Goal: Task Accomplishment & Management: Manage account settings

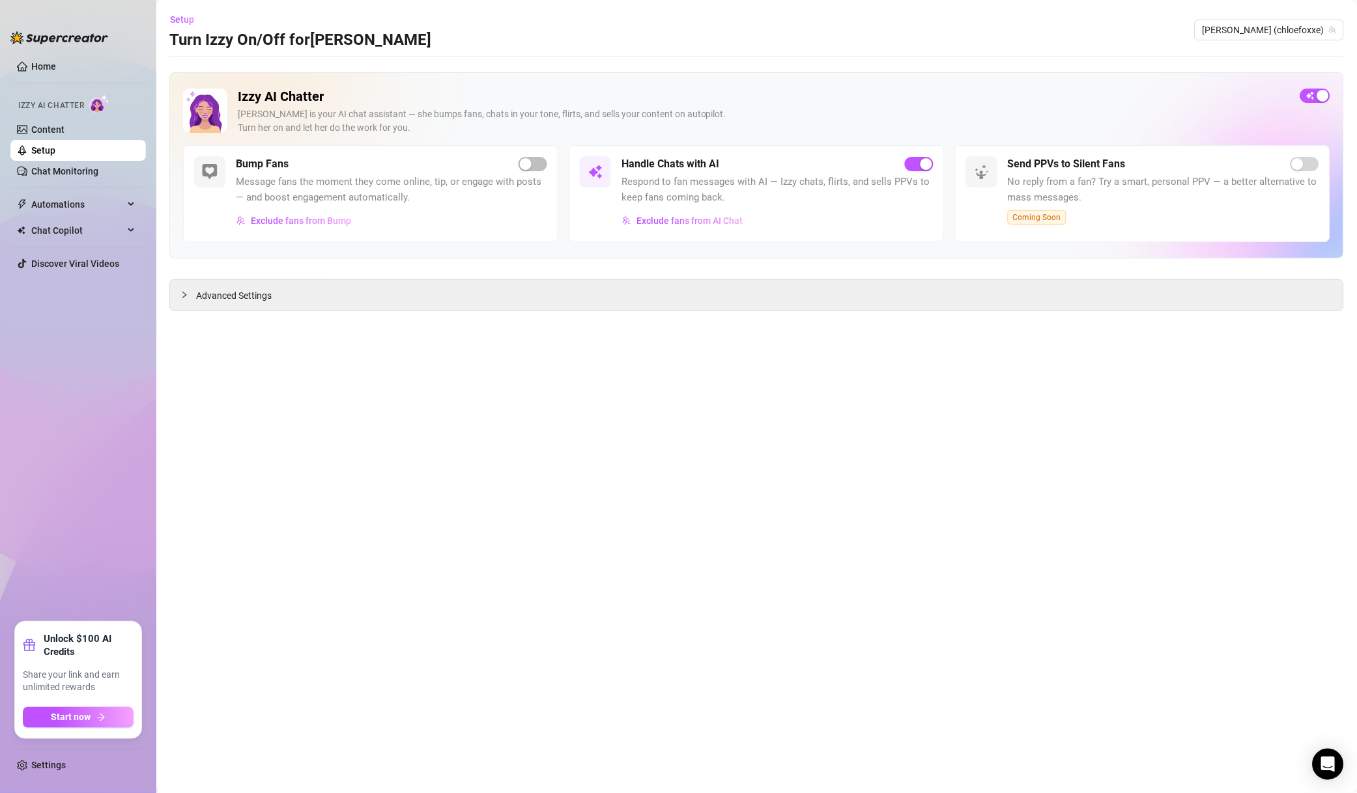
click at [1282, 30] on span "[PERSON_NAME] (chloefoxxe)" at bounding box center [1269, 30] width 134 height 20
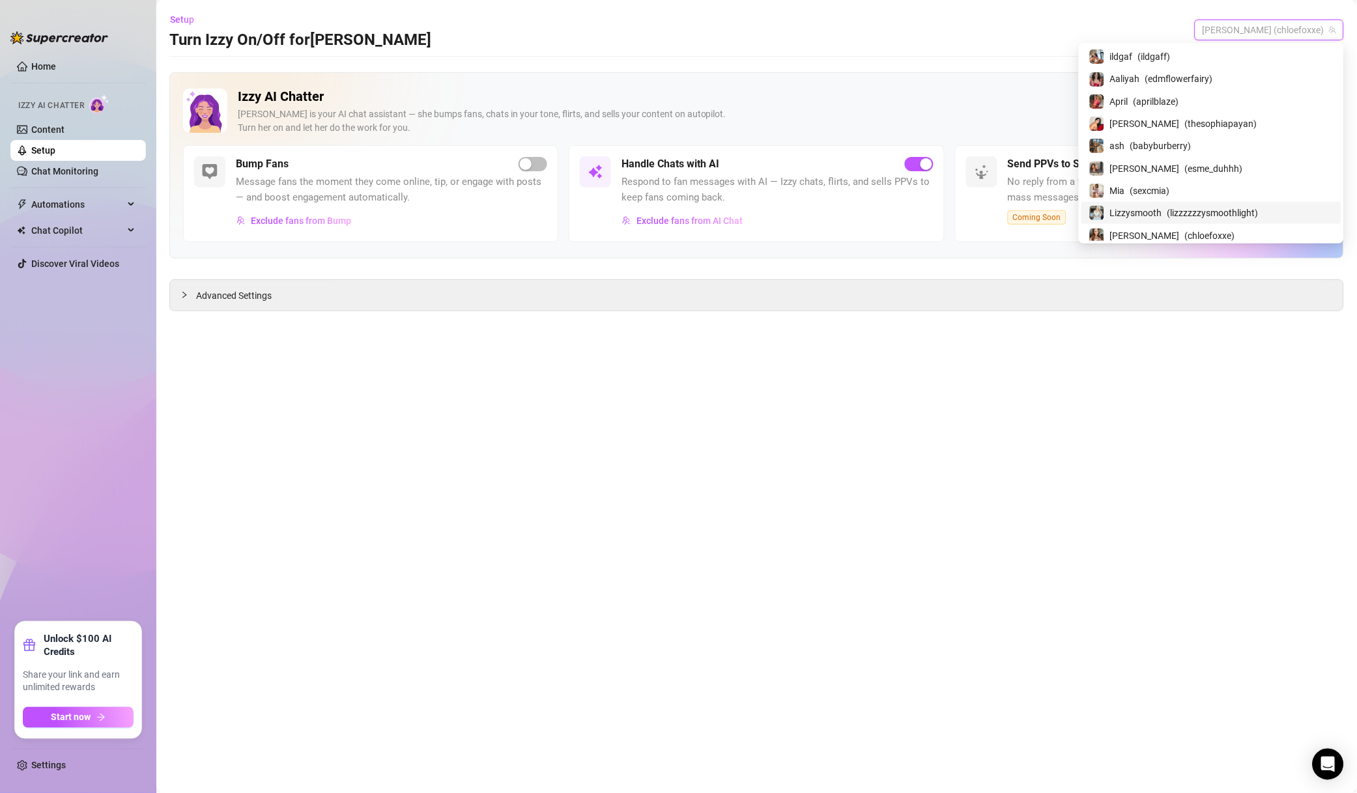
scroll to position [92, 0]
click at [1229, 195] on div "$usana ( susanasecrets )" at bounding box center [1211, 187] width 260 height 22
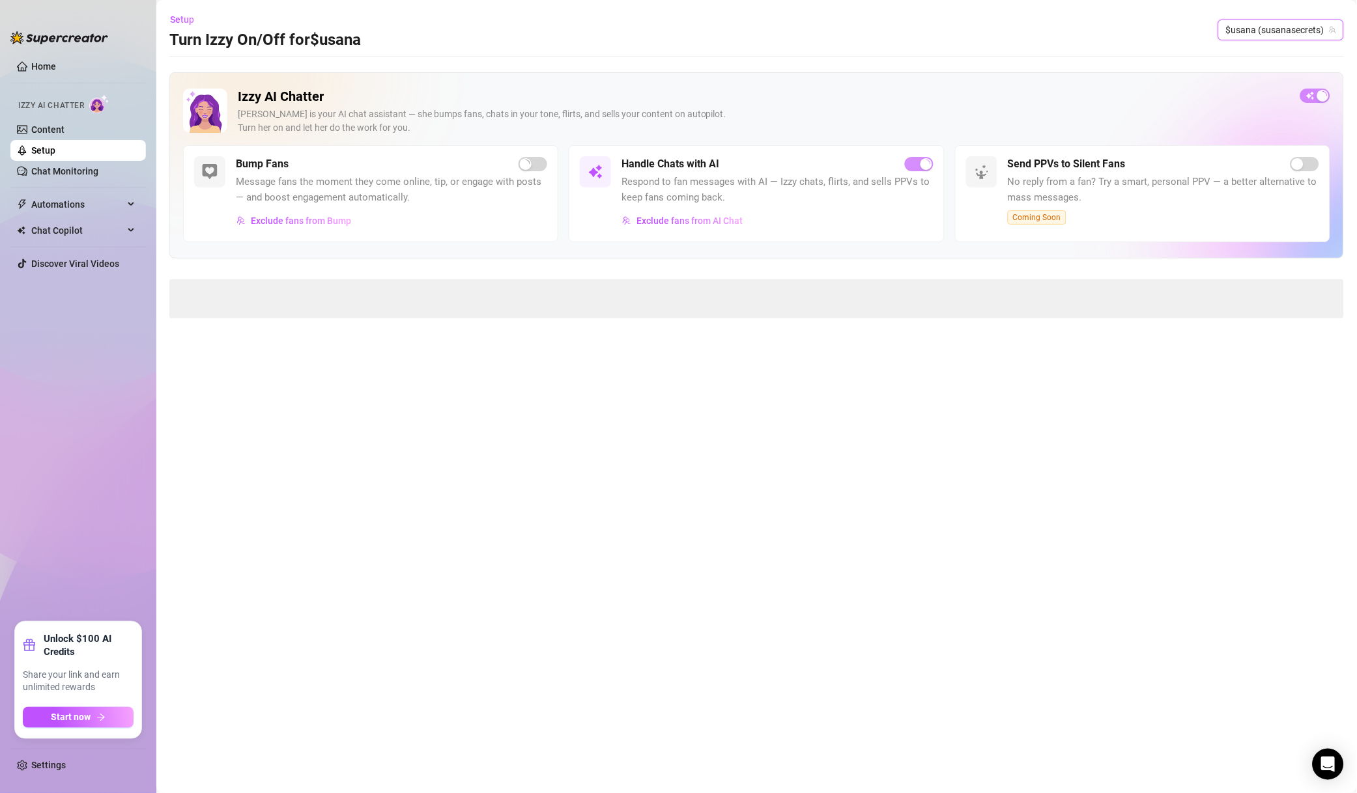
click at [326, 221] on span "Exclude fans from Bump" at bounding box center [301, 221] width 100 height 10
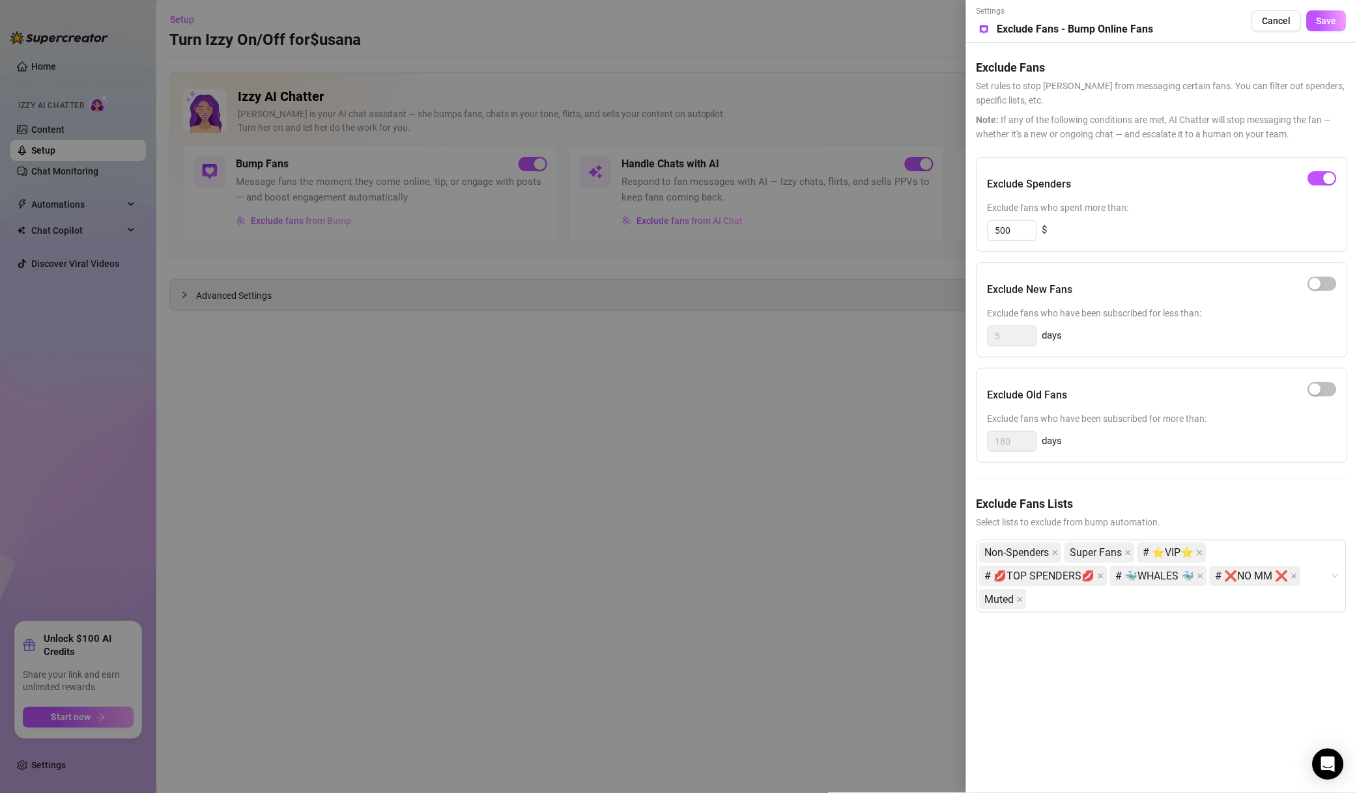
click at [1325, 8] on div "Settings Preview Exclude Fans - Bump Online Fans Cancel Save" at bounding box center [1161, 21] width 370 height 32
click at [1325, 26] on span "Save" at bounding box center [1326, 21] width 20 height 10
click at [867, 297] on div at bounding box center [678, 396] width 1357 height 793
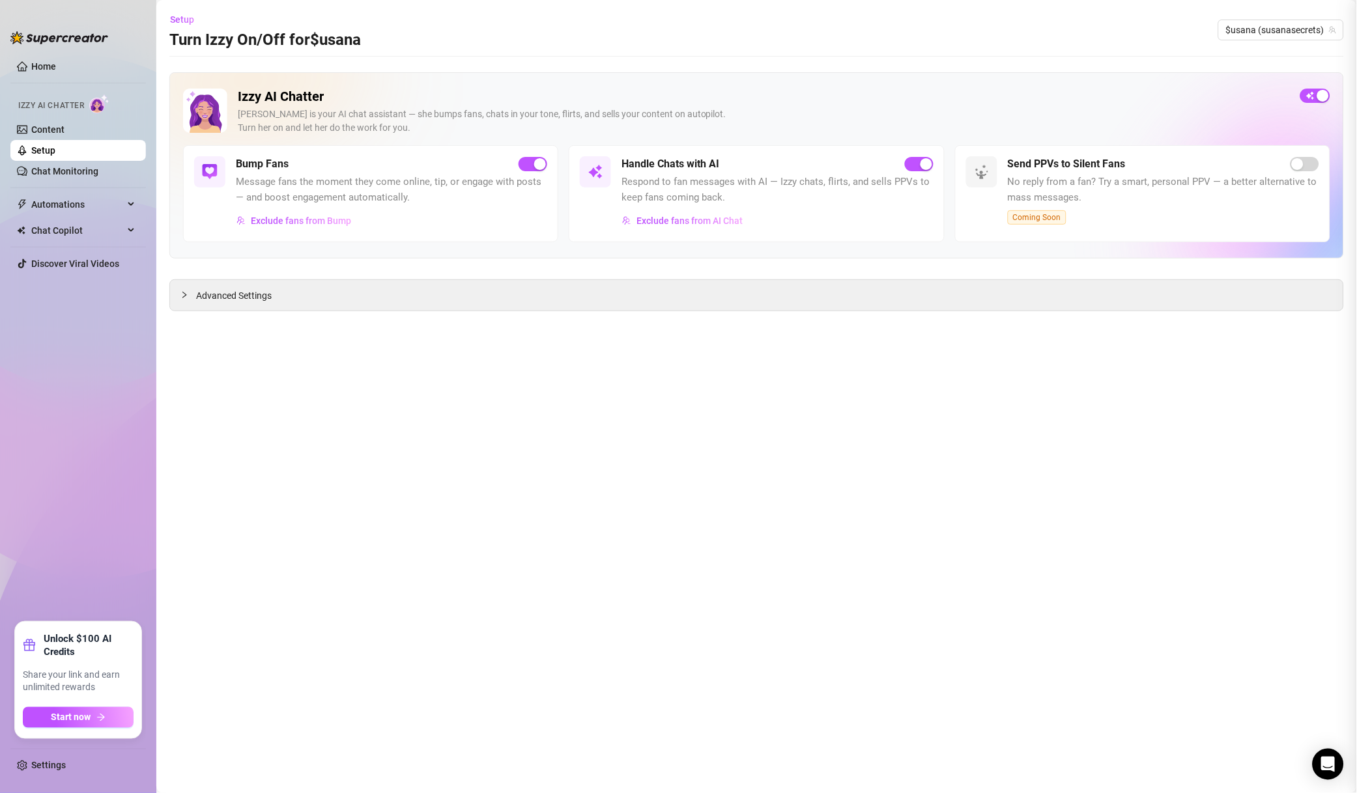
click at [1273, 27] on span "$usana (susanasecrets)" at bounding box center [1281, 30] width 110 height 20
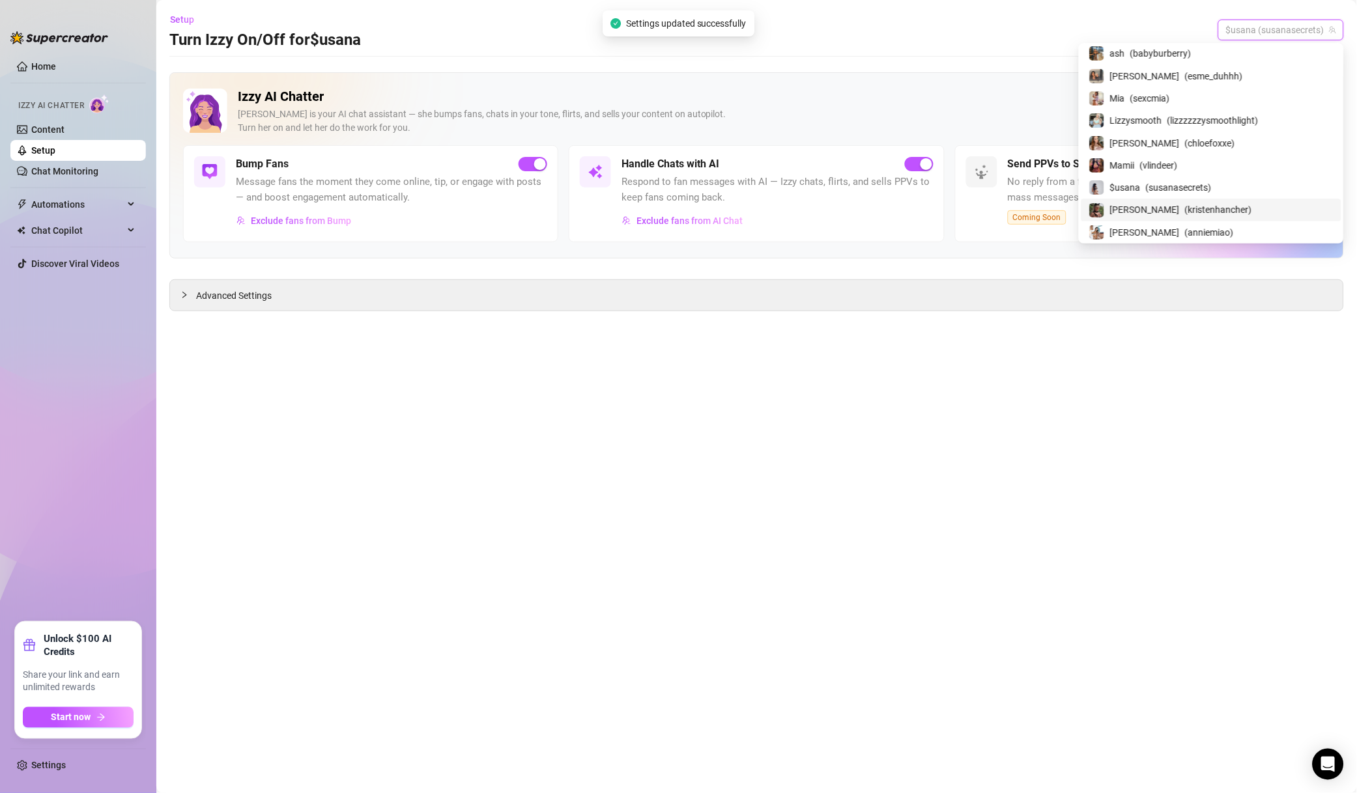
click at [1207, 213] on span "( kristenhancher )" at bounding box center [1218, 210] width 67 height 14
click at [324, 225] on span "Exclude fans from Bump" at bounding box center [301, 221] width 100 height 10
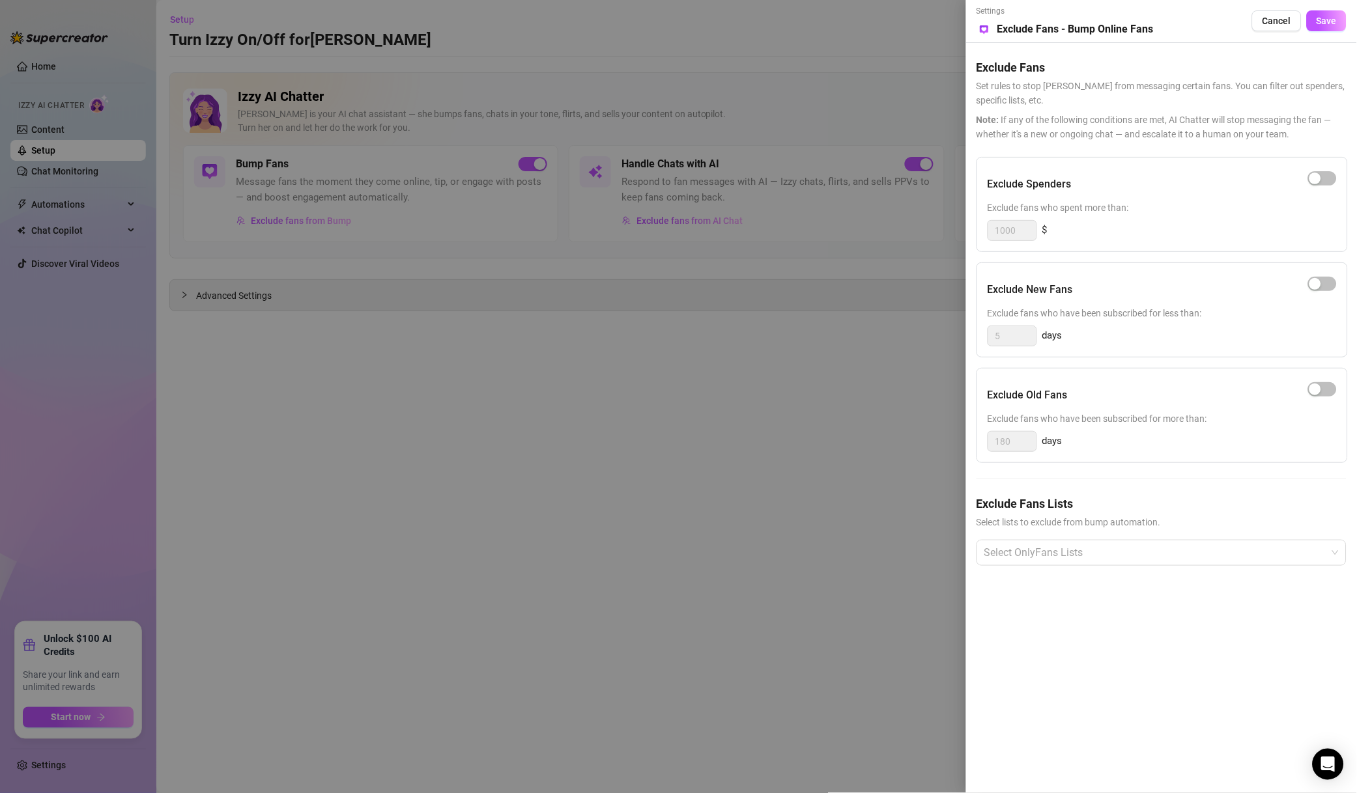
click at [1325, 183] on span "button" at bounding box center [1322, 178] width 29 height 14
click at [987, 238] on div "Exclude Spenders Exclude fans who spent more than: 1000 $" at bounding box center [1161, 204] width 371 height 95
click at [1039, 546] on div at bounding box center [1154, 552] width 351 height 23
type input "500"
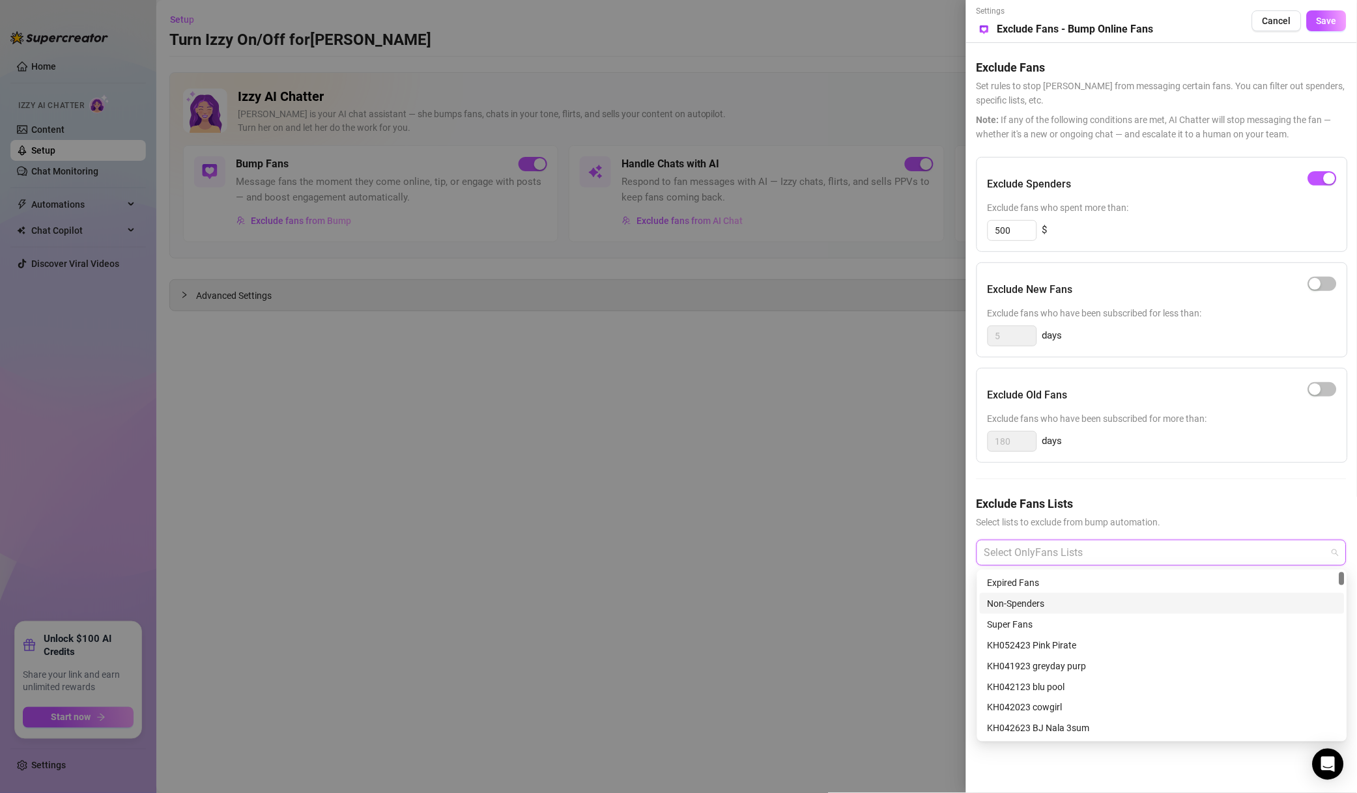
click at [1035, 610] on div "Non-Spenders" at bounding box center [1161, 604] width 349 height 14
click at [1046, 623] on div "Super Fans" at bounding box center [1161, 624] width 349 height 14
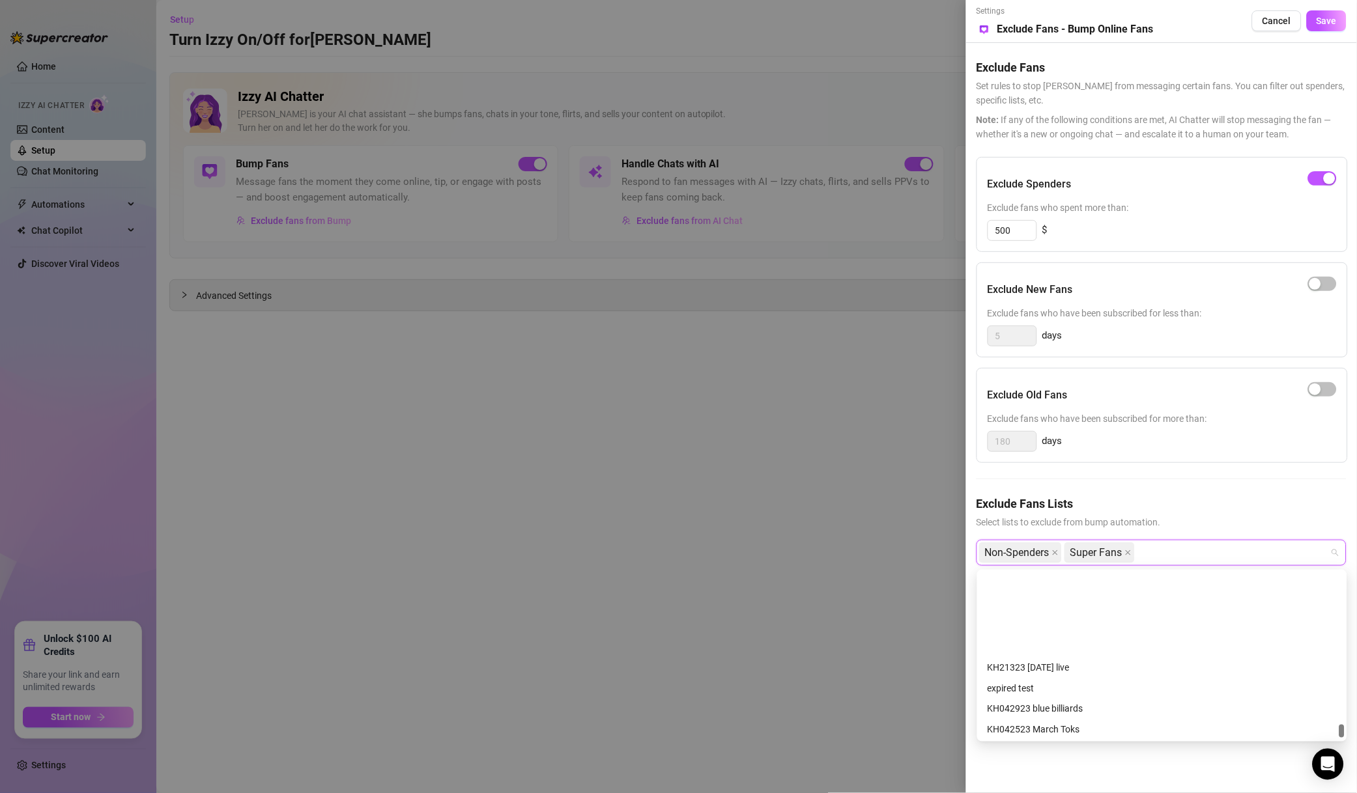
scroll to position [3313, 0]
click at [1026, 694] on div "Muted" at bounding box center [1161, 687] width 365 height 21
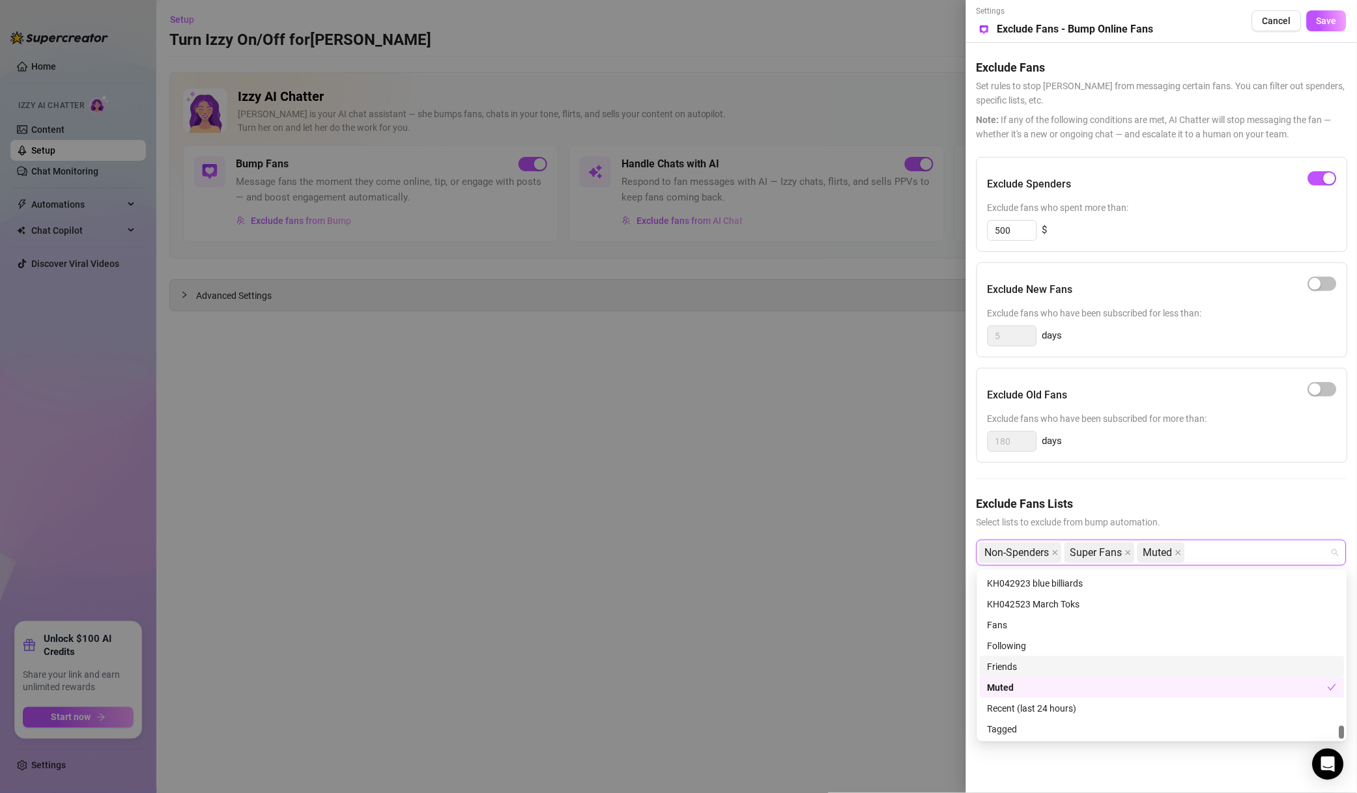
scroll to position [3031, 0]
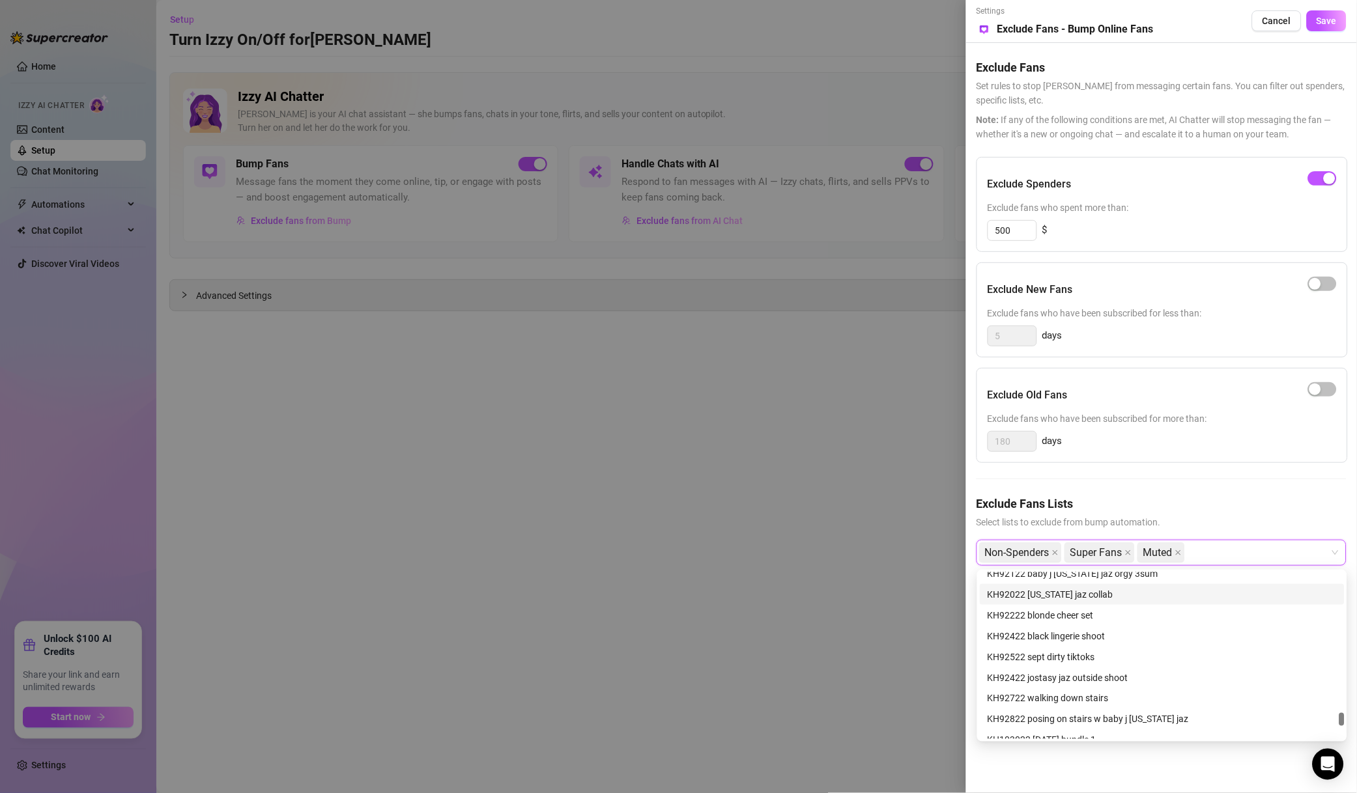
click at [1326, 28] on button "Save" at bounding box center [1326, 20] width 40 height 21
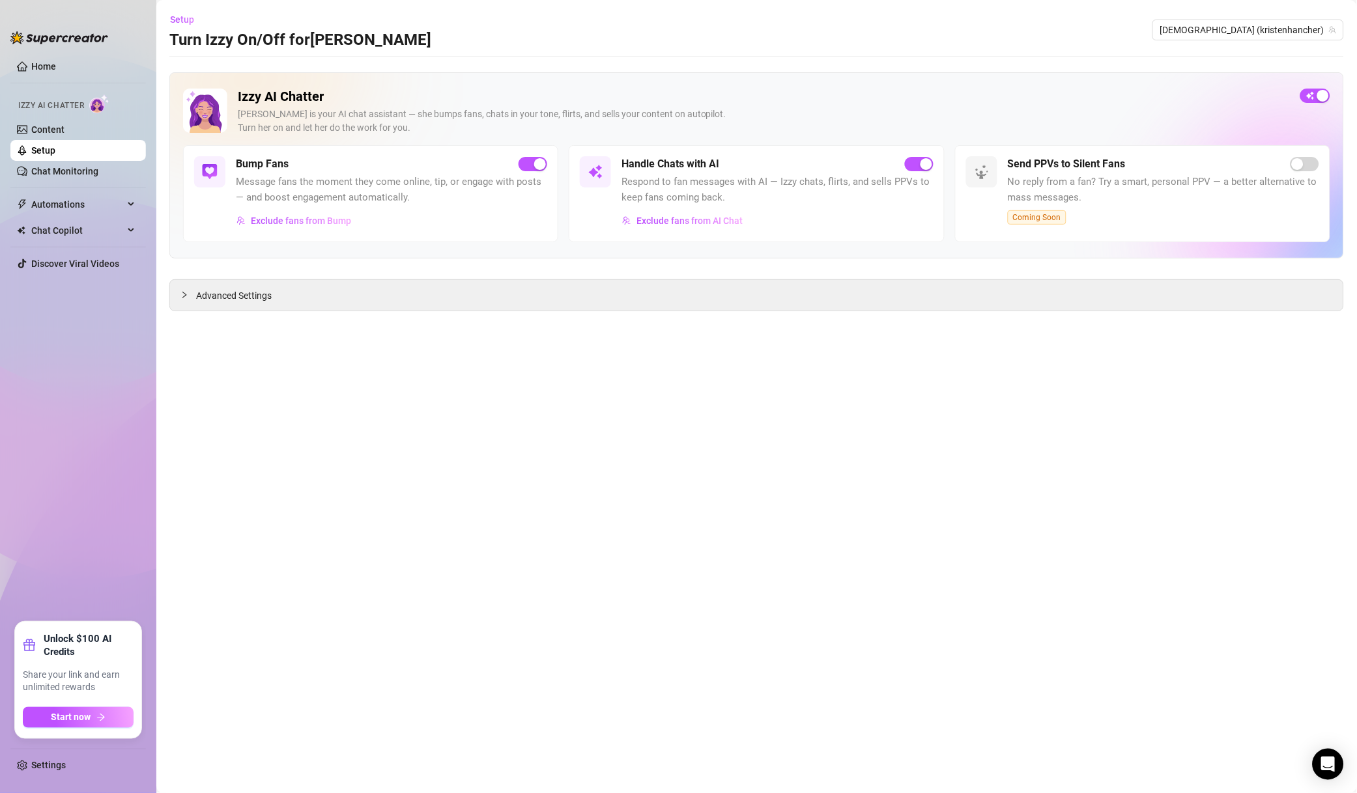
click at [535, 162] on div "button" at bounding box center [540, 164] width 12 height 12
click at [720, 221] on span "Exclude fans from AI Chat" at bounding box center [689, 221] width 106 height 10
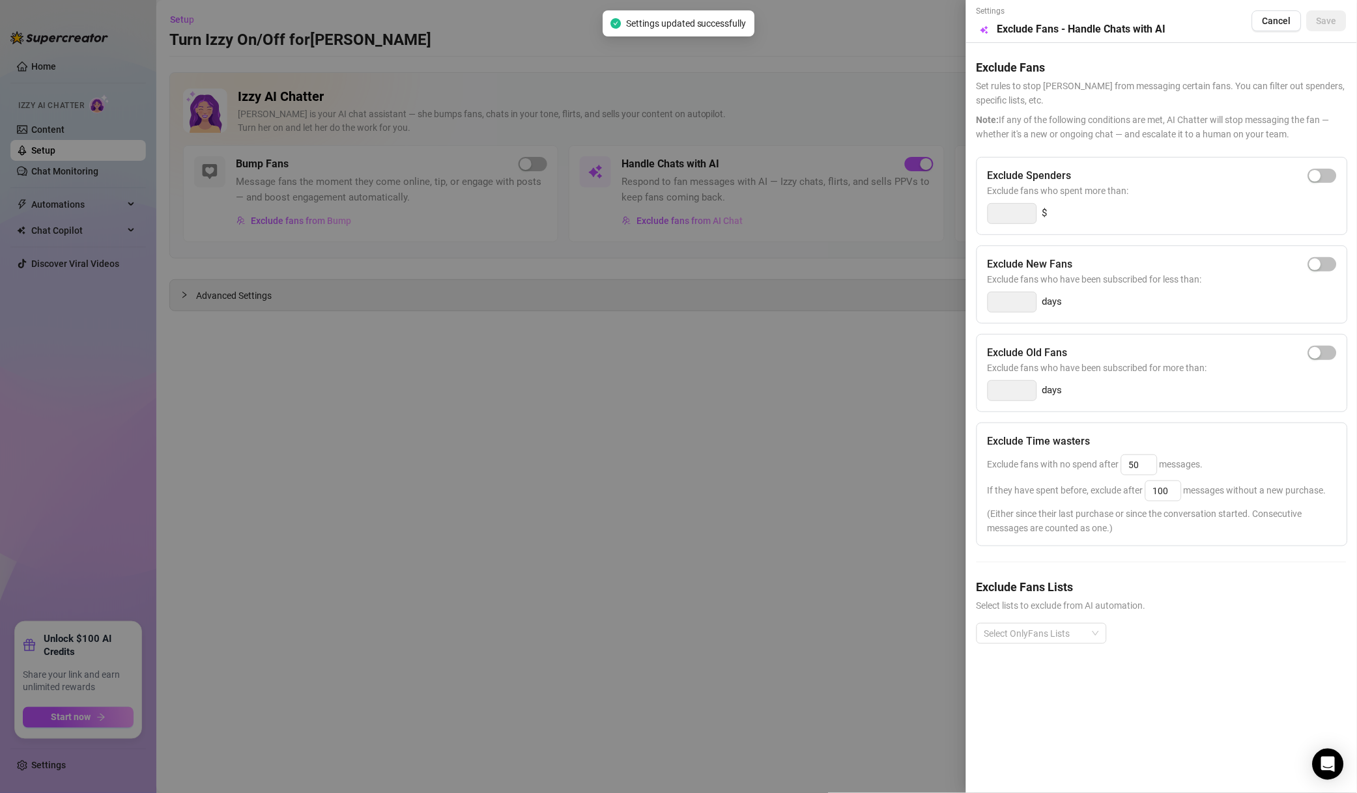
click at [1321, 178] on div "button" at bounding box center [1315, 176] width 12 height 12
drag, startPoint x: 1011, startPoint y: 211, endPoint x: 935, endPoint y: 205, distance: 77.1
click at [935, 205] on div "Settings Preview Exclude Fans - Handle Chats with AI Cancel Save Exclude Fans S…" at bounding box center [678, 396] width 1357 height 793
type input "500"
click at [1170, 297] on div "days" at bounding box center [1161, 302] width 349 height 21
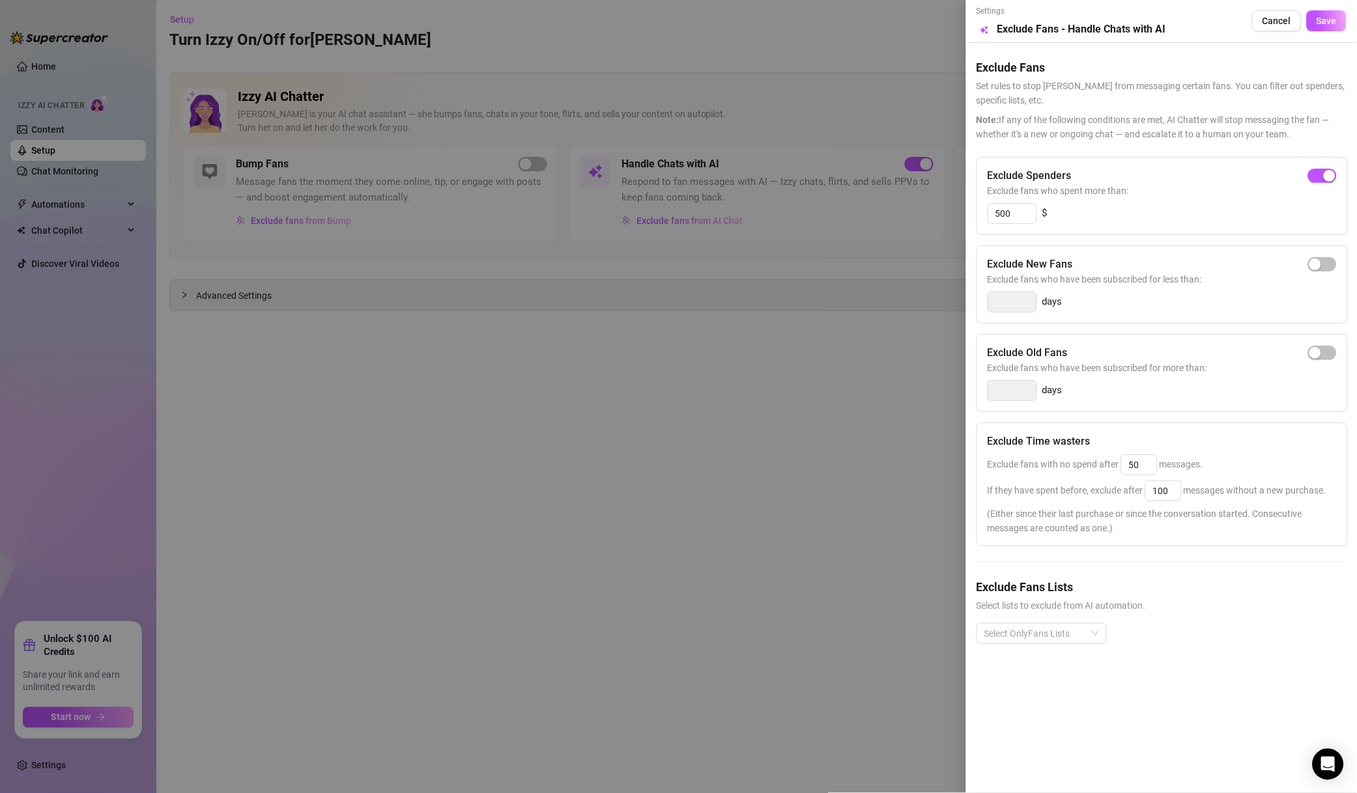
click at [1053, 638] on div at bounding box center [1034, 634] width 111 height 18
click at [1050, 480] on div "Non-Spenders" at bounding box center [1041, 484] width 109 height 14
click at [1046, 507] on div "Super Fans" at bounding box center [1041, 505] width 109 height 14
click at [1050, 569] on div "Muted" at bounding box center [1041, 568] width 109 height 14
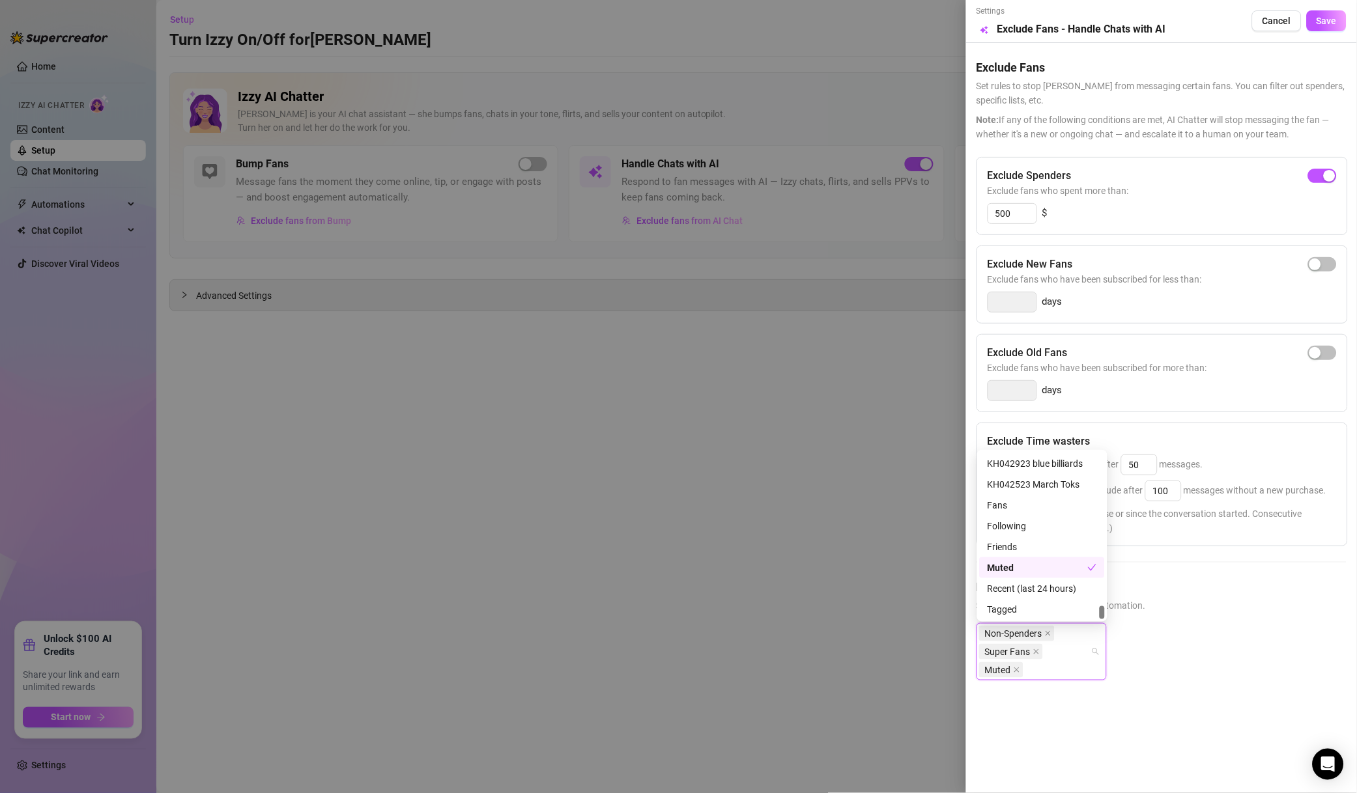
click at [1340, 18] on button "Save" at bounding box center [1326, 20] width 40 height 21
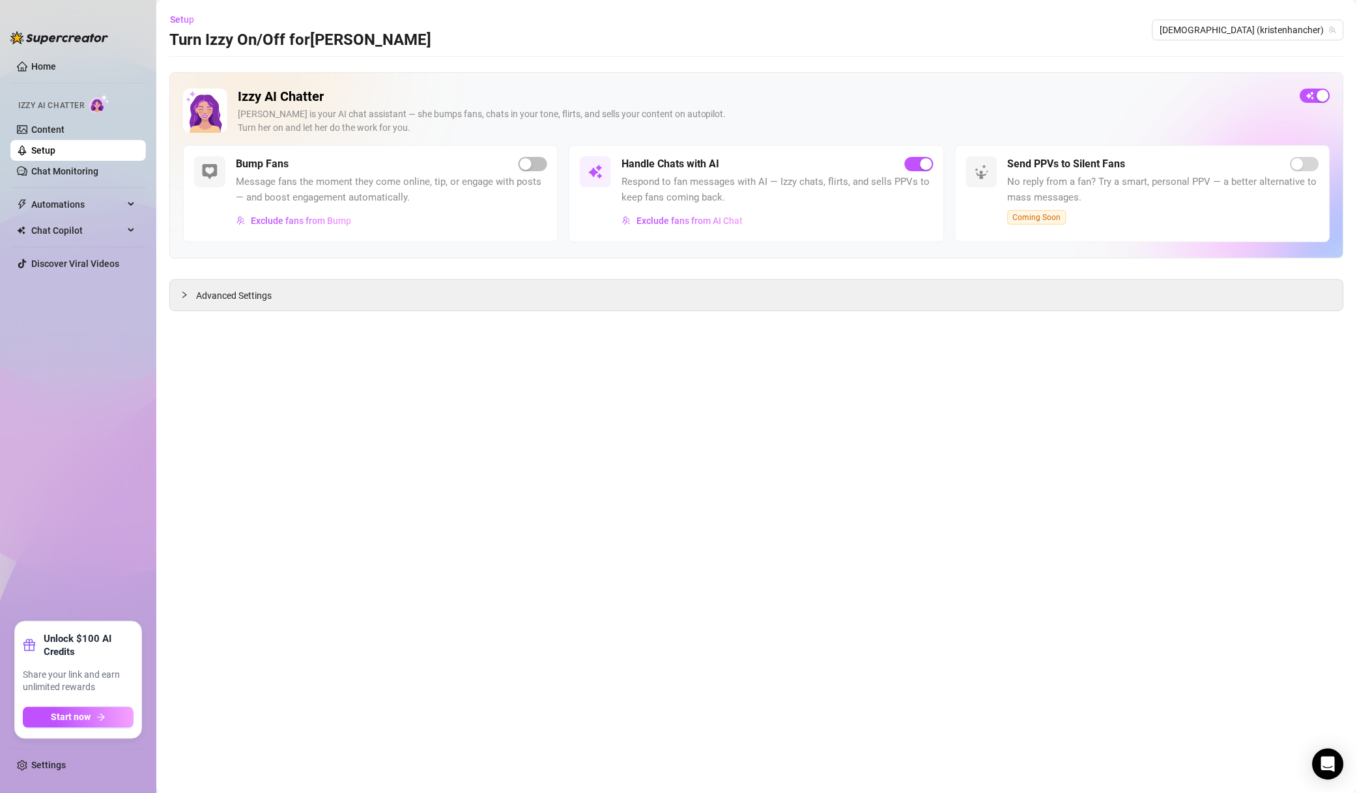
click at [1271, 27] on span "[DEMOGRAPHIC_DATA] (kristenhancher)" at bounding box center [1248, 30] width 176 height 20
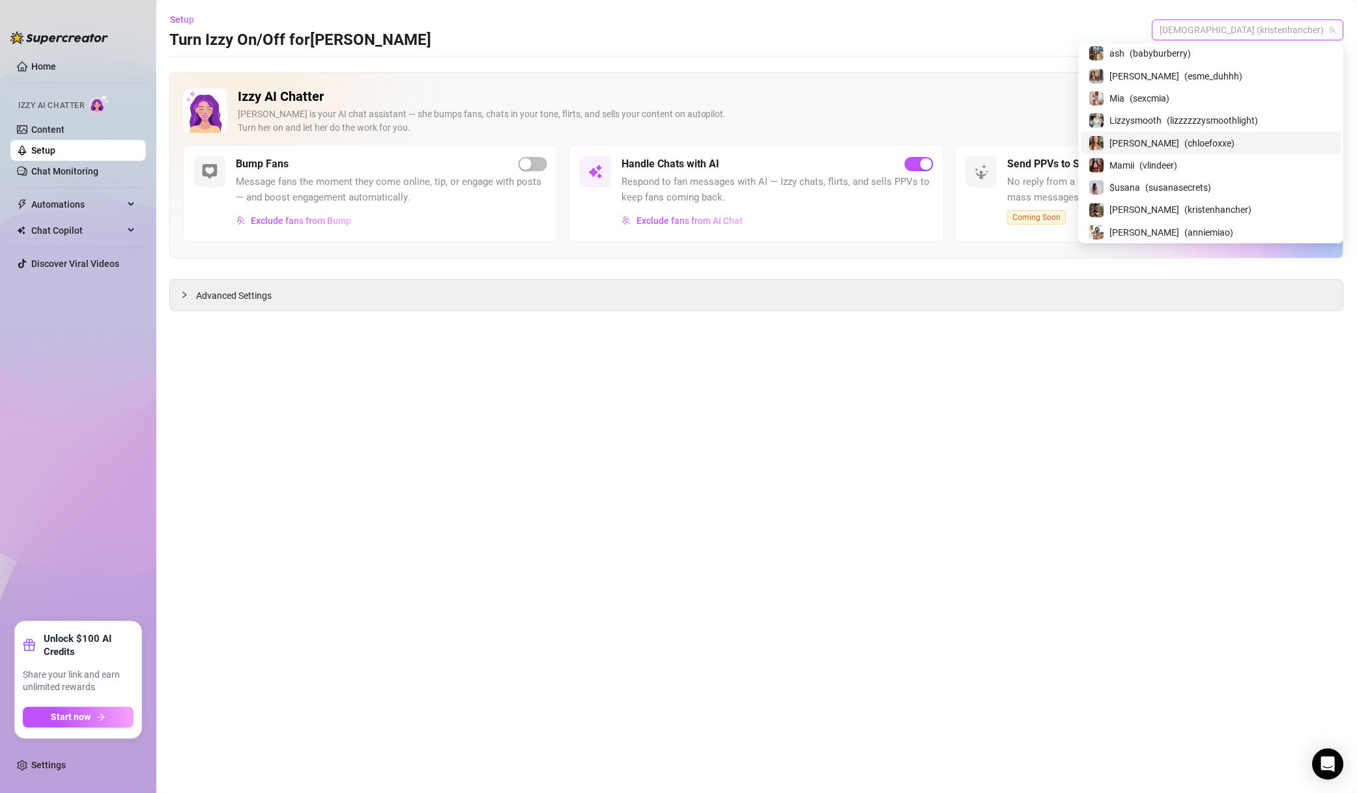
scroll to position [186, 0]
click at [1197, 146] on div "[PERSON_NAME] ( anniemiao )" at bounding box center [1211, 139] width 244 height 16
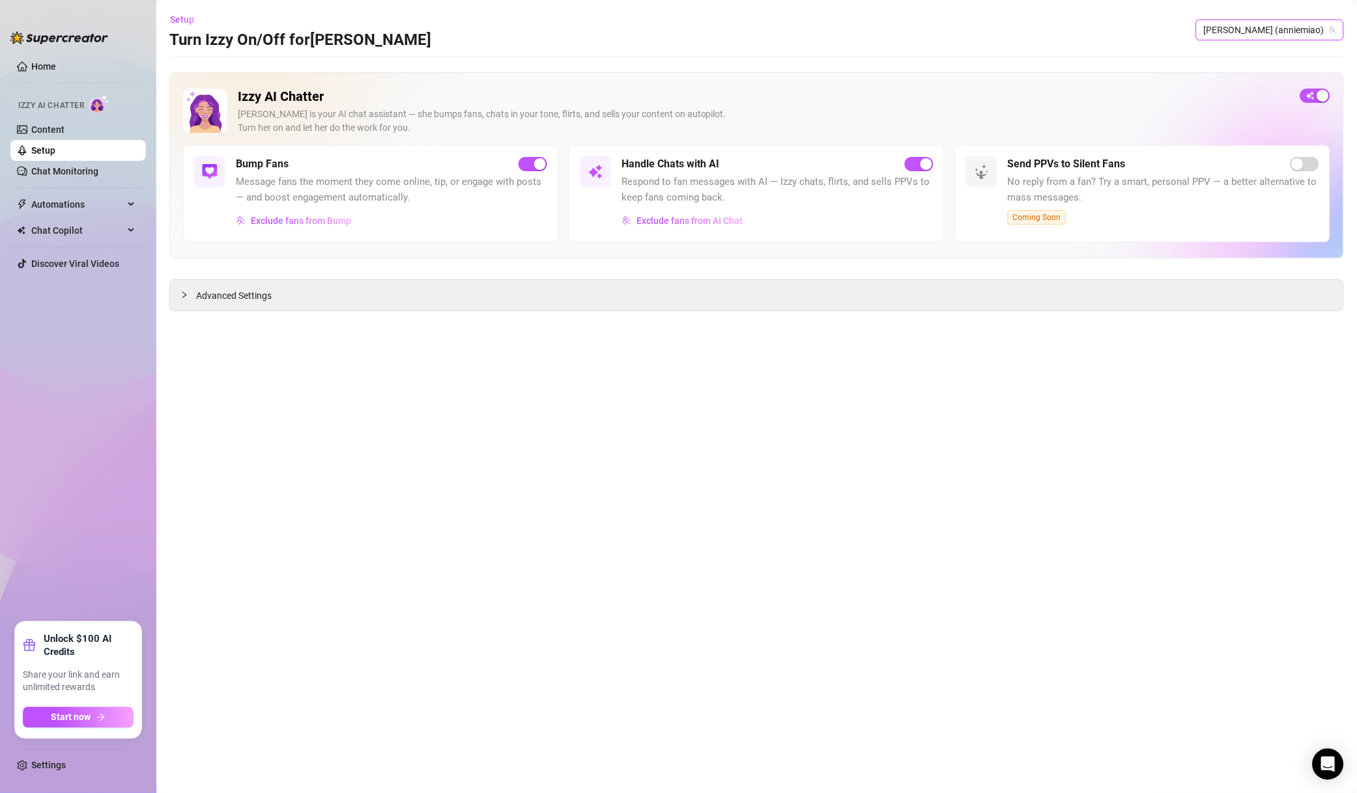
click at [718, 227] on button "Exclude fans from AI Chat" at bounding box center [682, 220] width 122 height 21
click at [744, 322] on main "Setup Turn Izzy On/Off for [PERSON_NAME] [PERSON_NAME] ([PERSON_NAME]) Izzy AI …" at bounding box center [756, 396] width 1200 height 793
click at [690, 221] on span "Exclude fans from AI Chat" at bounding box center [689, 221] width 106 height 10
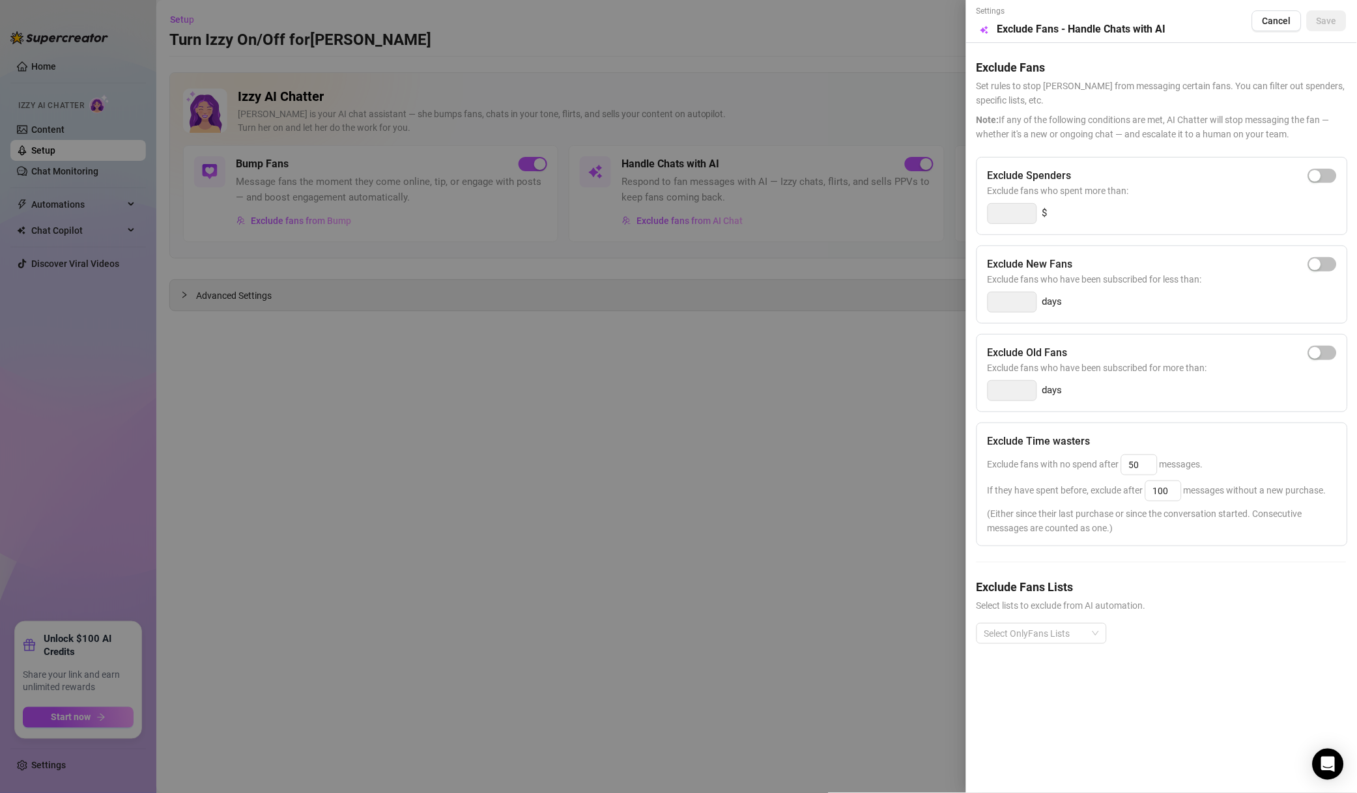
click at [1330, 175] on span "button" at bounding box center [1322, 176] width 29 height 14
drag, startPoint x: 1002, startPoint y: 214, endPoint x: 986, endPoint y: 214, distance: 15.6
click at [986, 214] on div "Exclude Spenders Exclude fans who spent more than: 300 $" at bounding box center [1161, 196] width 371 height 78
type input "500"
click at [1071, 277] on span "Exclude fans who have been subscribed for less than:" at bounding box center [1161, 279] width 349 height 14
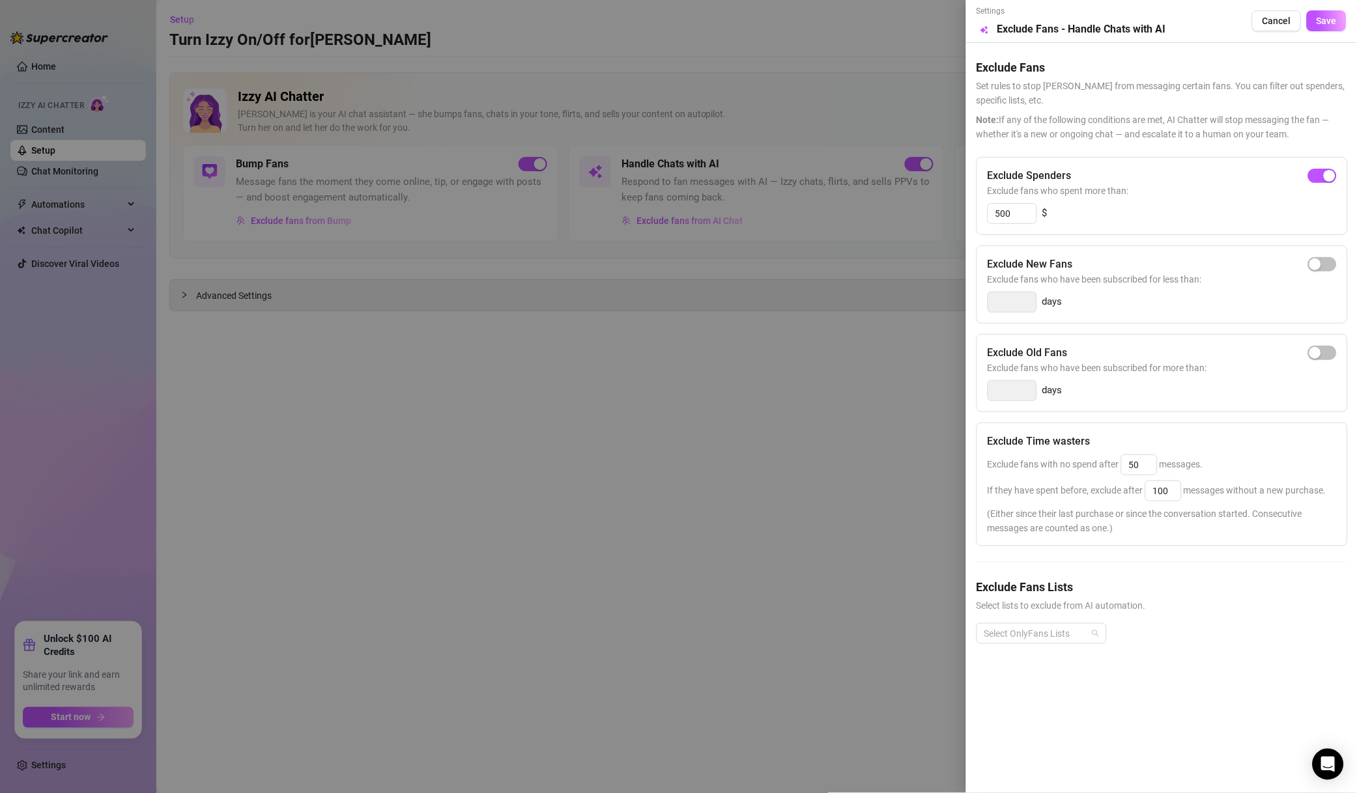
click at [1056, 636] on div at bounding box center [1034, 634] width 111 height 18
click at [1215, 504] on div "Exclude Time wasters Exclude fans with no spend after 50 messages. If they have…" at bounding box center [1161, 485] width 371 height 124
click at [1060, 651] on div "Select OnlyFans Lists" at bounding box center [1161, 644] width 370 height 42
click at [1063, 641] on div at bounding box center [1034, 634] width 111 height 18
click at [1044, 482] on div "Non-Spenders" at bounding box center [1041, 484] width 109 height 14
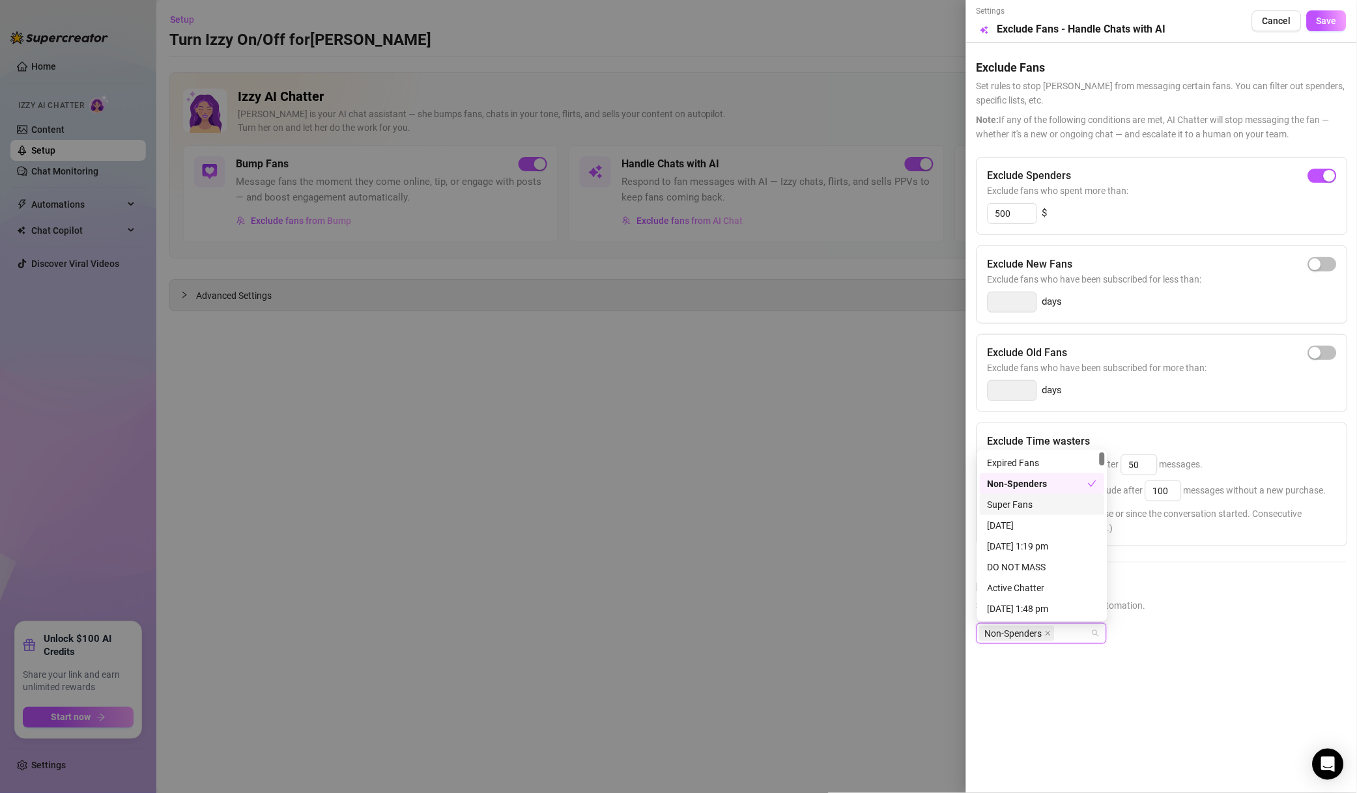
click at [1045, 501] on div "Super Fans" at bounding box center [1041, 505] width 109 height 14
click at [1058, 572] on div "❌ TIME WASTER" at bounding box center [1041, 579] width 109 height 14
click at [1031, 531] on div "❌👑 VIP" at bounding box center [1041, 537] width 109 height 14
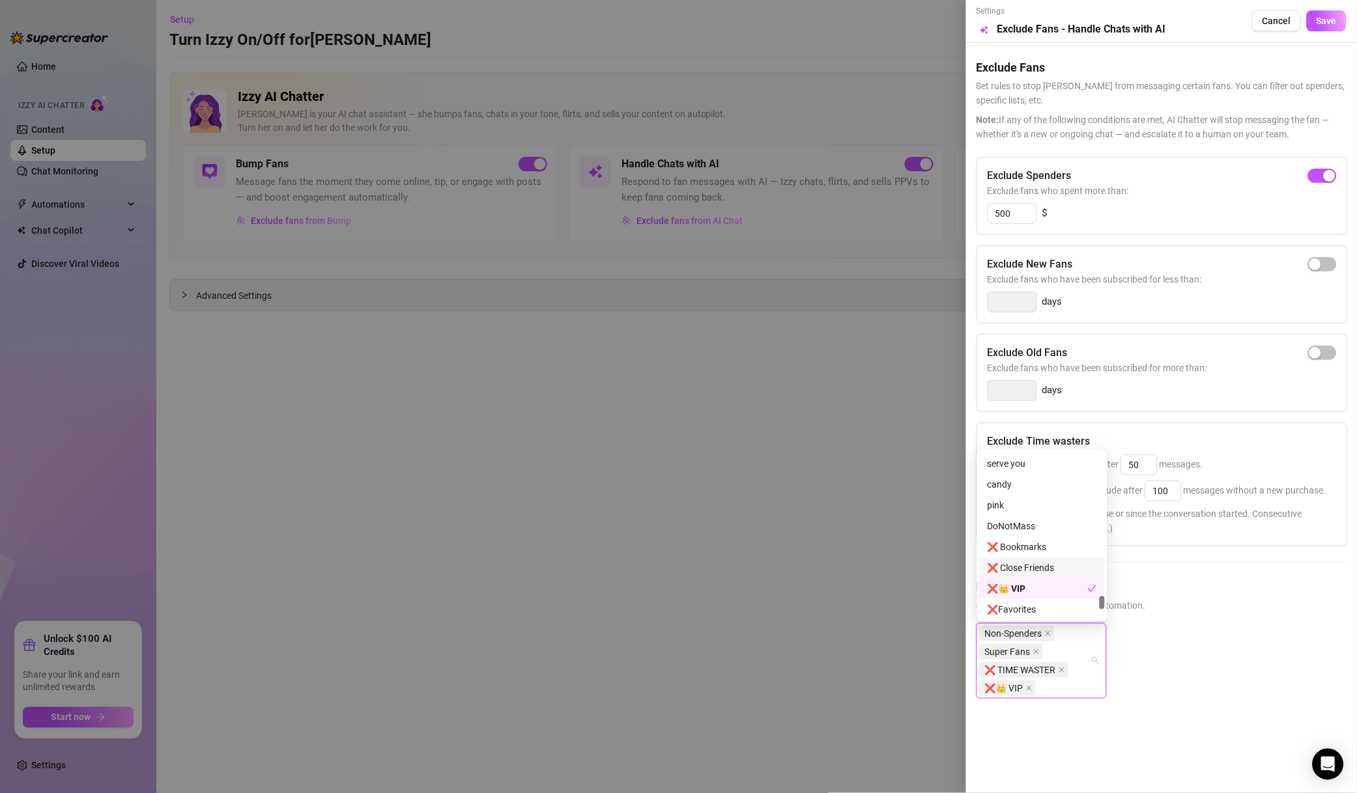
click at [1041, 564] on div "❌ Close Friends" at bounding box center [1041, 568] width 109 height 14
click at [1036, 610] on div "❌Favorites" at bounding box center [1041, 609] width 109 height 14
click at [1045, 545] on div "❌ Bookmarks" at bounding box center [1041, 547] width 109 height 14
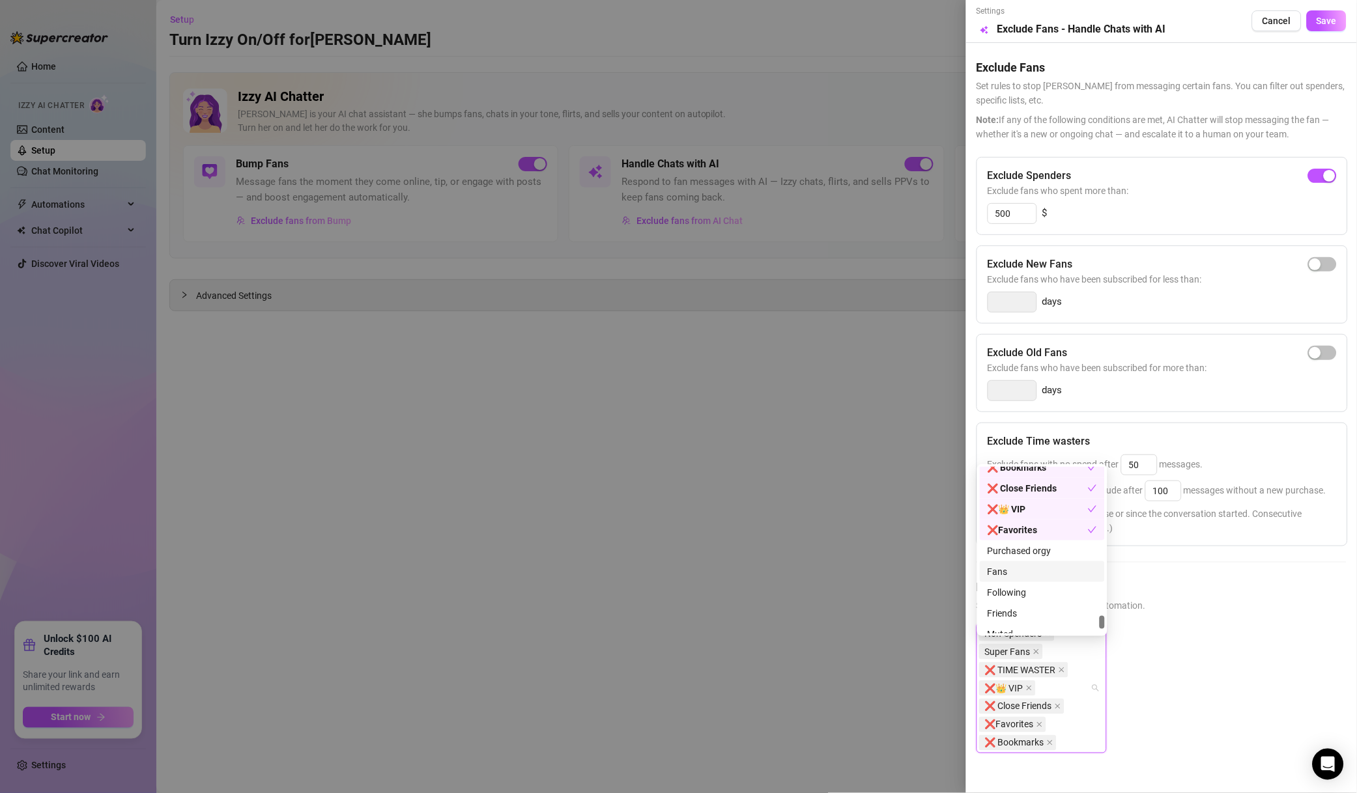
scroll to position [3042, 0]
click at [1021, 537] on div "Muted" at bounding box center [1041, 540] width 109 height 14
click at [1191, 564] on div "Exclude Spenders Exclude fans who spent more than: 500 $ Exclude New Fans Exclu…" at bounding box center [1161, 475] width 370 height 636
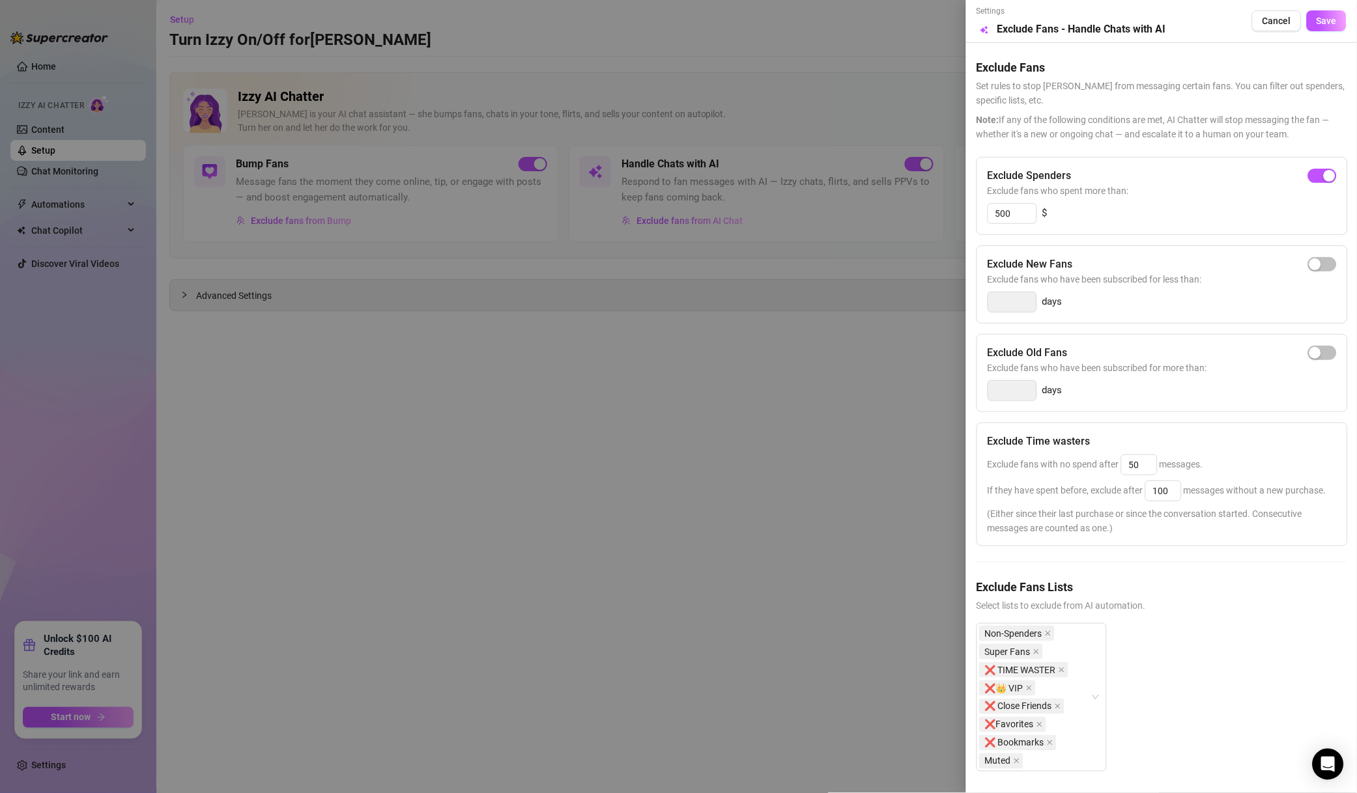
click at [1316, 23] on span "Save" at bounding box center [1326, 21] width 20 height 10
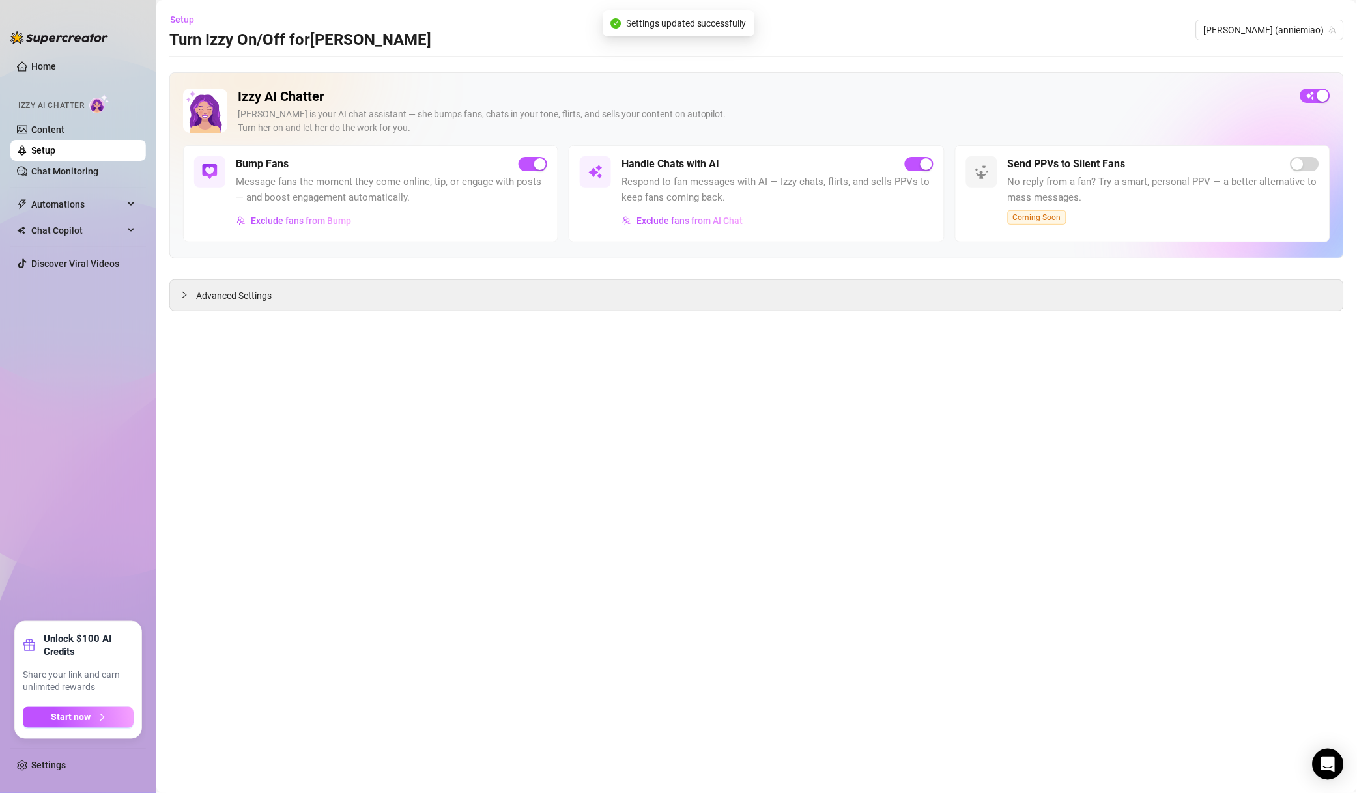
click at [795, 339] on main "Setup Turn Izzy On/Off for [PERSON_NAME] [PERSON_NAME] ([PERSON_NAME]) Izzy AI …" at bounding box center [756, 396] width 1200 height 793
click at [306, 221] on span "Exclude fans from Bump" at bounding box center [301, 221] width 100 height 10
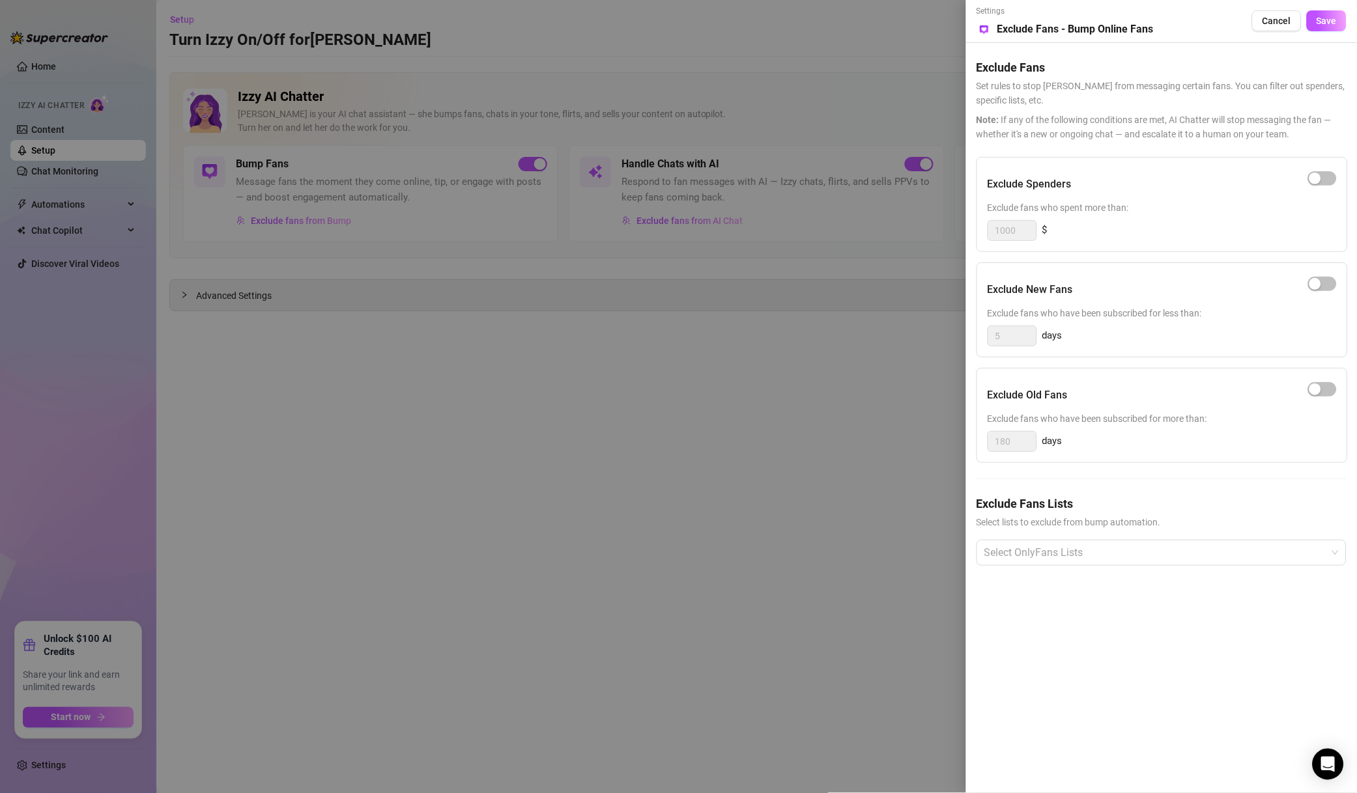
click at [1330, 183] on span "button" at bounding box center [1322, 178] width 29 height 14
drag, startPoint x: 985, startPoint y: 233, endPoint x: 894, endPoint y: 227, distance: 92.0
click at [922, 229] on div "Settings Preview Exclude Fans - Bump Online Fans Cancel Save Exclude Fans Set r…" at bounding box center [678, 396] width 1357 height 793
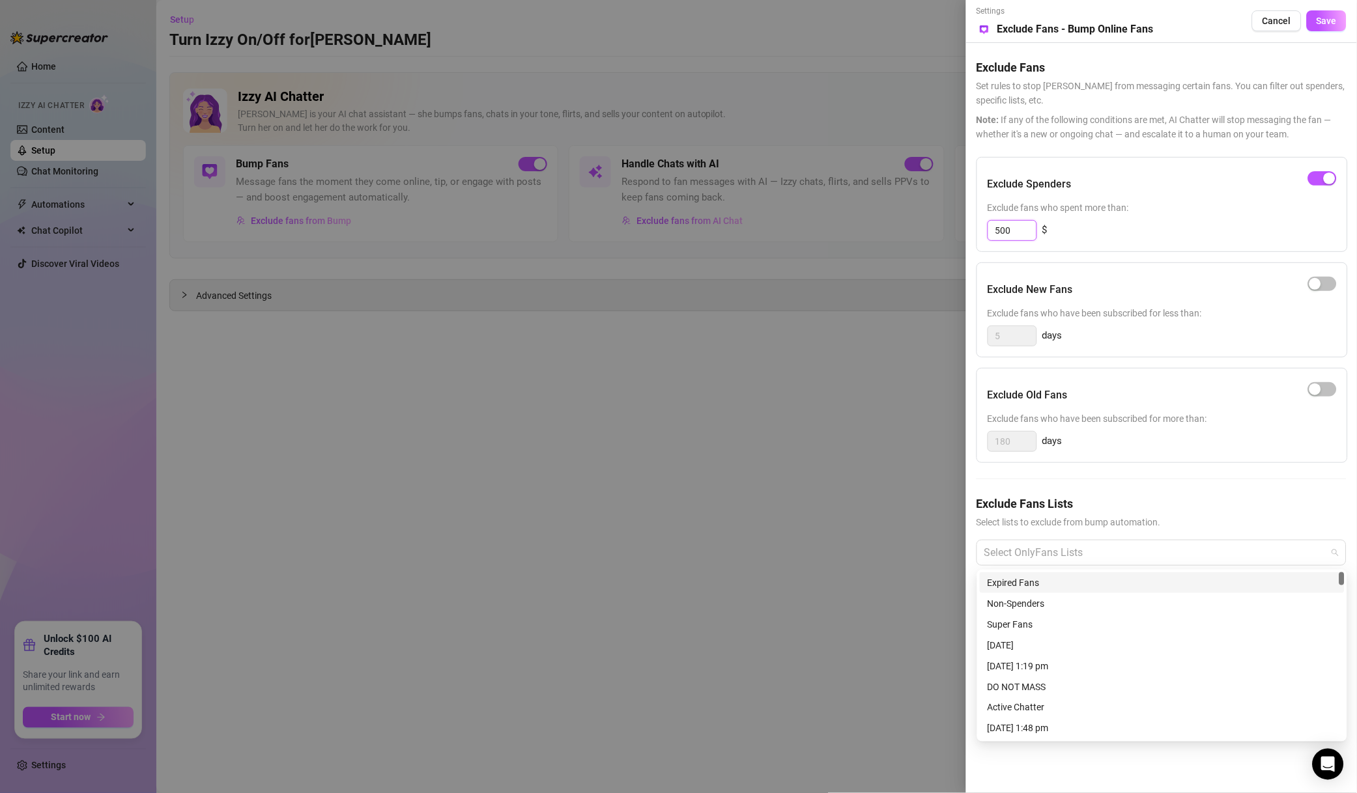
click at [1120, 556] on div at bounding box center [1154, 552] width 351 height 23
type input "500"
click at [1069, 600] on div "Non-Spenders" at bounding box center [1161, 604] width 349 height 14
click at [1068, 617] on div "Super Fans" at bounding box center [1161, 624] width 349 height 14
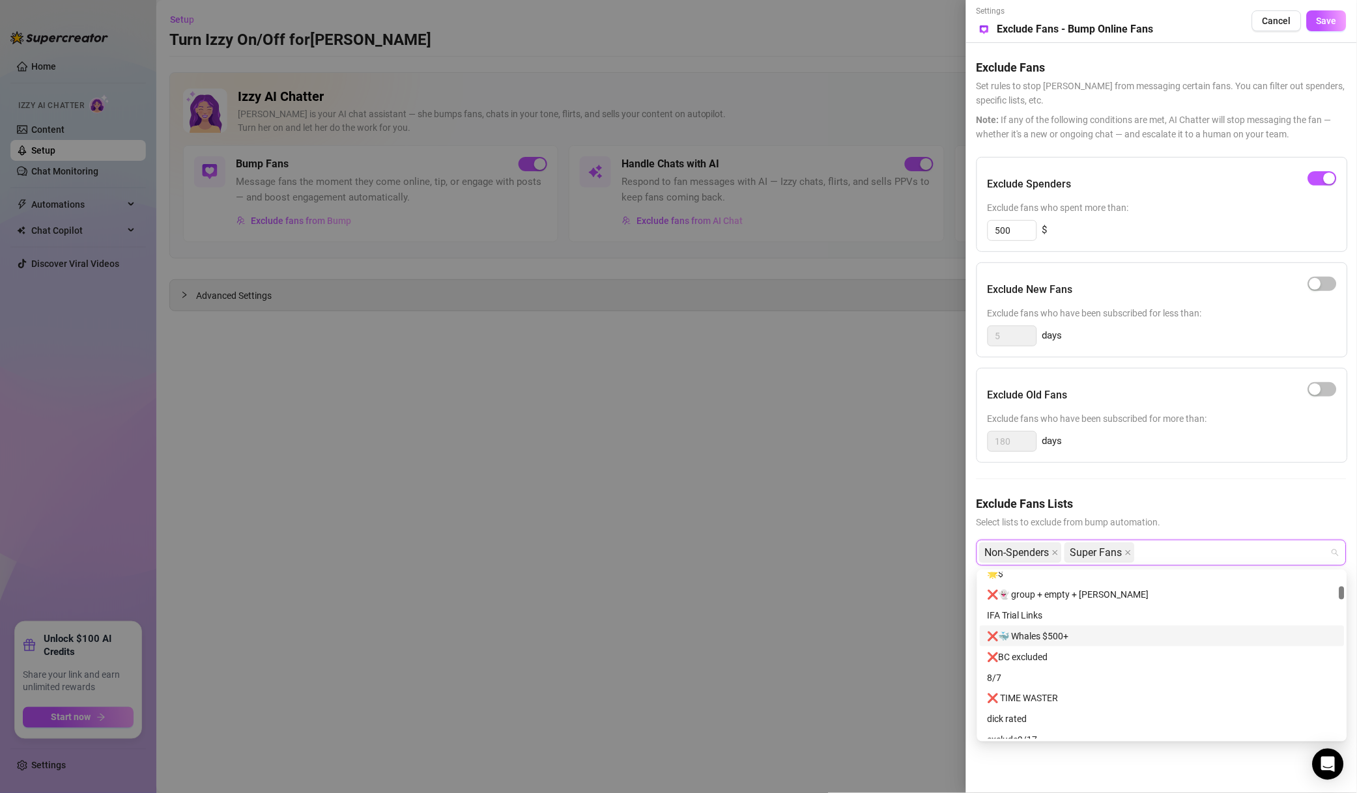
click at [1090, 635] on div "❌🐳 Whales $500+" at bounding box center [1161, 636] width 349 height 14
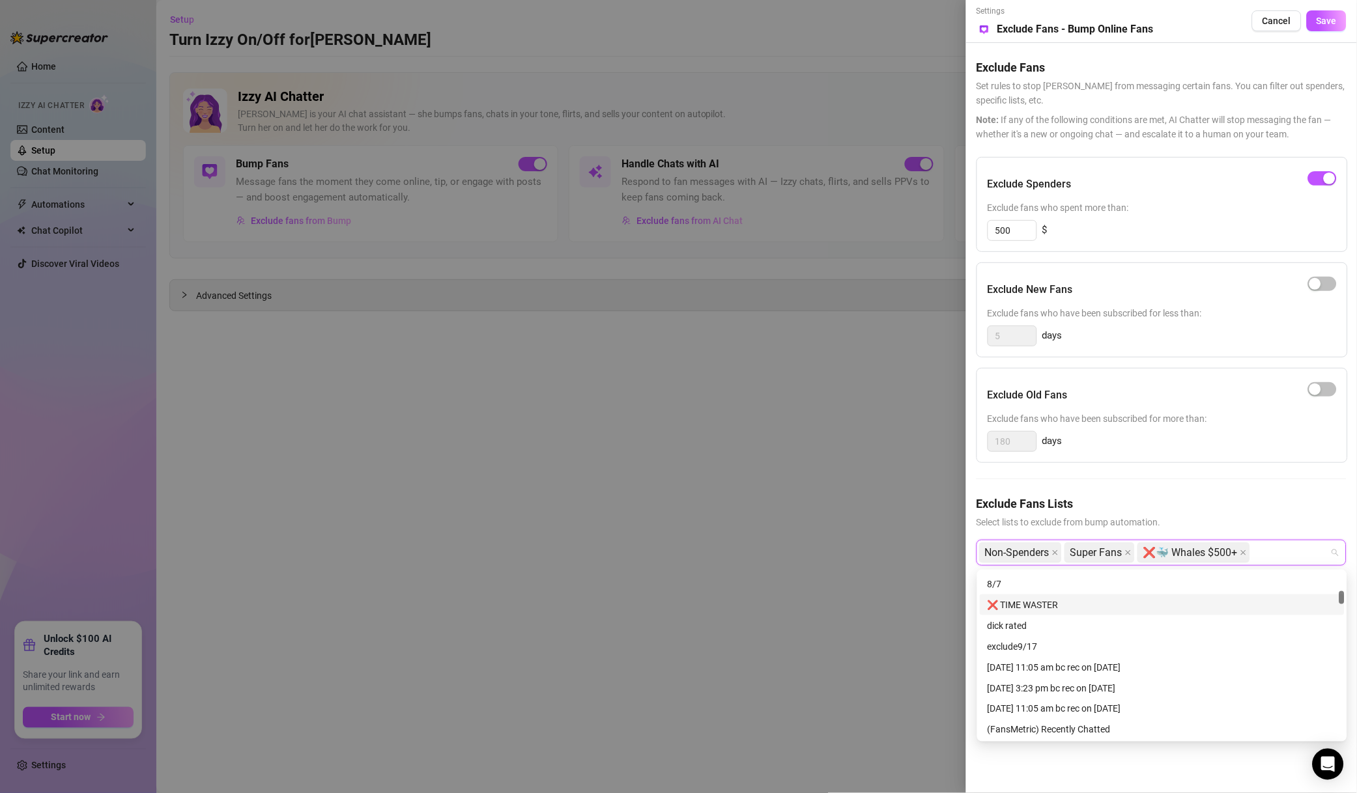
click at [1075, 608] on div "❌ TIME WASTER" at bounding box center [1161, 605] width 349 height 14
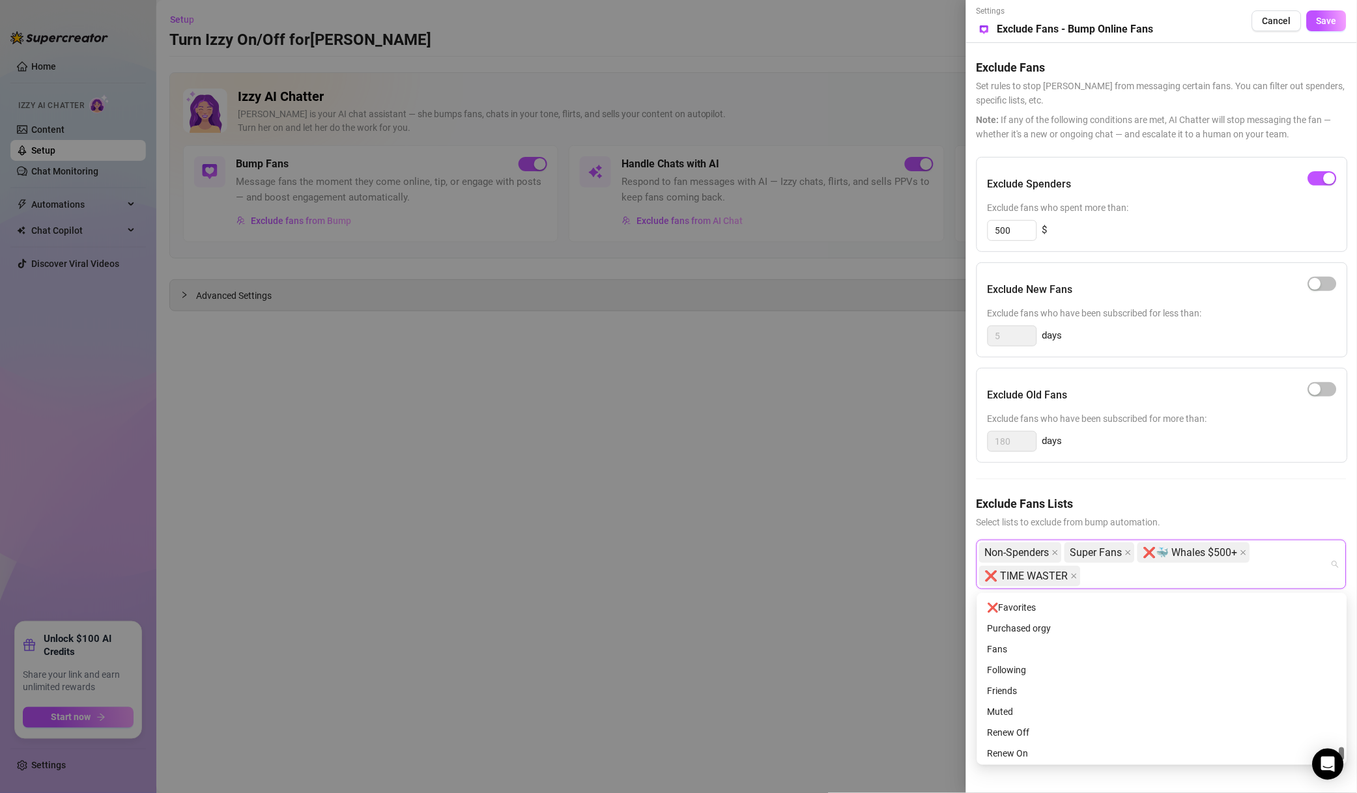
scroll to position [2906, 0]
click at [1046, 647] on div "❌ Bookmarks" at bounding box center [1161, 638] width 365 height 21
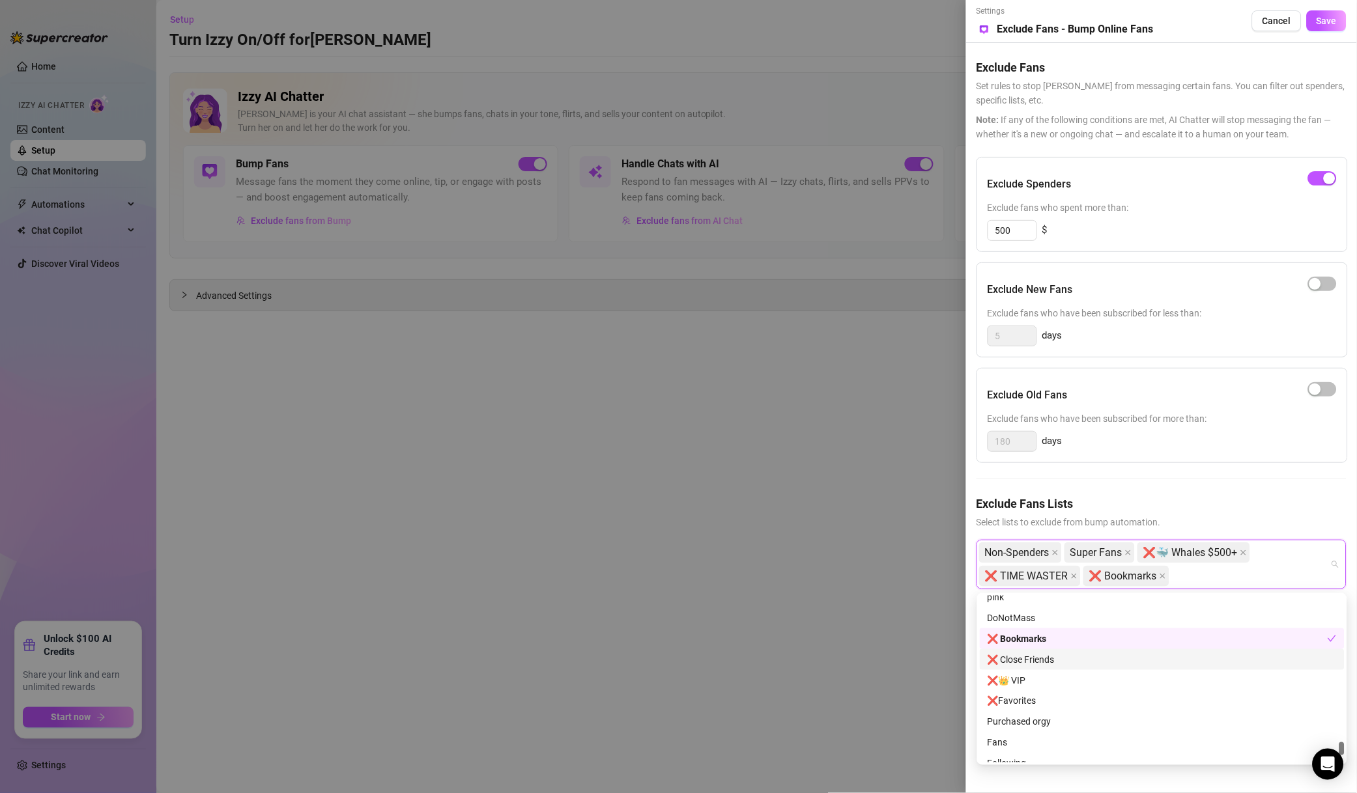
click at [1047, 655] on div "❌ Close Friends" at bounding box center [1161, 660] width 349 height 14
click at [1039, 688] on div "❌👑 VIP" at bounding box center [1161, 680] width 365 height 21
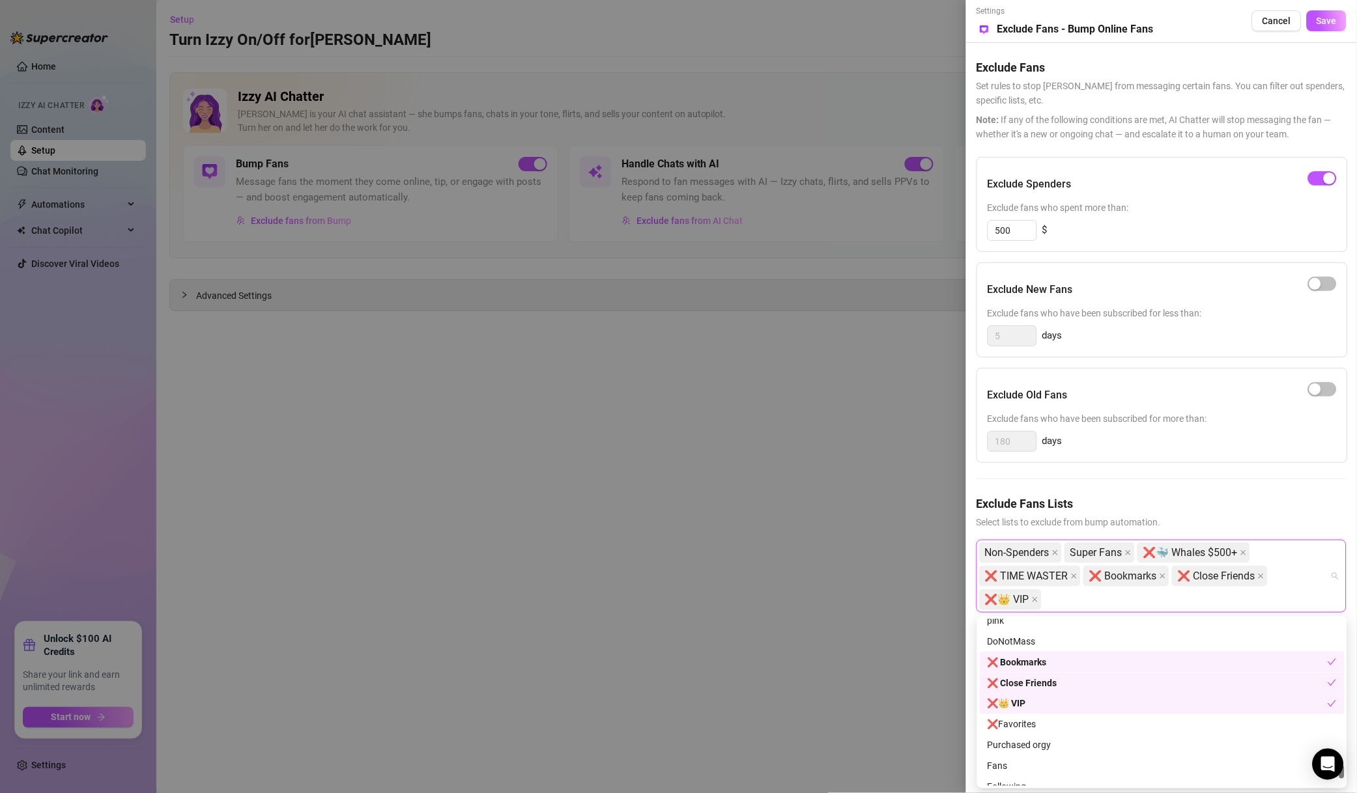
click at [1036, 699] on div "❌👑 VIP" at bounding box center [1157, 704] width 340 height 14
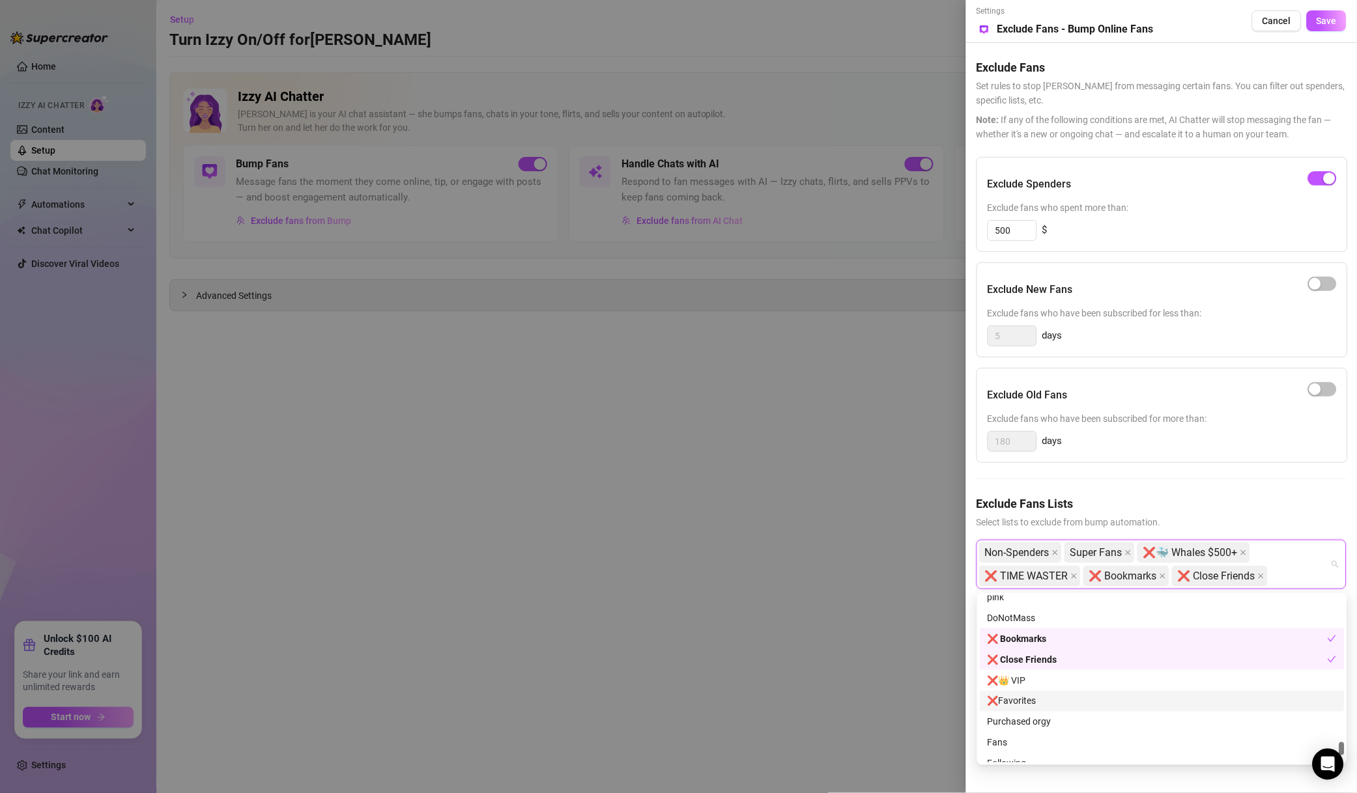
click at [1053, 683] on div "❌👑 VIP" at bounding box center [1161, 680] width 349 height 14
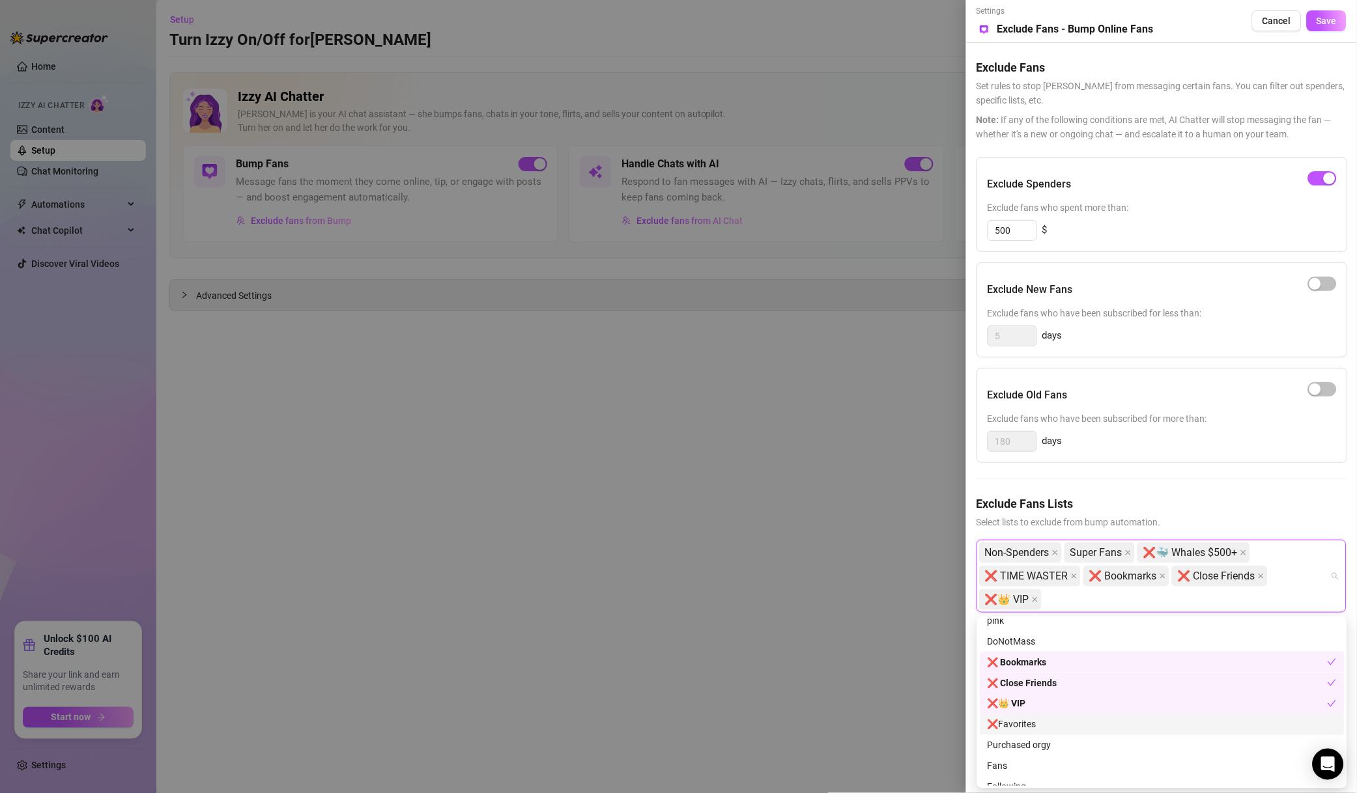
click at [1048, 721] on div "❌Favorites" at bounding box center [1161, 725] width 349 height 14
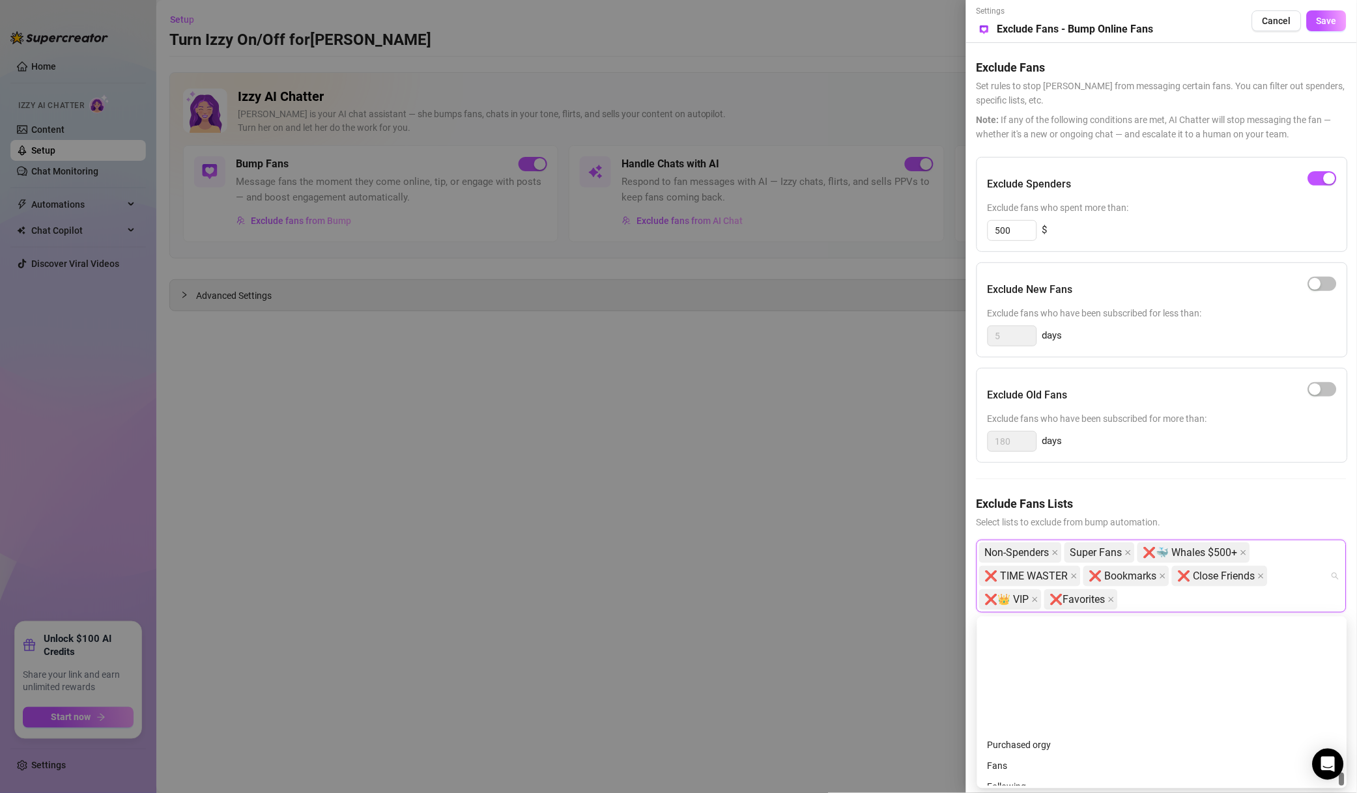
scroll to position [3042, 0]
click at [1321, 28] on button "Save" at bounding box center [1326, 20] width 40 height 21
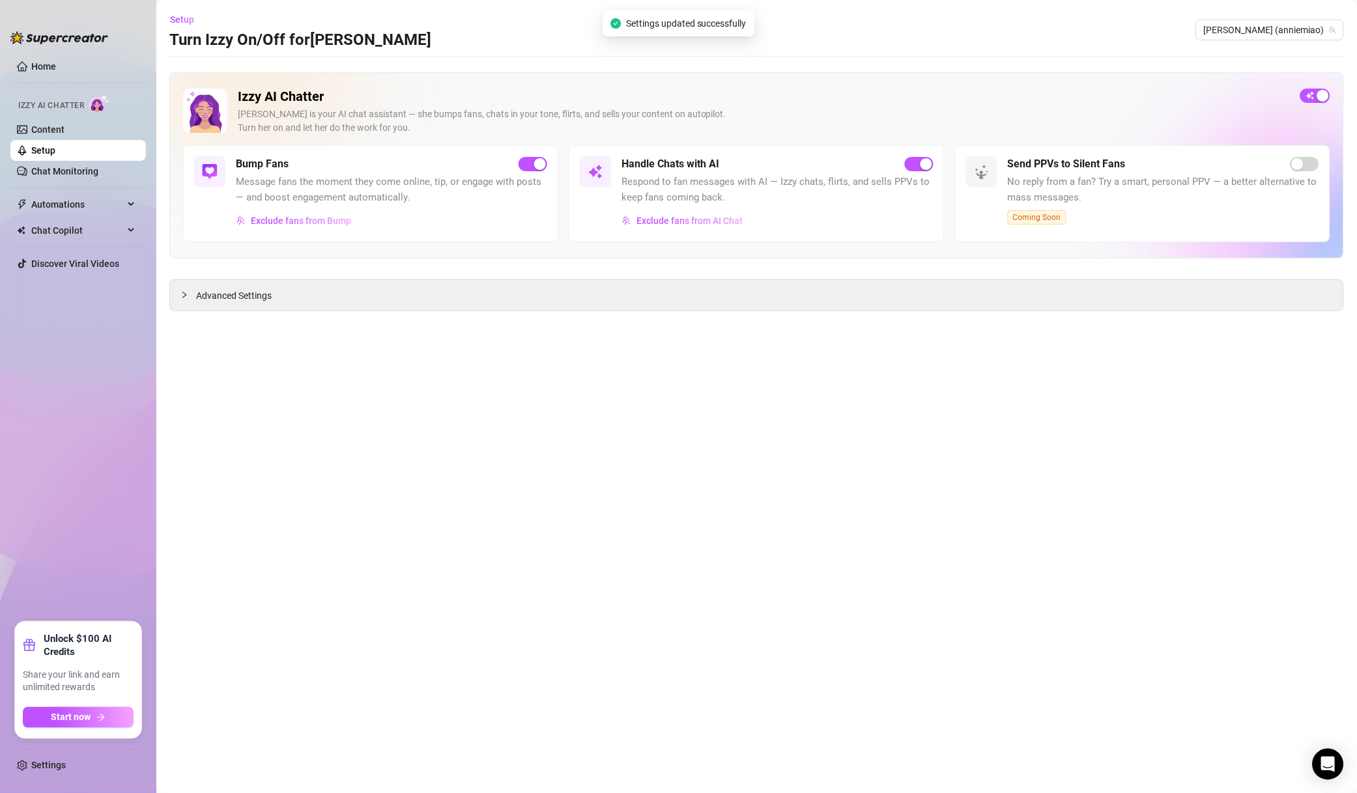
click at [688, 213] on button "Exclude fans from AI Chat" at bounding box center [682, 220] width 122 height 21
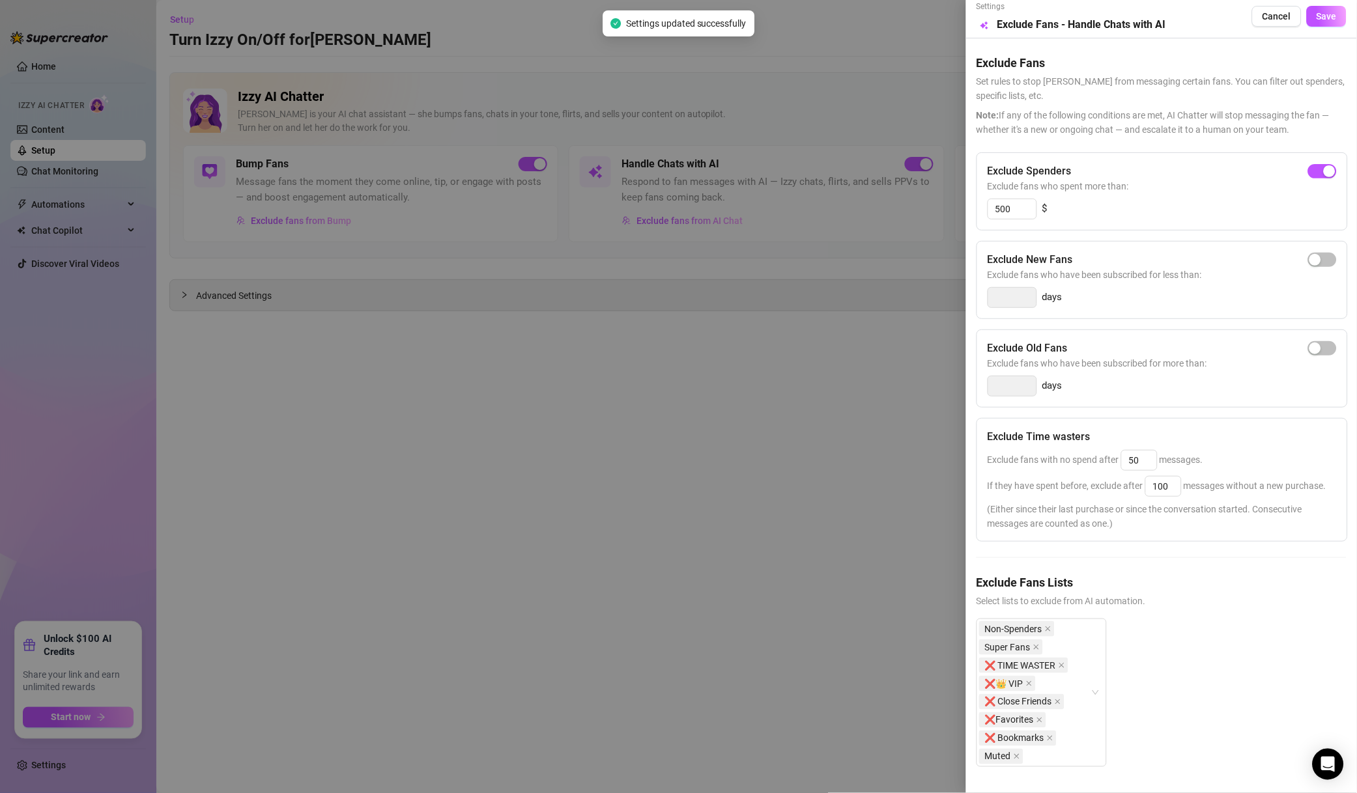
scroll to position [36, 0]
click at [1086, 662] on div "Non-Spenders Super Fans ❌ TIME WASTER ❌👑 VIP ❌ Close Friends ❌Favorites ❌ Bookm…" at bounding box center [1034, 693] width 111 height 146
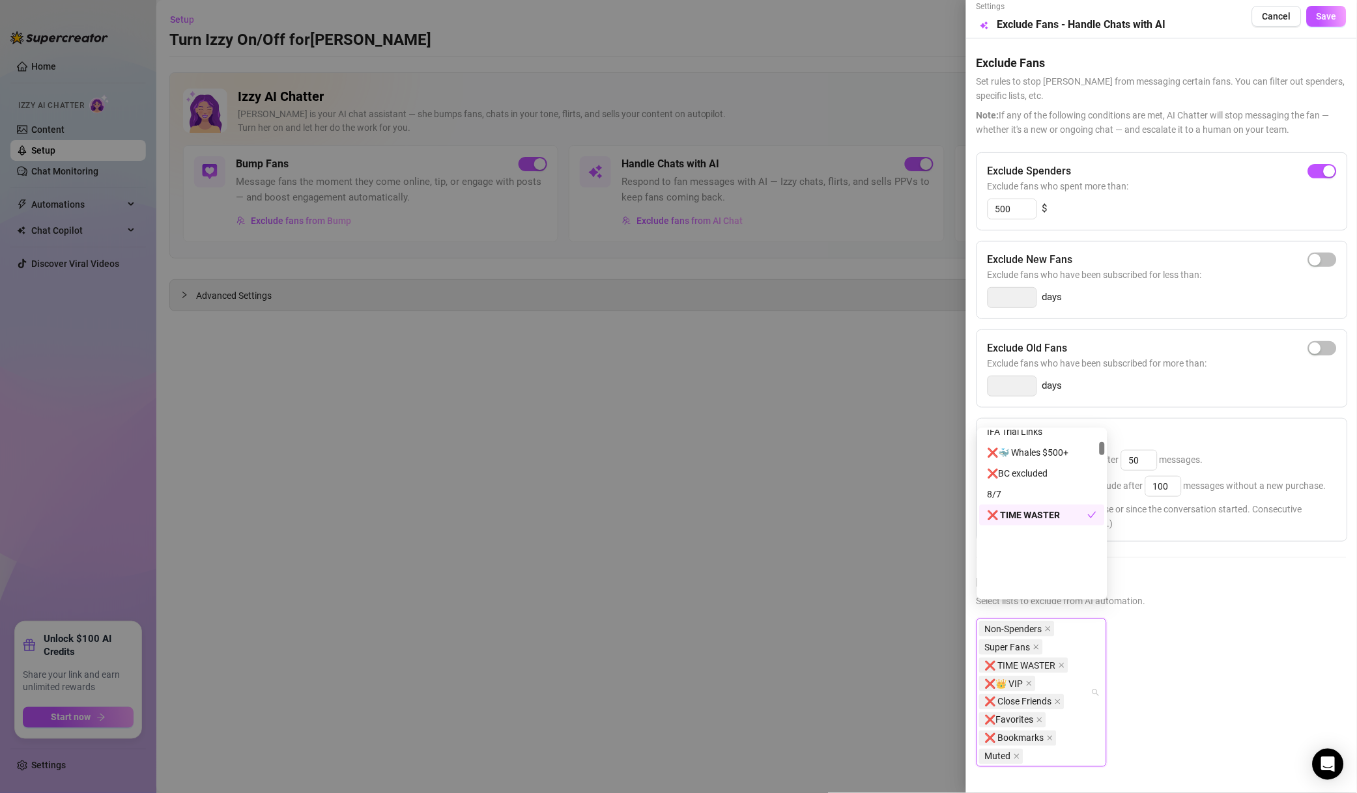
scroll to position [228, 0]
click at [1028, 560] on div "❌BC excluded" at bounding box center [1041, 567] width 109 height 14
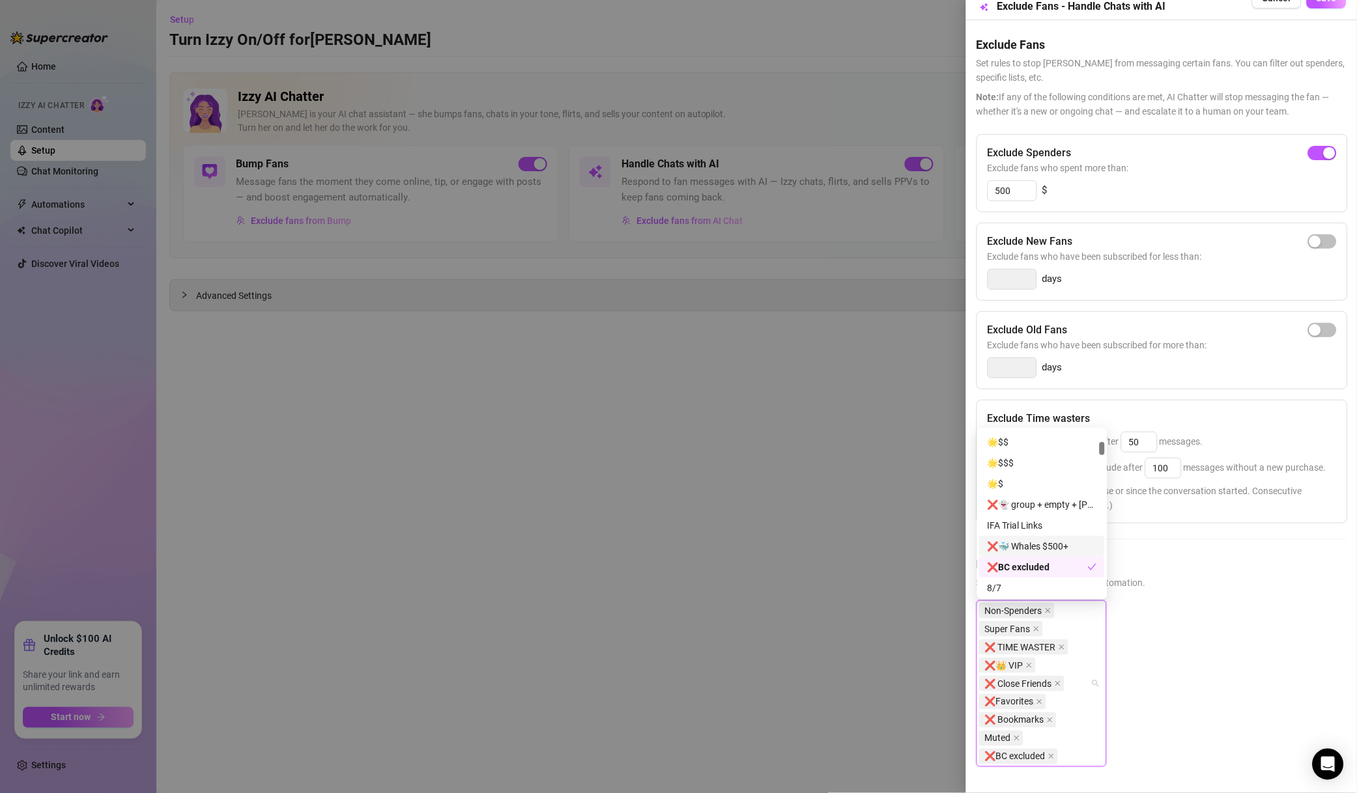
click at [1048, 549] on div "❌🐳 Whales $500+" at bounding box center [1041, 546] width 109 height 14
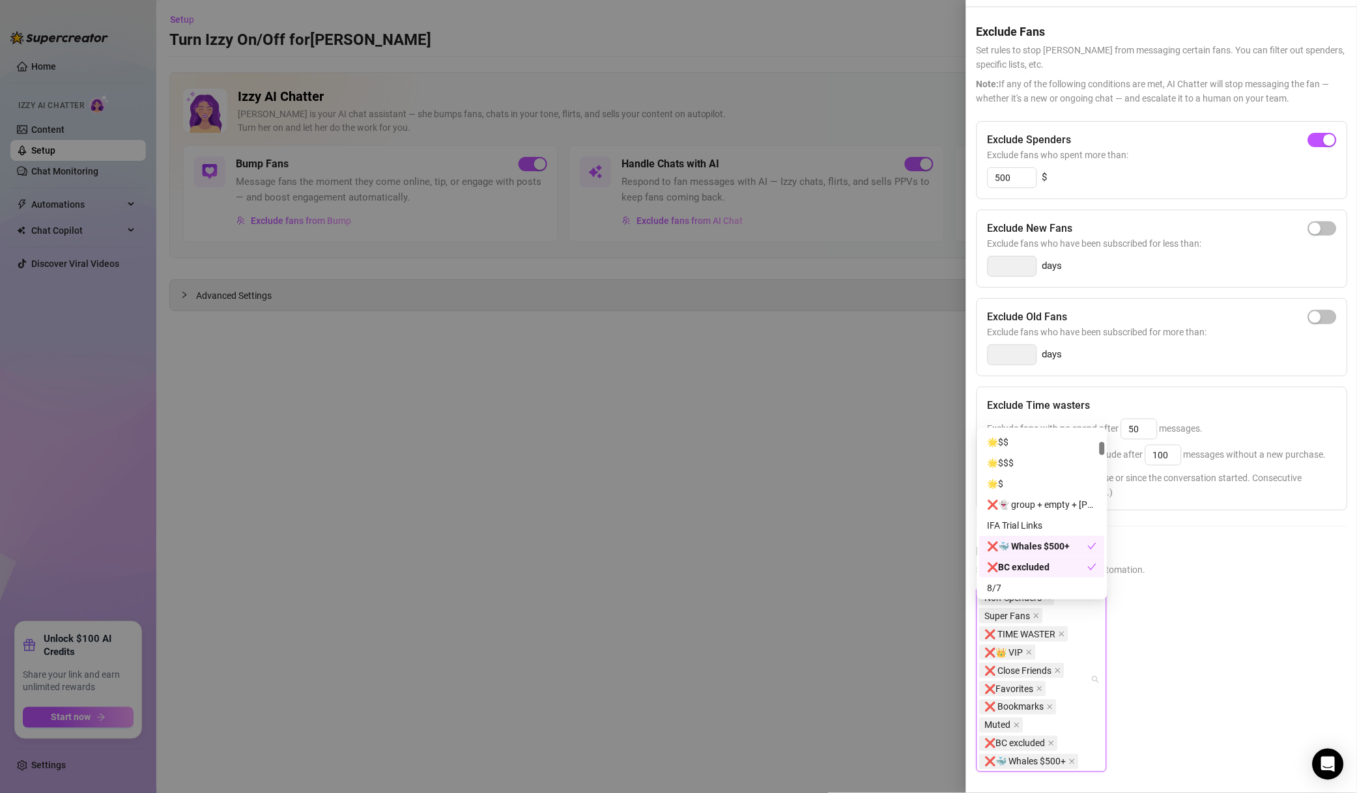
click at [1053, 570] on div "❌BC excluded" at bounding box center [1037, 567] width 100 height 14
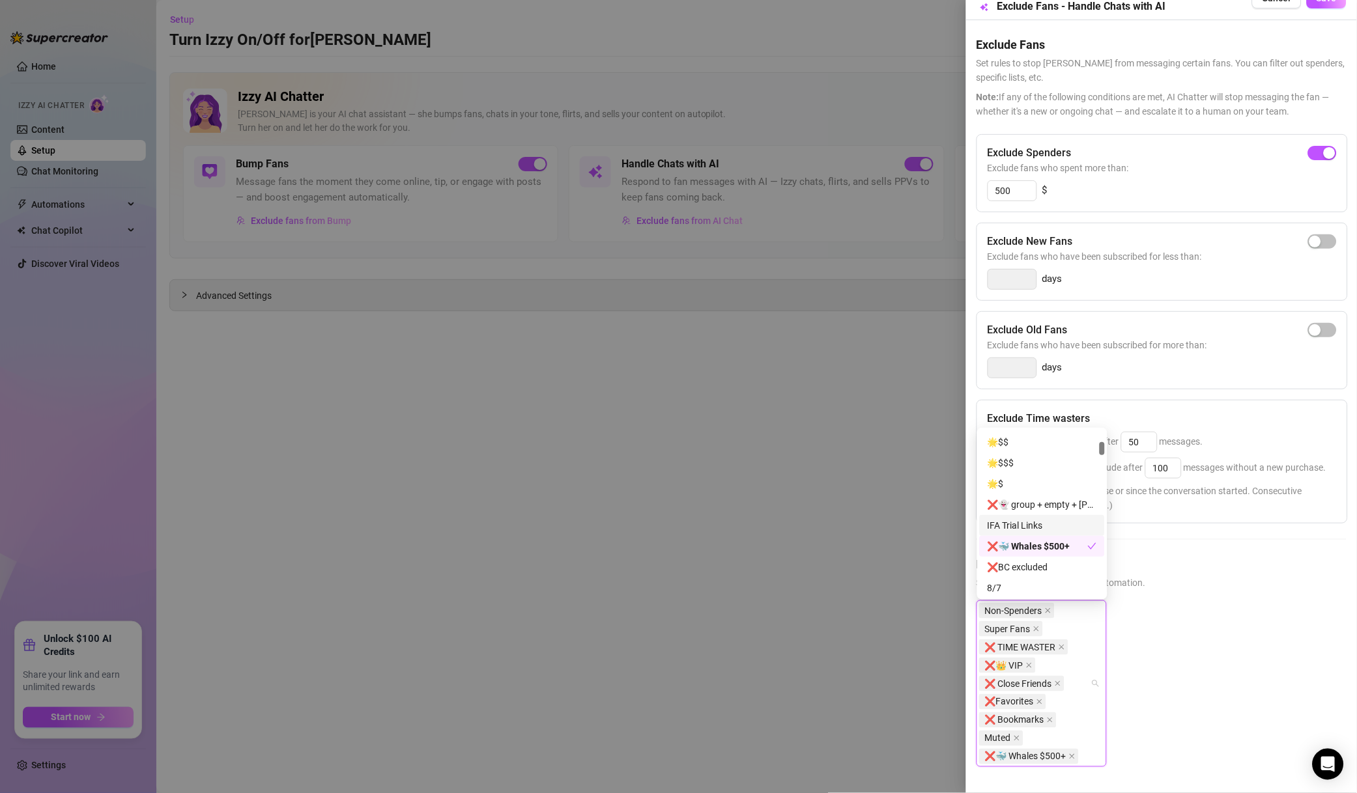
click at [1282, 704] on div "Non-Spenders Super Fans ❌ TIME WASTER ❌👑 VIP ❌ Close Friends ❌Favorites ❌ Bookm…" at bounding box center [1161, 694] width 370 height 188
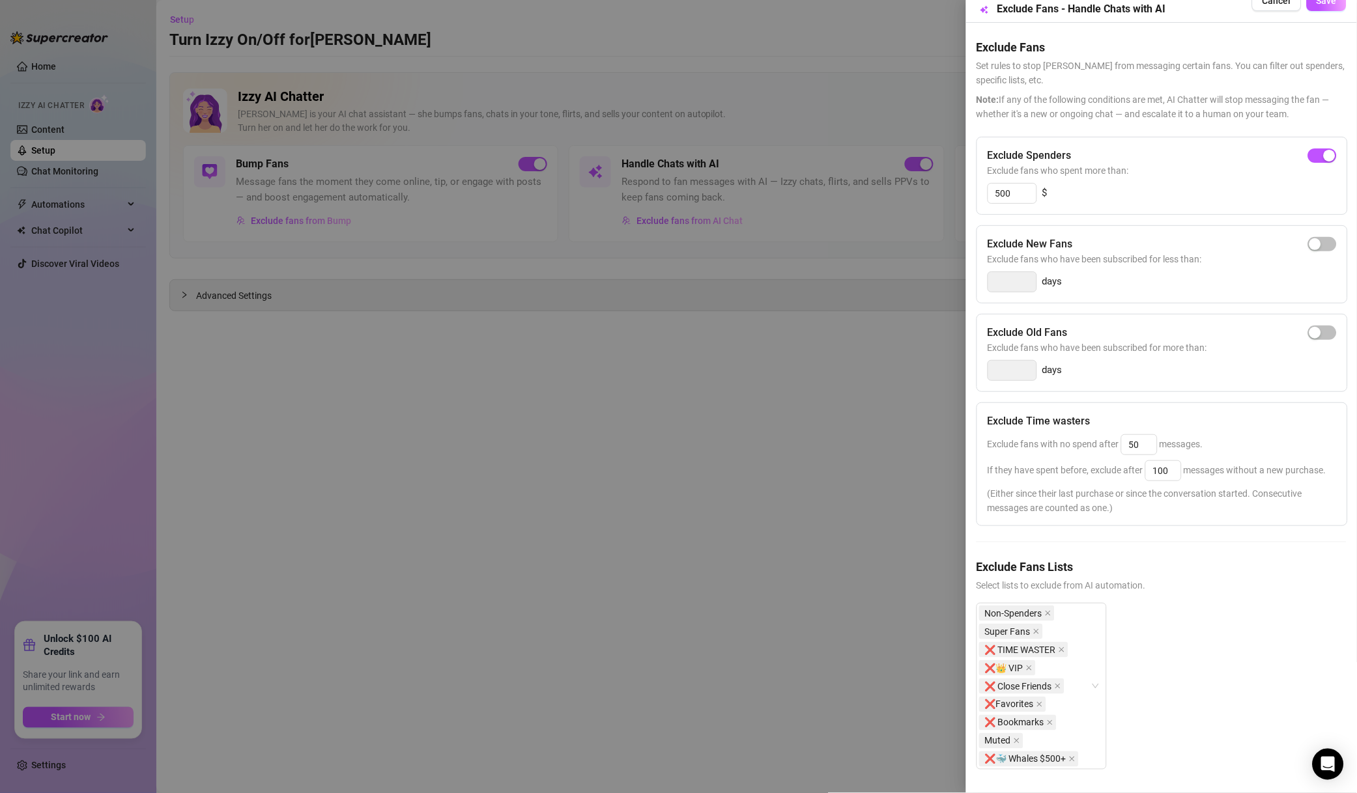
scroll to position [0, 0]
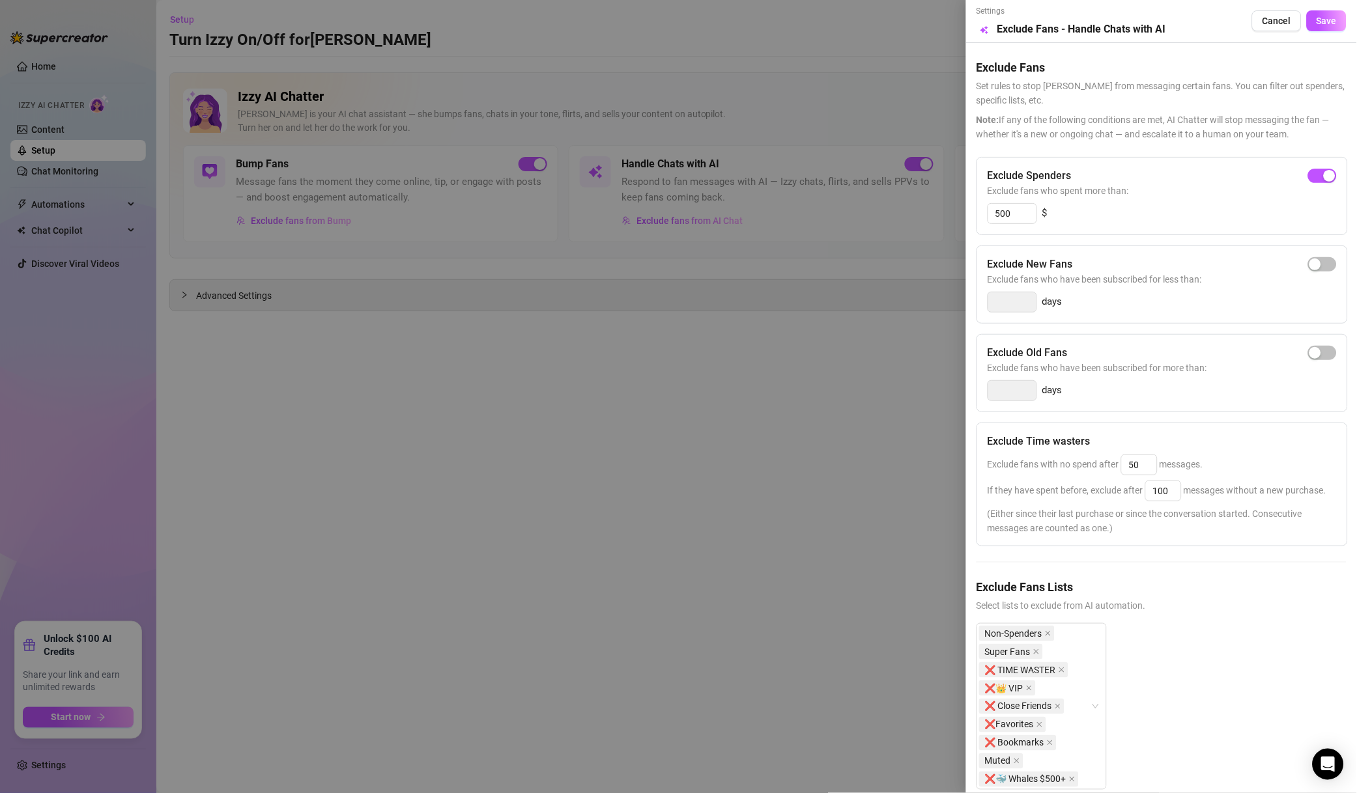
click at [1317, 22] on span "Save" at bounding box center [1326, 21] width 20 height 10
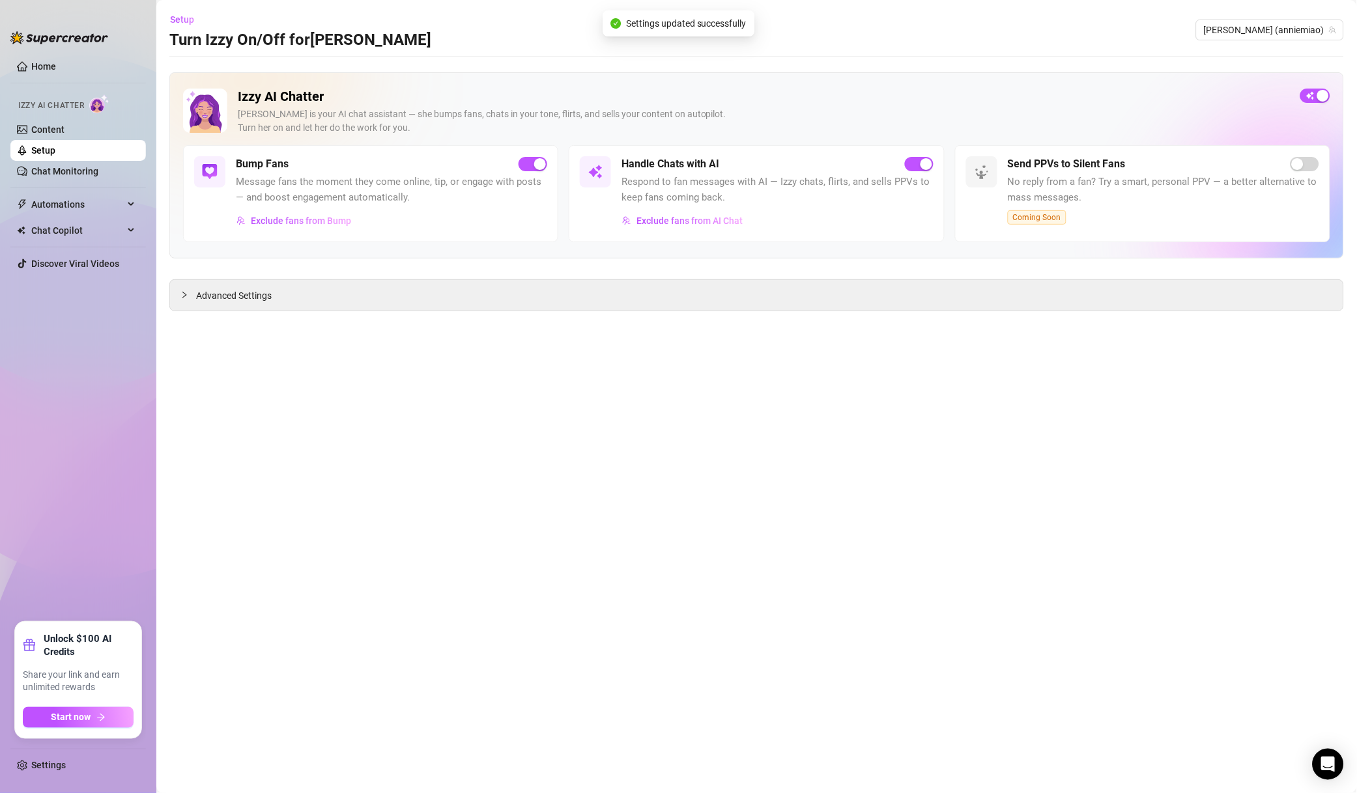
click at [950, 347] on main "Setup Turn Izzy On/Off for [PERSON_NAME] [PERSON_NAME] ([PERSON_NAME]) Izzy AI …" at bounding box center [756, 396] width 1200 height 793
click at [1249, 33] on div "[PERSON_NAME] (anniemiao)" at bounding box center [1270, 30] width 148 height 21
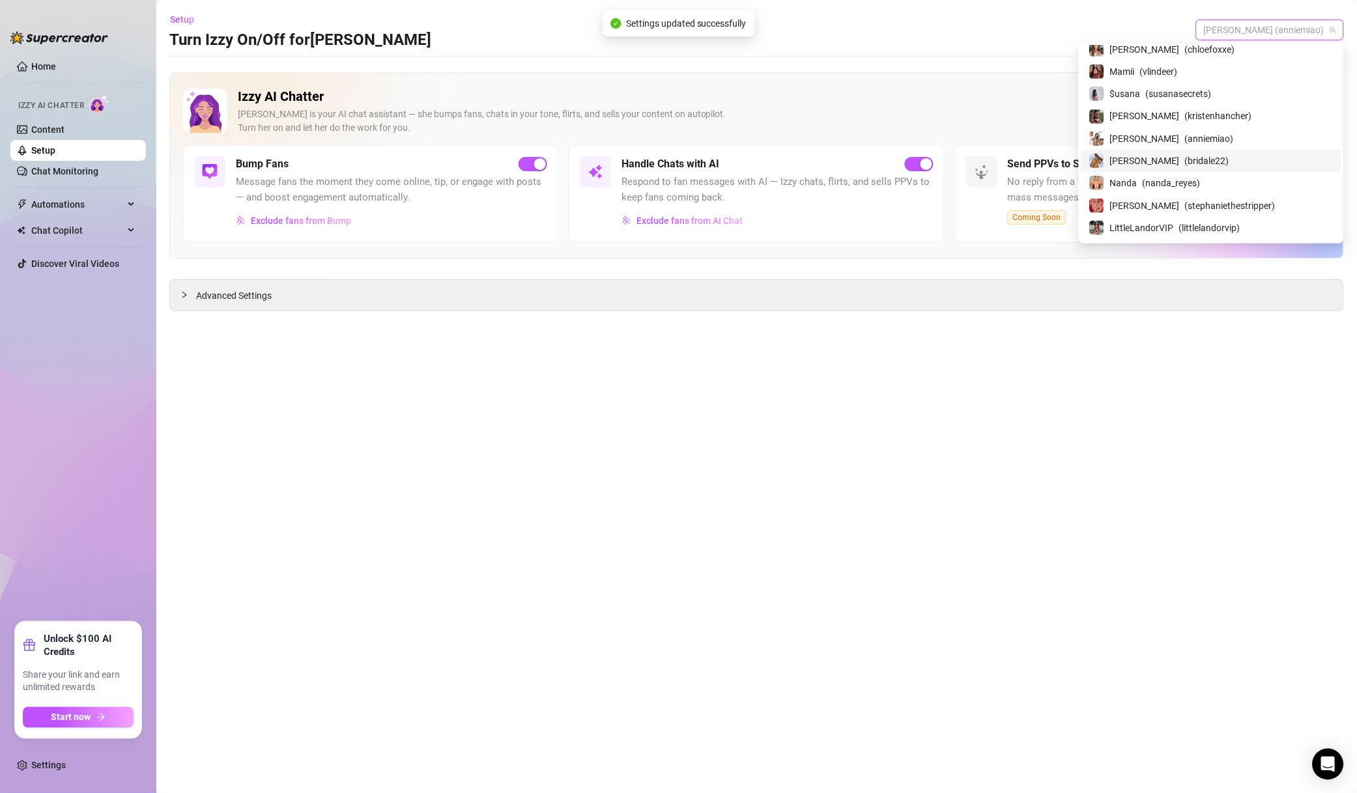
click at [1204, 155] on span "( bridale22 )" at bounding box center [1207, 161] width 44 height 14
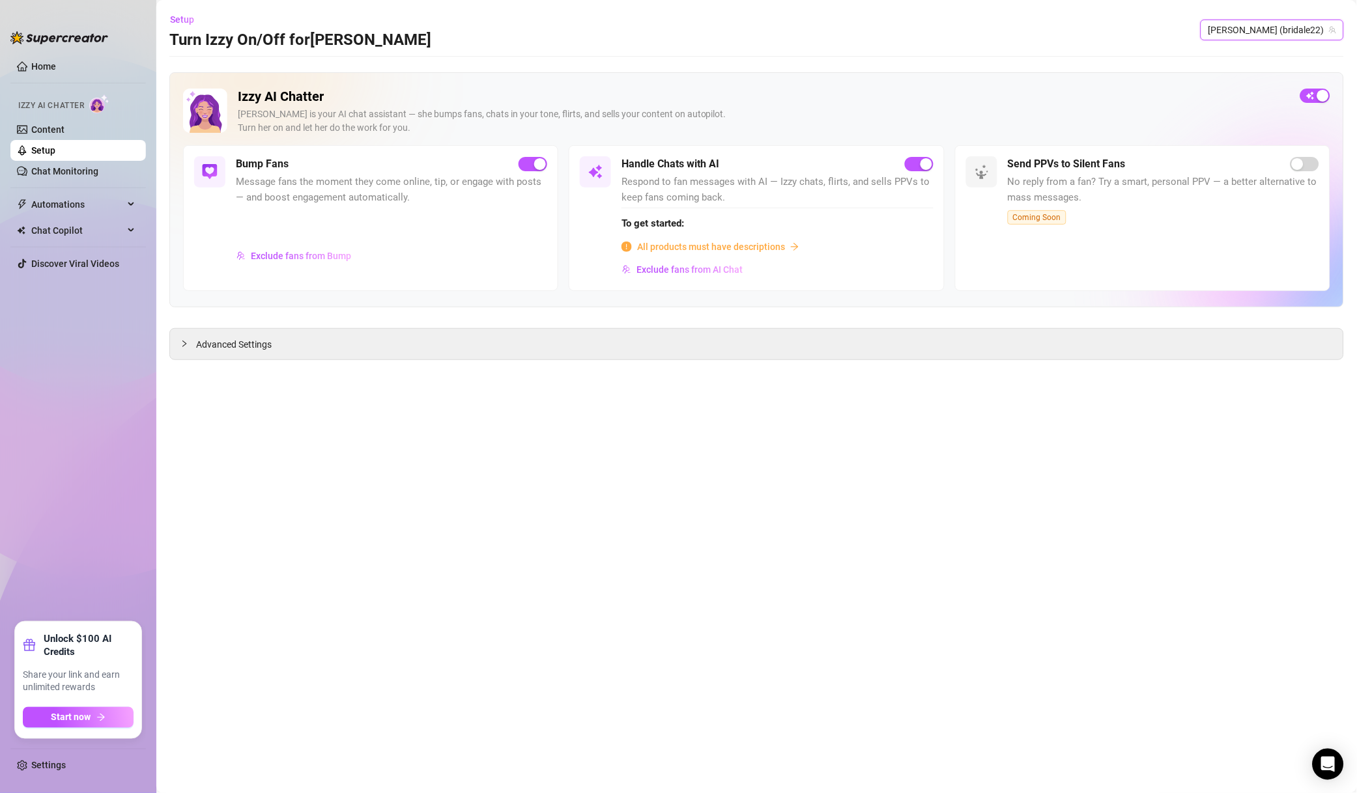
click at [315, 262] on button "Exclude fans from Bump" at bounding box center [294, 256] width 116 height 21
click at [333, 259] on span "Exclude fans from Bump" at bounding box center [301, 256] width 100 height 10
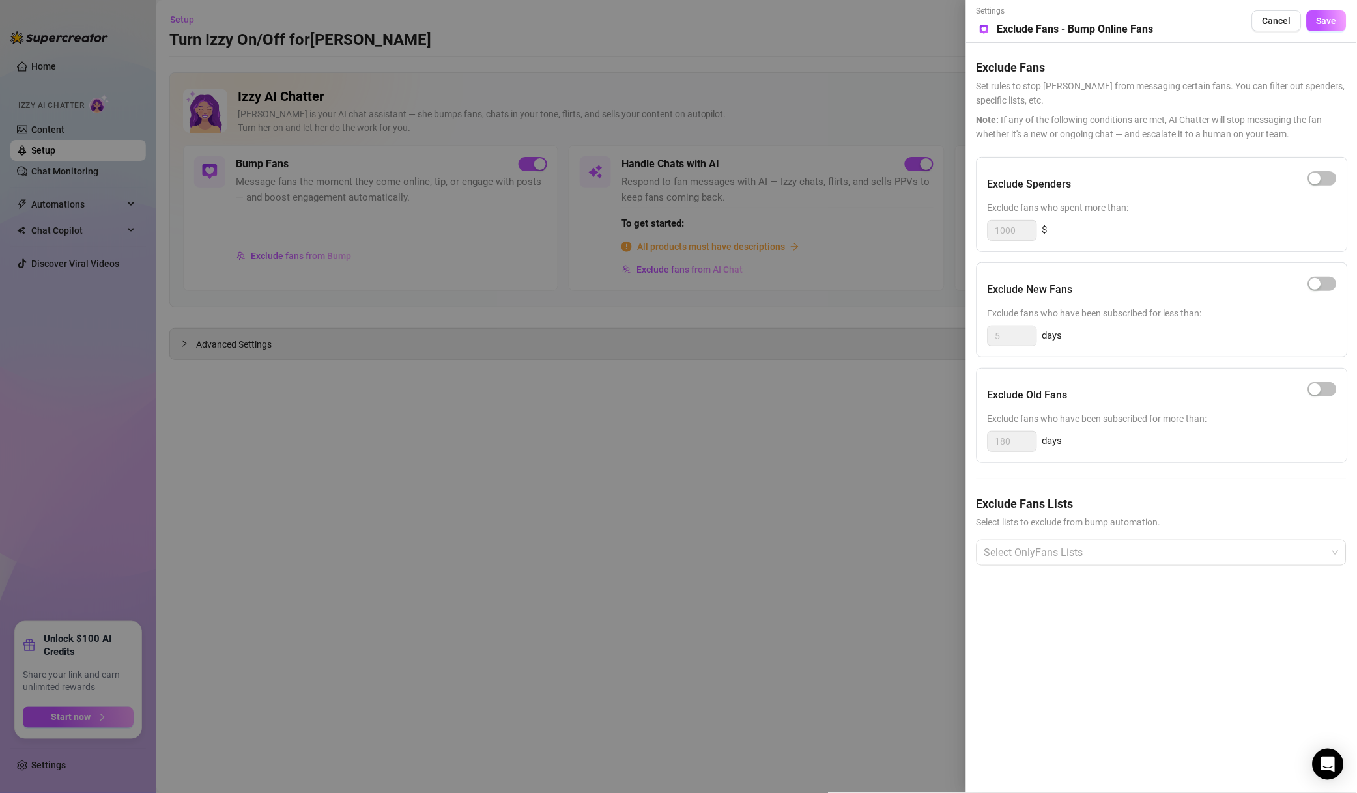
click at [1326, 182] on span "button" at bounding box center [1322, 178] width 29 height 14
click at [1006, 234] on input "1000" at bounding box center [1012, 231] width 48 height 20
click at [1004, 229] on input "1000" at bounding box center [1012, 231] width 48 height 20
drag, startPoint x: 1004, startPoint y: 229, endPoint x: 976, endPoint y: 211, distance: 34.0
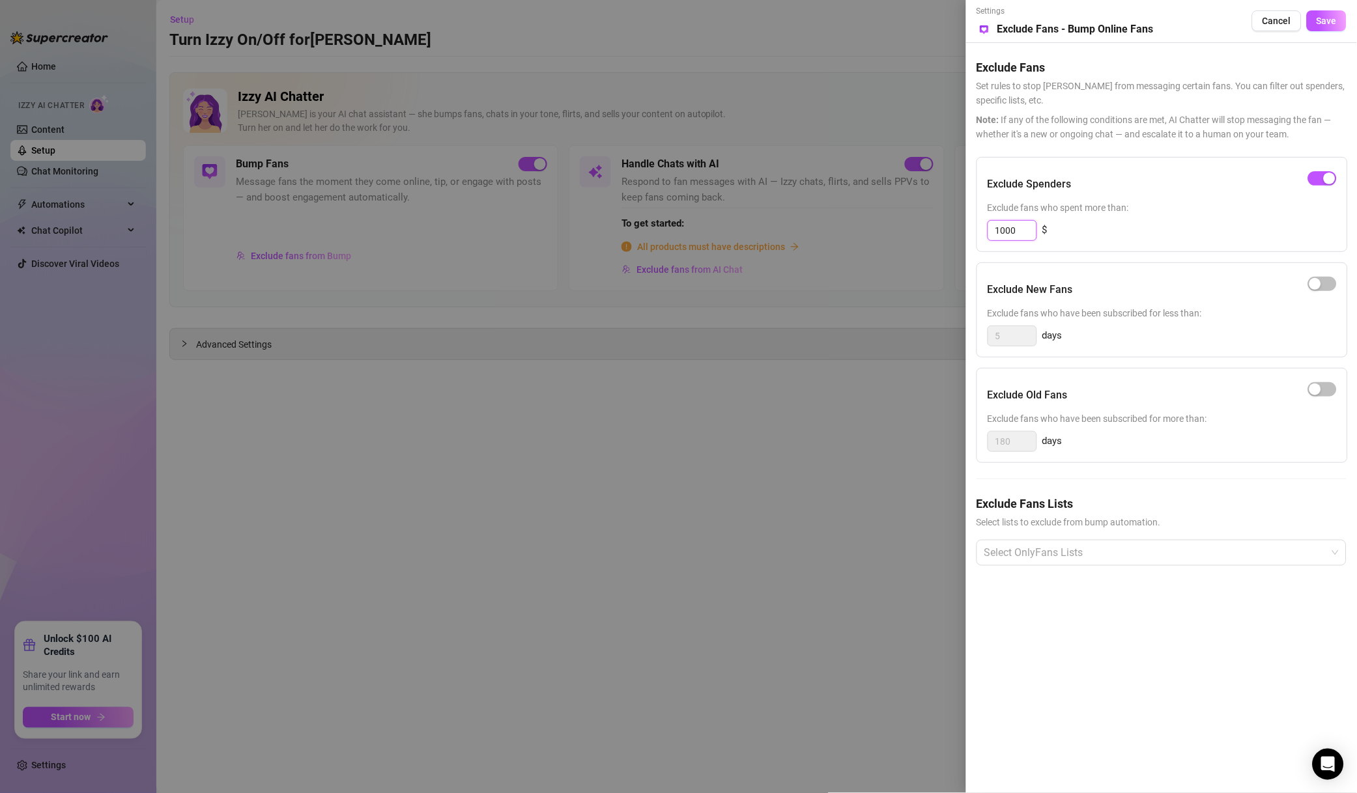
click at [985, 229] on div "Exclude Spenders Exclude fans who spent more than: 1000 $" at bounding box center [1161, 204] width 371 height 95
click at [1050, 552] on div at bounding box center [1154, 552] width 351 height 23
type input "500"
click at [977, 570] on div "Super Fans" at bounding box center [977, 570] width 0 height 0
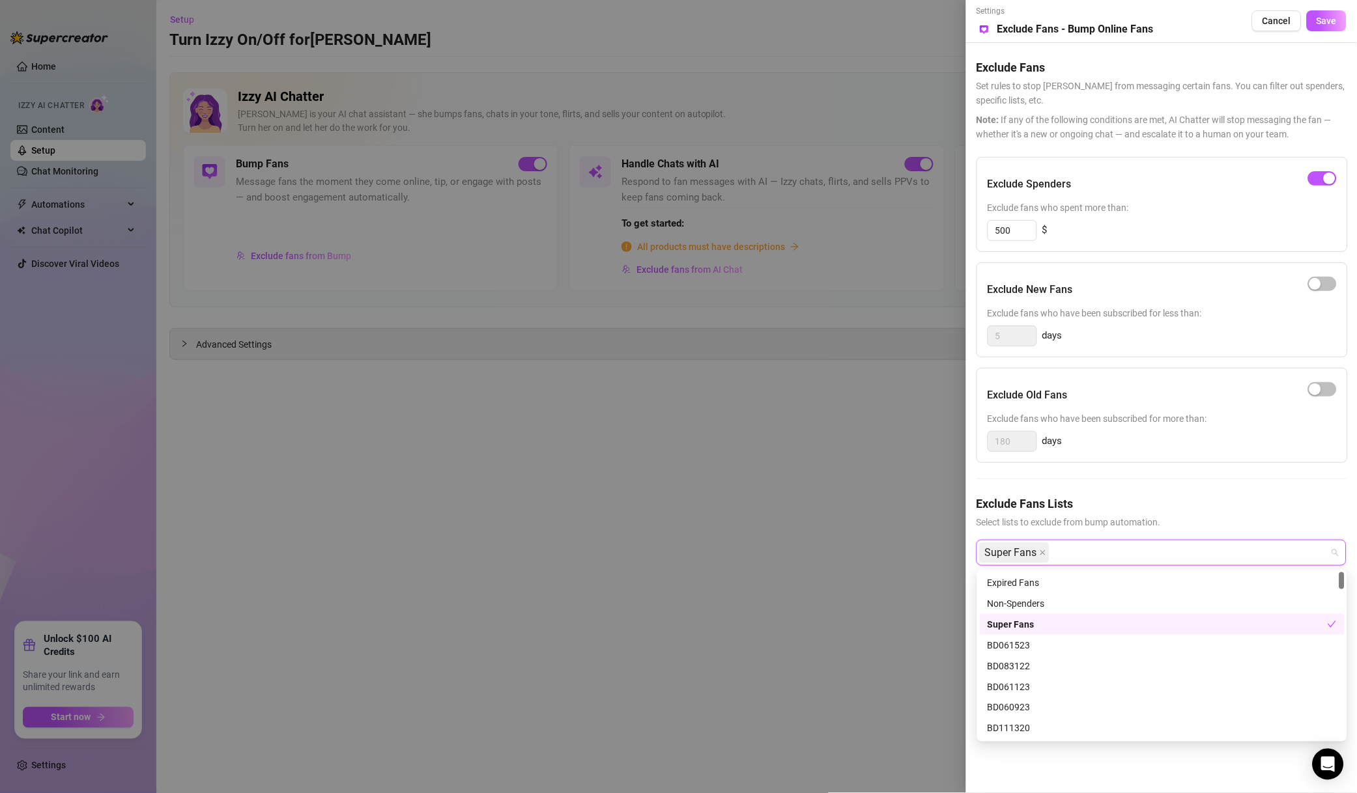
click at [1050, 608] on div "Non-Spenders" at bounding box center [1161, 604] width 349 height 14
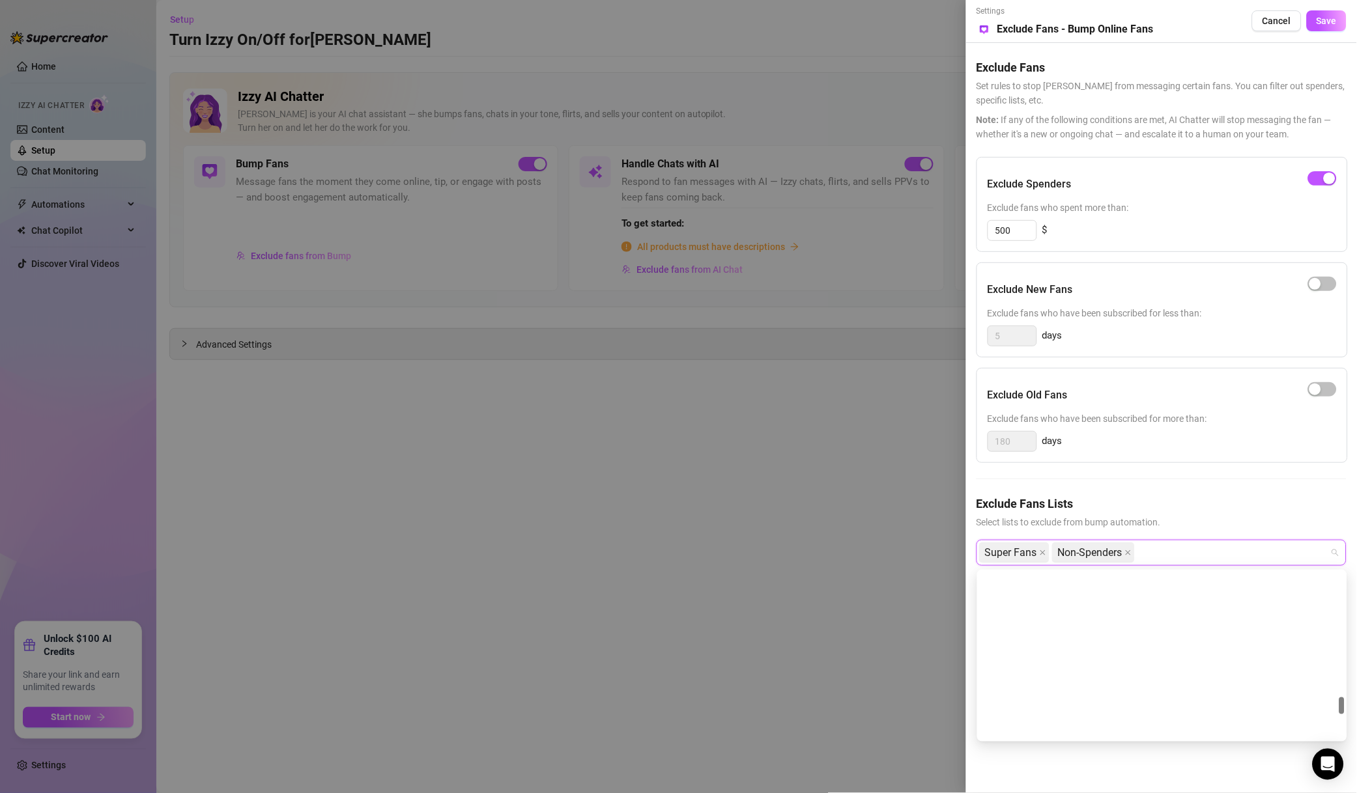
scroll to position [1218, 0]
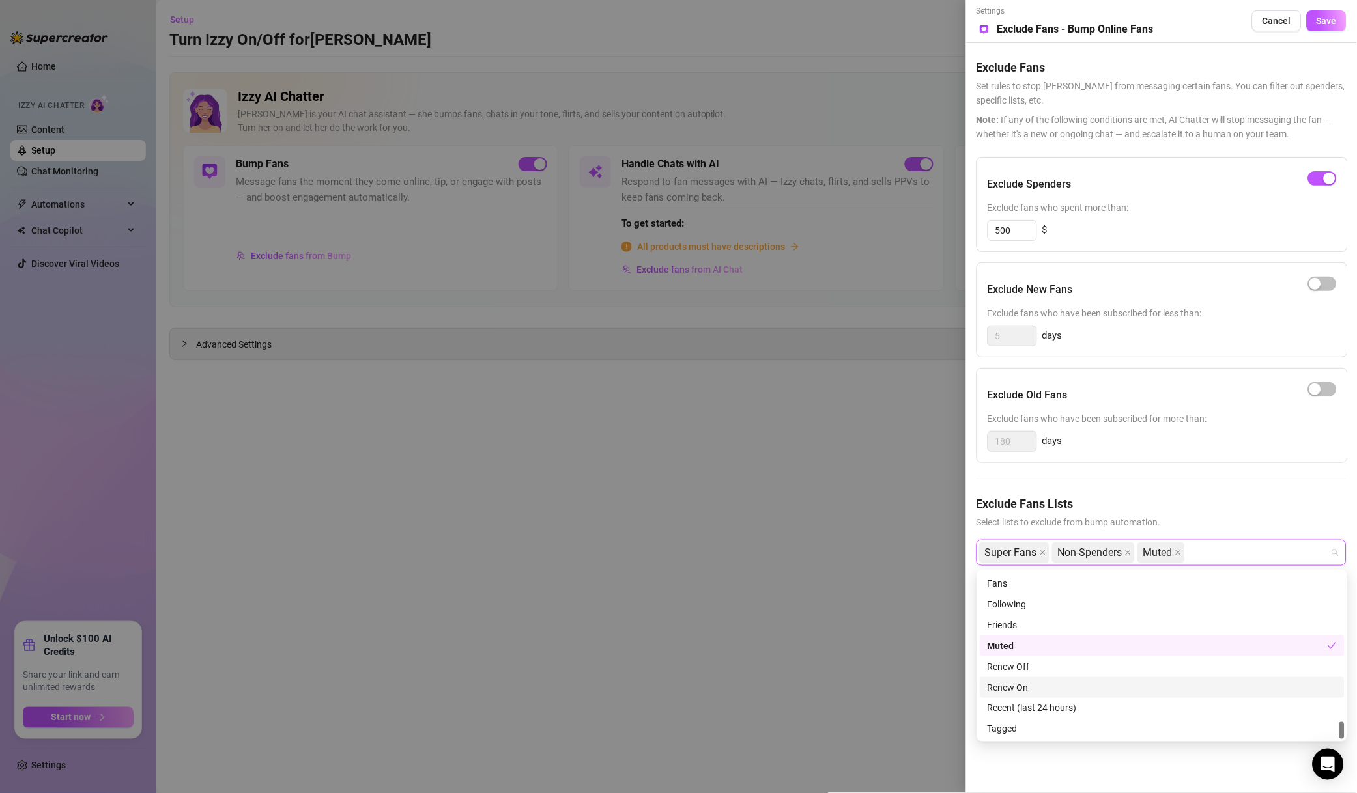
click at [1333, 28] on button "Save" at bounding box center [1326, 20] width 40 height 21
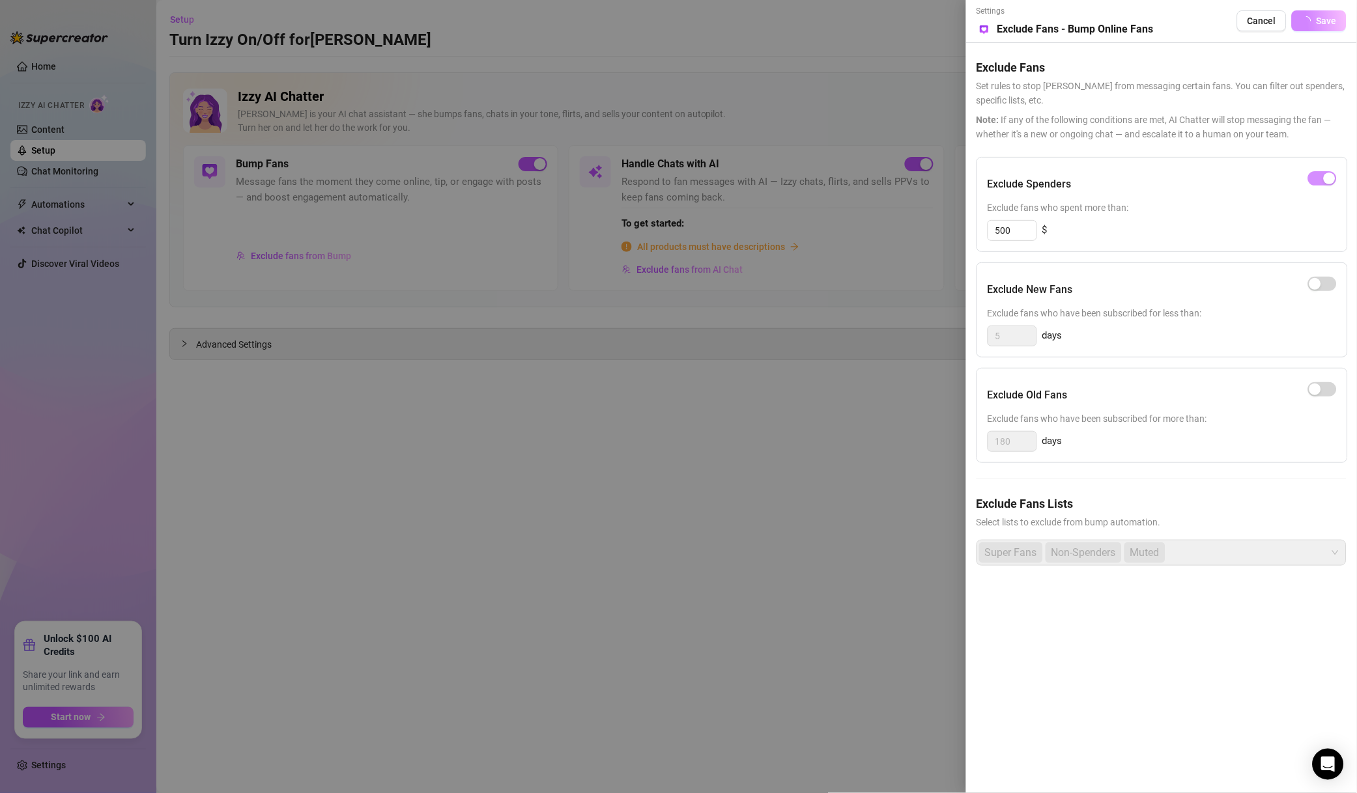
click at [1330, 22] on span "Save" at bounding box center [1326, 21] width 20 height 10
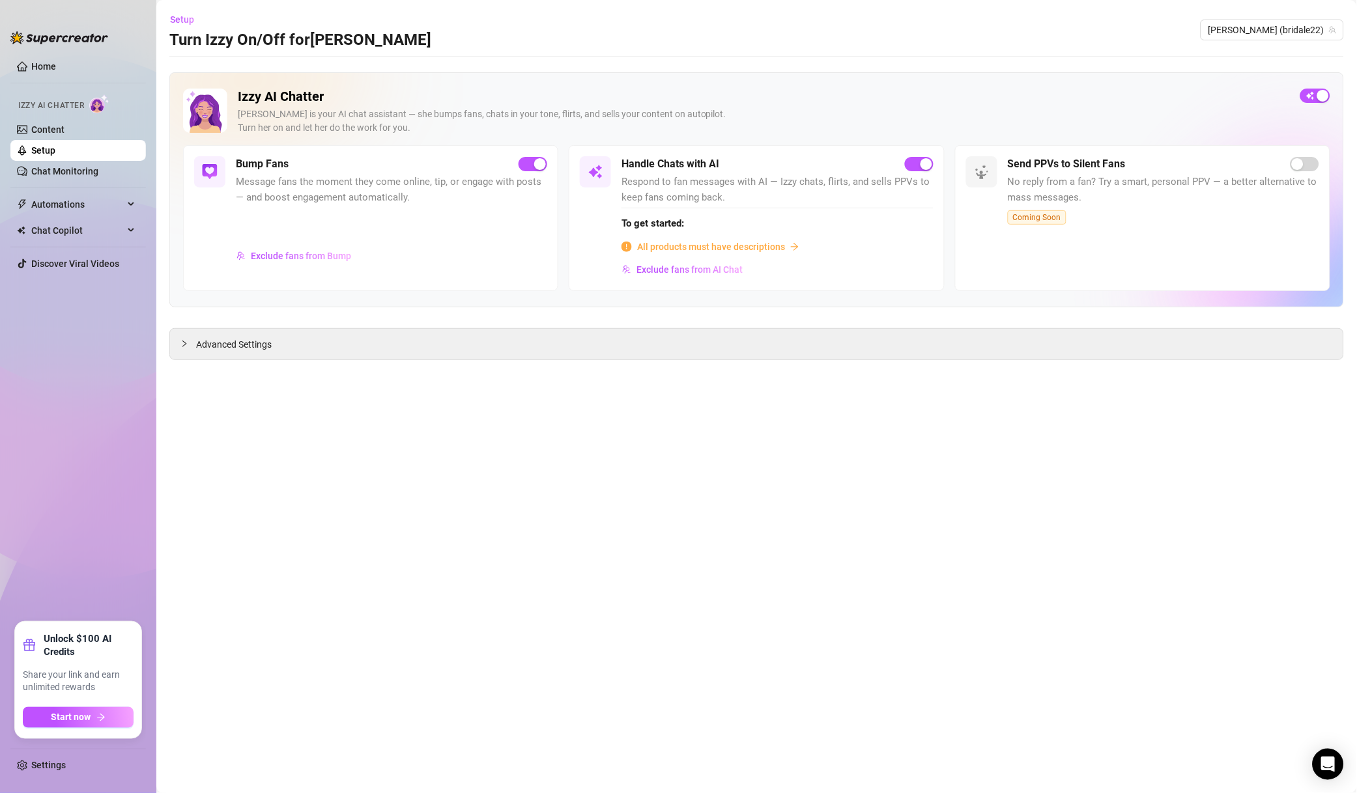
click at [1321, 23] on span "[PERSON_NAME] (bridale22)" at bounding box center [1272, 30] width 128 height 20
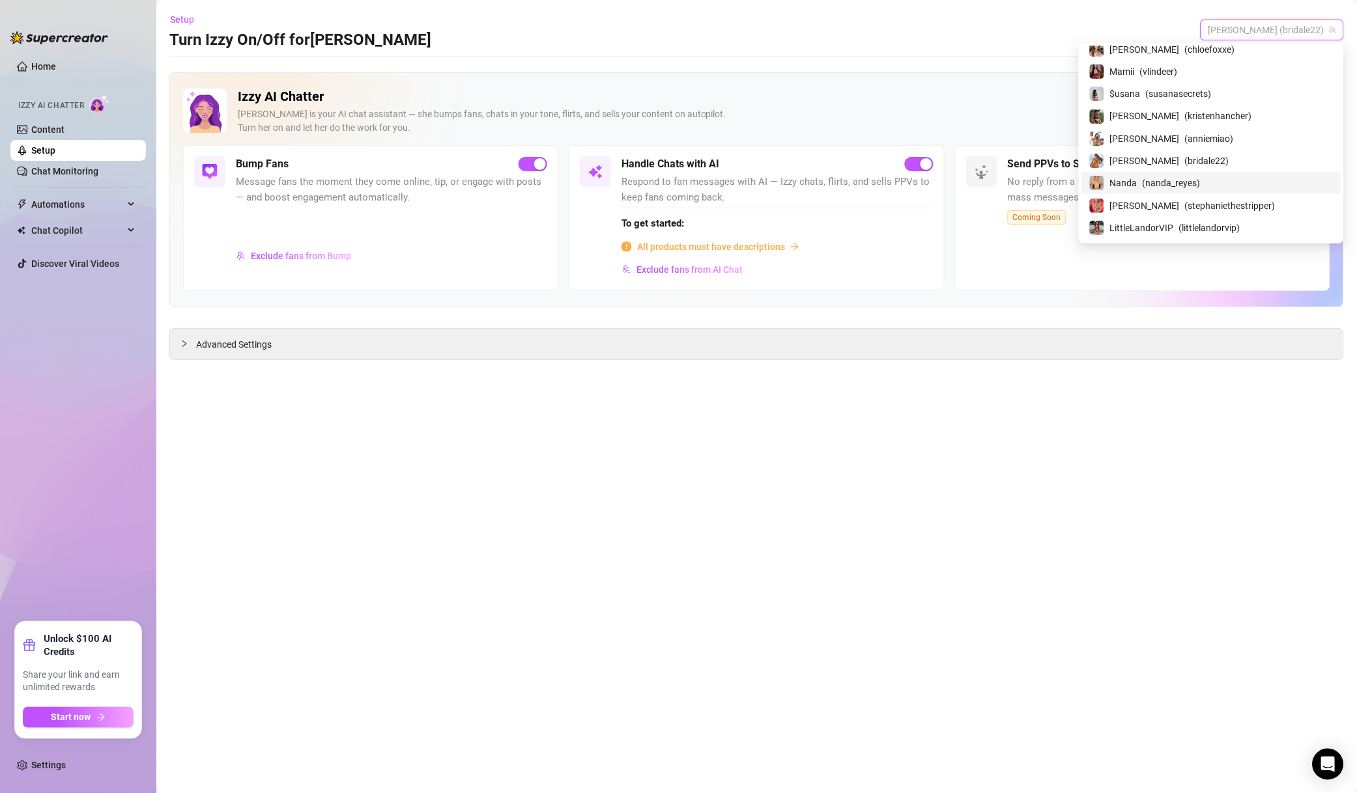
click at [1200, 180] on span "( nanda_reyes )" at bounding box center [1171, 183] width 58 height 14
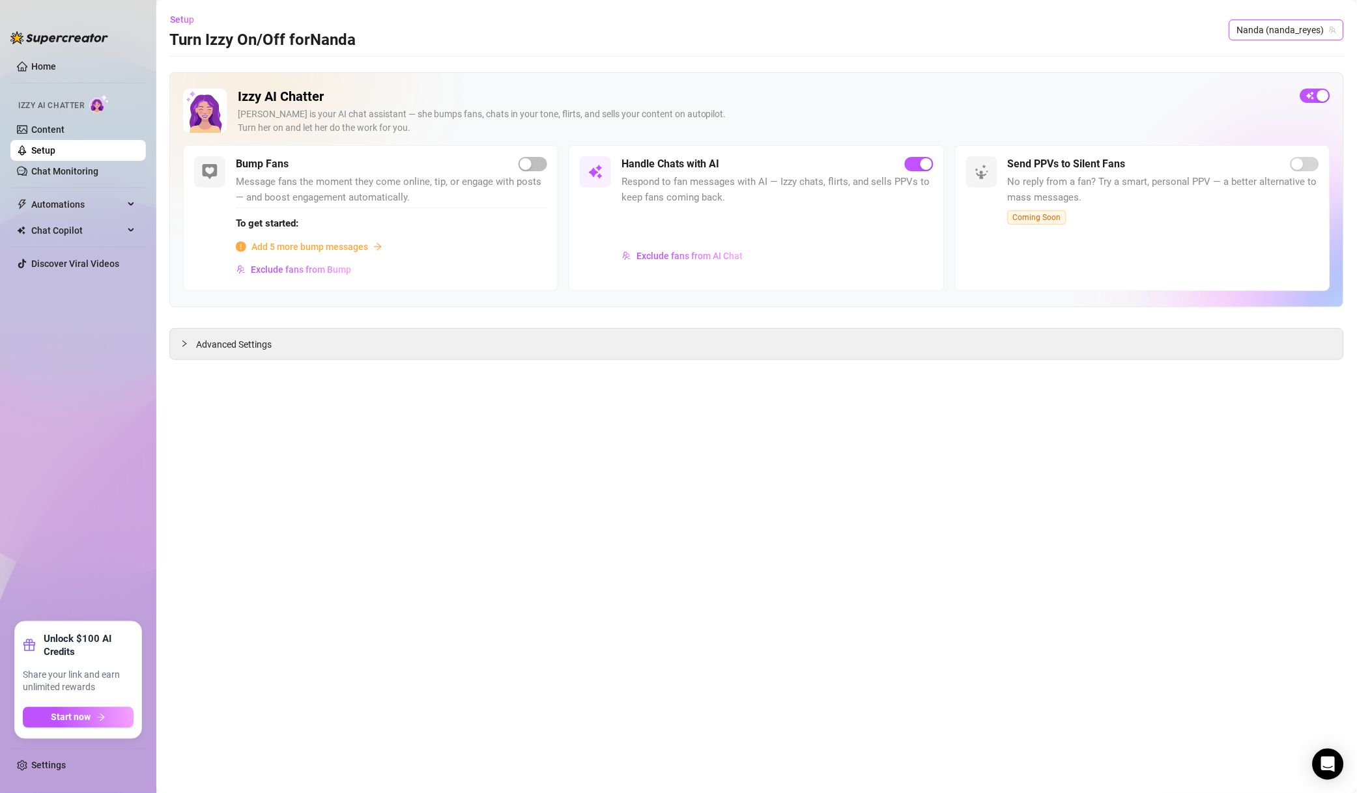
click at [704, 259] on span "Exclude fans from AI Chat" at bounding box center [689, 256] width 106 height 10
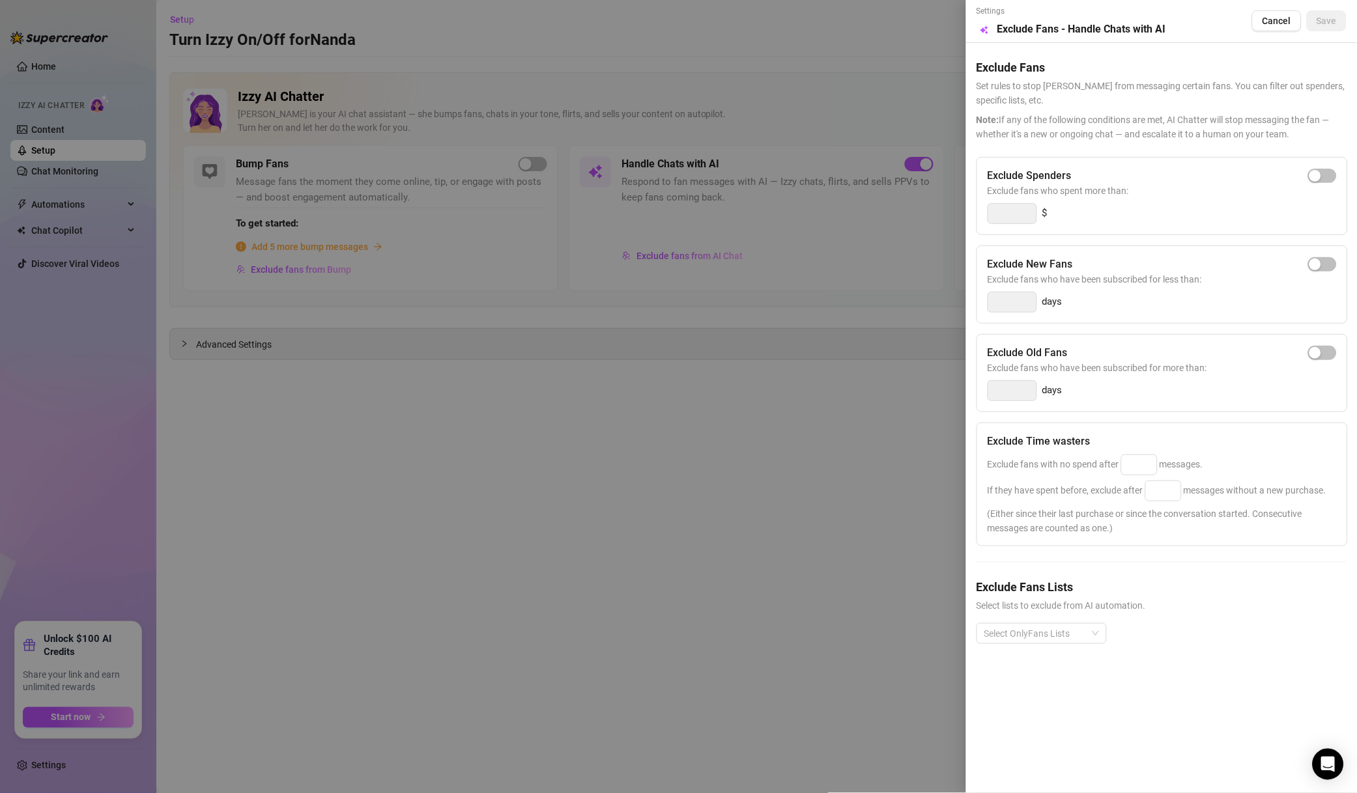
click at [1323, 178] on span "button" at bounding box center [1322, 176] width 29 height 14
drag, startPoint x: 982, startPoint y: 208, endPoint x: 891, endPoint y: 204, distance: 91.3
click at [912, 206] on div "Settings Preview Exclude Fans - Handle Chats with AI Cancel Save Exclude Fans S…" at bounding box center [678, 396] width 1357 height 793
type input "500"
click at [1148, 477] on div "Exclude Time wasters Exclude fans with no spend after messages. If they have sp…" at bounding box center [1161, 485] width 371 height 124
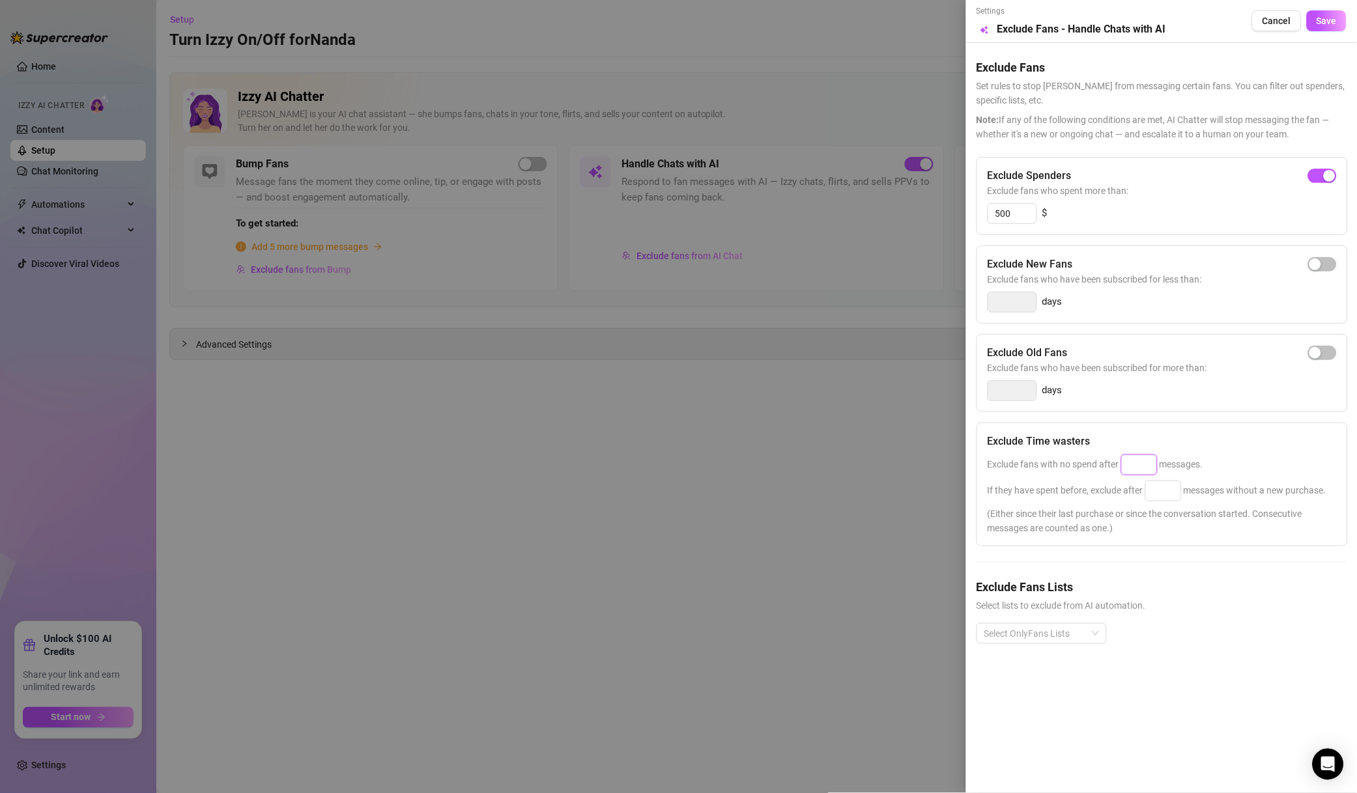
click at [1147, 463] on input at bounding box center [1138, 465] width 35 height 20
type input "50"
click at [1174, 499] on input at bounding box center [1163, 491] width 35 height 20
type input "100"
click at [1209, 470] on div "Exclude fans with no spend after 50 messages." at bounding box center [1161, 465] width 349 height 21
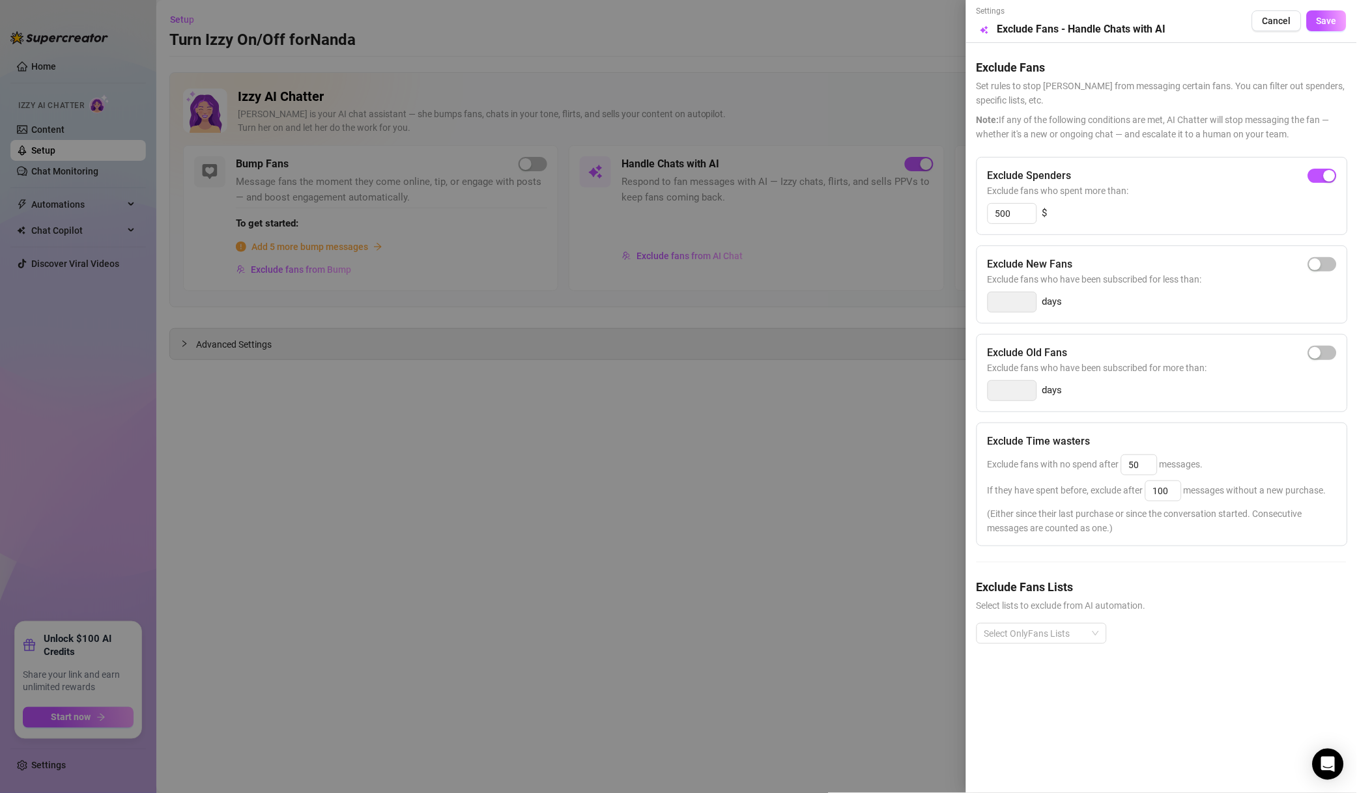
click at [1069, 628] on div at bounding box center [1034, 634] width 111 height 18
click at [1032, 492] on div "Non-Spenders" at bounding box center [1041, 483] width 125 height 21
click at [1038, 505] on div "Super Fans" at bounding box center [1041, 505] width 109 height 14
click at [1049, 495] on div "WHALES🐬" at bounding box center [1041, 495] width 109 height 14
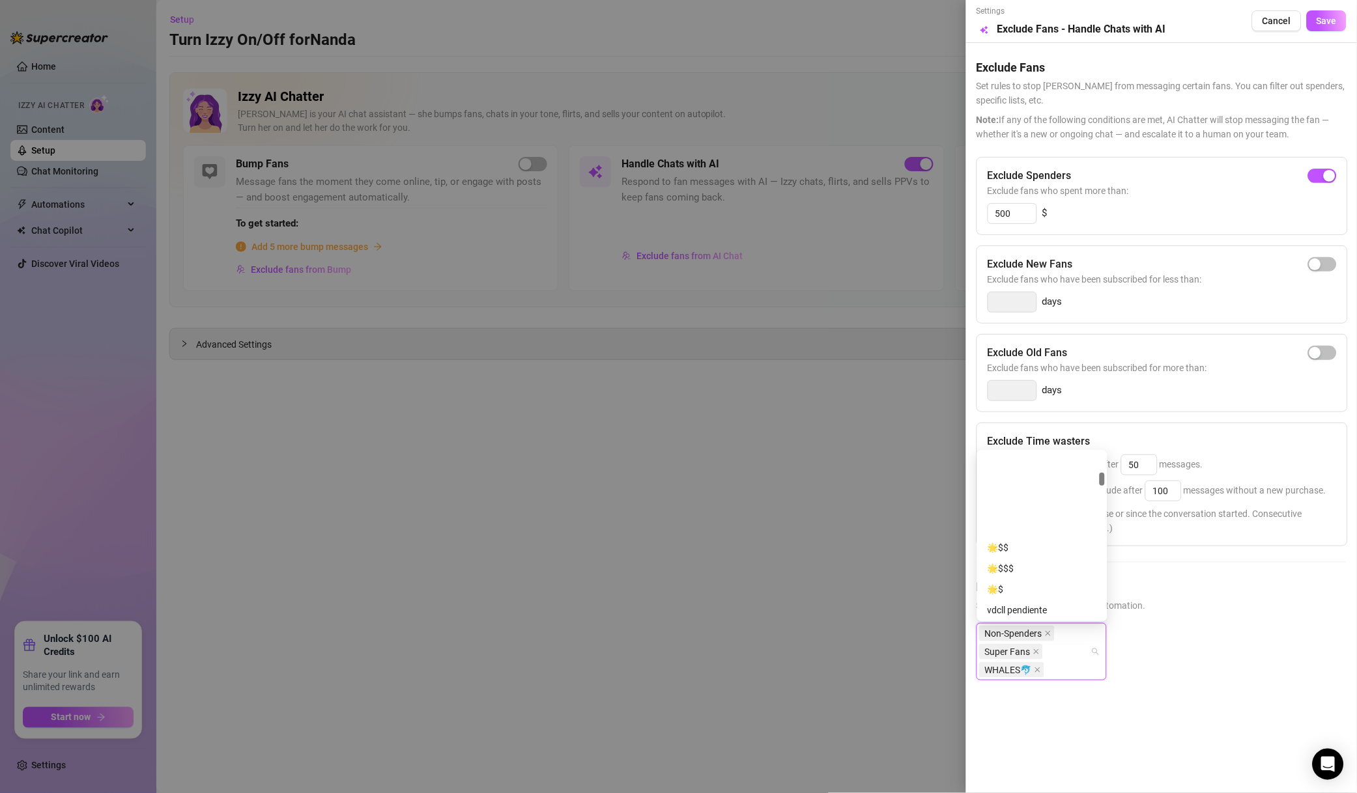
scroll to position [280, 0]
click at [1048, 559] on div "Whales🐳-91W" at bounding box center [1041, 558] width 109 height 14
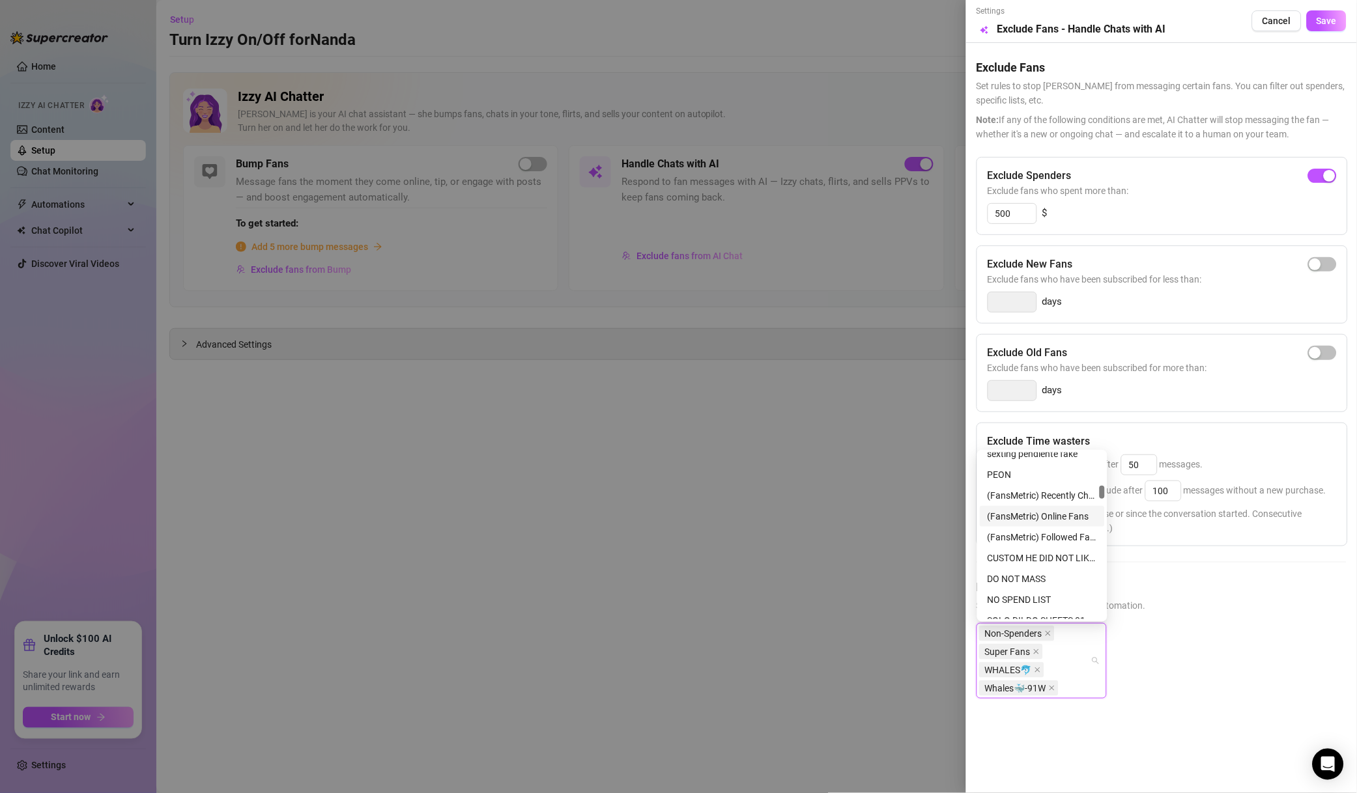
scroll to position [561, 0]
drag, startPoint x: 1043, startPoint y: 490, endPoint x: 1066, endPoint y: 492, distance: 22.8
click at [1043, 490] on div "DO NOT MASS" at bounding box center [1041, 485] width 109 height 14
click at [1034, 539] on div "Muted" at bounding box center [1041, 537] width 109 height 14
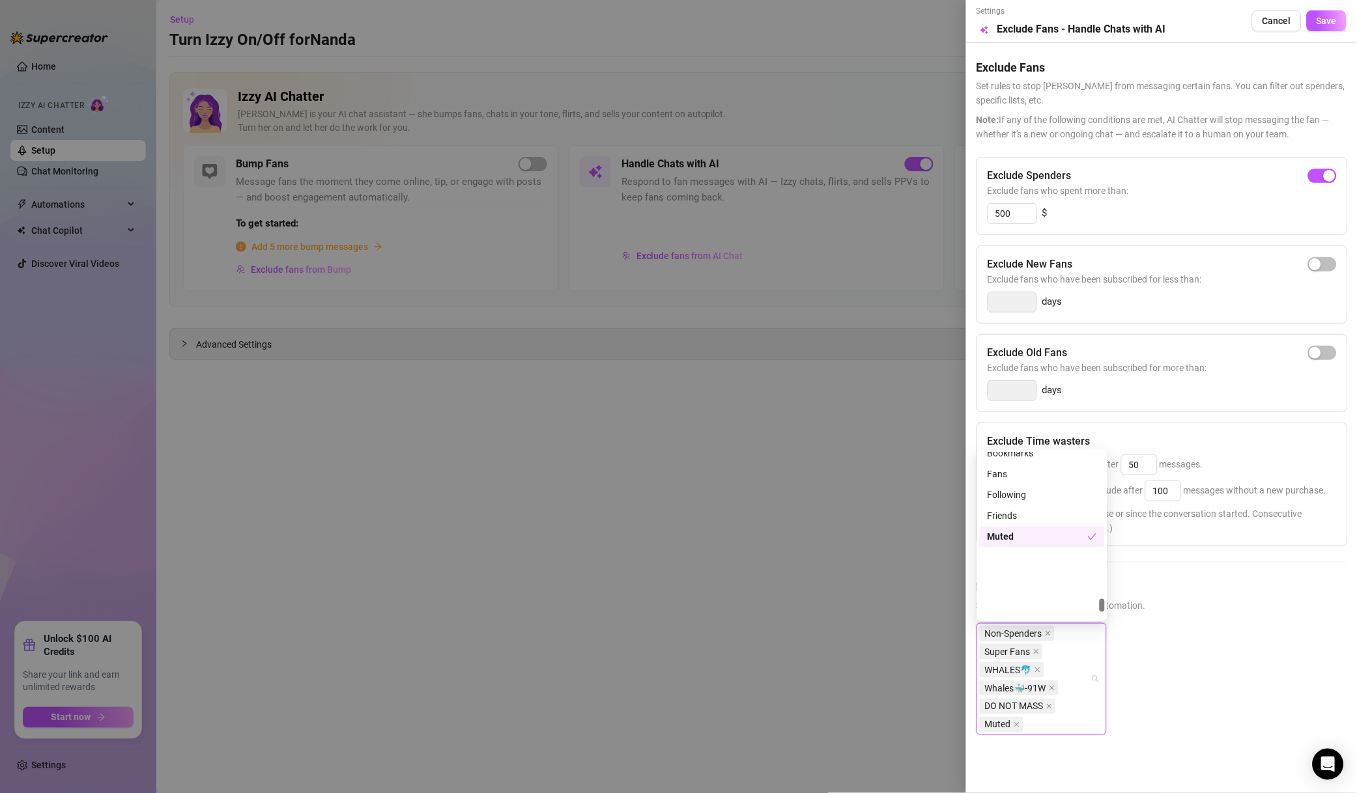
scroll to position [2062, 0]
click at [1030, 492] on div "Close Friends" at bounding box center [1041, 485] width 125 height 21
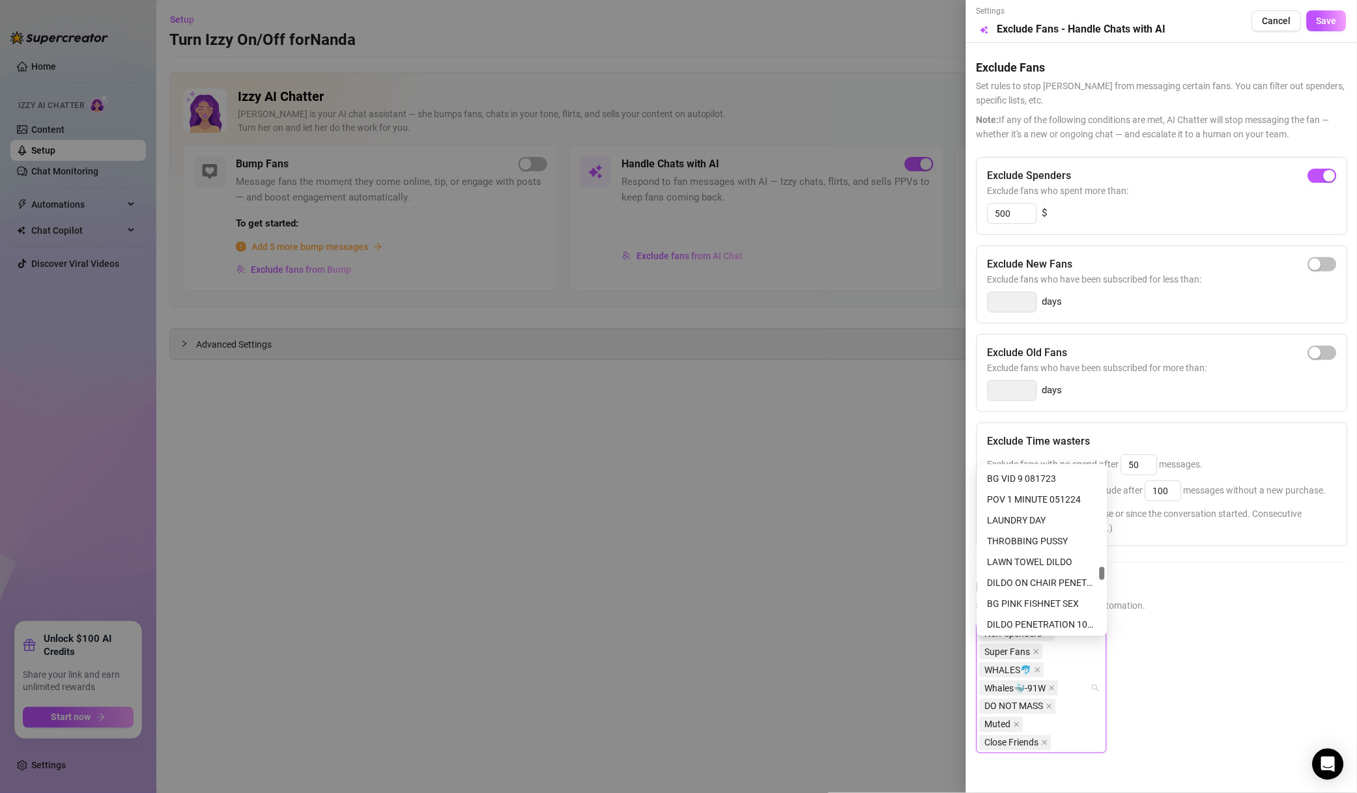
scroll to position [1134, 0]
click at [1316, 26] on span "Save" at bounding box center [1326, 21] width 20 height 10
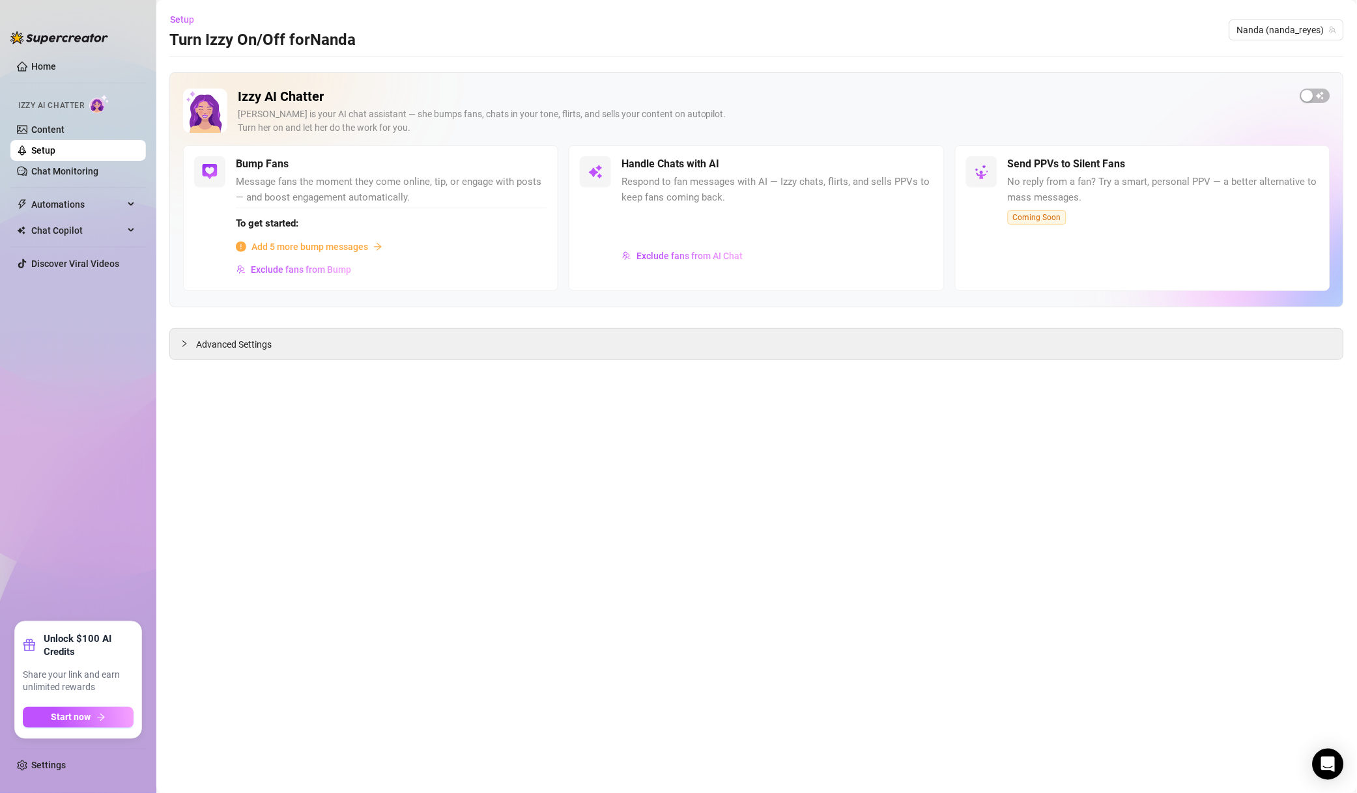
click at [319, 270] on span "Exclude fans from Bump" at bounding box center [301, 269] width 100 height 10
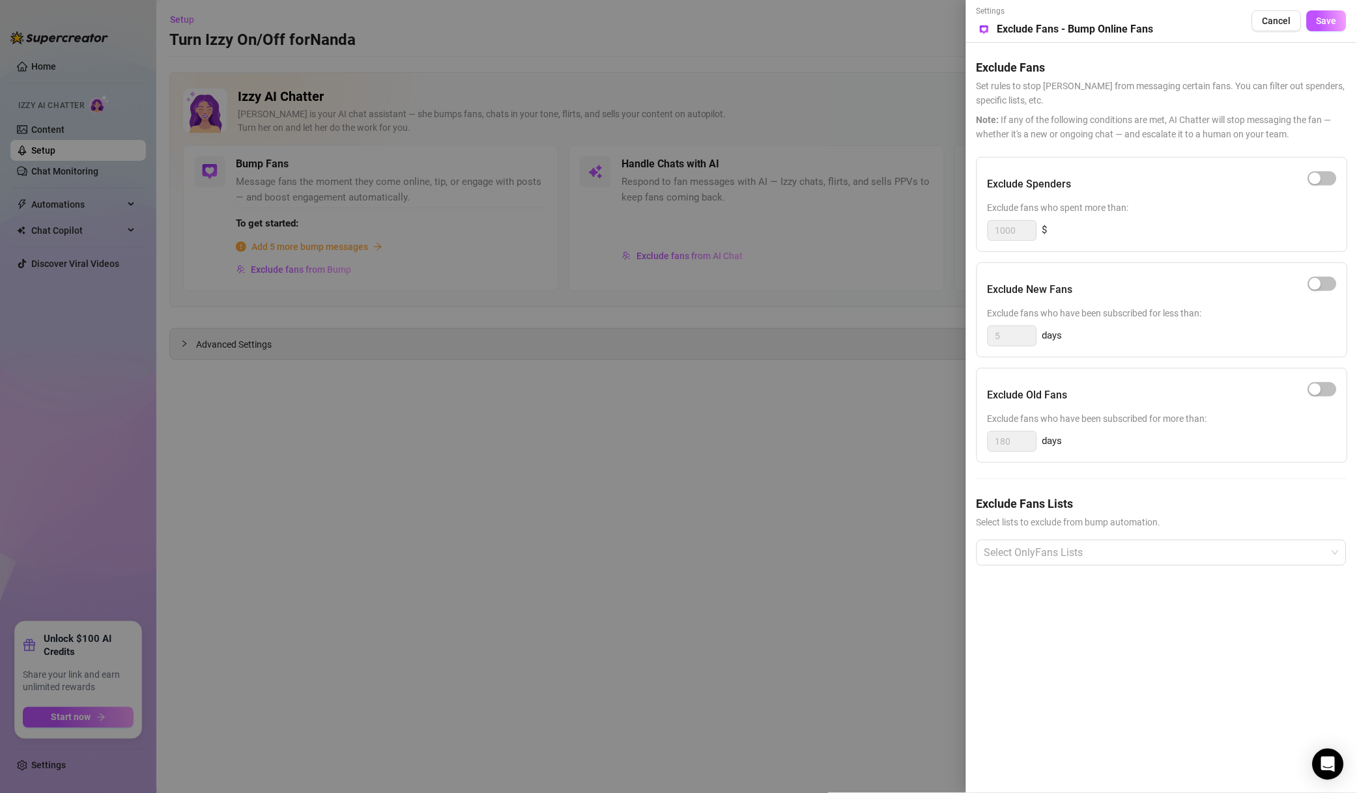
click at [1330, 179] on span "button" at bounding box center [1322, 178] width 29 height 14
drag, startPoint x: 1004, startPoint y: 231, endPoint x: 844, endPoint y: 229, distance: 159.6
click at [884, 231] on div "Settings Preview Exclude Fans - Bump Online Fans Cancel Save Exclude Fans Set r…" at bounding box center [678, 396] width 1357 height 793
type input "500"
click at [1173, 295] on div "Exclude New Fans" at bounding box center [1161, 290] width 349 height 33
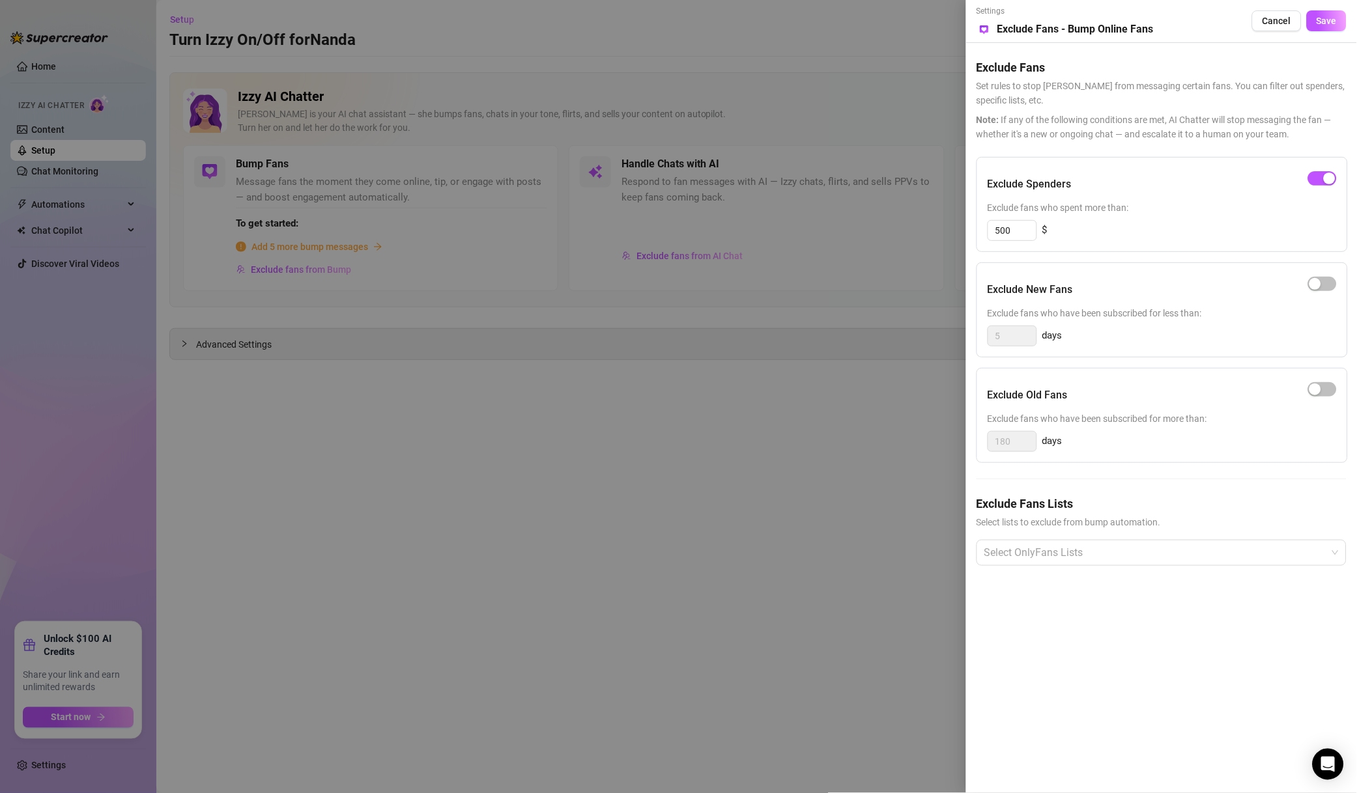
click at [1086, 554] on div at bounding box center [1154, 552] width 351 height 23
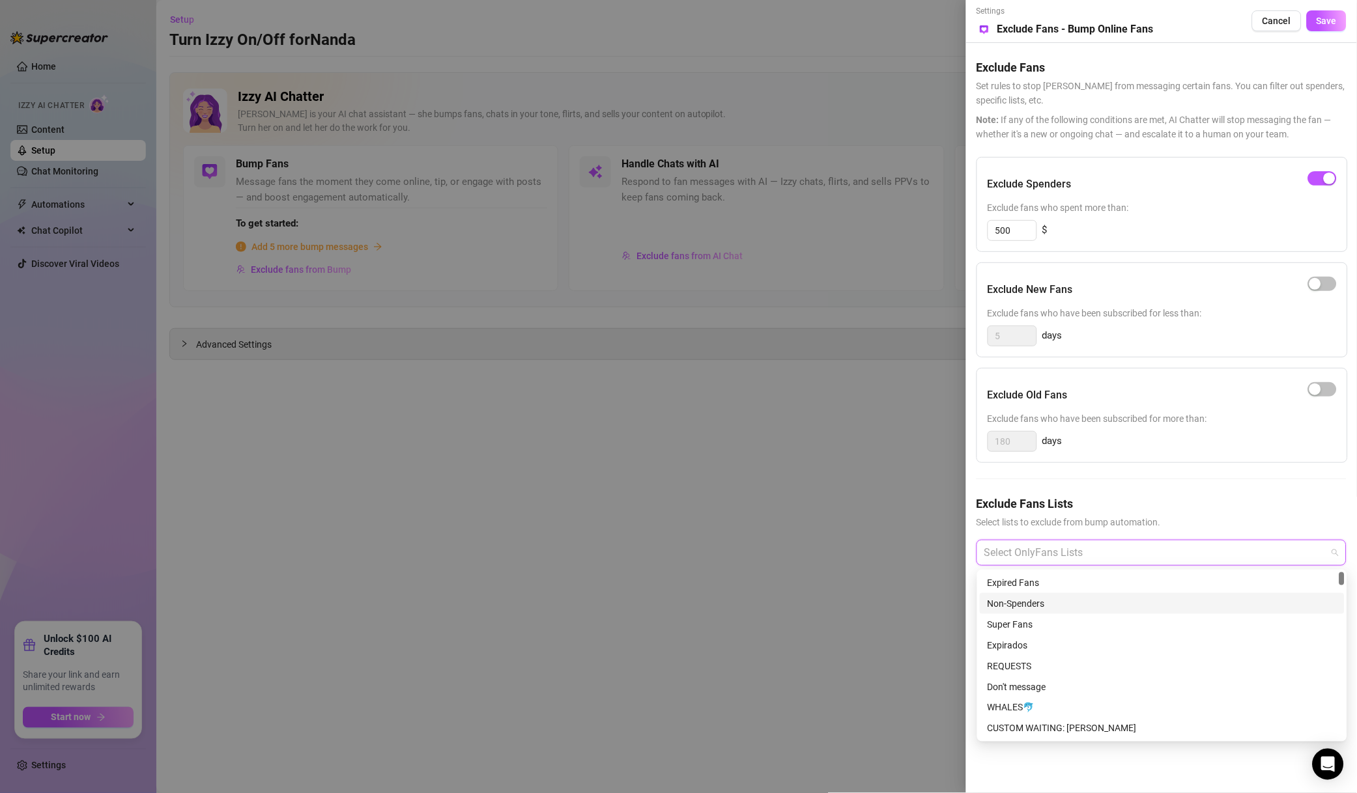
click at [1056, 612] on div "Non-Spenders" at bounding box center [1161, 603] width 365 height 21
click at [1049, 624] on div "Super Fans" at bounding box center [1161, 624] width 349 height 14
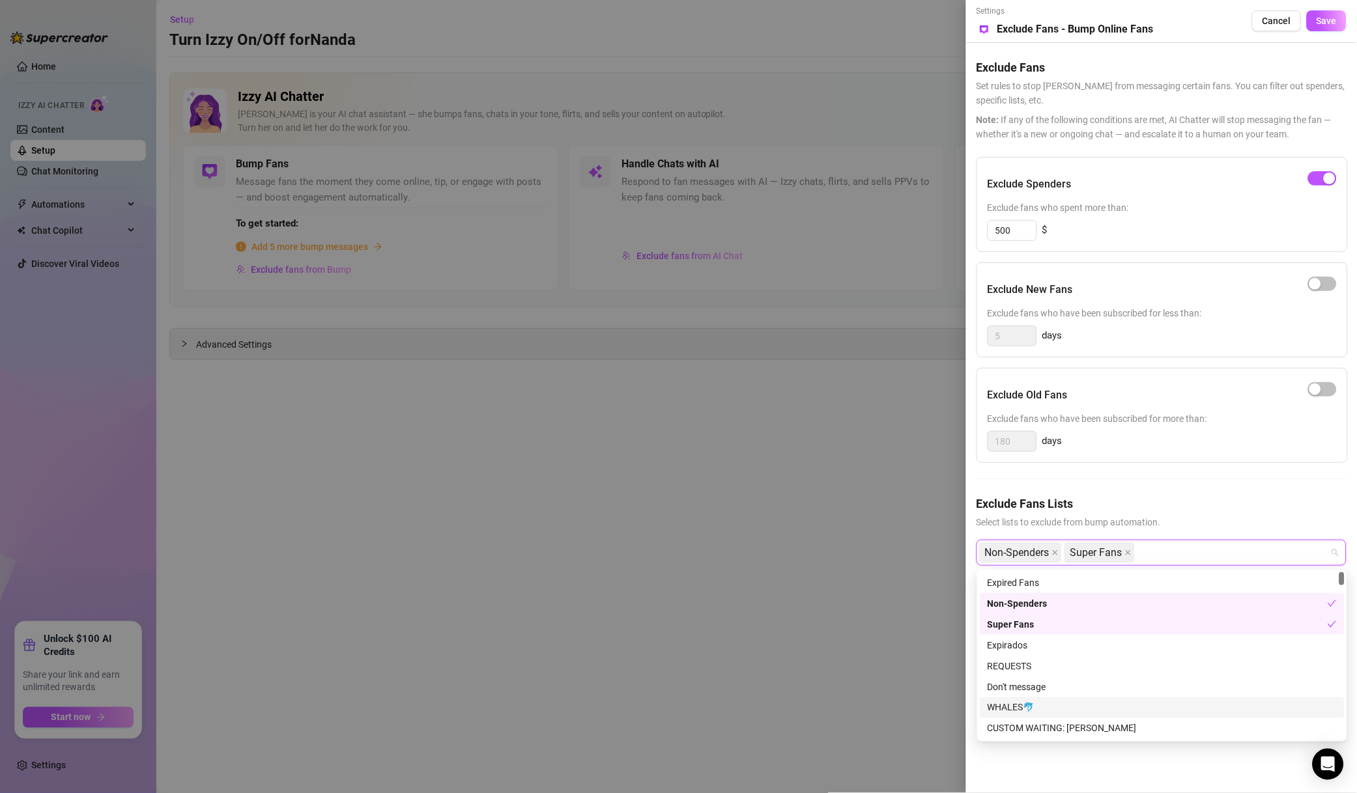
click at [1048, 702] on div "WHALES🐬" at bounding box center [1161, 708] width 349 height 14
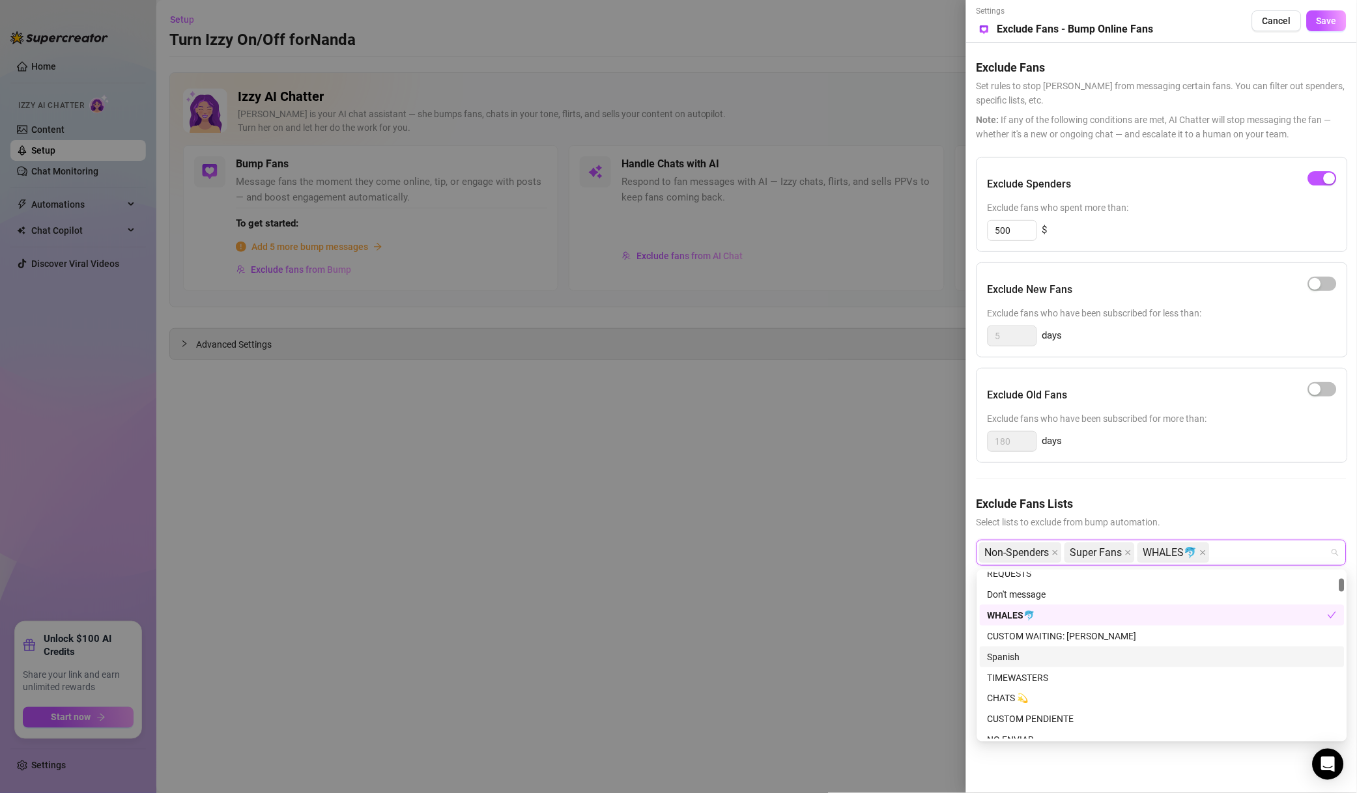
scroll to position [280, 0]
click at [1058, 675] on div "Whales🐳-91W" at bounding box center [1161, 678] width 349 height 14
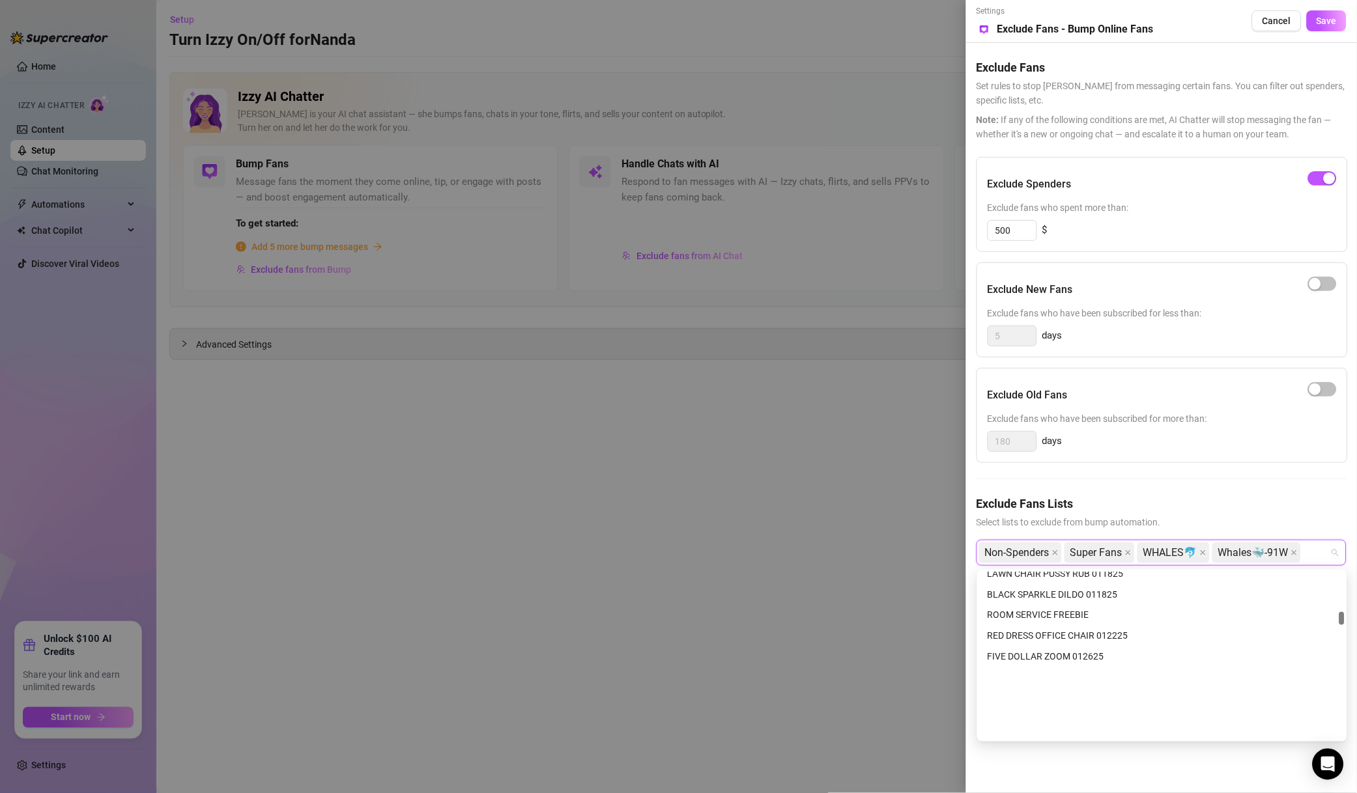
scroll to position [561, 0]
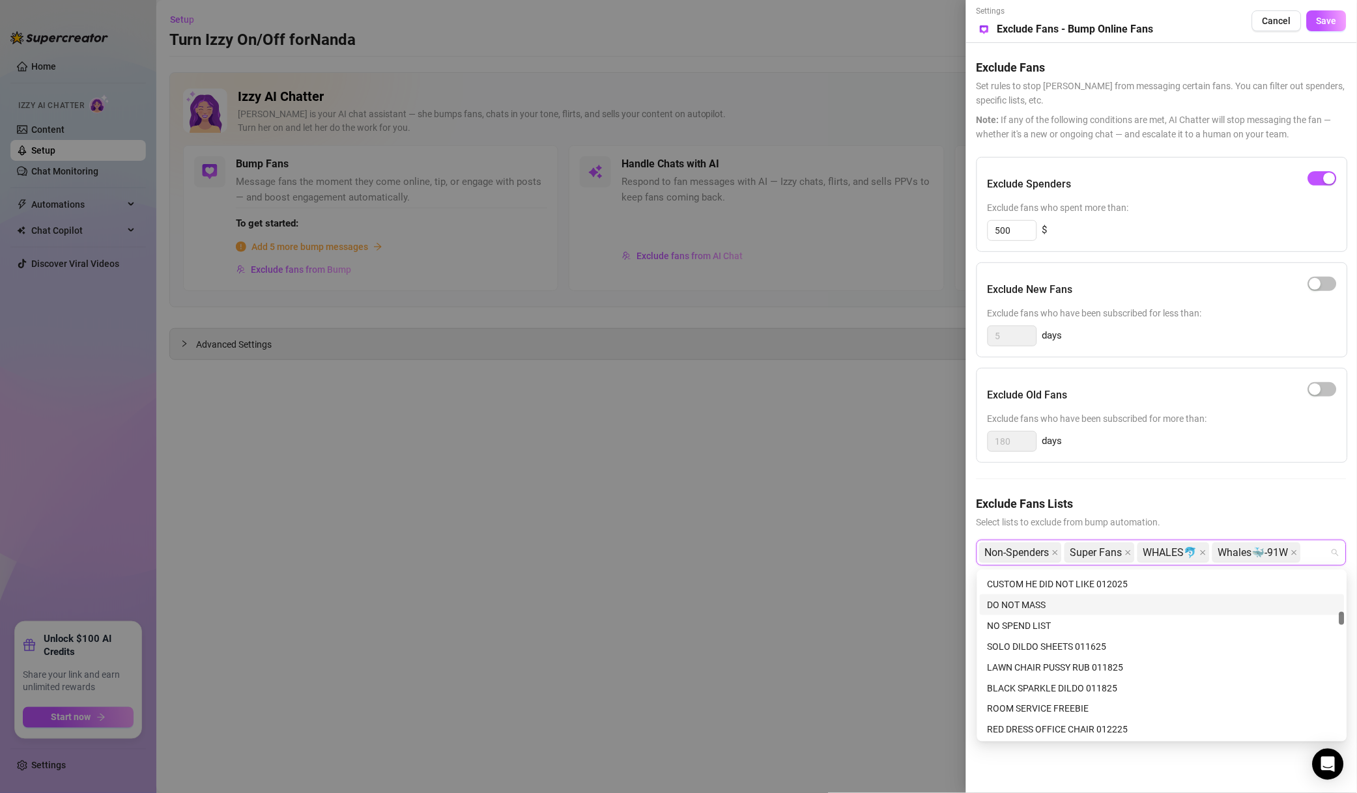
click at [1064, 599] on div "DO NOT MASS" at bounding box center [1161, 605] width 349 height 14
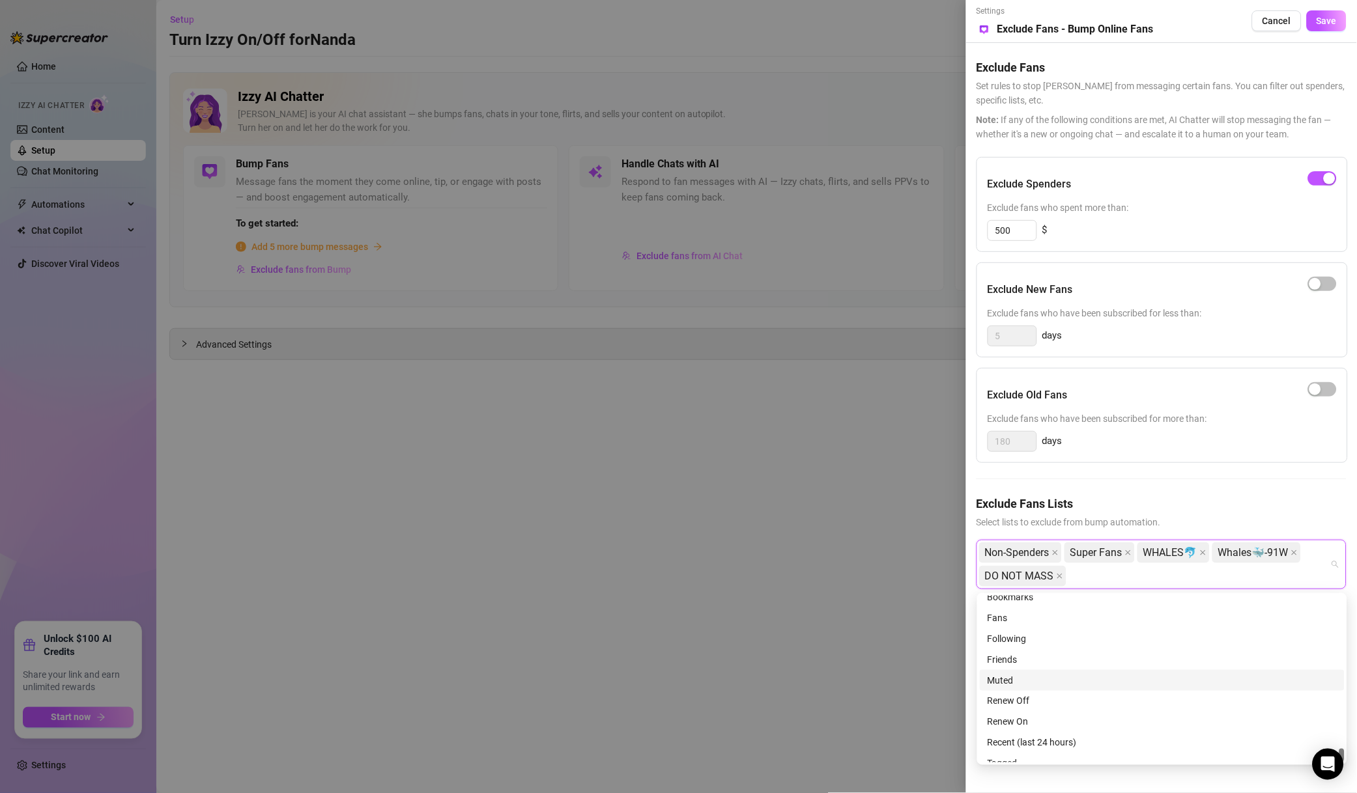
scroll to position [2166, 0]
click at [1019, 675] on div "Muted" at bounding box center [1161, 670] width 349 height 14
click at [1069, 618] on div "Close Friends" at bounding box center [1161, 618] width 349 height 14
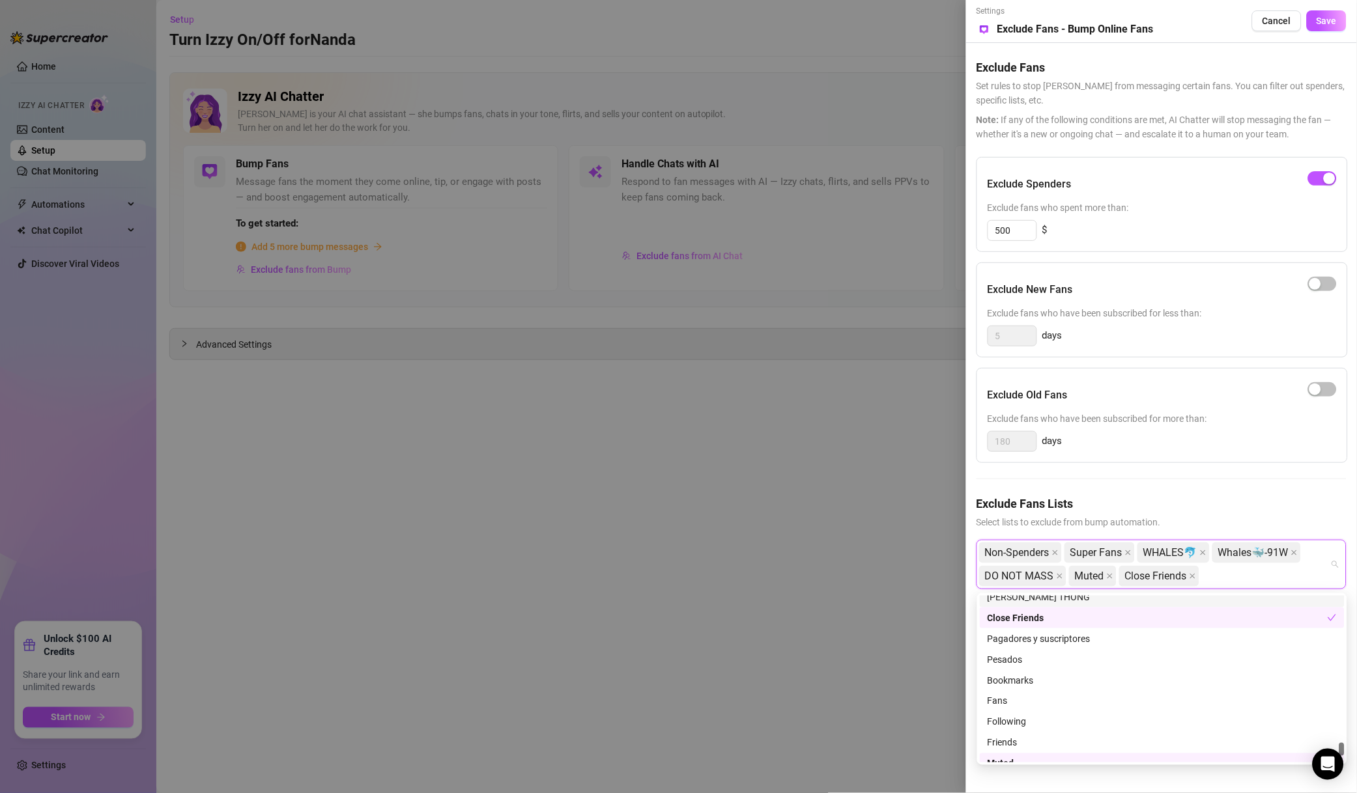
click at [1336, 33] on div "Settings Preview Exclude Fans - Bump Online Fans Cancel Save" at bounding box center [1161, 21] width 370 height 32
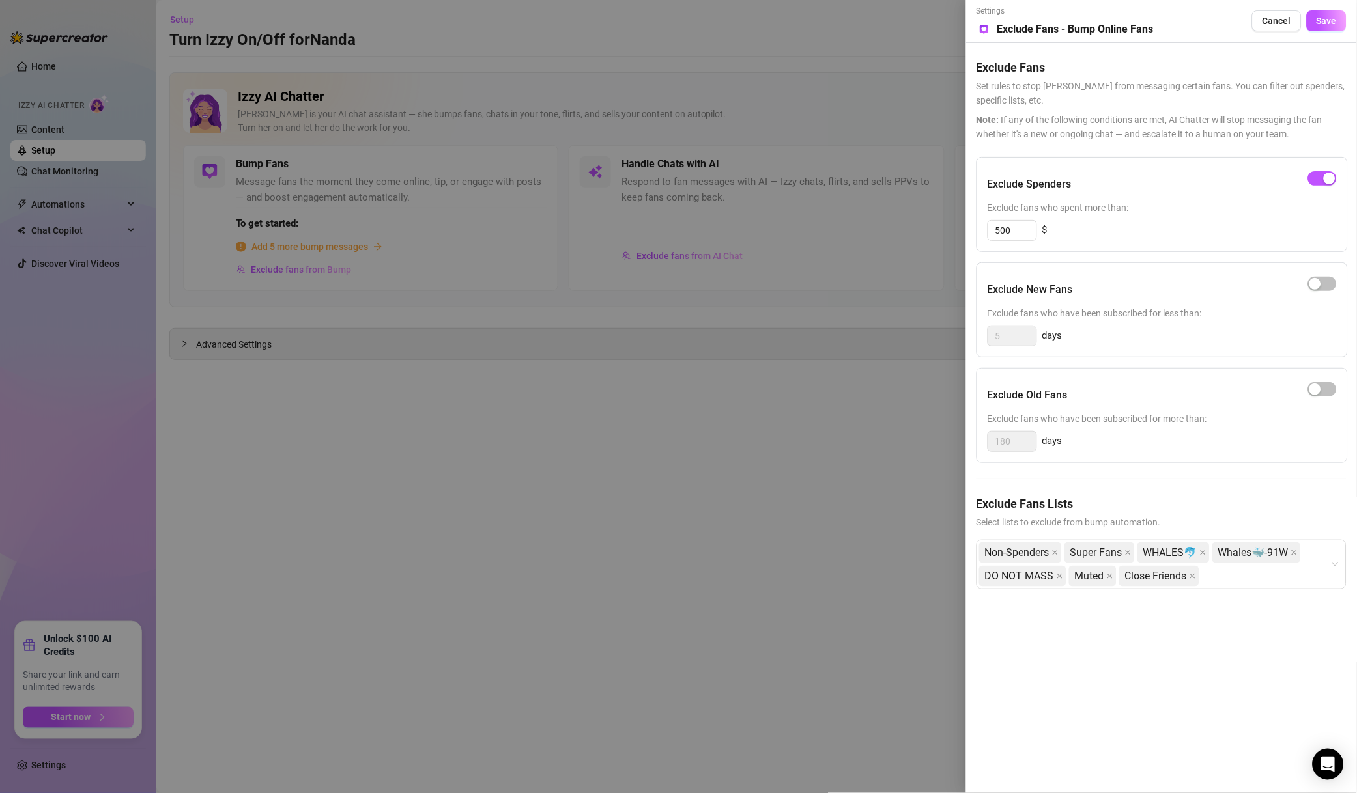
click at [1337, 21] on button "Save" at bounding box center [1326, 20] width 40 height 21
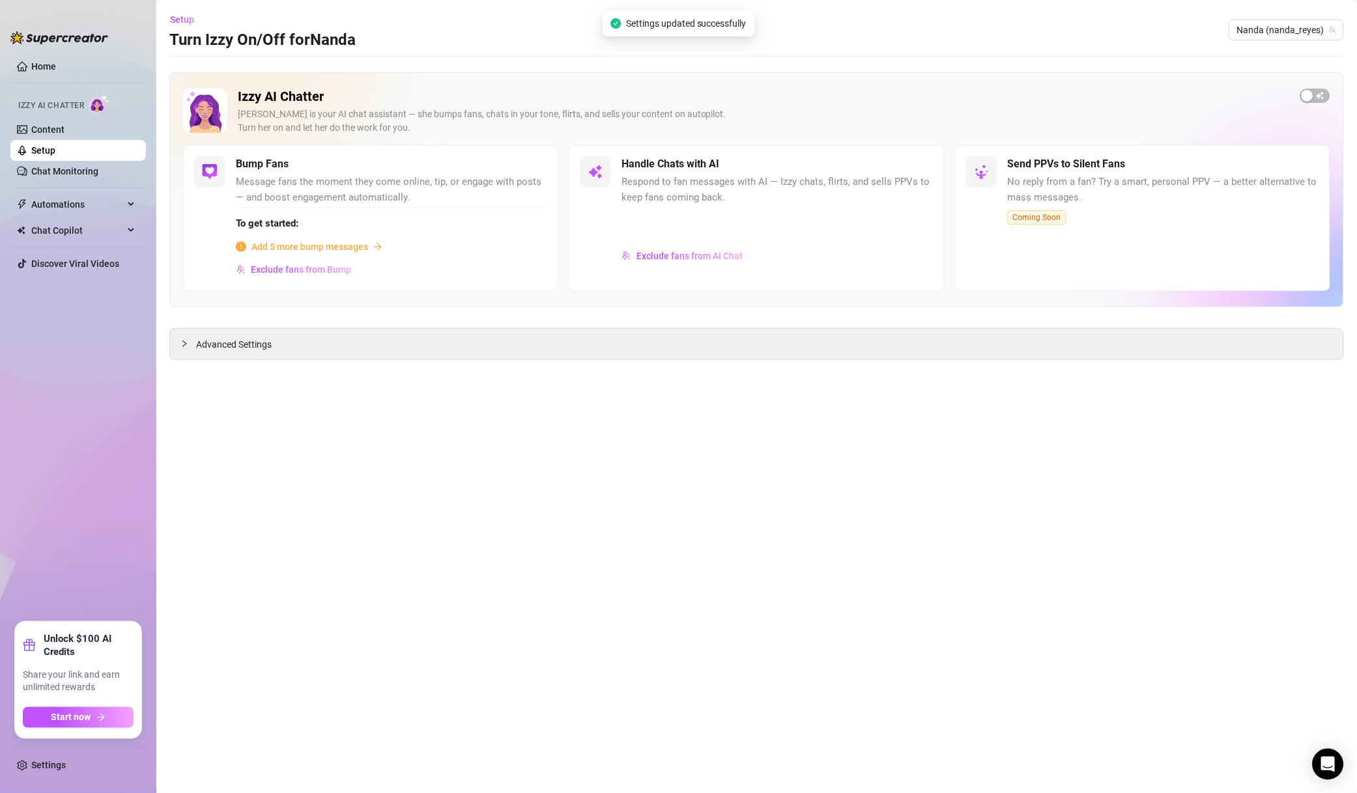
click at [674, 263] on button "Exclude fans from AI Chat" at bounding box center [682, 256] width 122 height 21
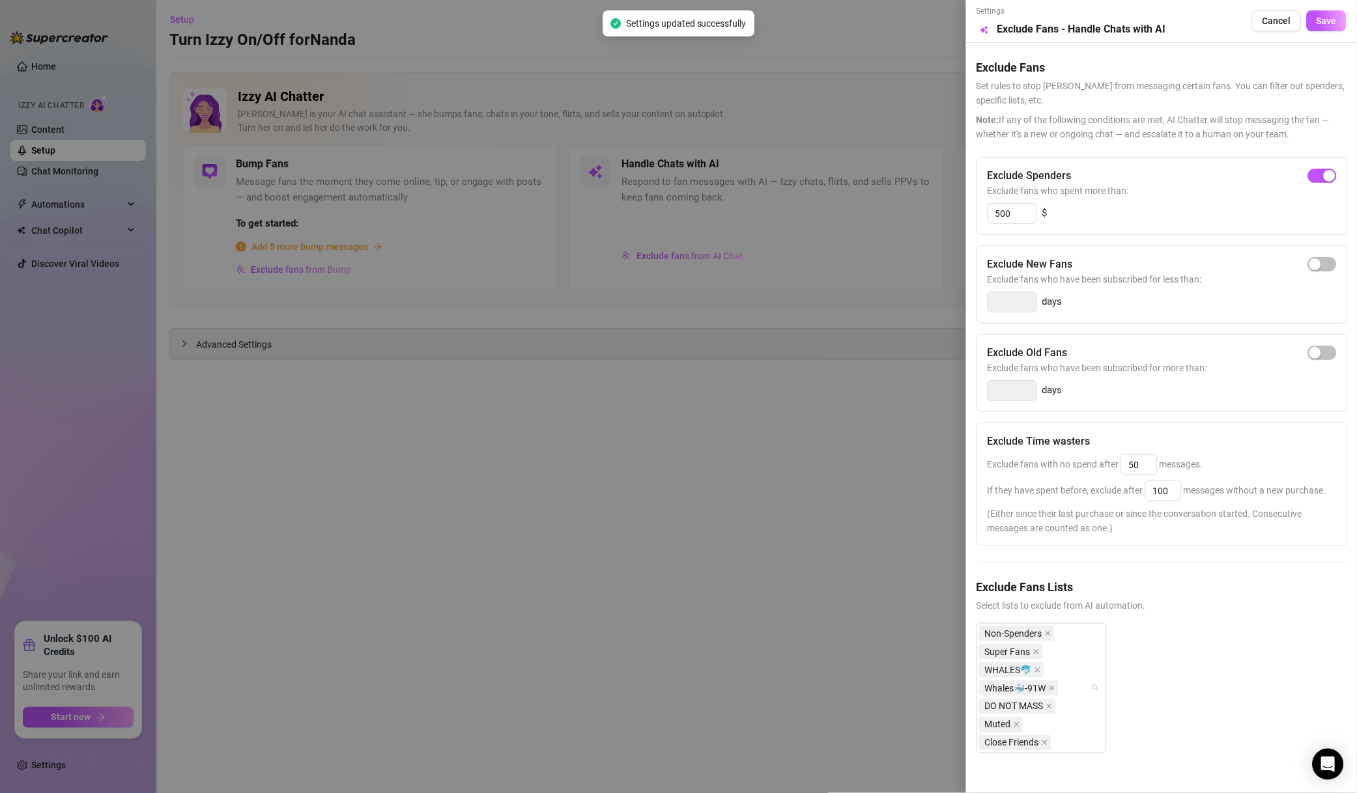
click at [1060, 682] on div "Non-Spenders Super Fans WHALES🐬 Whales🐳-91W DO NOT MASS Muted Close Friends" at bounding box center [1034, 689] width 111 height 128
click at [916, 610] on div at bounding box center [678, 396] width 1357 height 793
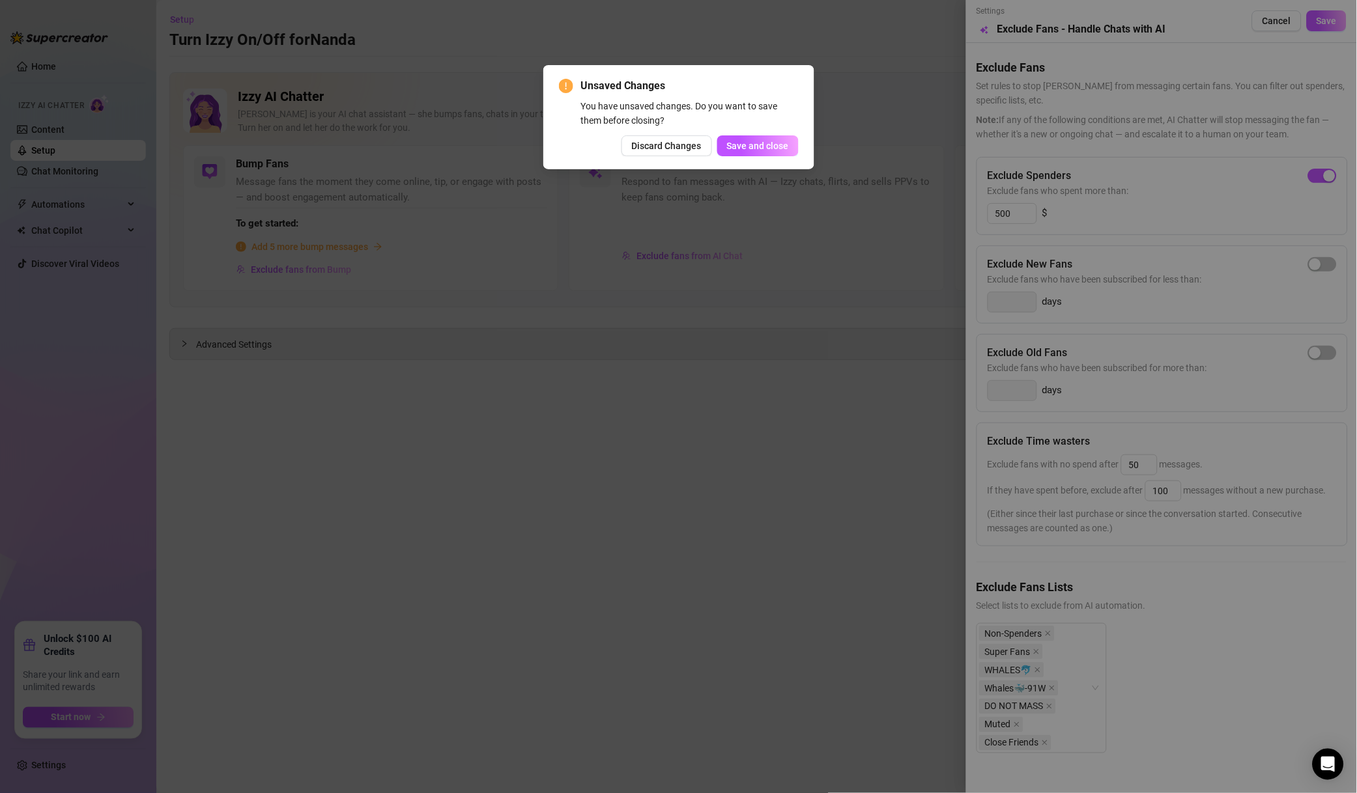
click at [772, 137] on button "Save and close" at bounding box center [757, 145] width 81 height 21
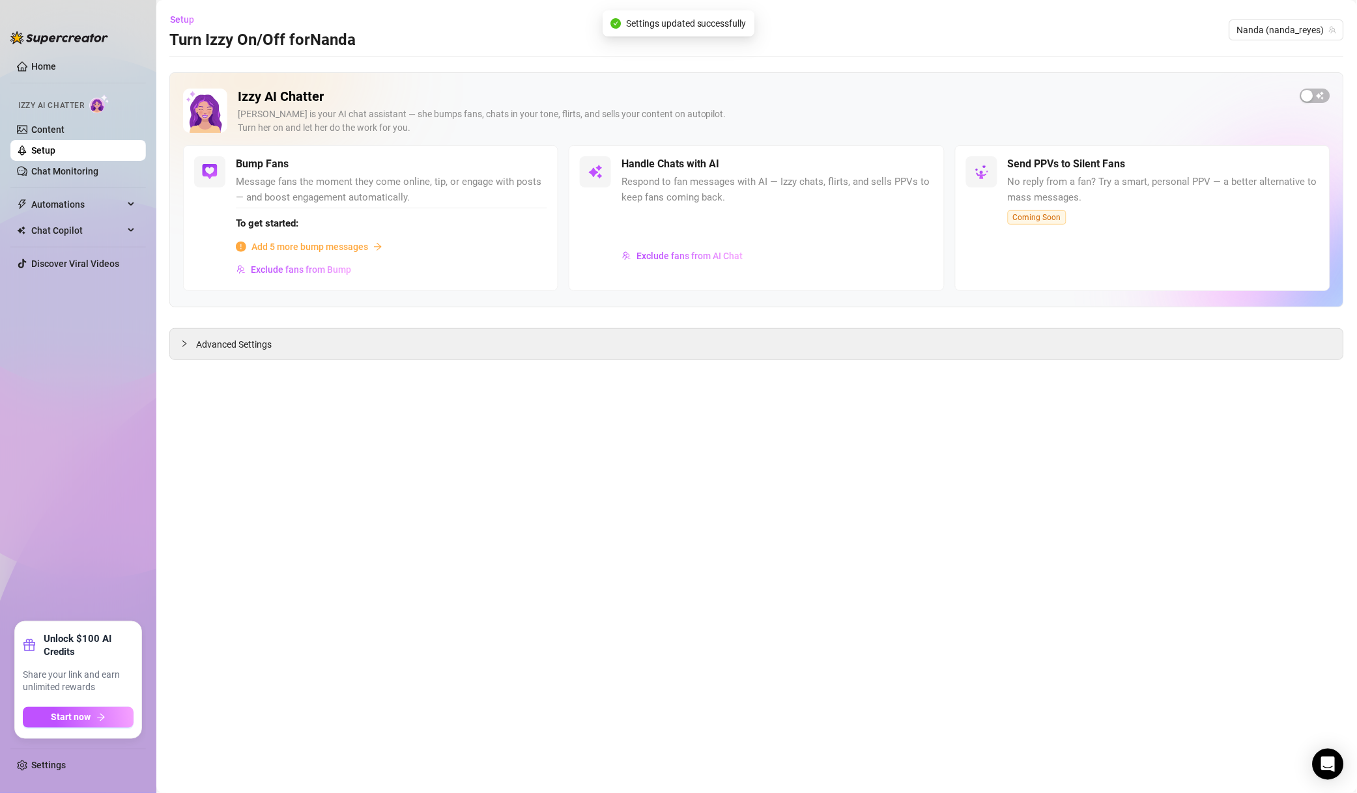
click at [1282, 36] on span "Nanda (nanda_reyes)" at bounding box center [1286, 30] width 99 height 20
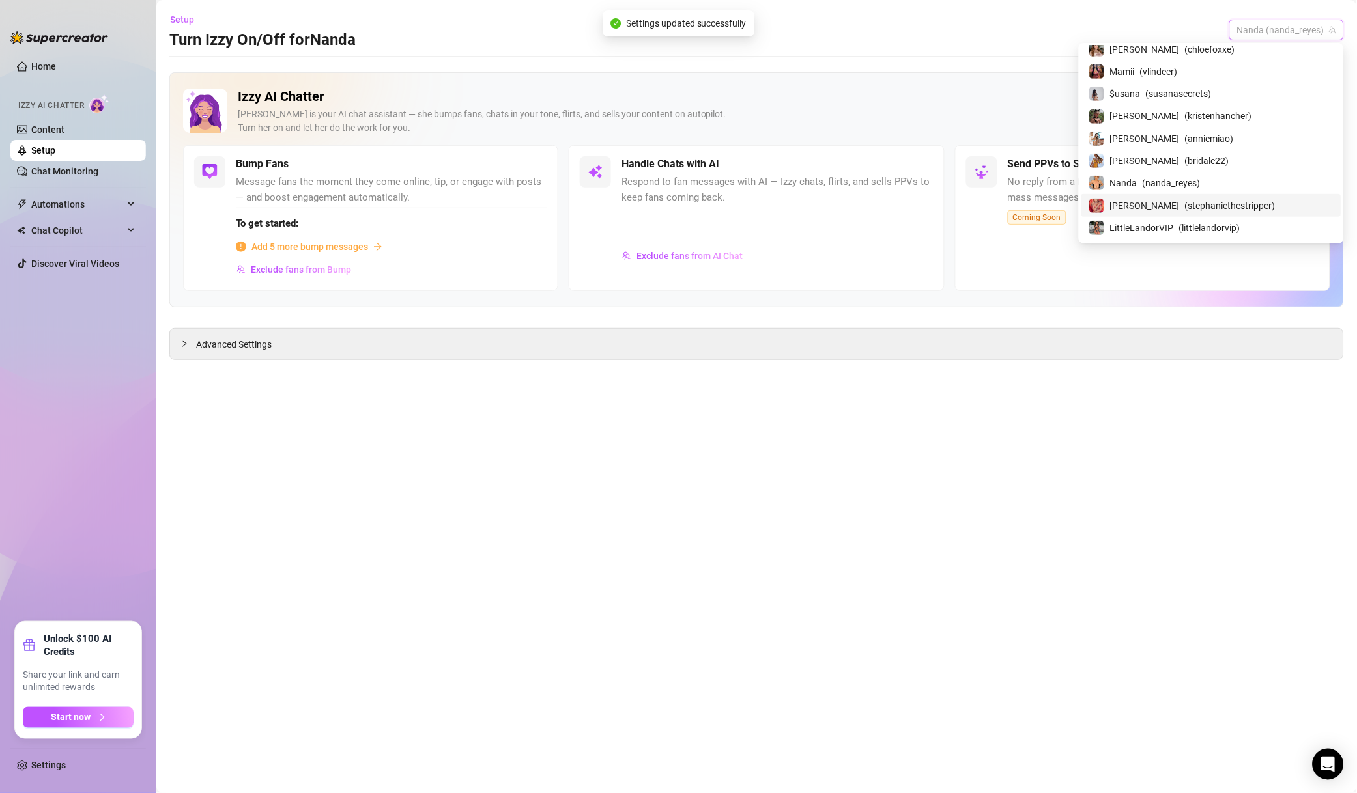
click at [1216, 197] on div "[PERSON_NAME] ( stephaniethestripper )" at bounding box center [1211, 205] width 244 height 16
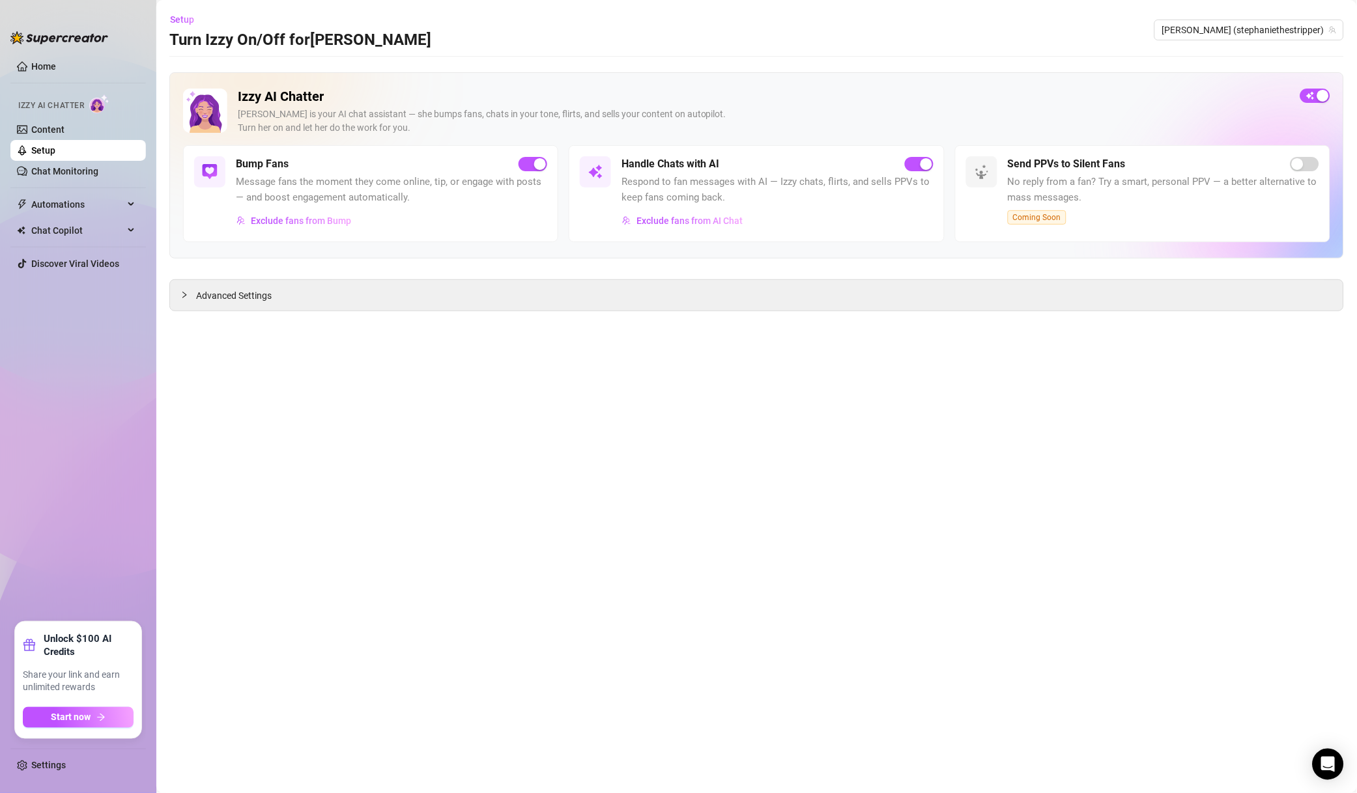
click at [699, 225] on span "Exclude fans from AI Chat" at bounding box center [689, 221] width 106 height 10
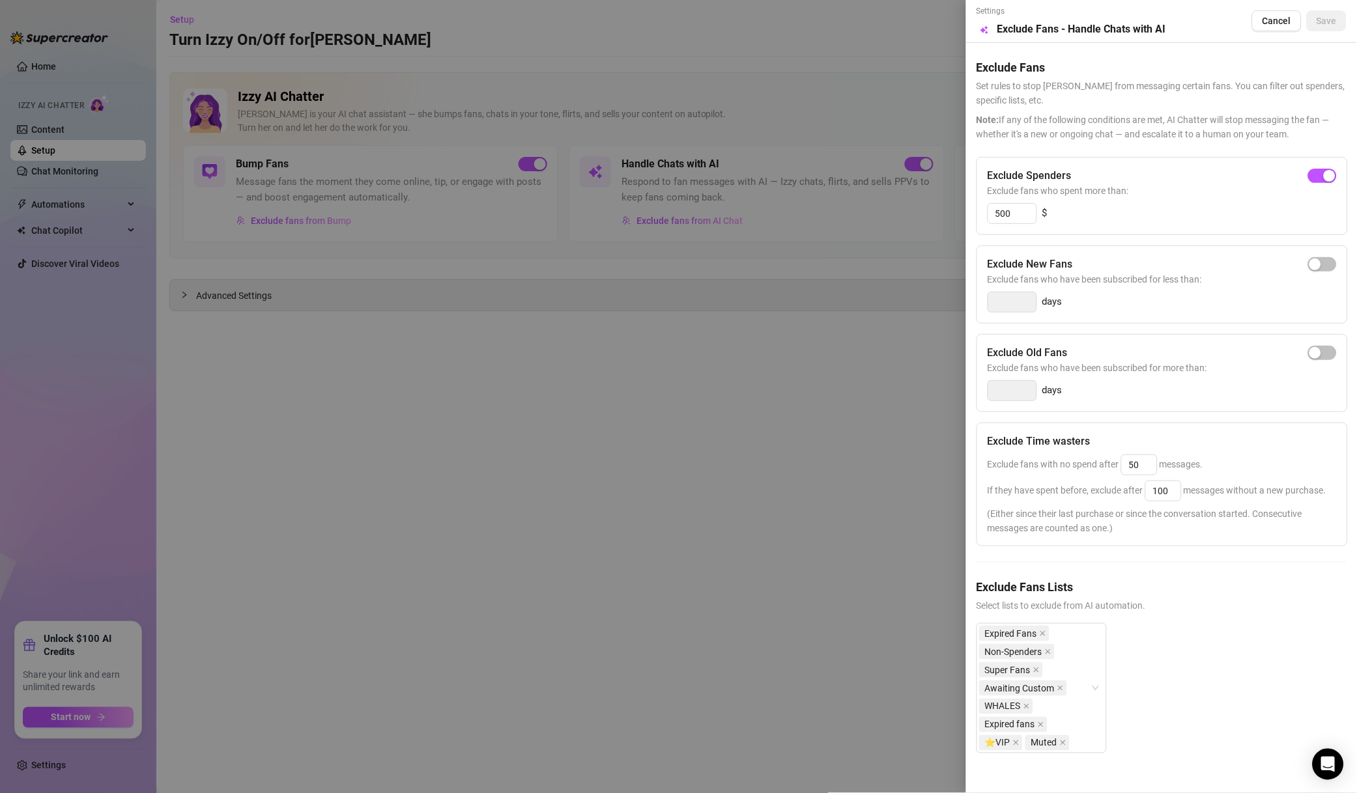
click at [767, 345] on div at bounding box center [678, 396] width 1357 height 793
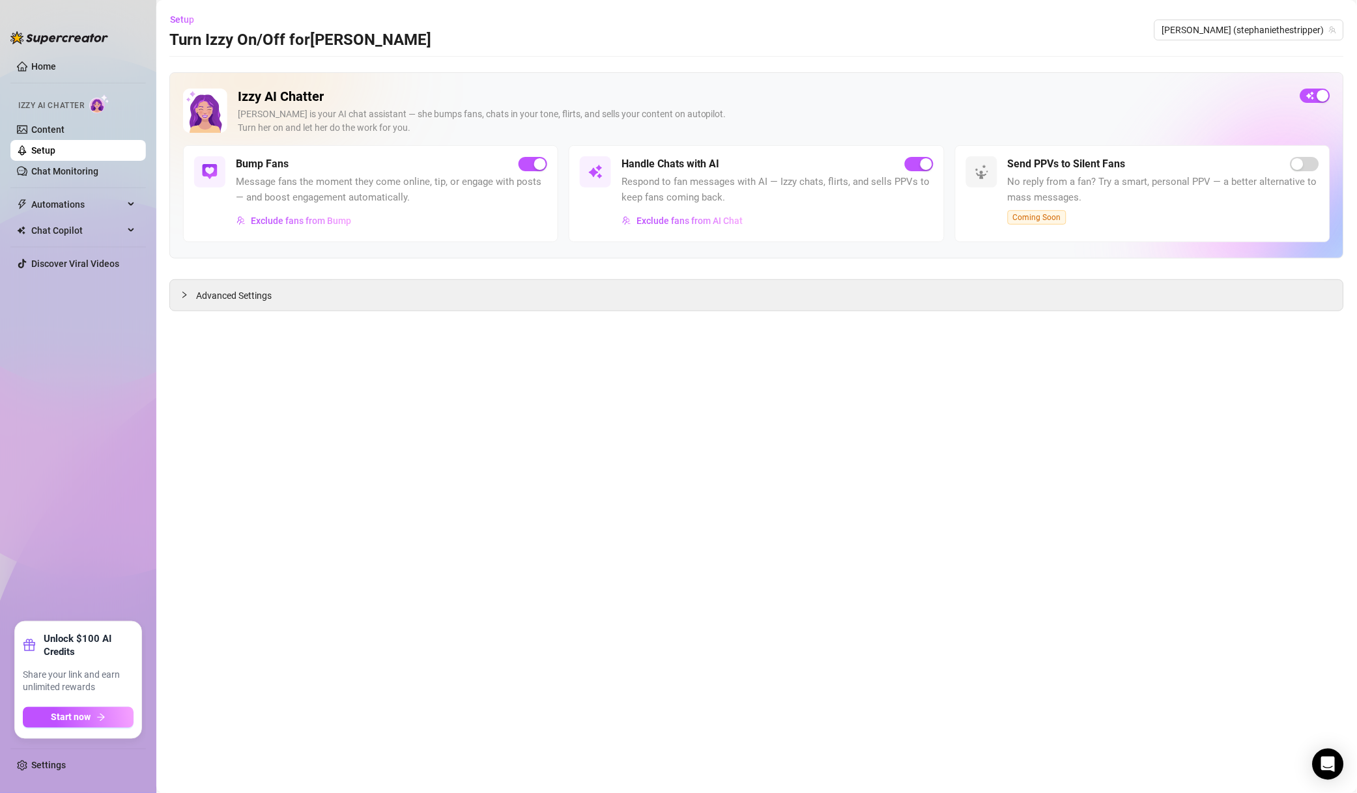
click at [318, 214] on button "Exclude fans from Bump" at bounding box center [294, 220] width 116 height 21
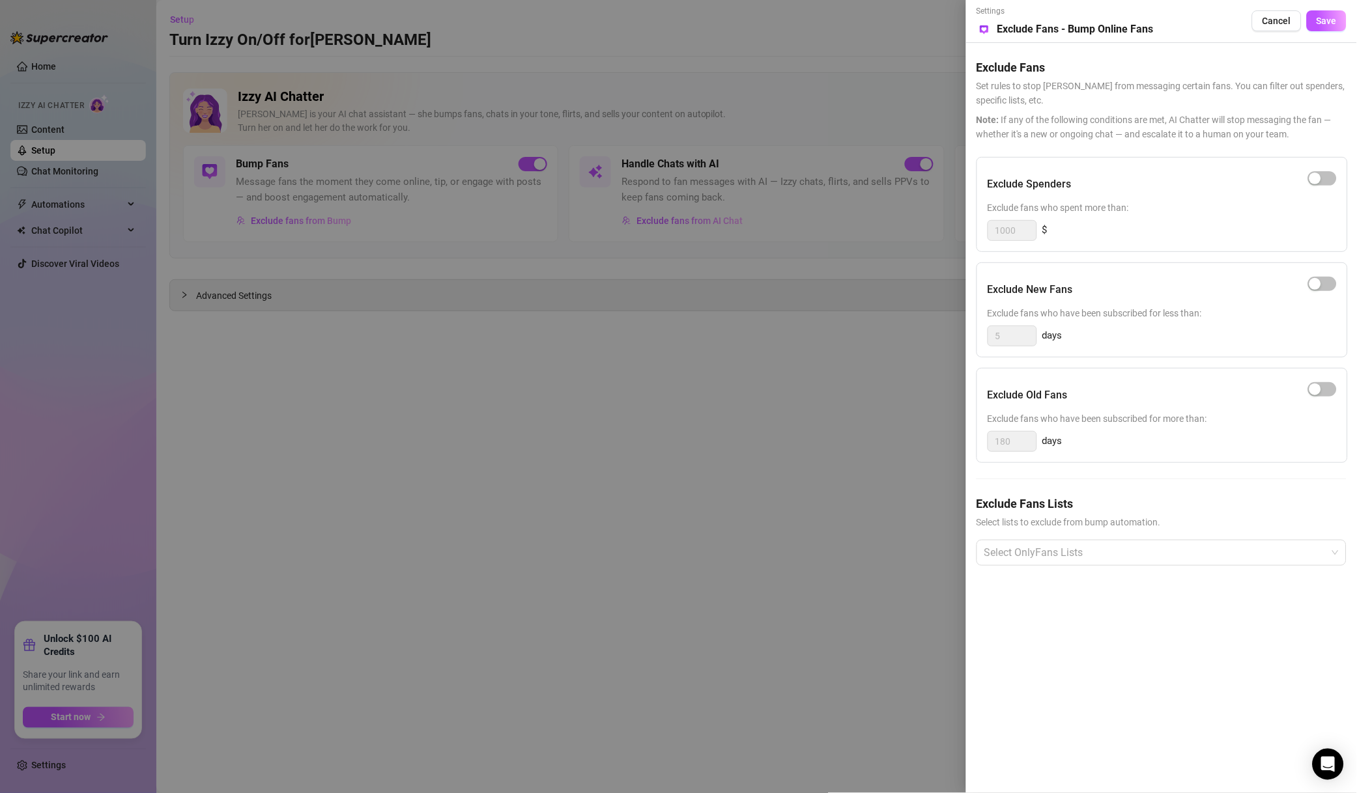
click at [1076, 568] on div "Exclude Fans Lists Select lists to exclude from bump automation. Select OnlyFan…" at bounding box center [1161, 541] width 370 height 92
click at [1311, 182] on div "button" at bounding box center [1315, 179] width 12 height 12
drag, startPoint x: 1004, startPoint y: 226, endPoint x: 896, endPoint y: 233, distance: 107.7
click at [896, 233] on div "Settings Preview Exclude Fans - Bump Online Fans Cancel Save Exclude Fans Set r…" at bounding box center [678, 396] width 1357 height 793
type input "500"
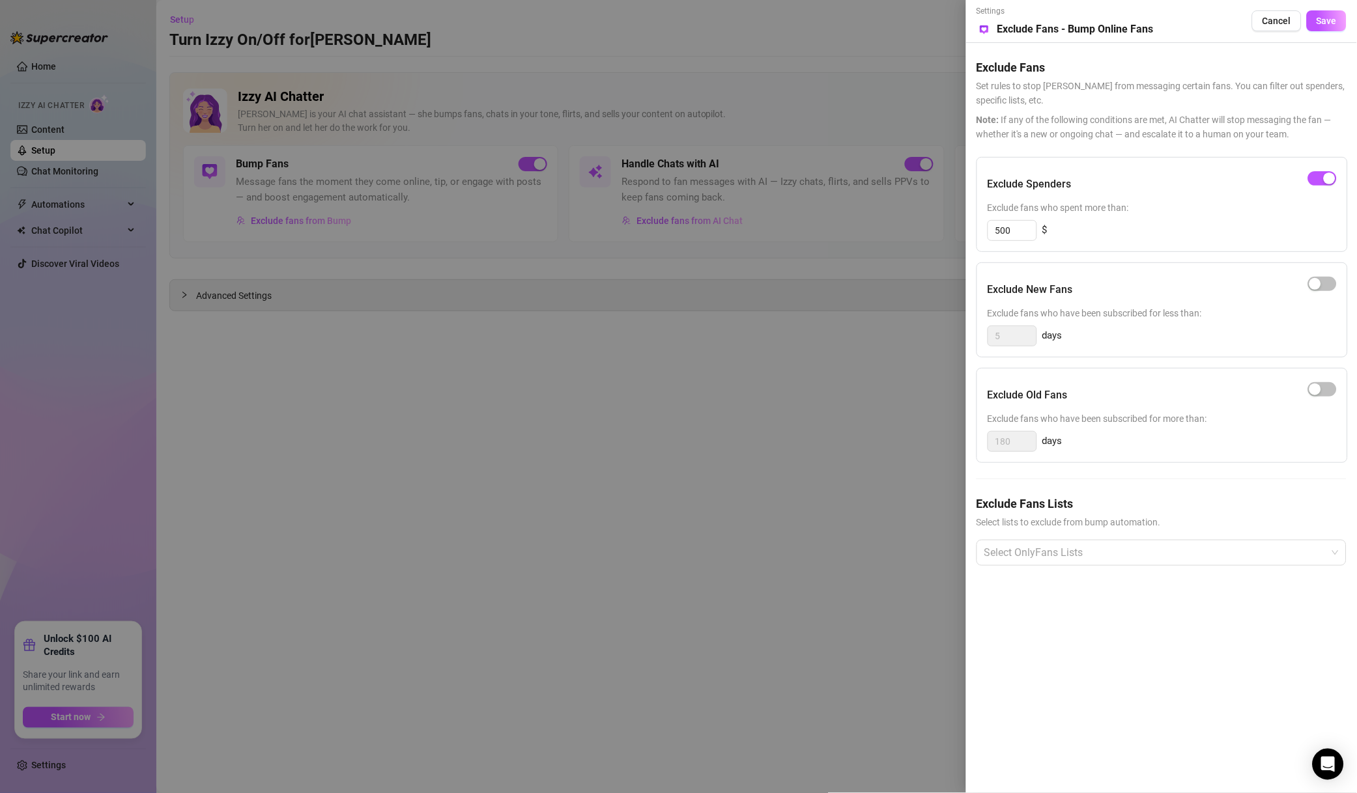
click at [1318, 25] on span "Save" at bounding box center [1326, 21] width 20 height 10
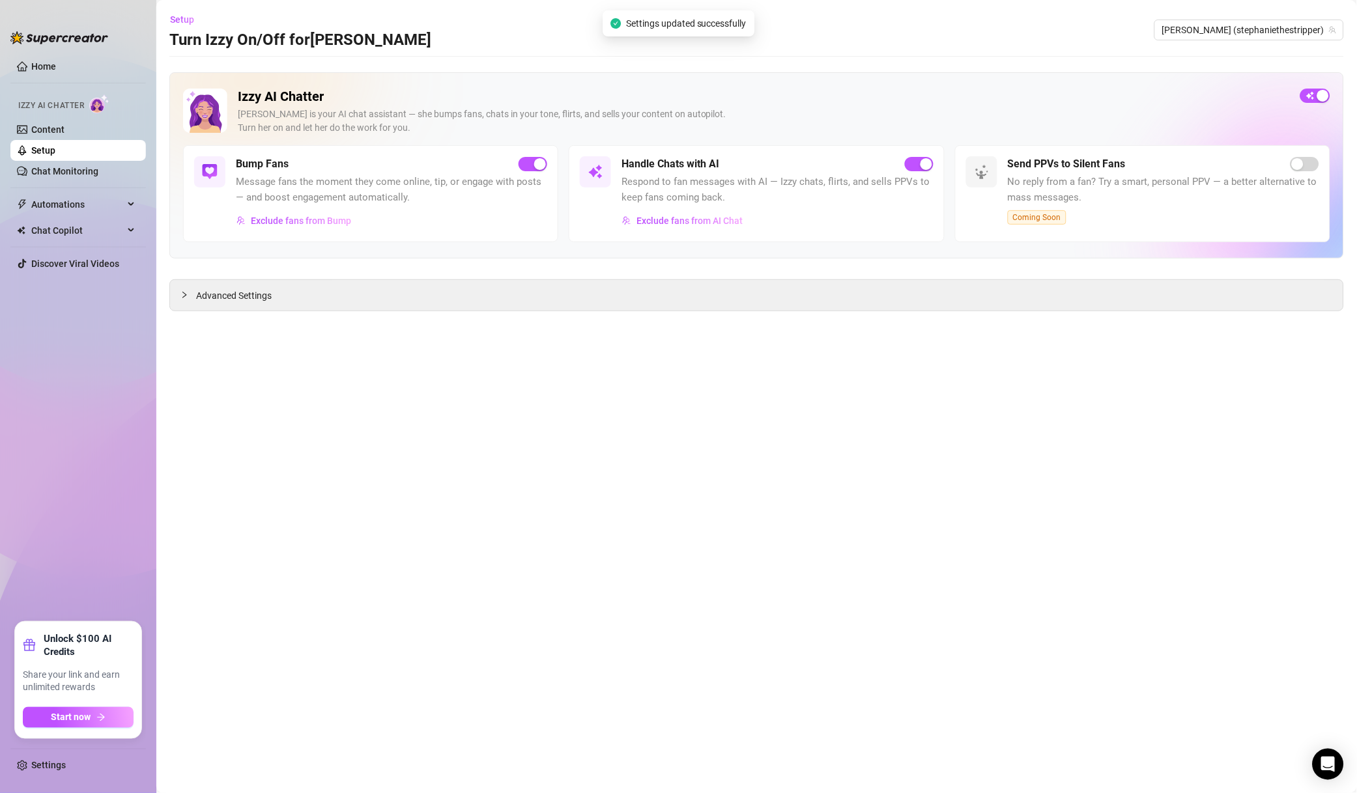
click at [1307, 25] on span "[PERSON_NAME] (stephaniethestripper)" at bounding box center [1249, 30] width 174 height 20
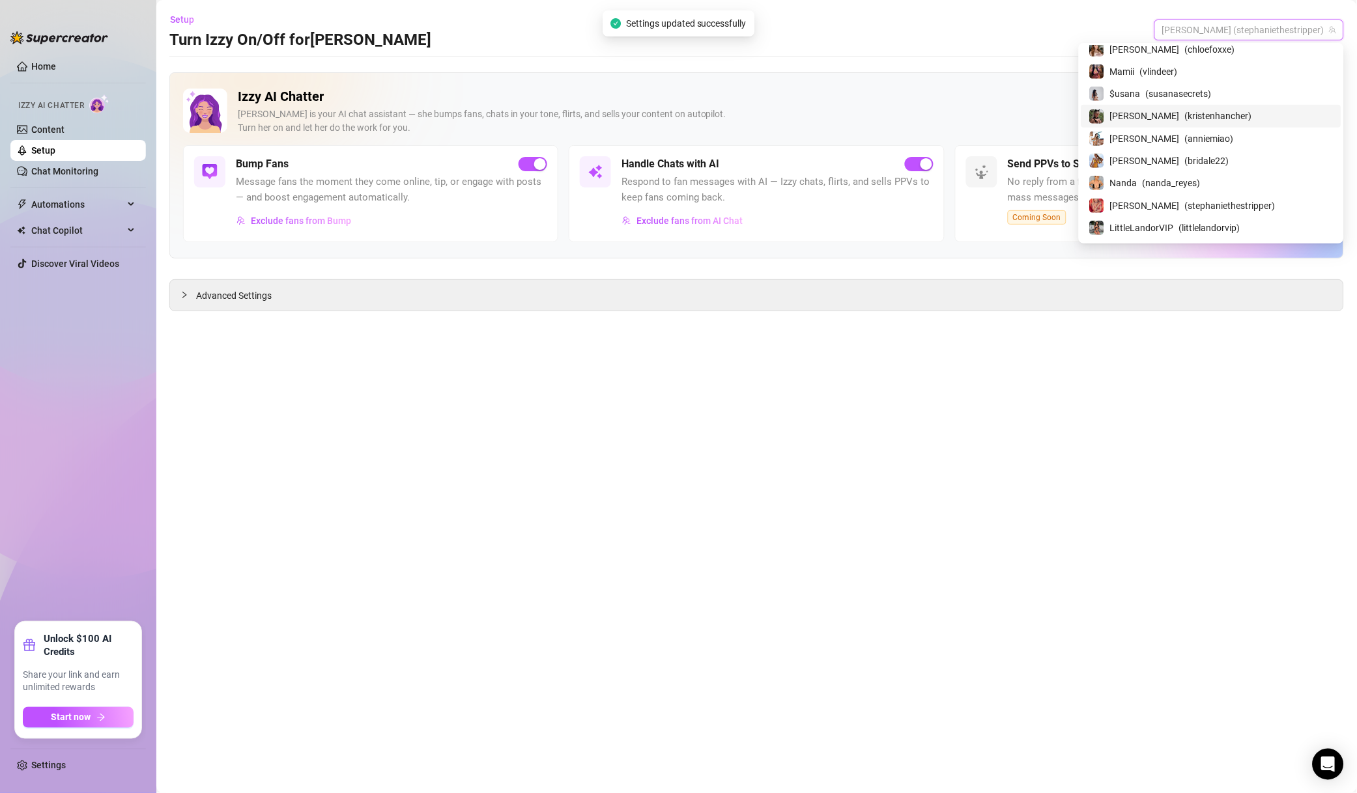
click at [1089, 310] on div "Advanced Settings" at bounding box center [756, 295] width 1173 height 31
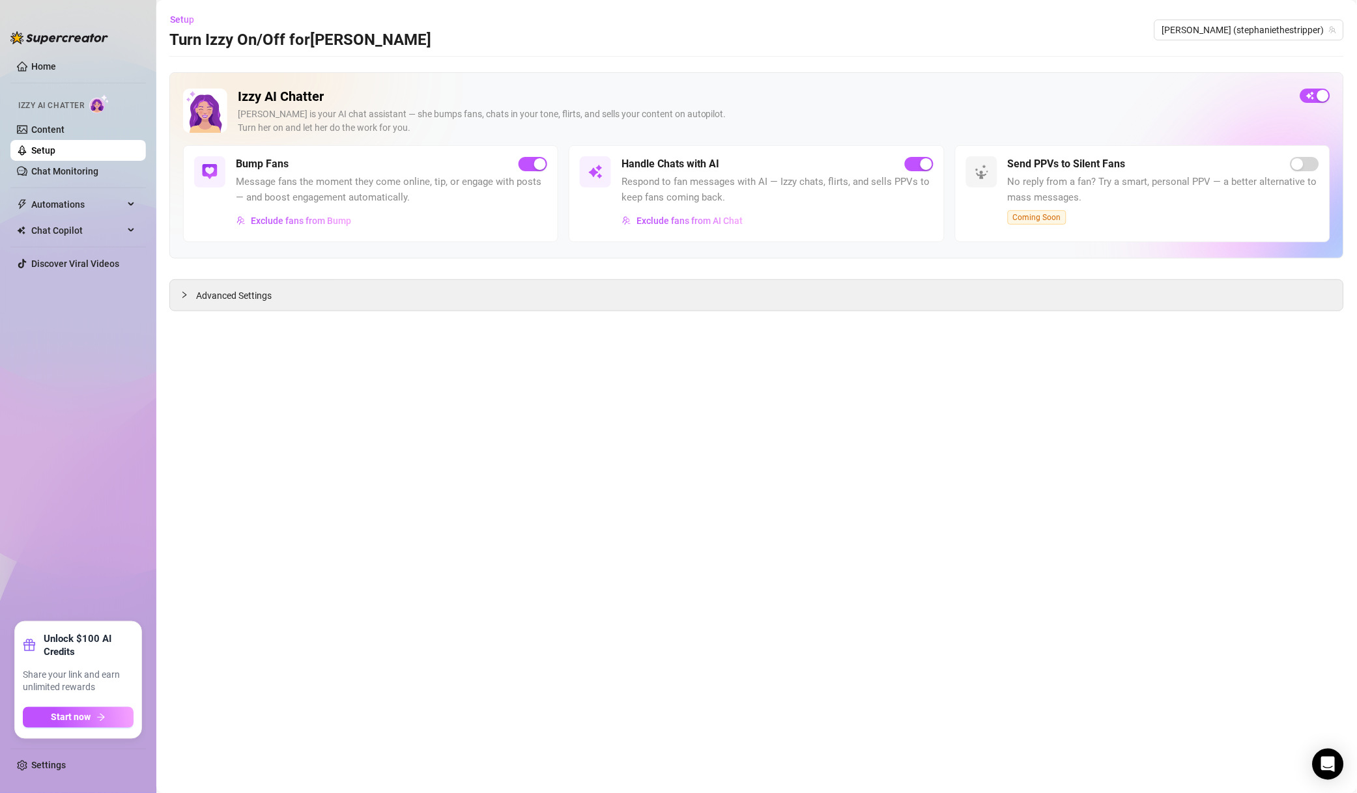
click at [1267, 26] on span "[PERSON_NAME] (stephaniethestripper)" at bounding box center [1249, 30] width 174 height 20
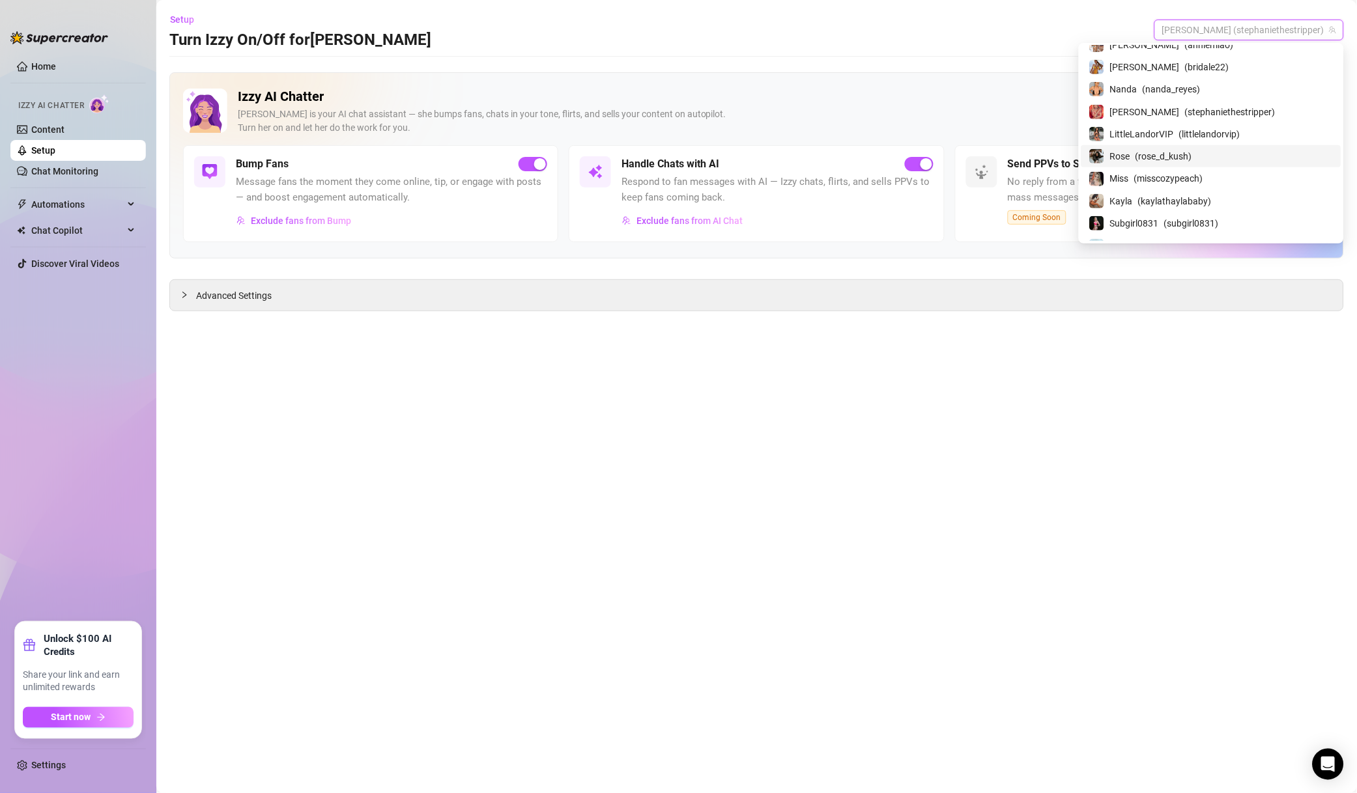
scroll to position [186, 0]
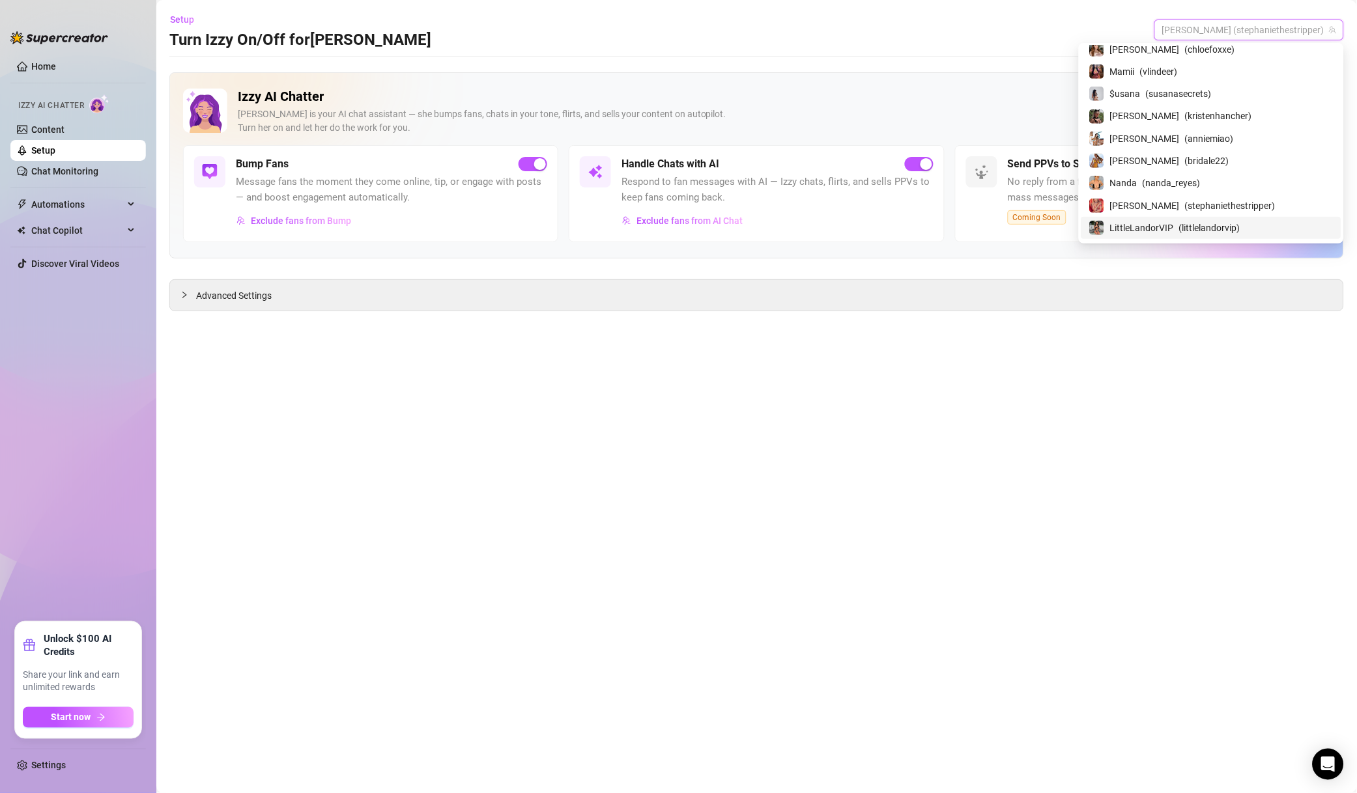
click at [1174, 221] on span "LittleLandorVIP" at bounding box center [1142, 228] width 64 height 14
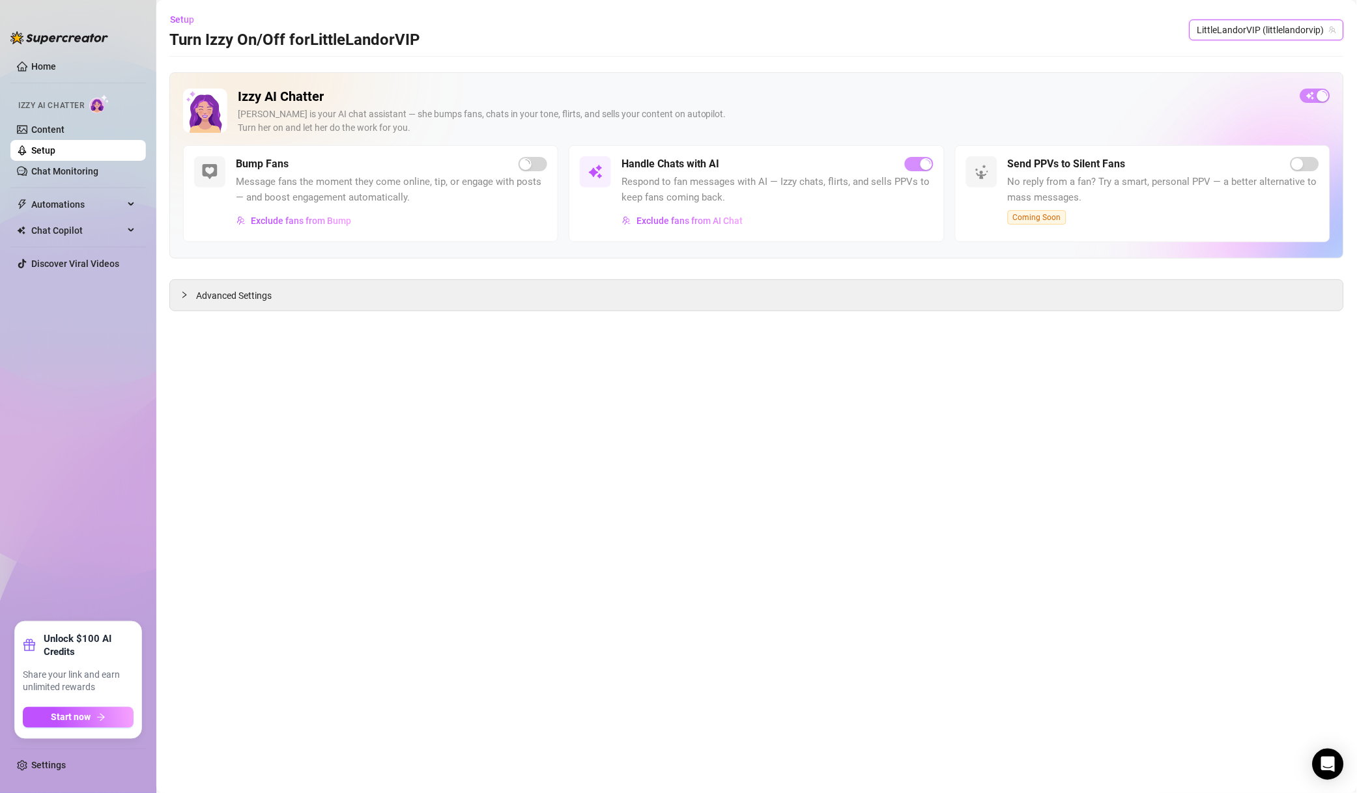
click at [688, 218] on span "Exclude fans from AI Chat" at bounding box center [689, 221] width 106 height 10
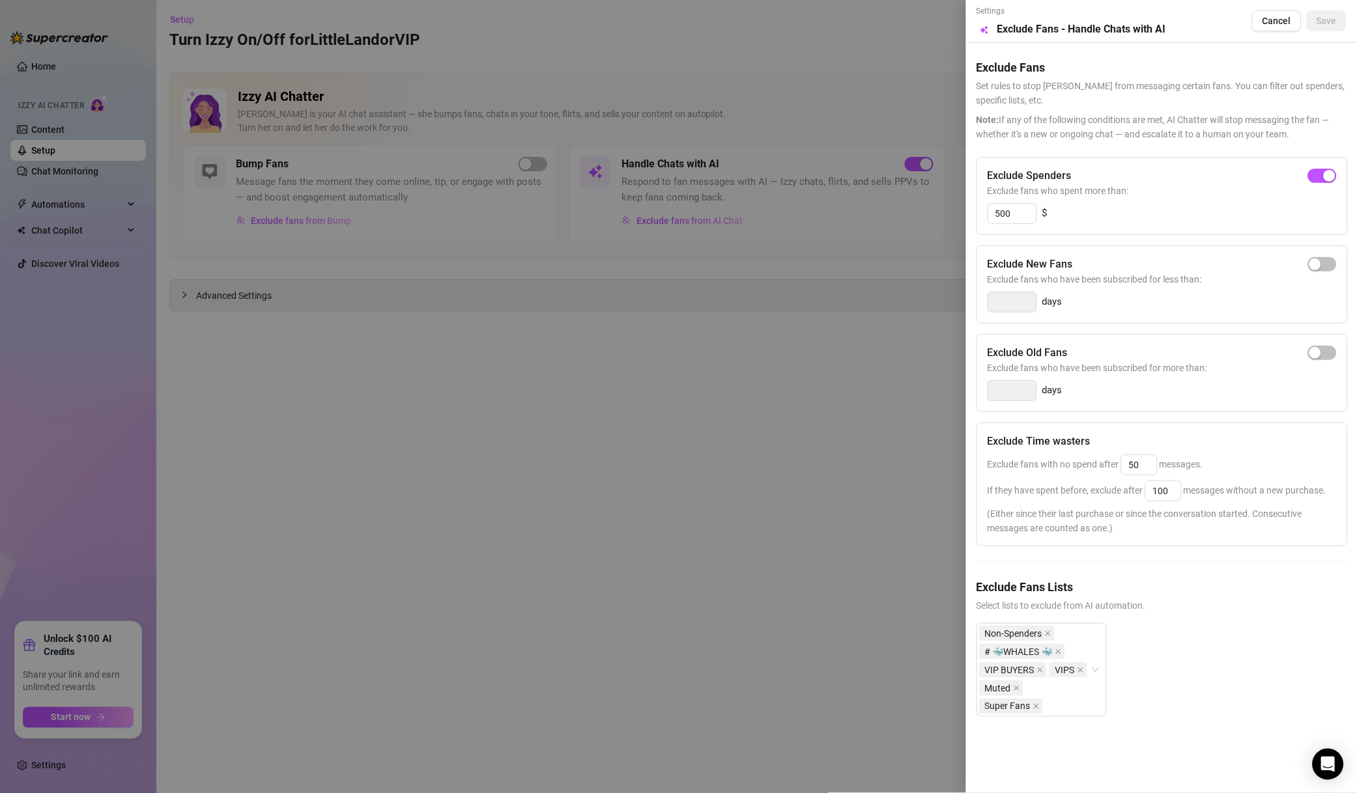
click at [823, 322] on div at bounding box center [678, 396] width 1357 height 793
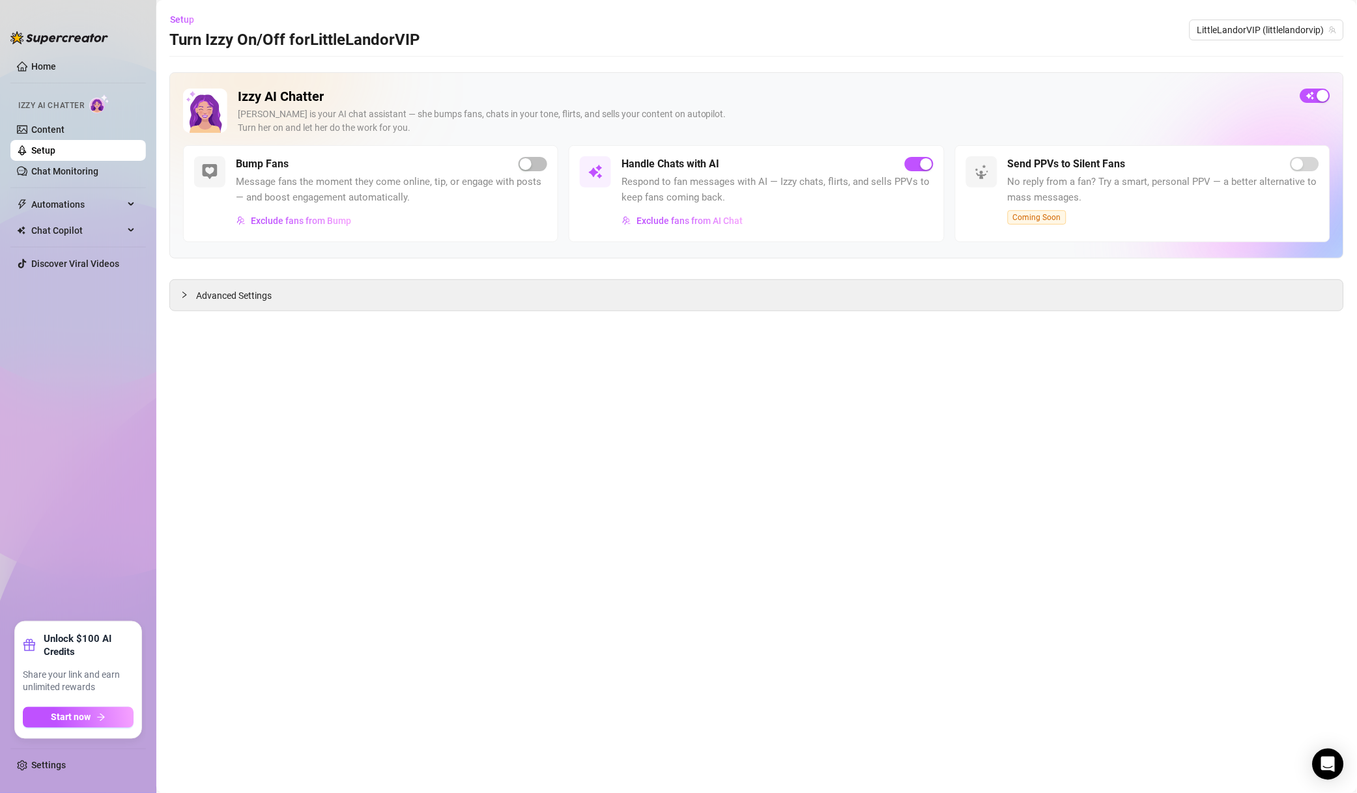
click at [1285, 30] on span "LittleLandorVIP (littlelandorvip)" at bounding box center [1266, 30] width 139 height 20
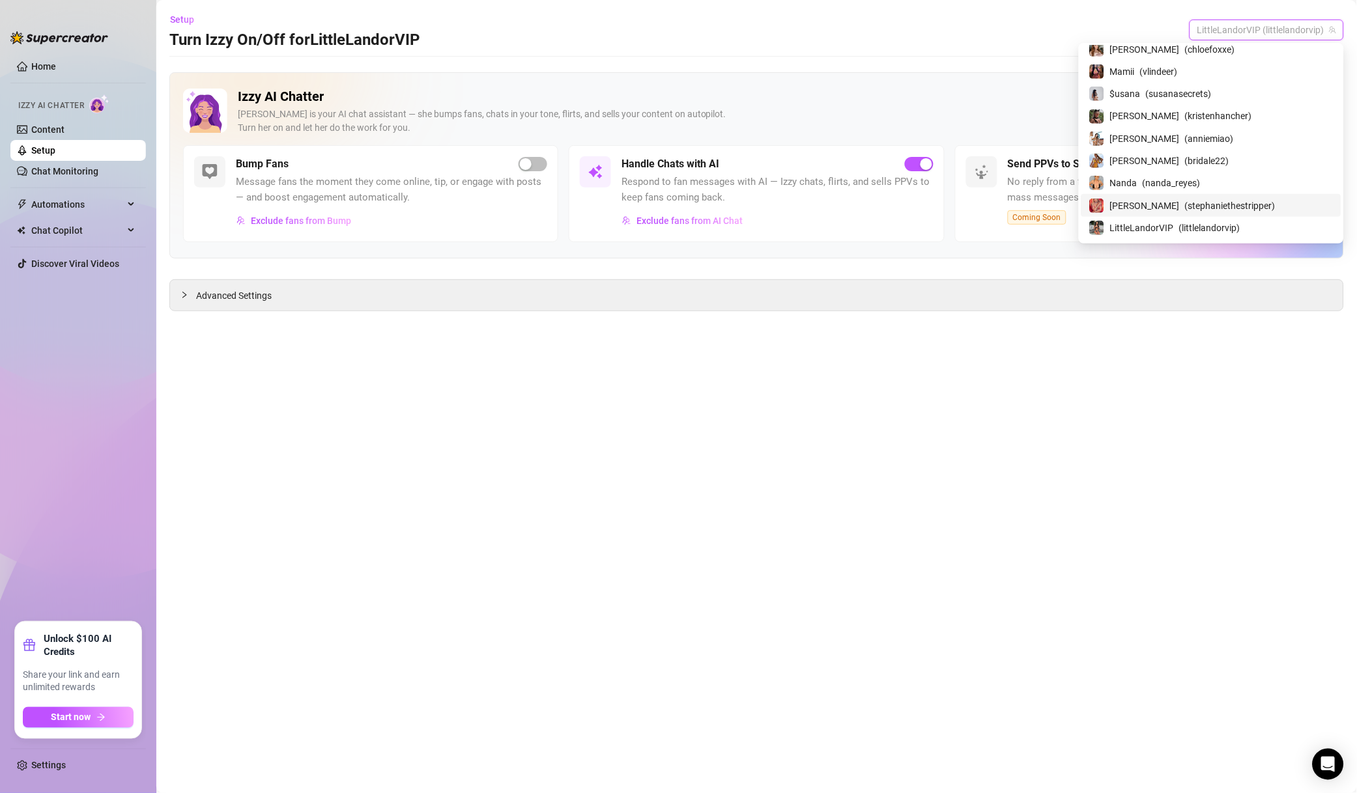
scroll to position [280, 0]
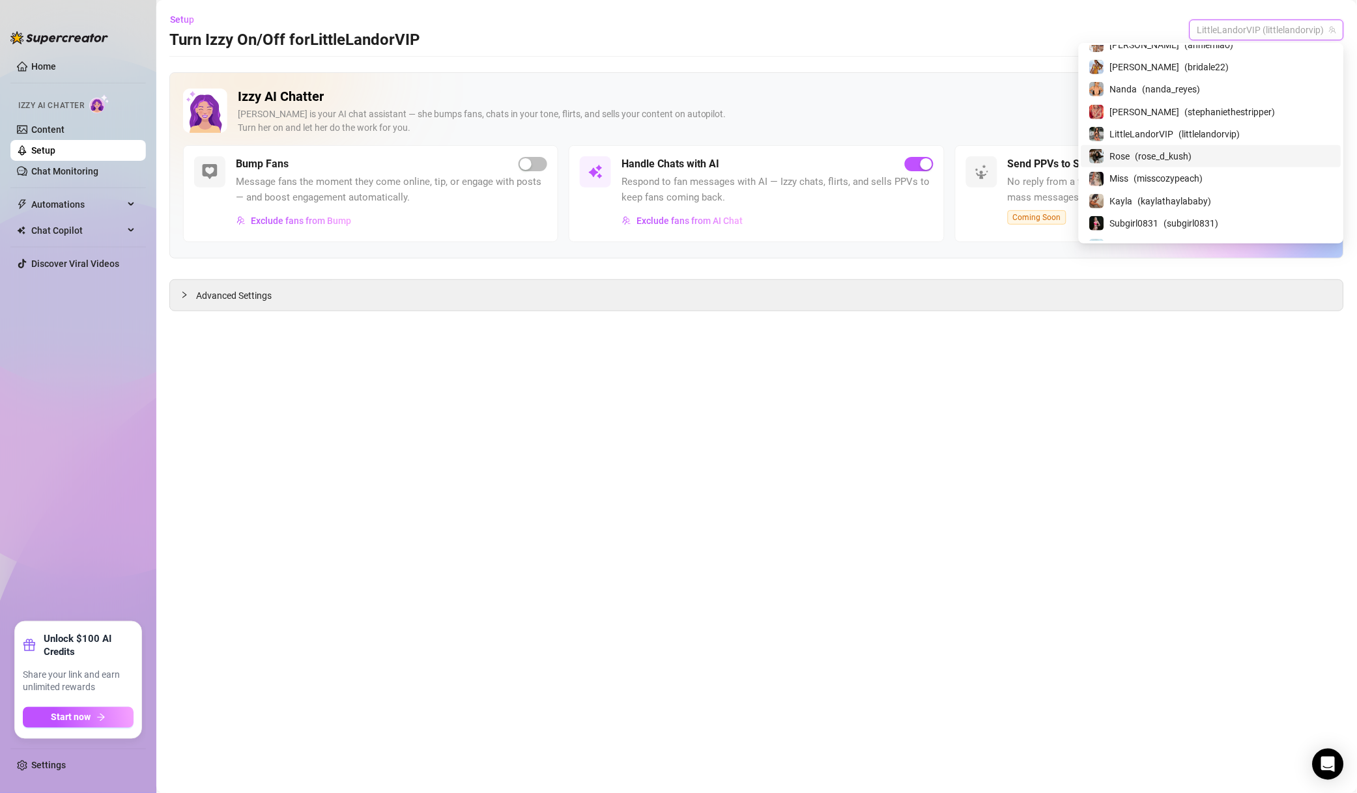
click at [1192, 149] on span "( rose_d_kush )" at bounding box center [1163, 156] width 57 height 14
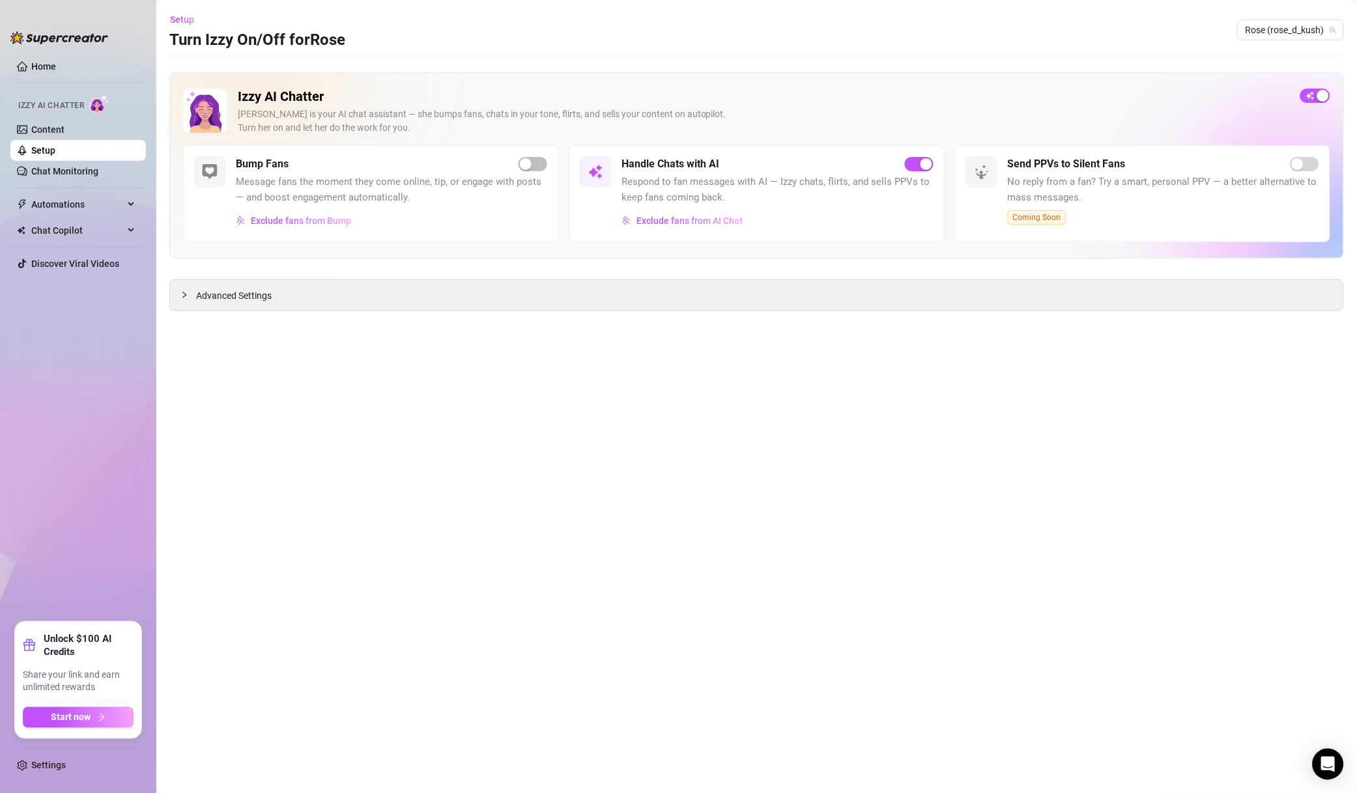
click at [742, 224] on span "Exclude fans from AI Chat" at bounding box center [689, 221] width 106 height 10
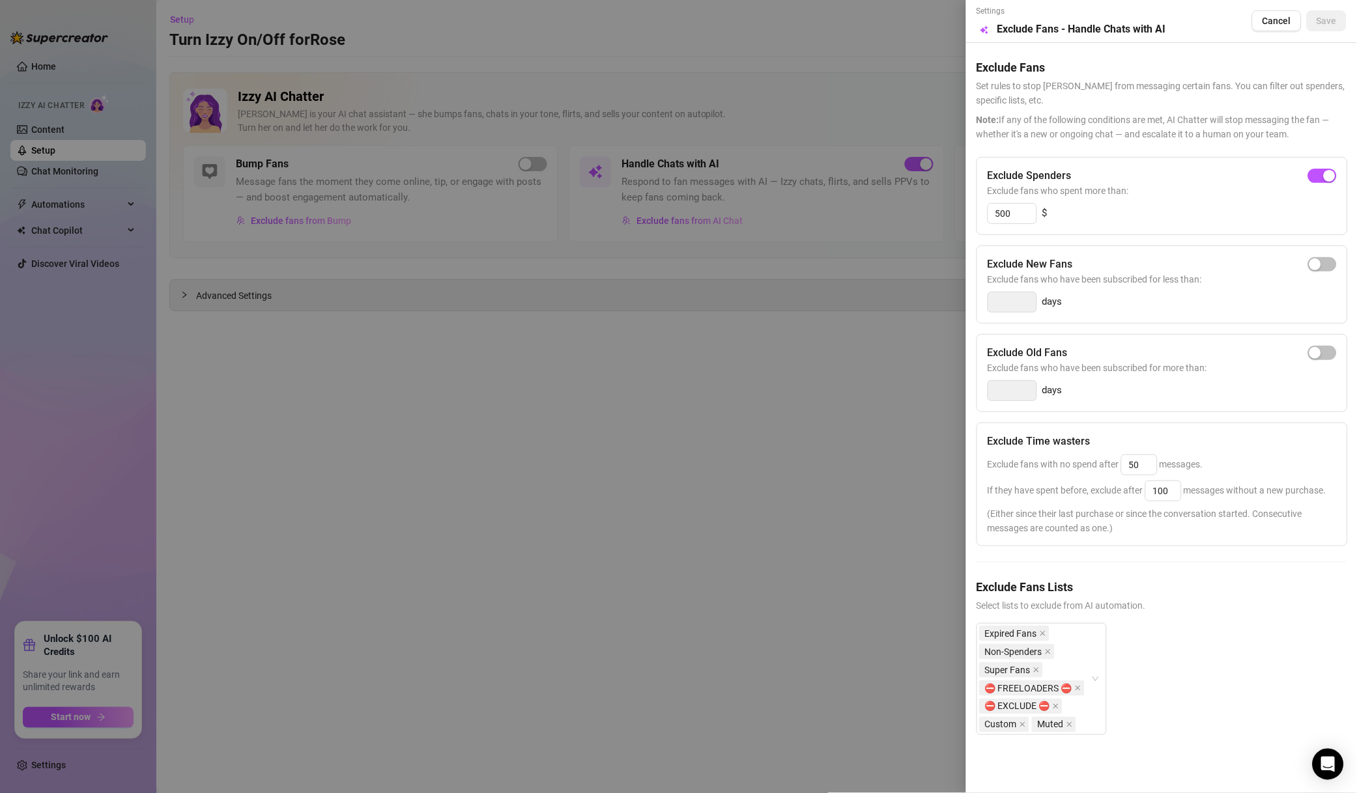
click at [920, 619] on div at bounding box center [678, 396] width 1357 height 793
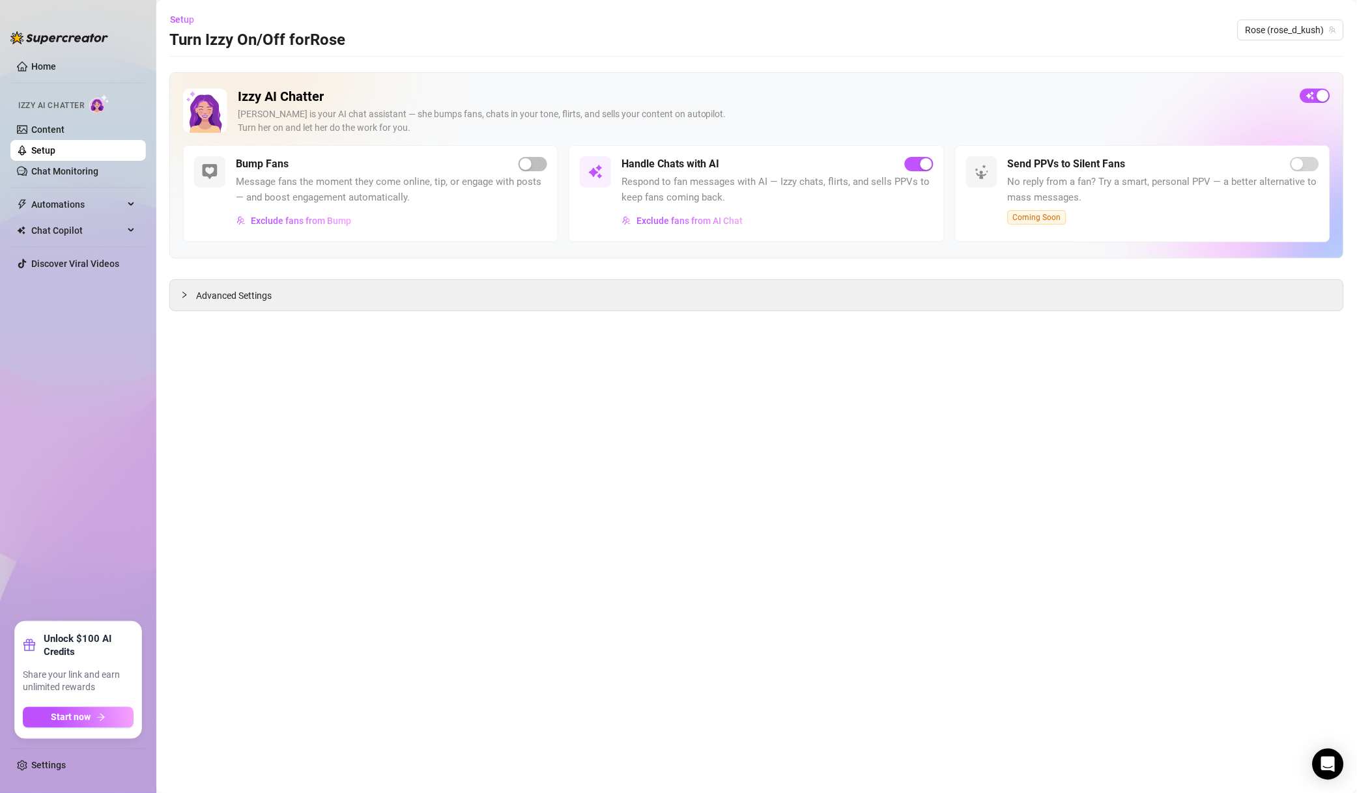
click at [1276, 12] on div "Setup Turn Izzy On/Off for [PERSON_NAME] (rose_d_kush)" at bounding box center [756, 30] width 1174 height 42
click at [1276, 25] on span "Rose (rose_d_kush)" at bounding box center [1290, 30] width 91 height 20
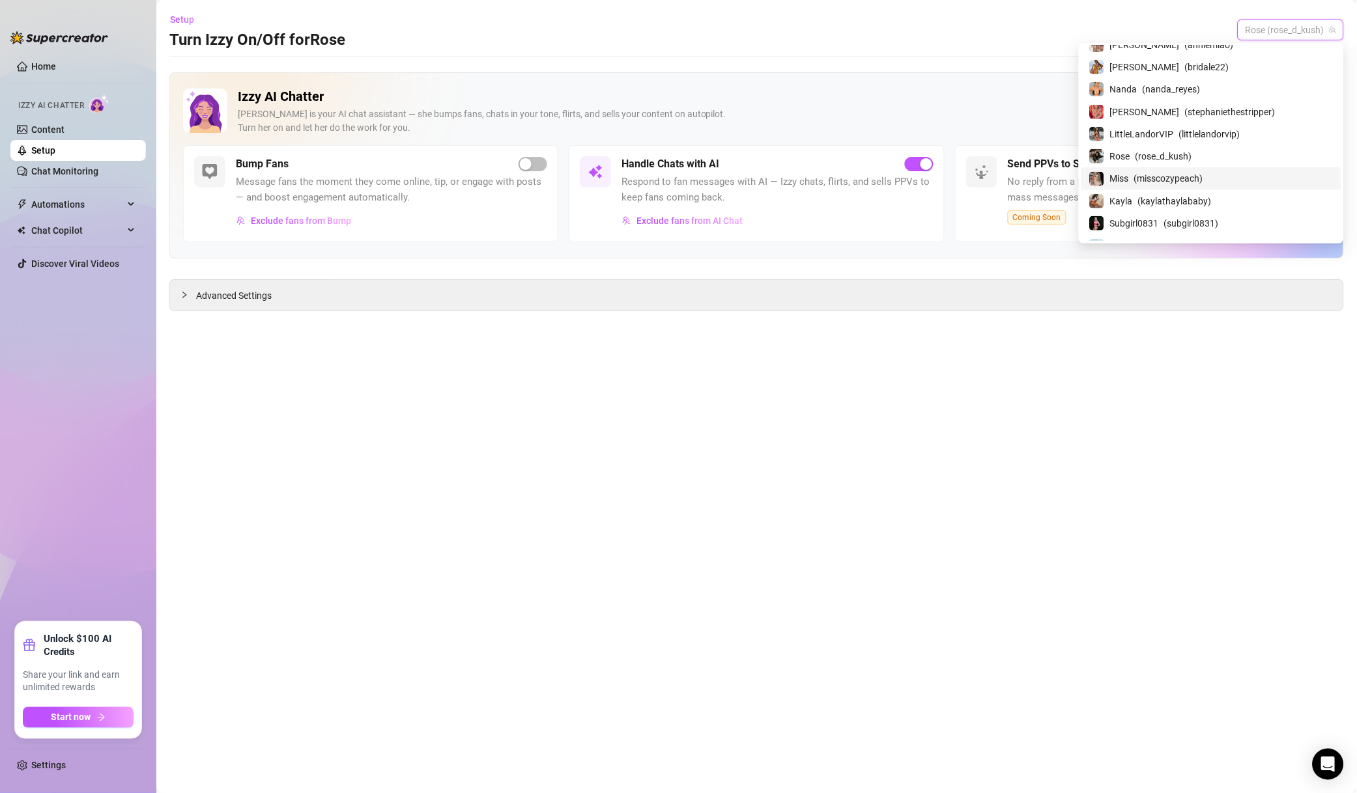
click at [1209, 188] on div "Miss ( misscozypeach )" at bounding box center [1211, 178] width 260 height 22
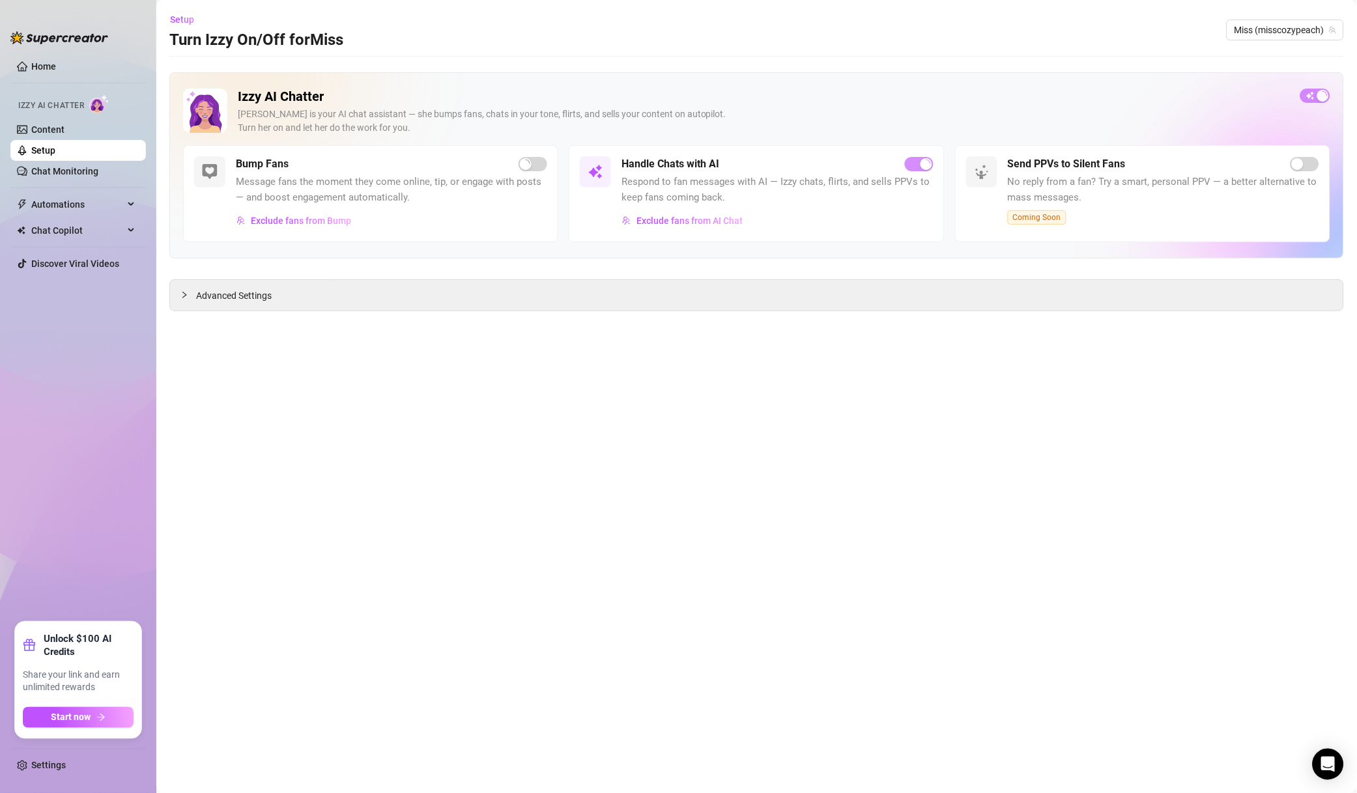
click at [683, 216] on span "Exclude fans from AI Chat" at bounding box center [689, 221] width 106 height 10
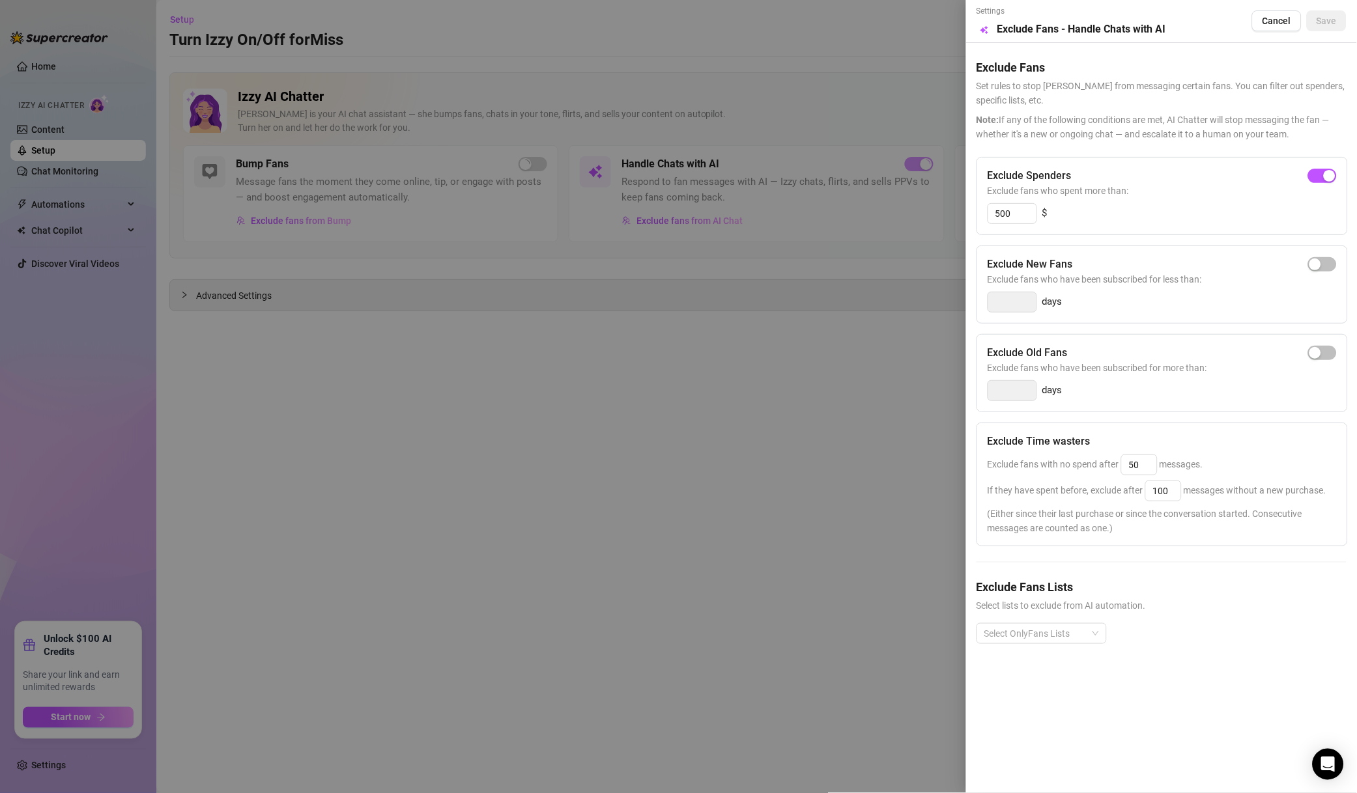
click at [1064, 623] on div "Exclude Fans Lists Select lists to exclude from AI automation. Select OnlyFans …" at bounding box center [1161, 621] width 370 height 87
click at [1063, 647] on div "Select OnlyFans Lists" at bounding box center [1161, 644] width 370 height 42
click at [1065, 639] on div at bounding box center [1034, 634] width 111 height 18
click at [1028, 487] on div "Non-Spenders" at bounding box center [1041, 484] width 109 height 14
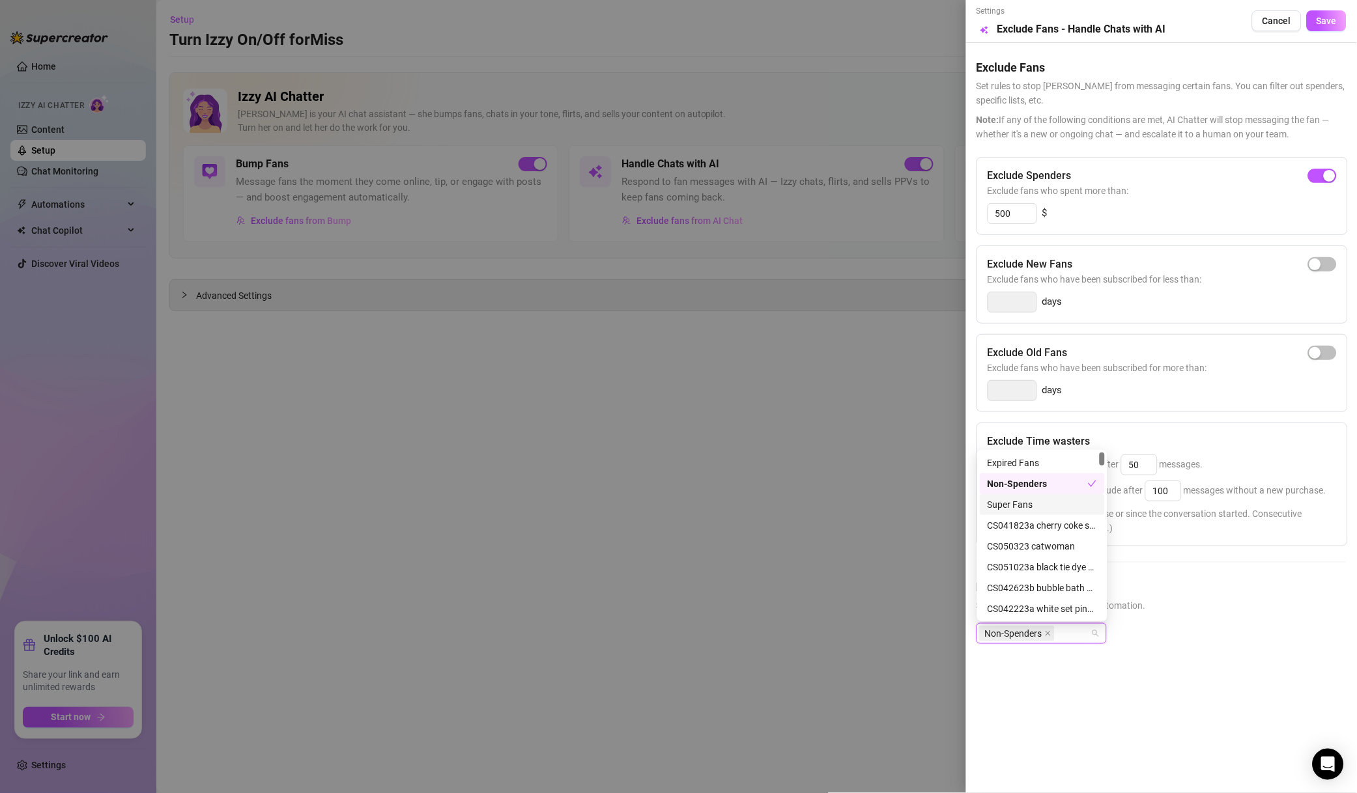
click at [1030, 505] on div "Super Fans" at bounding box center [1041, 505] width 109 height 14
click at [1016, 580] on div "Whales" at bounding box center [1041, 579] width 109 height 14
click at [1026, 543] on div "Close Friends" at bounding box center [1041, 537] width 109 height 14
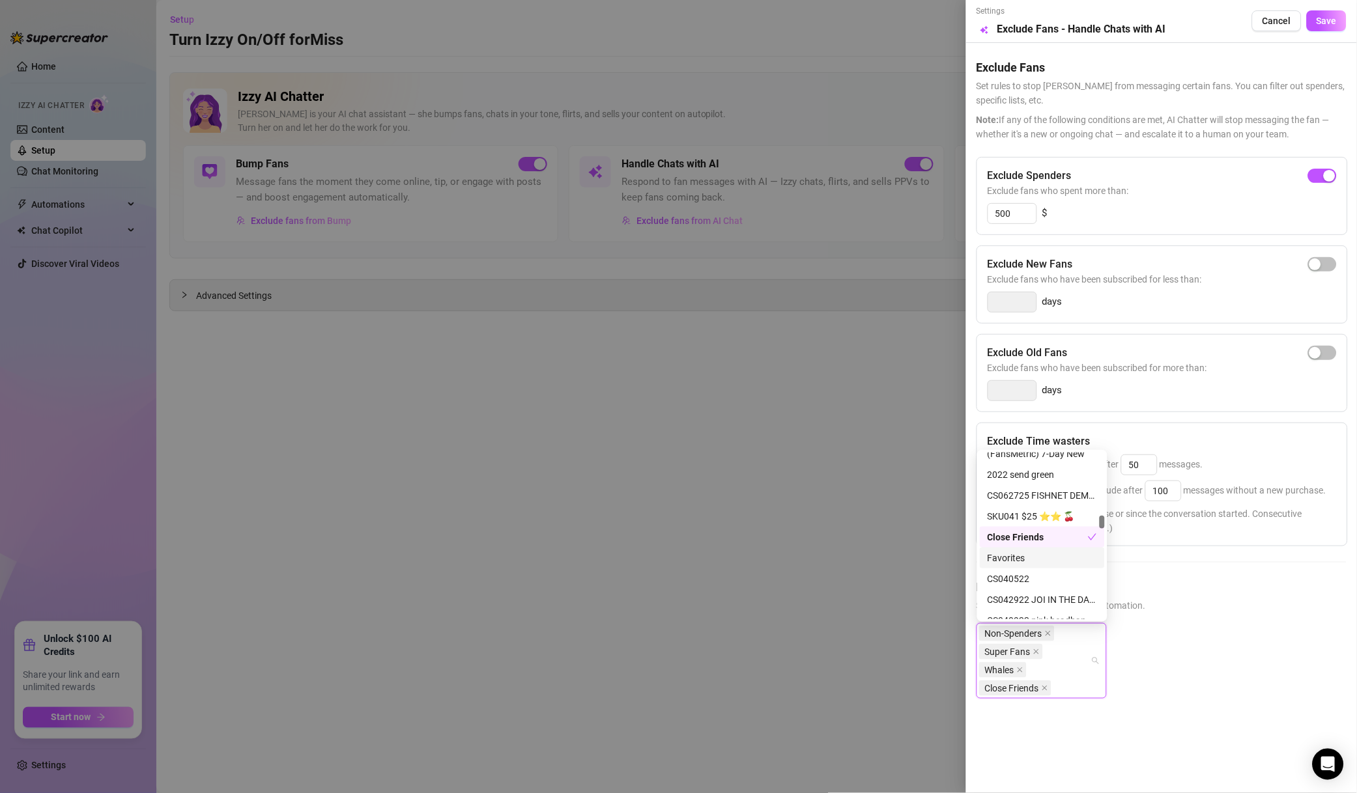
click at [1031, 565] on div "Favorites" at bounding box center [1041, 558] width 125 height 21
click at [1031, 565] on div "Muted" at bounding box center [1041, 568] width 109 height 14
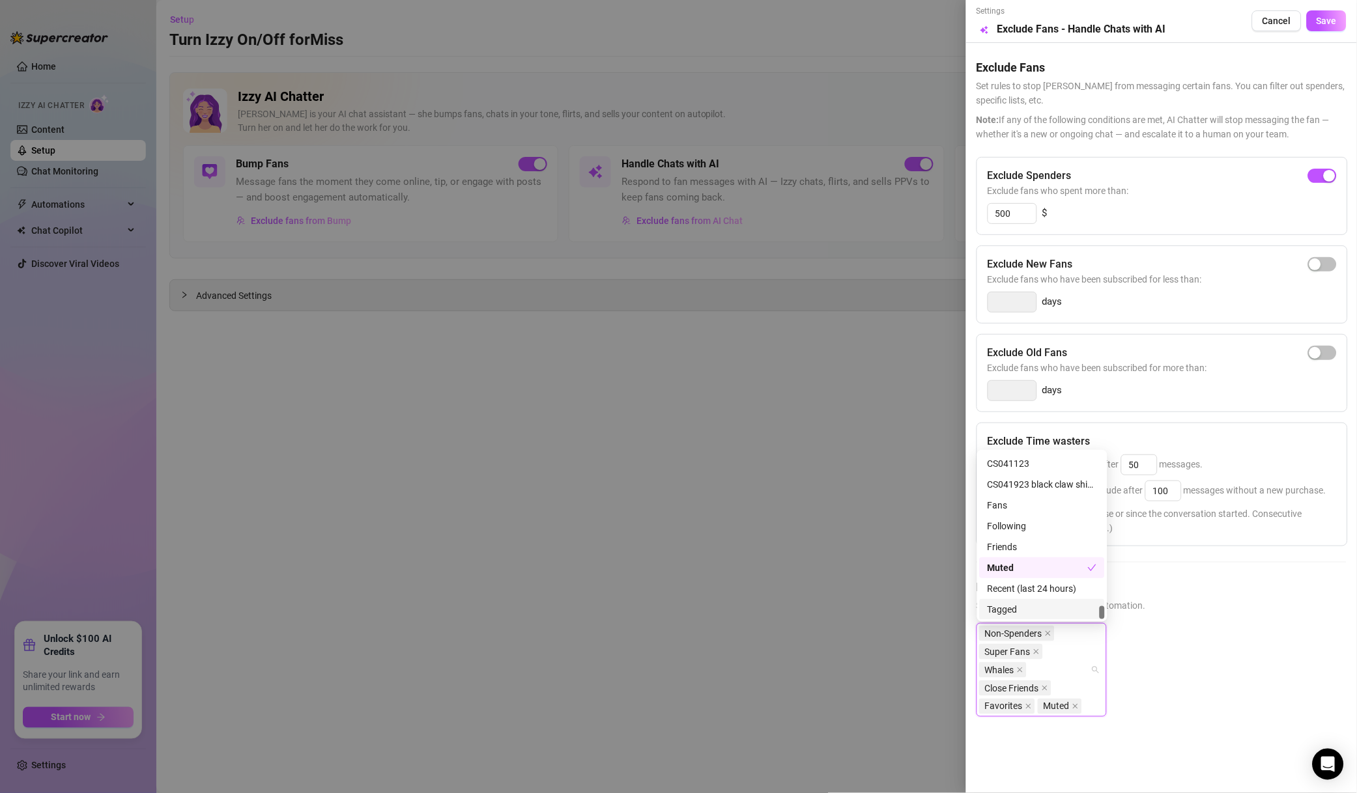
click at [1321, 21] on span "Save" at bounding box center [1326, 21] width 20 height 10
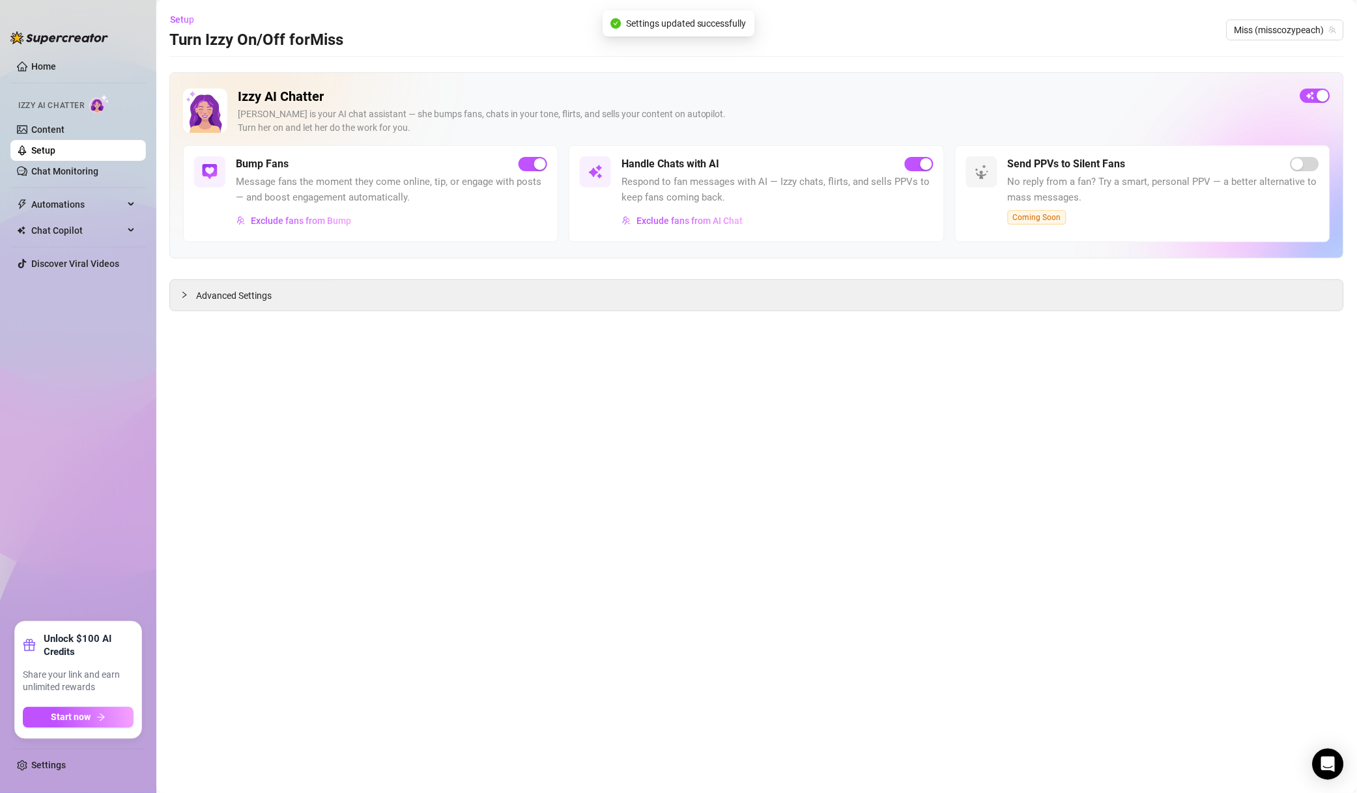
click at [1274, 25] on span "Miss (misscozypeach)" at bounding box center [1285, 30] width 102 height 20
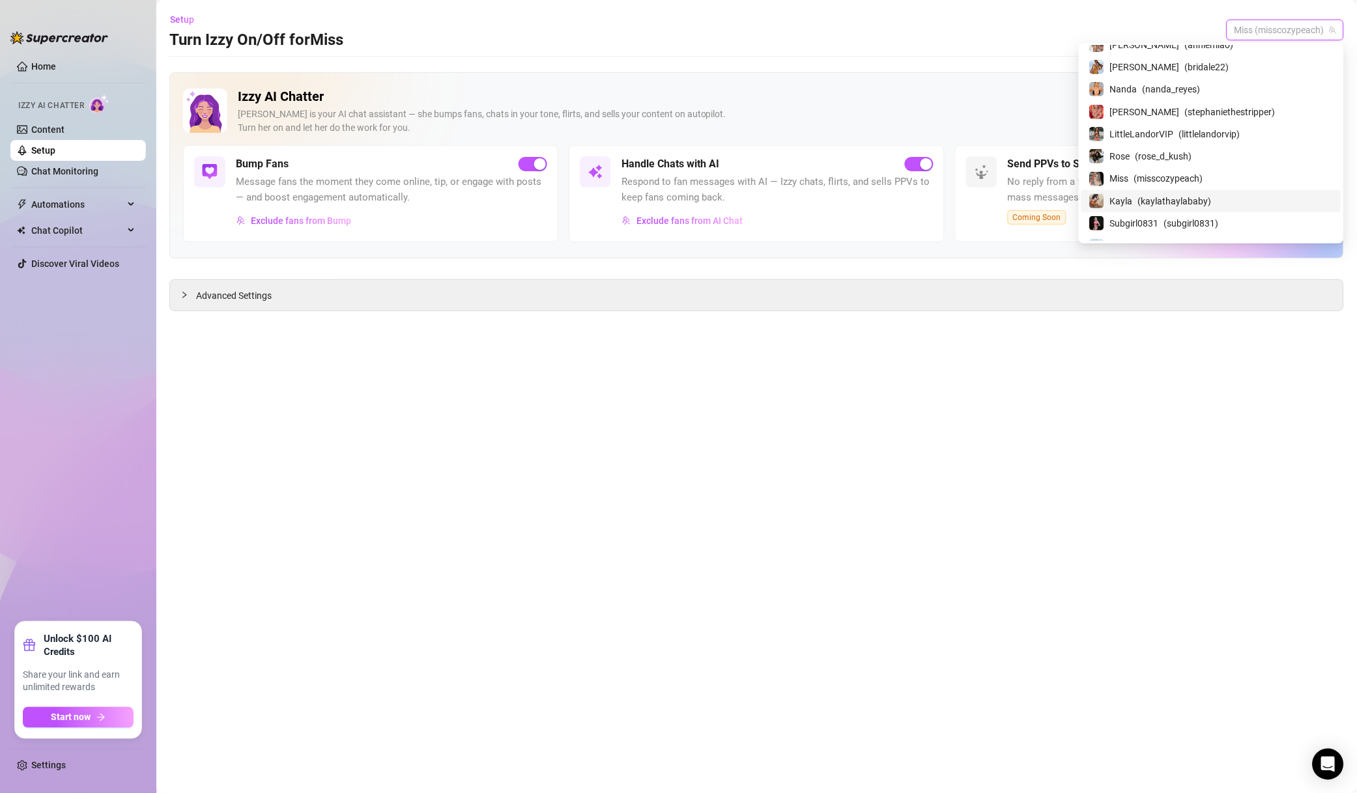
click at [1211, 201] on span "( kaylathaylababy )" at bounding box center [1175, 201] width 74 height 14
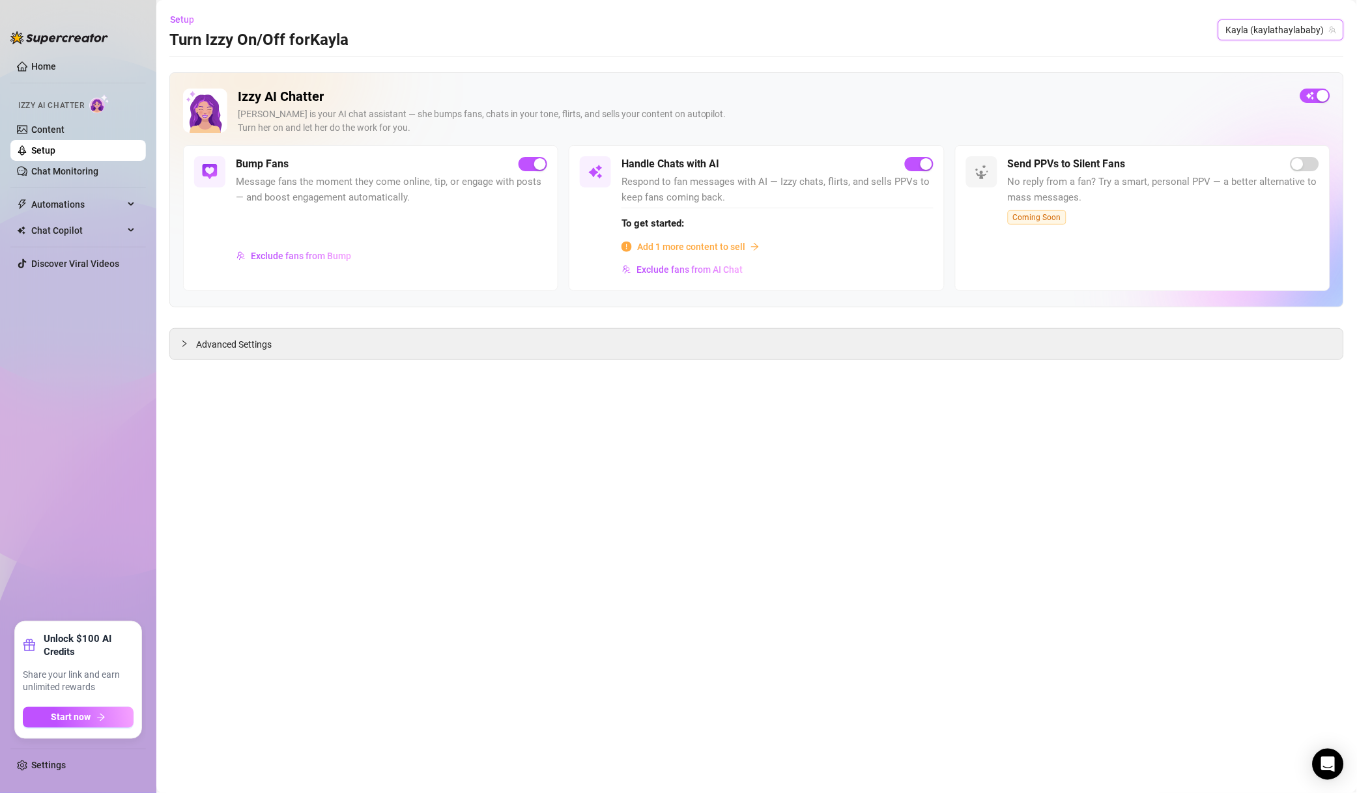
click at [693, 277] on button "Exclude fans from AI Chat" at bounding box center [682, 269] width 122 height 21
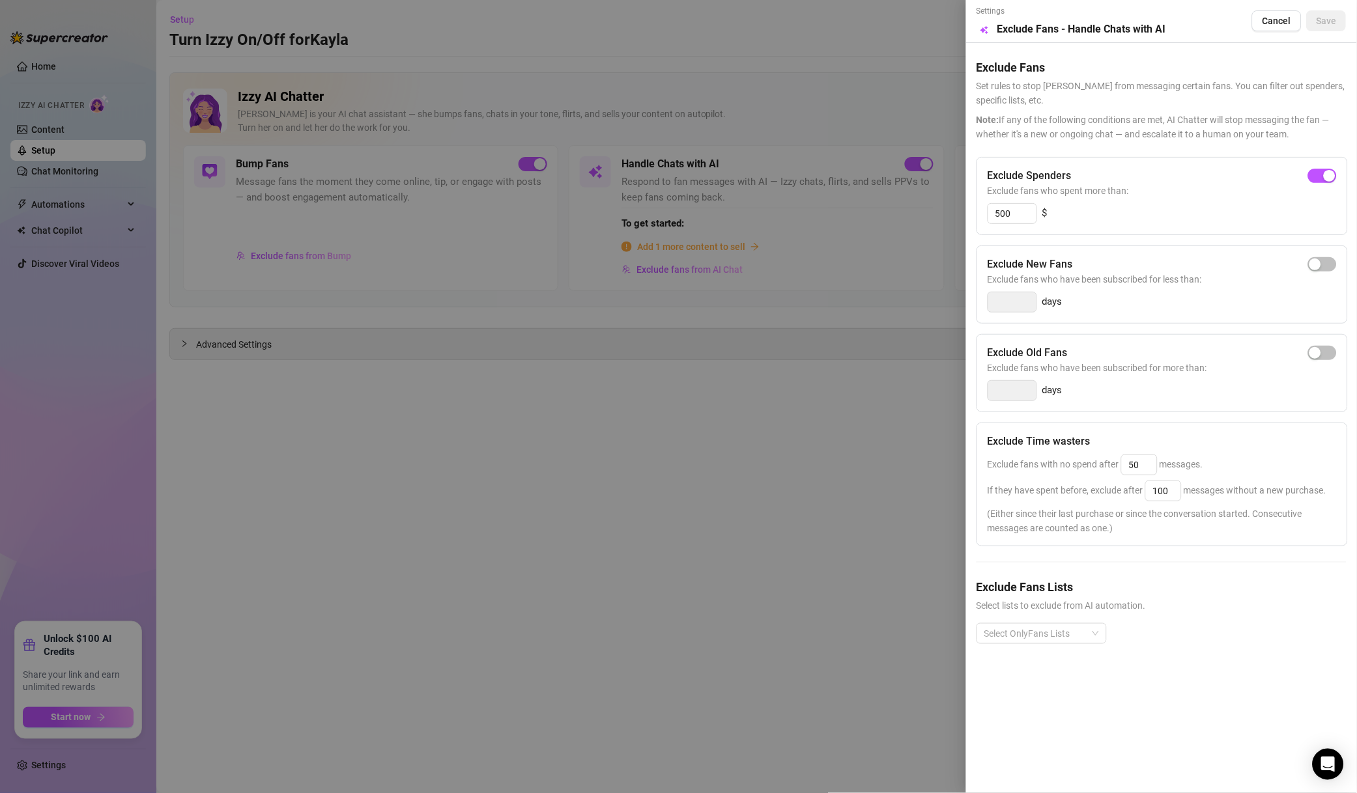
click at [852, 337] on div at bounding box center [678, 396] width 1357 height 793
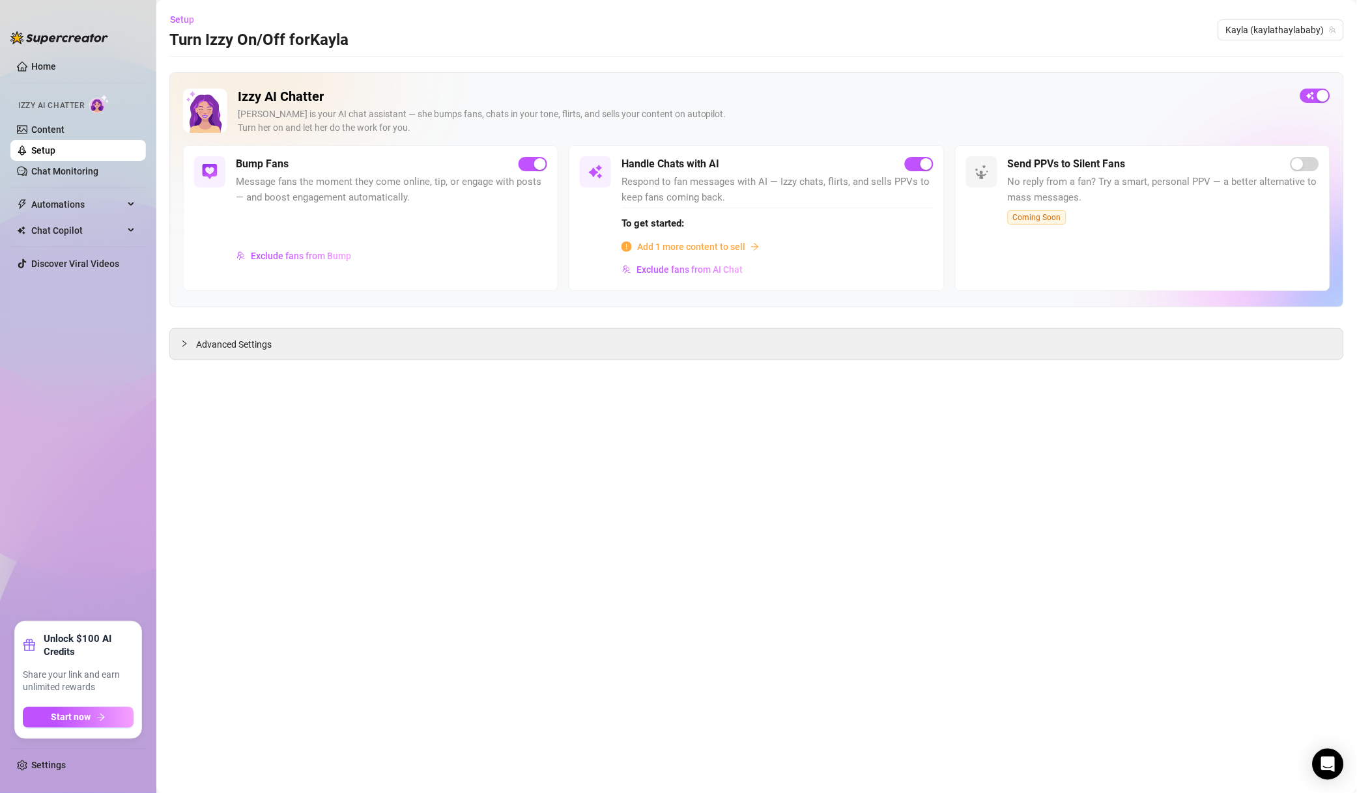
click at [713, 243] on span "Add 1 more content to sell" at bounding box center [691, 247] width 108 height 14
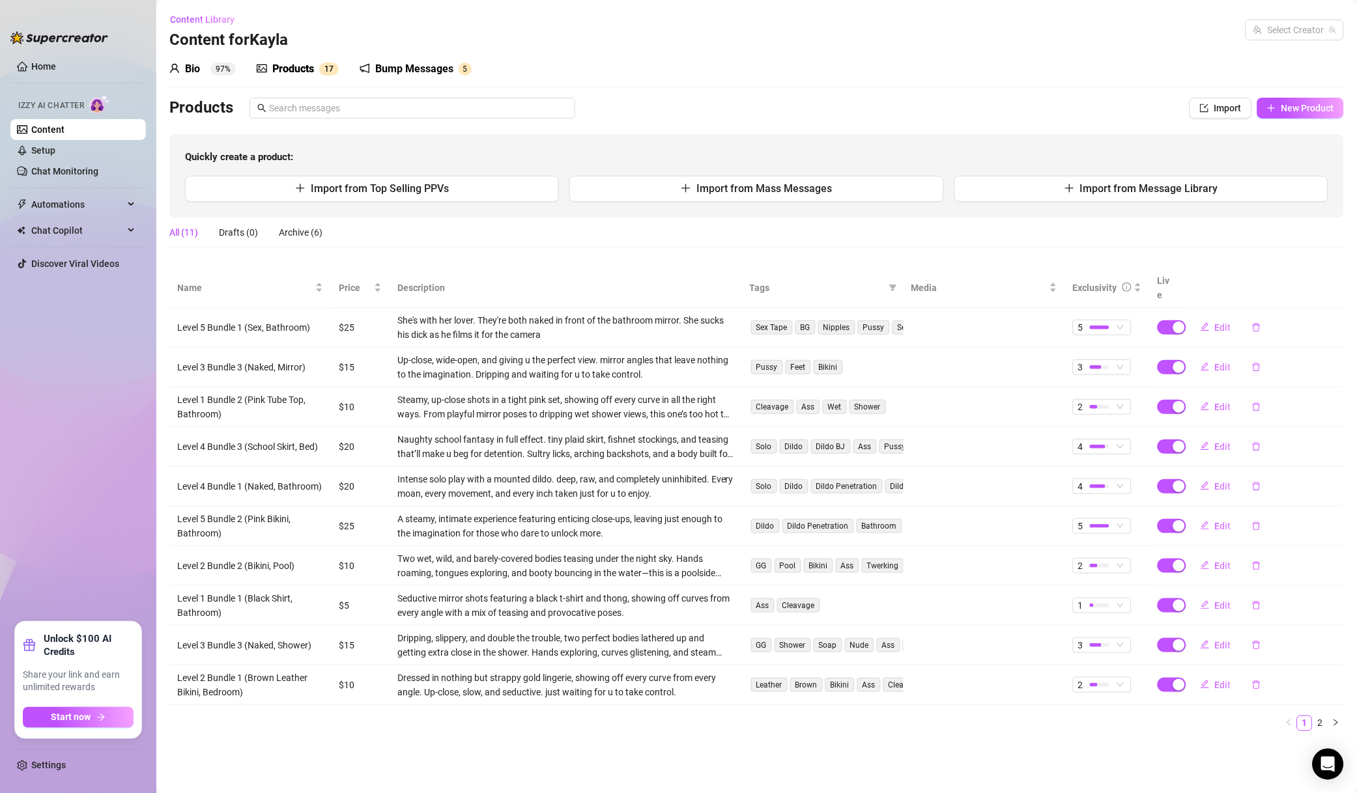
click at [328, 61] on div "Products 1 7" at bounding box center [298, 69] width 82 height 16
click at [1314, 716] on link "2" at bounding box center [1320, 723] width 14 height 14
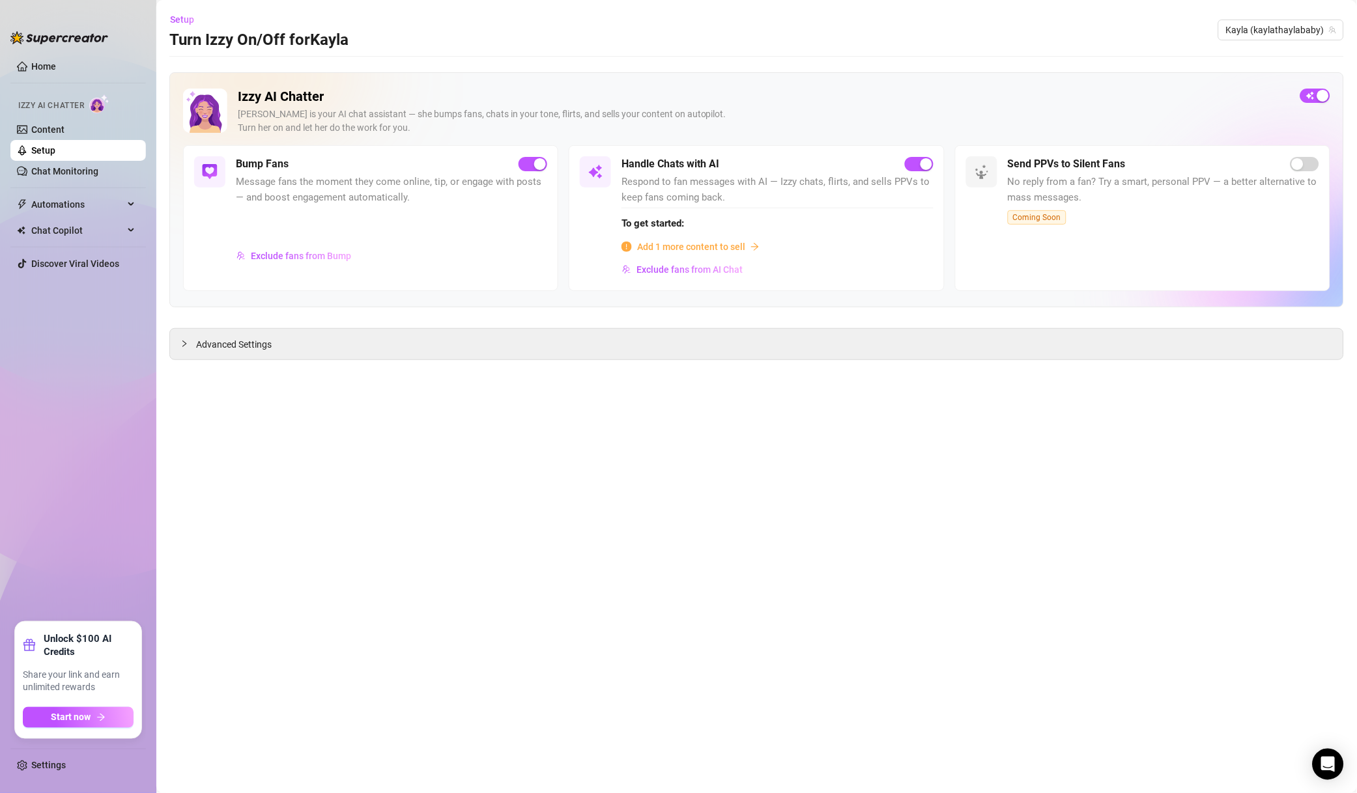
click at [688, 274] on span "Exclude fans from AI Chat" at bounding box center [689, 269] width 106 height 10
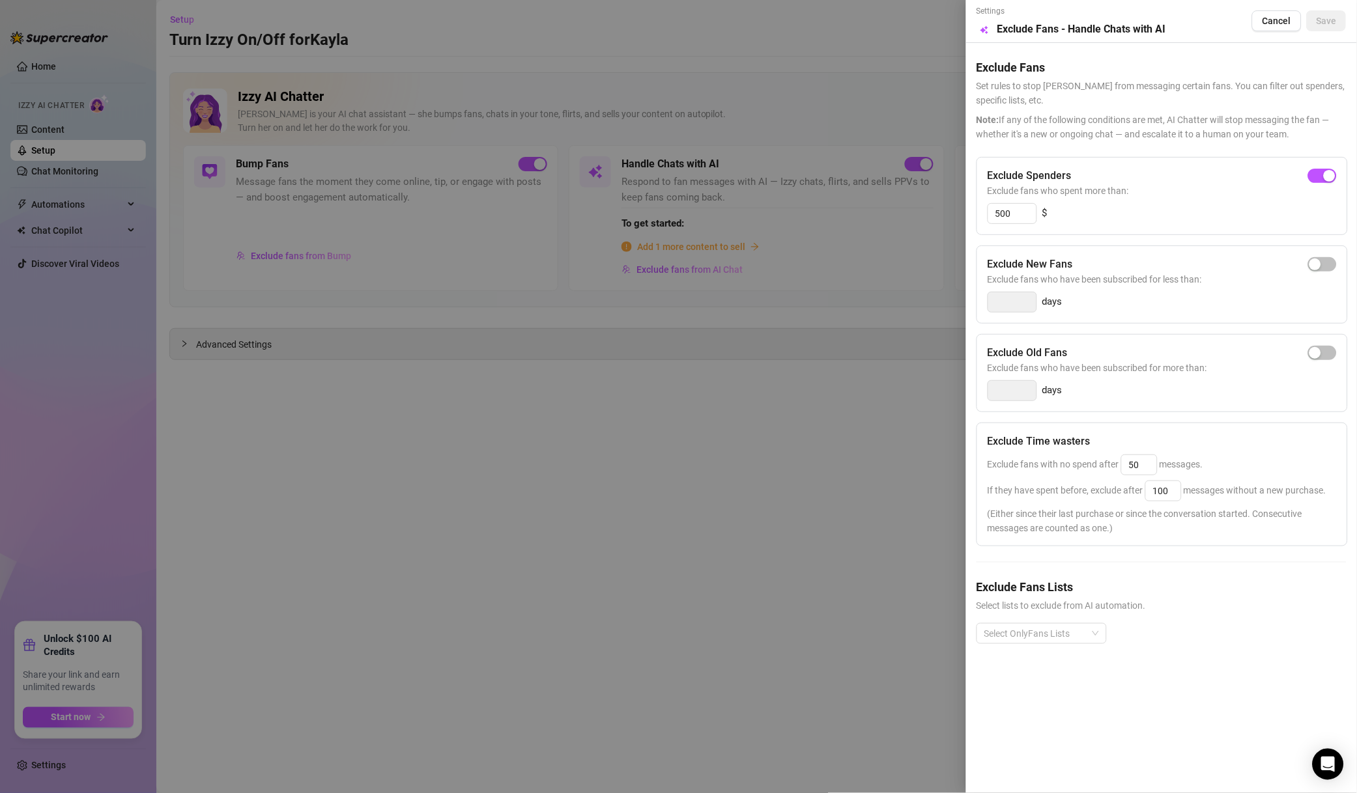
click at [765, 260] on div at bounding box center [678, 396] width 1357 height 793
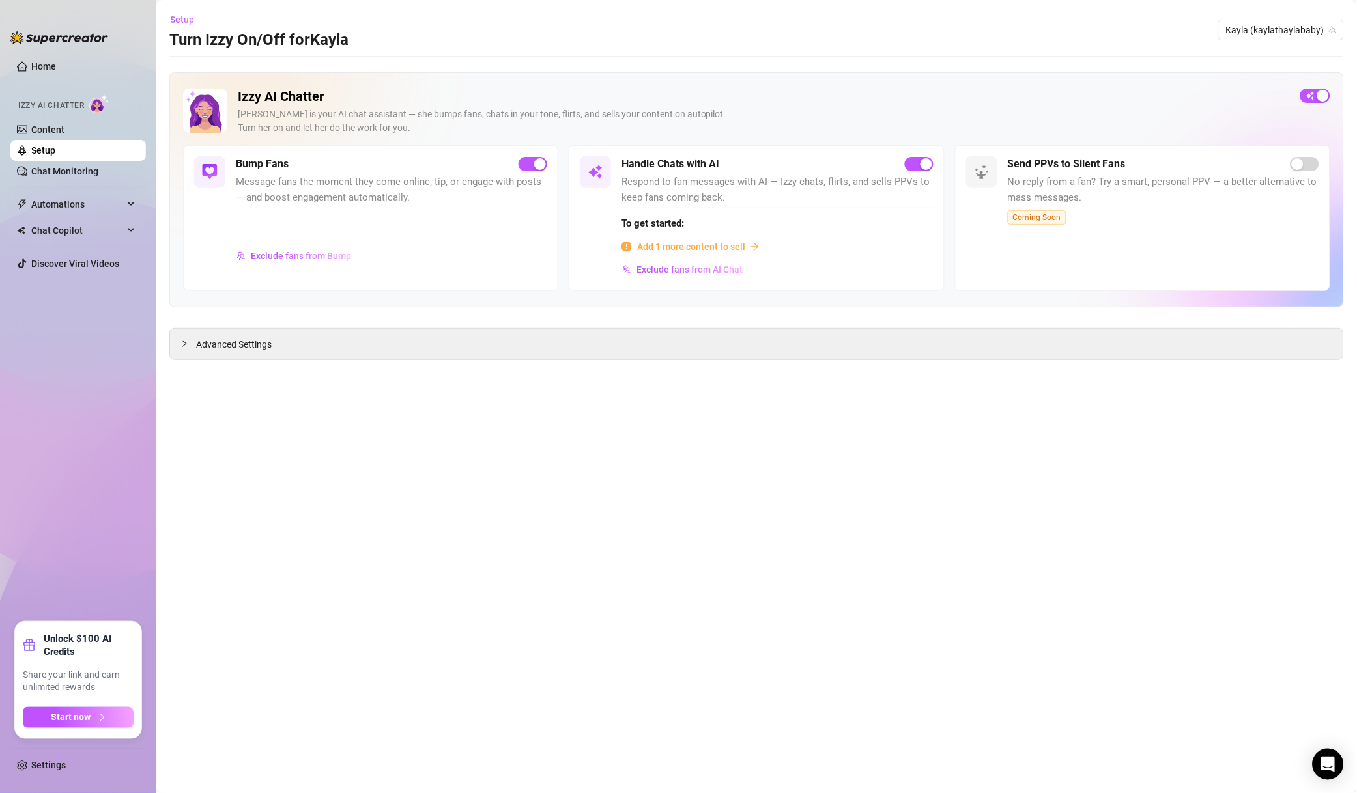
click at [705, 283] on div "Handle Chats with AI Respond to fan messages with AI — Izzy chats, flirts, and …" at bounding box center [756, 218] width 375 height 146
click at [709, 275] on span "Exclude fans from AI Chat" at bounding box center [689, 269] width 106 height 10
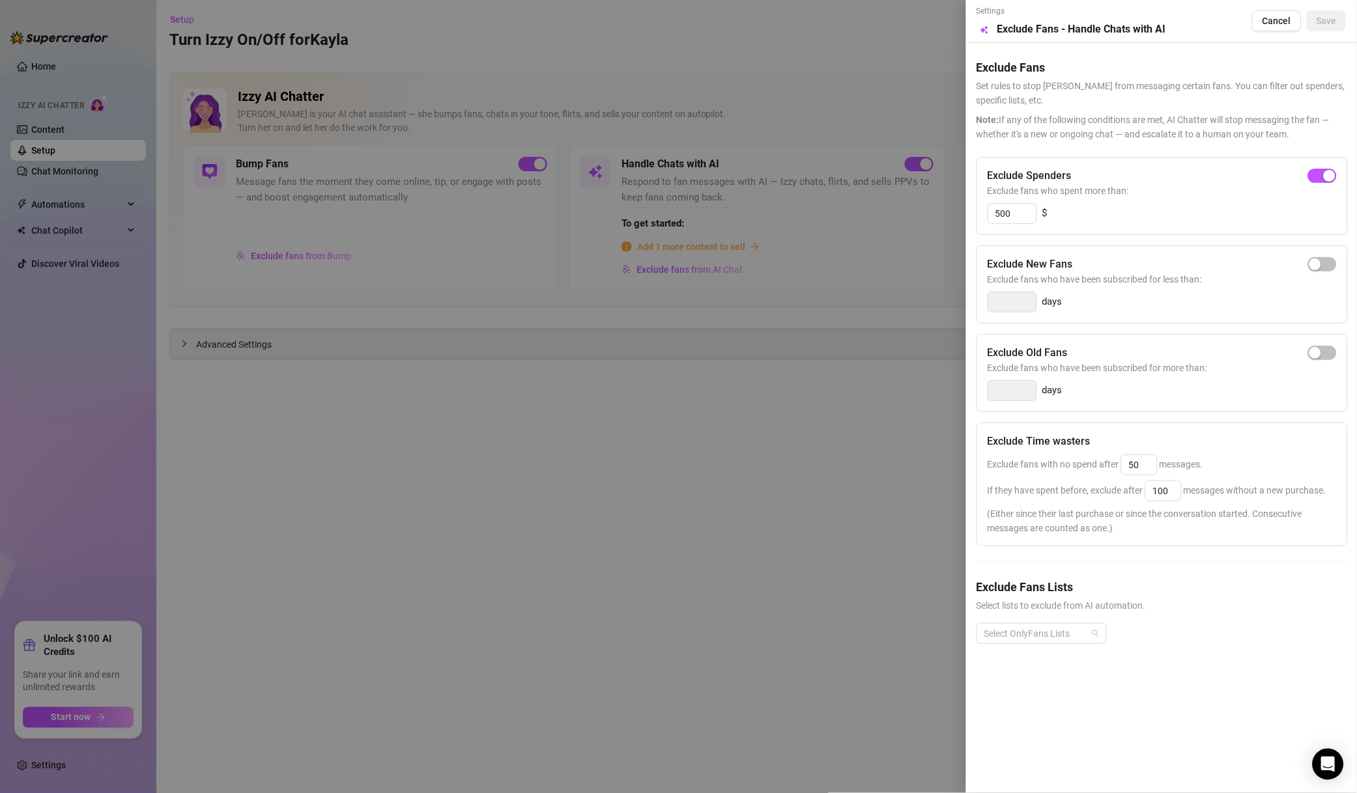
click at [1048, 639] on div at bounding box center [1034, 634] width 111 height 18
click at [1039, 480] on div "Non-Spenders" at bounding box center [1041, 484] width 109 height 14
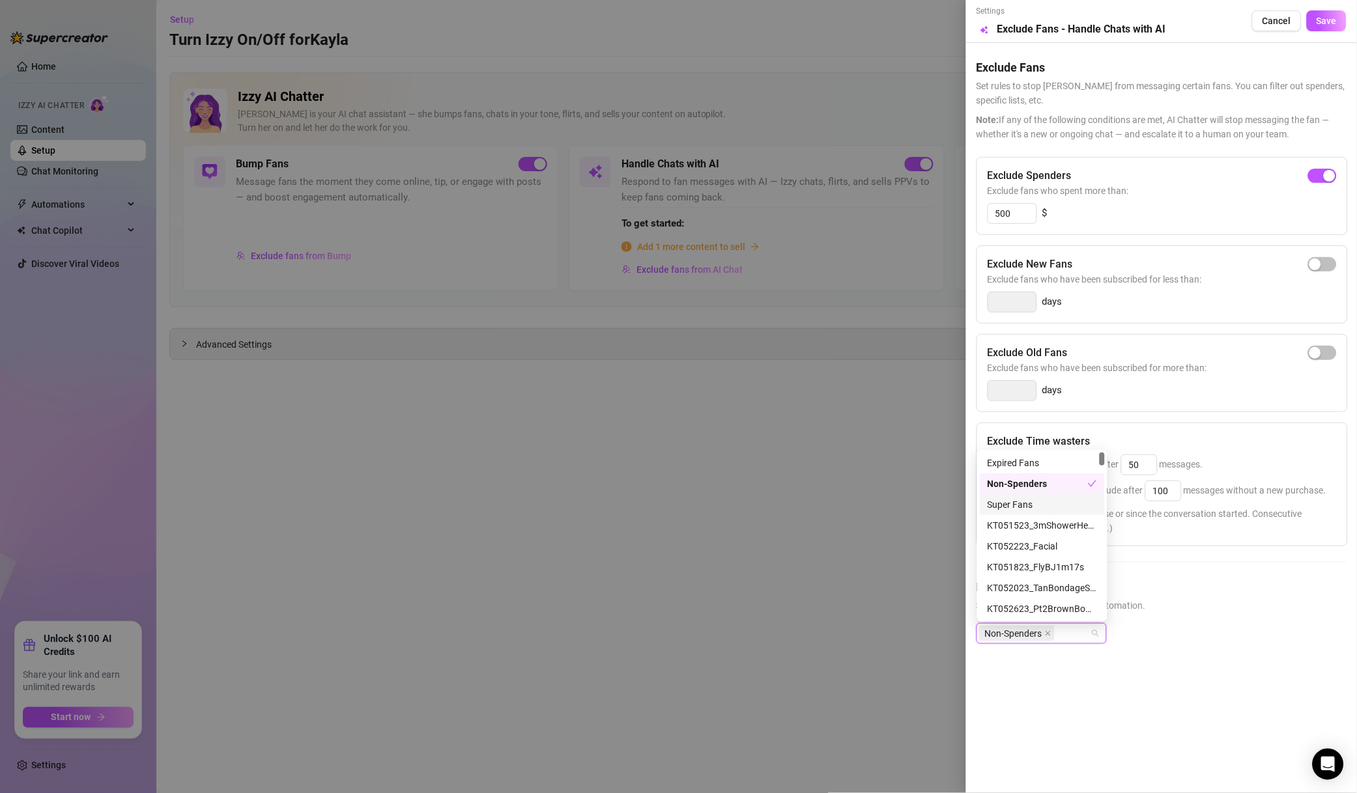
click at [1039, 501] on div "Super Fans" at bounding box center [1041, 505] width 109 height 14
click at [1030, 524] on div "Muted" at bounding box center [1041, 527] width 109 height 14
click at [1041, 585] on div "# 💋TOP SPENDERS💋" at bounding box center [1041, 589] width 109 height 14
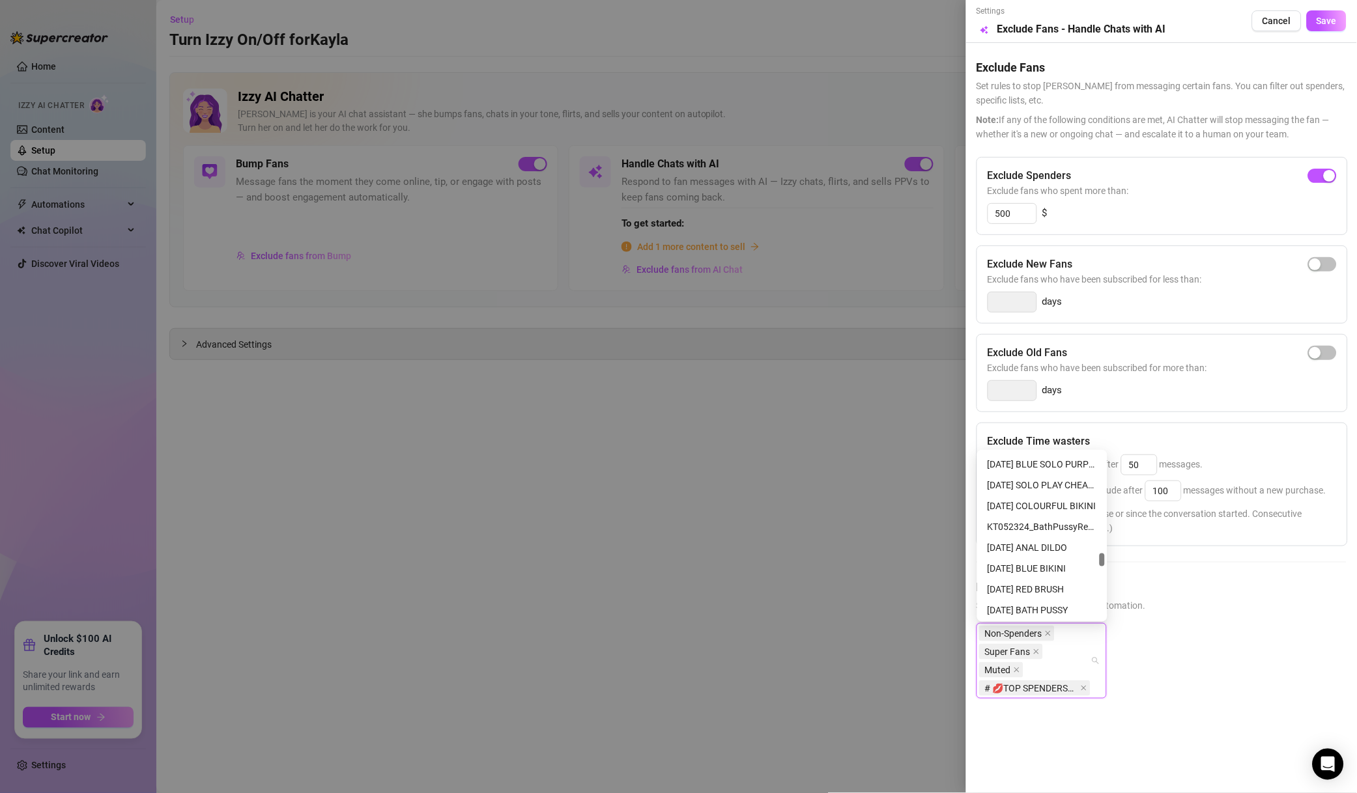
scroll to position [1906, 0]
click at [1040, 593] on div "WHALES DO NOT MASS" at bounding box center [1041, 600] width 109 height 14
click at [1317, 25] on span "Save" at bounding box center [1326, 21] width 20 height 10
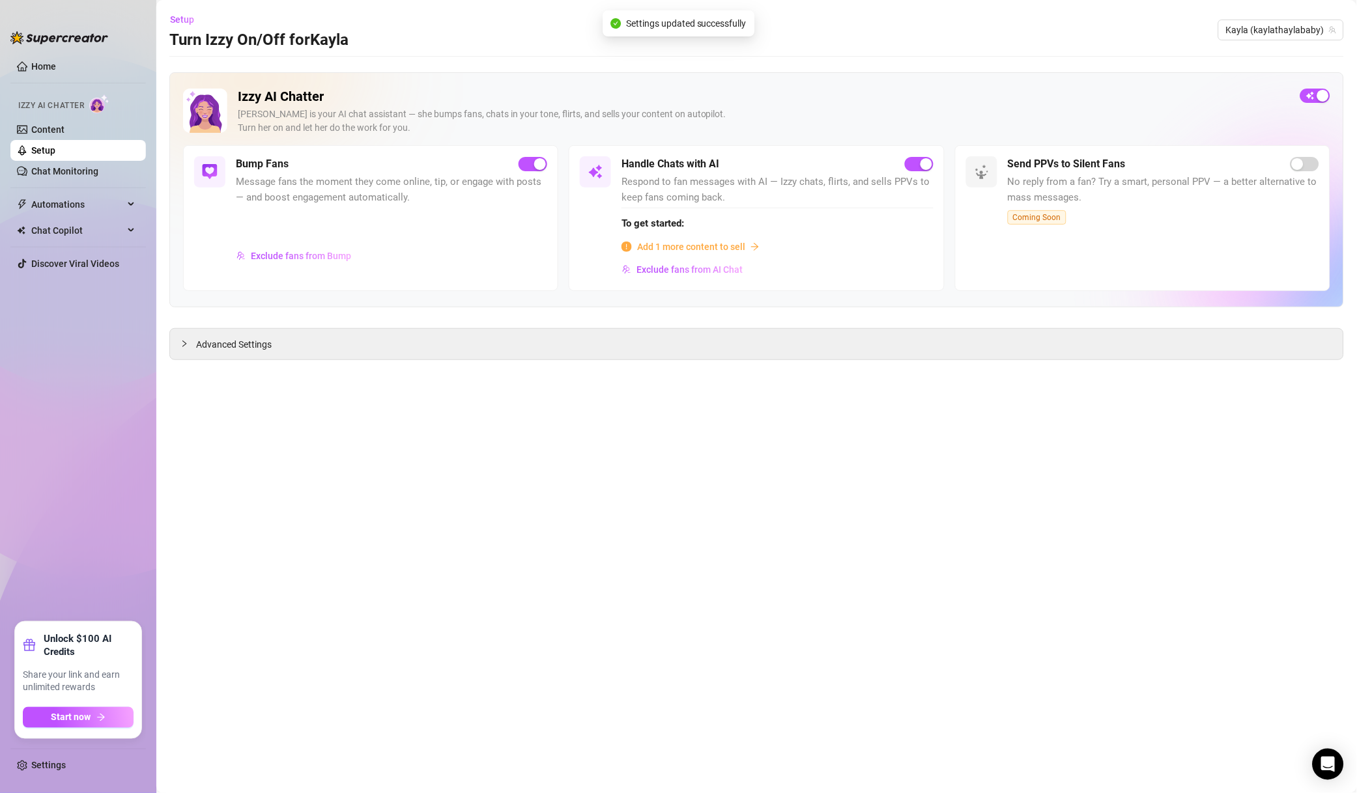
click at [328, 259] on span "Exclude fans from Bump" at bounding box center [301, 256] width 100 height 10
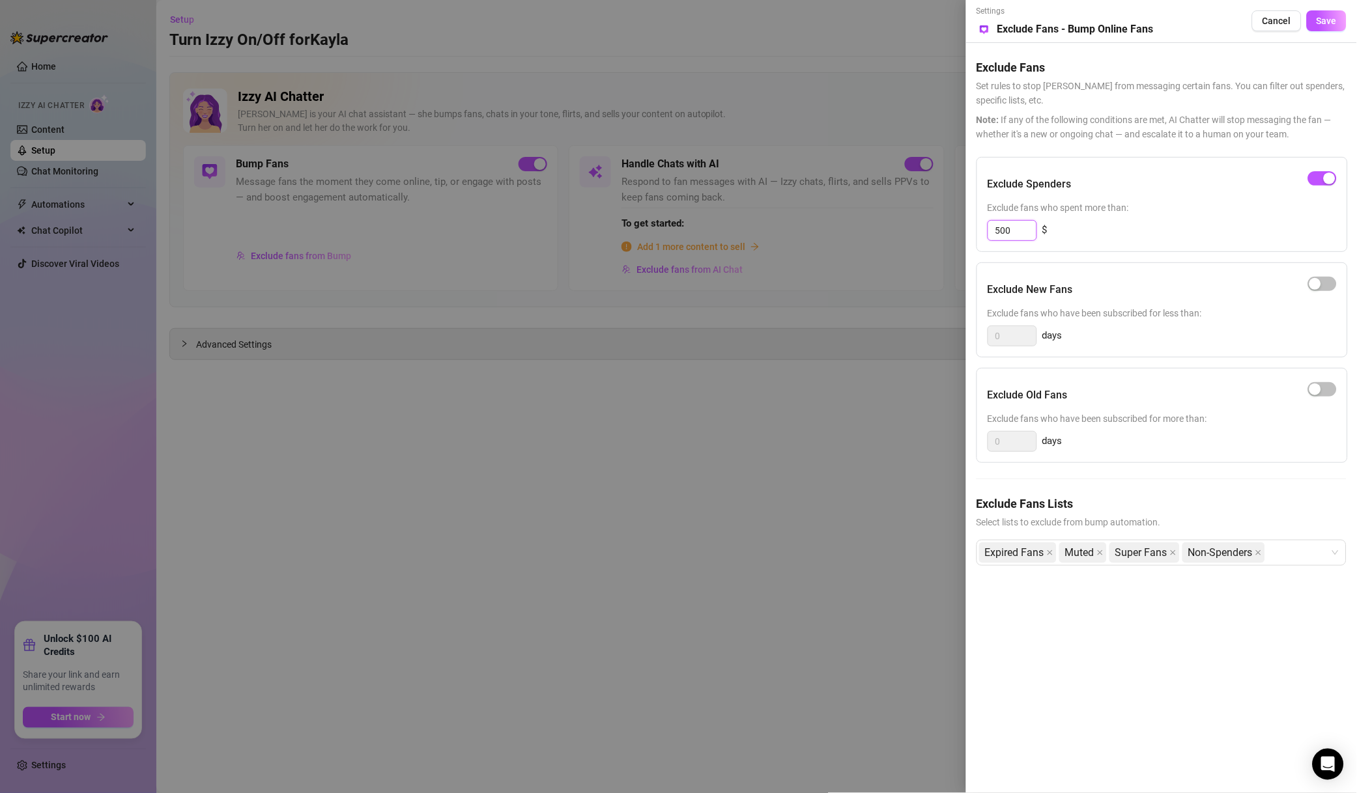
click at [997, 233] on input "500" at bounding box center [1012, 231] width 48 height 20
click at [1336, 31] on button "Save" at bounding box center [1326, 20] width 40 height 21
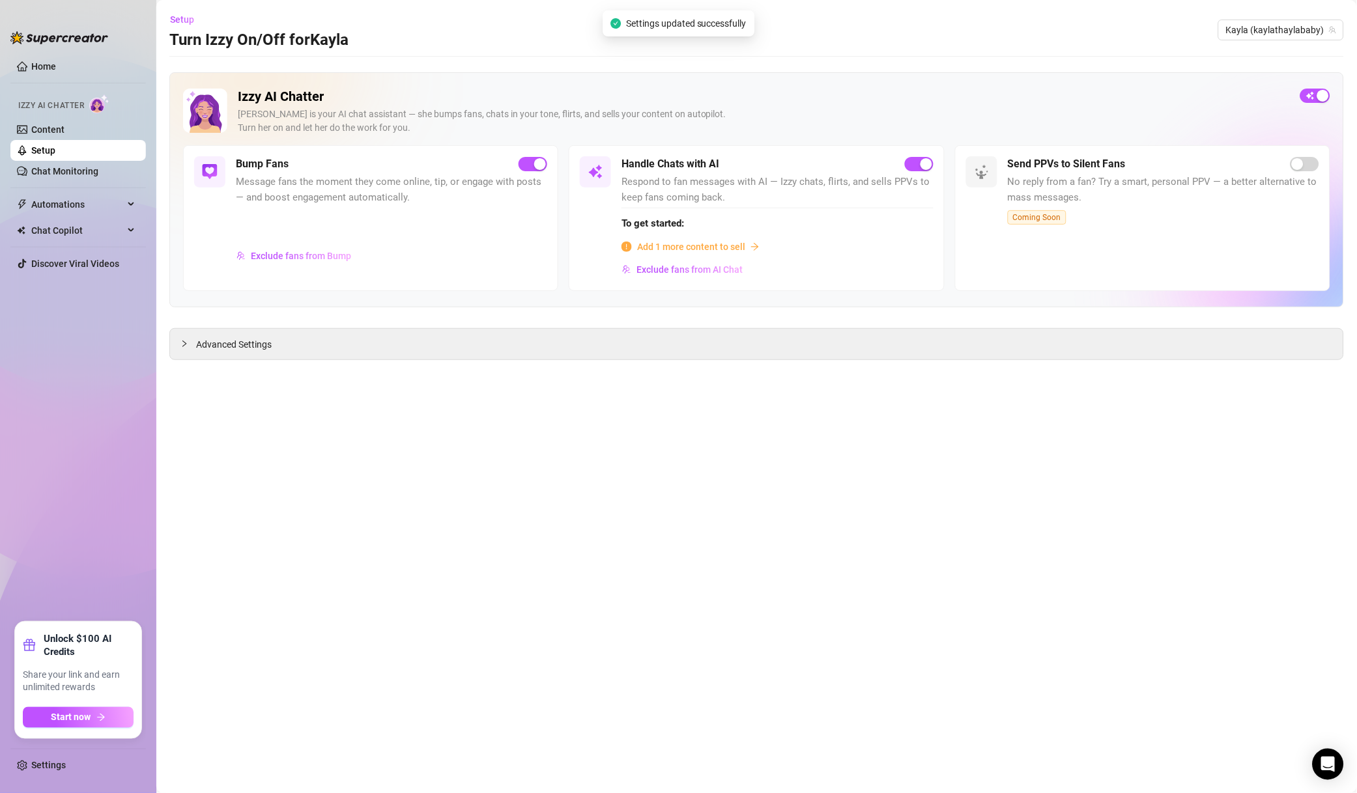
click at [1278, 20] on span "Kayla (kaylathaylababy)" at bounding box center [1281, 30] width 110 height 20
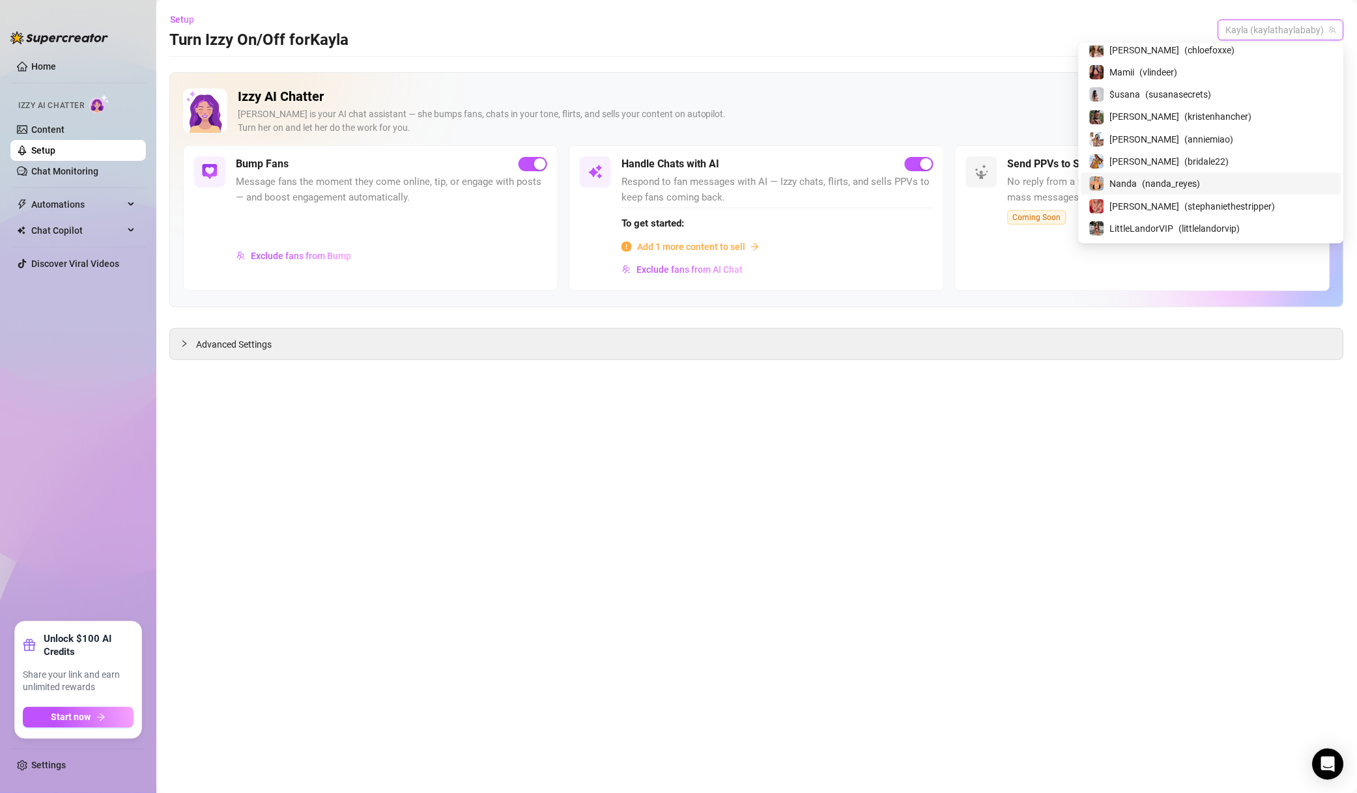
scroll to position [279, 0]
click at [1159, 225] on span "Subgirl0831" at bounding box center [1134, 224] width 49 height 14
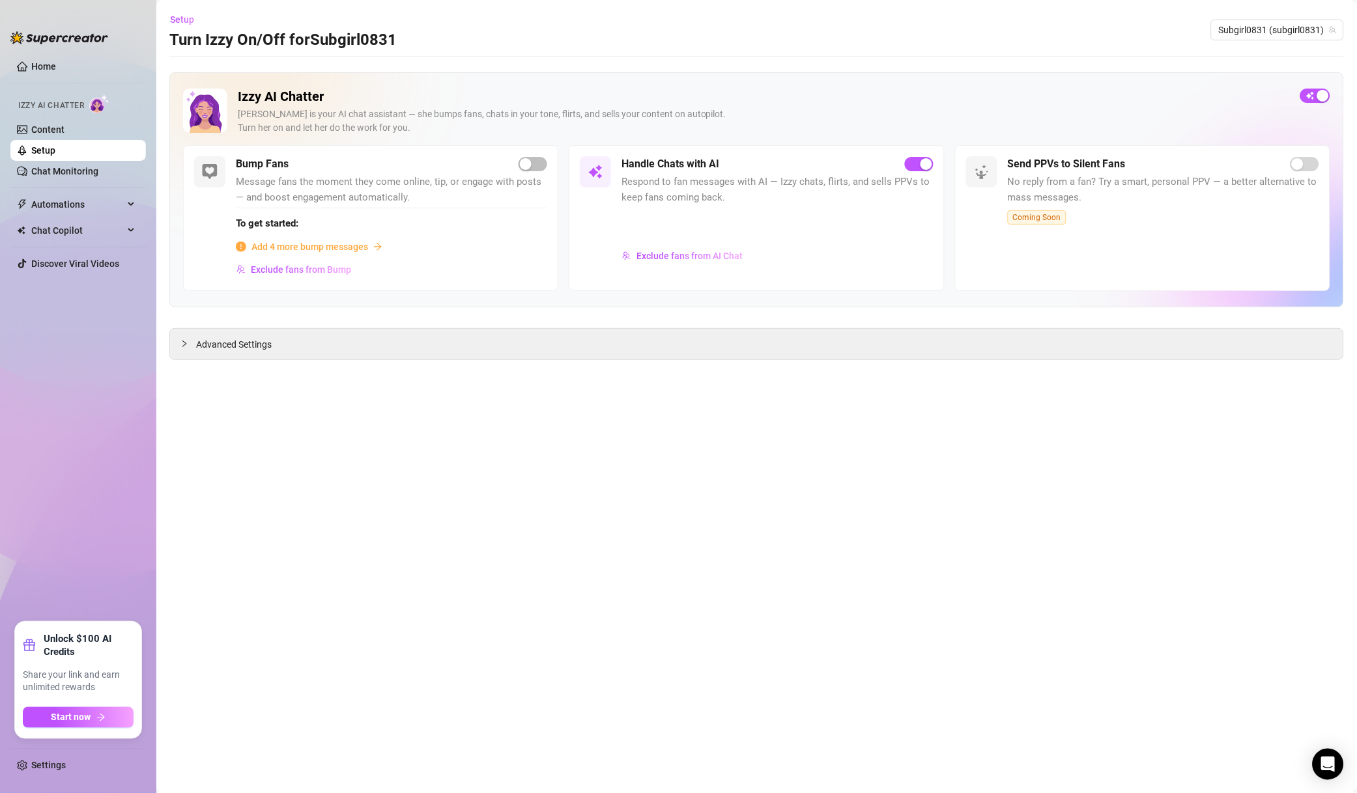
click at [699, 259] on span "Exclude fans from AI Chat" at bounding box center [689, 256] width 106 height 10
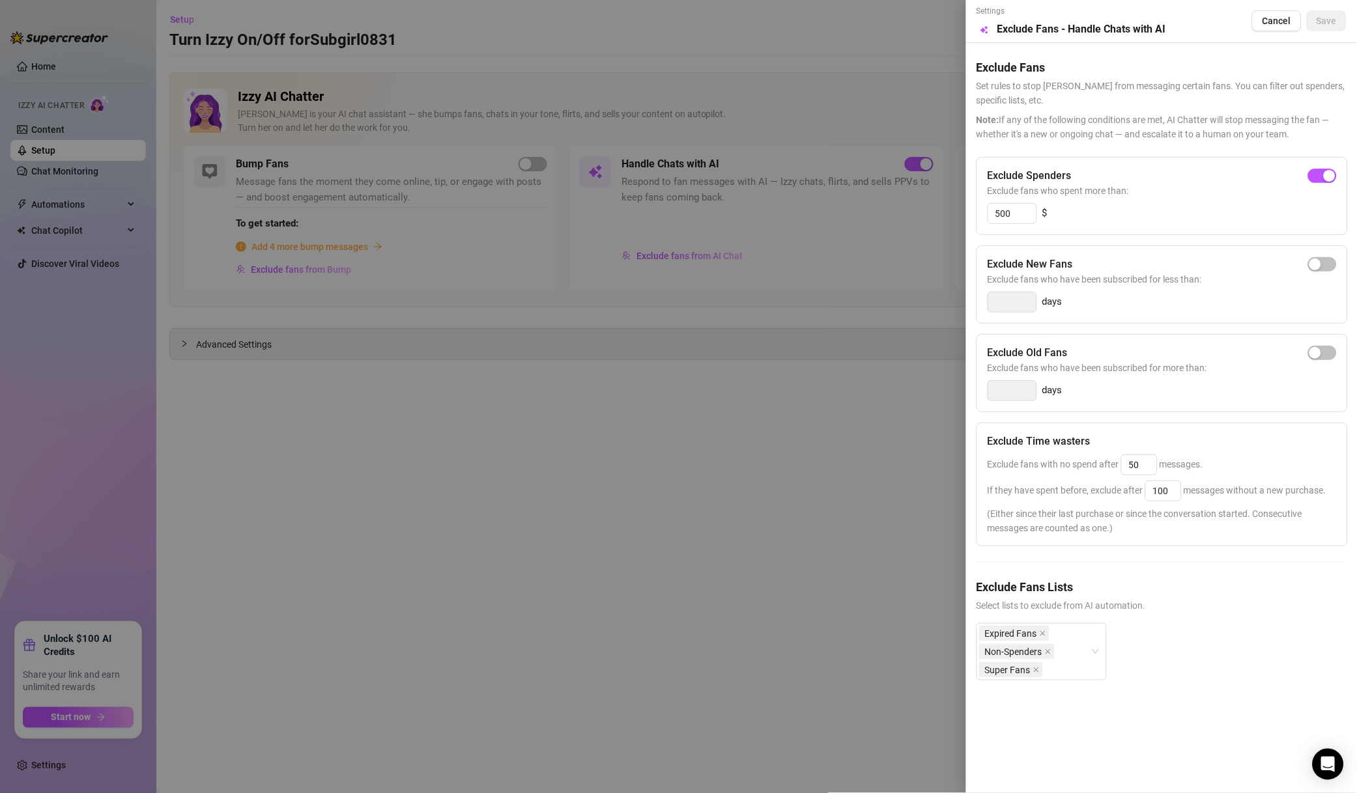
click at [864, 407] on div at bounding box center [678, 396] width 1357 height 793
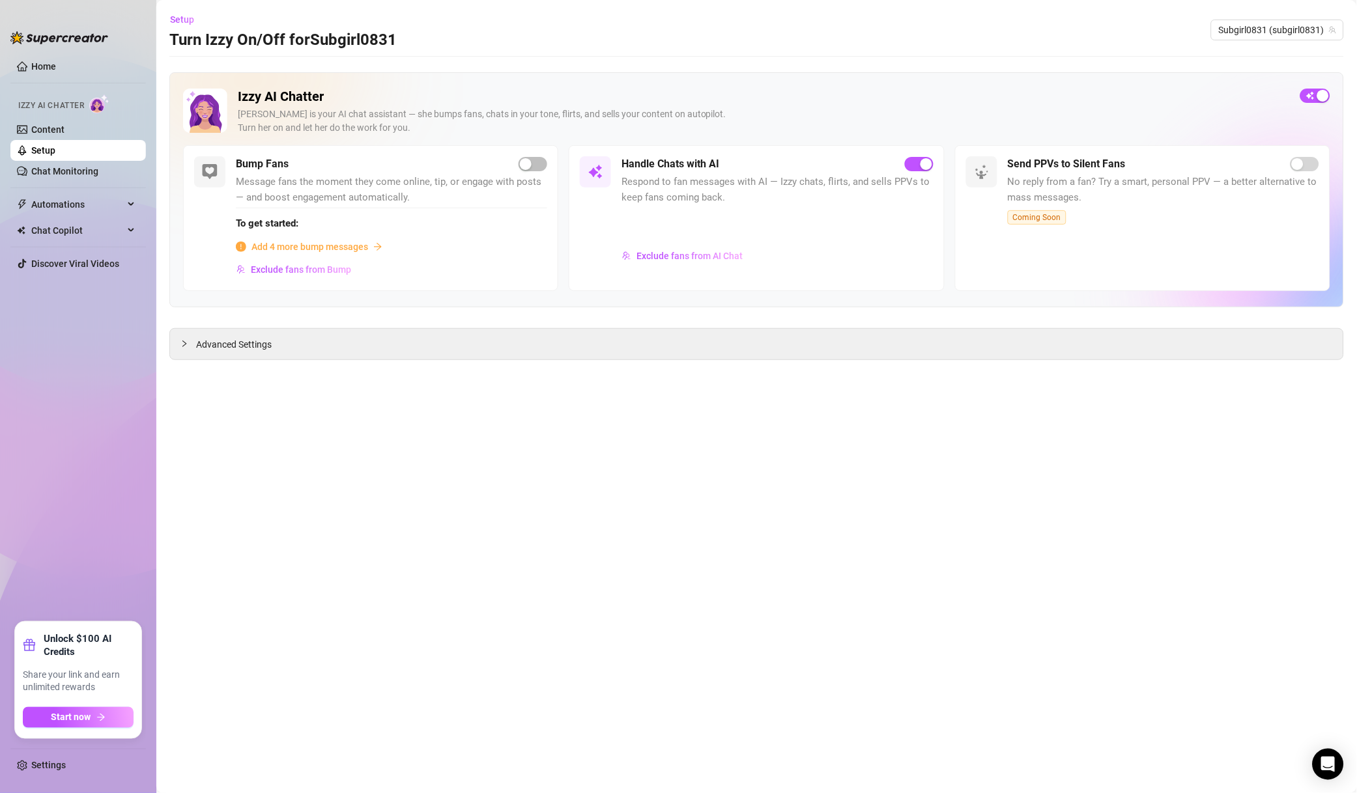
click at [1248, 35] on span "Subgirl0831 (subgirl0831)" at bounding box center [1276, 30] width 117 height 20
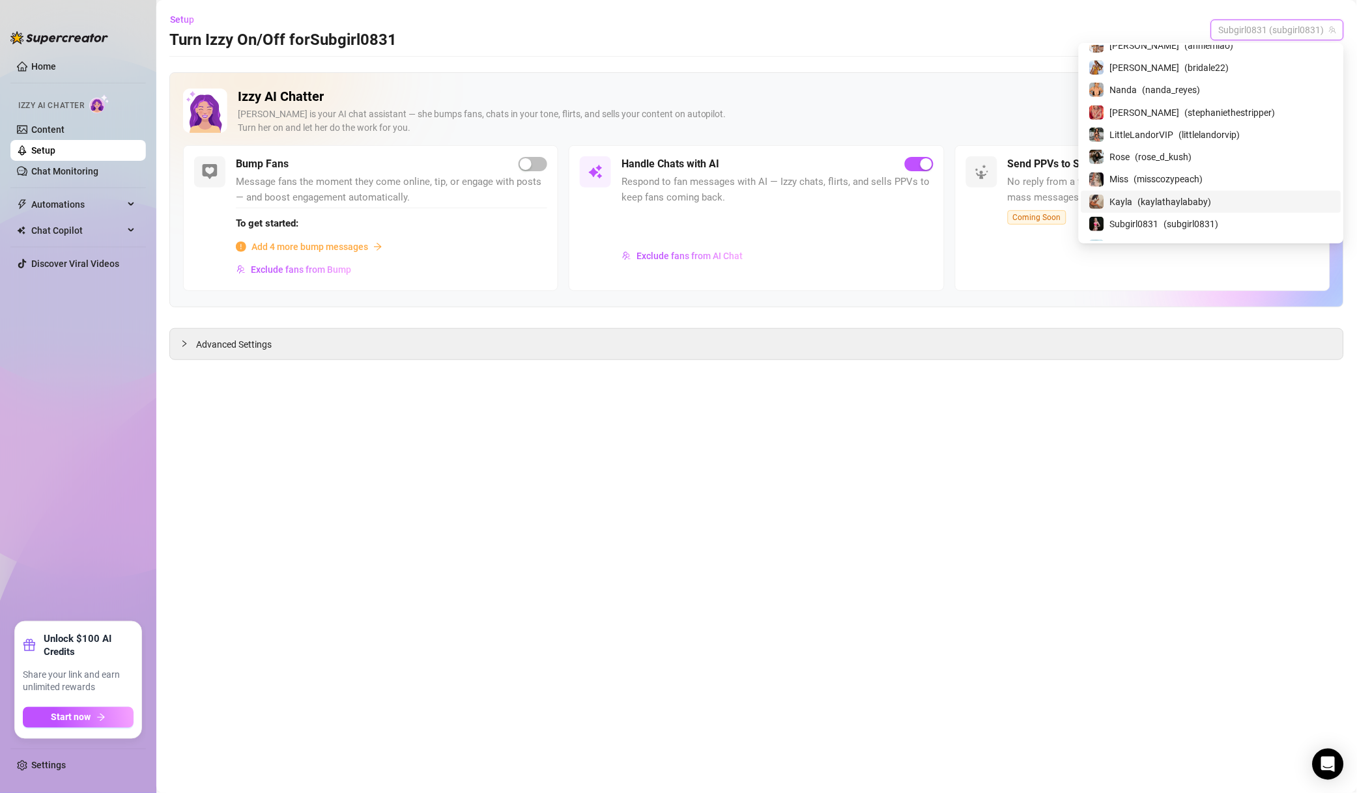
scroll to position [373, 0]
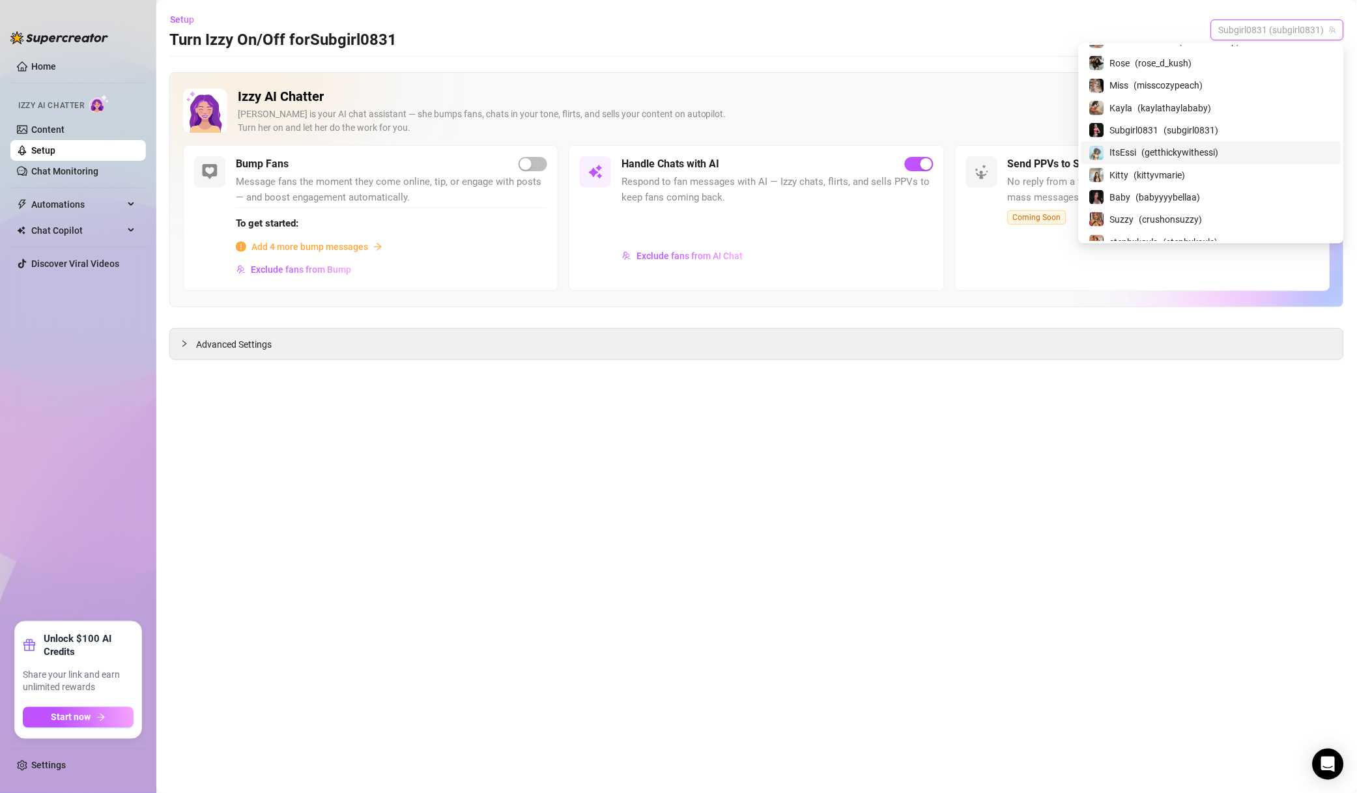
click at [1204, 149] on span "( getthickywithessi )" at bounding box center [1180, 152] width 77 height 14
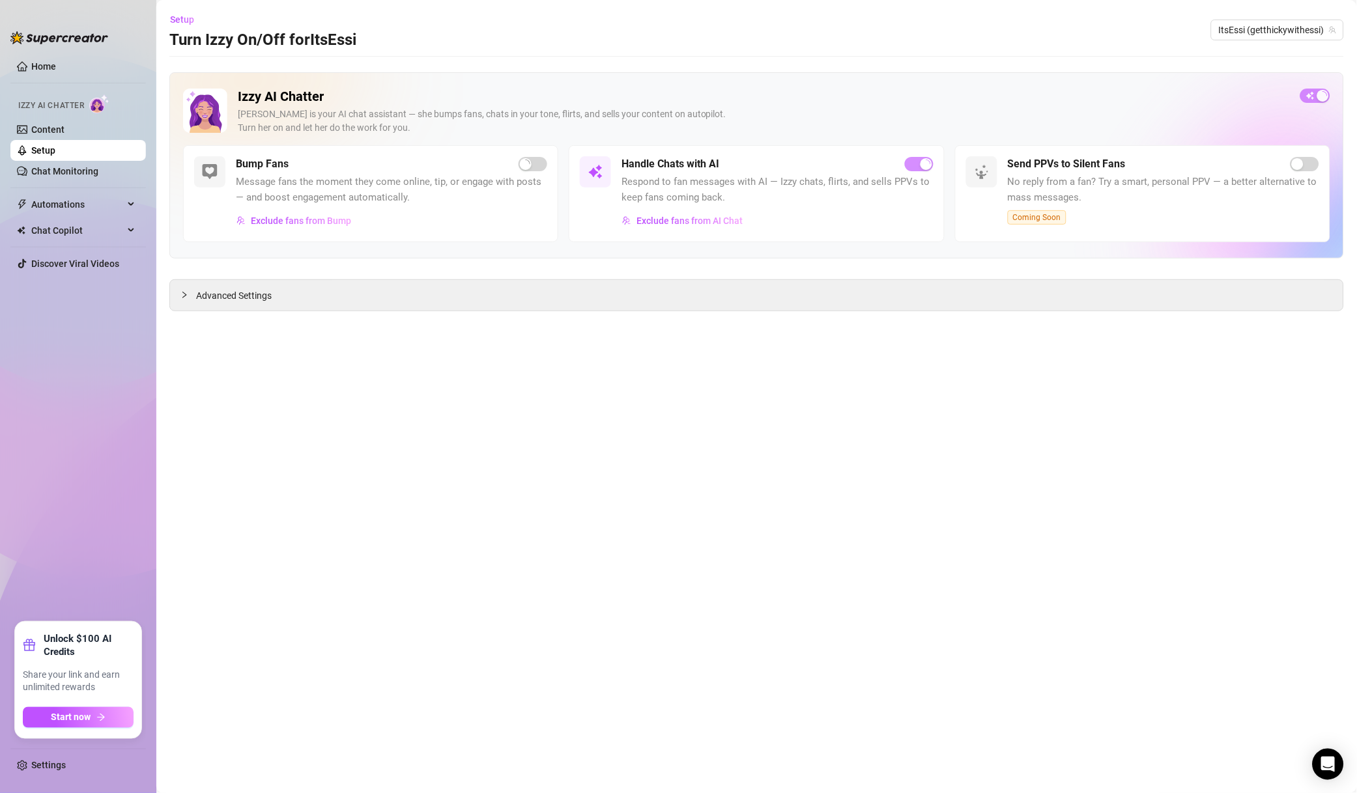
click at [720, 221] on span "Exclude fans from AI Chat" at bounding box center [689, 221] width 106 height 10
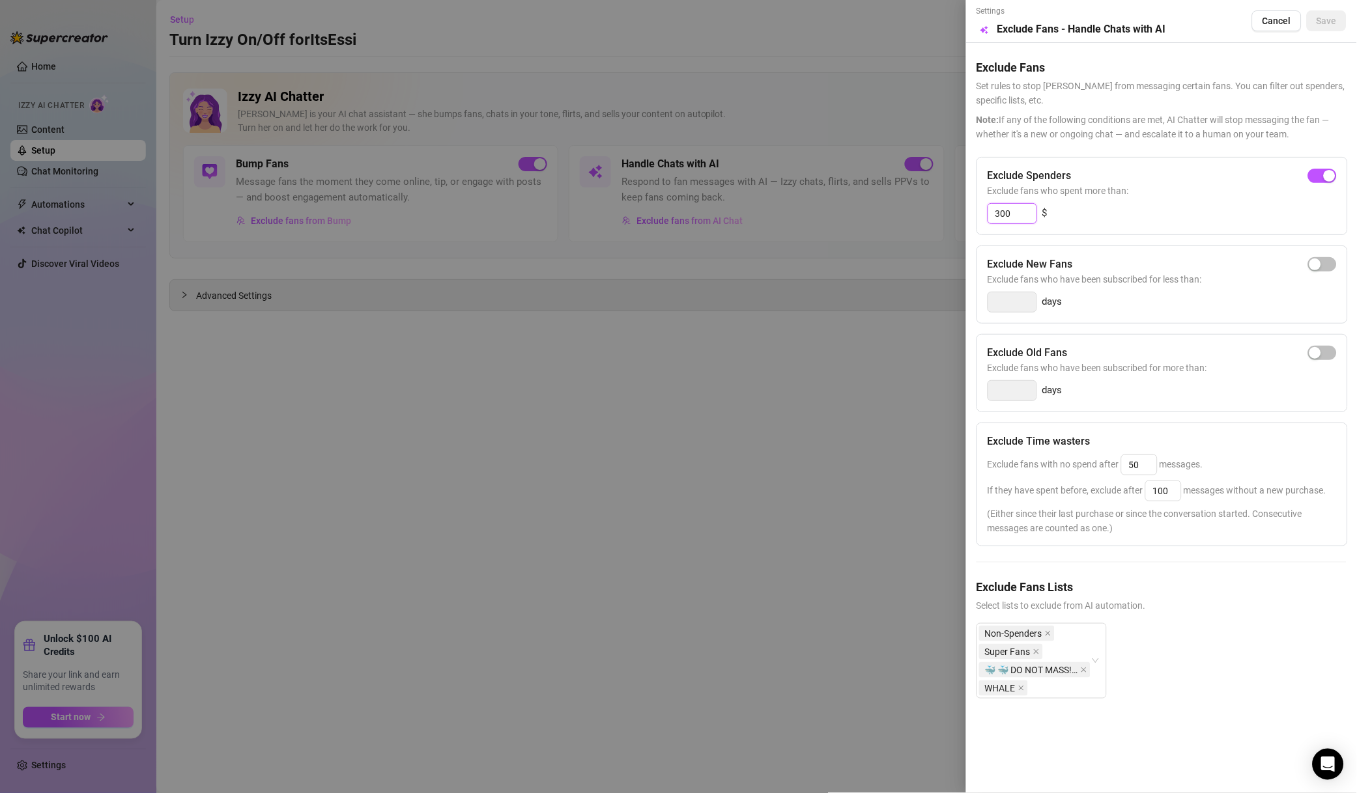
click at [1002, 208] on input "300" at bounding box center [1012, 214] width 48 height 20
type input "500"
click at [1336, 22] on span "Save" at bounding box center [1326, 21] width 20 height 10
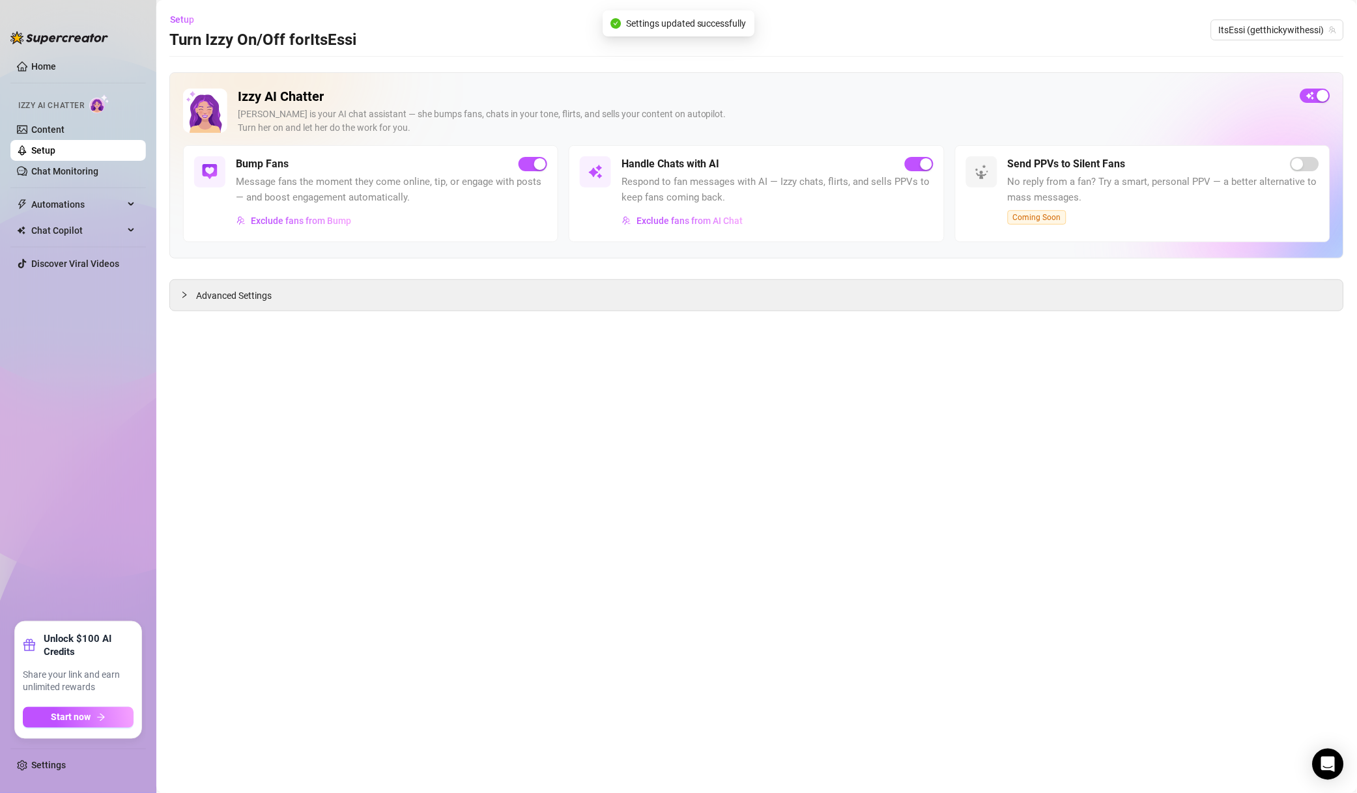
click at [1278, 32] on span "ItsEssi (getthickywithessi)" at bounding box center [1276, 30] width 117 height 20
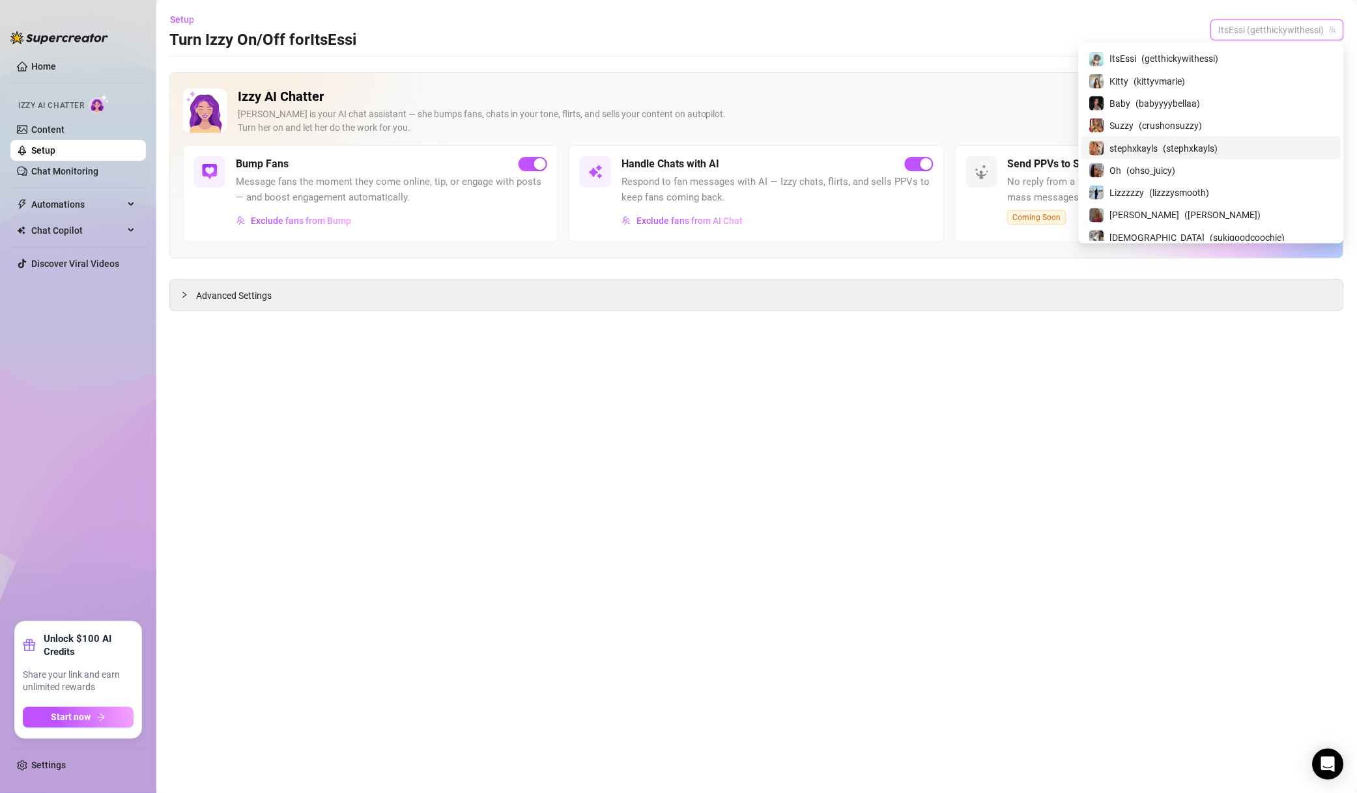
scroll to position [373, 0]
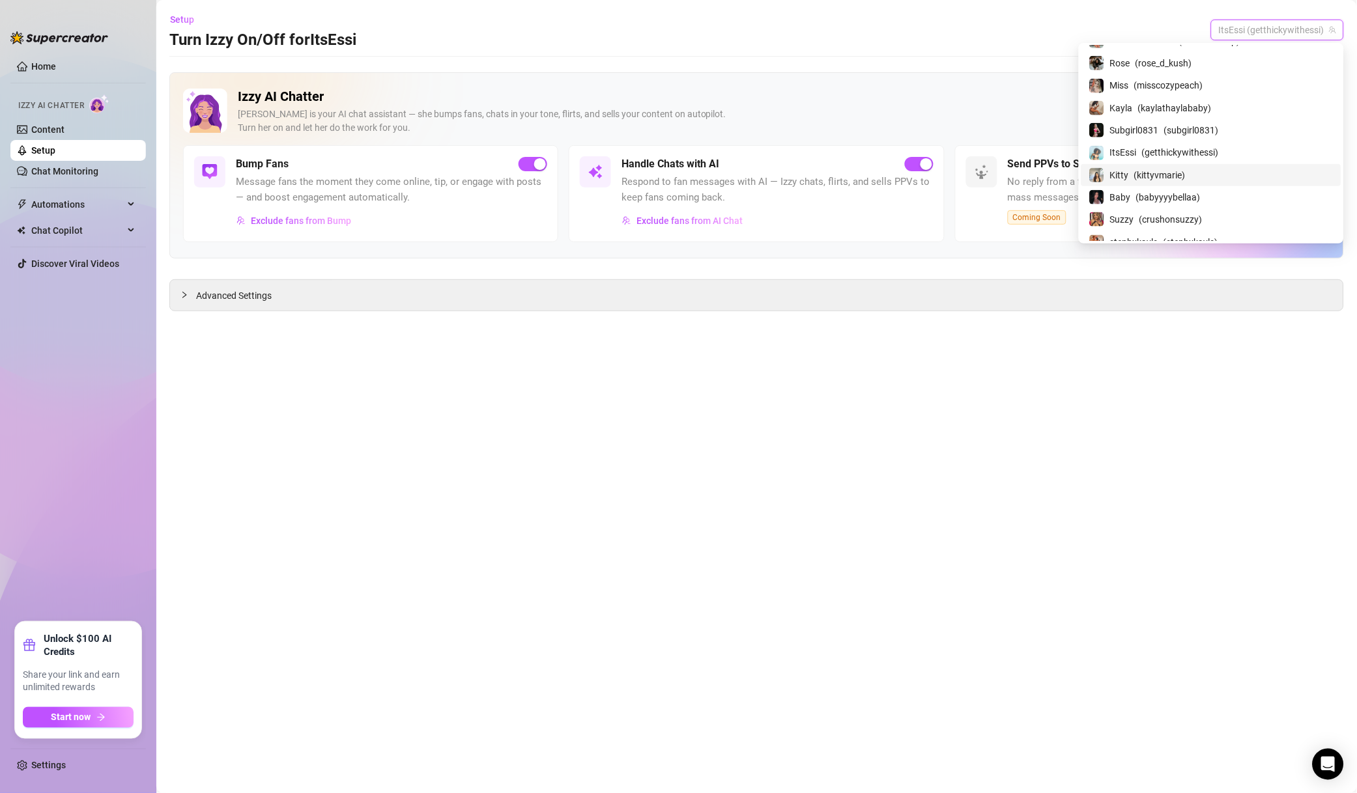
click at [1185, 182] on span "( kittyvmarie )" at bounding box center [1159, 175] width 51 height 14
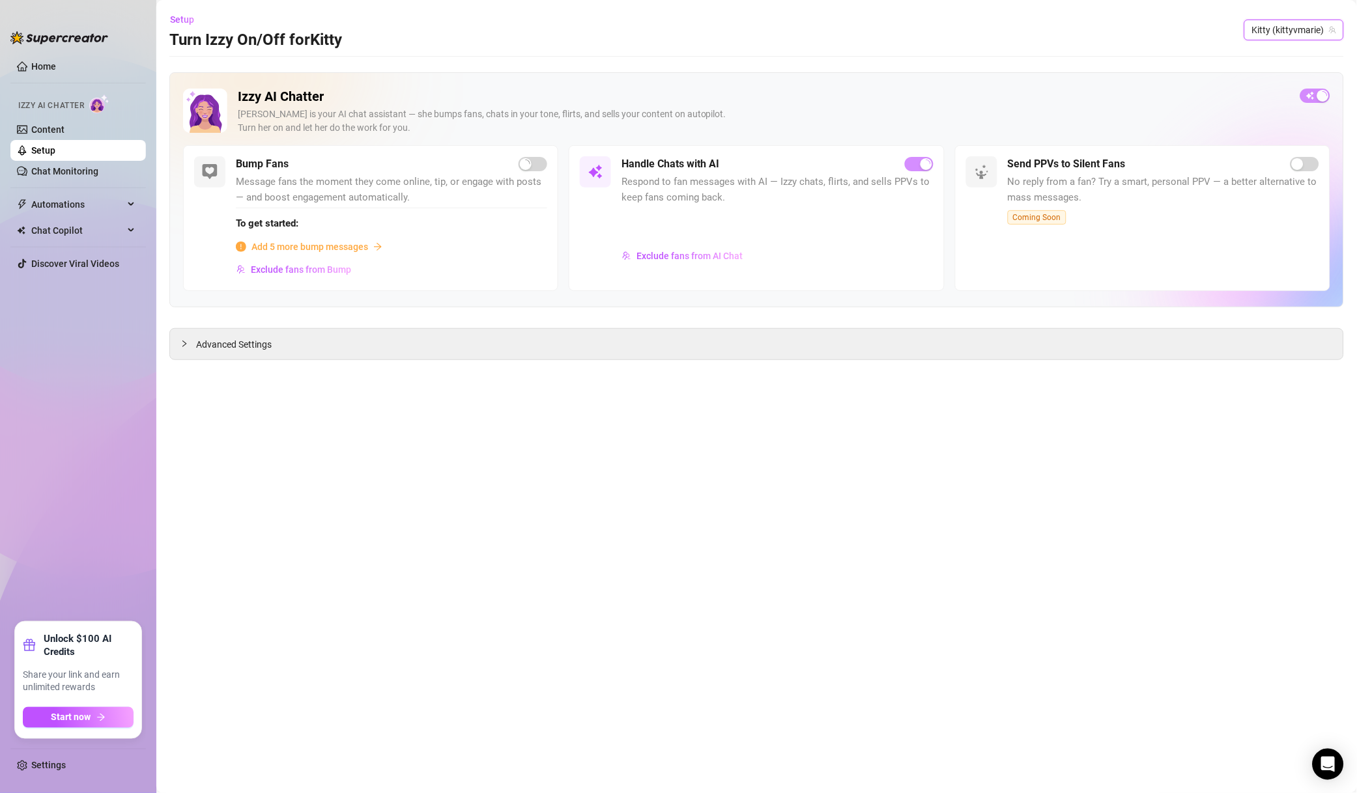
click at [686, 259] on span "Exclude fans from AI Chat" at bounding box center [689, 256] width 106 height 10
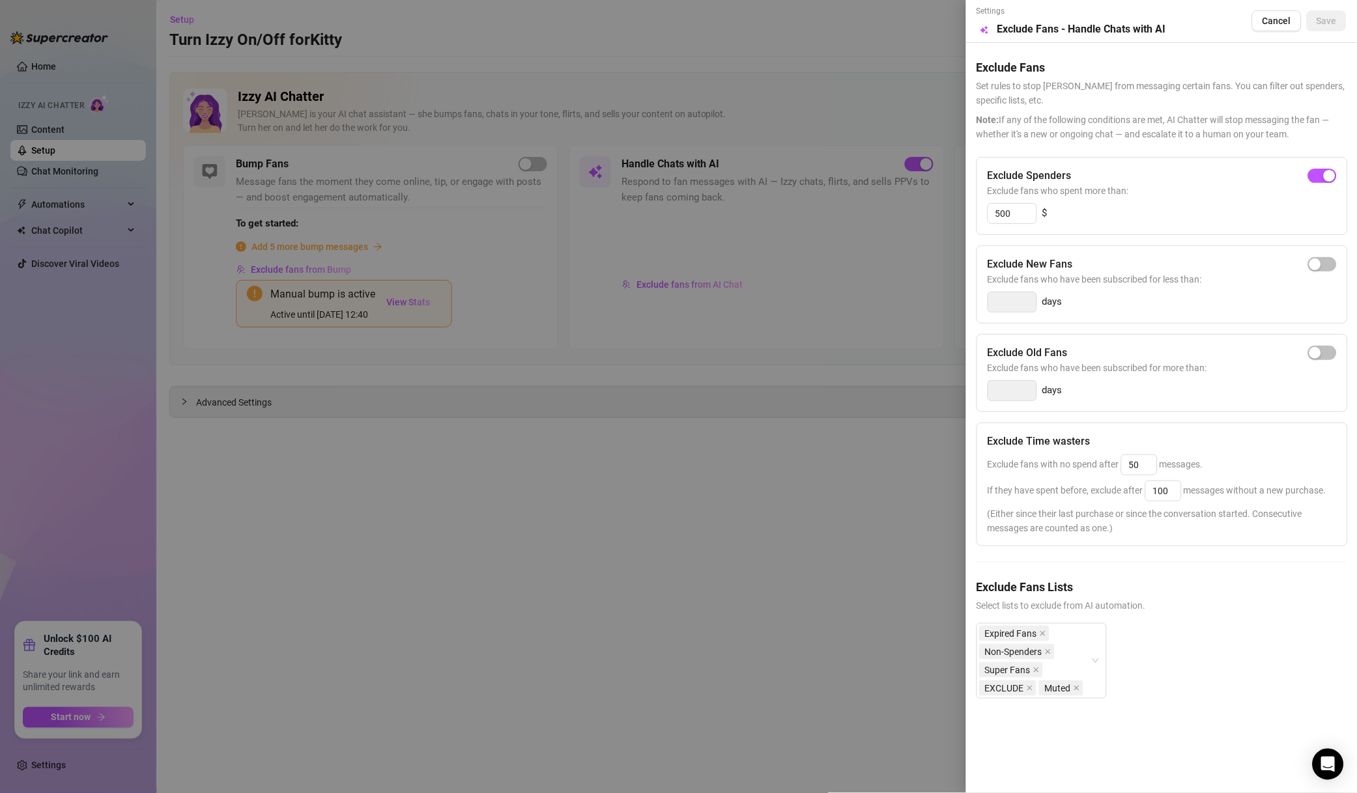
click at [862, 447] on div at bounding box center [678, 396] width 1357 height 793
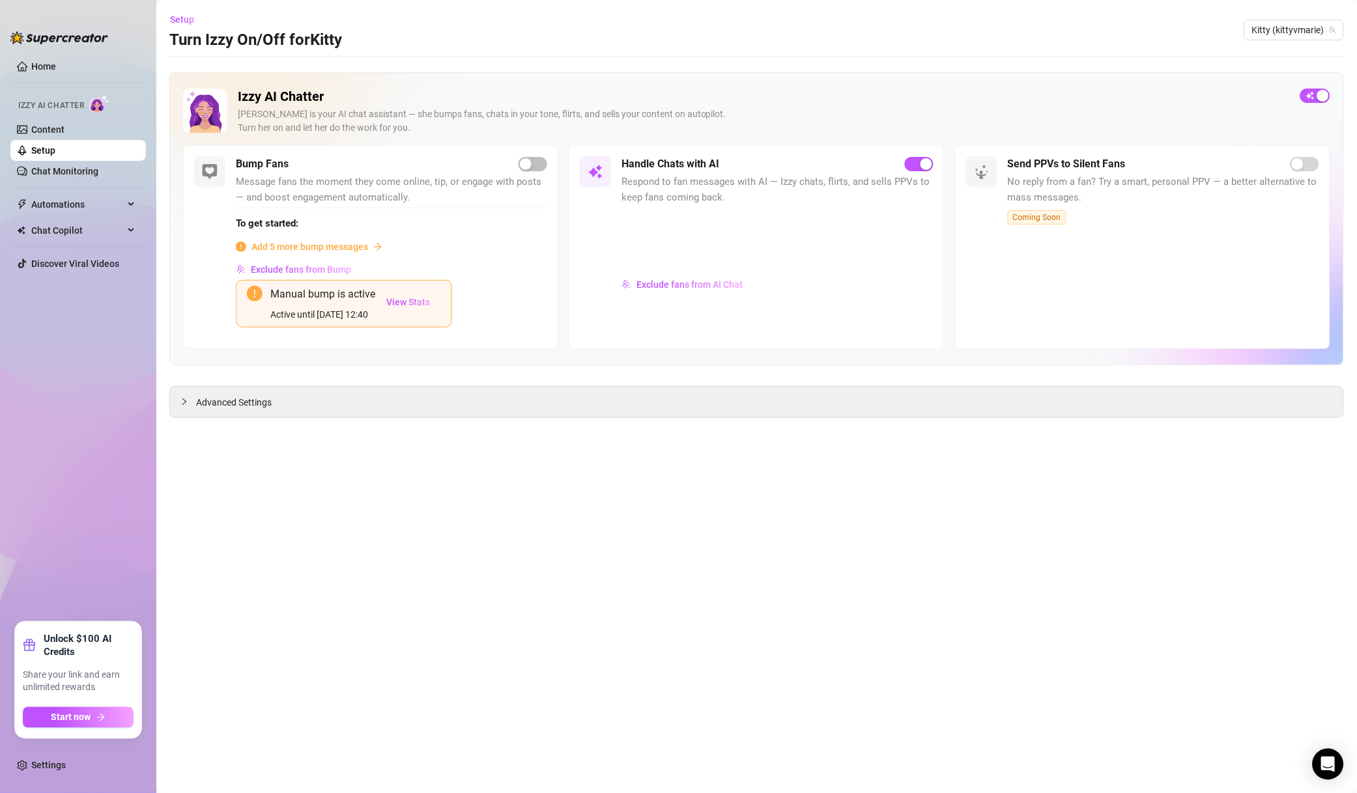
click at [1259, 25] on span "Kitty (kittyvmarie)" at bounding box center [1294, 30] width 84 height 20
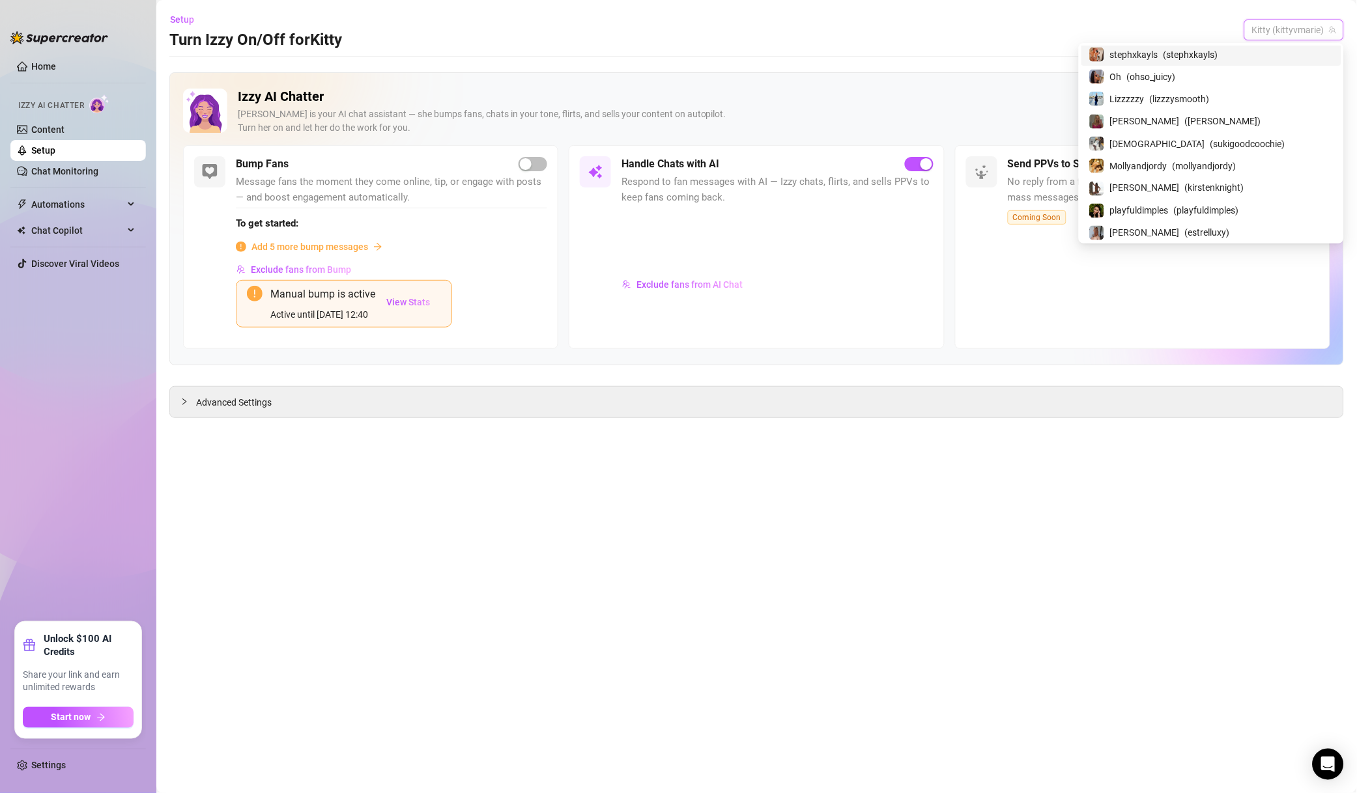
scroll to position [467, 0]
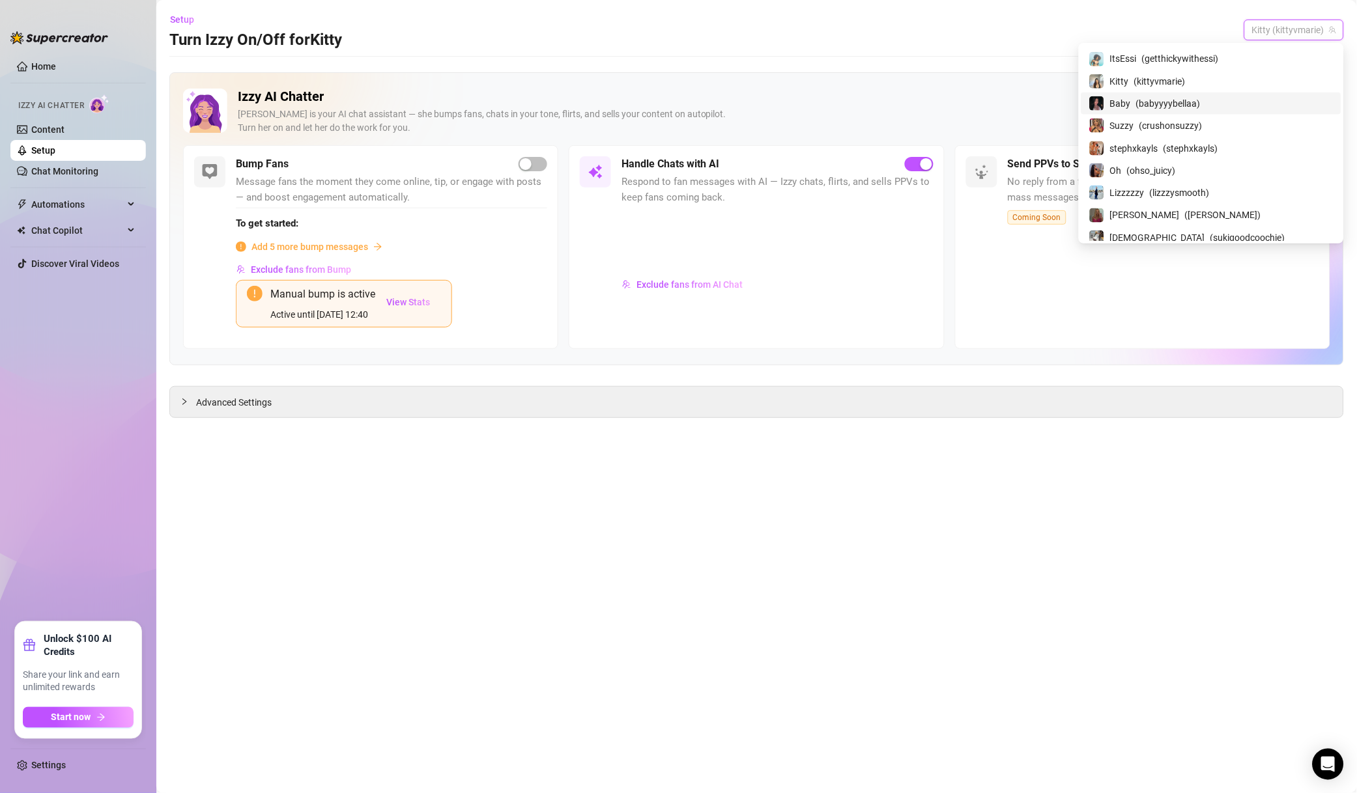
click at [1200, 106] on span "( babyyyybellaa )" at bounding box center [1168, 103] width 64 height 14
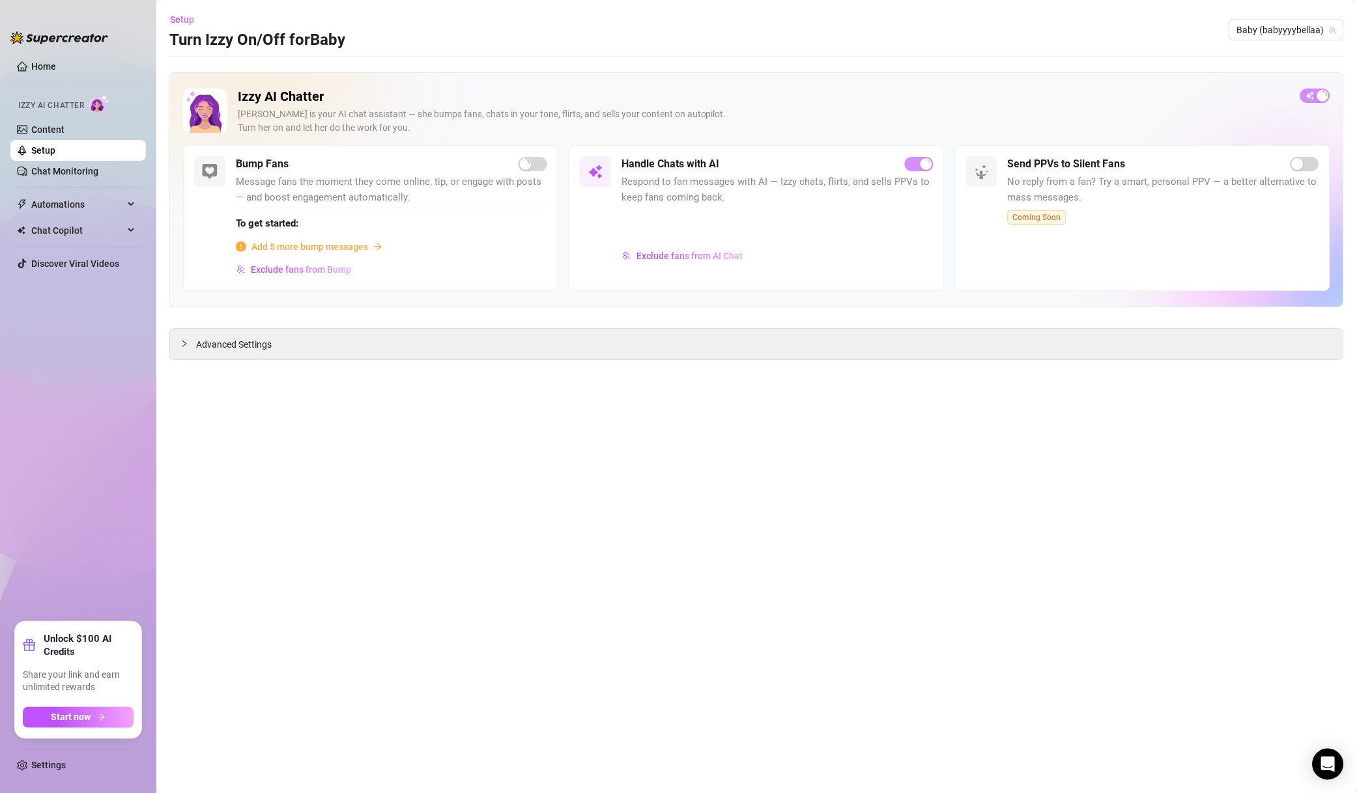
click at [703, 254] on span "Exclude fans from AI Chat" at bounding box center [689, 256] width 106 height 10
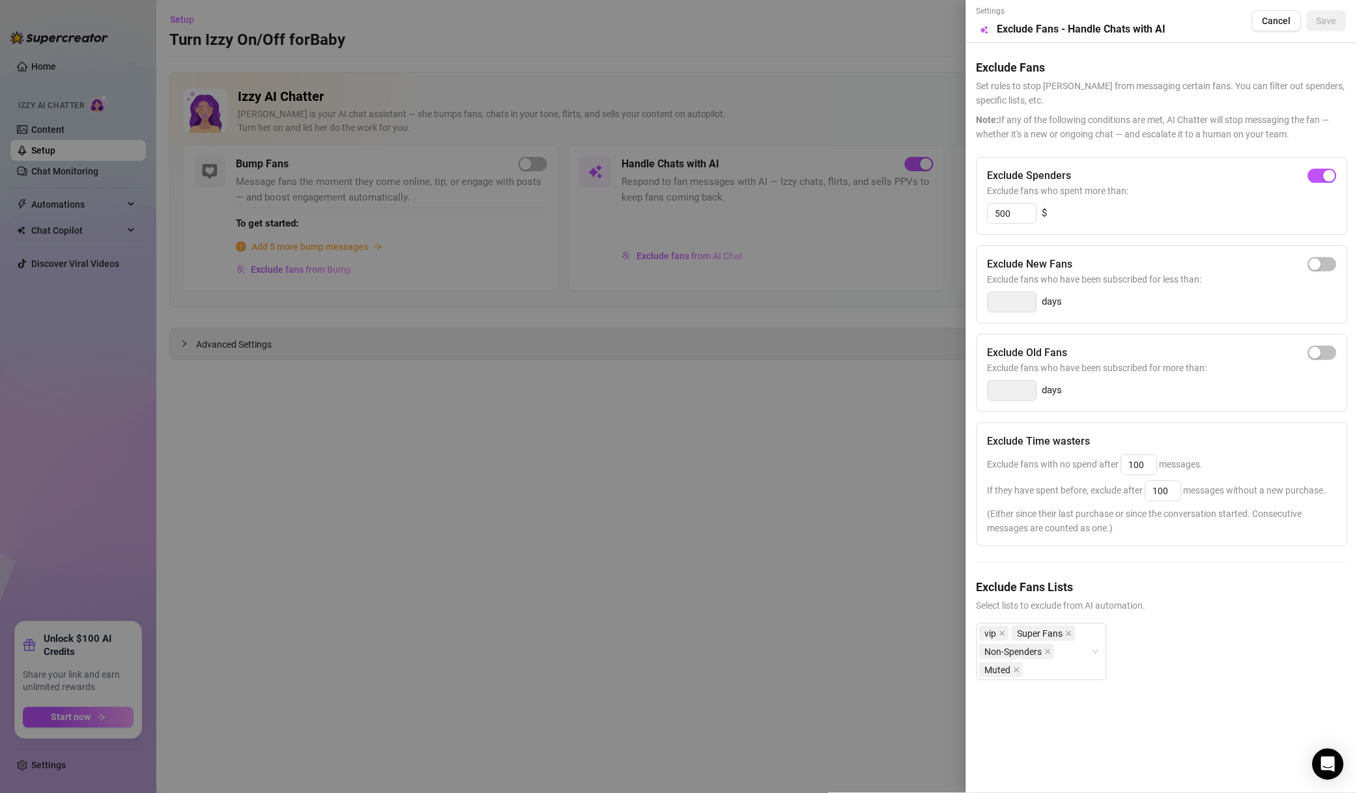
click at [876, 421] on div at bounding box center [678, 396] width 1357 height 793
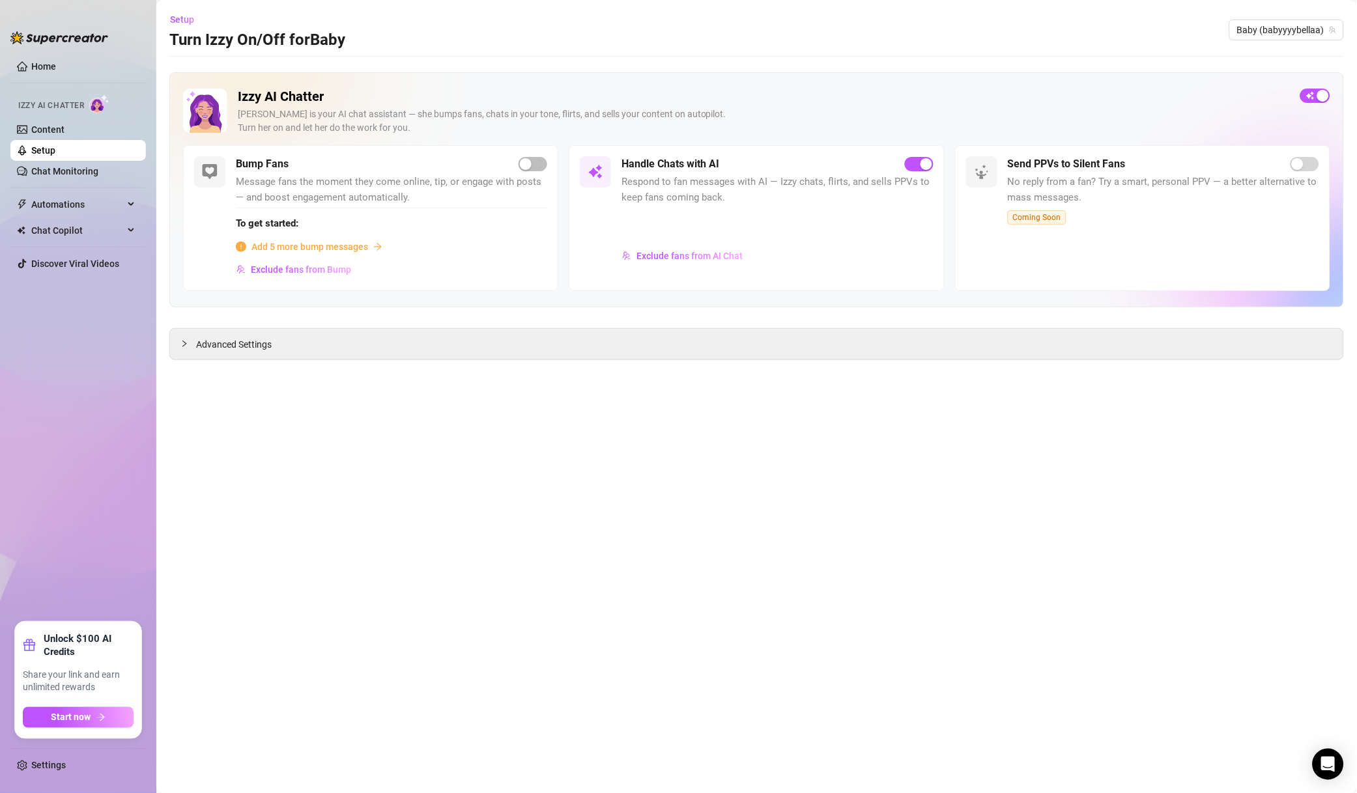
click at [1296, 32] on span "Baby (babyyyybellaa)" at bounding box center [1286, 30] width 99 height 20
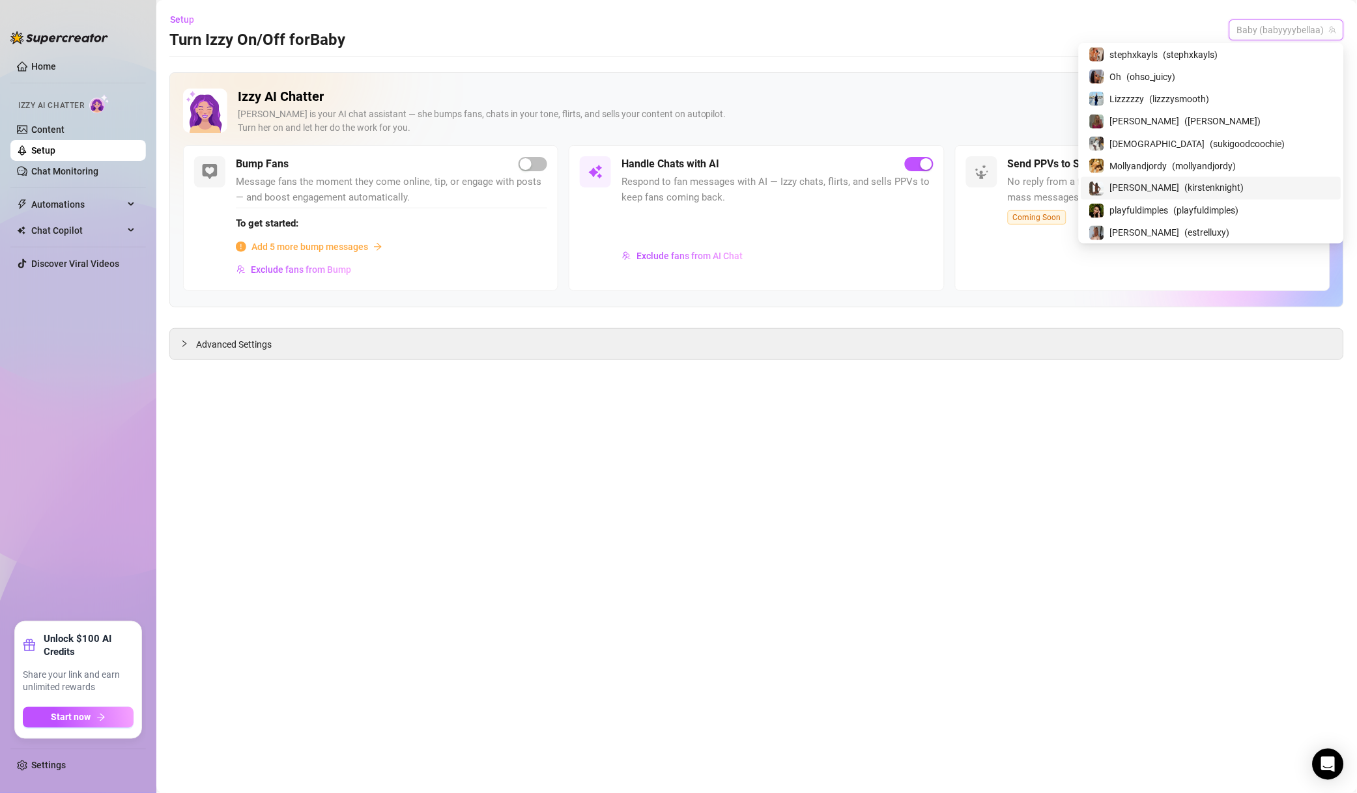
scroll to position [467, 0]
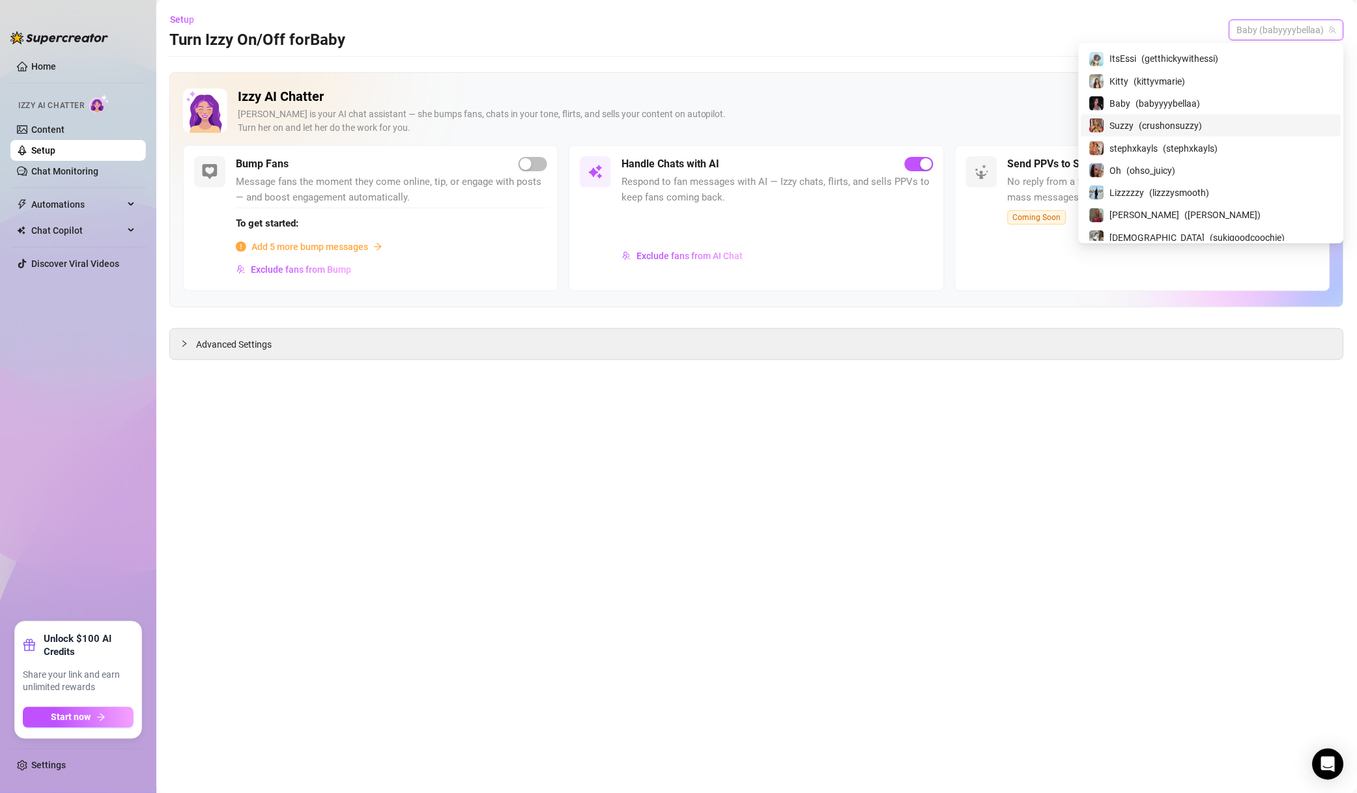
click at [1202, 129] on span "( crushonsuzzy )" at bounding box center [1170, 126] width 63 height 14
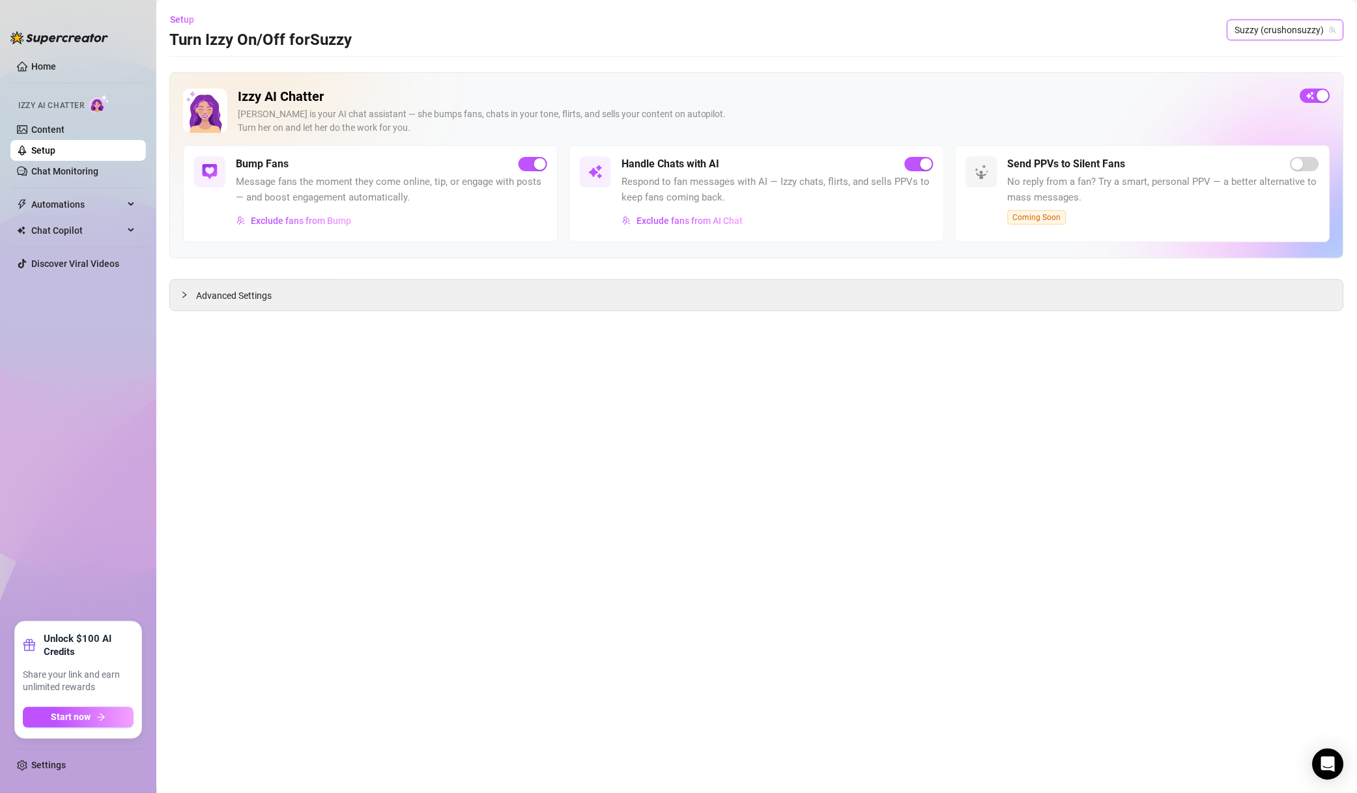
click at [707, 221] on span "Exclude fans from AI Chat" at bounding box center [689, 221] width 106 height 10
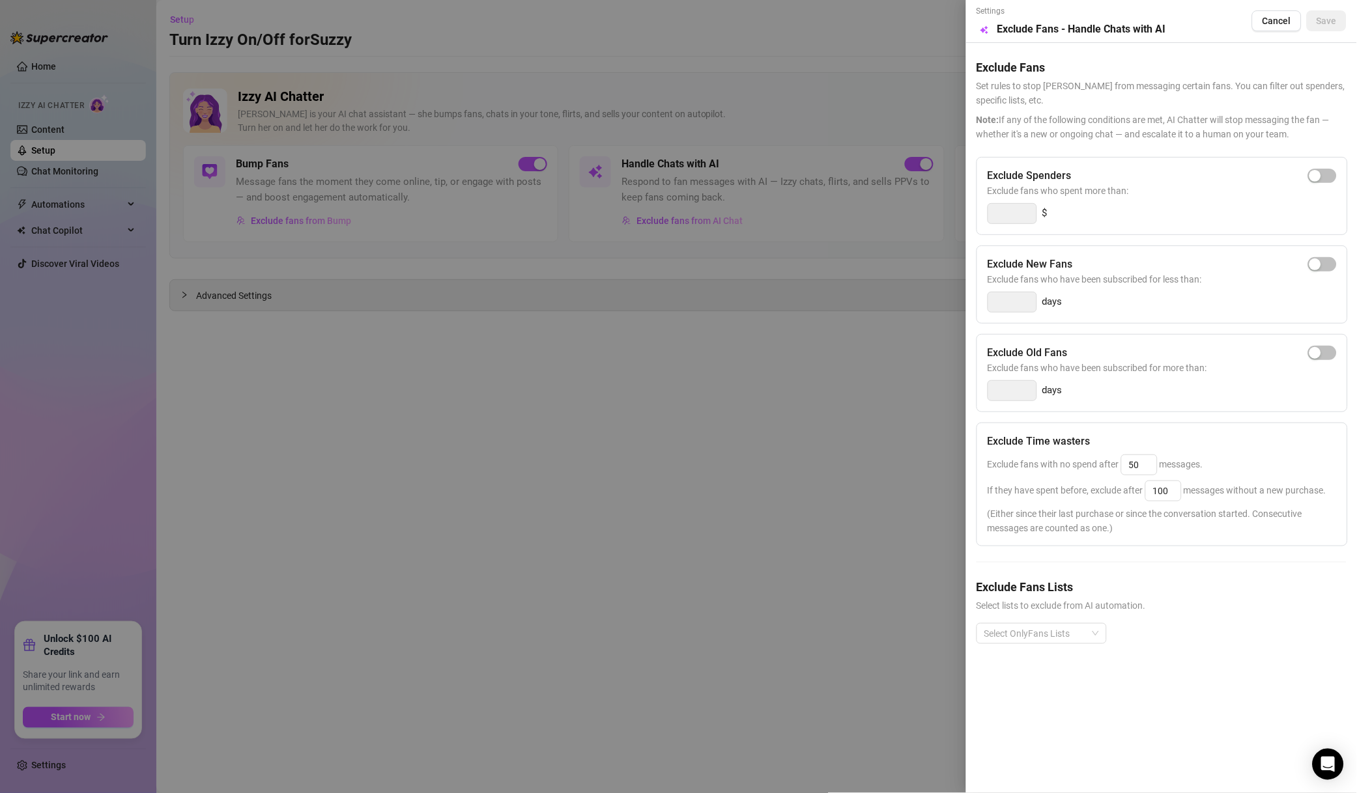
click at [1321, 173] on button "button" at bounding box center [1322, 176] width 29 height 14
drag, startPoint x: 1027, startPoint y: 210, endPoint x: 964, endPoint y: 213, distance: 63.3
click at [969, 212] on div "Settings Preview Exclude Fans - Handle Chats with AI Cancel Save Exclude Fans S…" at bounding box center [1161, 396] width 391 height 793
type input "500"
click at [1098, 252] on div "Exclude New Fans Exclude fans who have been subscribed for less than: days" at bounding box center [1161, 285] width 371 height 78
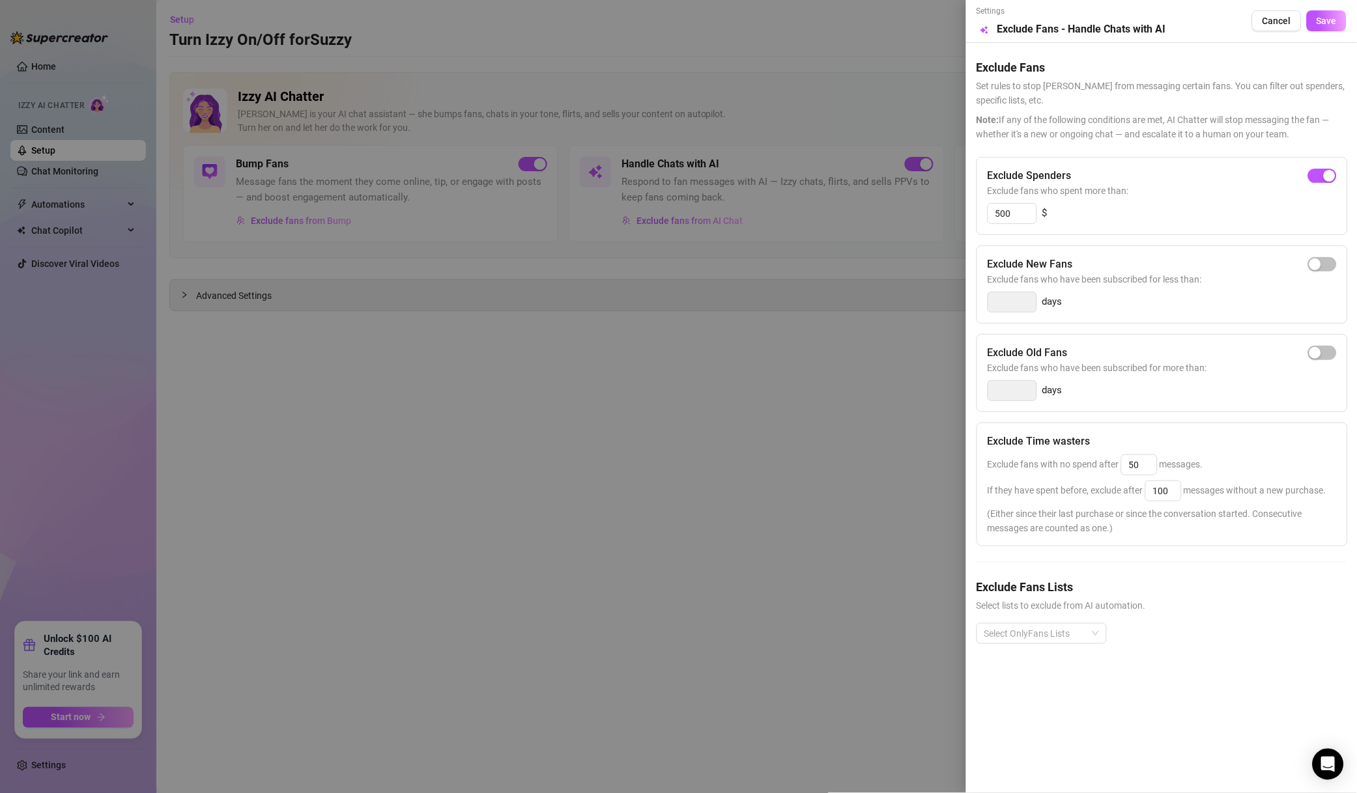
click at [1056, 614] on div "Exclude Fans Lists Select lists to exclude from AI automation. Select OnlyFans …" at bounding box center [1161, 621] width 370 height 87
click at [1053, 633] on div at bounding box center [1034, 634] width 111 height 18
click at [1037, 475] on div "Non-Spenders" at bounding box center [1041, 483] width 125 height 21
click at [1039, 505] on div "Super Fans" at bounding box center [1041, 505] width 109 height 14
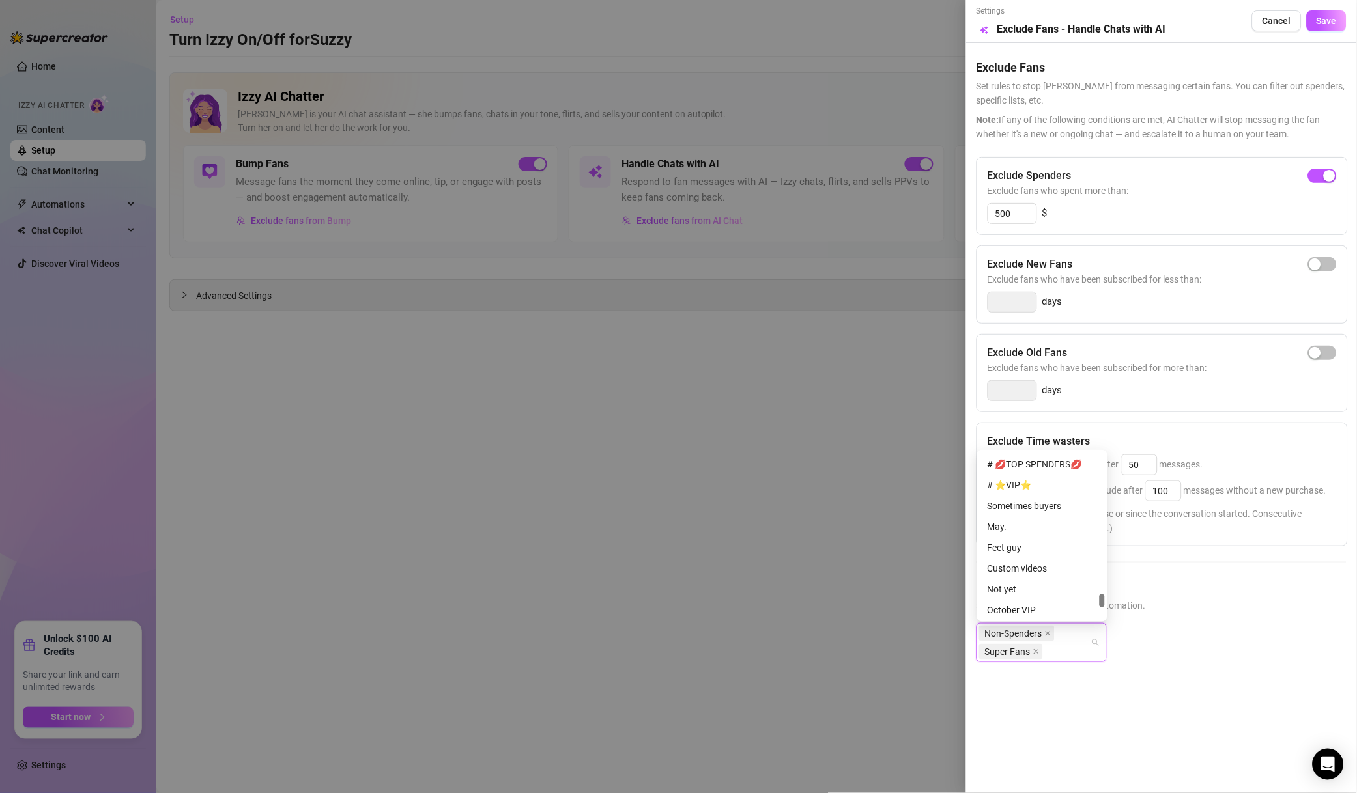
scroll to position [2906, 0]
click at [1049, 476] on div "# 🐳WHALES 🐳" at bounding box center [1041, 475] width 109 height 14
click at [1050, 541] on div "# ❌NO MM ❌" at bounding box center [1041, 537] width 109 height 14
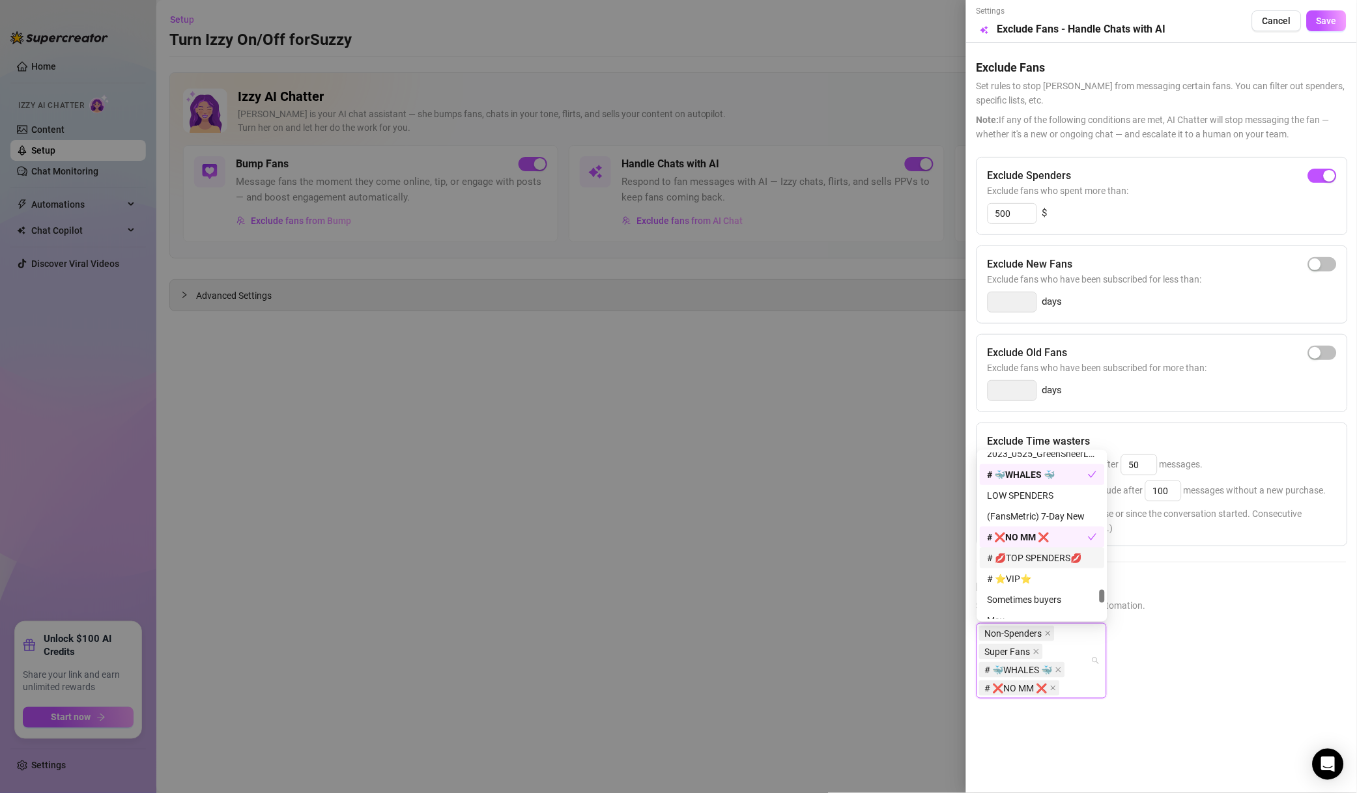
click at [1050, 565] on div "# 💋TOP SPENDERS💋" at bounding box center [1041, 558] width 109 height 14
click at [1046, 589] on div "Sometimes buyers" at bounding box center [1041, 599] width 125 height 21
click at [1043, 580] on div "# ⭐️VIP⭐️" at bounding box center [1041, 579] width 109 height 14
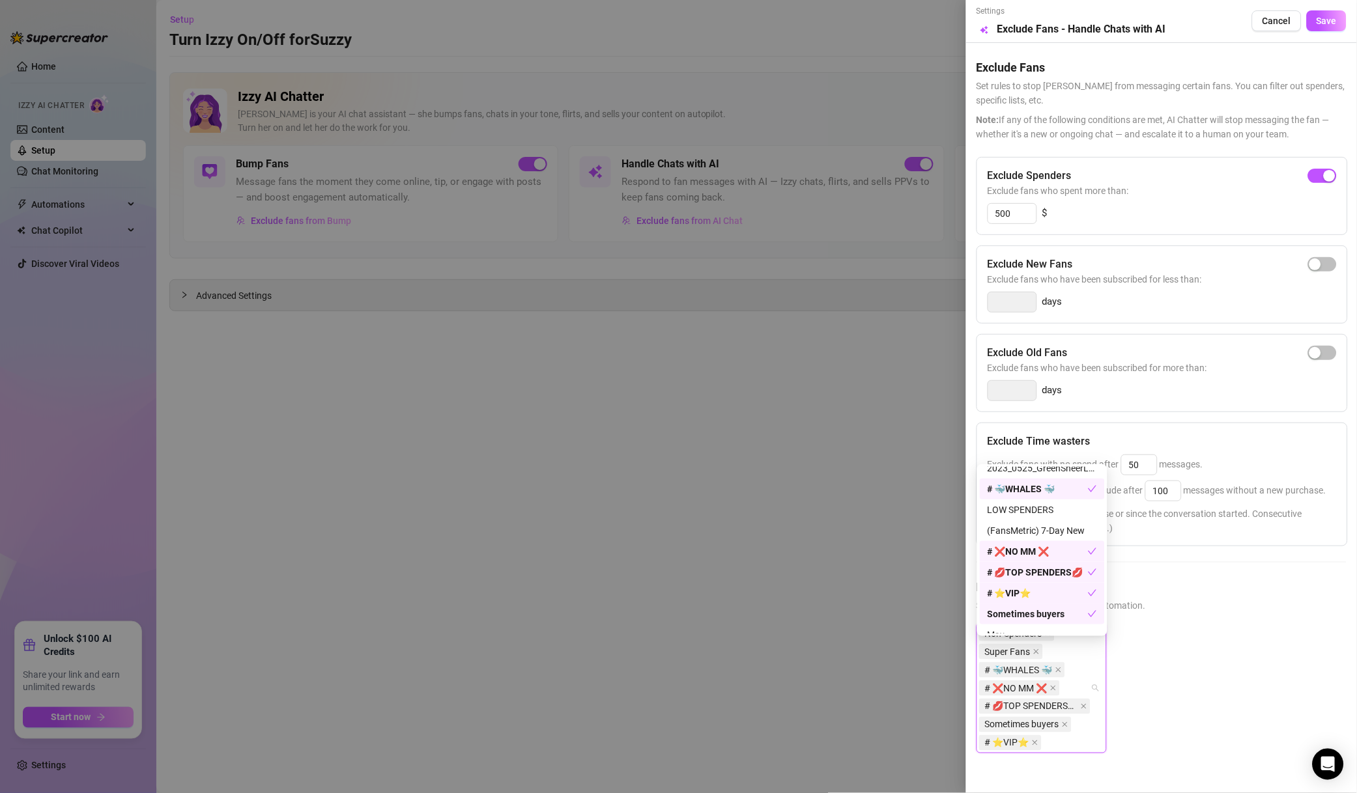
click at [1045, 598] on div "# ⭐️VIP⭐️" at bounding box center [1037, 593] width 100 height 14
click at [1051, 593] on div "Sometimes buyers" at bounding box center [1037, 600] width 100 height 14
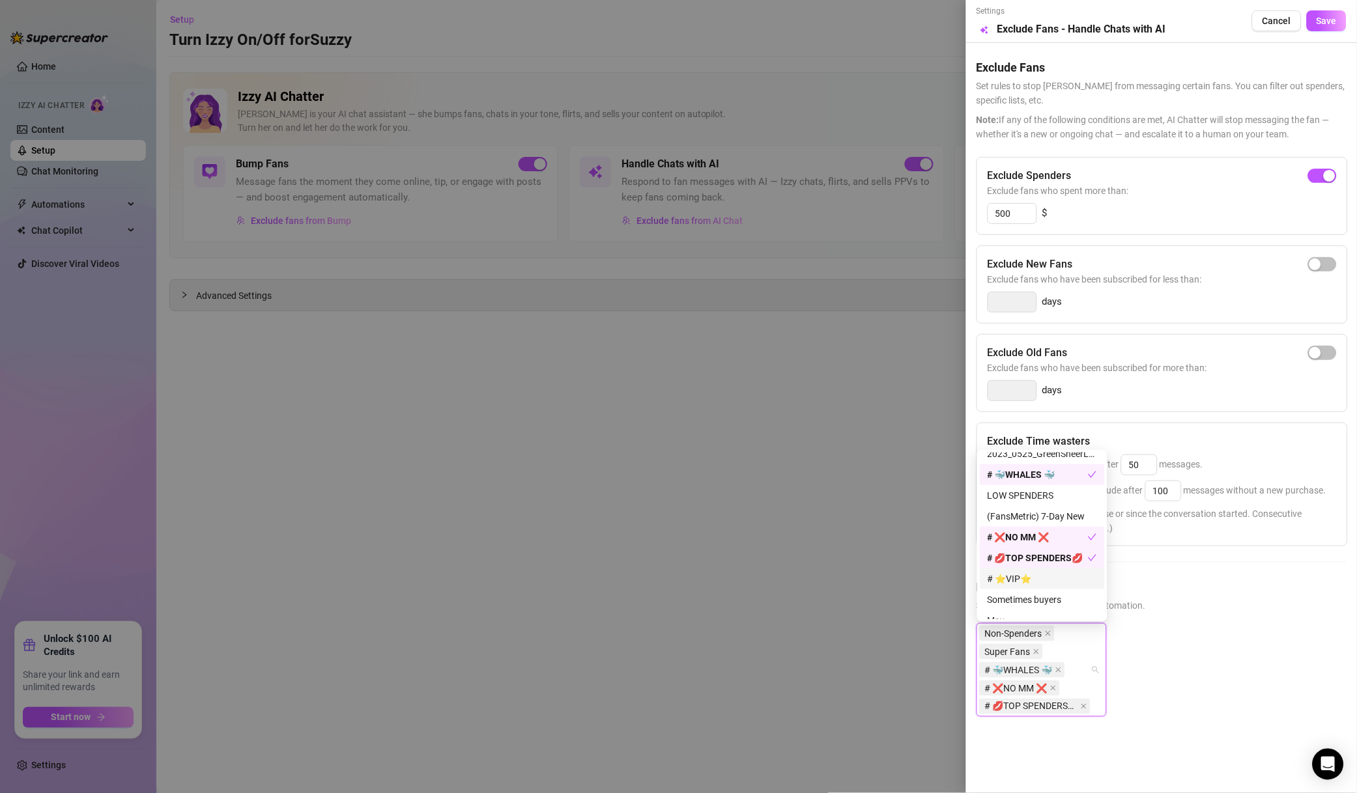
click at [1053, 585] on div "# ⭐️VIP⭐️" at bounding box center [1041, 579] width 109 height 14
click at [1033, 563] on div "Muted" at bounding box center [1041, 568] width 109 height 14
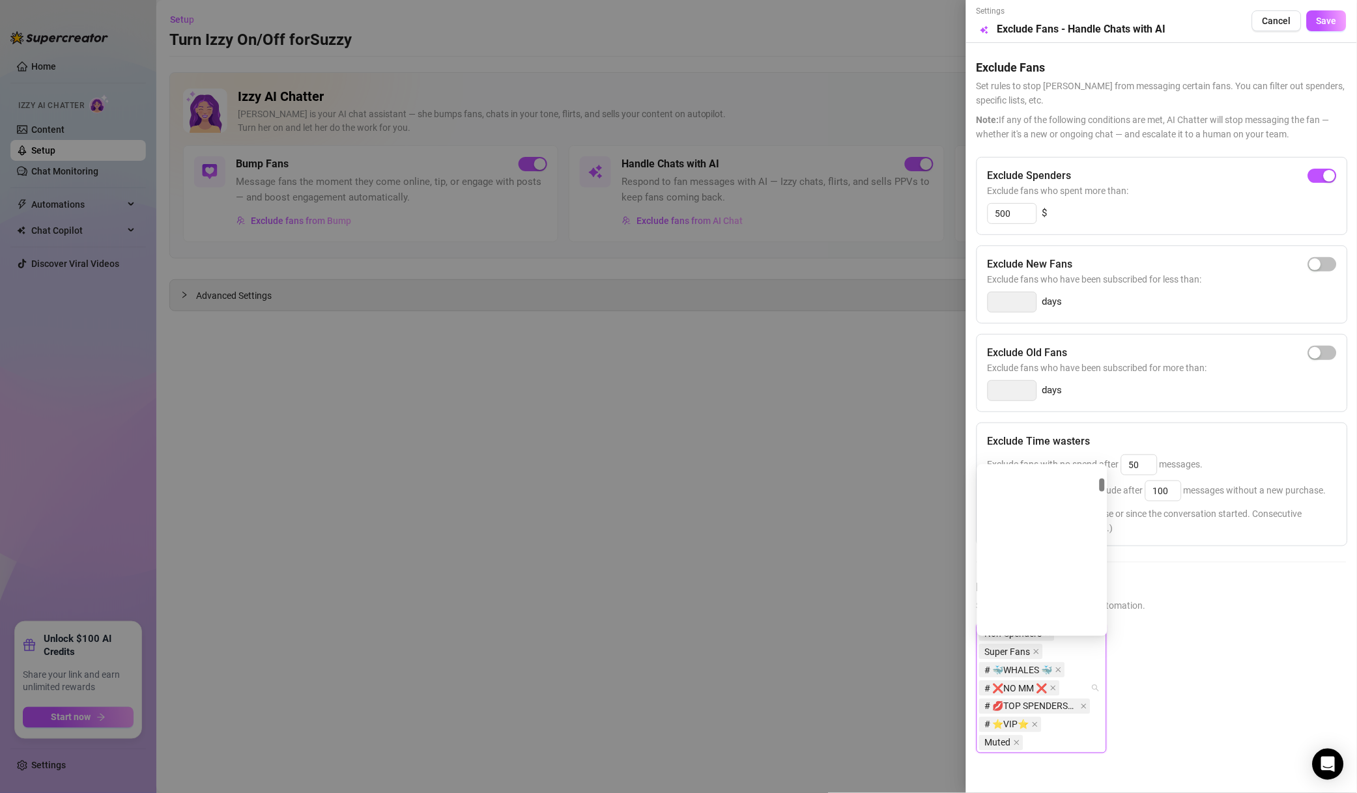
scroll to position [154, 0]
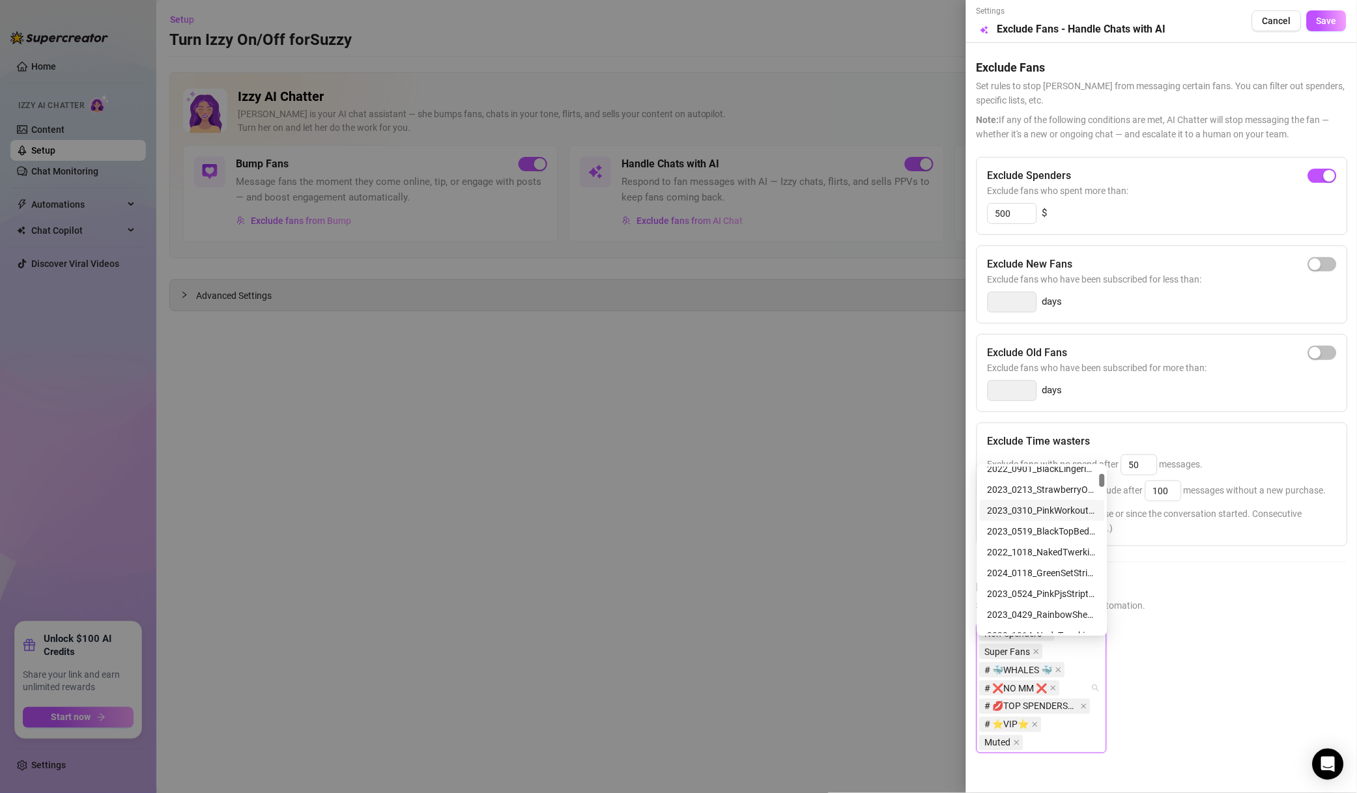
click at [1310, 27] on button "Save" at bounding box center [1326, 20] width 40 height 21
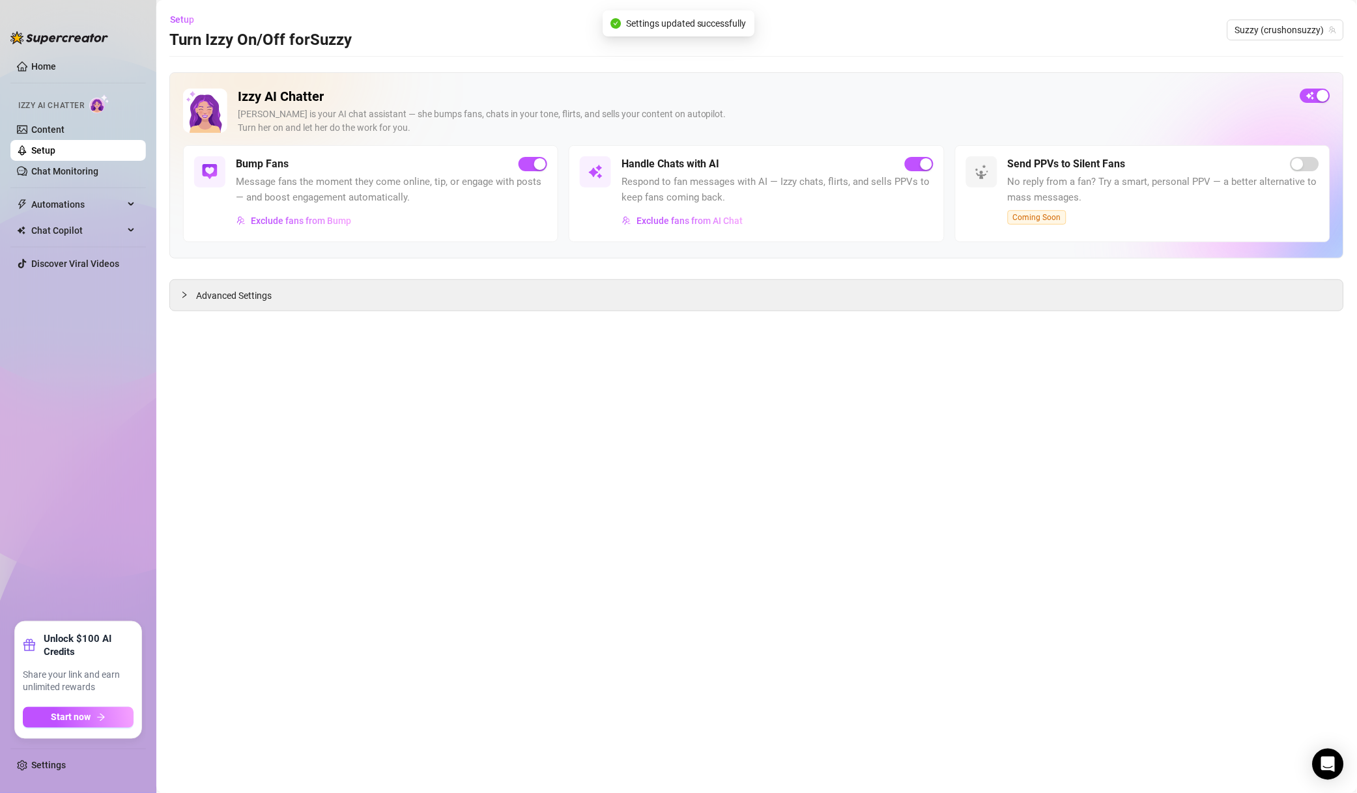
click at [1276, 27] on span "Suzzy (crushonsuzzy)" at bounding box center [1285, 30] width 101 height 20
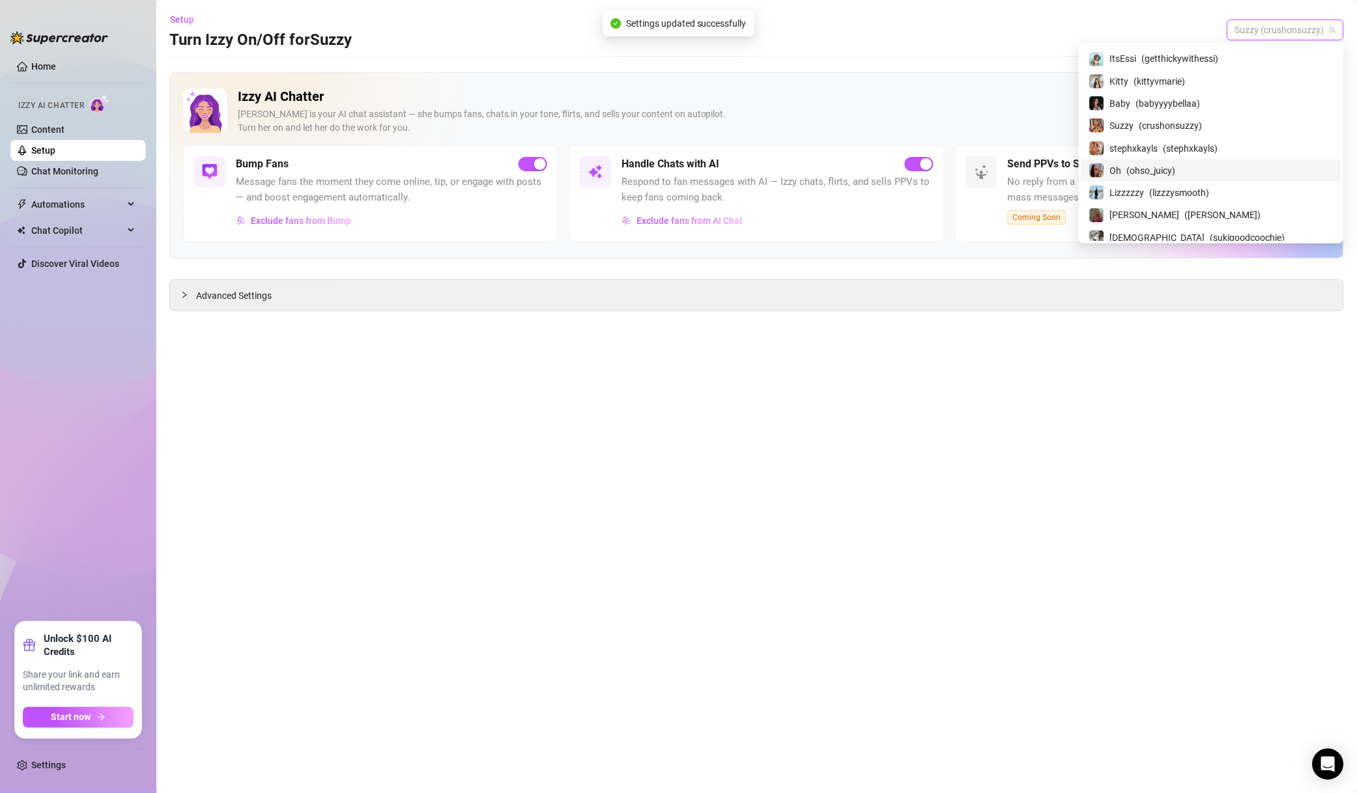
click at [1175, 169] on span "( ohso_juicy )" at bounding box center [1151, 170] width 49 height 14
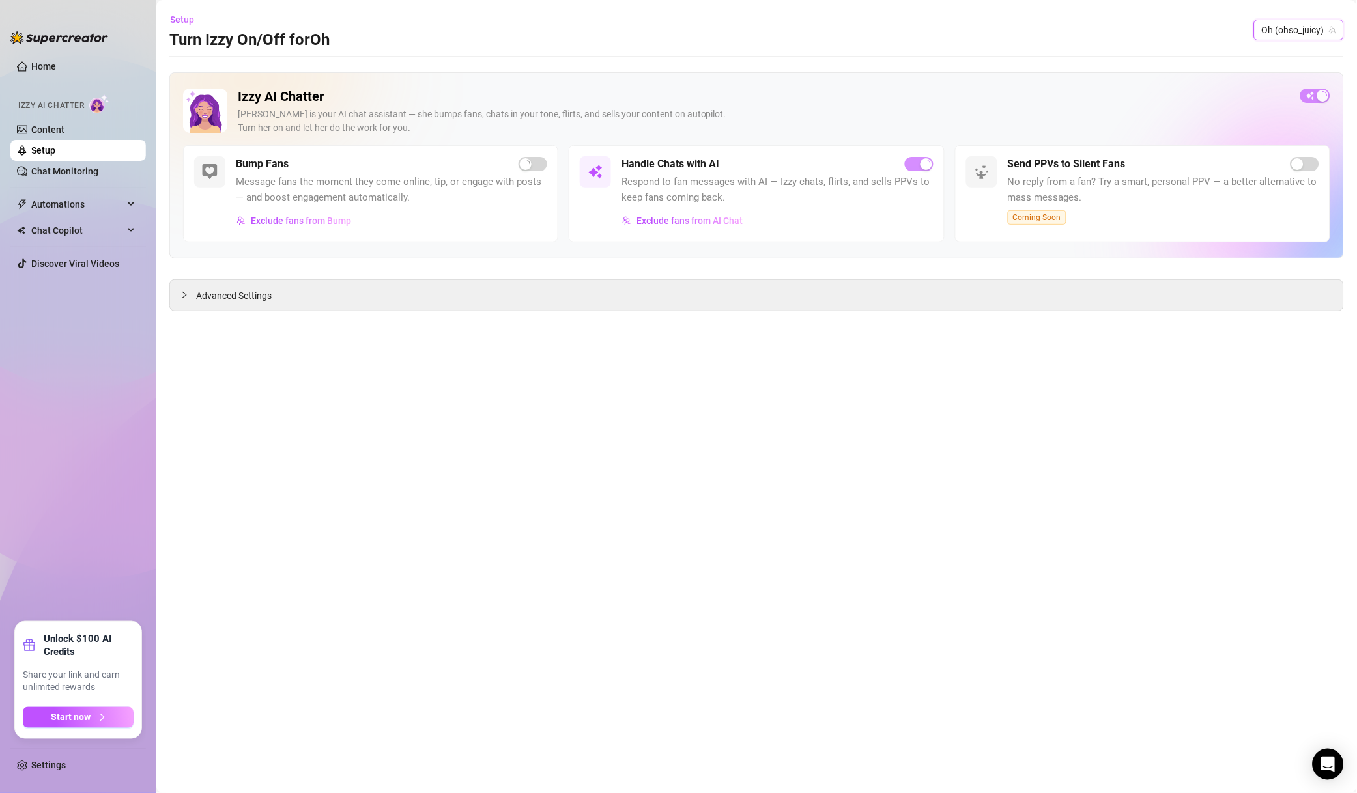
click at [1293, 23] on span "Oh (ohso_juicy)" at bounding box center [1298, 30] width 74 height 20
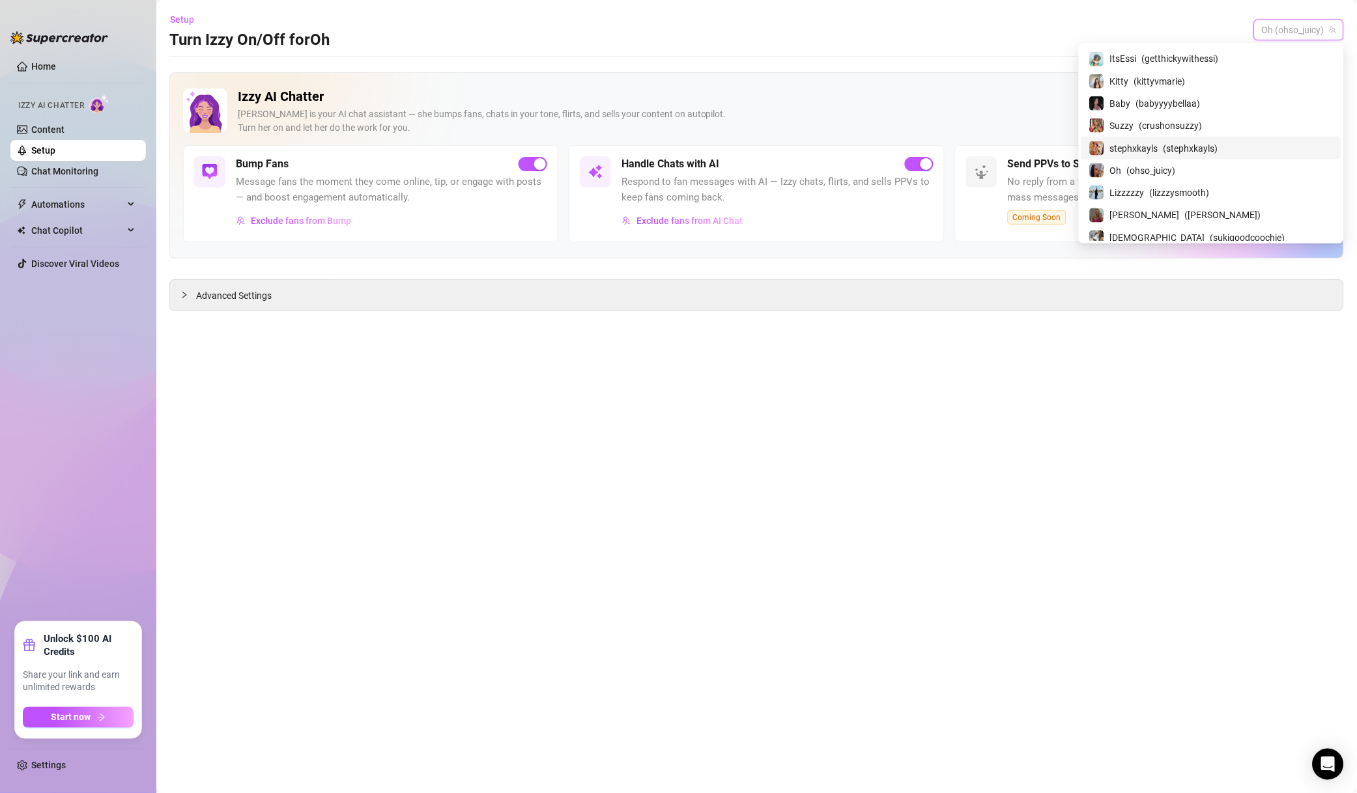
click at [1212, 145] on div "stephxkayls ( stephxkayls )" at bounding box center [1211, 148] width 244 height 16
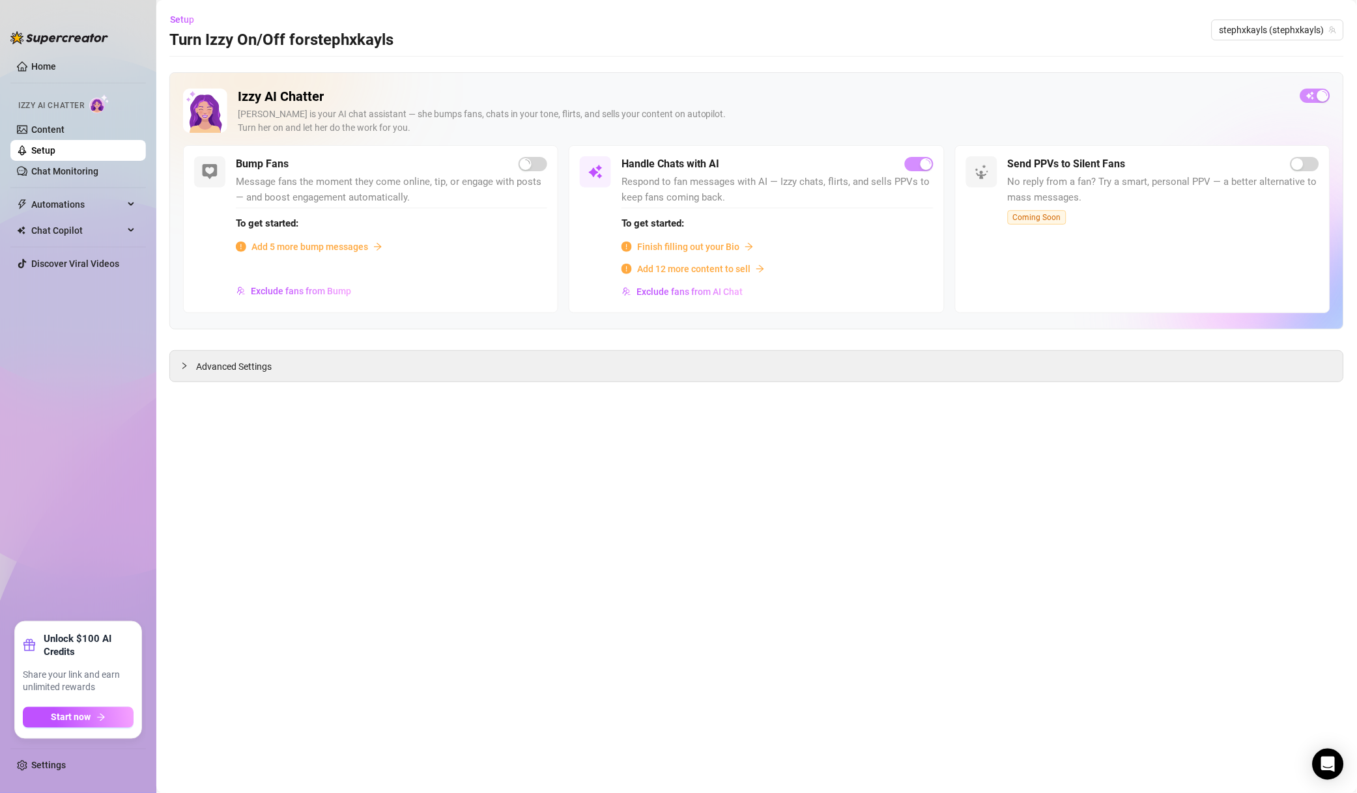
click at [720, 289] on span "Exclude fans from AI Chat" at bounding box center [689, 292] width 106 height 10
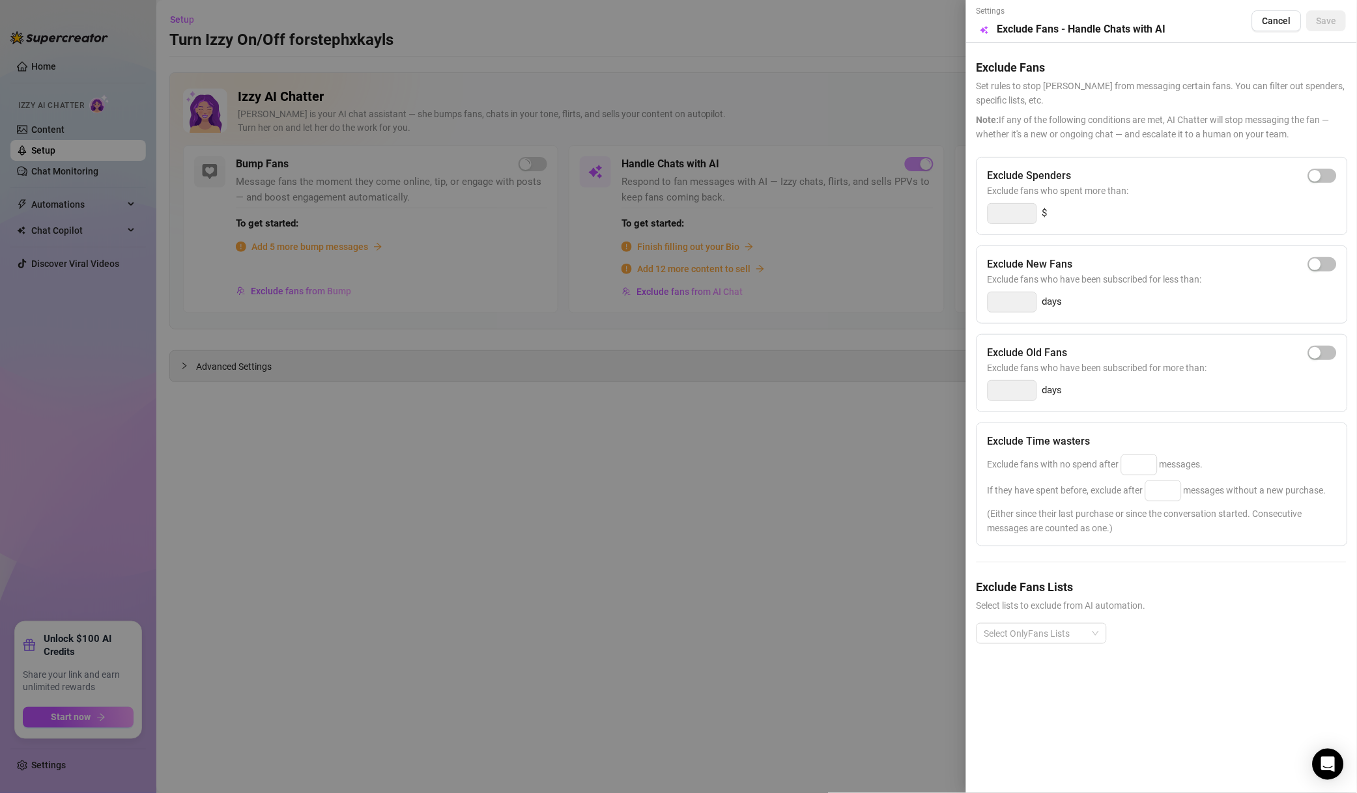
click at [1331, 175] on span "button" at bounding box center [1322, 176] width 29 height 14
click at [979, 214] on div "Exclude Spenders Exclude fans who spent more than: 300 $" at bounding box center [1161, 196] width 371 height 78
type input "500"
click at [1177, 214] on div "500 $" at bounding box center [1161, 213] width 349 height 21
click at [1133, 474] on input at bounding box center [1138, 465] width 35 height 20
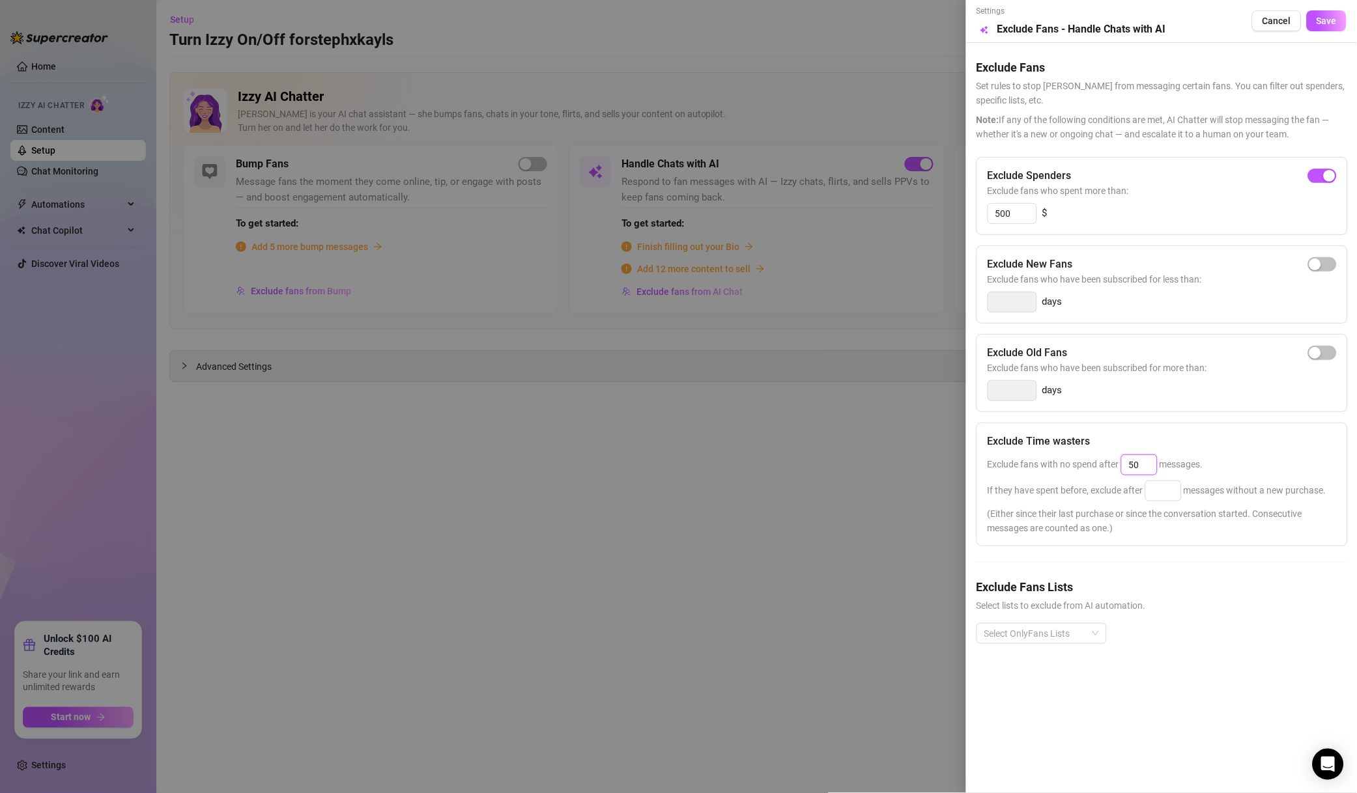
type input "50"
click at [1153, 494] on input at bounding box center [1163, 491] width 35 height 20
type input "100"
click at [1031, 663] on div "Select OnlyFans Lists" at bounding box center [1161, 644] width 370 height 42
click at [1040, 653] on div "Select OnlyFans Lists" at bounding box center [1161, 644] width 370 height 42
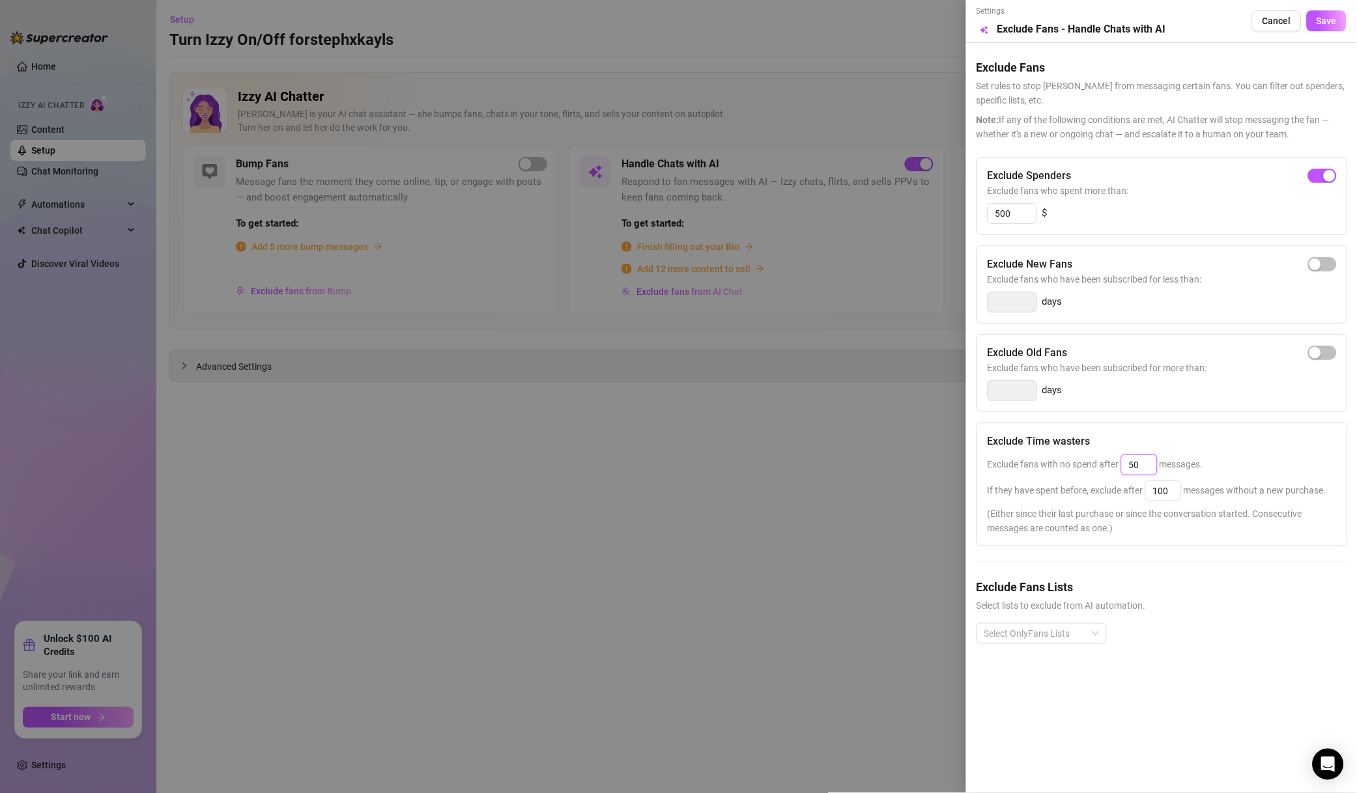
drag, startPoint x: 1145, startPoint y: 465, endPoint x: 1024, endPoint y: 470, distance: 120.6
click at [1024, 470] on span "Exclude fans with no spend after 50 messages." at bounding box center [1095, 464] width 216 height 10
click at [1117, 465] on span "Exclude fans with no spend after 100 messages." at bounding box center [1095, 464] width 216 height 10
type input "50"
click at [1140, 467] on input "50" at bounding box center [1138, 465] width 35 height 20
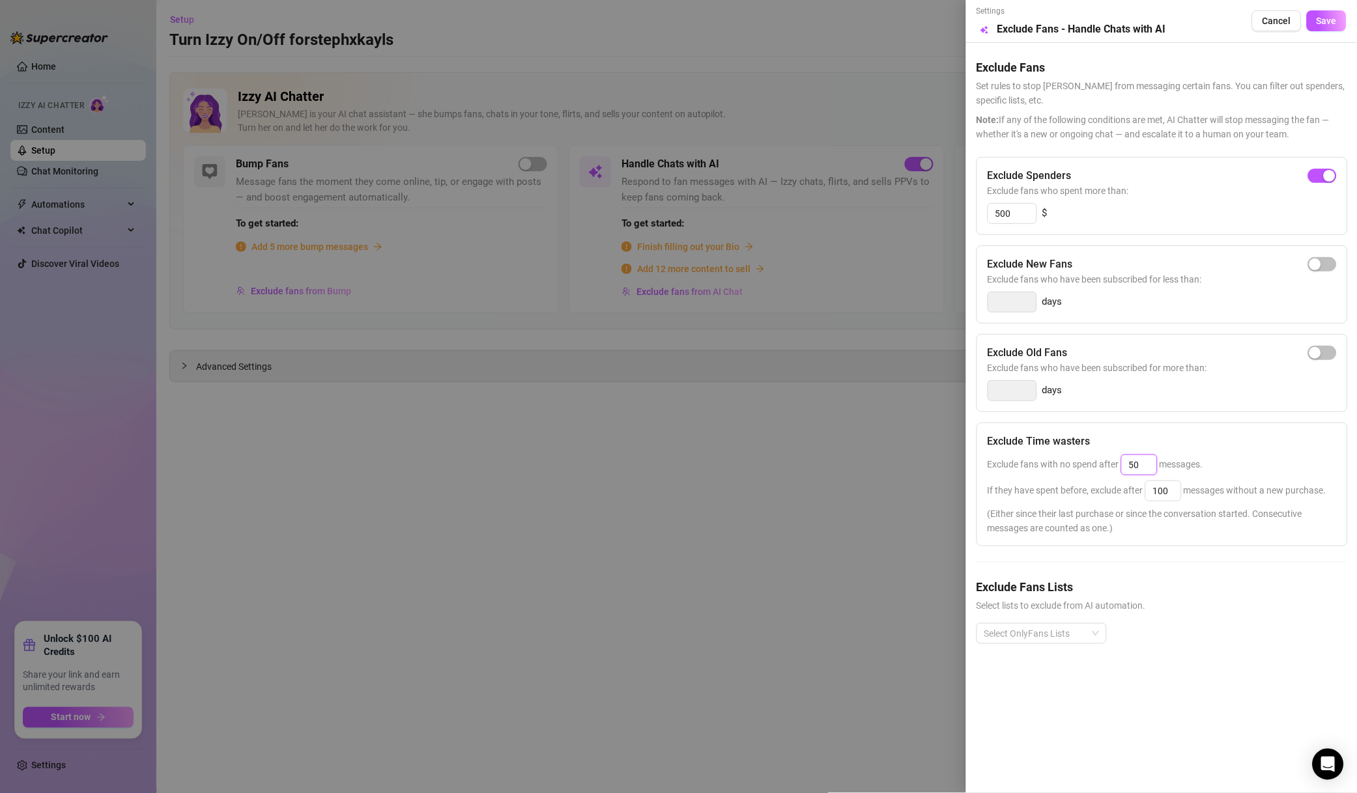
click at [1084, 628] on div at bounding box center [1034, 634] width 111 height 18
click at [1033, 491] on div "Non-Spenders" at bounding box center [1041, 484] width 109 height 14
click at [1037, 517] on div "SK41223" at bounding box center [1041, 525] width 125 height 21
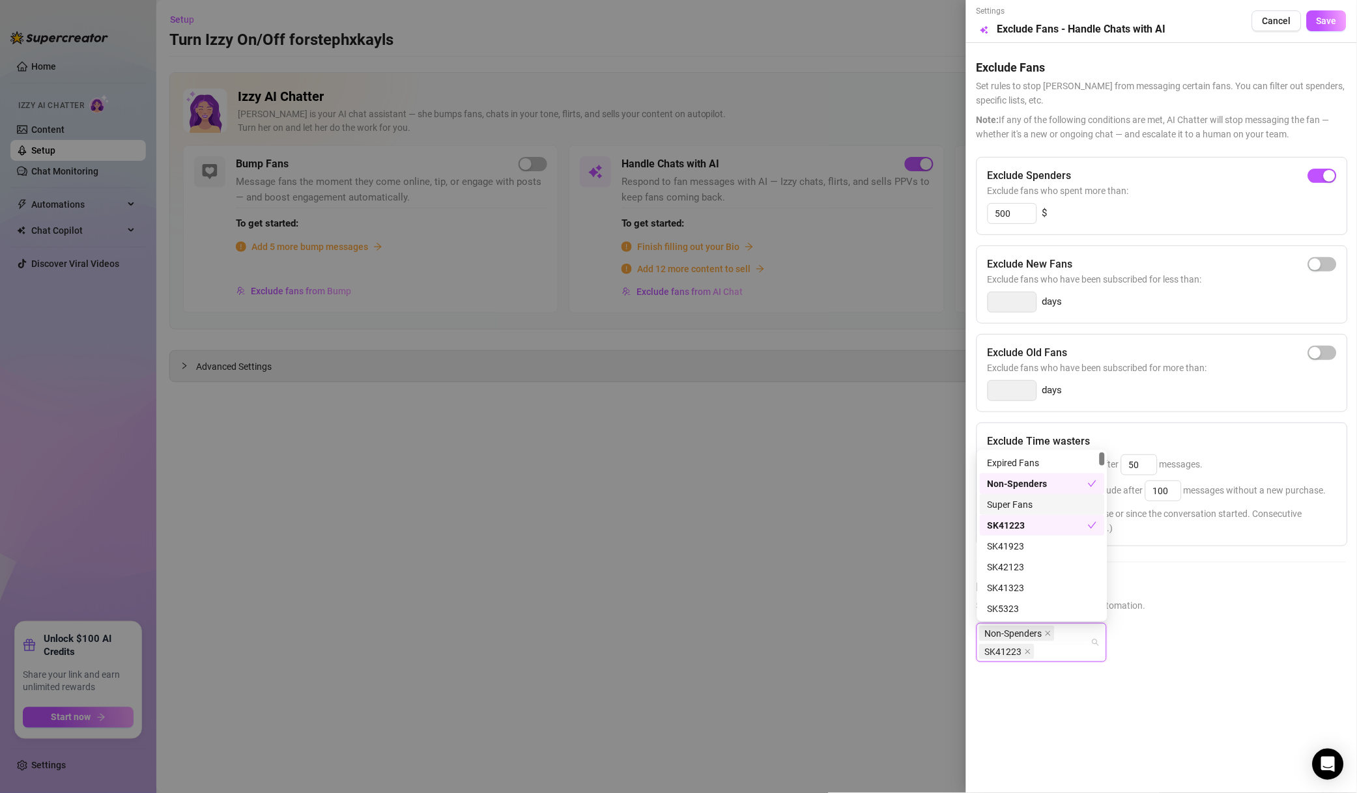
click at [1048, 507] on div "Super Fans" at bounding box center [1041, 505] width 109 height 14
click at [1047, 524] on div "SK41223" at bounding box center [1037, 525] width 100 height 14
click at [1068, 547] on div "🐳" at bounding box center [1041, 548] width 109 height 14
click at [1052, 524] on div "low spenders" at bounding box center [1041, 527] width 109 height 14
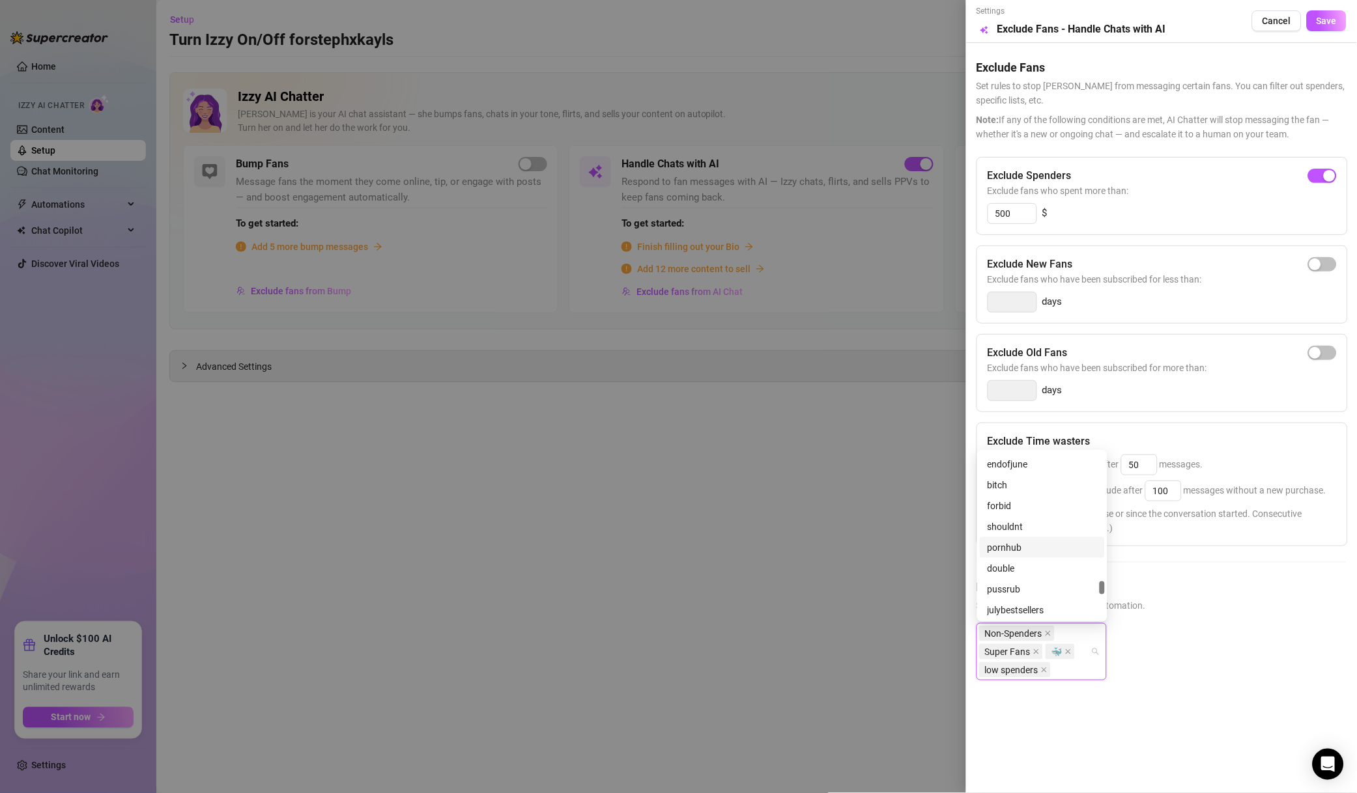
scroll to position [6751, 0]
click at [1043, 554] on div "VIP 😈💦" at bounding box center [1041, 548] width 109 height 14
click at [1040, 537] on div "Renew Off" at bounding box center [1041, 547] width 125 height 21
click at [1068, 528] on div "Muted" at bounding box center [1041, 526] width 109 height 14
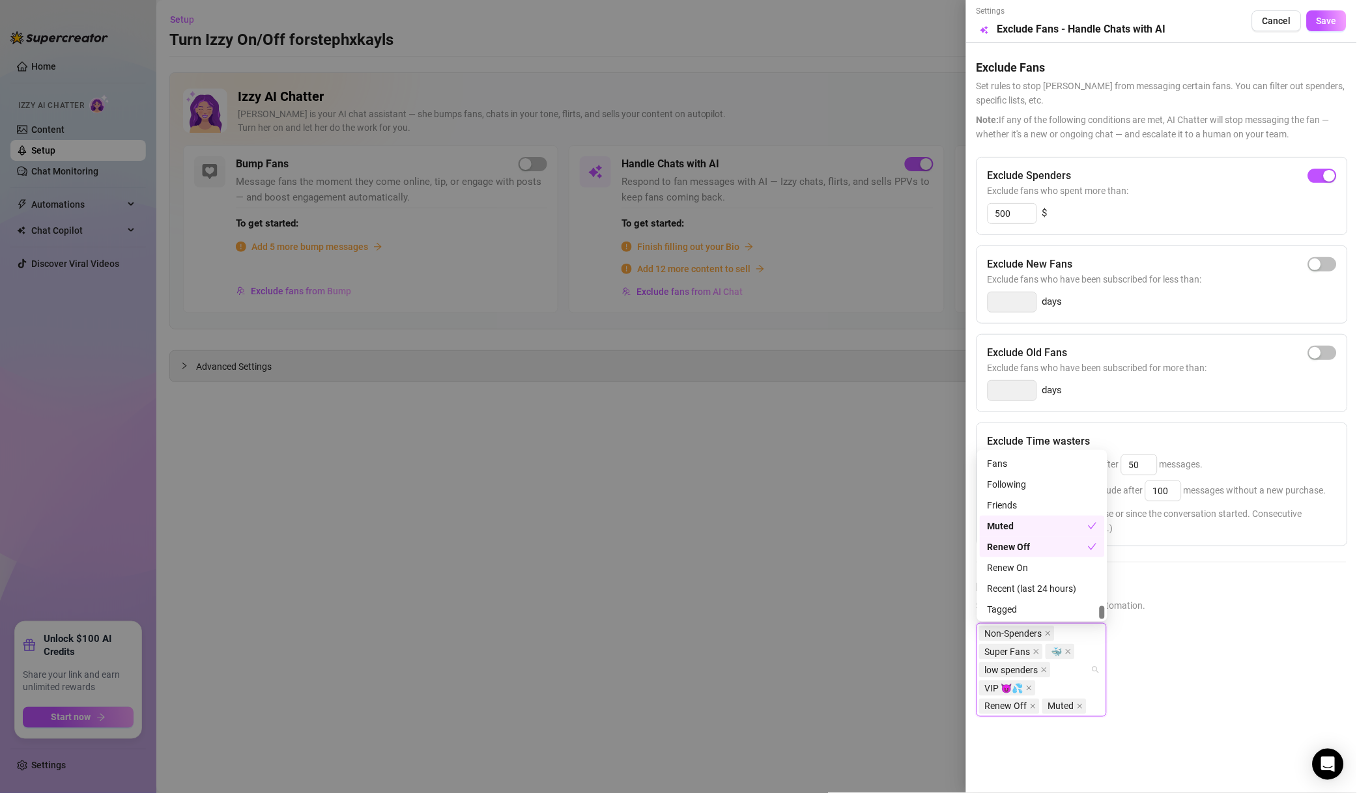
click at [1069, 546] on div "Renew Off" at bounding box center [1037, 547] width 100 height 14
click at [1338, 27] on button "Save" at bounding box center [1326, 20] width 40 height 21
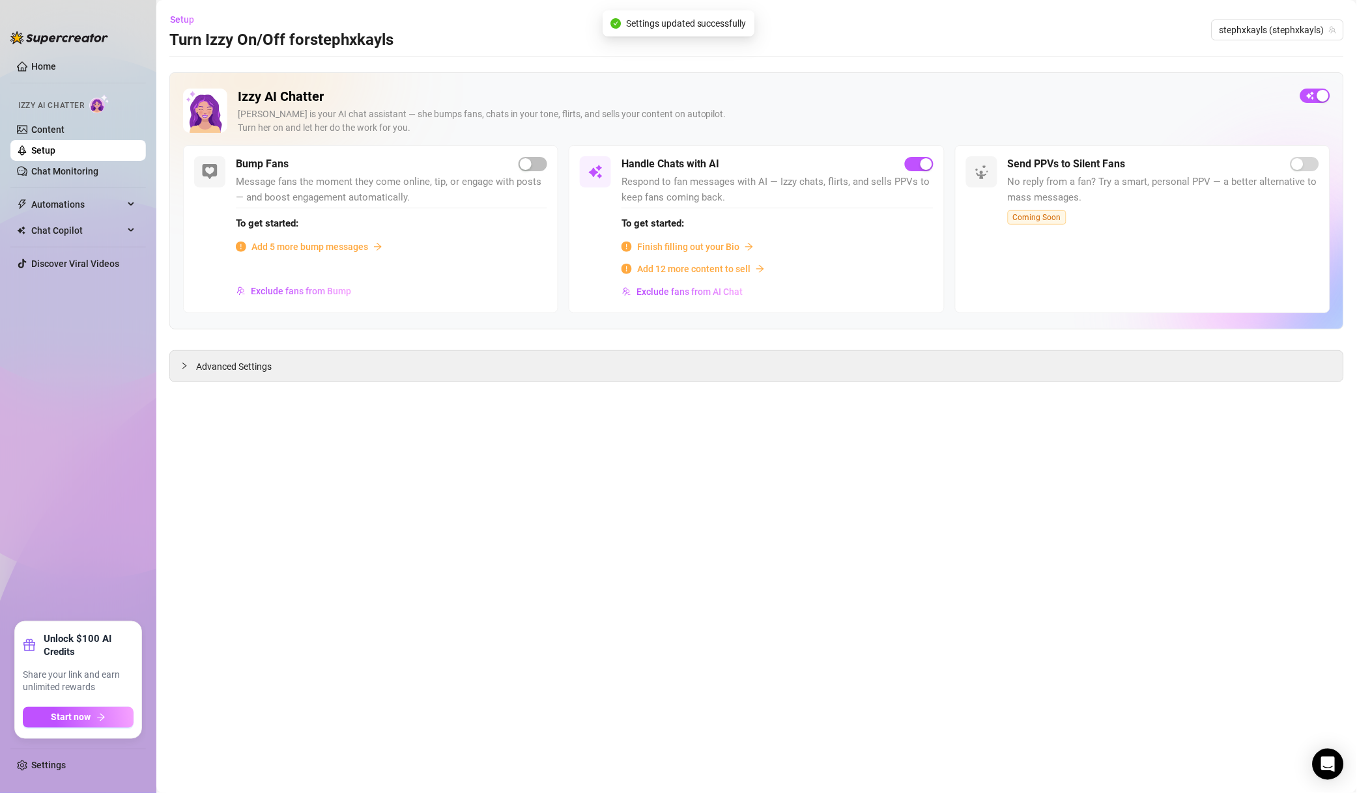
click at [1270, 31] on span "stephxkayls (stephxkayls)" at bounding box center [1277, 30] width 117 height 20
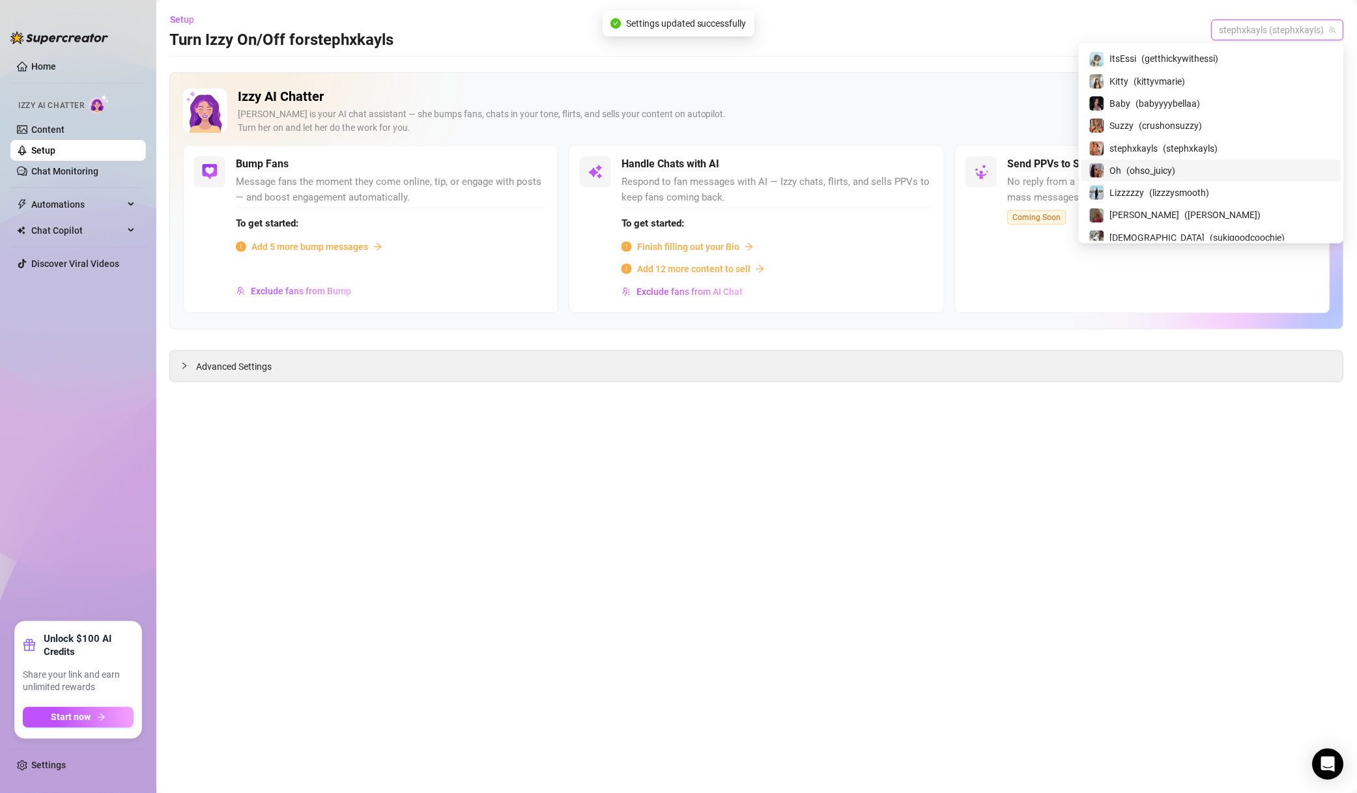
click at [1175, 169] on span "( ohso_juicy )" at bounding box center [1151, 170] width 49 height 14
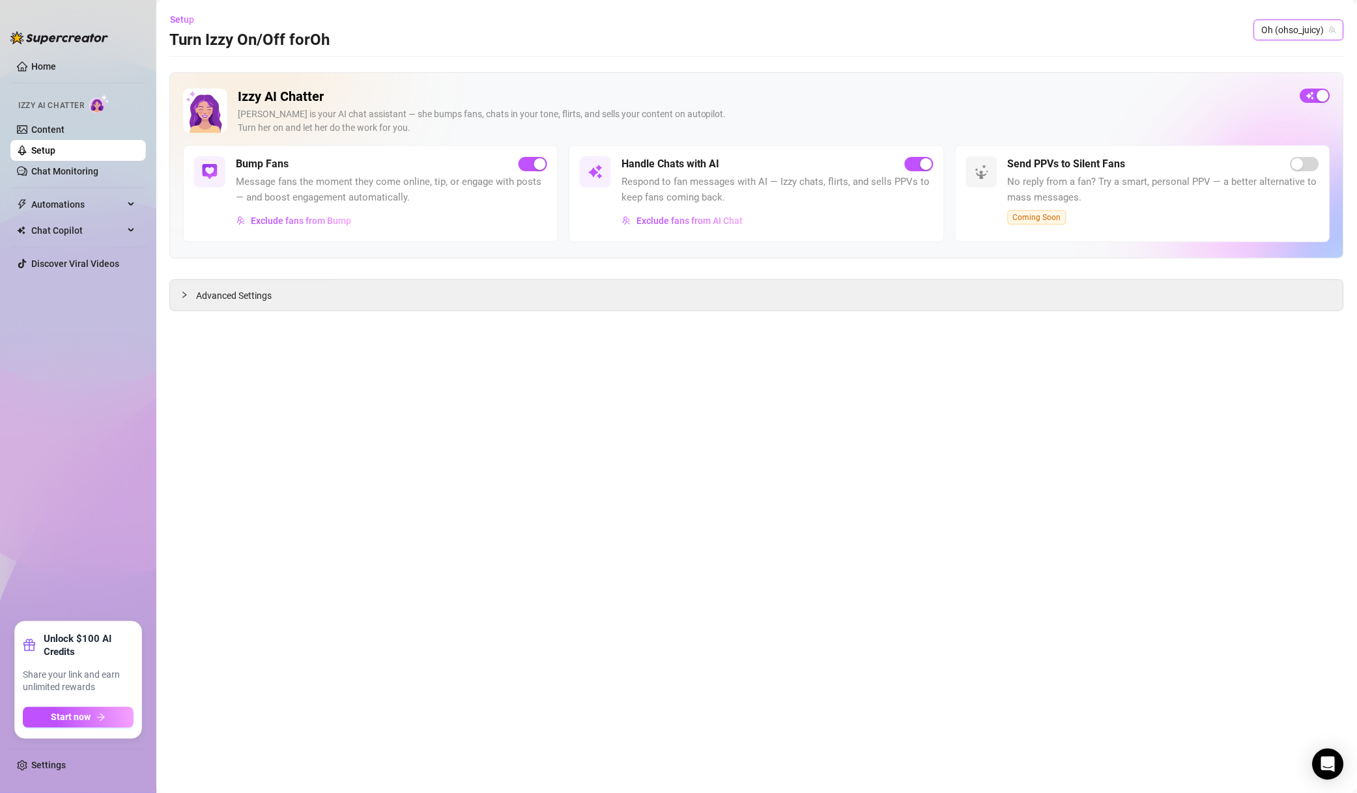
click at [681, 226] on span "Exclude fans from AI Chat" at bounding box center [689, 221] width 106 height 10
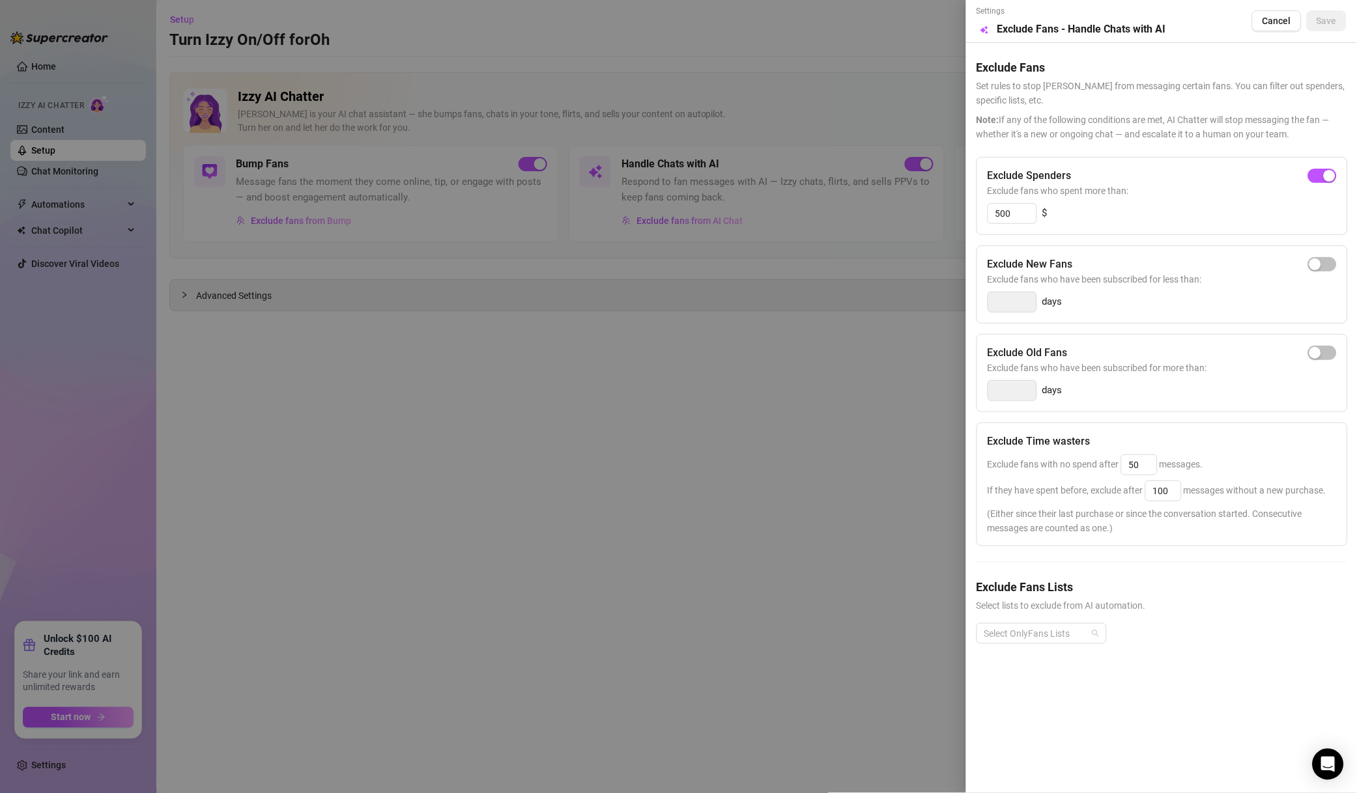
click at [1029, 634] on div at bounding box center [1034, 634] width 111 height 18
click at [1021, 610] on div "# ❌NO MM ❌" at bounding box center [1041, 609] width 109 height 14
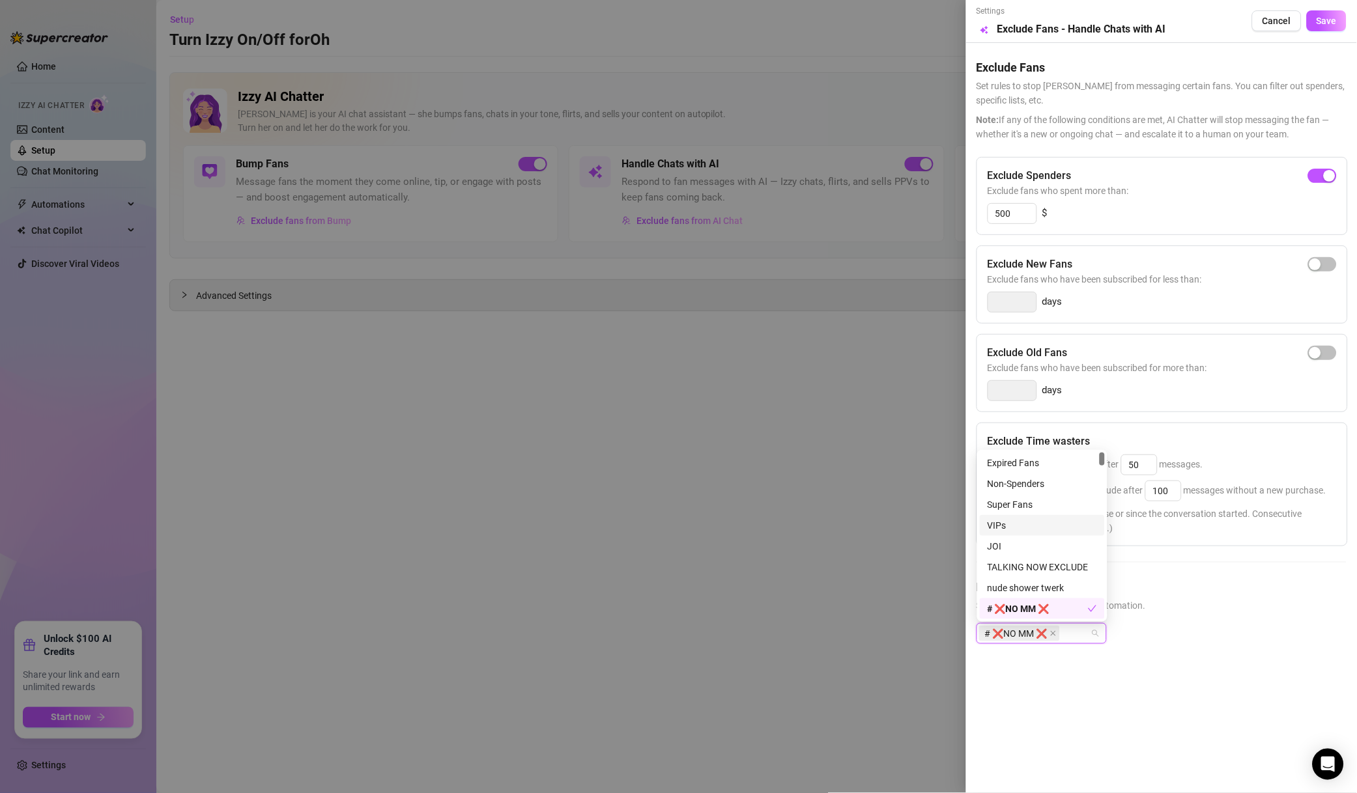
click at [1022, 527] on div "VIPs" at bounding box center [1041, 525] width 109 height 14
click at [1042, 498] on div "Super Fans" at bounding box center [1041, 505] width 109 height 14
click at [1050, 486] on div "Non-Spenders" at bounding box center [1041, 484] width 109 height 14
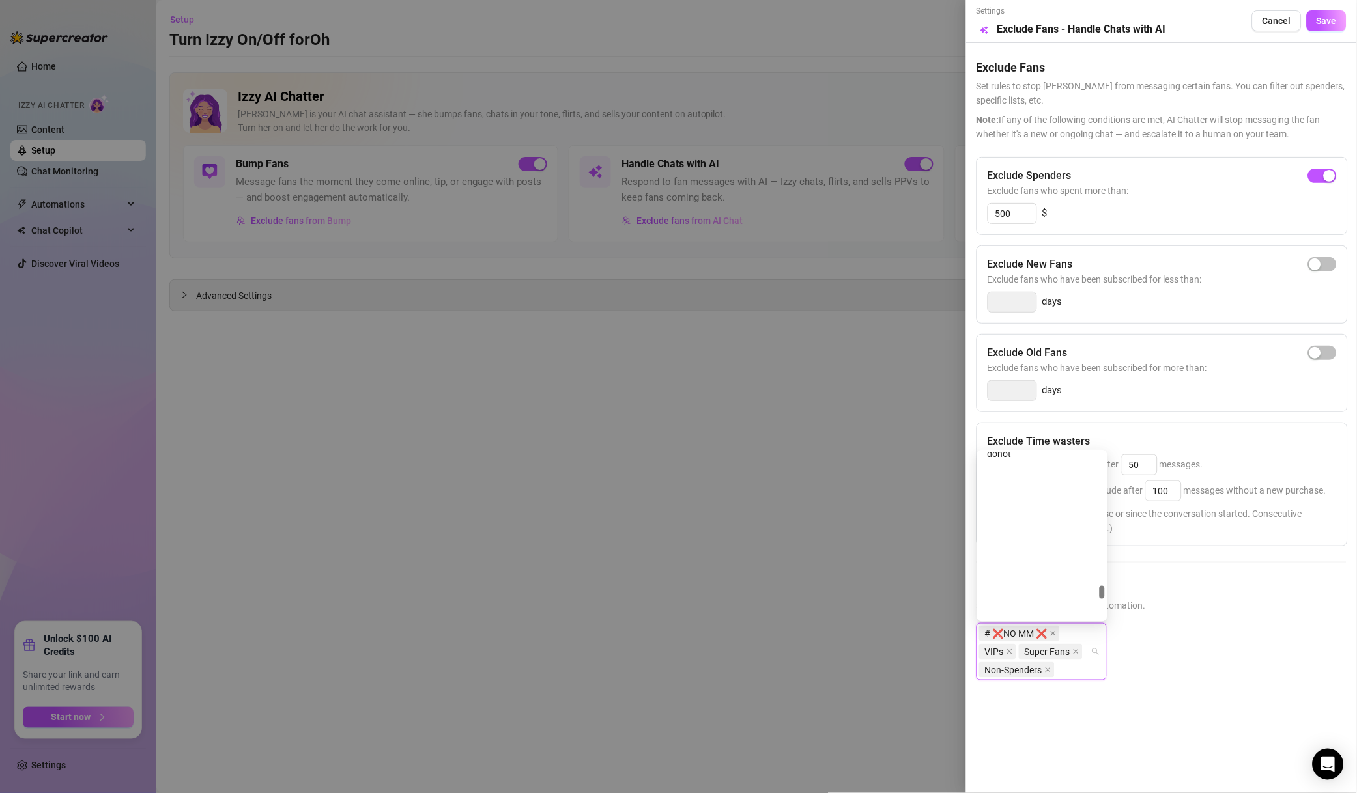
scroll to position [3093, 0]
click at [1058, 488] on div "# 🐳WHALES 🐳" at bounding box center [1041, 495] width 109 height 14
click at [1061, 501] on div "# 💋TOP SPENDERS💋" at bounding box center [1041, 506] width 109 height 14
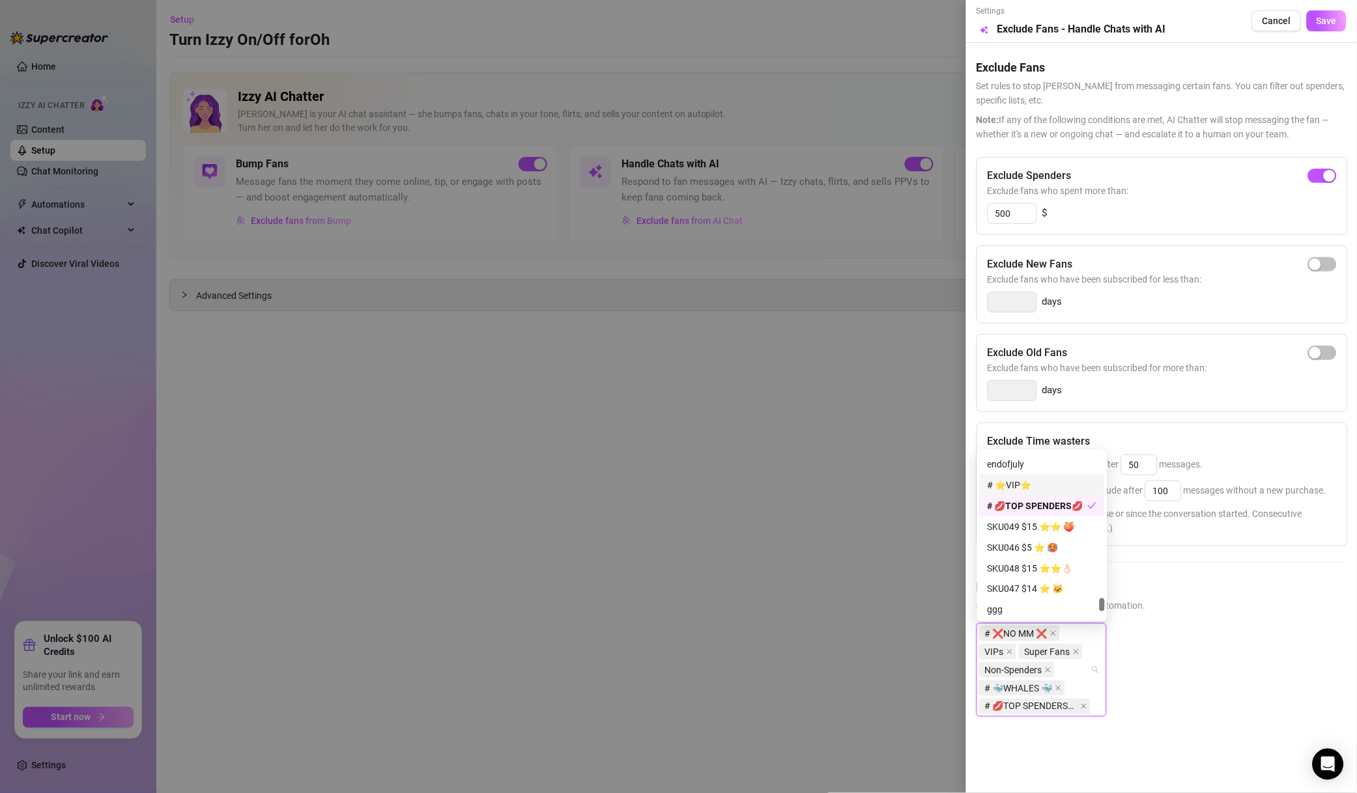
click at [1075, 481] on div "# ⭐️VIP⭐️" at bounding box center [1041, 485] width 109 height 14
click at [1207, 604] on span "Select lists to exclude from AI automation." at bounding box center [1161, 605] width 370 height 14
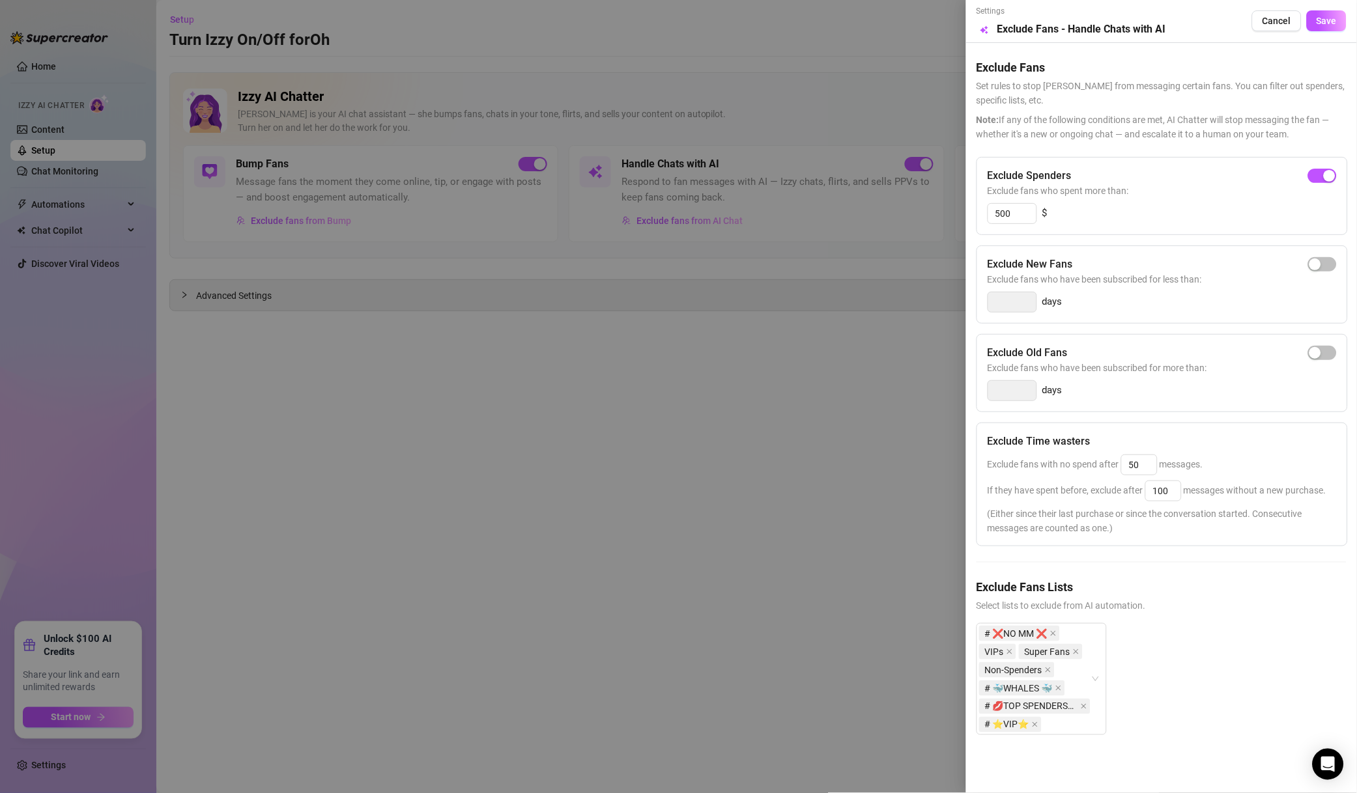
click at [1328, 23] on span "Save" at bounding box center [1326, 21] width 20 height 10
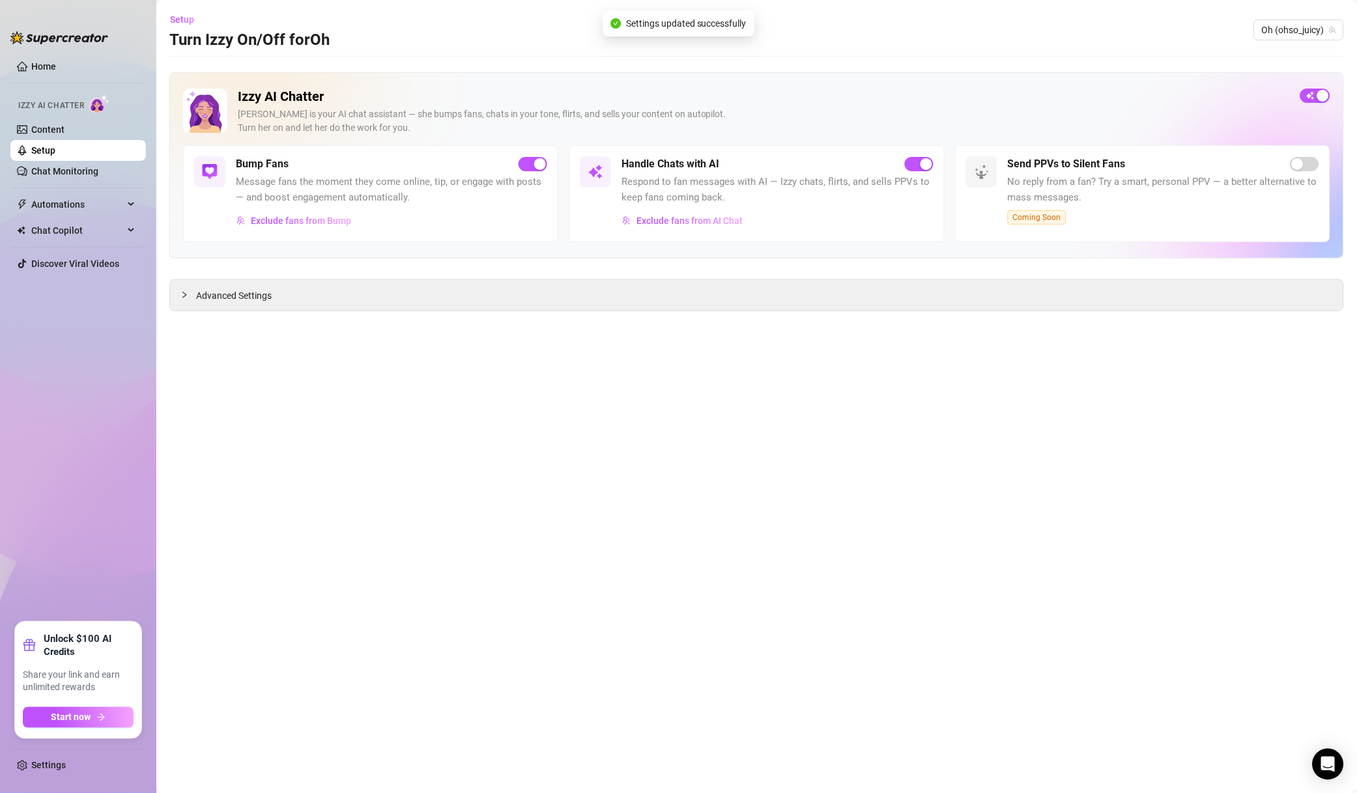
click at [318, 225] on span "Exclude fans from Bump" at bounding box center [301, 221] width 100 height 10
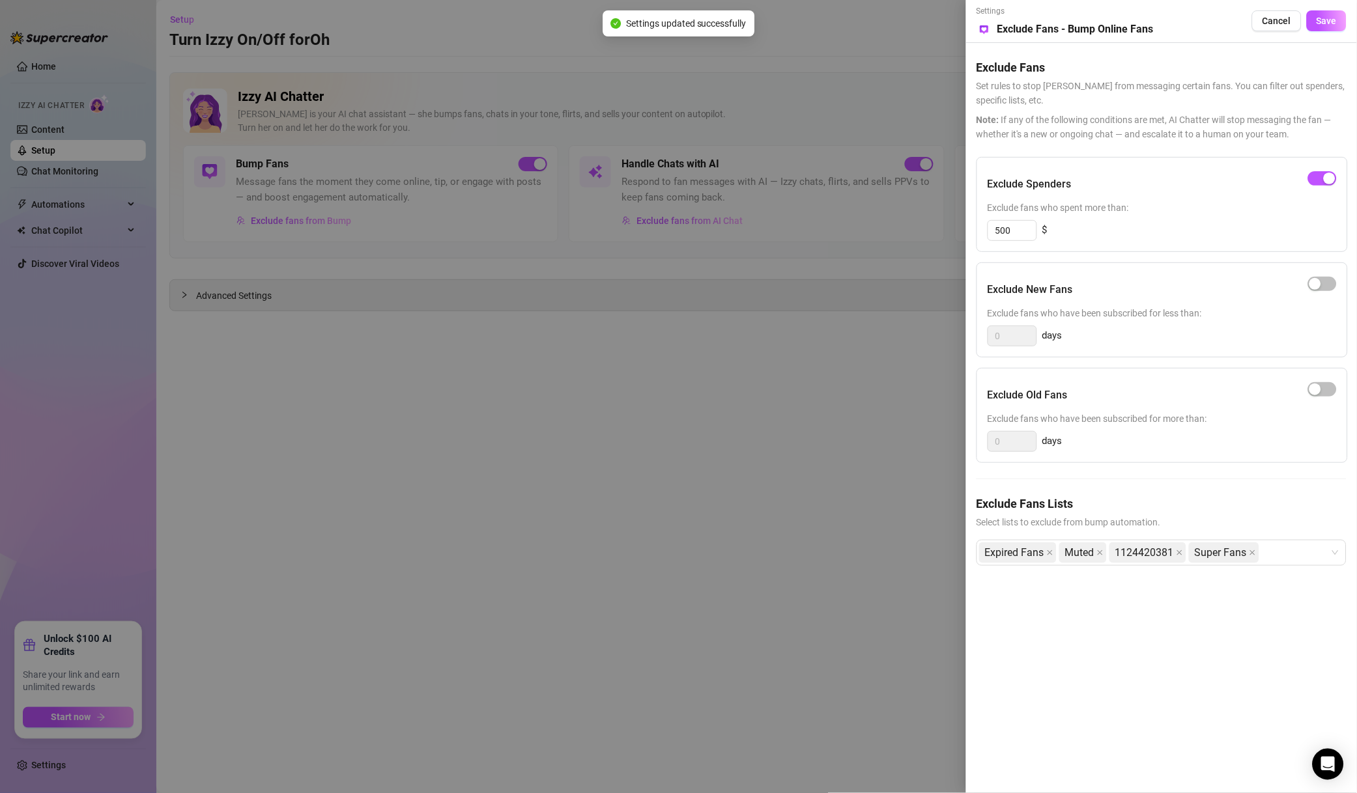
click at [783, 328] on div at bounding box center [678, 396] width 1357 height 793
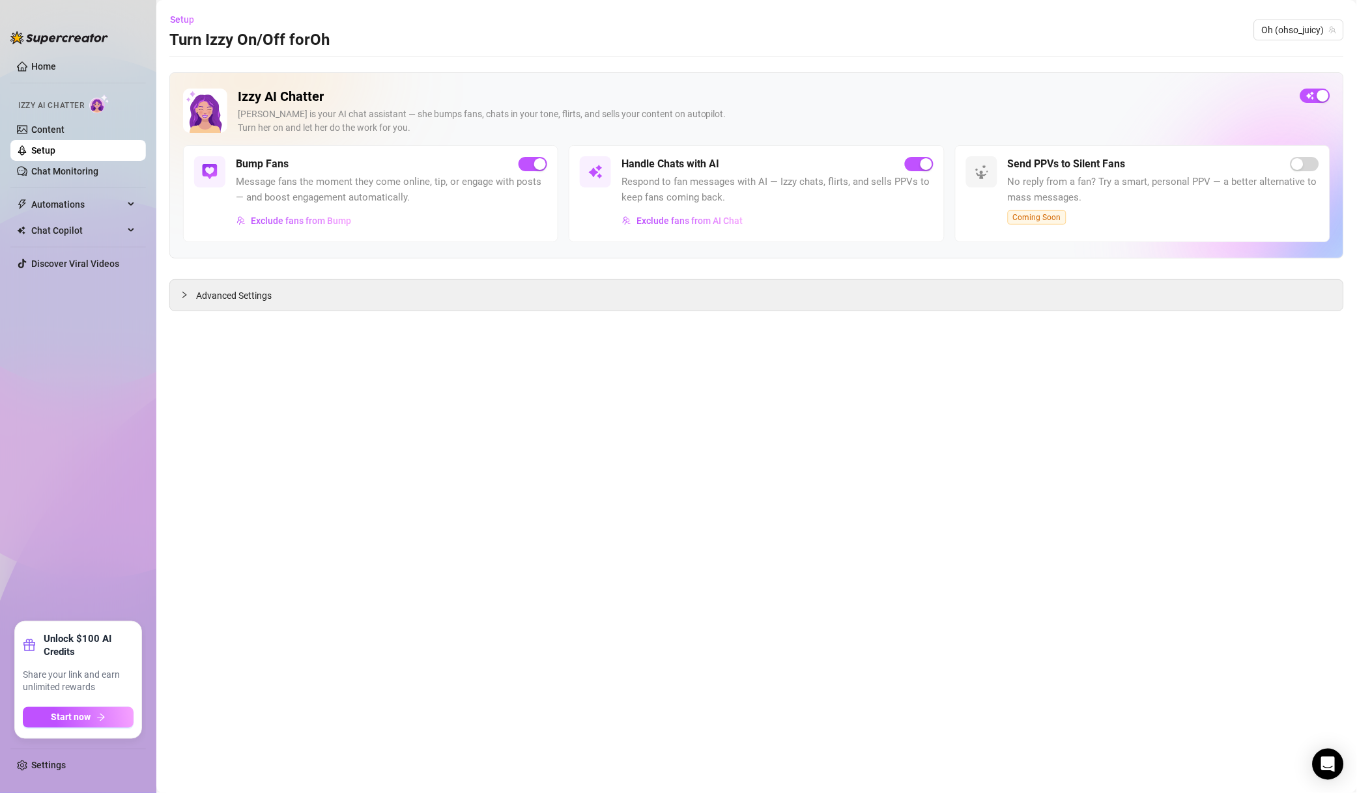
click at [1278, 36] on span "Oh (ohso_juicy)" at bounding box center [1298, 30] width 74 height 20
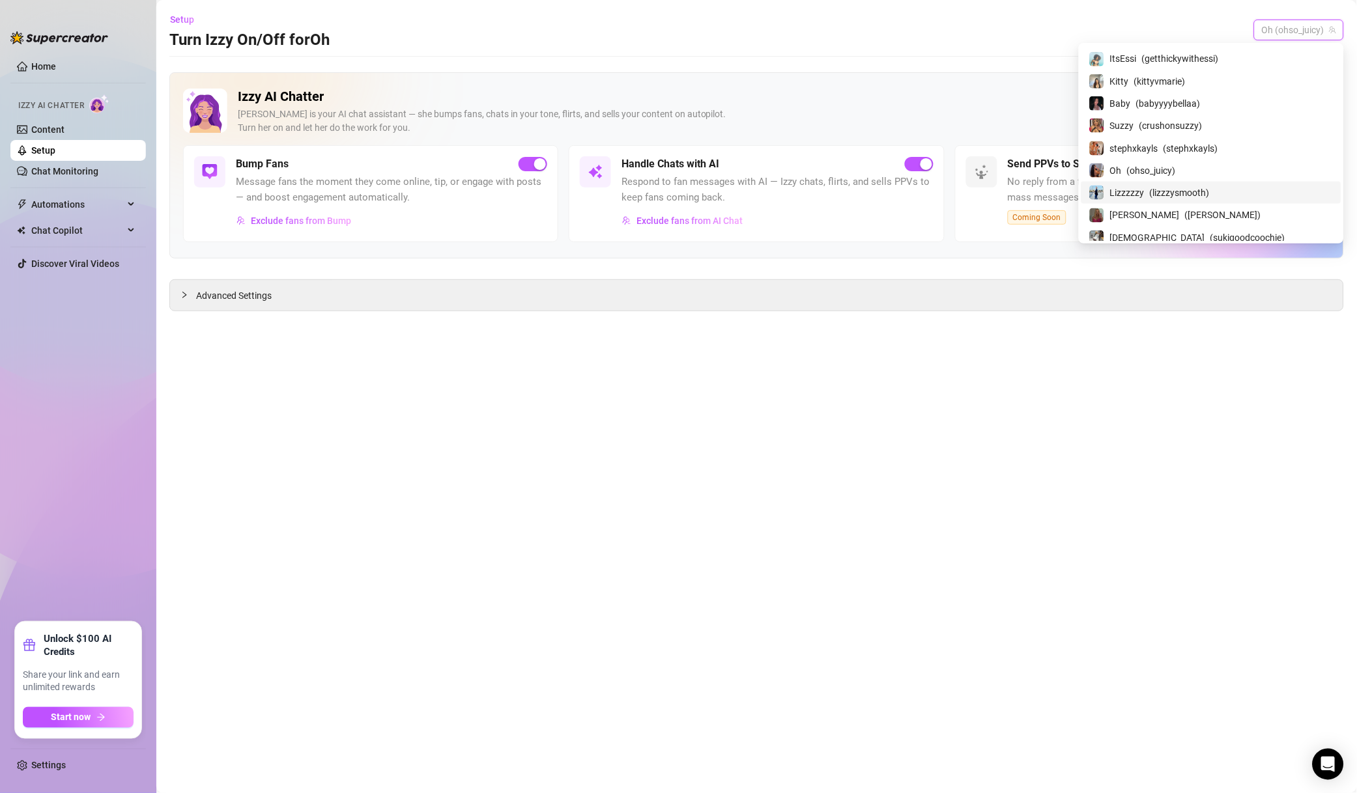
click at [1209, 198] on span "( lizzzysmooth )" at bounding box center [1179, 193] width 60 height 14
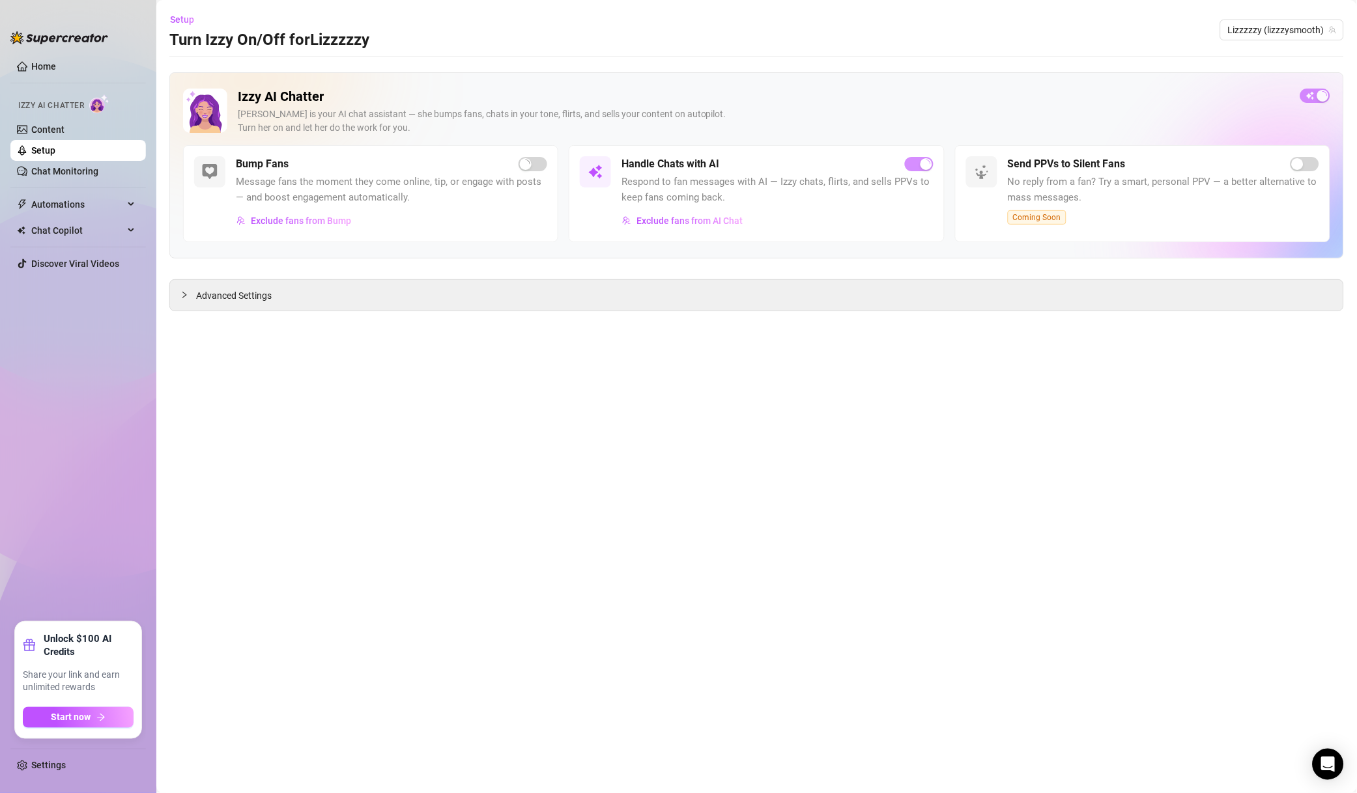
click at [728, 223] on span "Exclude fans from AI Chat" at bounding box center [689, 221] width 106 height 10
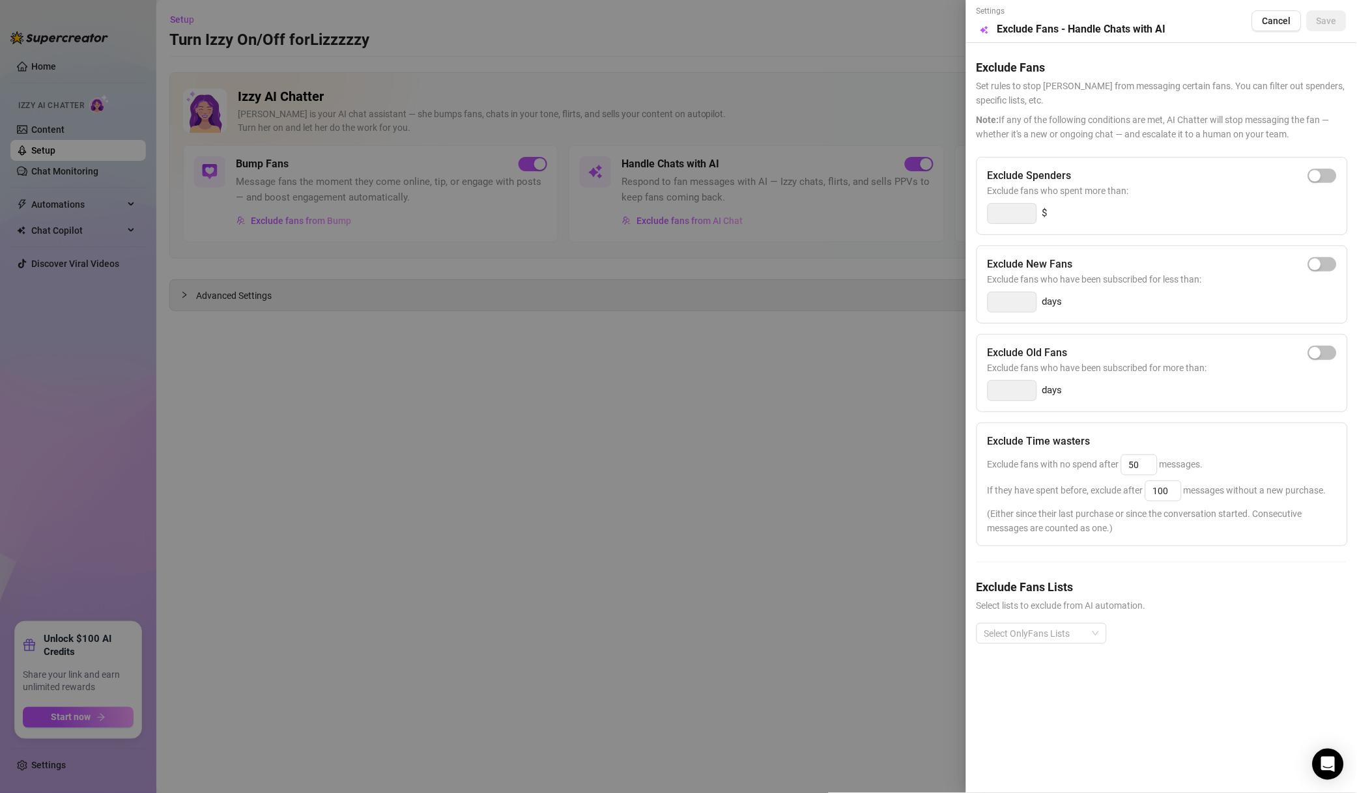
click at [1336, 179] on span "button" at bounding box center [1322, 176] width 29 height 14
drag, startPoint x: 960, startPoint y: 218, endPoint x: 908, endPoint y: 216, distance: 51.5
click at [920, 216] on div "Settings Preview Exclude Fans - Handle Chats with AI Cancel Save Exclude Fans S…" at bounding box center [678, 396] width 1357 height 793
click at [1042, 638] on div at bounding box center [1034, 634] width 111 height 18
type input "500"
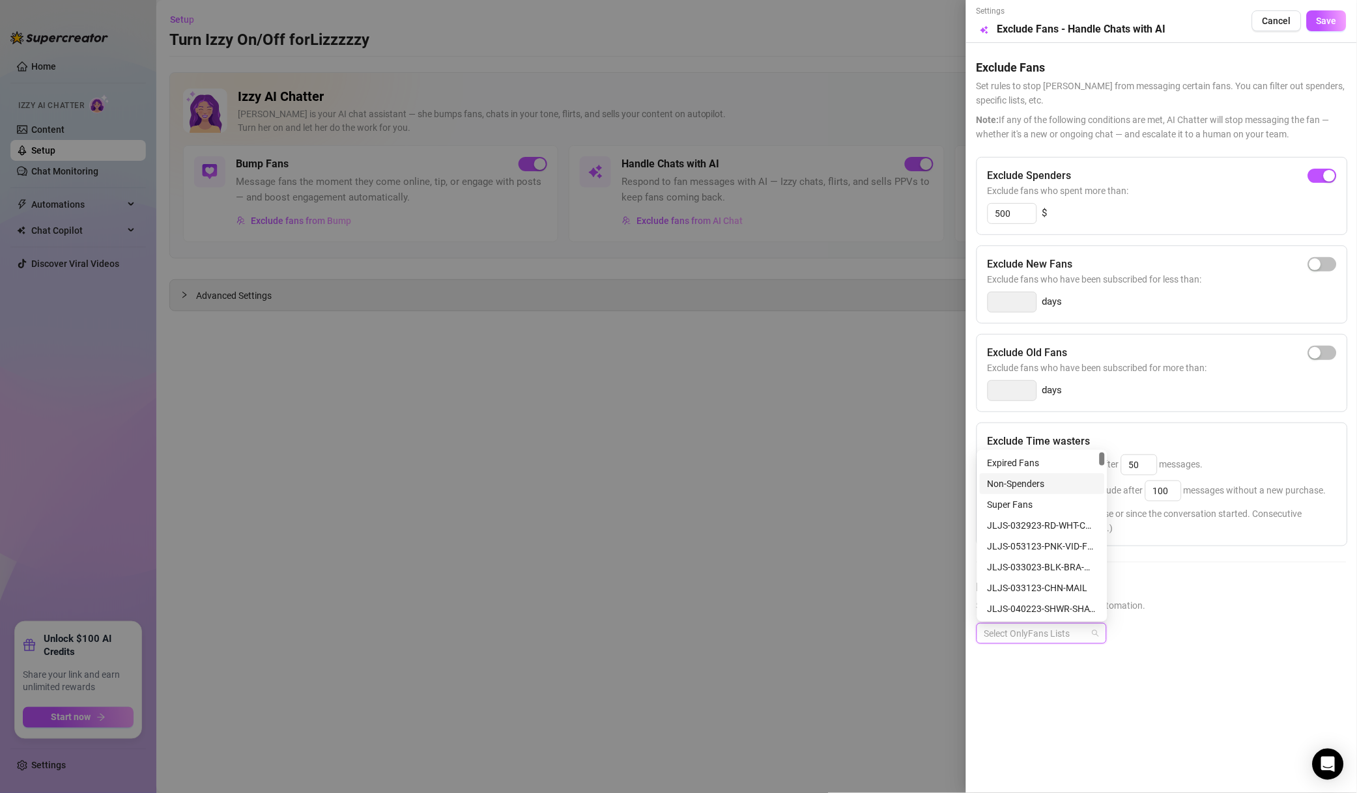
click at [1044, 494] on div "Non-Spenders" at bounding box center [1041, 483] width 125 height 21
click at [1041, 514] on div "Super Fans" at bounding box center [1041, 504] width 125 height 21
click at [1030, 529] on div "Muted" at bounding box center [1041, 526] width 109 height 14
click at [1183, 596] on h5 "Exclude Fans Lists" at bounding box center [1161, 587] width 370 height 18
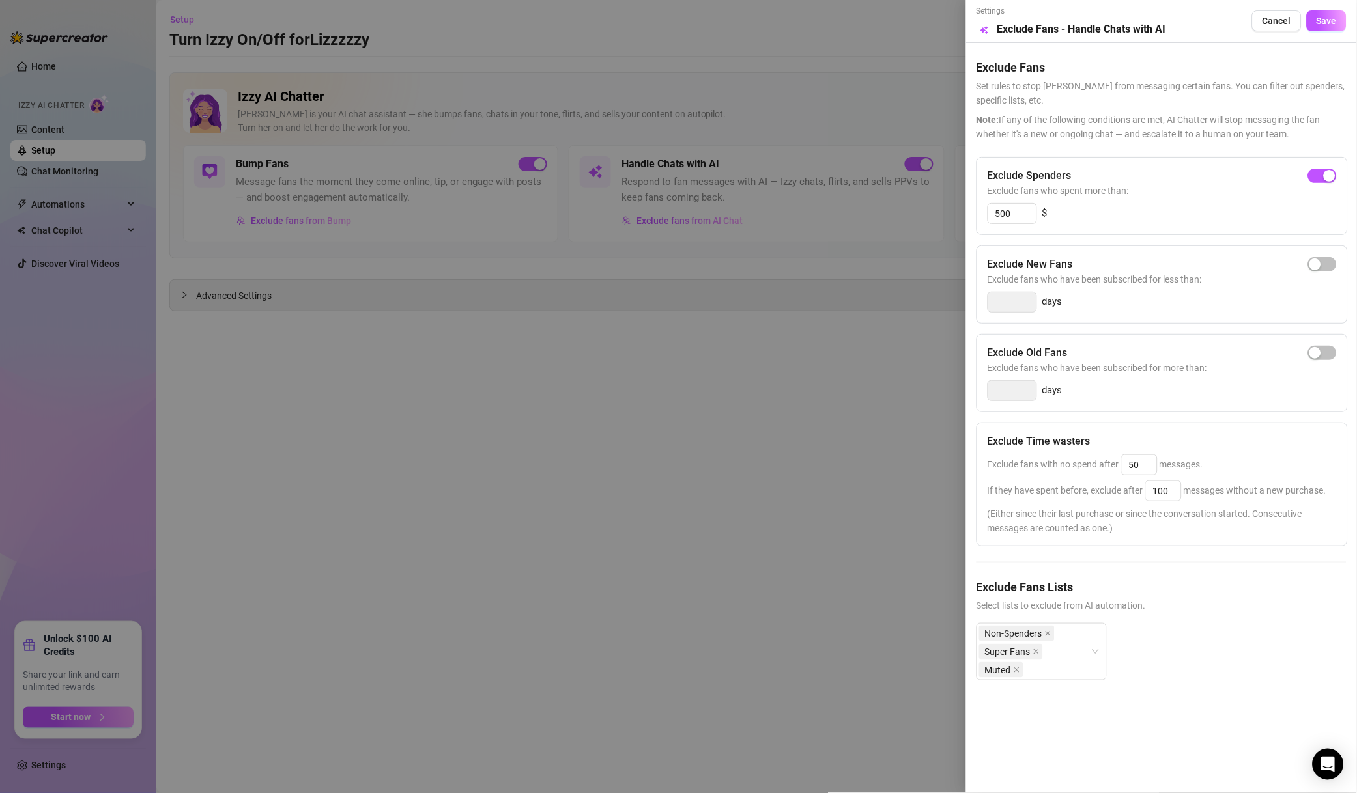
click at [1332, 19] on span "Save" at bounding box center [1326, 21] width 20 height 10
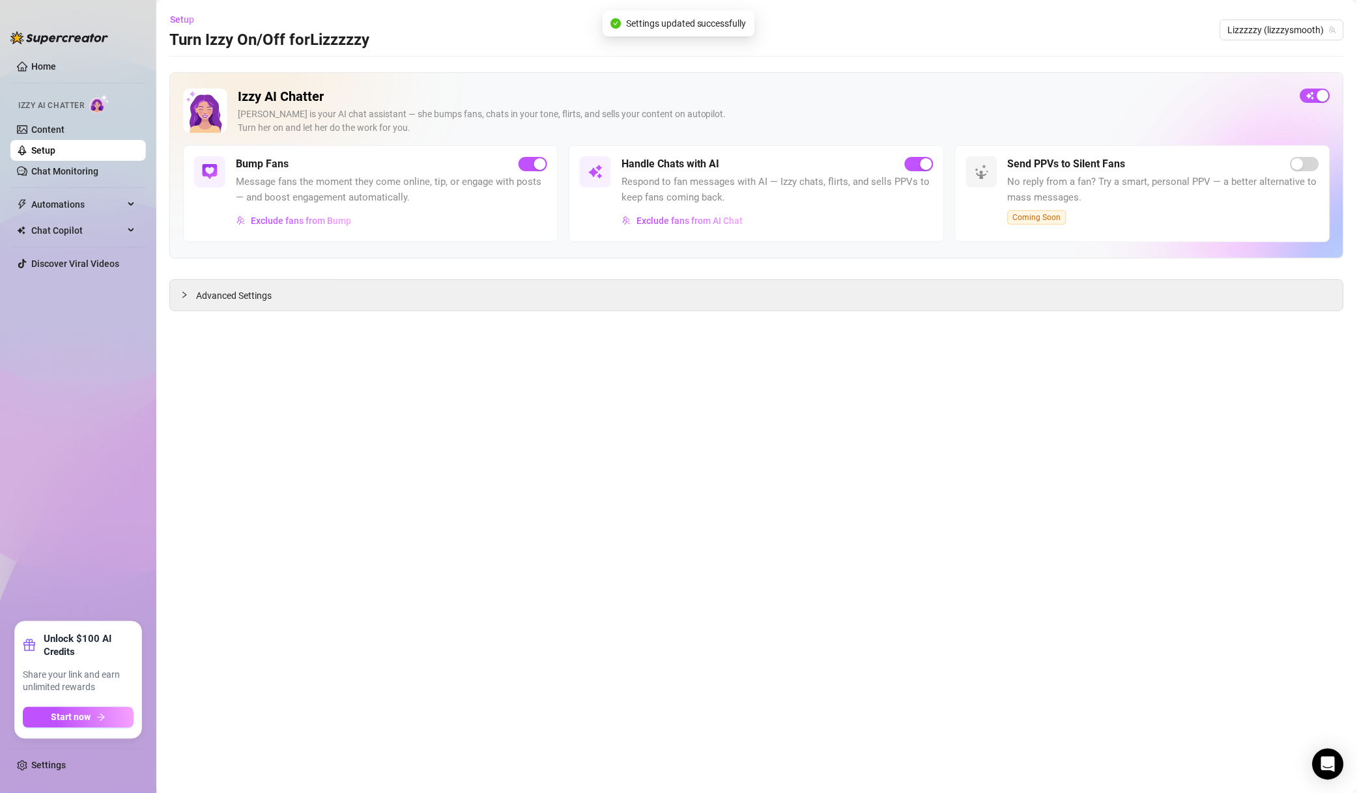
click at [1256, 40] on div "Lizzzzzy (lizzzysmooth)" at bounding box center [1282, 30] width 124 height 21
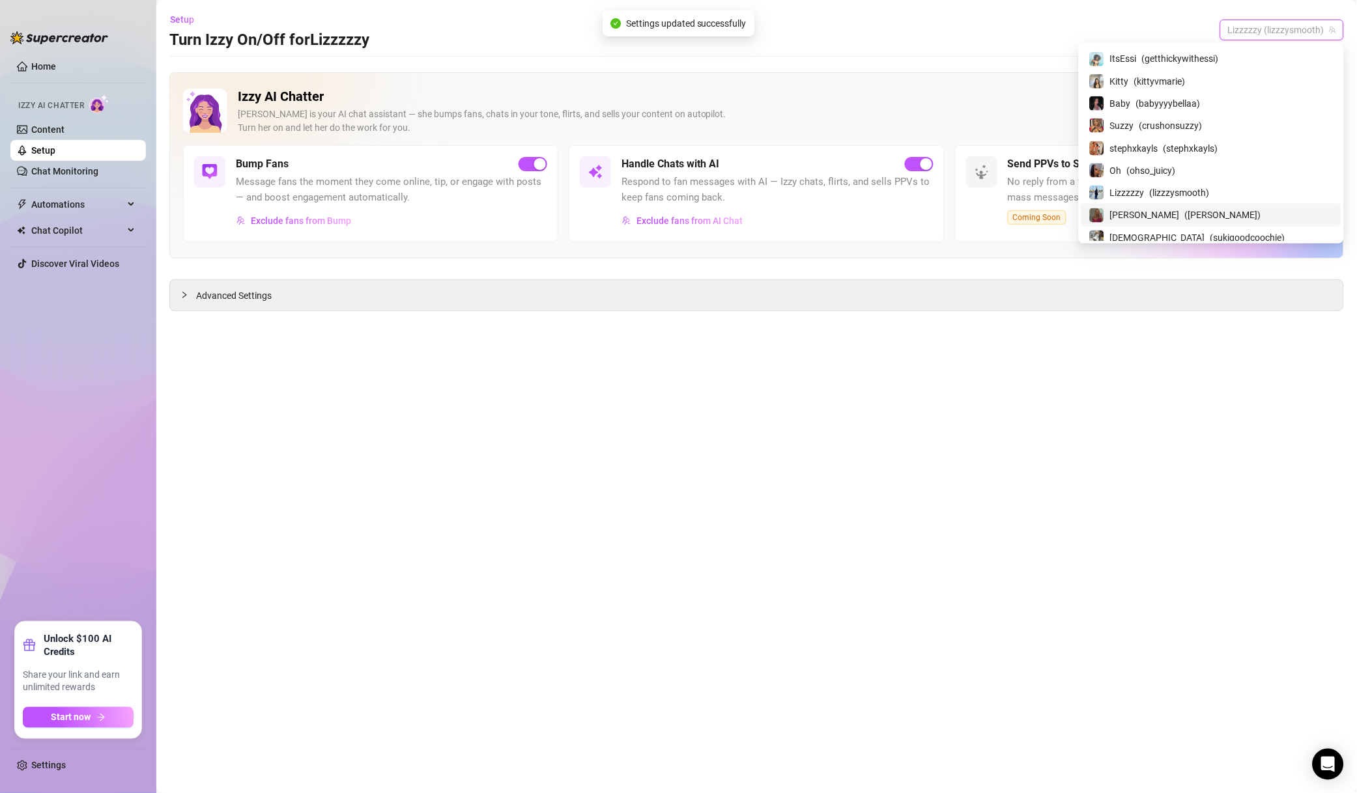
click at [1217, 212] on span "( kylie_kayy )" at bounding box center [1223, 215] width 76 height 14
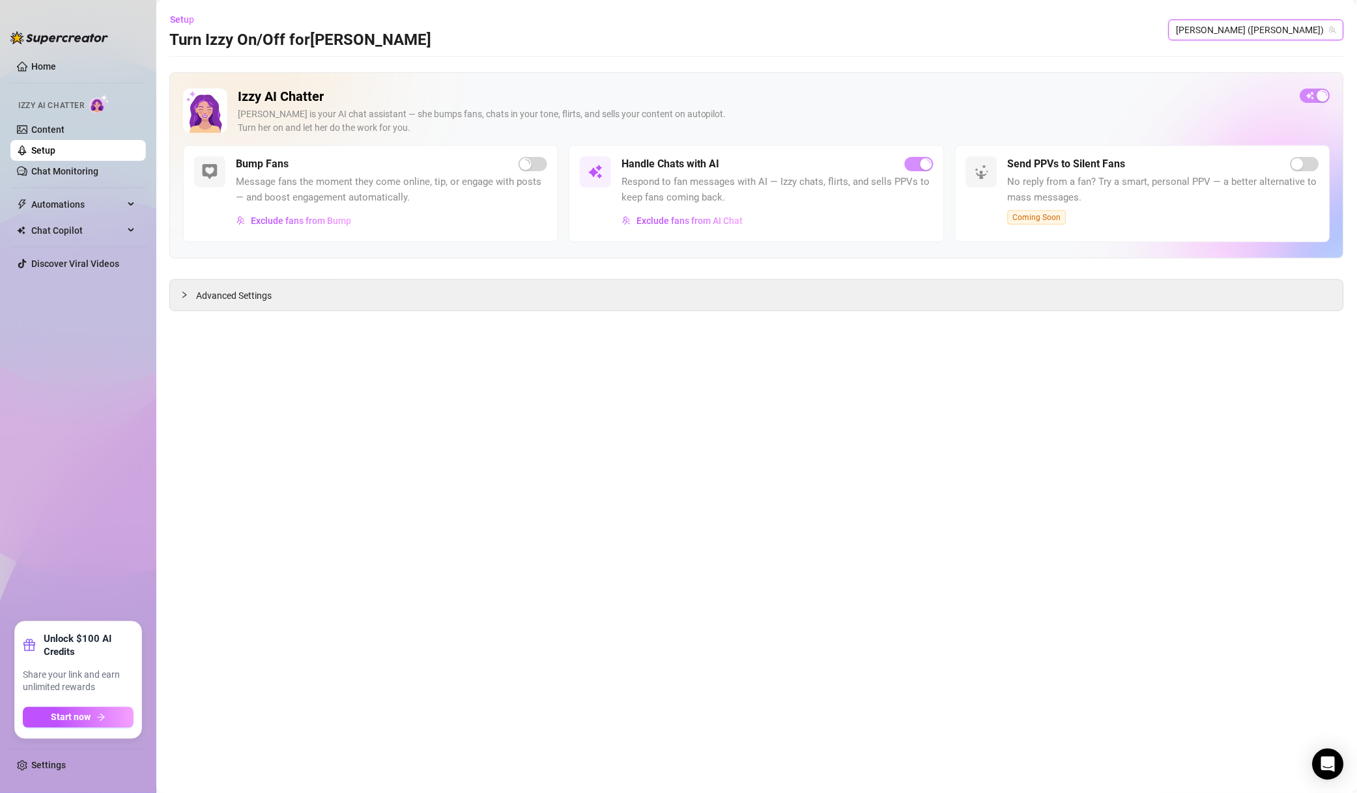
click at [725, 213] on button "Exclude fans from AI Chat" at bounding box center [682, 220] width 122 height 21
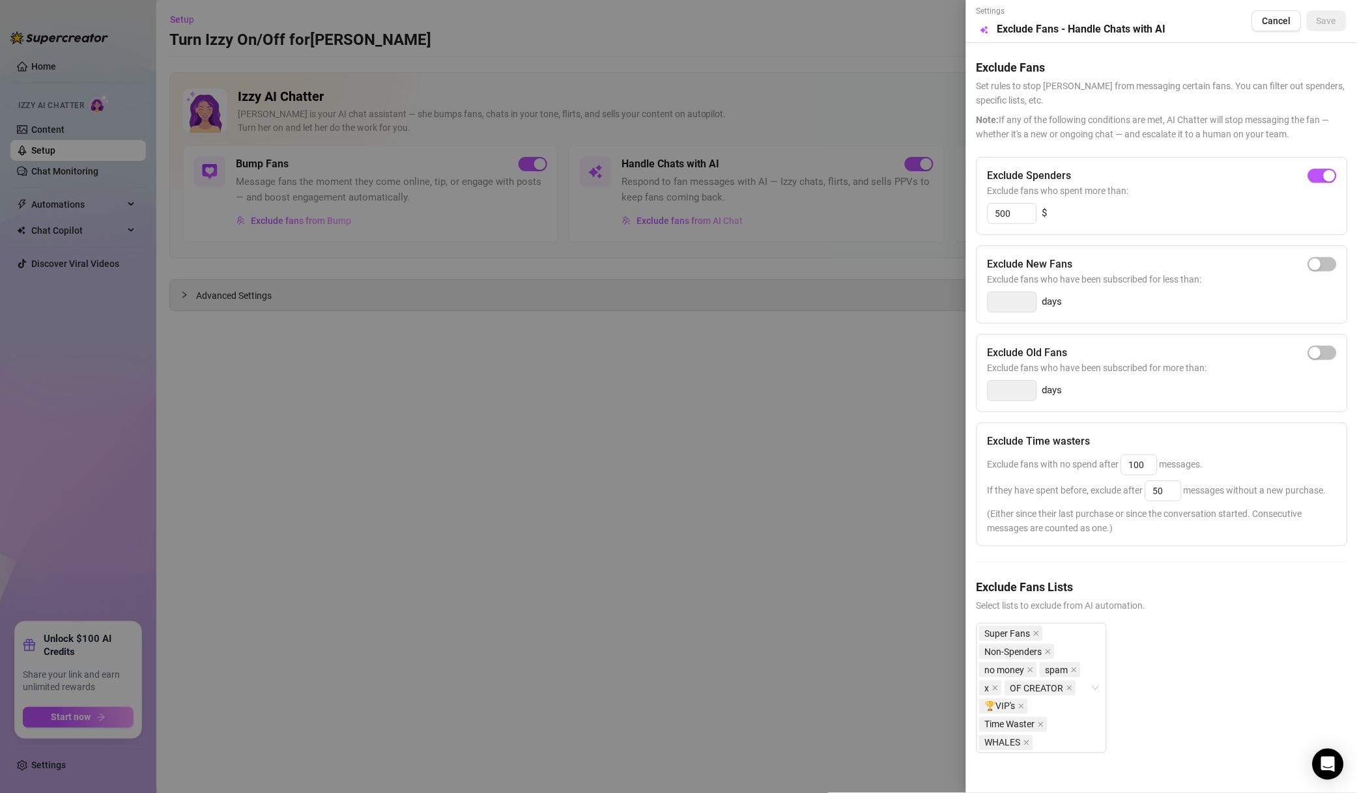
click at [871, 509] on div at bounding box center [678, 396] width 1357 height 793
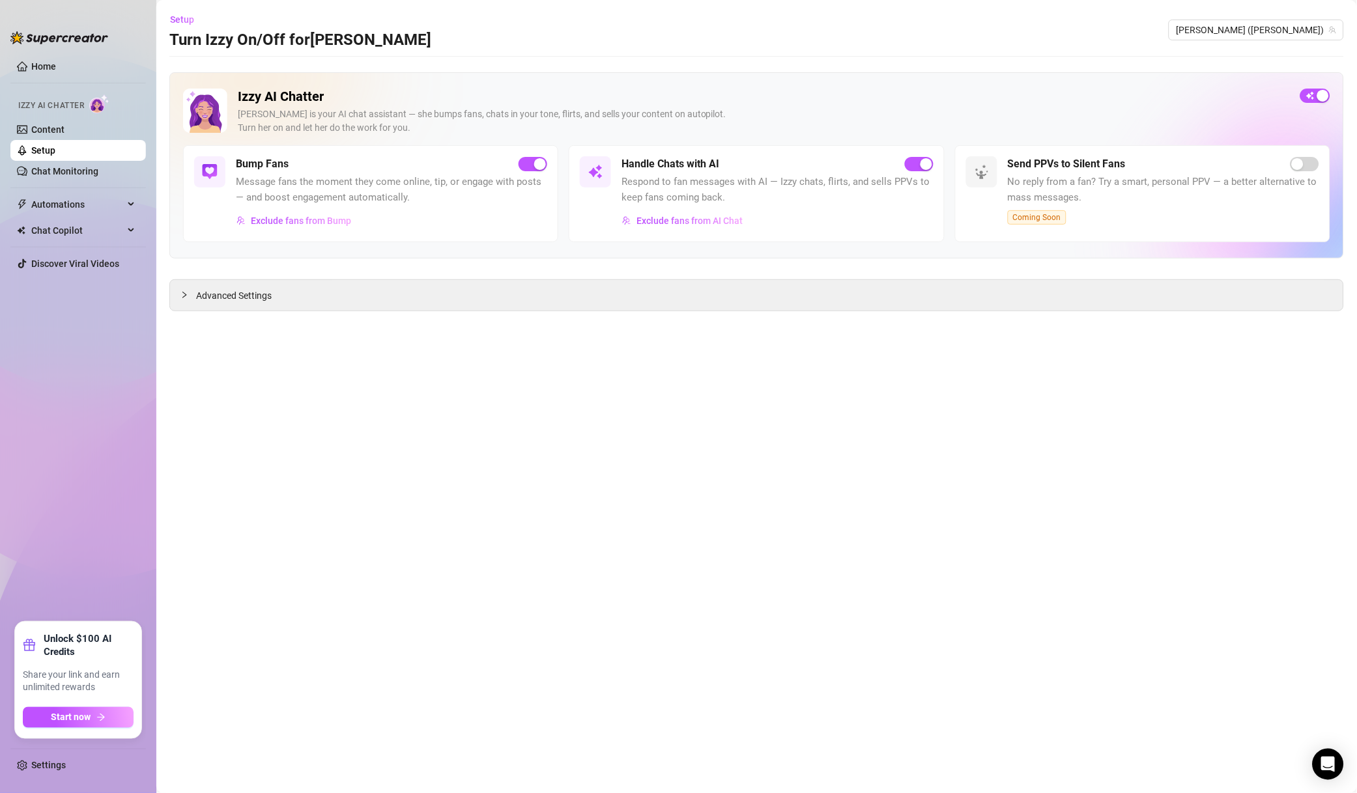
click at [1266, 27] on span "[PERSON_NAME] ([PERSON_NAME])" at bounding box center [1256, 30] width 160 height 20
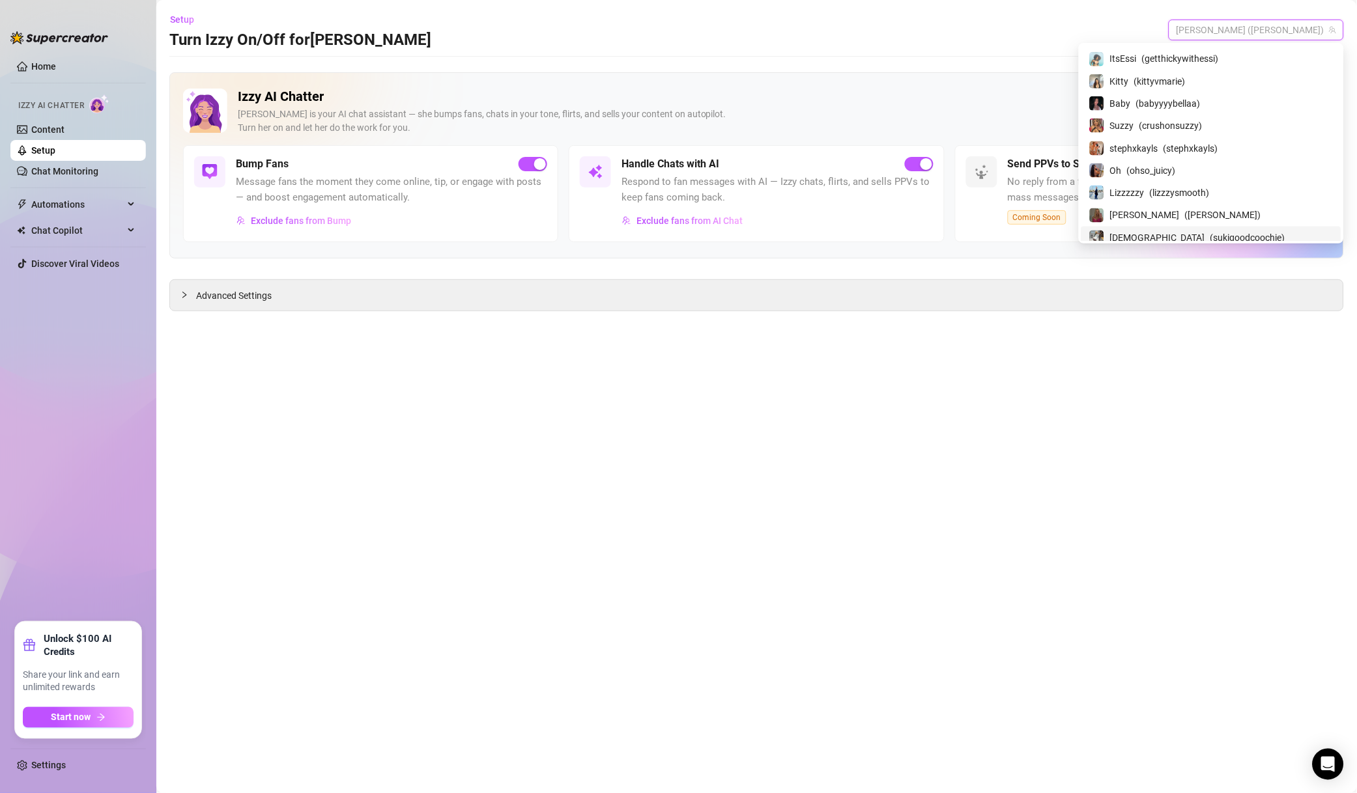
click at [1183, 237] on span "[DEMOGRAPHIC_DATA]" at bounding box center [1157, 238] width 95 height 14
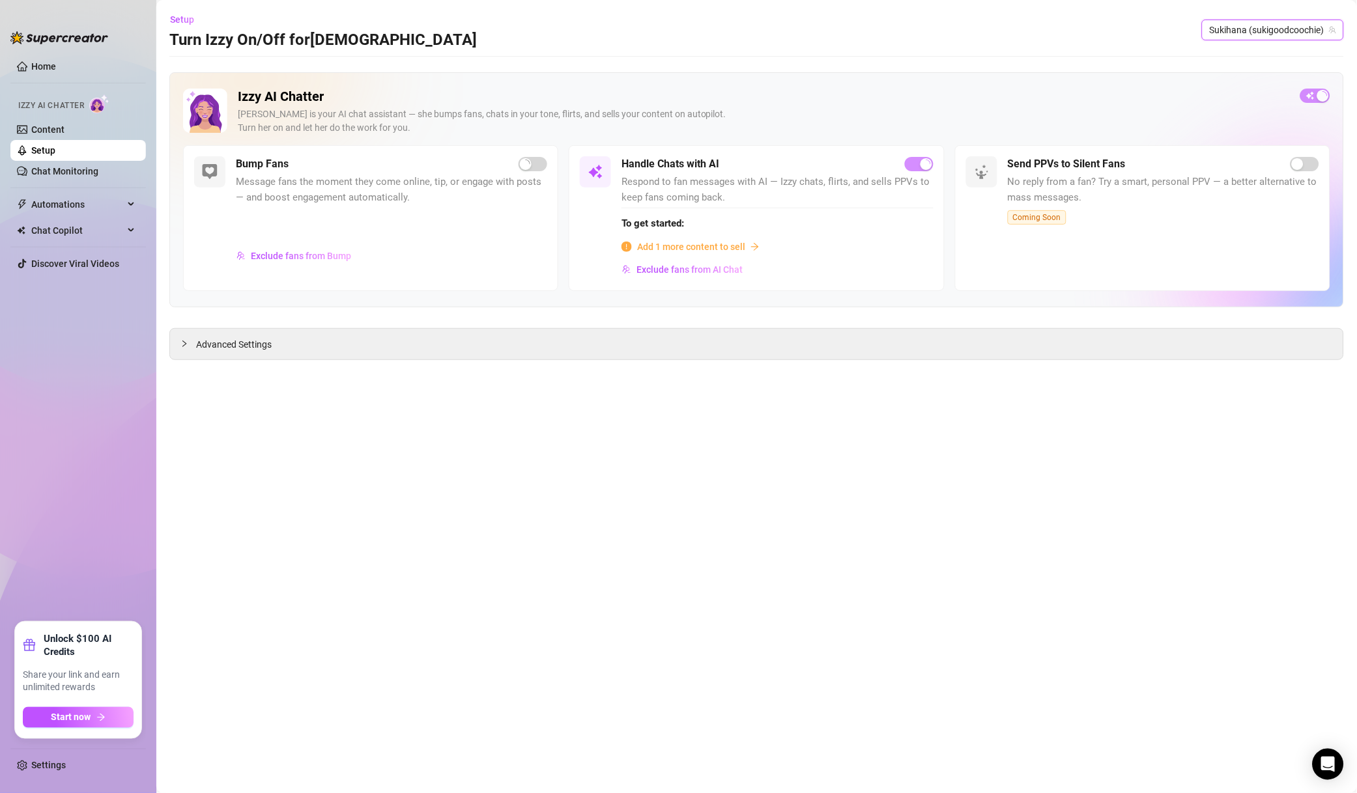
click at [715, 220] on span "To get started:" at bounding box center [776, 224] width 311 height 16
click at [711, 275] on span "Exclude fans from AI Chat" at bounding box center [689, 269] width 106 height 10
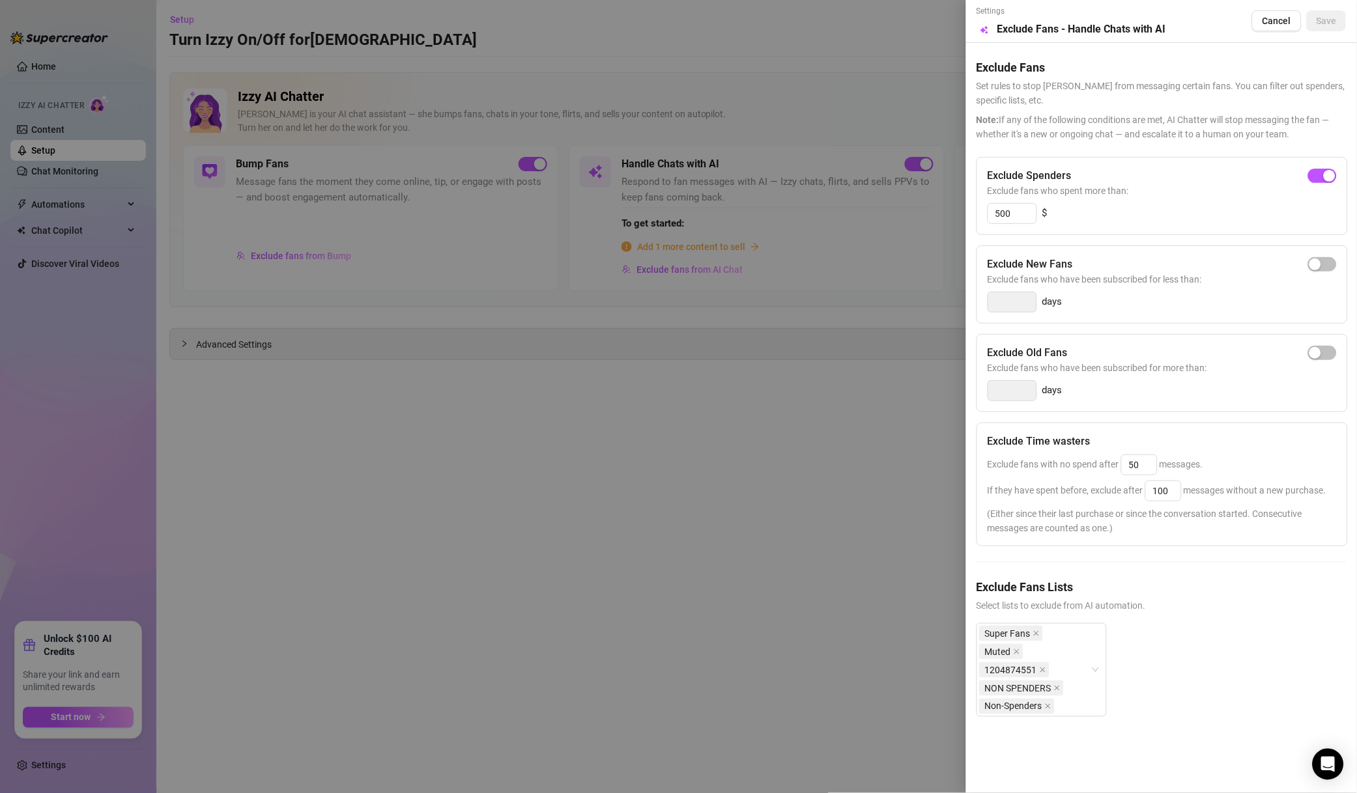
click at [843, 366] on div at bounding box center [678, 396] width 1357 height 793
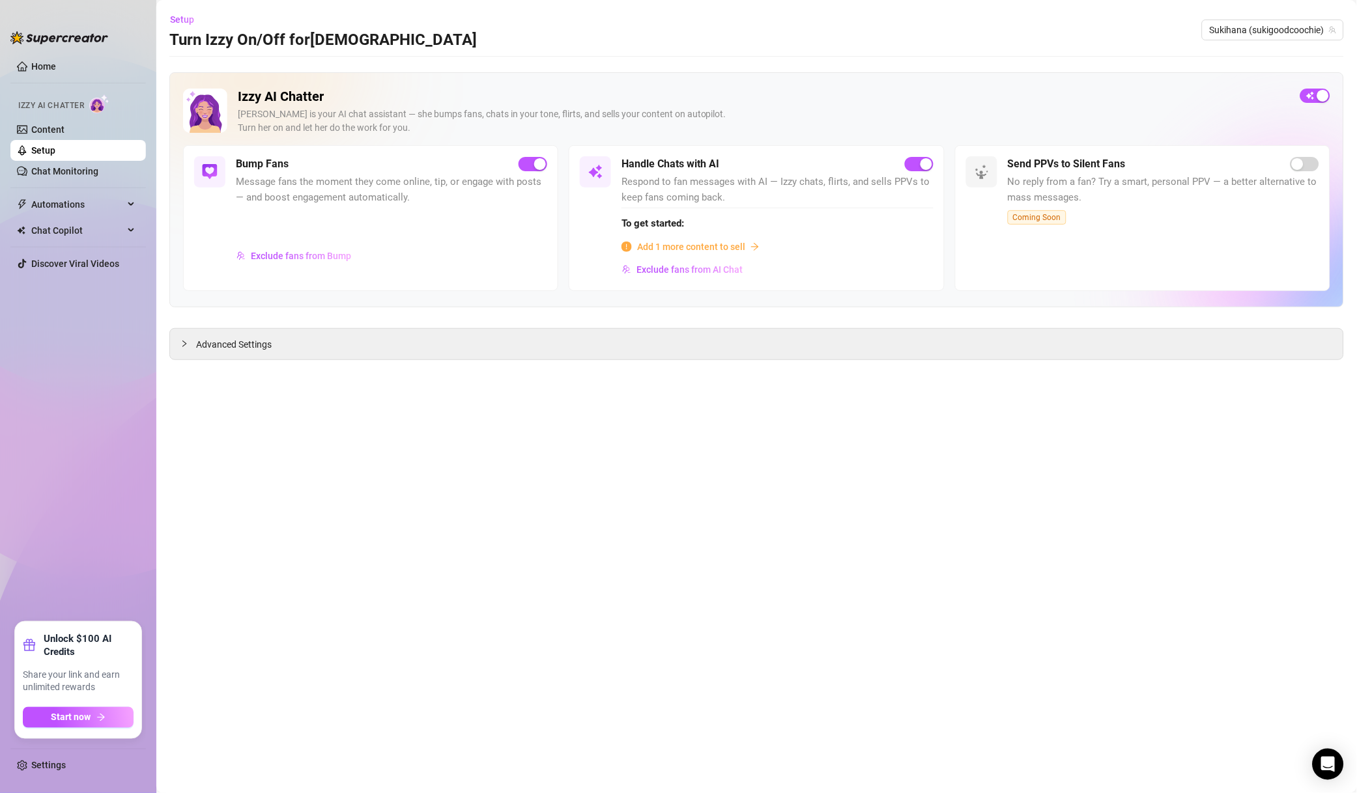
click at [664, 241] on span "Add 1 more content to sell" at bounding box center [691, 247] width 108 height 14
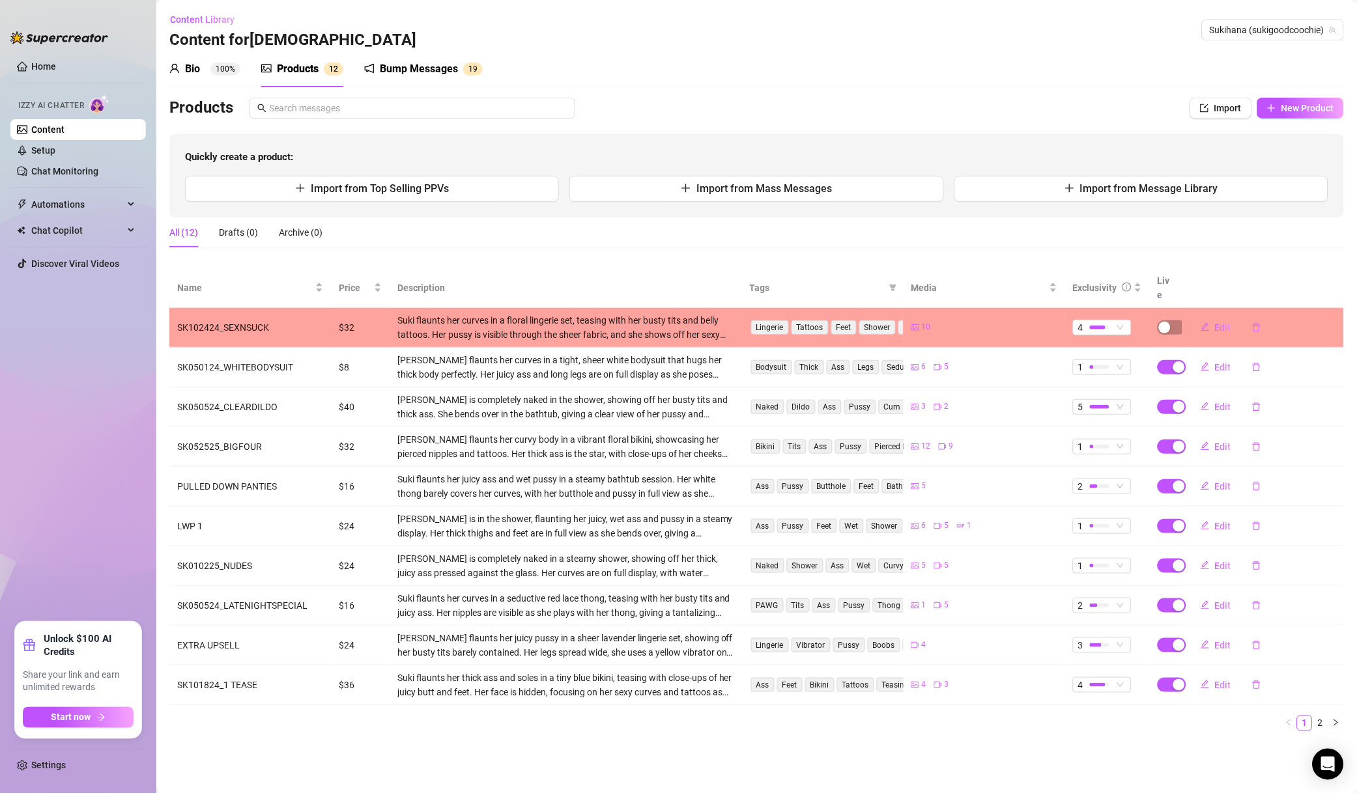
click at [1209, 317] on button "Edit" at bounding box center [1215, 327] width 51 height 21
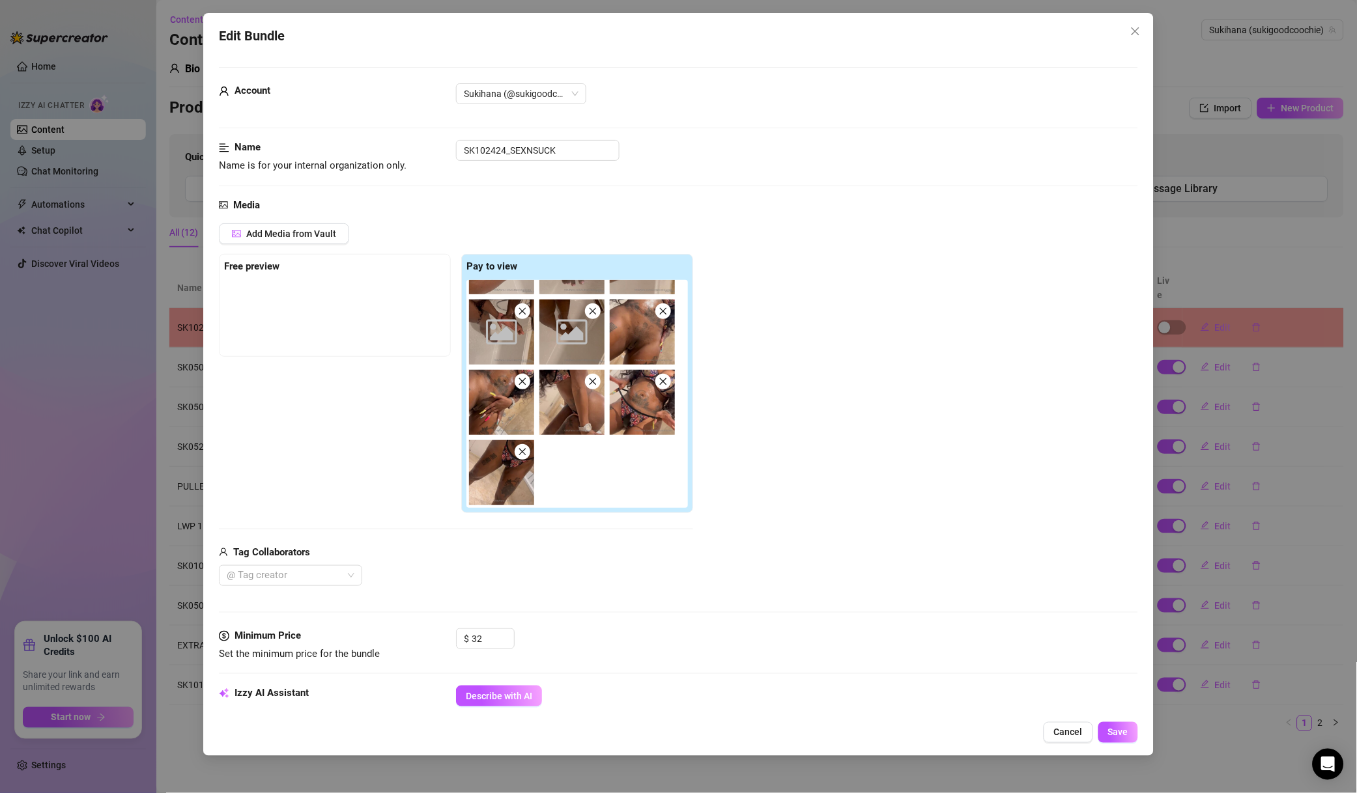
scroll to position [124, 0]
click at [296, 584] on div at bounding box center [283, 576] width 124 height 18
click at [283, 642] on div "Sugma" at bounding box center [291, 644] width 122 height 14
click at [507, 600] on div "Media Add Media from Vault Free preview Pay to view Tag Collaborators Sugma" at bounding box center [678, 413] width 918 height 431
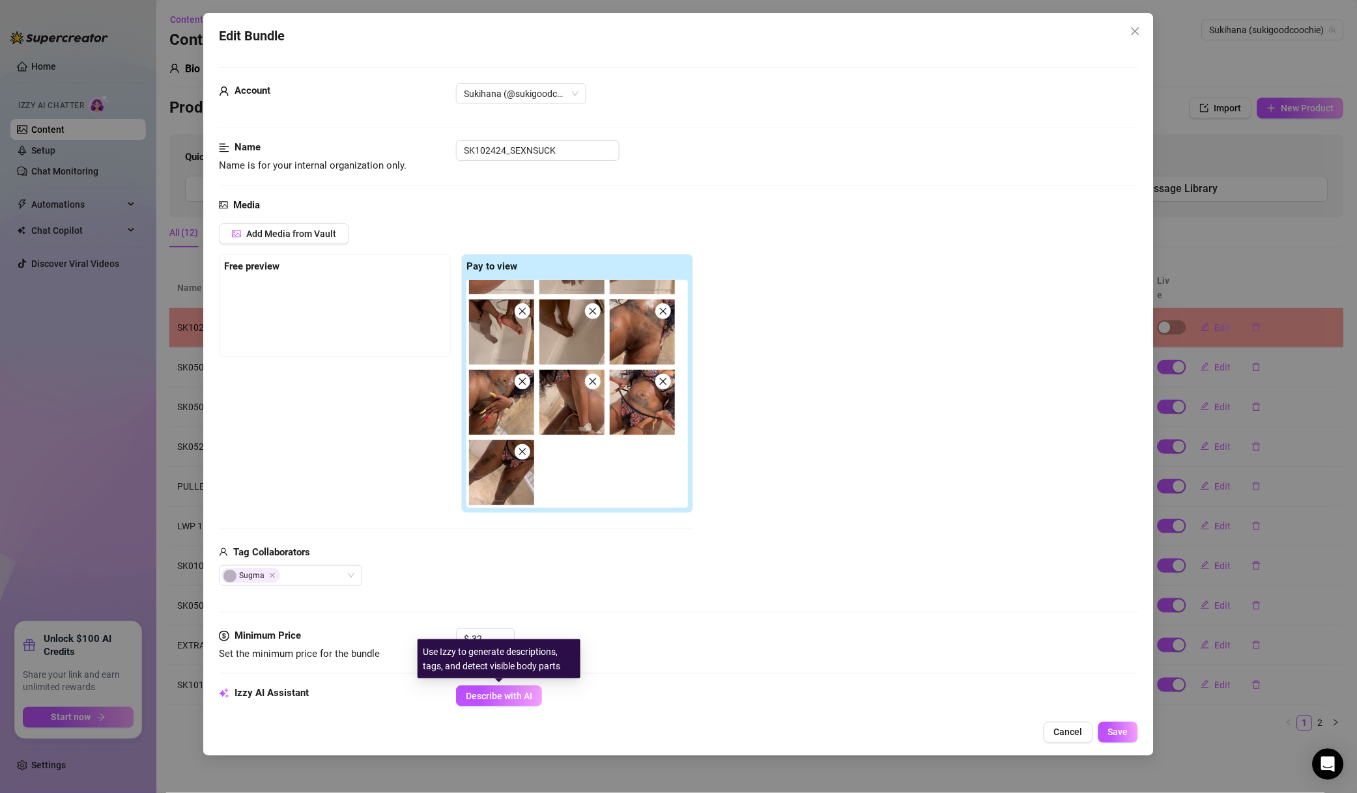
click at [498, 705] on button "Describe with AI" at bounding box center [499, 696] width 86 height 21
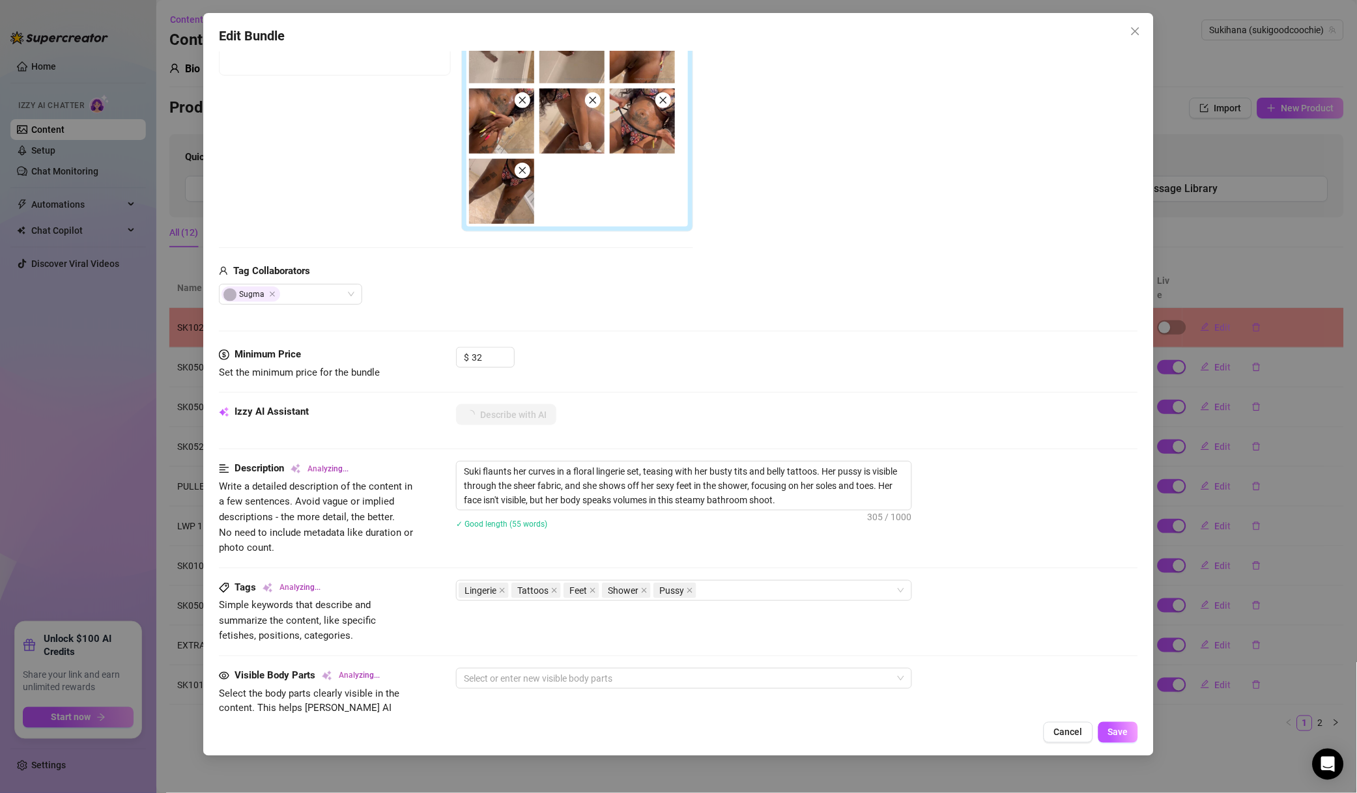
click at [1066, 729] on span "Cancel" at bounding box center [1068, 732] width 29 height 10
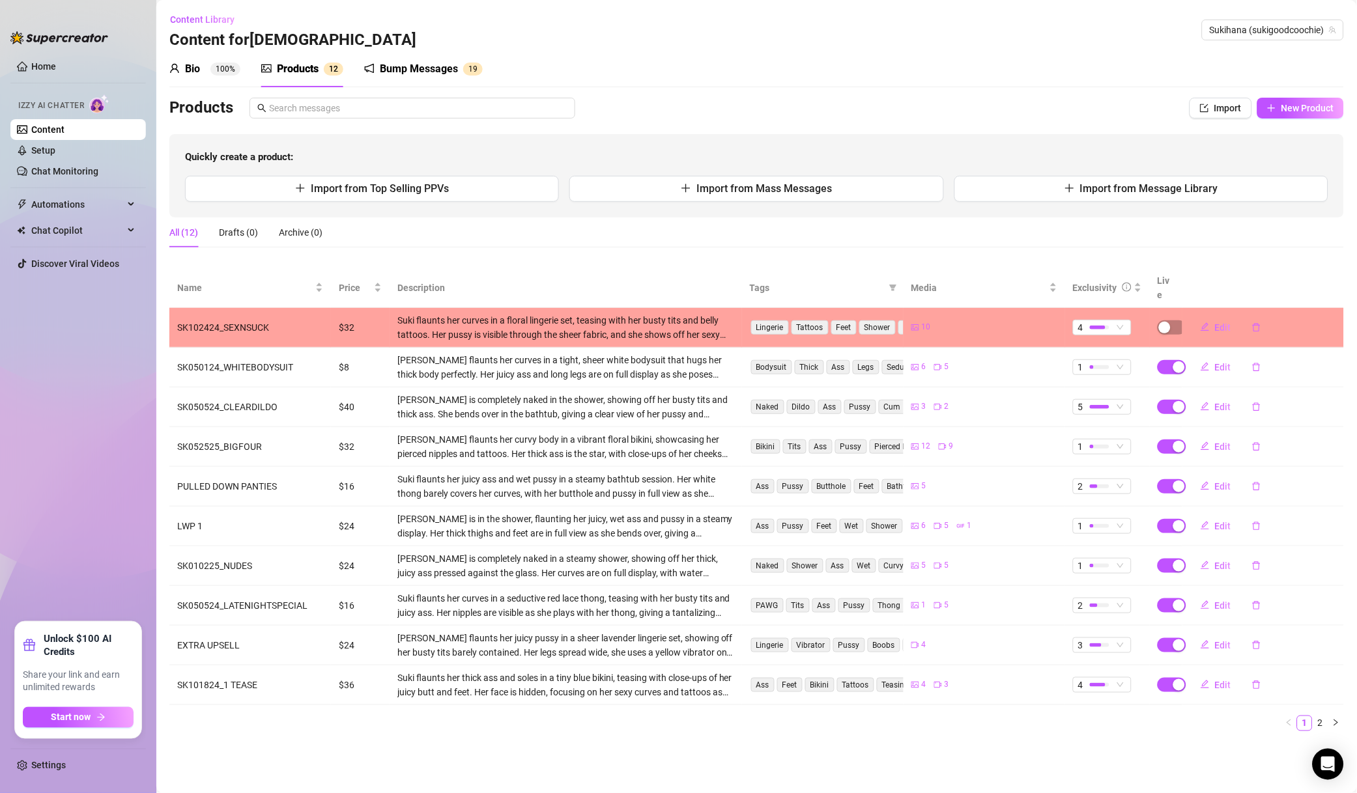
click at [1232, 317] on button "Edit" at bounding box center [1215, 327] width 51 height 21
type textarea "Type your message here..."
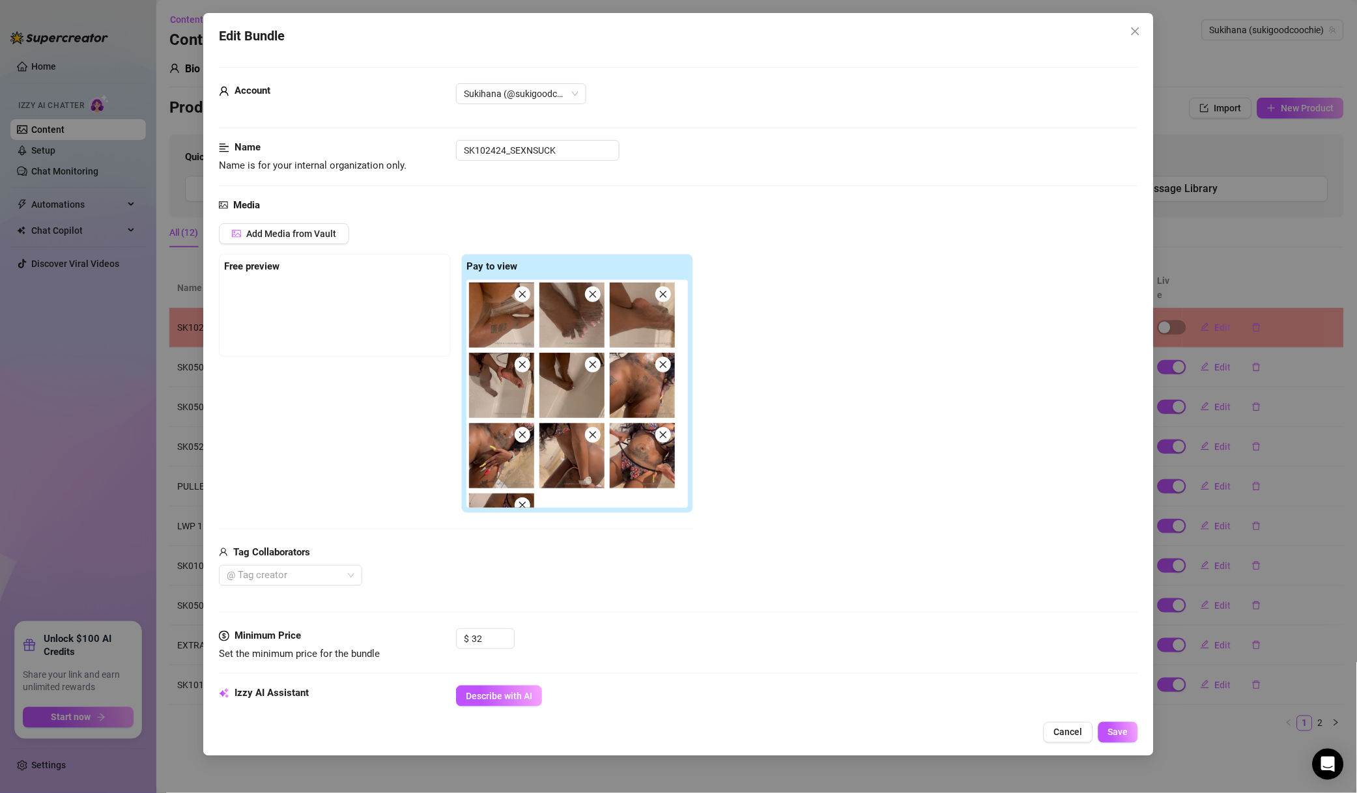
click at [313, 574] on div at bounding box center [283, 576] width 124 height 18
click at [289, 637] on div "Sugma" at bounding box center [291, 644] width 122 height 14
click at [486, 615] on div "Media Add Media from Vault Free preview Pay to view Tag Collaborators Sugma" at bounding box center [678, 413] width 918 height 431
click at [1130, 737] on button "Save" at bounding box center [1118, 732] width 40 height 21
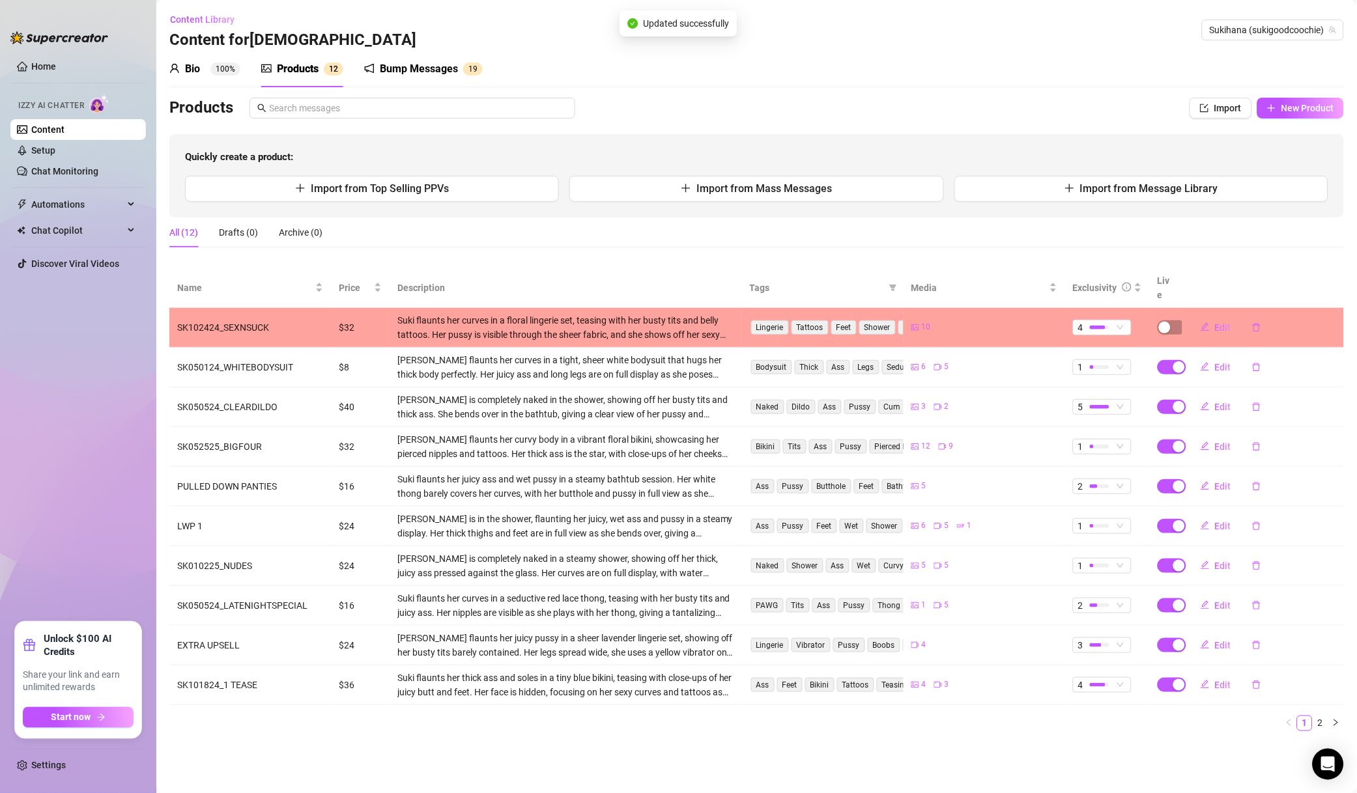
click at [1184, 318] on td "Edit" at bounding box center [1263, 328] width 162 height 40
click at [1172, 320] on span "button" at bounding box center [1171, 327] width 29 height 14
click at [1258, 289] on button "OK" at bounding box center [1260, 283] width 21 height 16
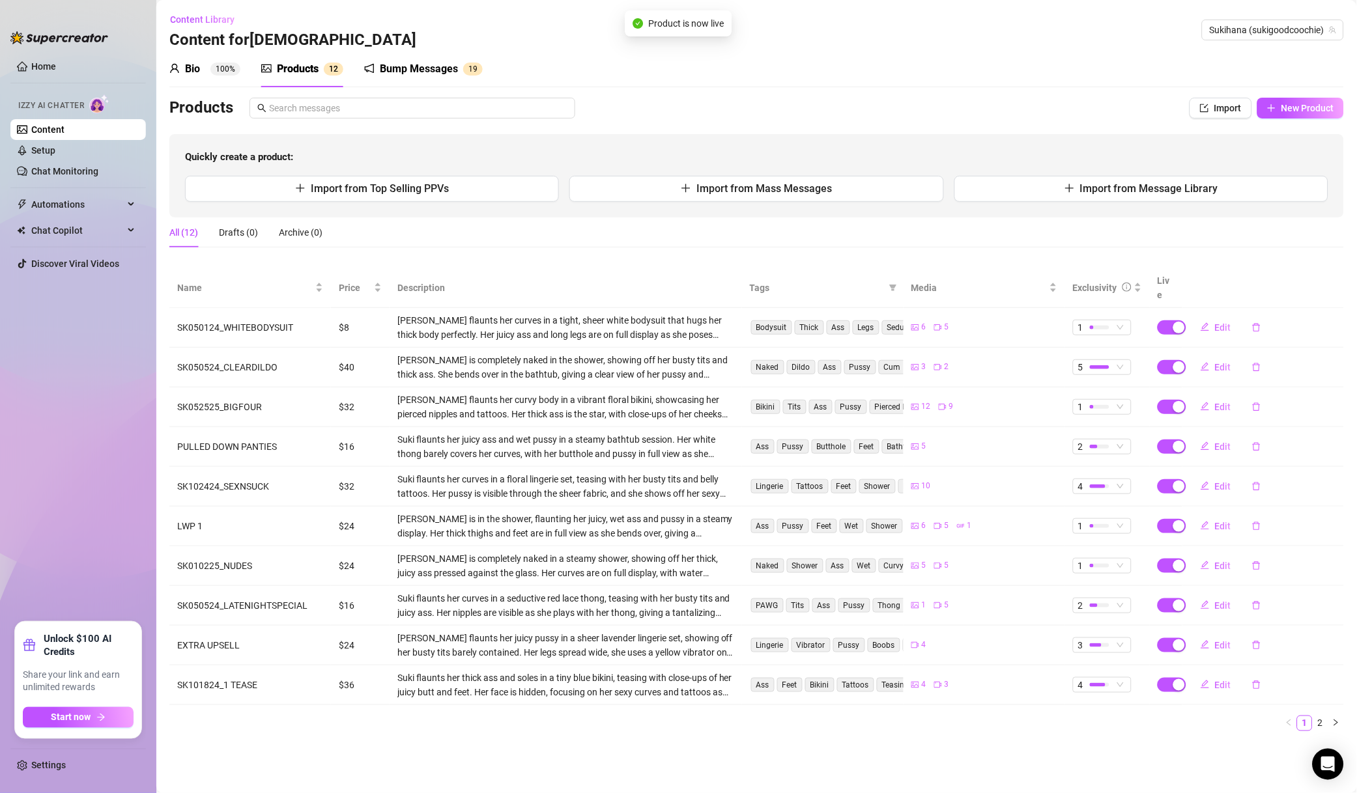
click at [1282, 31] on span "Sukihana (sukigoodcoochie)" at bounding box center [1272, 30] width 126 height 20
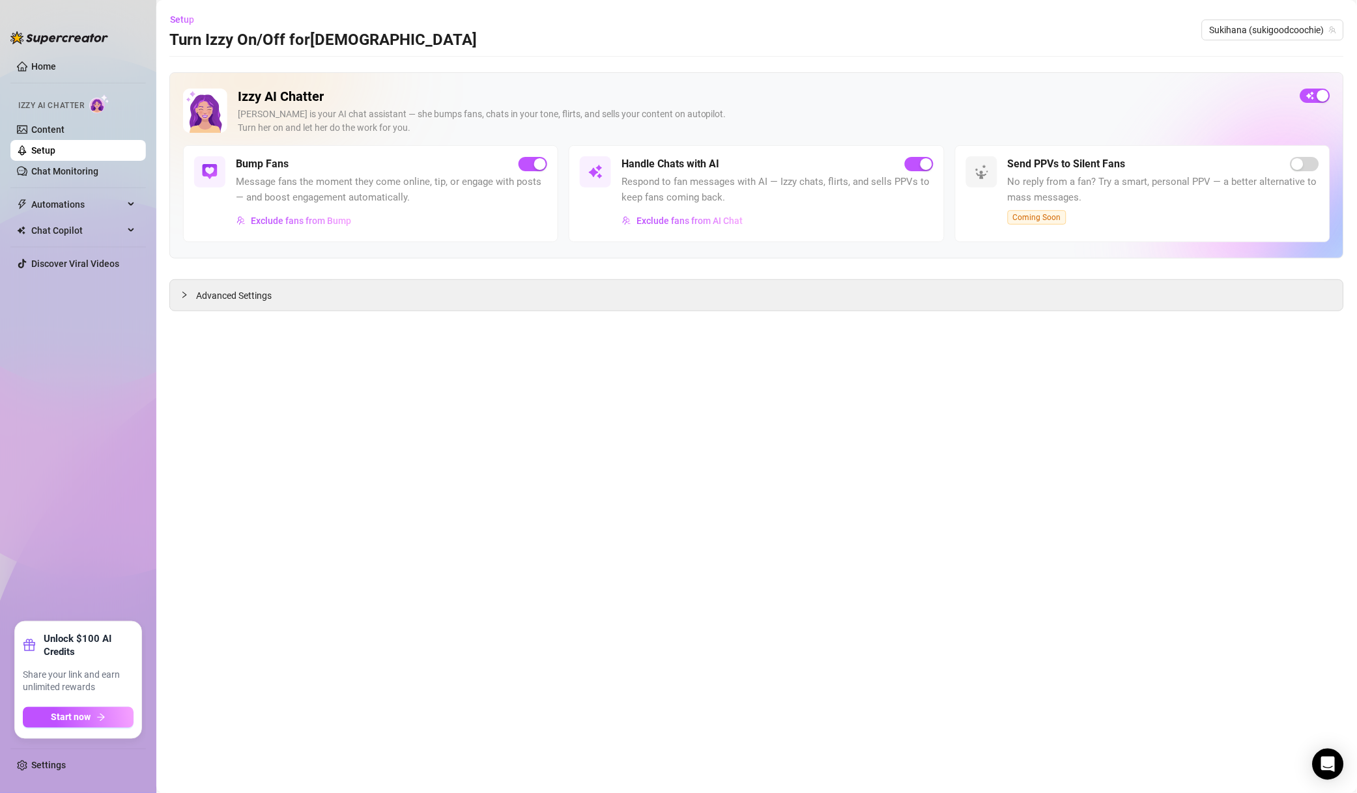
click at [715, 225] on span "Exclude fans from AI Chat" at bounding box center [689, 221] width 106 height 10
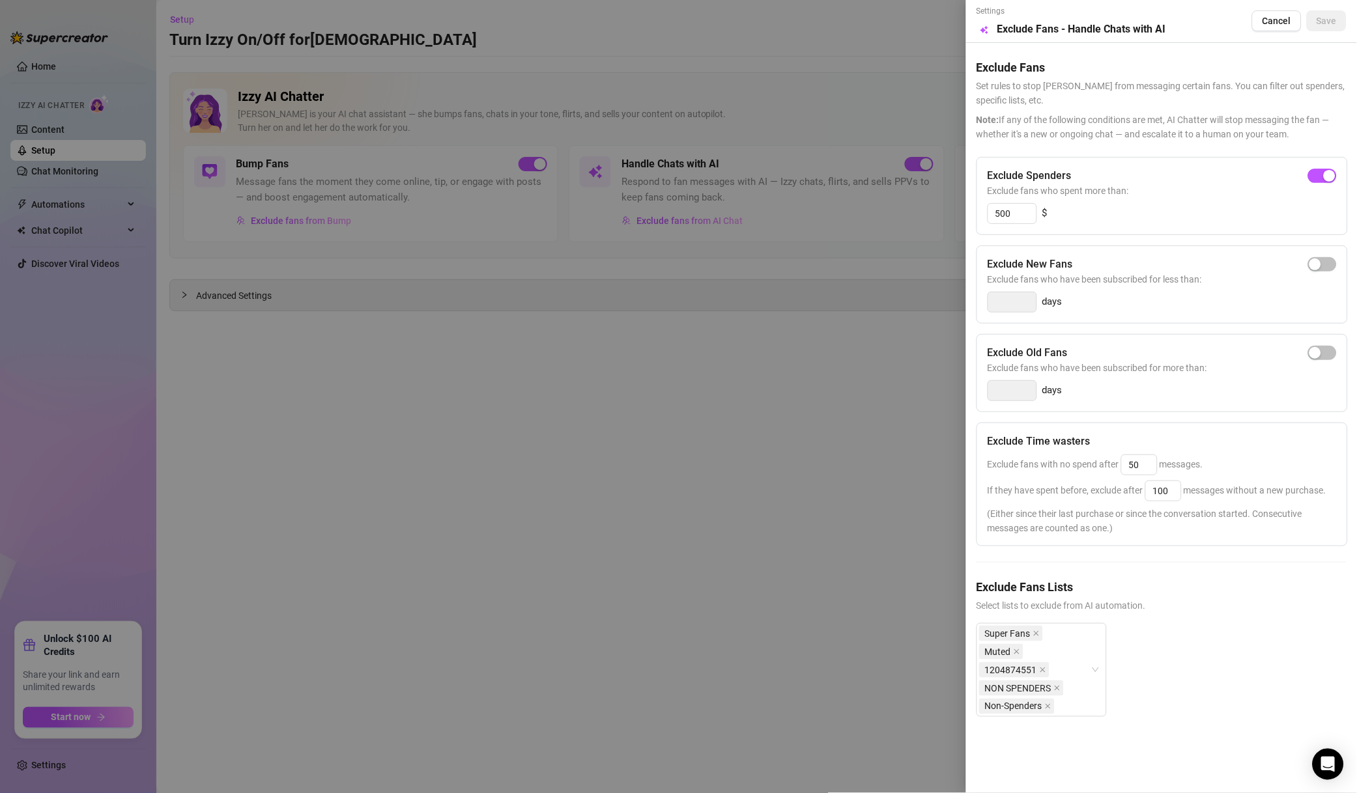
drag, startPoint x: 852, startPoint y: 275, endPoint x: 862, endPoint y: 270, distance: 11.1
click at [853, 275] on div at bounding box center [678, 396] width 1357 height 793
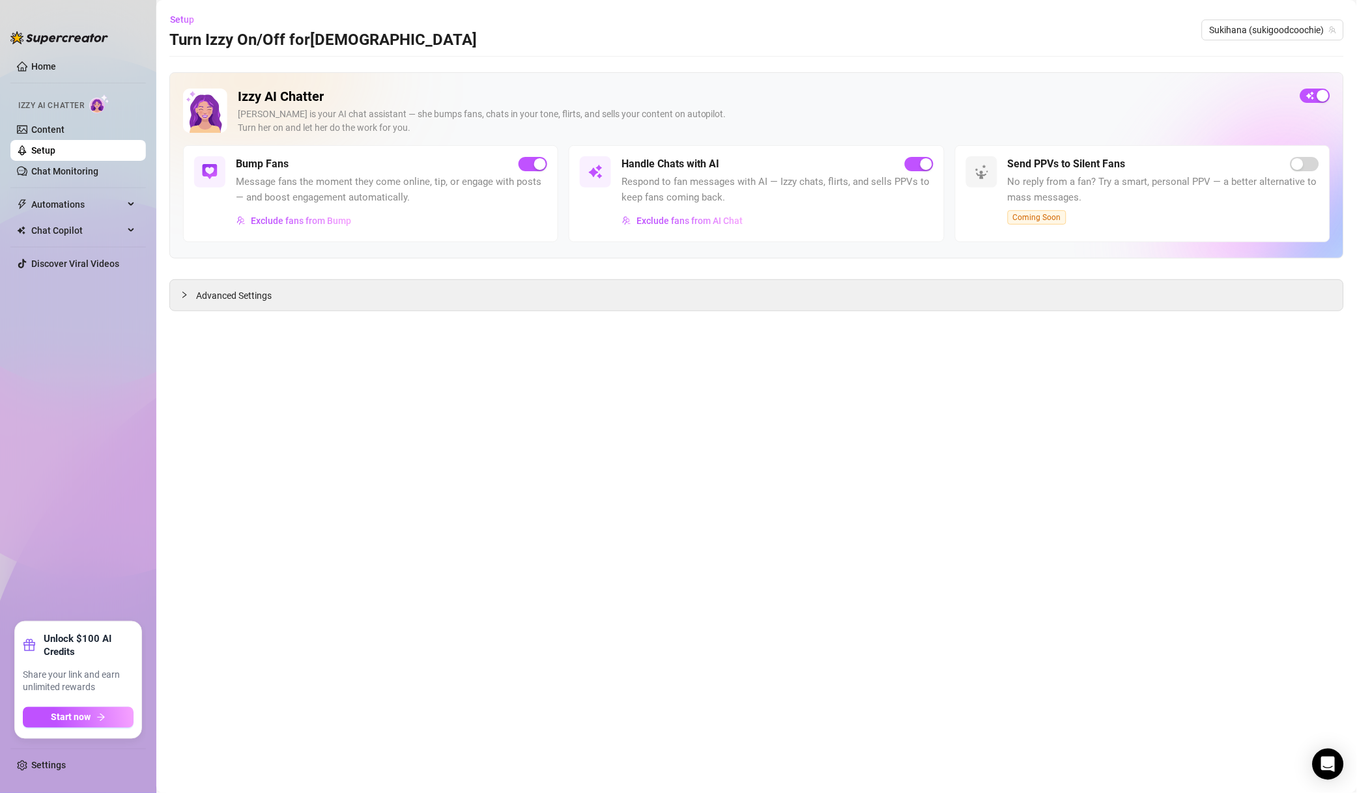
click at [1261, 36] on span "Sukihana (sukigoodcoochie)" at bounding box center [1272, 30] width 126 height 20
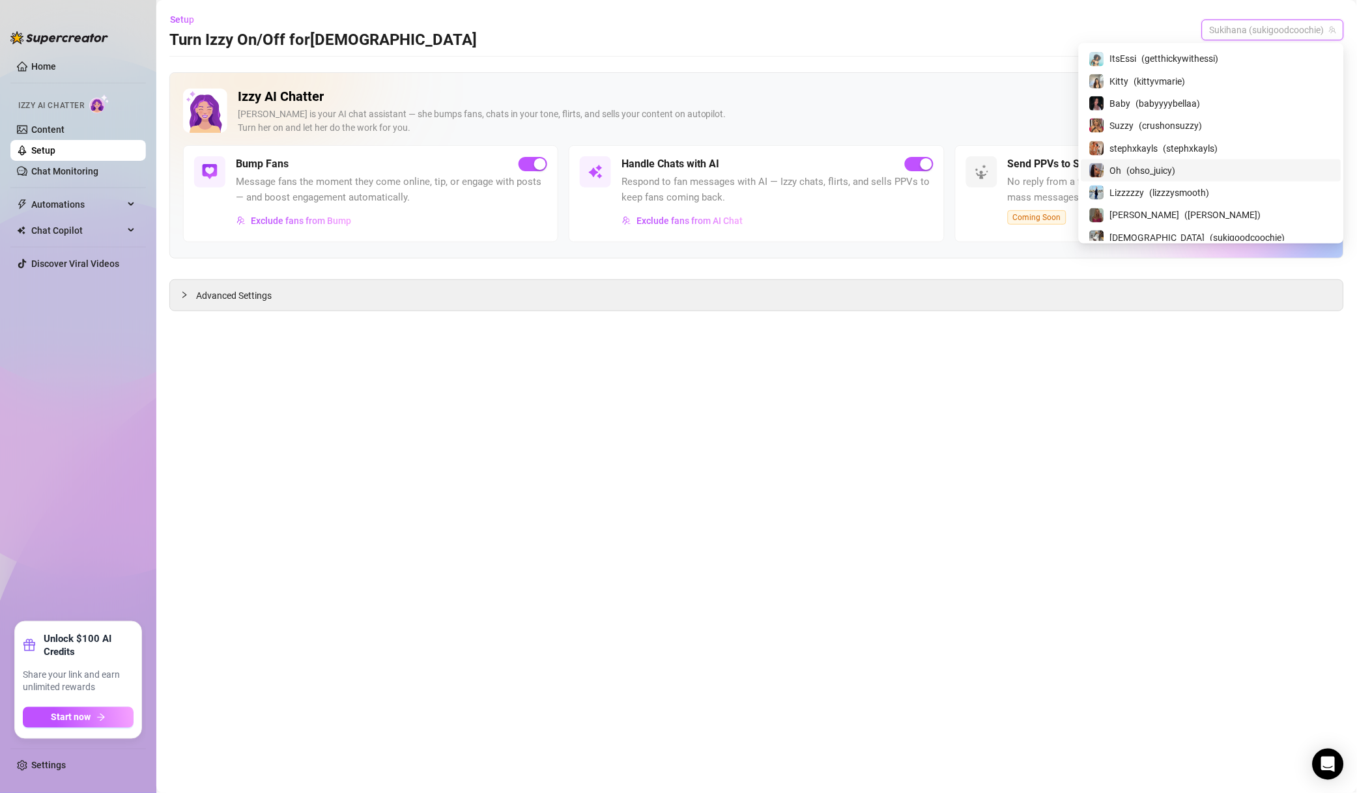
scroll to position [561, 0]
click at [1236, 171] on span "( [GEOGRAPHIC_DATA] )" at bounding box center [1204, 166] width 64 height 14
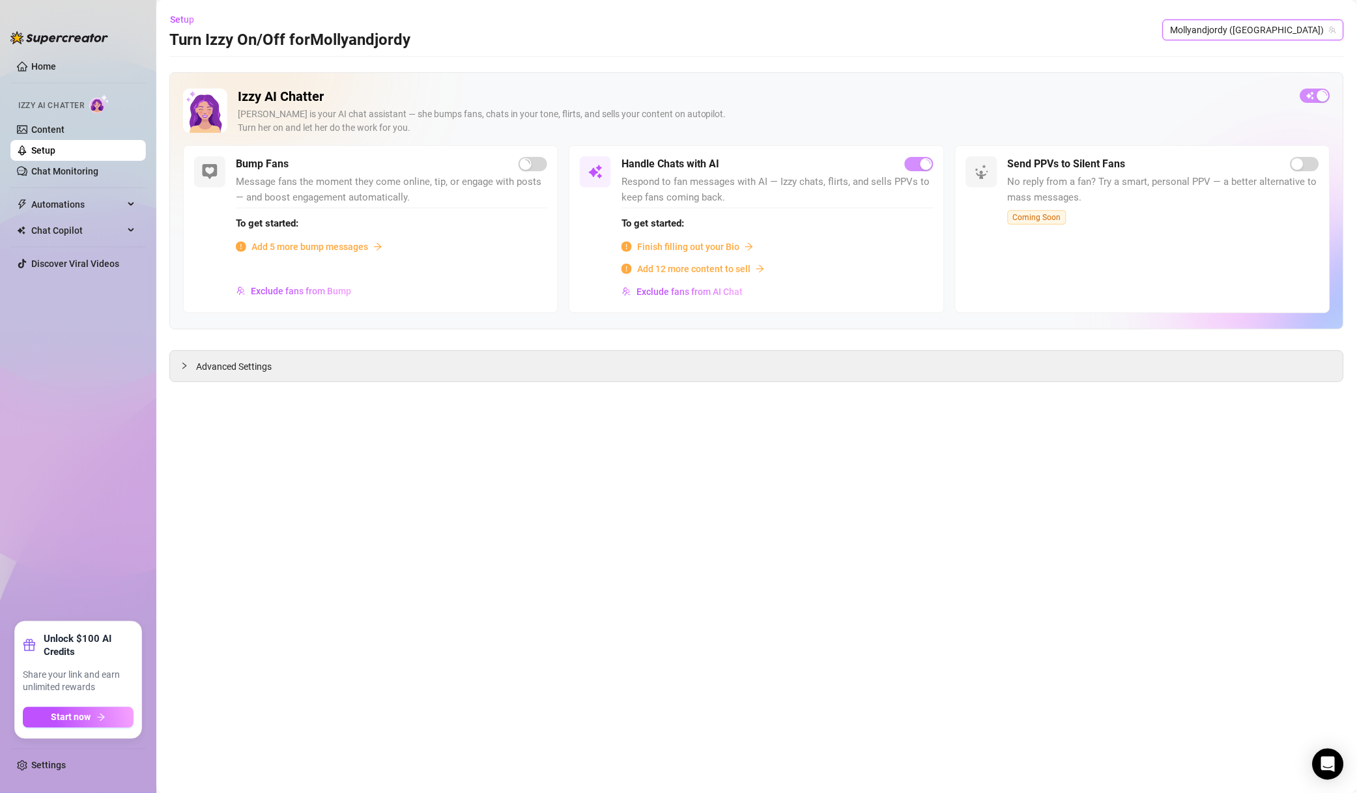
click at [673, 220] on strong "To get started:" at bounding box center [652, 224] width 63 height 12
click at [684, 293] on span "Exclude fans from AI Chat" at bounding box center [689, 292] width 106 height 10
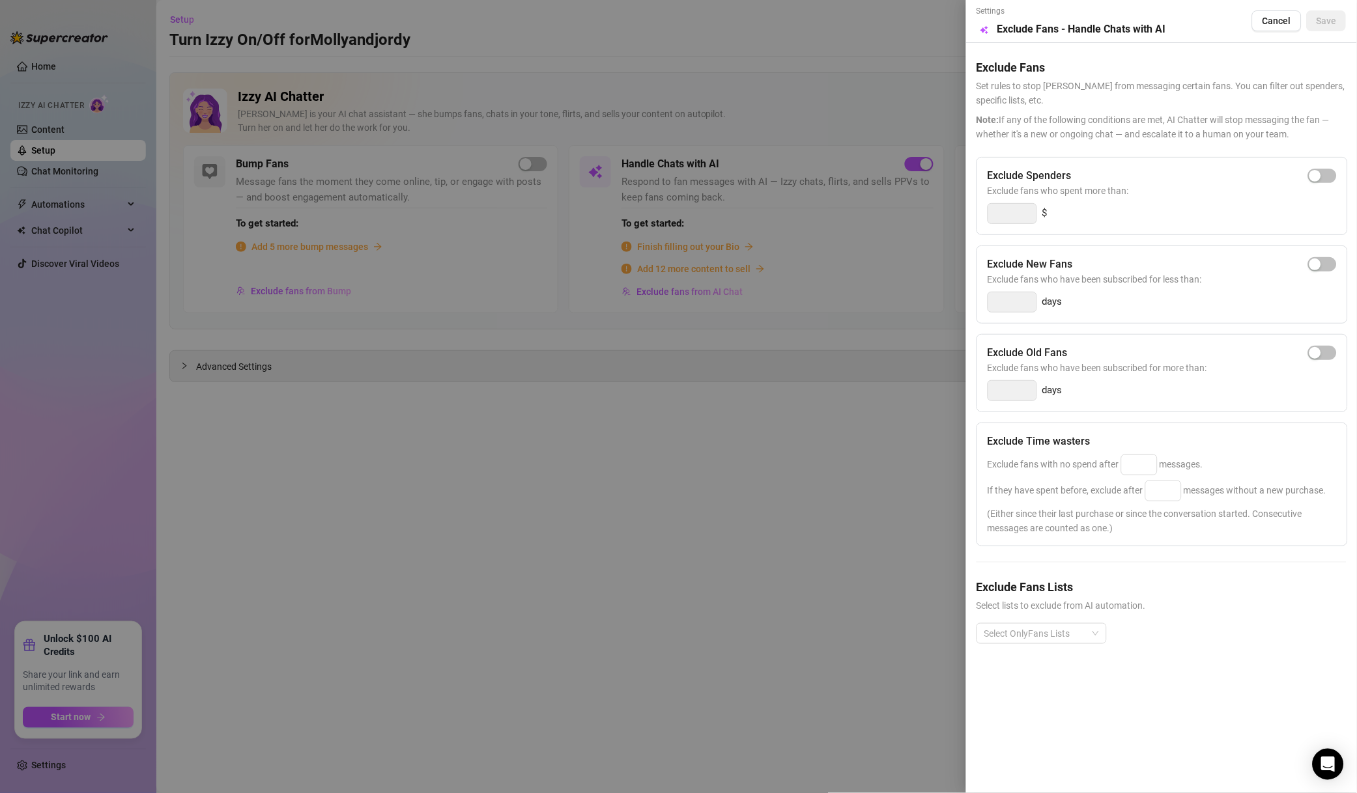
click at [1328, 178] on span "button" at bounding box center [1322, 176] width 29 height 14
drag, startPoint x: 1013, startPoint y: 216, endPoint x: 941, endPoint y: 204, distance: 73.2
click at [941, 204] on div "Settings Preview Exclude Fans - Handle Chats with AI Cancel Save Exclude Fans S…" at bounding box center [678, 396] width 1357 height 793
click at [1039, 642] on div at bounding box center [1034, 634] width 111 height 18
type input "500"
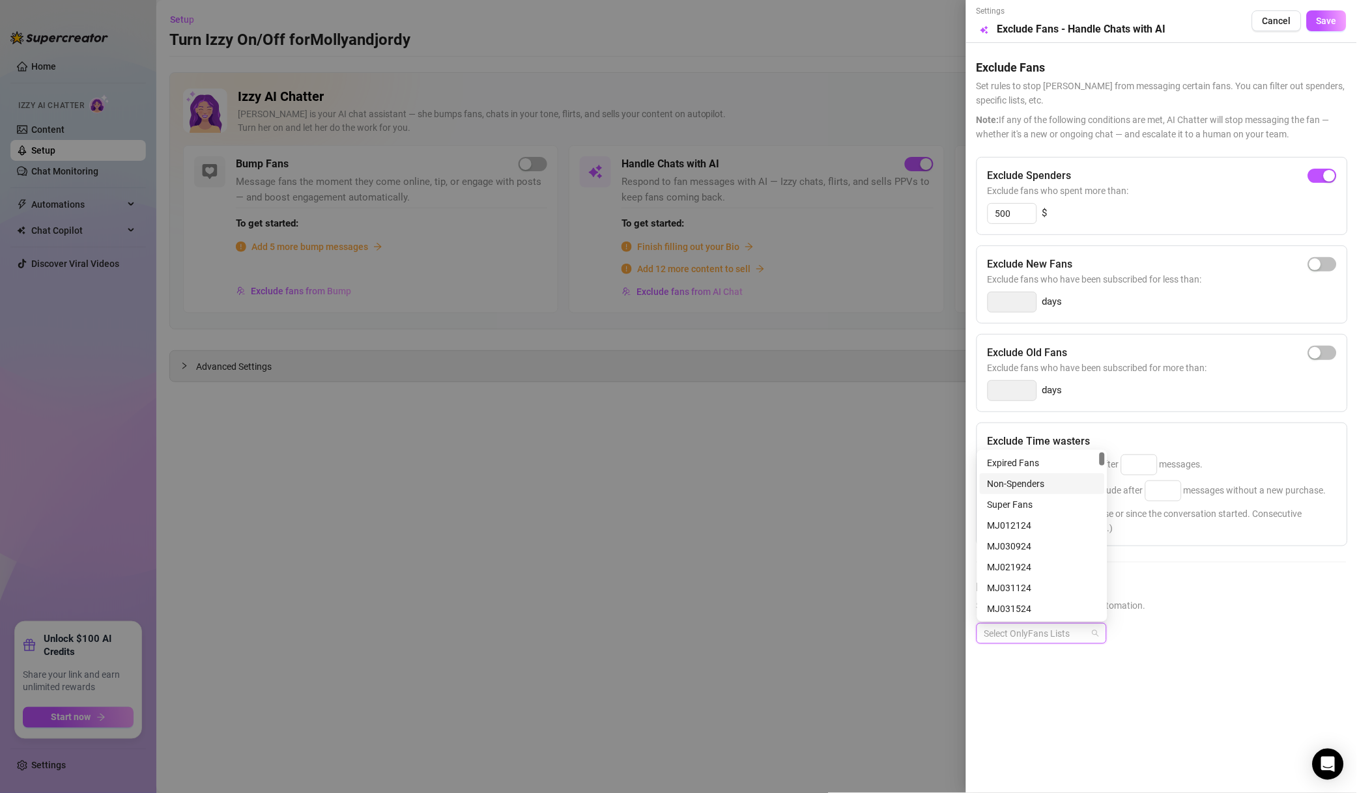
click at [1020, 488] on div "Non-Spenders" at bounding box center [1041, 484] width 109 height 14
click at [1023, 509] on div "Super Fans" at bounding box center [1041, 505] width 109 height 14
click at [1063, 463] on div "# 🐳WHALES 🐳" at bounding box center [1041, 464] width 109 height 14
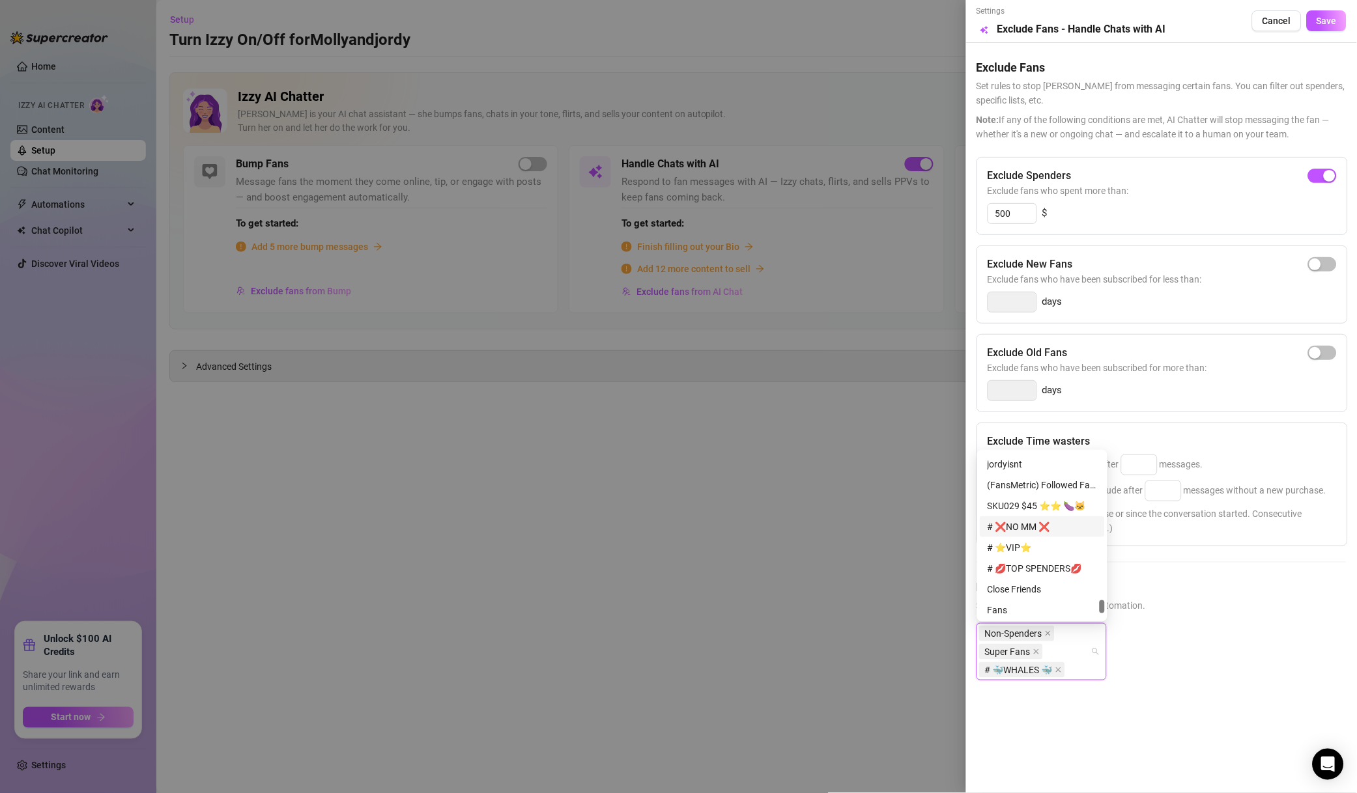
click at [1049, 526] on div "# ❌NO MM ❌" at bounding box center [1041, 527] width 109 height 14
click at [1050, 544] on div "# ⭐️VIP⭐️" at bounding box center [1041, 548] width 109 height 14
click at [1055, 570] on div "# 💋TOP SPENDERS💋" at bounding box center [1041, 568] width 109 height 14
click at [1010, 529] on div "Muted" at bounding box center [1041, 526] width 109 height 14
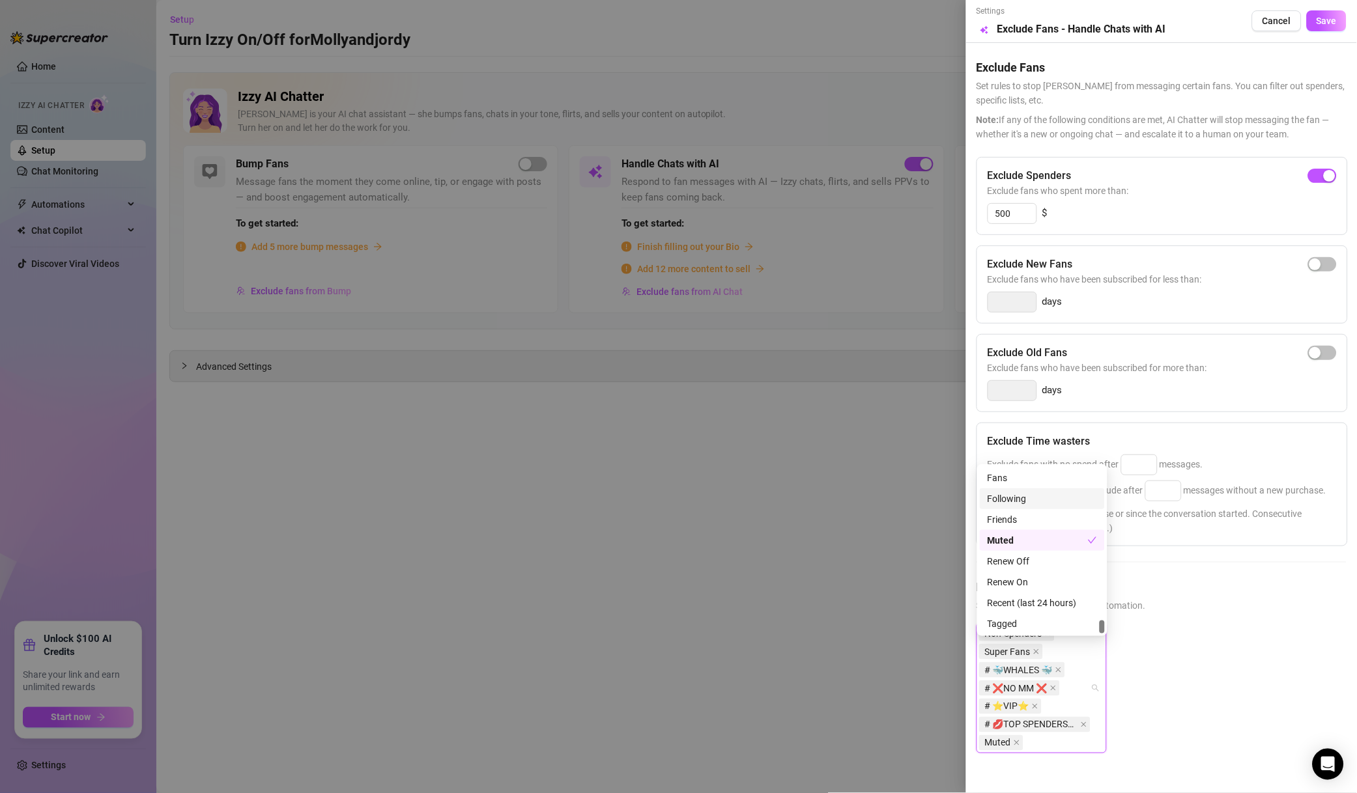
click at [1312, 27] on button "Save" at bounding box center [1326, 20] width 40 height 21
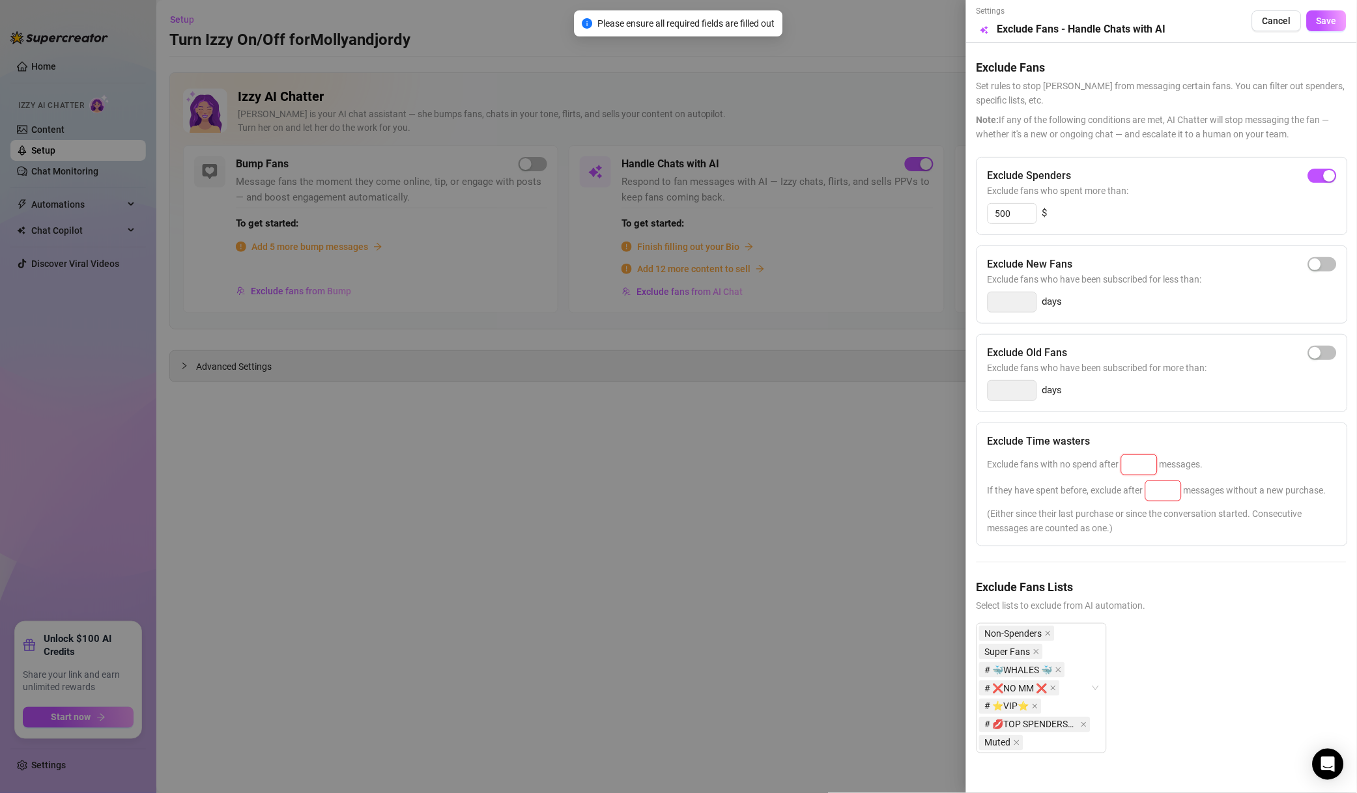
click at [1142, 462] on input at bounding box center [1138, 465] width 35 height 20
type input "50"
click at [1169, 487] on input at bounding box center [1163, 491] width 35 height 20
type input "100"
click at [1278, 398] on div "days" at bounding box center [1161, 390] width 349 height 21
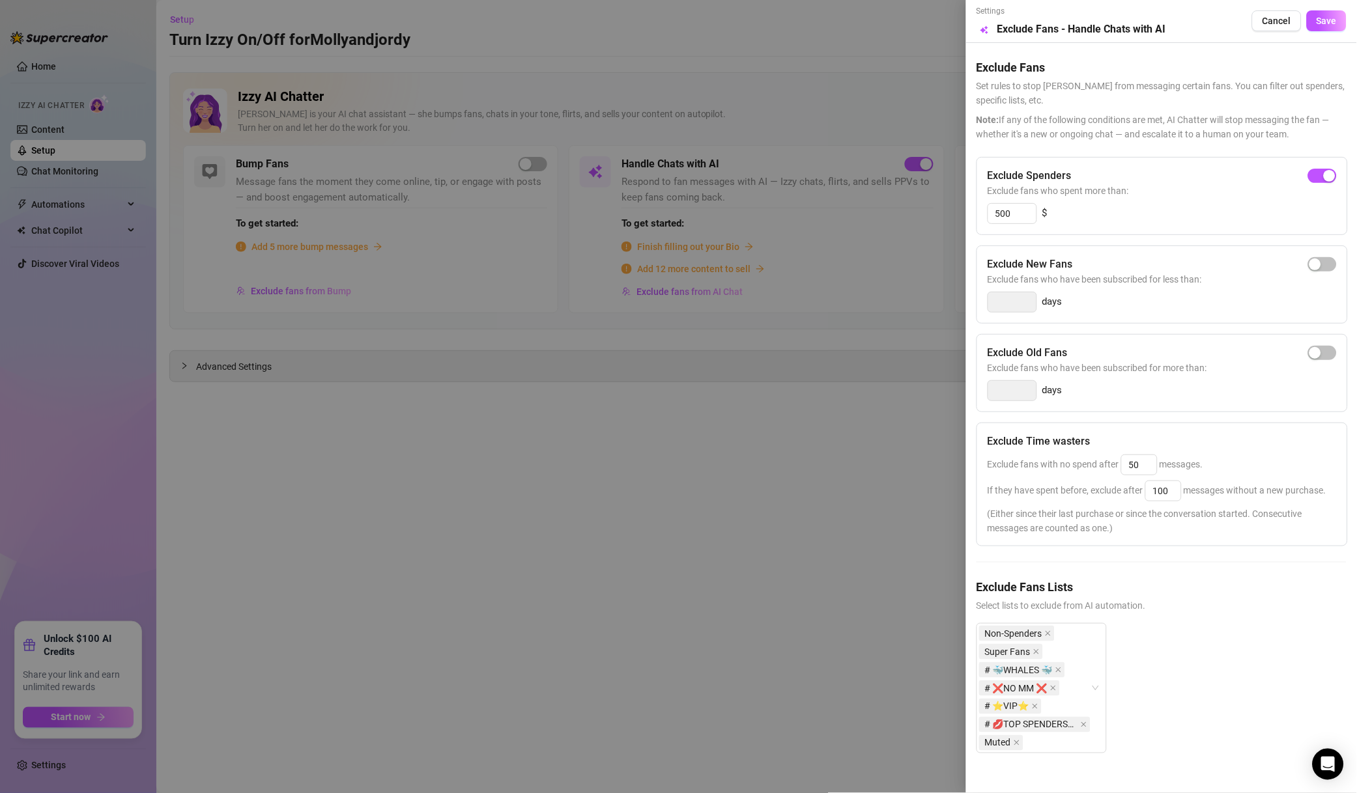
click at [1317, 31] on button "Save" at bounding box center [1326, 20] width 40 height 21
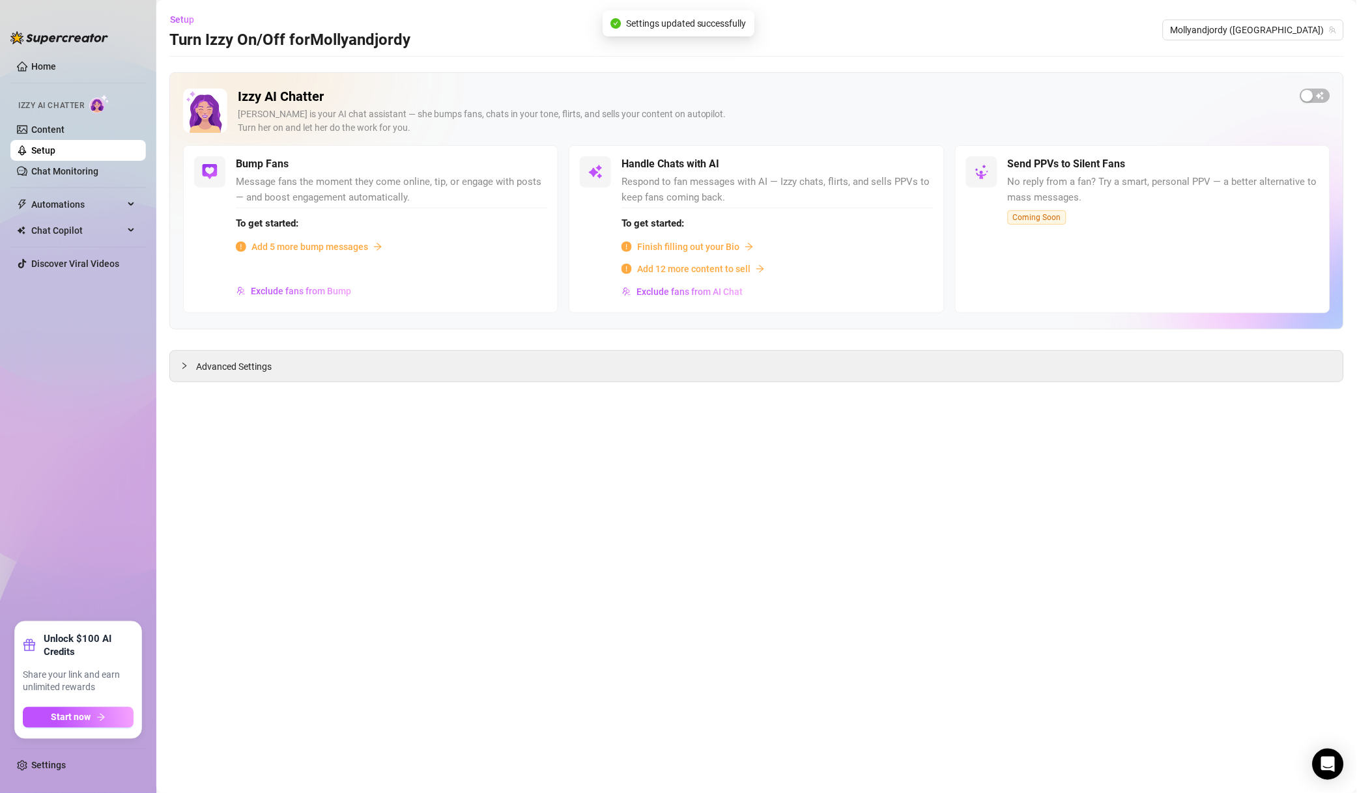
click at [320, 293] on span "Exclude fans from Bump" at bounding box center [301, 291] width 100 height 10
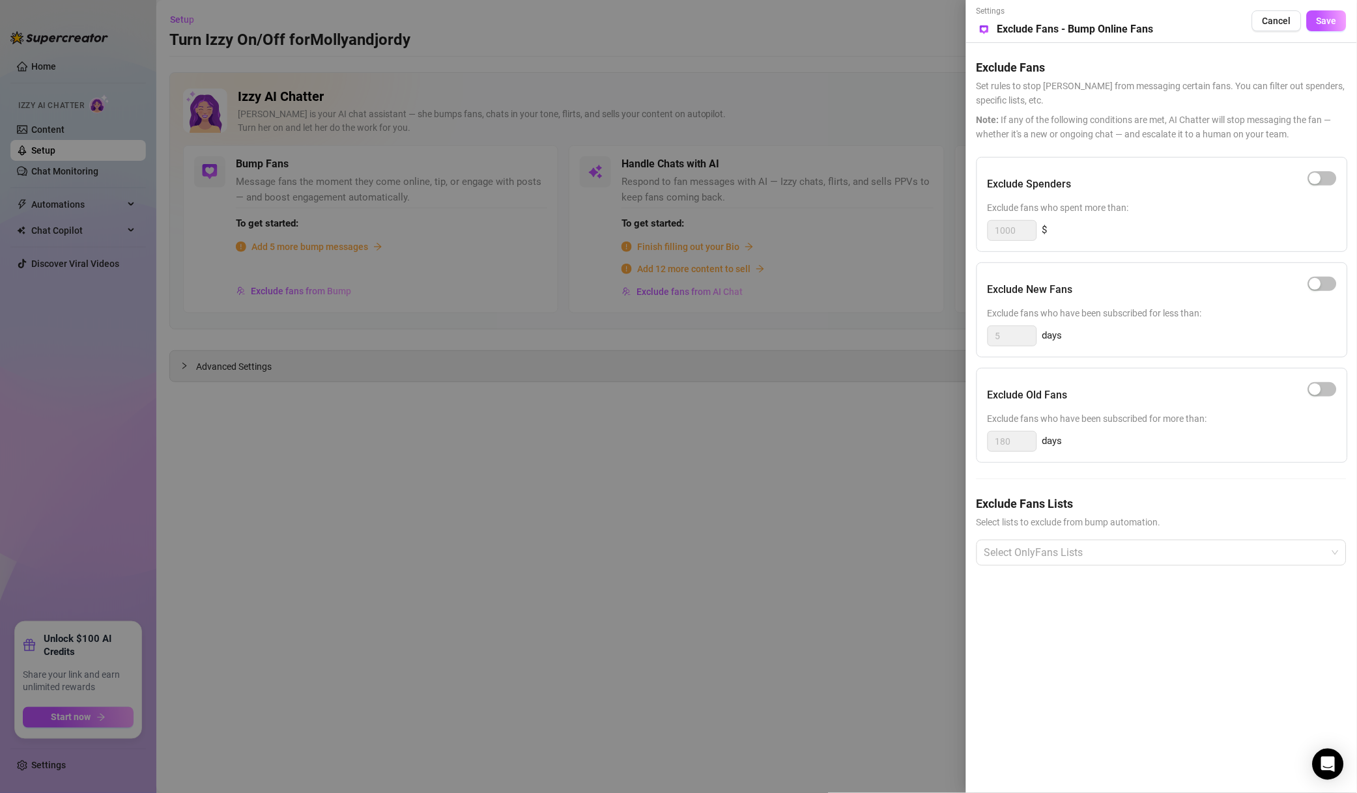
click at [1321, 178] on div "button" at bounding box center [1315, 179] width 12 height 12
drag, startPoint x: 1008, startPoint y: 234, endPoint x: 935, endPoint y: 234, distance: 72.9
click at [937, 234] on div "Settings Preview Exclude Fans - Bump Online Fans Cancel Save Exclude Fans Set r…" at bounding box center [678, 396] width 1357 height 793
click at [1054, 558] on div at bounding box center [1154, 552] width 351 height 23
type input "500"
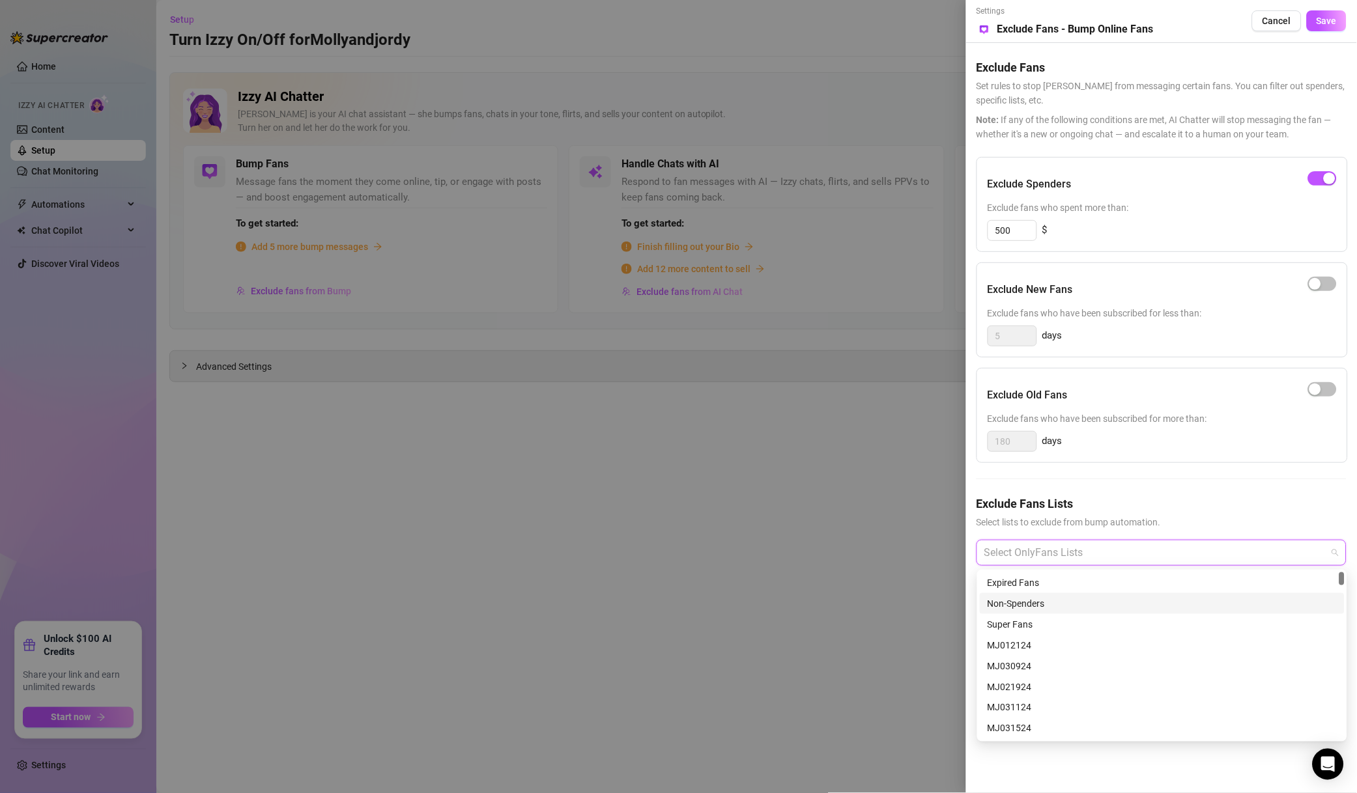
click at [1050, 600] on div "Non-Spenders" at bounding box center [1161, 604] width 349 height 14
click at [1039, 617] on div "Super Fans" at bounding box center [1161, 624] width 349 height 14
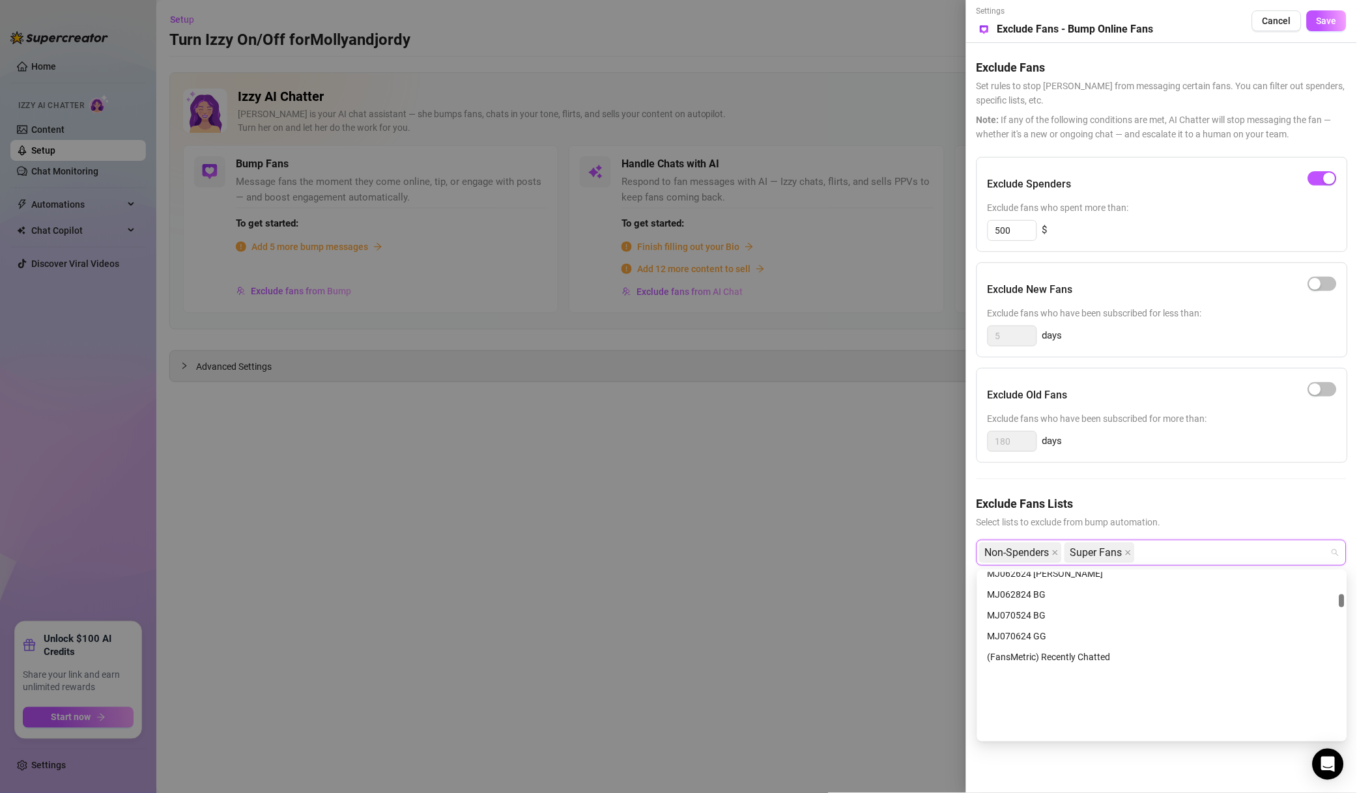
scroll to position [374, 0]
click at [1067, 577] on div "# 🐳WHALES 🐳" at bounding box center [1161, 584] width 349 height 14
click at [1039, 688] on div "# ❌NO MM ❌" at bounding box center [1161, 688] width 349 height 14
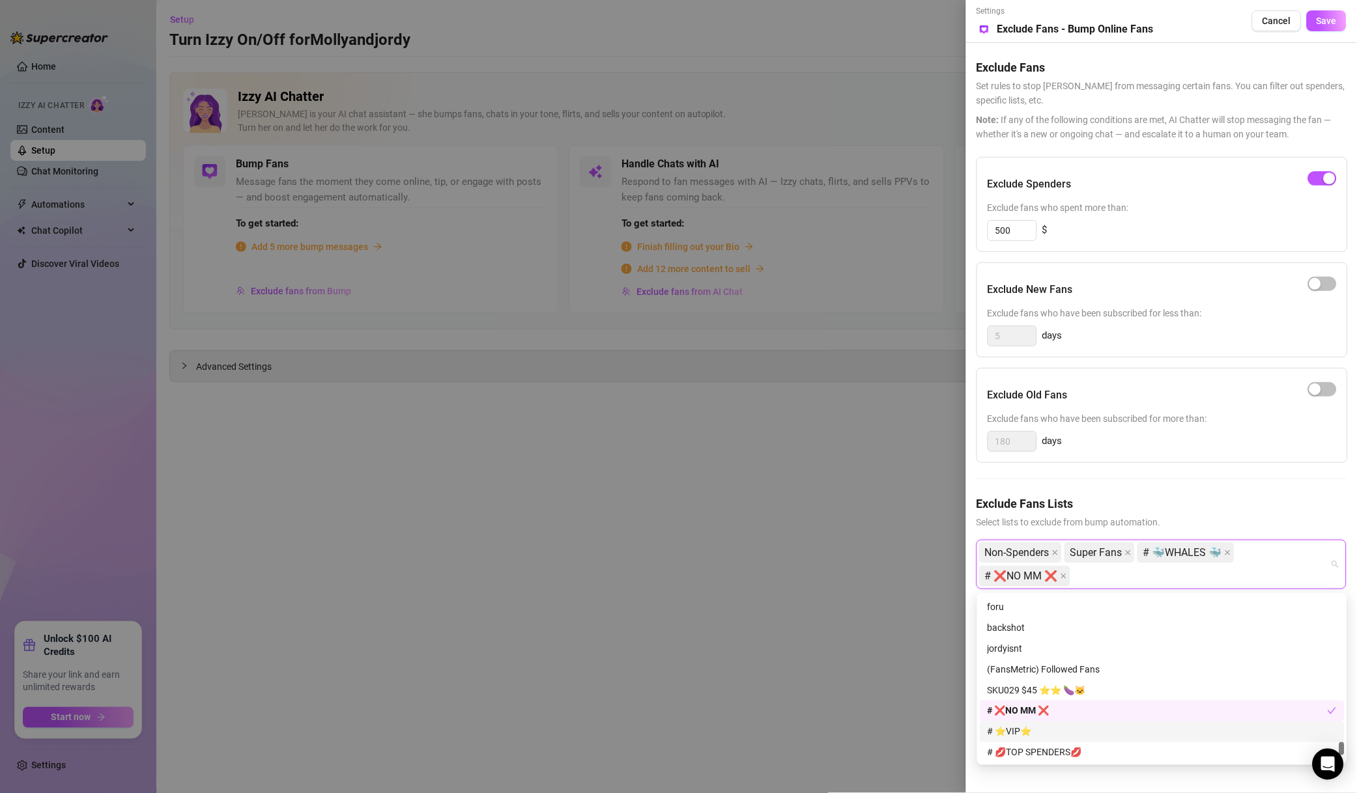
click at [1037, 733] on div "# ⭐️VIP⭐️" at bounding box center [1161, 732] width 349 height 14
click at [1043, 751] on div "# 💋TOP SPENDERS💋" at bounding box center [1161, 753] width 349 height 14
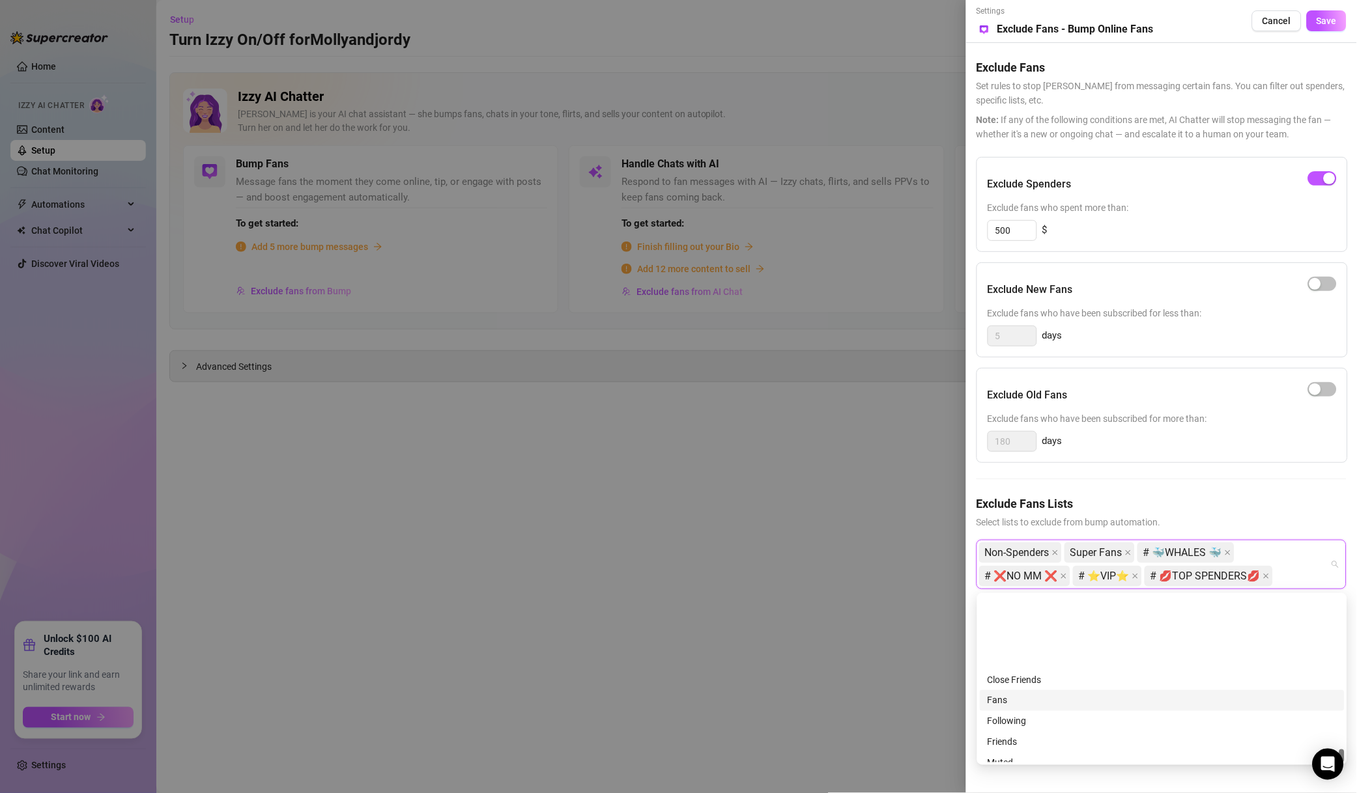
scroll to position [3896, 0]
click at [1030, 674] on div "Muted" at bounding box center [1161, 669] width 349 height 14
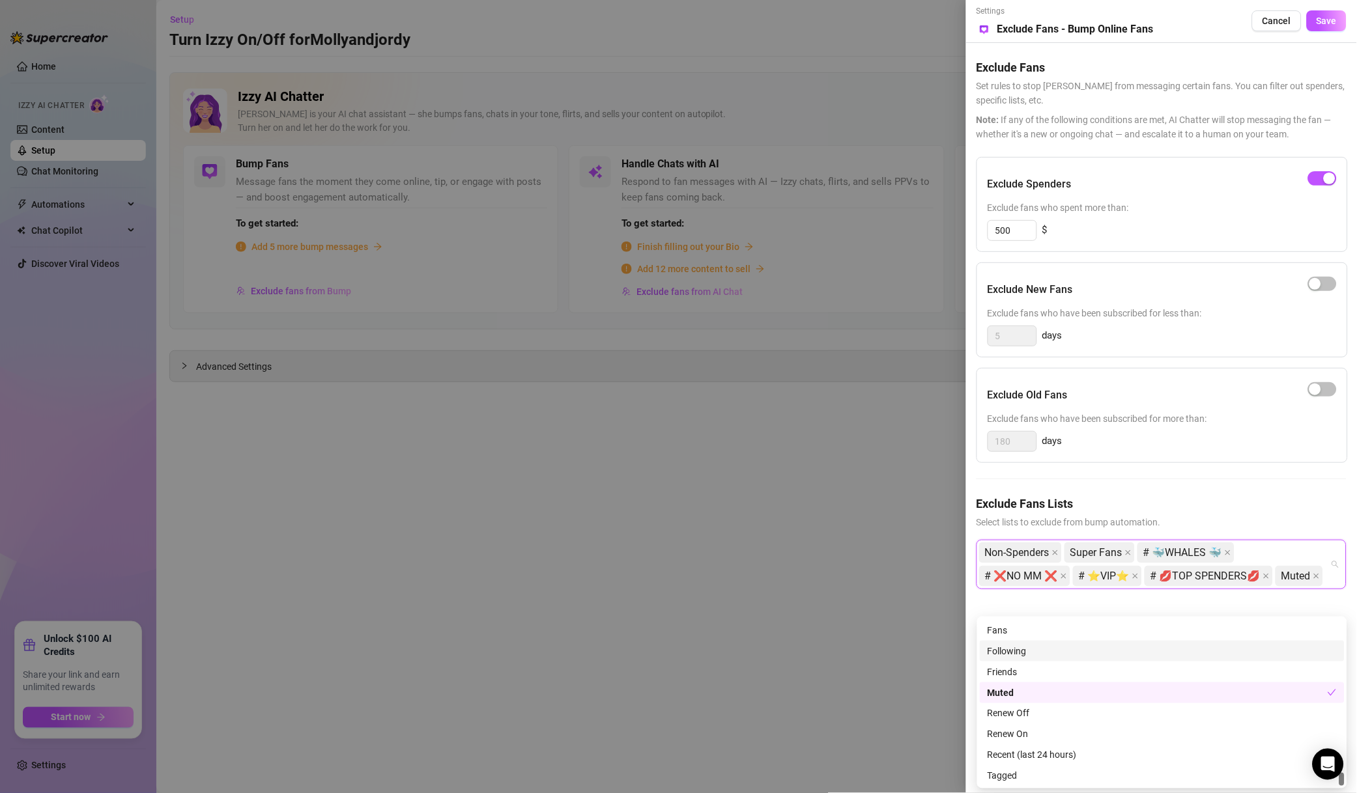
click at [1327, 17] on span "Save" at bounding box center [1326, 21] width 20 height 10
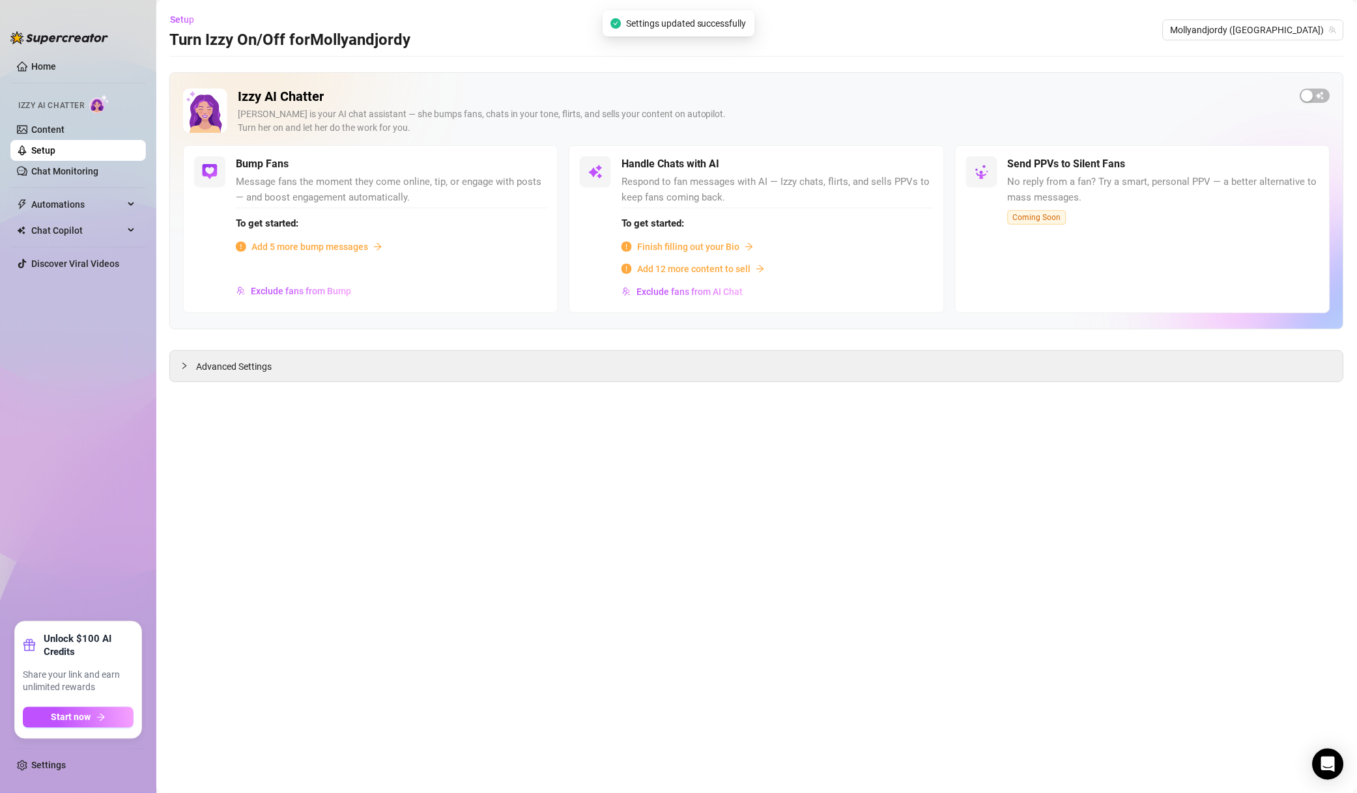
click at [1302, 18] on div "Setup Turn Izzy On/Off for Mollyandjordy Mollyandjordy ([GEOGRAPHIC_DATA])" at bounding box center [756, 30] width 1174 height 42
click at [1297, 25] on span "Mollyandjordy ([GEOGRAPHIC_DATA])" at bounding box center [1252, 30] width 165 height 20
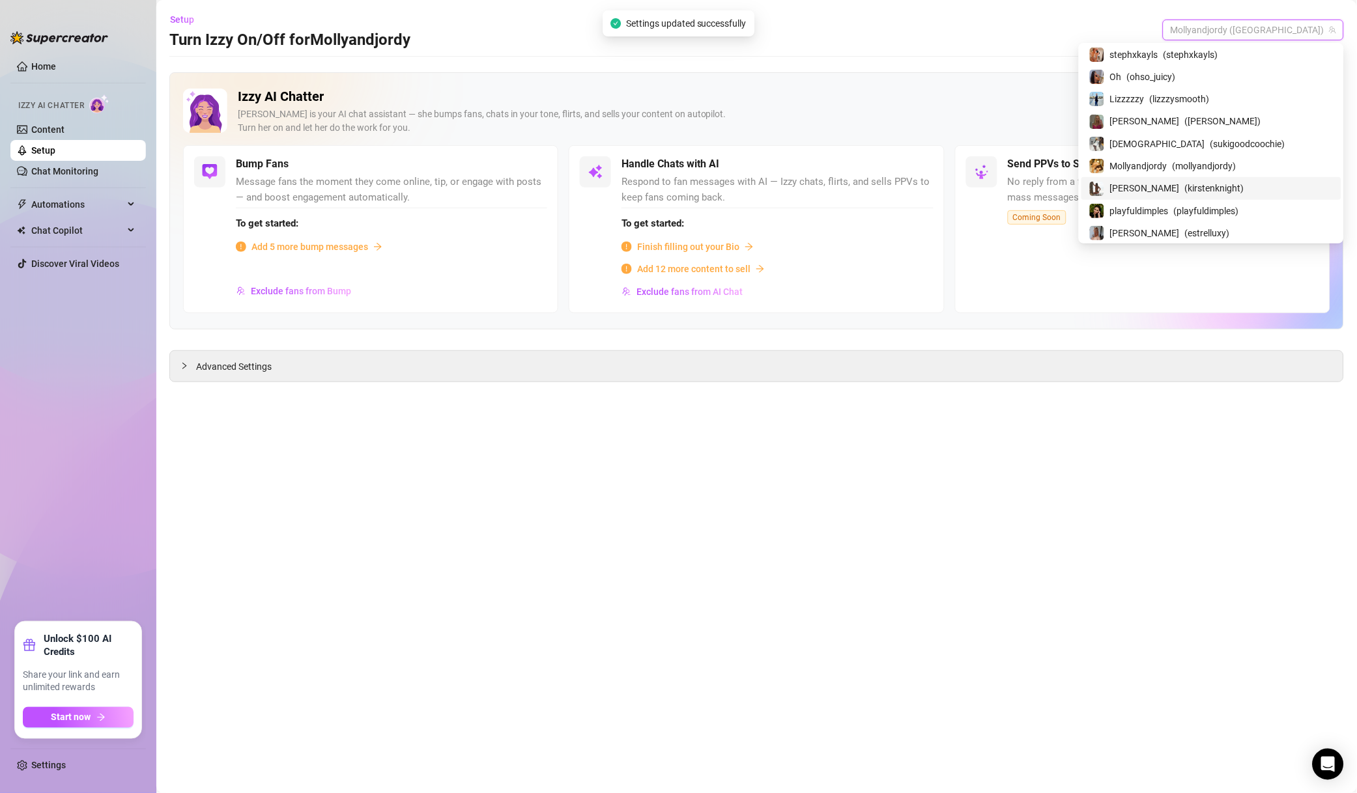
click at [1226, 190] on span "( kirstenknight )" at bounding box center [1214, 188] width 59 height 14
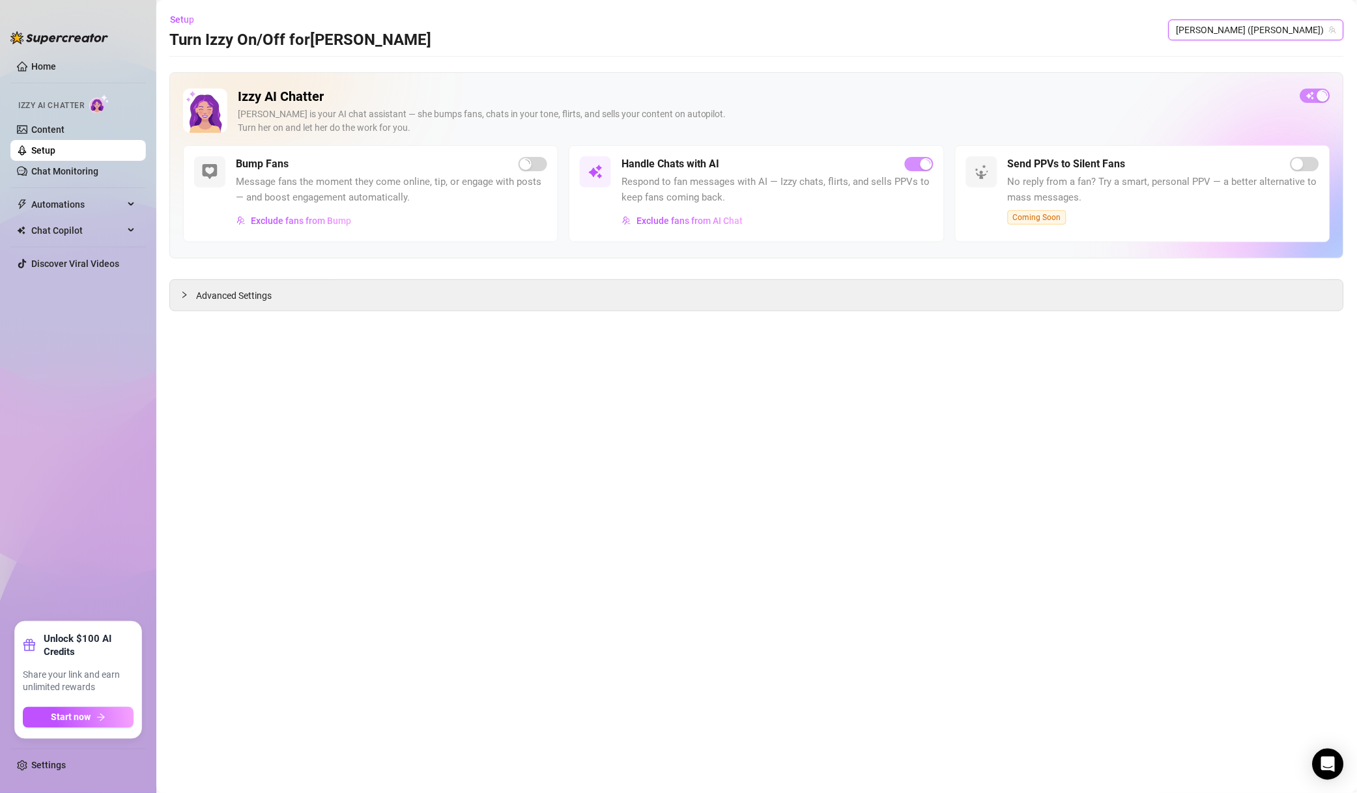
click at [706, 216] on span "Exclude fans from AI Chat" at bounding box center [689, 221] width 106 height 10
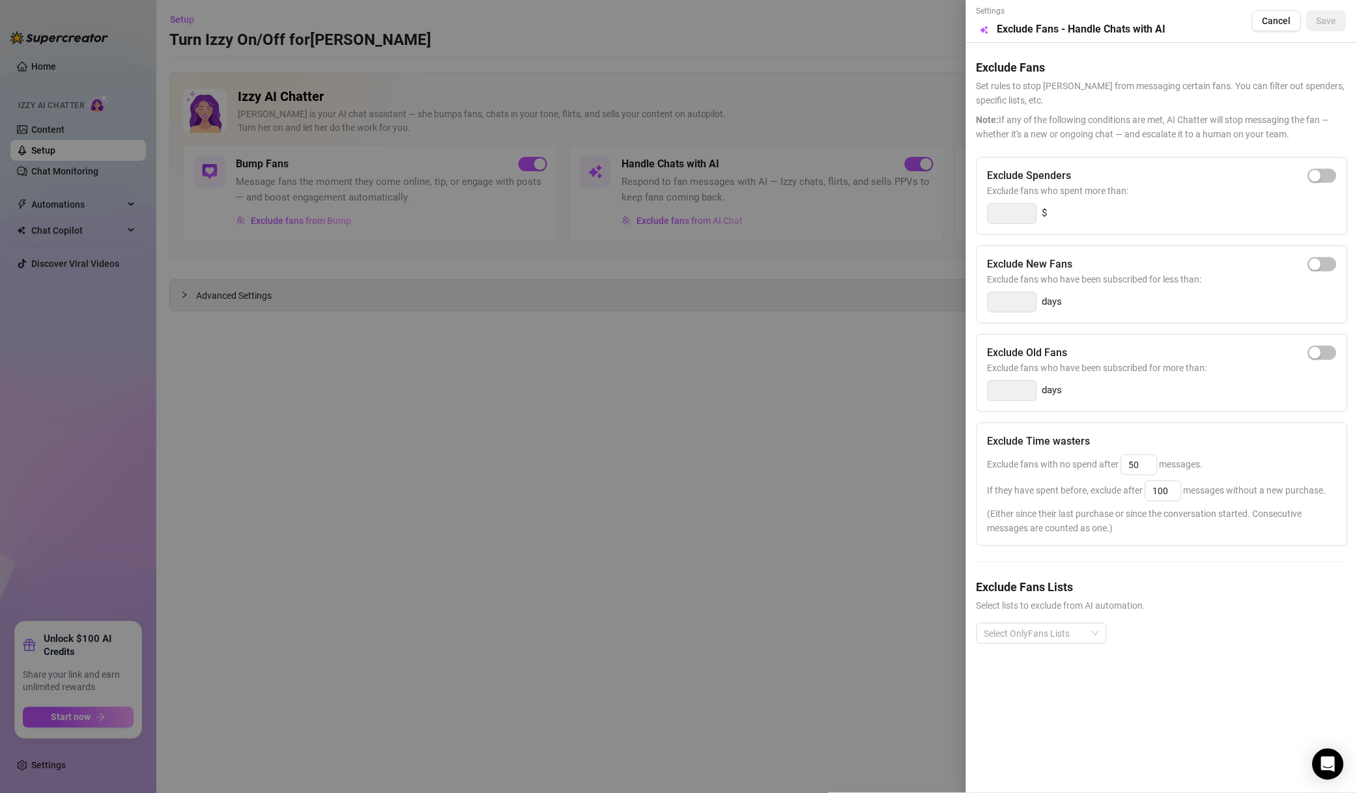
click at [1325, 180] on span "button" at bounding box center [1322, 176] width 29 height 14
drag, startPoint x: 1021, startPoint y: 205, endPoint x: 951, endPoint y: 205, distance: 70.3
click at [951, 205] on div "Settings Preview Exclude Fans - Handle Chats with AI Cancel Save Exclude Fans S…" at bounding box center [678, 396] width 1357 height 793
type input "500"
click at [1063, 655] on div "Select OnlyFans Lists" at bounding box center [1161, 644] width 370 height 42
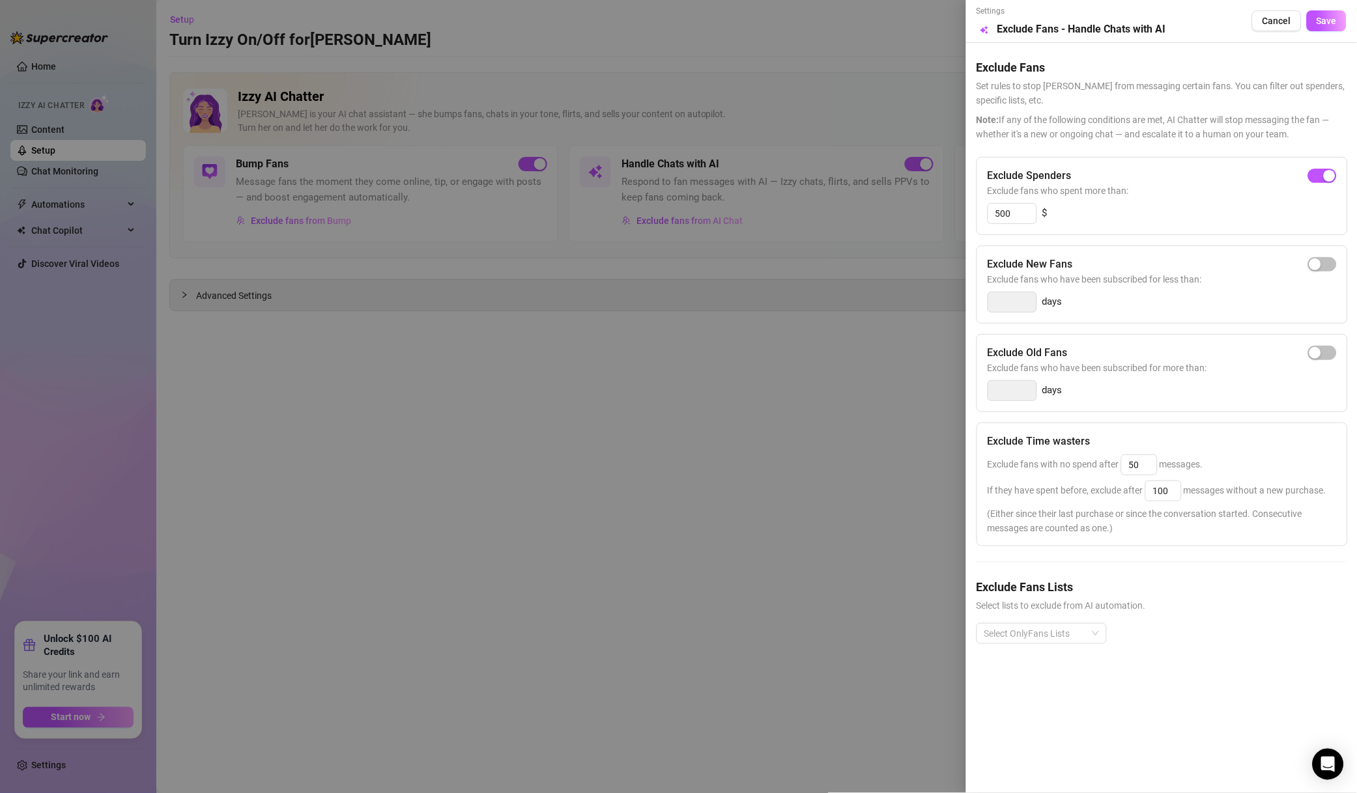
click at [1065, 649] on div "Select OnlyFans Lists" at bounding box center [1161, 644] width 370 height 42
click at [1060, 645] on div "Select OnlyFans Lists" at bounding box center [1161, 644] width 370 height 42
click at [1067, 640] on div at bounding box center [1034, 634] width 111 height 18
drag, startPoint x: 1054, startPoint y: 500, endPoint x: 1058, endPoint y: 485, distance: 14.9
click at [1054, 498] on div "Super Fans" at bounding box center [1041, 505] width 109 height 14
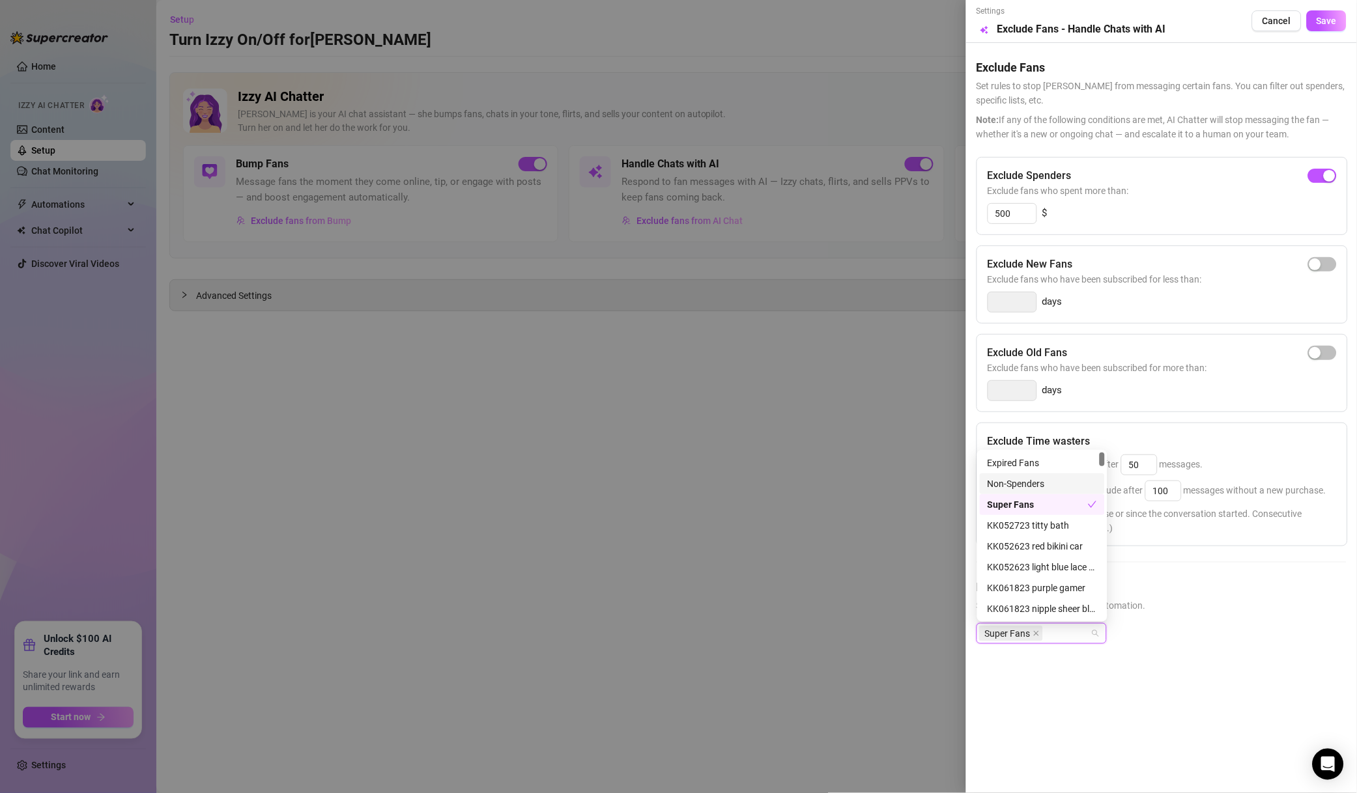
click at [1058, 484] on div "Non-Spenders" at bounding box center [1041, 484] width 109 height 14
click at [1067, 509] on div "DO NOT MASS" at bounding box center [1041, 516] width 109 height 14
click at [1044, 530] on div "No spenders" at bounding box center [1041, 537] width 109 height 14
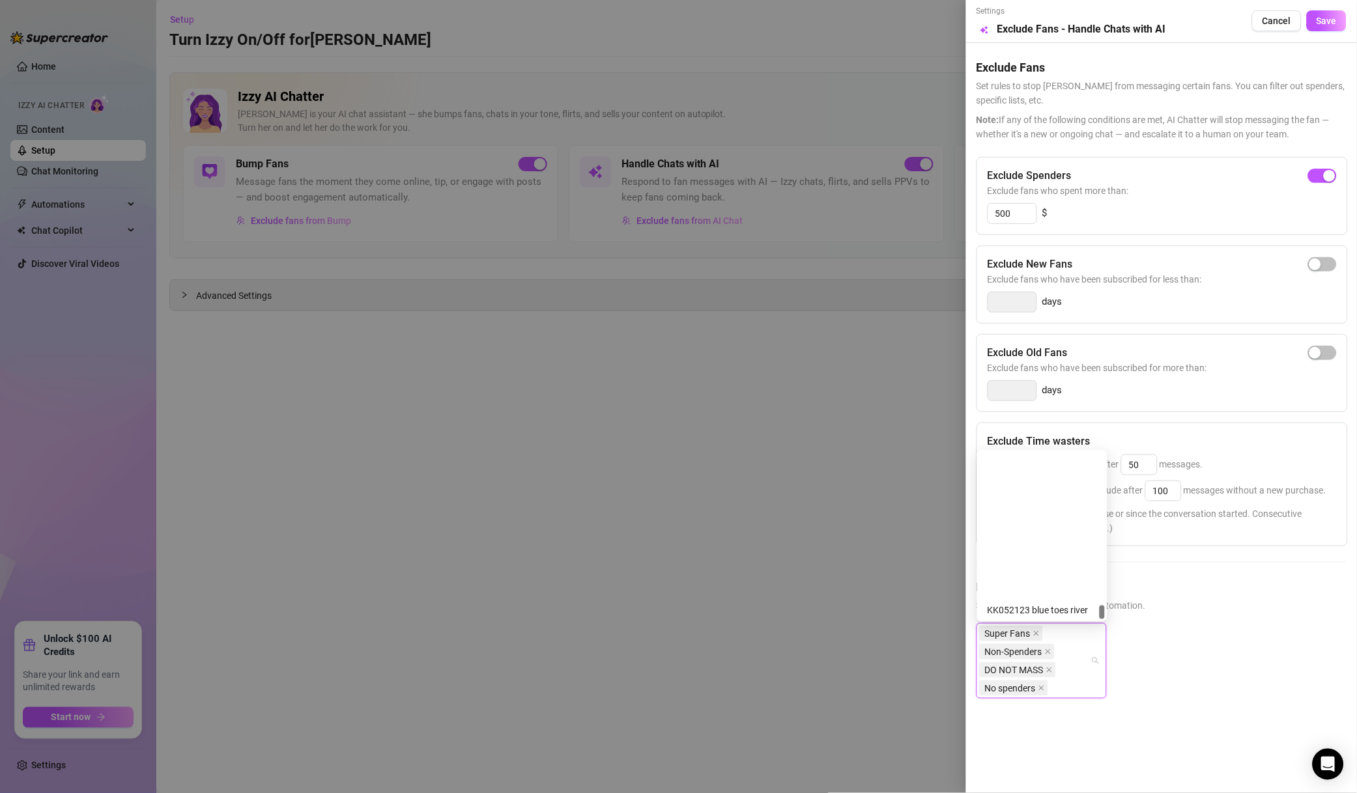
scroll to position [1854, 0]
click at [1025, 570] on div "Muted" at bounding box center [1041, 568] width 109 height 14
click at [1321, 27] on button "Save" at bounding box center [1326, 20] width 40 height 21
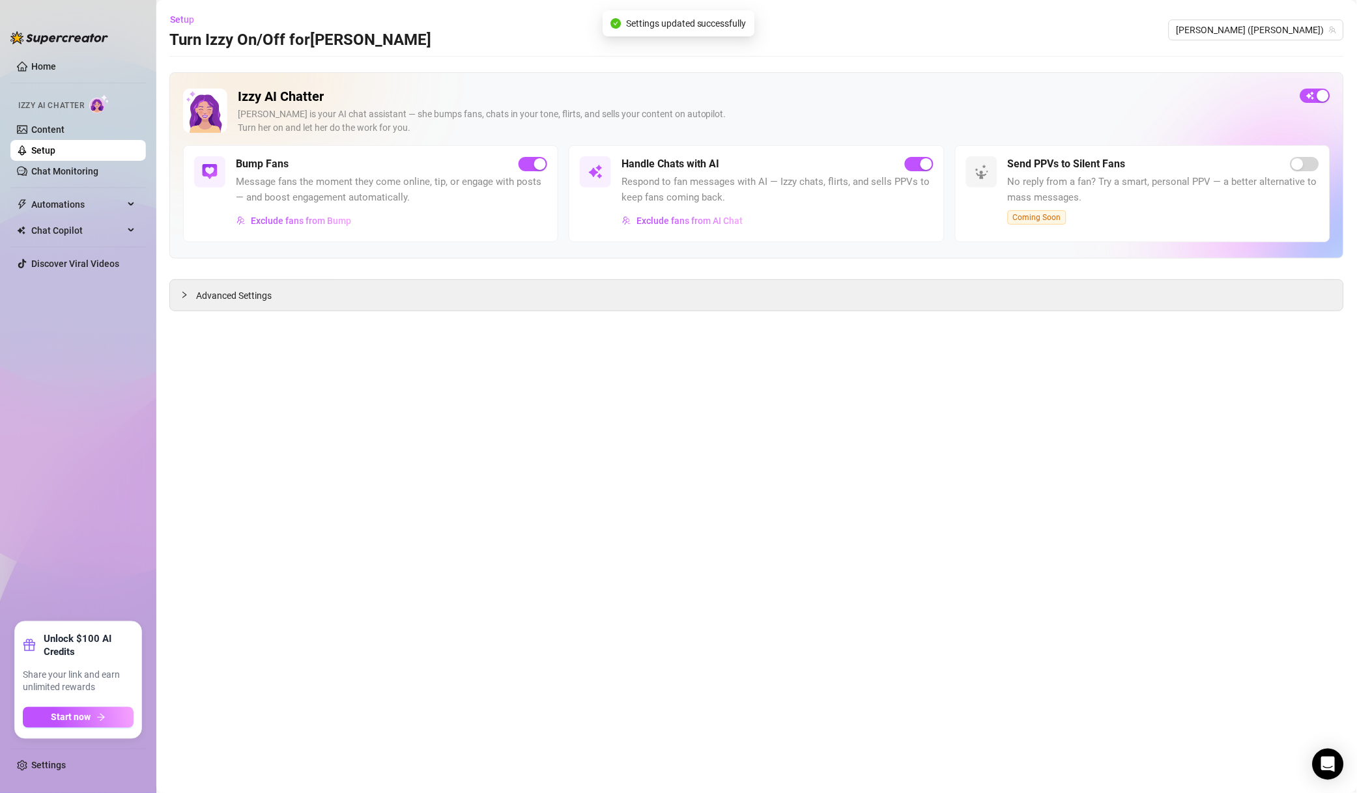
click at [1293, 28] on span "[PERSON_NAME] ([PERSON_NAME])" at bounding box center [1256, 30] width 160 height 20
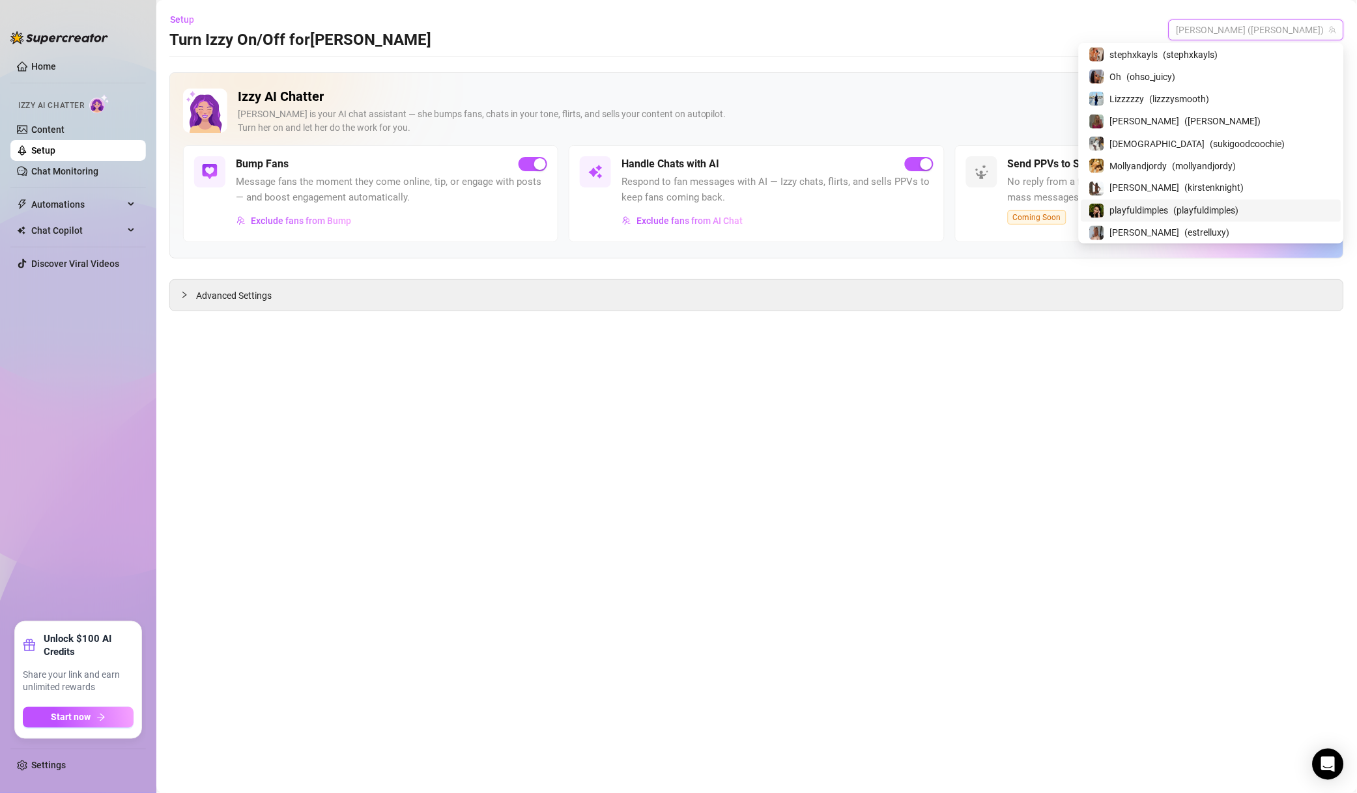
click at [1168, 218] on span "playfuldimples" at bounding box center [1139, 211] width 59 height 14
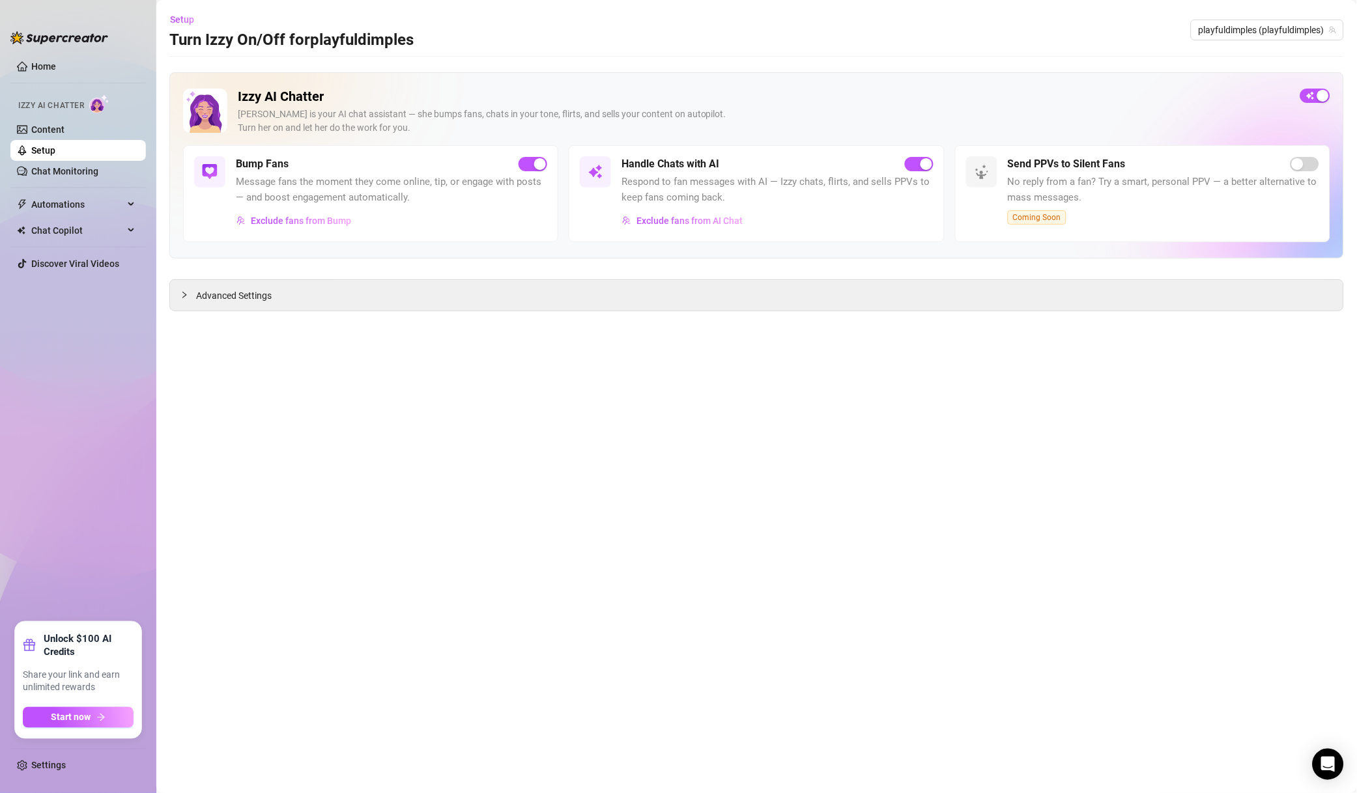
click at [684, 221] on span "Exclude fans from AI Chat" at bounding box center [689, 221] width 106 height 10
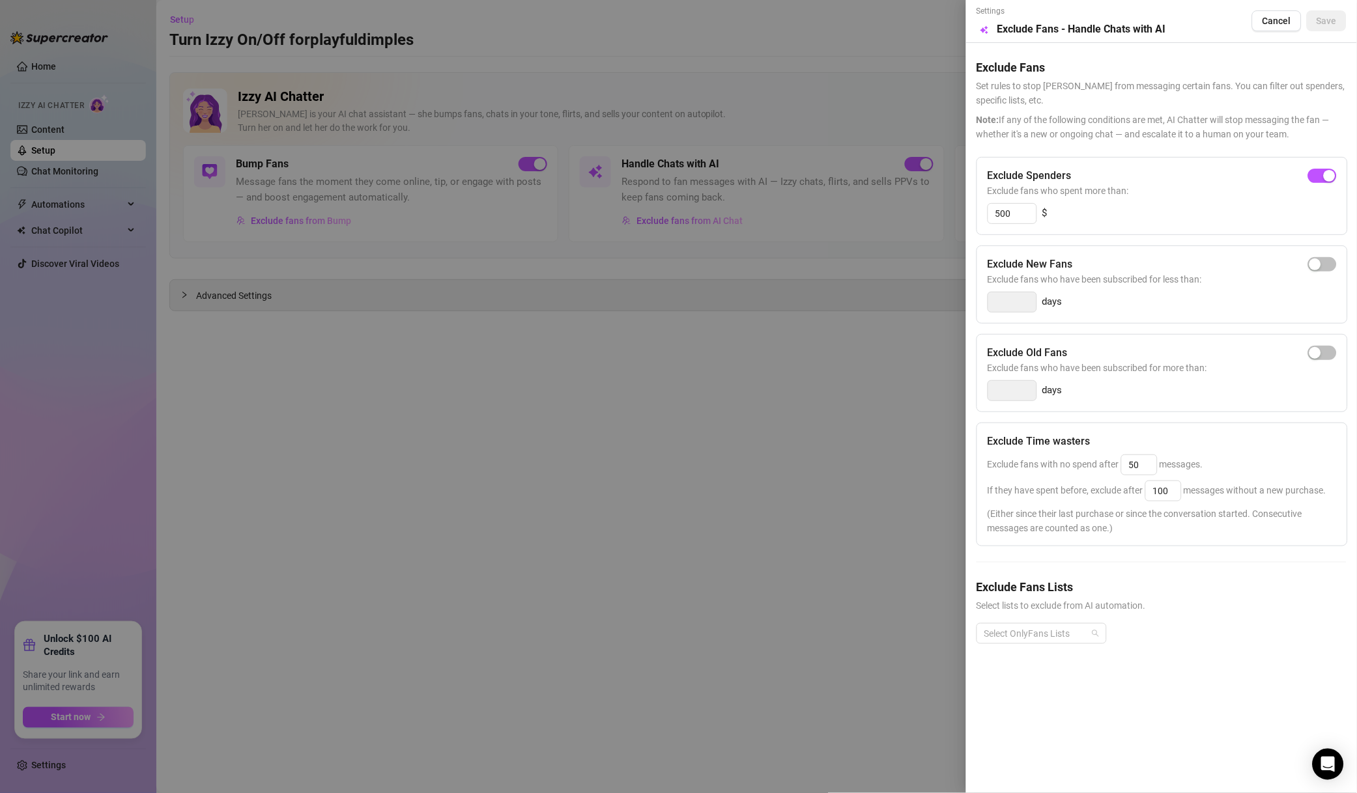
click at [1058, 640] on div at bounding box center [1034, 634] width 111 height 18
click at [1031, 480] on div "Non-Spenders" at bounding box center [1041, 484] width 109 height 14
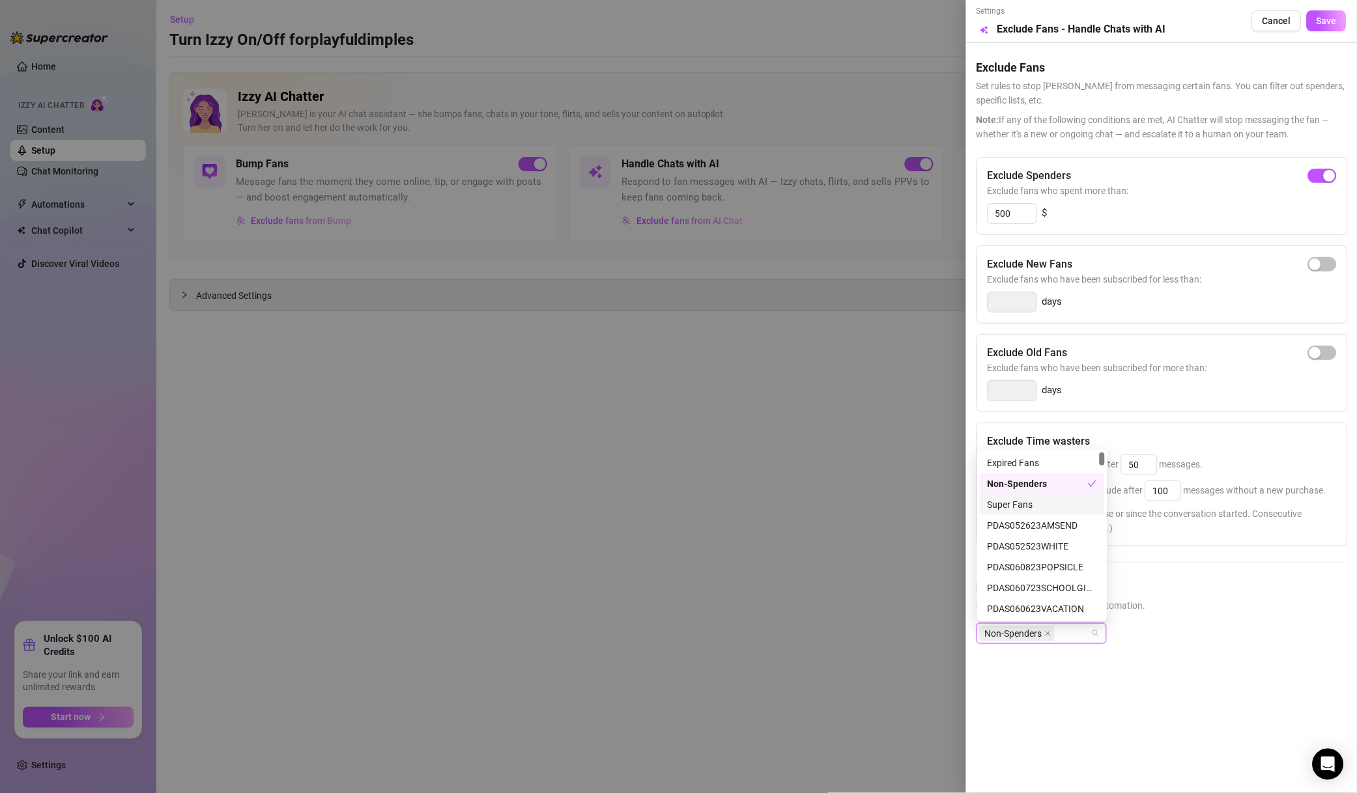
click at [1032, 499] on div "Super Fans" at bounding box center [1041, 505] width 109 height 14
click at [1069, 520] on div "# ❌NO MM ❌" at bounding box center [1041, 527] width 109 height 14
click at [1329, 20] on span "Save" at bounding box center [1326, 21] width 20 height 10
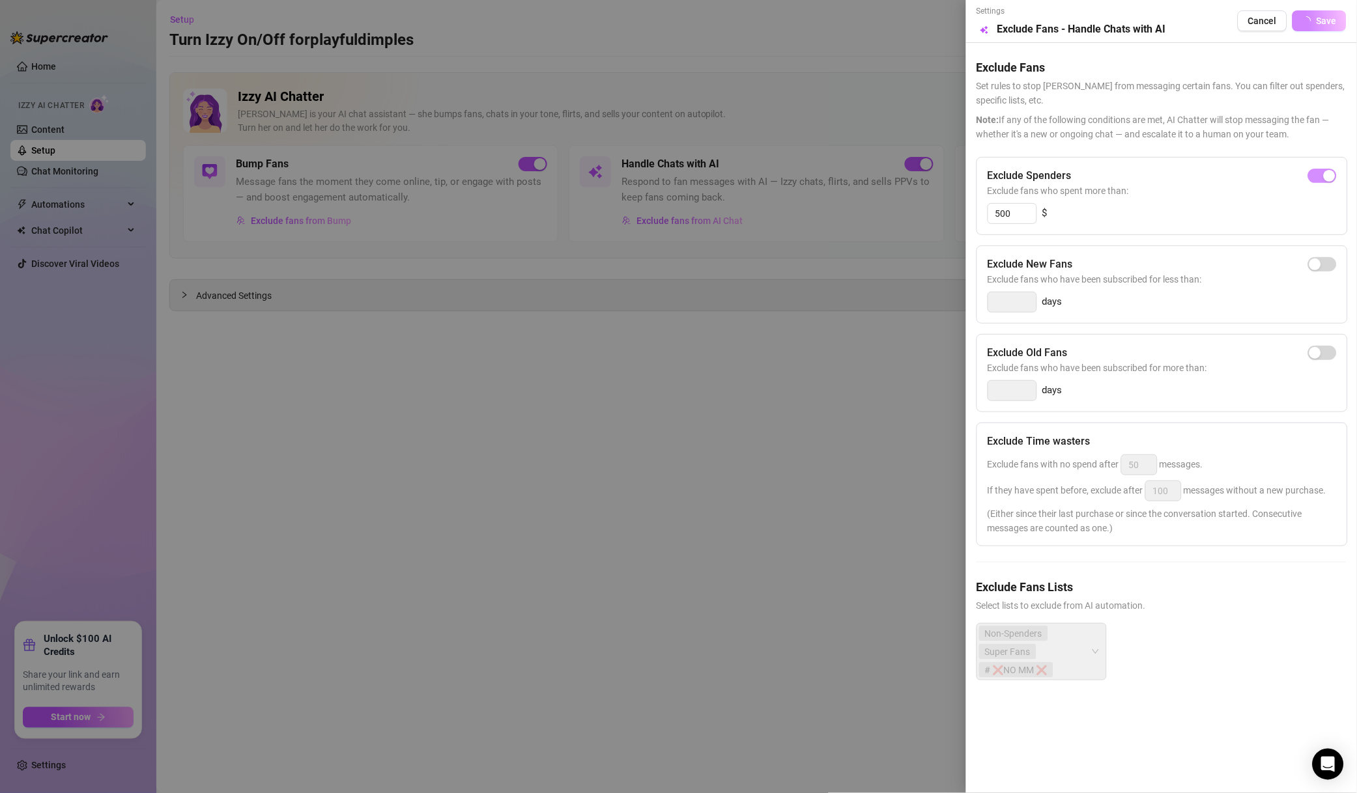
scroll to position [4219, 0]
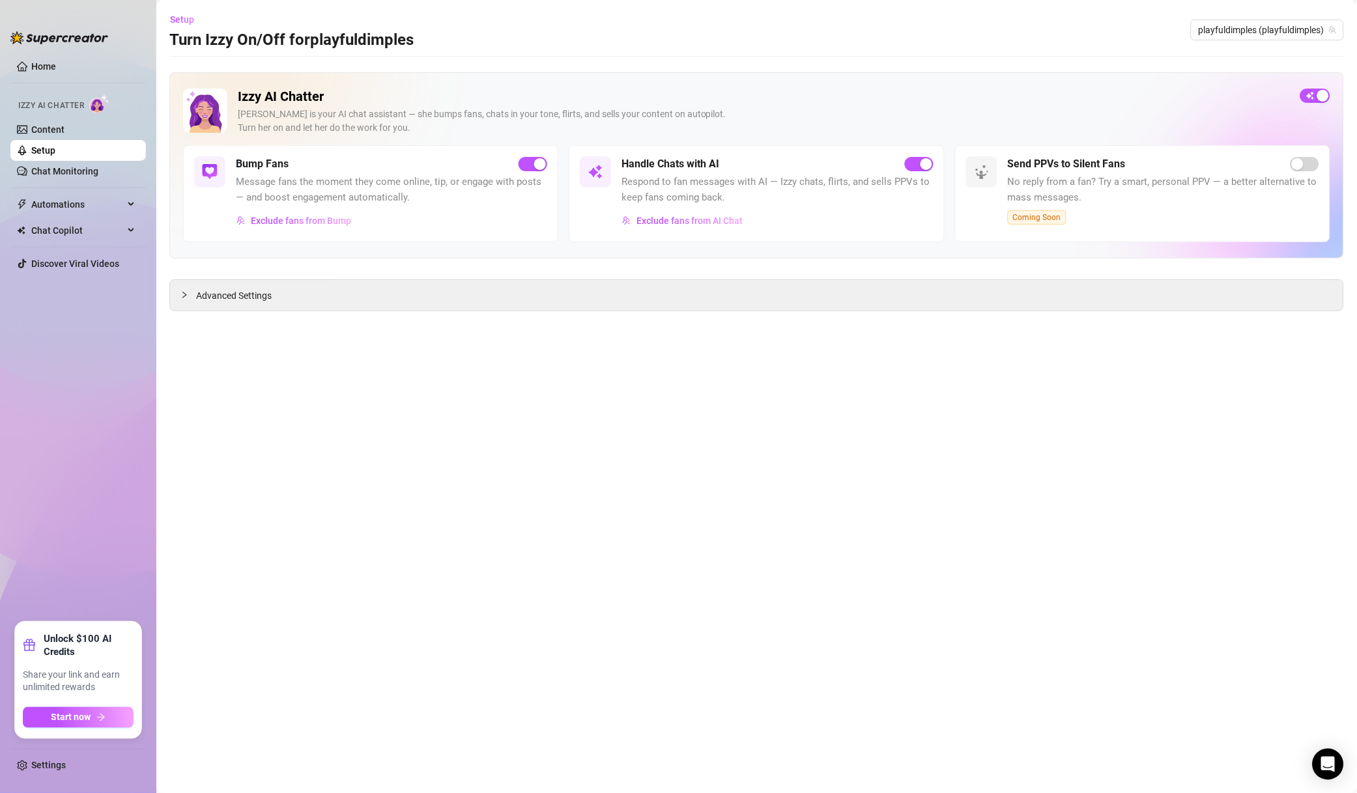
click at [1209, 31] on span "playfuldimples (playfuldimples)" at bounding box center [1266, 30] width 137 height 20
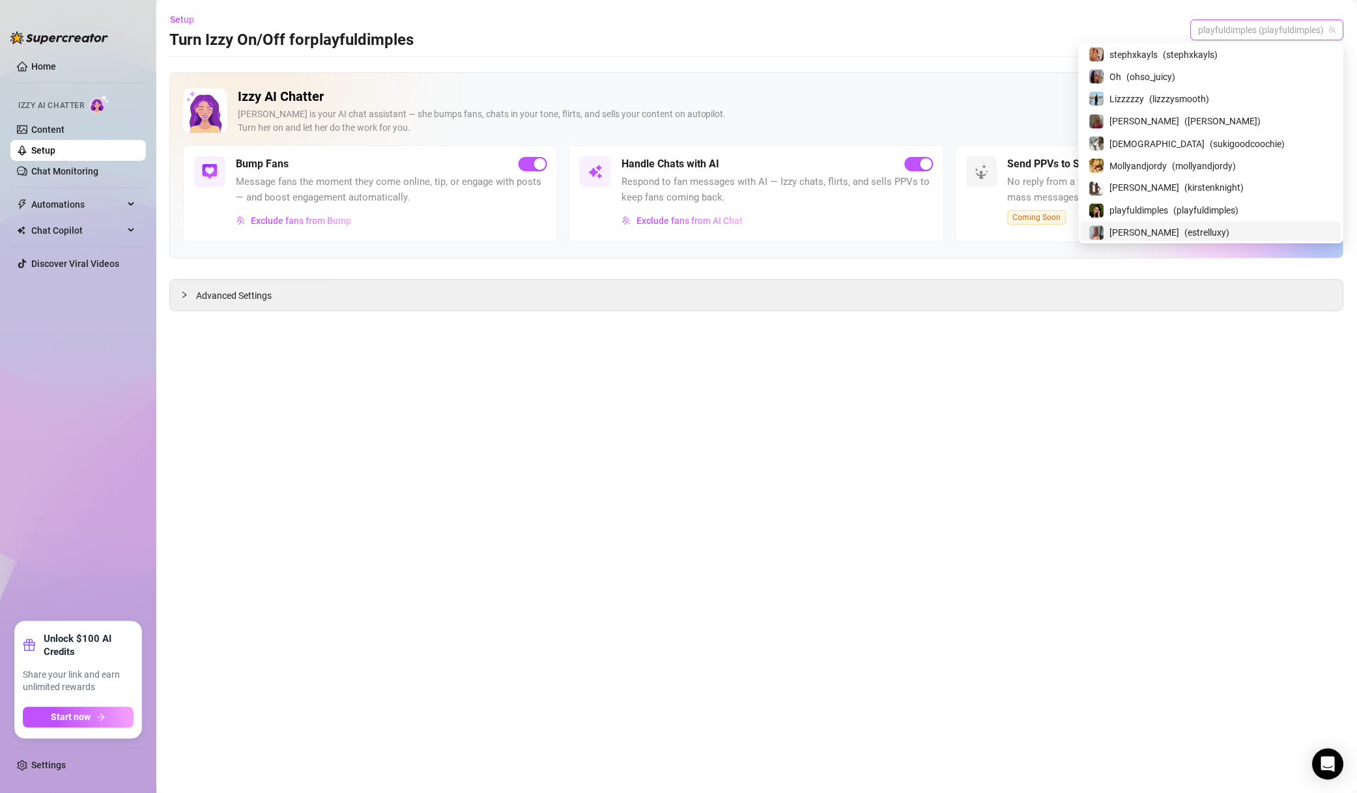
click at [1230, 229] on span "( estrelluxy )" at bounding box center [1207, 233] width 45 height 14
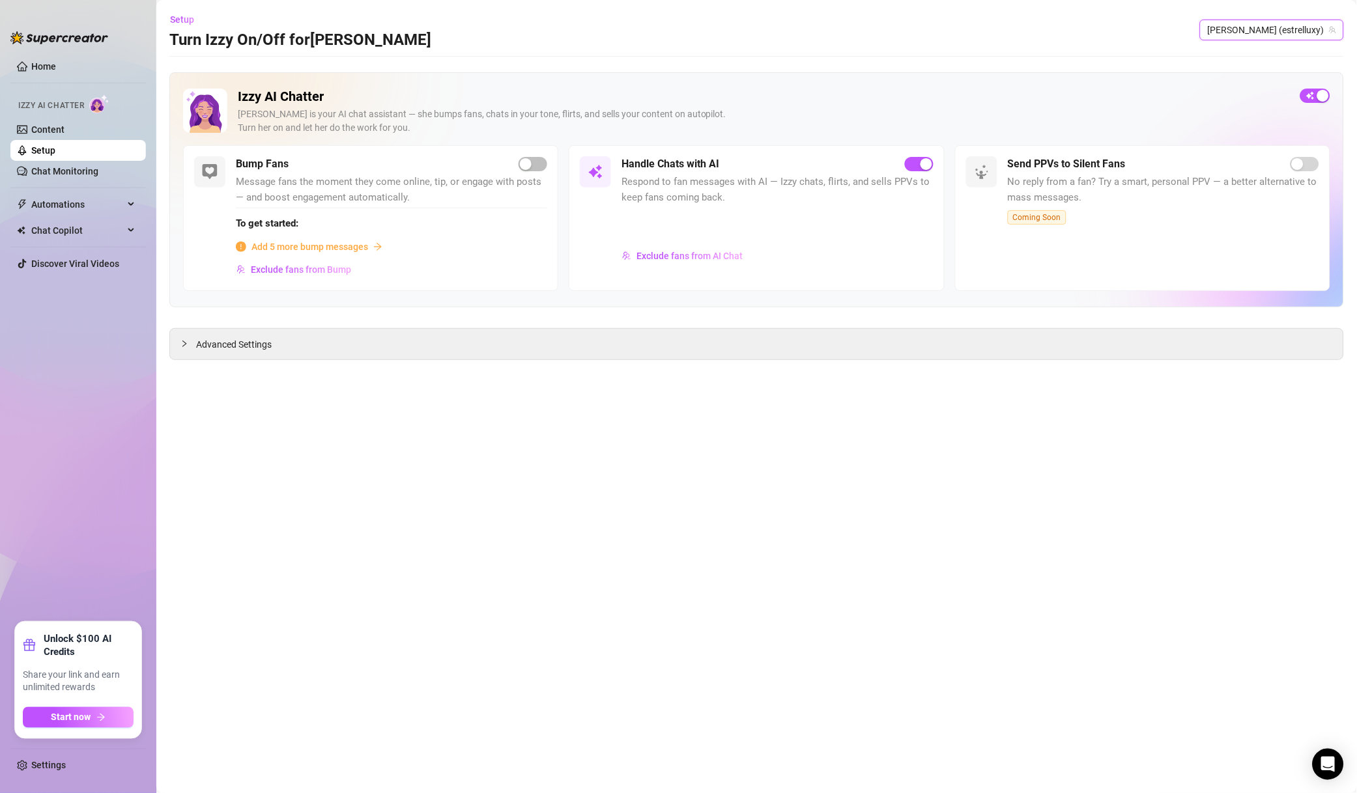
click at [665, 259] on span "Exclude fans from AI Chat" at bounding box center [689, 256] width 106 height 10
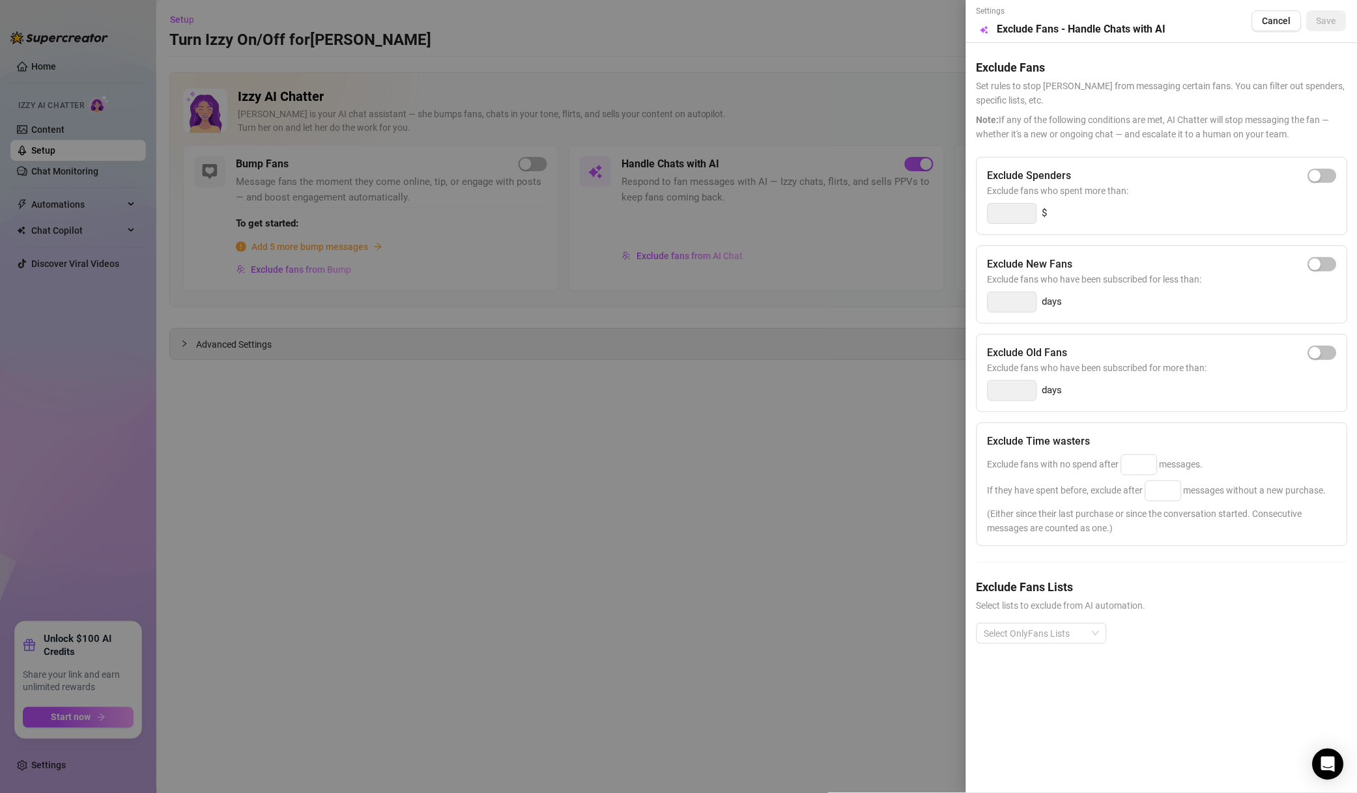
click at [1316, 190] on span "Exclude fans who spent more than:" at bounding box center [1161, 191] width 349 height 14
click at [1317, 178] on div "button" at bounding box center [1315, 176] width 12 height 12
drag, startPoint x: 1026, startPoint y: 214, endPoint x: 930, endPoint y: 209, distance: 96.5
click at [940, 209] on div "Settings Preview Exclude Fans - Handle Chats with AI Cancel Save Exclude Fans S…" at bounding box center [678, 396] width 1357 height 793
type input "500"
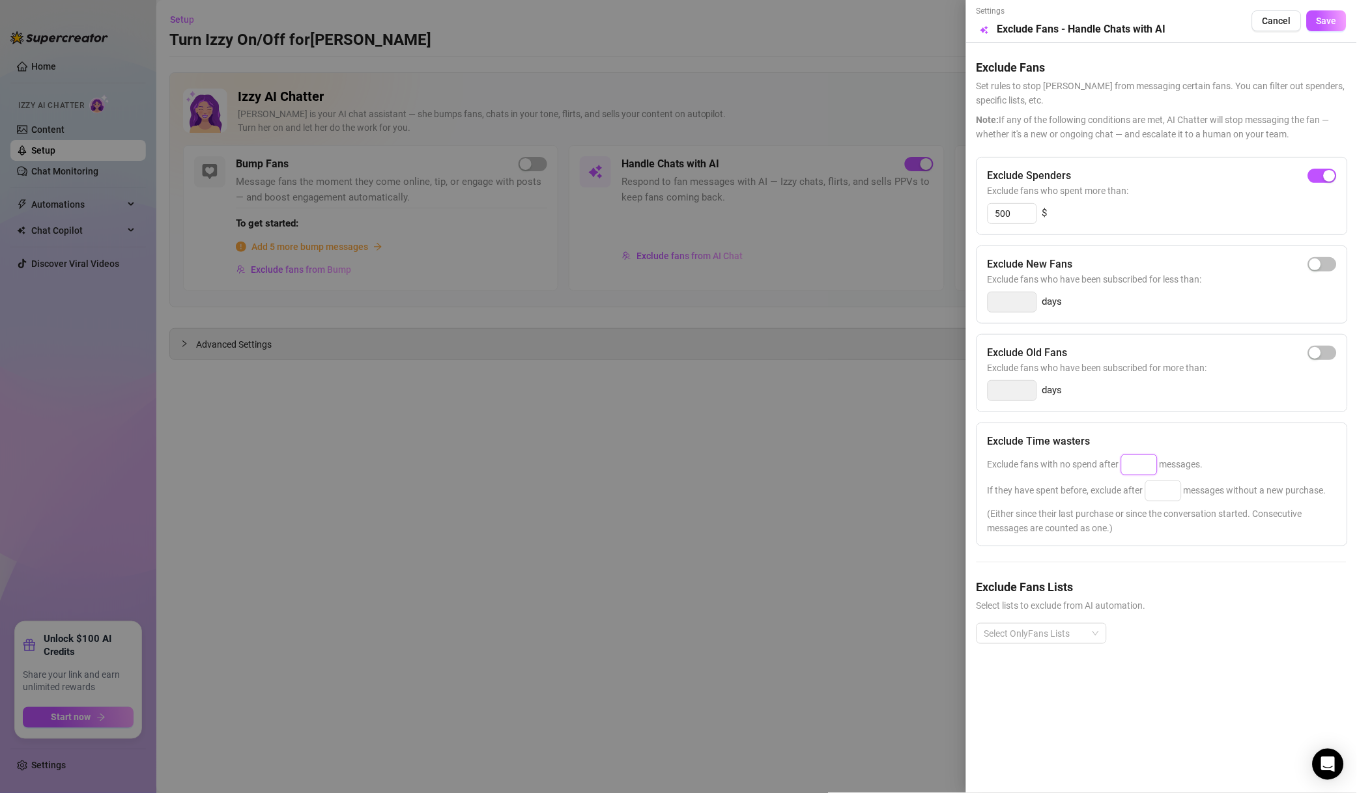
click at [1142, 474] on input at bounding box center [1138, 465] width 35 height 20
type input "50"
click at [1168, 495] on input at bounding box center [1163, 491] width 35 height 20
type input "100"
click at [1058, 626] on div "Exclude Fans Lists Select lists to exclude from AI automation. Select OnlyFans …" at bounding box center [1161, 621] width 370 height 87
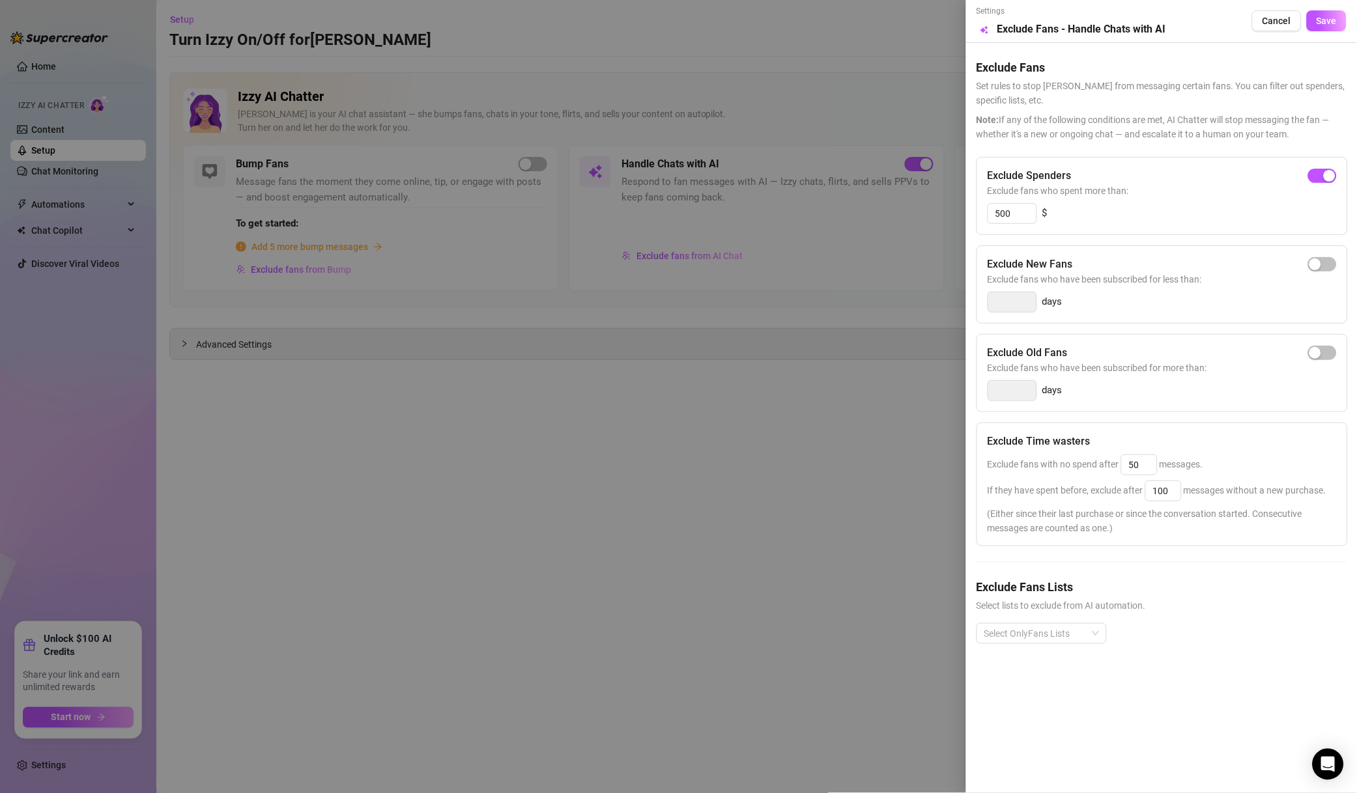
click at [1059, 628] on div at bounding box center [1034, 634] width 111 height 18
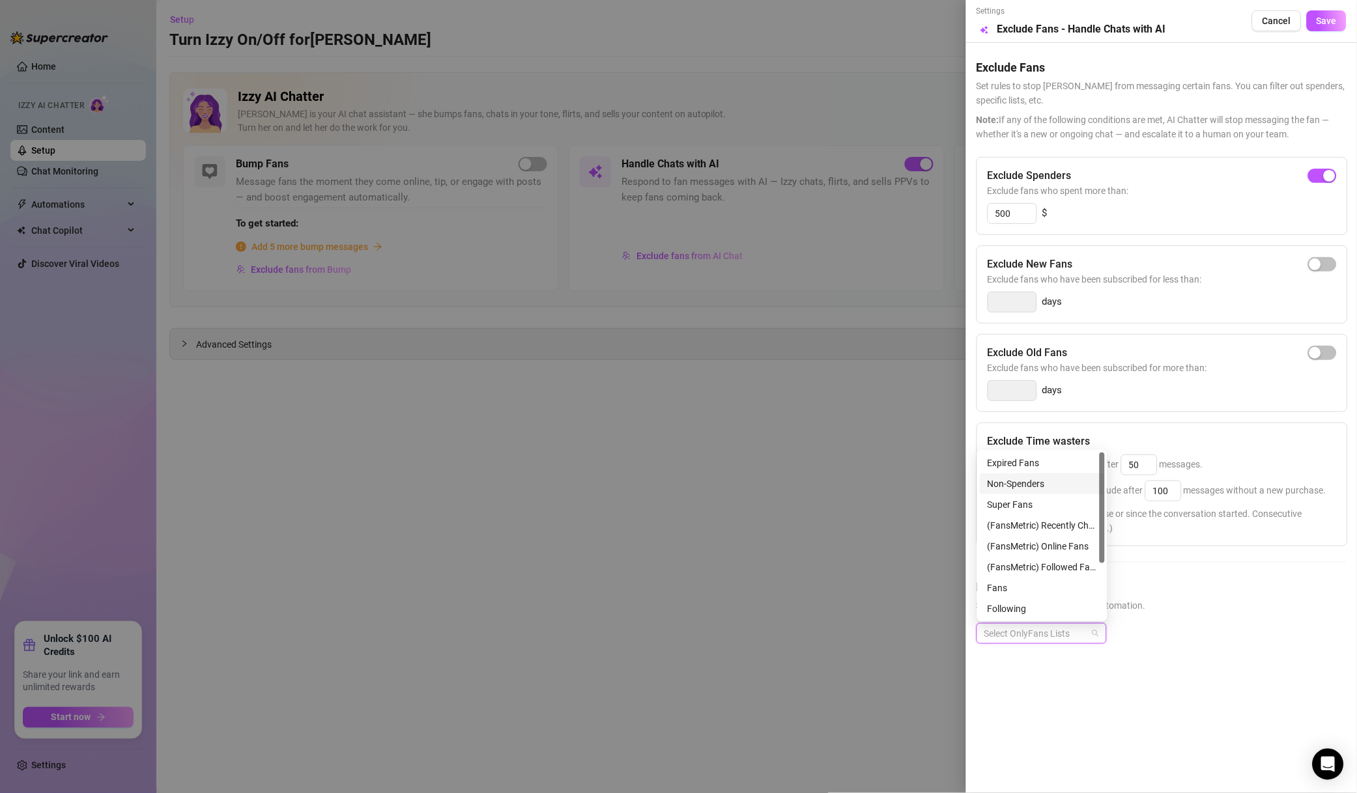
click at [1047, 481] on div "Non-Spenders" at bounding box center [1041, 484] width 109 height 14
click at [1044, 501] on div "Super Fans" at bounding box center [1041, 505] width 109 height 14
click at [1034, 573] on div "Muted" at bounding box center [1041, 568] width 109 height 14
click at [1339, 21] on button "Save" at bounding box center [1326, 20] width 40 height 21
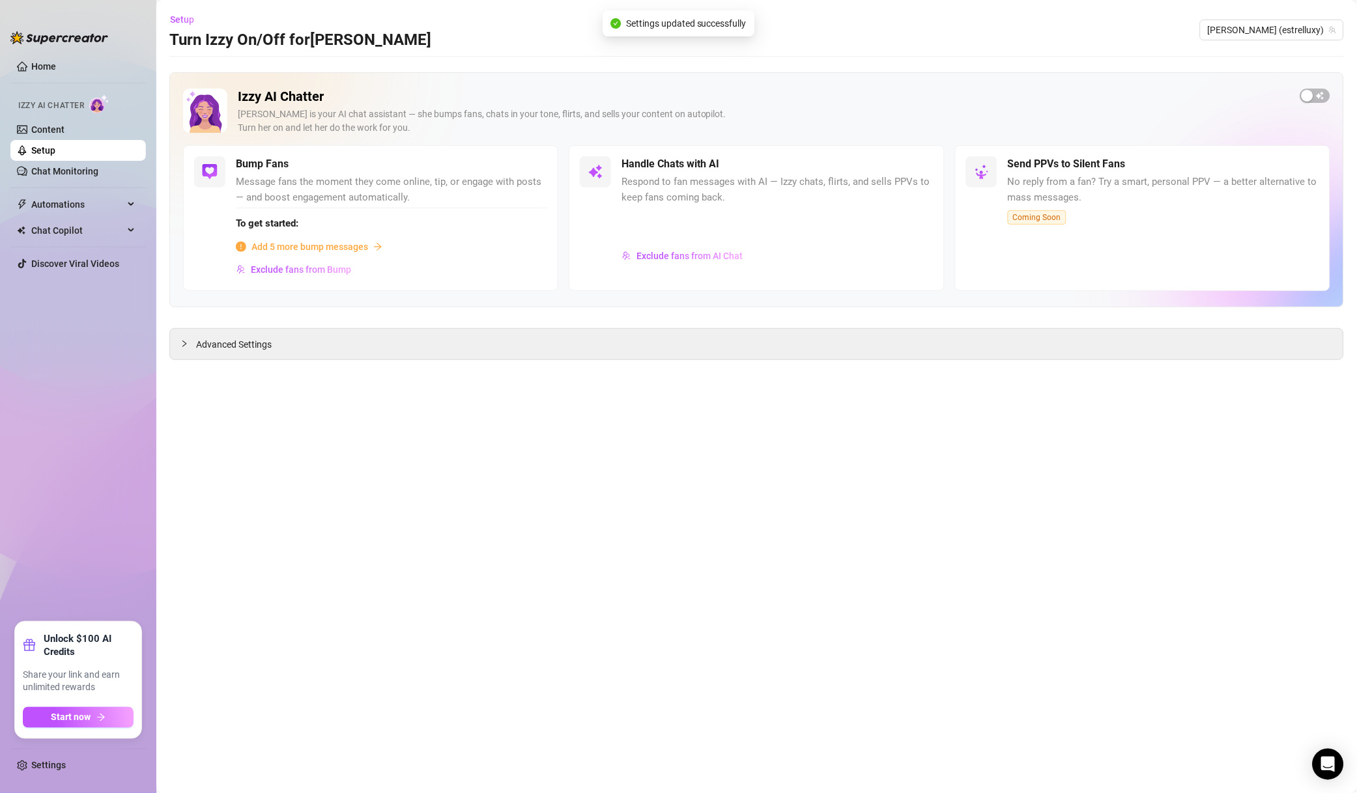
click at [1305, 25] on span "[PERSON_NAME] (estrelluxy)" at bounding box center [1271, 30] width 128 height 20
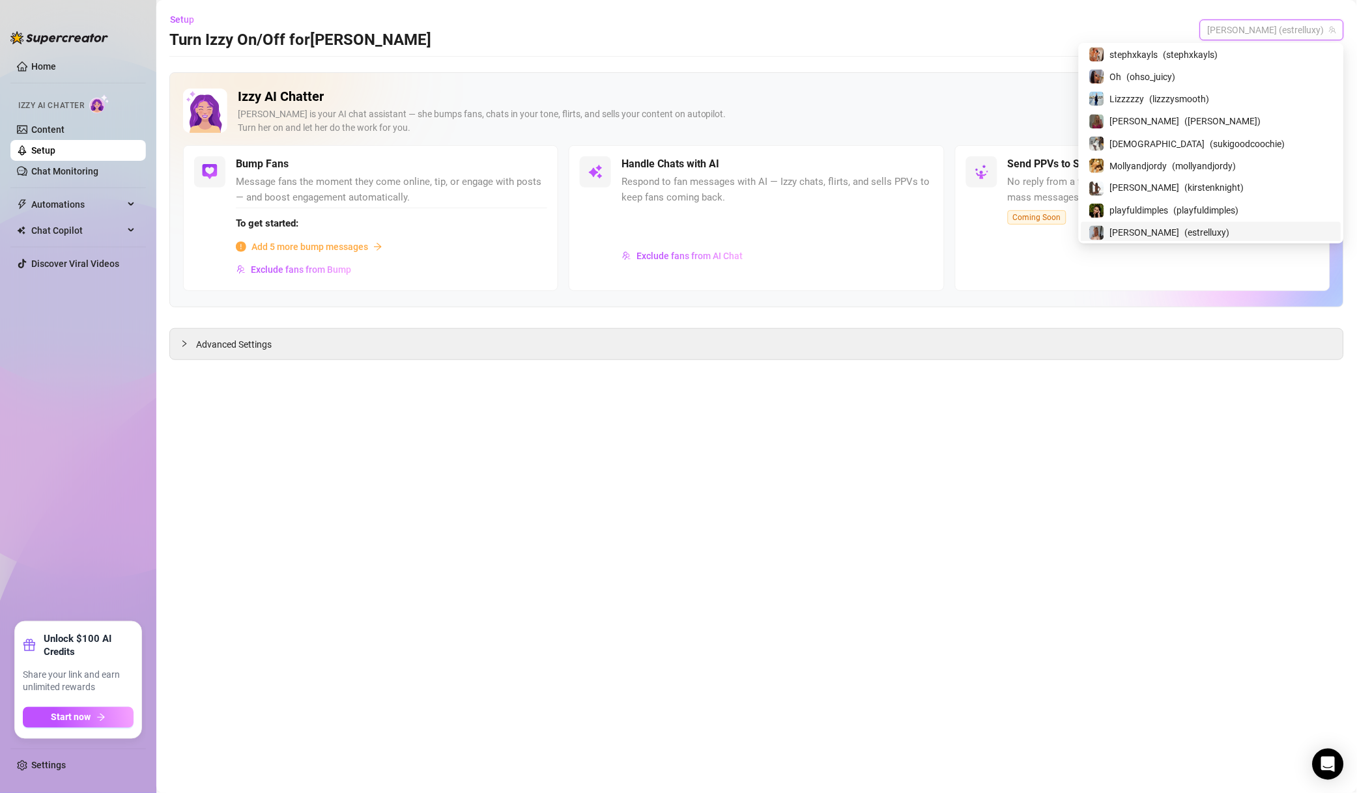
scroll to position [655, 0]
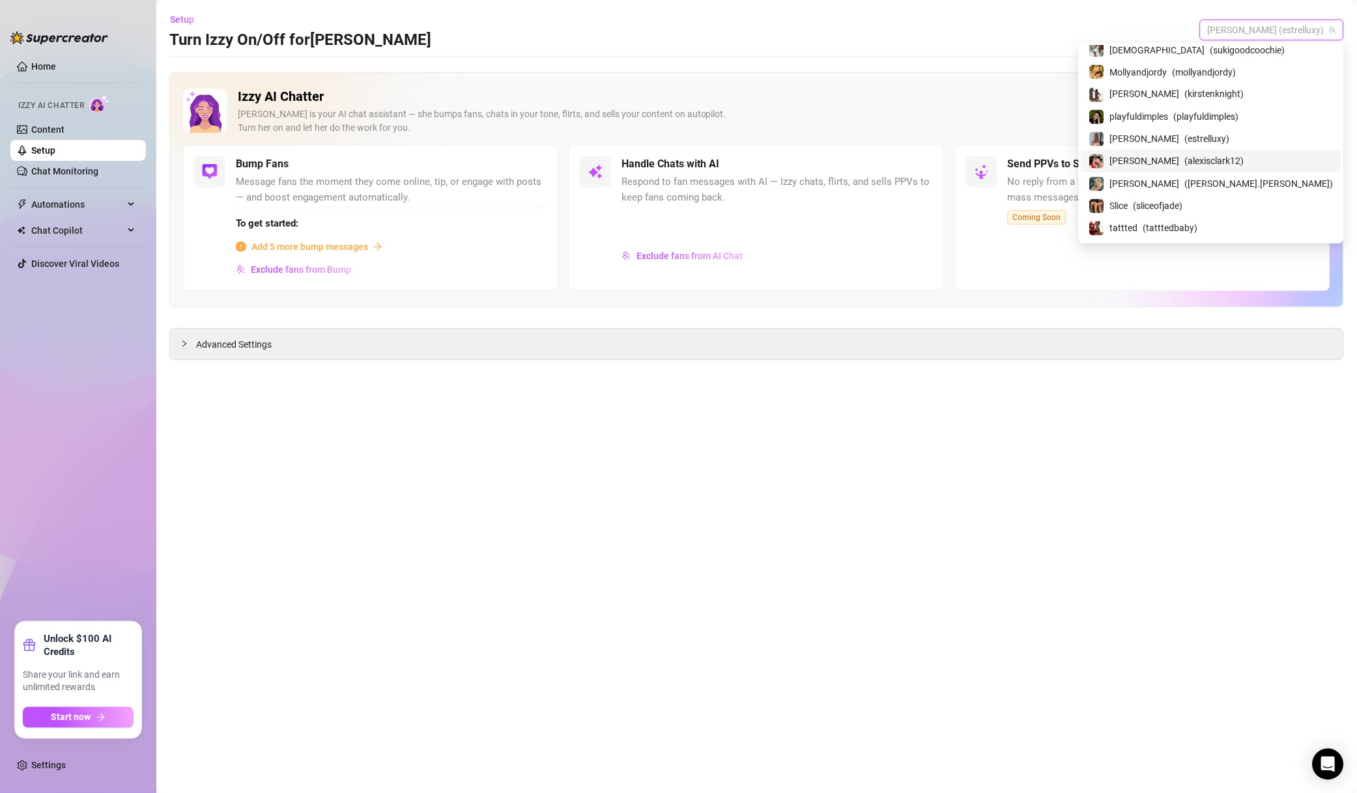
click at [1202, 162] on span "( alexisclark12 )" at bounding box center [1214, 161] width 59 height 14
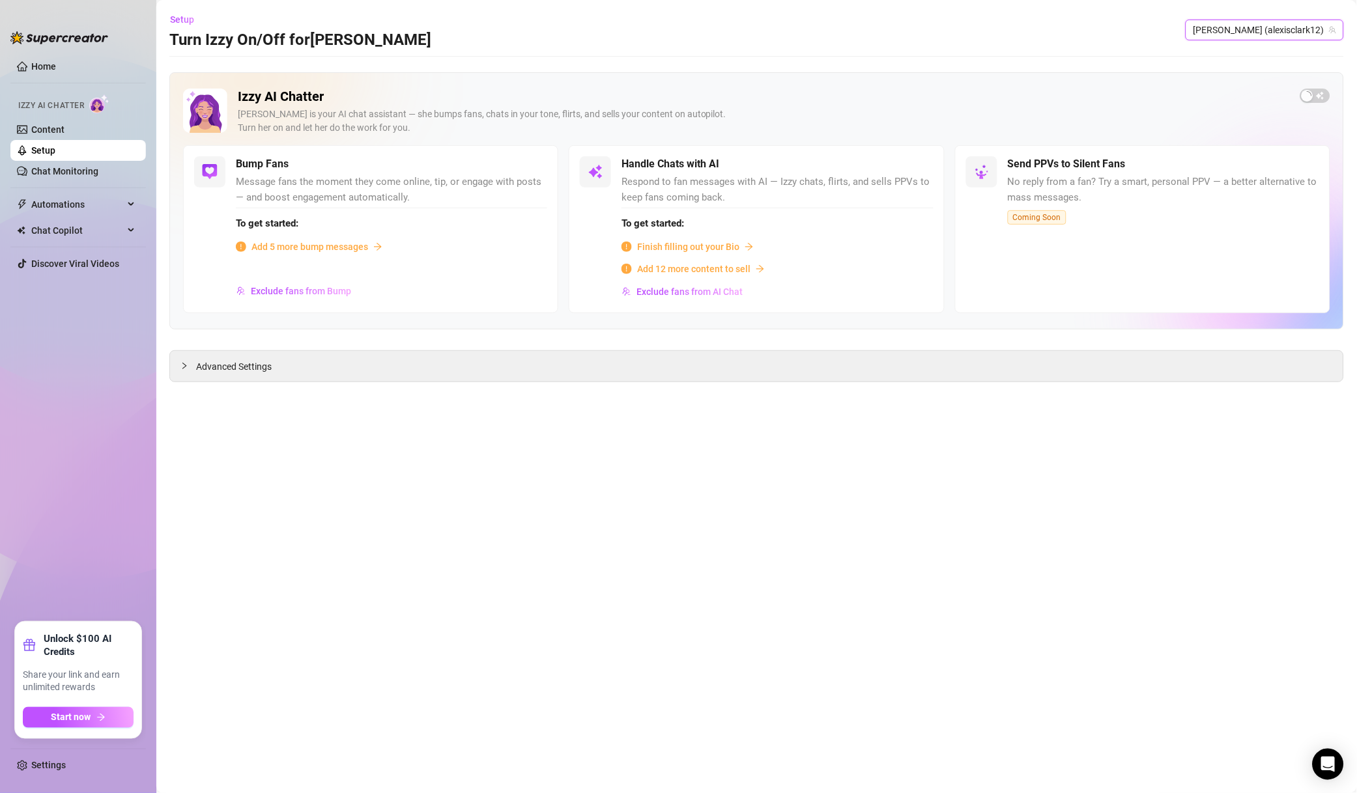
click at [714, 296] on span "Exclude fans from AI Chat" at bounding box center [689, 292] width 106 height 10
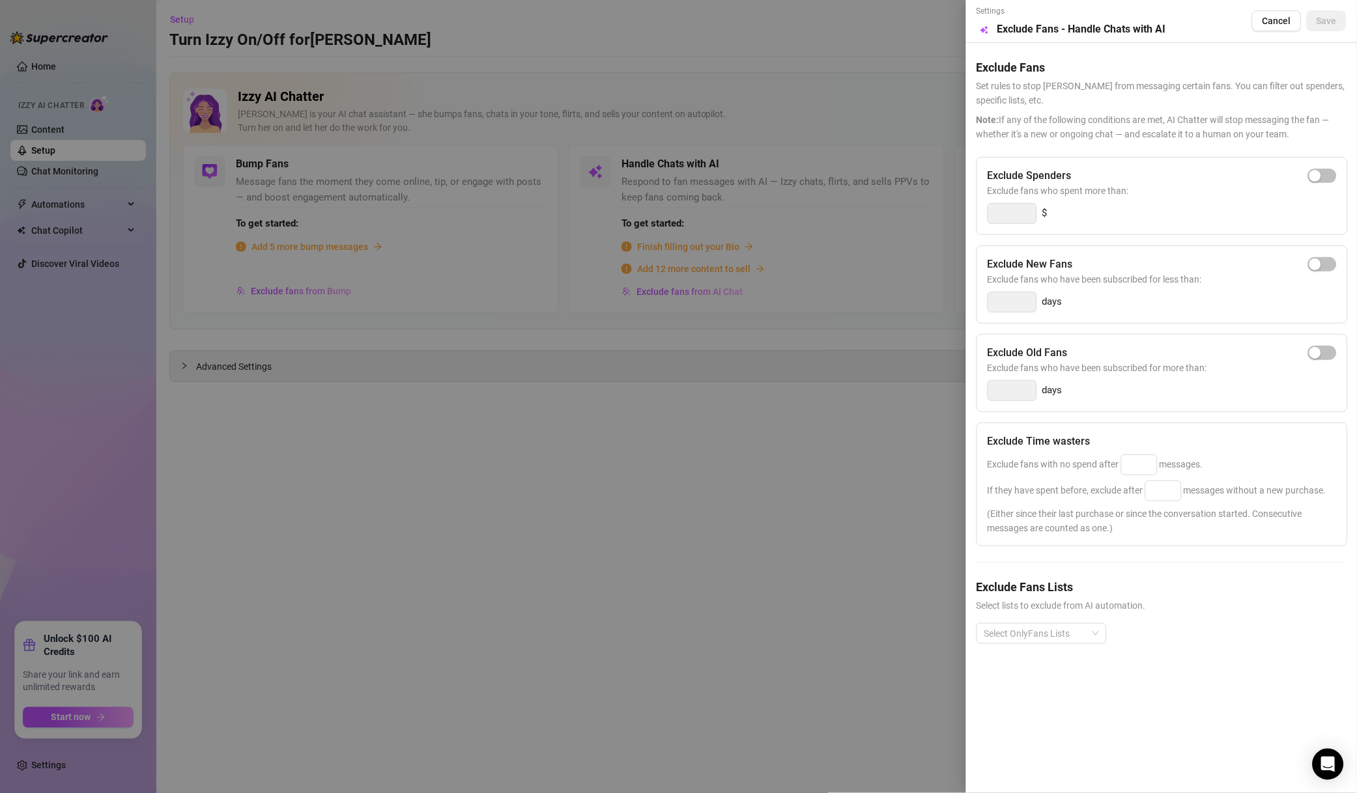
click at [1327, 181] on span "button" at bounding box center [1322, 176] width 29 height 14
drag, startPoint x: 1019, startPoint y: 211, endPoint x: 947, endPoint y: 213, distance: 71.7
click at [947, 213] on div "Settings Preview Exclude Fans - Handle Chats with AI Cancel Save Exclude Fans S…" at bounding box center [678, 396] width 1357 height 793
type input "500"
click at [1167, 457] on div "Exclude fans with no spend after messages." at bounding box center [1161, 465] width 349 height 21
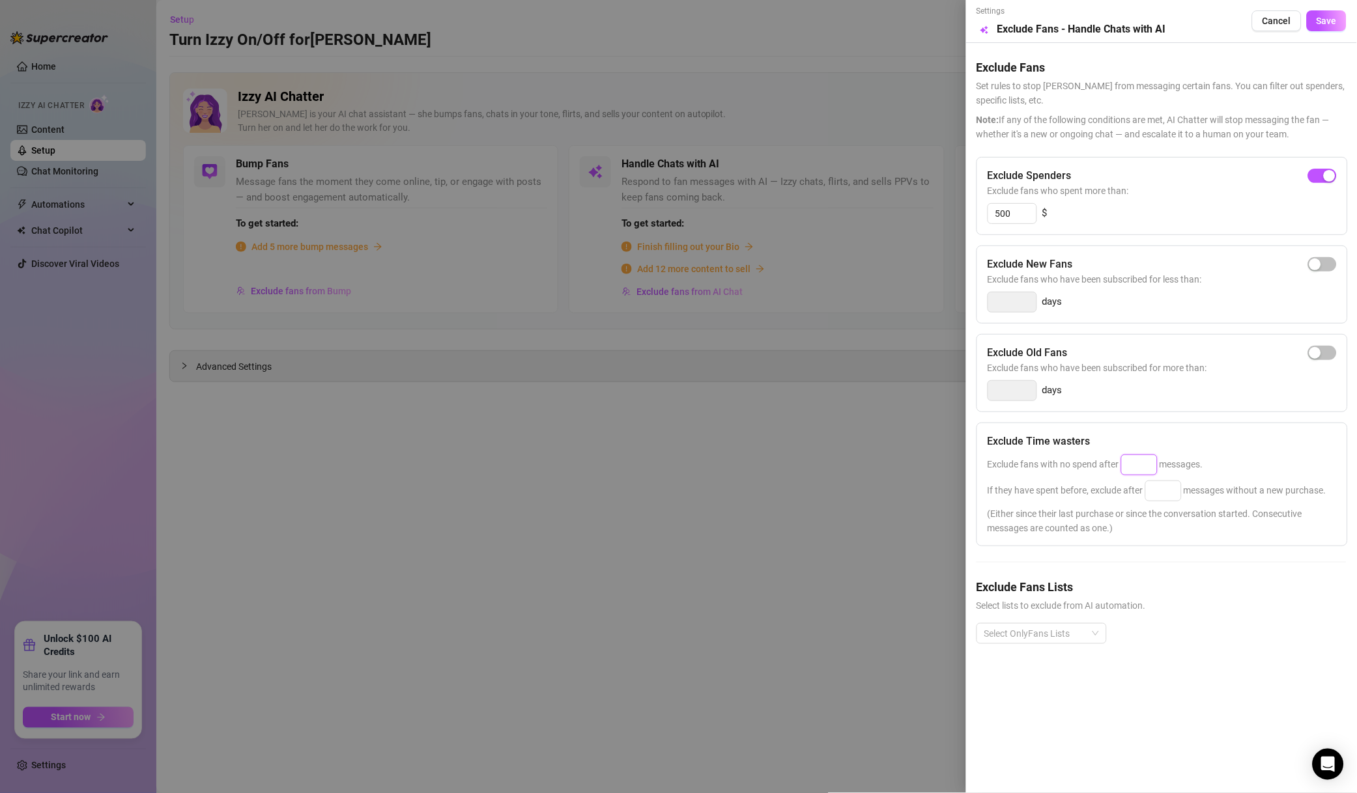
click at [1146, 473] on input at bounding box center [1138, 465] width 35 height 20
type input "50"
click at [1162, 482] on input at bounding box center [1163, 491] width 35 height 20
click at [1059, 644] on div "Select OnlyFans Lists" at bounding box center [1041, 633] width 130 height 21
type input "100"
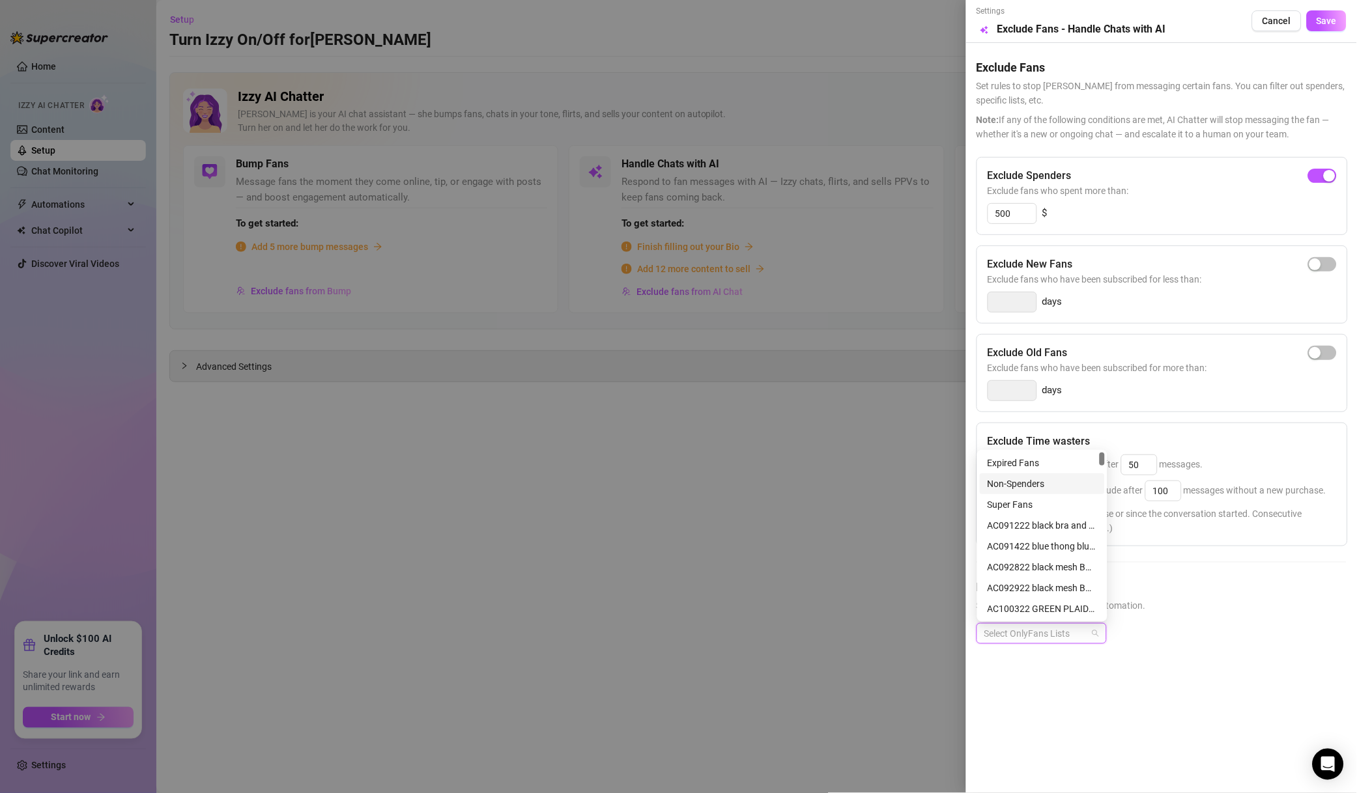
click at [1056, 486] on div "Non-Spenders" at bounding box center [1041, 484] width 109 height 14
click at [1054, 507] on div "Super Fans" at bounding box center [1041, 505] width 109 height 14
click at [1060, 479] on div "VIP CLUB" at bounding box center [1041, 475] width 109 height 14
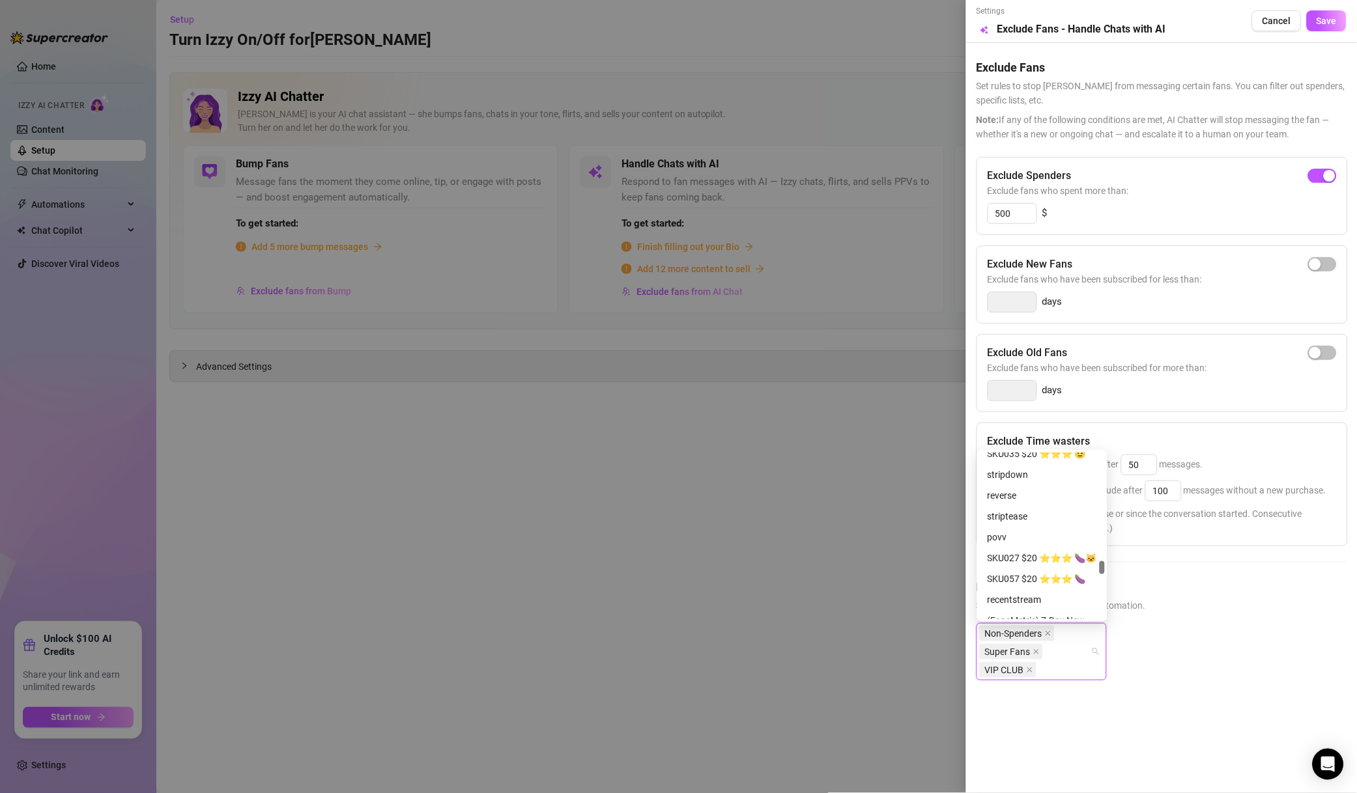
scroll to position [5813, 0]
click at [1038, 575] on div "vip" at bounding box center [1041, 568] width 109 height 14
click at [1046, 553] on div "vips" at bounding box center [1041, 548] width 109 height 14
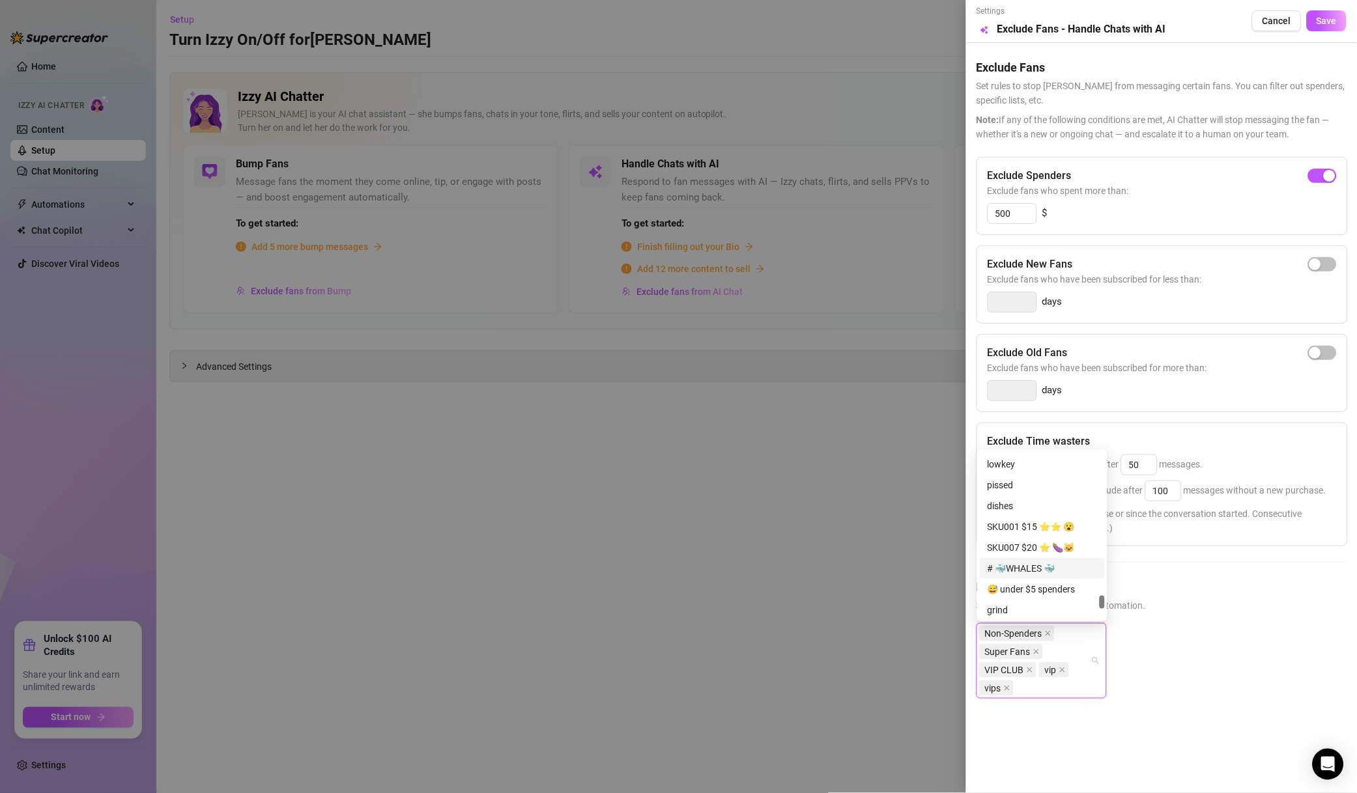
click at [1054, 565] on div "# 🐳WHALES 🐳" at bounding box center [1041, 568] width 109 height 14
click at [1058, 486] on div "# 💋TOP SPENDERS💋" at bounding box center [1041, 485] width 109 height 14
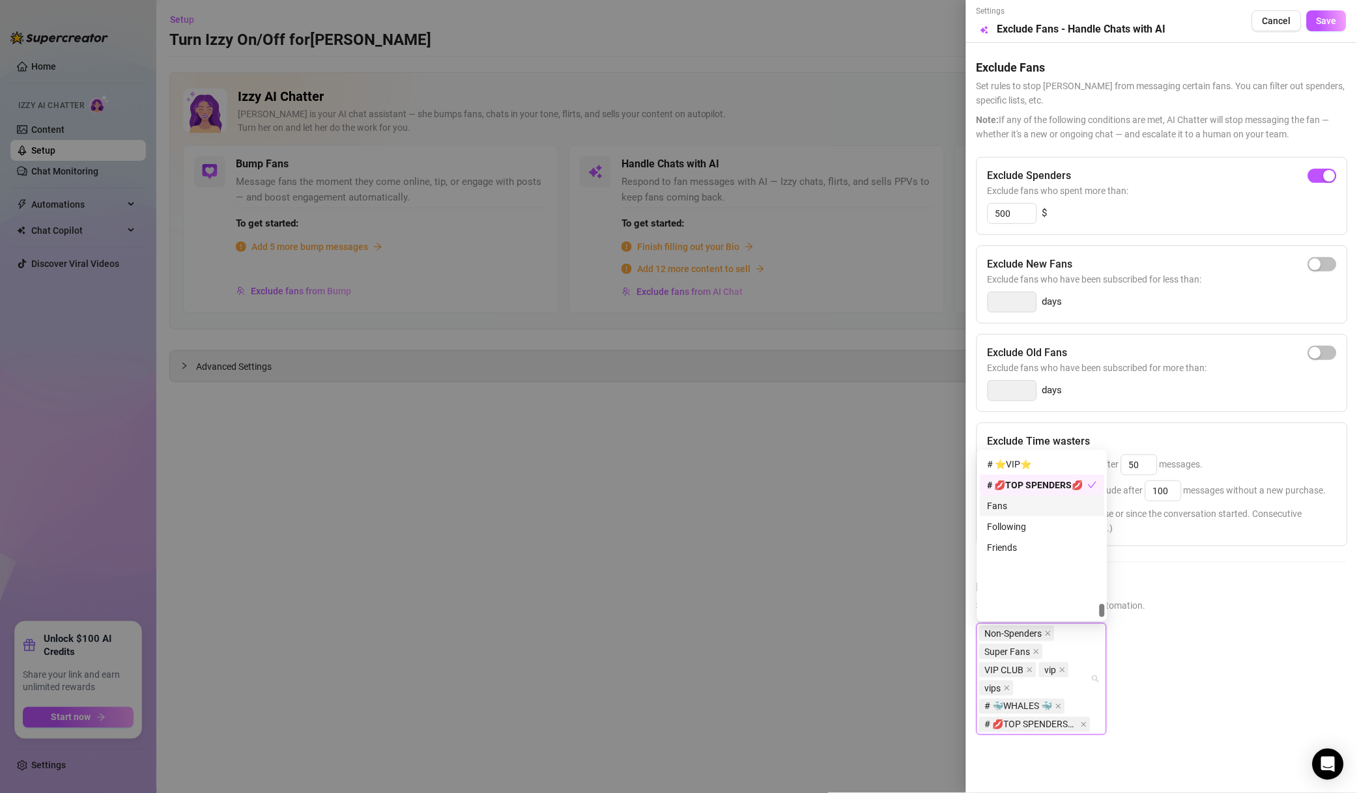
scroll to position [7970, 0]
click at [1050, 549] on div "# ⭐️VIP⭐️" at bounding box center [1041, 558] width 125 height 21
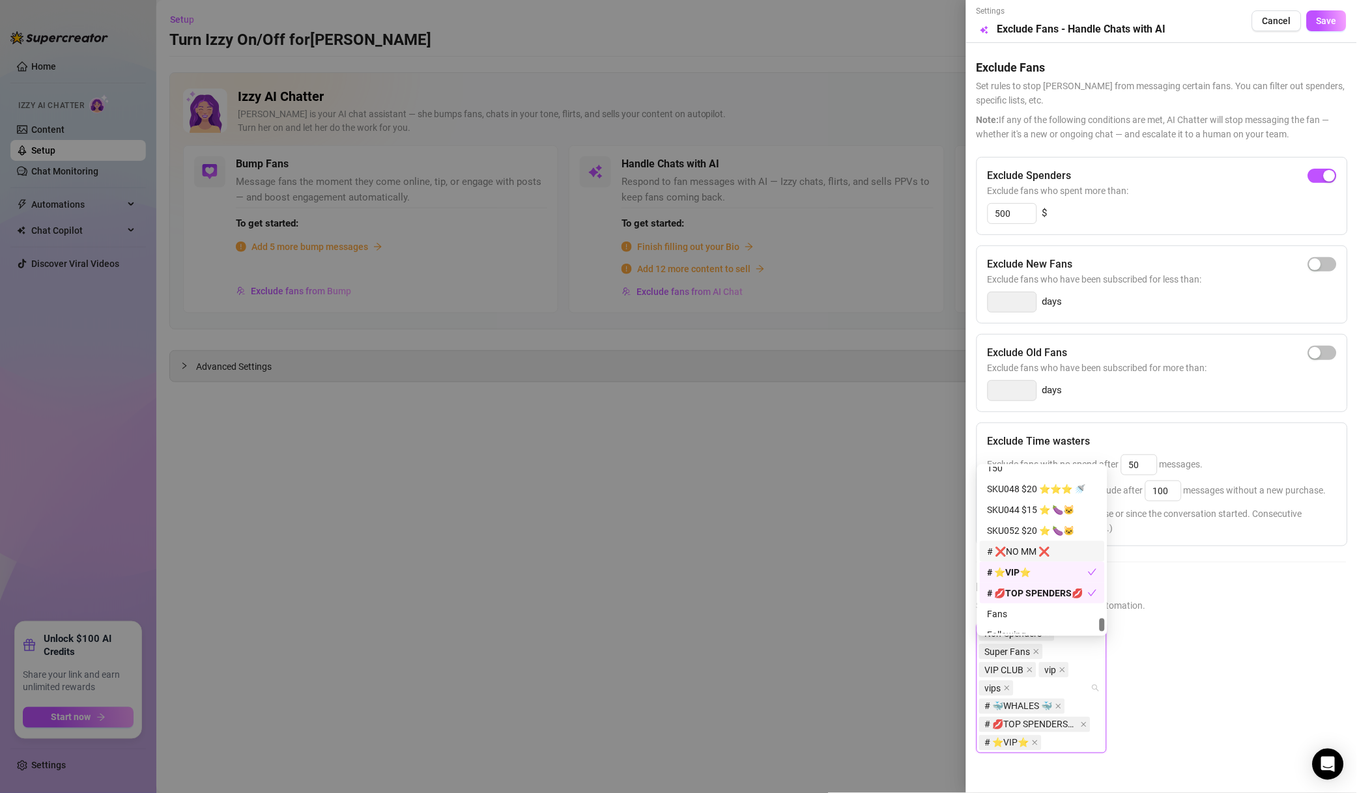
click at [1060, 558] on div "# ❌NO MM ❌" at bounding box center [1041, 551] width 109 height 14
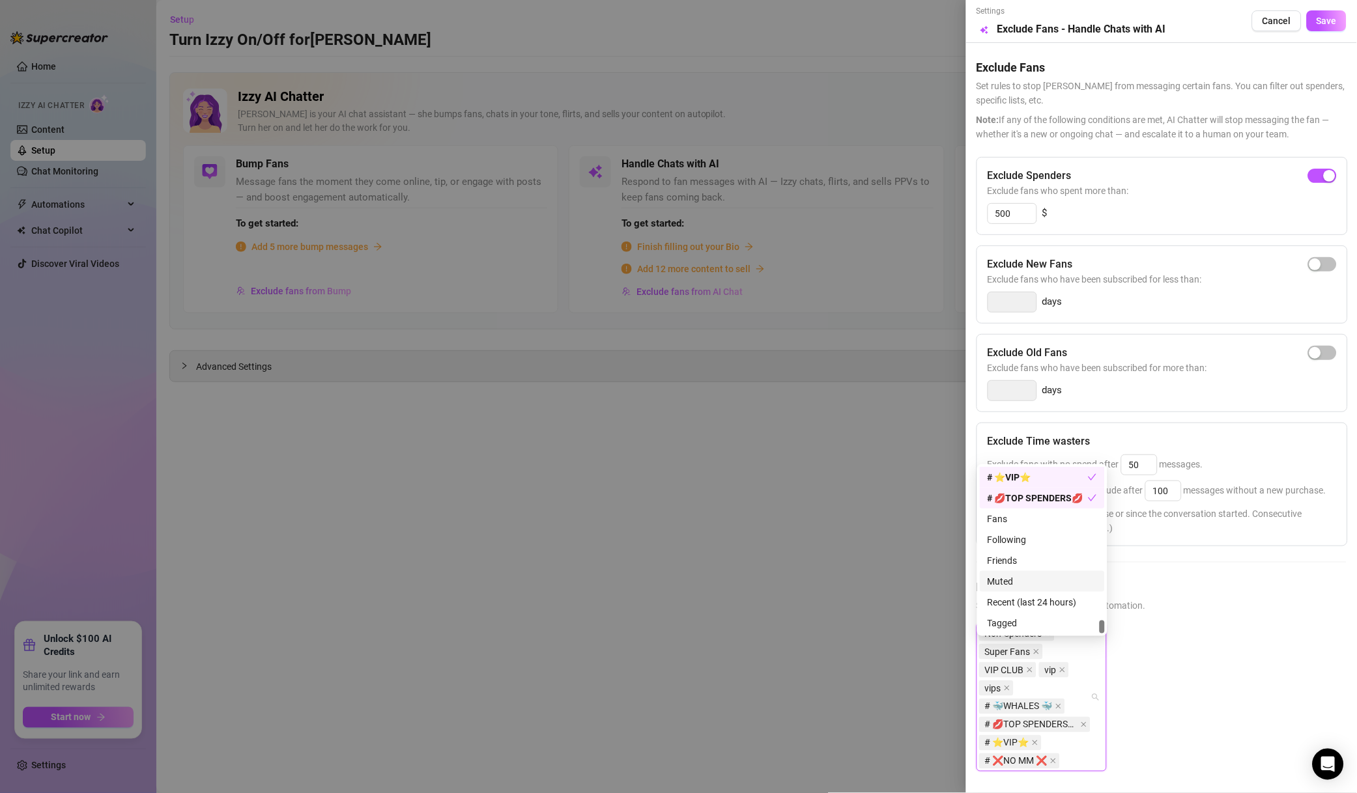
click at [1030, 583] on div "Muted" at bounding box center [1041, 581] width 109 height 14
click at [1316, 18] on span "Save" at bounding box center [1326, 21] width 20 height 10
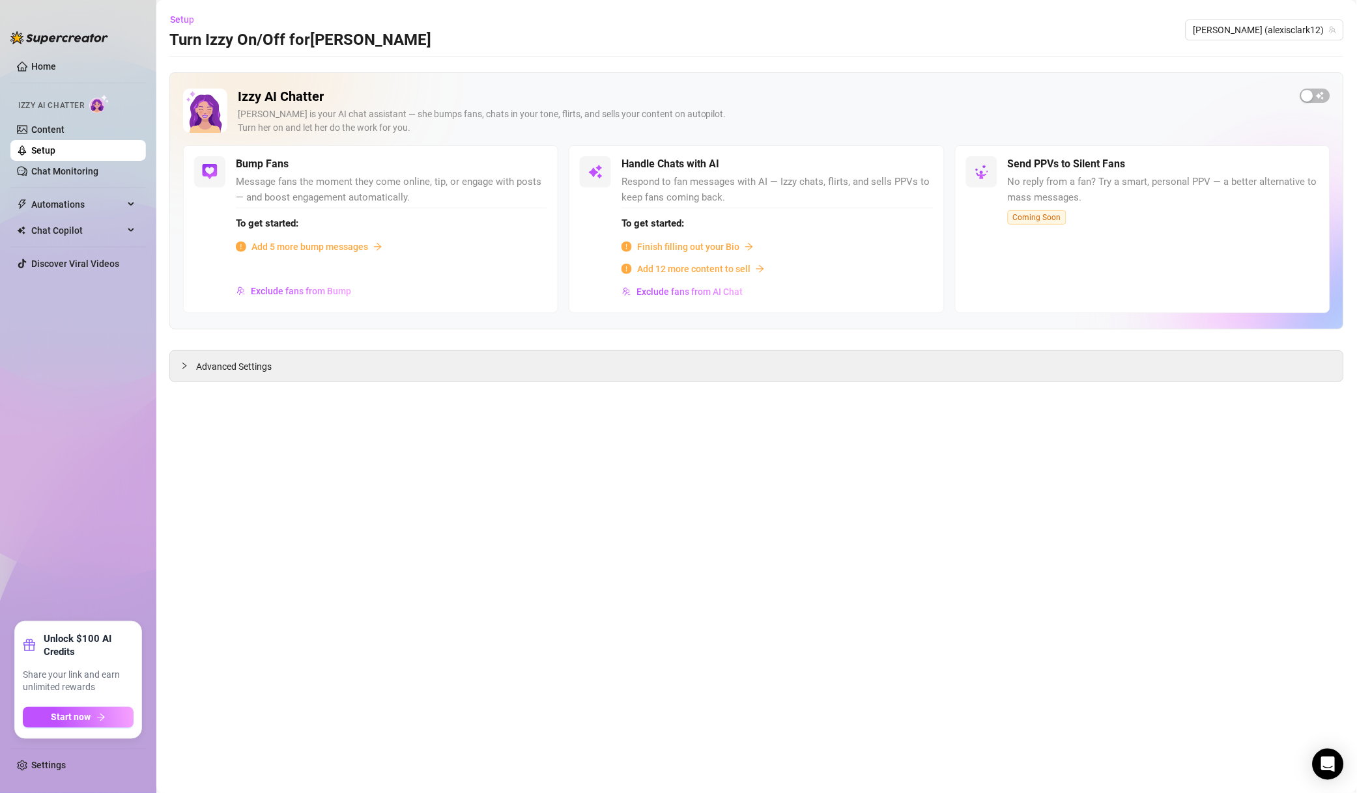
click at [1297, 37] on span "[PERSON_NAME] (alexisclark12)" at bounding box center [1264, 30] width 143 height 20
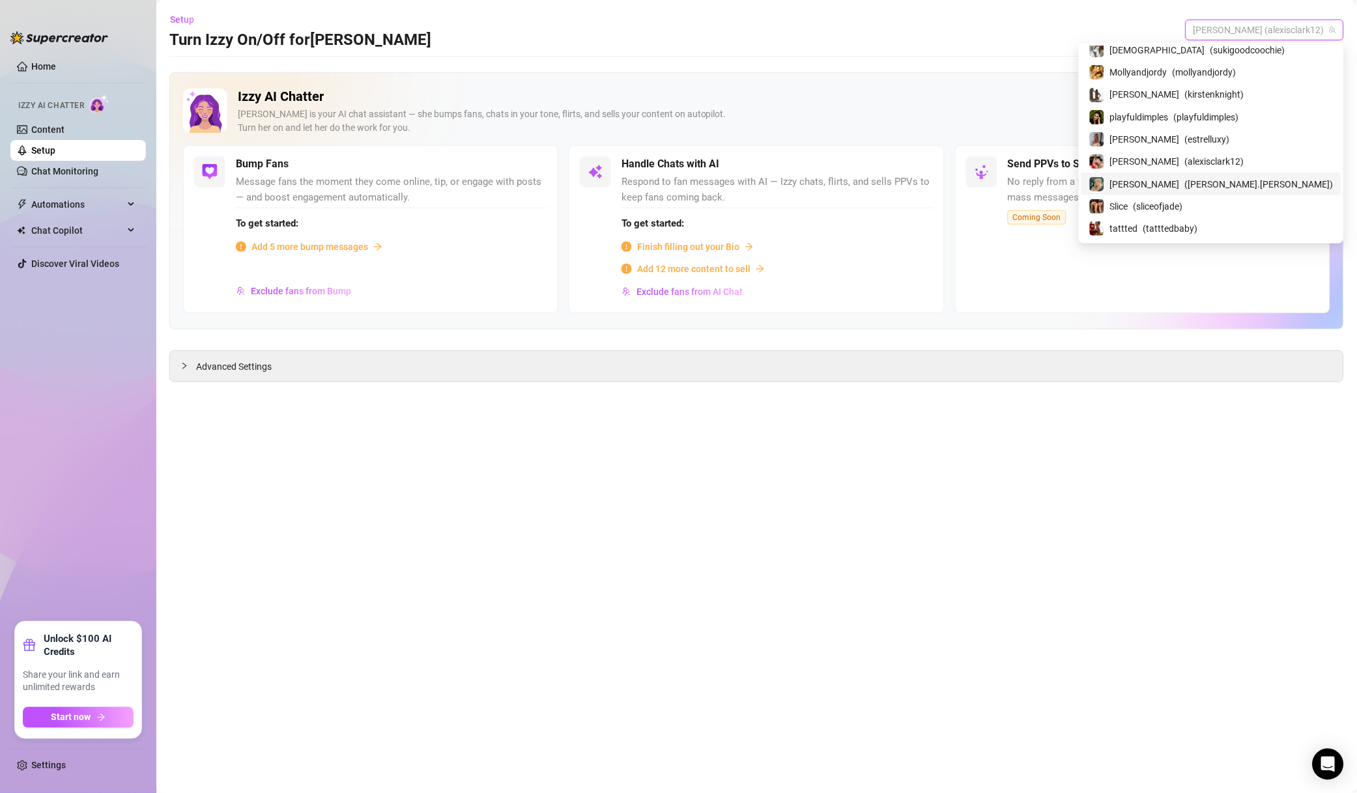
click at [1217, 186] on span "( [PERSON_NAME].[PERSON_NAME] )" at bounding box center [1259, 184] width 148 height 14
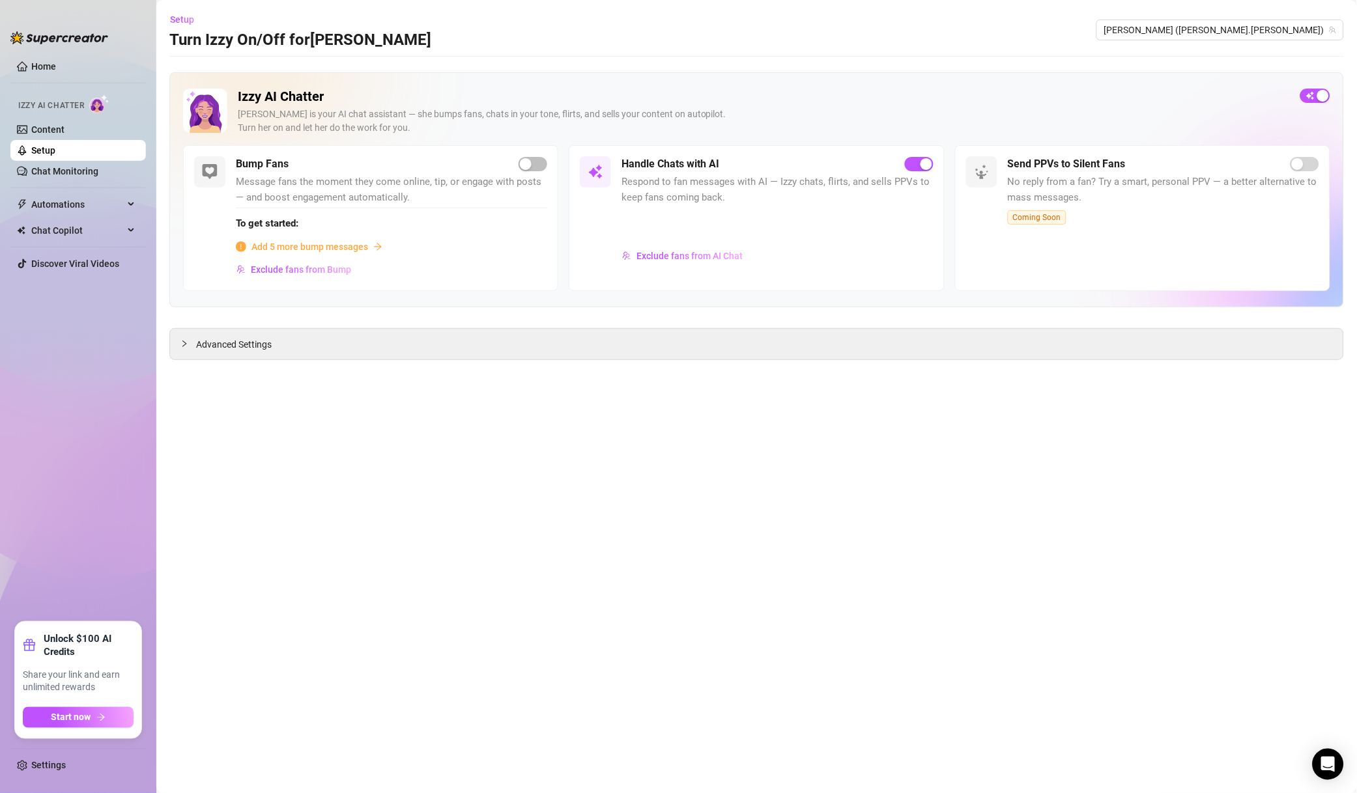
click at [690, 253] on span "Exclude fans from AI Chat" at bounding box center [689, 256] width 106 height 10
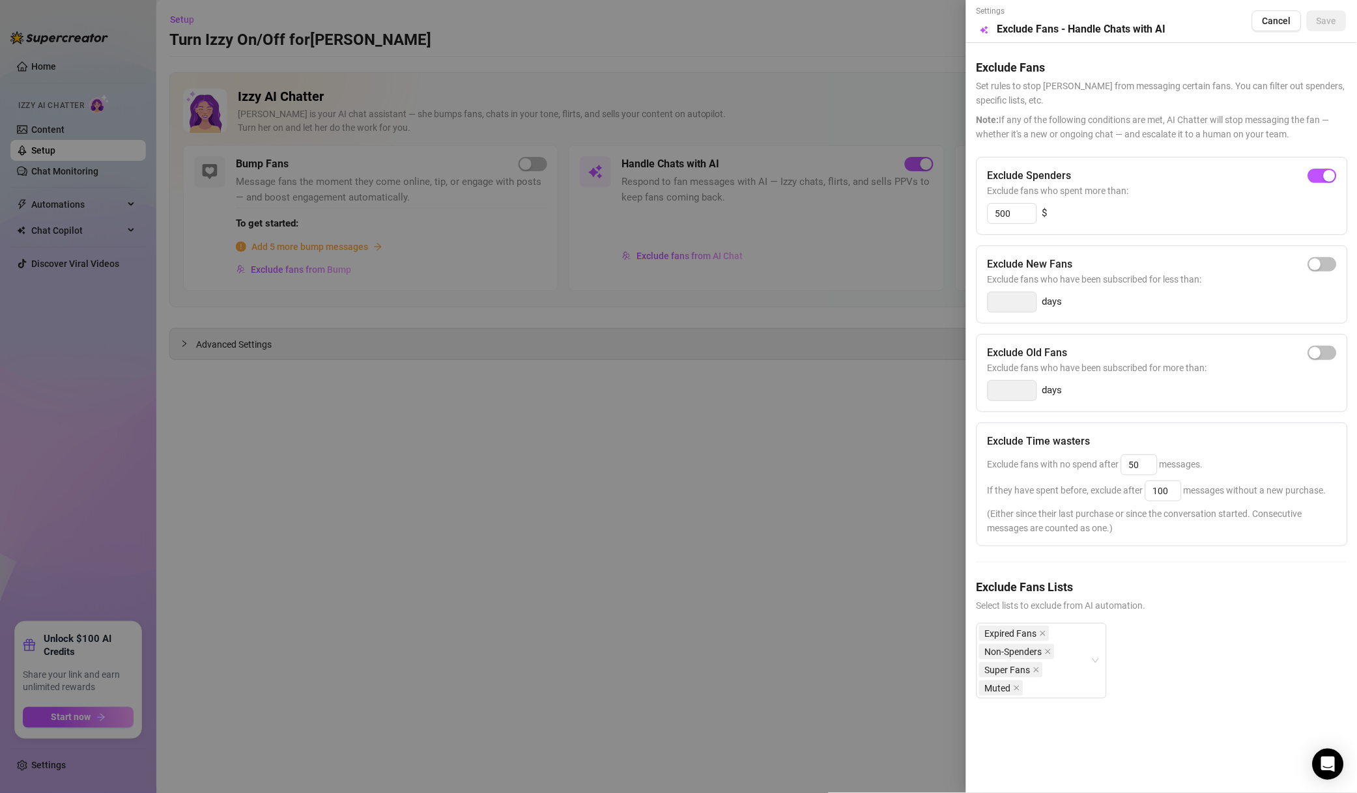
click at [907, 303] on div at bounding box center [678, 396] width 1357 height 793
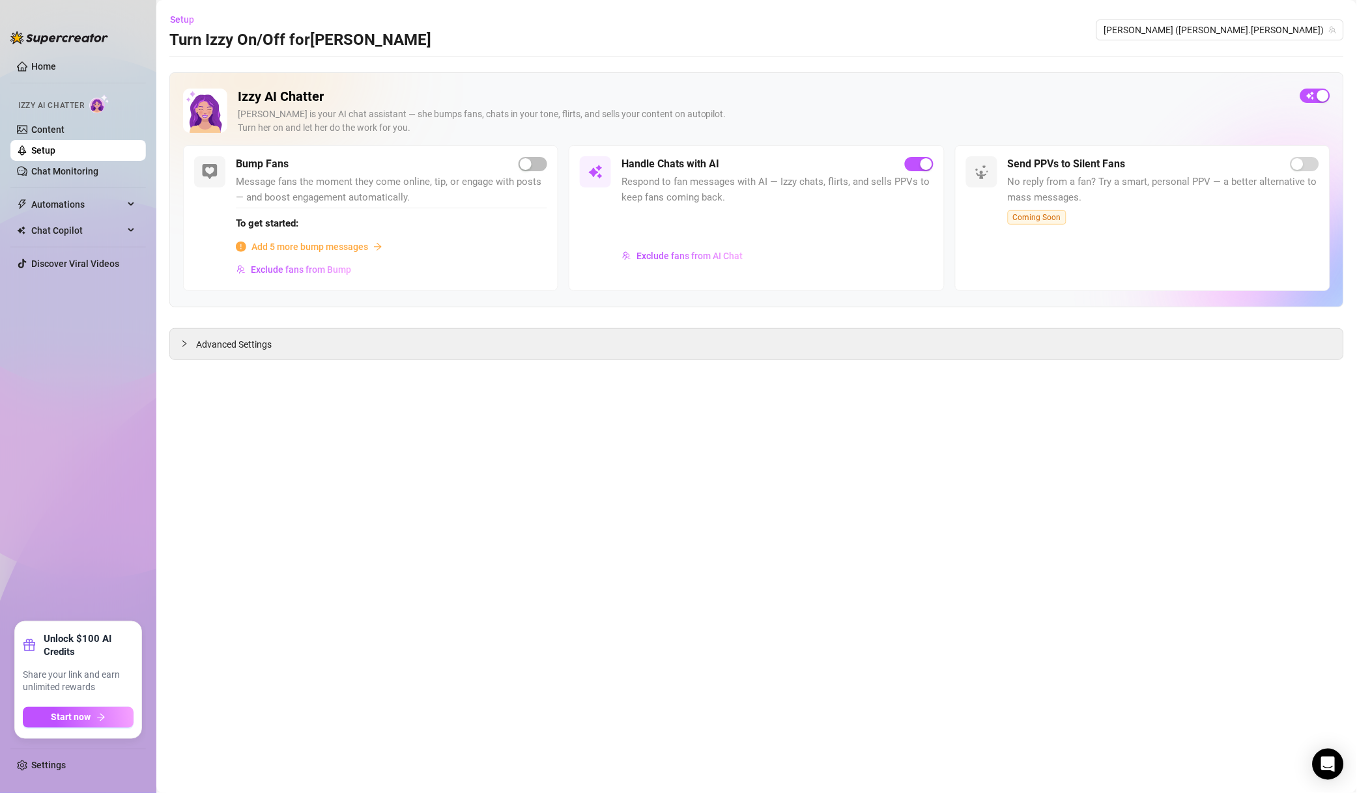
click at [1298, 25] on span "[PERSON_NAME] ([PERSON_NAME].[PERSON_NAME])" at bounding box center [1220, 30] width 232 height 20
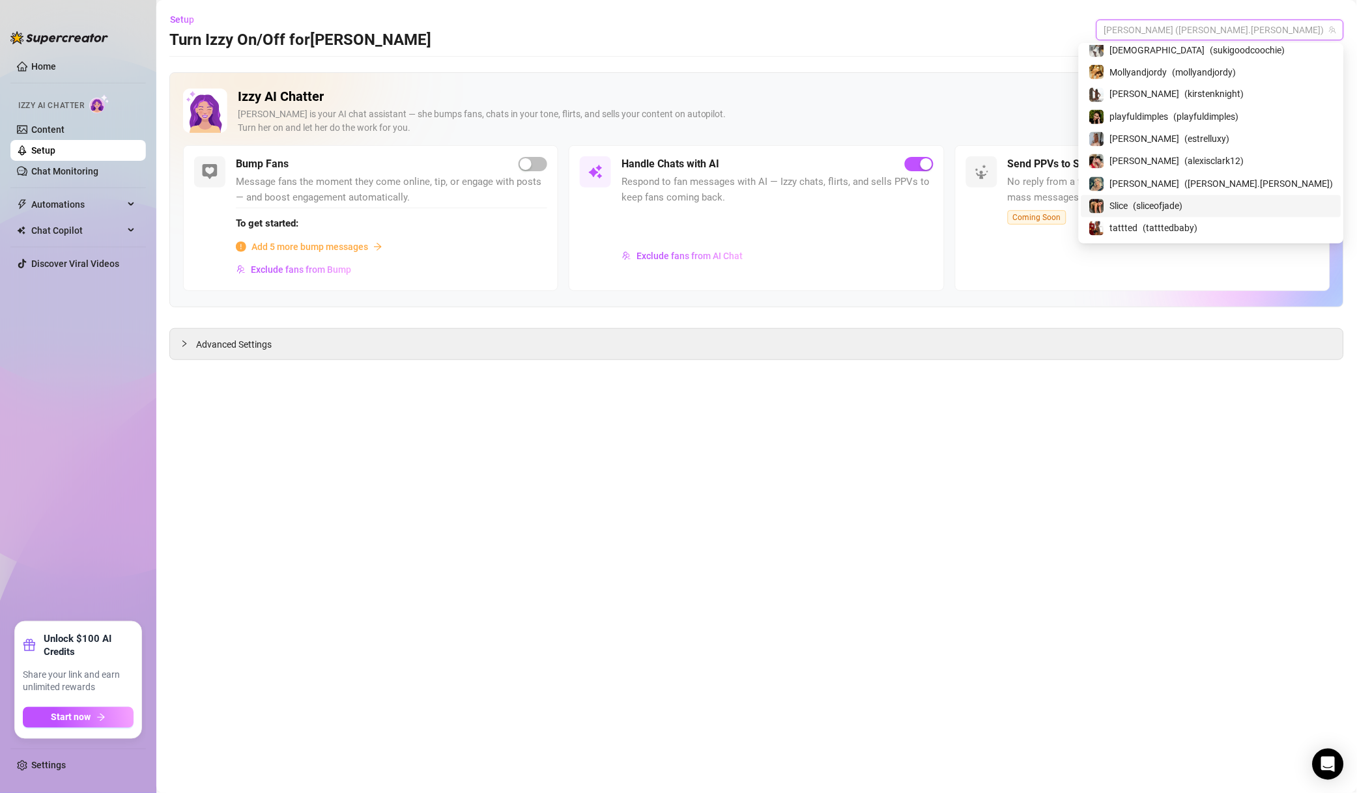
click at [1183, 205] on span "( sliceofjade )" at bounding box center [1157, 206] width 49 height 14
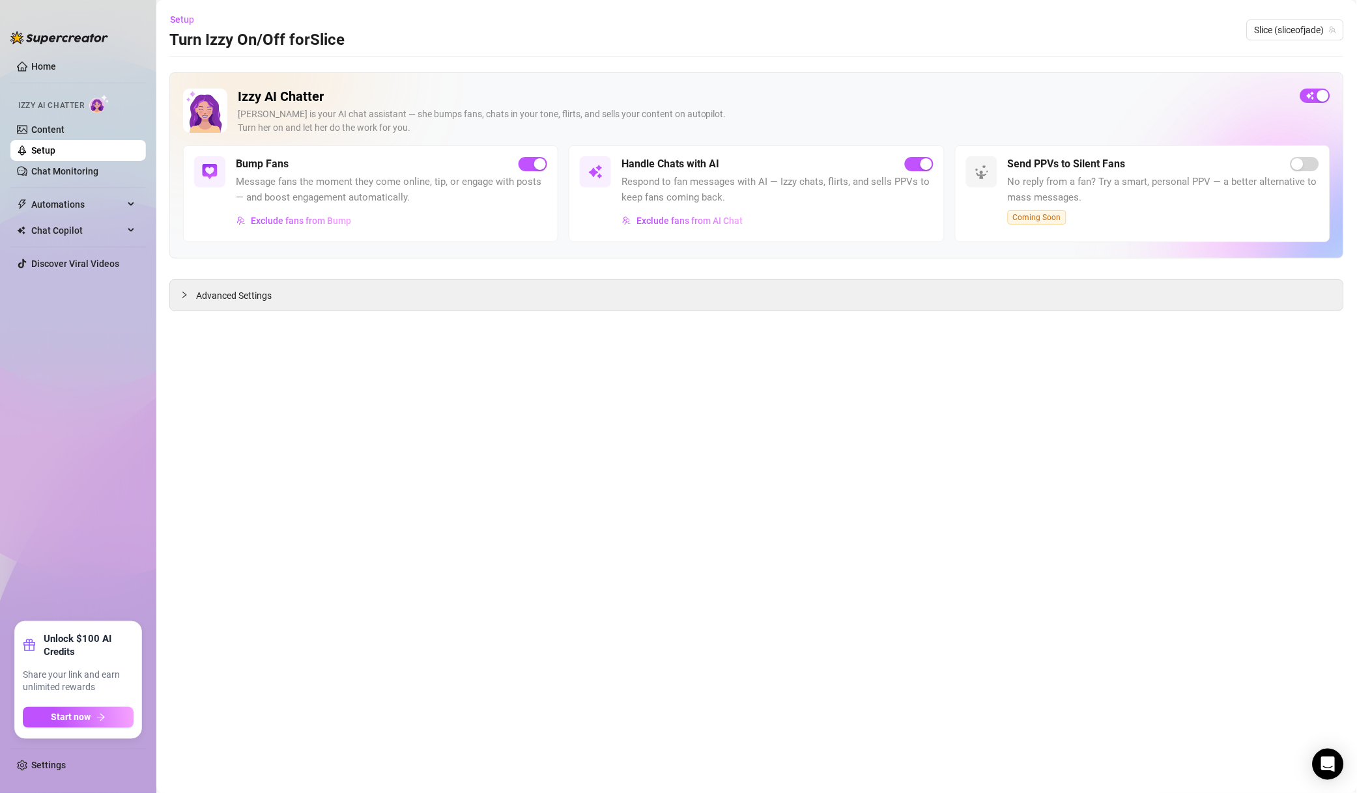
click at [705, 225] on span "Exclude fans from AI Chat" at bounding box center [689, 221] width 106 height 10
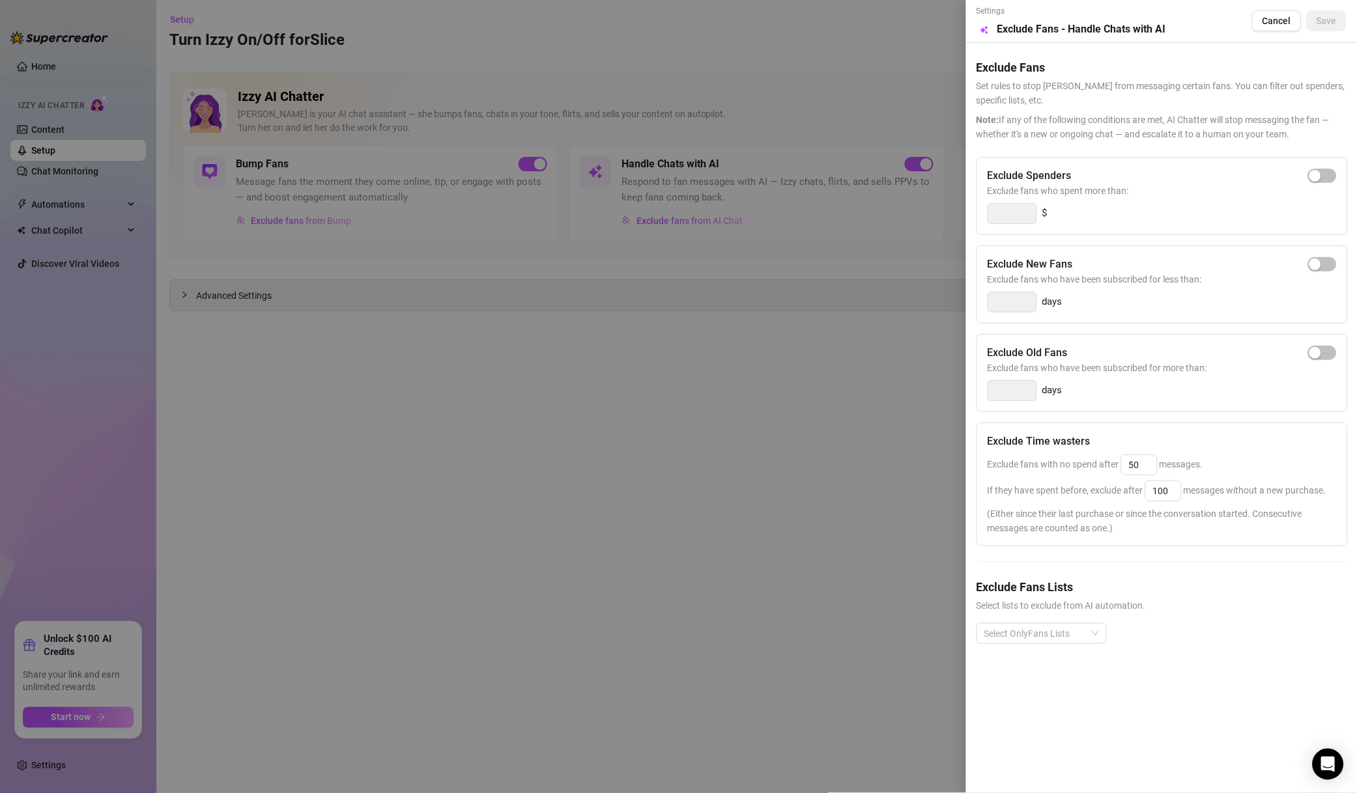
click at [1323, 180] on span "button" at bounding box center [1322, 176] width 29 height 14
drag, startPoint x: 1026, startPoint y: 223, endPoint x: 955, endPoint y: 218, distance: 71.1
click at [955, 218] on div "Settings Preview Exclude Fans - Handle Chats with AI Cancel Save Exclude Fans S…" at bounding box center [678, 396] width 1357 height 793
click at [1045, 641] on div at bounding box center [1034, 634] width 111 height 18
type input "500"
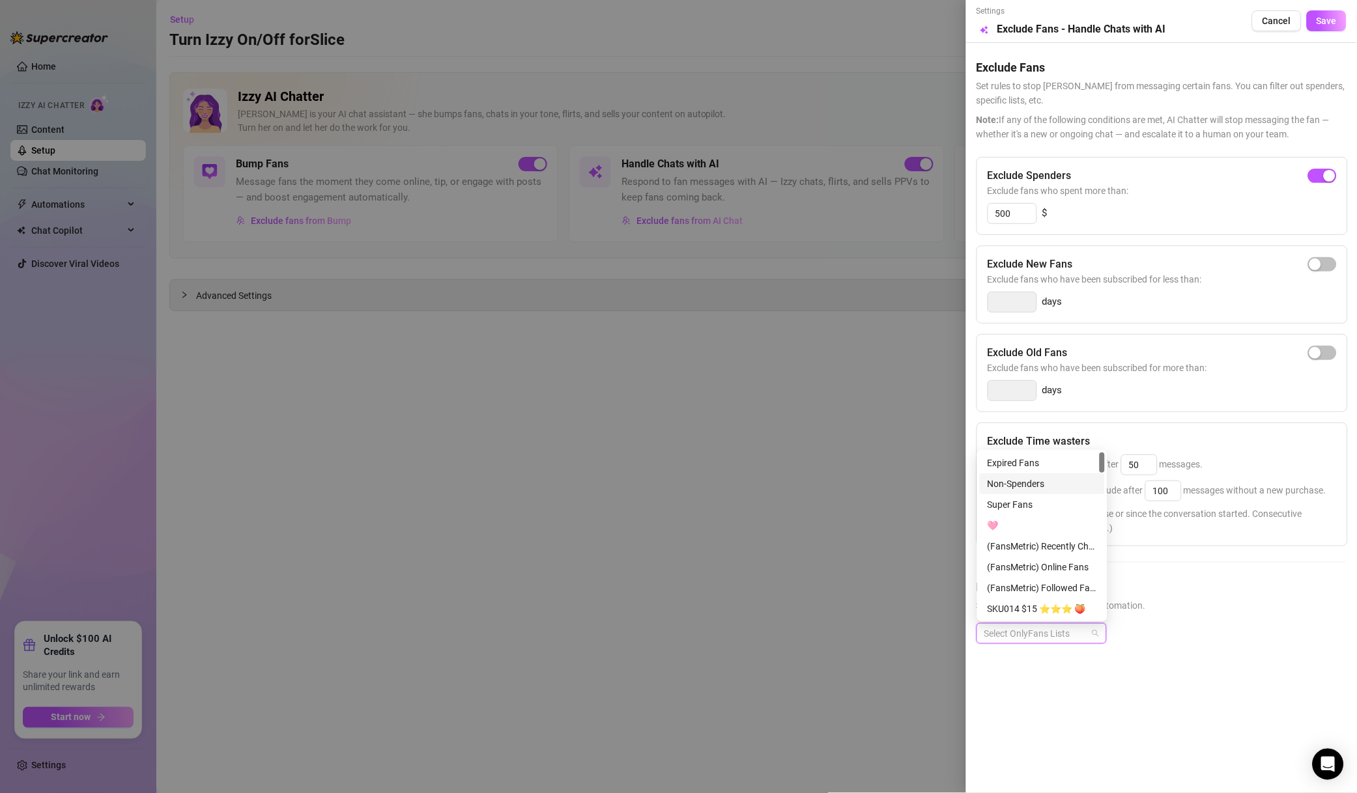
click at [1049, 485] on div "Non-Spenders" at bounding box center [1041, 484] width 109 height 14
click at [1040, 501] on div "Super Fans" at bounding box center [1041, 505] width 109 height 14
click at [1026, 526] on div "Muted" at bounding box center [1041, 526] width 109 height 14
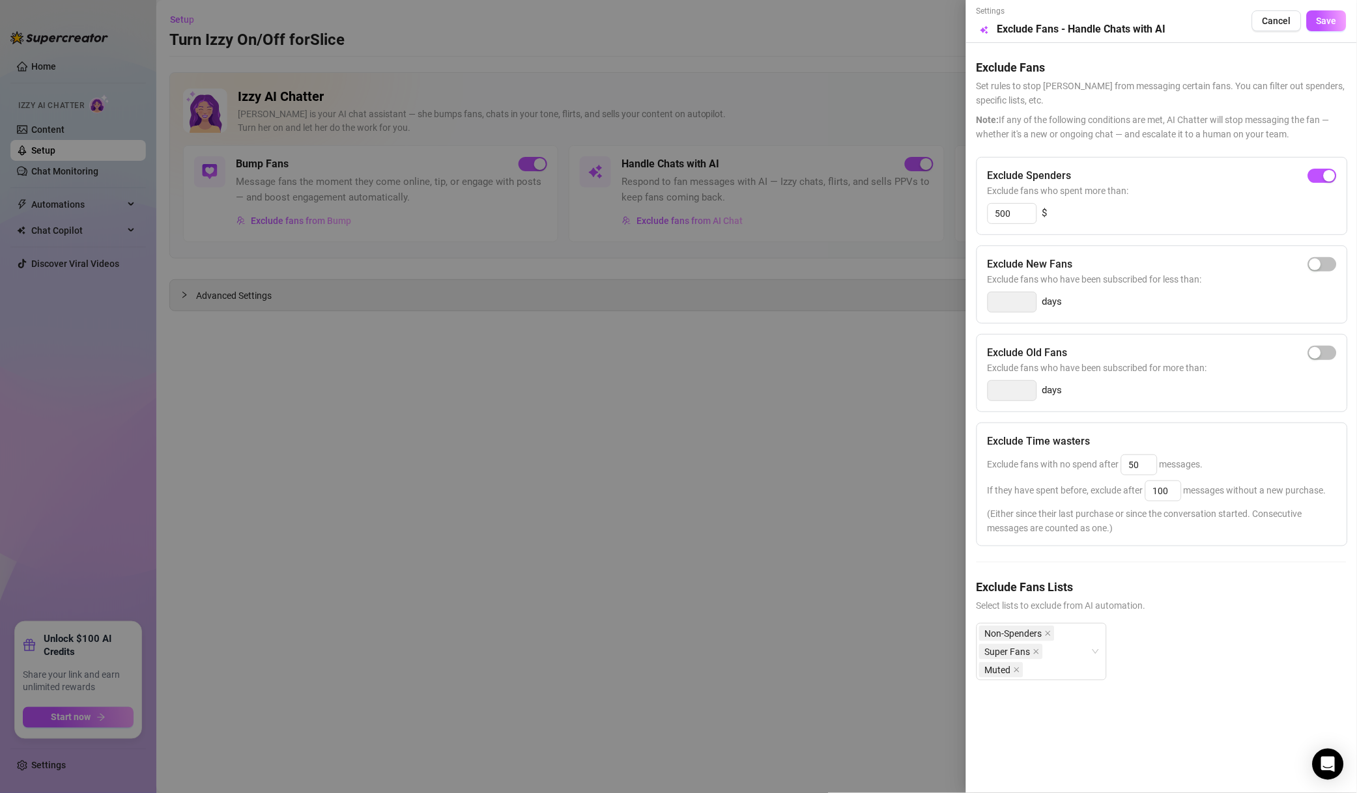
click at [1327, 25] on span "Save" at bounding box center [1326, 21] width 20 height 10
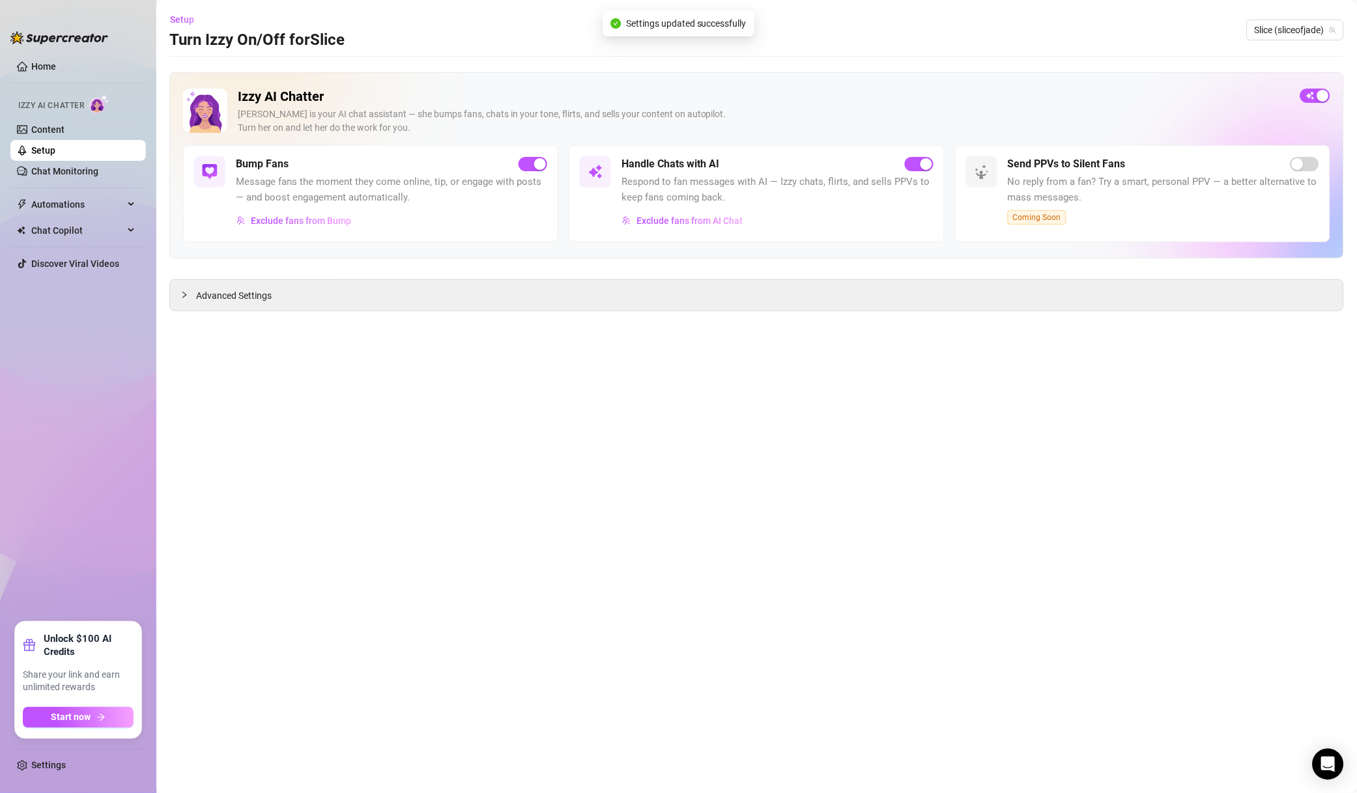
click at [1282, 32] on span "Slice (sliceofjade)" at bounding box center [1294, 30] width 81 height 20
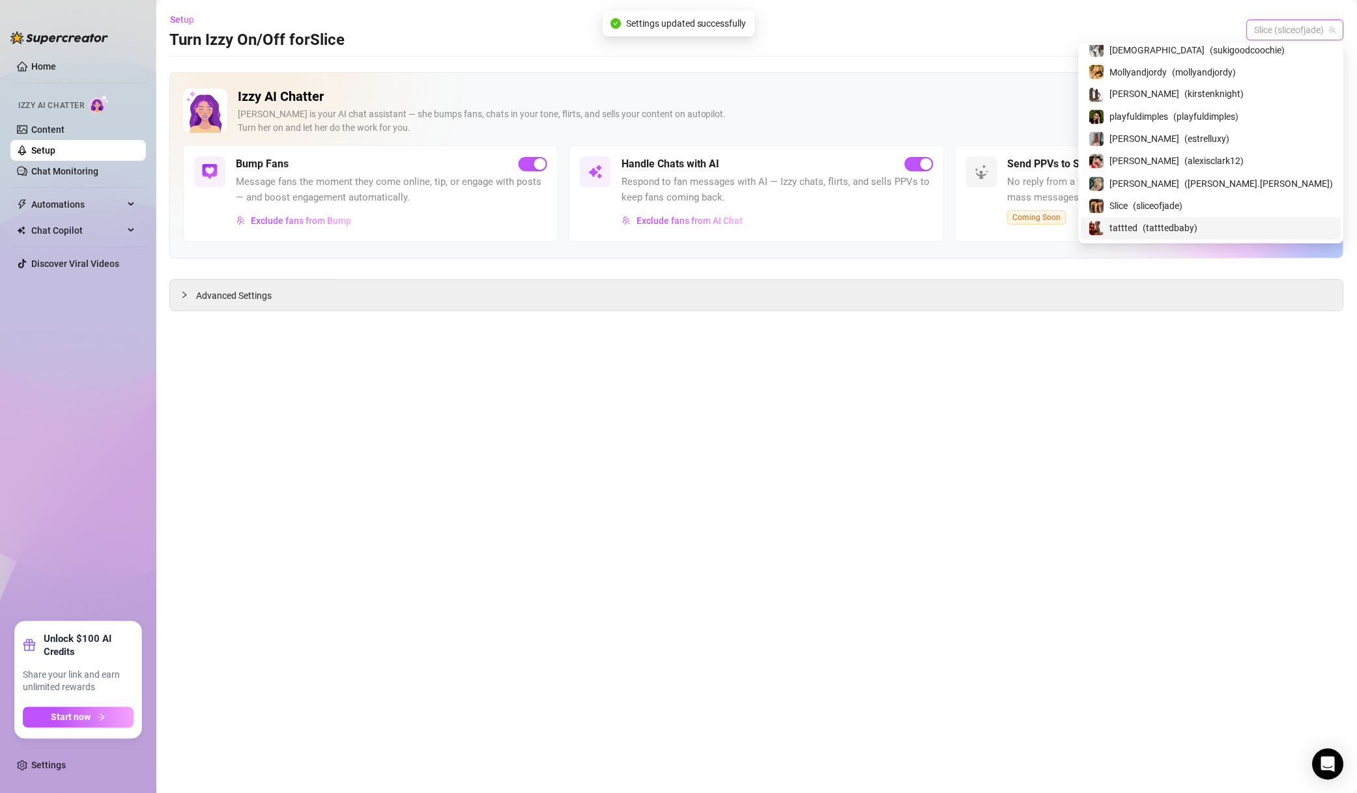
click at [1198, 232] on span "( tatttedbaby )" at bounding box center [1170, 228] width 55 height 14
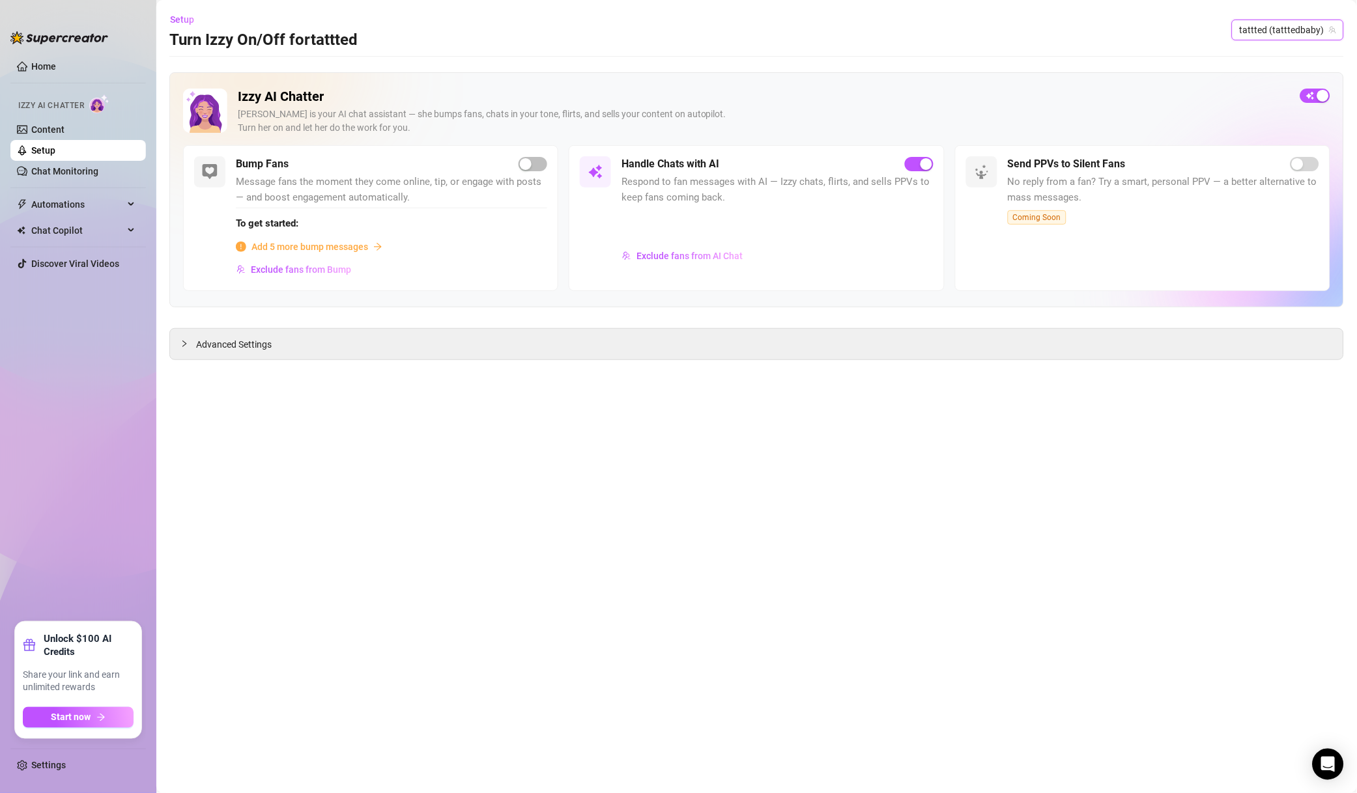
click at [705, 254] on span "Exclude fans from AI Chat" at bounding box center [689, 256] width 106 height 10
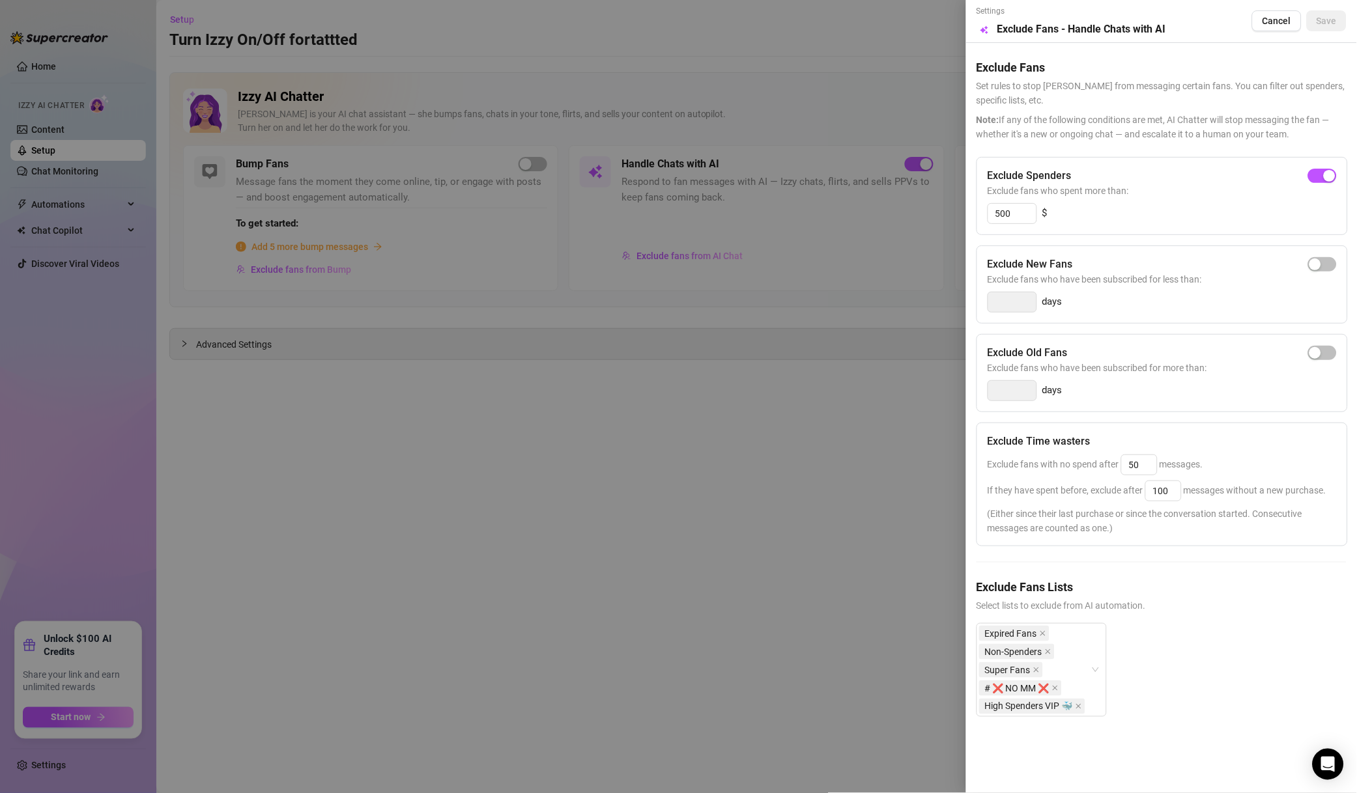
click at [790, 418] on div at bounding box center [678, 396] width 1357 height 793
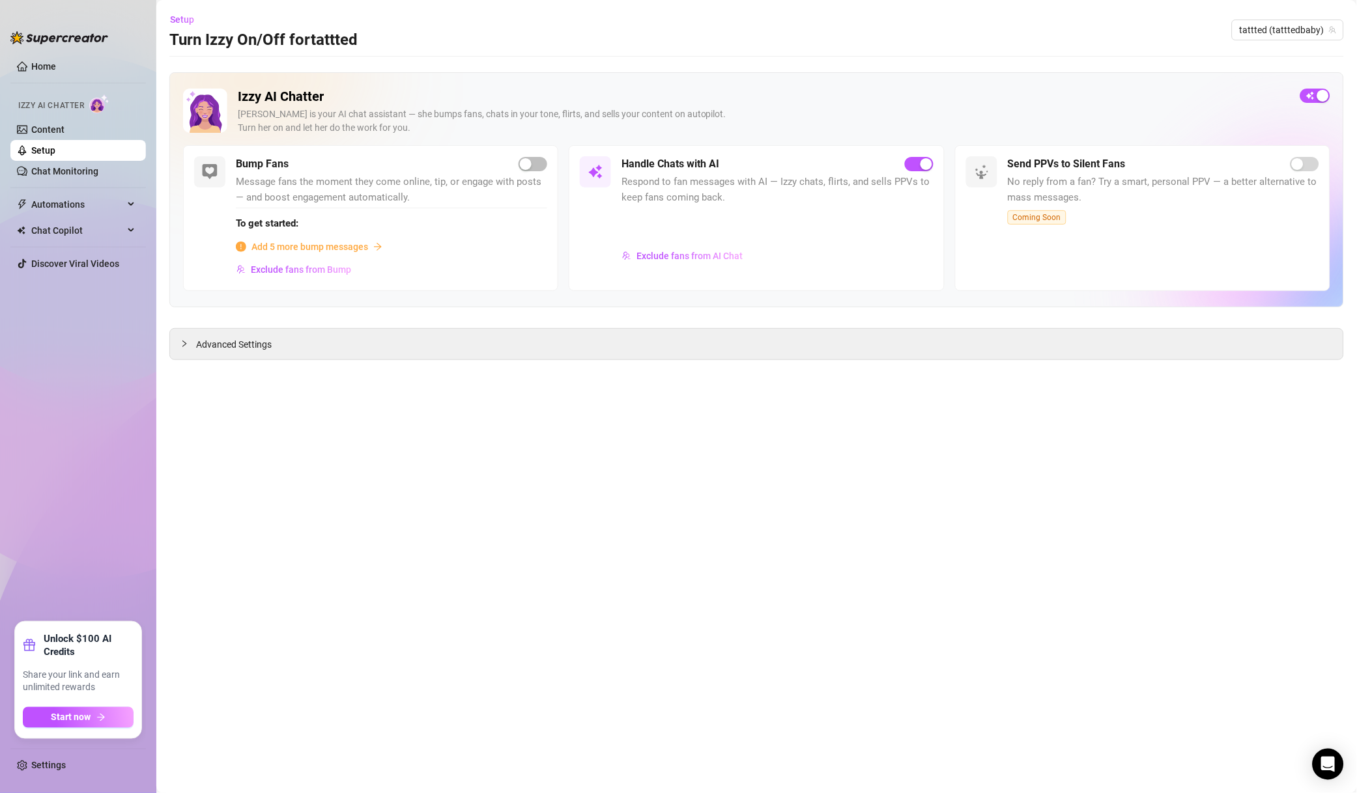
click at [1282, 37] on span "tattted (tatttedbaby)" at bounding box center [1287, 30] width 96 height 20
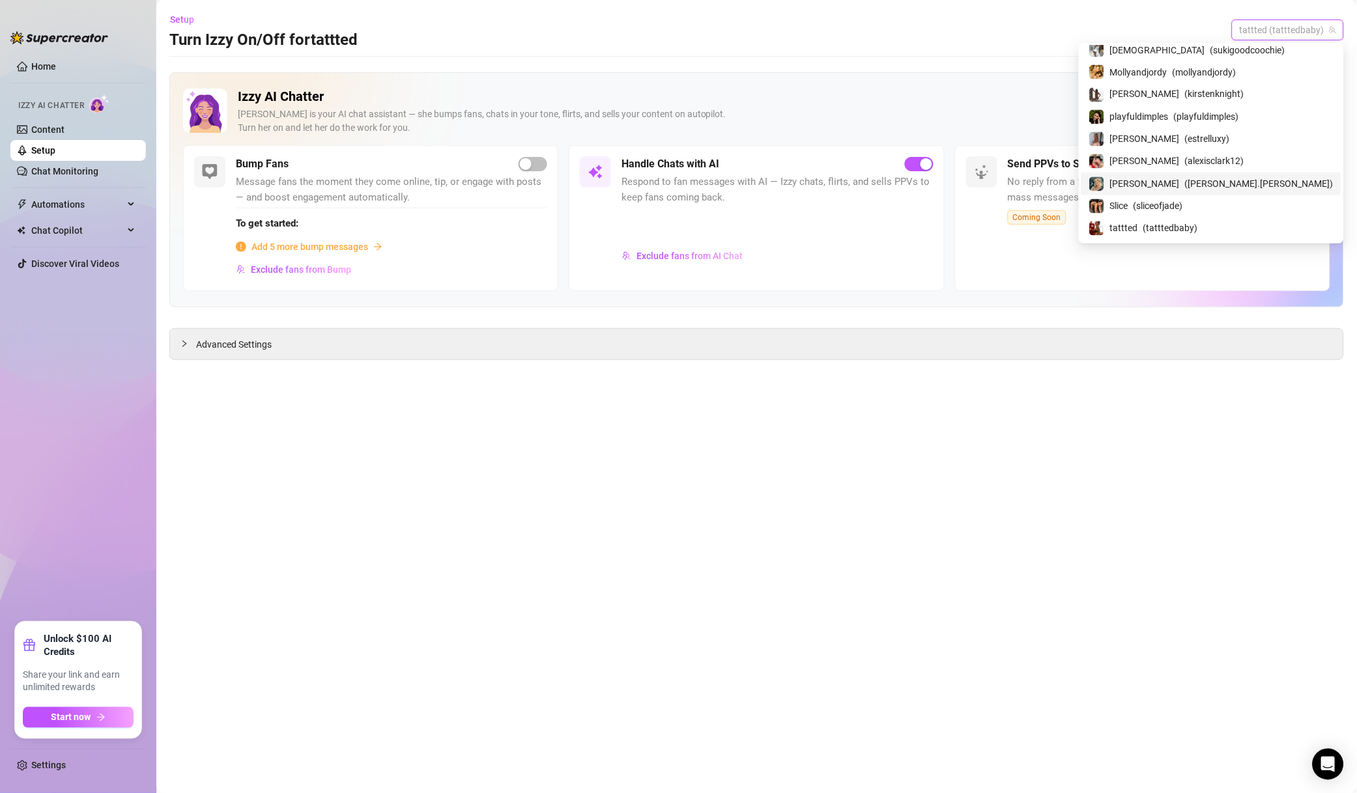
scroll to position [748, 0]
click at [1209, 149] on div "[PERSON_NAME] ( tiffnicole143 )" at bounding box center [1211, 158] width 260 height 22
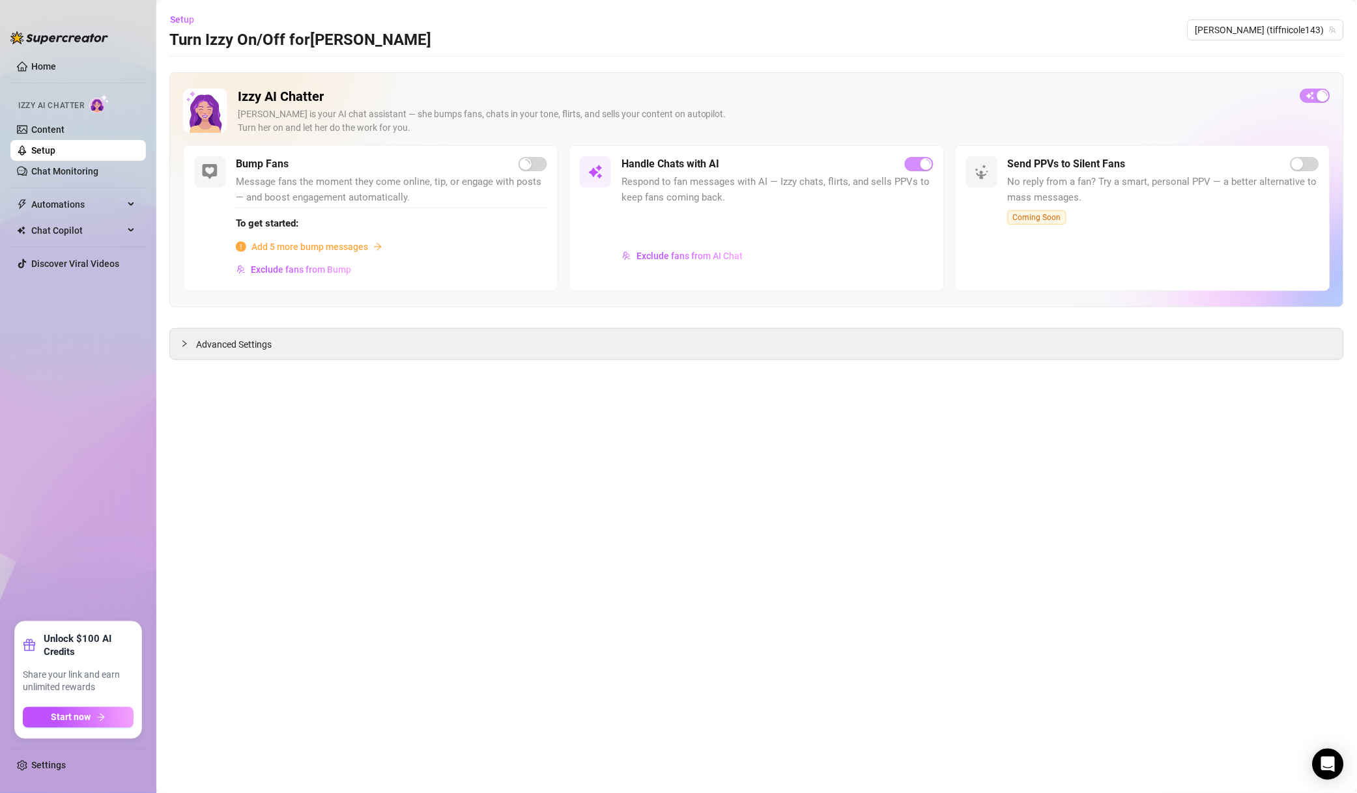
click at [715, 223] on div at bounding box center [776, 225] width 311 height 35
click at [673, 258] on span "Exclude fans from AI Chat" at bounding box center [689, 256] width 106 height 10
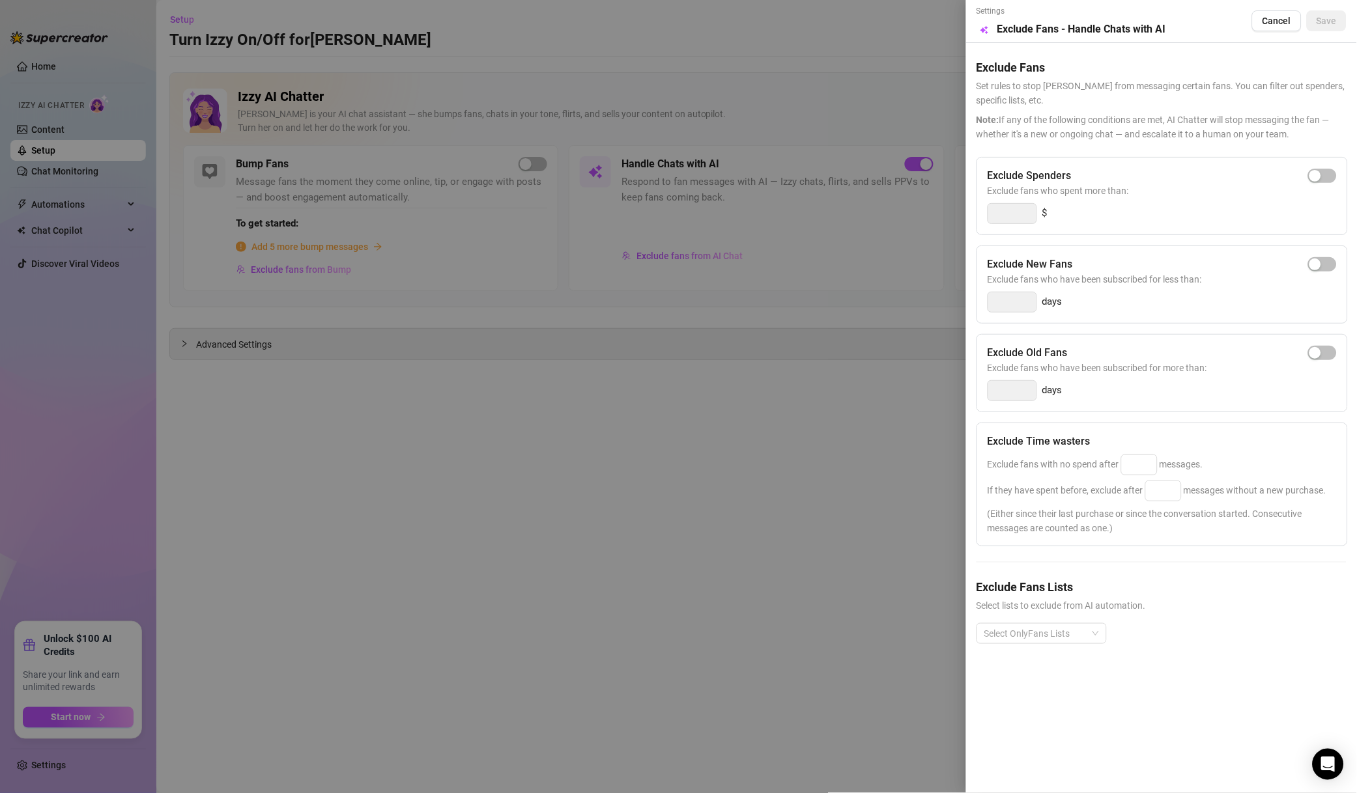
click at [1321, 178] on button "button" at bounding box center [1322, 176] width 29 height 14
click at [950, 214] on div "Settings Preview Exclude Fans - Handle Chats with AI Cancel Save Exclude Fans S…" at bounding box center [678, 396] width 1357 height 793
type input "500"
click at [1135, 475] on input at bounding box center [1138, 465] width 35 height 20
type input "50"
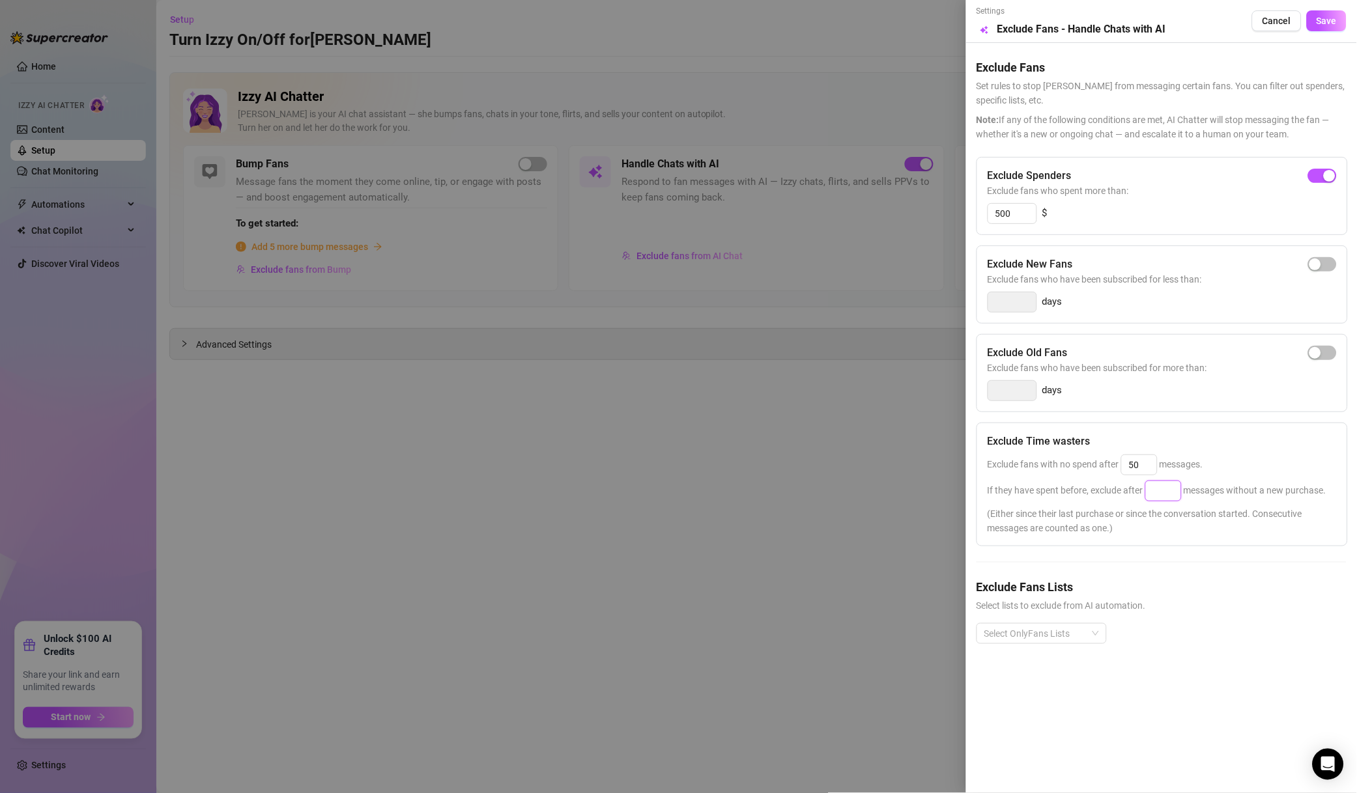
click at [1157, 494] on input at bounding box center [1163, 491] width 35 height 20
click at [1054, 634] on div at bounding box center [1034, 634] width 111 height 18
type input "100"
click at [1054, 486] on div "Non-Spenders" at bounding box center [1041, 484] width 109 height 14
click at [1050, 501] on div "Super Fans" at bounding box center [1041, 505] width 109 height 14
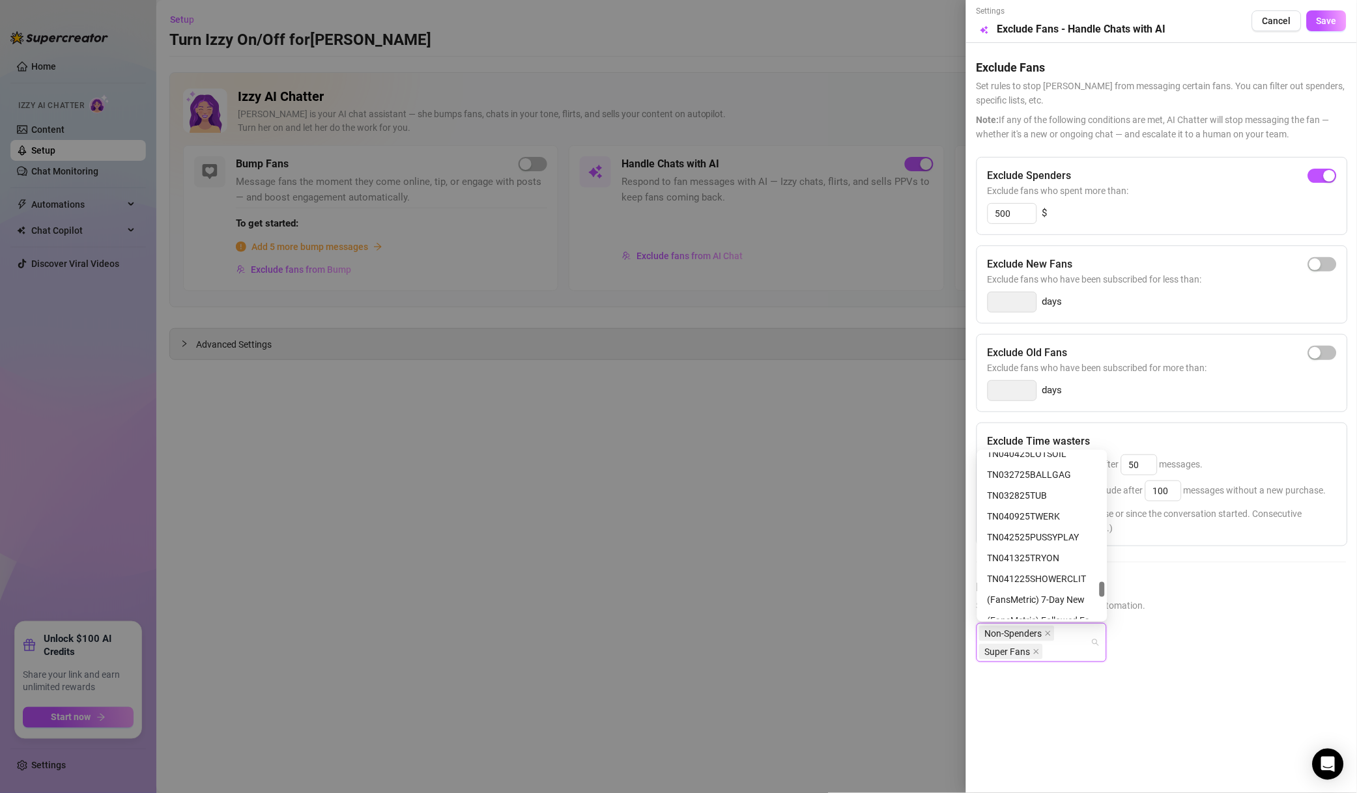
scroll to position [1646, 0]
click at [1041, 532] on div "Muted" at bounding box center [1041, 526] width 109 height 14
click at [1336, 18] on span "Save" at bounding box center [1326, 21] width 20 height 10
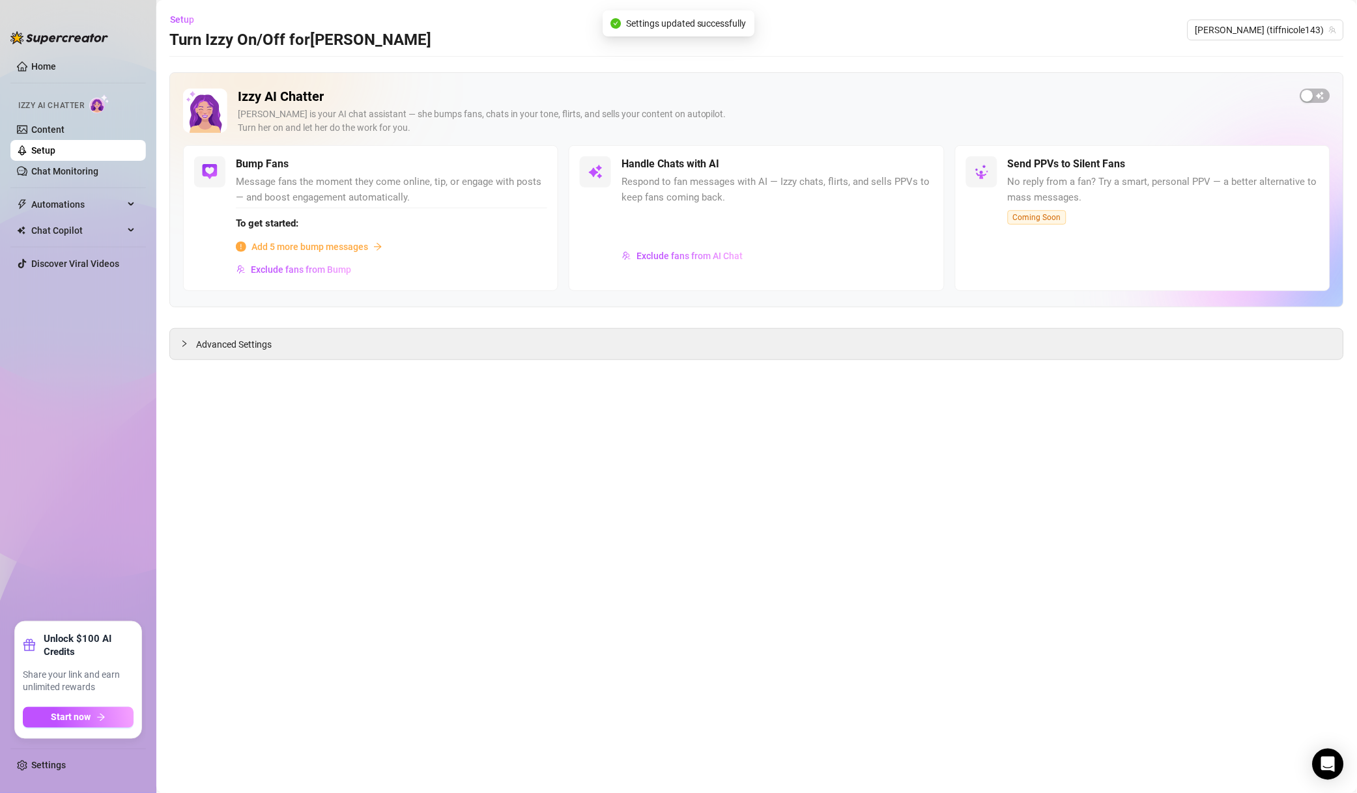
click at [1281, 33] on span "[PERSON_NAME] (tiffnicole143)" at bounding box center [1265, 30] width 141 height 20
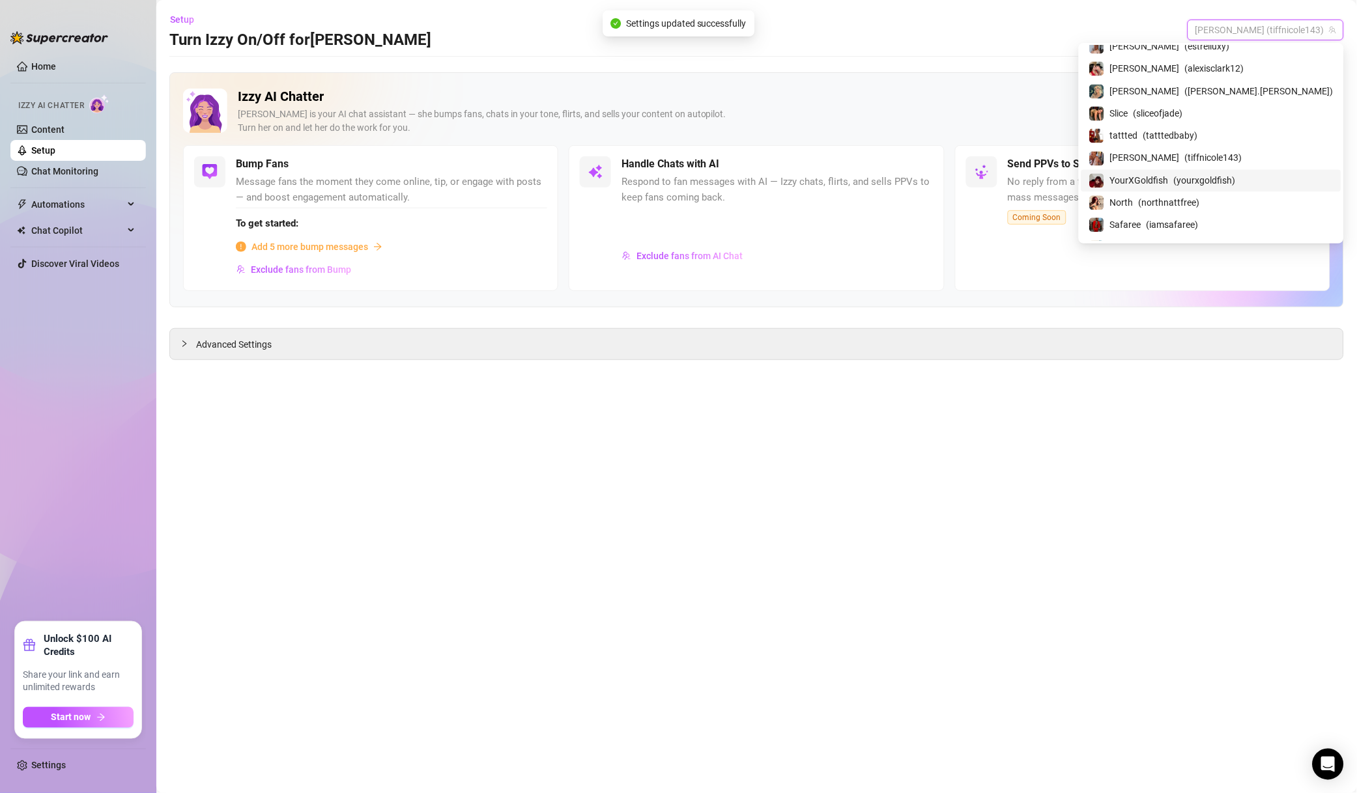
click at [1168, 188] on span "YourXGoldfish" at bounding box center [1139, 180] width 59 height 14
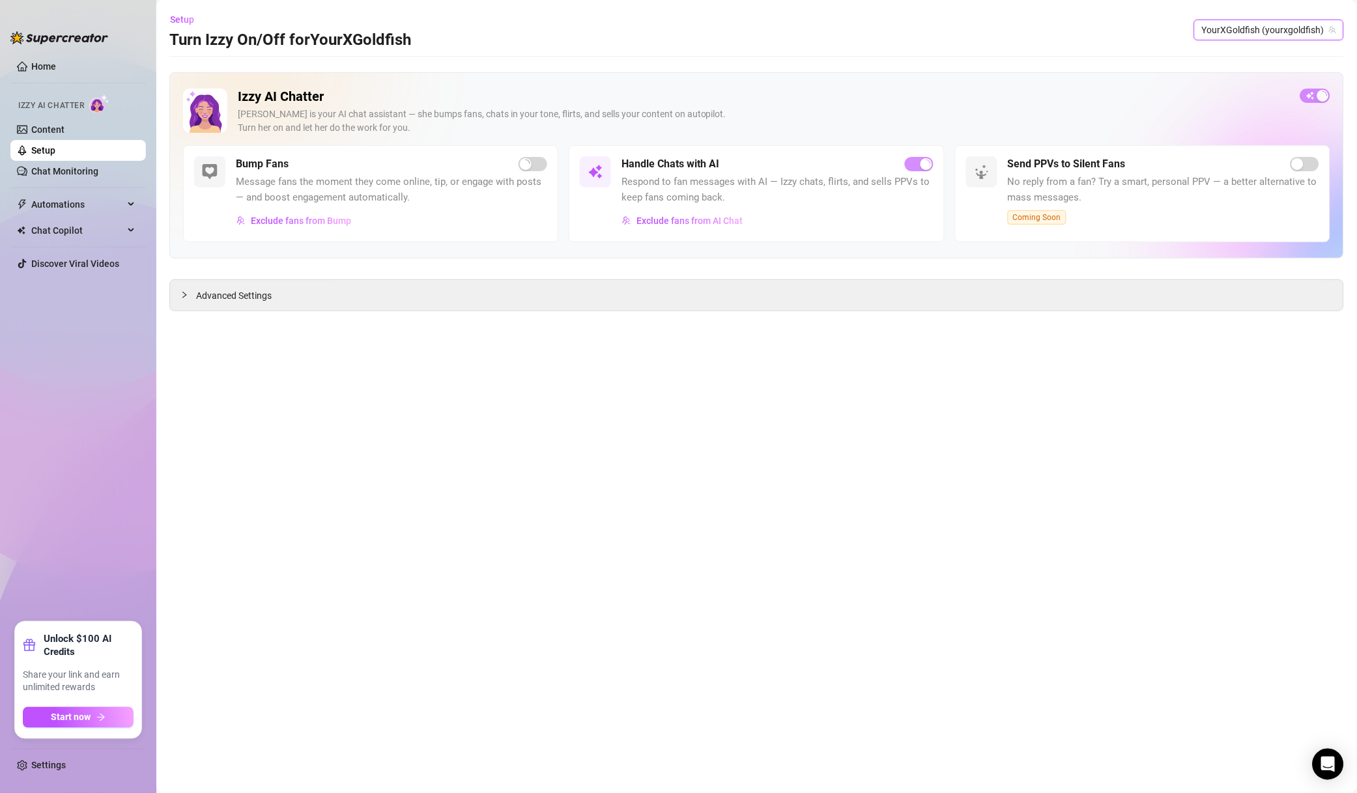
click at [720, 216] on span "Exclude fans from AI Chat" at bounding box center [689, 221] width 106 height 10
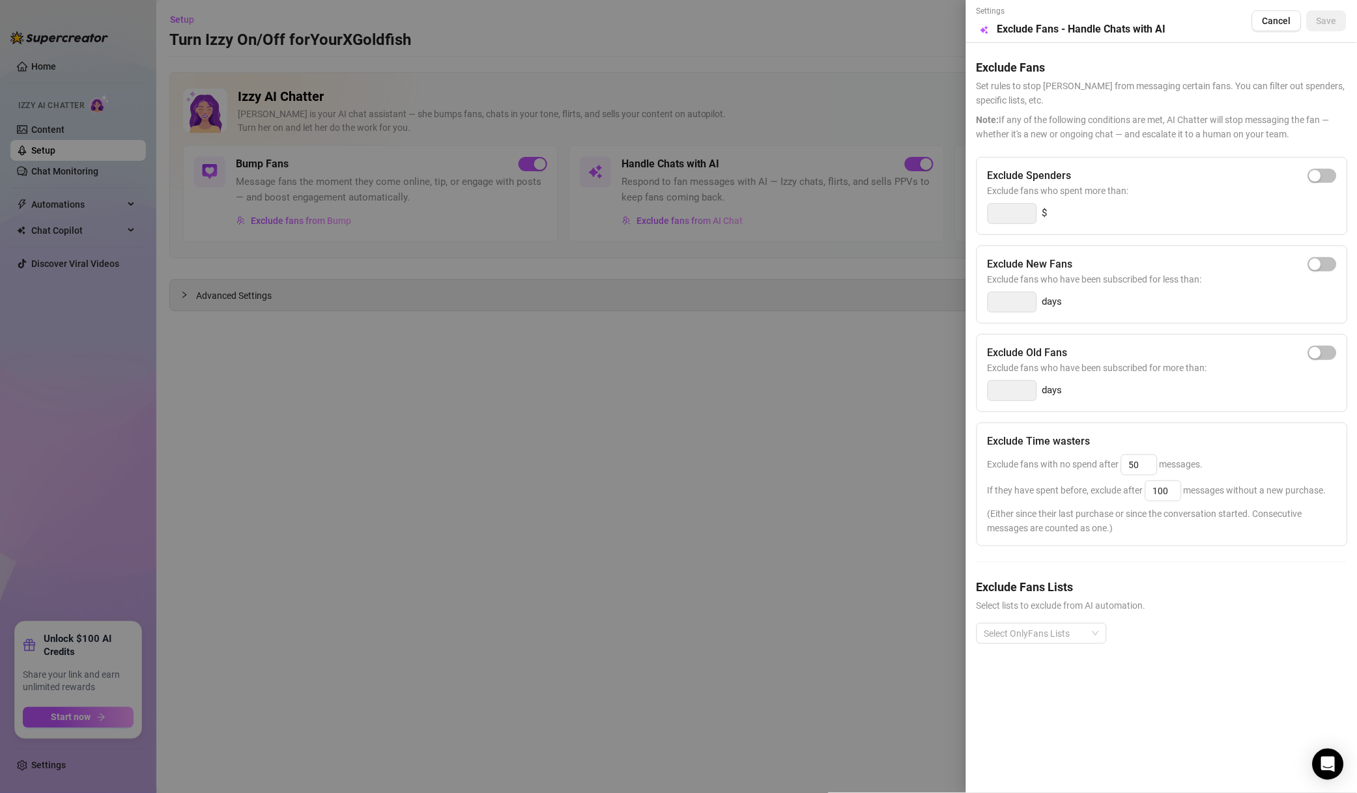
click at [1315, 172] on div "button" at bounding box center [1315, 176] width 12 height 12
drag, startPoint x: 1023, startPoint y: 218, endPoint x: 923, endPoint y: 221, distance: 100.3
click at [923, 221] on div "Settings Preview Exclude Fans - Handle Chats with AI Cancel Save Exclude Fans S…" at bounding box center [678, 396] width 1357 height 793
click at [1068, 638] on div at bounding box center [1034, 634] width 111 height 18
type input "500"
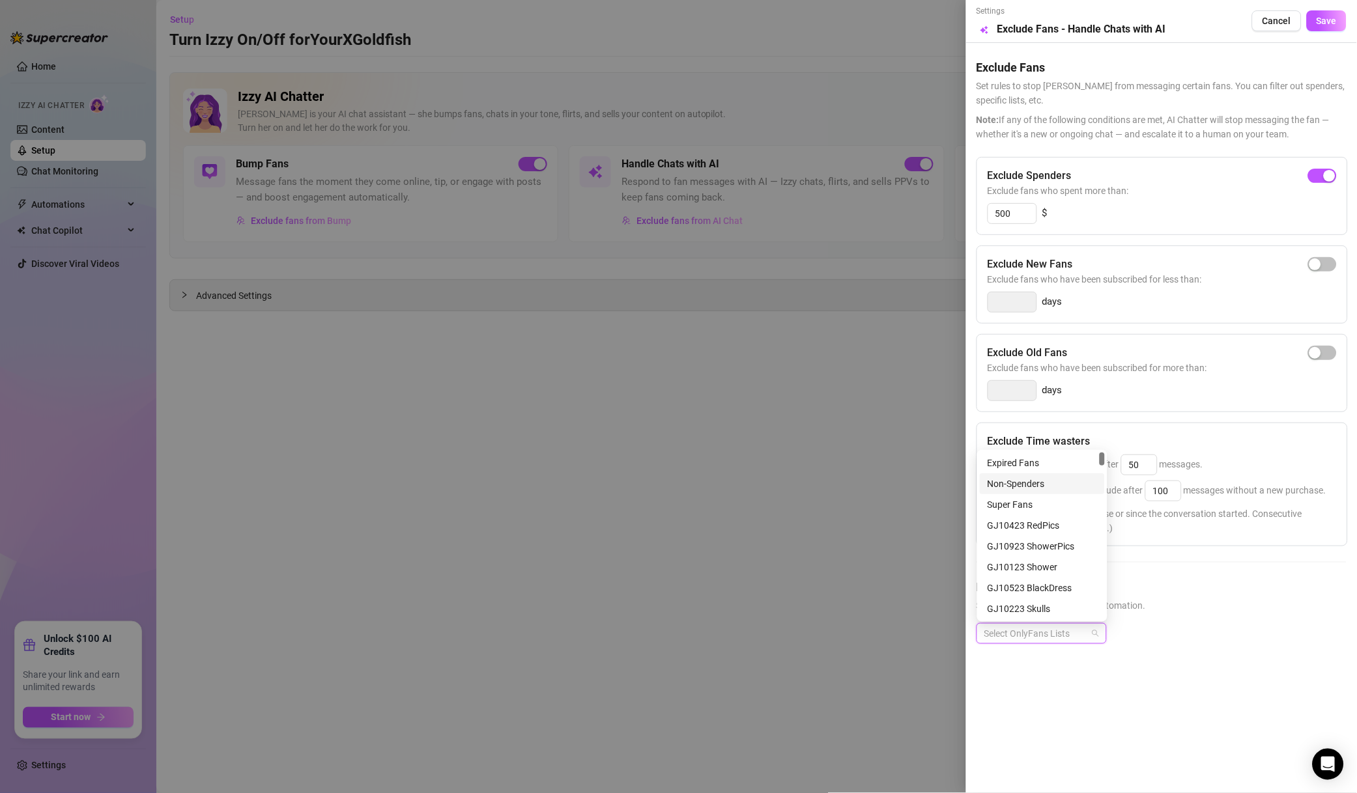
click at [1049, 486] on div "Non-Spenders" at bounding box center [1041, 484] width 109 height 14
click at [1045, 505] on div "Super Fans" at bounding box center [1041, 505] width 109 height 14
click at [1017, 570] on div "Muted" at bounding box center [1041, 568] width 109 height 14
click at [1326, 25] on span "Save" at bounding box center [1326, 21] width 20 height 10
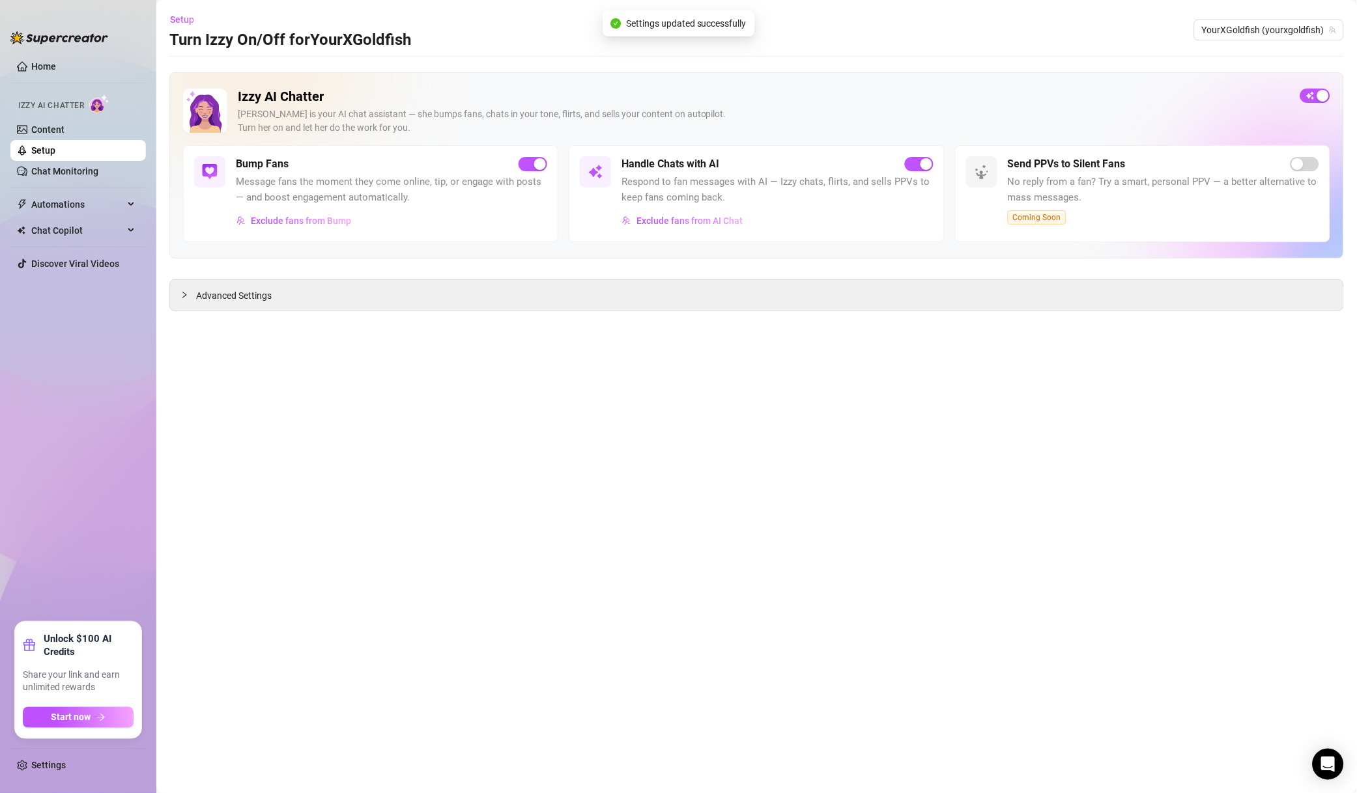
click at [1254, 29] on span "YourXGoldfish (yourxgoldfish)" at bounding box center [1269, 30] width 134 height 20
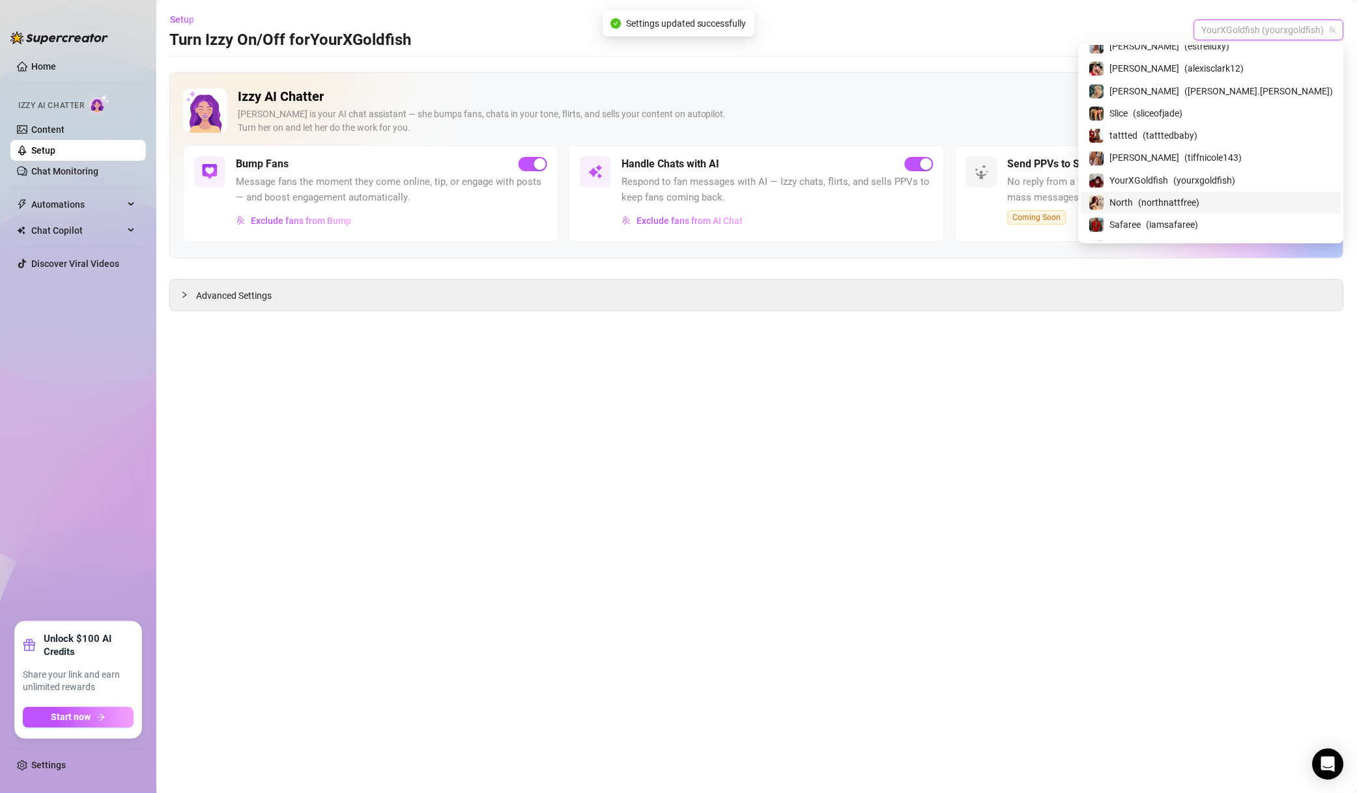
click at [1200, 208] on span "( northnattfree )" at bounding box center [1168, 202] width 61 height 14
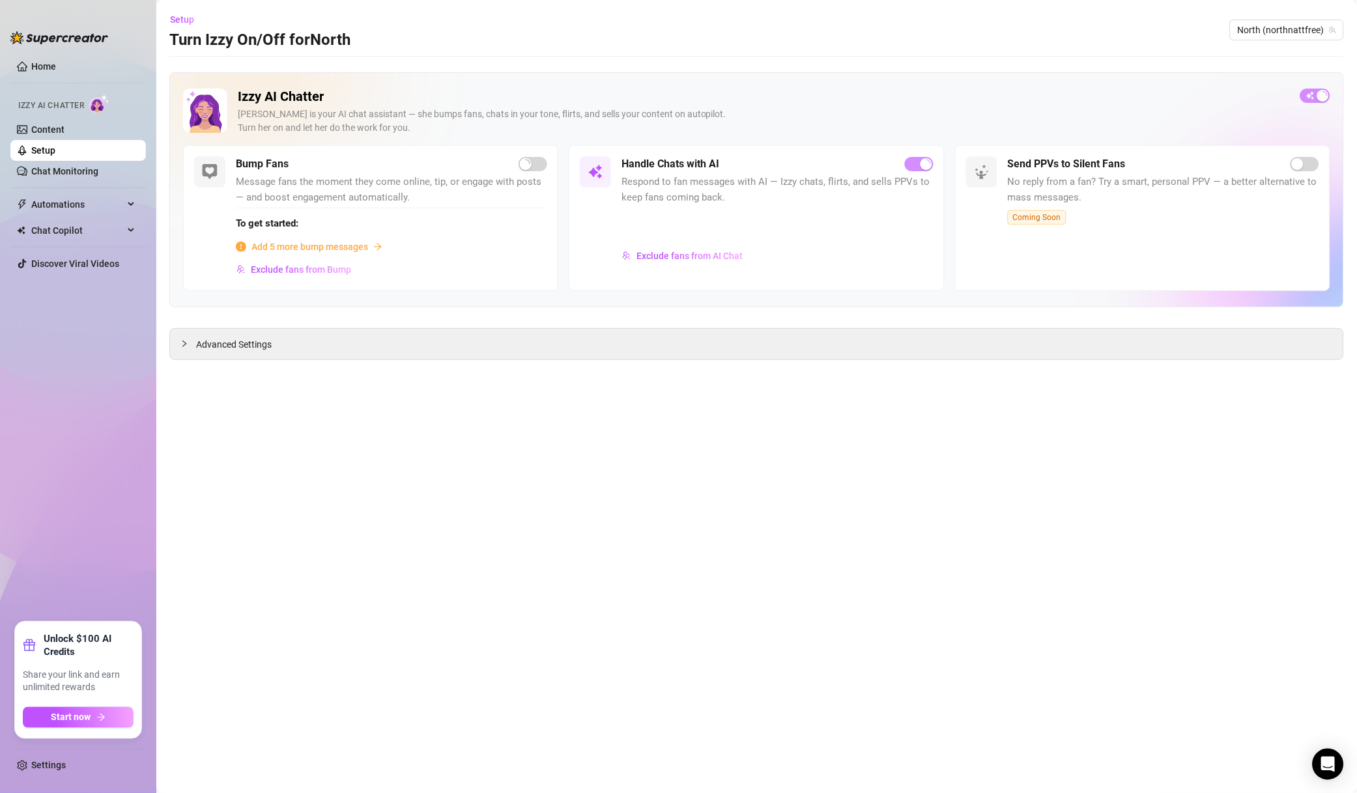
click at [719, 252] on span "Exclude fans from AI Chat" at bounding box center [689, 256] width 106 height 10
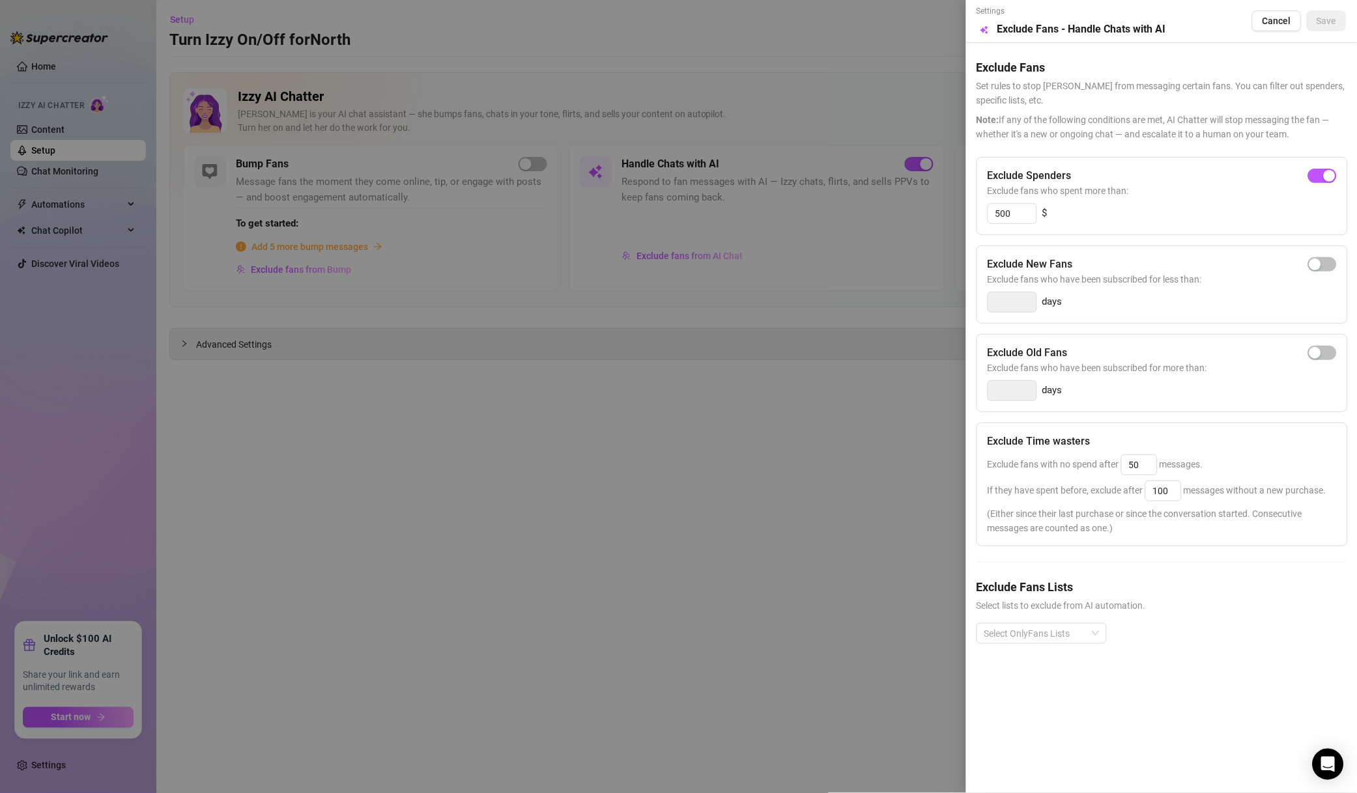
click at [846, 302] on div at bounding box center [678, 396] width 1357 height 793
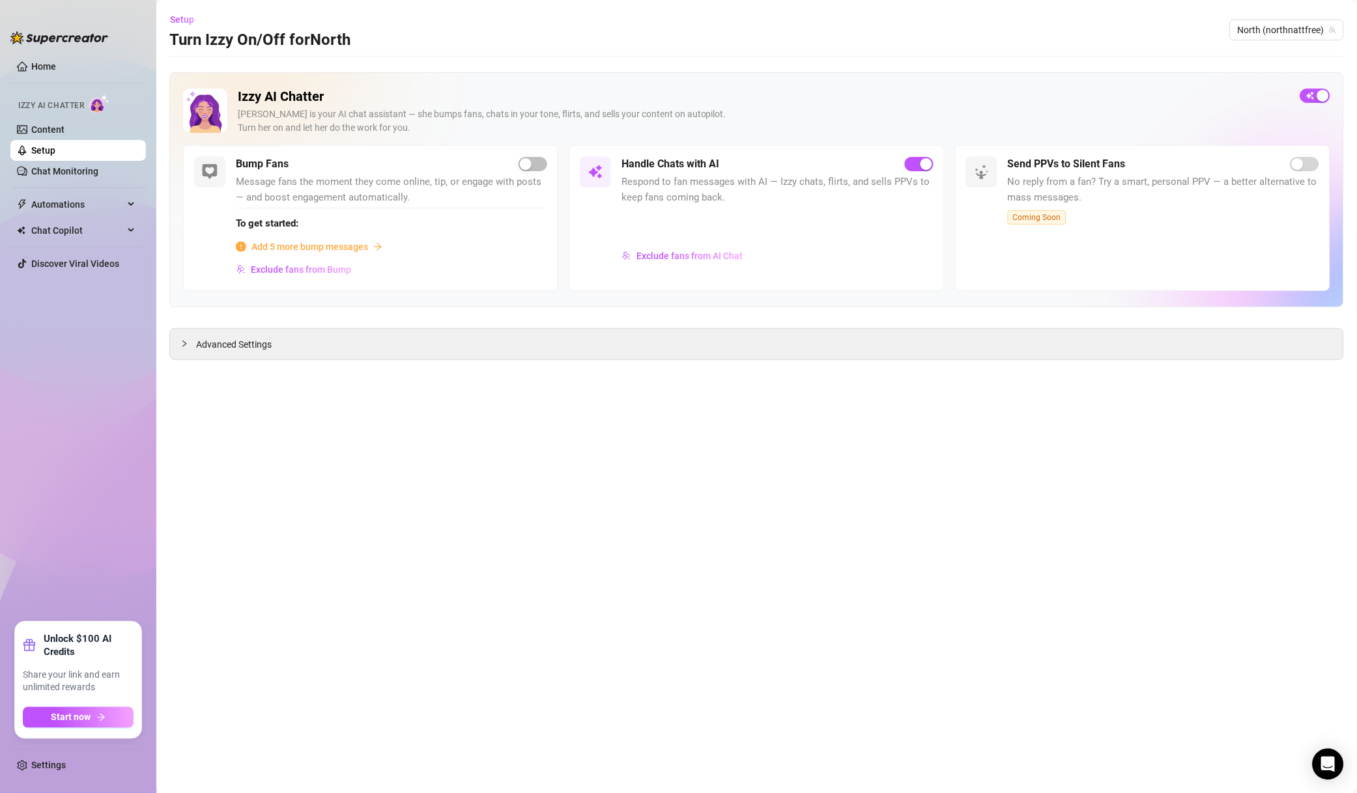
click at [1254, 29] on span "North (northnattfree)" at bounding box center [1286, 30] width 98 height 20
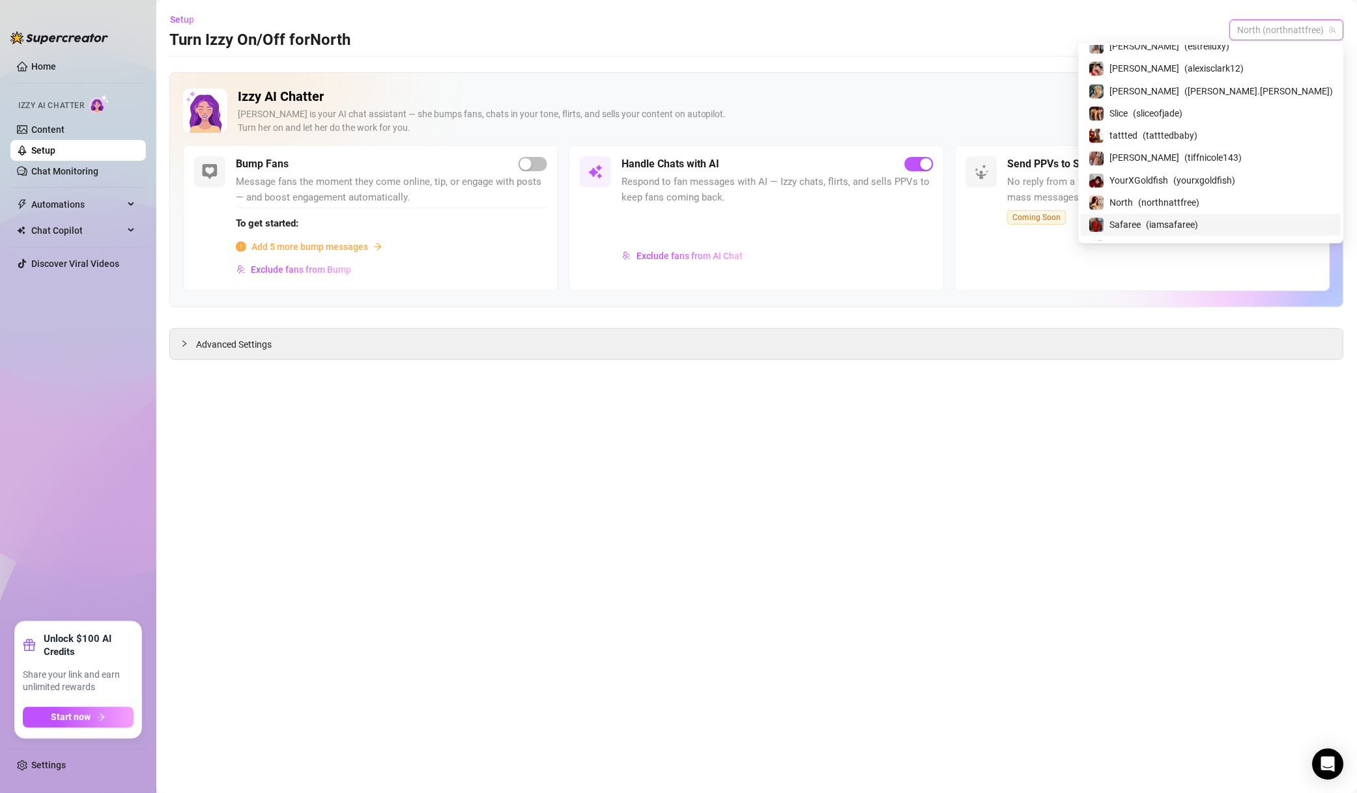
click at [1198, 225] on span "( iamsafaree )" at bounding box center [1172, 225] width 52 height 14
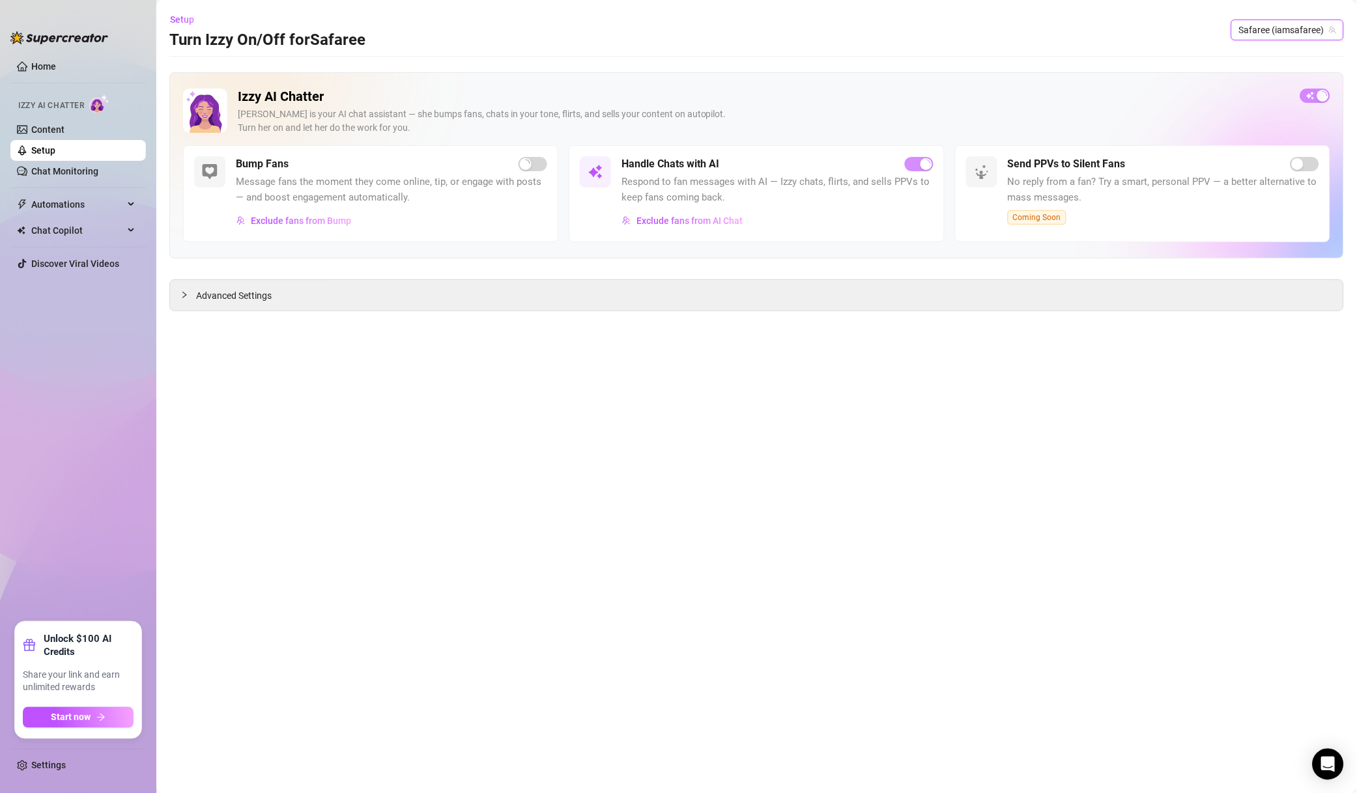
click at [715, 225] on span "Exclude fans from AI Chat" at bounding box center [689, 221] width 106 height 10
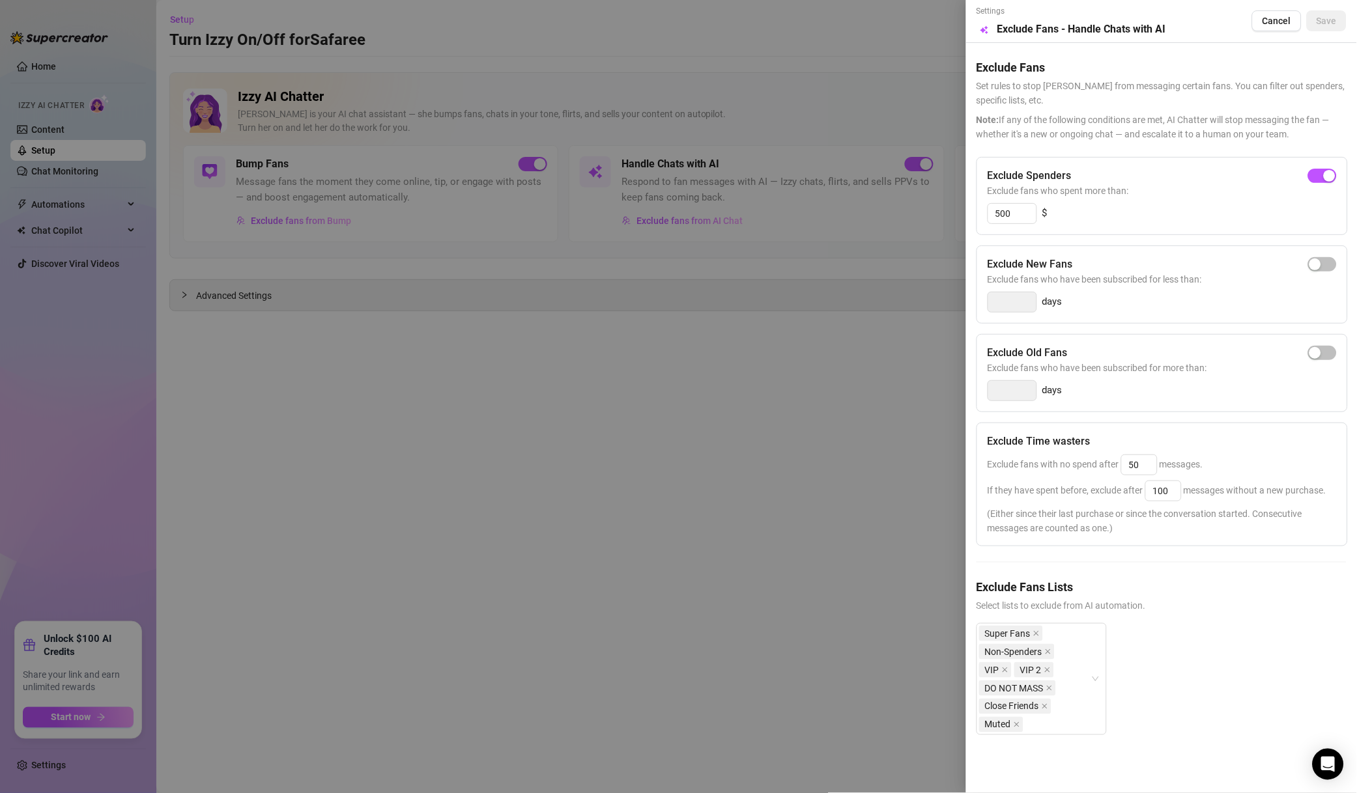
click at [826, 388] on div at bounding box center [678, 396] width 1357 height 793
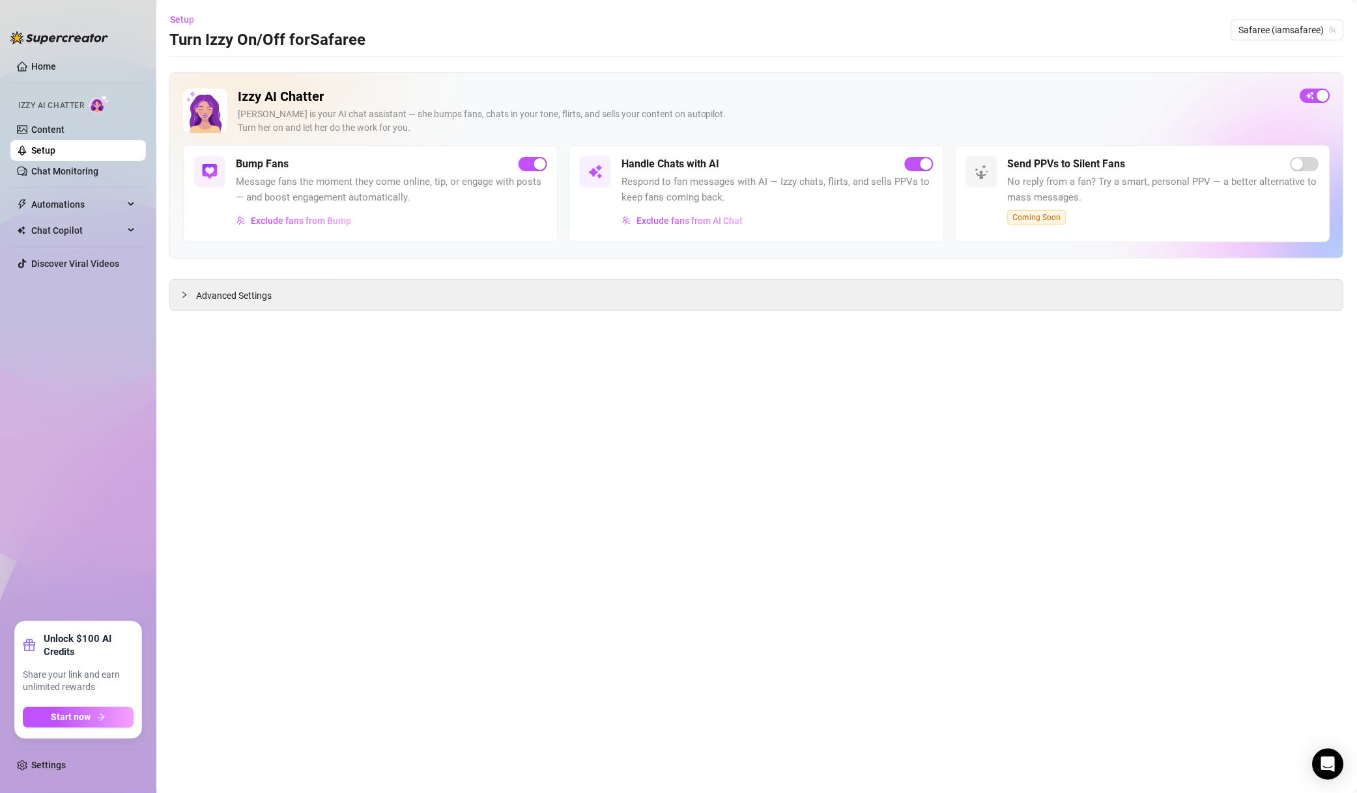
click at [1245, 23] on span "Safaree (iamsafaree)" at bounding box center [1287, 30] width 97 height 20
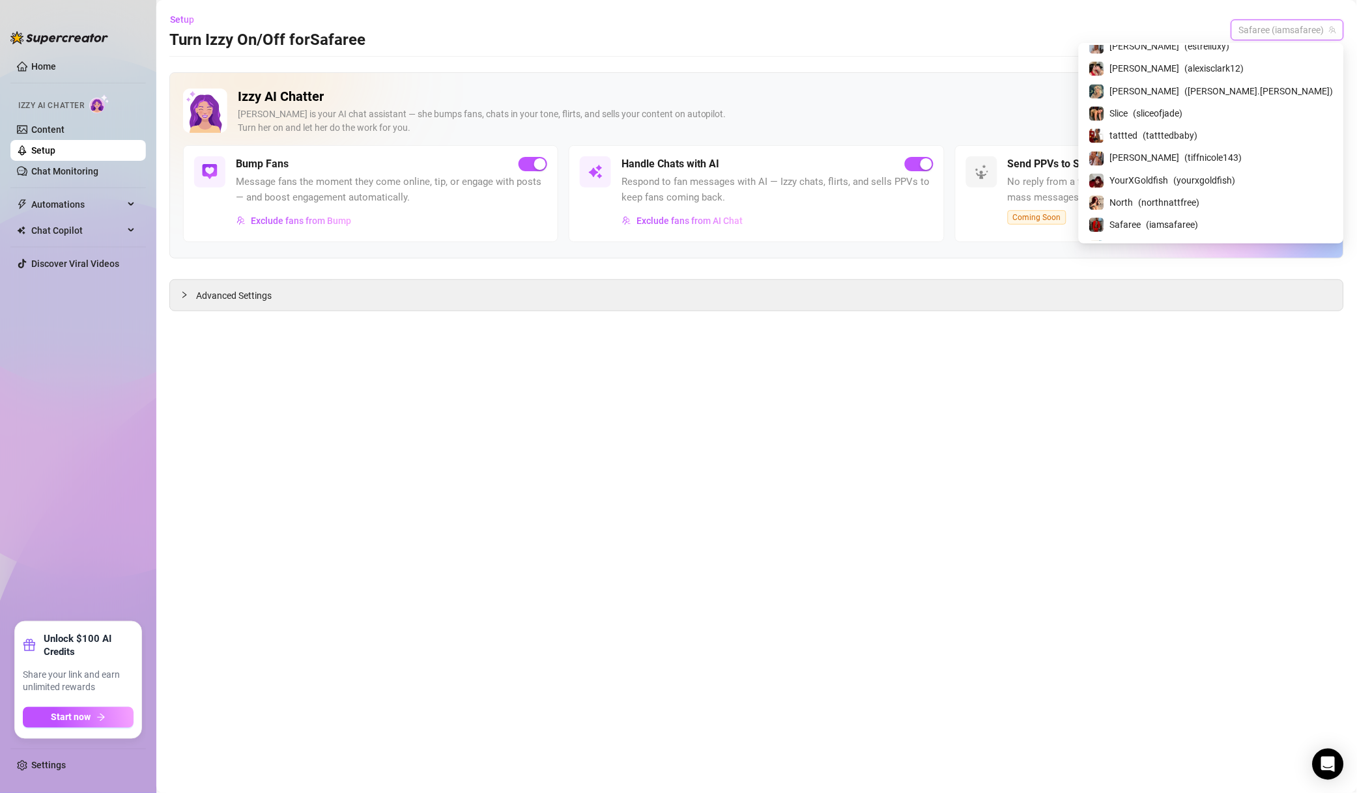
scroll to position [841, 0]
click at [1198, 161] on div "North ( northnattvip )" at bounding box center [1211, 153] width 244 height 16
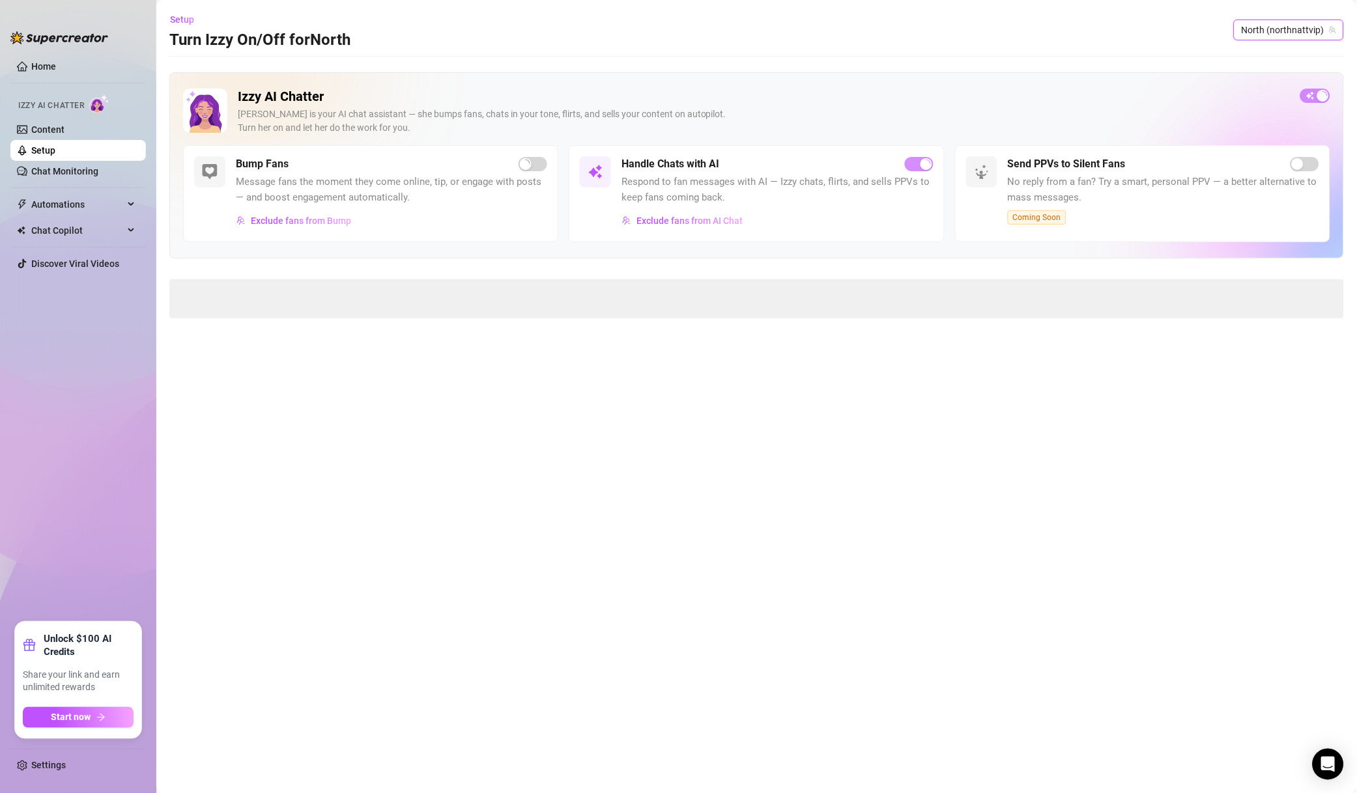
click at [744, 223] on div "Exclude fans from AI Chat" at bounding box center [776, 220] width 311 height 21
click at [734, 218] on span "Exclude fans from AI Chat" at bounding box center [689, 221] width 106 height 10
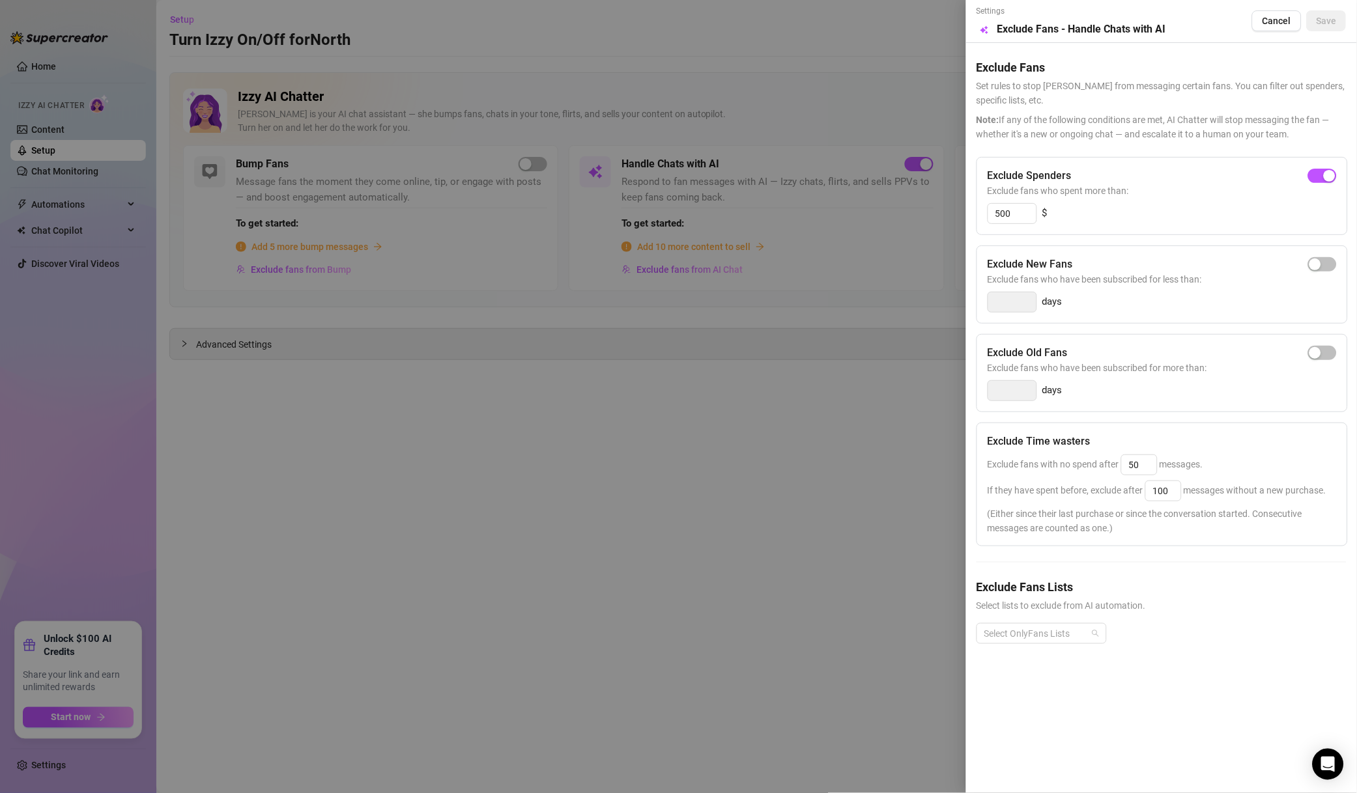
click at [1041, 643] on div at bounding box center [1034, 634] width 111 height 18
click at [1026, 608] on div "🐳" at bounding box center [1041, 609] width 109 height 14
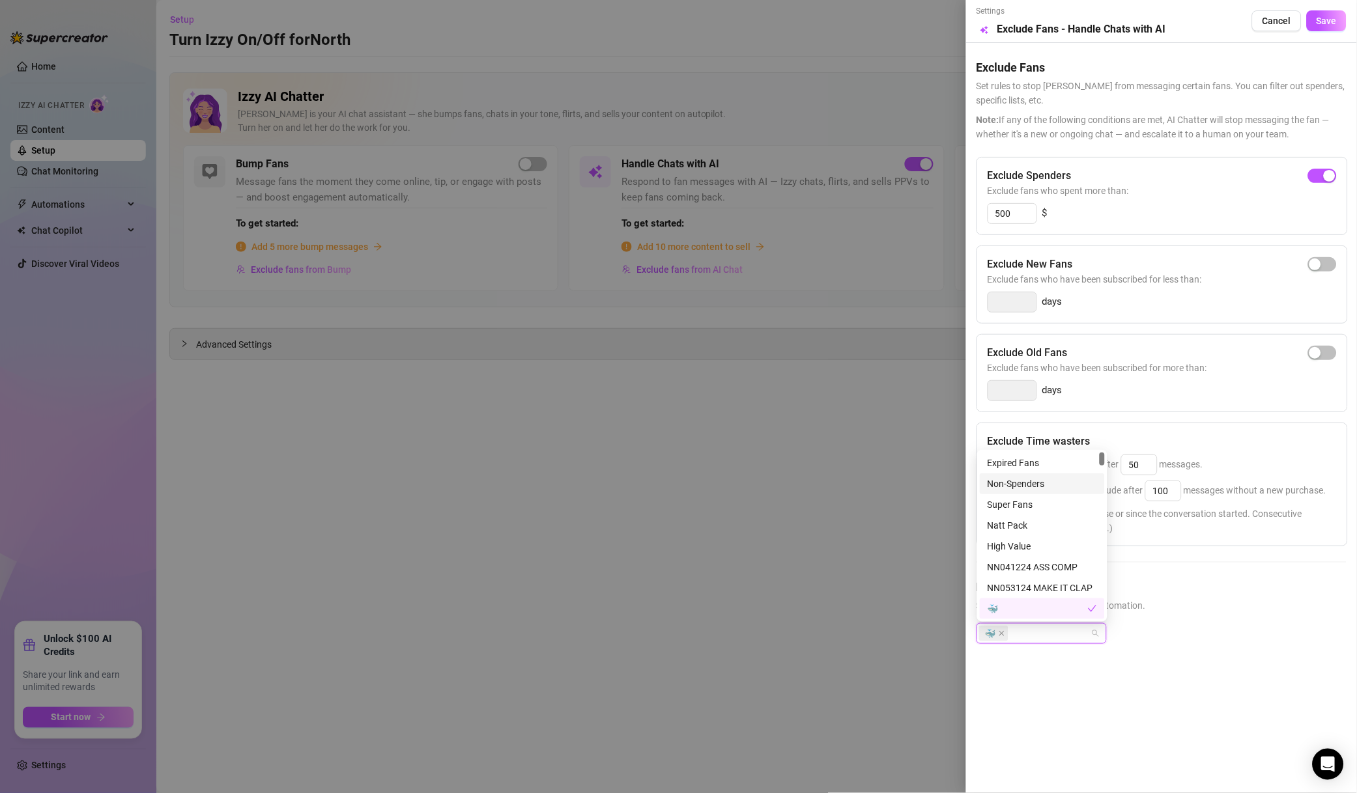
click at [1041, 487] on div "Non-Spenders" at bounding box center [1041, 484] width 109 height 14
click at [1039, 517] on div "Natt Pack" at bounding box center [1041, 525] width 125 height 21
click at [1043, 514] on div "Super Fans" at bounding box center [1041, 504] width 125 height 21
click at [1045, 522] on div "Natt Pack" at bounding box center [1037, 525] width 100 height 14
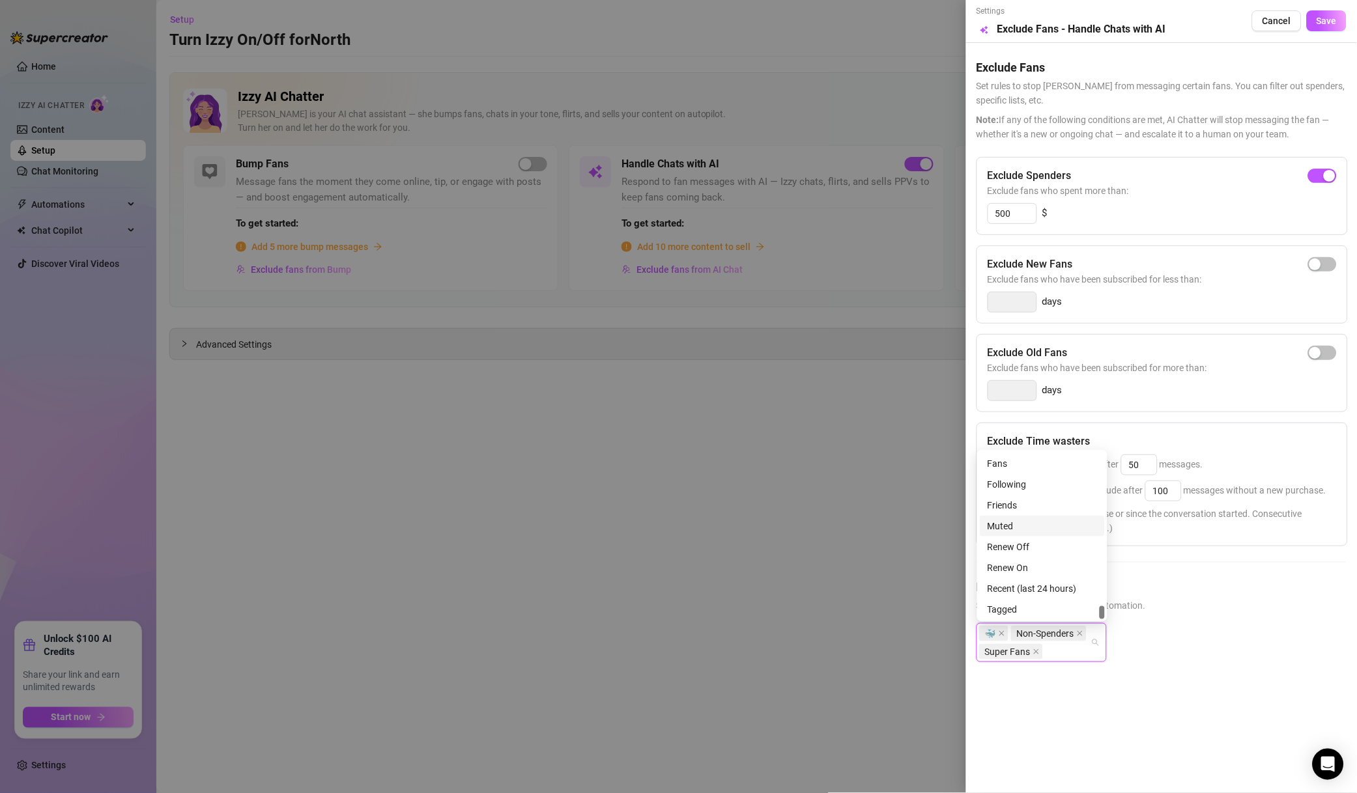
click at [1035, 522] on div "Muted" at bounding box center [1041, 526] width 109 height 14
click at [1339, 29] on button "Save" at bounding box center [1326, 20] width 40 height 21
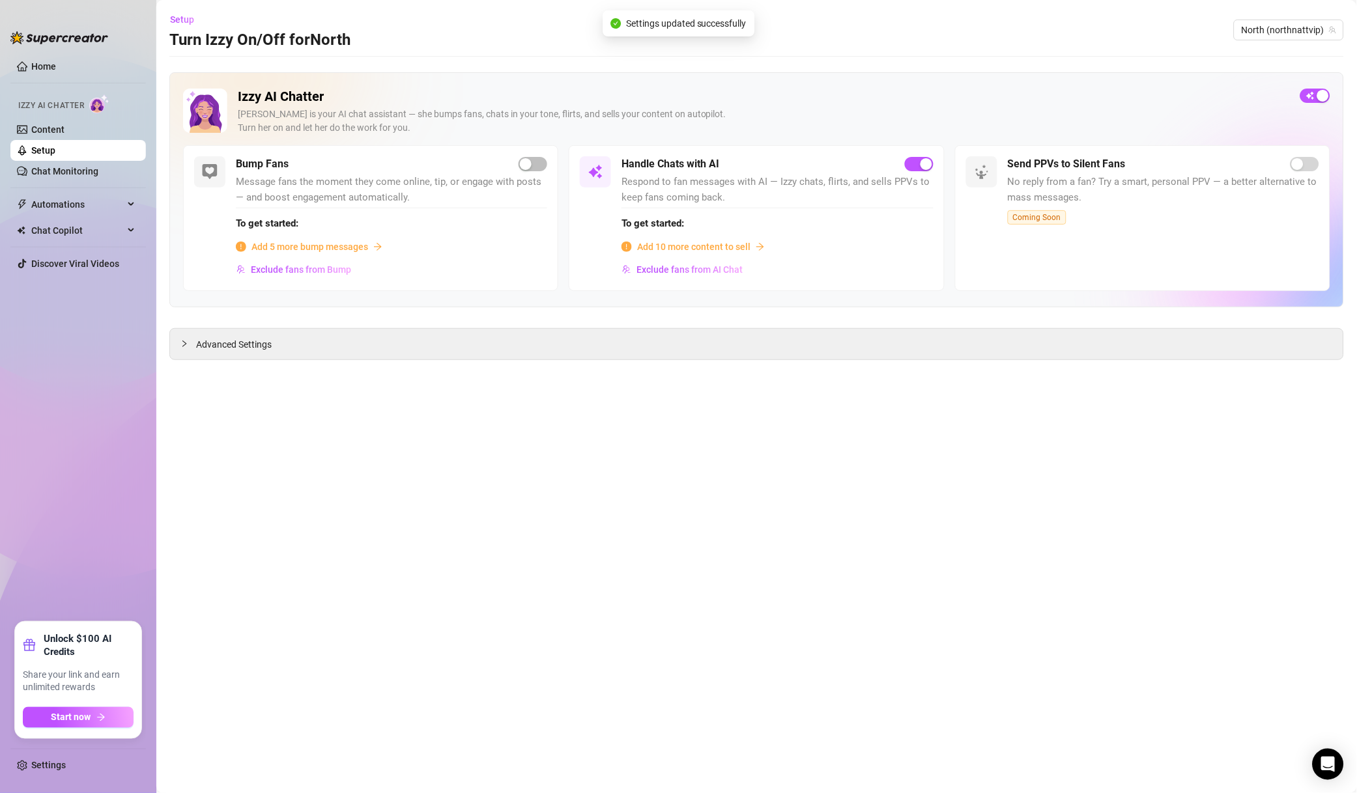
click at [1261, 30] on span "North (northnattvip)" at bounding box center [1288, 30] width 94 height 20
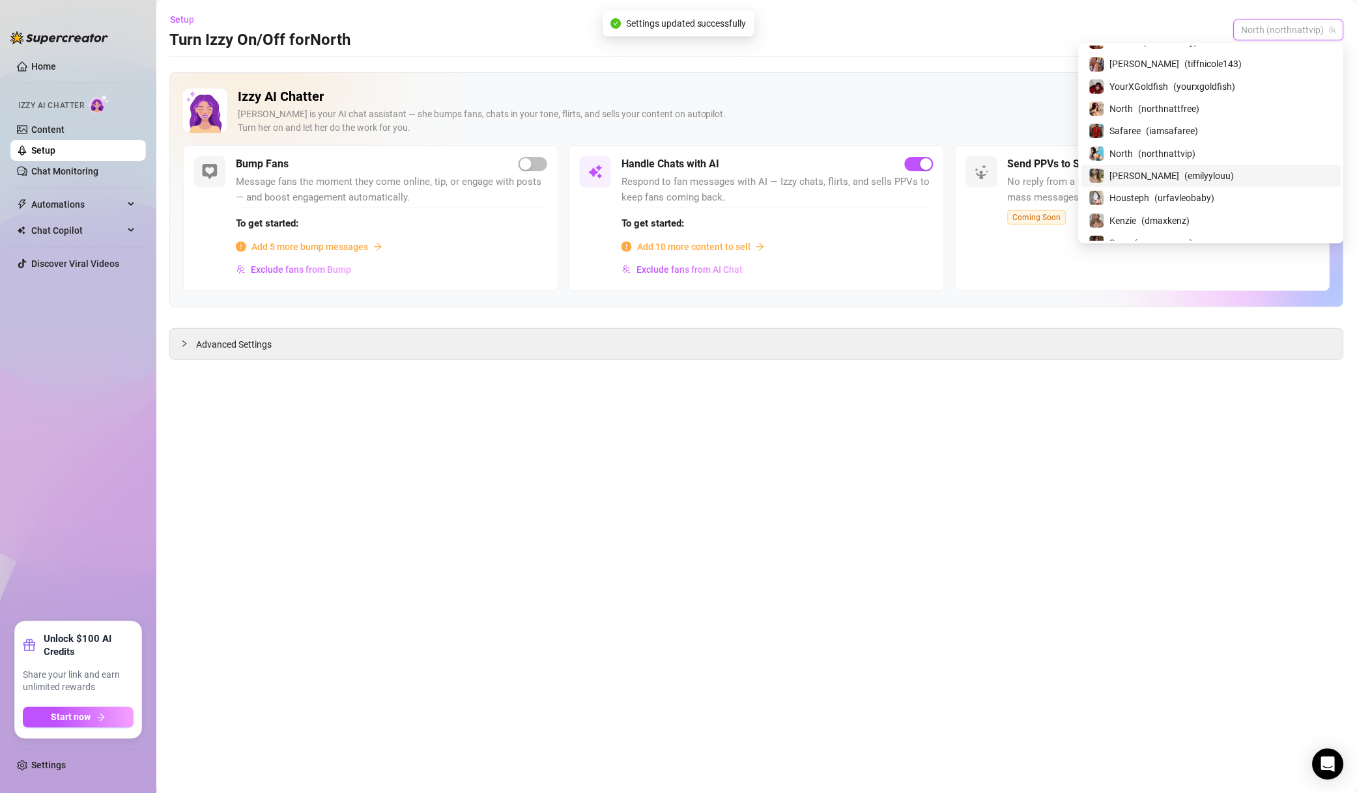
click at [1213, 182] on span "( emilyylouu )" at bounding box center [1209, 176] width 49 height 14
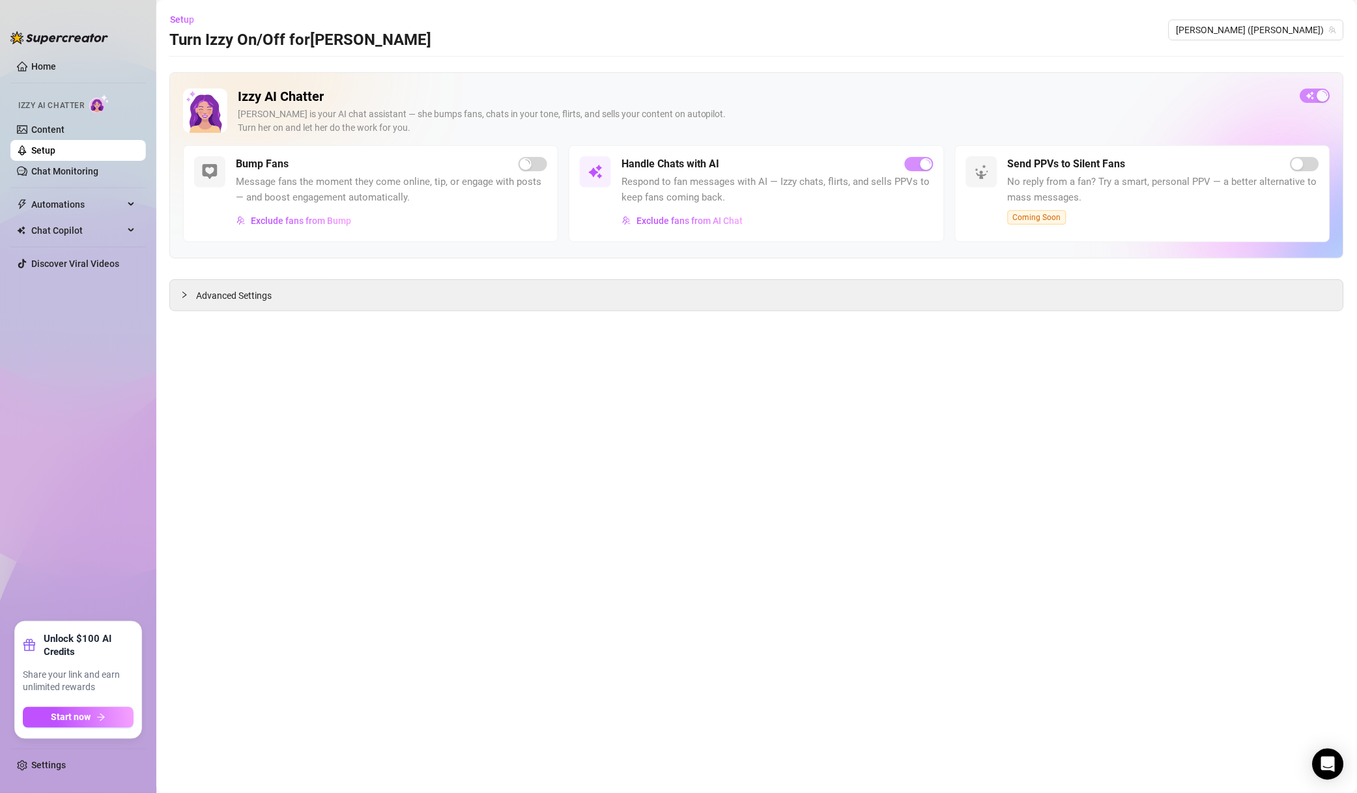
click at [740, 225] on span "Exclude fans from AI Chat" at bounding box center [689, 221] width 106 height 10
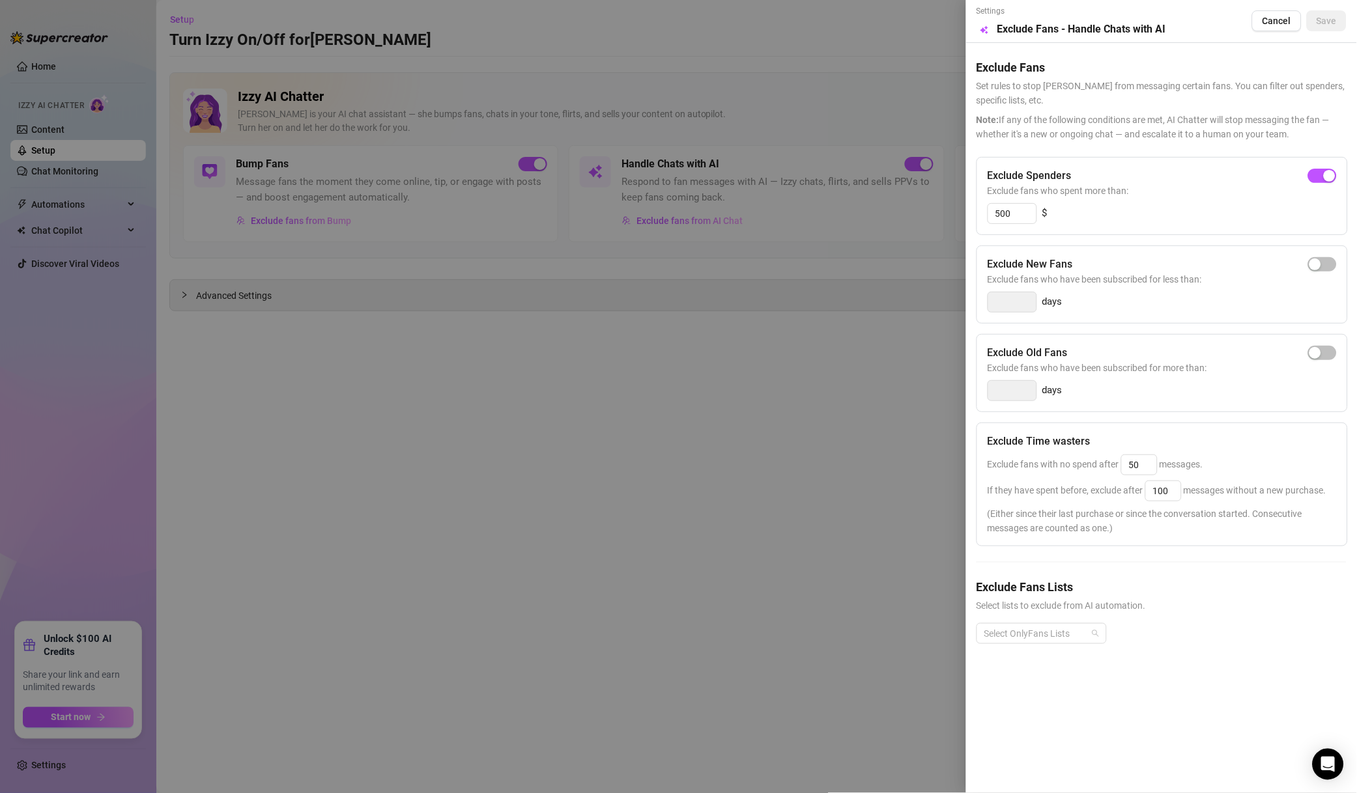
click at [1058, 633] on div at bounding box center [1034, 634] width 111 height 18
click at [1039, 492] on div "Non-Spenders" at bounding box center [1041, 483] width 125 height 21
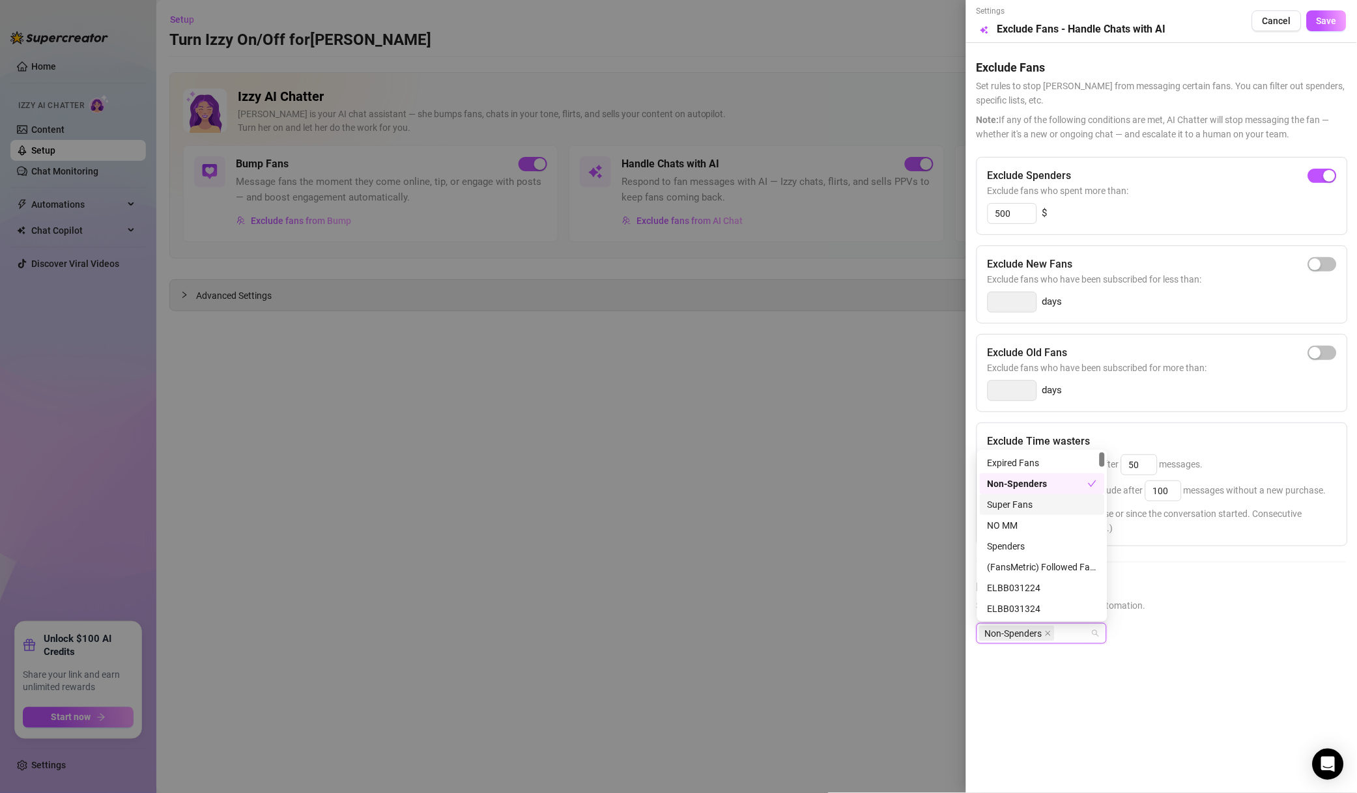
click at [1038, 501] on div "Super Fans" at bounding box center [1041, 505] width 109 height 14
click at [1045, 531] on div "NO MM" at bounding box center [1041, 525] width 109 height 14
click at [1037, 535] on div "NO MM" at bounding box center [1041, 525] width 125 height 21
click at [1041, 542] on div "Spenders" at bounding box center [1041, 546] width 109 height 14
click at [1060, 528] on div "NO MM" at bounding box center [1041, 525] width 109 height 14
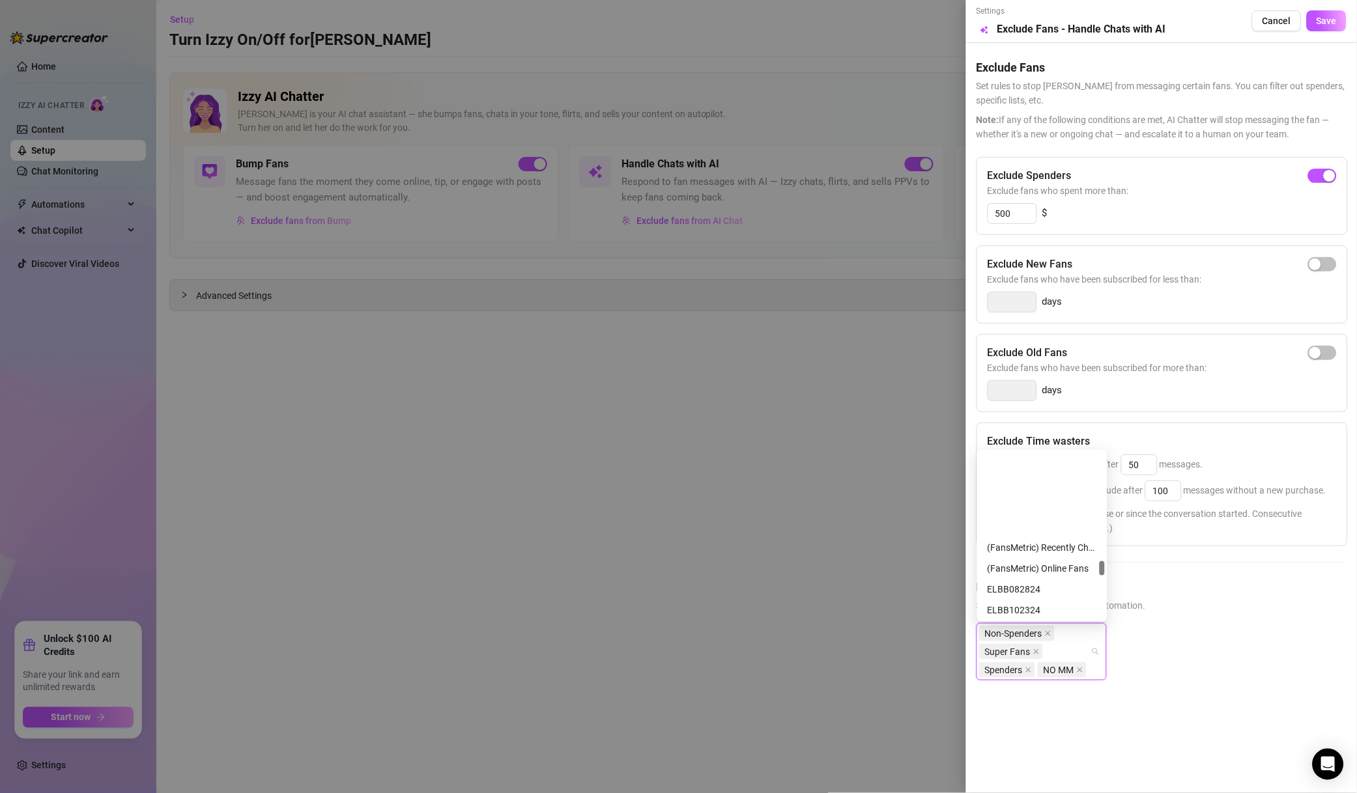
scroll to position [1312, 0]
click at [1045, 556] on div "❌ NO MM ❌" at bounding box center [1041, 558] width 109 height 14
click at [1049, 552] on div "🐳 WHALES 🐳" at bounding box center [1041, 548] width 109 height 14
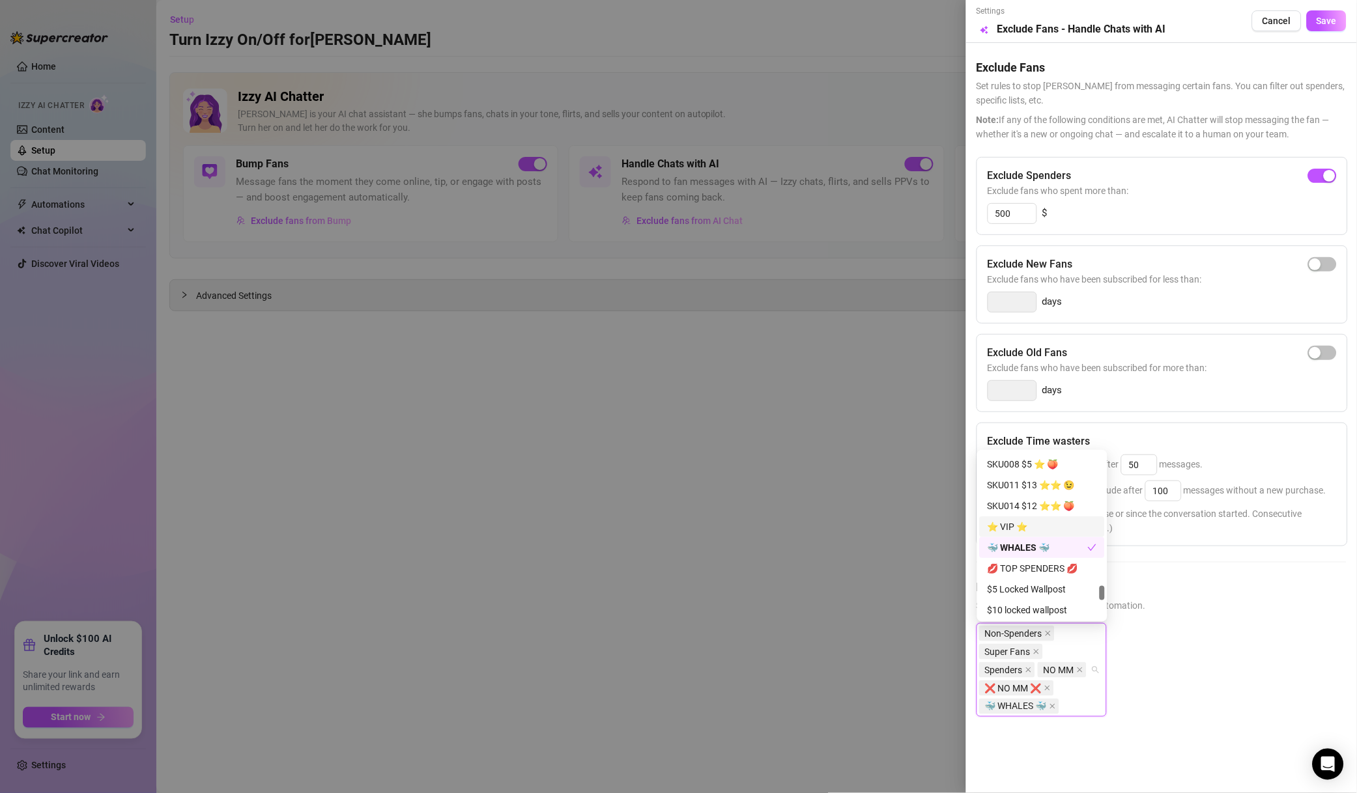
click at [1059, 534] on div "⭐️ VIP ⭐️" at bounding box center [1041, 526] width 125 height 21
click at [1045, 574] on div "💋 TOP SPENDERS 💋" at bounding box center [1041, 568] width 109 height 14
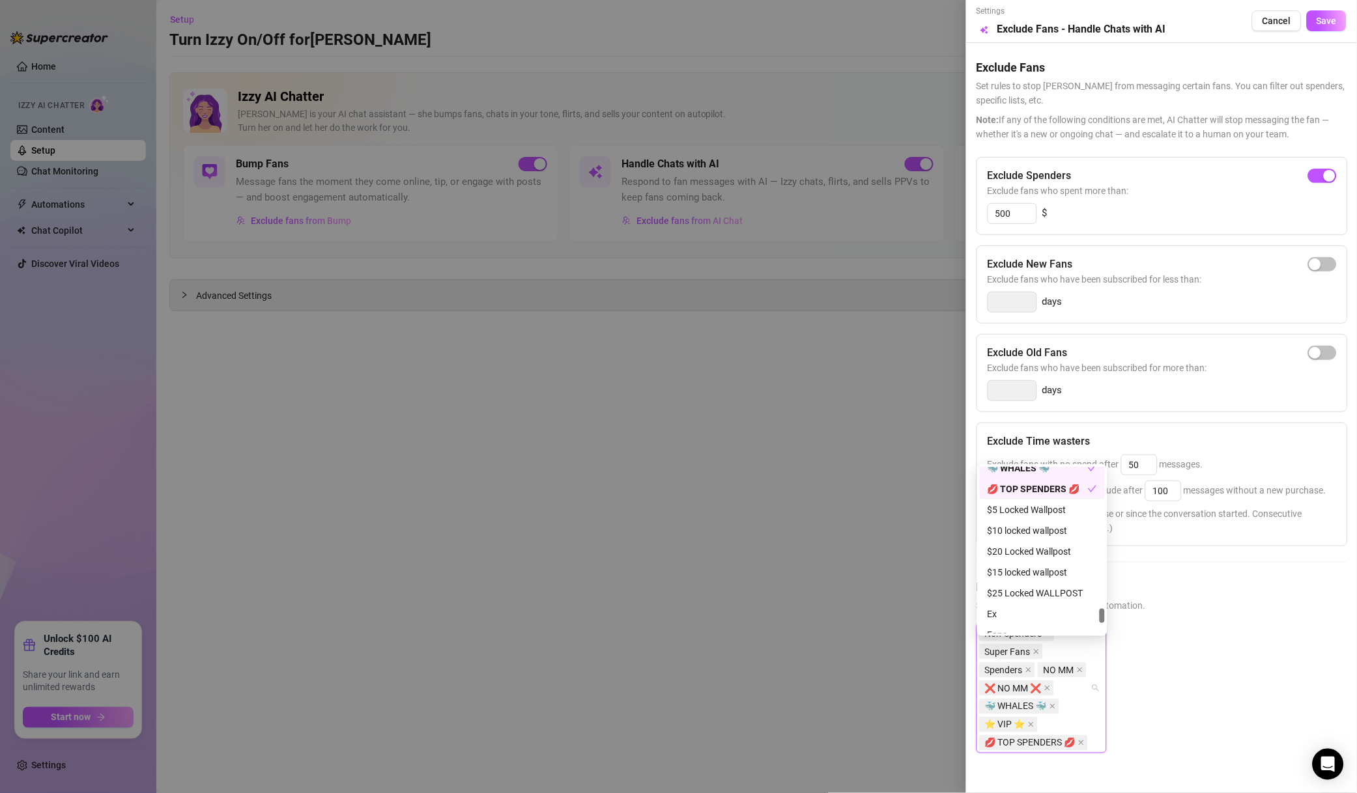
scroll to position [1708, 0]
click at [1023, 582] on div "Muted" at bounding box center [1041, 582] width 109 height 14
click at [1319, 25] on span "Save" at bounding box center [1326, 21] width 20 height 10
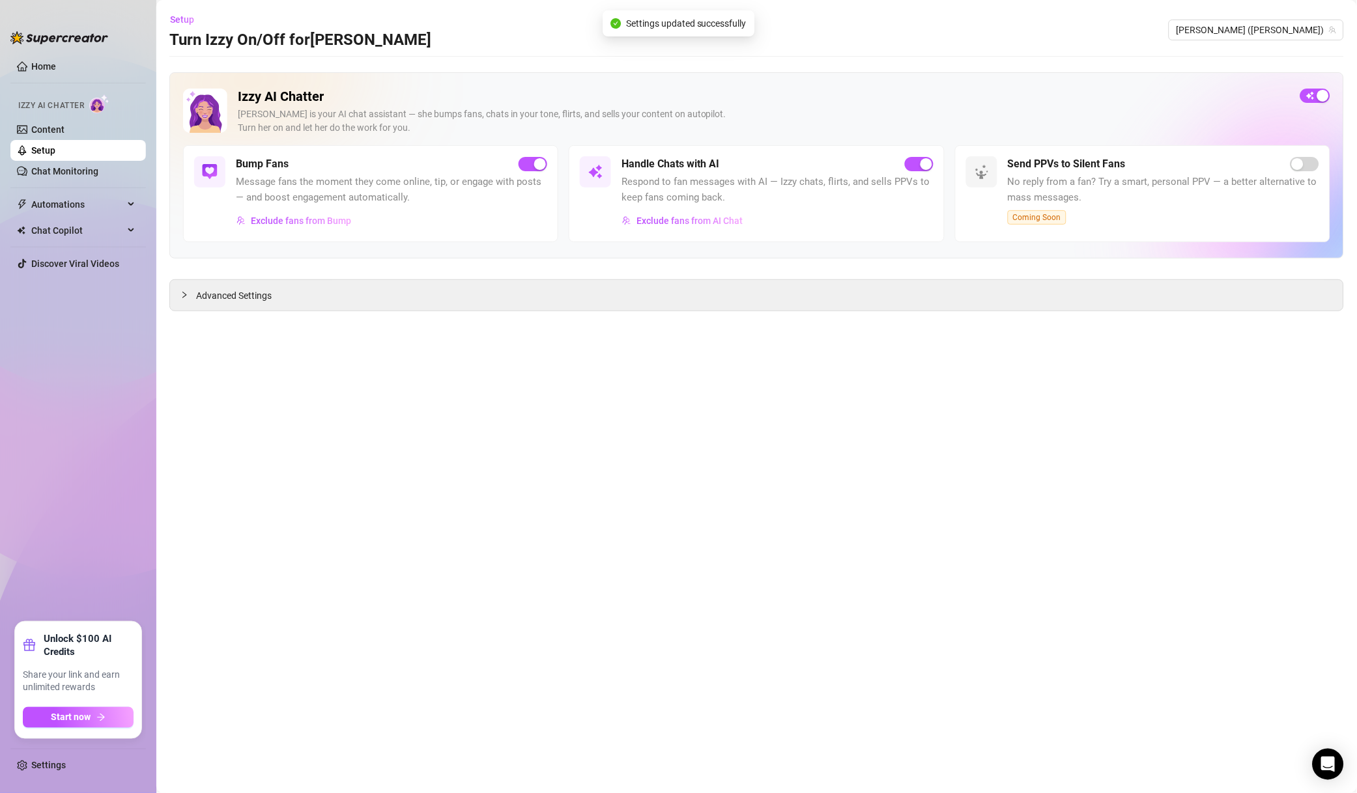
click at [335, 230] on button "Exclude fans from Bump" at bounding box center [294, 220] width 116 height 21
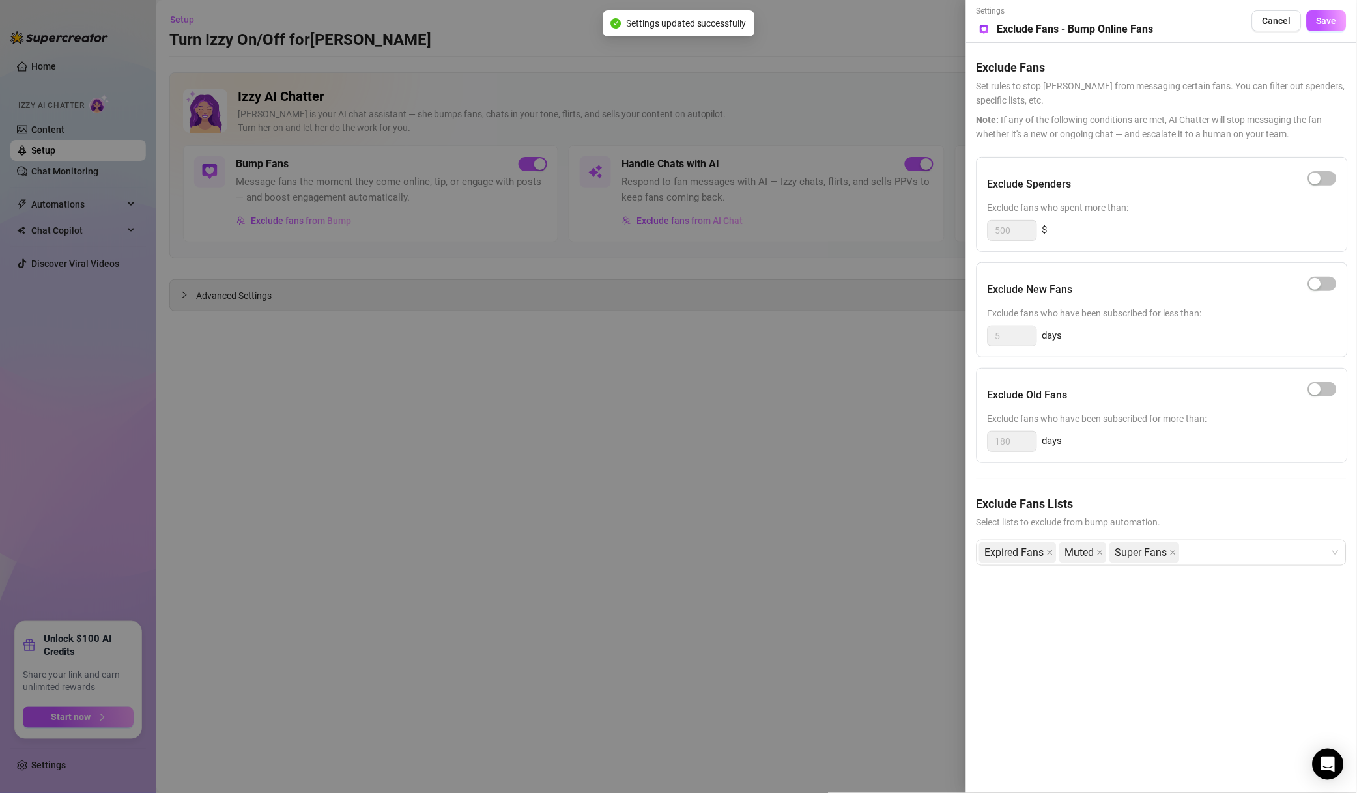
click at [1323, 184] on span "button" at bounding box center [1322, 178] width 29 height 14
click at [1317, 18] on span "Save" at bounding box center [1326, 21] width 20 height 10
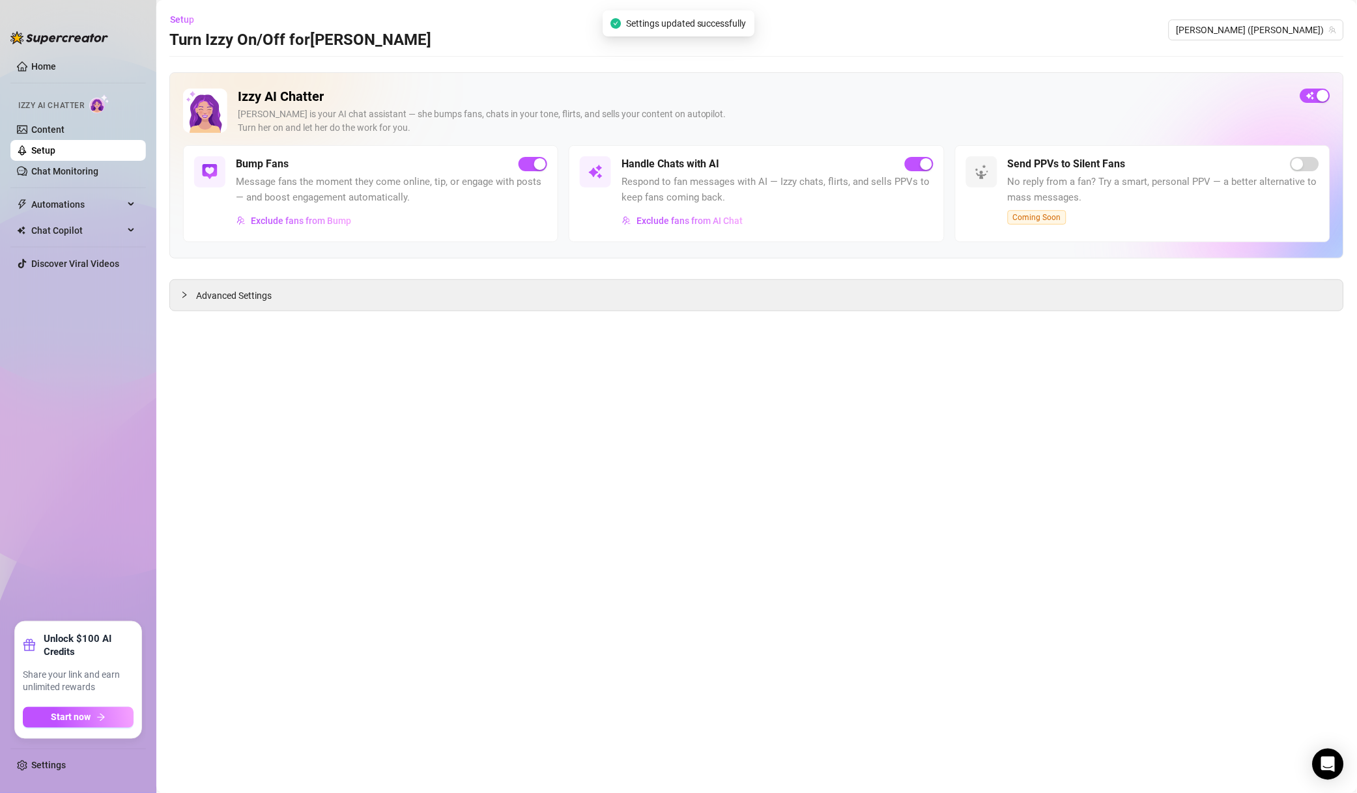
click at [1288, 34] on span "[PERSON_NAME] ([PERSON_NAME])" at bounding box center [1256, 30] width 160 height 20
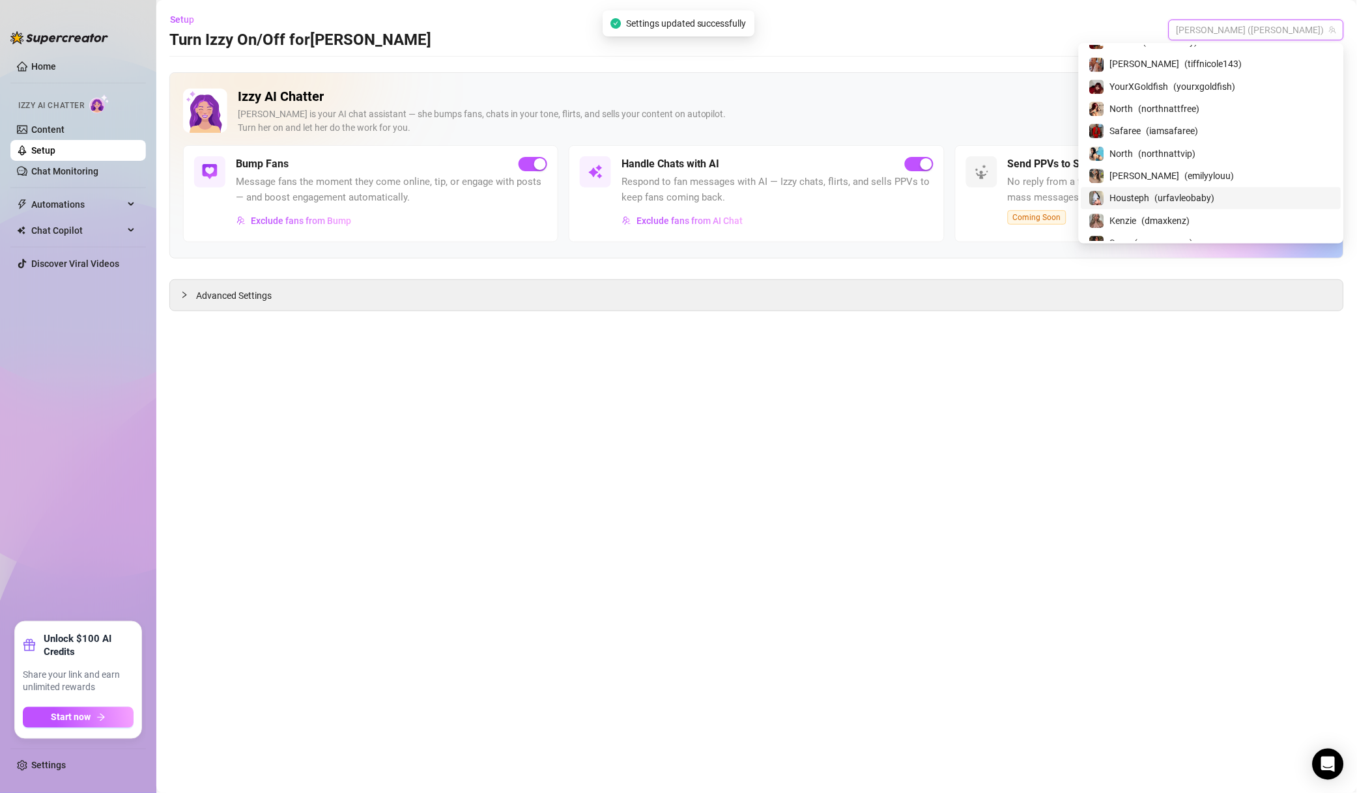
click at [1212, 199] on span "( urfavleobaby )" at bounding box center [1185, 198] width 60 height 14
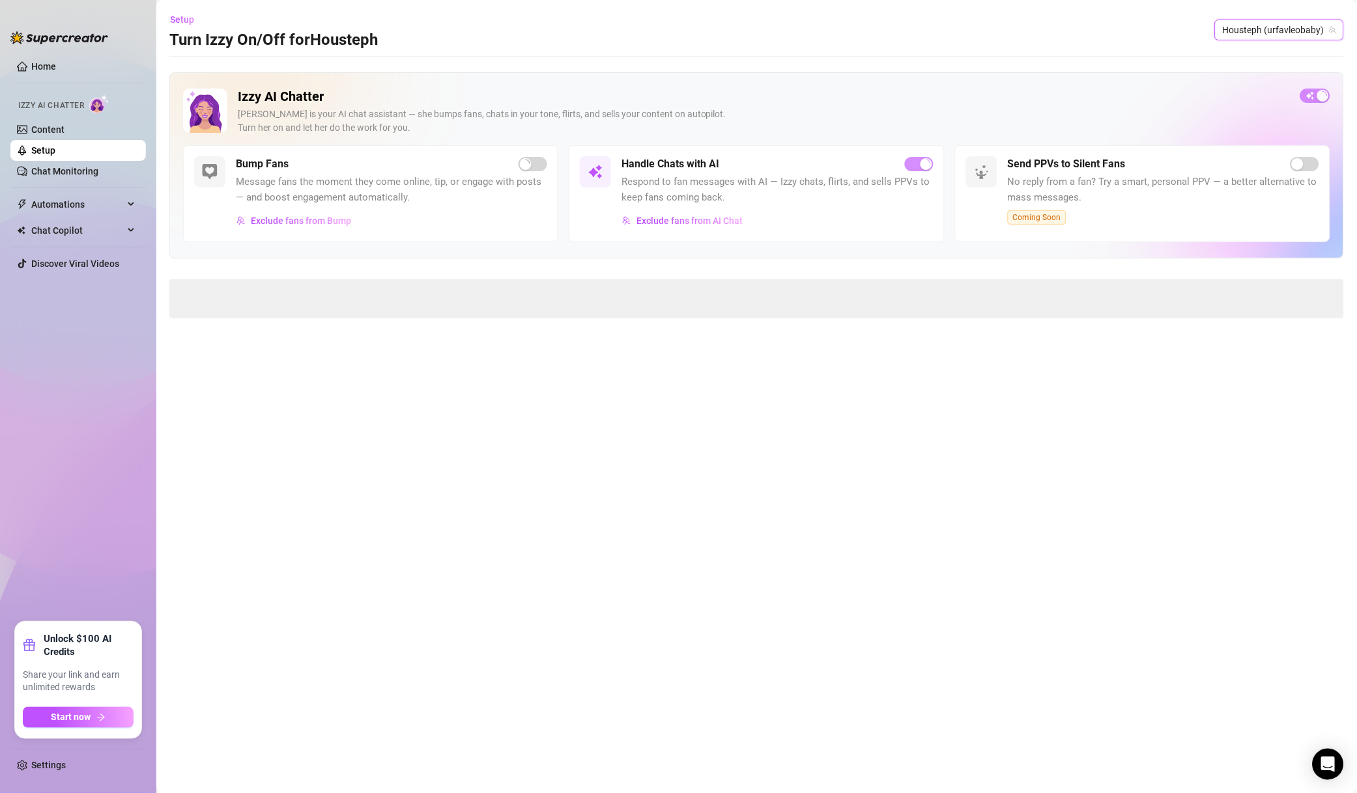
click at [731, 221] on div "Handle Chats with AI Respond to fan messages with AI — Izzy chats, flirts, and …" at bounding box center [776, 193] width 311 height 75
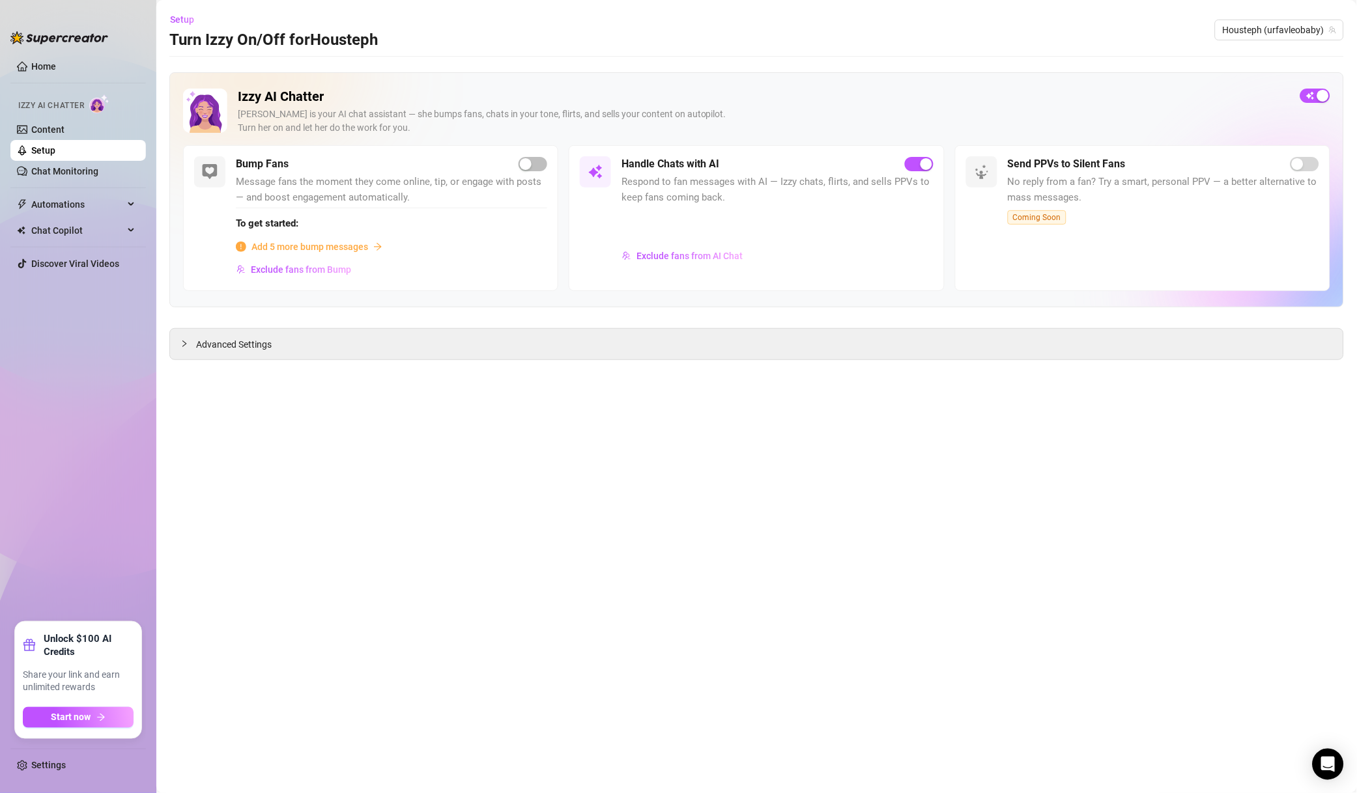
click at [686, 254] on span "Exclude fans from AI Chat" at bounding box center [689, 256] width 106 height 10
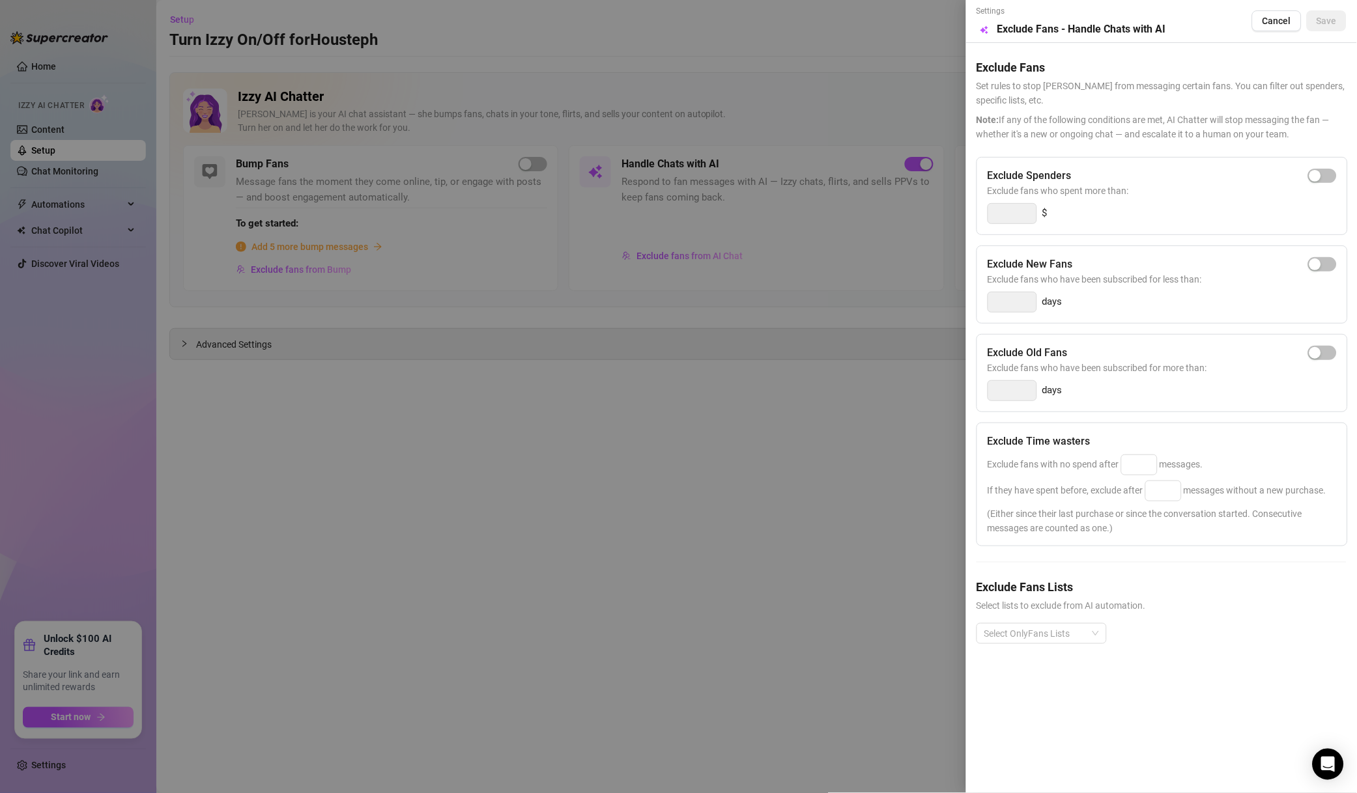
click at [1321, 166] on div "Exclude Spenders Exclude fans who spent more than: $" at bounding box center [1161, 196] width 371 height 78
click at [1316, 176] on div "button" at bounding box center [1315, 176] width 12 height 12
drag, startPoint x: 1011, startPoint y: 216, endPoint x: 854, endPoint y: 225, distance: 156.6
click at [854, 225] on div "Settings Preview Exclude Fans - Handle Chats with AI Cancel Save Exclude Fans S…" at bounding box center [678, 396] width 1357 height 793
type input "500"
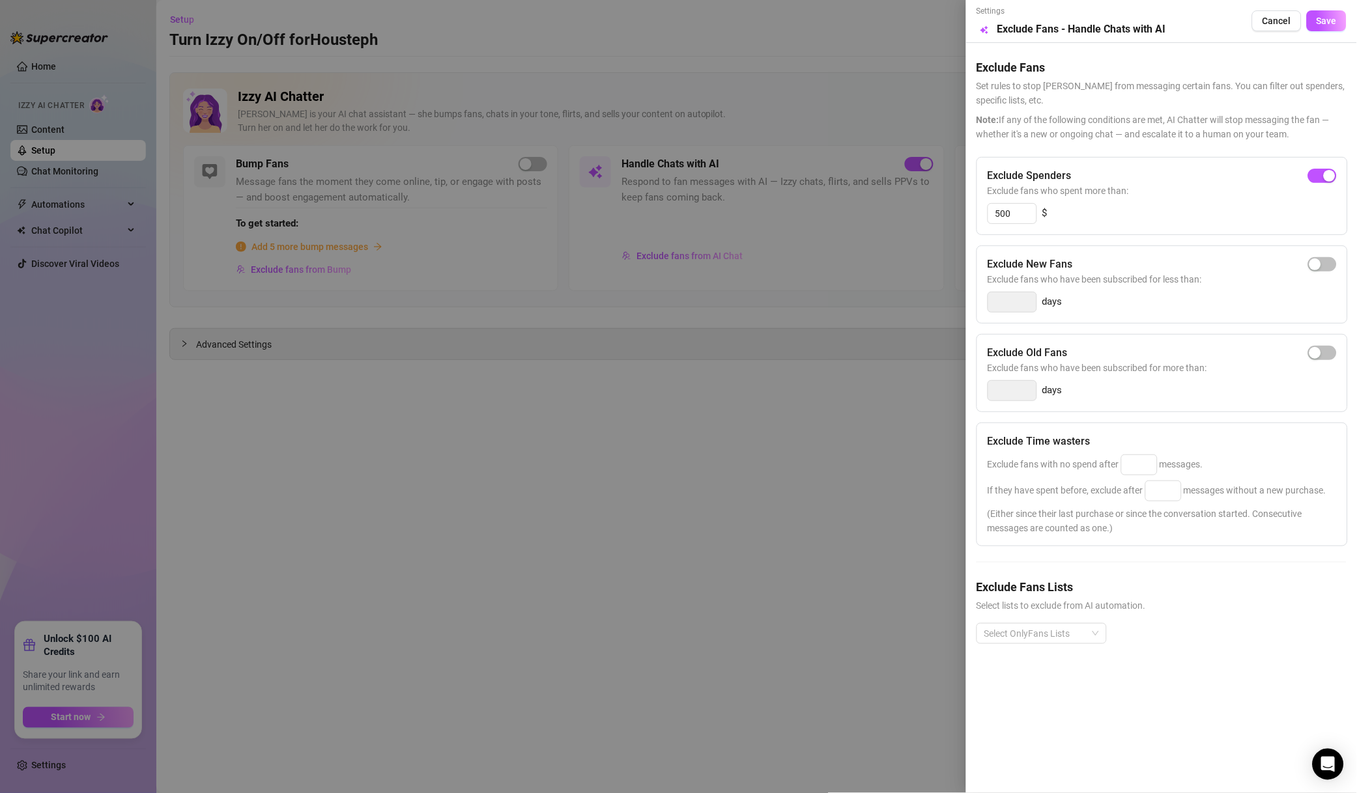
click at [1045, 654] on div "Select OnlyFans Lists" at bounding box center [1161, 644] width 370 height 42
click at [1144, 477] on div "Exclude Time wasters Exclude fans with no spend after messages. If they have sp…" at bounding box center [1161, 485] width 371 height 124
click at [1142, 468] on input at bounding box center [1138, 465] width 35 height 20
type input "50"
click at [1183, 499] on div "If they have spent before, exclude after messages without a new purchase." at bounding box center [1161, 491] width 349 height 21
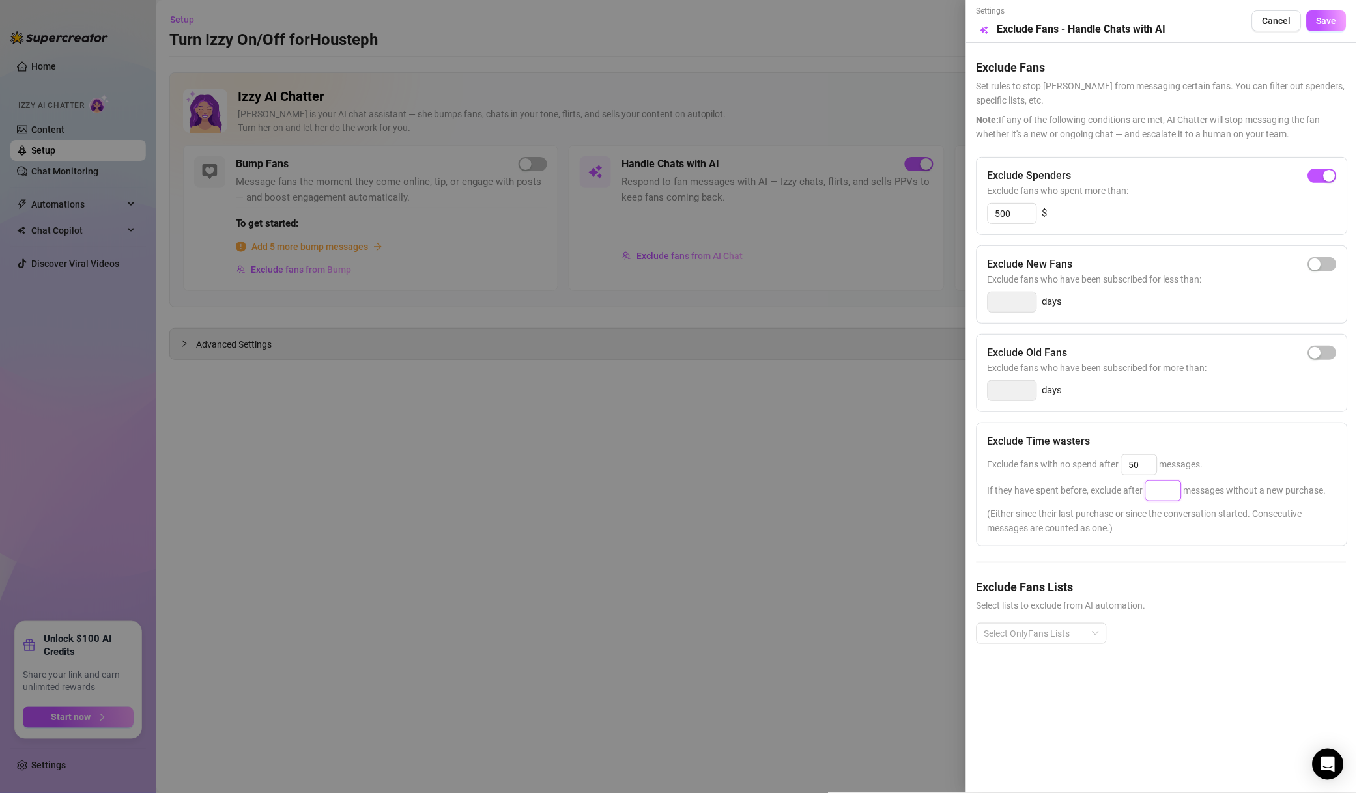
click at [1172, 494] on input at bounding box center [1163, 491] width 35 height 20
click at [1063, 629] on div at bounding box center [1034, 634] width 111 height 18
type input "100"
click at [1035, 481] on div "Non-Spenders" at bounding box center [1041, 484] width 109 height 14
click at [1047, 468] on div "Expired Fans" at bounding box center [1041, 463] width 109 height 14
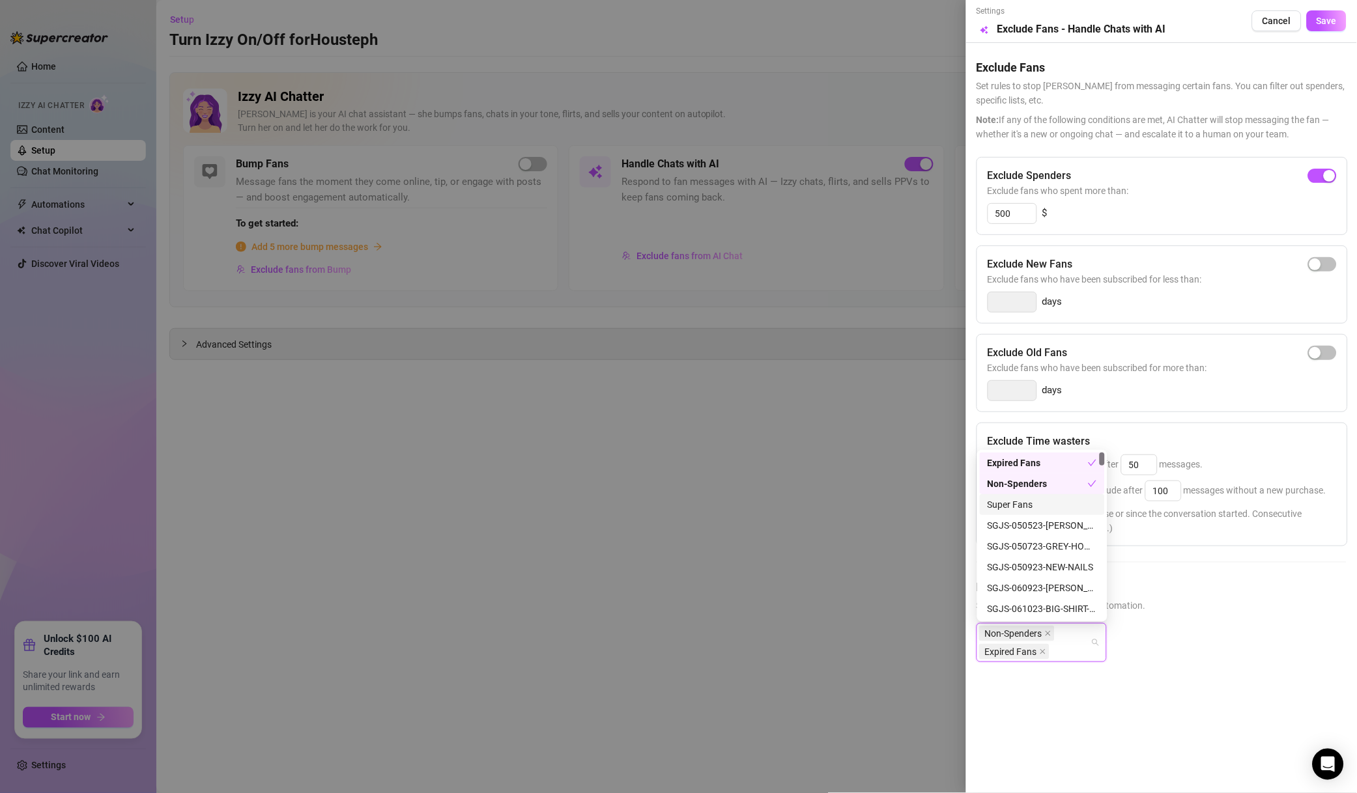
click at [1055, 498] on div "Super Fans" at bounding box center [1041, 505] width 109 height 14
click at [1060, 470] on div "Expired Fans" at bounding box center [1037, 463] width 100 height 14
click at [1021, 524] on div "Muted" at bounding box center [1041, 526] width 109 height 14
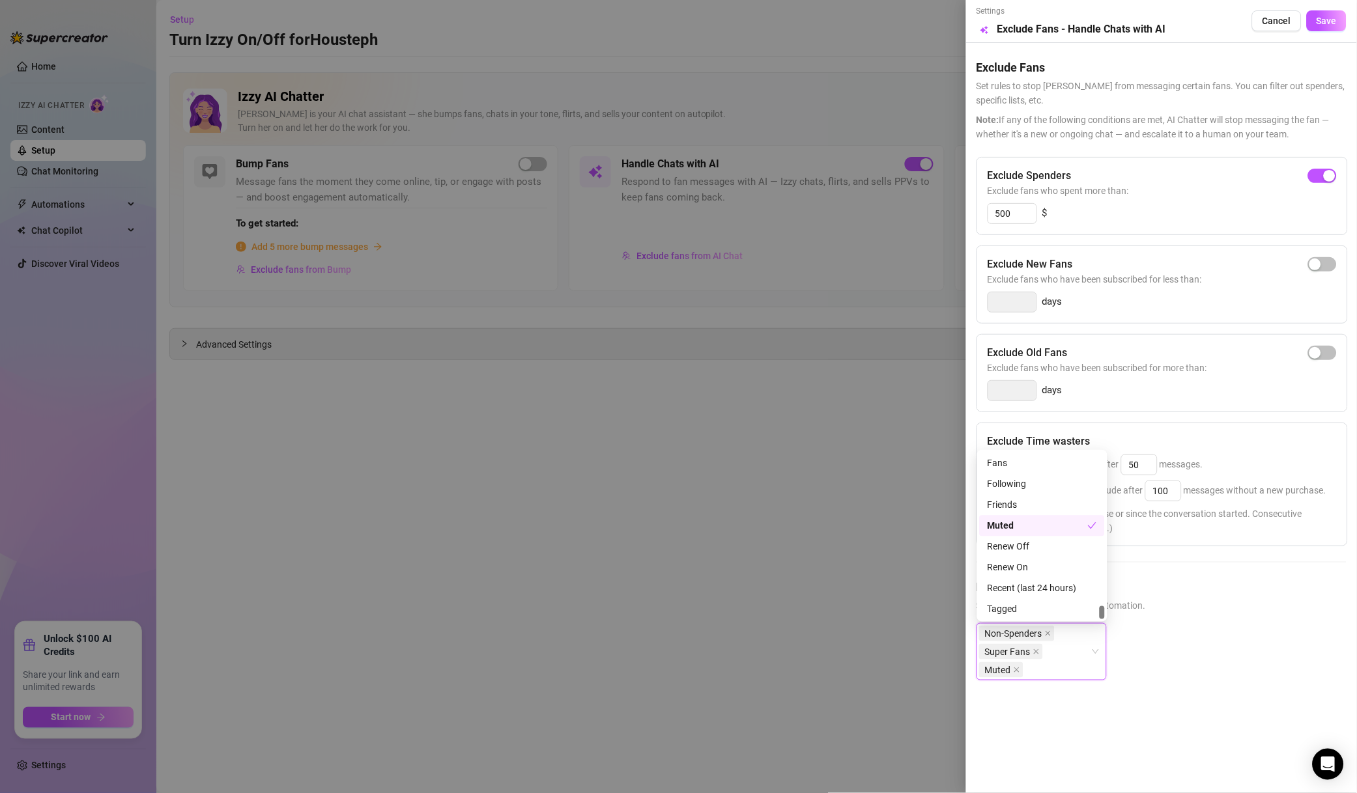
click at [1336, 21] on span "Save" at bounding box center [1326, 21] width 20 height 10
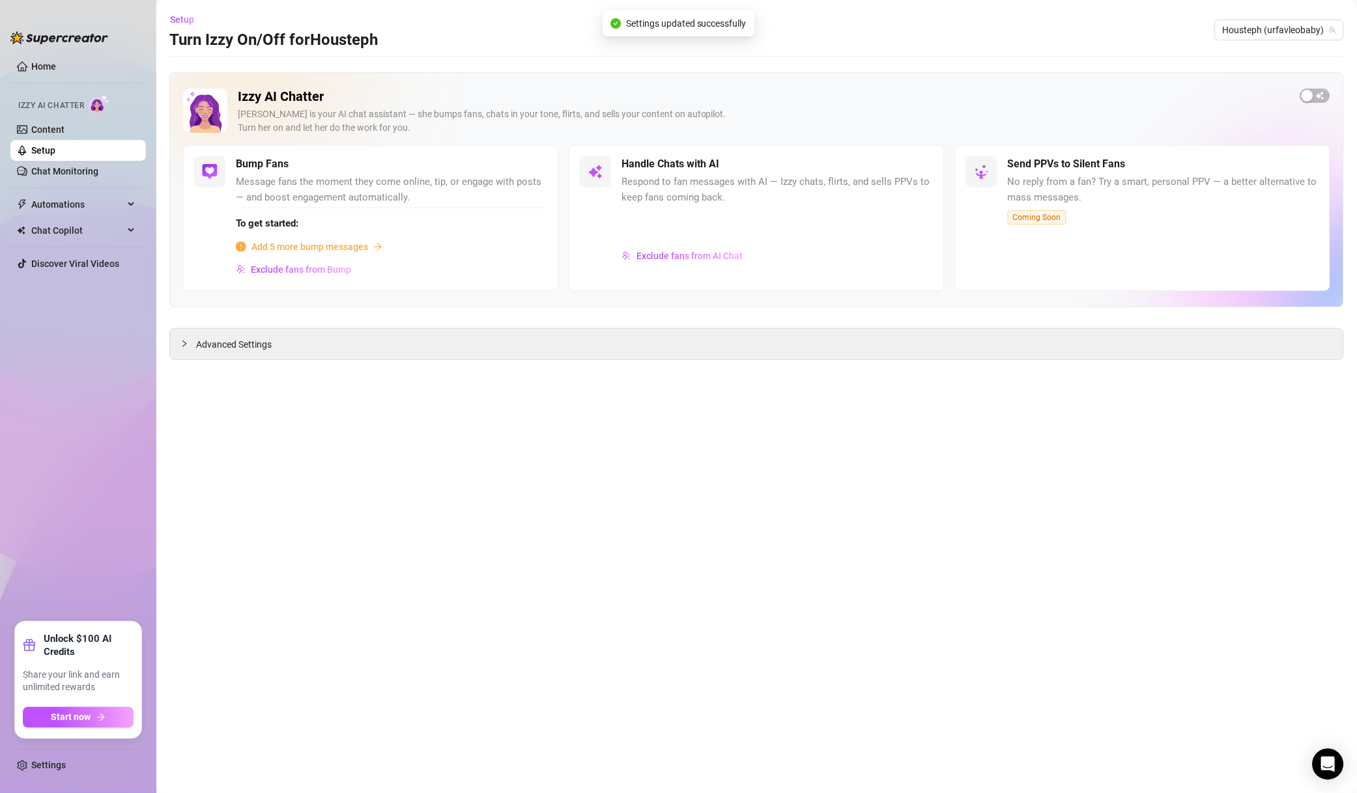
click at [320, 274] on span "Exclude fans from Bump" at bounding box center [301, 269] width 100 height 10
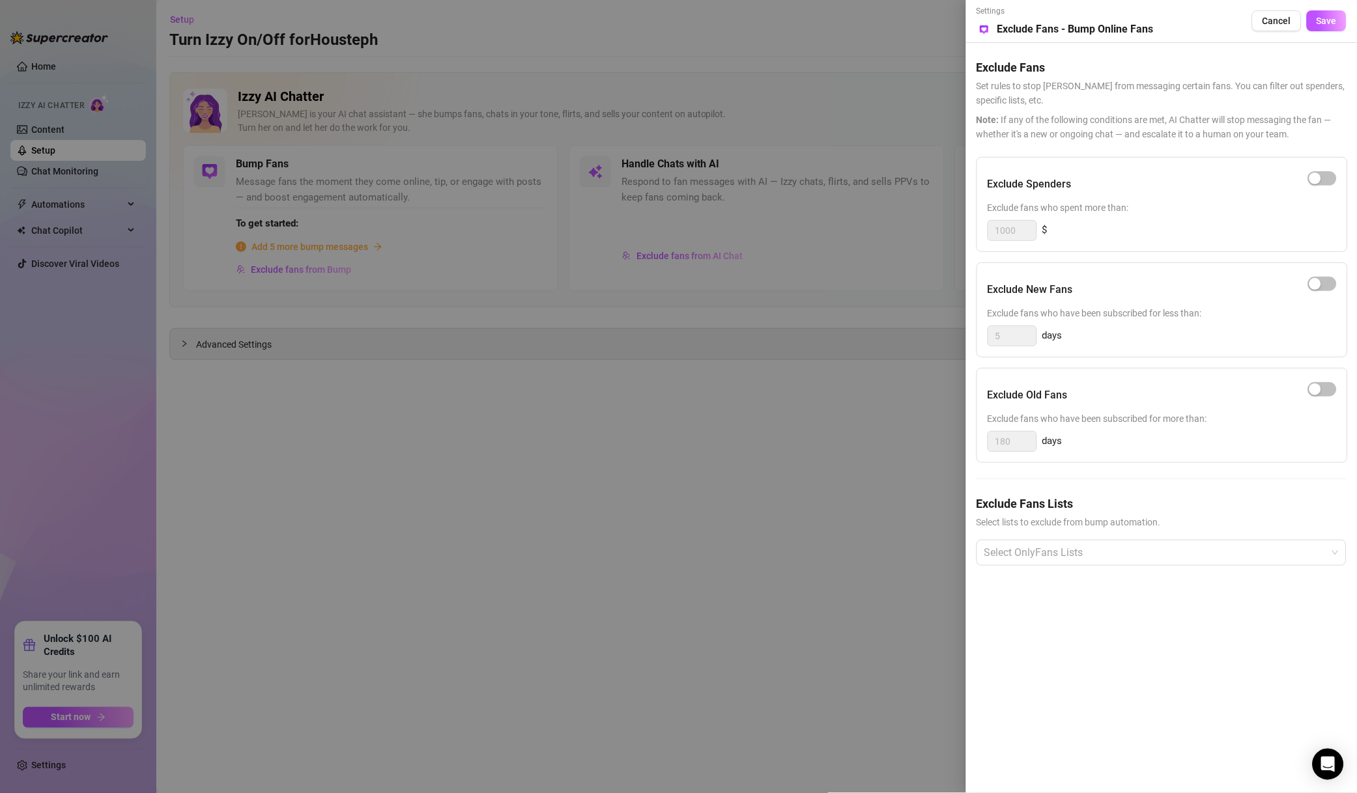
click at [1311, 182] on div at bounding box center [1322, 178] width 29 height 15
click at [1320, 181] on div "button" at bounding box center [1315, 179] width 12 height 12
drag, startPoint x: 1028, startPoint y: 231, endPoint x: 935, endPoint y: 225, distance: 93.3
click at [935, 225] on div "Settings Preview Exclude Fans - Bump Online Fans Cancel Save Exclude Fans Set r…" at bounding box center [678, 396] width 1357 height 793
type input "0"
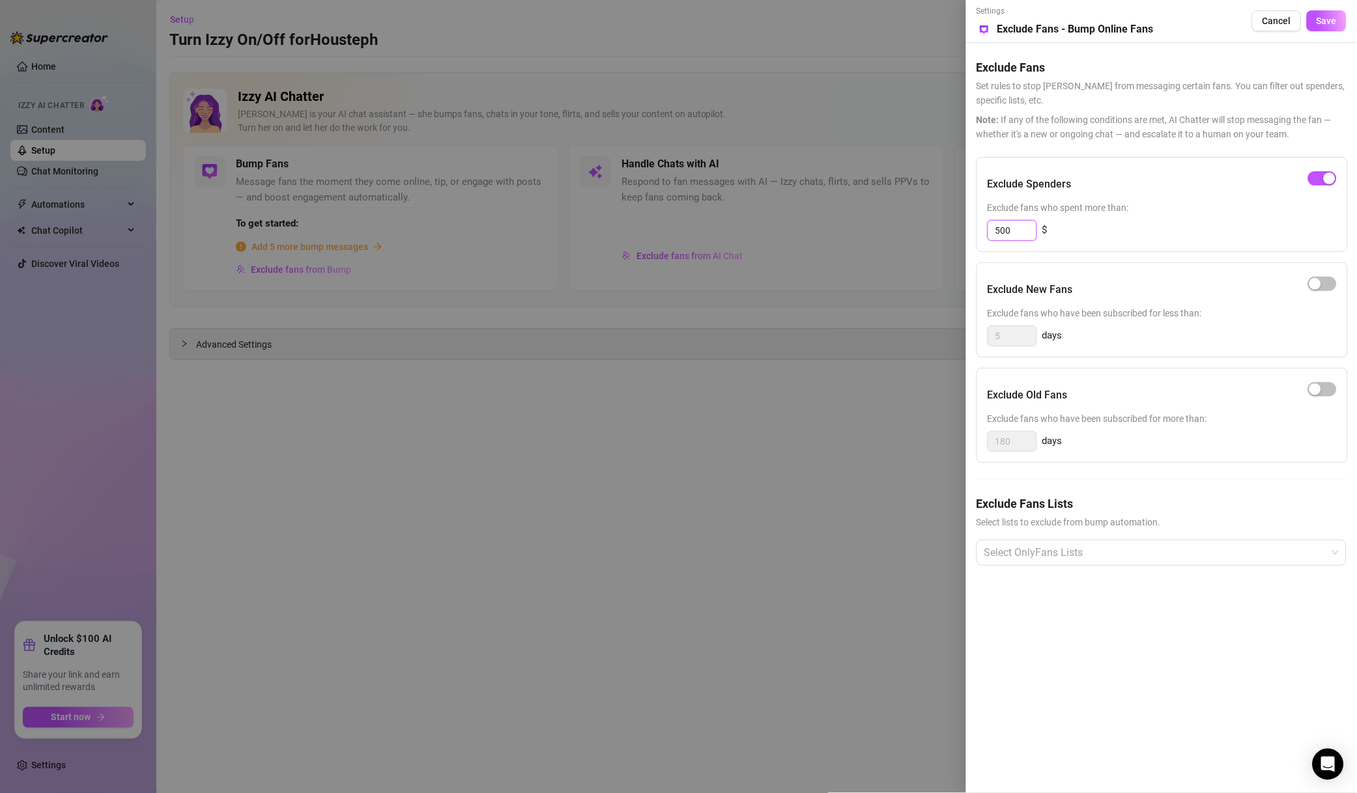
type input "500"
drag, startPoint x: 1056, startPoint y: 529, endPoint x: 1061, endPoint y: 544, distance: 15.9
click at [1058, 535] on div "Exclude Fans Lists Select lists to exclude from bump automation. Select OnlyFan…" at bounding box center [1161, 541] width 370 height 92
click at [1066, 554] on div at bounding box center [1154, 552] width 351 height 23
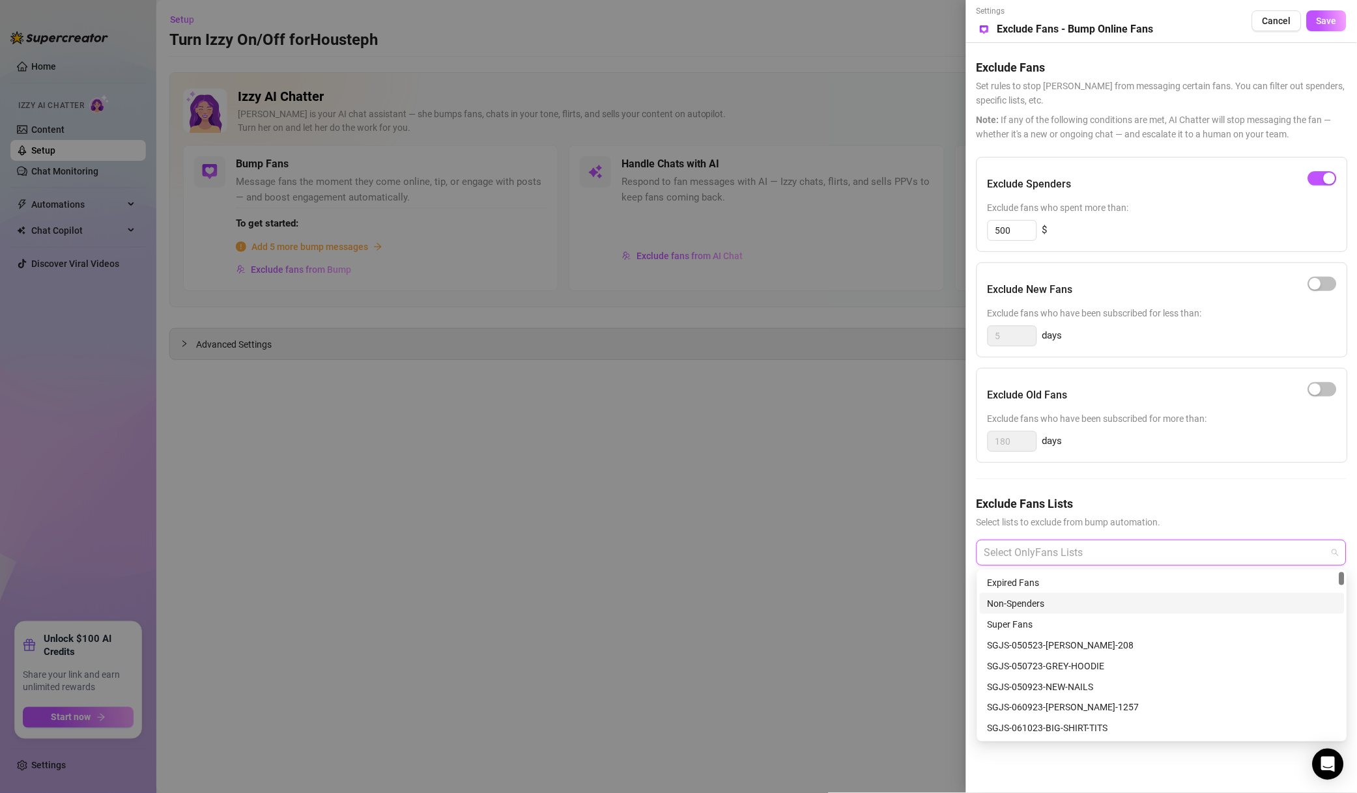
click at [1077, 595] on div "Non-Spenders" at bounding box center [1161, 603] width 365 height 21
click at [1071, 617] on div "Super Fans" at bounding box center [1161, 624] width 349 height 14
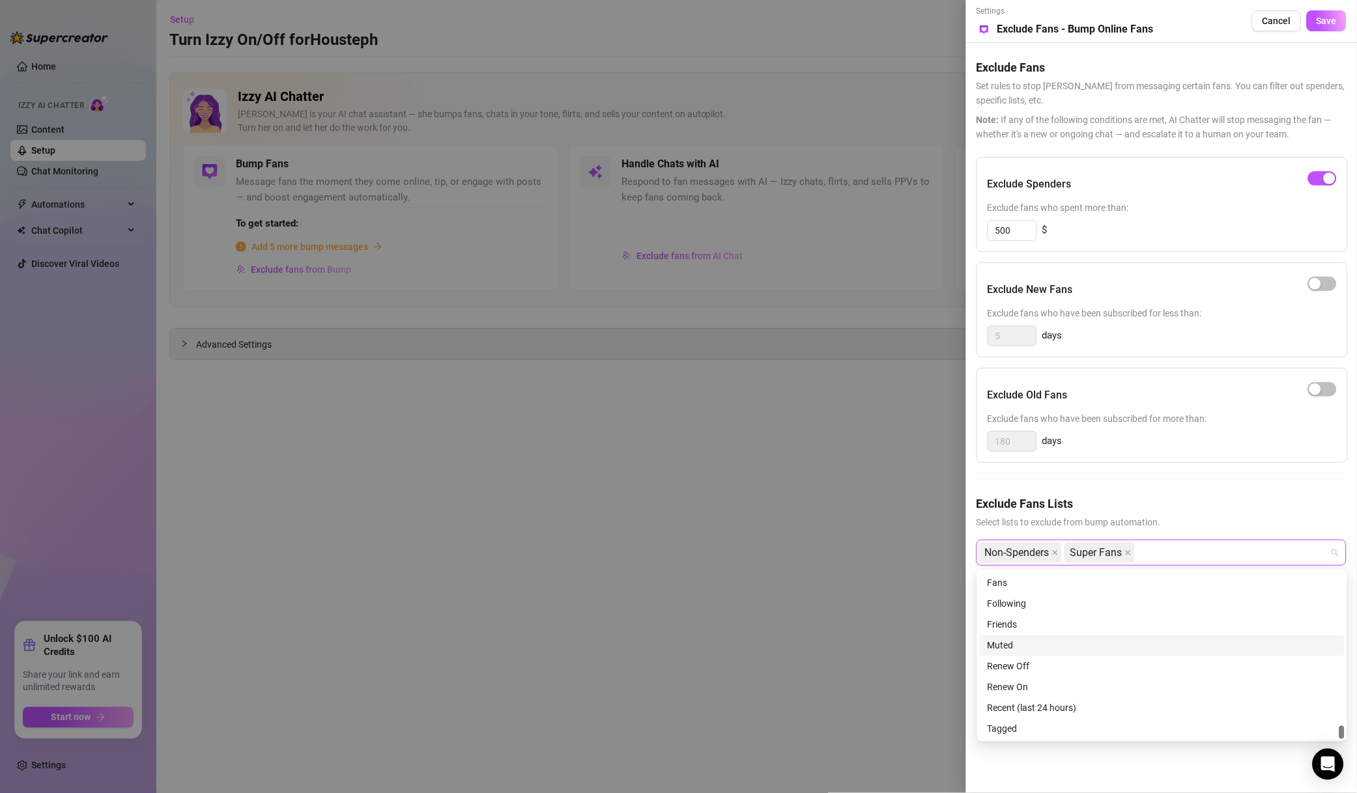
click at [1028, 643] on div "Muted" at bounding box center [1161, 646] width 349 height 14
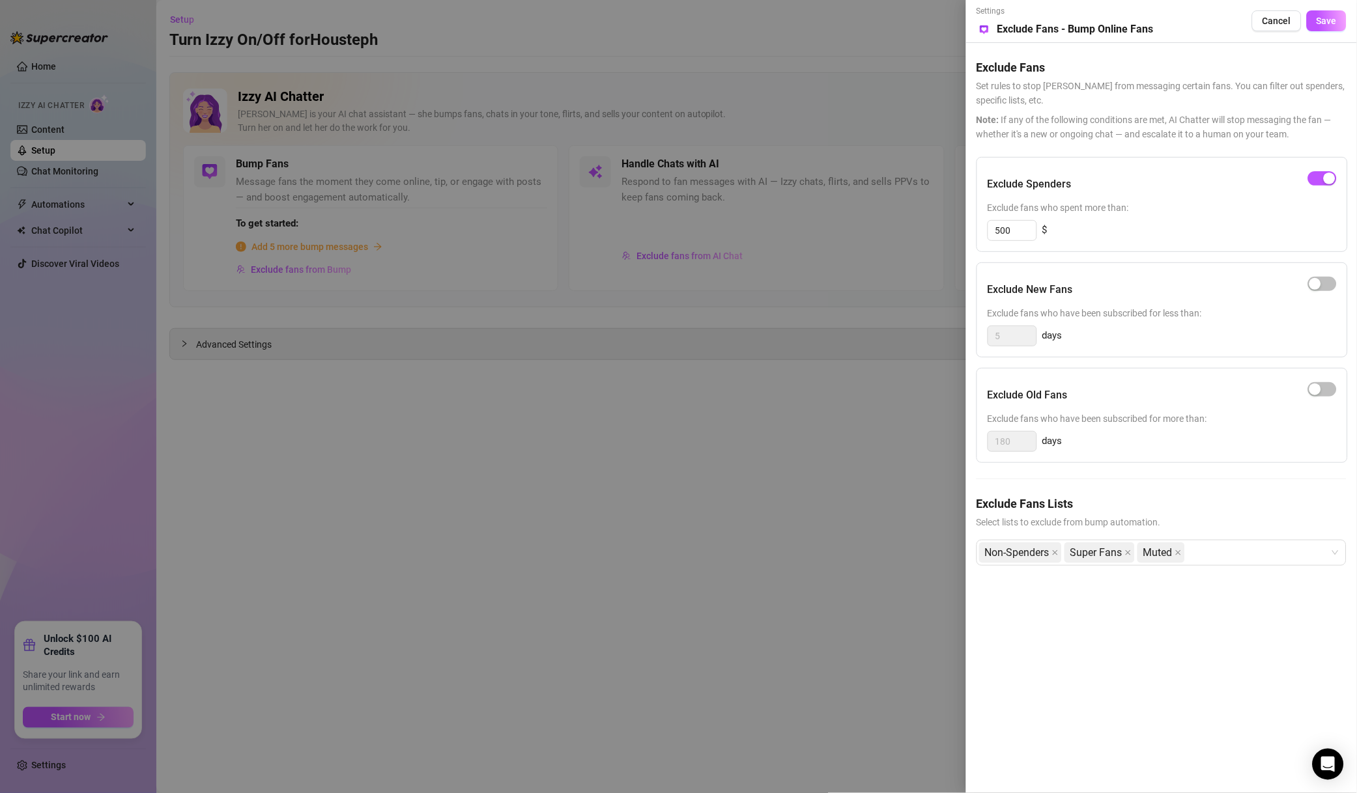
click at [1321, 18] on span "Save" at bounding box center [1326, 21] width 20 height 10
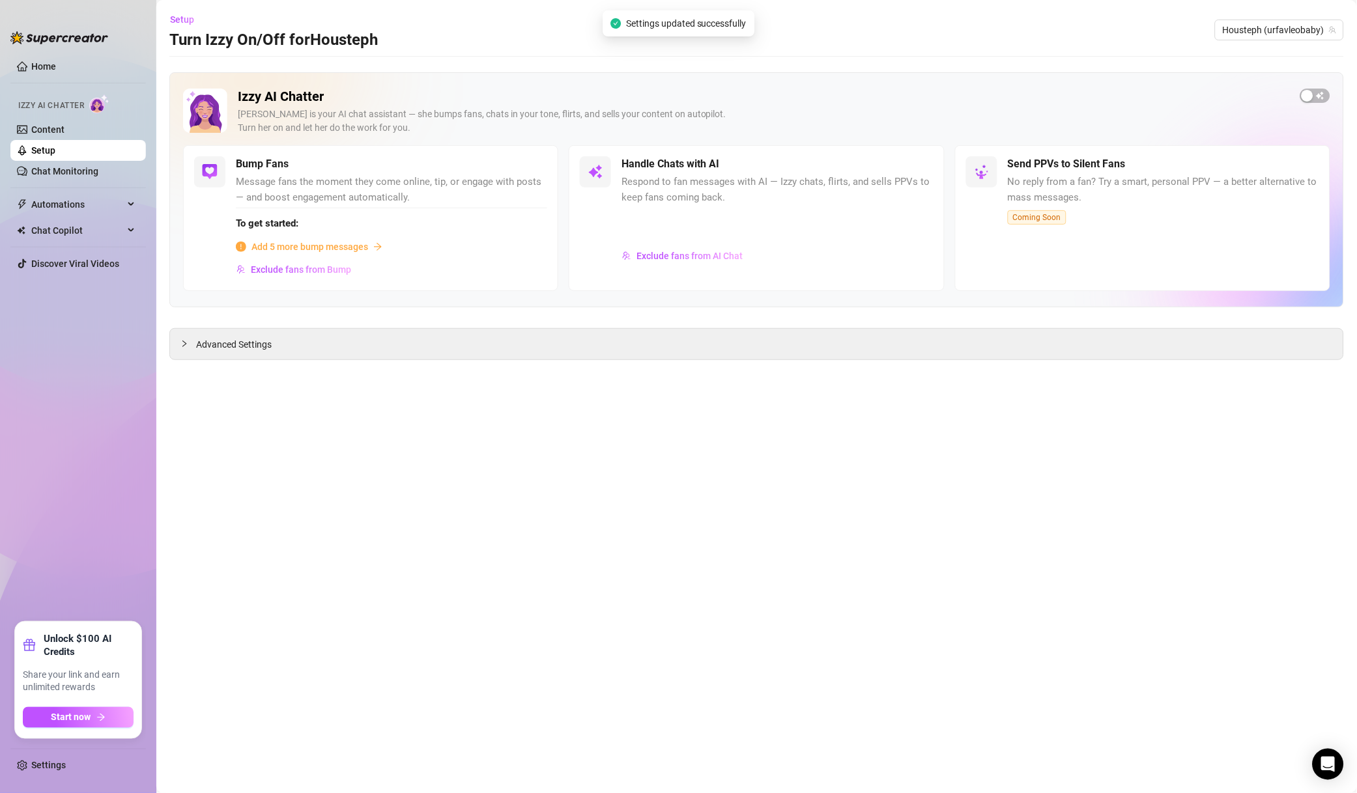
click at [1288, 31] on span "Housteph (urfavleobaby)" at bounding box center [1278, 30] width 113 height 20
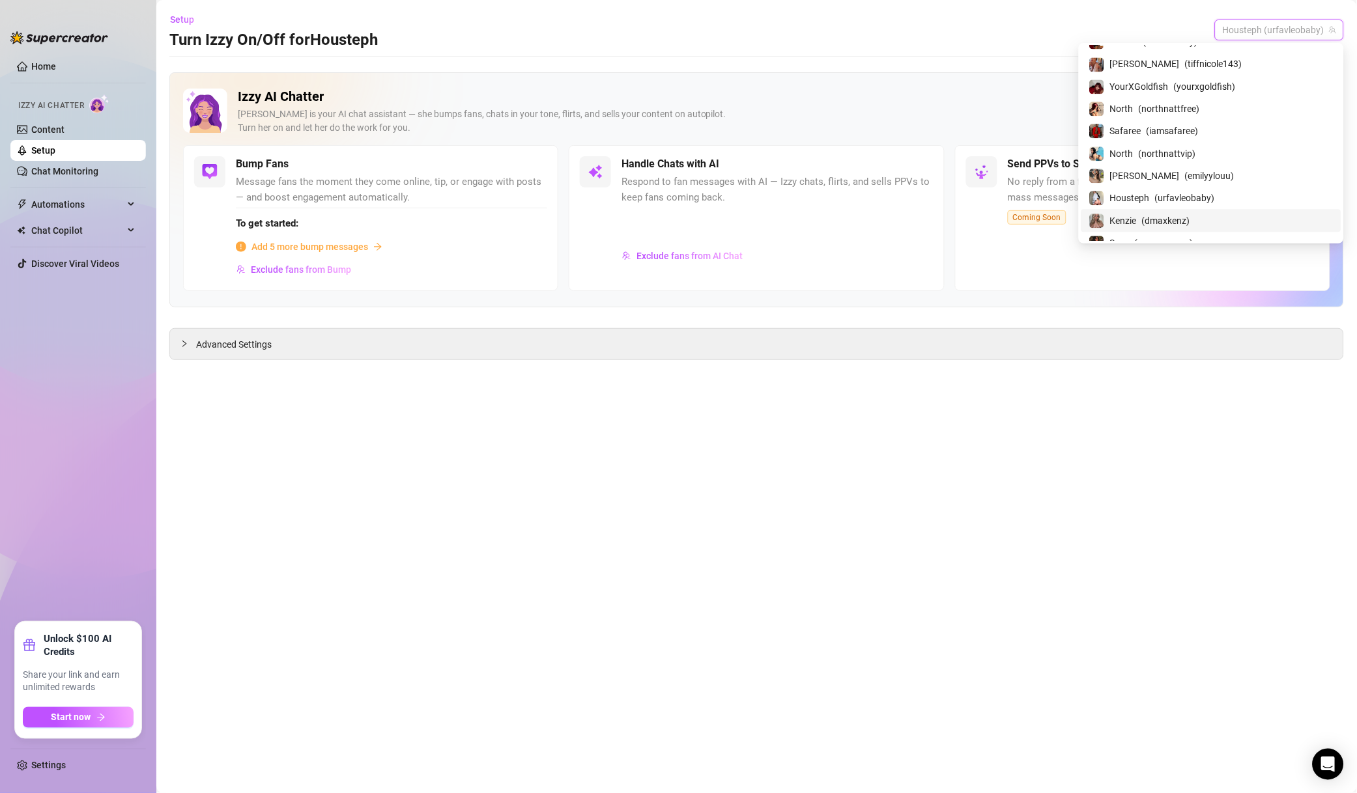
click at [1190, 221] on span "( dmaxkenz )" at bounding box center [1166, 221] width 48 height 14
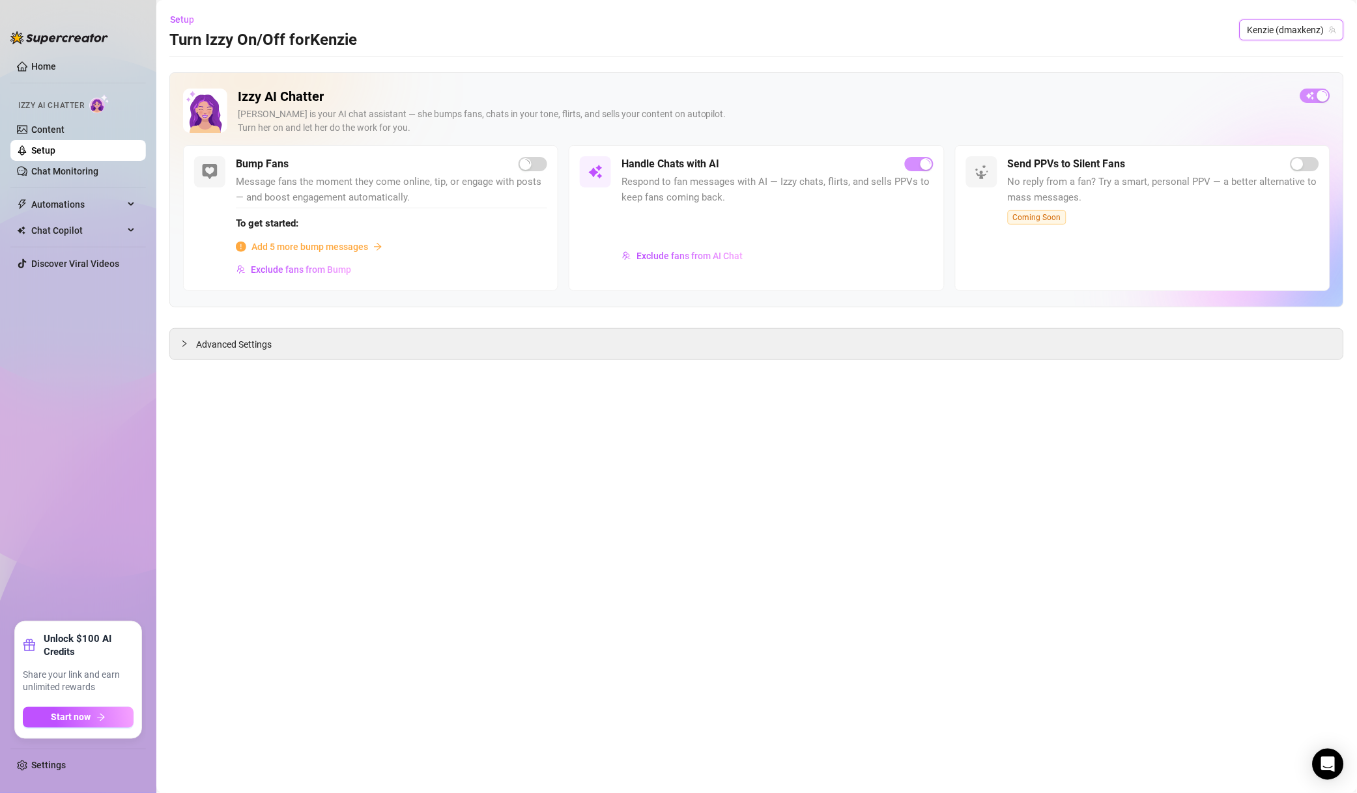
click at [727, 258] on span "Exclude fans from AI Chat" at bounding box center [689, 256] width 106 height 10
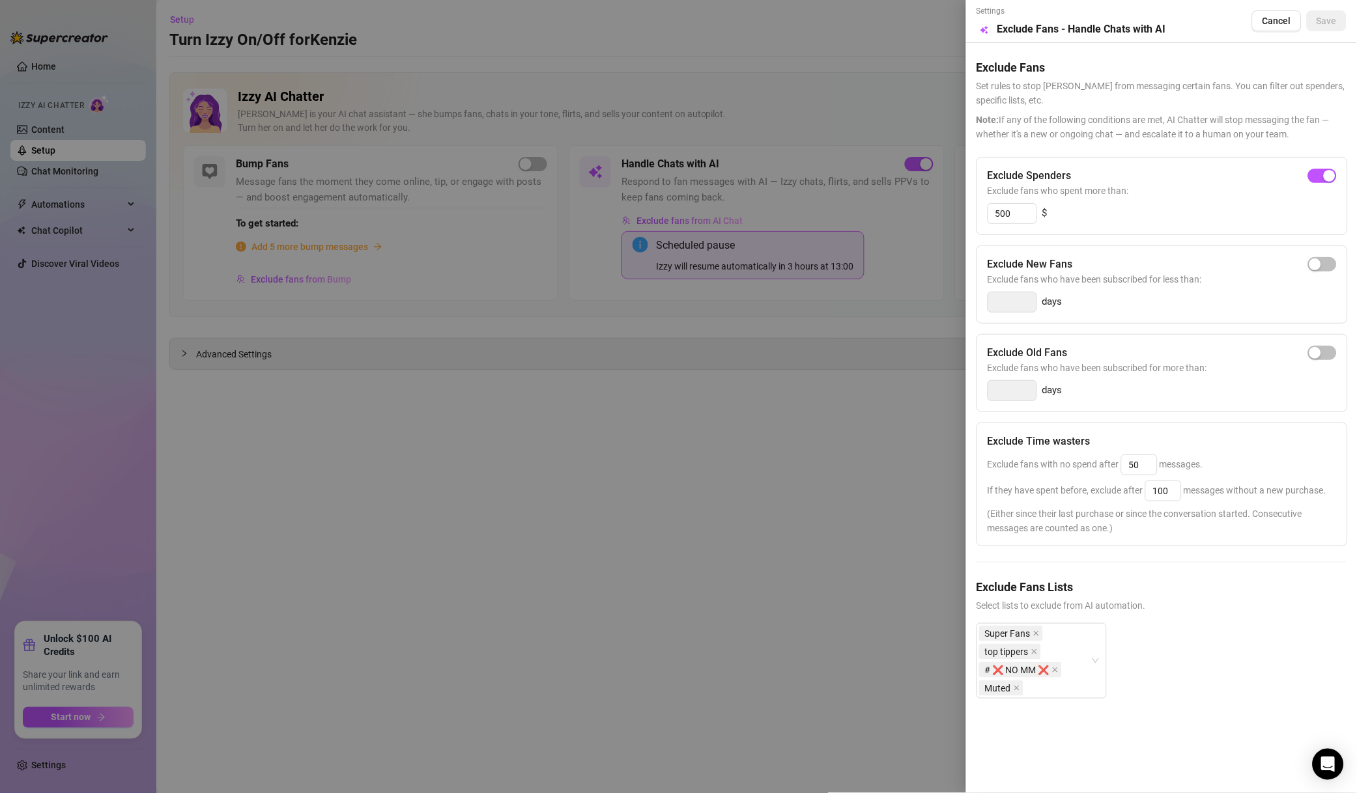
click at [843, 319] on div at bounding box center [678, 396] width 1357 height 793
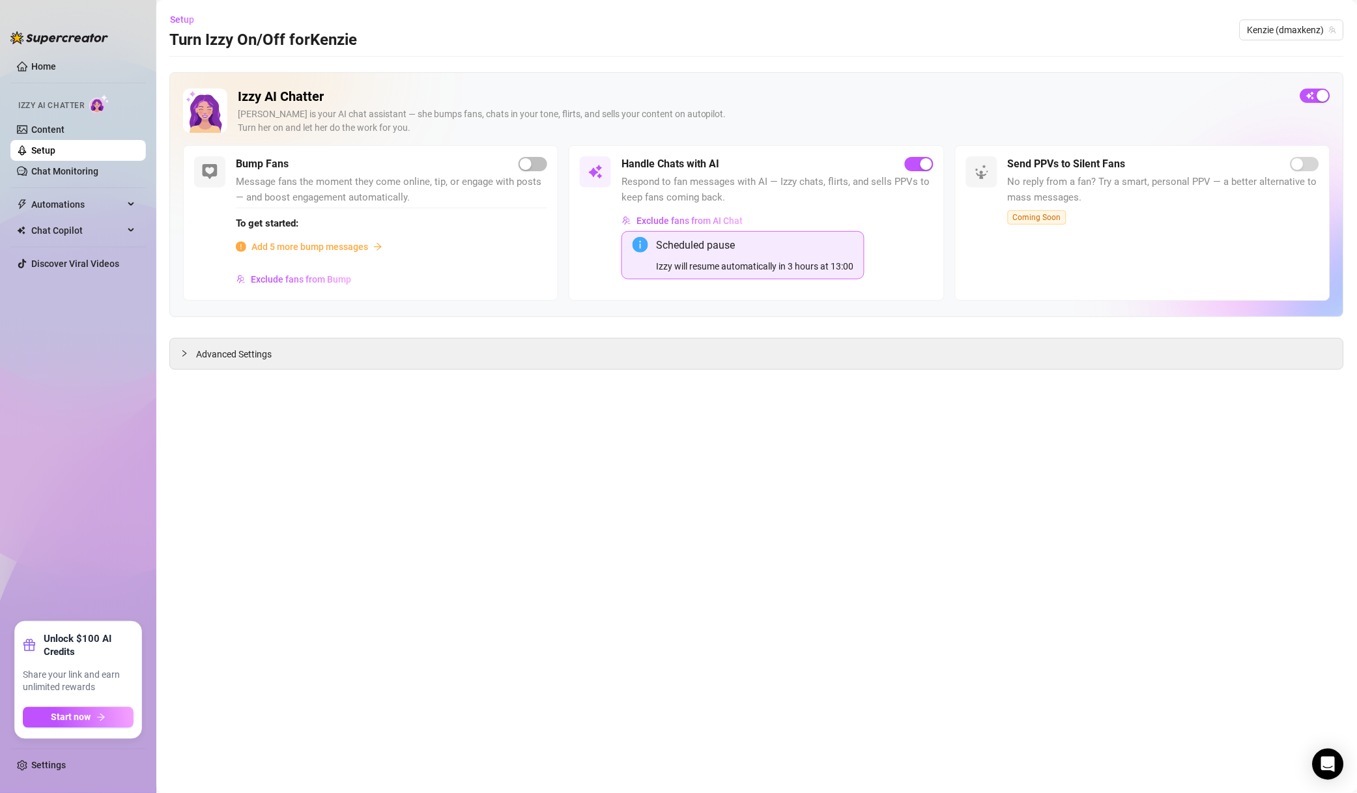
drag, startPoint x: 1302, startPoint y: 29, endPoint x: 1305, endPoint y: 130, distance: 101.0
click at [1302, 29] on span "Kenzie (dmaxkenz)" at bounding box center [1291, 30] width 89 height 20
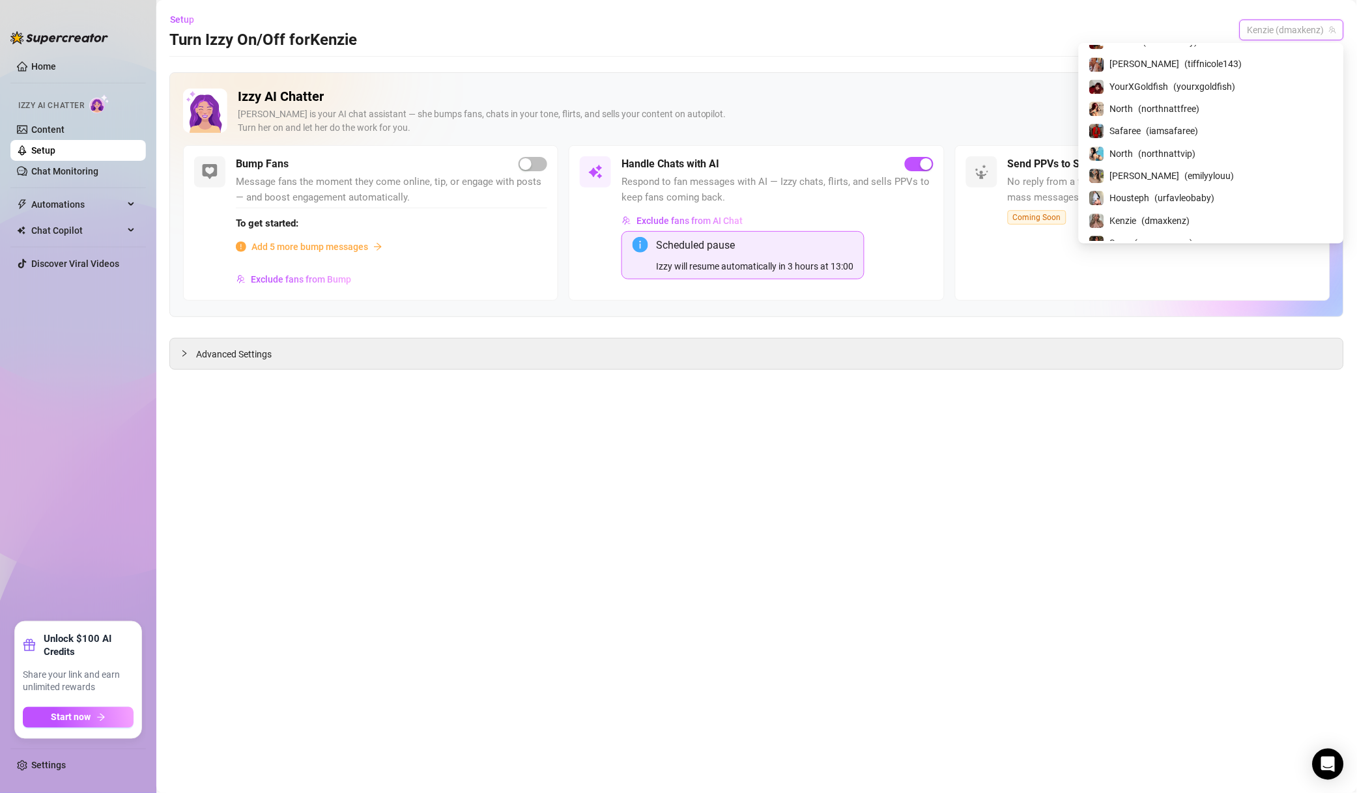
scroll to position [935, 0]
click at [1193, 153] on span "( savysummer )" at bounding box center [1163, 149] width 59 height 14
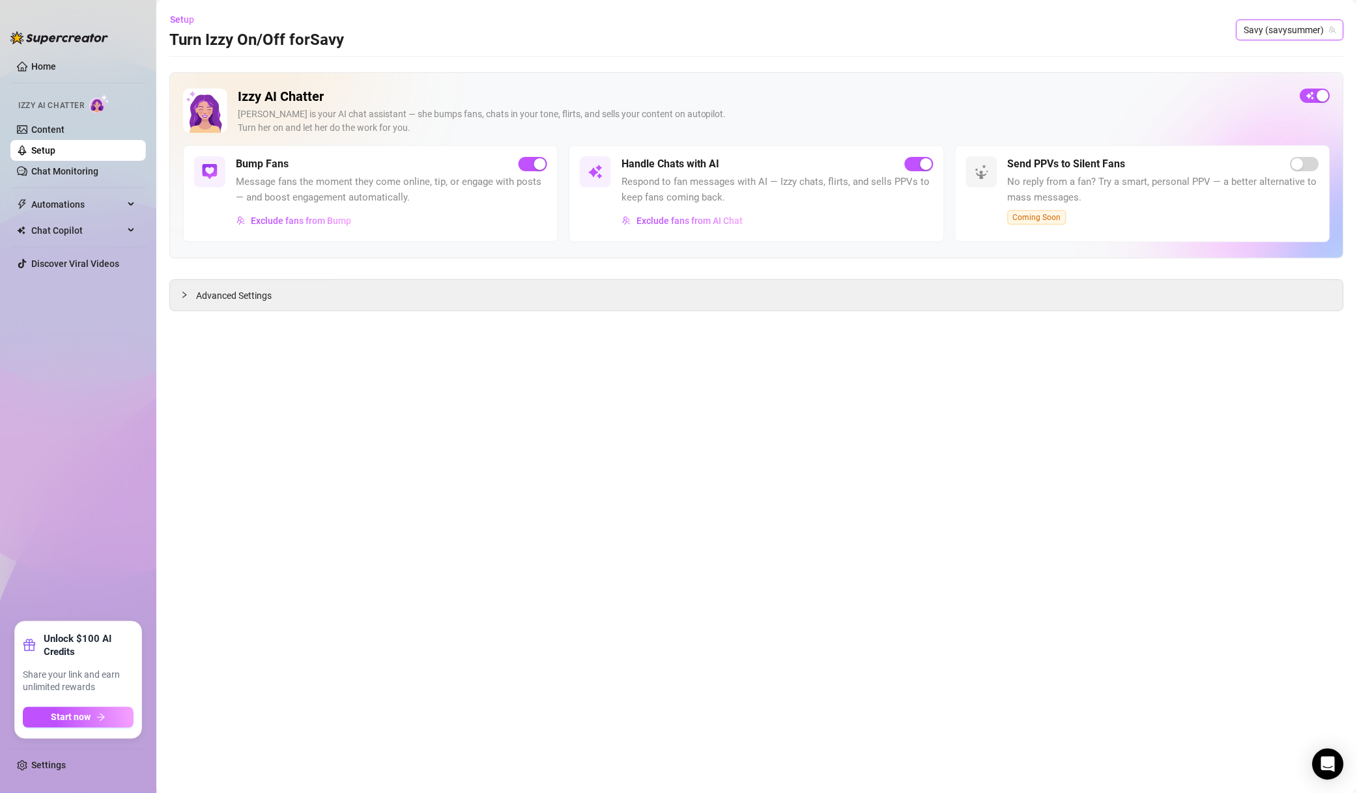
click at [694, 223] on span "Exclude fans from AI Chat" at bounding box center [689, 221] width 106 height 10
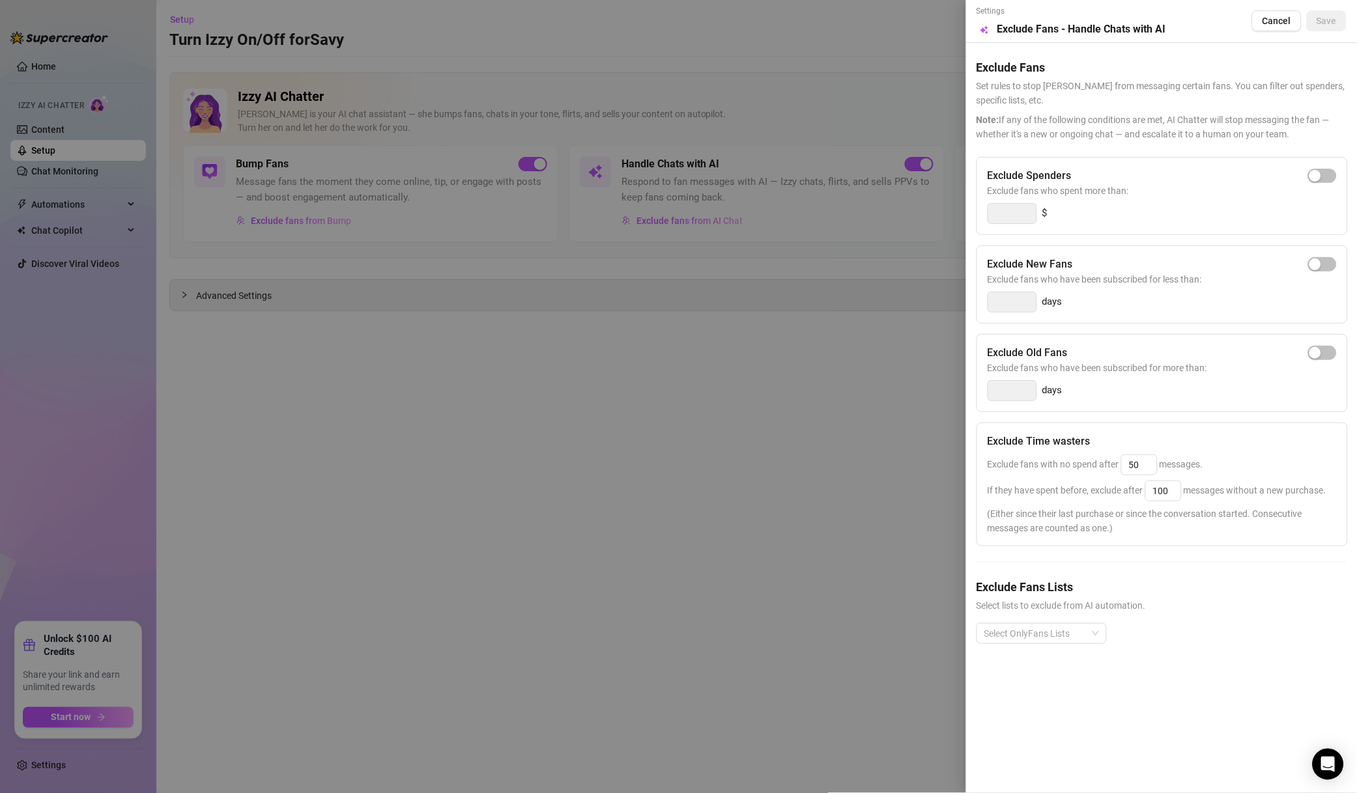
click at [1330, 175] on span "button" at bounding box center [1322, 176] width 29 height 14
drag, startPoint x: 1011, startPoint y: 215, endPoint x: 940, endPoint y: 214, distance: 70.3
click at [940, 214] on div "Settings Preview Exclude Fans - Handle Chats with AI Cancel Save Exclude Fans S…" at bounding box center [678, 396] width 1357 height 793
type input "500"
click at [1194, 264] on div "Exclude New Fans" at bounding box center [1161, 265] width 349 height 16
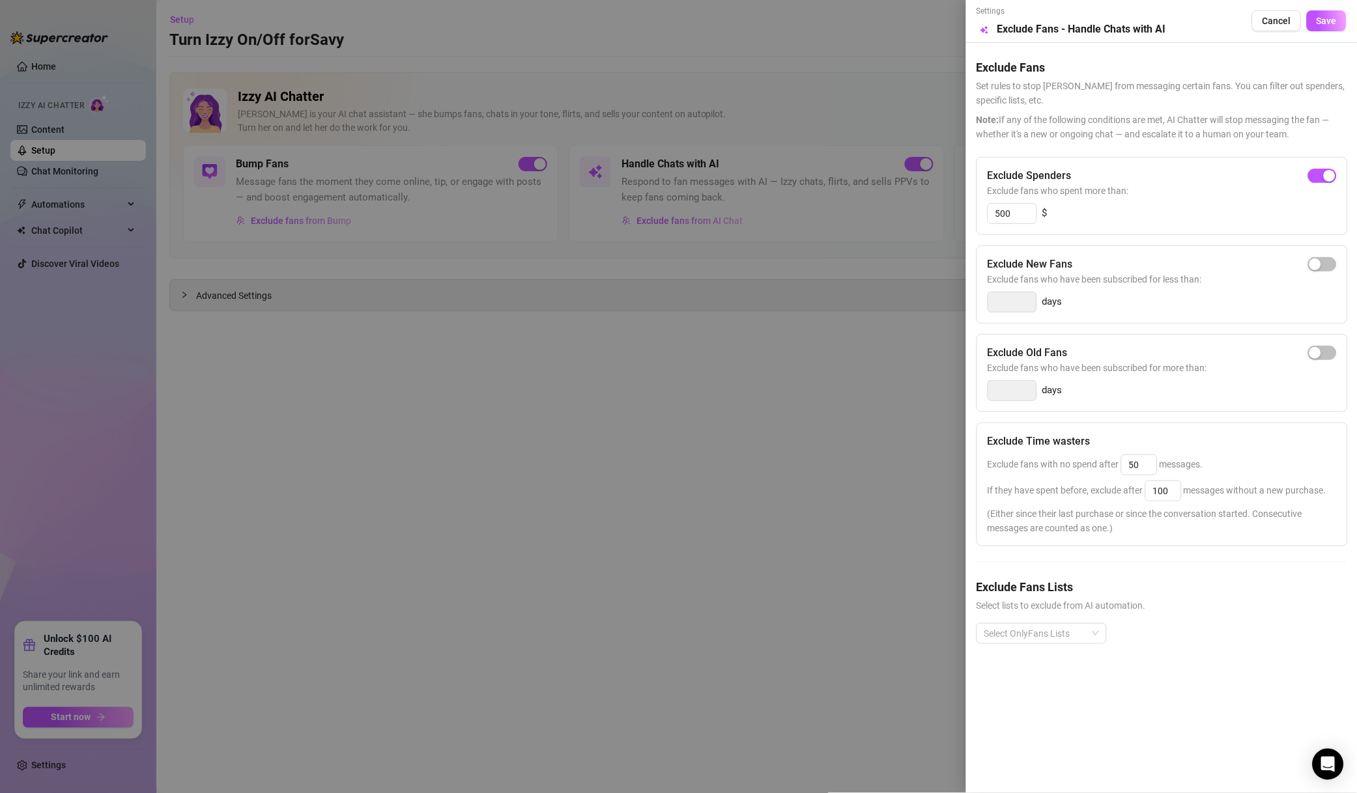
click at [1060, 628] on div at bounding box center [1034, 634] width 111 height 18
drag, startPoint x: 1043, startPoint y: 462, endPoint x: 1043, endPoint y: 471, distance: 9.1
click at [1043, 462] on div "Expired Fans" at bounding box center [1041, 463] width 109 height 14
click at [1053, 466] on div "Expired Fans" at bounding box center [1037, 463] width 100 height 14
click at [1054, 482] on div "Non-Spenders" at bounding box center [1041, 484] width 109 height 14
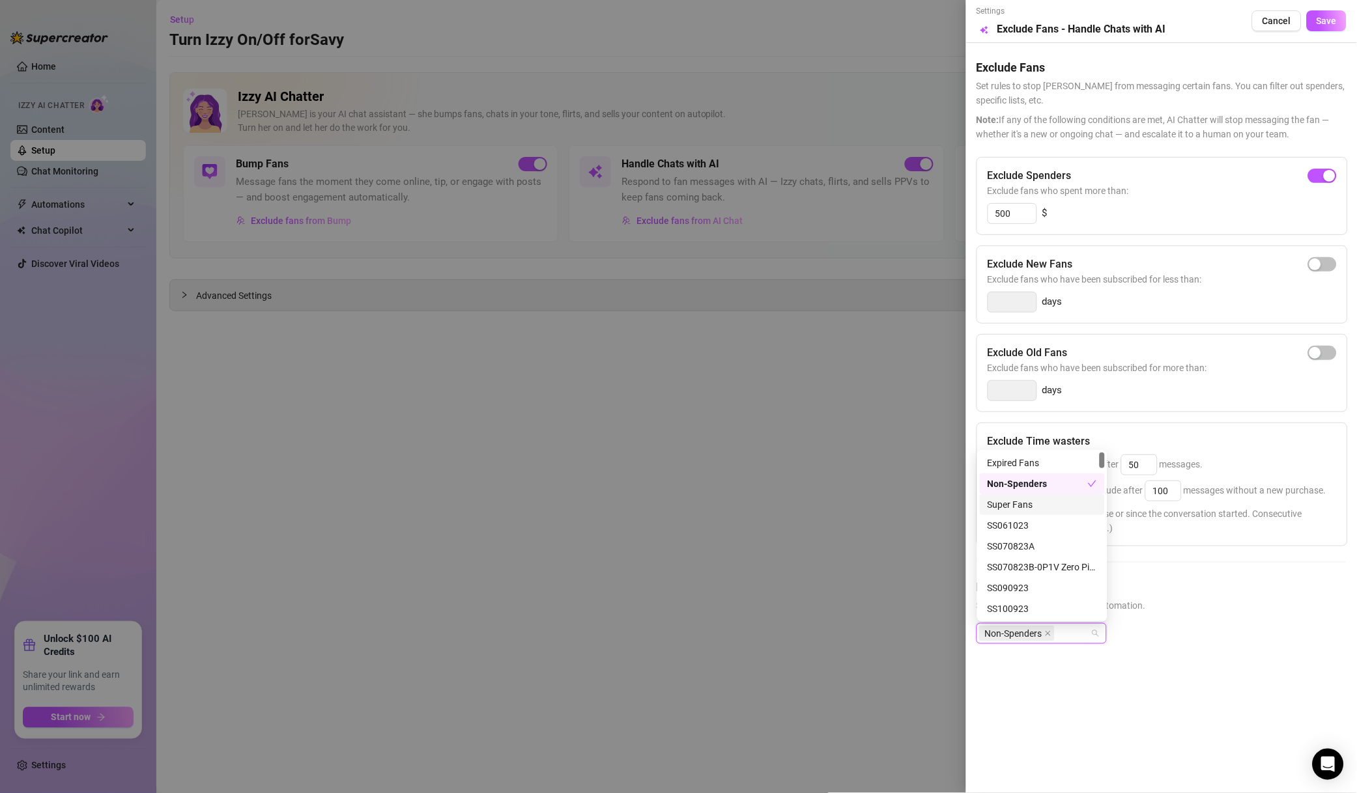
click at [1053, 507] on div "Super Fans" at bounding box center [1041, 505] width 109 height 14
click at [1020, 565] on div "Muted" at bounding box center [1041, 568] width 109 height 14
click at [1329, 26] on span "Save" at bounding box center [1326, 21] width 20 height 10
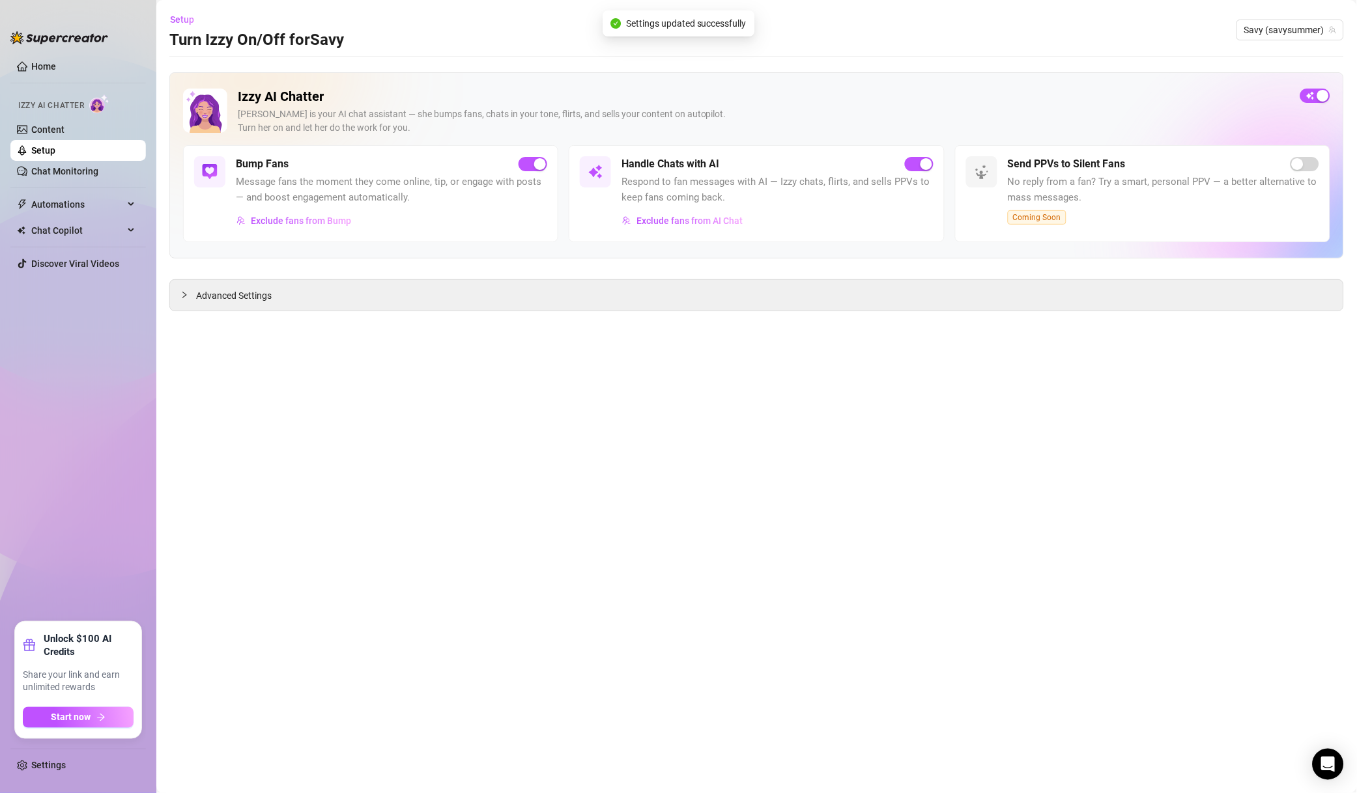
click at [303, 228] on button "Exclude fans from Bump" at bounding box center [294, 220] width 116 height 21
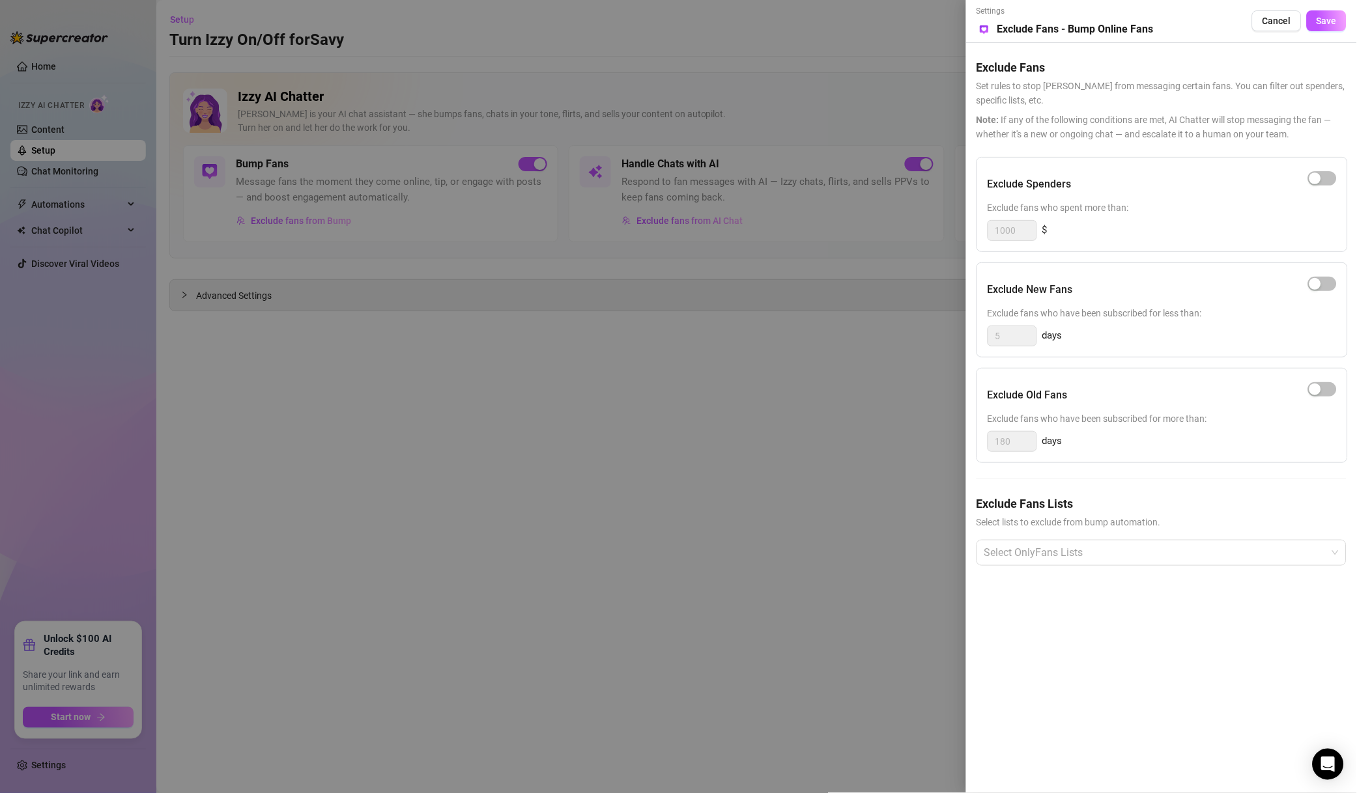
click at [1327, 179] on span "button" at bounding box center [1322, 178] width 29 height 14
drag, startPoint x: 1017, startPoint y: 233, endPoint x: 908, endPoint y: 229, distance: 108.9
click at [908, 229] on div "Settings Preview Exclude Fans - Bump Online Fans Cancel Save Exclude Fans Set r…" at bounding box center [678, 396] width 1357 height 793
type input "500"
click at [1333, 27] on button "Save" at bounding box center [1326, 20] width 40 height 21
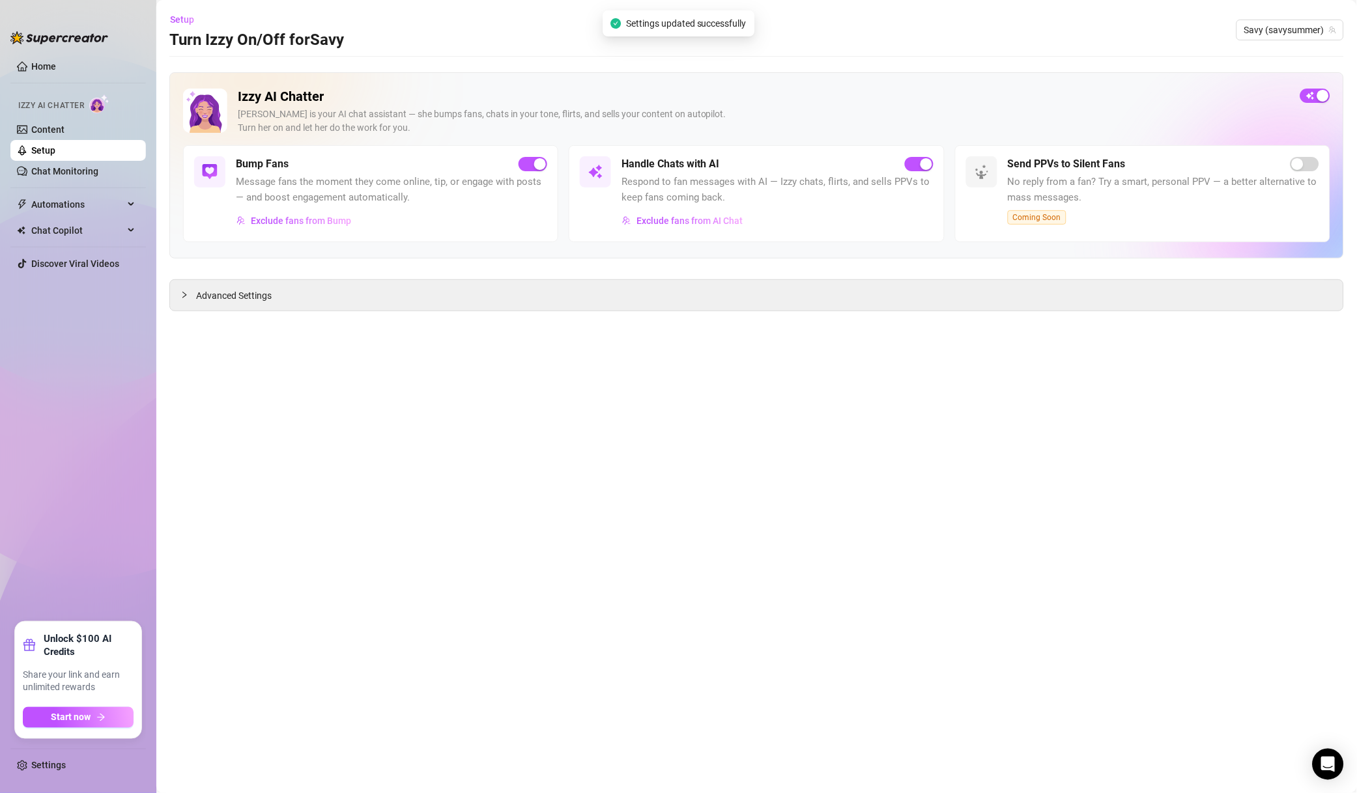
click at [1302, 26] on span "Savy (savysummer)" at bounding box center [1290, 30] width 92 height 20
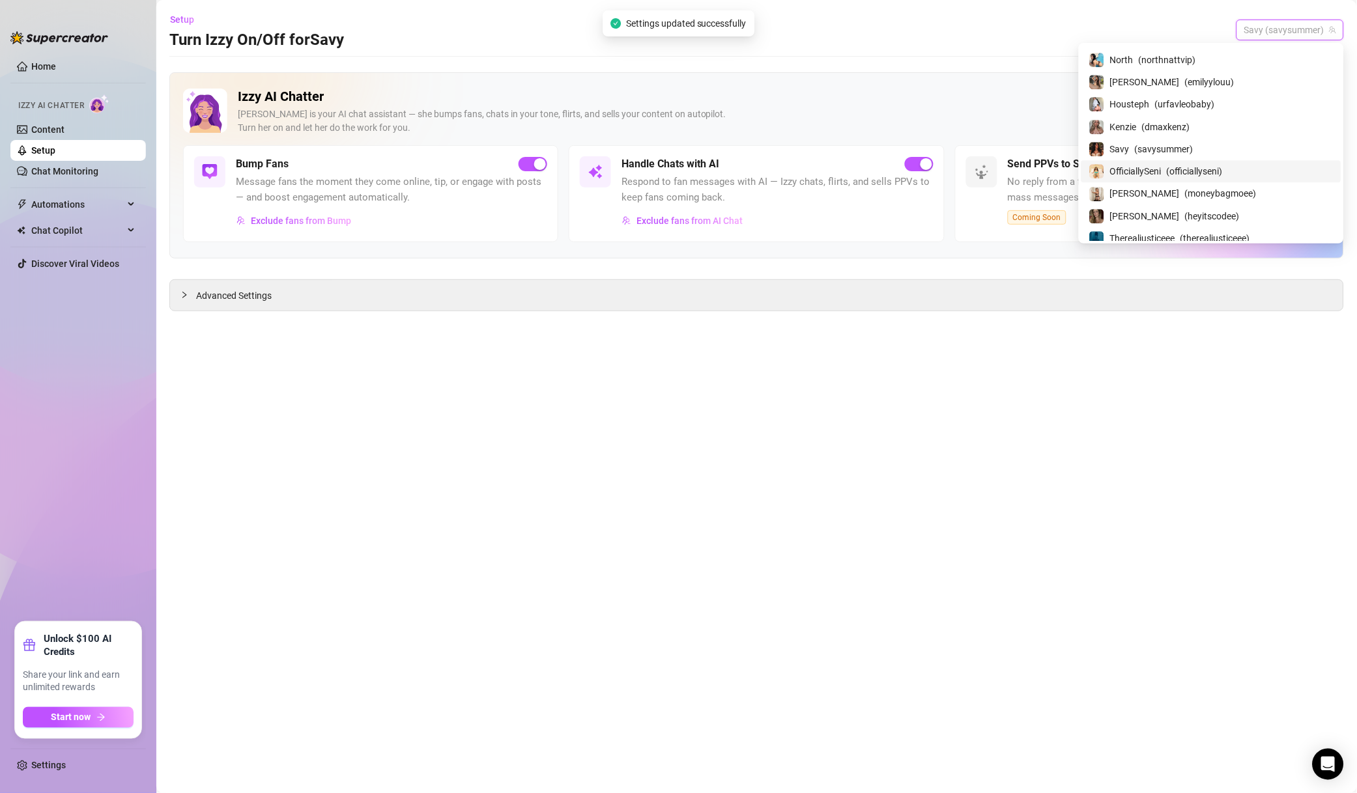
click at [1222, 176] on span "( officiallyseni )" at bounding box center [1194, 171] width 56 height 14
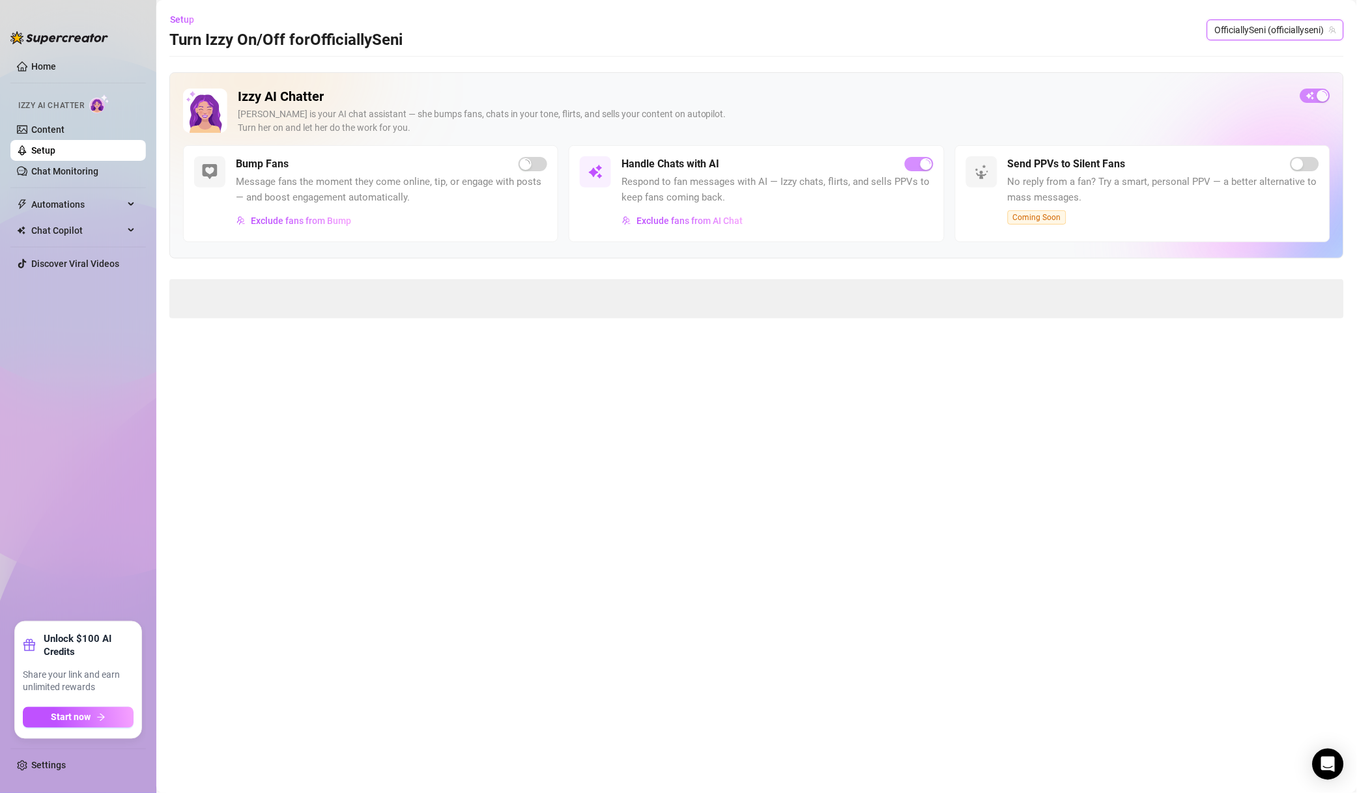
click at [730, 219] on span "Exclude fans from AI Chat" at bounding box center [689, 221] width 106 height 10
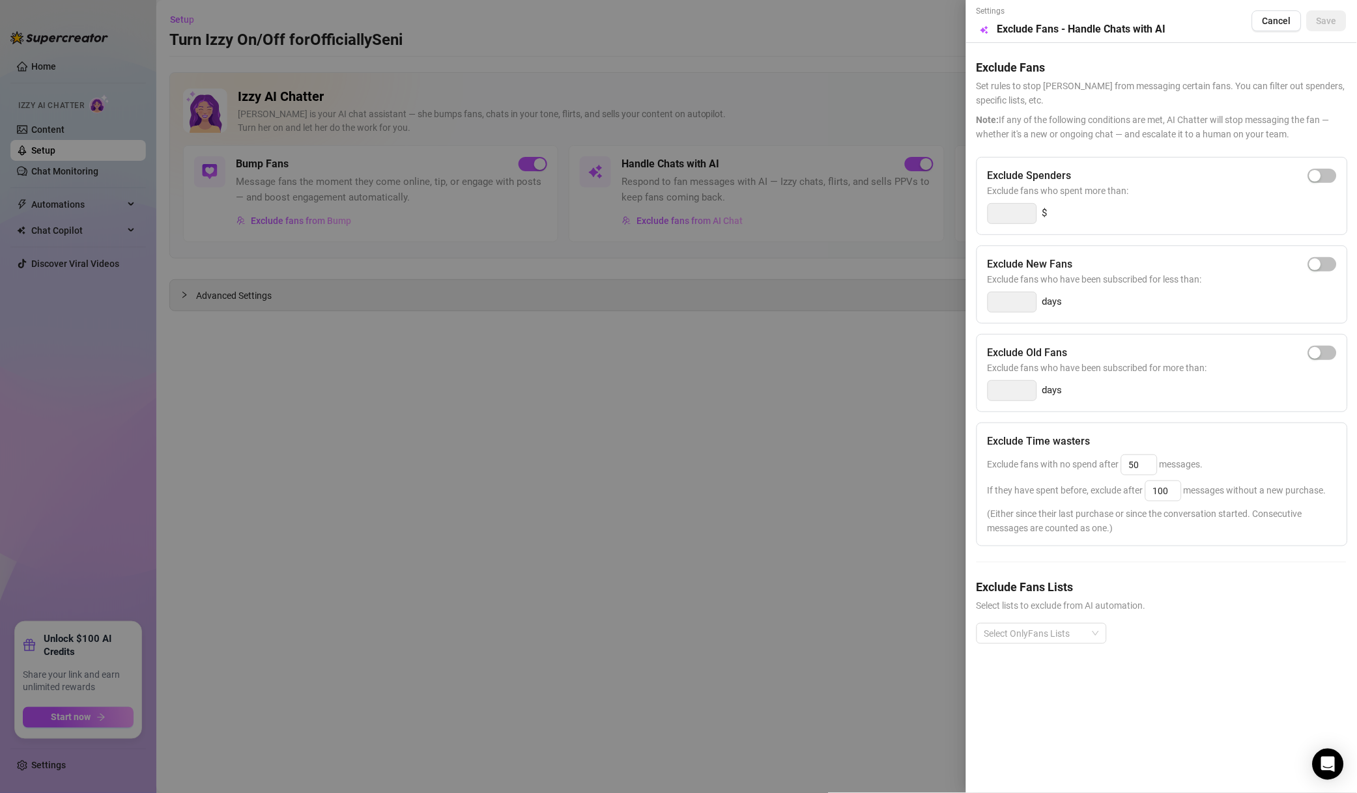
click at [1325, 178] on span "button" at bounding box center [1322, 176] width 29 height 14
drag, startPoint x: 1017, startPoint y: 215, endPoint x: 915, endPoint y: 220, distance: 102.4
click at [925, 219] on div "Settings Preview Exclude Fans - Handle Chats with AI Cancel Save Exclude Fans S…" at bounding box center [678, 396] width 1357 height 793
click at [1077, 630] on div at bounding box center [1034, 634] width 111 height 18
type input "500"
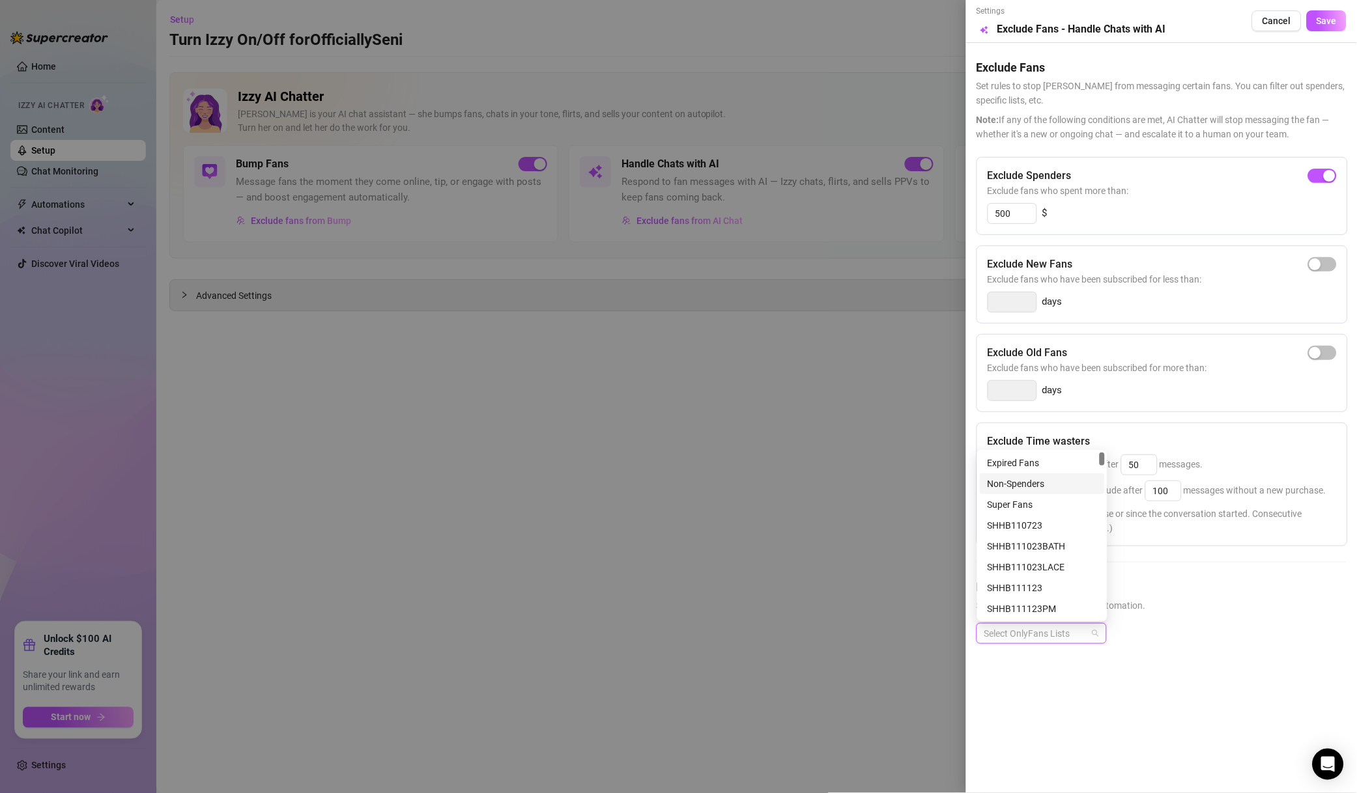
click at [1041, 478] on div "Non-Spenders" at bounding box center [1041, 484] width 109 height 14
click at [1045, 500] on div "Super Fans" at bounding box center [1041, 505] width 109 height 14
click at [1045, 526] on div "Muted" at bounding box center [1041, 526] width 109 height 14
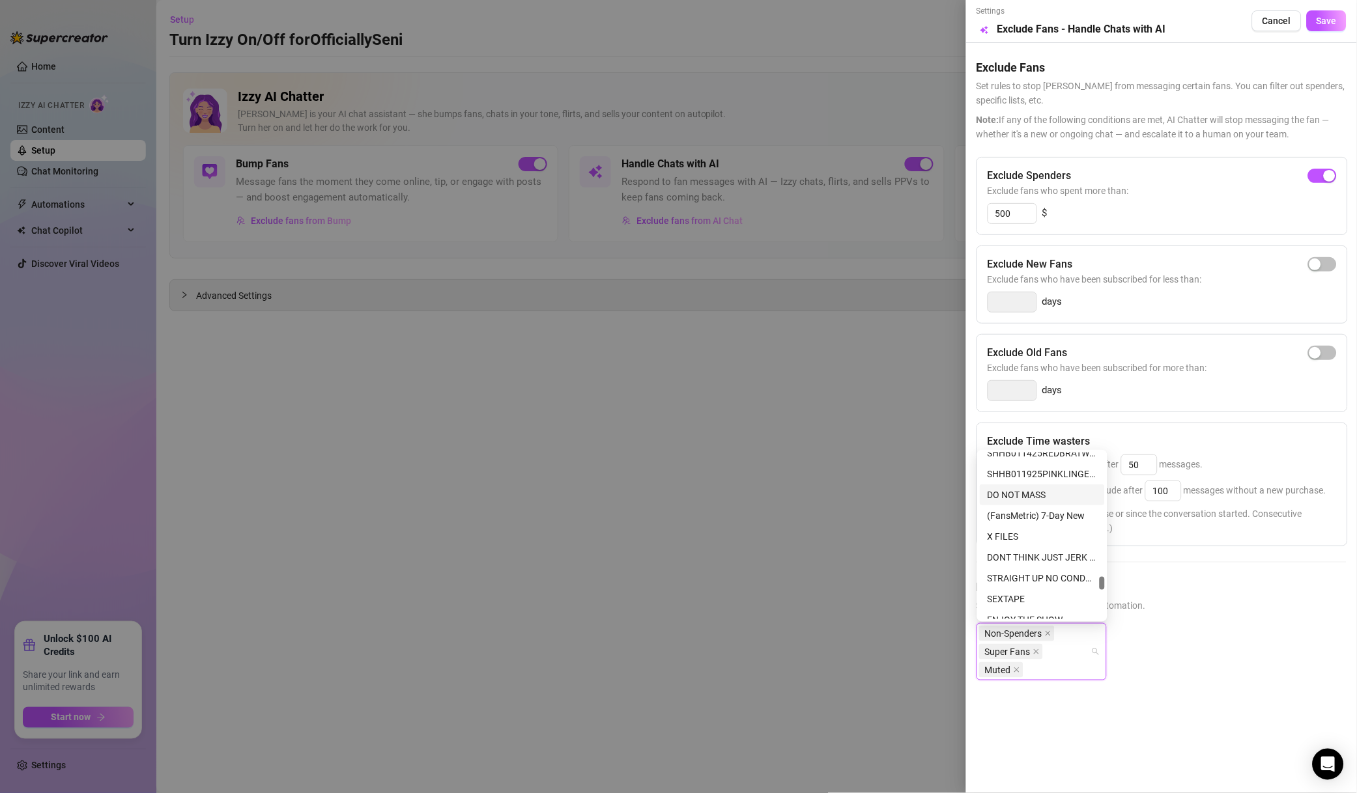
click at [1050, 499] on div "DO NOT MASS" at bounding box center [1041, 495] width 109 height 14
click at [1334, 11] on button "Save" at bounding box center [1326, 20] width 40 height 21
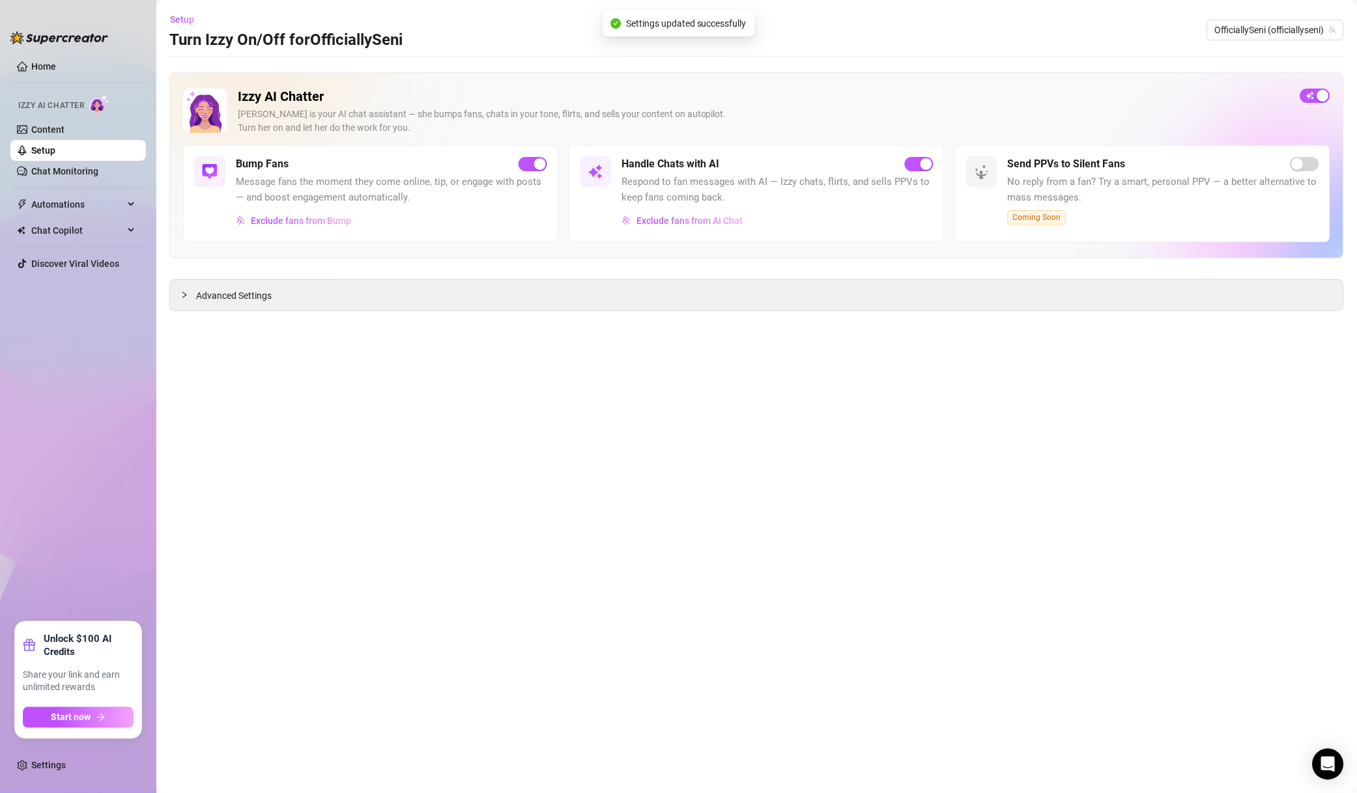
click at [346, 231] on button "Exclude fans from Bump" at bounding box center [294, 220] width 116 height 21
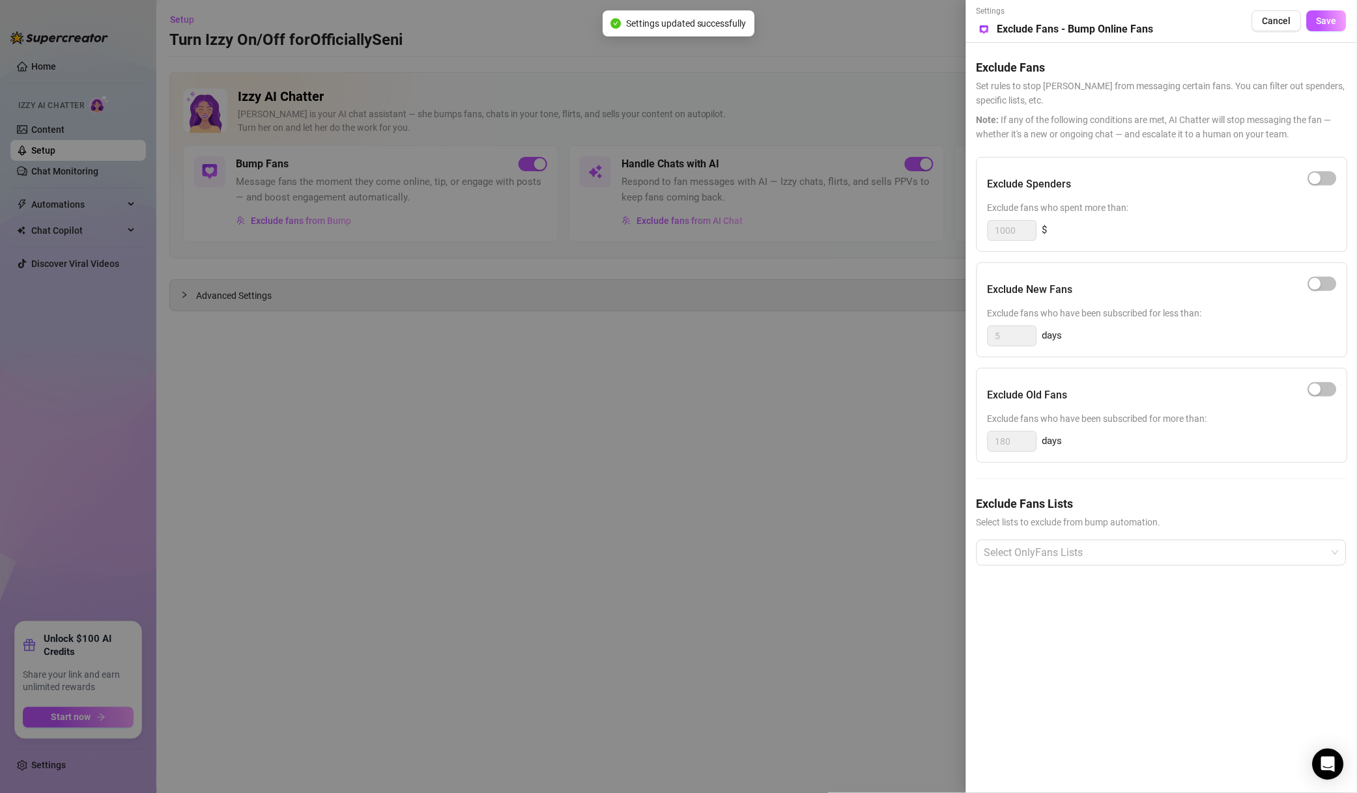
click at [1312, 184] on div "button" at bounding box center [1315, 179] width 12 height 12
drag, startPoint x: 1021, startPoint y: 231, endPoint x: 918, endPoint y: 226, distance: 103.0
click at [918, 226] on div "Settings Preview Exclude Fans - Bump Online Fans Cancel Save Exclude Fans Set r…" at bounding box center [678, 396] width 1357 height 793
type input "500"
click at [1184, 212] on span "Exclude fans who spent more than:" at bounding box center [1161, 208] width 349 height 14
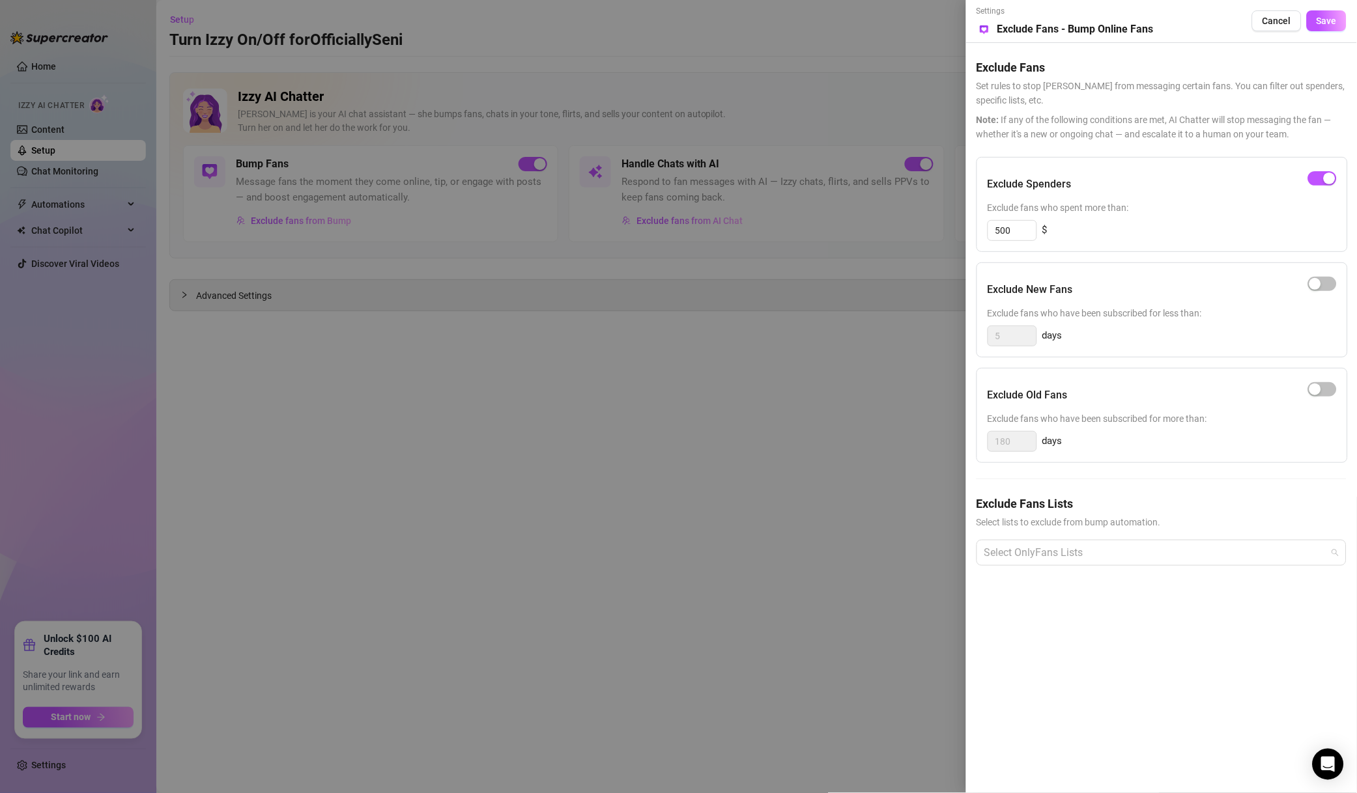
click at [1039, 551] on div at bounding box center [1154, 552] width 351 height 23
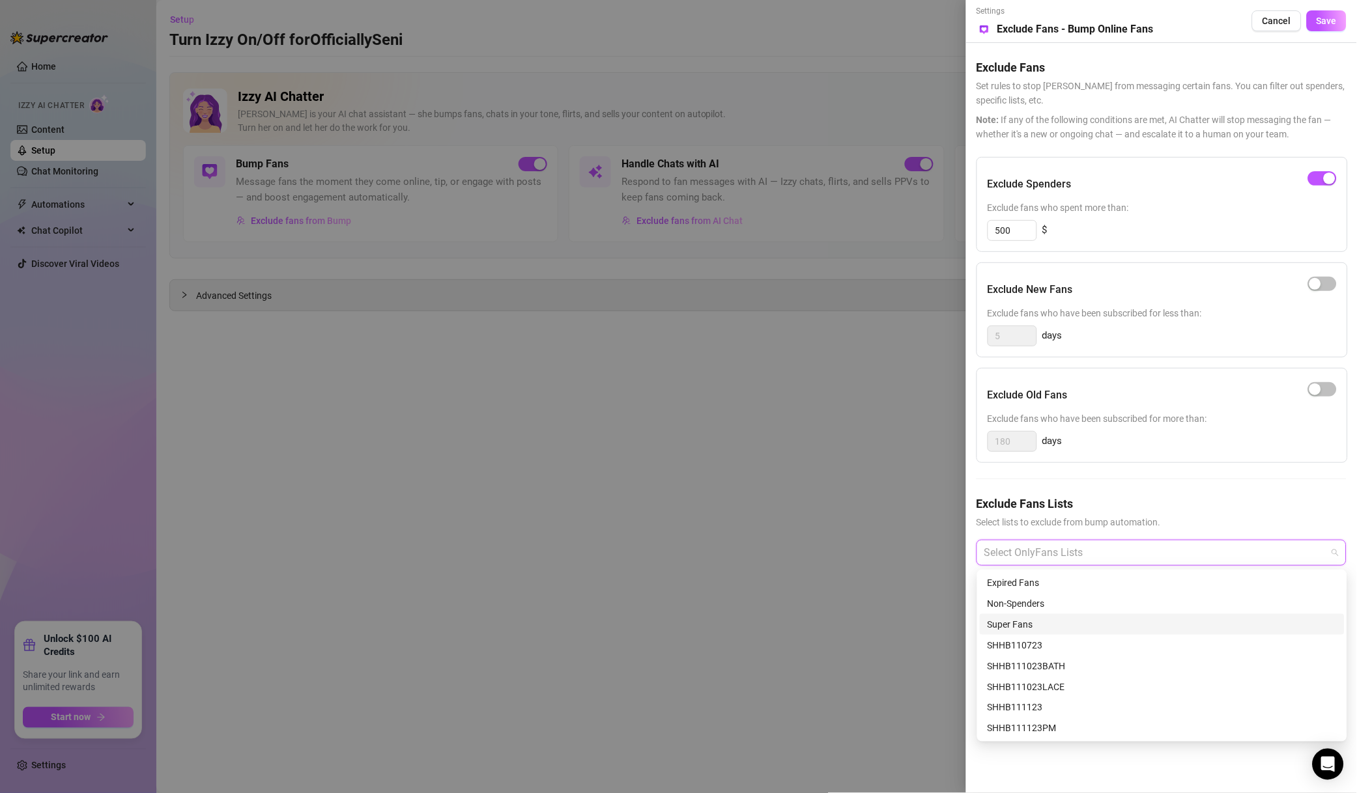
click at [1054, 619] on div "Super Fans" at bounding box center [1161, 624] width 349 height 14
click at [1058, 608] on div "Non-Spenders" at bounding box center [1161, 604] width 349 height 14
click at [1053, 631] on div "DO NOT MASS" at bounding box center [1161, 636] width 349 height 14
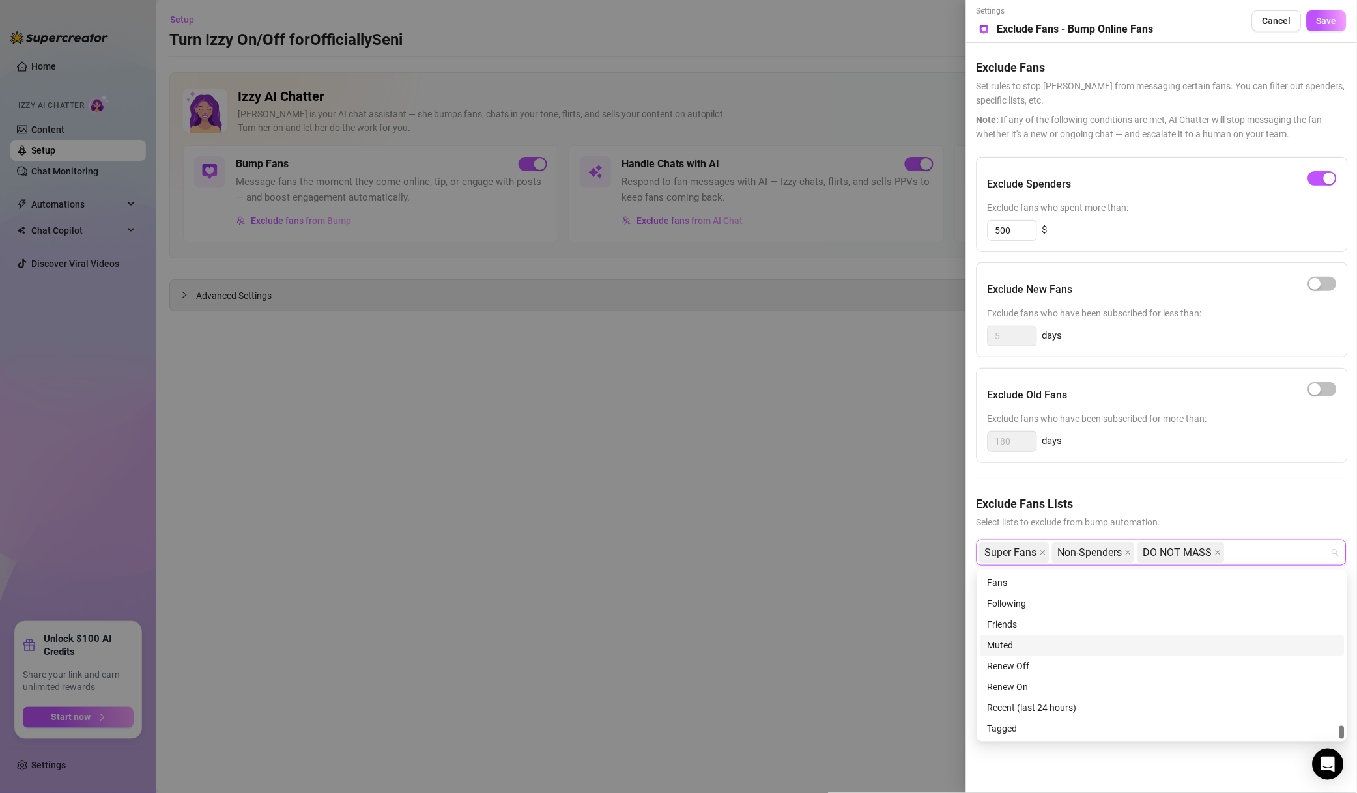
click at [1043, 653] on div "Muted" at bounding box center [1161, 646] width 349 height 14
click at [1322, 18] on span "Save" at bounding box center [1326, 21] width 20 height 10
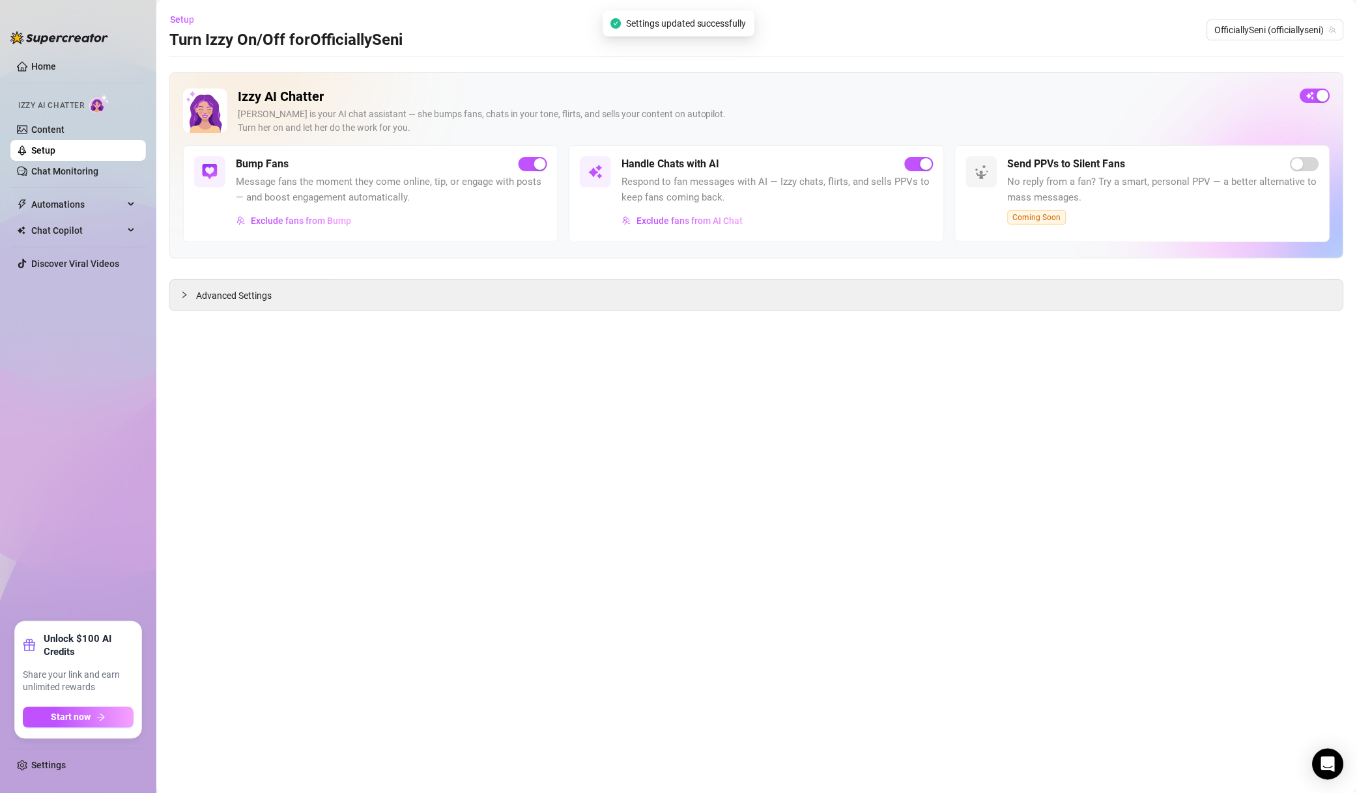
click at [1280, 29] on span "OfficiallySeni (officiallyseni)" at bounding box center [1275, 30] width 121 height 20
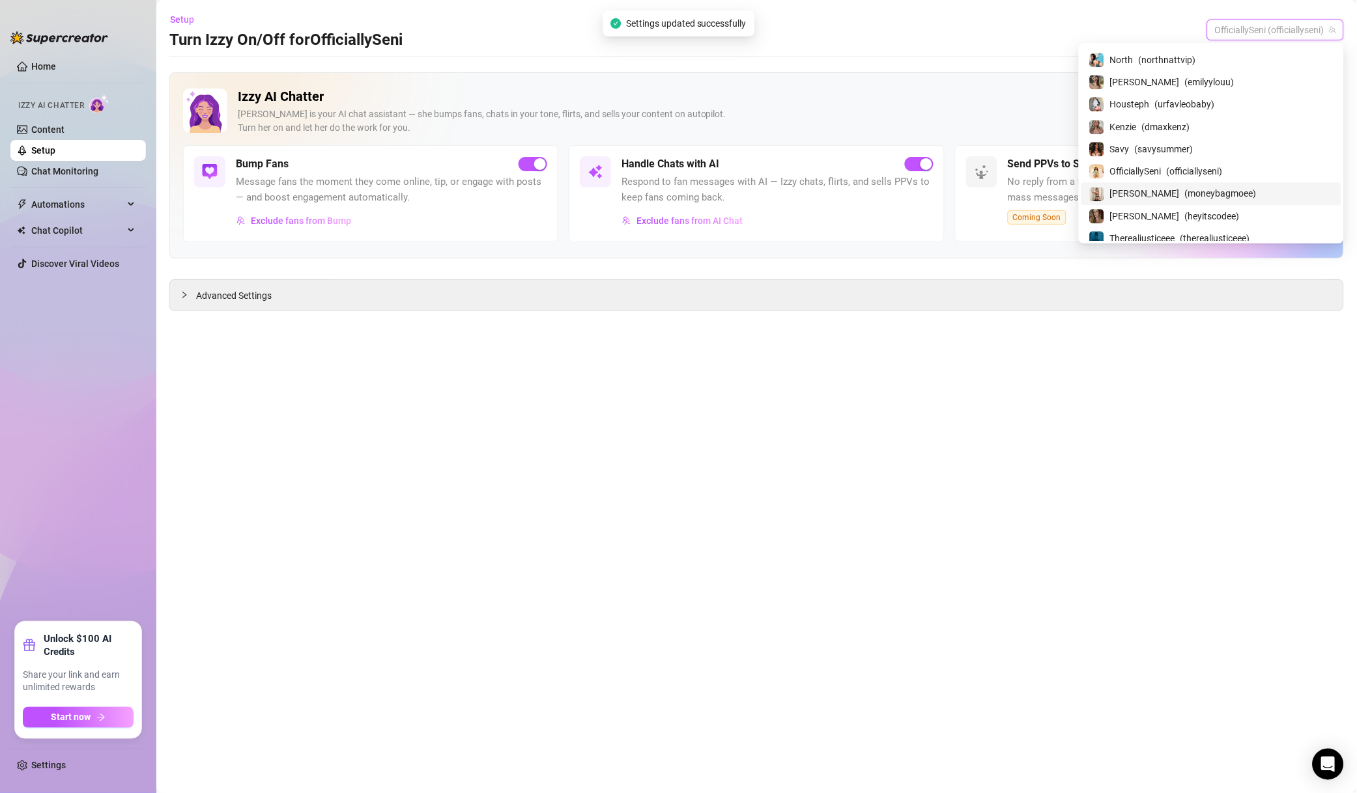
click at [1221, 200] on span "( moneybagmoee )" at bounding box center [1221, 193] width 72 height 14
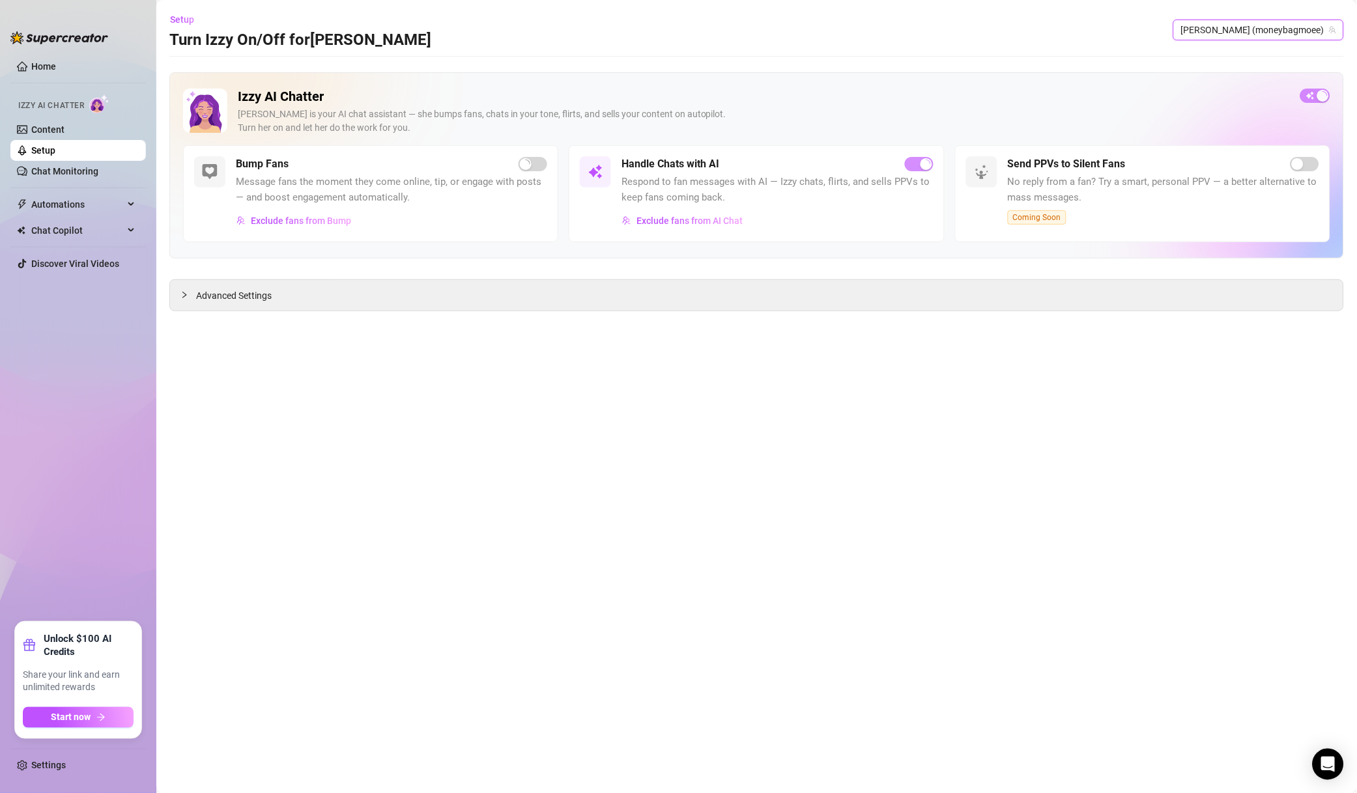
click at [725, 219] on span "Exclude fans from AI Chat" at bounding box center [689, 221] width 106 height 10
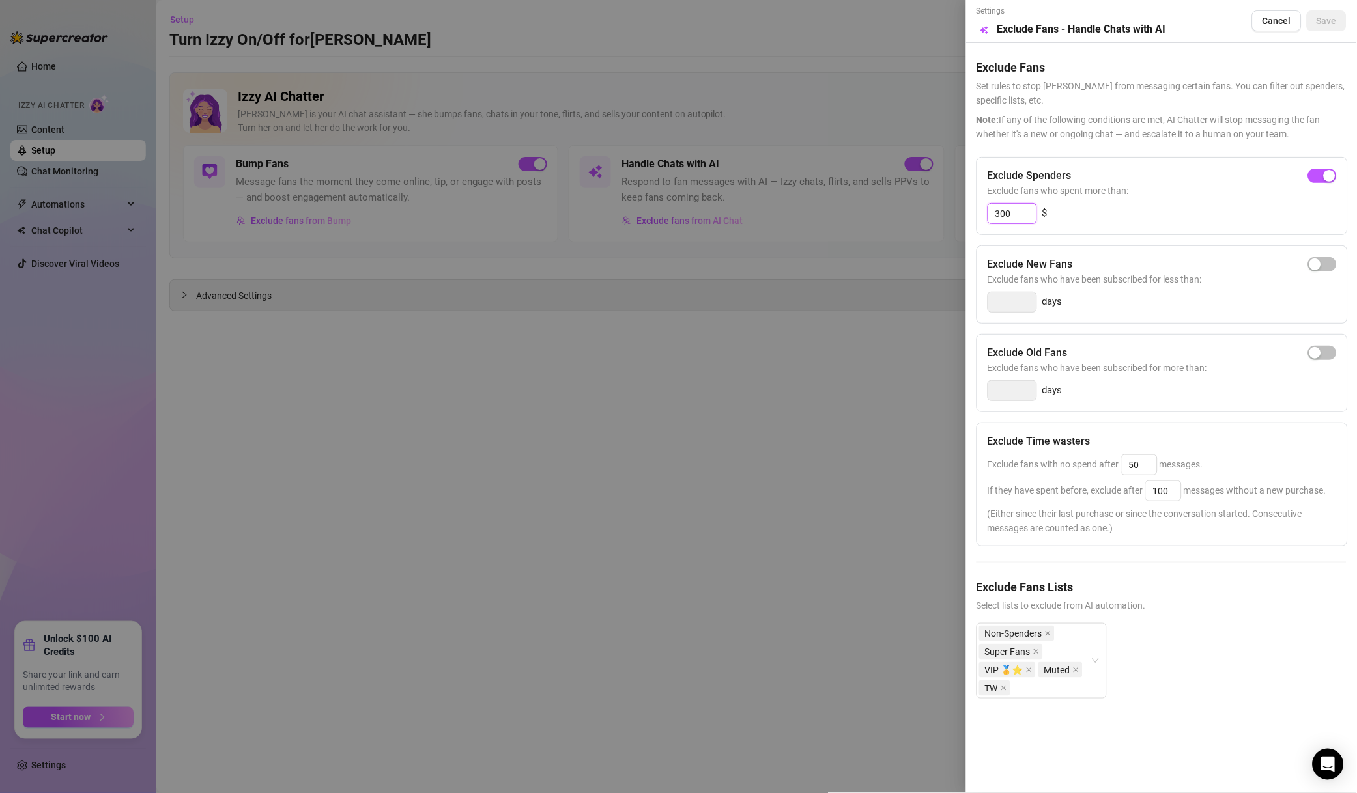
drag, startPoint x: 1012, startPoint y: 209, endPoint x: 888, endPoint y: 214, distance: 124.5
click at [888, 214] on div "Settings Preview Exclude Fans - Handle Chats with AI Cancel Save Exclude Fans S…" at bounding box center [678, 396] width 1357 height 793
type input "500"
click at [1327, 19] on span "Save" at bounding box center [1326, 21] width 20 height 10
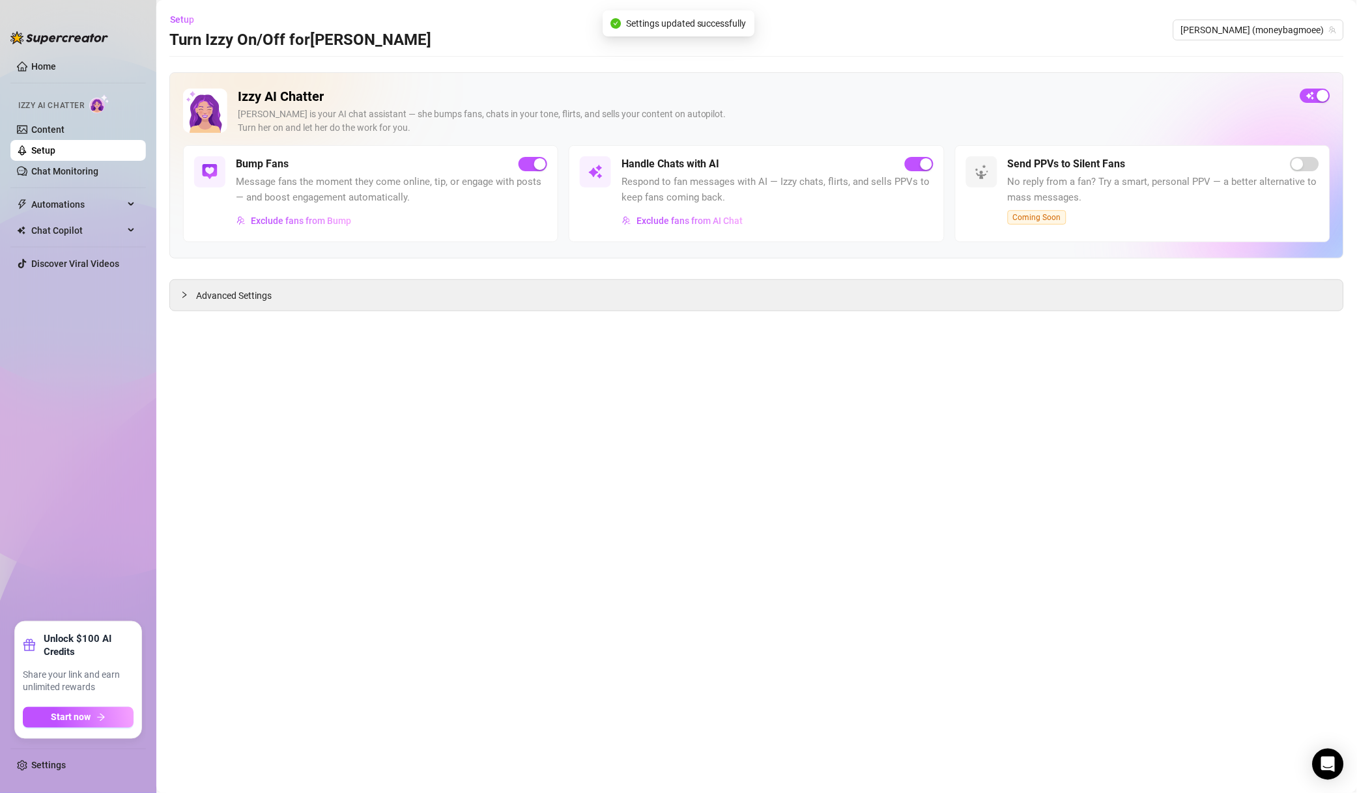
click at [294, 225] on span "Exclude fans from Bump" at bounding box center [301, 221] width 100 height 10
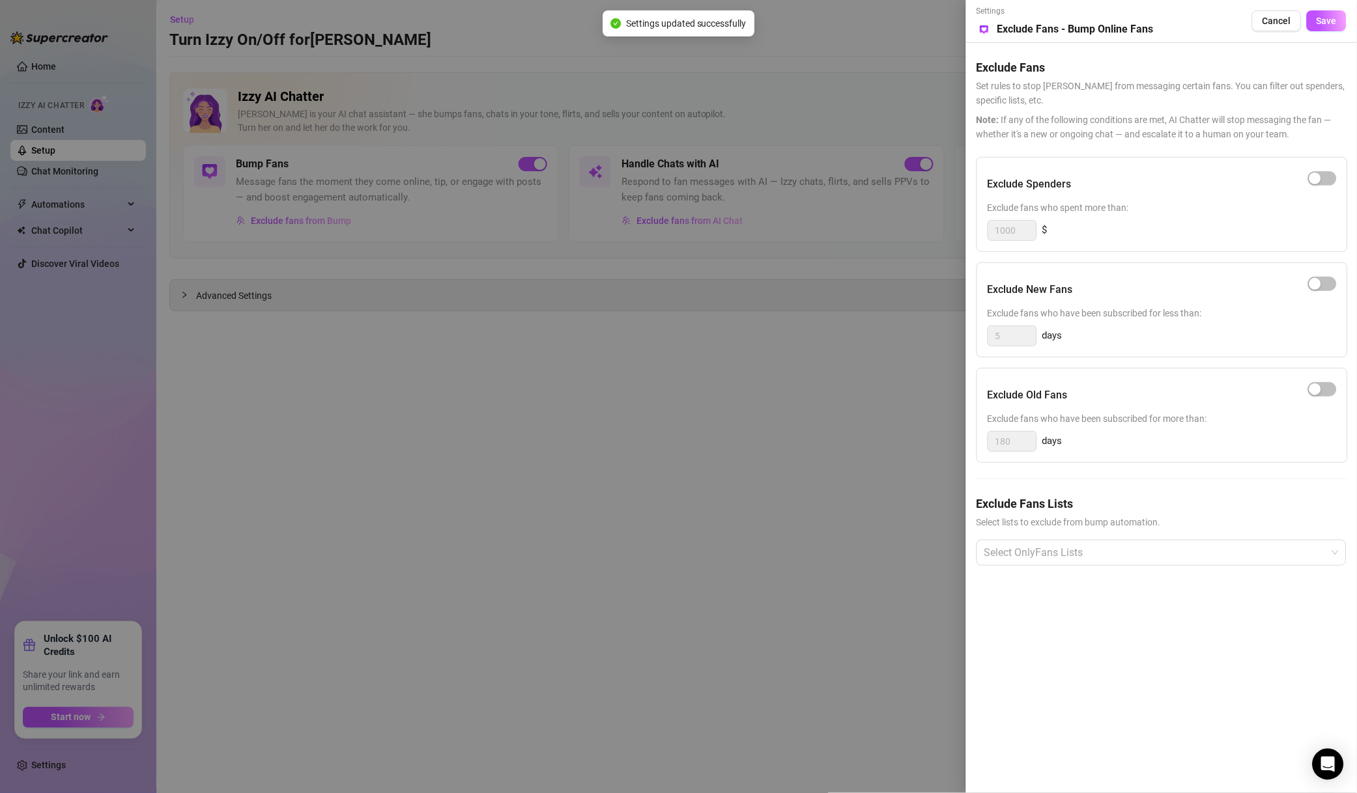
click at [1326, 179] on span "button" at bounding box center [1322, 178] width 29 height 14
drag, startPoint x: 905, startPoint y: 233, endPoint x: 885, endPoint y: 233, distance: 19.5
click at [886, 233] on div "Settings Preview Exclude Fans - Bump Online Fans Cancel Save Exclude Fans Set r…" at bounding box center [678, 396] width 1357 height 793
type input "500"
click at [1323, 23] on span "Save" at bounding box center [1326, 21] width 20 height 10
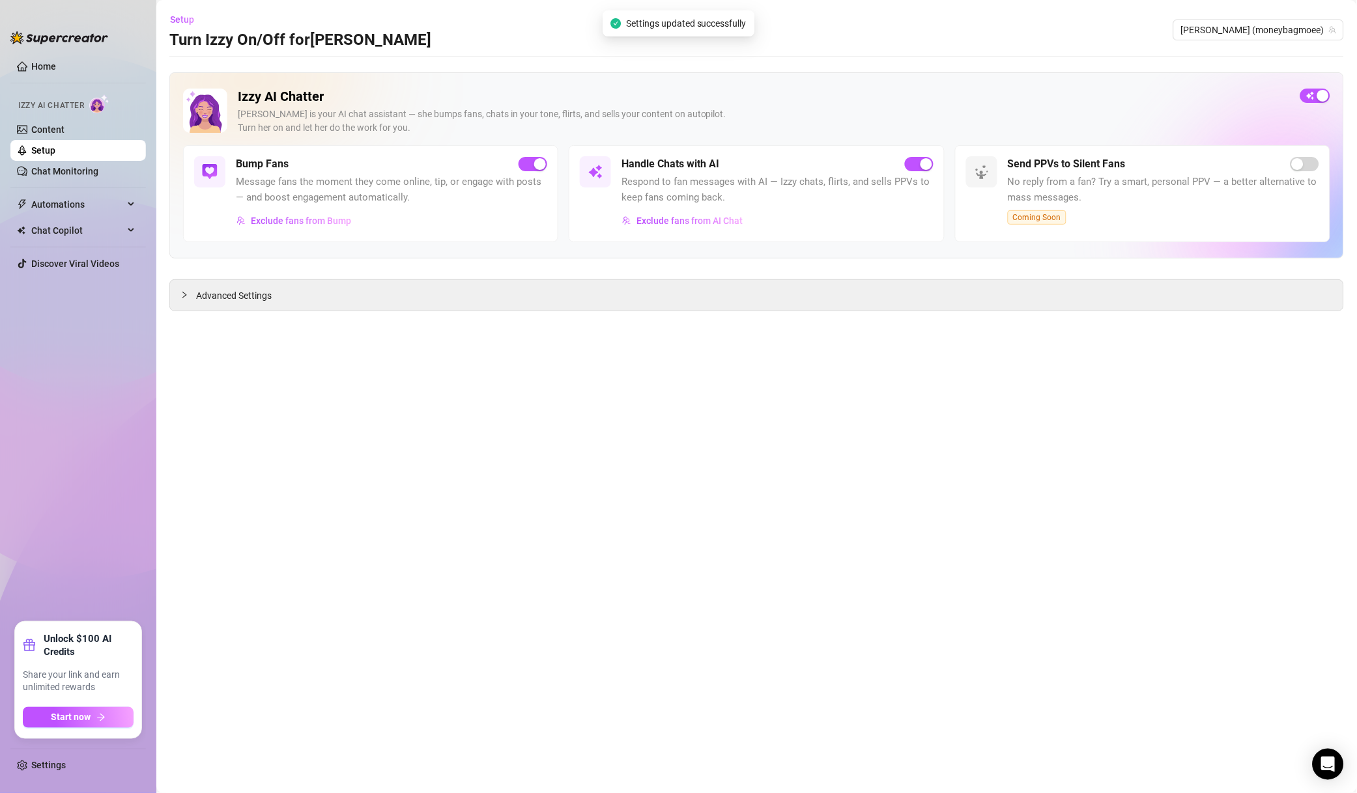
click at [325, 219] on span "Exclude fans from Bump" at bounding box center [301, 221] width 100 height 10
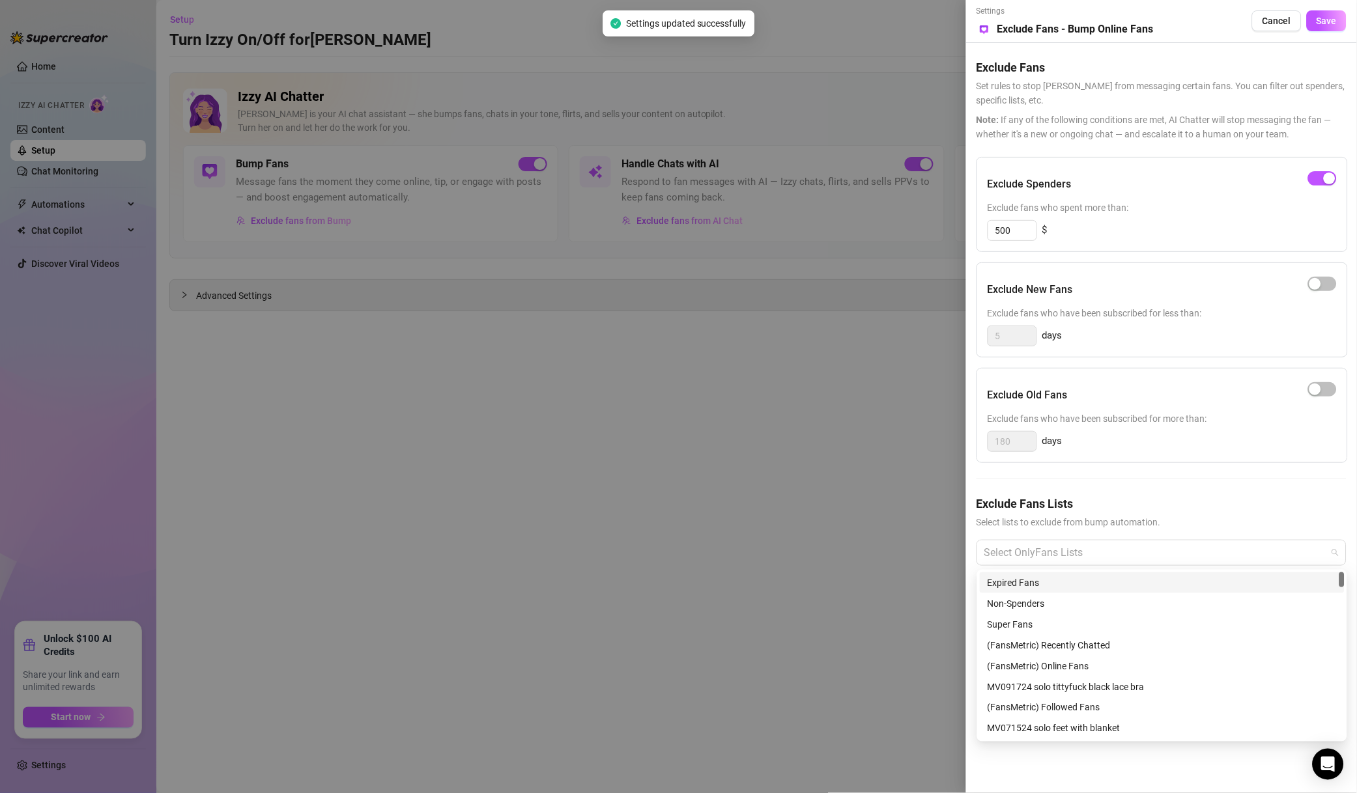
click at [1071, 564] on div at bounding box center [1154, 552] width 351 height 23
click at [1028, 608] on div "Non-Spenders" at bounding box center [1161, 604] width 349 height 14
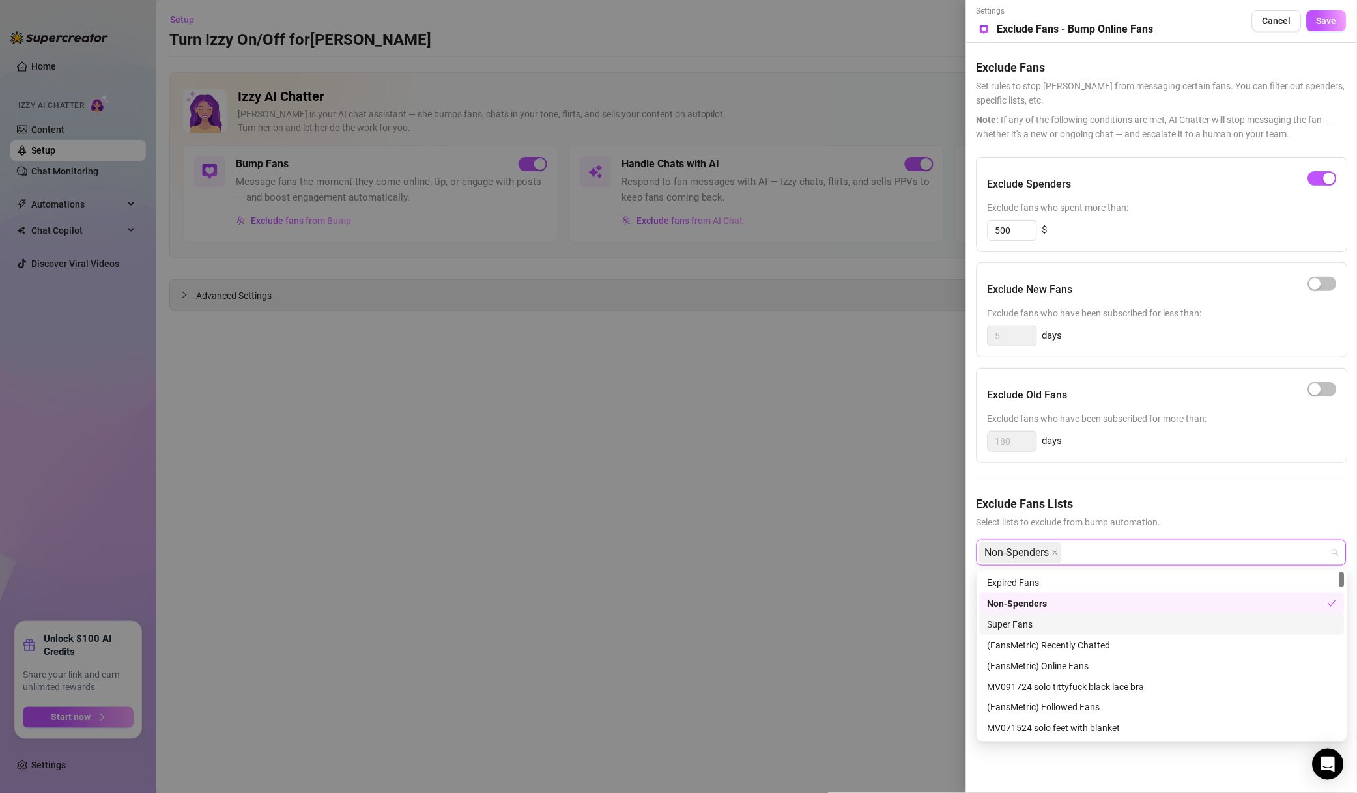
click at [1028, 619] on div "Super Fans" at bounding box center [1161, 624] width 349 height 14
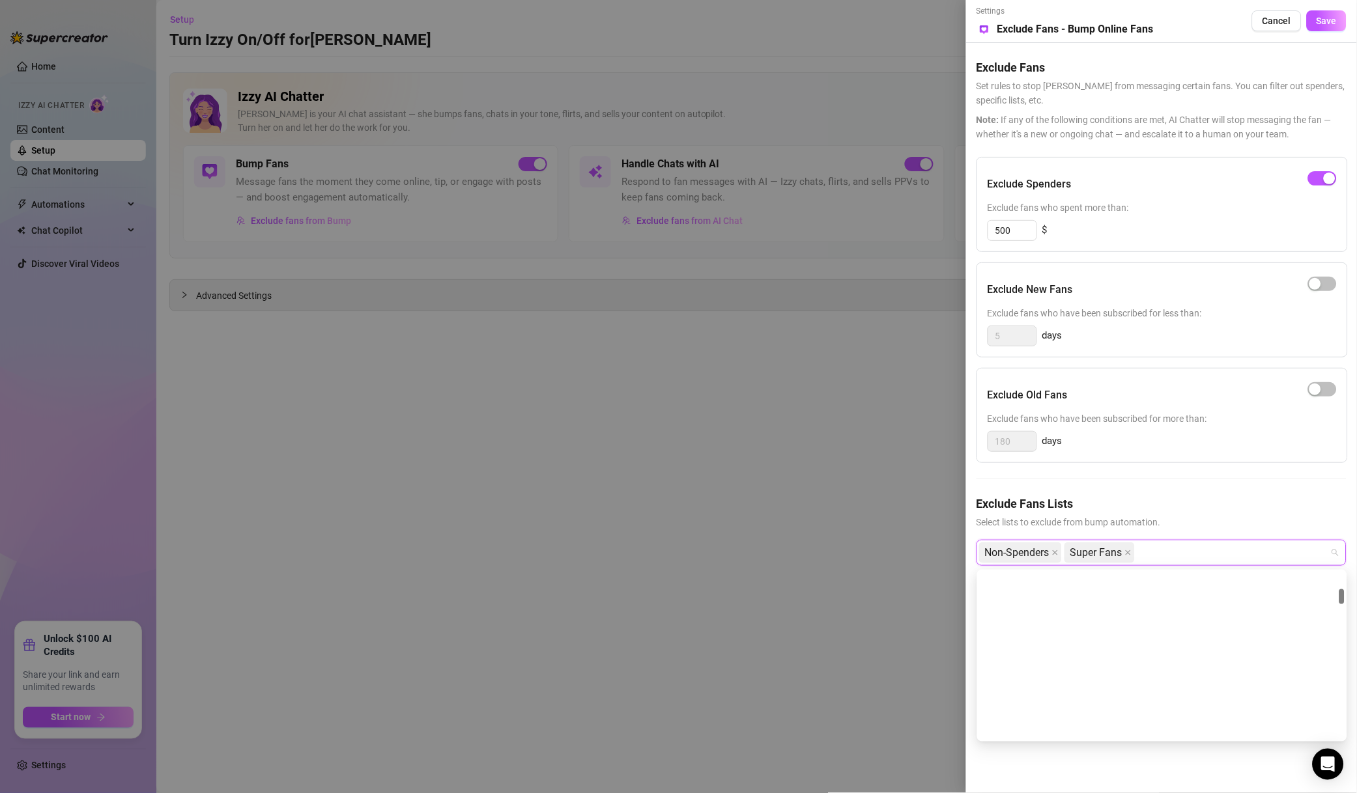
scroll to position [186, 0]
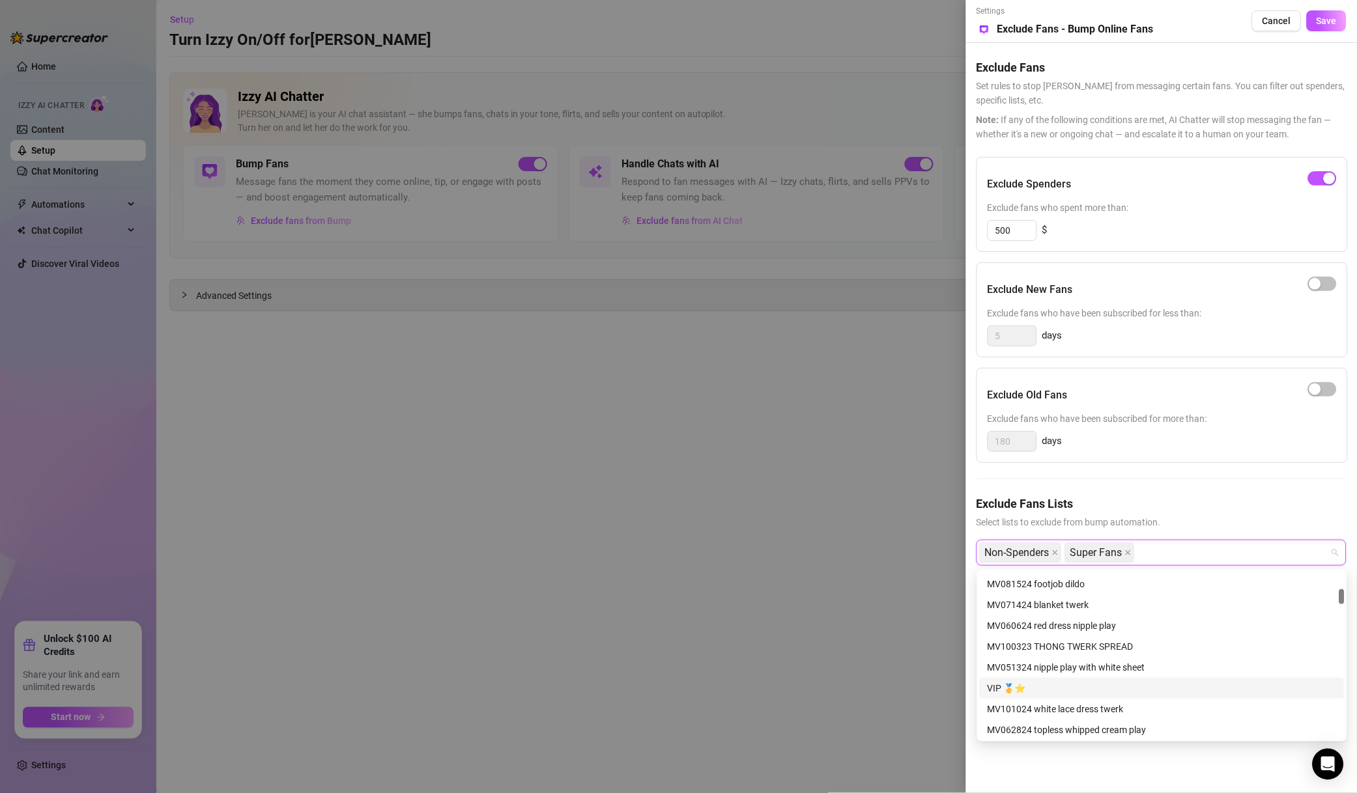
click at [1021, 690] on div "VIP 🥇⭐️" at bounding box center [1161, 688] width 349 height 14
click at [1039, 694] on div "Muted" at bounding box center [1161, 687] width 365 height 21
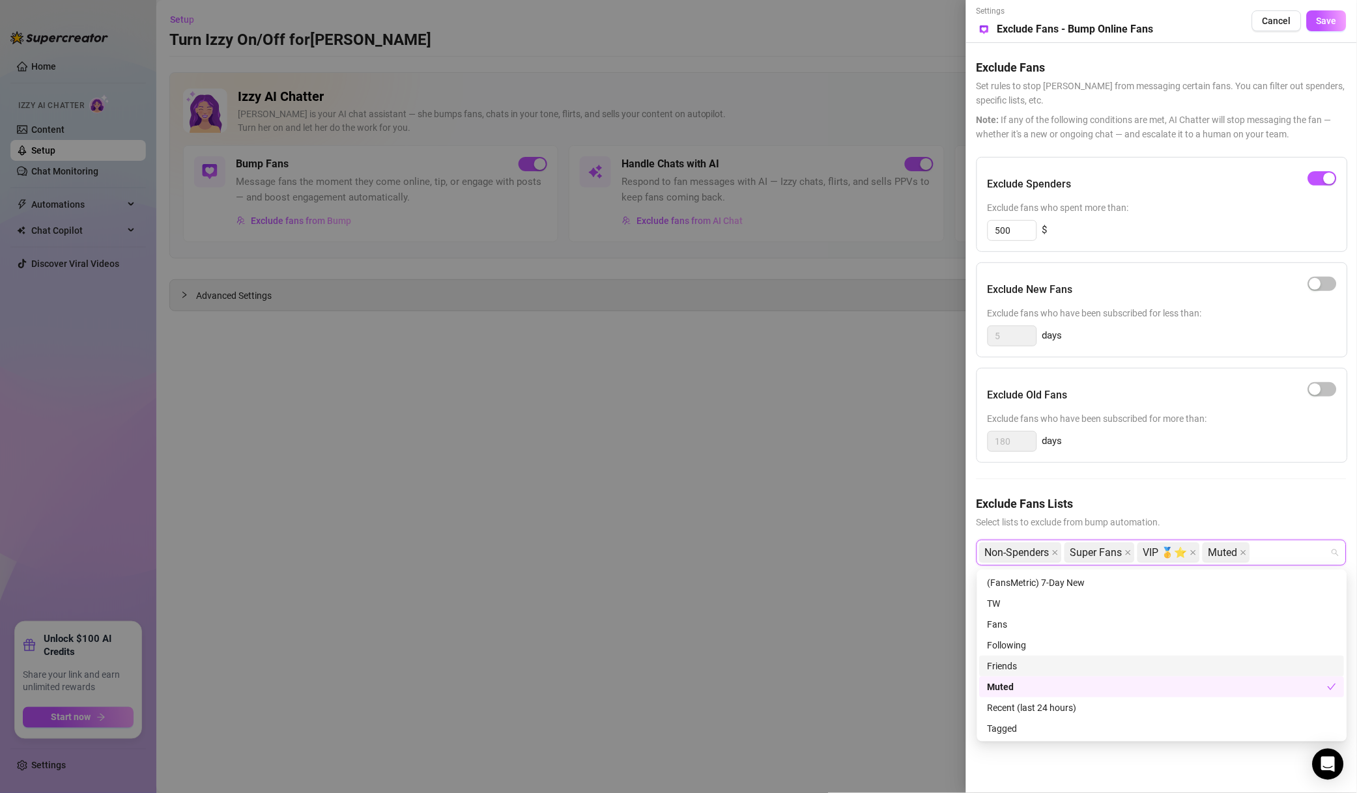
click at [1328, 26] on span "Save" at bounding box center [1326, 21] width 20 height 10
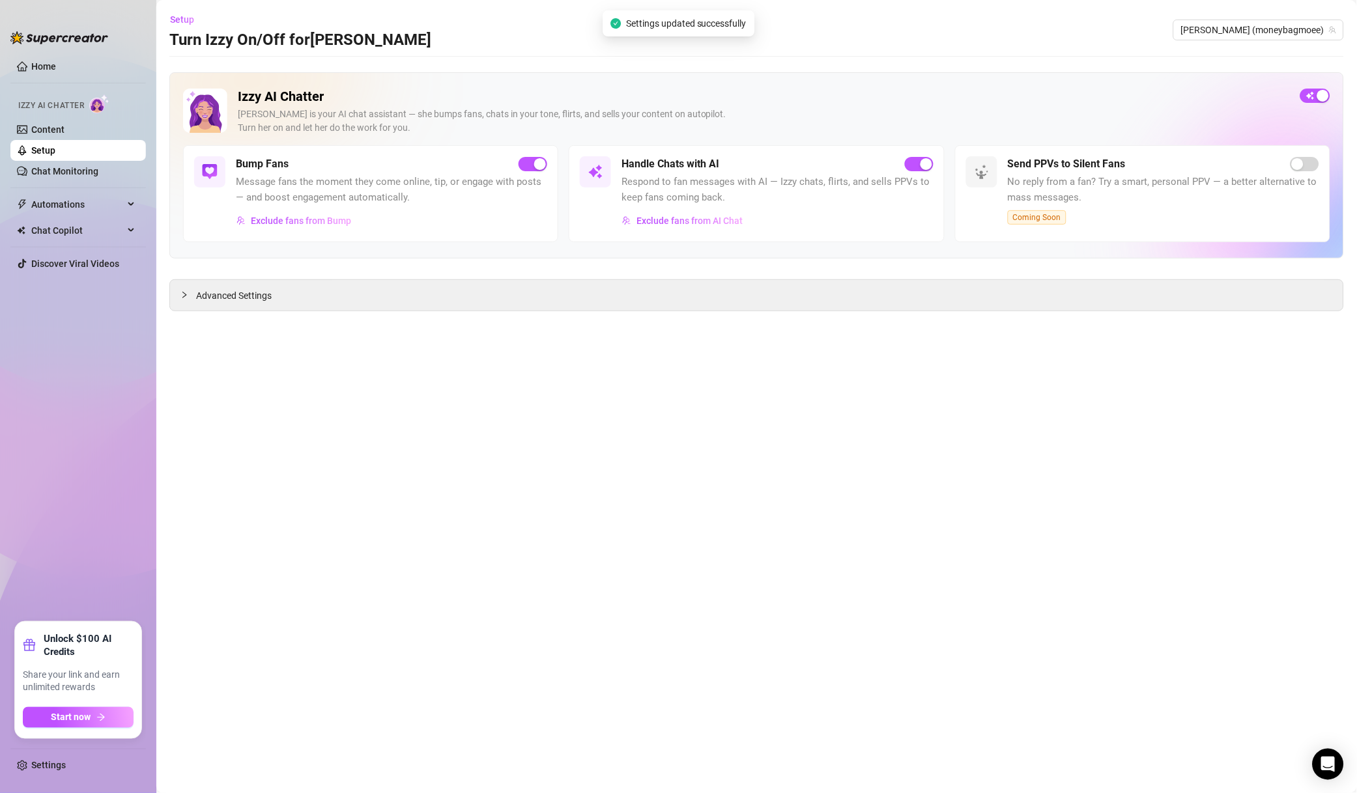
click at [705, 224] on span "Exclude fans from AI Chat" at bounding box center [689, 221] width 106 height 10
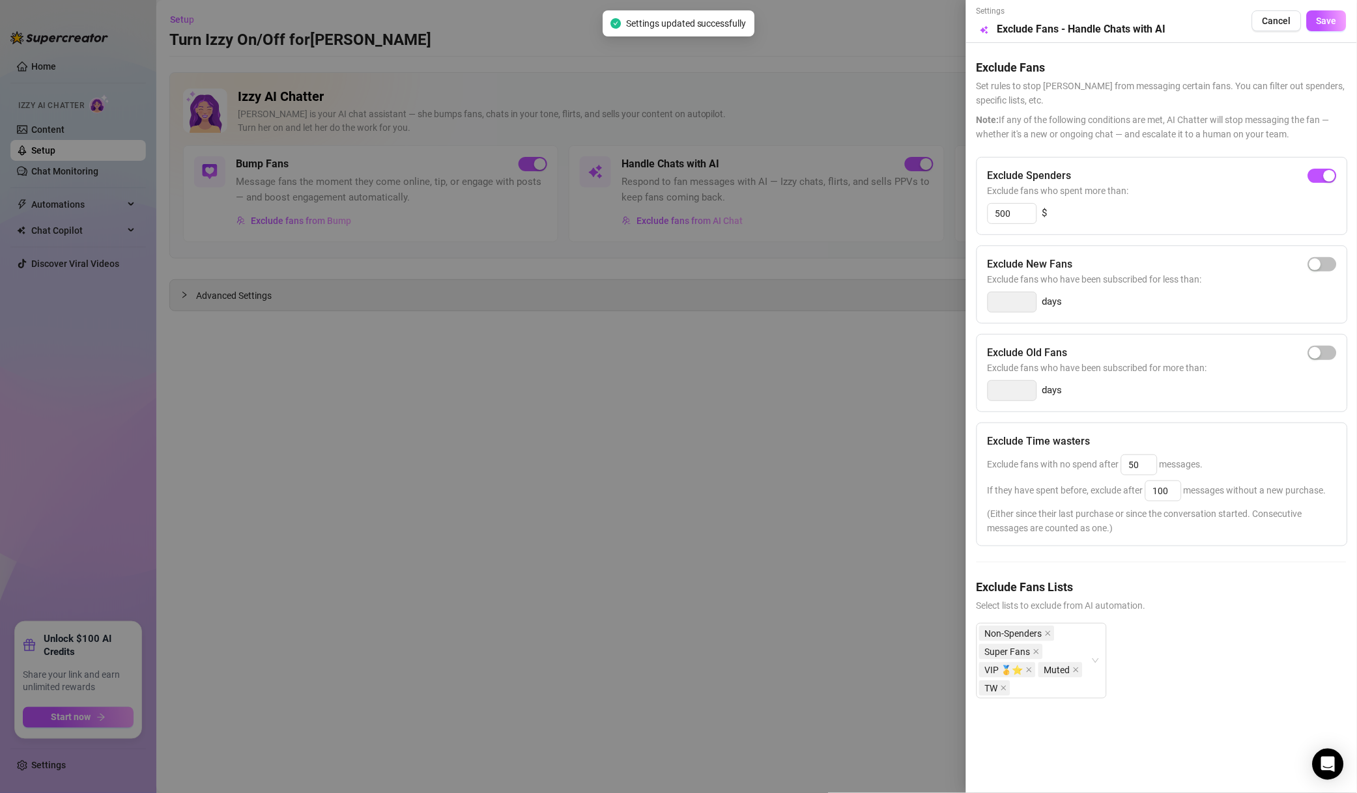
click at [814, 467] on div at bounding box center [678, 396] width 1357 height 793
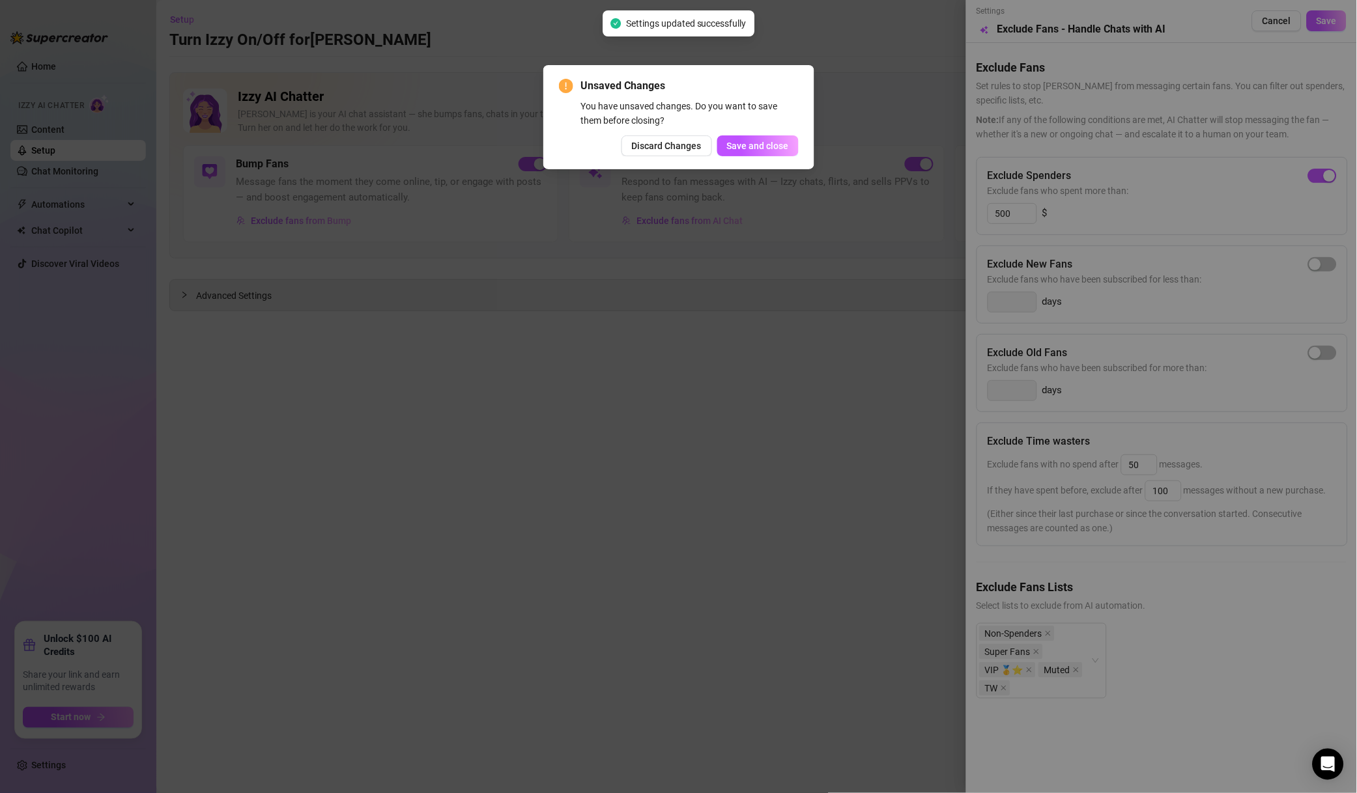
click at [750, 141] on span "Save and close" at bounding box center [758, 146] width 62 height 10
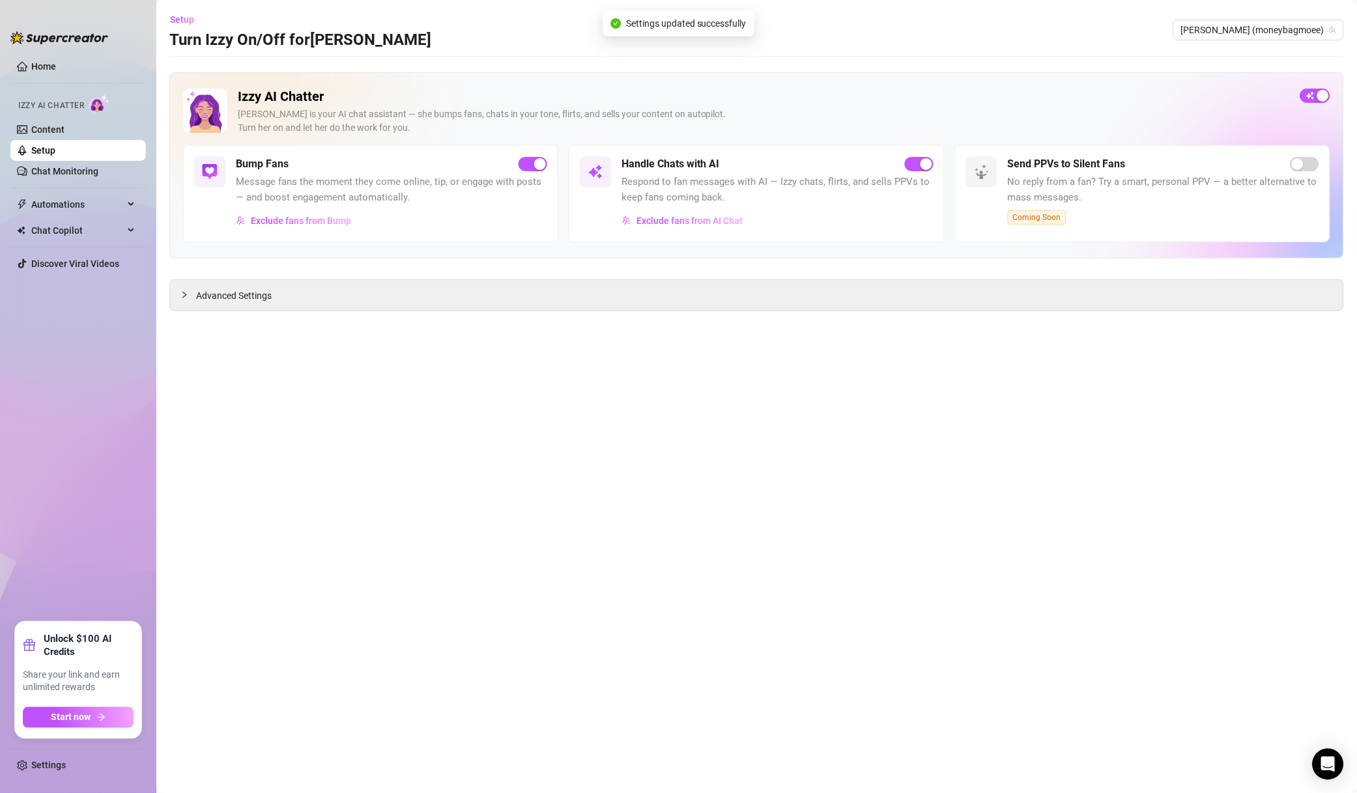
click at [1293, 42] on div "Setup Turn Izzy On/Off for [PERSON_NAME] [PERSON_NAME] (moneybagmoee)" at bounding box center [756, 30] width 1174 height 42
click at [1293, 35] on span "[PERSON_NAME] (moneybagmoee)" at bounding box center [1258, 30] width 155 height 20
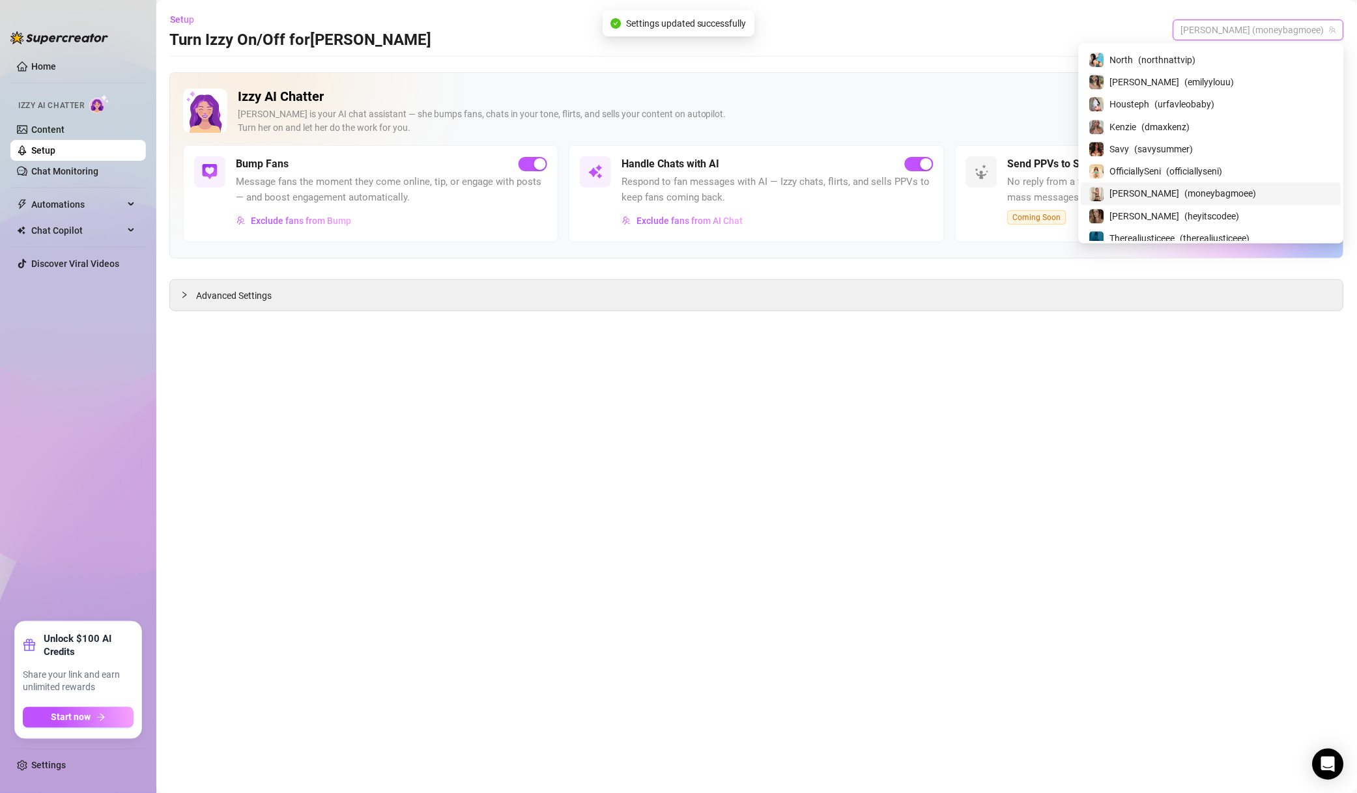
scroll to position [1029, 0]
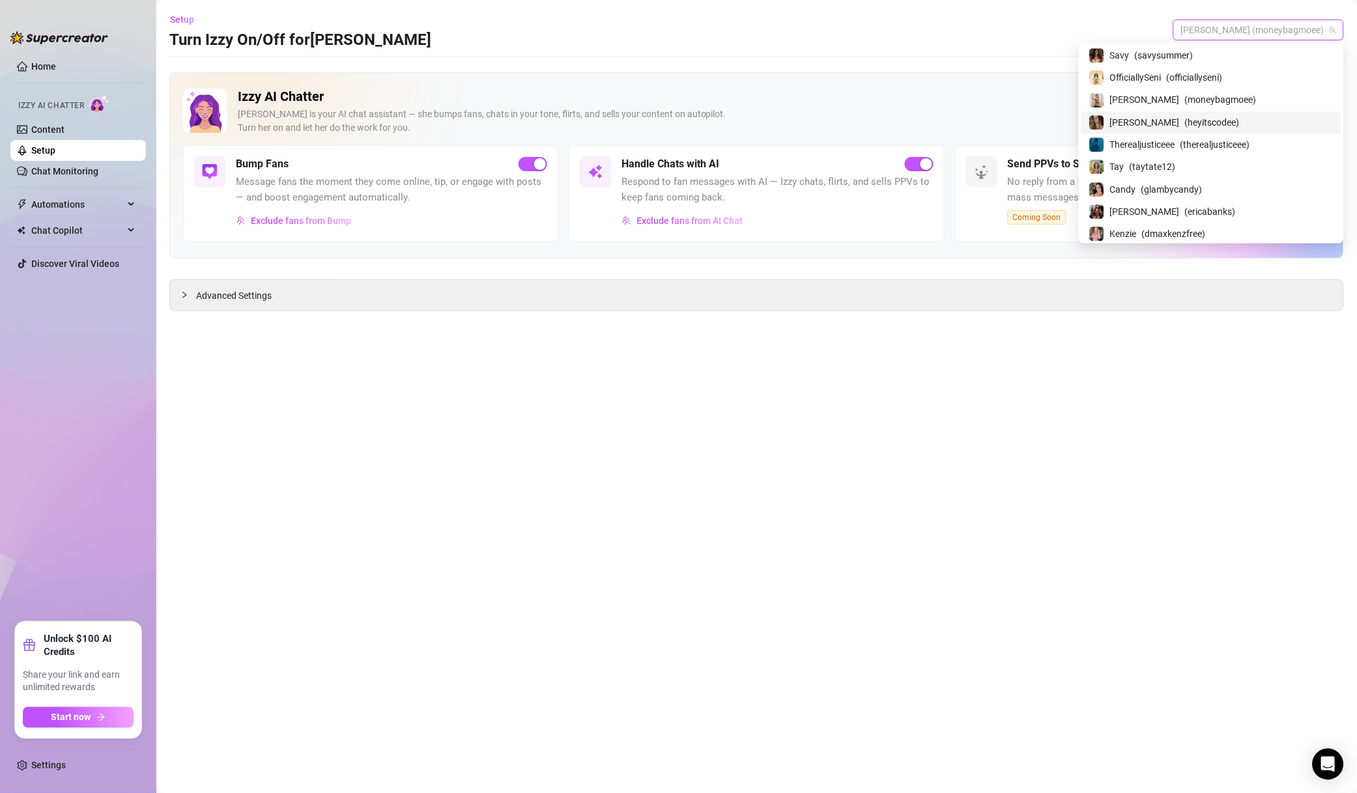
click at [1213, 124] on span "( heyitscodee )" at bounding box center [1212, 122] width 55 height 14
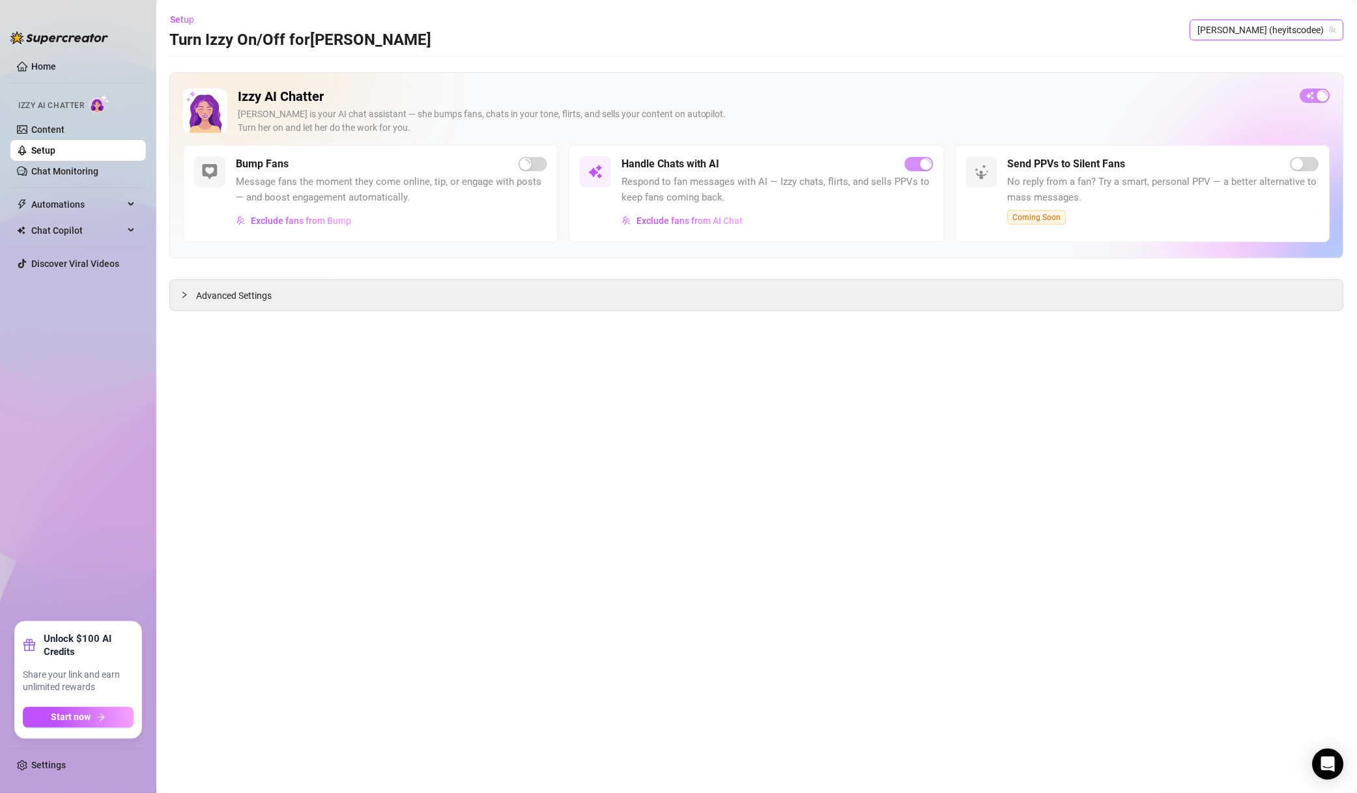
click at [715, 220] on span "Exclude fans from AI Chat" at bounding box center [689, 221] width 106 height 10
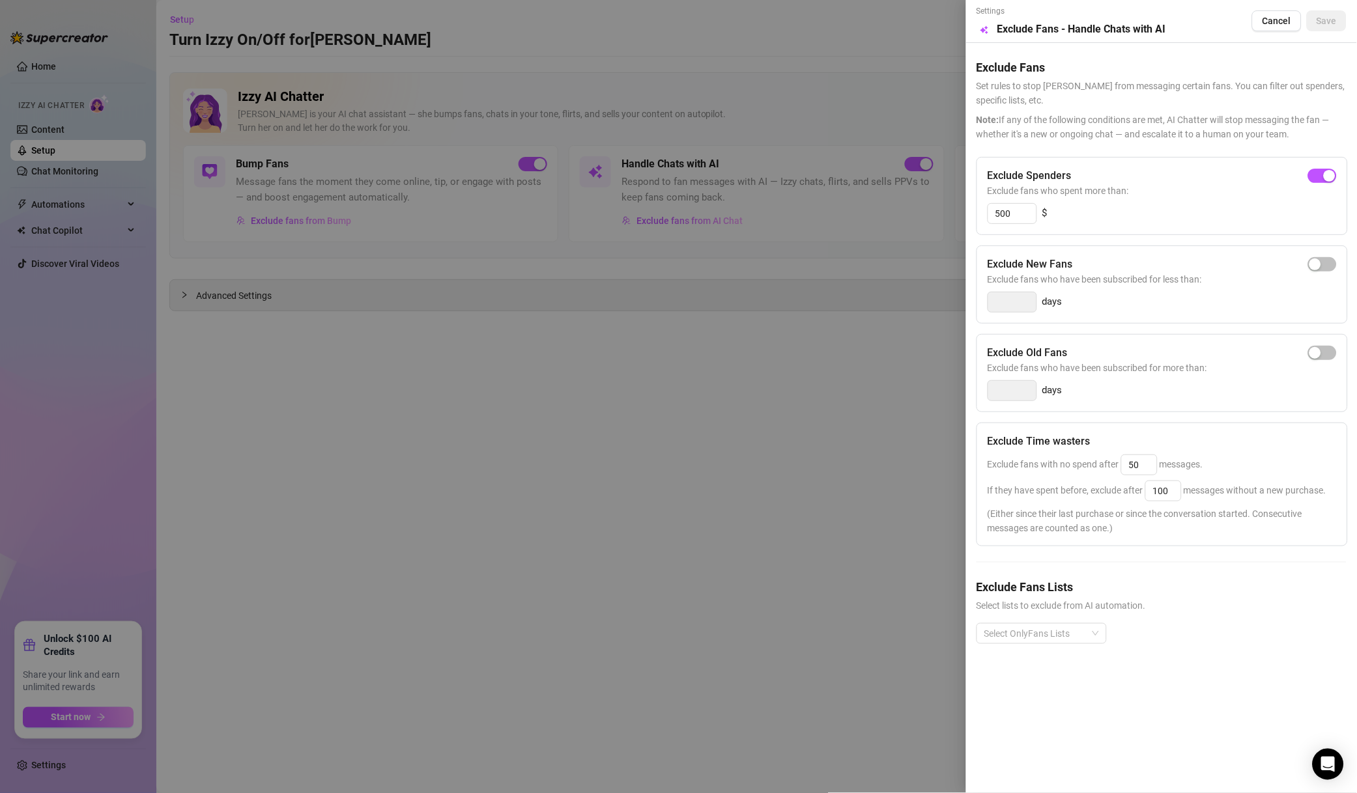
click at [1051, 634] on div at bounding box center [1034, 634] width 111 height 18
click at [1046, 480] on div "Non-Spenders" at bounding box center [1041, 484] width 109 height 14
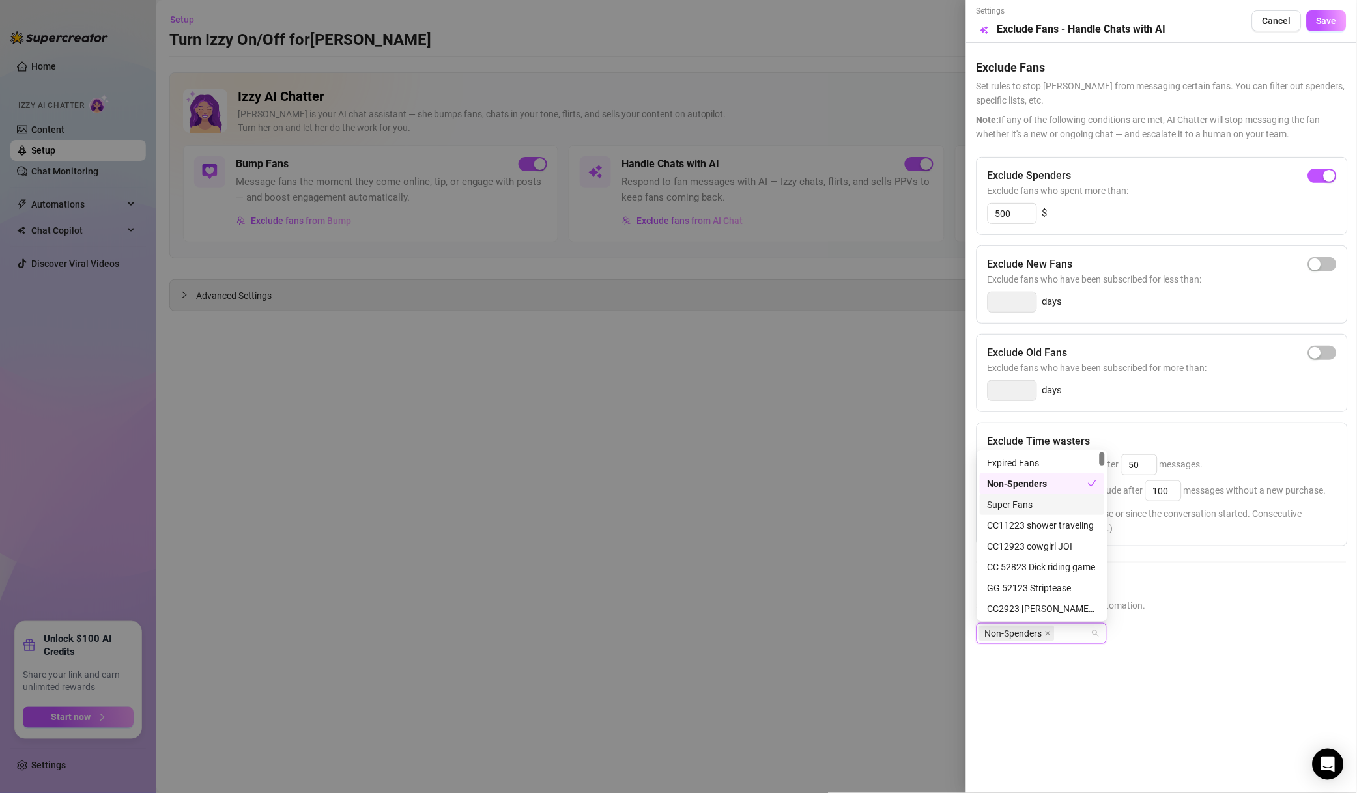
click at [1042, 501] on div "Super Fans" at bounding box center [1041, 505] width 109 height 14
click at [1053, 515] on div "High Spenders" at bounding box center [1041, 516] width 109 height 14
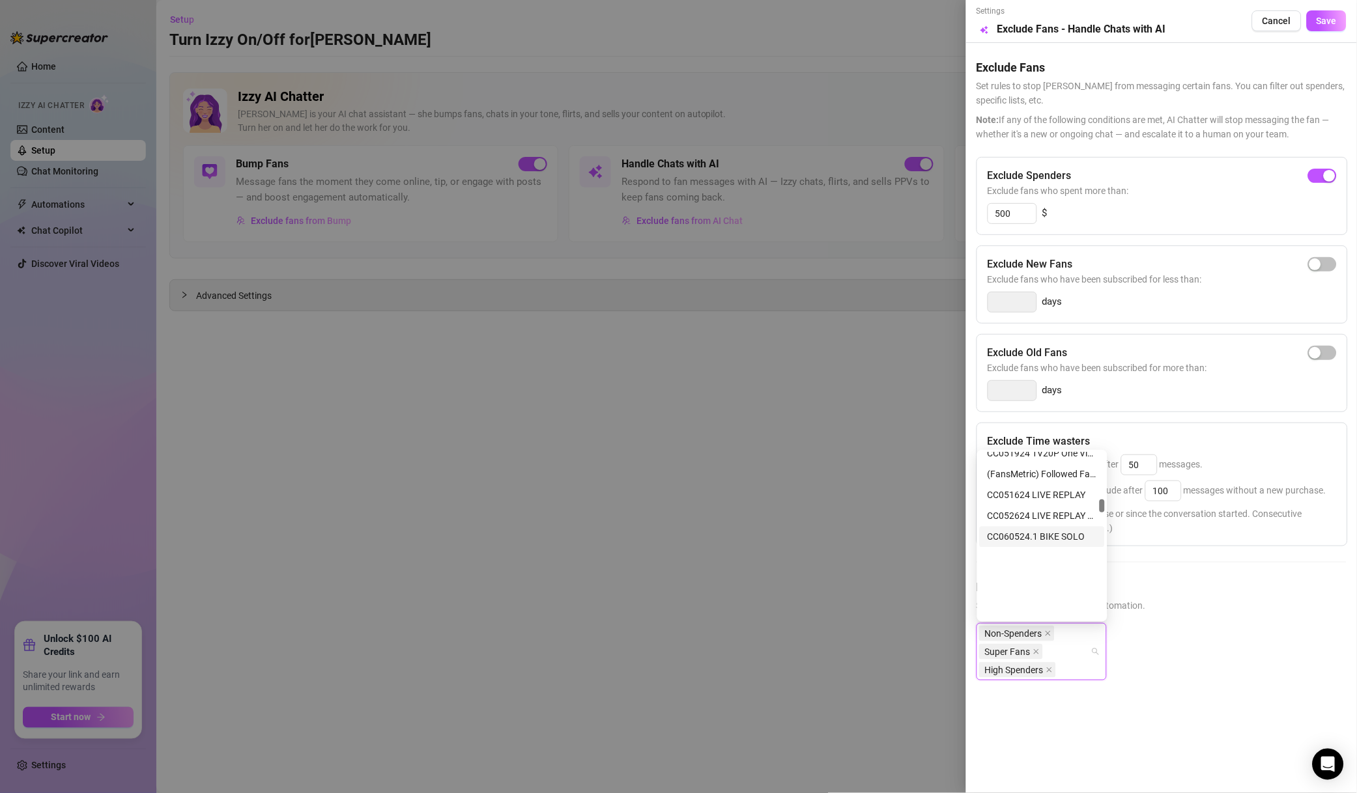
scroll to position [2249, 0]
click at [1025, 518] on div "VIPs ♥️" at bounding box center [1041, 516] width 109 height 14
click at [1029, 568] on div "Muted" at bounding box center [1041, 568] width 109 height 14
click at [1341, 27] on button "Save" at bounding box center [1326, 20] width 40 height 21
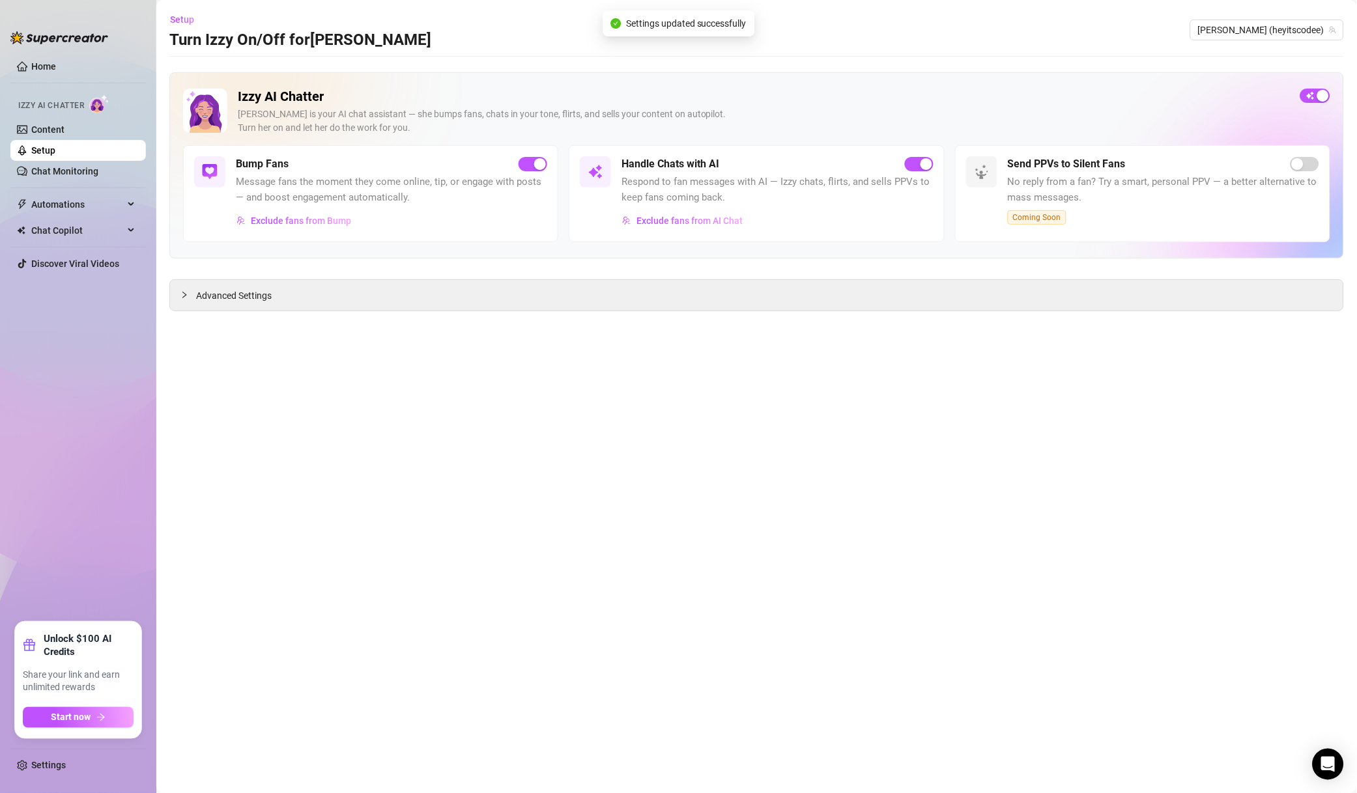
click at [340, 228] on button "Exclude fans from Bump" at bounding box center [294, 220] width 116 height 21
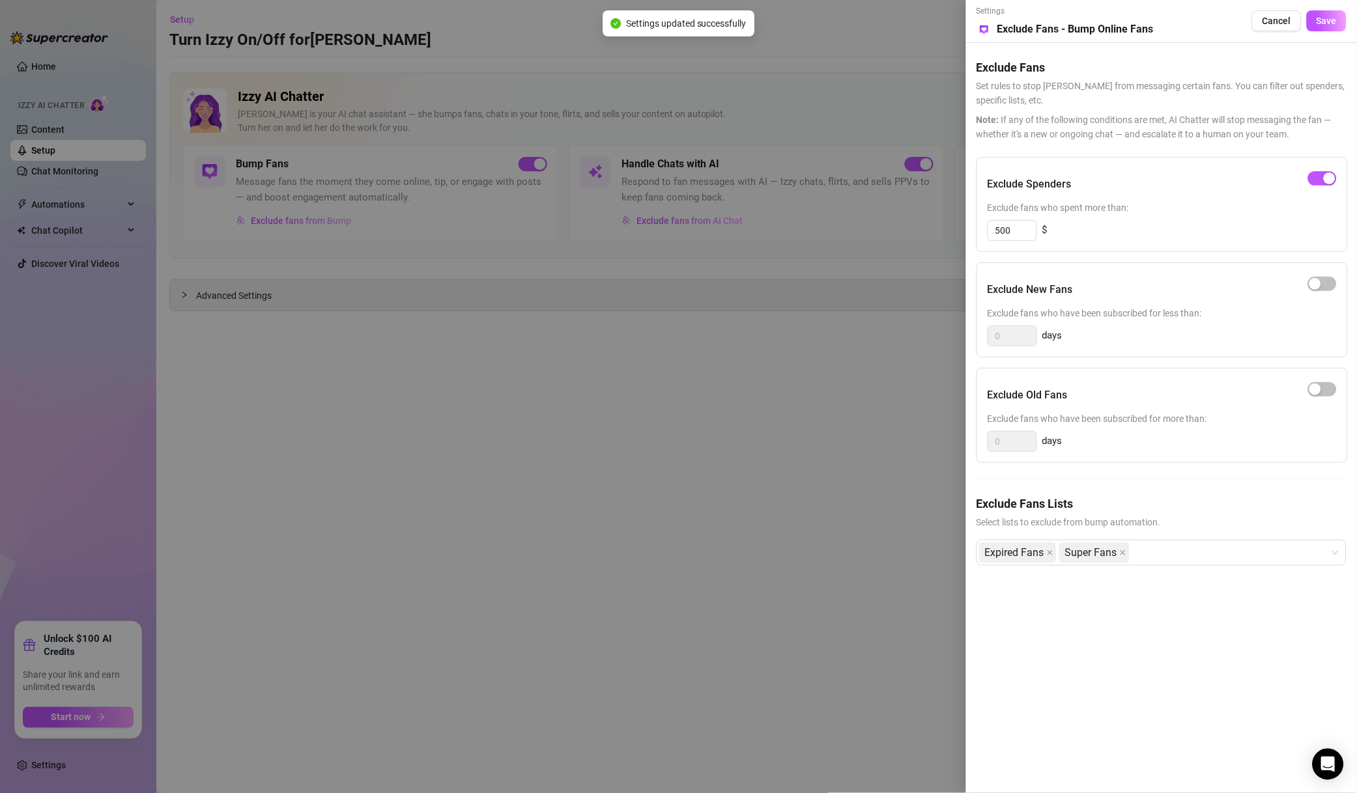
click at [1185, 560] on div "Expired Fans Super Fans" at bounding box center [1154, 552] width 351 height 23
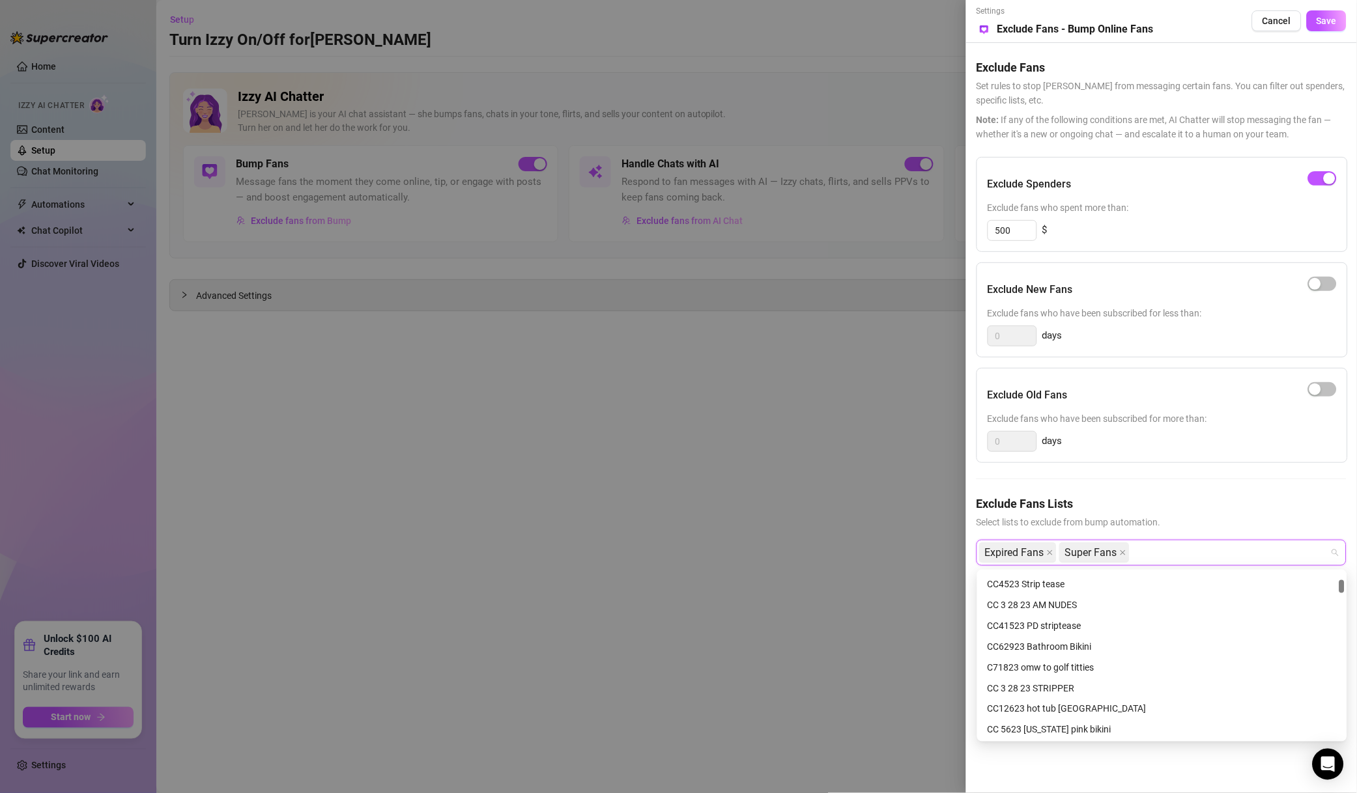
scroll to position [0, 0]
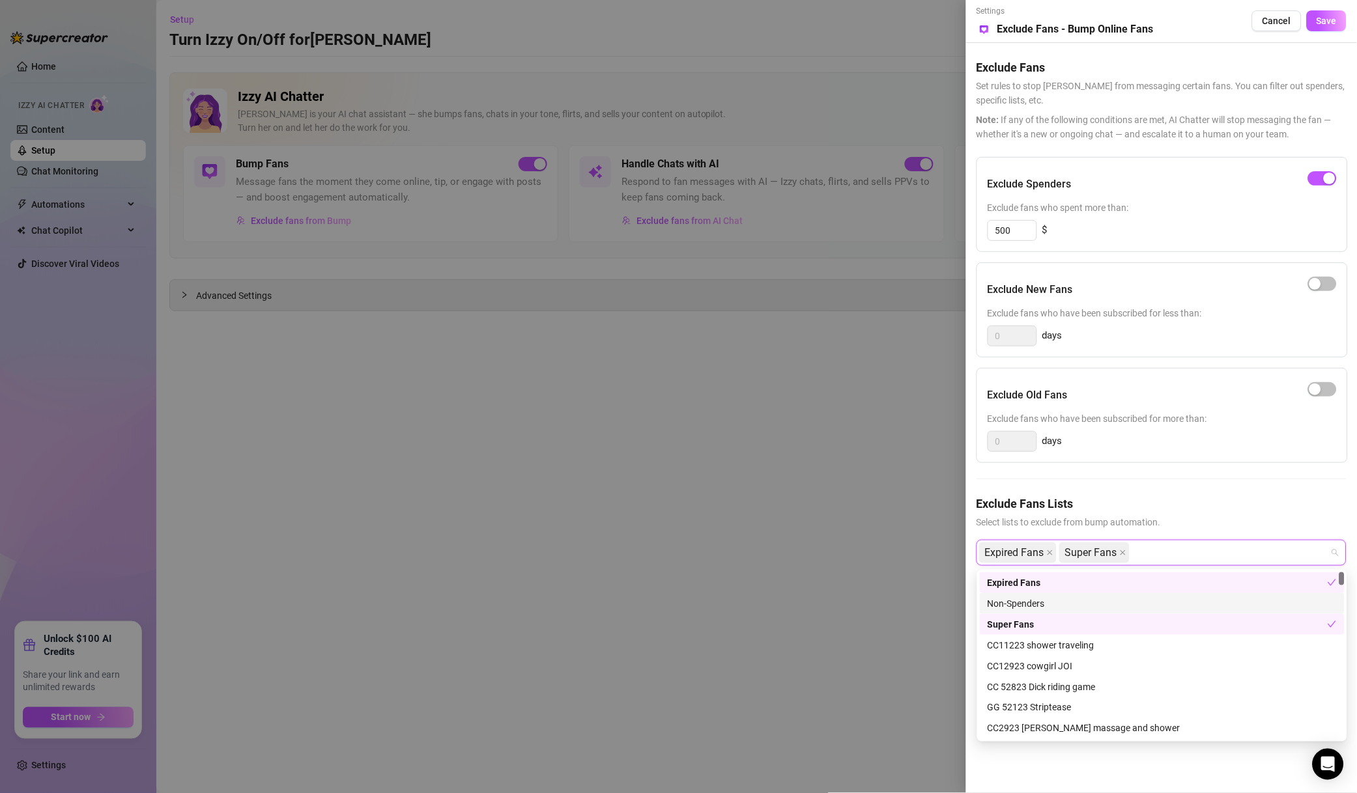
click at [1039, 602] on div "Non-Spenders" at bounding box center [1161, 604] width 349 height 14
click at [1058, 584] on div "Expired Fans" at bounding box center [1157, 583] width 340 height 14
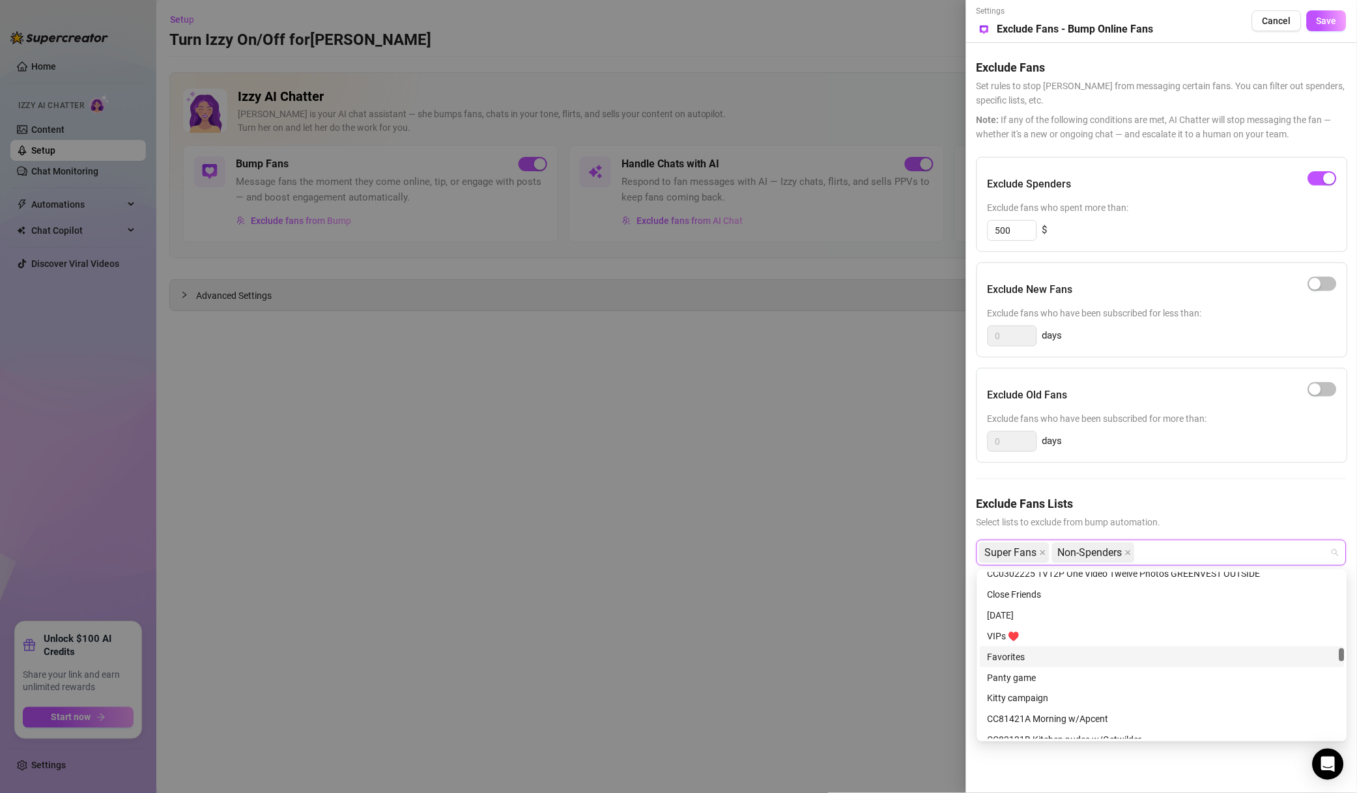
click at [1038, 635] on div "VIPs ♥️" at bounding box center [1161, 636] width 349 height 14
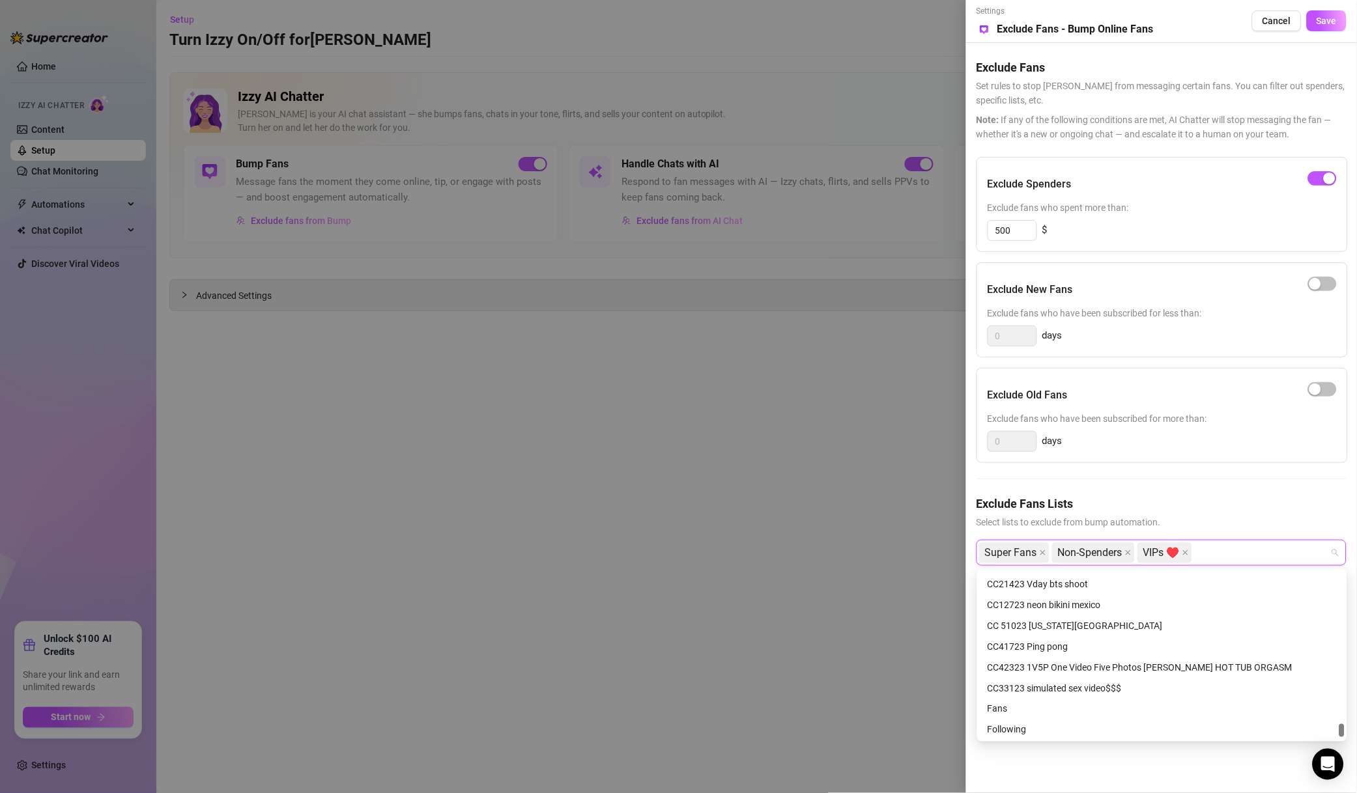
scroll to position [7397, 0]
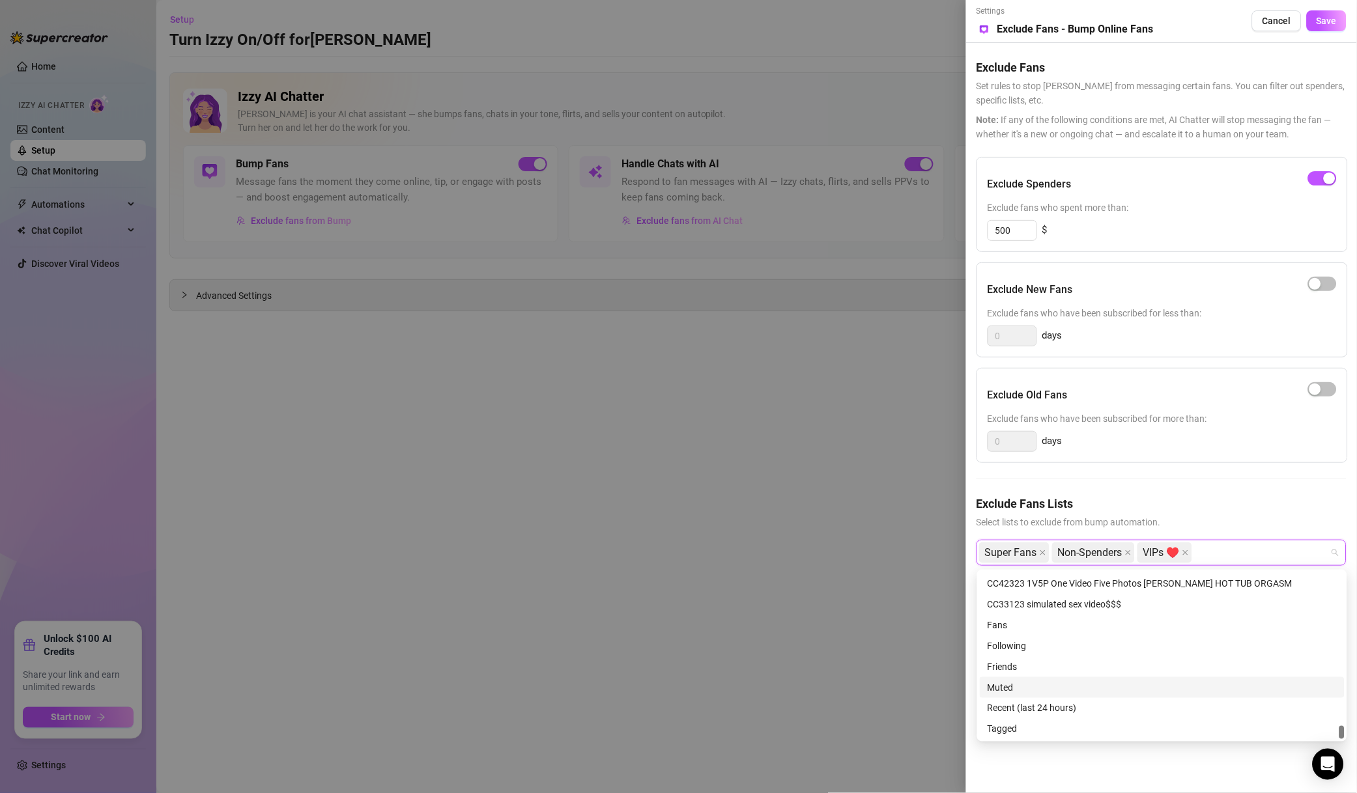
click at [1013, 685] on div "Muted" at bounding box center [1161, 688] width 349 height 14
click at [1315, 38] on div "Settings Preview Exclude Fans - Bump Online Fans Cancel Save Exclude Fans Set r…" at bounding box center [1161, 396] width 391 height 793
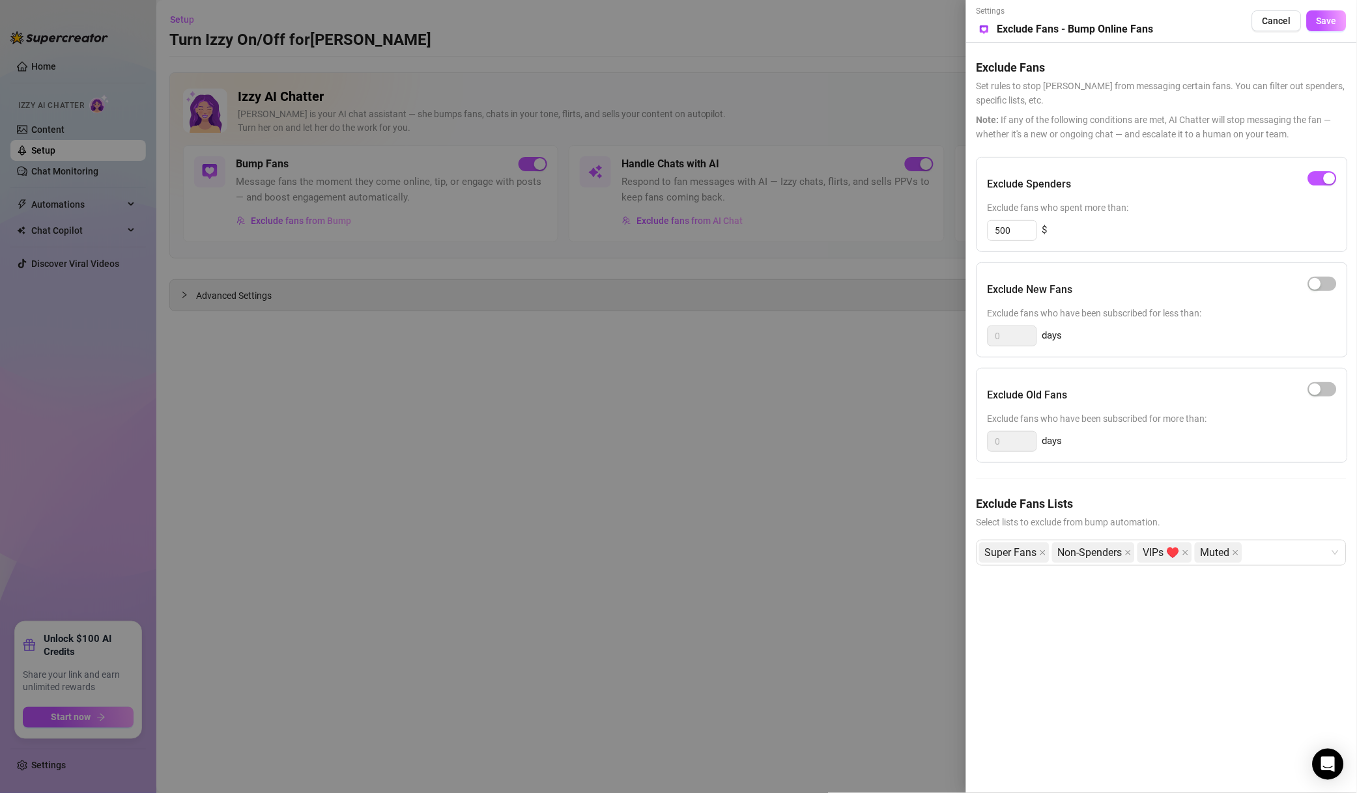
click at [1326, 23] on span "Save" at bounding box center [1326, 21] width 20 height 10
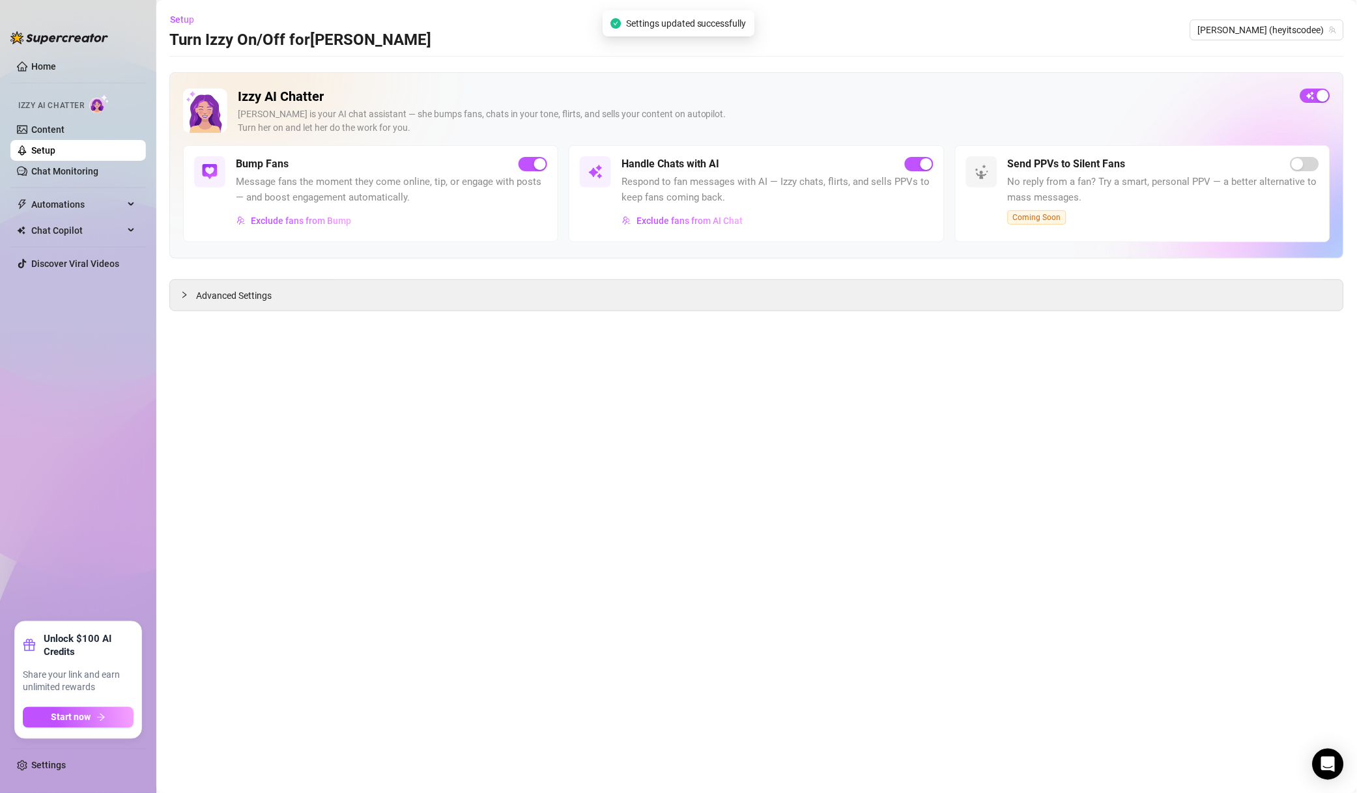
click at [1298, 32] on span "[PERSON_NAME] (heyitscodee)" at bounding box center [1267, 30] width 138 height 20
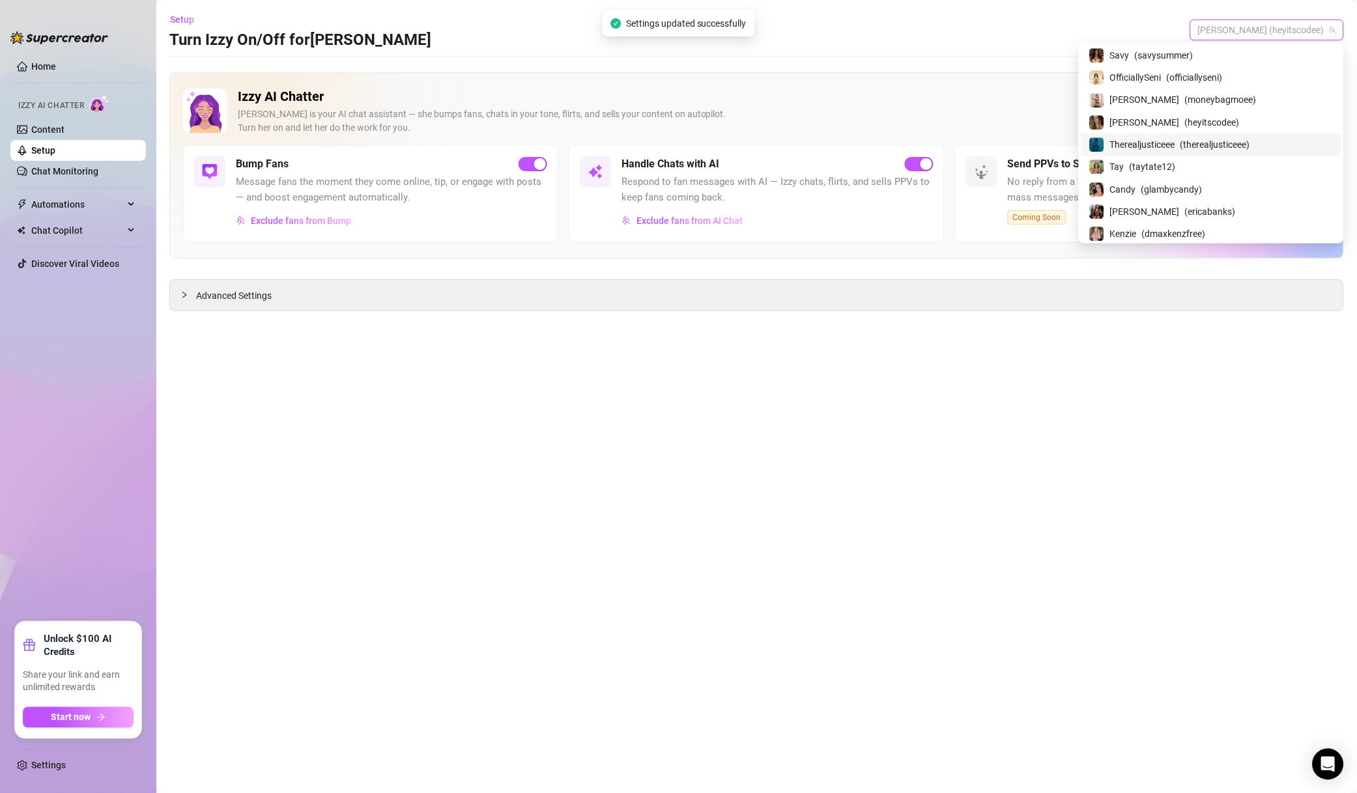
click at [1239, 127] on span "( heyitscodee )" at bounding box center [1212, 122] width 55 height 14
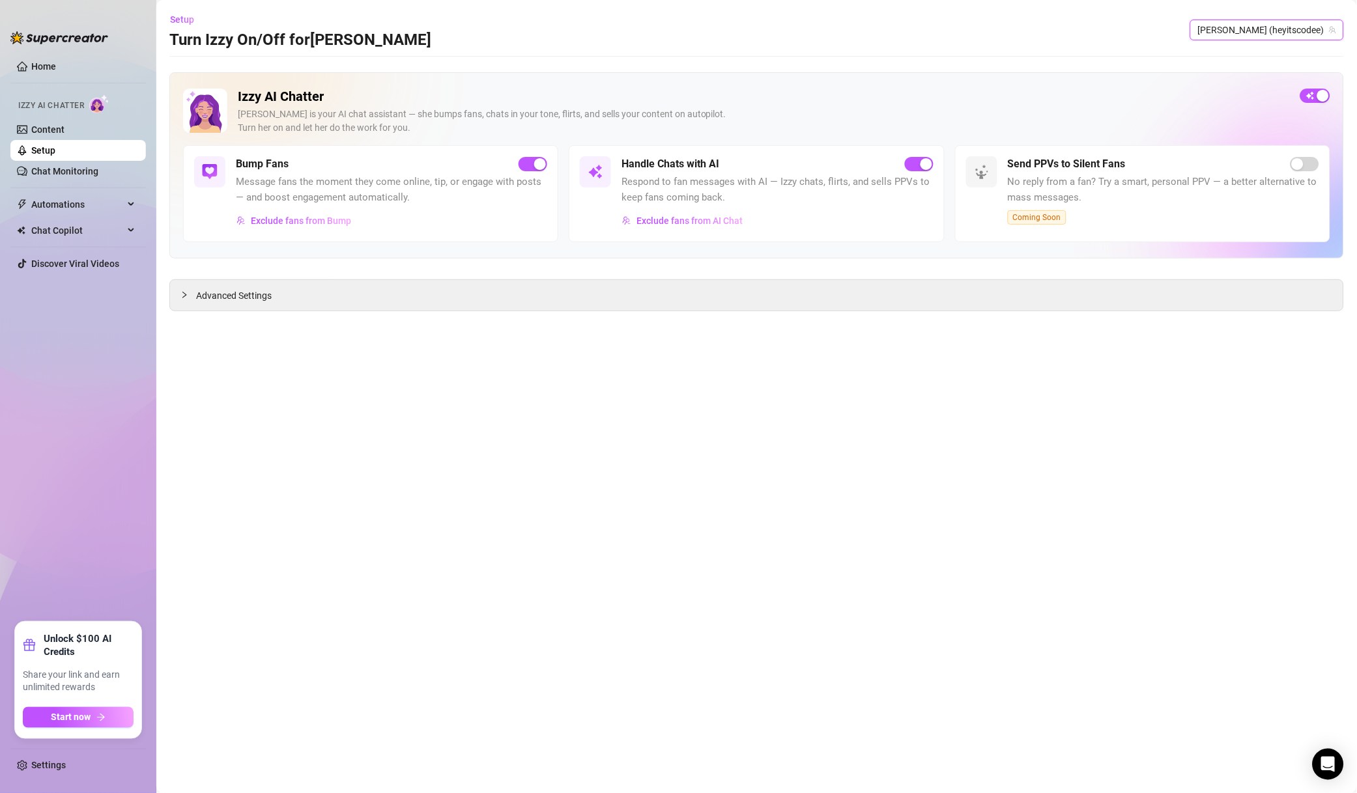
click at [1287, 32] on span "[PERSON_NAME] (heyitscodee)" at bounding box center [1267, 30] width 138 height 20
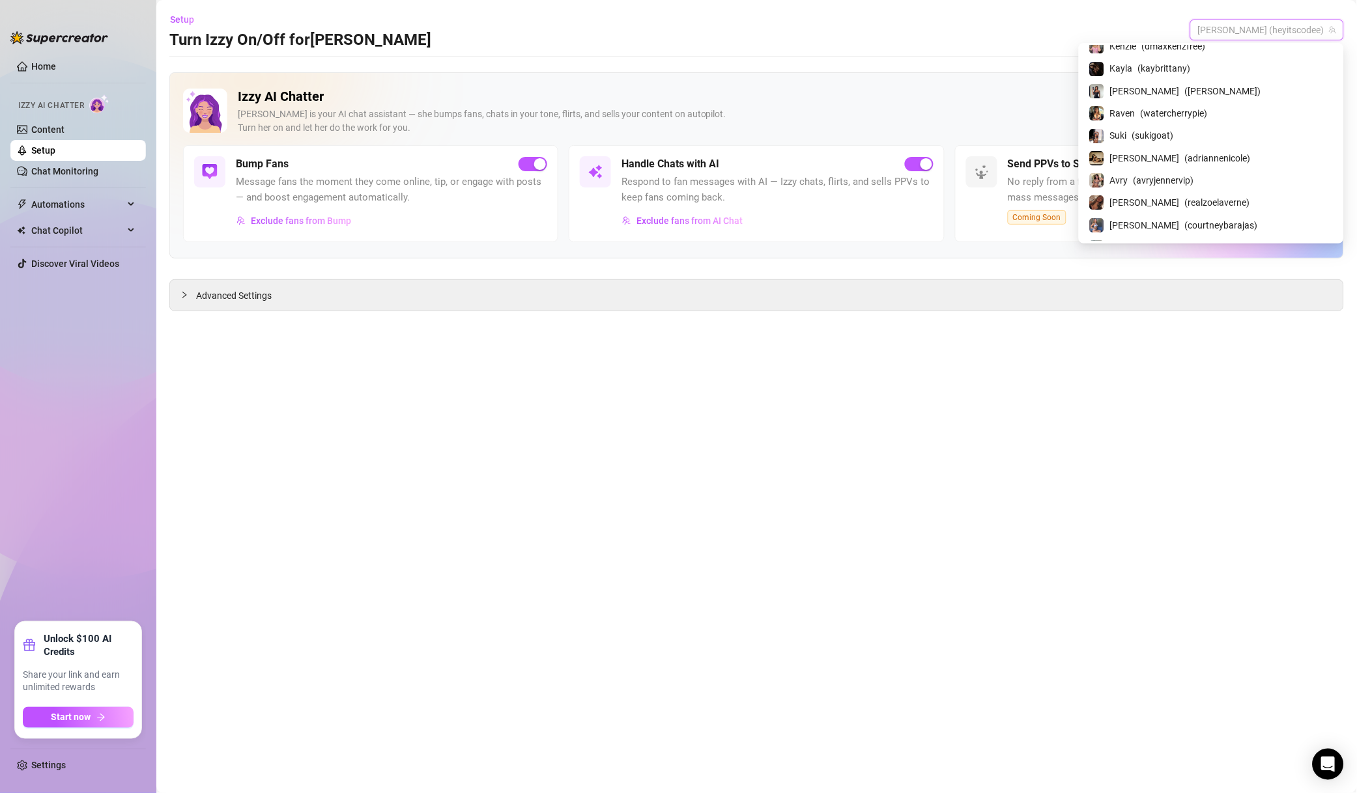
scroll to position [1029, 0]
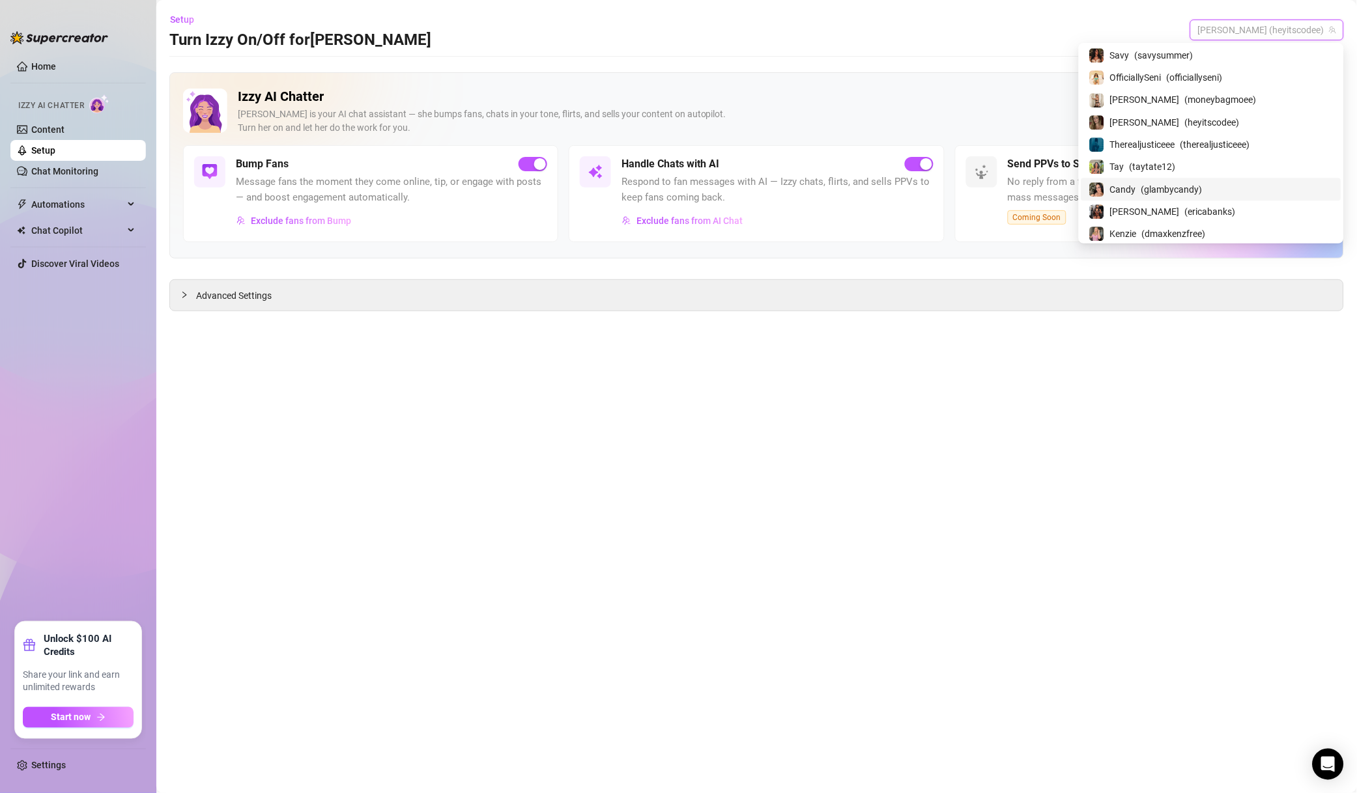
click at [1250, 152] on span "( therealjusticeee )" at bounding box center [1215, 144] width 70 height 14
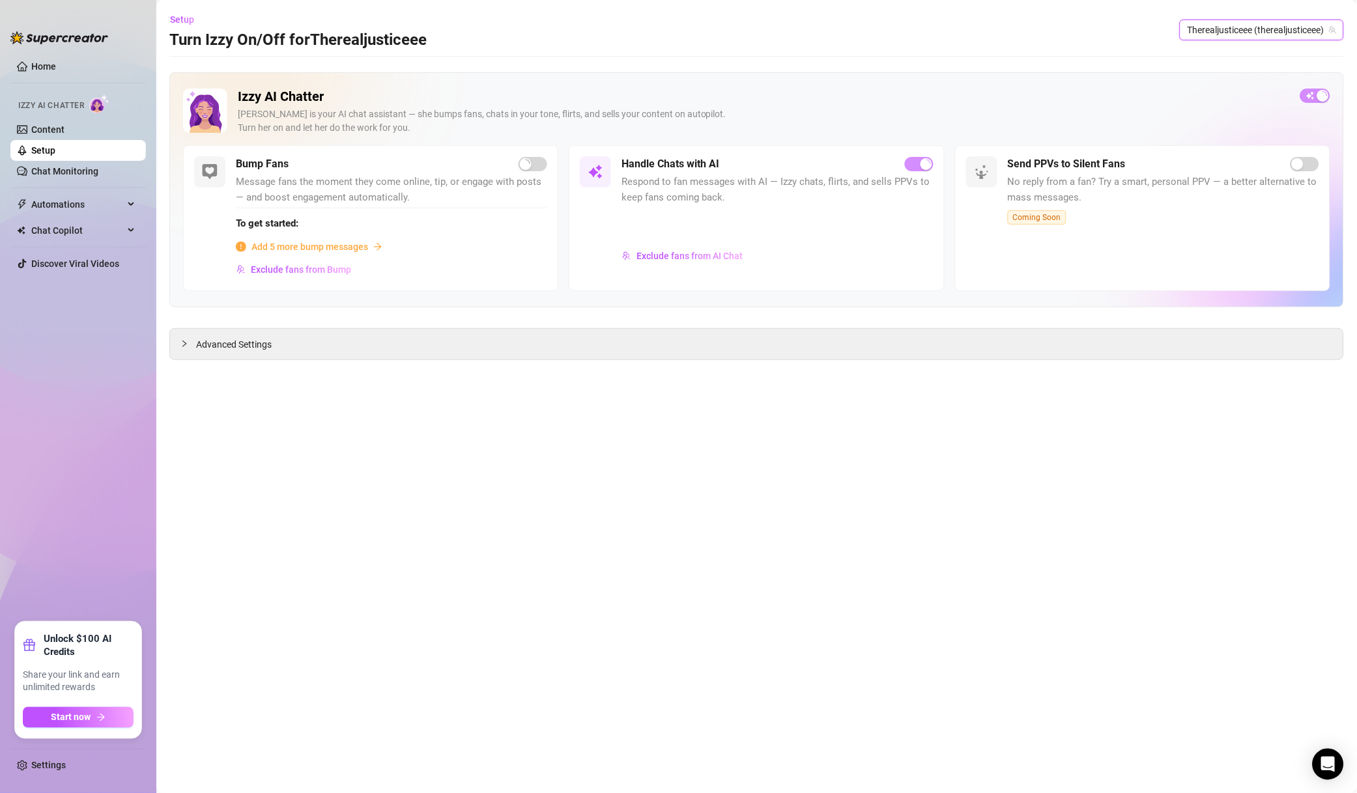
click at [699, 253] on span "Exclude fans from AI Chat" at bounding box center [689, 256] width 106 height 10
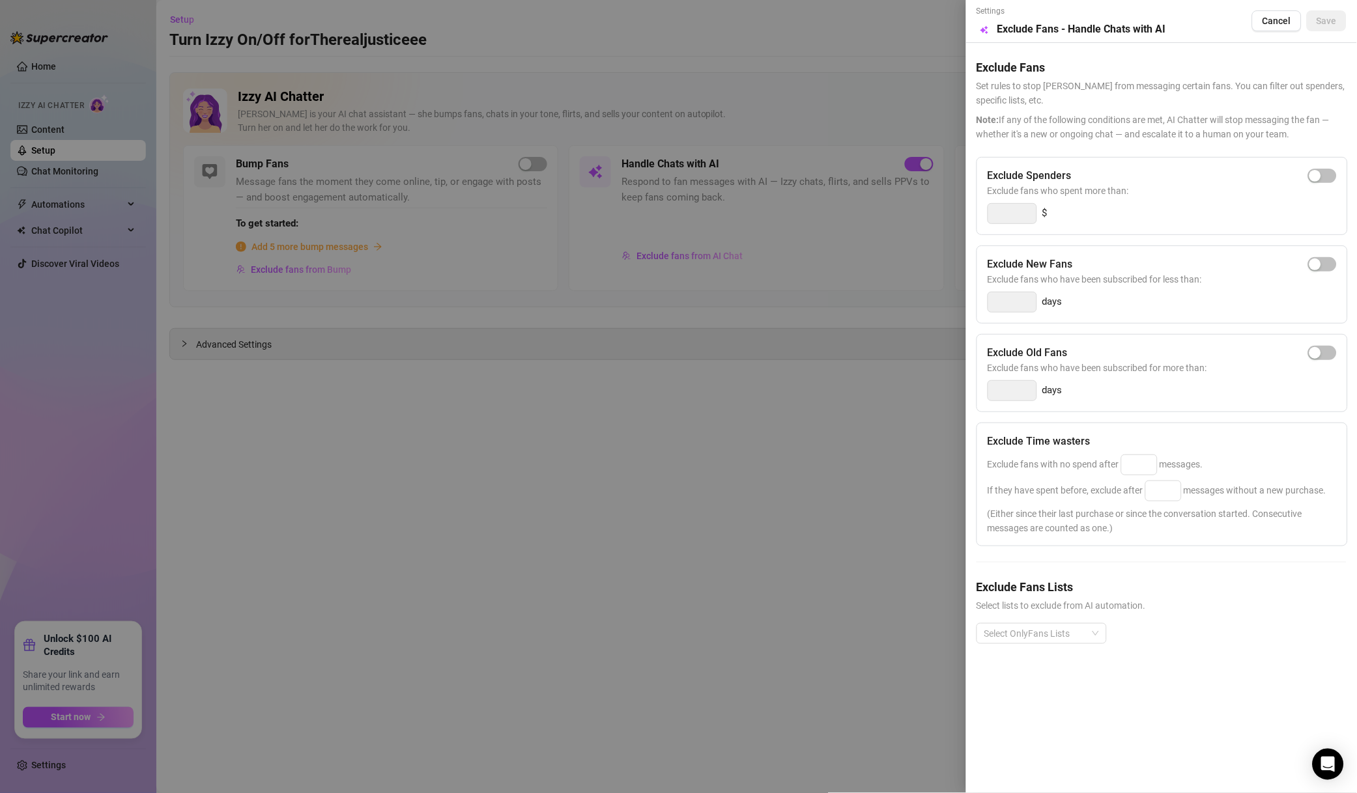
click at [1323, 184] on span "Exclude fans who spent more than:" at bounding box center [1161, 191] width 349 height 14
click at [1326, 178] on span "button" at bounding box center [1322, 176] width 29 height 14
drag, startPoint x: 1024, startPoint y: 216, endPoint x: 901, endPoint y: 218, distance: 122.4
click at [916, 218] on div "Settings Preview Exclude Fans - Handle Chats with AI Cancel Save Exclude Fans S…" at bounding box center [678, 396] width 1357 height 793
type input "500"
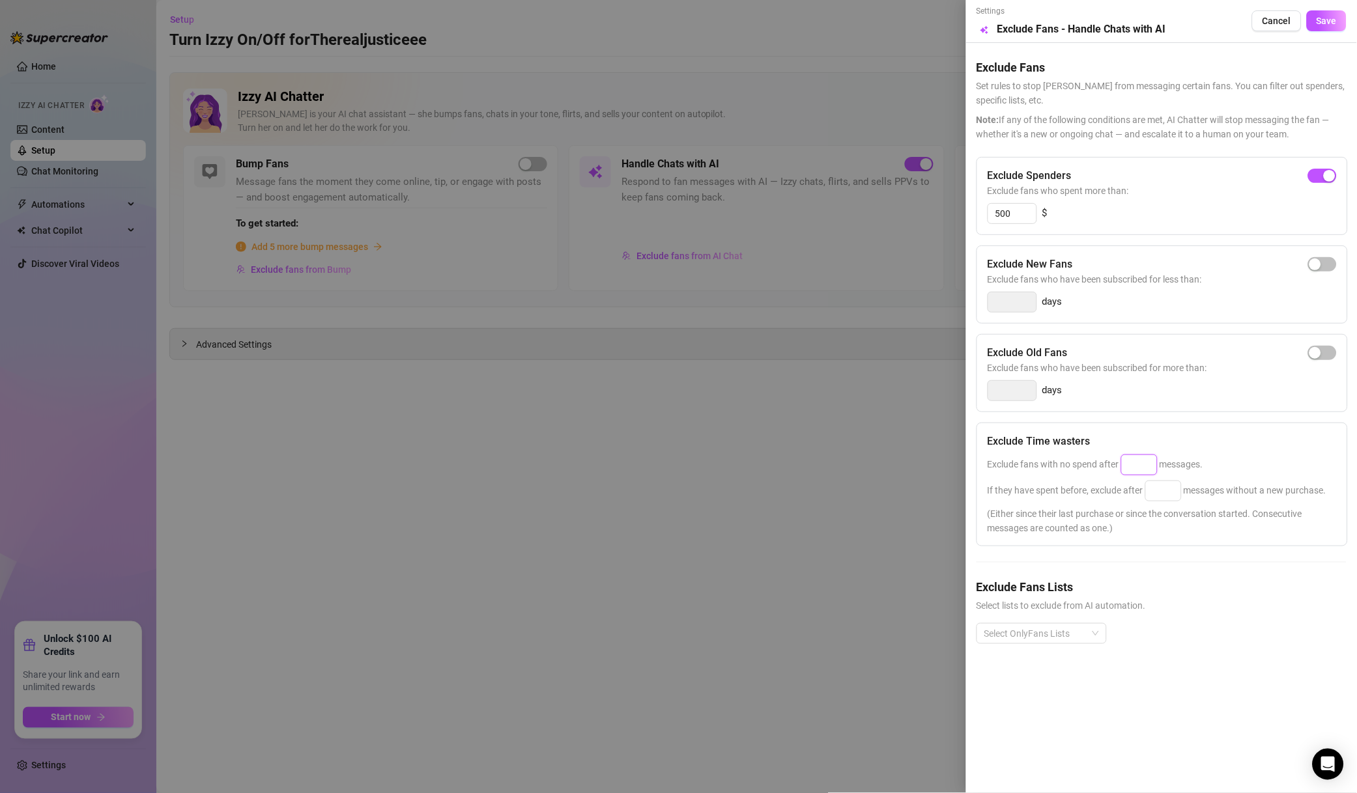
click at [1135, 472] on input at bounding box center [1138, 465] width 35 height 20
type input "50"
click at [1164, 496] on input at bounding box center [1163, 491] width 35 height 20
type input "100"
click at [1138, 602] on span "Select lists to exclude from AI automation." at bounding box center [1161, 605] width 370 height 14
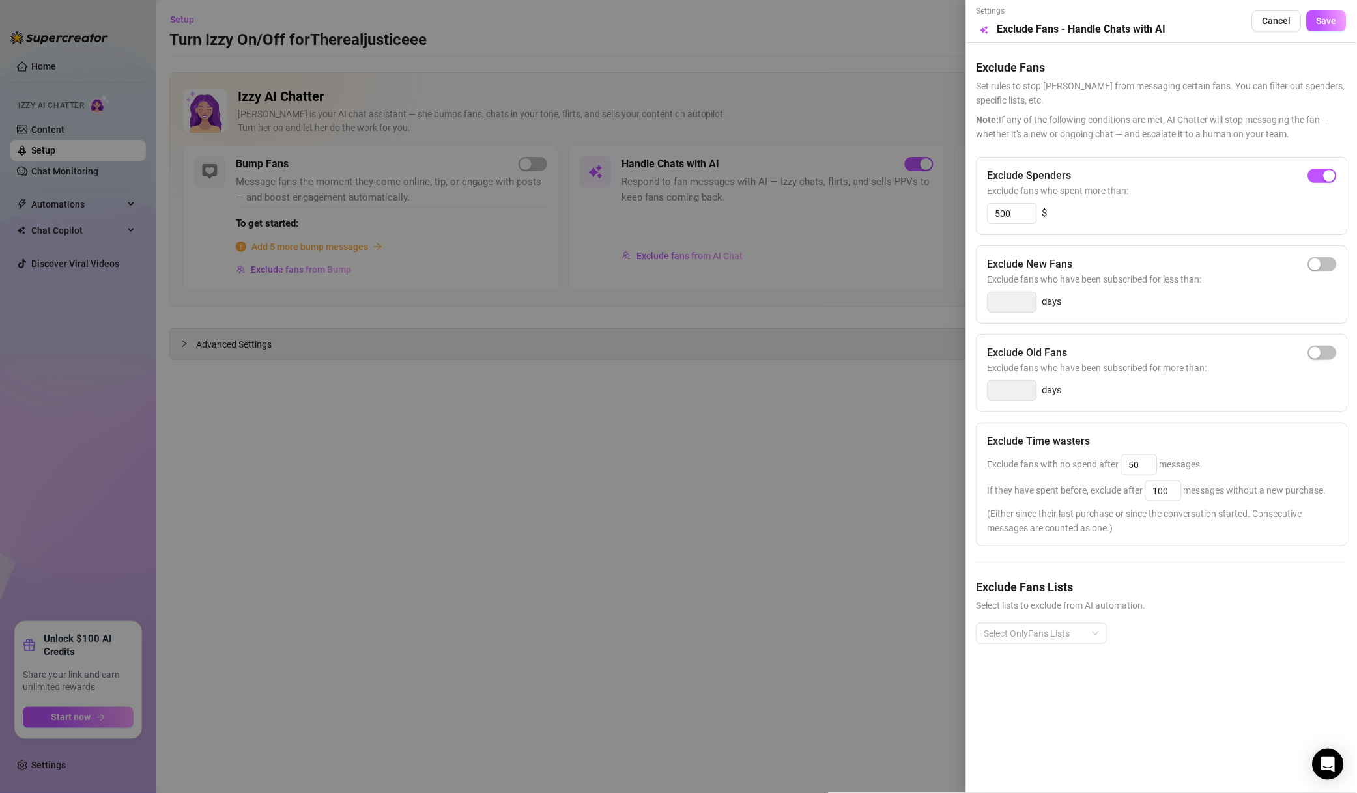
click at [1060, 634] on div at bounding box center [1034, 634] width 111 height 18
click at [1058, 486] on div "Non-Spenders" at bounding box center [1041, 484] width 109 height 14
click at [1060, 500] on div "Super Fans" at bounding box center [1041, 505] width 109 height 14
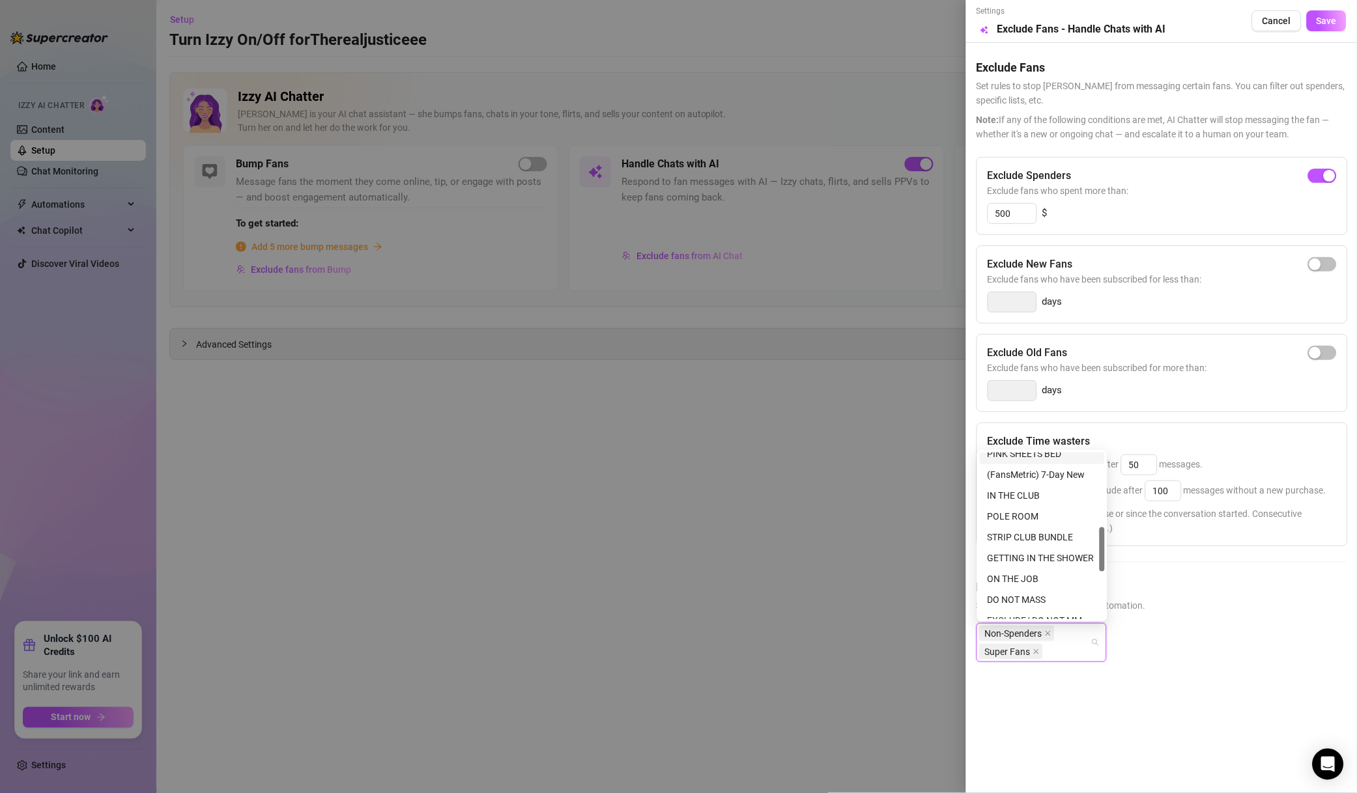
scroll to position [458, 0]
click at [1031, 555] on div "Friends" at bounding box center [1041, 547] width 125 height 21
click at [1034, 568] on div "Muted" at bounding box center [1041, 568] width 109 height 14
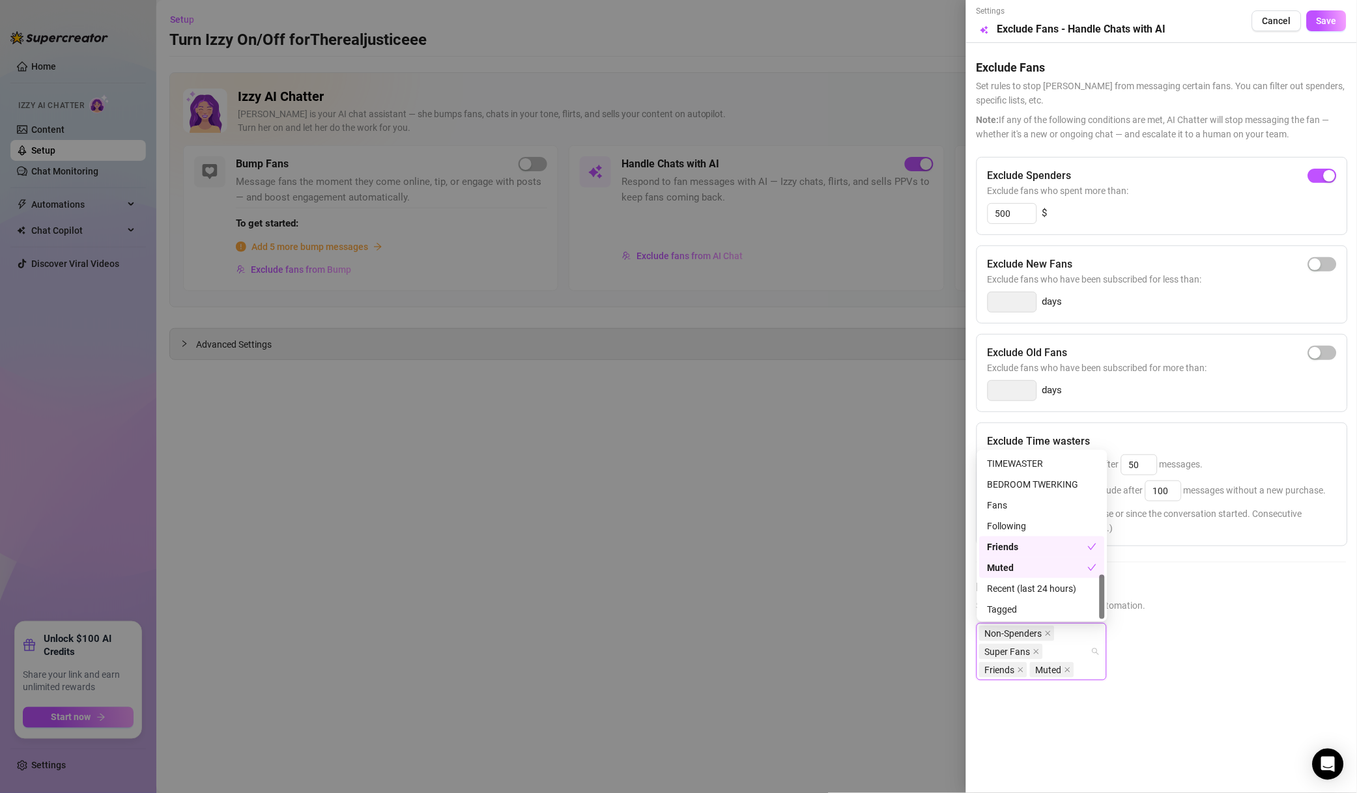
click at [1054, 551] on div "Friends" at bounding box center [1037, 547] width 100 height 14
click at [1330, 23] on span "Save" at bounding box center [1326, 21] width 20 height 10
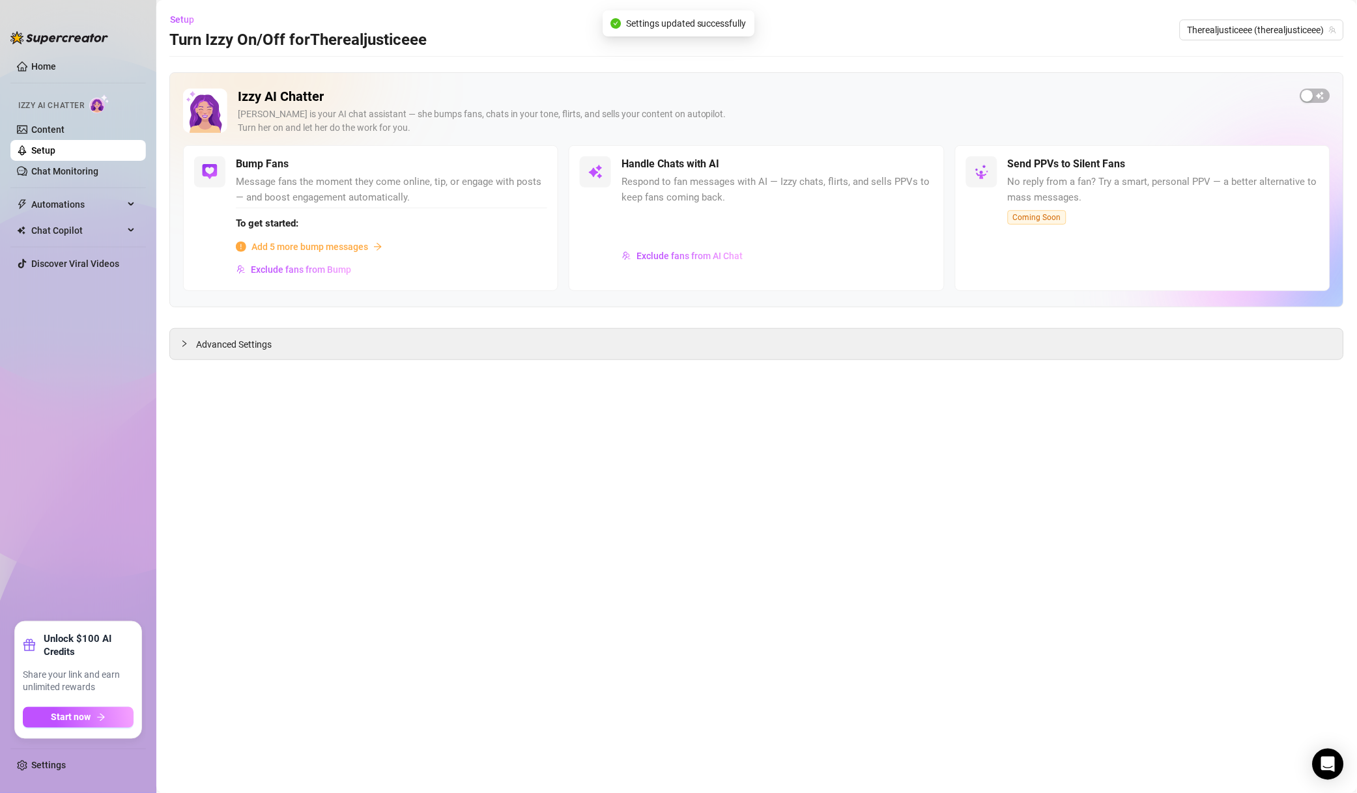
click at [326, 263] on button "Exclude fans from Bump" at bounding box center [294, 269] width 116 height 21
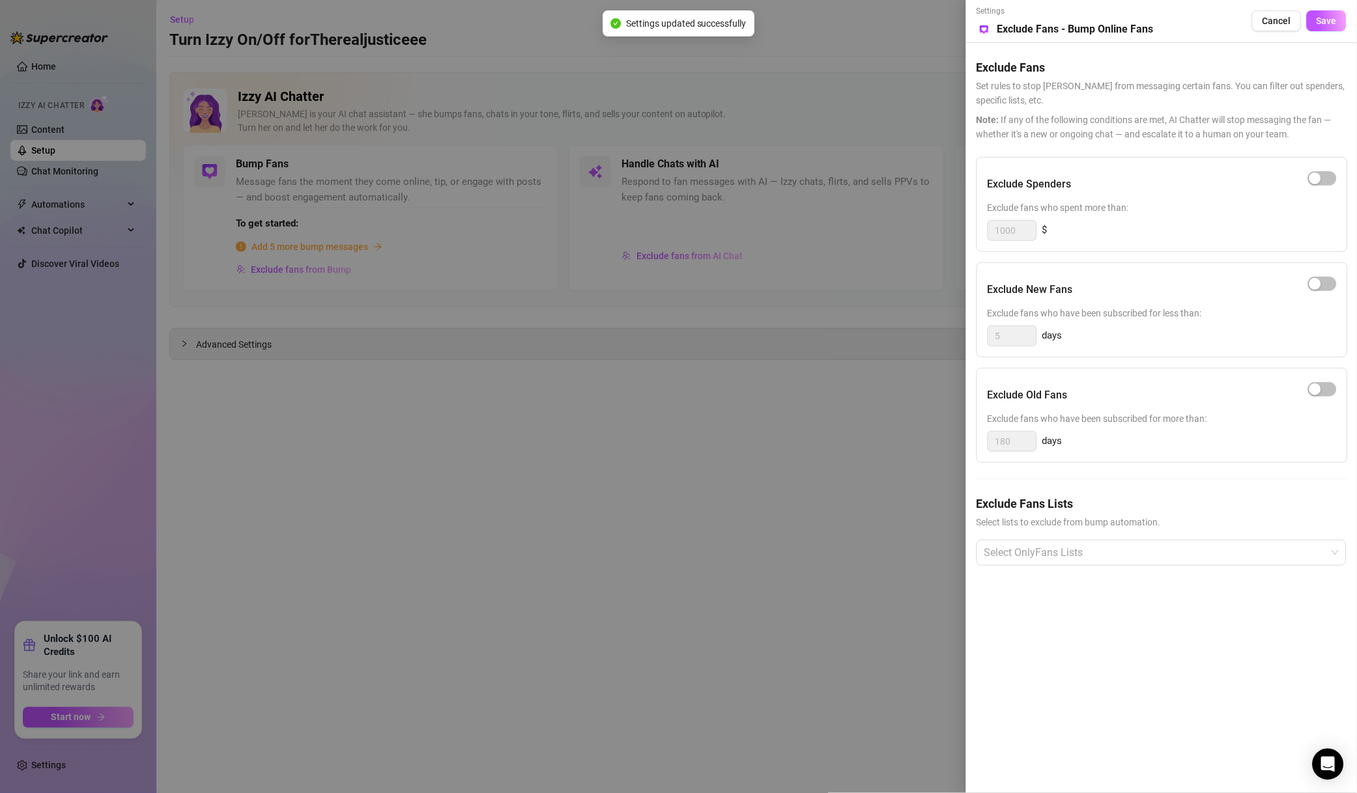
click at [1331, 181] on span "button" at bounding box center [1322, 178] width 29 height 14
drag, startPoint x: 1023, startPoint y: 229, endPoint x: 849, endPoint y: 231, distance: 173.9
click at [918, 230] on div "Settings Preview Exclude Fans - Bump Online Fans Cancel Save Exclude Fans Set r…" at bounding box center [678, 396] width 1357 height 793
click at [1099, 548] on div at bounding box center [1154, 552] width 351 height 23
type input "500"
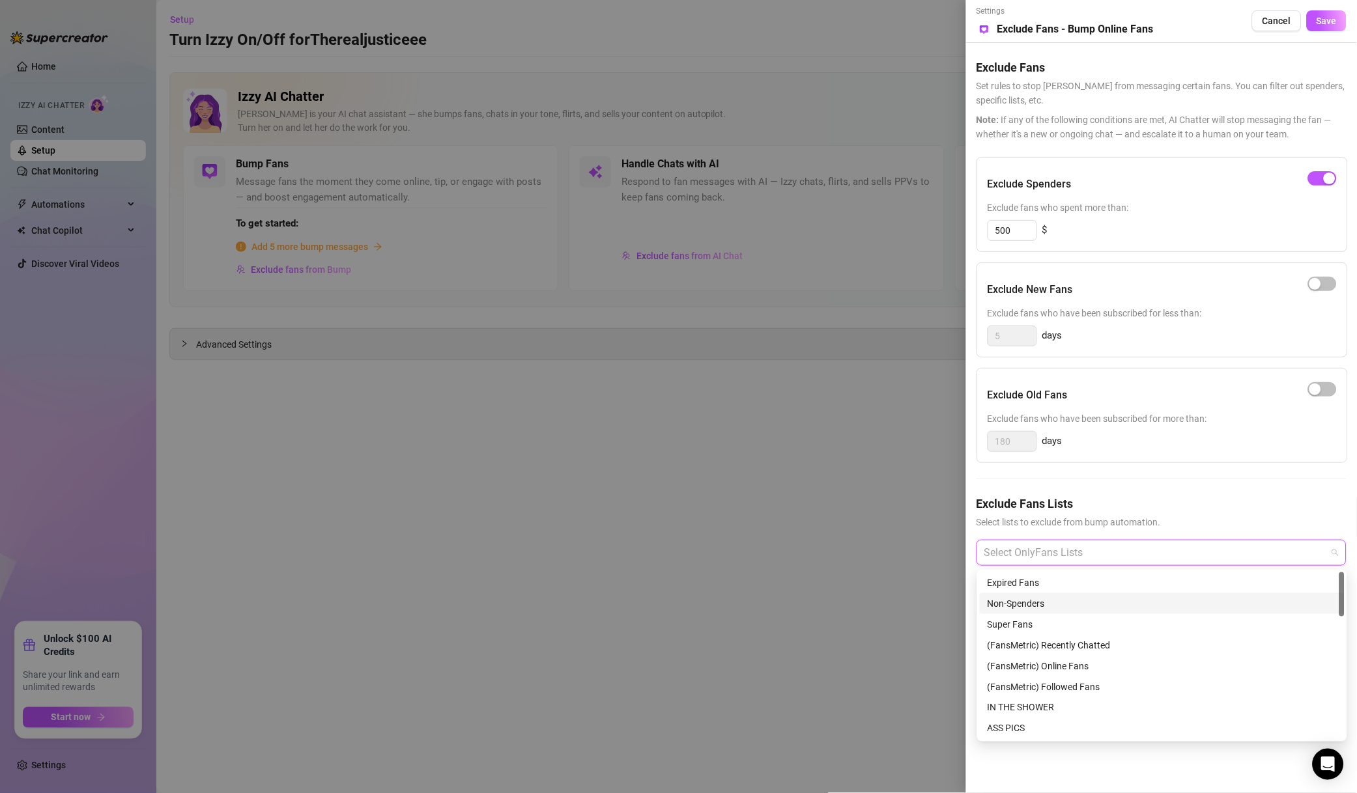
click at [1034, 604] on div "Non-Spenders" at bounding box center [1161, 604] width 349 height 14
click at [1028, 623] on div "Super Fans" at bounding box center [1161, 624] width 349 height 14
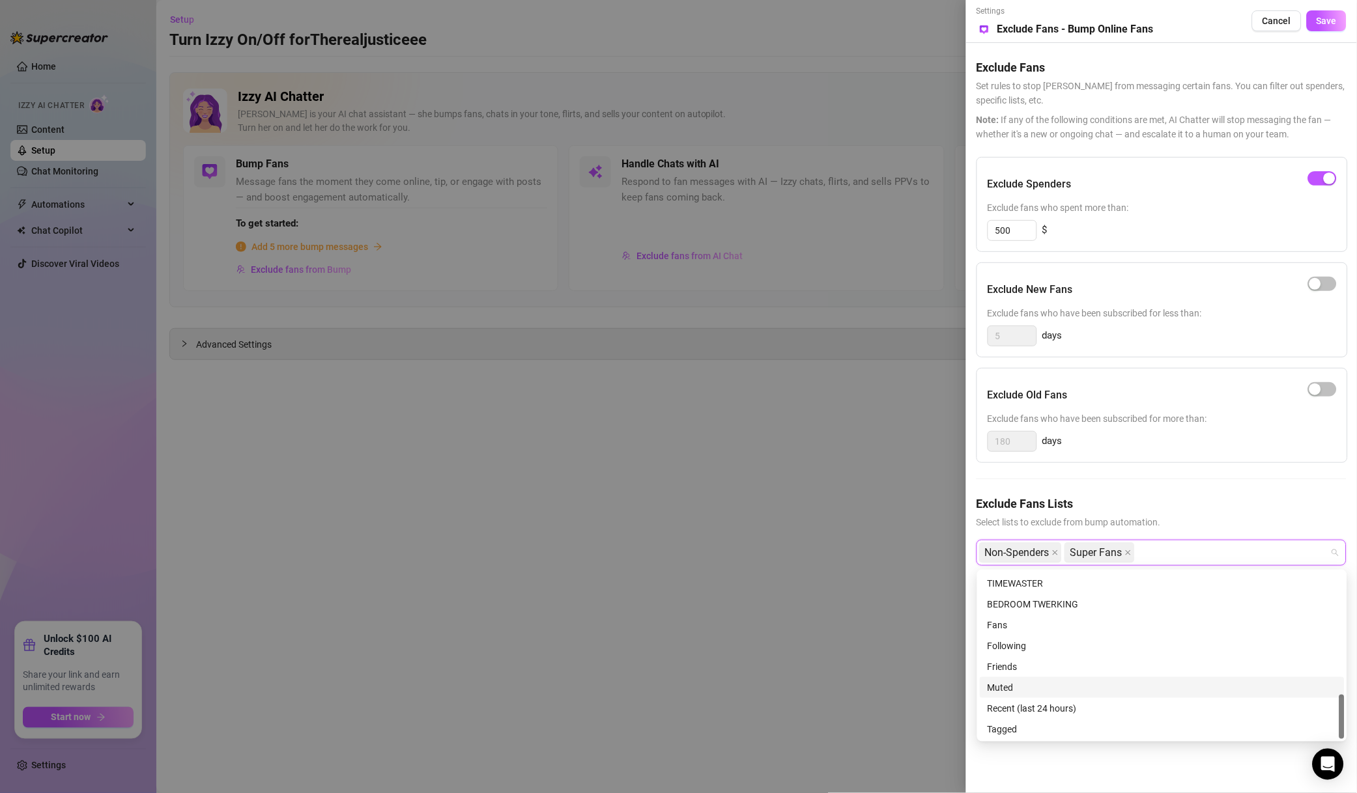
click at [1041, 688] on div "Muted" at bounding box center [1161, 688] width 349 height 14
click at [1342, 21] on button "Save" at bounding box center [1326, 20] width 40 height 21
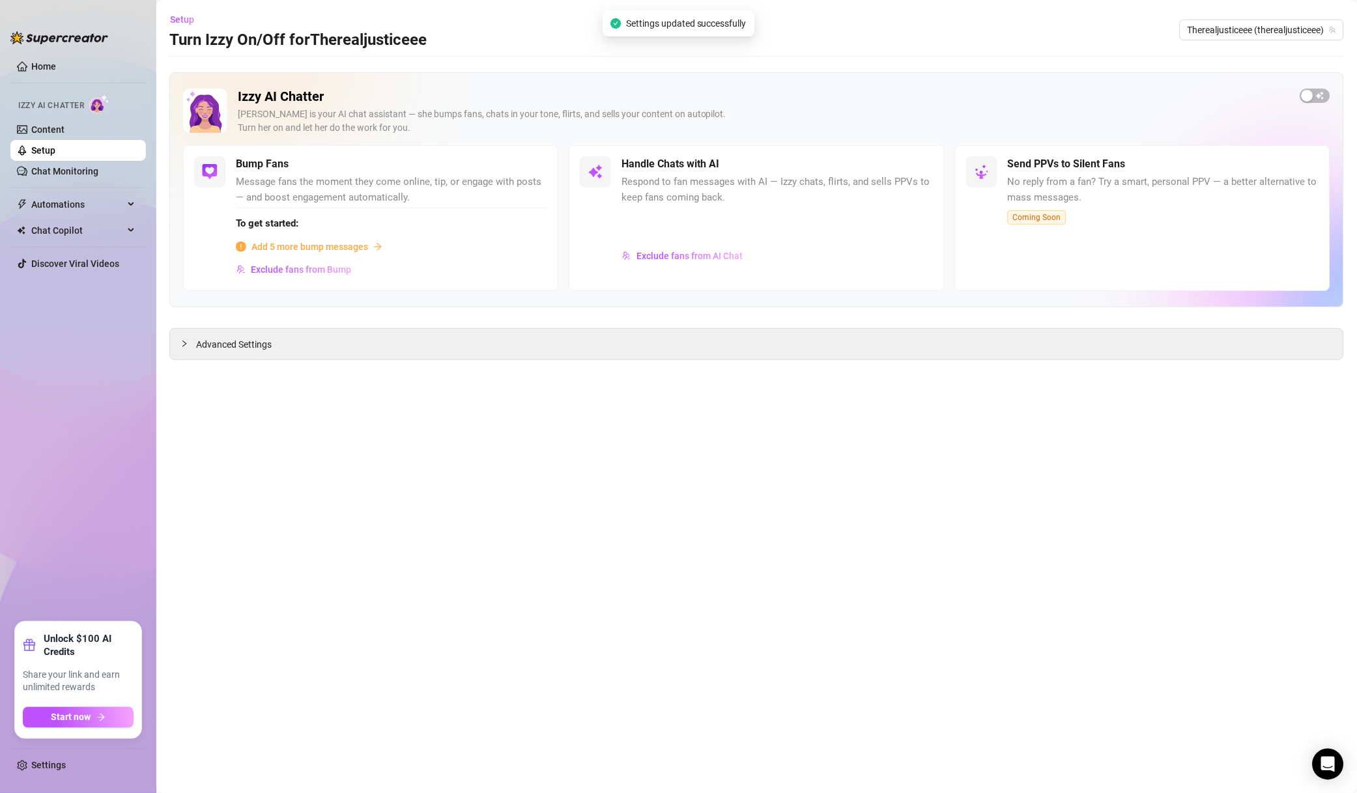
click at [1261, 36] on span "Therealjusticeee (therealjusticeee)" at bounding box center [1261, 30] width 148 height 20
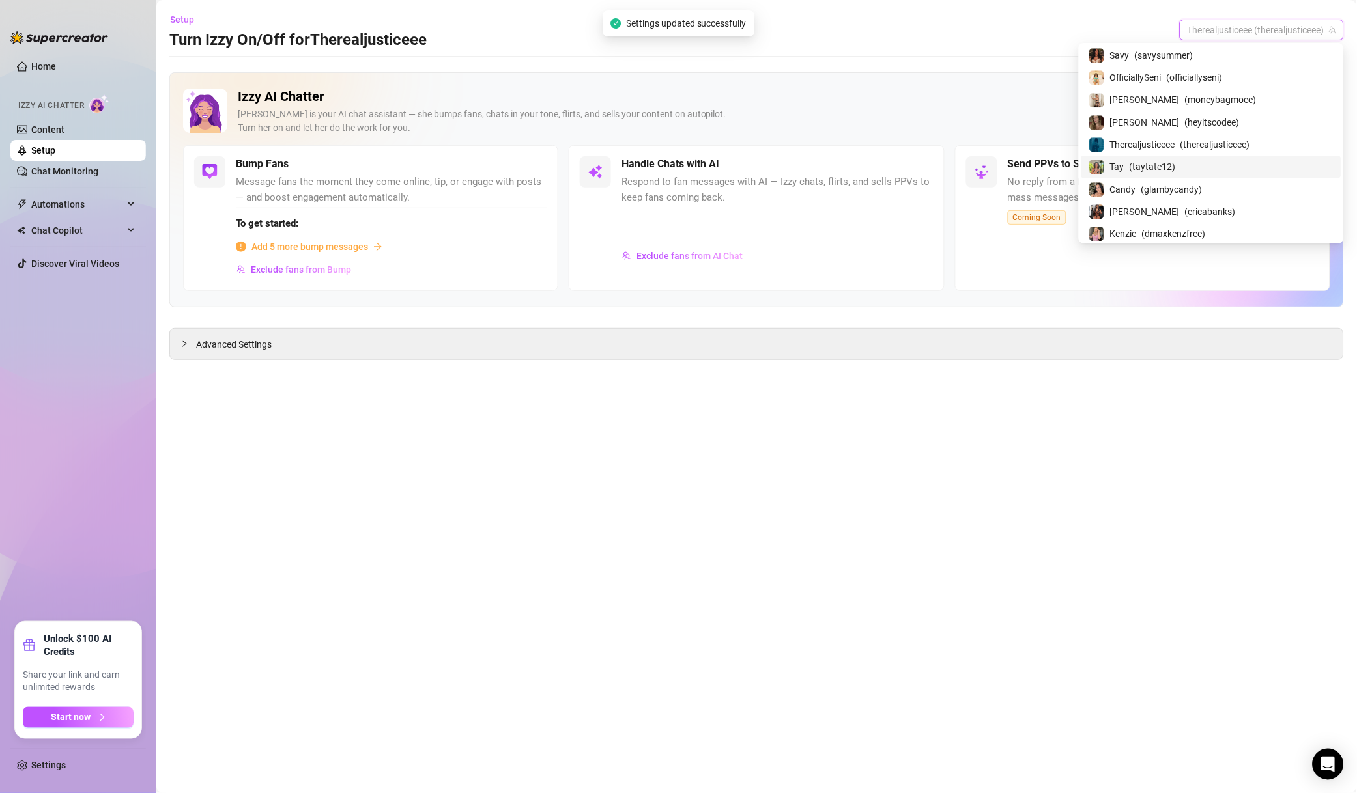
click at [1175, 170] on span "( taytate12 )" at bounding box center [1152, 167] width 46 height 14
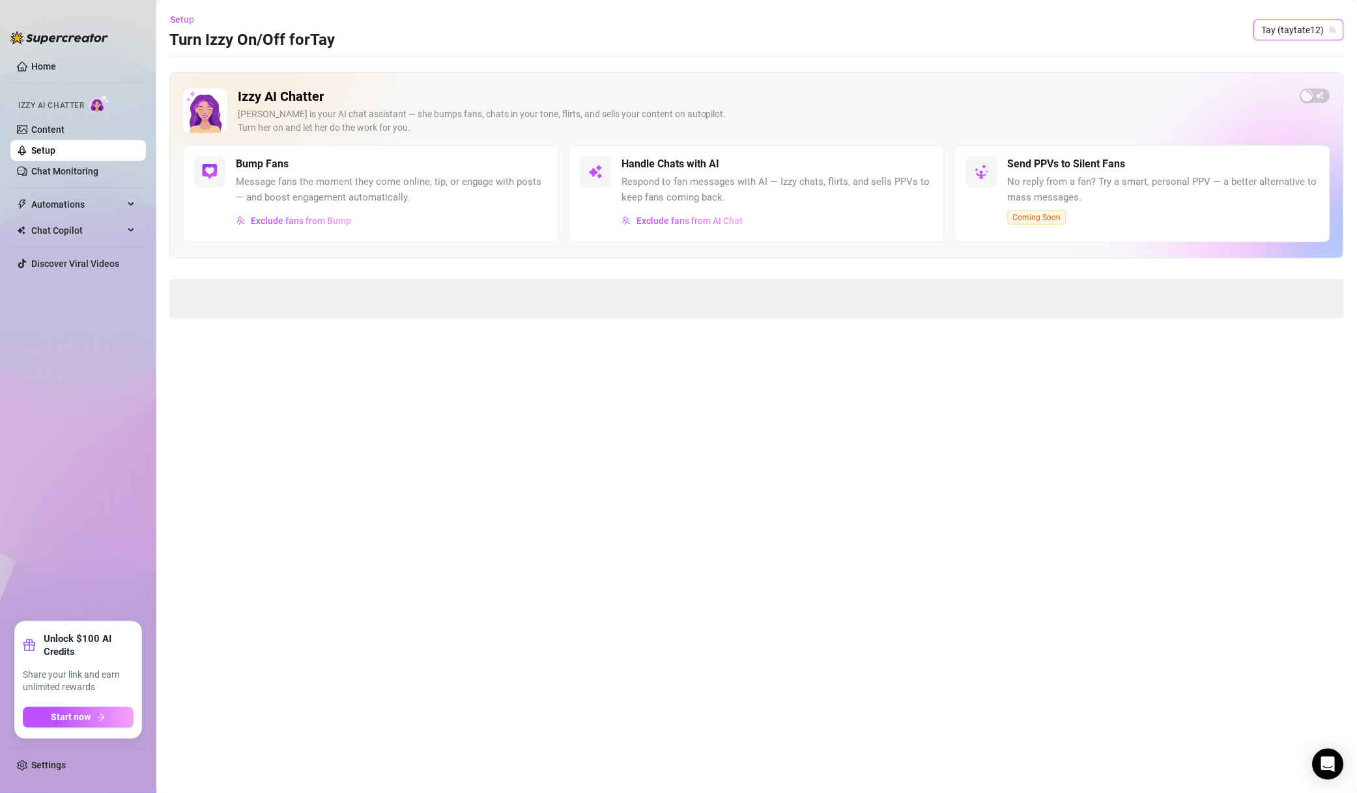
click at [739, 211] on button "Exclude fans from AI Chat" at bounding box center [682, 220] width 122 height 21
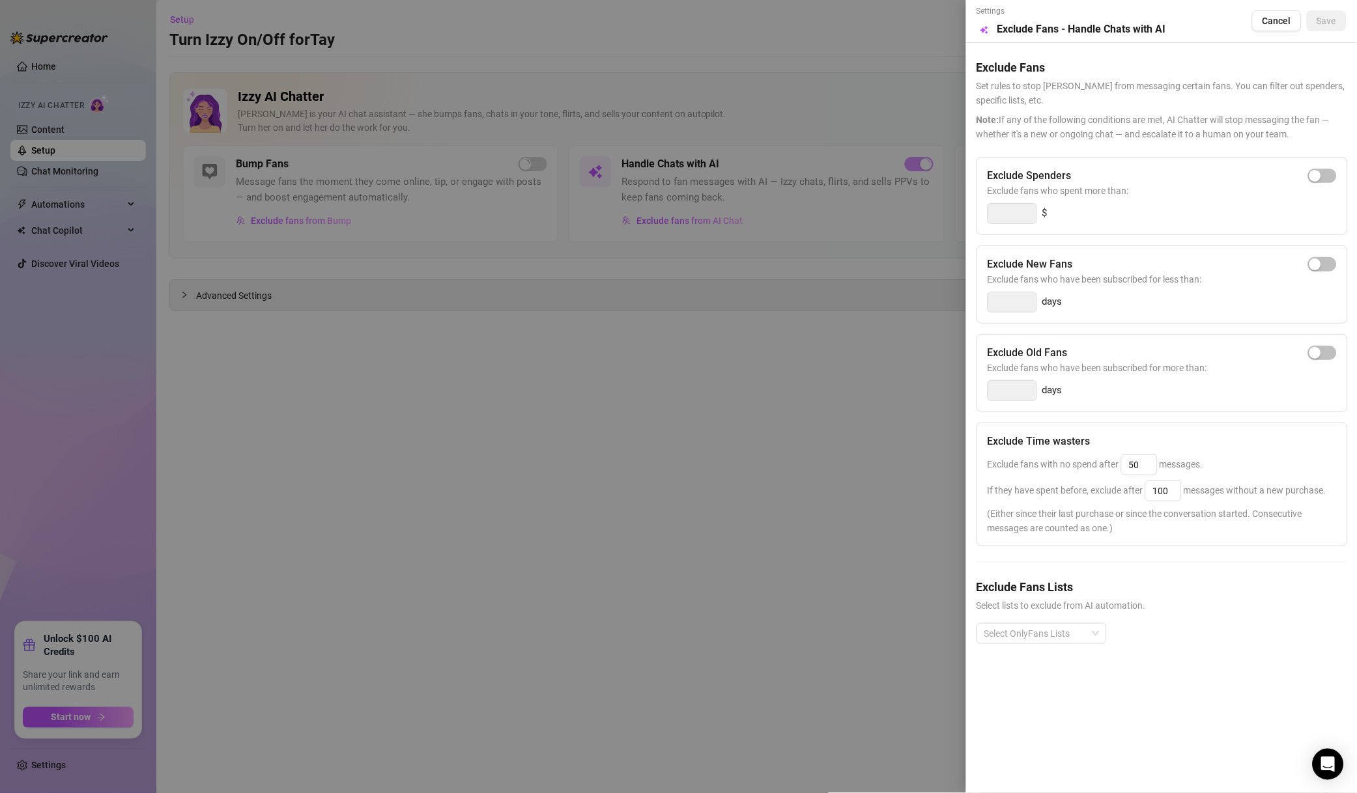
click at [1330, 173] on span "button" at bounding box center [1322, 176] width 29 height 14
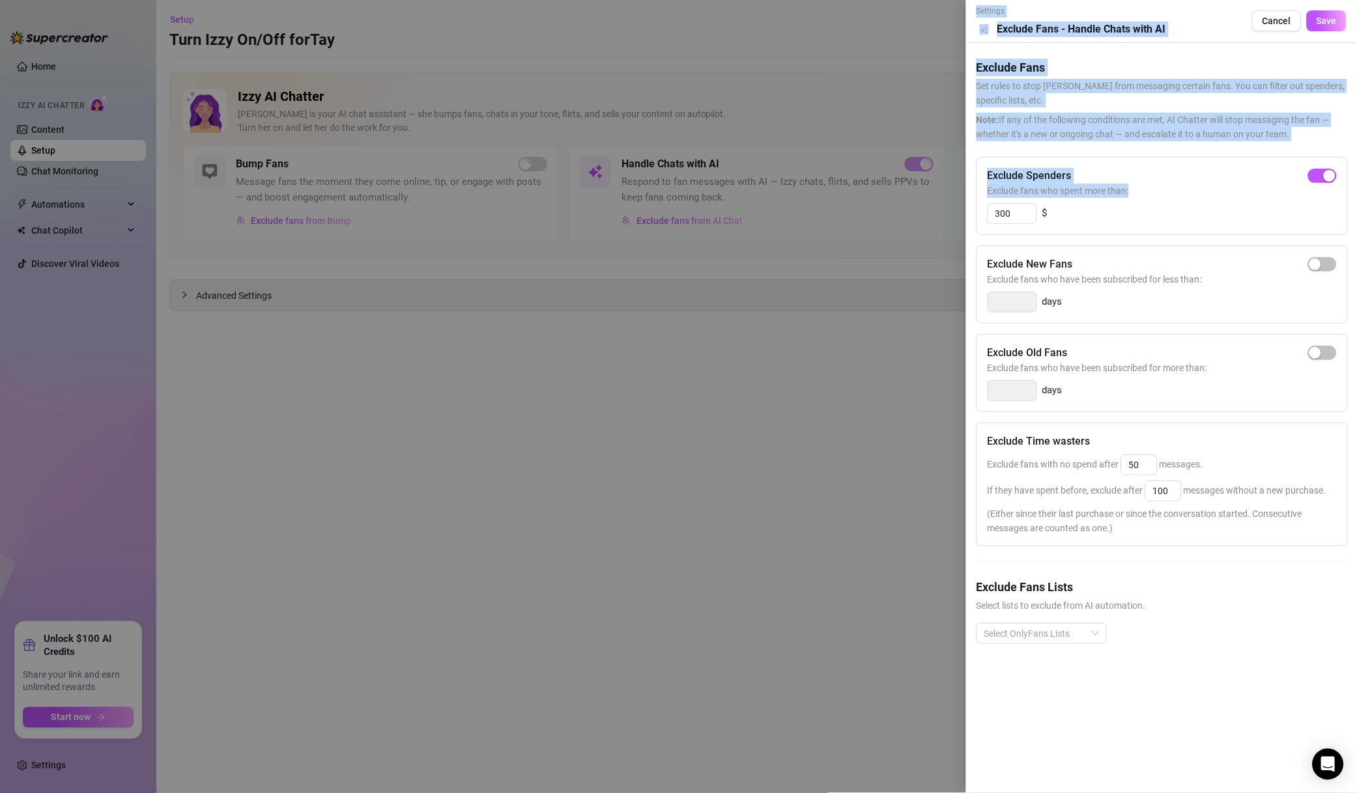
drag, startPoint x: 989, startPoint y: 224, endPoint x: 935, endPoint y: 225, distance: 54.1
click at [945, 224] on div "Settings Preview Exclude Fans - Handle Chats with AI Cancel Save Exclude Fans S…" at bounding box center [678, 396] width 1357 height 793
click at [966, 215] on div "Settings Preview Exclude Fans - Handle Chats with AI Cancel Save Exclude Fans S…" at bounding box center [1161, 396] width 391 height 793
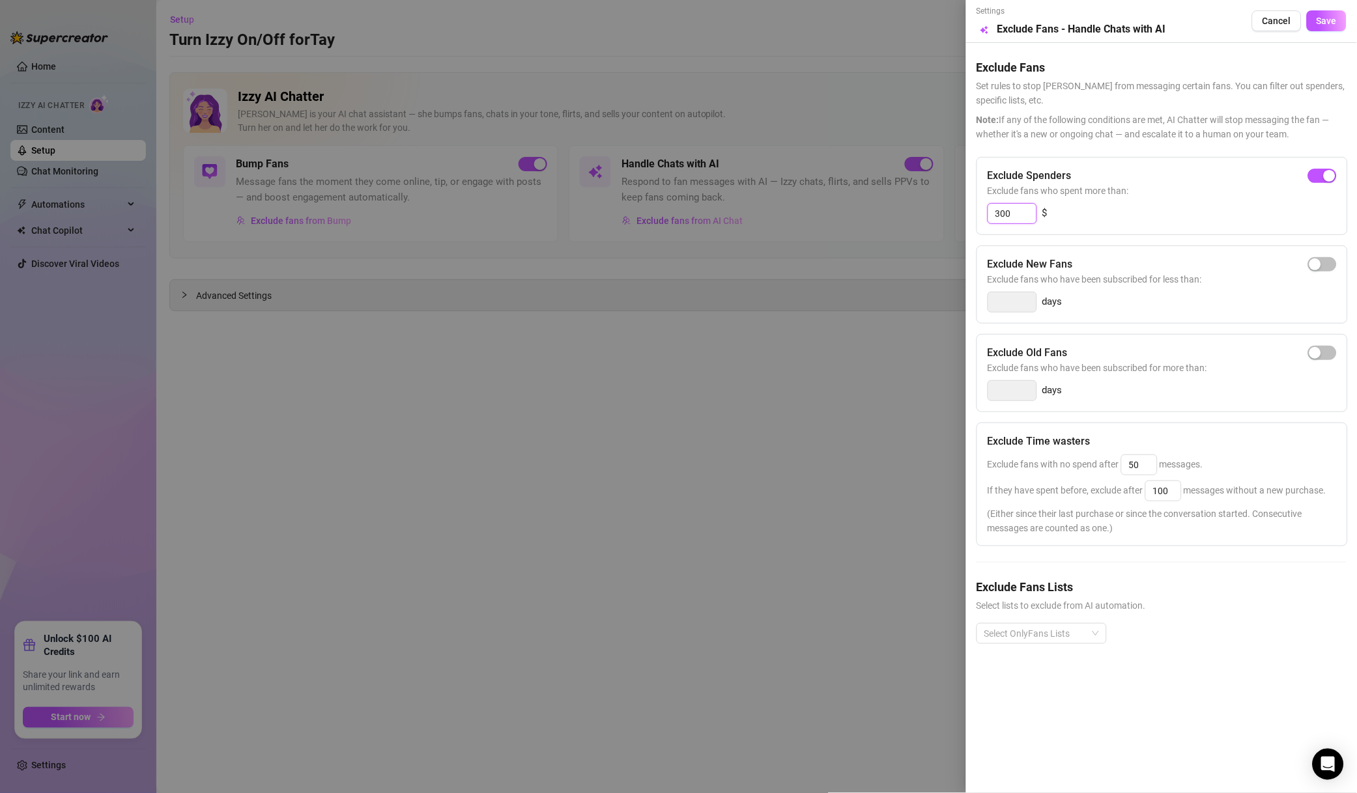
click at [1008, 209] on input "300" at bounding box center [1012, 214] width 48 height 20
type input "500"
click at [1123, 292] on div "days" at bounding box center [1161, 302] width 349 height 21
click at [1062, 625] on div "Select OnlyFans Lists" at bounding box center [1041, 633] width 130 height 21
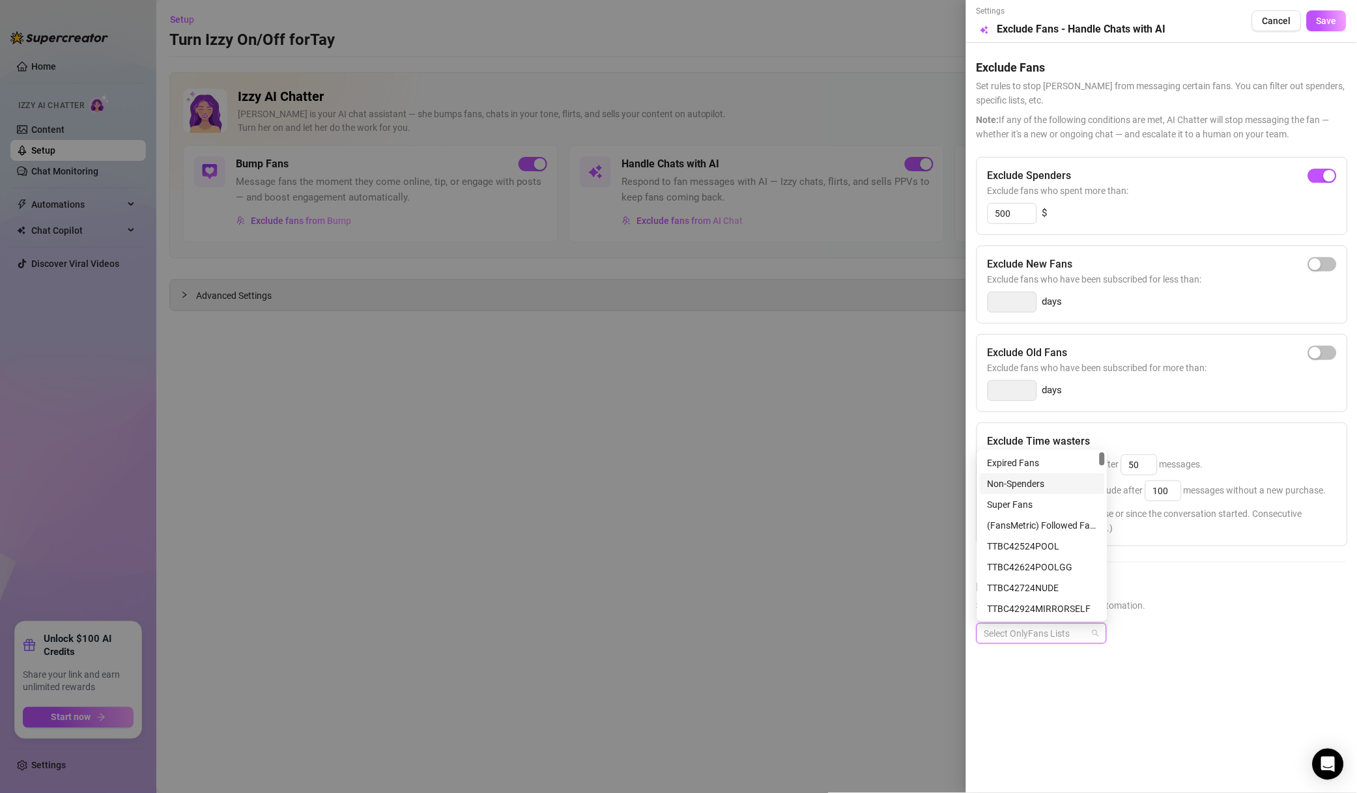
click at [1043, 485] on div "Non-Spenders" at bounding box center [1041, 484] width 109 height 14
click at [1045, 500] on div "Super Fans" at bounding box center [1041, 505] width 109 height 14
click at [1030, 561] on div "# ❌NO MM ❌" at bounding box center [1041, 568] width 109 height 14
click at [1019, 484] on div "# ⭐️VIP⭐️" at bounding box center [1041, 485] width 109 height 14
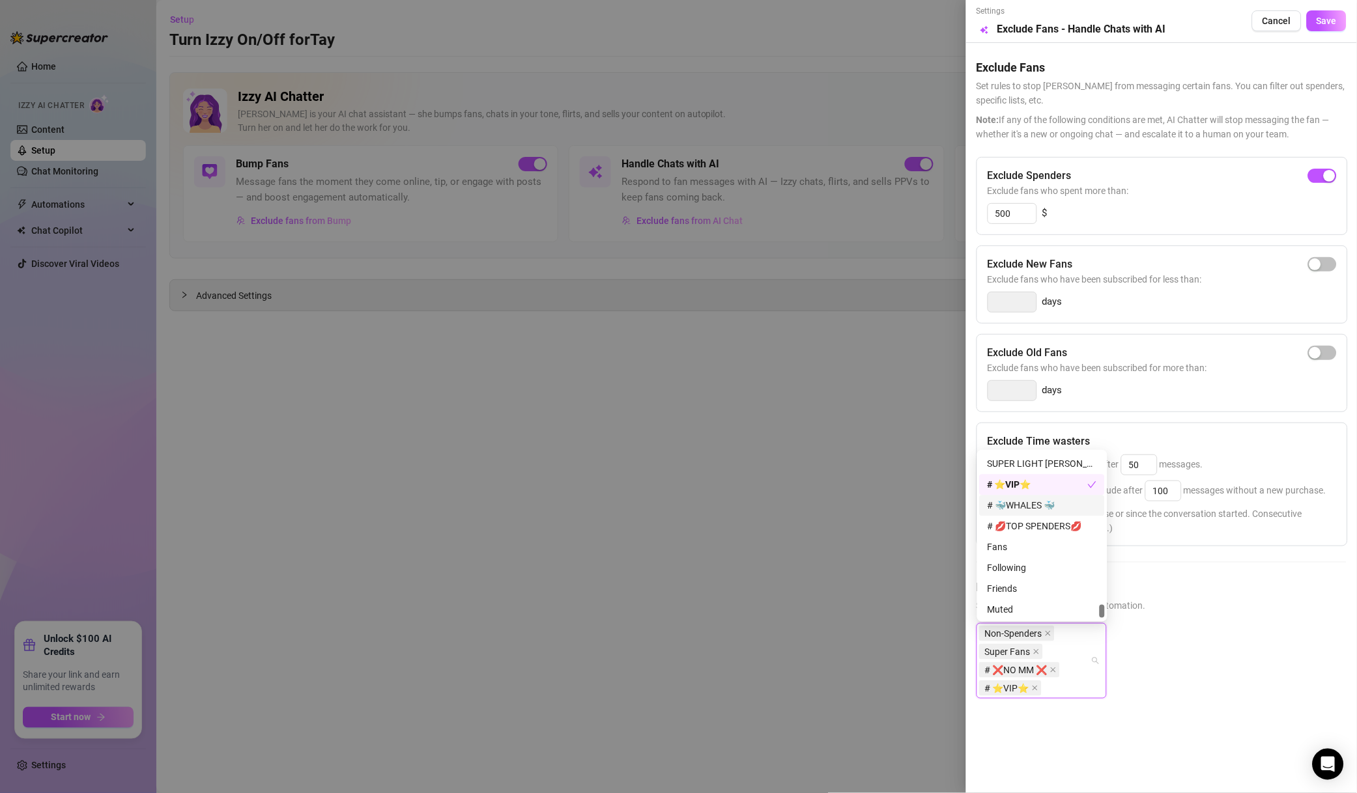
click at [1021, 507] on div "# 🐳WHALES 🐳" at bounding box center [1041, 506] width 109 height 14
click at [1027, 526] on div "# 💋TOP SPENDERS💋" at bounding box center [1041, 527] width 109 height 14
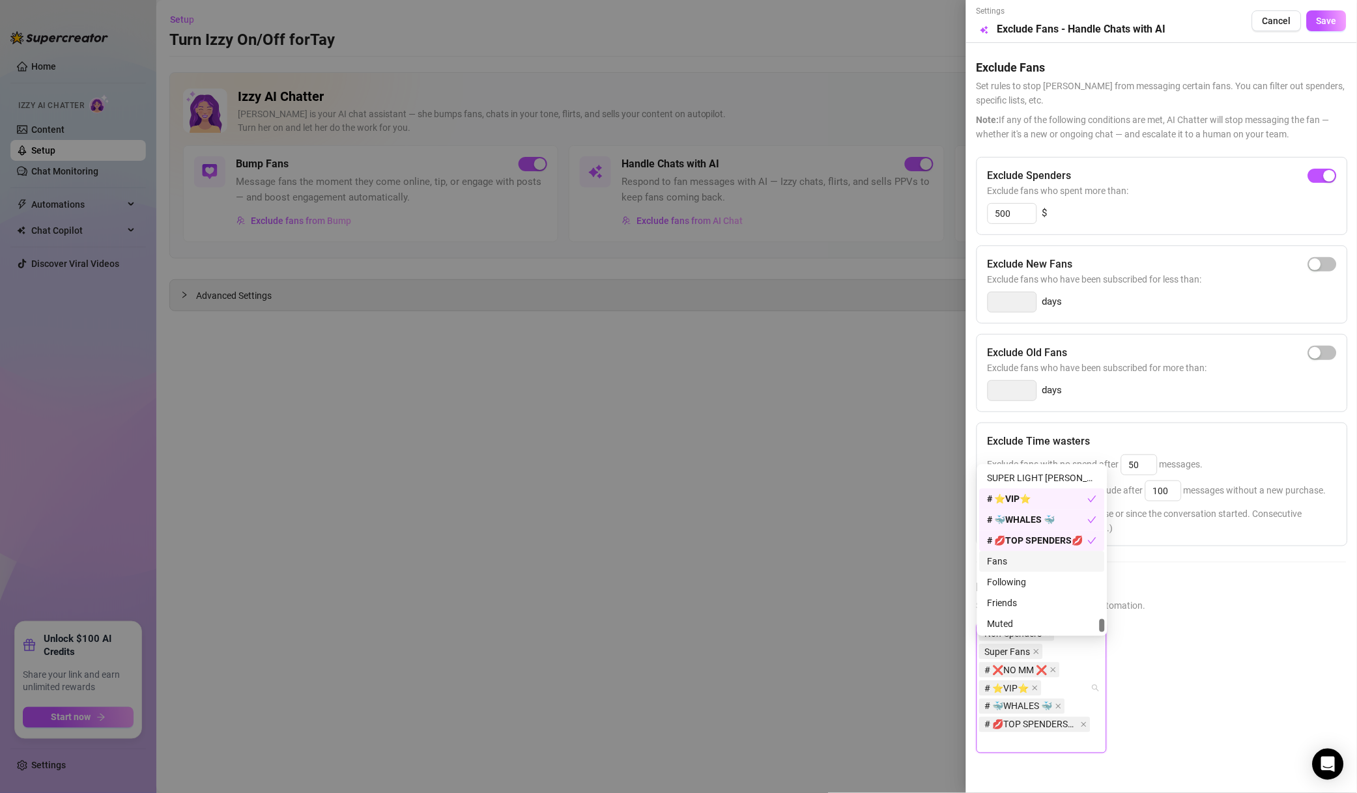
scroll to position [5105, 0]
click at [1027, 589] on div "Muted" at bounding box center [1041, 582] width 125 height 21
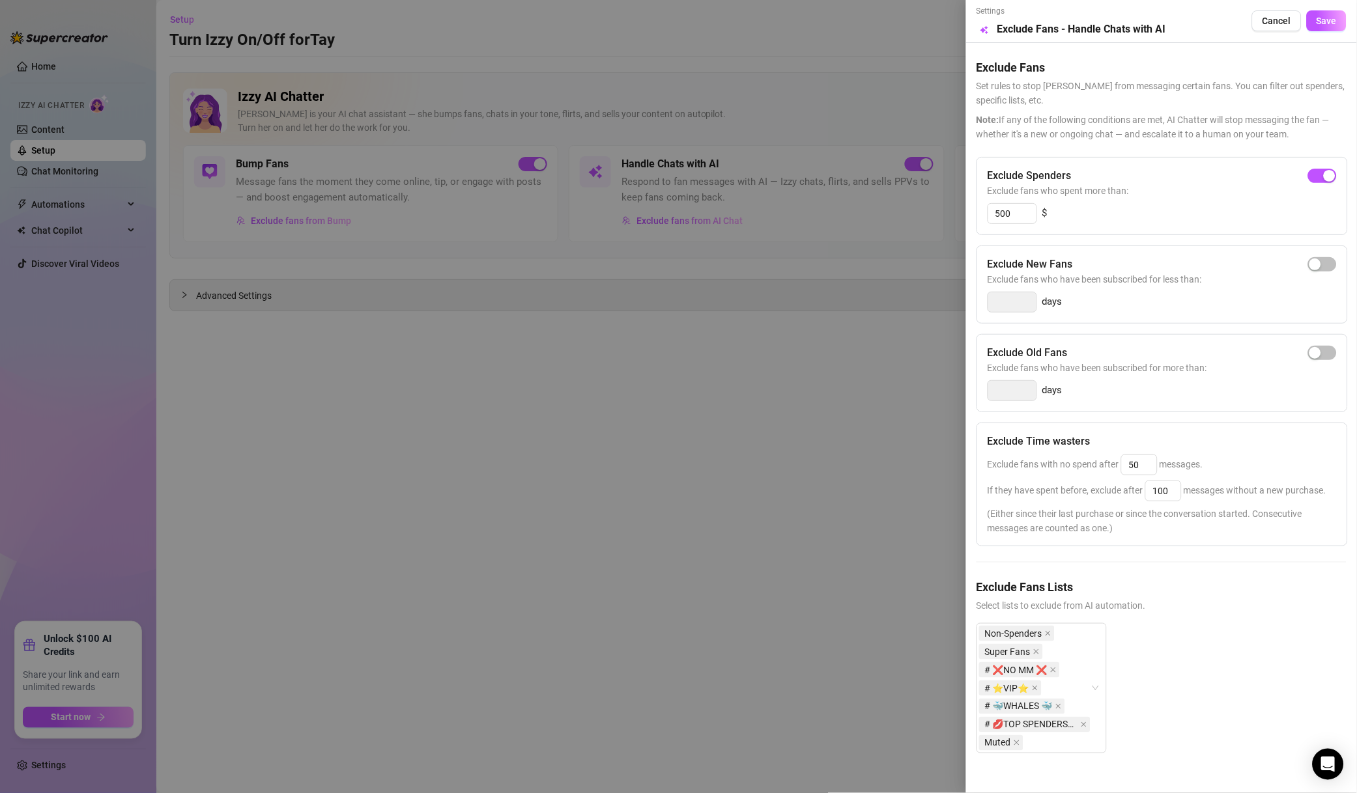
click at [1316, 25] on span "Save" at bounding box center [1326, 21] width 20 height 10
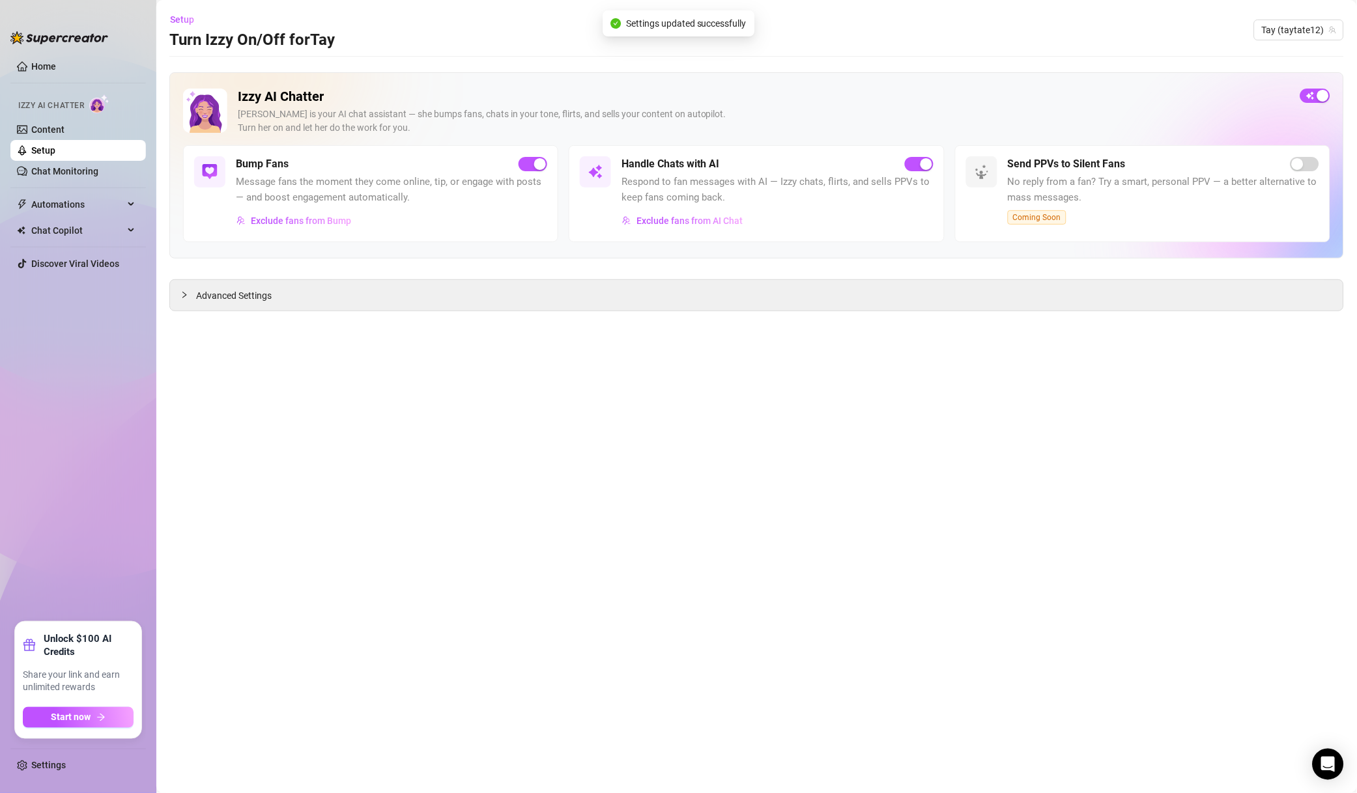
click at [299, 210] on button "Exclude fans from Bump" at bounding box center [294, 220] width 116 height 21
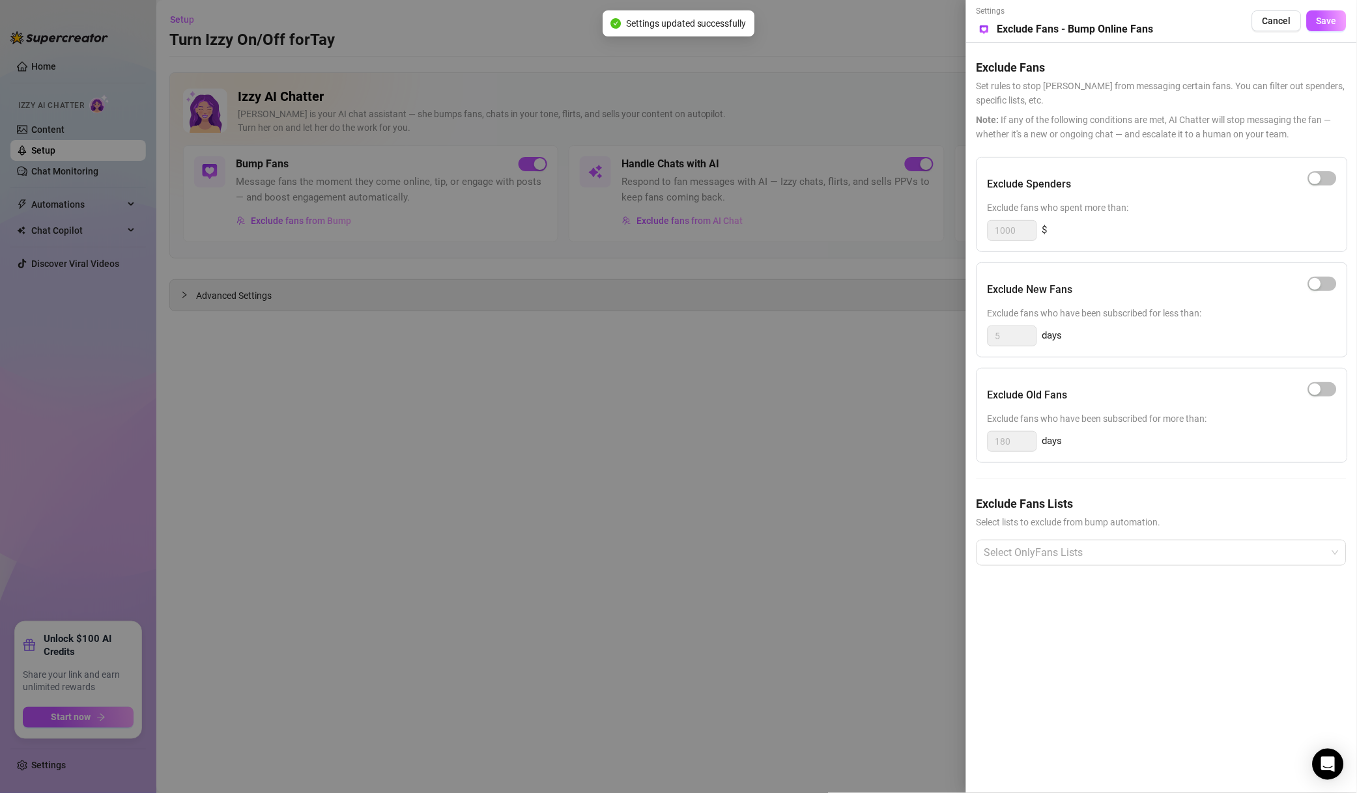
click at [1327, 173] on span "button" at bounding box center [1322, 178] width 29 height 14
drag, startPoint x: 1019, startPoint y: 234, endPoint x: 950, endPoint y: 238, distance: 68.5
click at [950, 238] on div "Settings Preview Exclude Fans - Bump Online Fans Cancel Save Exclude Fans Set r…" at bounding box center [678, 396] width 1357 height 793
click at [1078, 554] on div at bounding box center [1154, 552] width 351 height 23
type input "500"
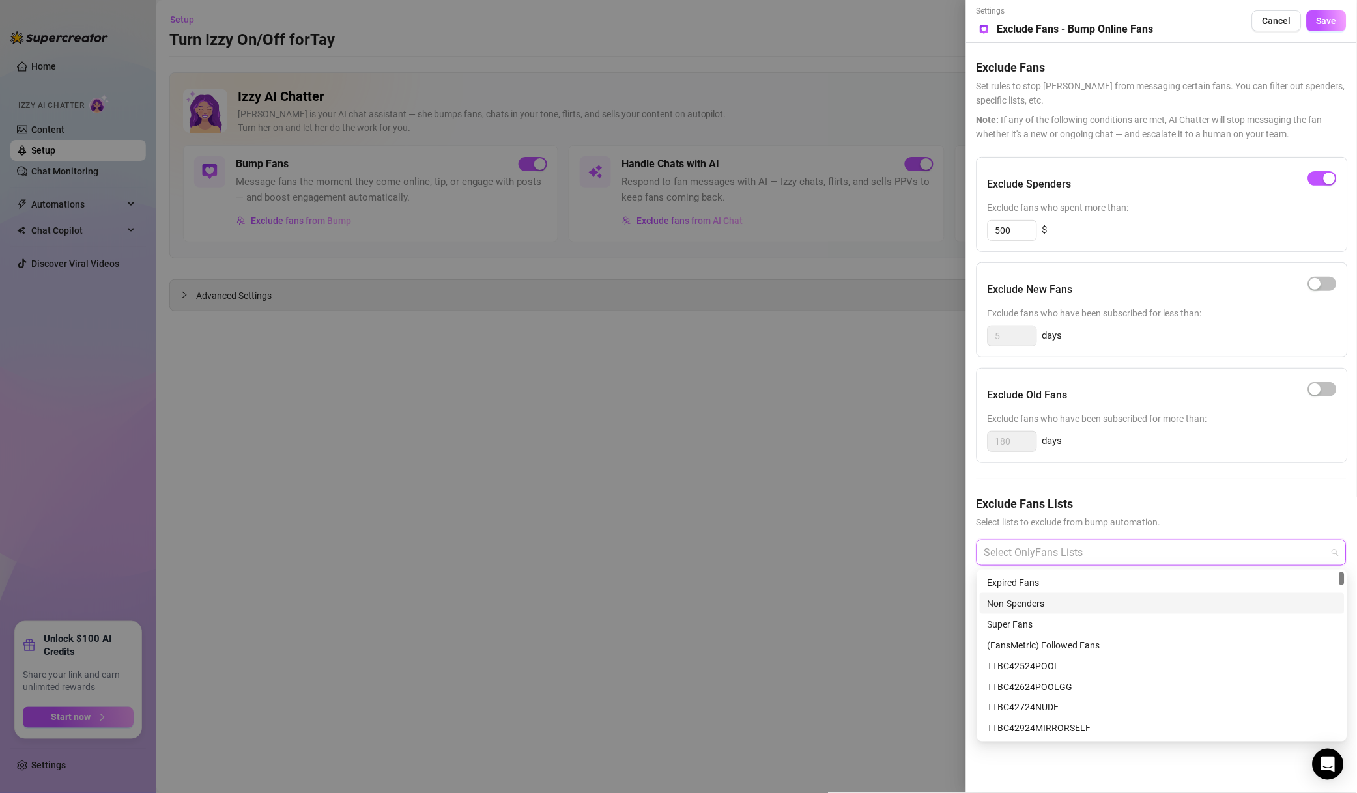
click at [1050, 598] on div "Non-Spenders" at bounding box center [1161, 604] width 349 height 14
click at [1049, 615] on div "Super Fans" at bounding box center [1161, 624] width 365 height 21
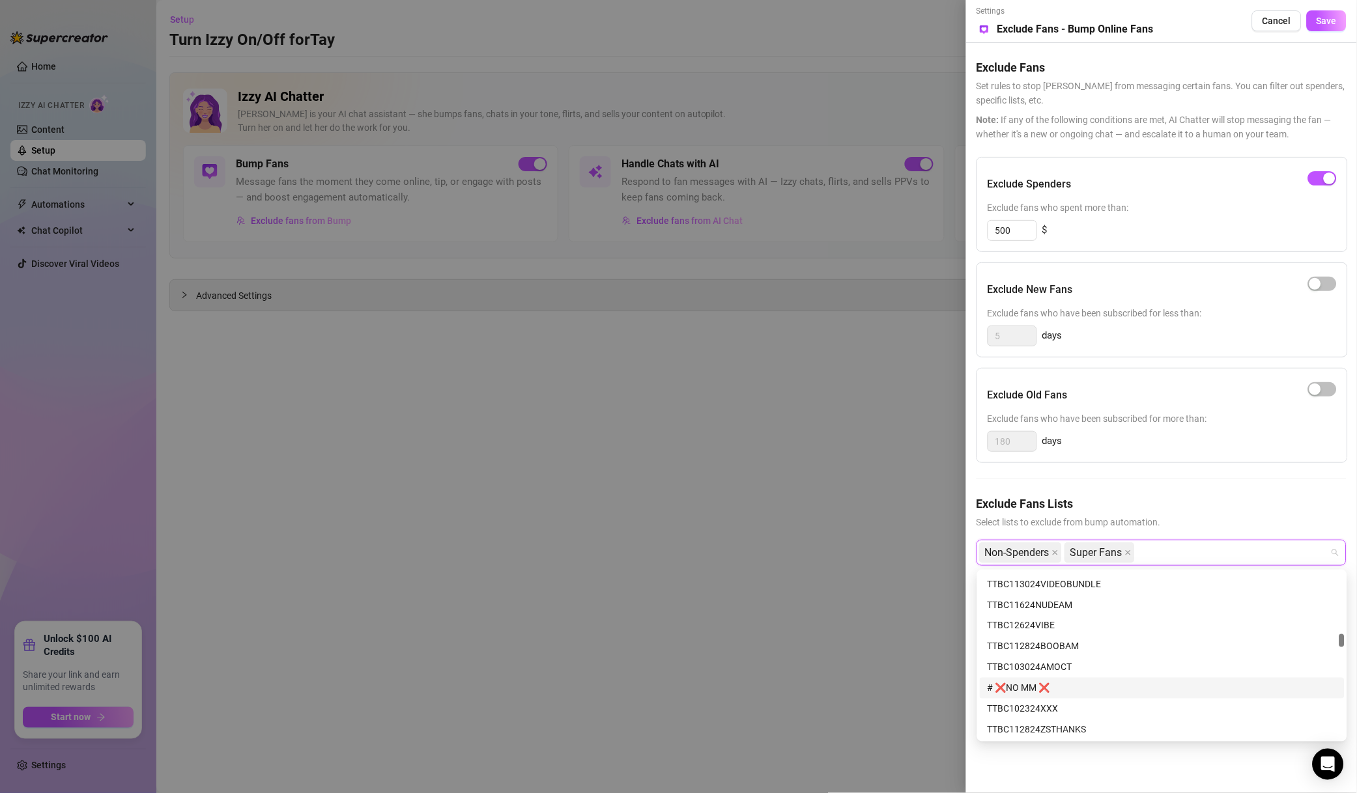
click at [1026, 686] on div "# ❌NO MM ❌" at bounding box center [1161, 688] width 349 height 14
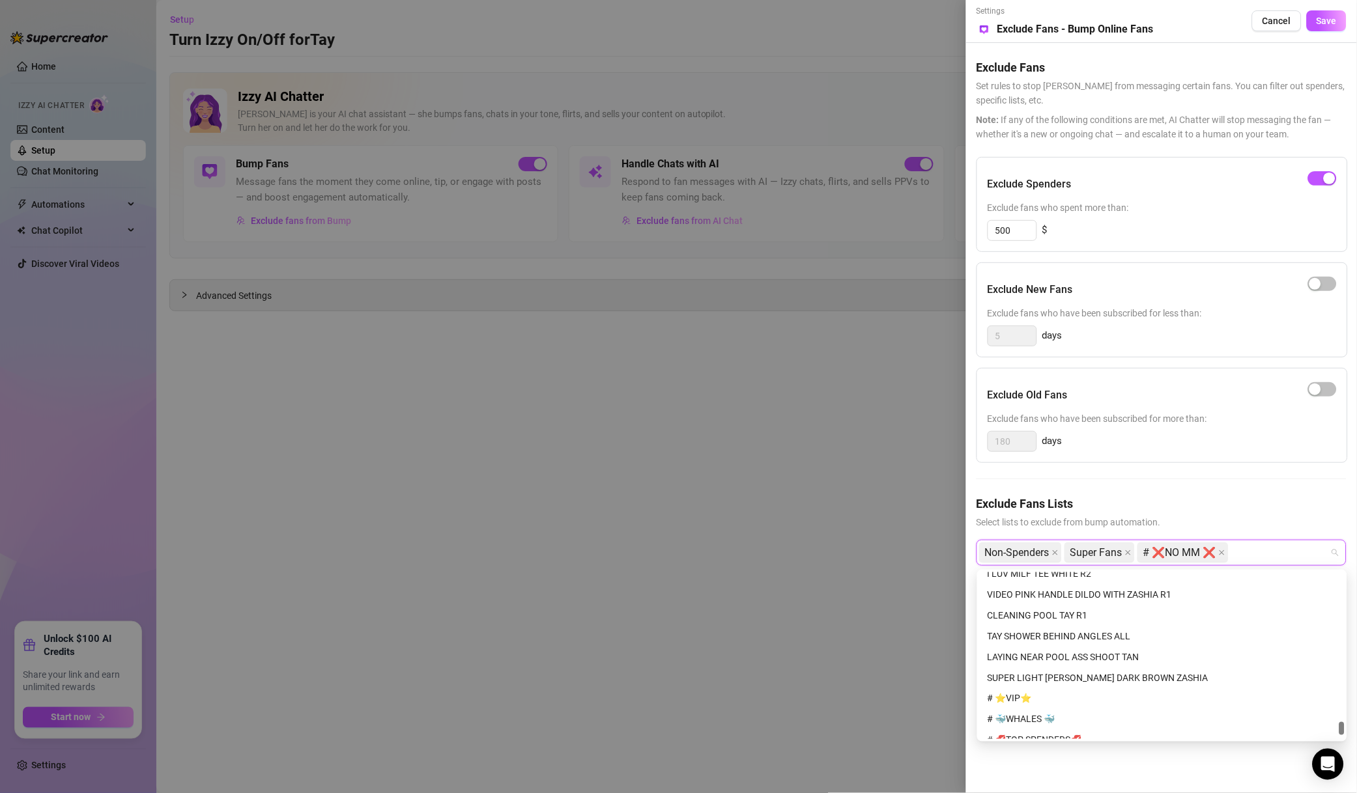
scroll to position [5063, 0]
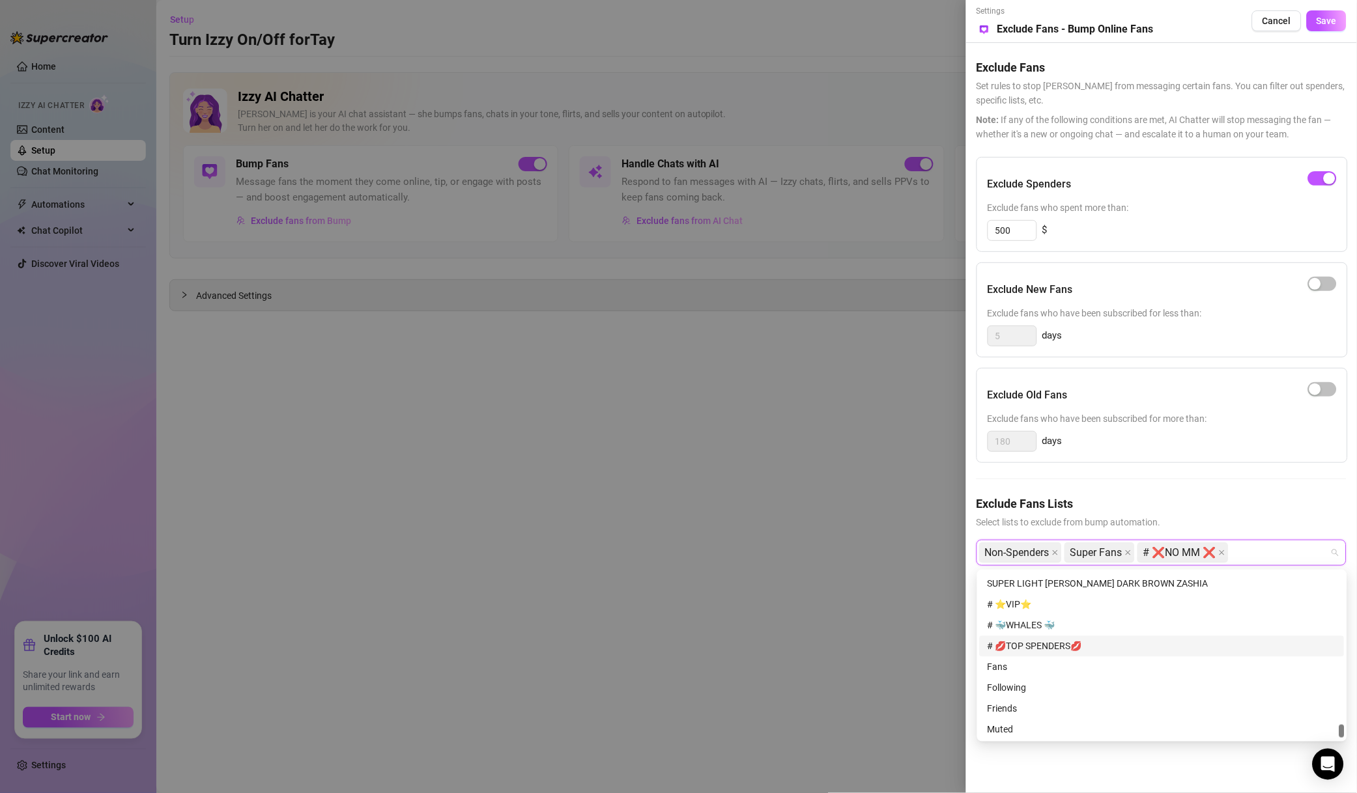
click at [1069, 615] on div "# 🐳WHALES 🐳" at bounding box center [1161, 625] width 365 height 21
click at [1082, 606] on div "# ⭐️VIP⭐️" at bounding box center [1161, 605] width 349 height 14
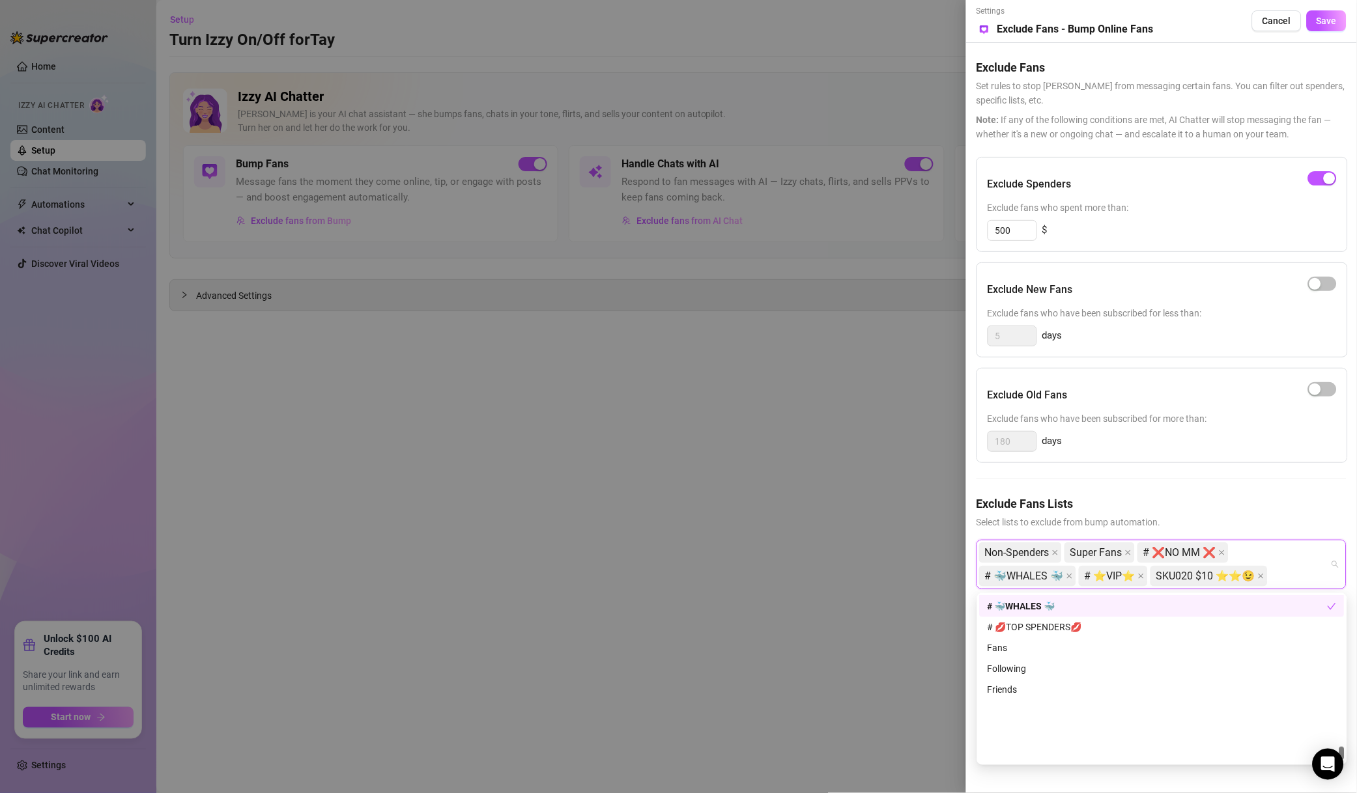
scroll to position [5011, 0]
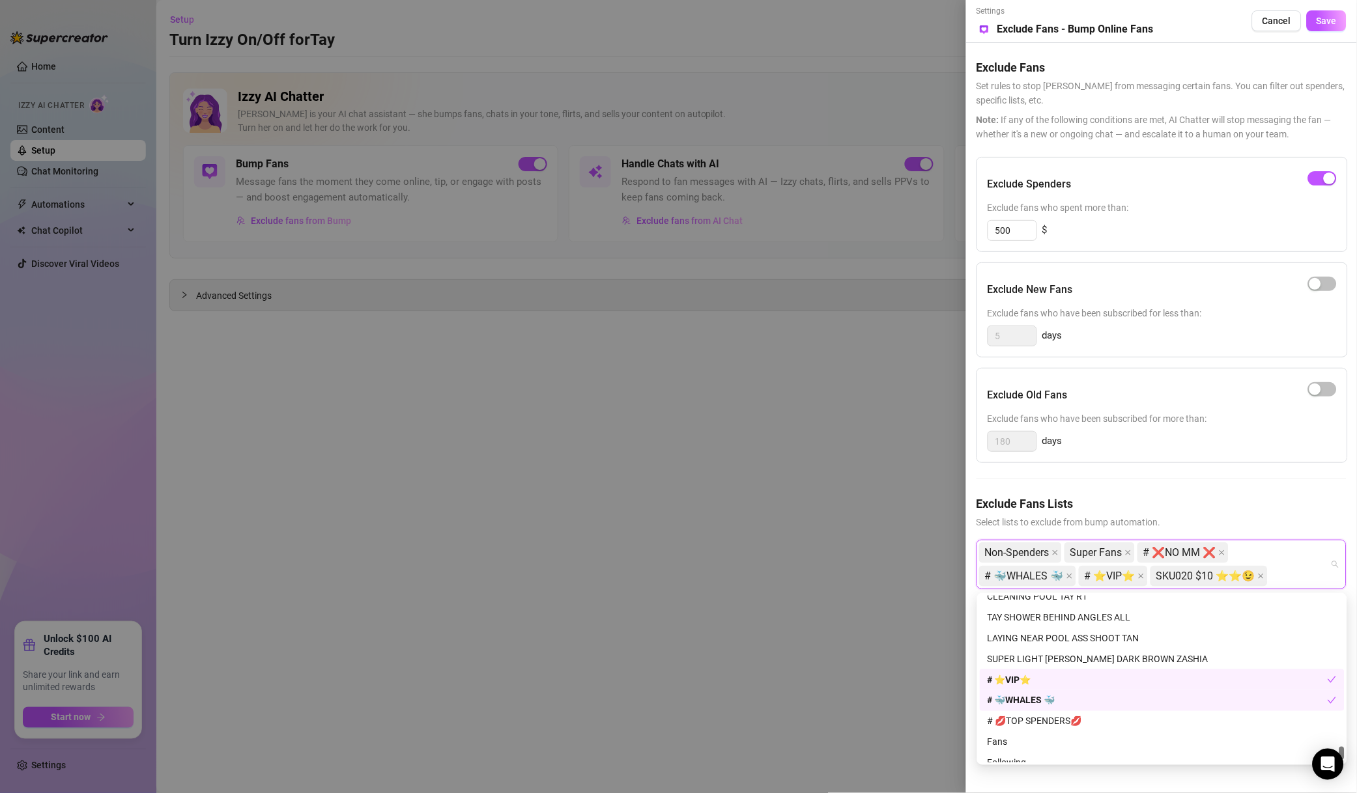
click at [1264, 578] on icon "close" at bounding box center [1261, 576] width 7 height 7
click at [1053, 725] on div "# 💋TOP SPENDERS💋" at bounding box center [1161, 721] width 349 height 14
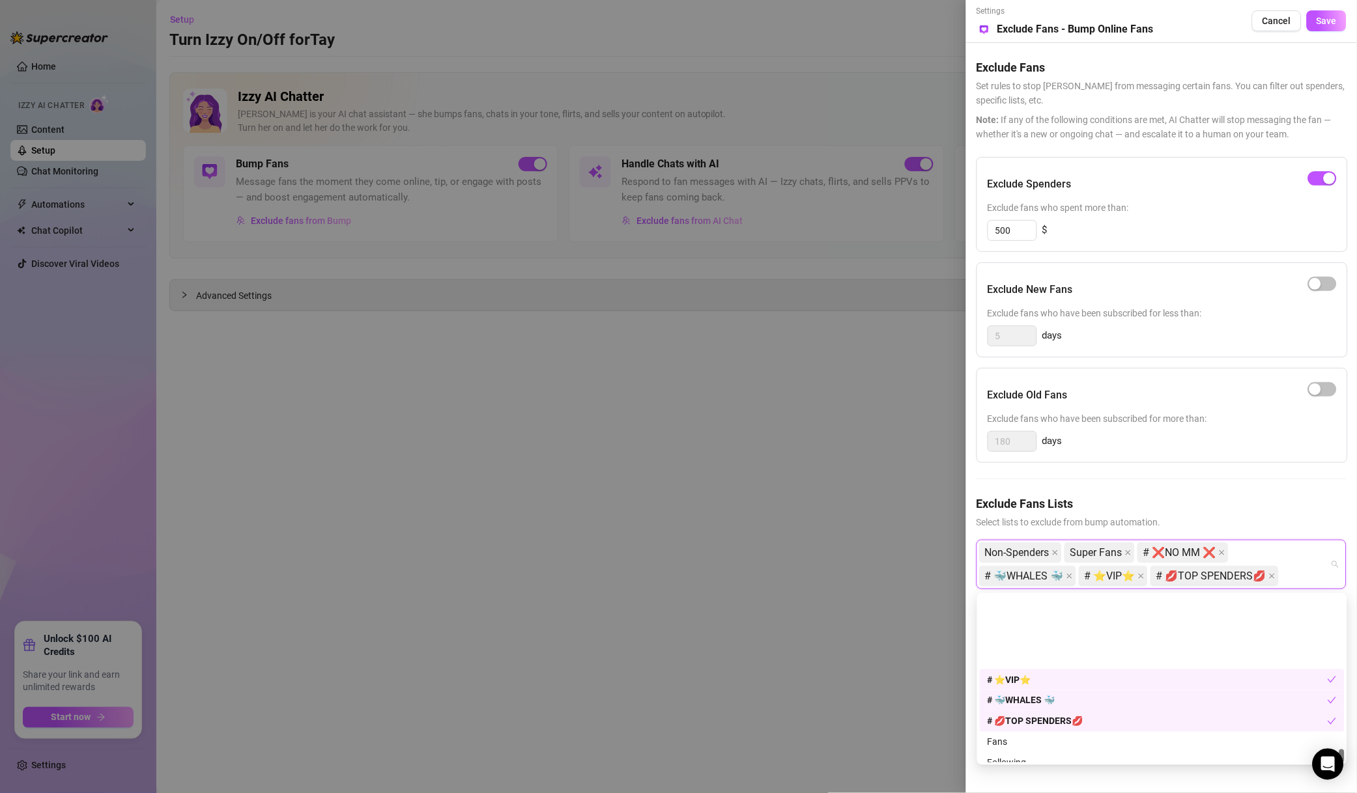
scroll to position [5105, 0]
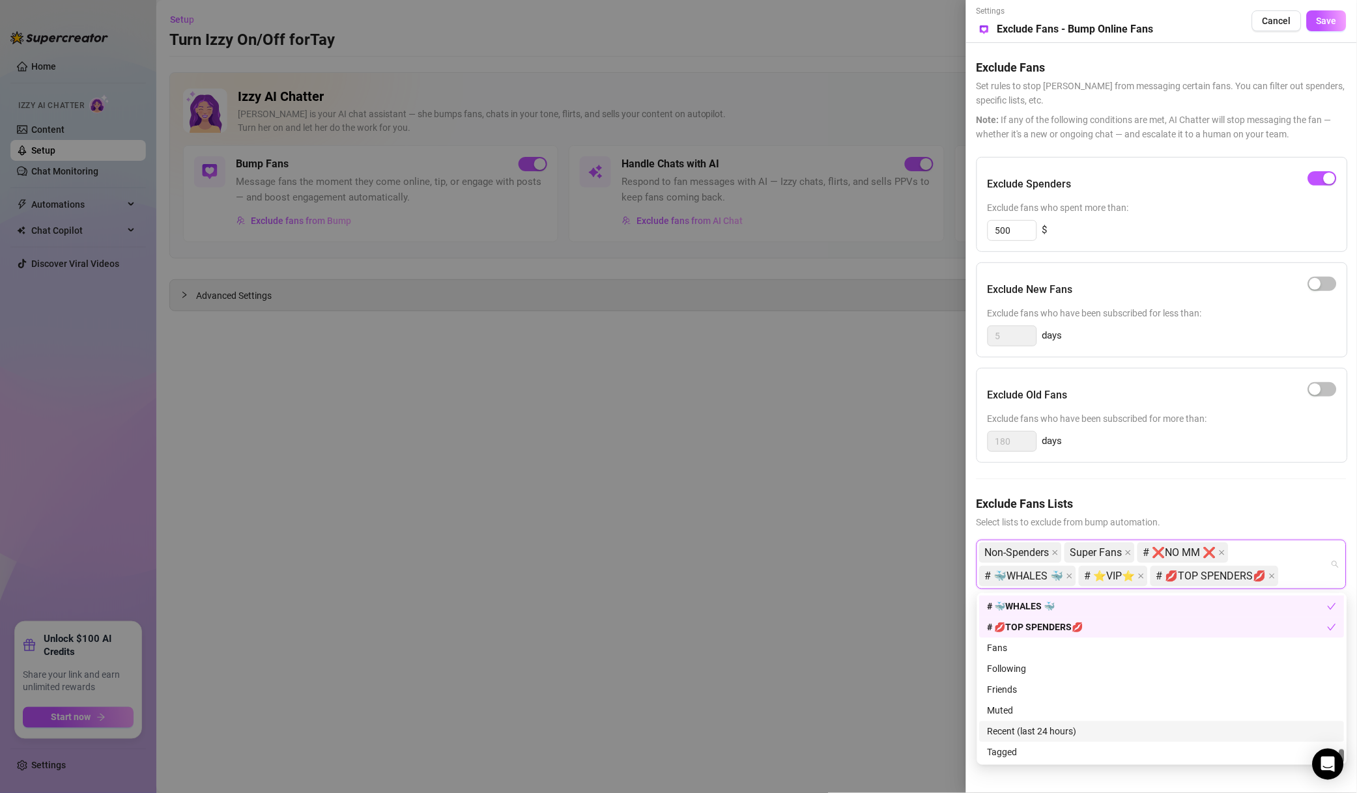
click at [1052, 722] on div "Recent (last 24 hours)" at bounding box center [1161, 732] width 365 height 21
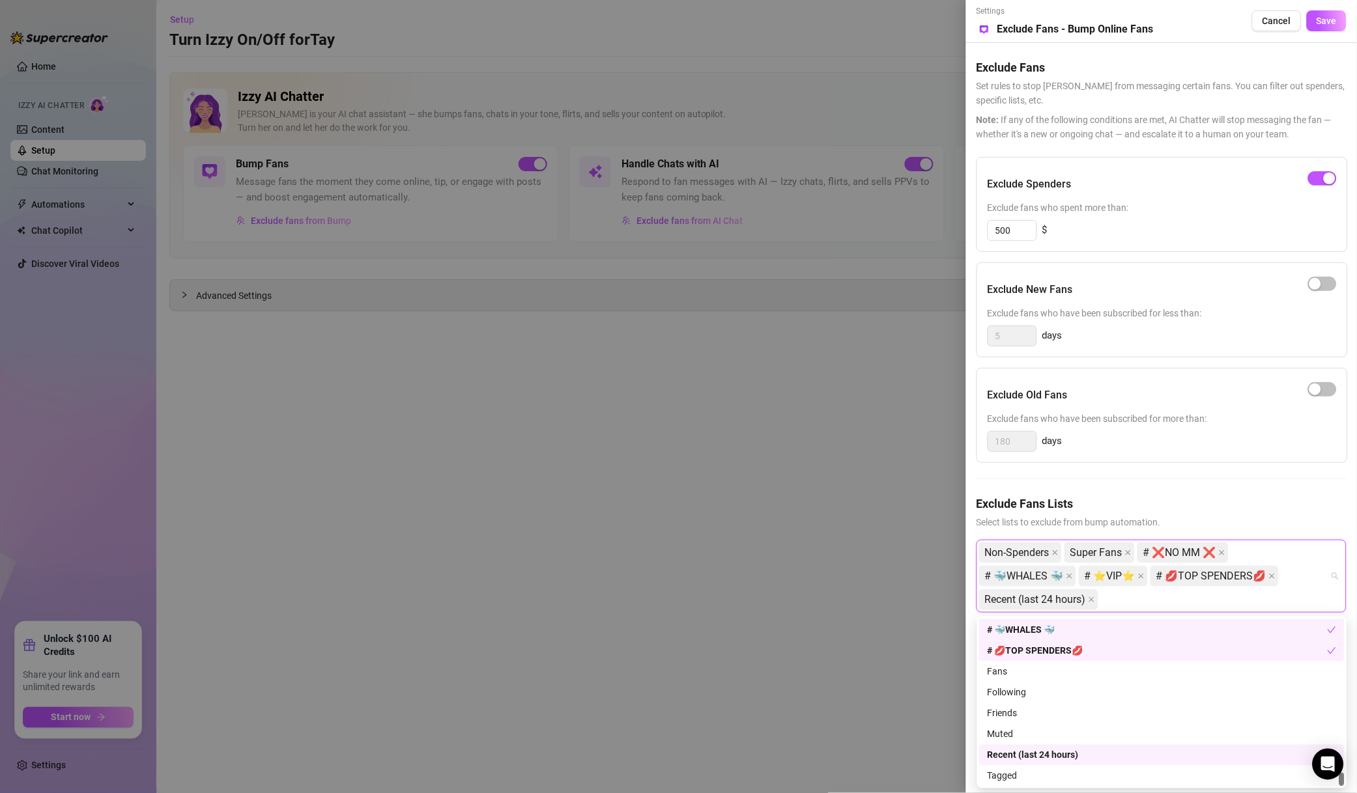
click at [1041, 753] on div "Recent (last 24 hours)" at bounding box center [1157, 755] width 340 height 14
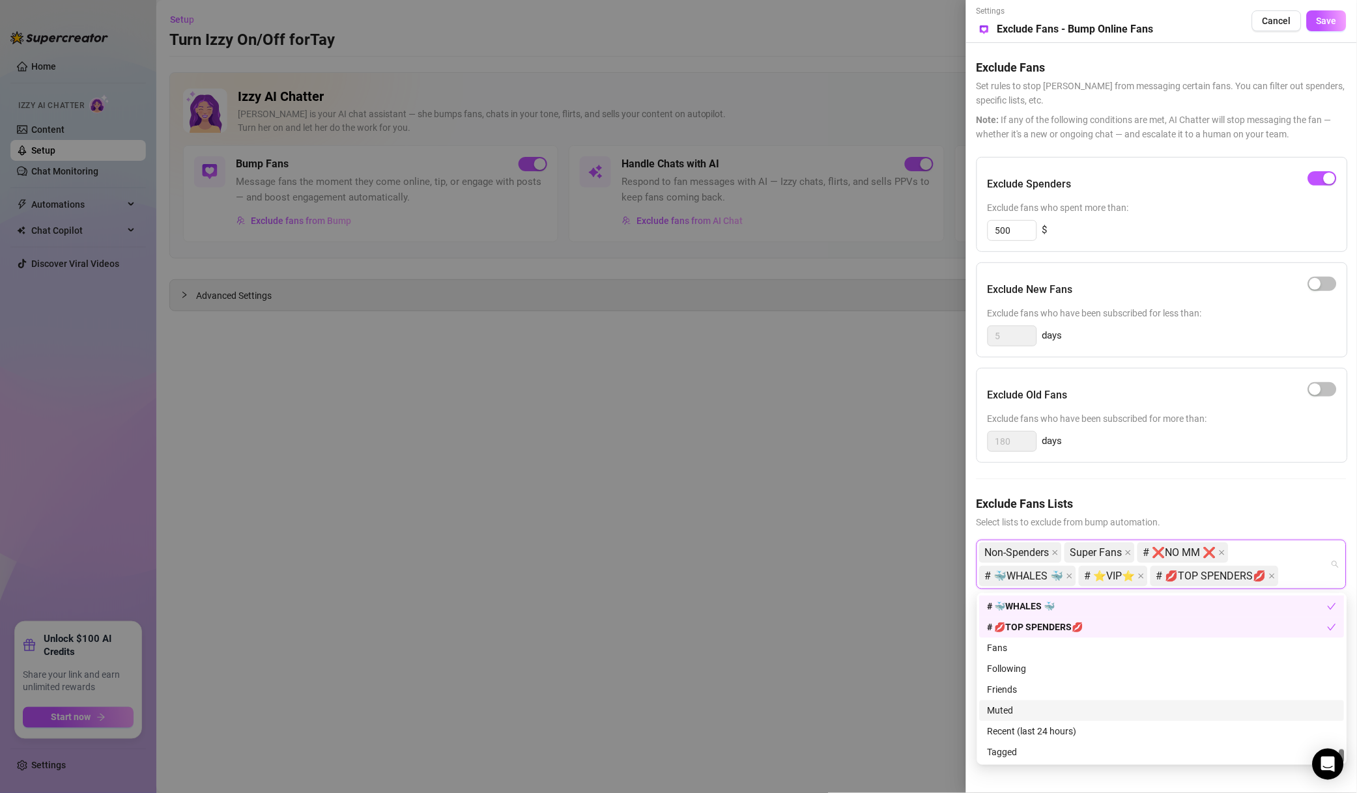
click at [1071, 707] on div "Muted" at bounding box center [1161, 711] width 349 height 14
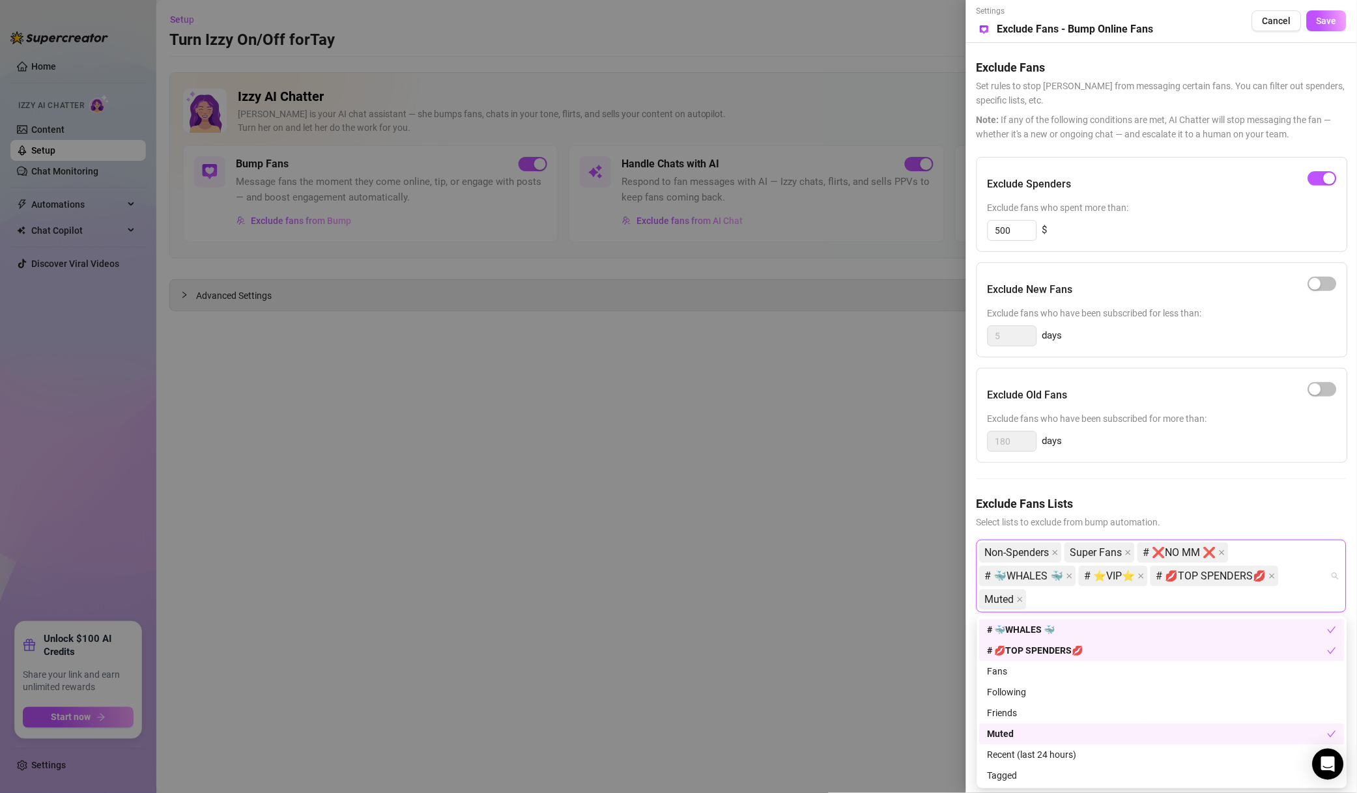
click at [1329, 27] on button "Save" at bounding box center [1326, 20] width 40 height 21
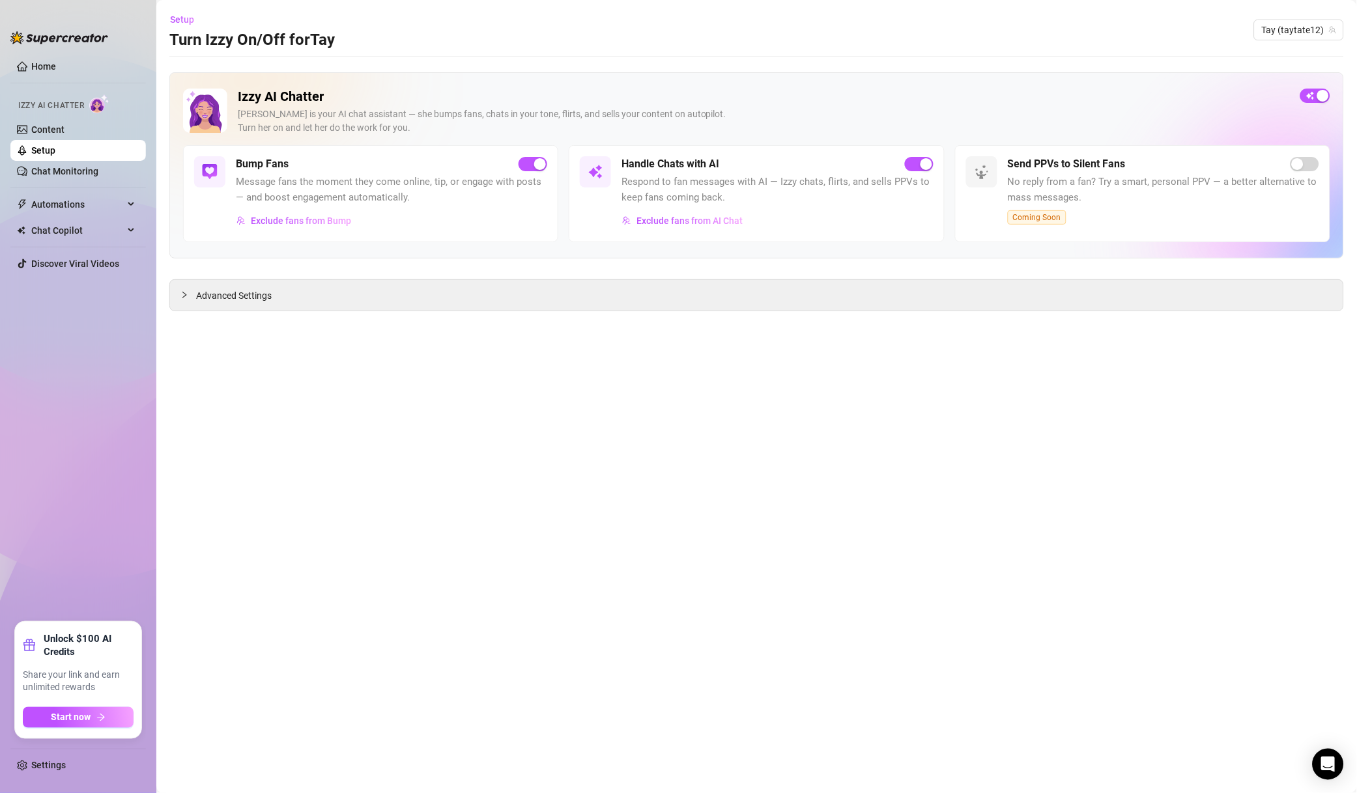
click at [320, 226] on span "Exclude fans from Bump" at bounding box center [301, 221] width 100 height 10
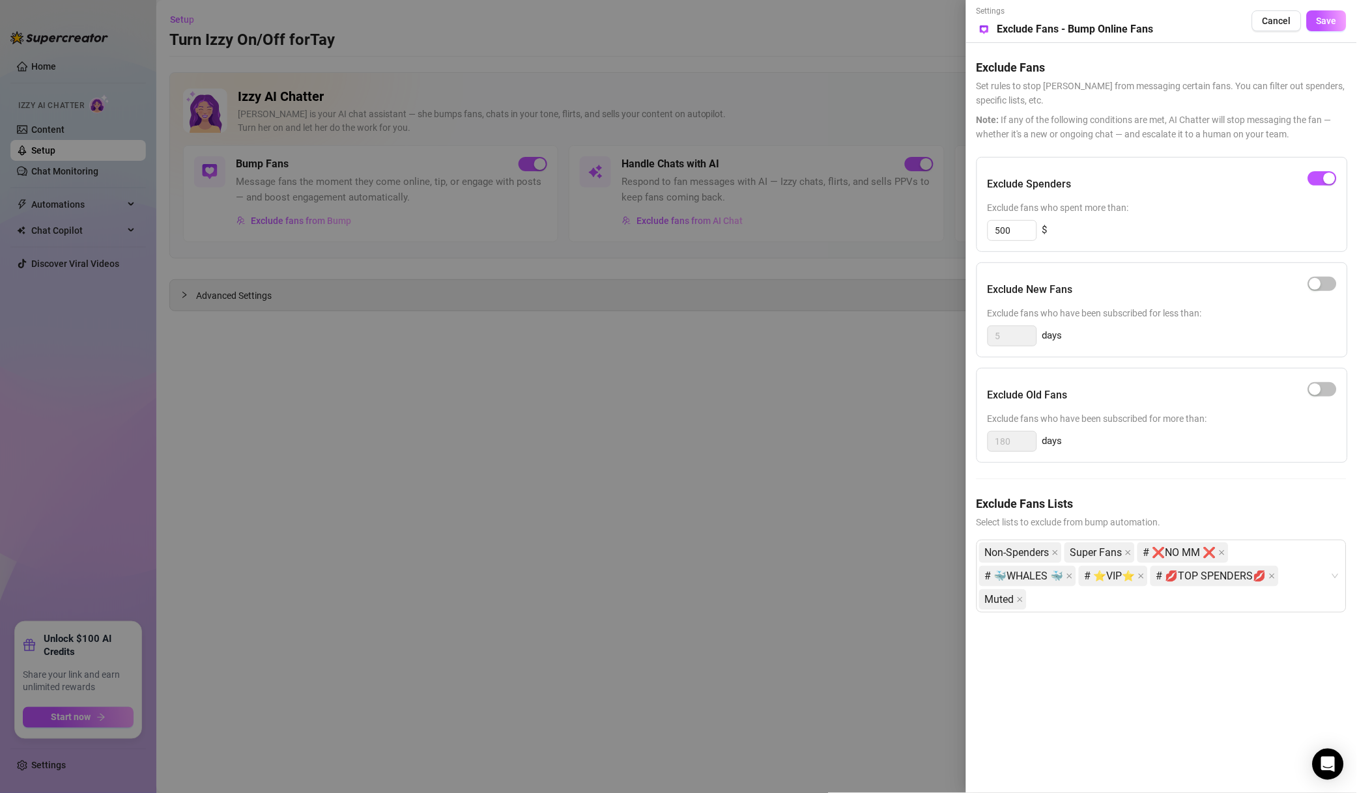
click at [908, 521] on div at bounding box center [678, 396] width 1357 height 793
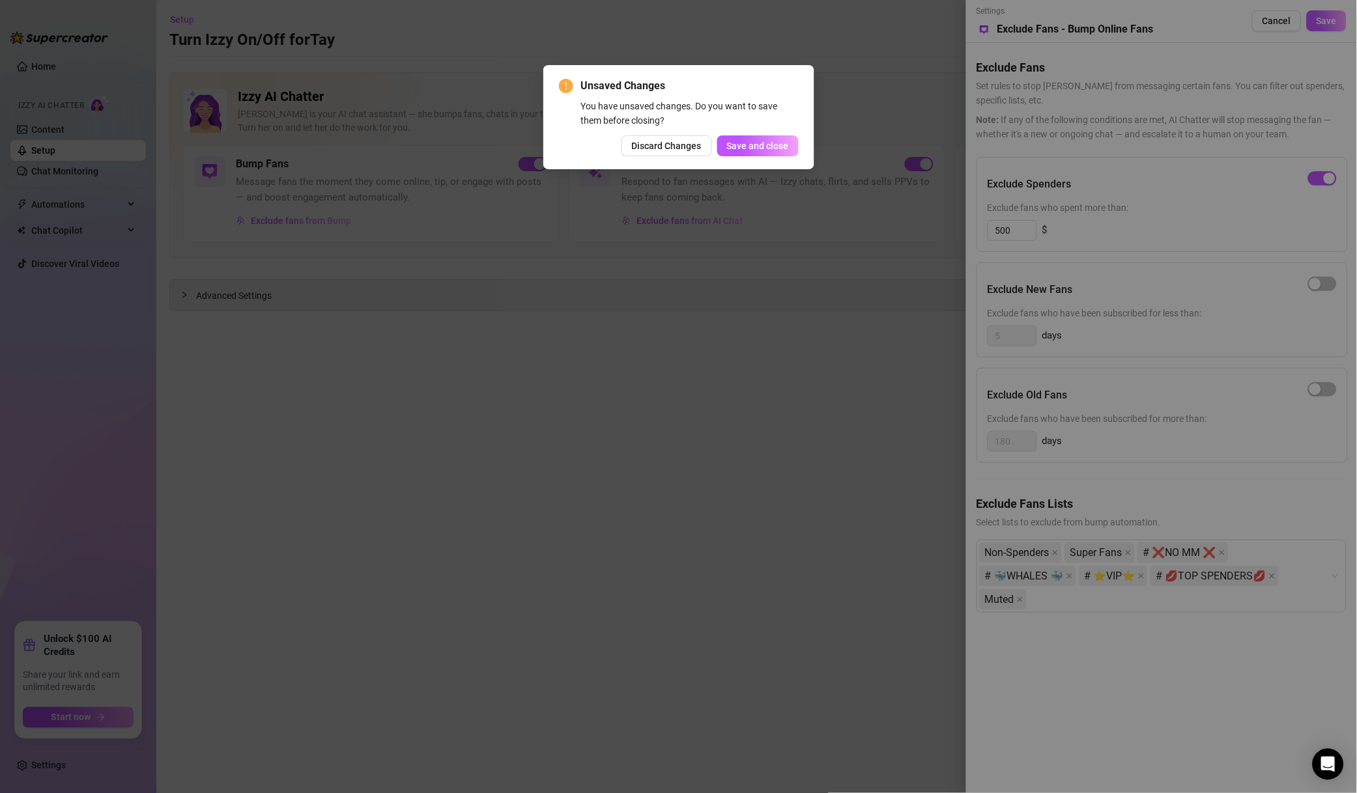
click at [784, 150] on span "Save and close" at bounding box center [758, 146] width 62 height 10
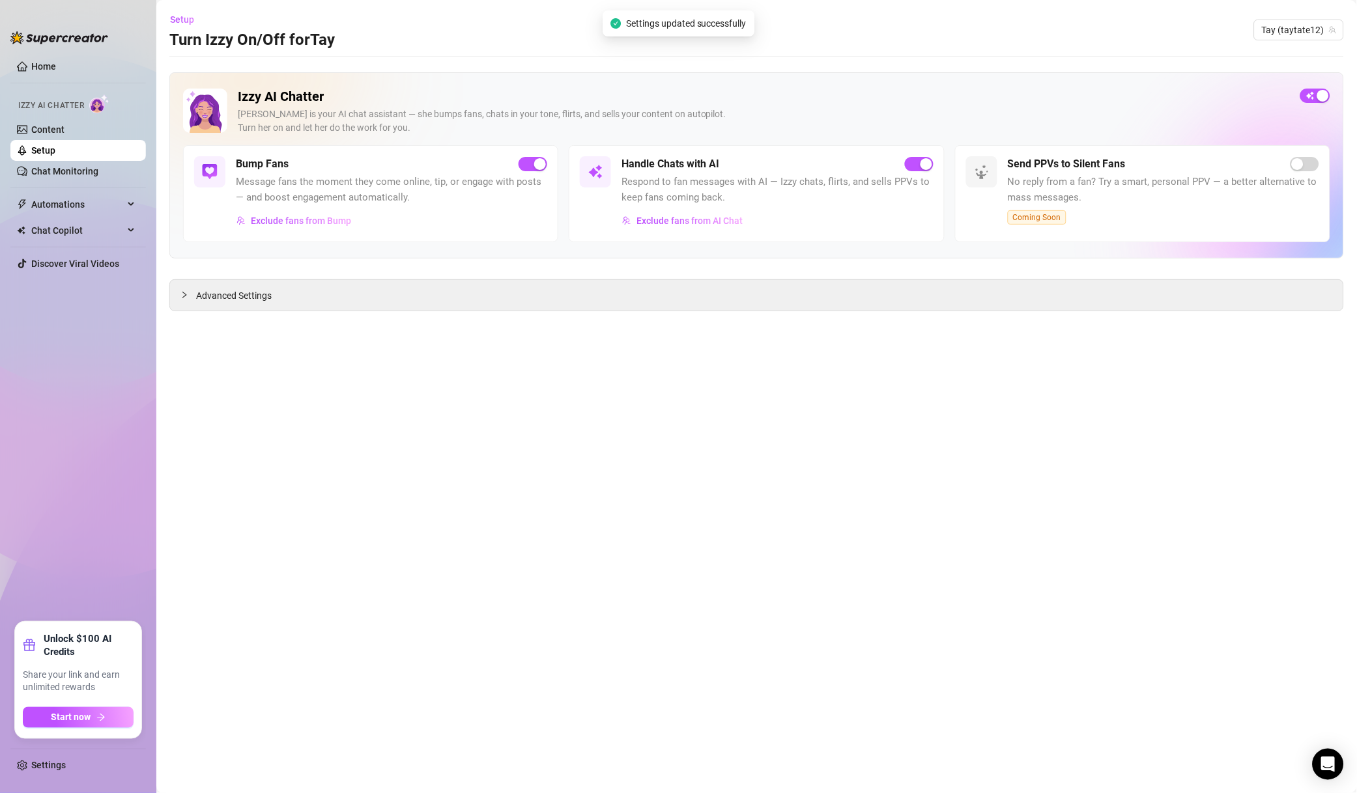
click at [1313, 33] on span "Tay (taytate12)" at bounding box center [1298, 30] width 74 height 20
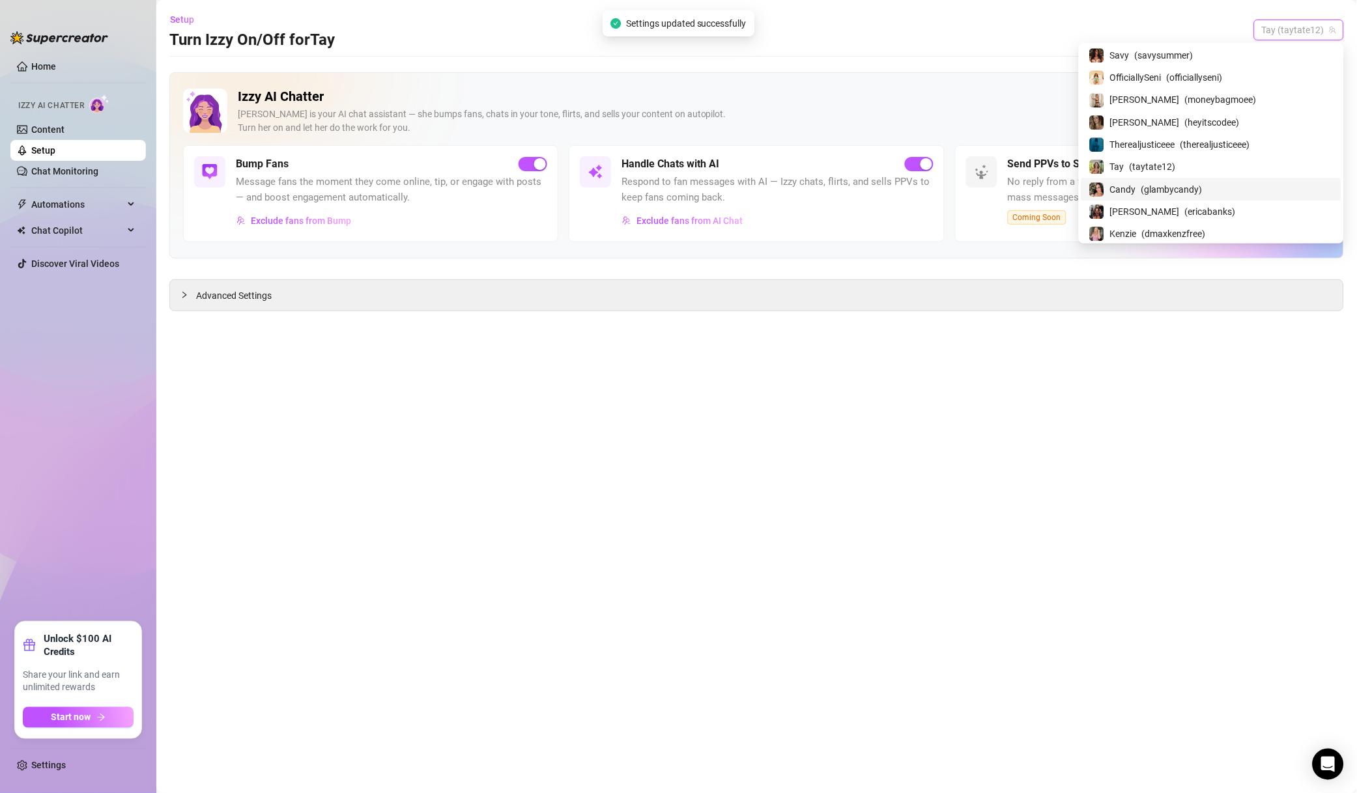
click at [1202, 197] on span "( glambycandy )" at bounding box center [1171, 189] width 61 height 14
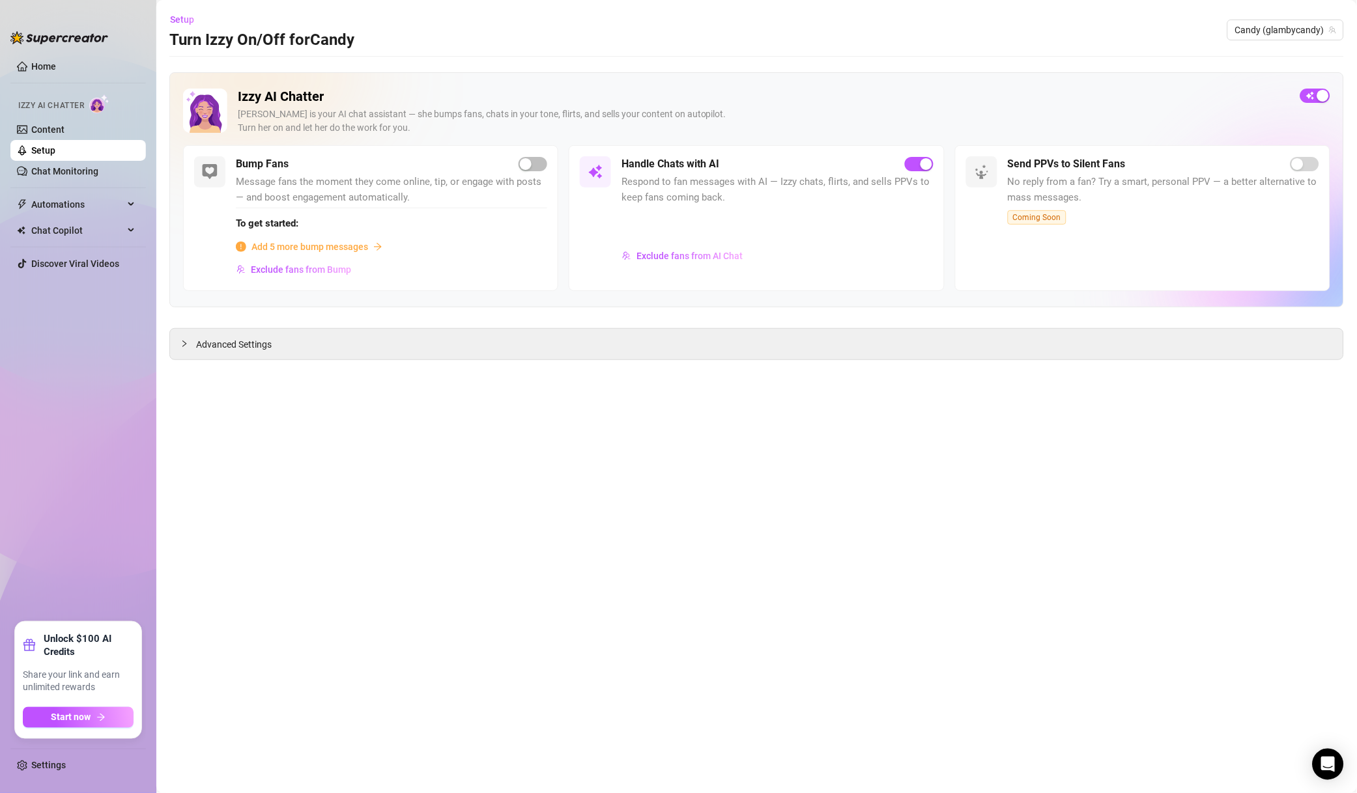
click at [701, 265] on button "Exclude fans from AI Chat" at bounding box center [682, 256] width 122 height 21
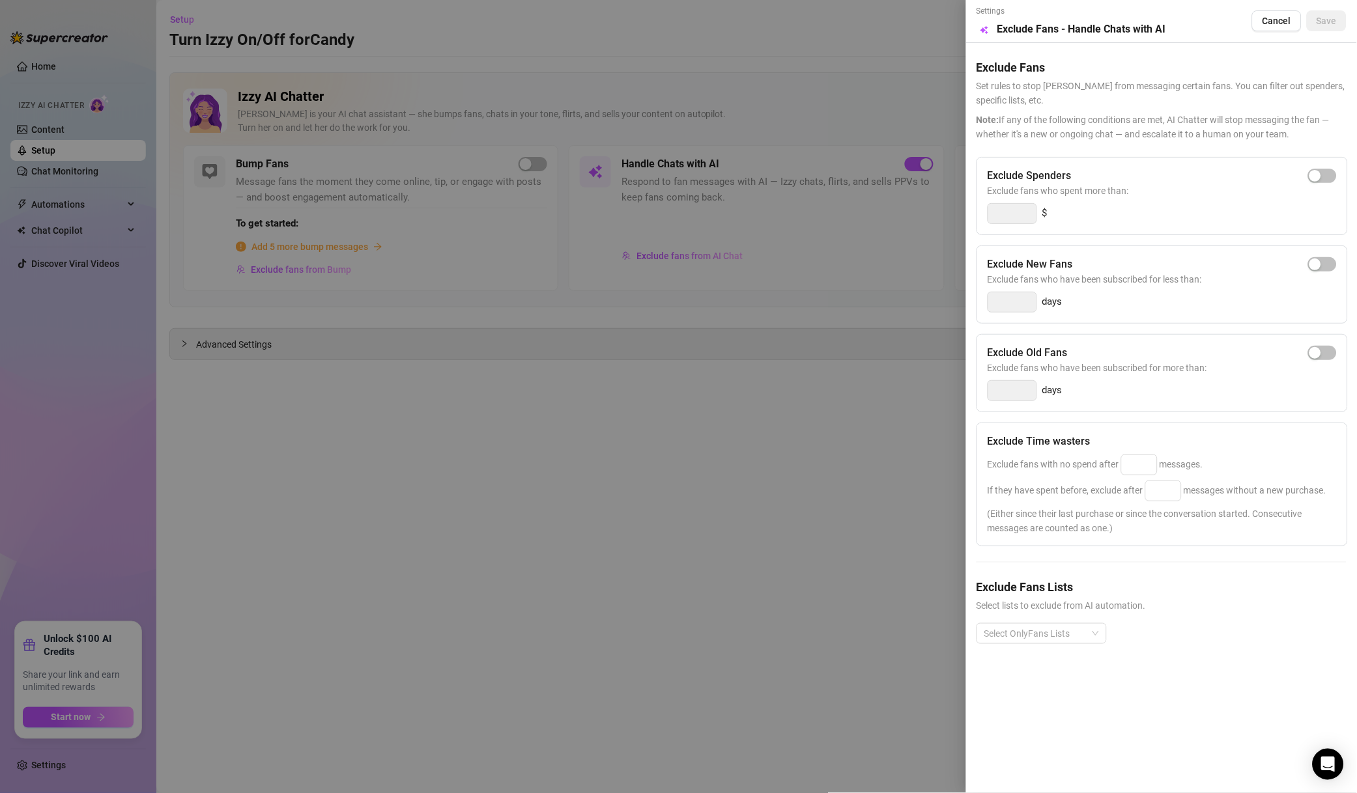
click at [1320, 170] on div "button" at bounding box center [1315, 176] width 12 height 12
drag, startPoint x: 1029, startPoint y: 212, endPoint x: 918, endPoint y: 210, distance: 110.7
click at [918, 210] on div "Settings Preview Exclude Fans - Handle Chats with AI Cancel Save Exclude Fans S…" at bounding box center [678, 396] width 1357 height 793
type input "500"
click at [1144, 478] on div "Exclude Time wasters Exclude fans with no spend after messages. If they have sp…" at bounding box center [1161, 485] width 371 height 124
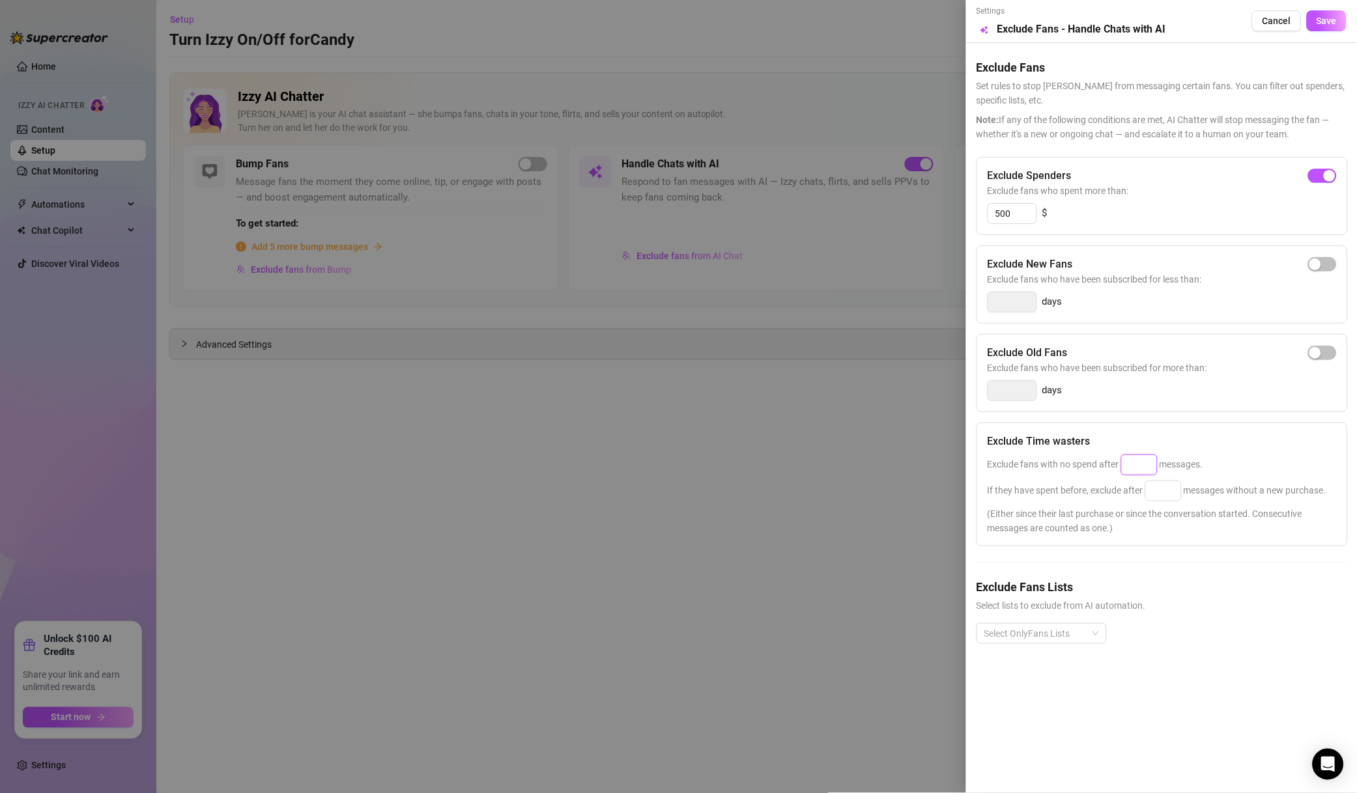
click at [1144, 475] on input at bounding box center [1138, 465] width 35 height 20
type input "50"
drag, startPoint x: 1179, startPoint y: 500, endPoint x: 1177, endPoint y: 492, distance: 7.4
click at [1177, 492] on div "Exclude Time wasters Exclude fans with no spend after 50 messages. If they have…" at bounding box center [1161, 485] width 371 height 124
click at [1177, 492] on input at bounding box center [1163, 491] width 35 height 20
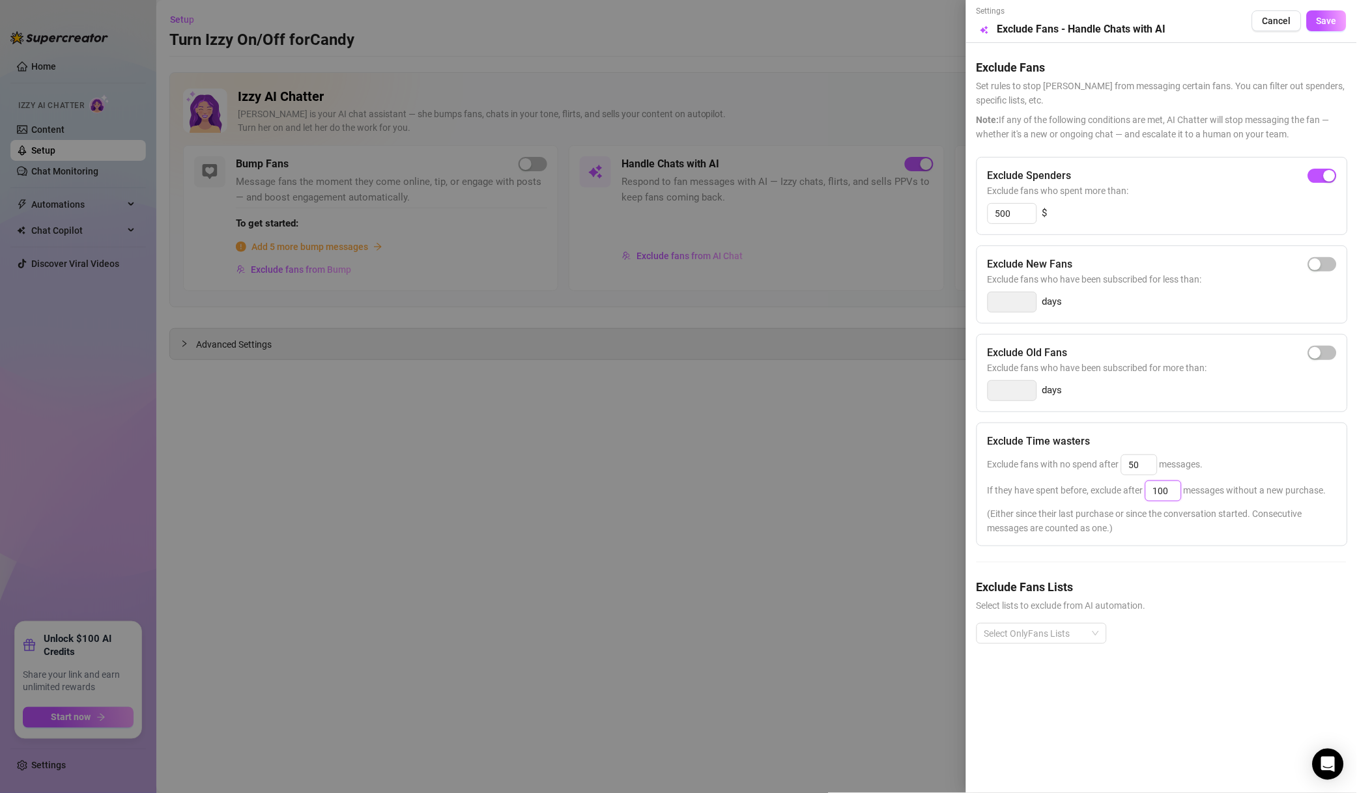
click at [1095, 631] on div "Select OnlyFans Lists" at bounding box center [1041, 633] width 130 height 21
type input "100"
click at [1050, 482] on div "Non-Spenders" at bounding box center [1041, 484] width 109 height 14
click at [1035, 510] on div "Super Fans" at bounding box center [1041, 505] width 109 height 14
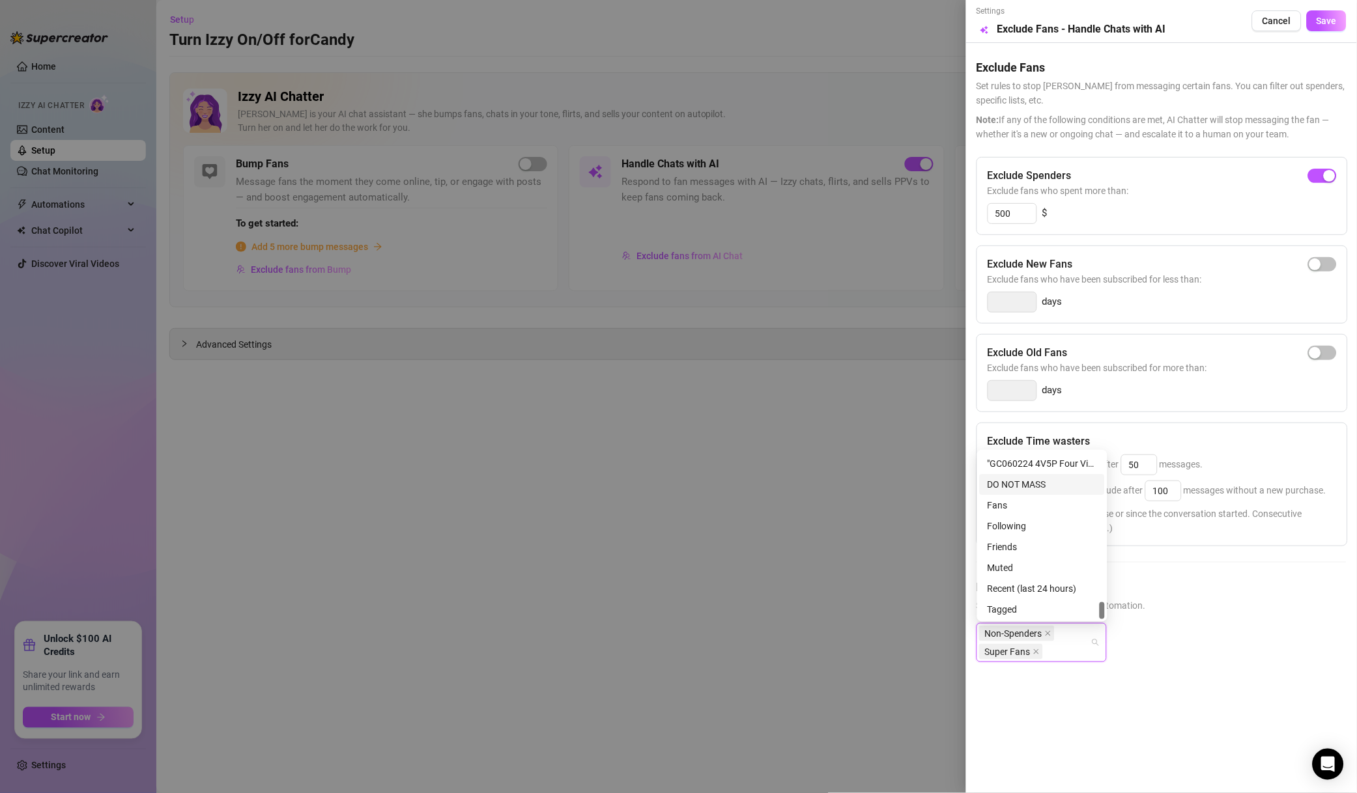
click at [1071, 486] on div "DO NOT MASS" at bounding box center [1041, 484] width 109 height 14
click at [1033, 570] on div "Muted" at bounding box center [1041, 568] width 109 height 14
click at [1332, 17] on span "Save" at bounding box center [1326, 21] width 20 height 10
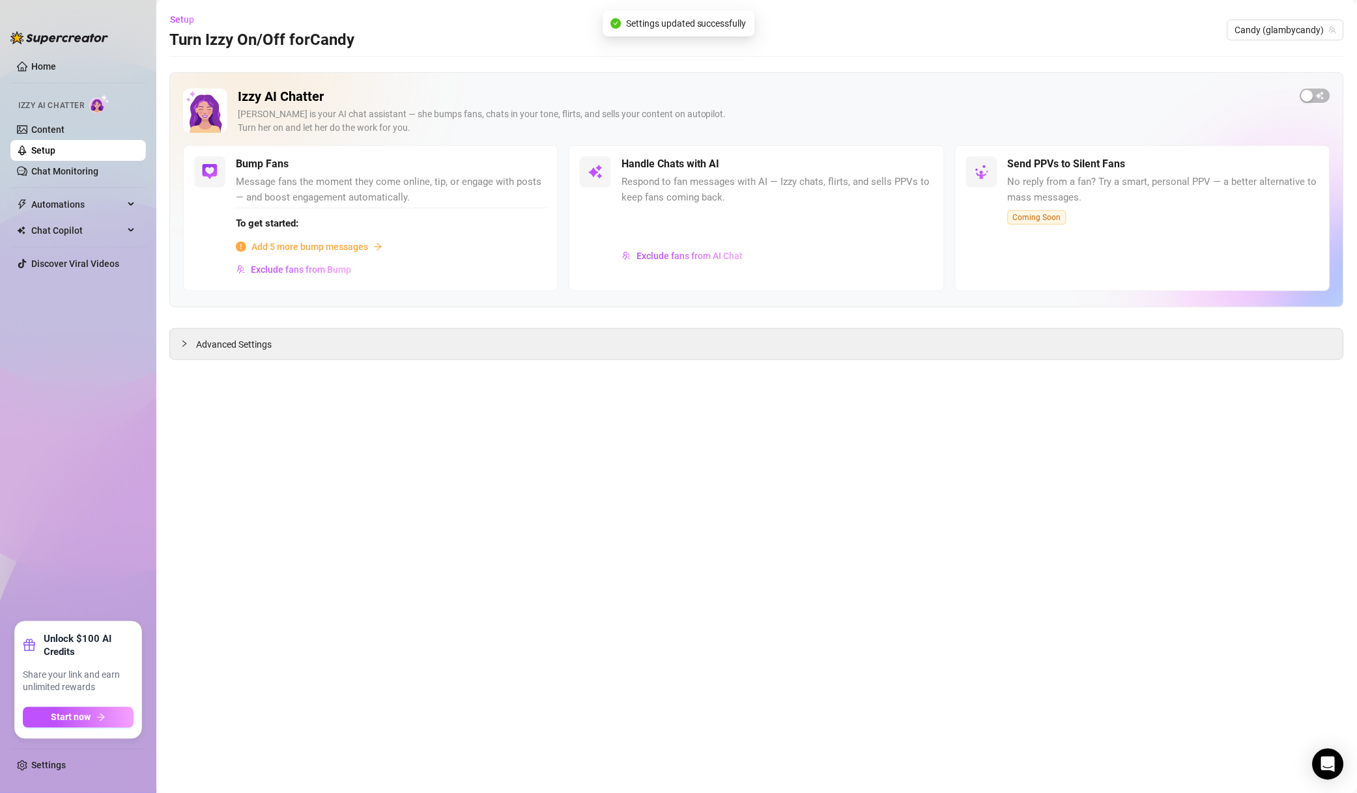
click at [343, 269] on span "Exclude fans from Bump" at bounding box center [301, 269] width 100 height 10
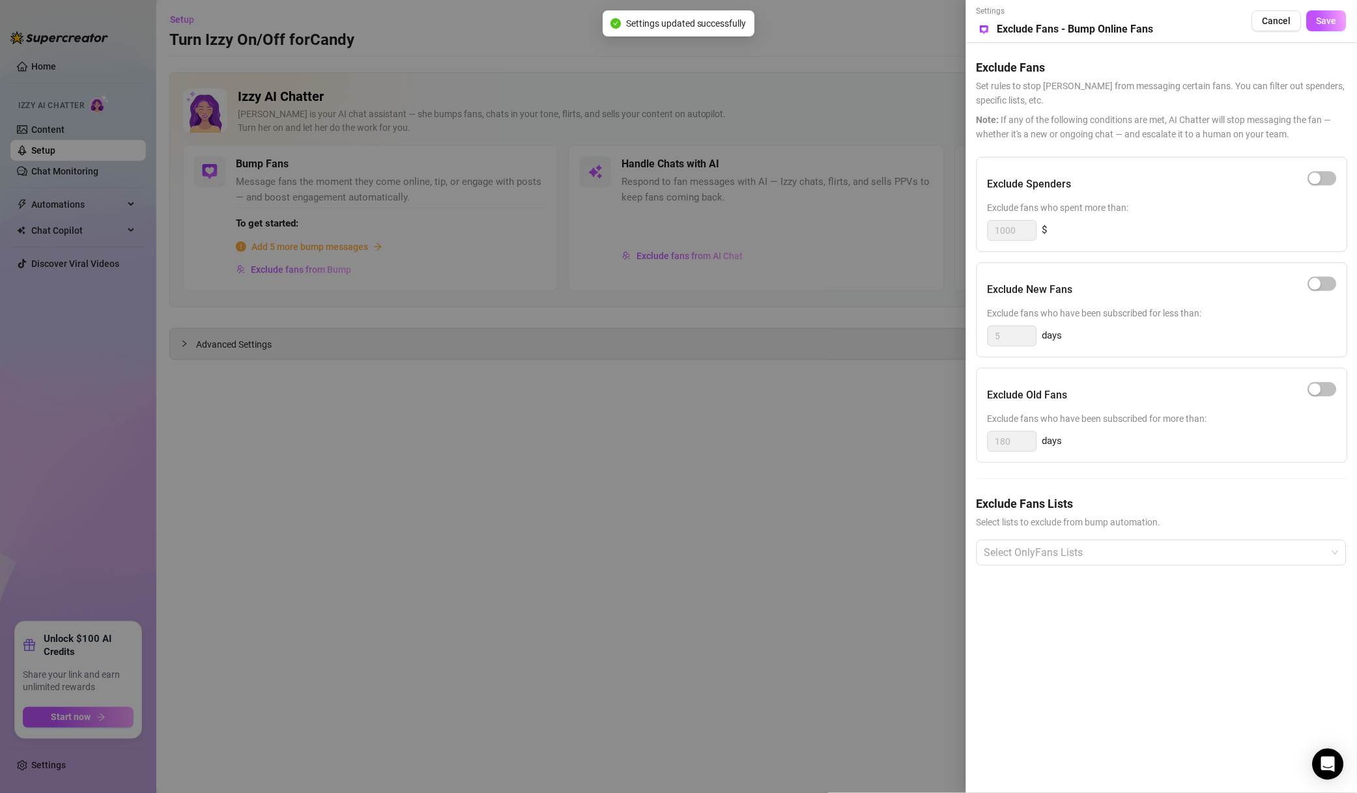
click at [1314, 179] on div "button" at bounding box center [1315, 179] width 12 height 12
drag, startPoint x: 1023, startPoint y: 229, endPoint x: 979, endPoint y: 230, distance: 44.3
click at [979, 230] on div "Exclude Spenders Exclude fans who spent more than: 1000 $" at bounding box center [1161, 204] width 371 height 95
click at [1051, 553] on div at bounding box center [1154, 552] width 351 height 23
type input "500"
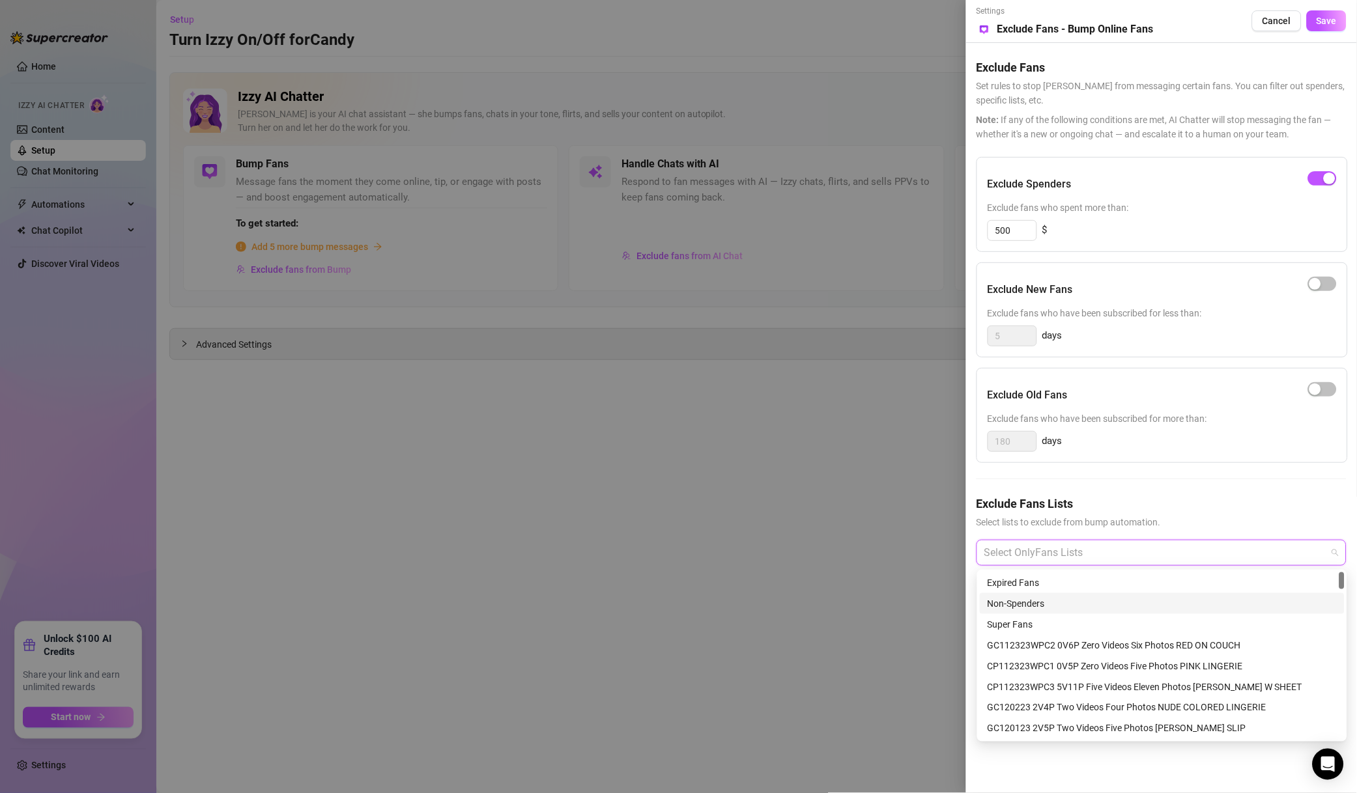
click at [1047, 601] on div "Non-Spenders" at bounding box center [1161, 604] width 349 height 14
click at [1047, 614] on div "Super Fans" at bounding box center [1161, 624] width 365 height 21
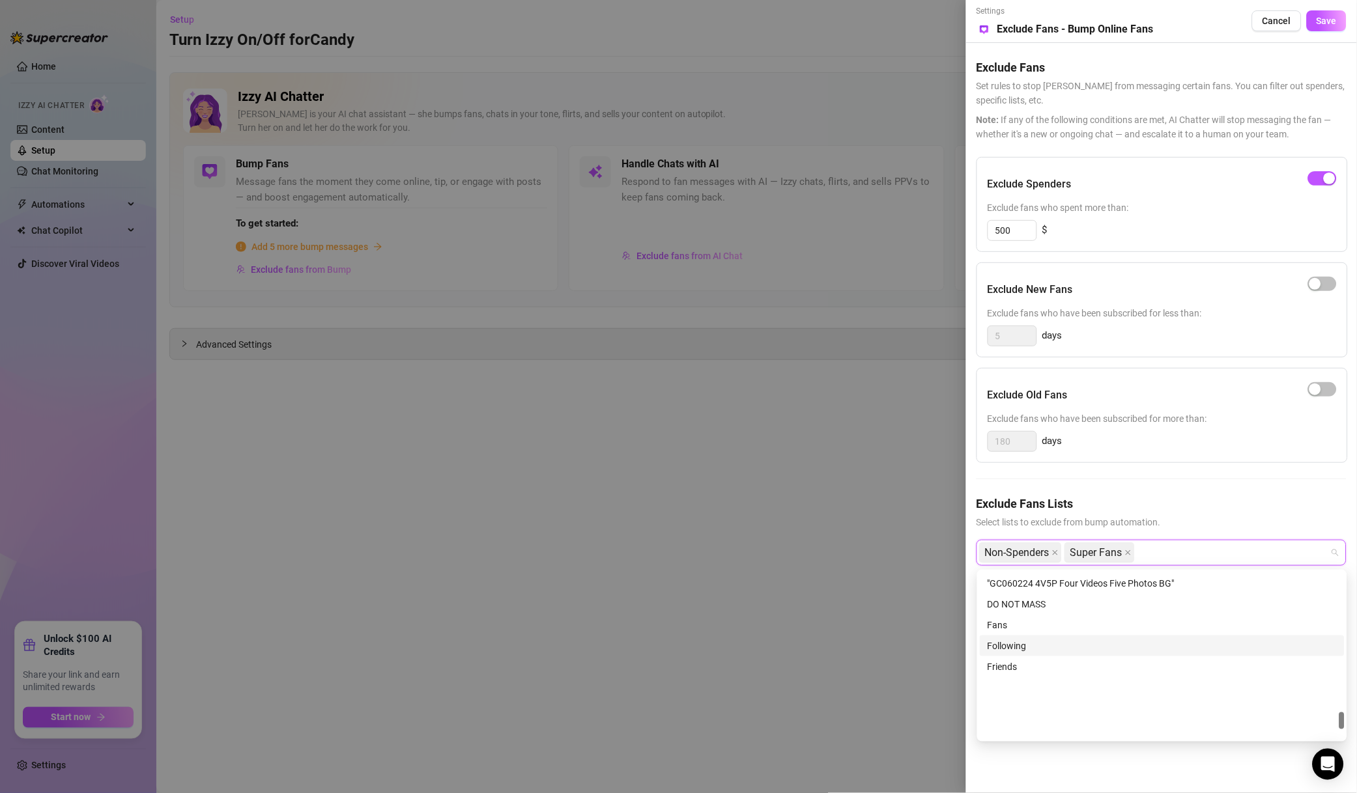
scroll to position [1364, 0]
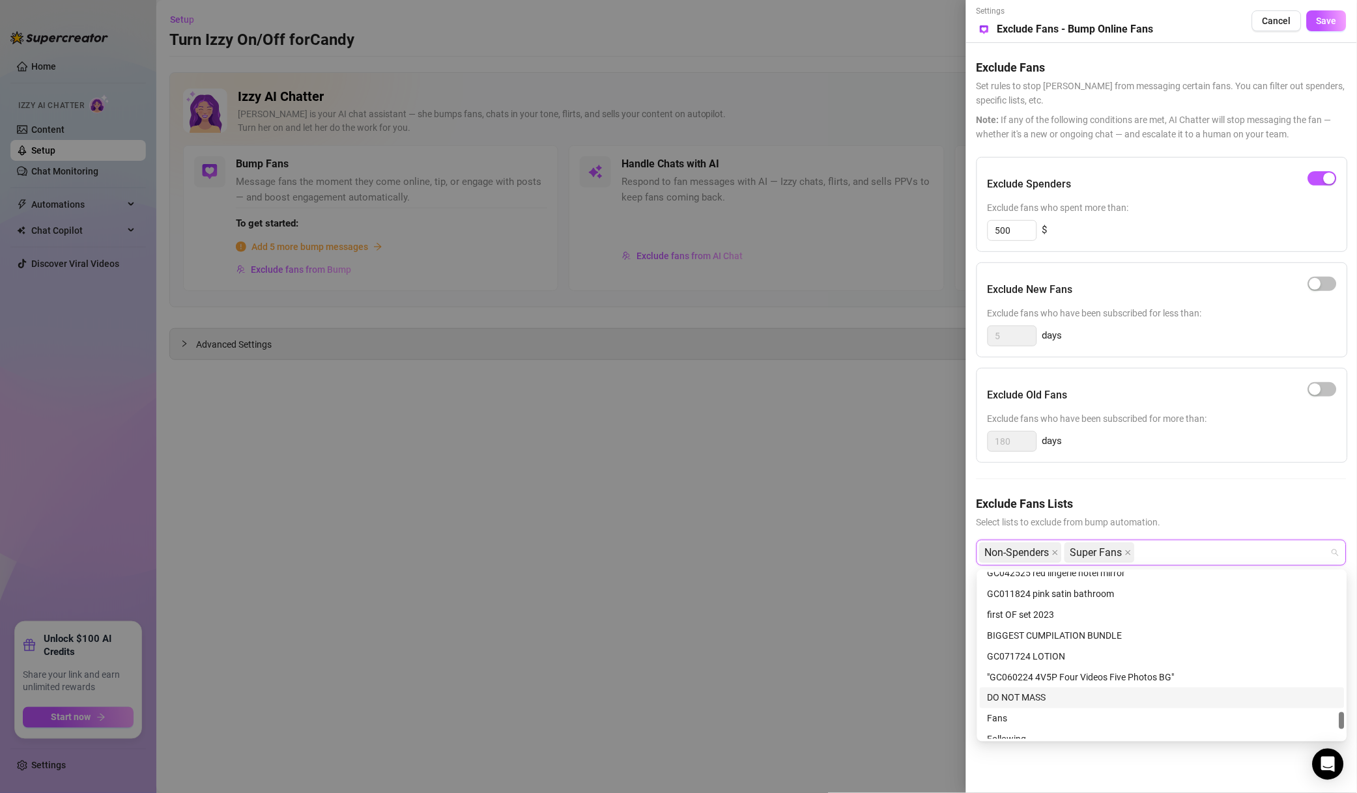
click at [1046, 699] on div "DO NOT MASS" at bounding box center [1161, 698] width 349 height 14
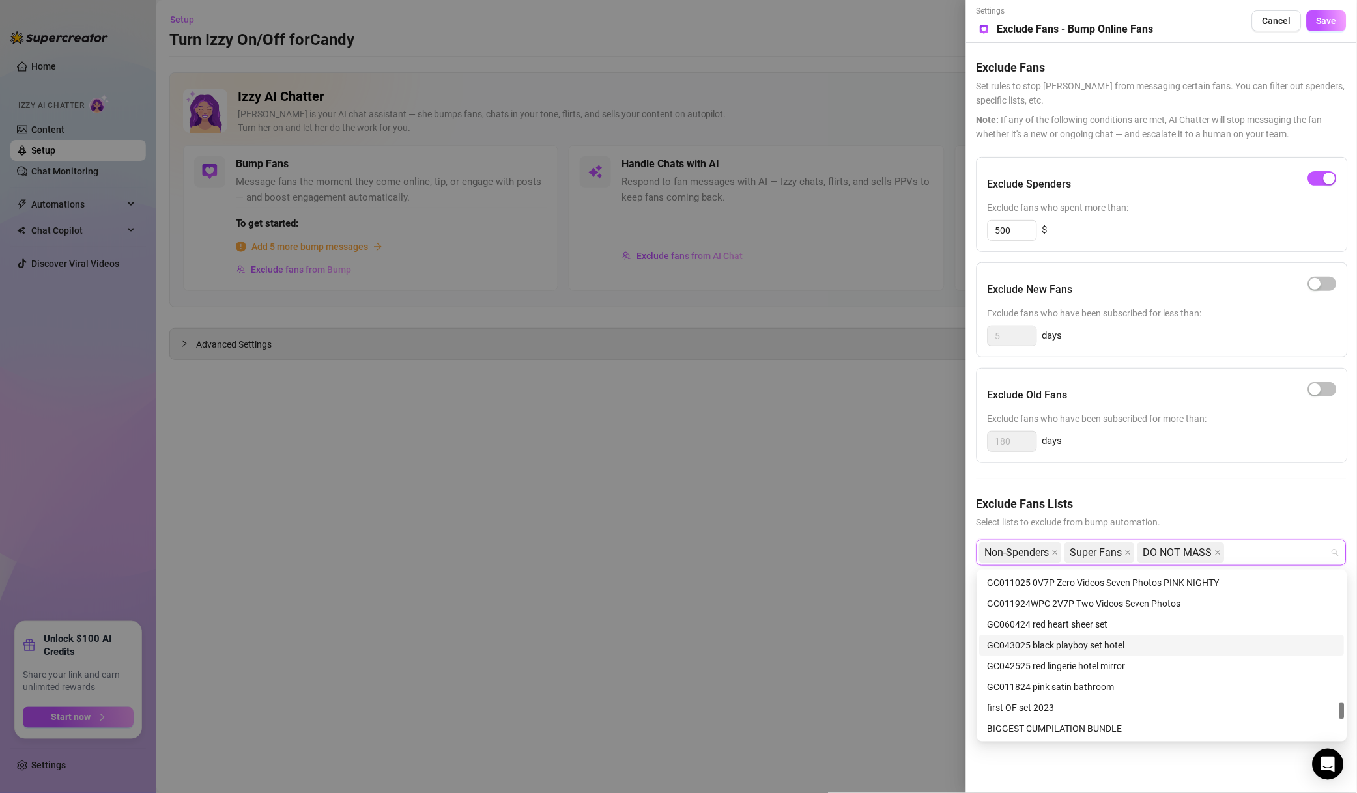
scroll to position [1458, 0]
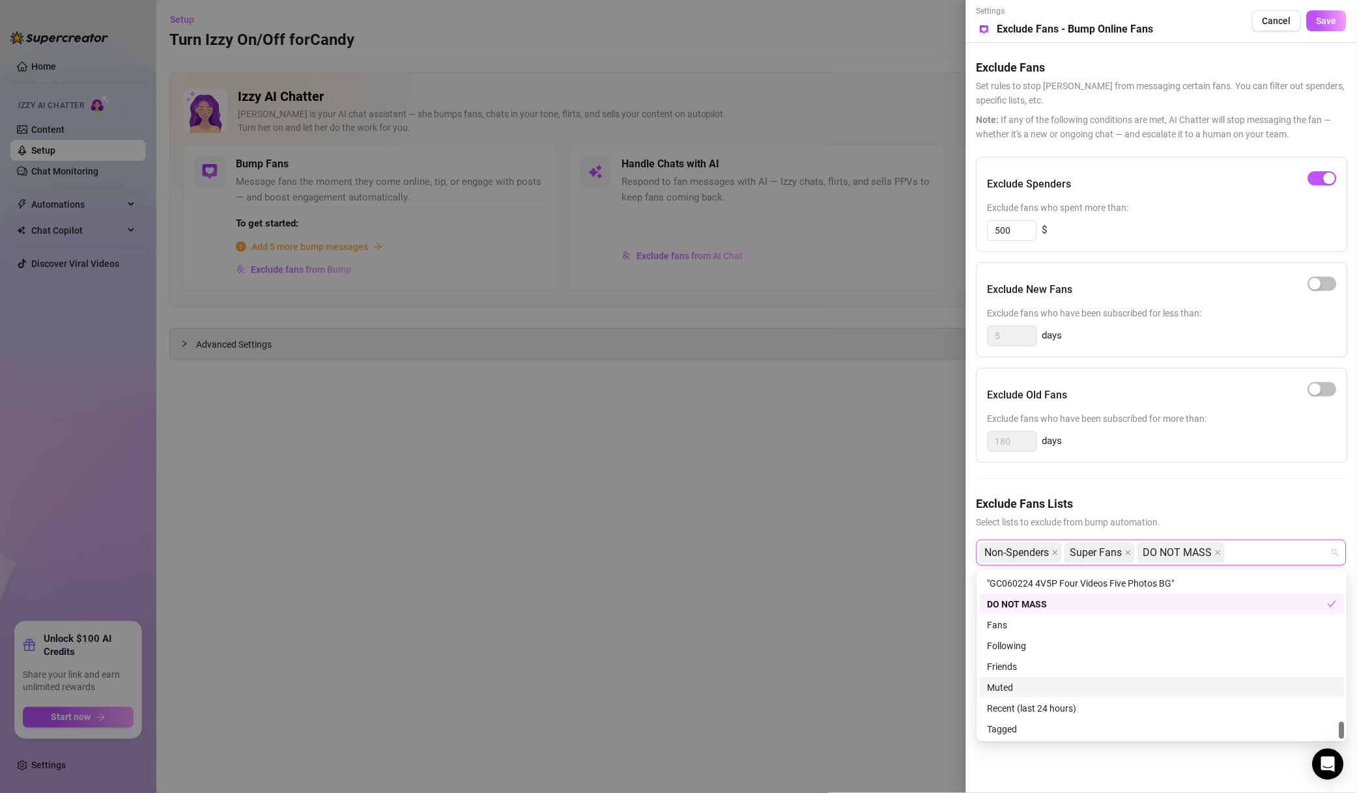
click at [1013, 681] on div "Muted" at bounding box center [1161, 688] width 349 height 14
click at [1334, 34] on div "Settings Preview Exclude Fans - Bump Online Fans Cancel Save" at bounding box center [1161, 21] width 370 height 32
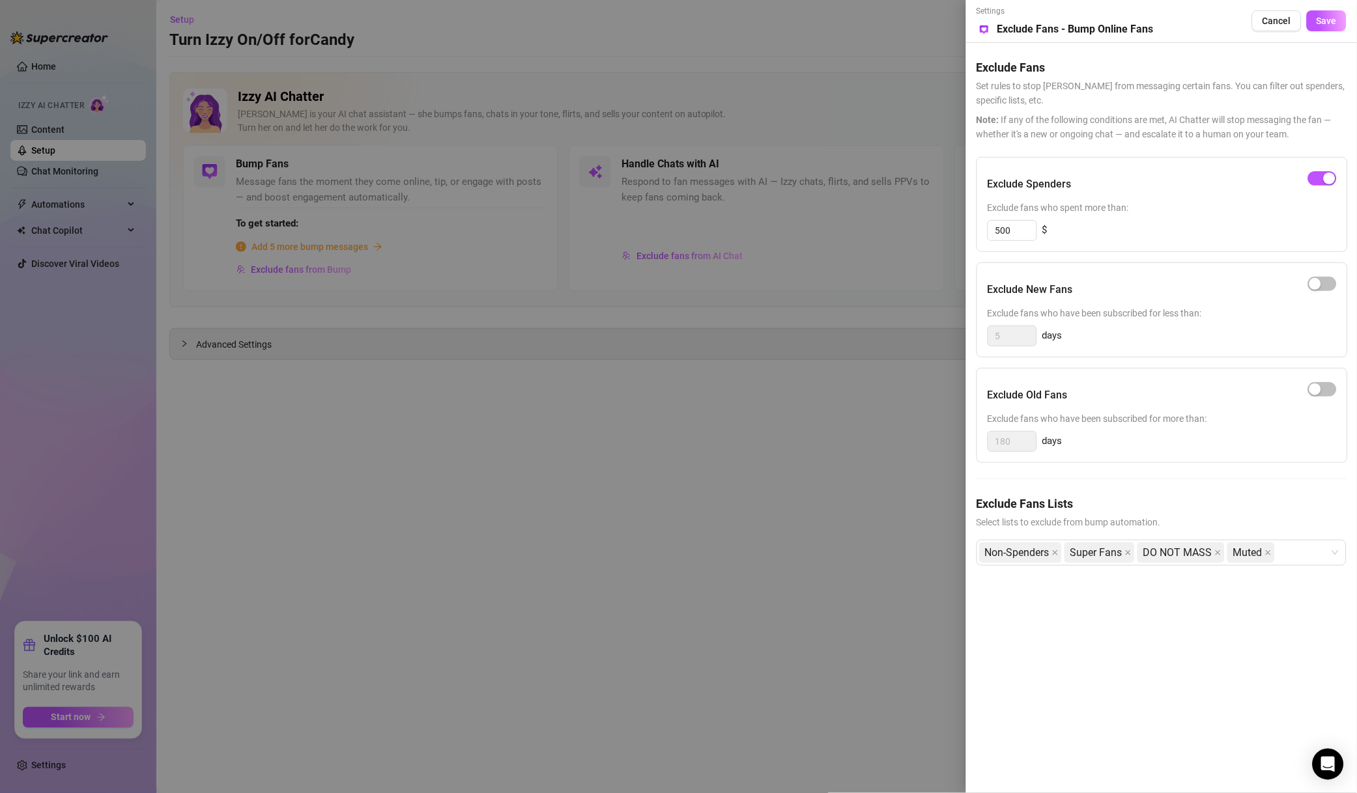
click at [1334, 16] on span "Save" at bounding box center [1326, 21] width 20 height 10
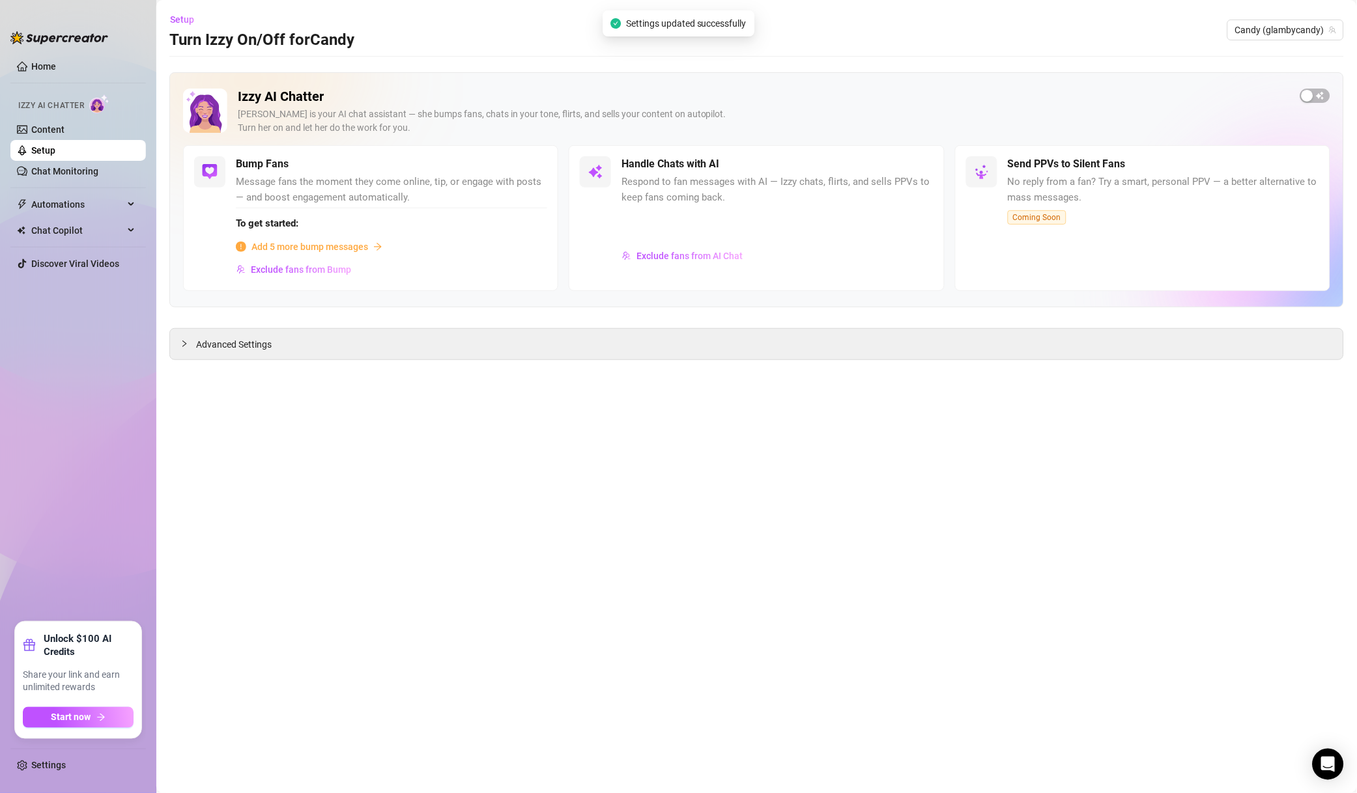
click at [1270, 27] on span "Candy (glambycandy)" at bounding box center [1285, 30] width 101 height 20
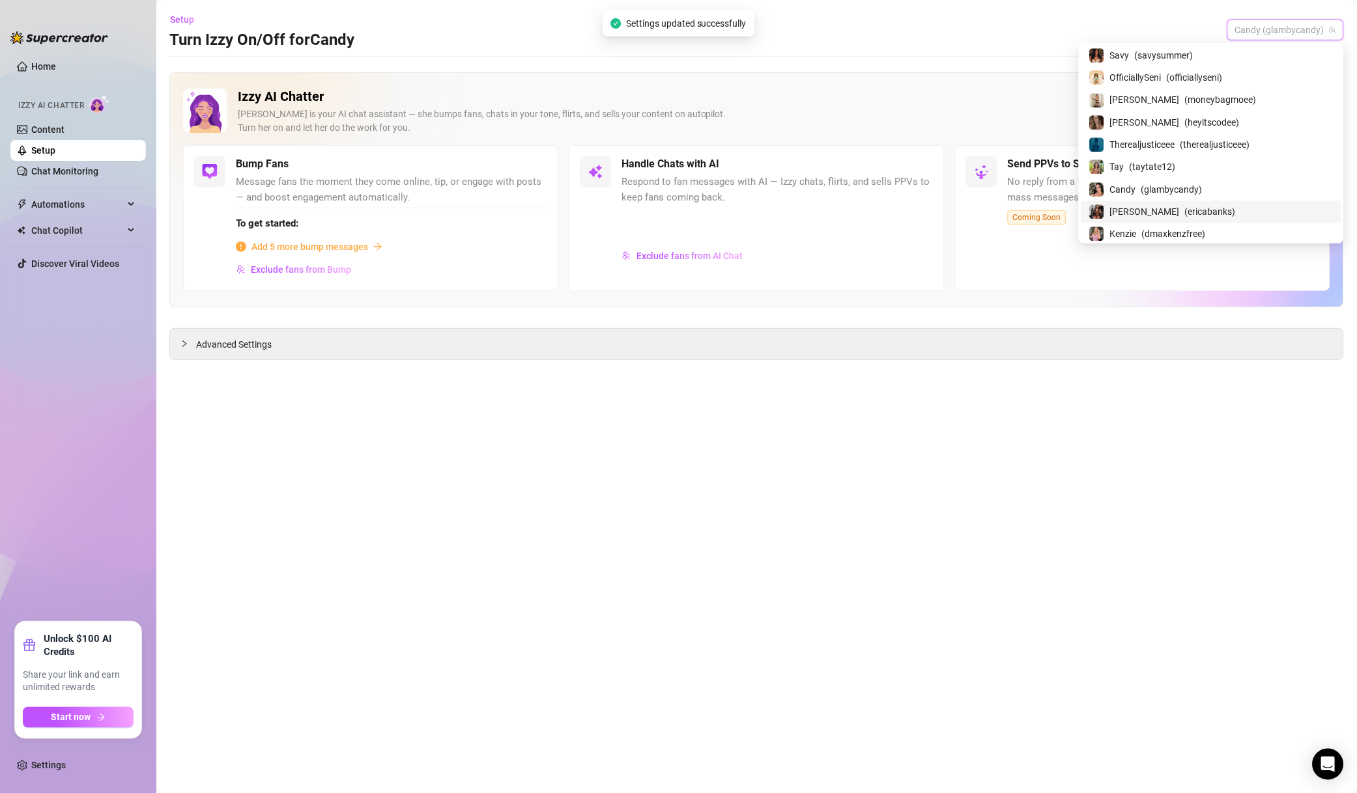
click at [1202, 216] on span "( ericabanks )" at bounding box center [1210, 211] width 51 height 14
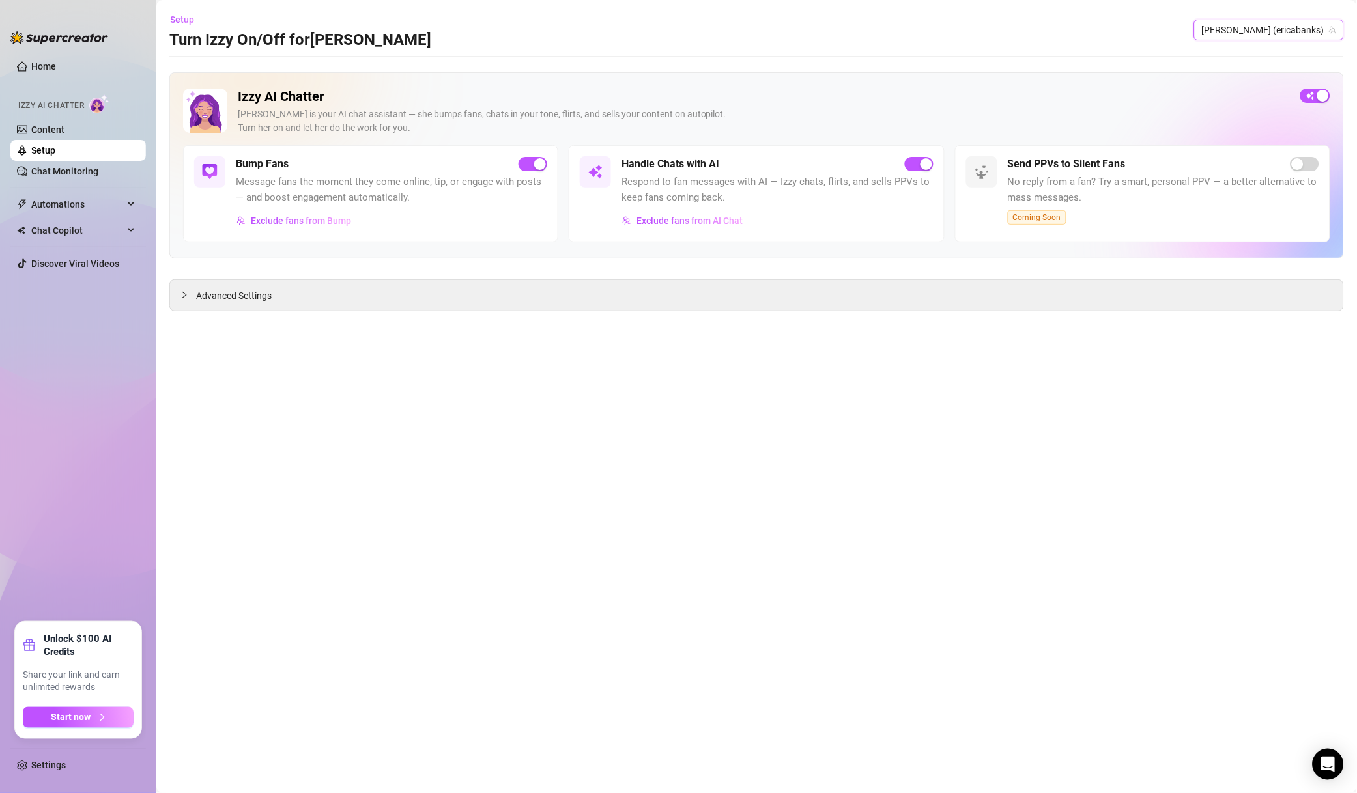
click at [723, 221] on span "Exclude fans from AI Chat" at bounding box center [689, 221] width 106 height 10
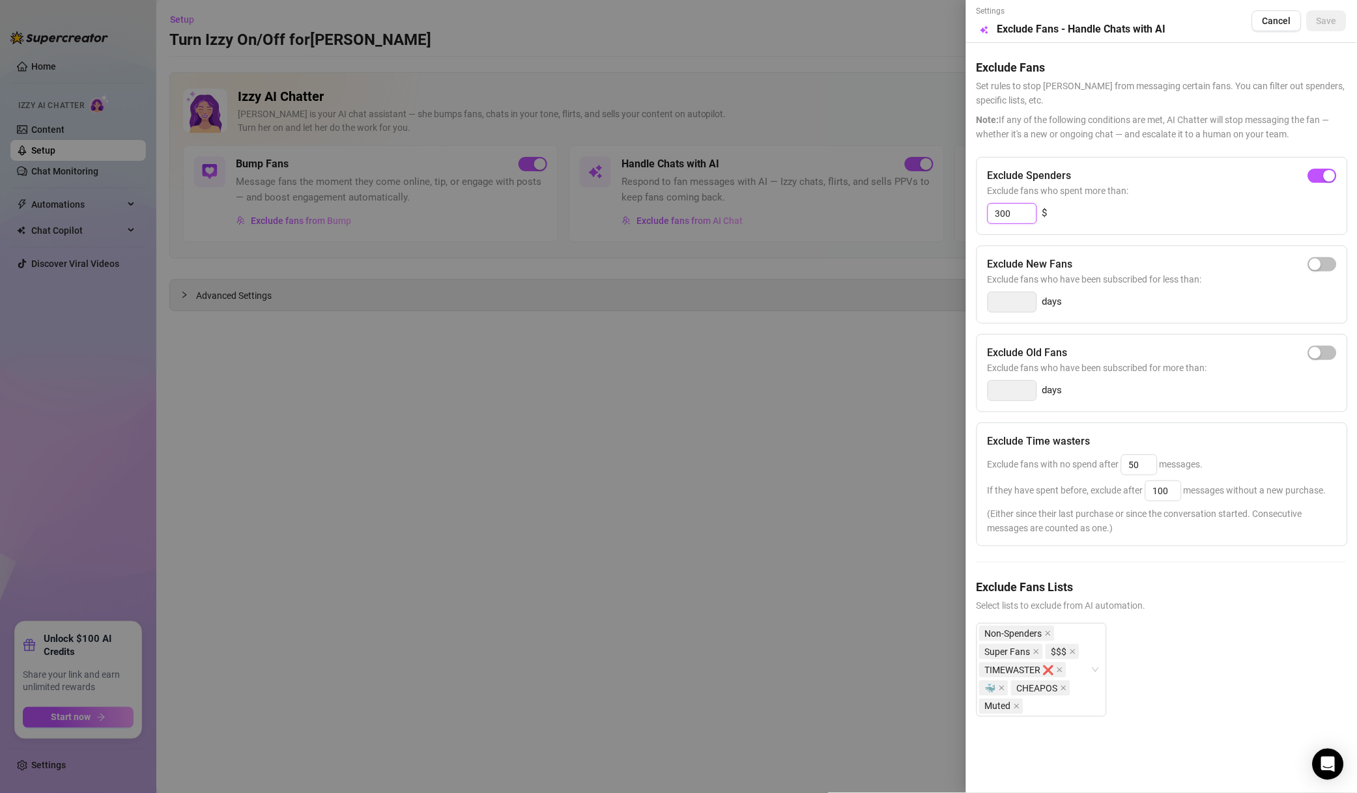
drag, startPoint x: 996, startPoint y: 208, endPoint x: 989, endPoint y: 211, distance: 8.2
click at [989, 211] on input "300" at bounding box center [1012, 214] width 48 height 20
type input "500"
click at [1328, 21] on span "Save" at bounding box center [1326, 21] width 20 height 10
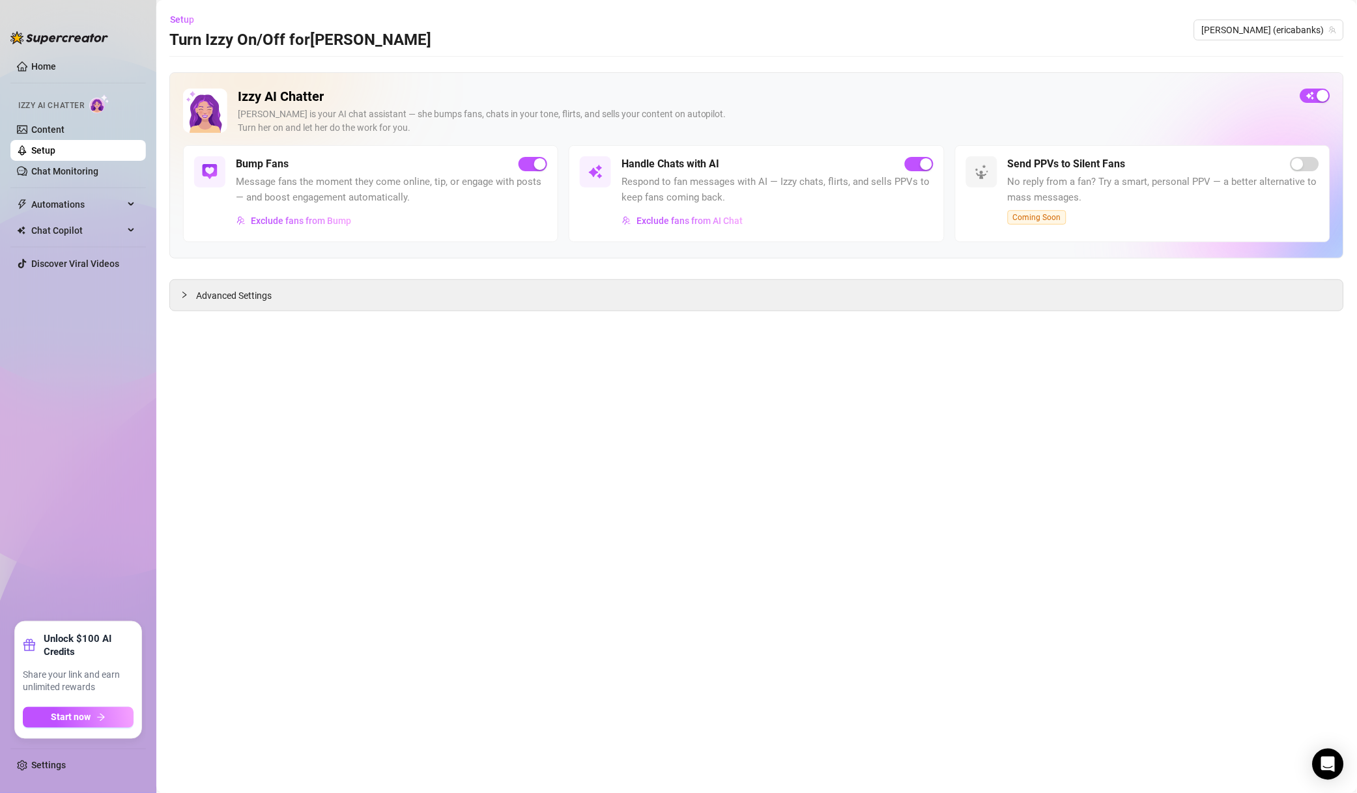
click at [330, 227] on button "Exclude fans from Bump" at bounding box center [294, 220] width 116 height 21
click at [497, 356] on main "Setup Turn Izzy On/Off for [PERSON_NAME] [PERSON_NAME] (ericabanks) Izzy AI Cha…" at bounding box center [756, 396] width 1200 height 793
click at [330, 226] on span "Exclude fans from Bump" at bounding box center [301, 221] width 100 height 10
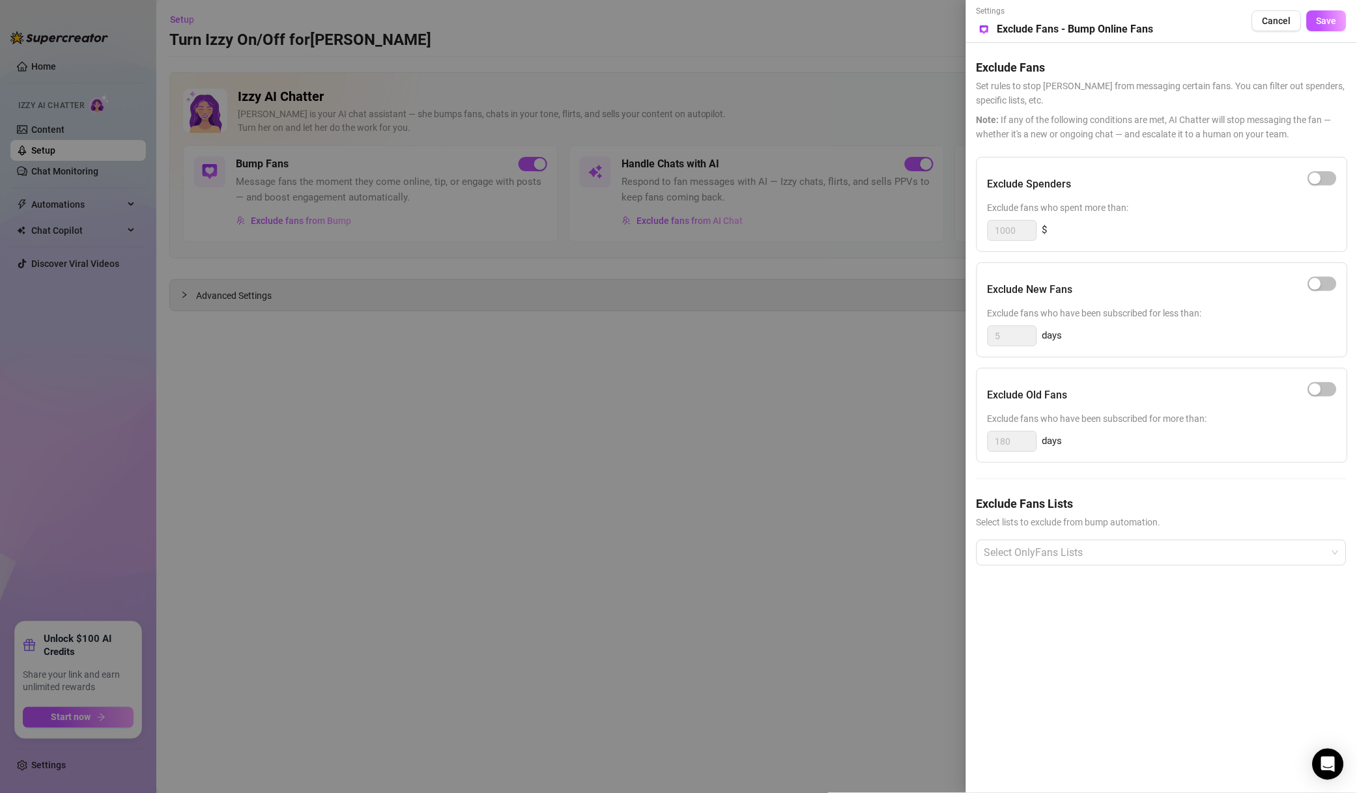
click at [1313, 183] on div "button" at bounding box center [1315, 179] width 12 height 12
drag, startPoint x: 1011, startPoint y: 231, endPoint x: 1110, endPoint y: 253, distance: 100.9
click at [985, 231] on div "Exclude Spenders Exclude fans who spent more than: 1000 $" at bounding box center [1161, 204] width 371 height 95
click at [1073, 555] on div at bounding box center [1154, 552] width 351 height 23
type input "500"
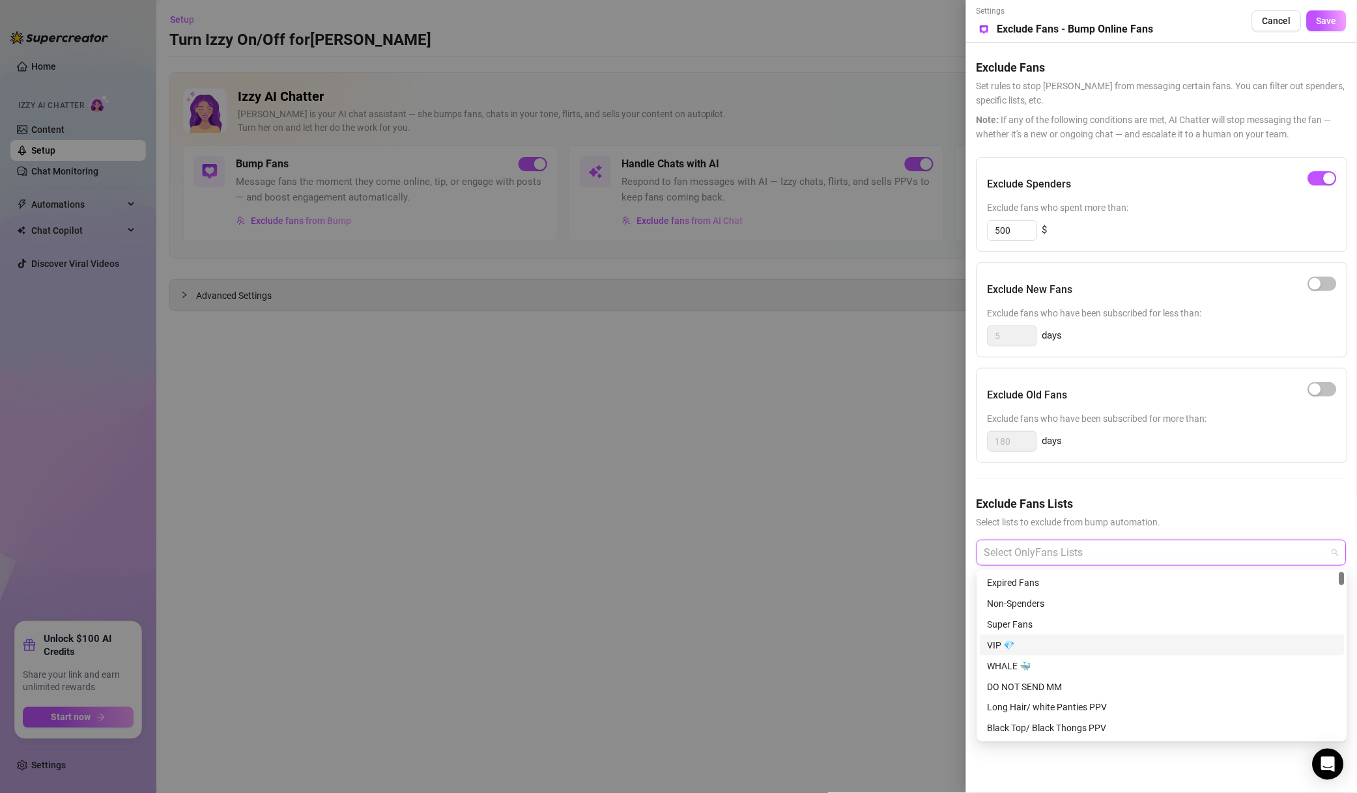
click at [1034, 645] on div "VIP 💎" at bounding box center [1161, 645] width 349 height 14
click at [1042, 657] on div "WHALE 🐳" at bounding box center [1161, 666] width 365 height 21
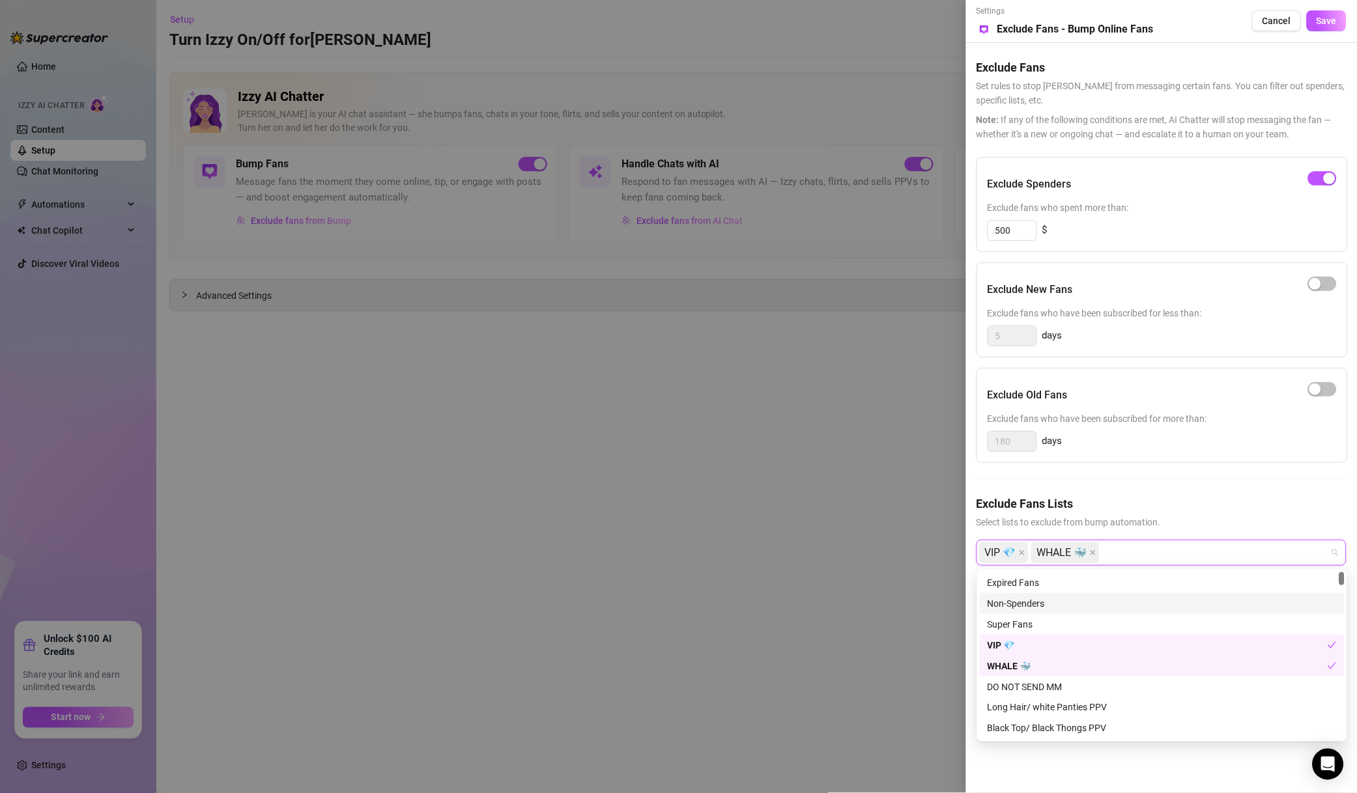
click at [1061, 608] on div "Non-Spenders" at bounding box center [1161, 604] width 349 height 14
click at [1061, 621] on div "Super Fans" at bounding box center [1161, 624] width 349 height 14
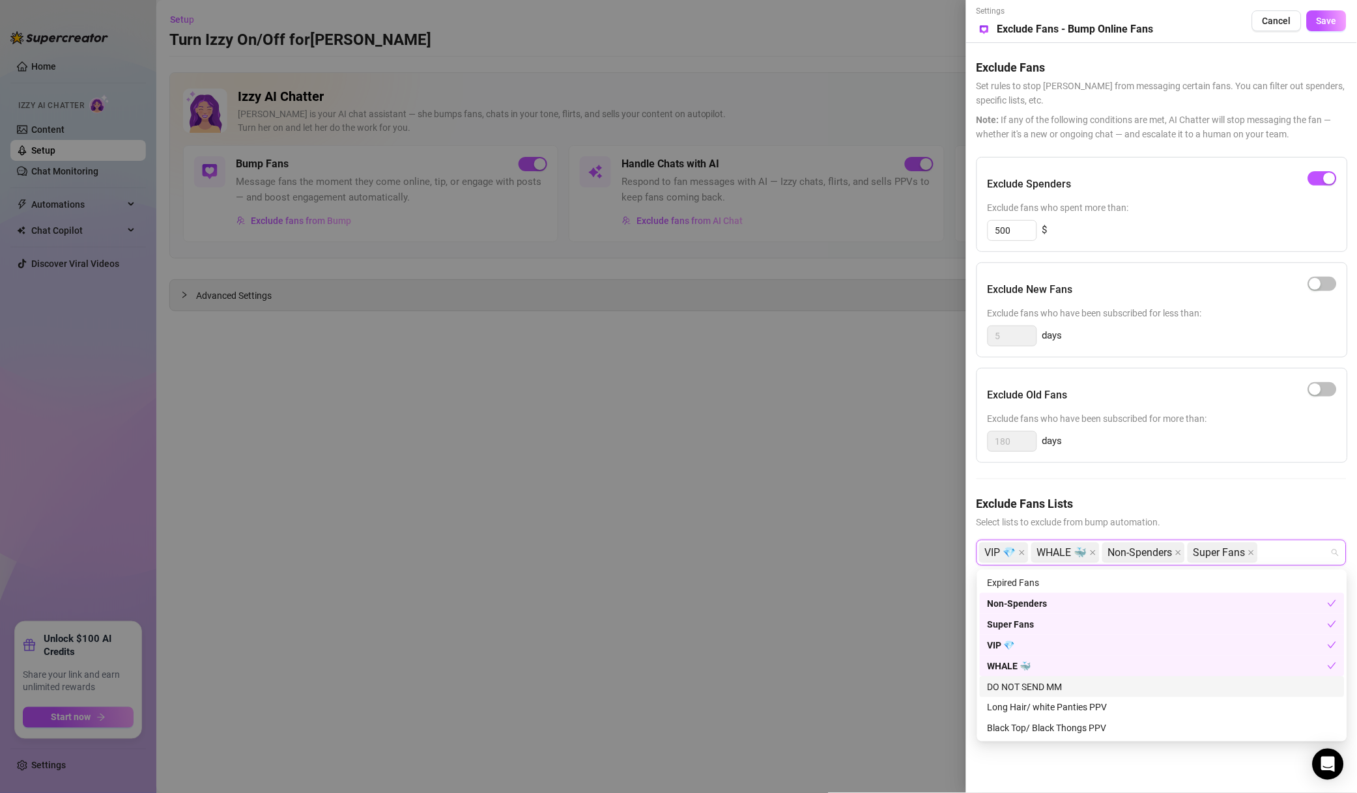
drag, startPoint x: 1032, startPoint y: 681, endPoint x: 1115, endPoint y: 670, distance: 84.1
click at [1034, 681] on div "DO NOT SEND MM" at bounding box center [1161, 687] width 349 height 14
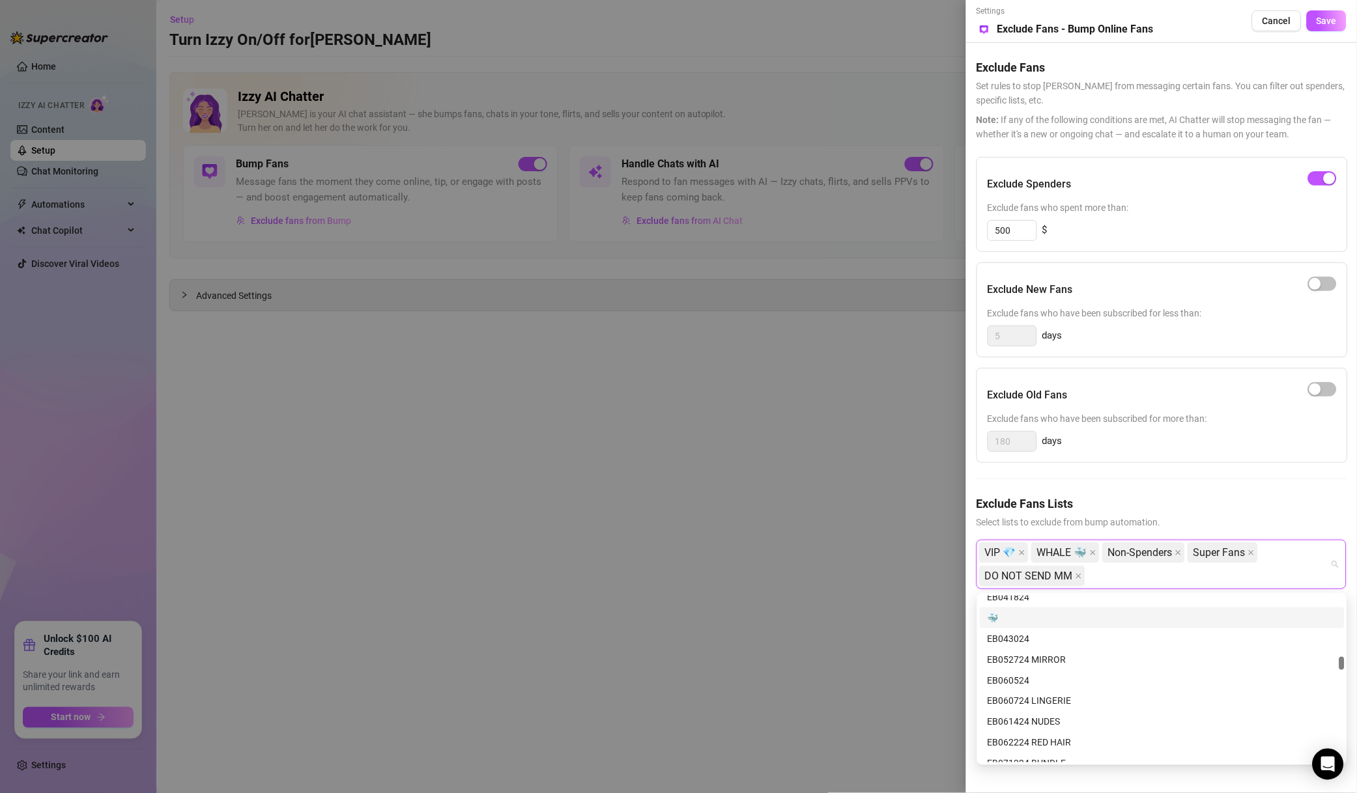
click at [1027, 619] on div "🐳" at bounding box center [1161, 618] width 349 height 14
click at [1034, 671] on div "Muted" at bounding box center [1161, 669] width 349 height 14
click at [1327, 30] on button "Save" at bounding box center [1326, 20] width 40 height 21
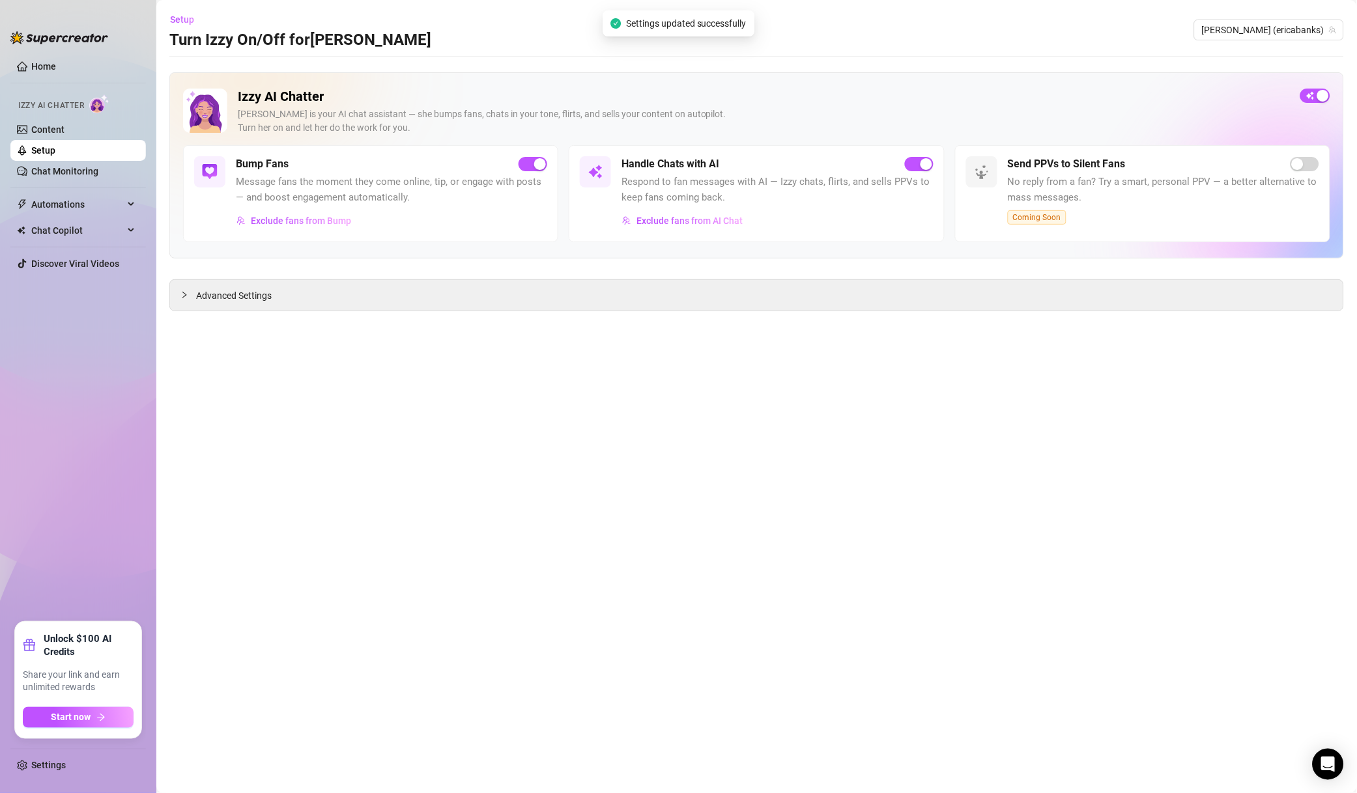
click at [701, 218] on span "Exclude fans from AI Chat" at bounding box center [689, 221] width 106 height 10
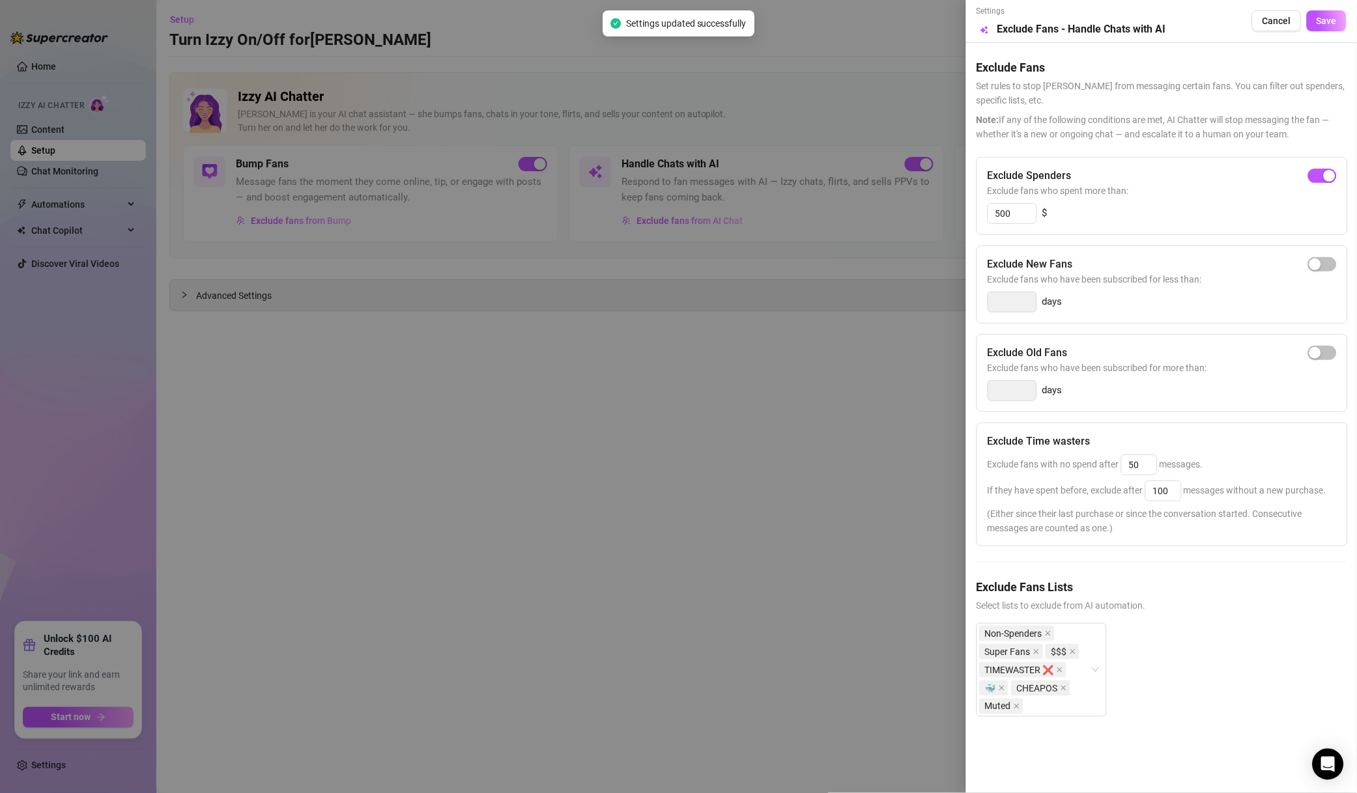
click at [747, 337] on div at bounding box center [678, 396] width 1357 height 793
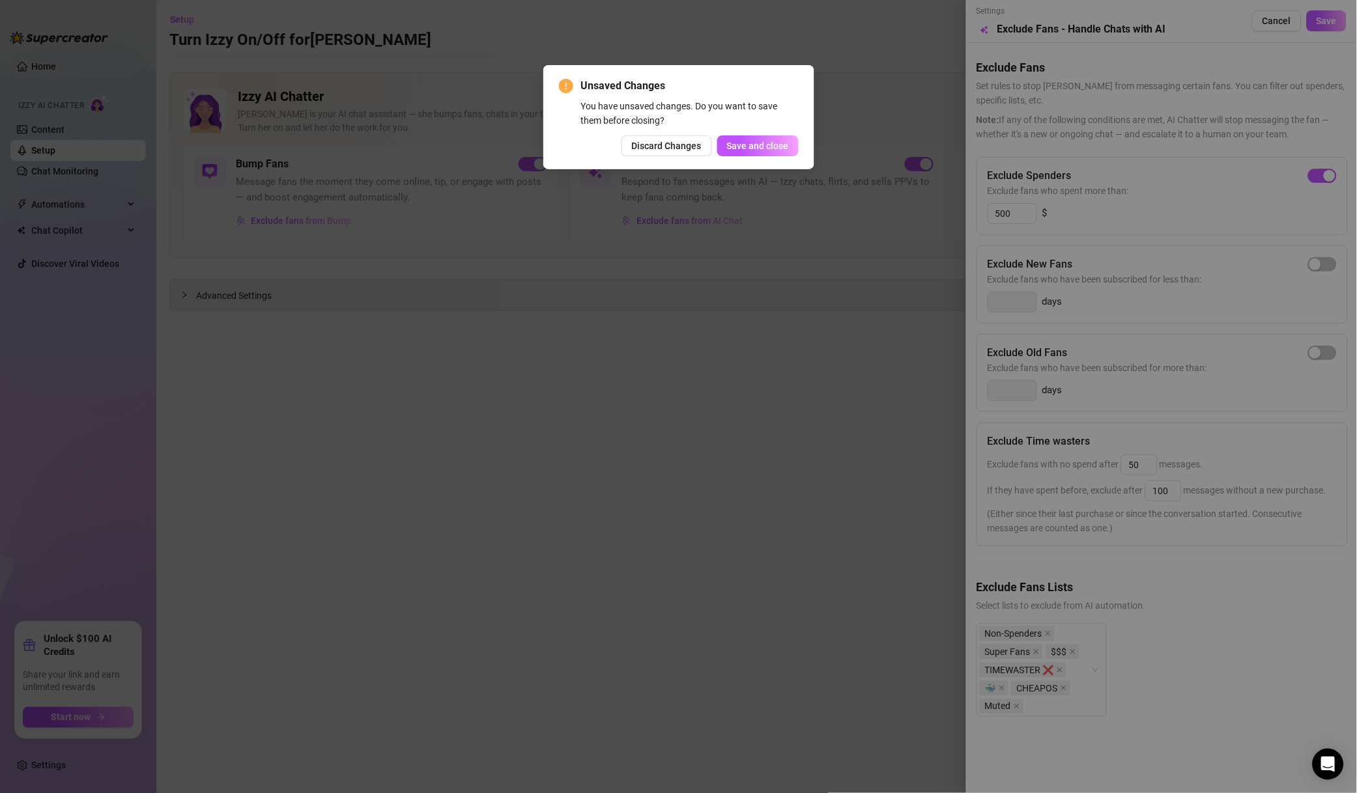
click at [724, 127] on div "You have unsaved changes. Do you want to save them before closing?" at bounding box center [690, 113] width 218 height 29
click at [731, 144] on span "Save and close" at bounding box center [758, 146] width 62 height 10
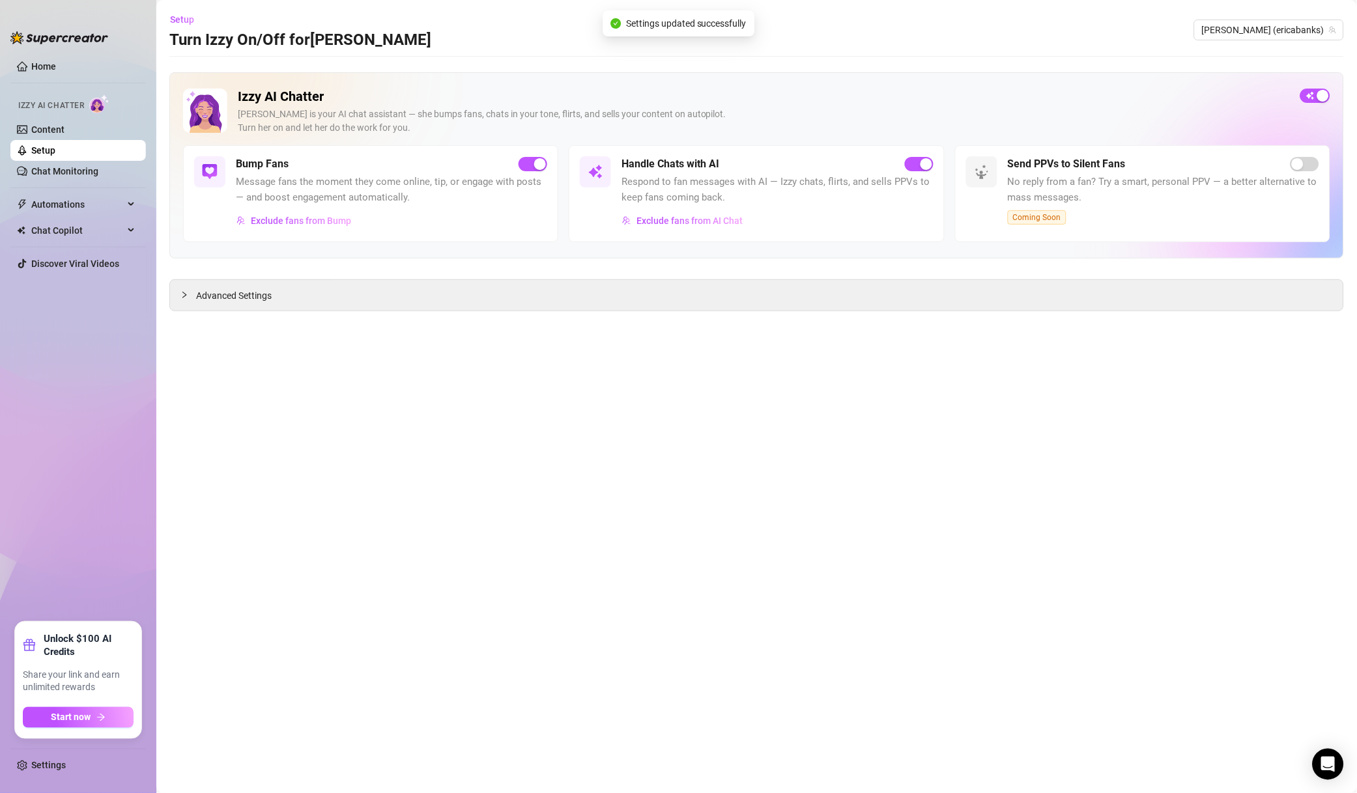
click at [1271, 26] on span "[PERSON_NAME] (ericabanks)" at bounding box center [1269, 30] width 134 height 20
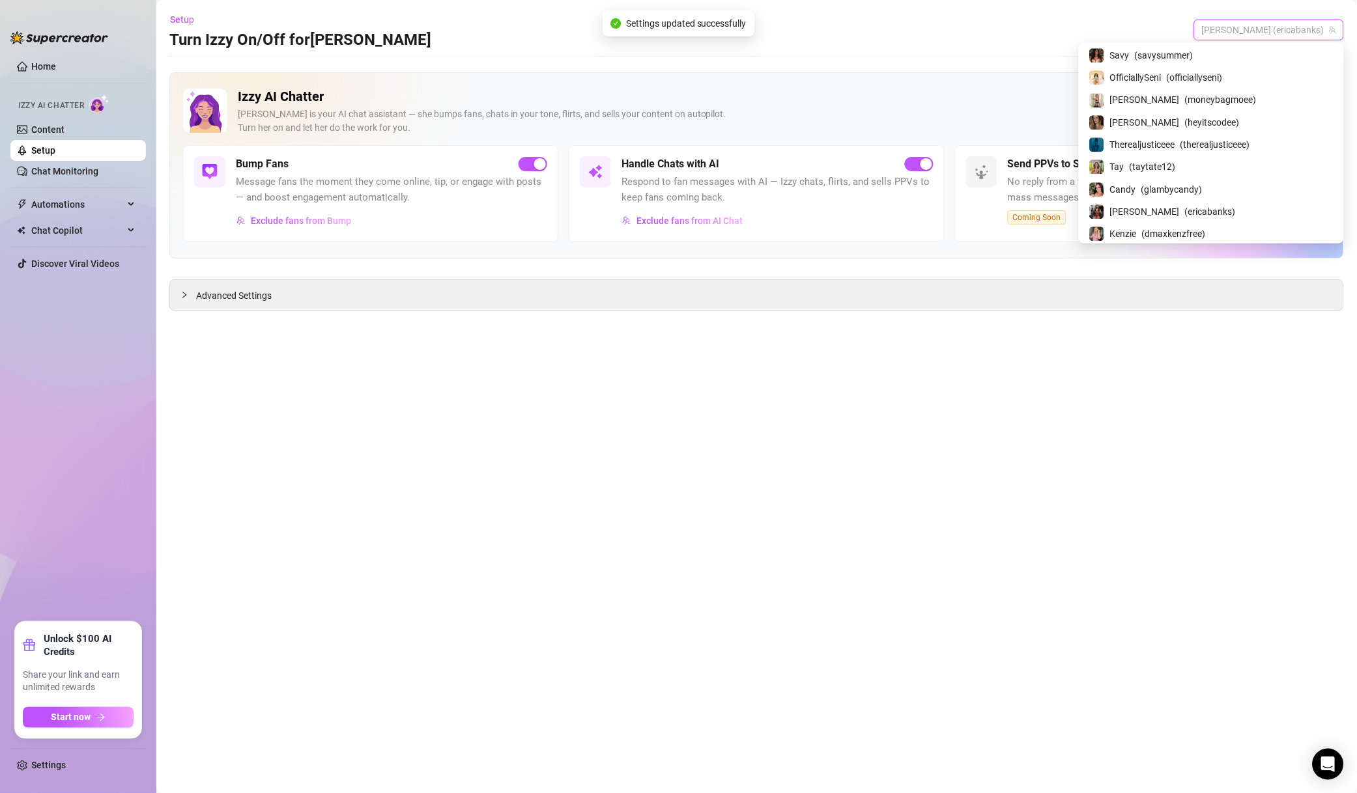
scroll to position [1123, 0]
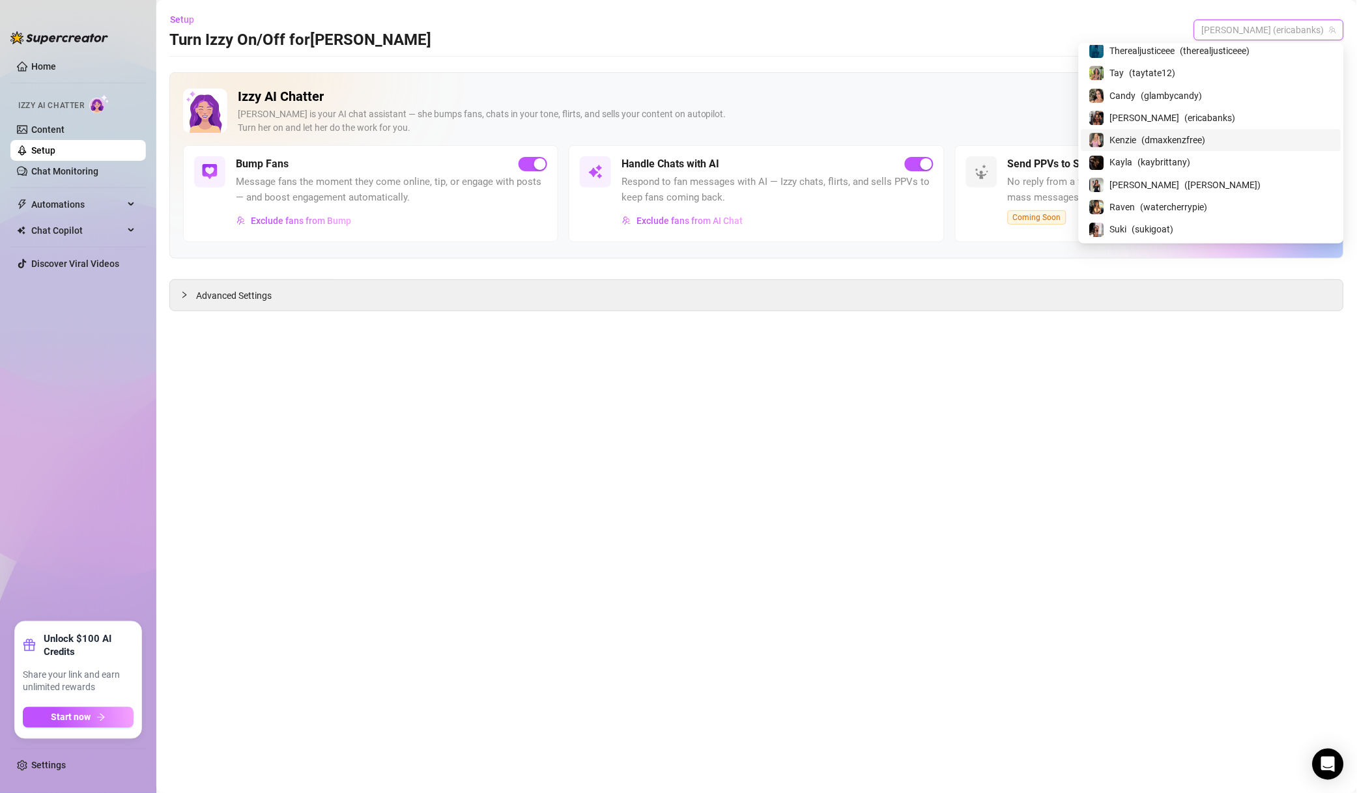
click at [1194, 144] on div "Kenzie ( dmaxkenzfree )" at bounding box center [1211, 140] width 244 height 16
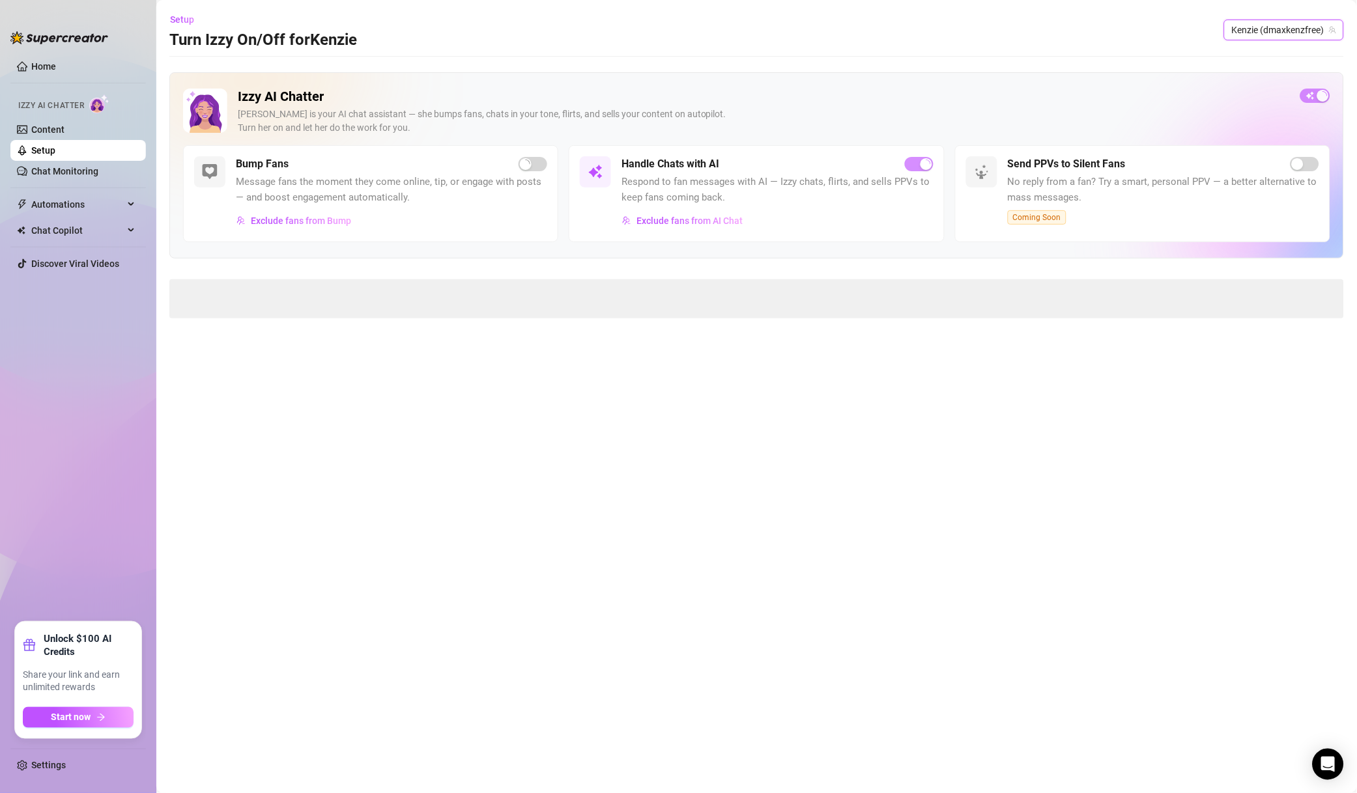
click at [671, 221] on span "Exclude fans from AI Chat" at bounding box center [689, 221] width 106 height 10
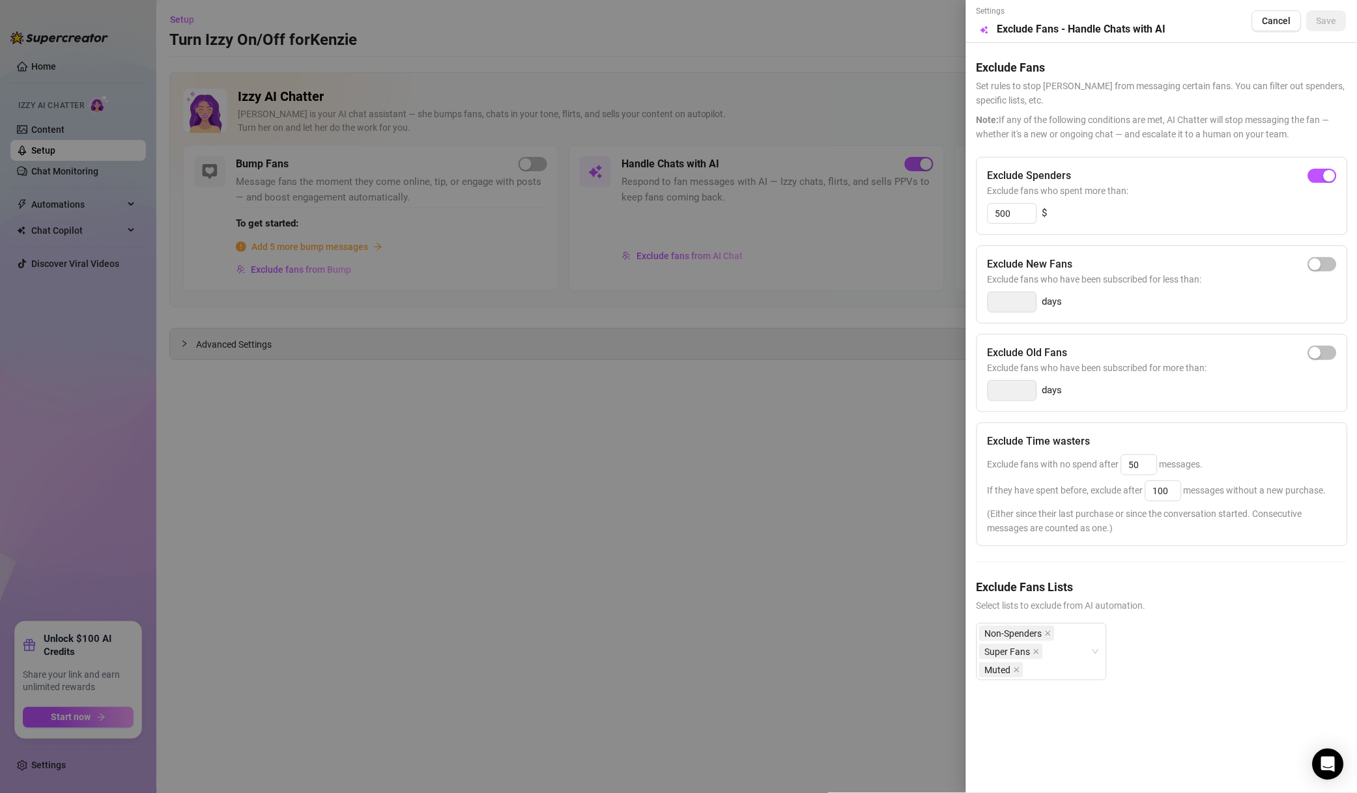
click at [823, 507] on div at bounding box center [678, 396] width 1357 height 793
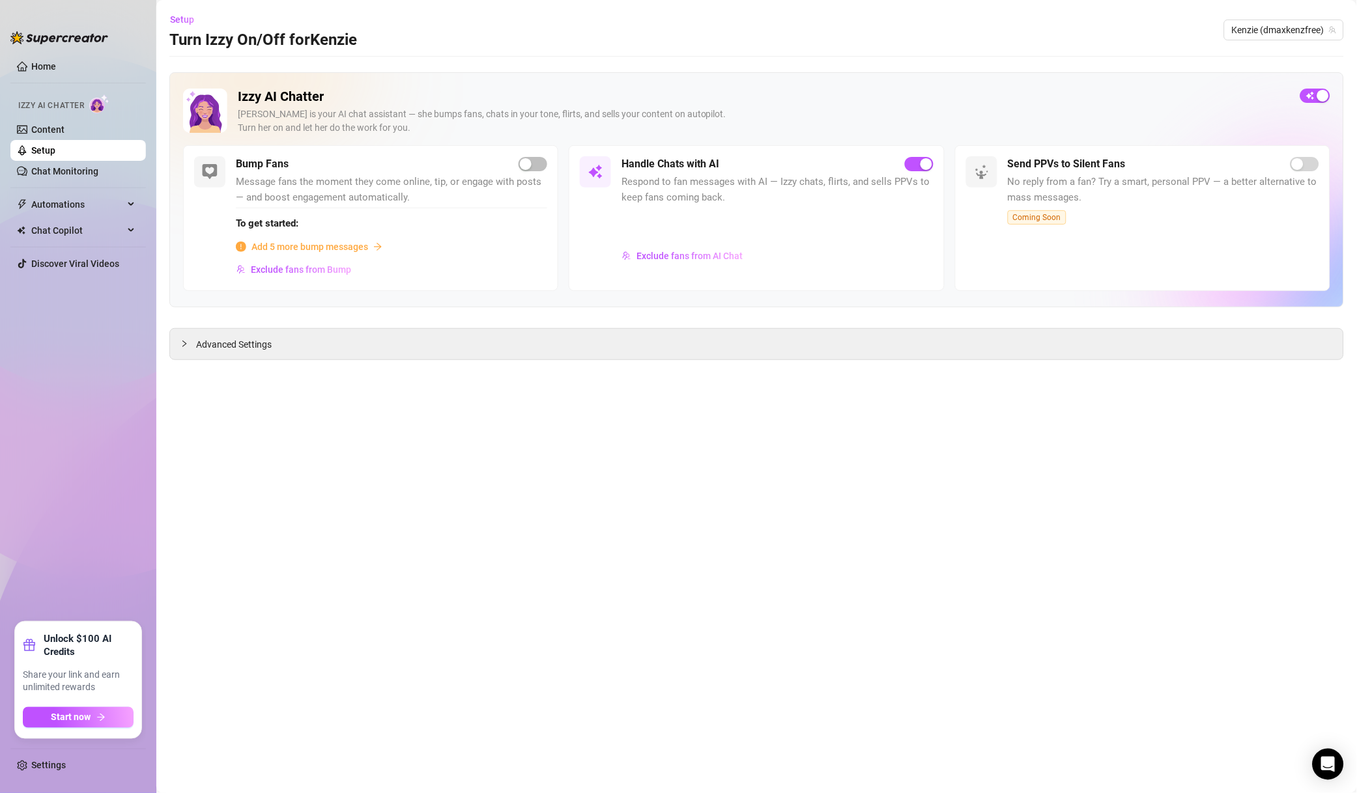
click at [1278, 26] on span "Kenzie (dmaxkenzfree)" at bounding box center [1284, 30] width 104 height 20
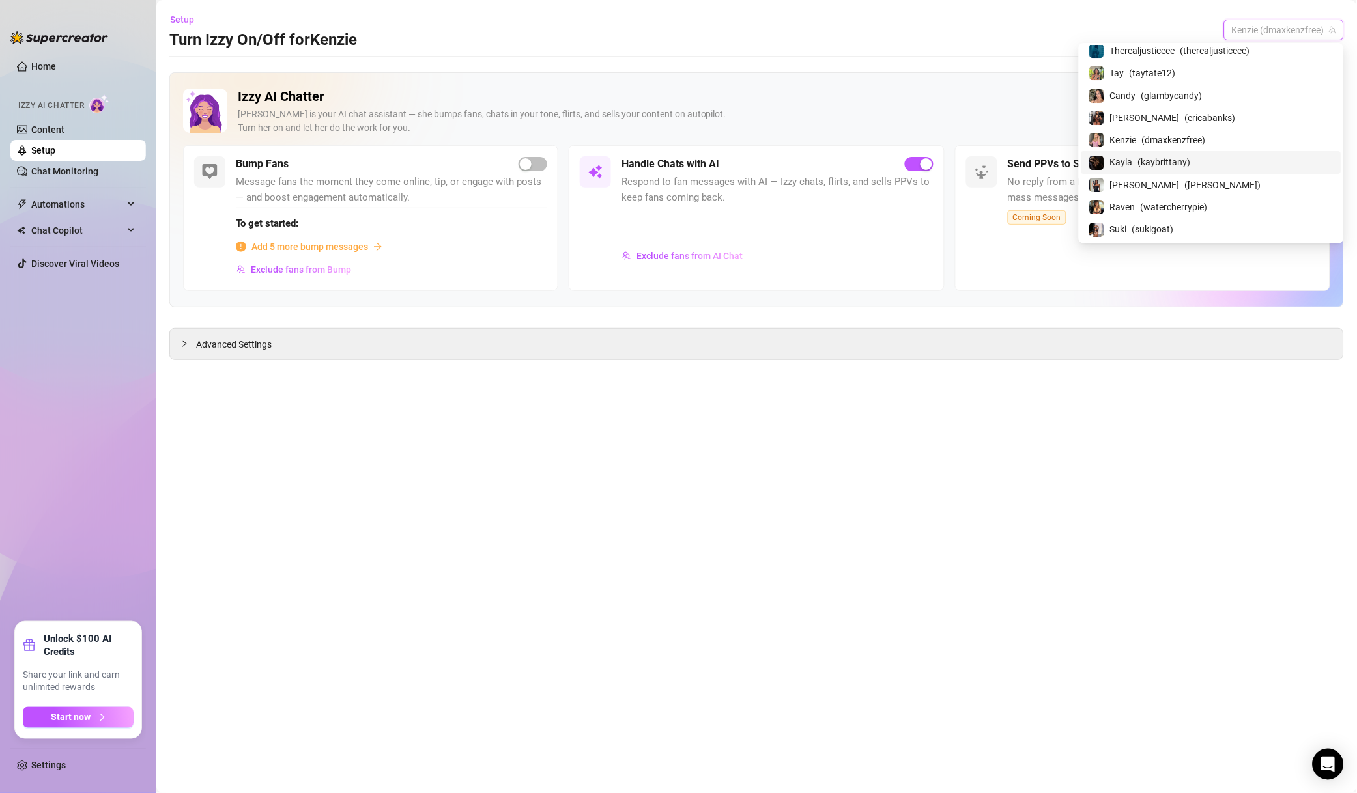
click at [1190, 165] on span "( kaybrittany )" at bounding box center [1164, 162] width 53 height 14
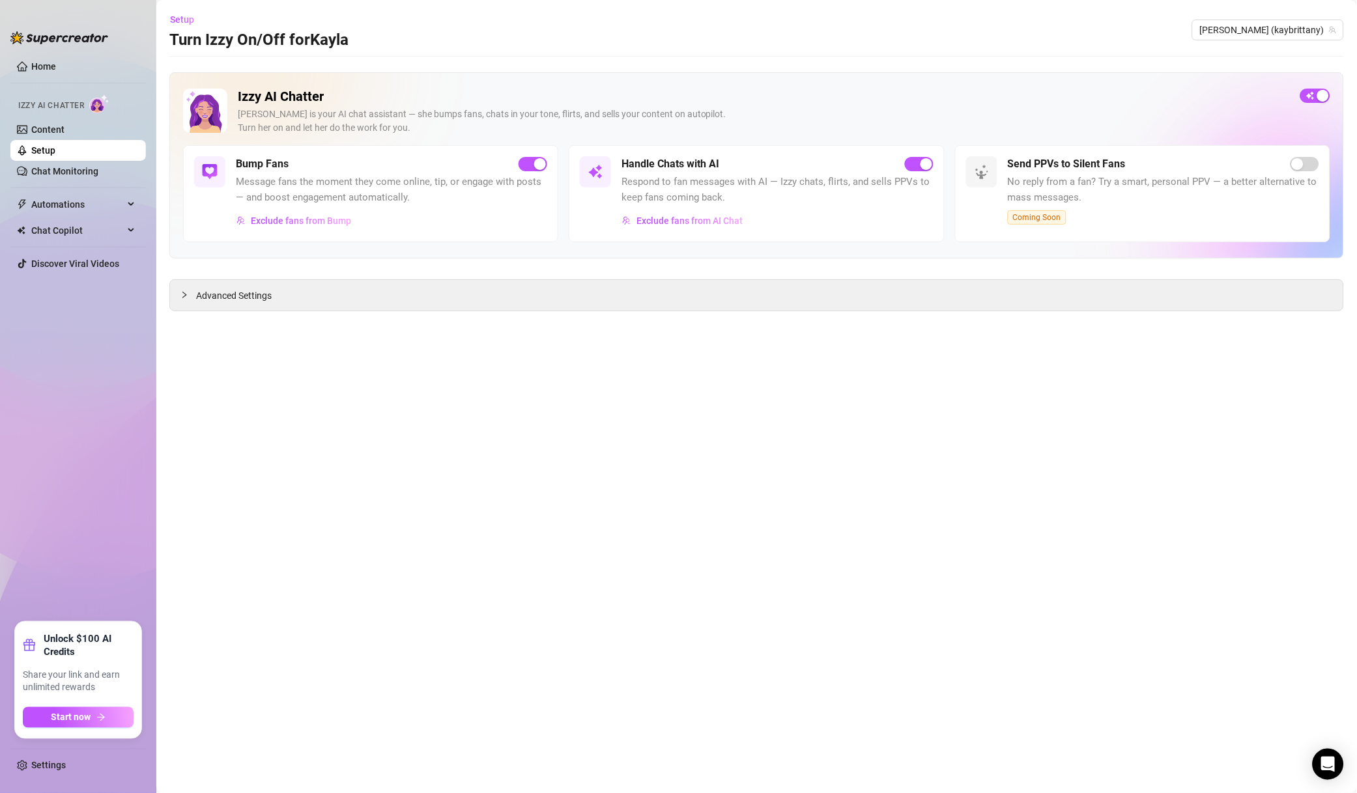
click at [746, 218] on div "Exclude fans from AI Chat" at bounding box center [776, 220] width 311 height 21
click at [728, 223] on span "Exclude fans from AI Chat" at bounding box center [689, 221] width 106 height 10
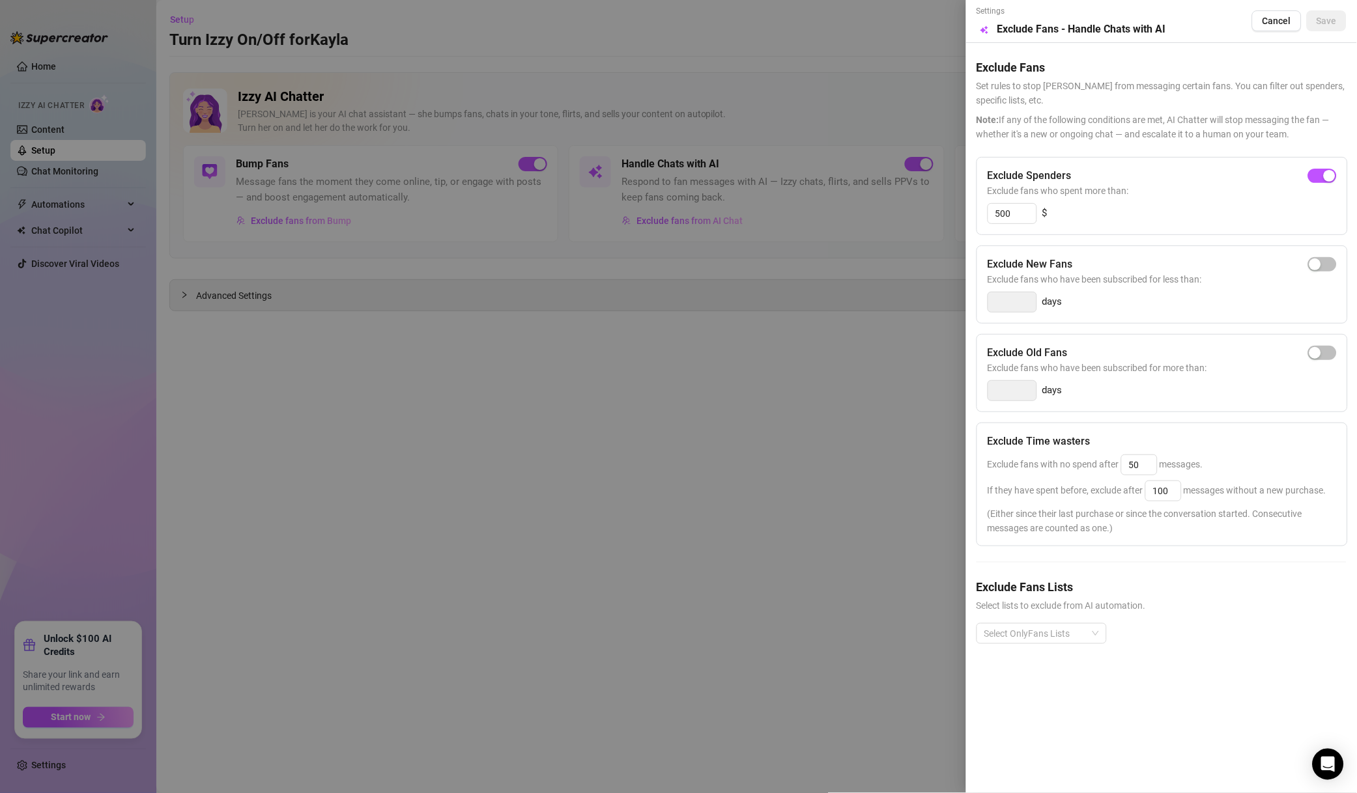
click at [1060, 649] on div "Select OnlyFans Lists" at bounding box center [1161, 644] width 370 height 42
click at [1062, 640] on div at bounding box center [1034, 634] width 111 height 18
click at [1022, 485] on div "Non-Spenders" at bounding box center [1041, 484] width 109 height 14
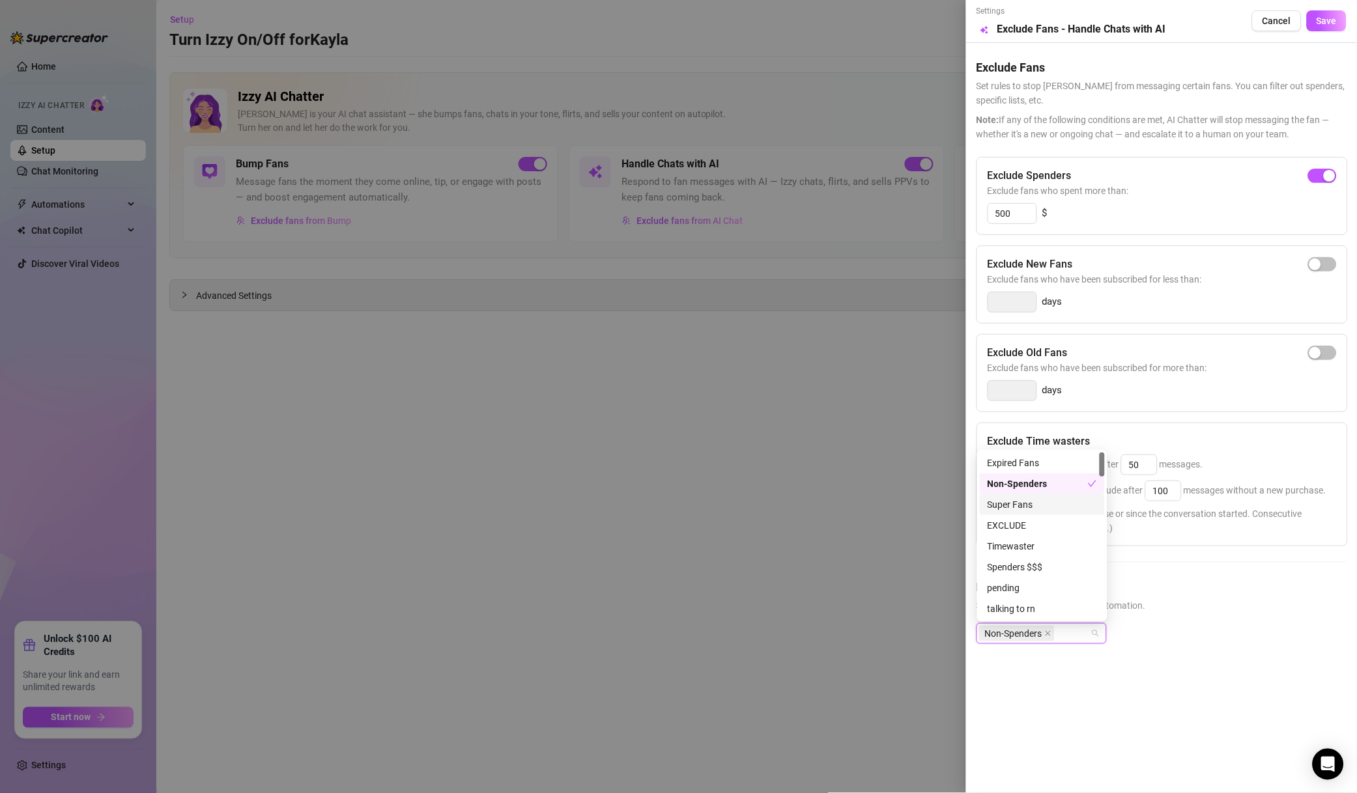
click at [1026, 505] on div "Super Fans" at bounding box center [1041, 505] width 109 height 14
click at [1039, 531] on div "EXCLUDE" at bounding box center [1041, 525] width 109 height 14
click at [1056, 556] on div "Timewaster" at bounding box center [1041, 546] width 125 height 21
click at [1060, 565] on div "Spenders $$$" at bounding box center [1041, 567] width 109 height 14
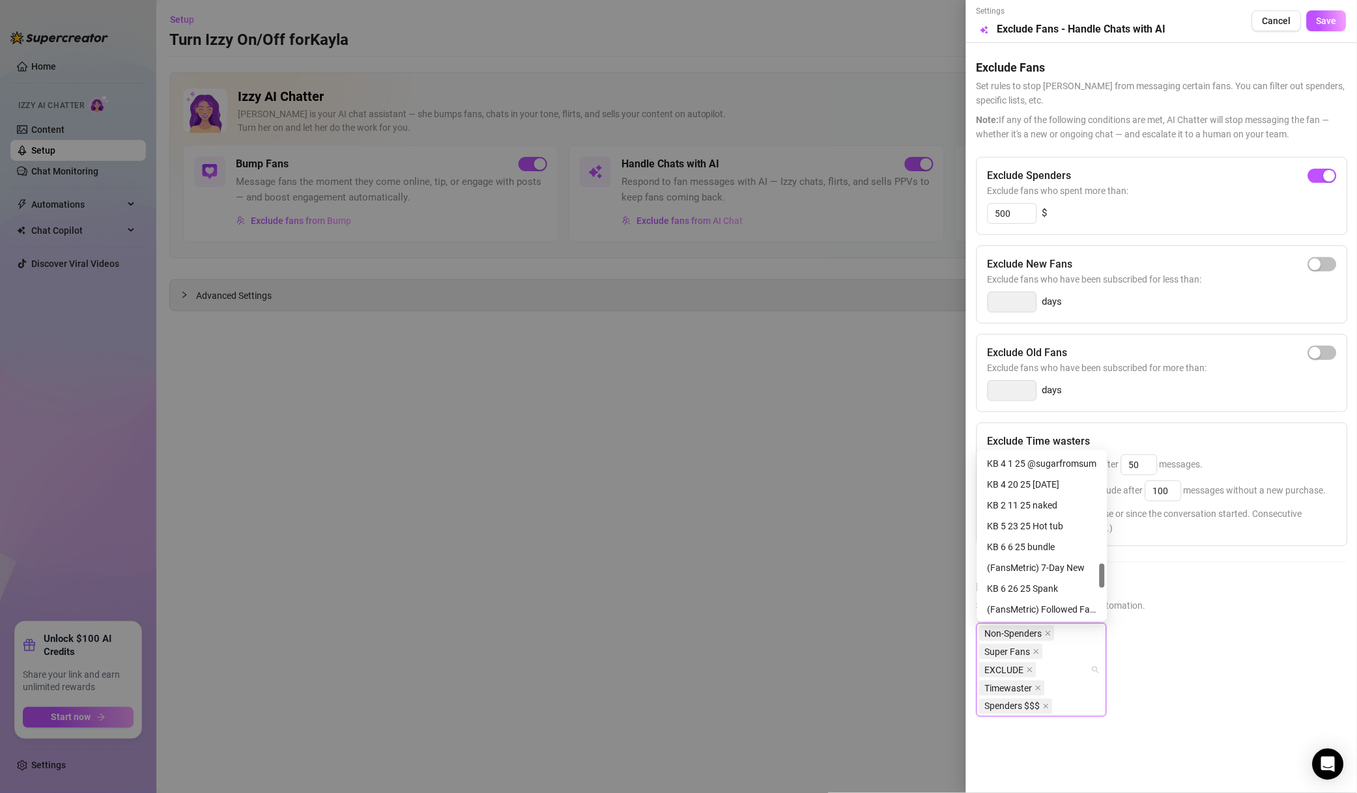
scroll to position [958, 0]
click at [1006, 522] on div "Muted" at bounding box center [1041, 526] width 109 height 14
click at [1056, 543] on div "DO NOT MASS" at bounding box center [1041, 536] width 109 height 14
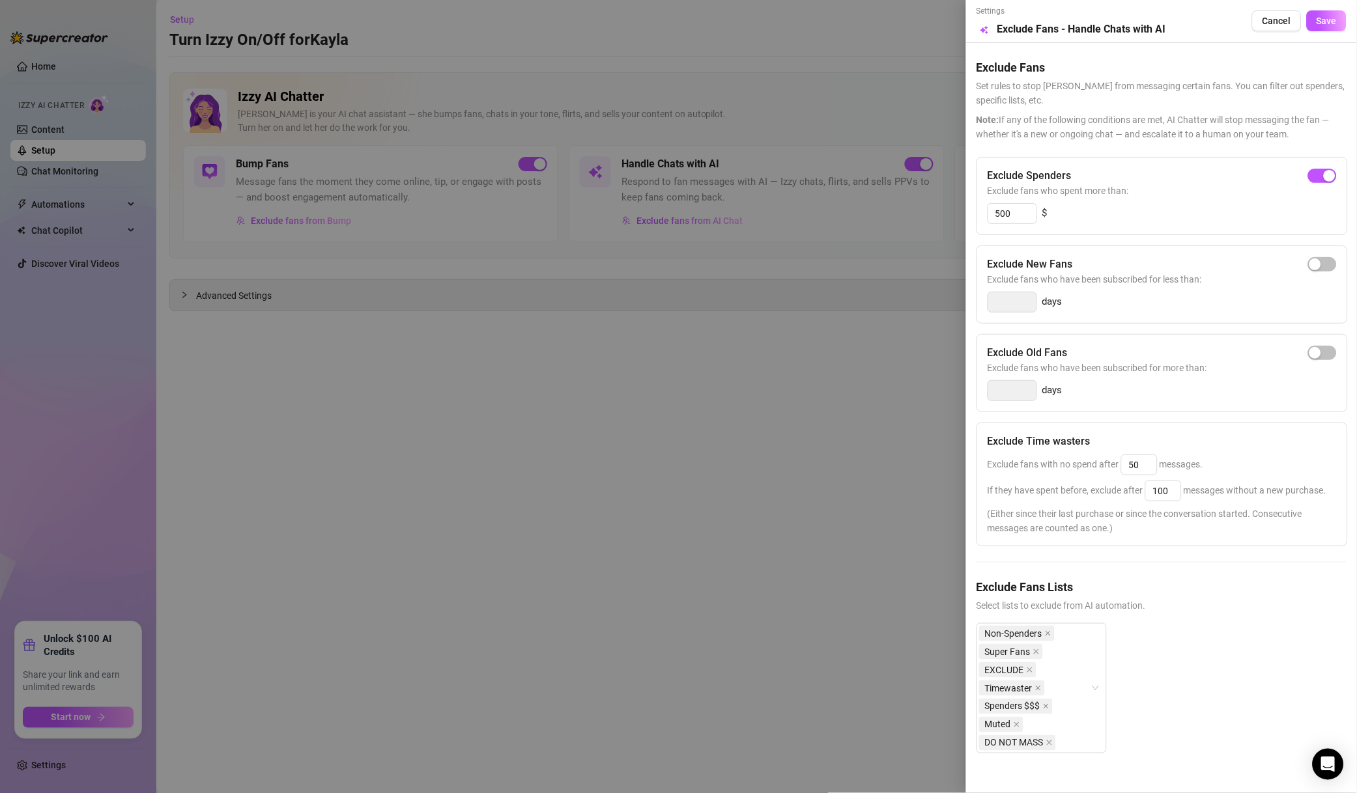
click at [1316, 19] on span "Save" at bounding box center [1326, 21] width 20 height 10
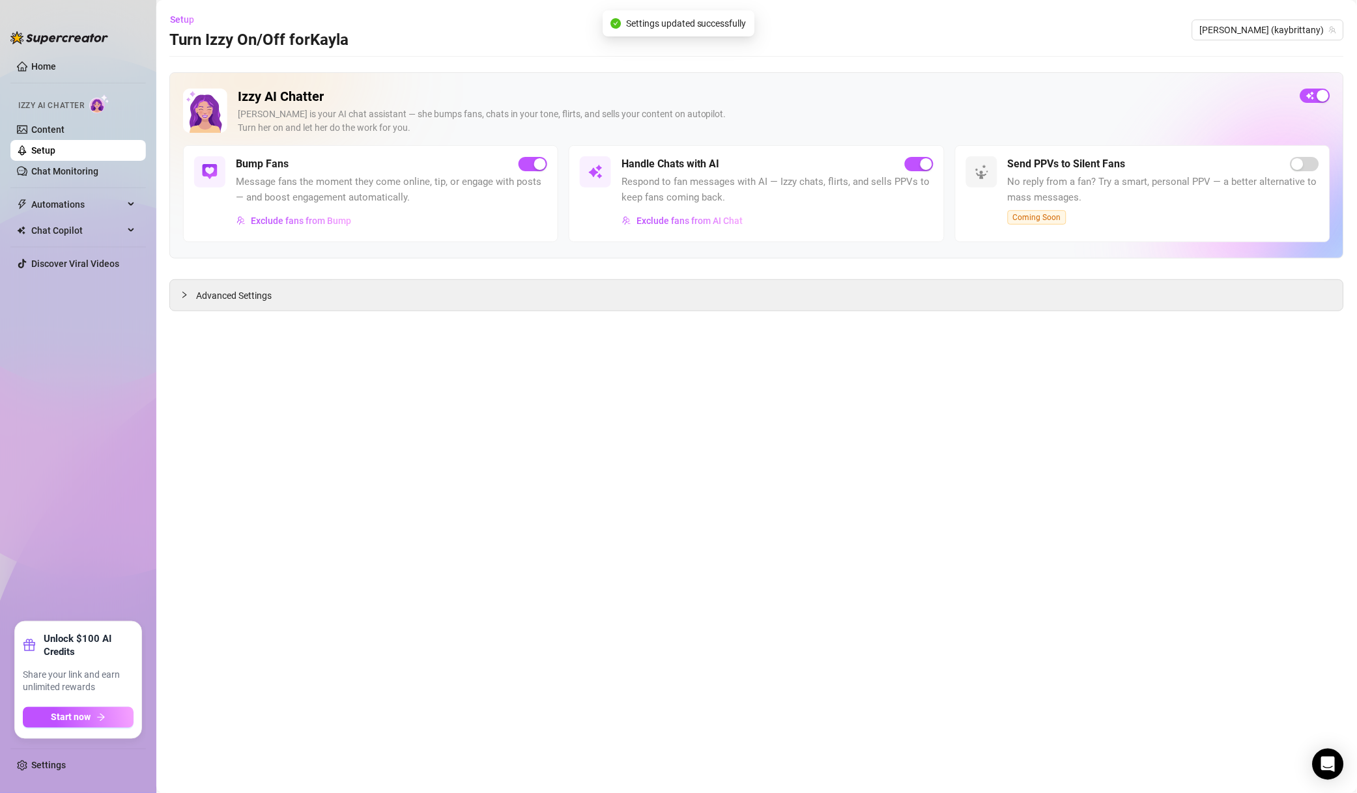
click at [316, 221] on span "Exclude fans from Bump" at bounding box center [301, 221] width 100 height 10
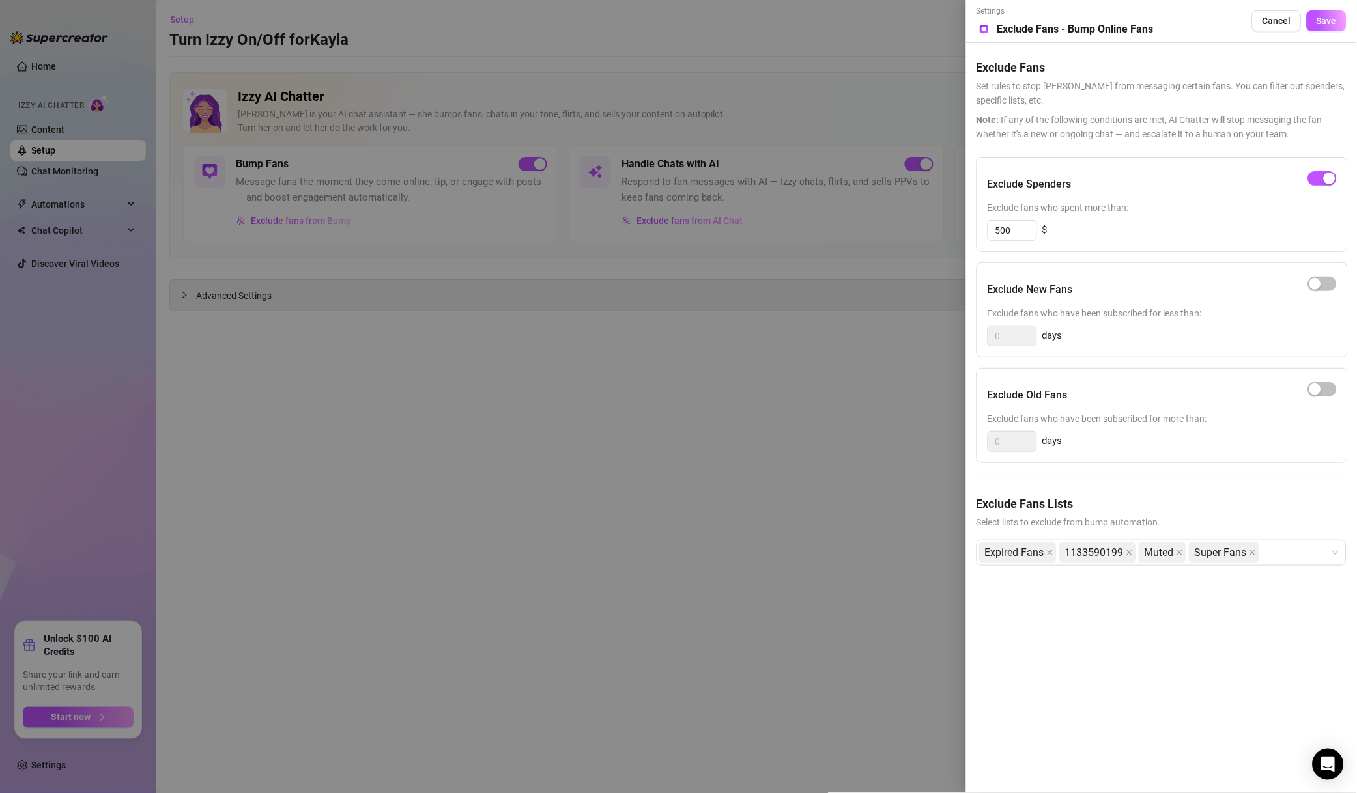
click at [894, 585] on div at bounding box center [678, 396] width 1357 height 793
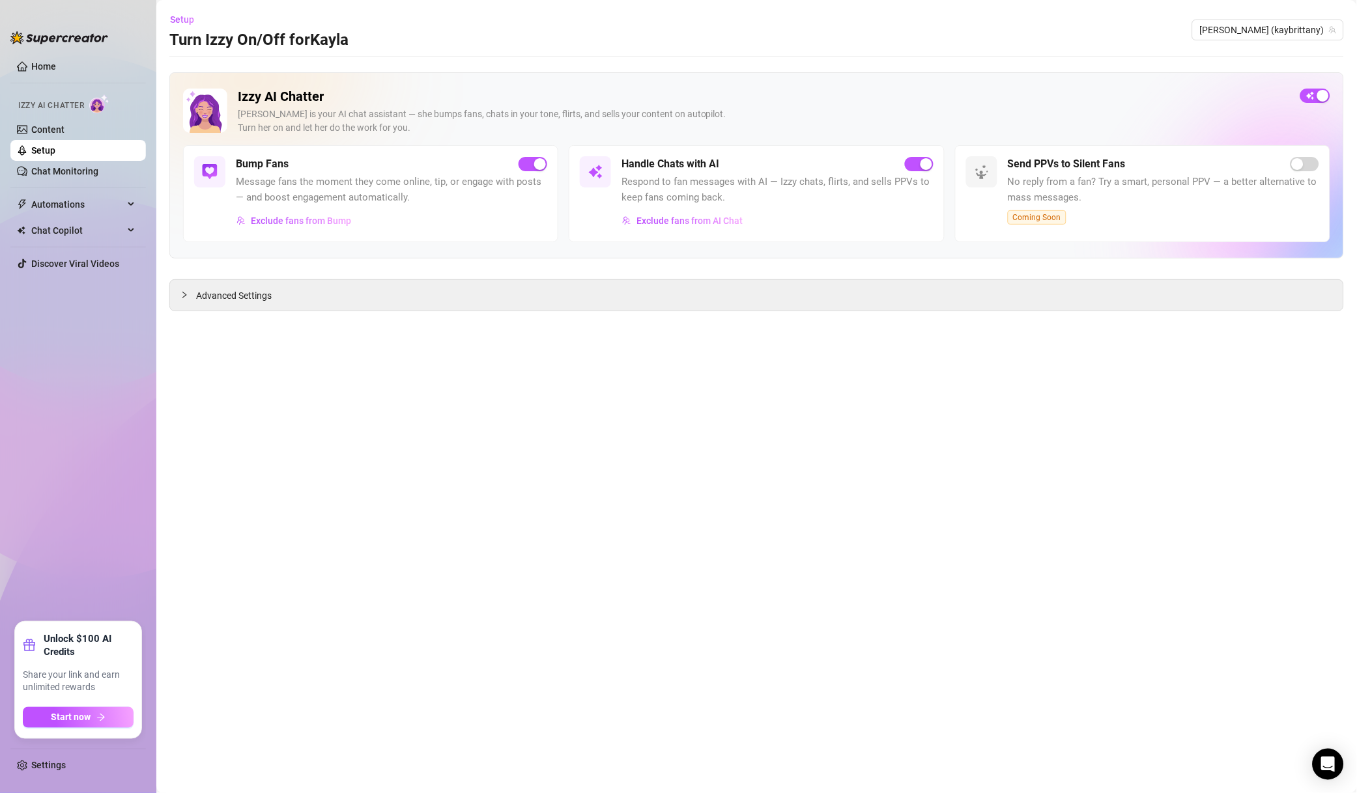
click at [1296, 35] on span "[PERSON_NAME] (kaybrittany)" at bounding box center [1268, 30] width 136 height 20
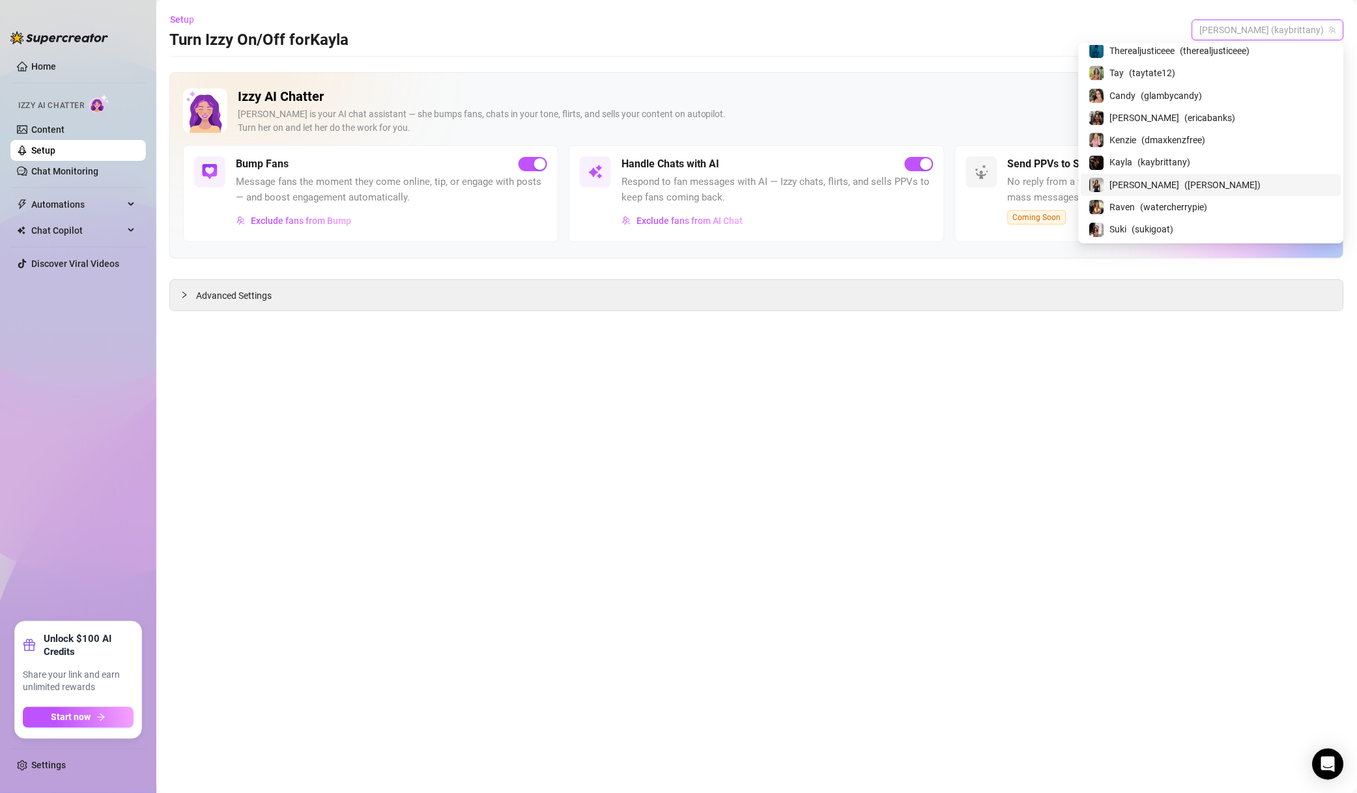
click at [1243, 184] on span "( [PERSON_NAME] )" at bounding box center [1223, 185] width 76 height 14
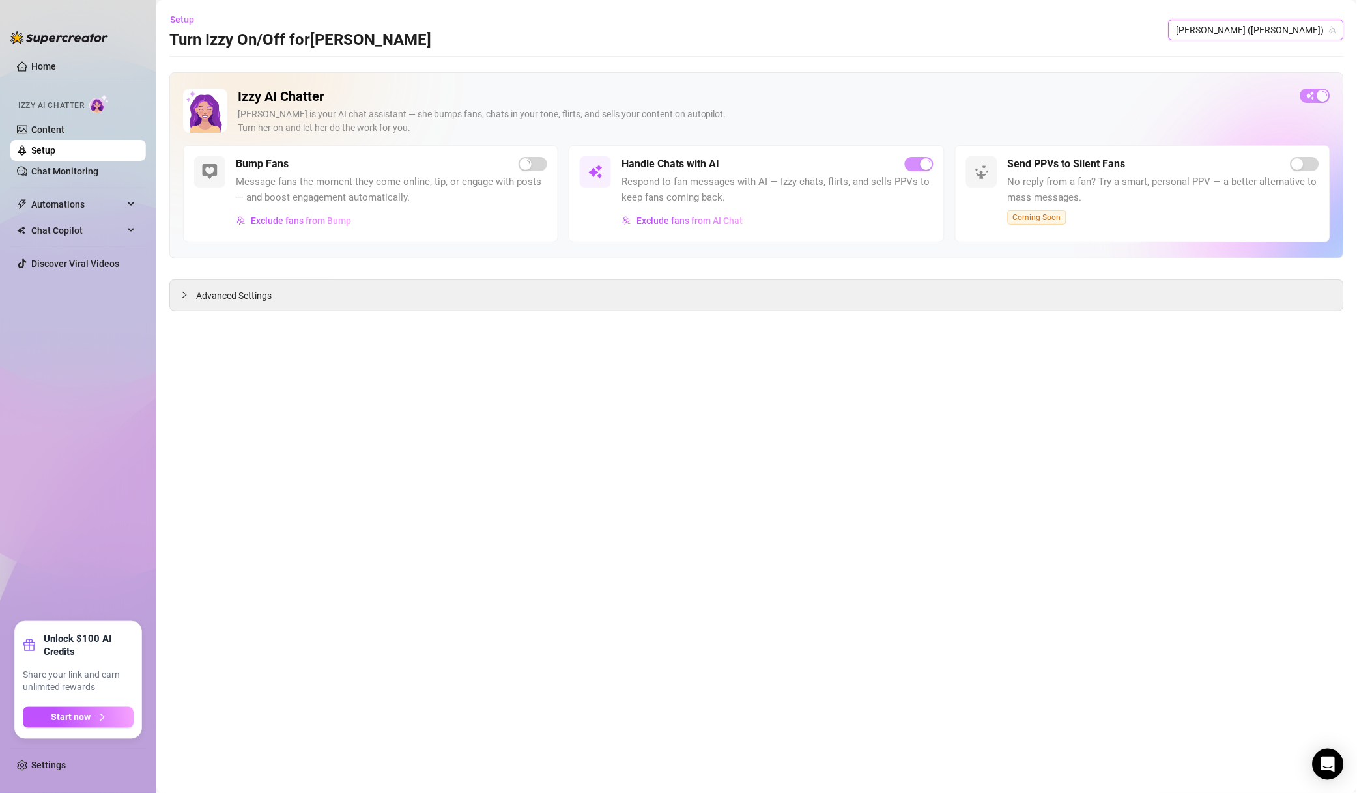
click at [727, 221] on span "Exclude fans from AI Chat" at bounding box center [689, 221] width 106 height 10
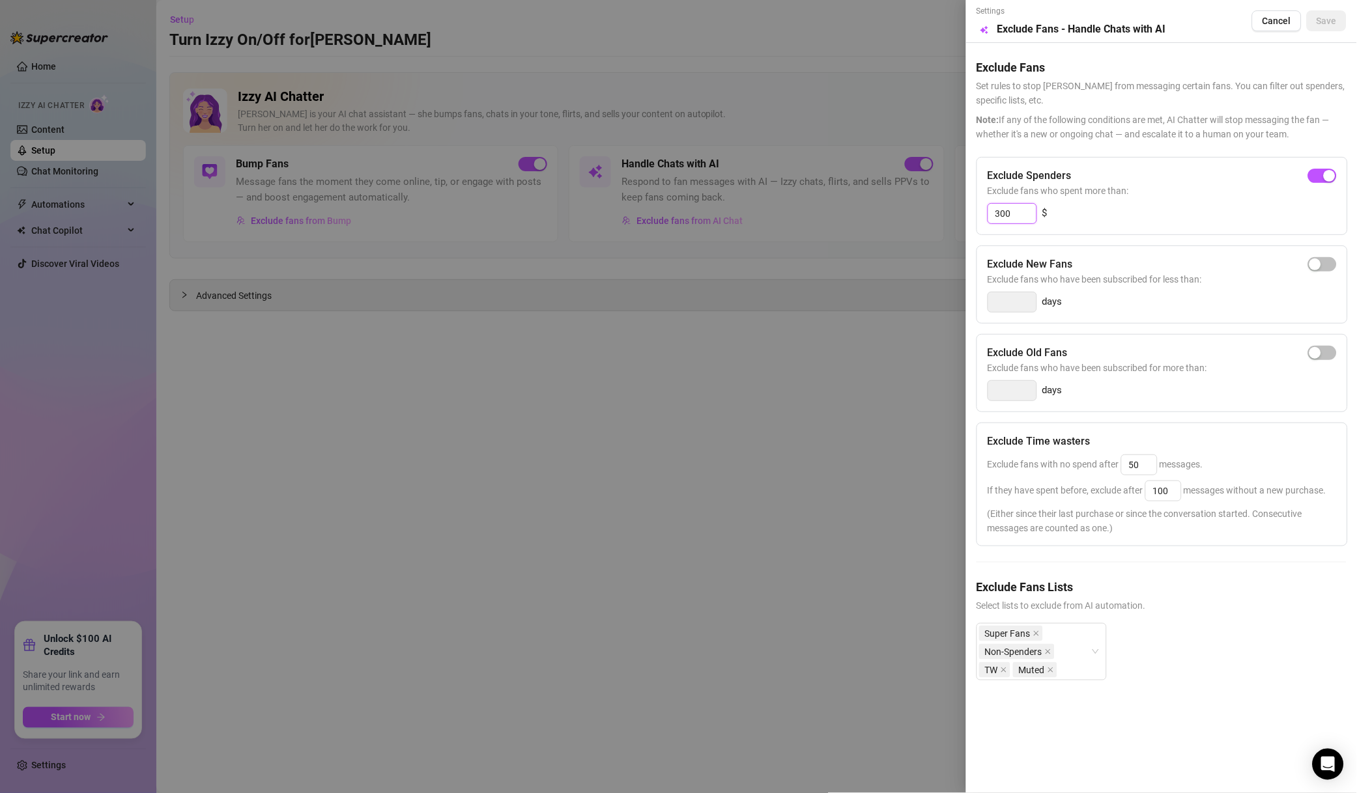
drag, startPoint x: 1000, startPoint y: 212, endPoint x: 957, endPoint y: 216, distance: 43.1
click at [957, 216] on div "Settings Preview Exclude Fans - Handle Chats with AI Cancel Save Exclude Fans S…" at bounding box center [678, 396] width 1357 height 793
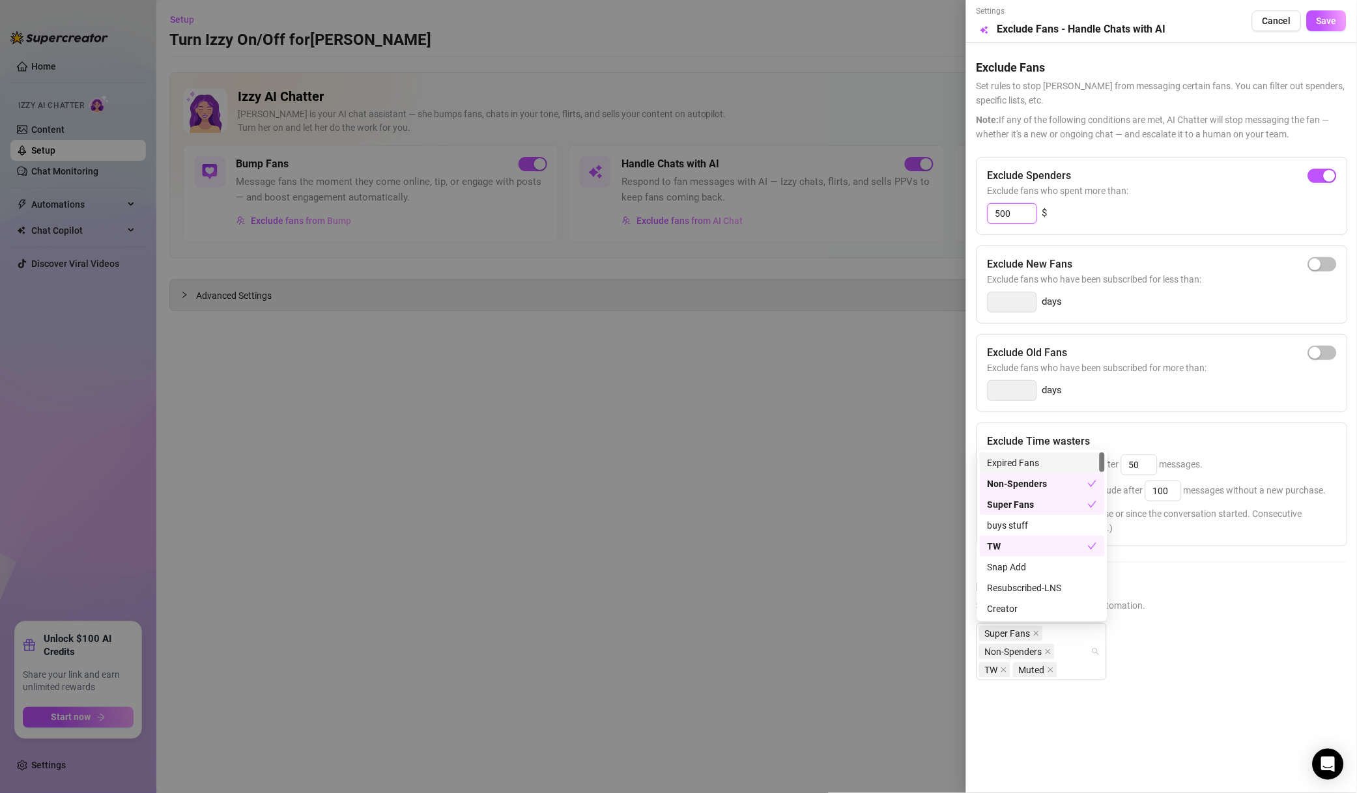
click at [1100, 654] on div "Super Fans Non-Spenders TW Muted" at bounding box center [1041, 651] width 130 height 57
type input "500"
click at [1316, 21] on button "Save" at bounding box center [1326, 20] width 40 height 21
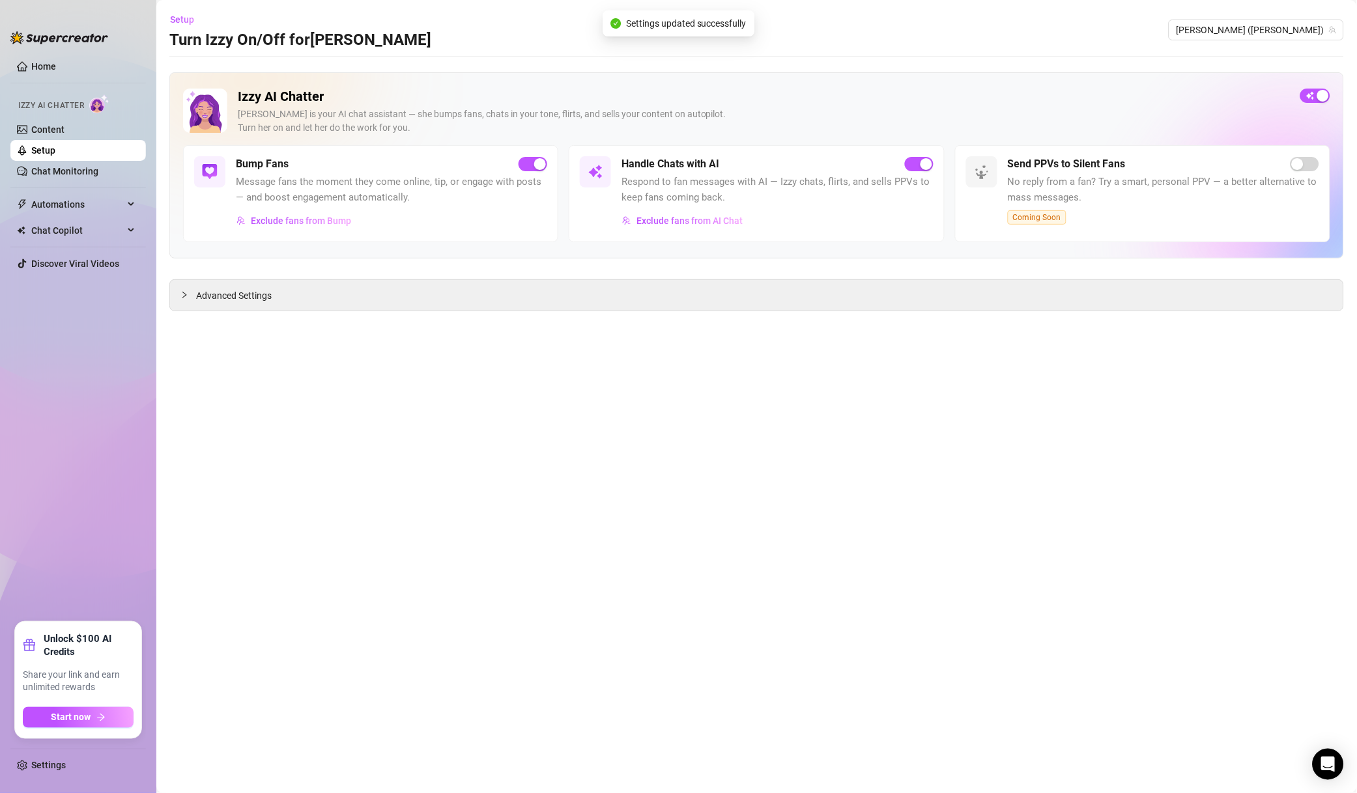
click at [1297, 35] on span "[PERSON_NAME] ([PERSON_NAME])" at bounding box center [1256, 30] width 160 height 20
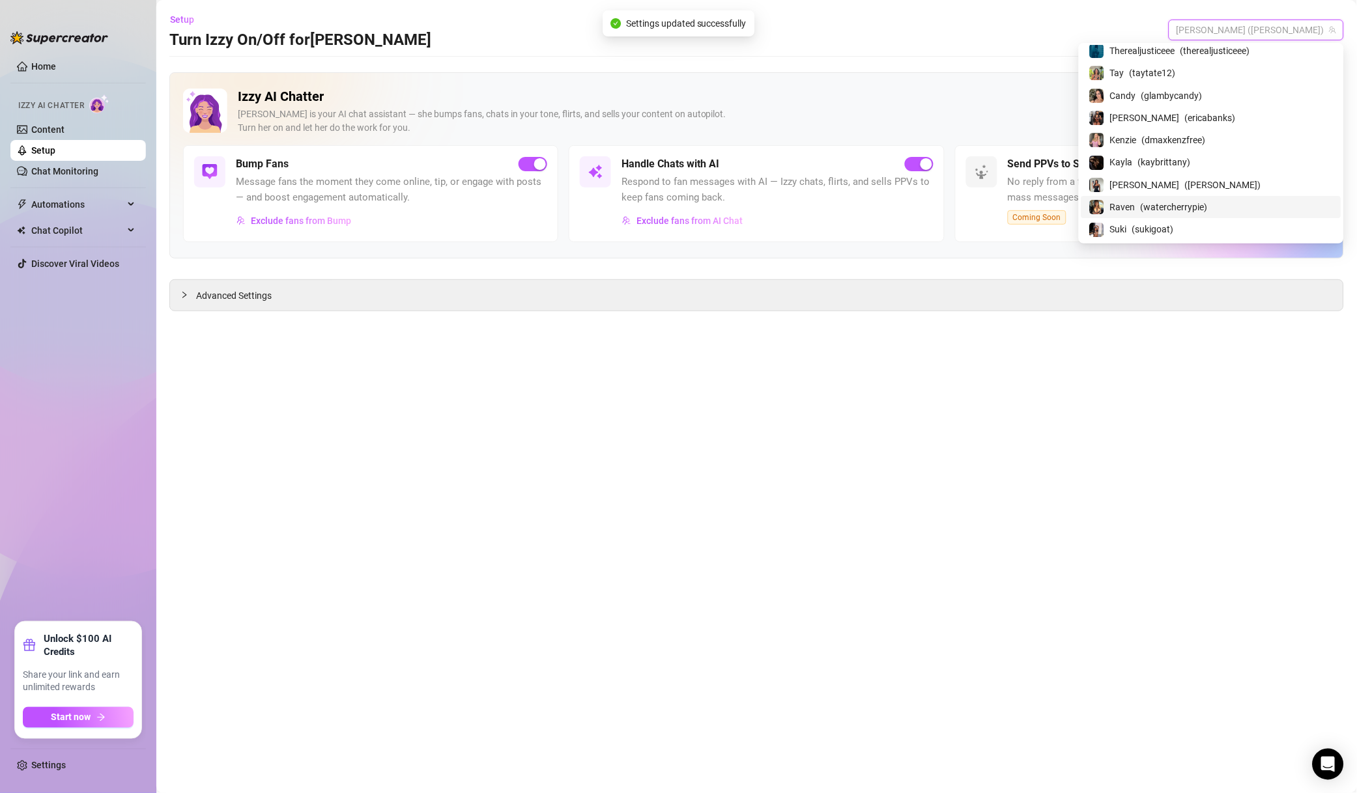
click at [1207, 210] on span "( watercherrypie )" at bounding box center [1173, 207] width 67 height 14
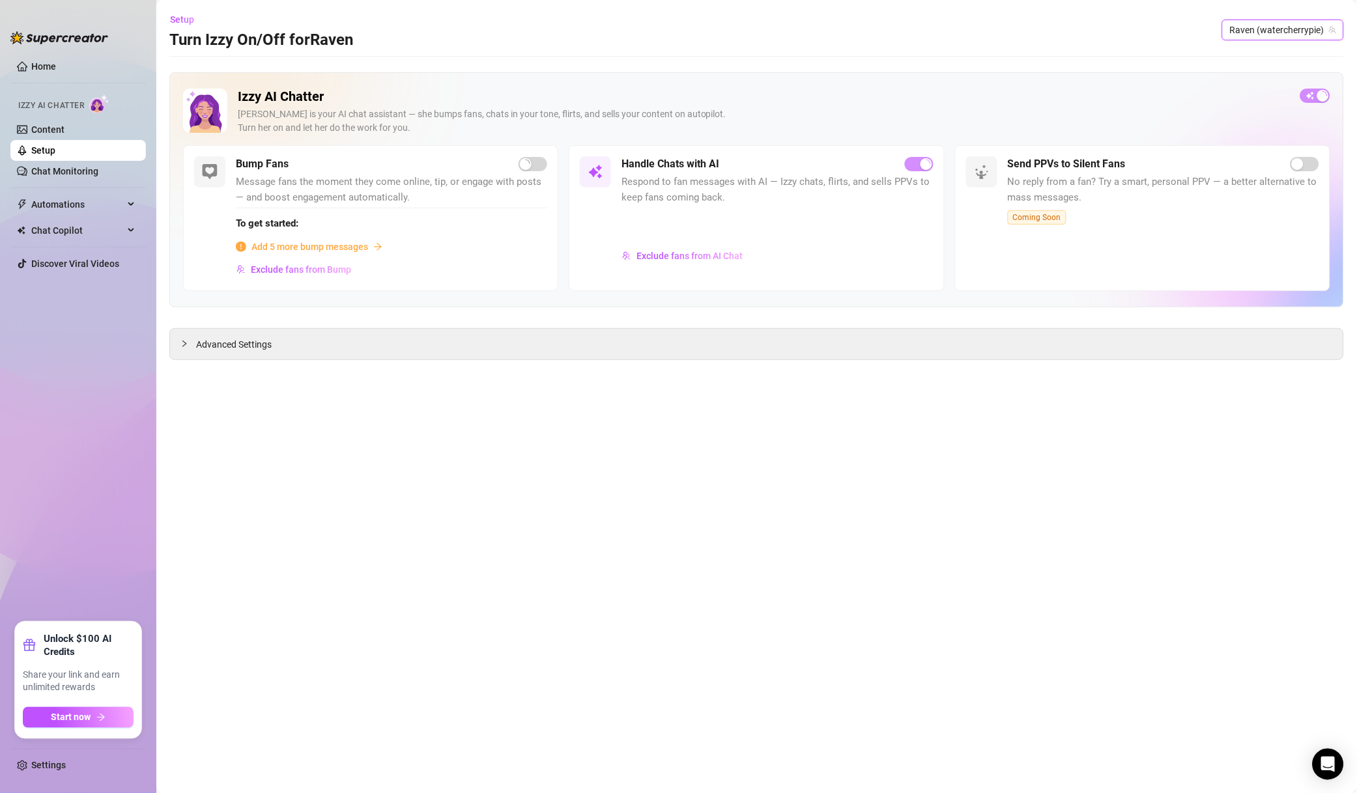
click at [705, 226] on div at bounding box center [776, 225] width 311 height 35
click at [720, 253] on span "Exclude fans from AI Chat" at bounding box center [689, 256] width 106 height 10
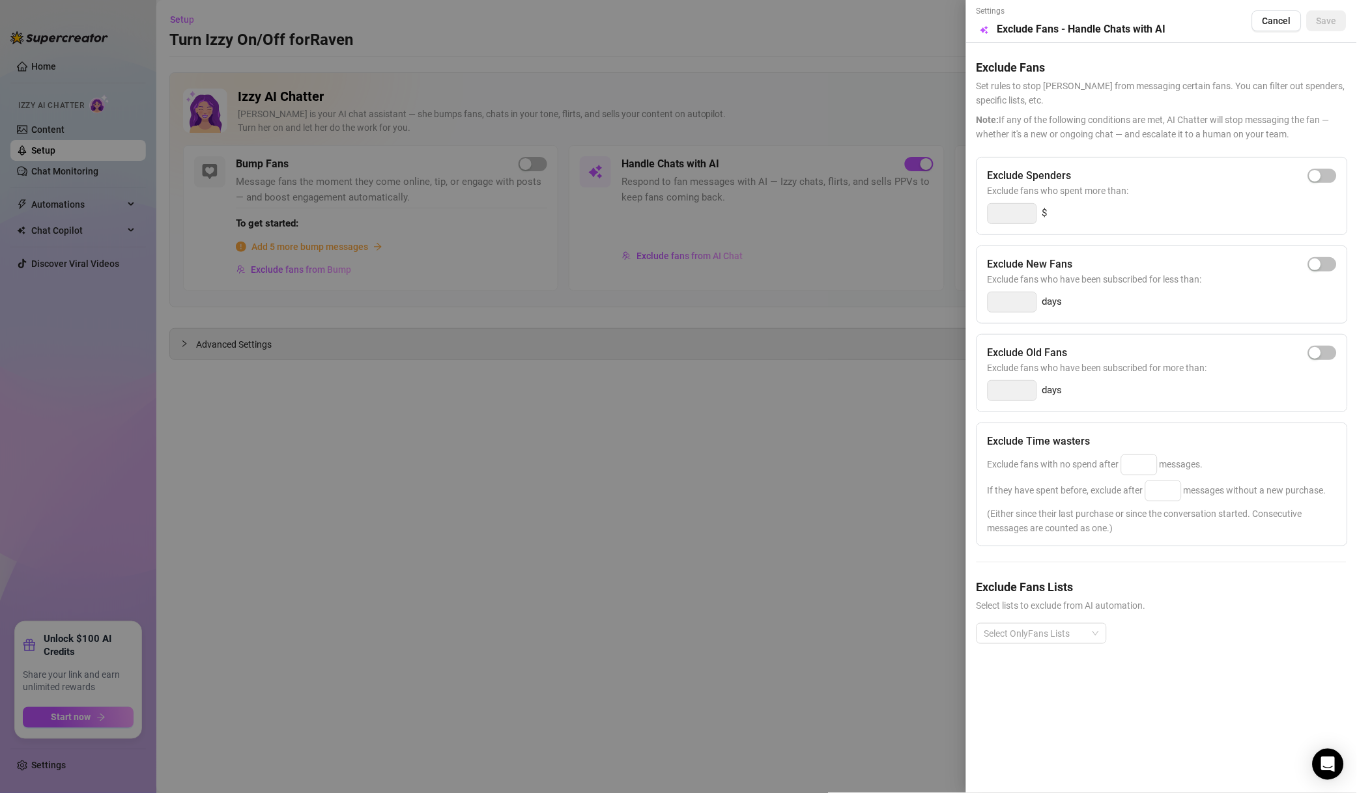
click at [1333, 179] on span "button" at bounding box center [1322, 176] width 29 height 14
drag, startPoint x: 1008, startPoint y: 212, endPoint x: 907, endPoint y: 214, distance: 101.0
click at [910, 214] on div "Settings Preview Exclude Fans - Handle Chats with AI Cancel Save Exclude Fans S…" at bounding box center [678, 396] width 1357 height 793
type input "500"
click at [1124, 477] on div "Exclude Time wasters Exclude fans with no spend after messages. If they have sp…" at bounding box center [1161, 485] width 371 height 124
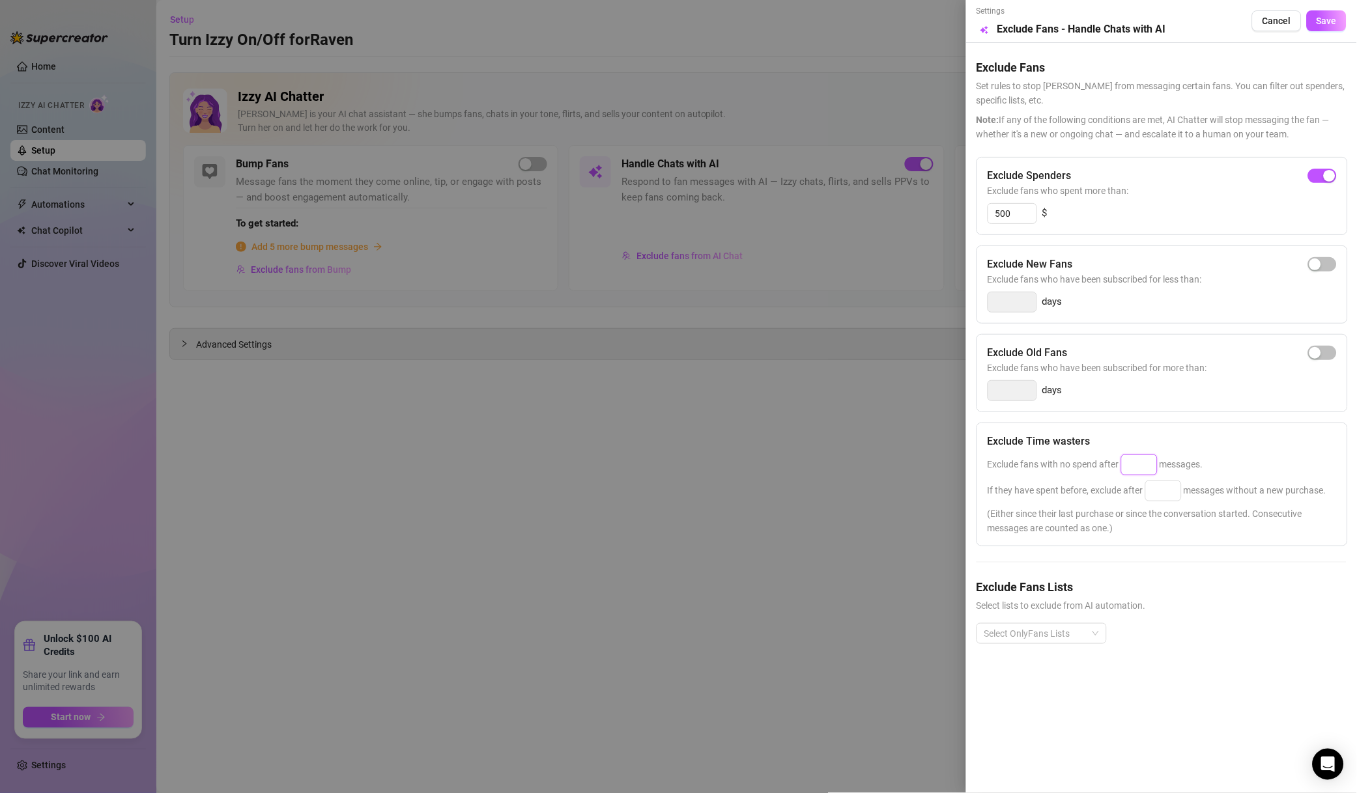
click at [1140, 463] on input at bounding box center [1138, 465] width 35 height 20
type input "50"
click at [1165, 496] on input at bounding box center [1163, 491] width 35 height 20
type input "100"
click at [1039, 647] on div "Select OnlyFans Lists" at bounding box center [1161, 644] width 370 height 42
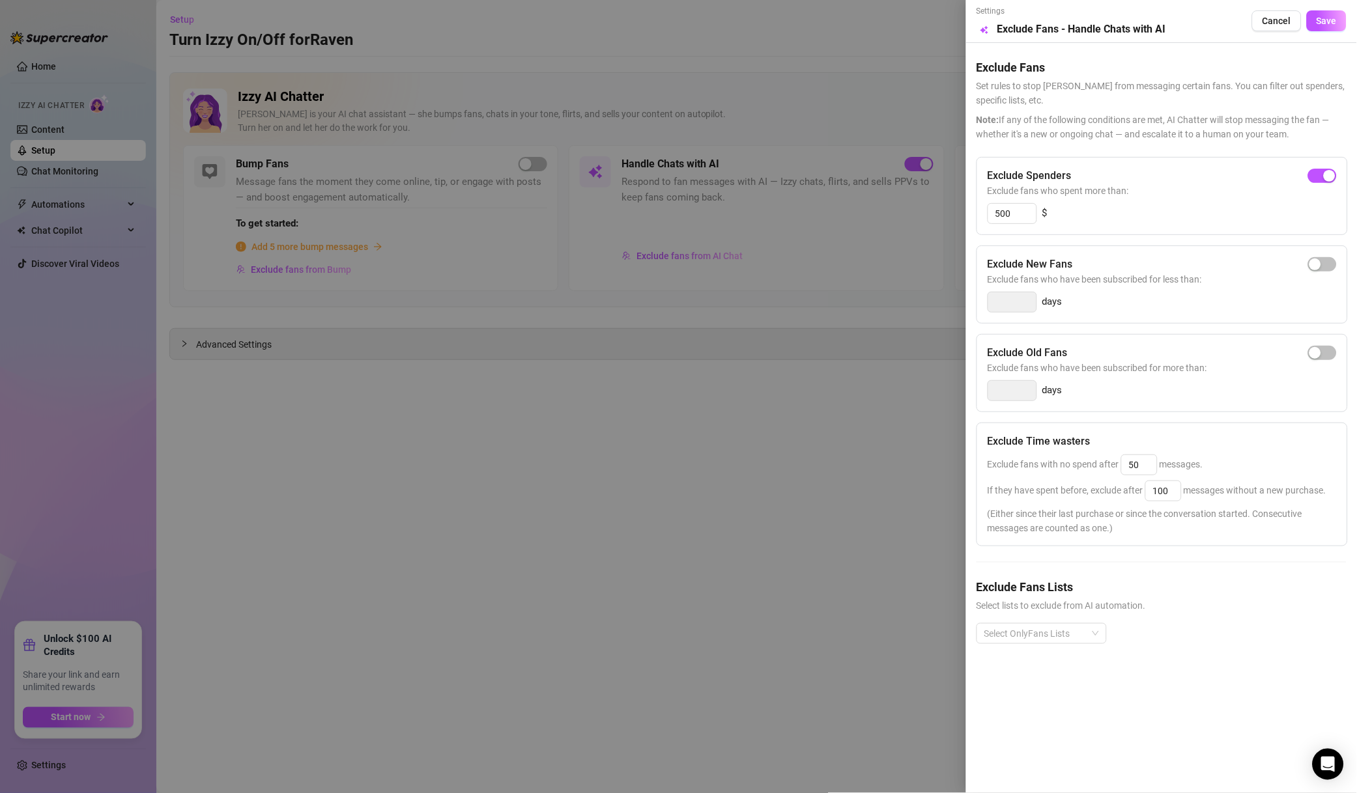
click at [1039, 640] on div at bounding box center [1034, 634] width 111 height 18
click at [1017, 485] on div "Non-Spenders" at bounding box center [1041, 484] width 109 height 14
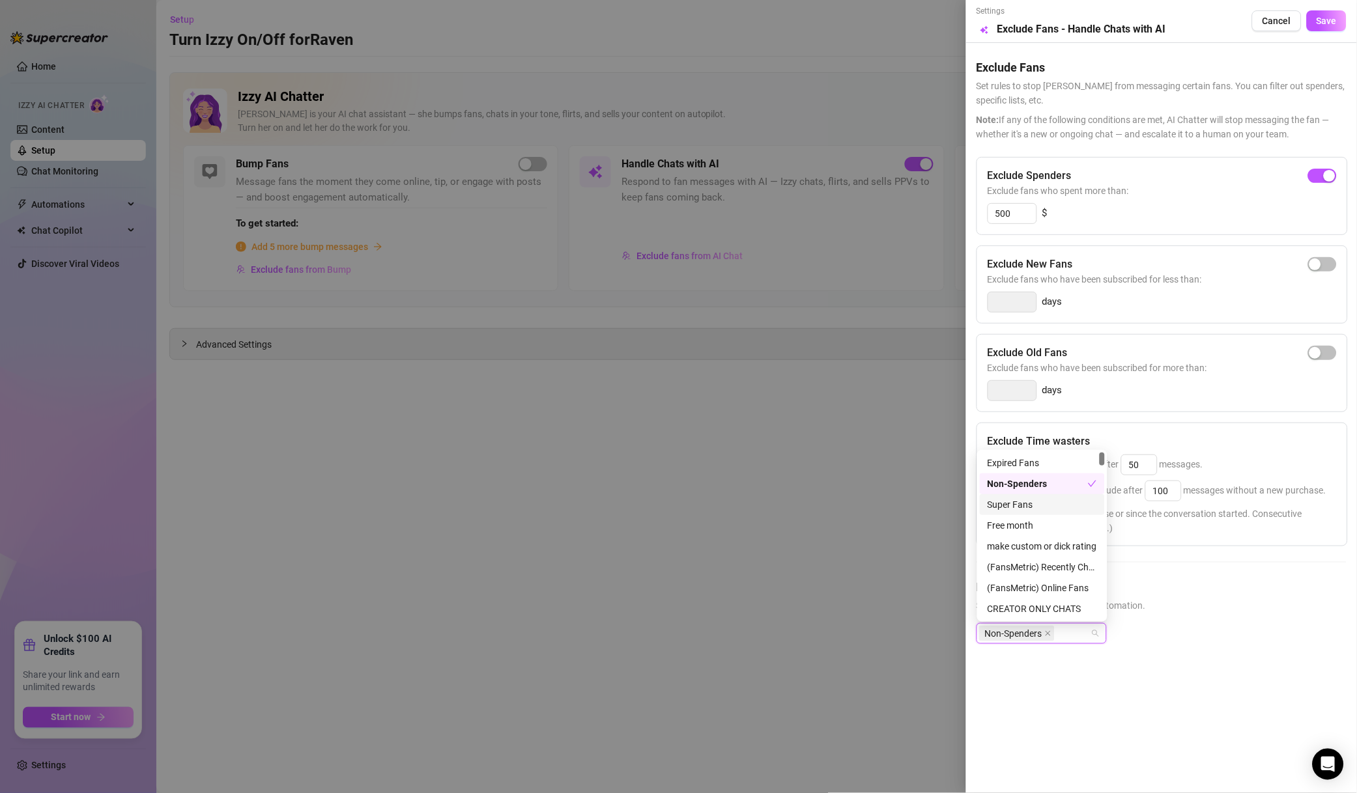
click at [1026, 507] on div "Super Fans" at bounding box center [1041, 505] width 109 height 14
click at [1041, 527] on div "# ❌NO MM ❌" at bounding box center [1041, 537] width 125 height 21
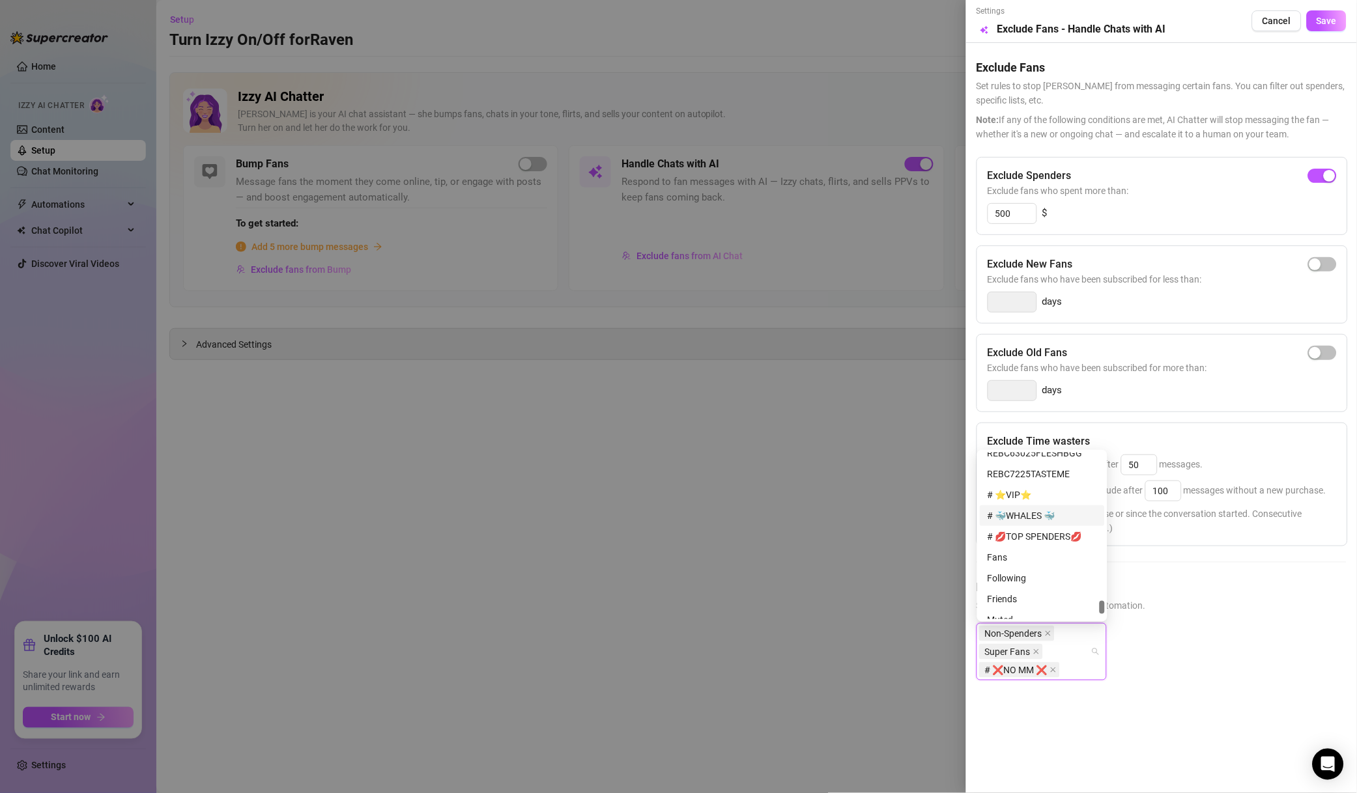
click at [1035, 503] on div "# ⭐️VIP⭐️" at bounding box center [1041, 495] width 125 height 21
click at [1039, 522] on div "# 🐳WHALES 🐳" at bounding box center [1041, 516] width 109 height 14
click at [1049, 539] on div "# 💋TOP SPENDERS💋" at bounding box center [1041, 536] width 109 height 14
click at [1027, 529] on div "Muted" at bounding box center [1041, 526] width 109 height 14
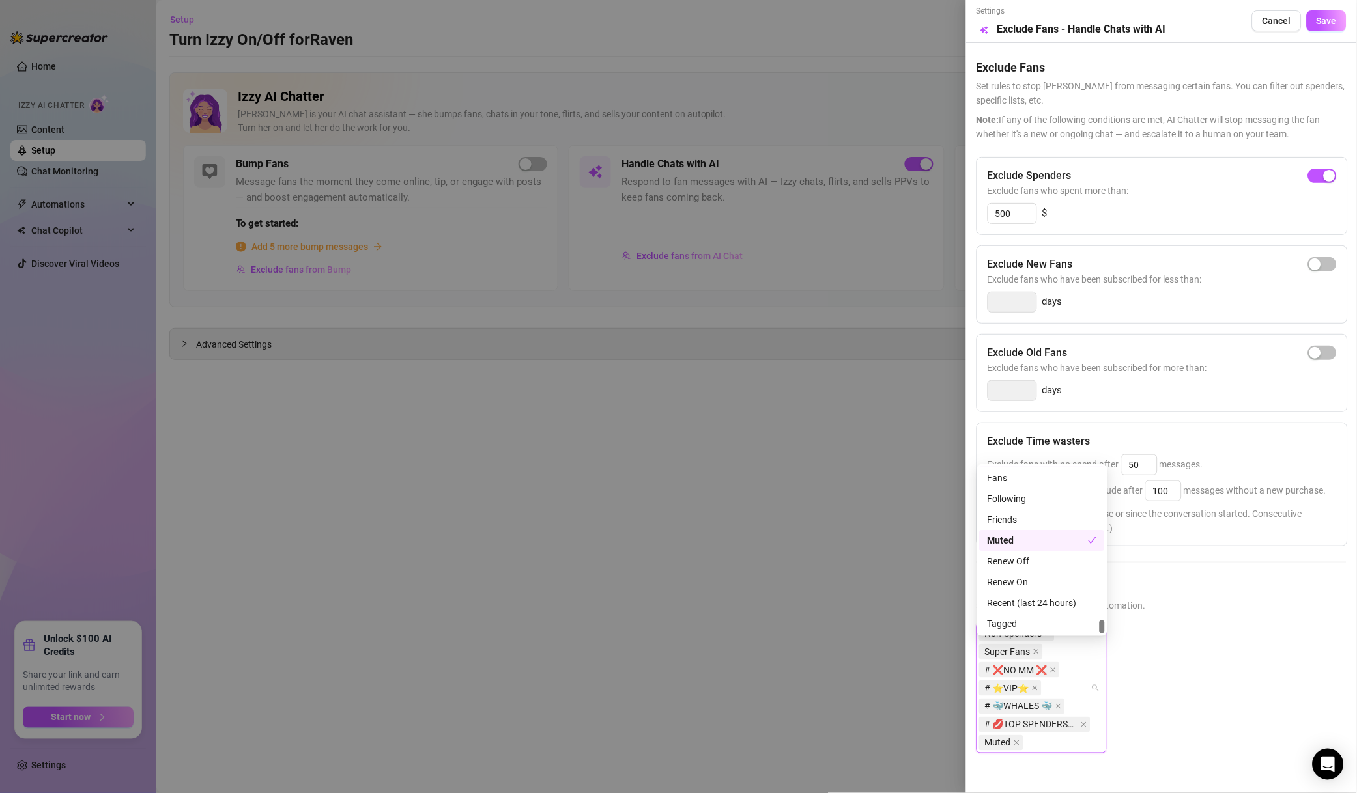
click at [1306, 18] on button "Save" at bounding box center [1326, 20] width 40 height 21
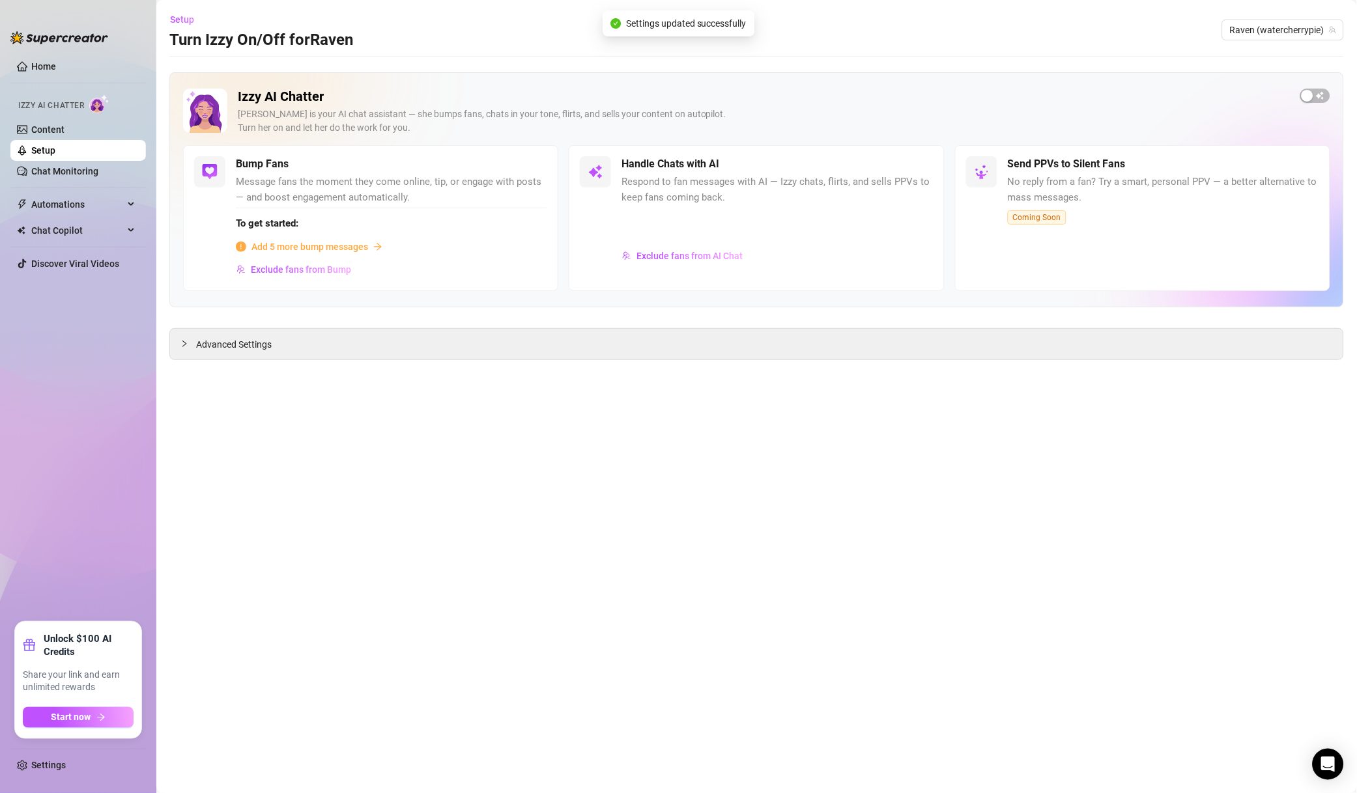
click at [1306, 40] on div "Raven (watercherrypie)" at bounding box center [1283, 30] width 122 height 21
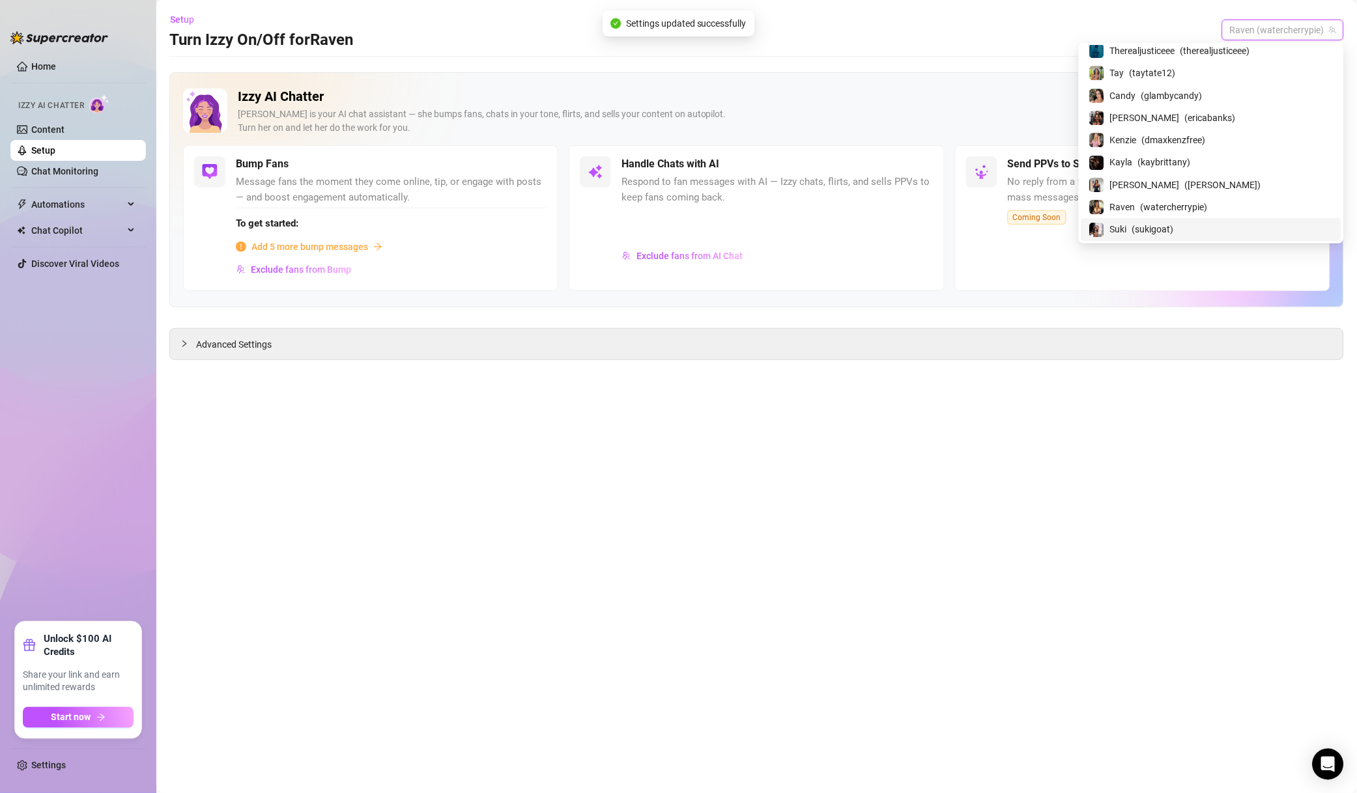
click at [1174, 227] on span "( sukigoat )" at bounding box center [1153, 229] width 42 height 14
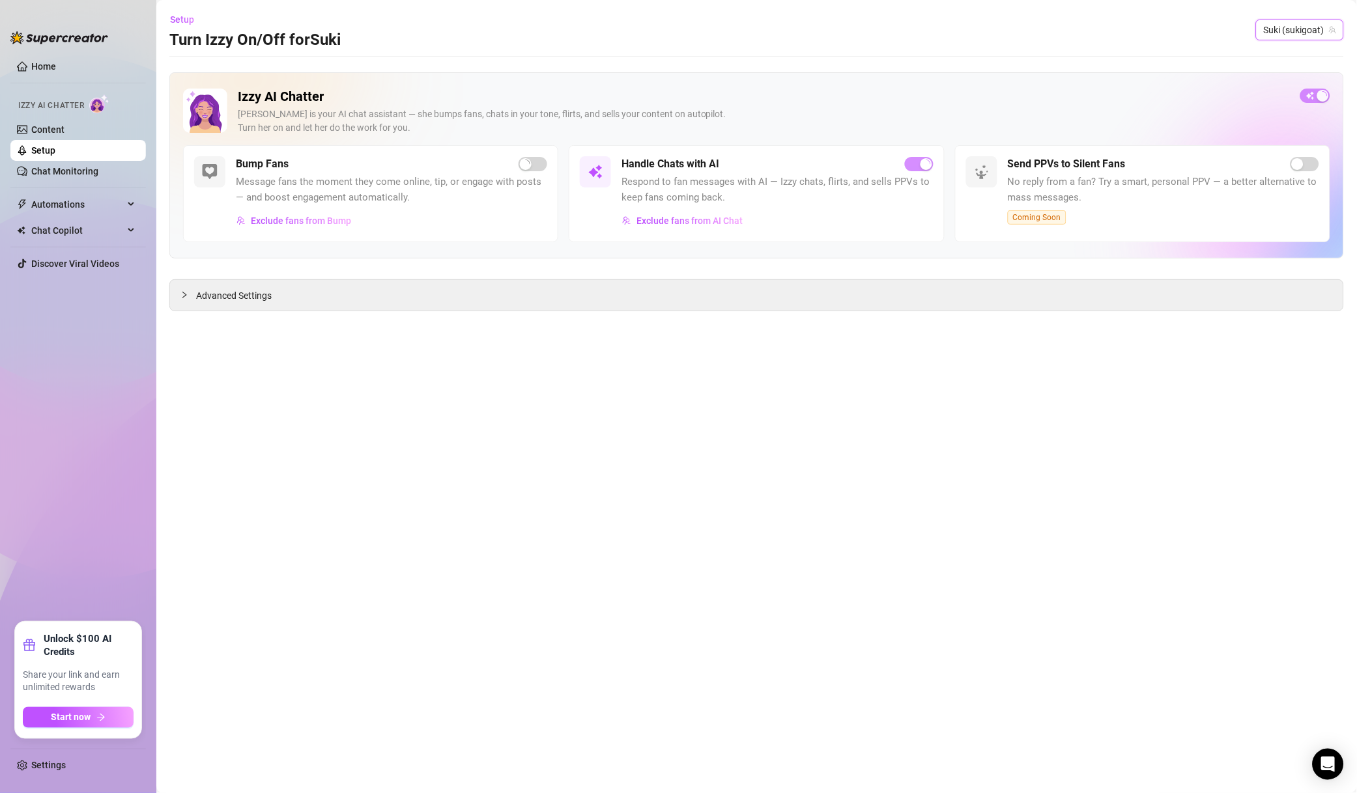
click at [729, 221] on div "Handle Chats with AI Respond to fan messages with AI — Izzy chats, flirts, and …" at bounding box center [776, 193] width 311 height 75
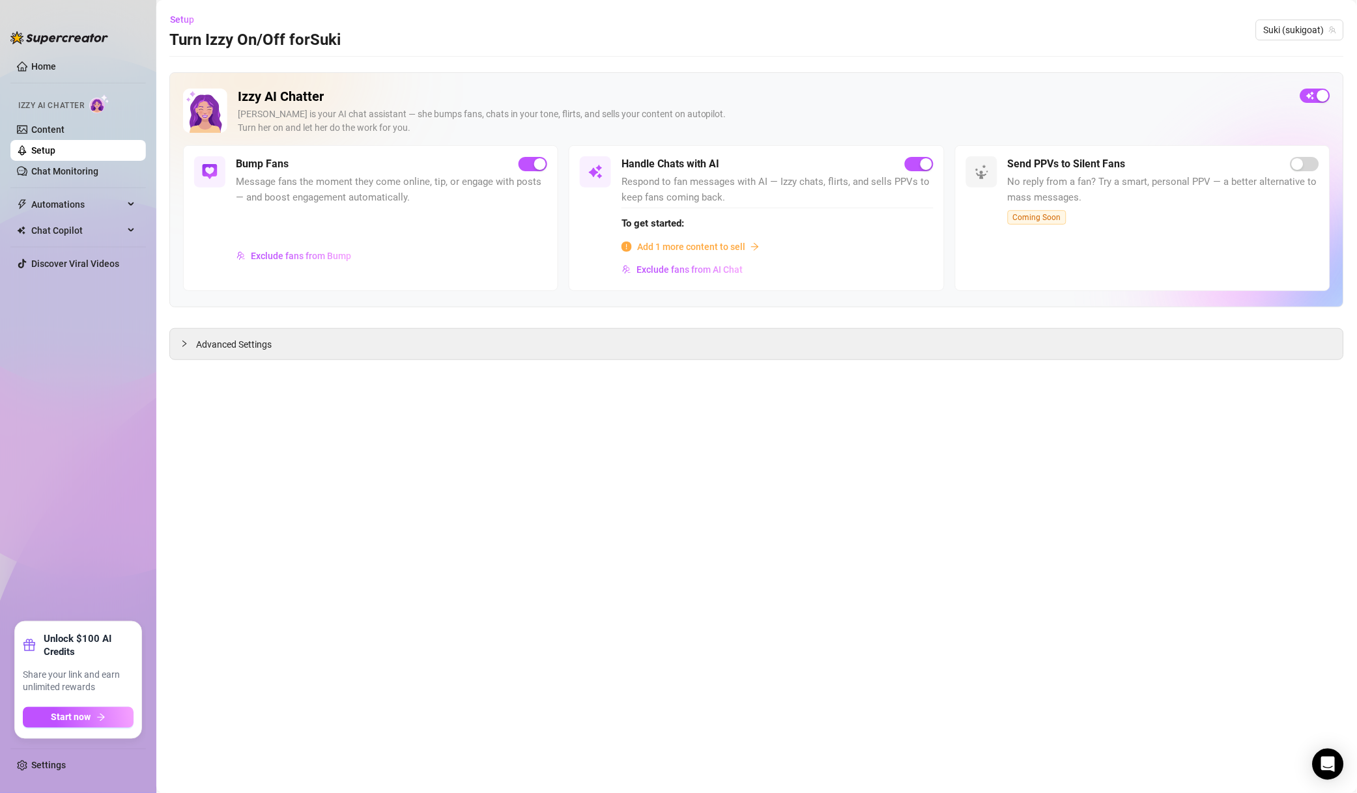
click at [711, 268] on span "Exclude fans from AI Chat" at bounding box center [689, 269] width 106 height 10
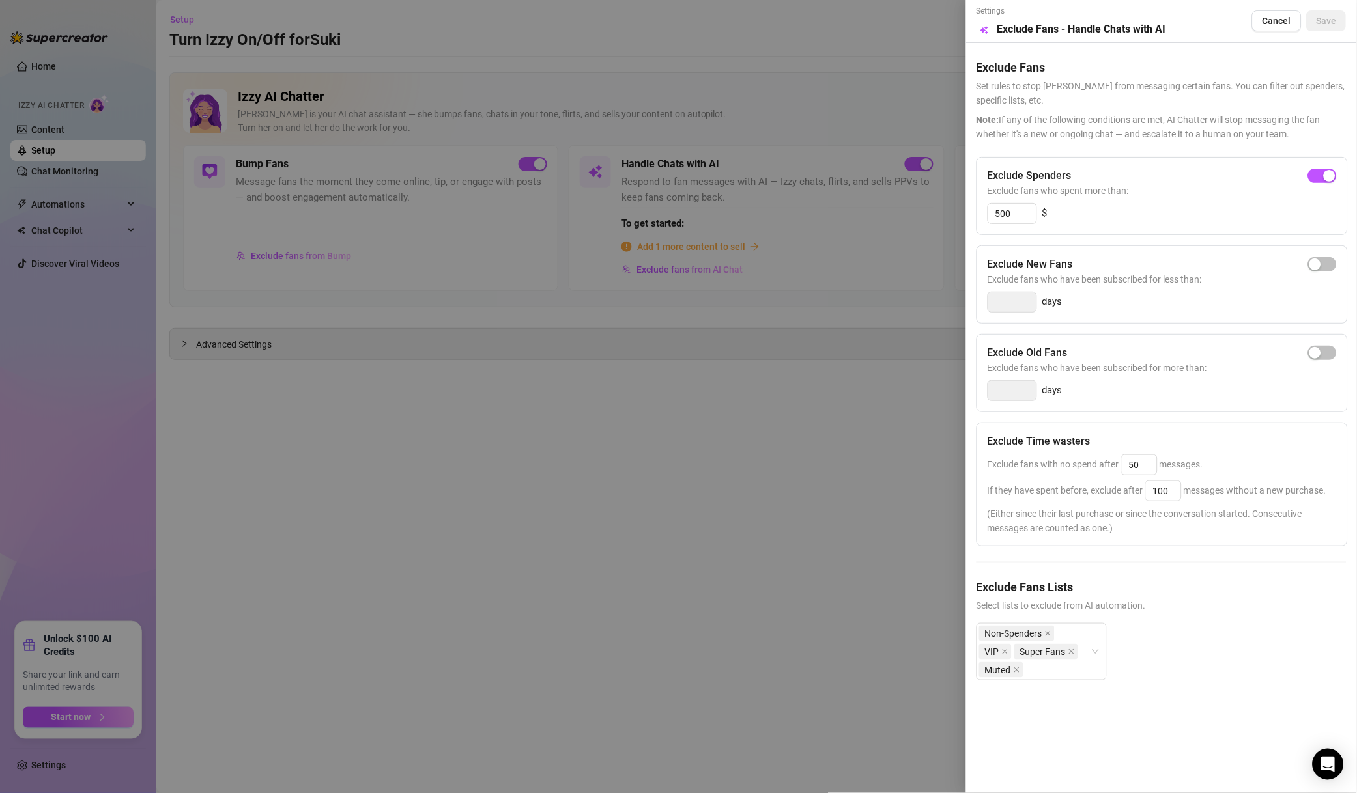
click at [847, 498] on div at bounding box center [678, 396] width 1357 height 793
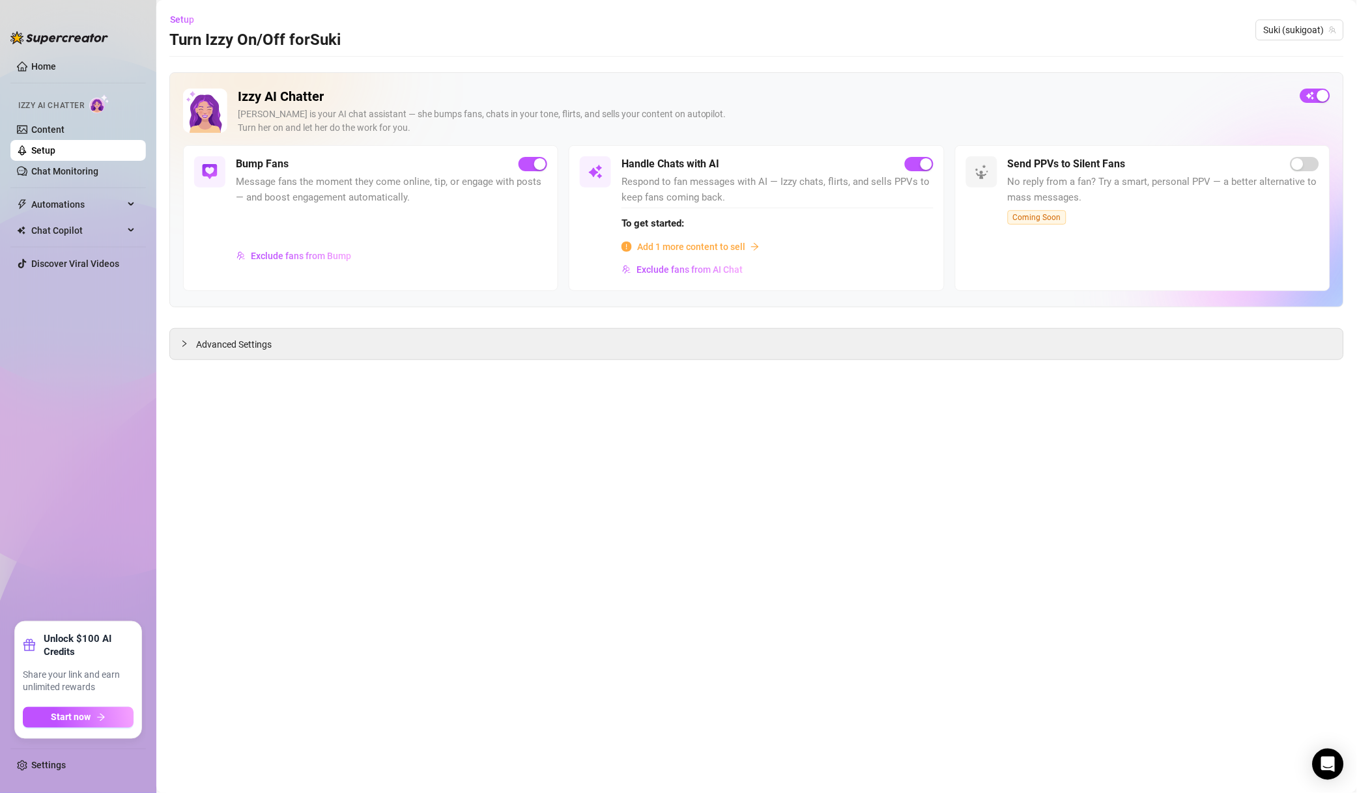
click at [1286, 18] on div "Setup Turn Izzy On/Off for [PERSON_NAME] (sukigoat)" at bounding box center [756, 30] width 1174 height 42
click at [1286, 30] on span "Suki (sukigoat)" at bounding box center [1299, 30] width 72 height 20
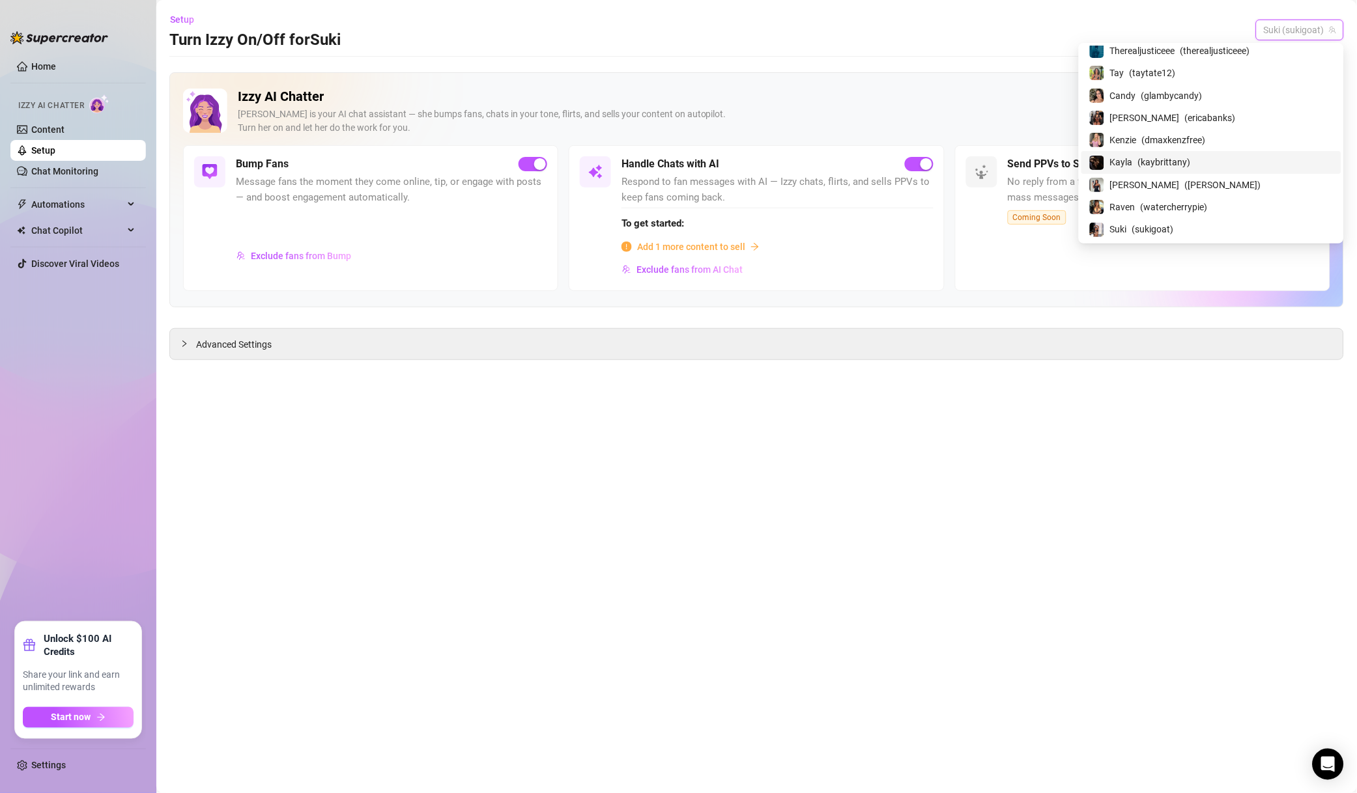
scroll to position [1217, 0]
click at [1179, 162] on span "[PERSON_NAME]" at bounding box center [1145, 158] width 70 height 14
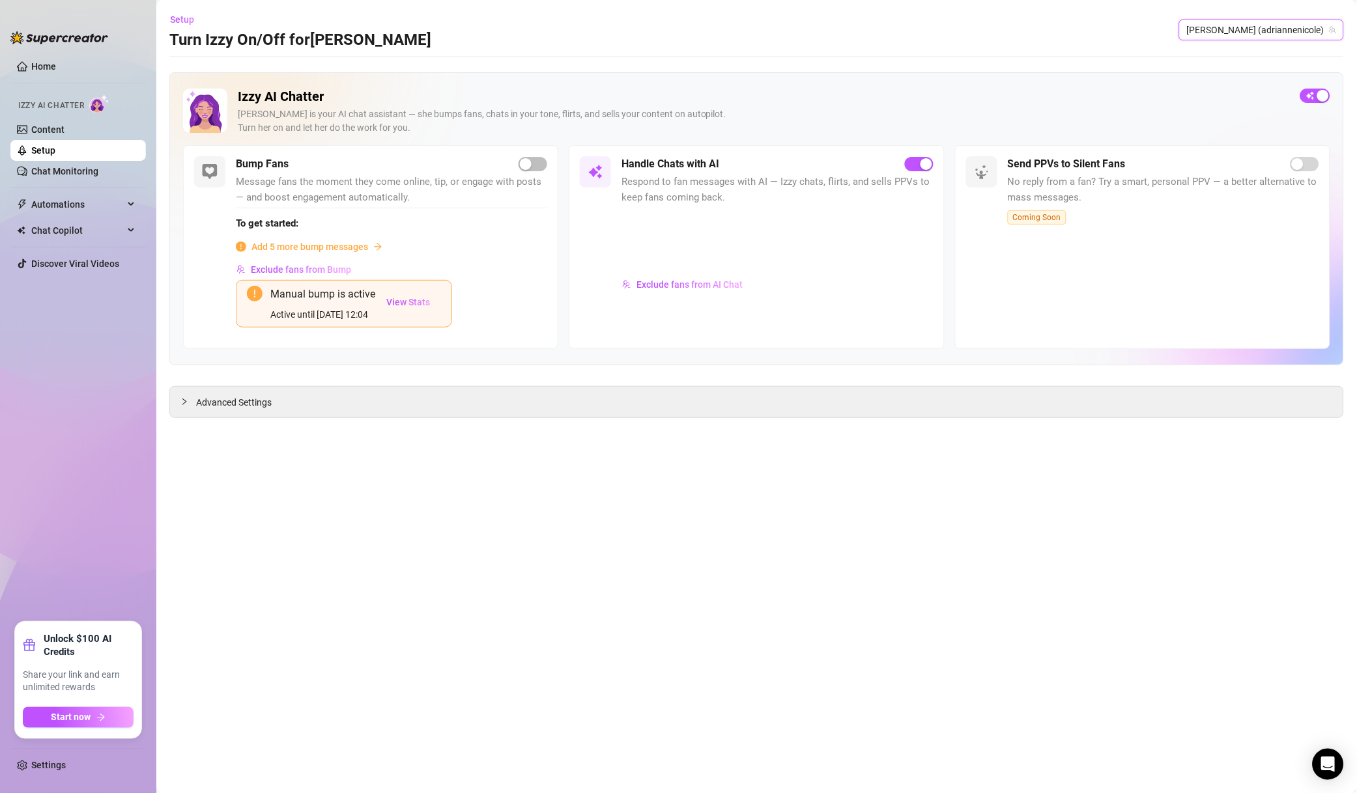
click at [704, 251] on div at bounding box center [776, 240] width 311 height 64
click at [705, 281] on span "Exclude fans from AI Chat" at bounding box center [689, 284] width 106 height 10
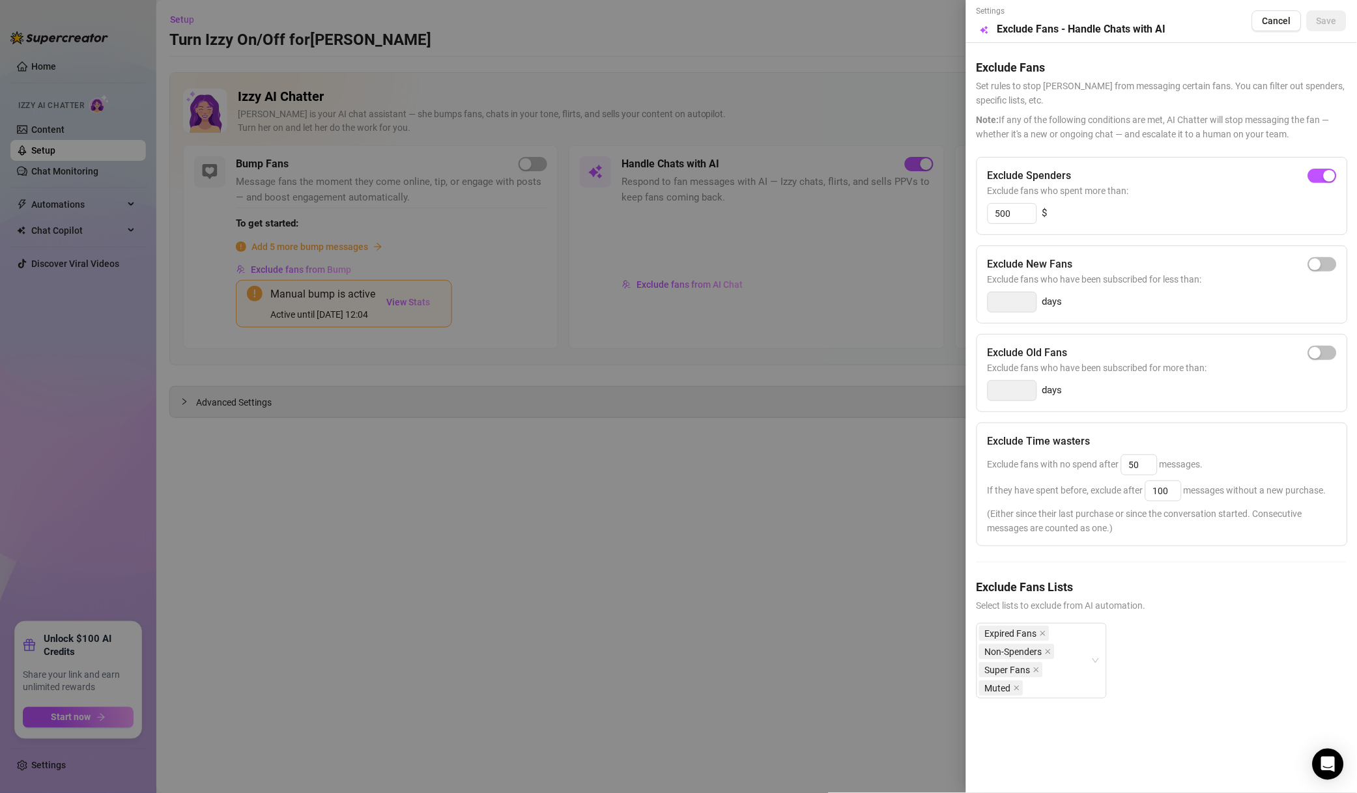
click at [881, 423] on div at bounding box center [678, 396] width 1357 height 793
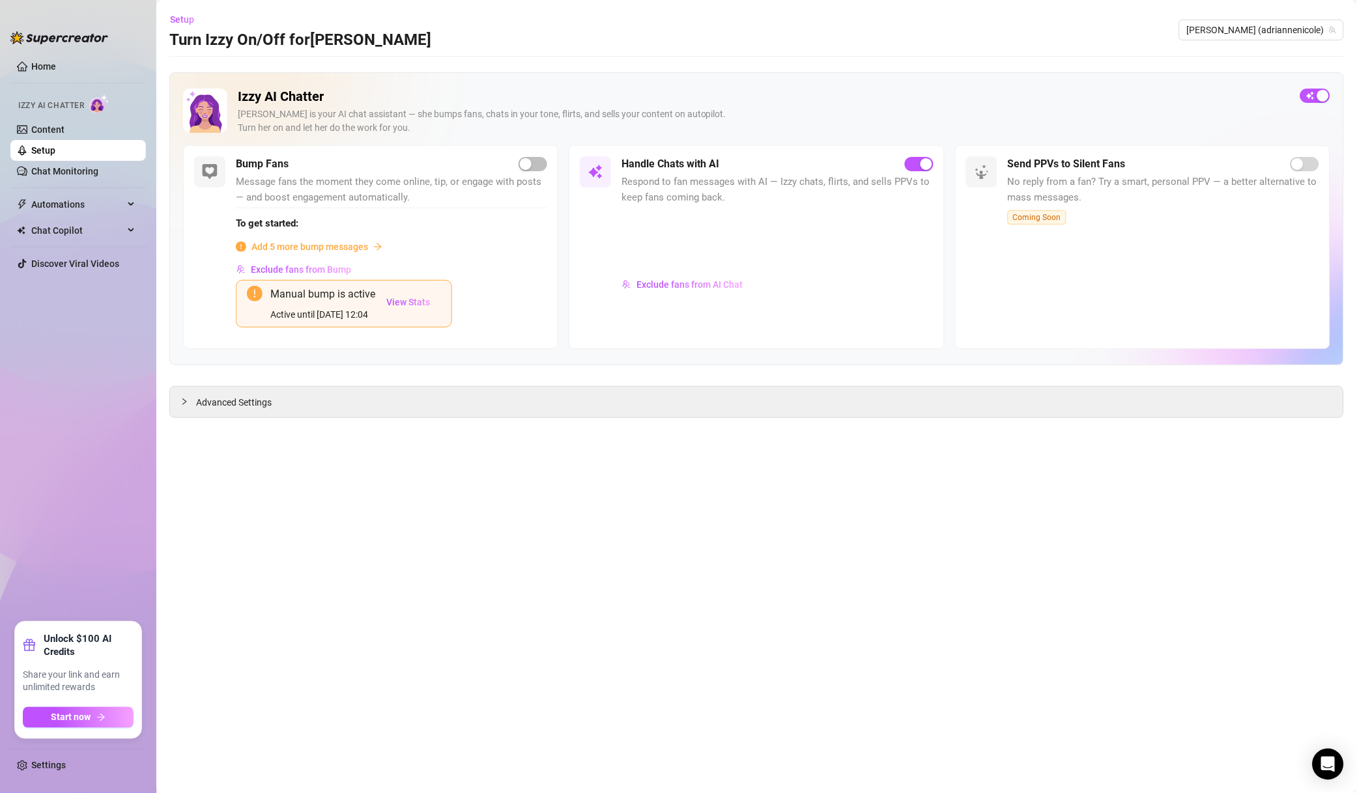
click at [1289, 31] on span "[PERSON_NAME] (adriannenicole)" at bounding box center [1261, 30] width 149 height 20
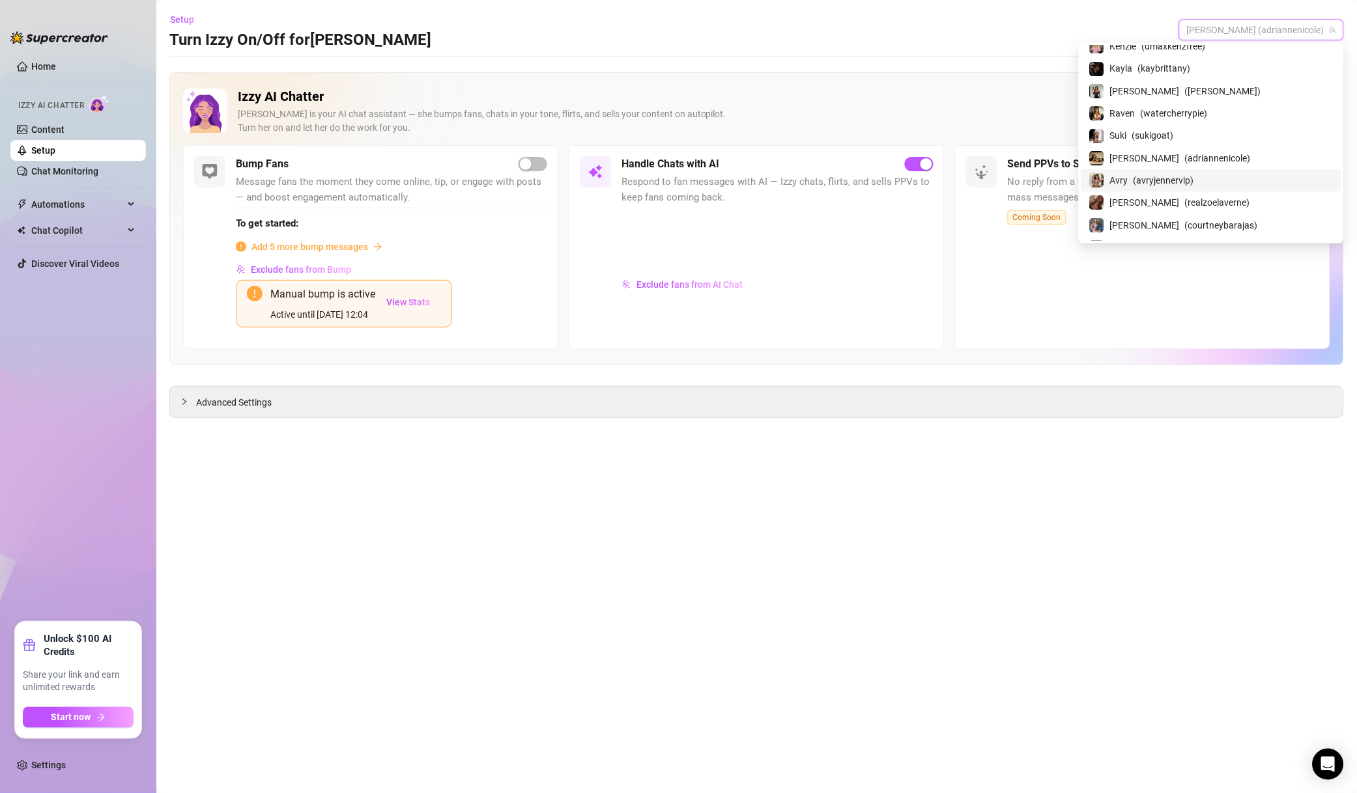
click at [1201, 191] on div "Avry ( avryjennervip )" at bounding box center [1211, 180] width 260 height 22
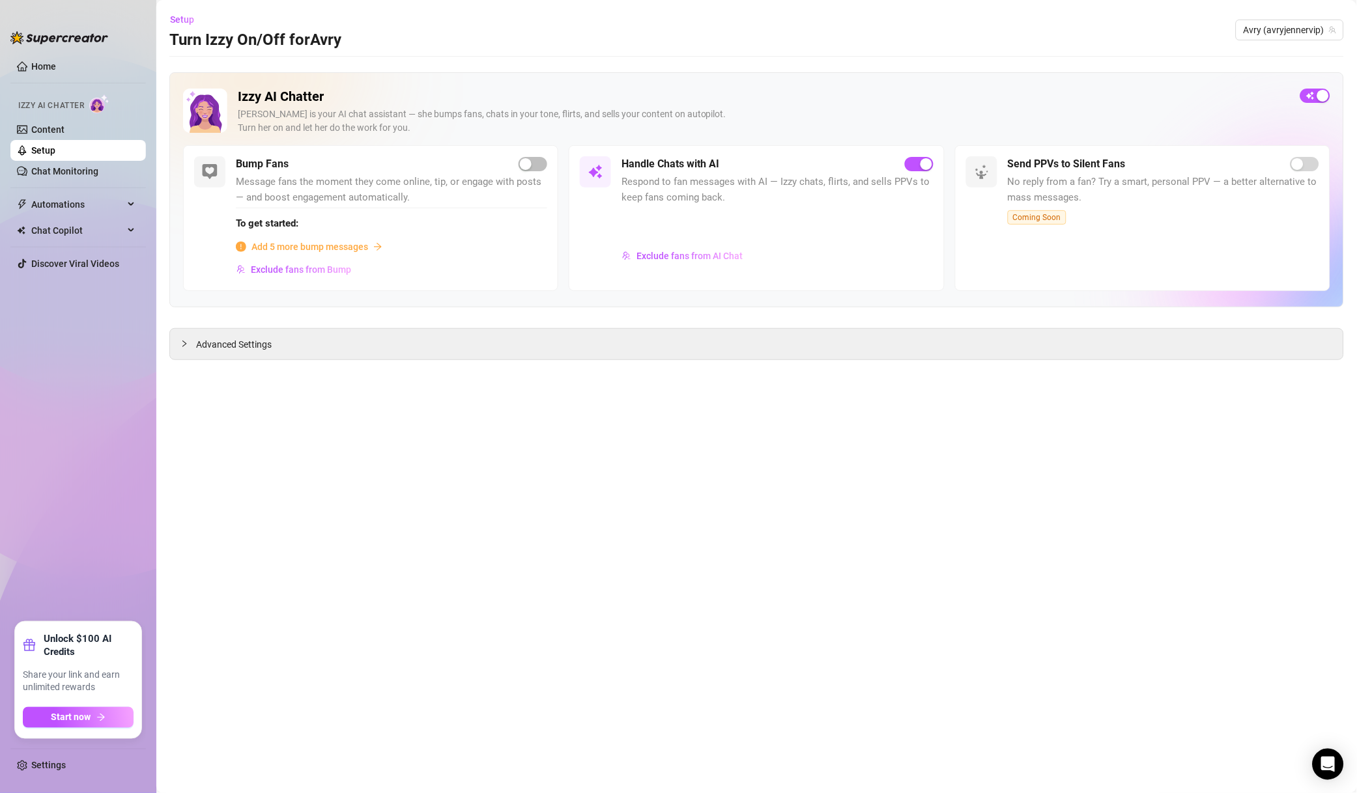
click at [694, 262] on button "Exclude fans from AI Chat" at bounding box center [682, 256] width 122 height 21
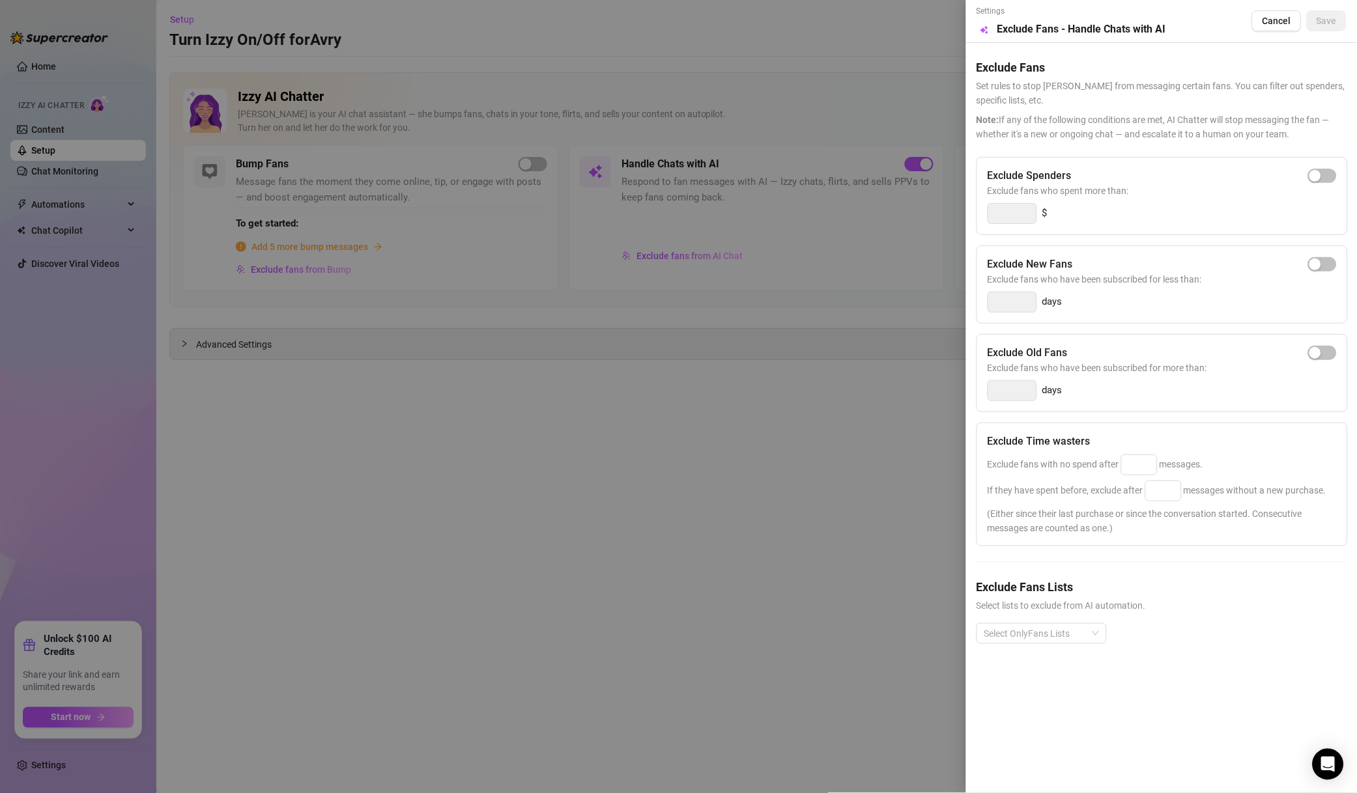
click at [1320, 169] on span "button" at bounding box center [1322, 176] width 29 height 14
drag, startPoint x: 1013, startPoint y: 209, endPoint x: 946, endPoint y: 212, distance: 67.2
click at [946, 212] on div "Settings Preview Exclude Fans - Handle Chats with AI Cancel Save Exclude Fans S…" at bounding box center [678, 396] width 1357 height 793
click at [1058, 632] on div at bounding box center [1034, 634] width 111 height 18
type input "500"
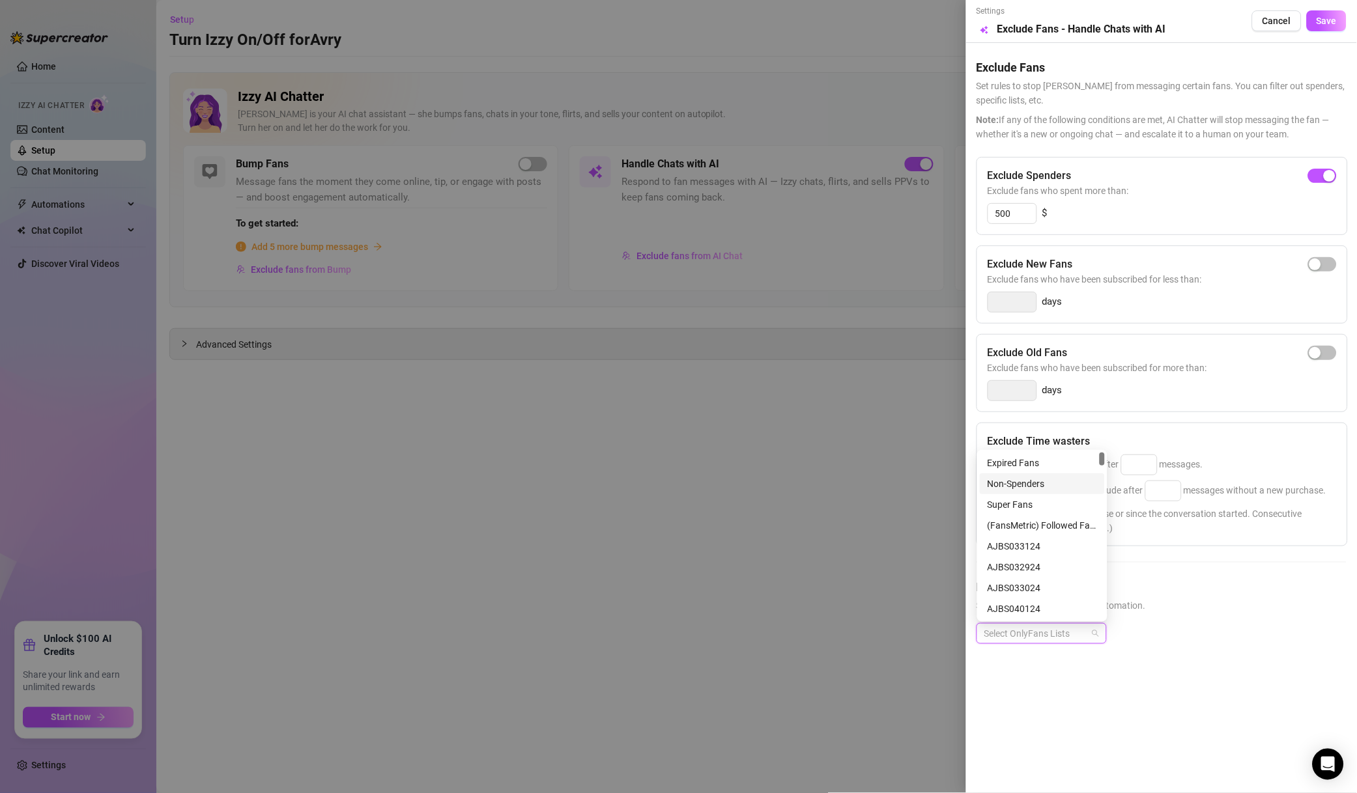
click at [1060, 490] on div "Non-Spenders" at bounding box center [1041, 484] width 109 height 14
click at [1053, 512] on div "Super Fans" at bounding box center [1041, 504] width 125 height 21
click at [1012, 568] on div "Muted" at bounding box center [1041, 567] width 109 height 14
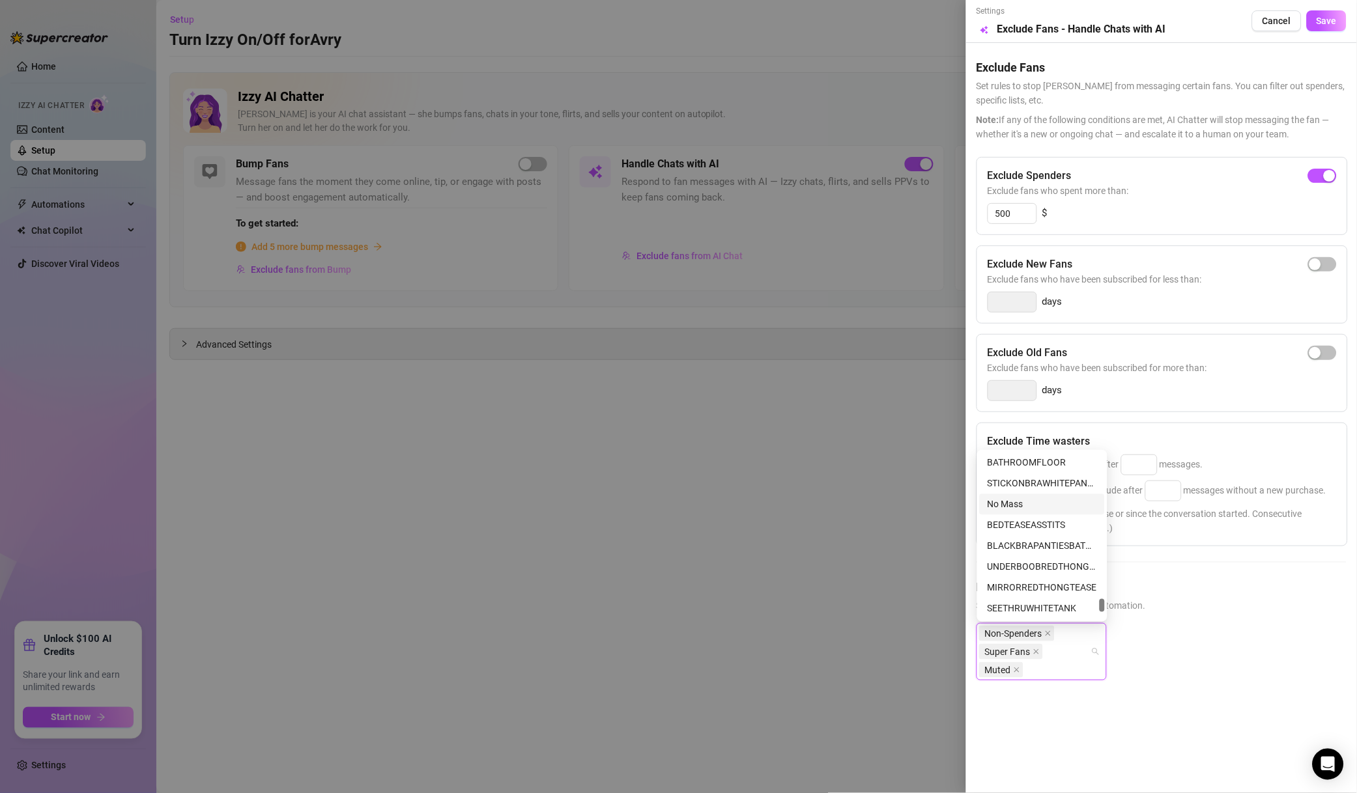
click at [1051, 512] on div "No Mass" at bounding box center [1041, 504] width 125 height 21
click at [1074, 472] on div "DO NOT MASS SEND🐳" at bounding box center [1041, 473] width 109 height 14
click at [1331, 20] on span "Save" at bounding box center [1326, 21] width 20 height 10
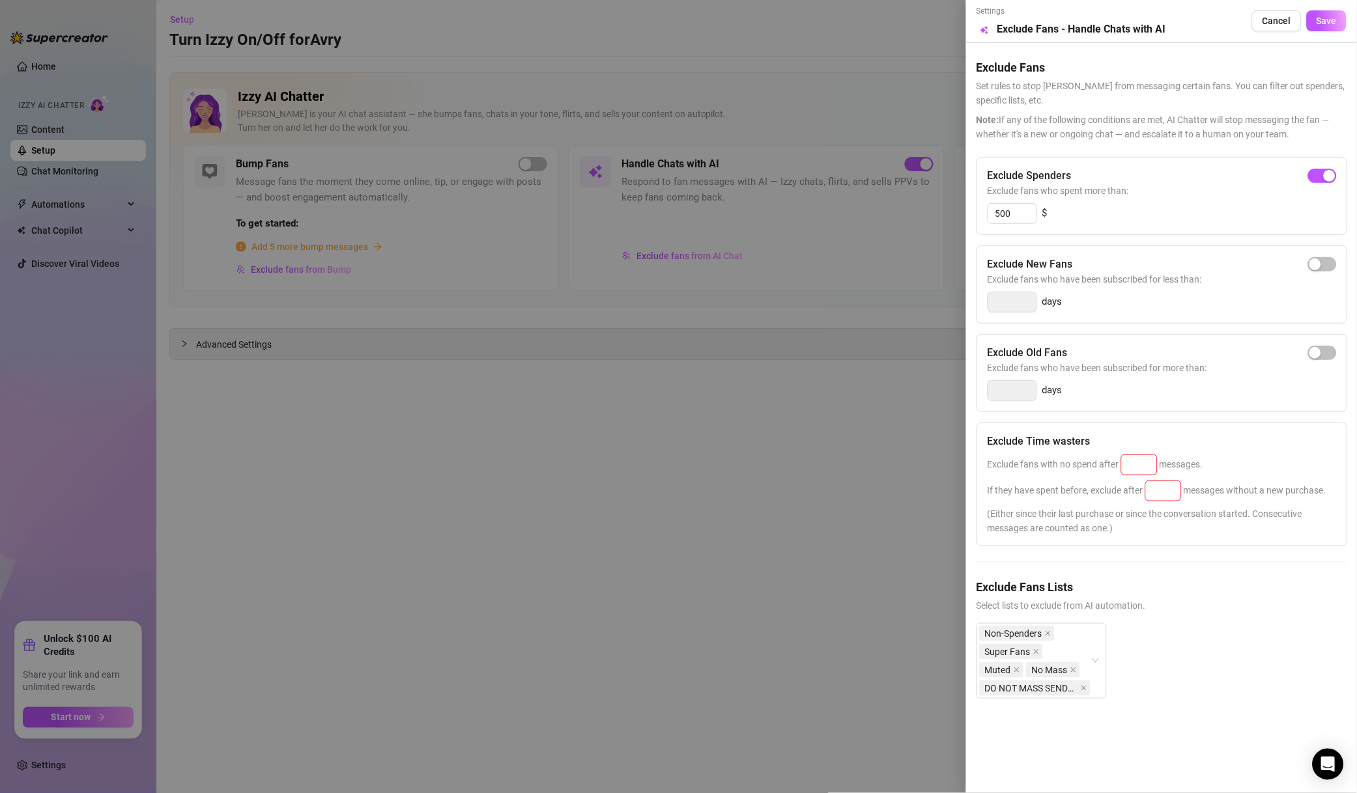
click at [1124, 475] on div at bounding box center [1138, 465] width 35 height 20
click at [1136, 468] on input at bounding box center [1138, 465] width 35 height 20
type input "50"
click at [1176, 492] on input at bounding box center [1163, 491] width 35 height 20
type input "100"
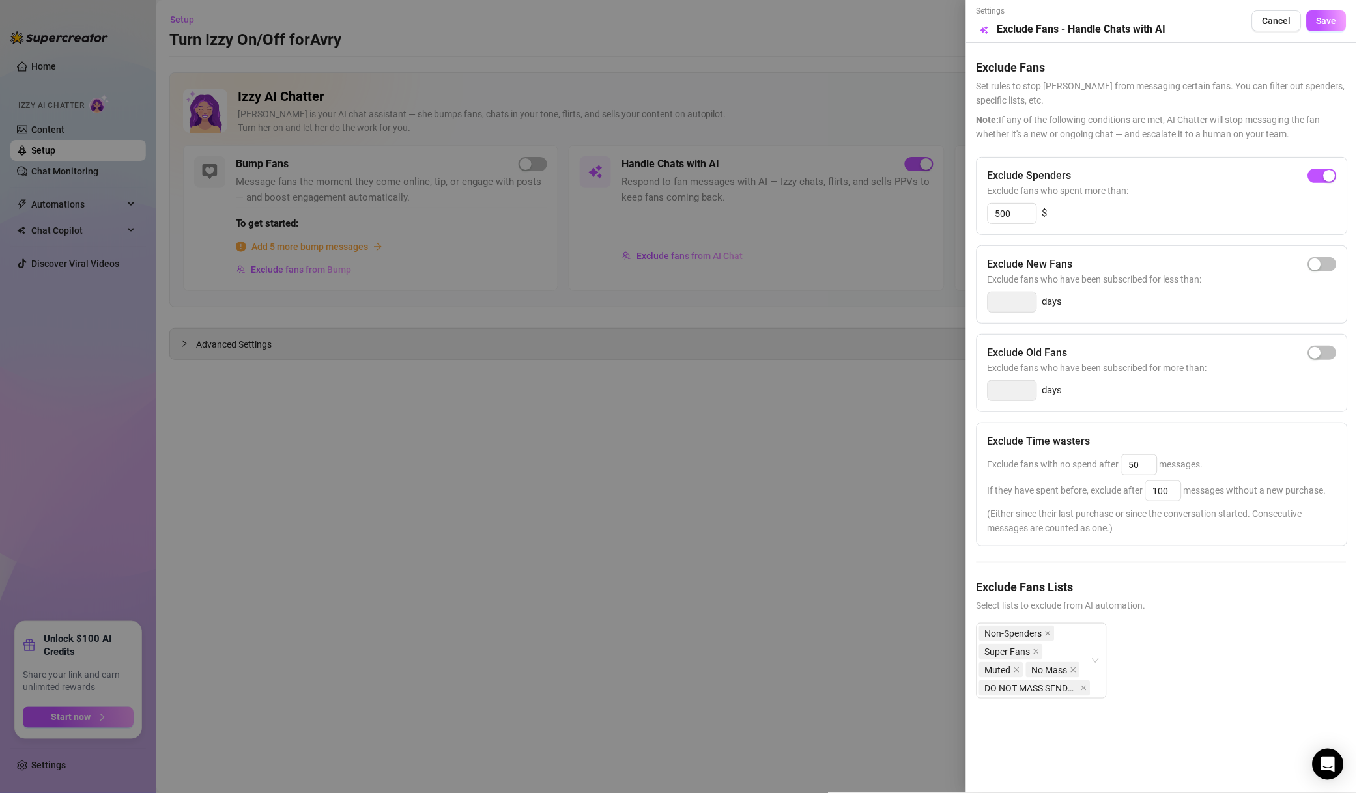
click at [1336, 26] on span "Save" at bounding box center [1326, 21] width 20 height 10
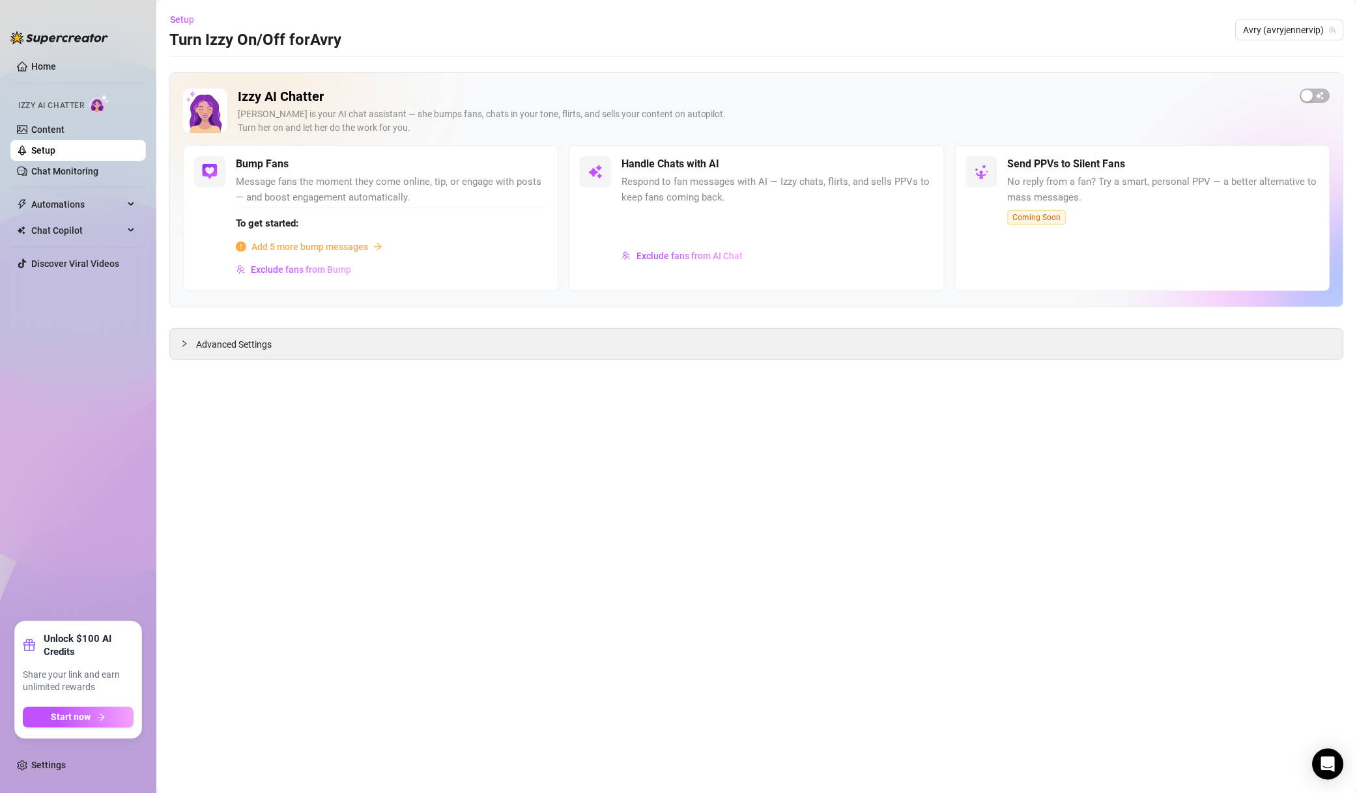
click at [321, 275] on span "Exclude fans from Bump" at bounding box center [301, 269] width 100 height 10
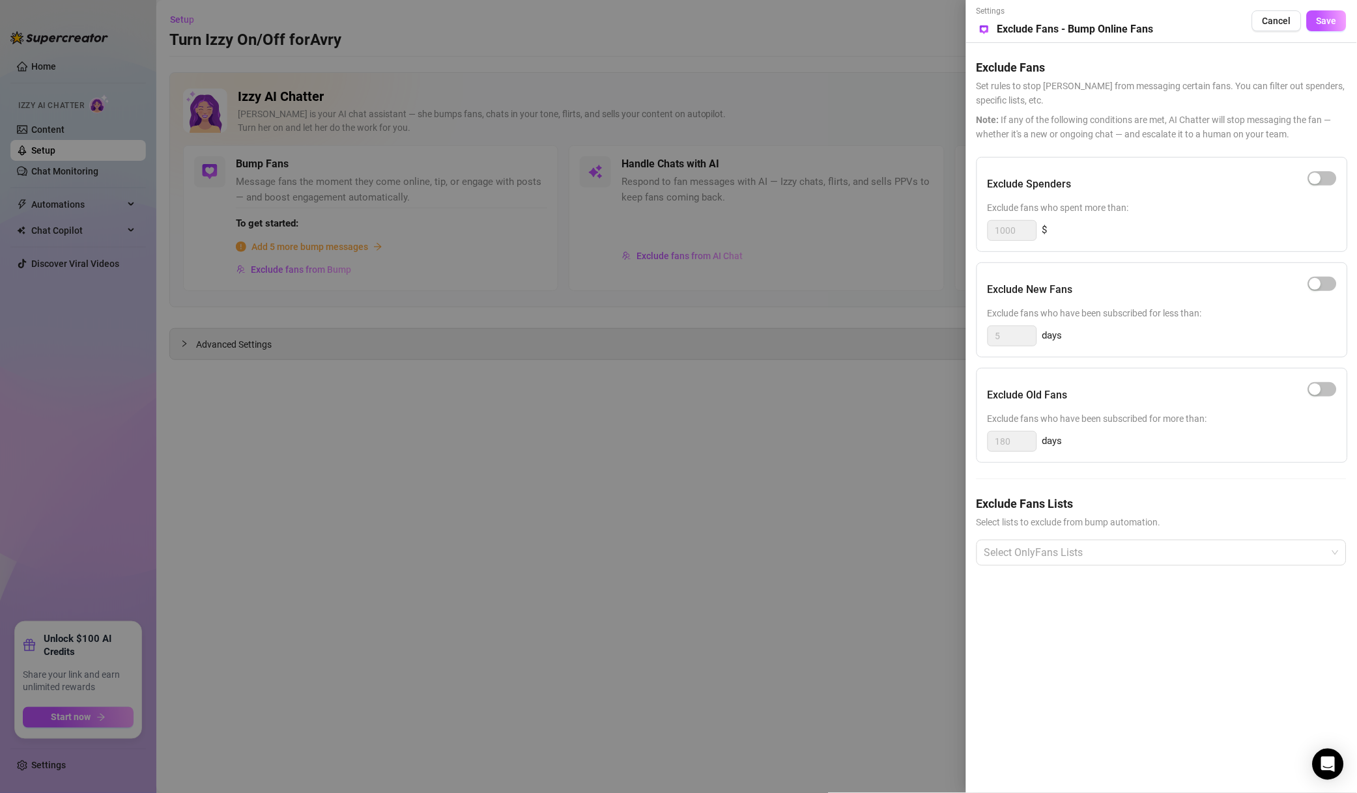
click at [1317, 175] on div "button" at bounding box center [1315, 179] width 12 height 12
drag, startPoint x: 998, startPoint y: 231, endPoint x: 971, endPoint y: 236, distance: 27.8
click at [971, 236] on div "Settings Preview Exclude Fans - Bump Online Fans Cancel Save Exclude Fans Set r…" at bounding box center [1161, 396] width 391 height 793
type input "500"
click at [1076, 539] on div "Exclude Fans Lists Select lists to exclude from bump automation. Select OnlyFan…" at bounding box center [1161, 541] width 370 height 92
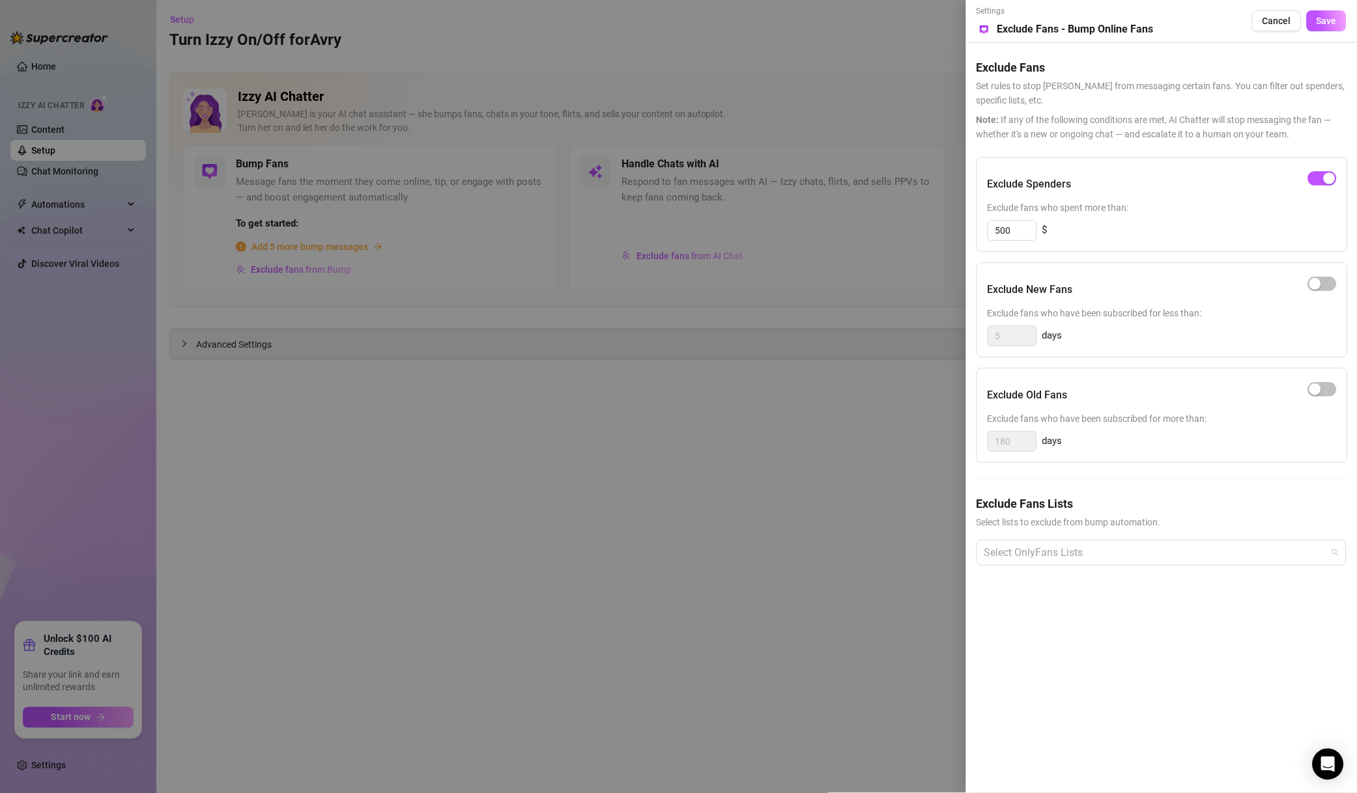
click at [1075, 546] on div at bounding box center [1154, 552] width 351 height 23
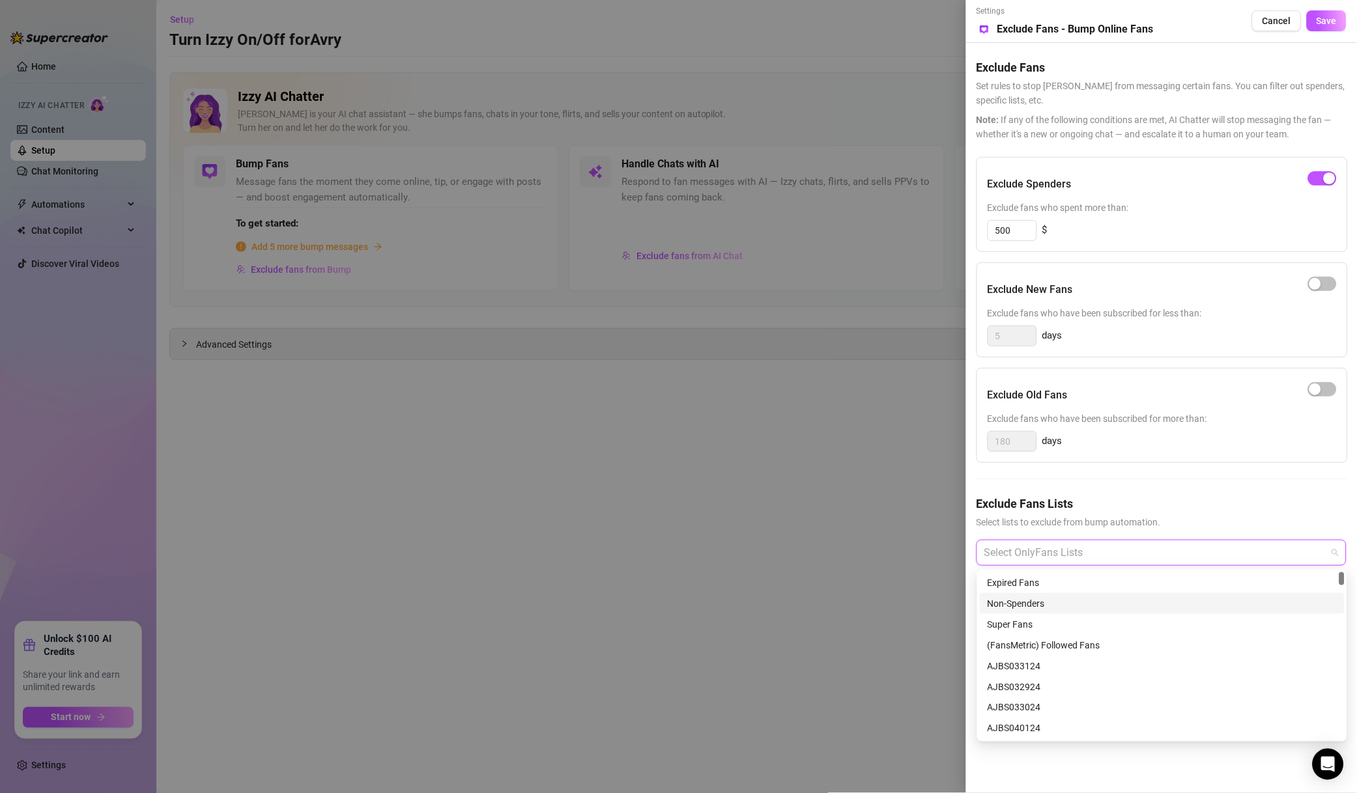
click at [1038, 598] on div "Non-Spenders" at bounding box center [1161, 604] width 349 height 14
click at [1041, 619] on div "Super Fans" at bounding box center [1161, 624] width 349 height 14
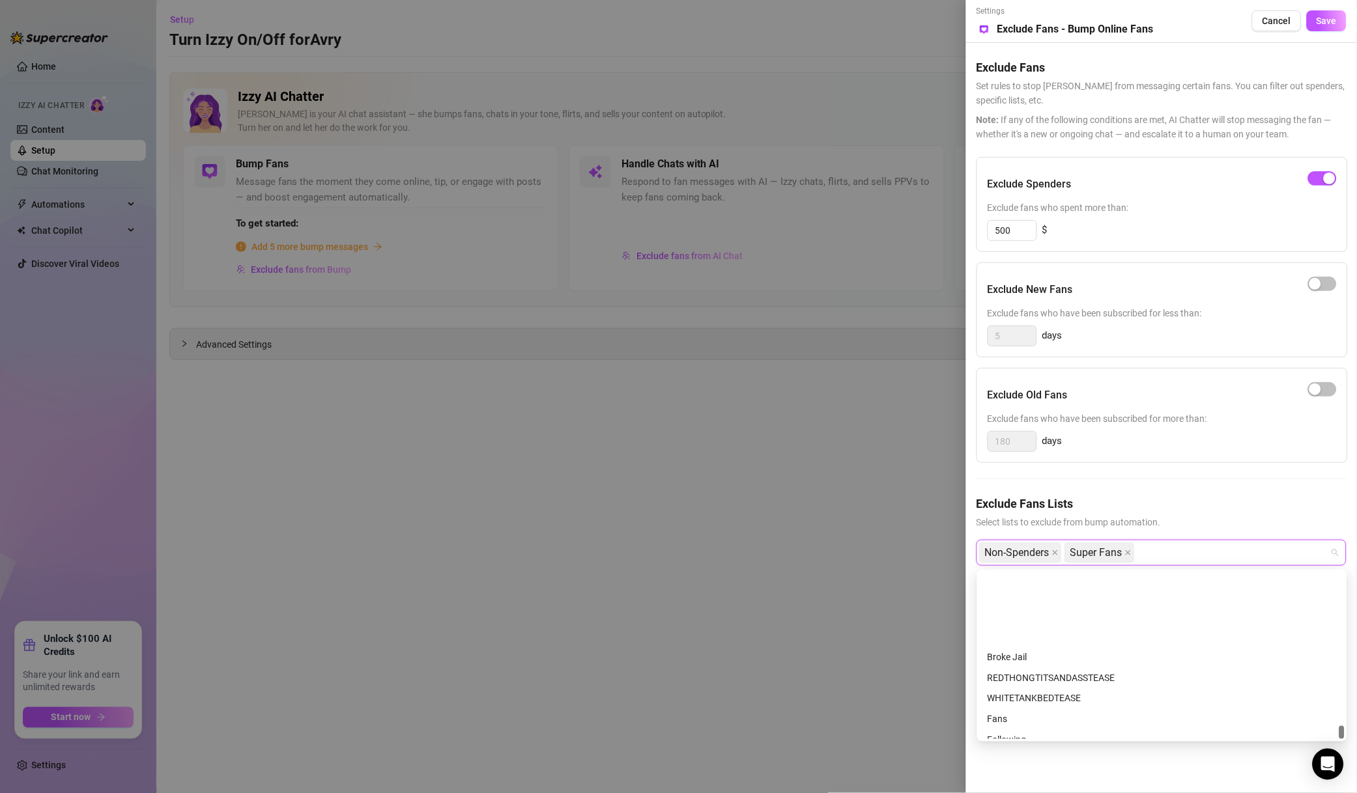
scroll to position [3939, 0]
click at [1002, 686] on div "Muted" at bounding box center [1161, 687] width 349 height 14
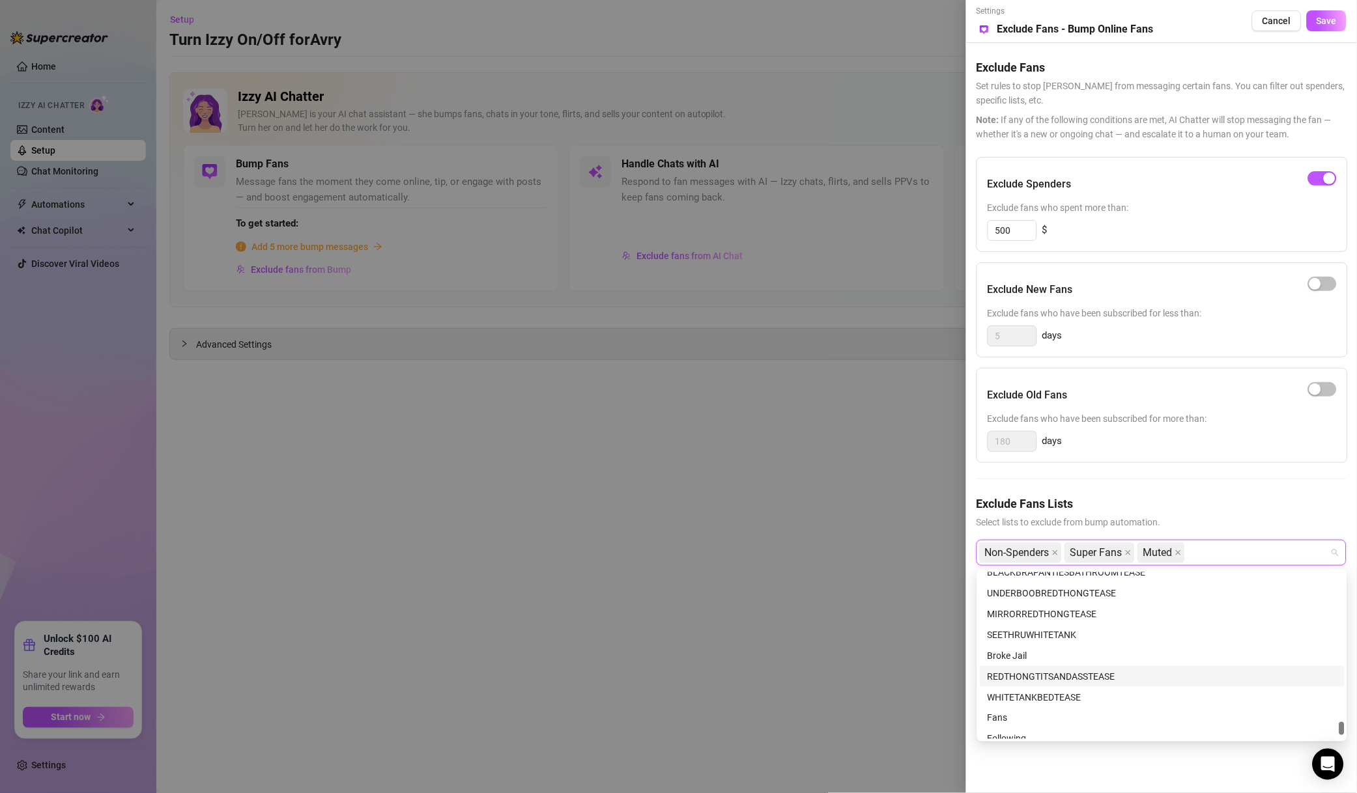
scroll to position [3657, 0]
click at [1084, 597] on div "DO NOT MASS SEND🐳" at bounding box center [1161, 593] width 349 height 14
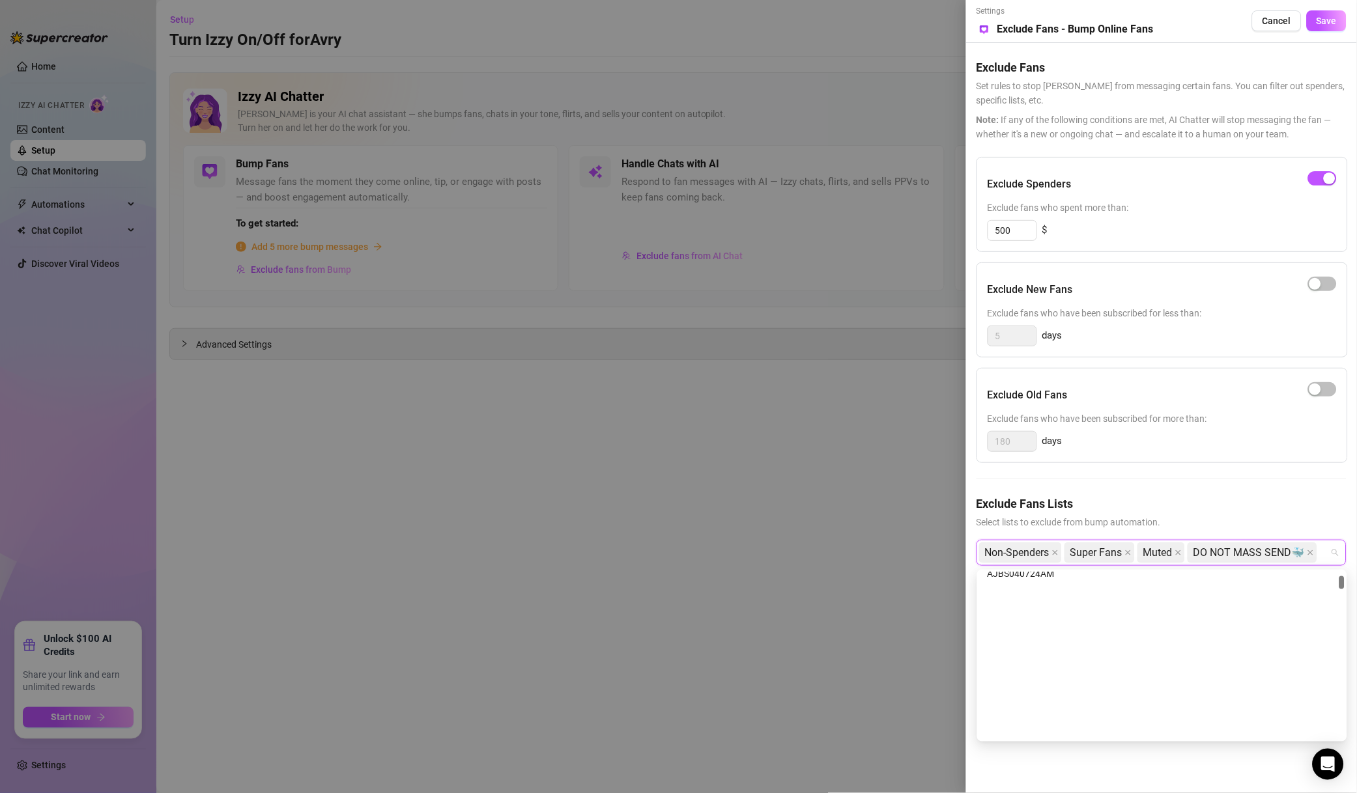
scroll to position [0, 0]
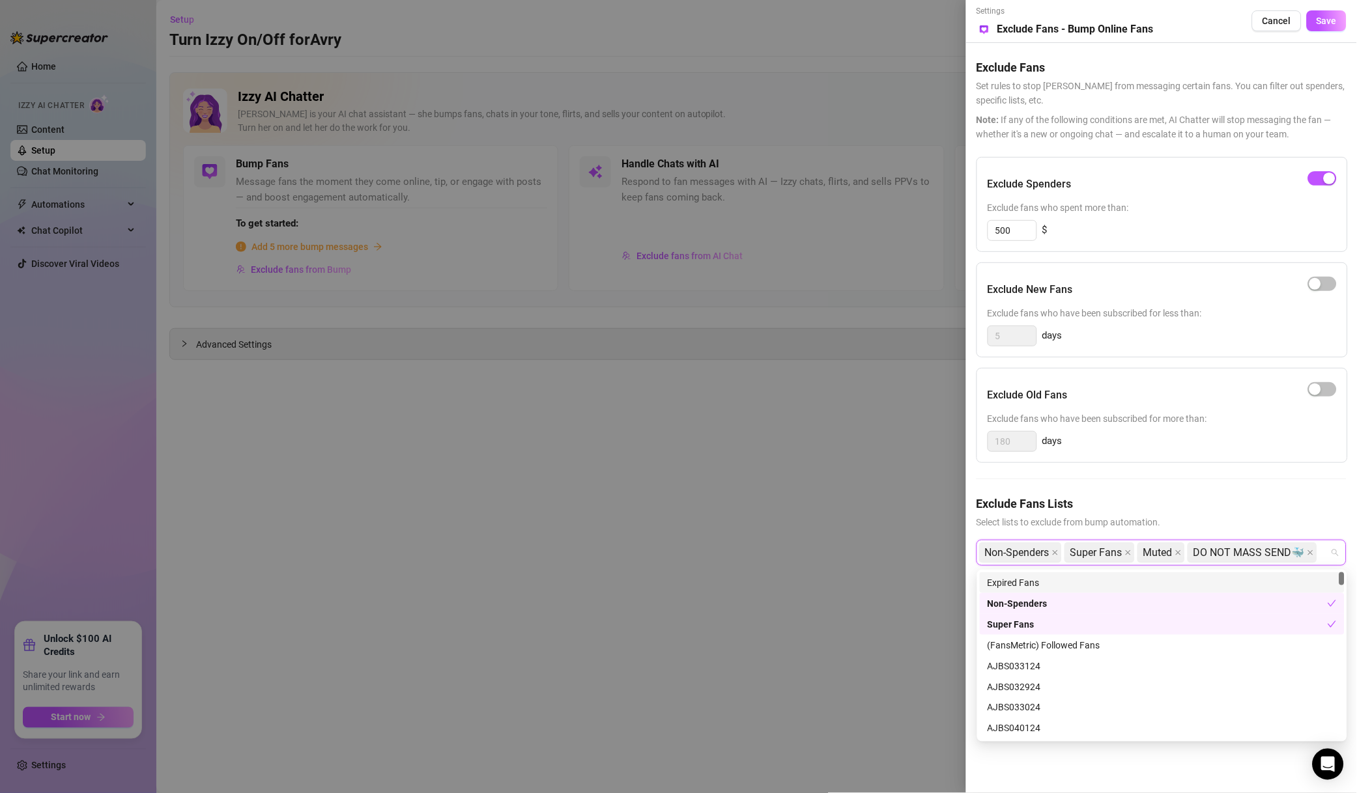
click at [1314, 23] on button "Save" at bounding box center [1326, 20] width 40 height 21
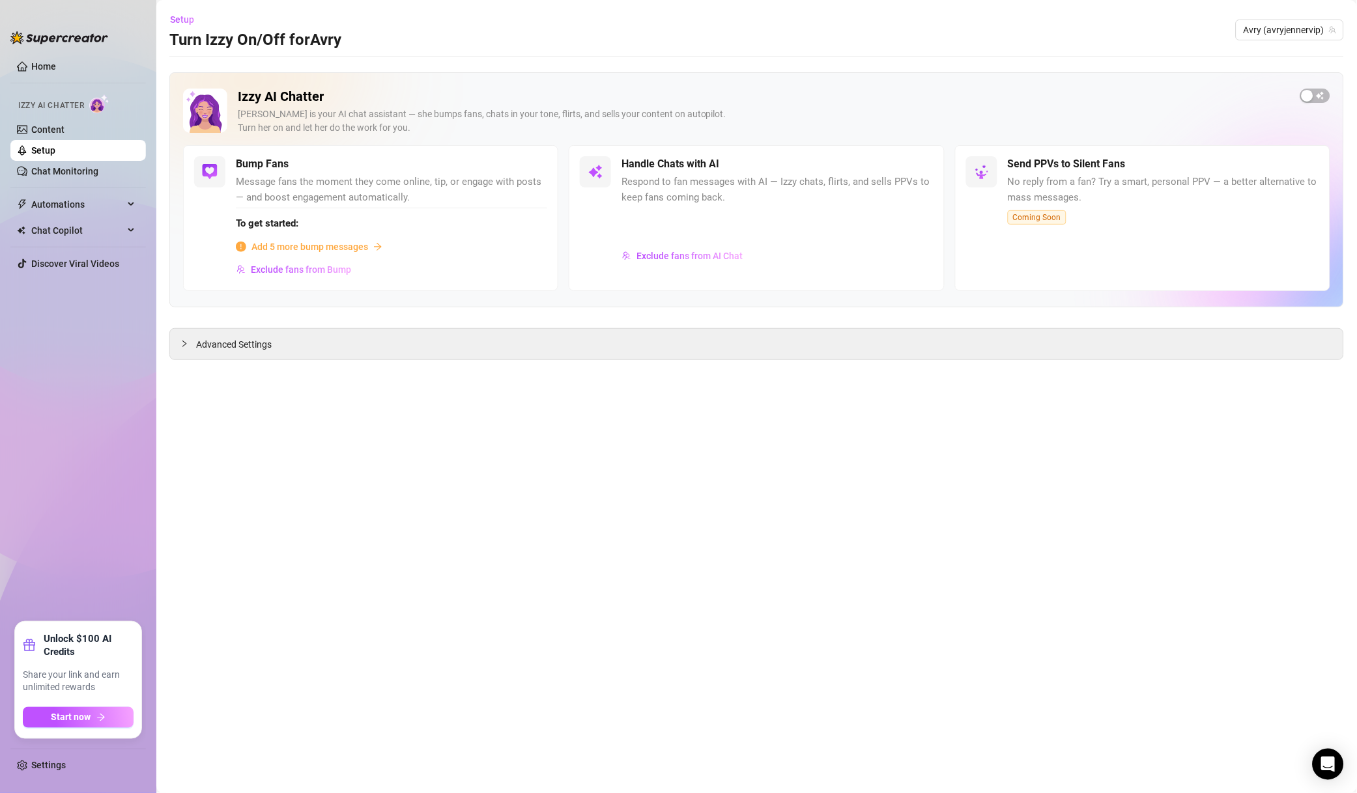
click at [1276, 25] on span "Avry (avryjennervip)" at bounding box center [1289, 30] width 92 height 20
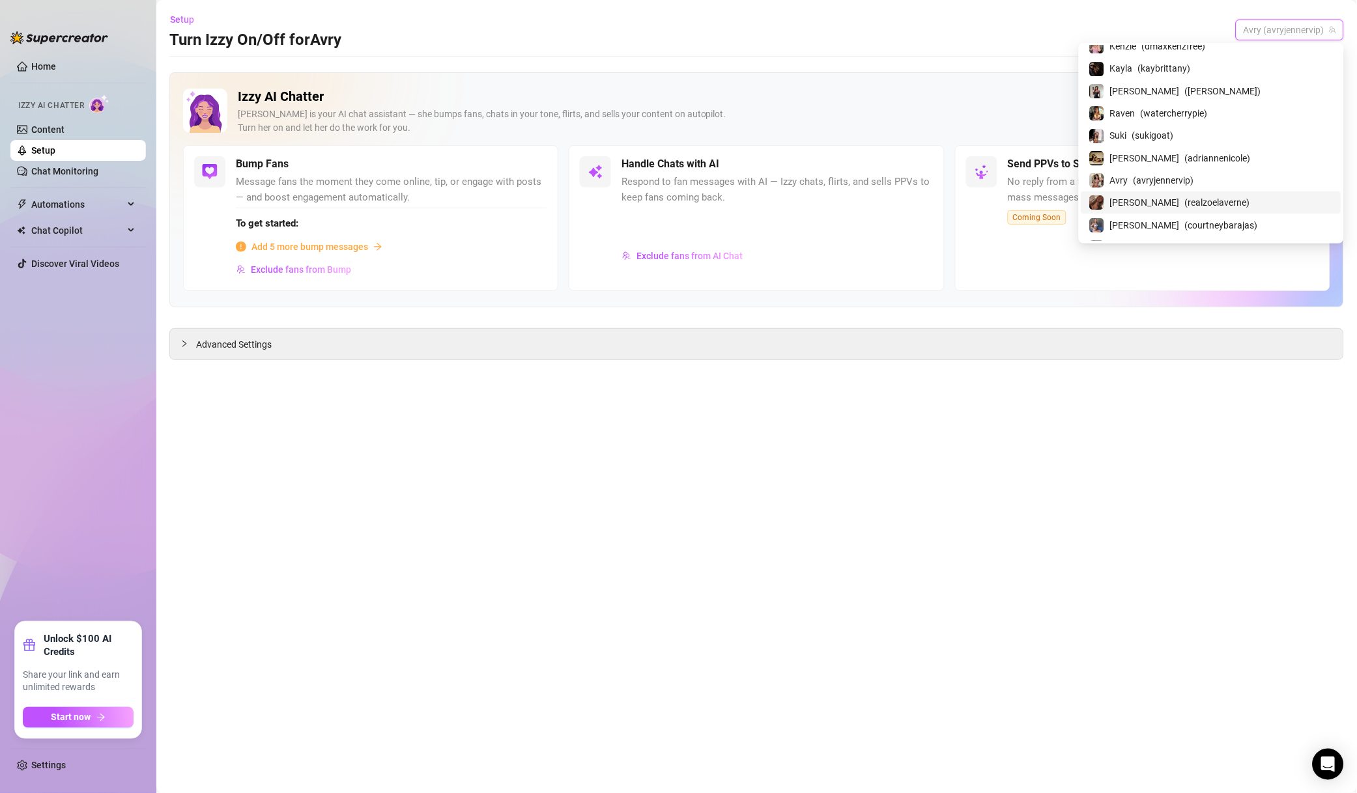
click at [1228, 208] on span "( realzoelaverne )" at bounding box center [1217, 202] width 65 height 14
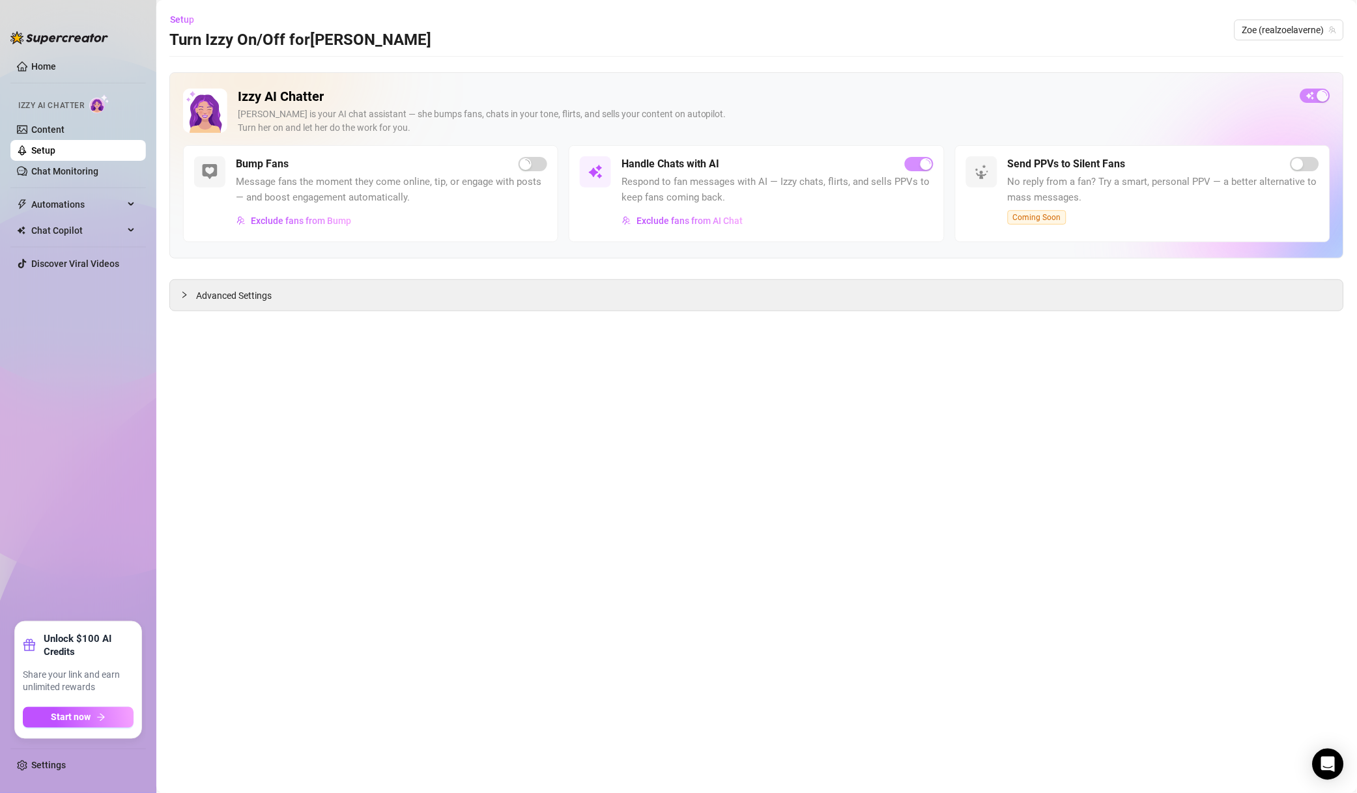
click at [684, 223] on span "Exclude fans from AI Chat" at bounding box center [689, 221] width 106 height 10
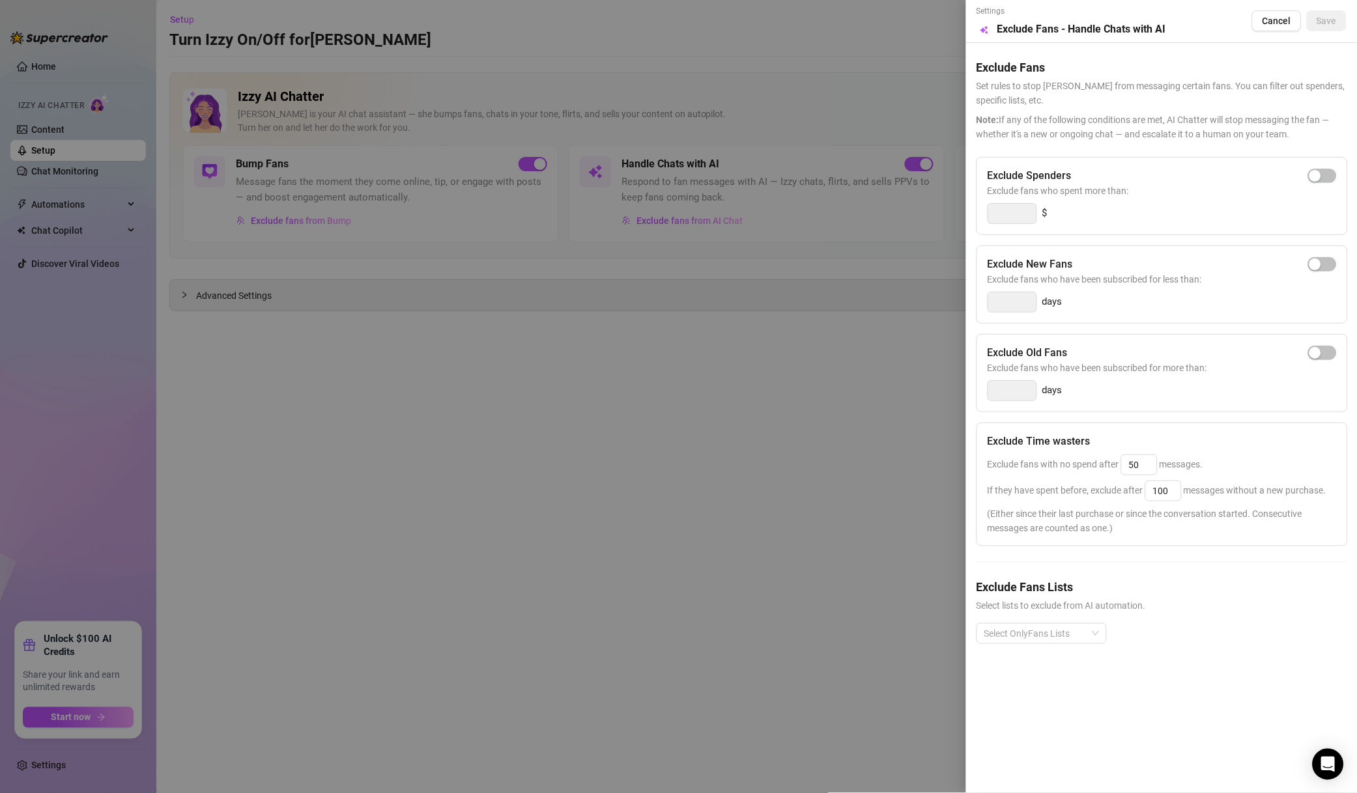
click at [1321, 178] on button "button" at bounding box center [1322, 176] width 29 height 14
drag, startPoint x: 1019, startPoint y: 211, endPoint x: 884, endPoint y: 211, distance: 134.8
click at [884, 211] on div "Settings Preview Exclude Fans - Handle Chats with AI Cancel Save Exclude Fans S…" at bounding box center [678, 396] width 1357 height 793
click at [1000, 633] on div at bounding box center [1034, 634] width 111 height 18
type input "500"
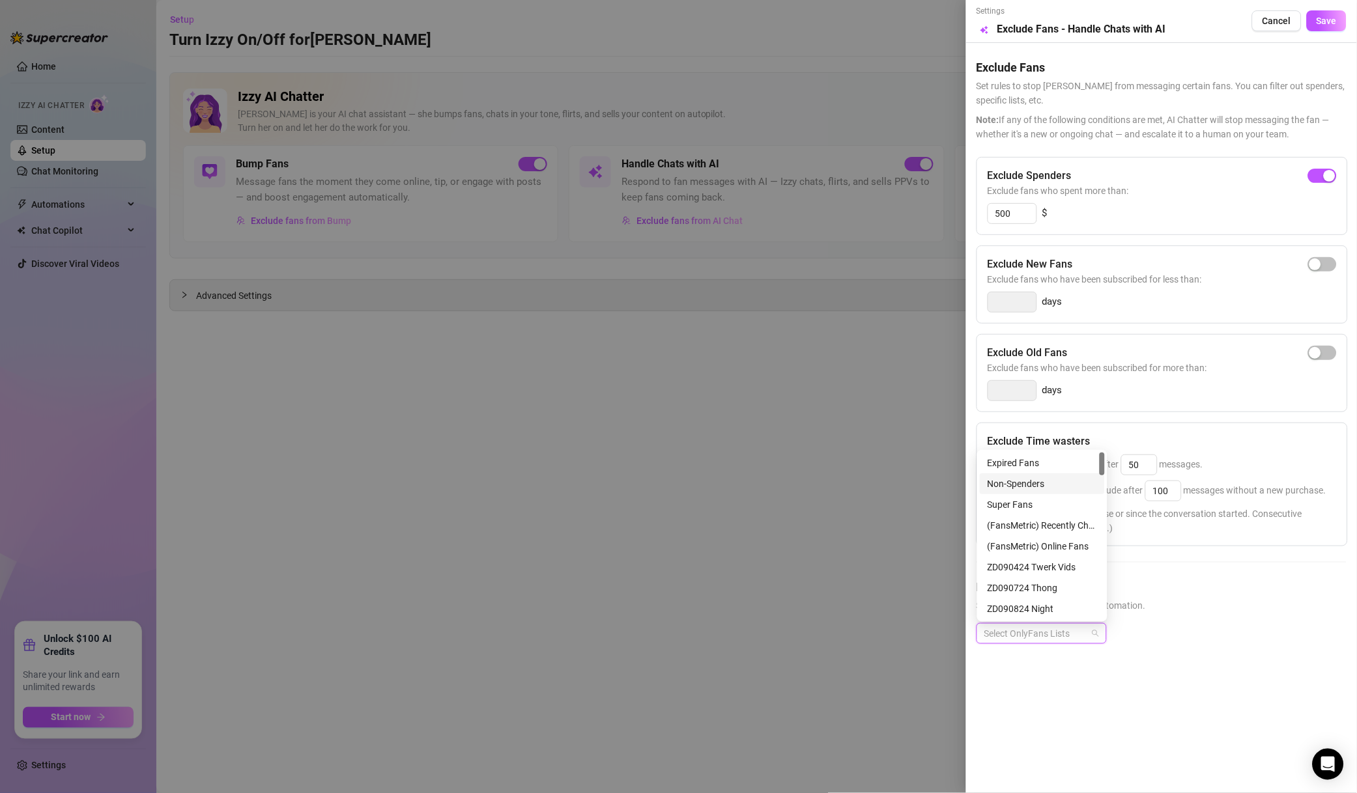
click at [1048, 486] on div "Non-Spenders" at bounding box center [1041, 484] width 109 height 14
click at [1047, 496] on div "Super Fans" at bounding box center [1041, 504] width 125 height 21
click at [1039, 517] on div "Muted" at bounding box center [1041, 526] width 125 height 21
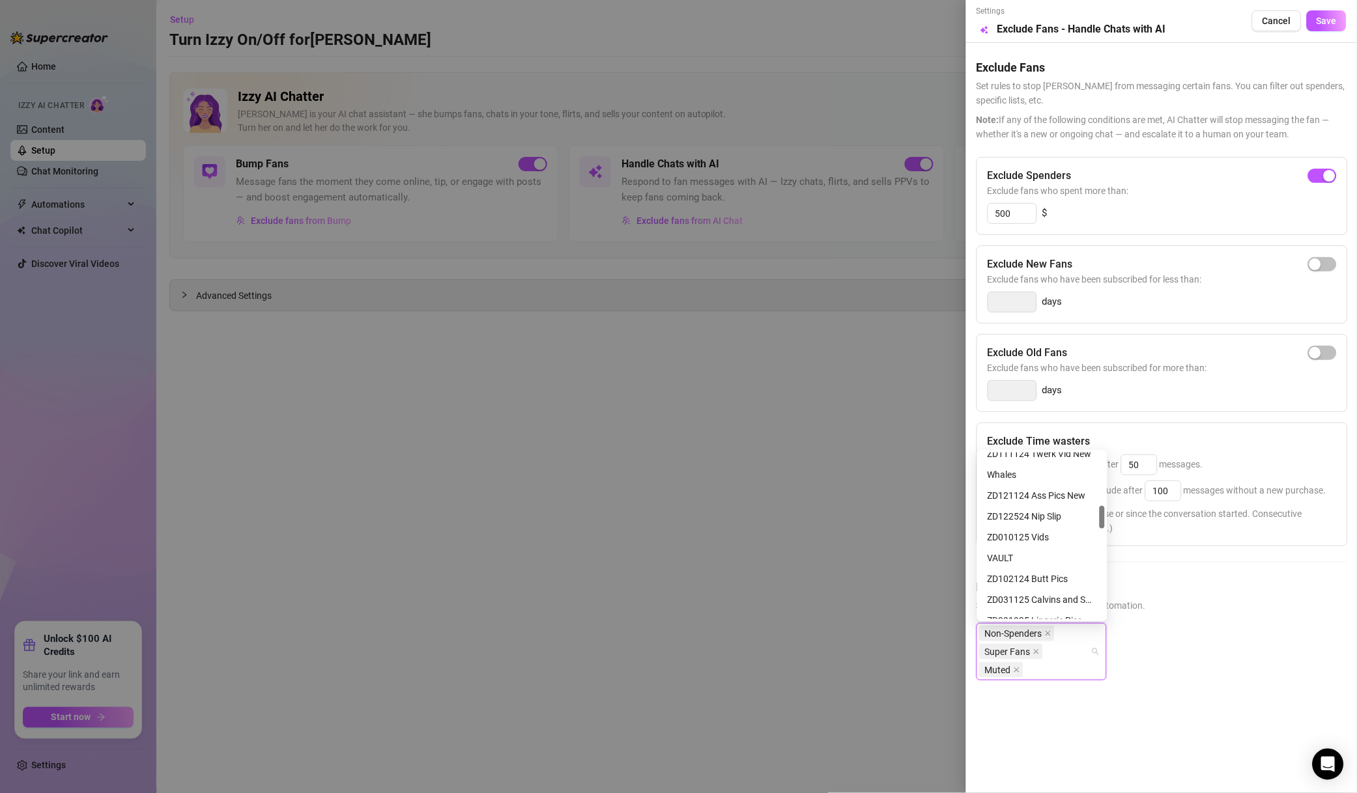
click at [1331, 25] on span "Save" at bounding box center [1326, 21] width 20 height 10
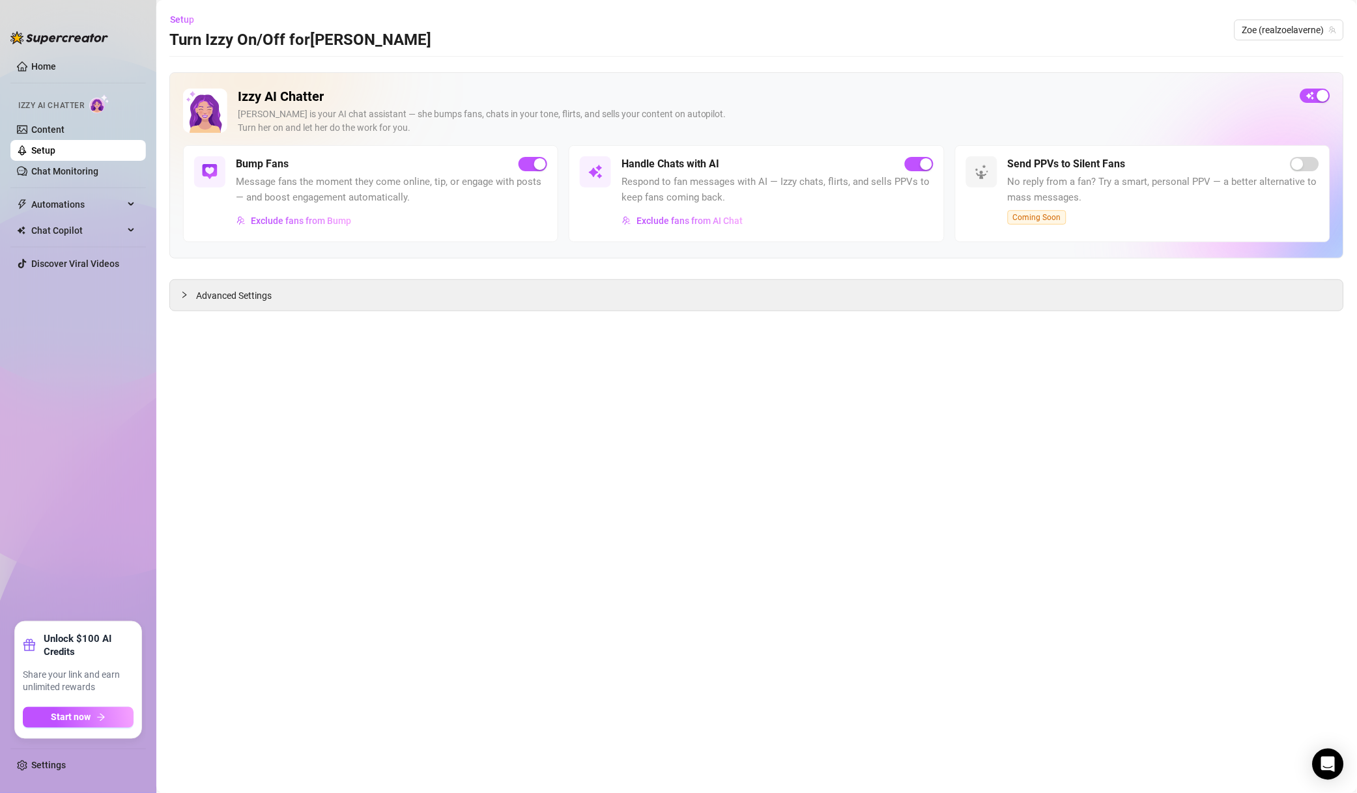
click at [1289, 33] on span "Zoe (realzoelaverne)" at bounding box center [1289, 30] width 94 height 20
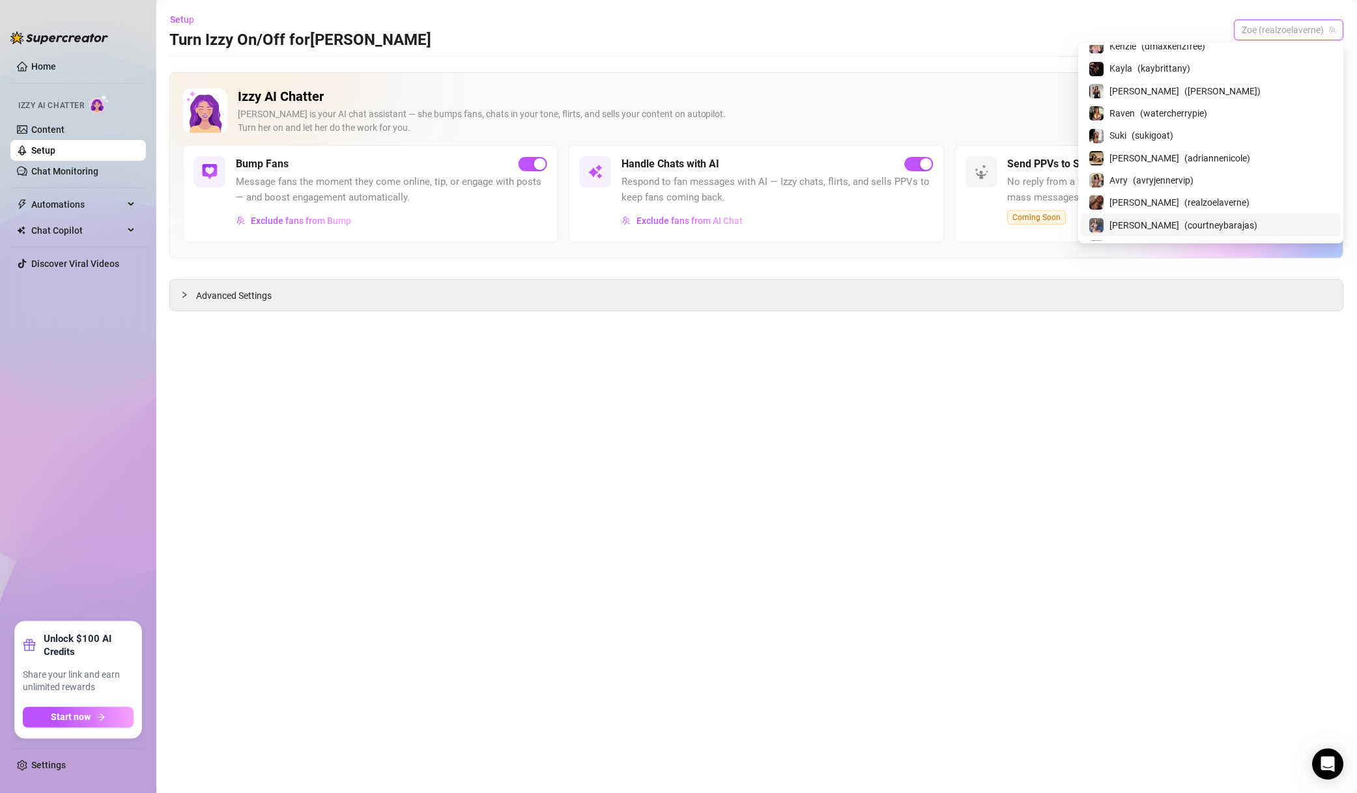
click at [1214, 223] on span "( courtneybarajas )" at bounding box center [1221, 225] width 73 height 14
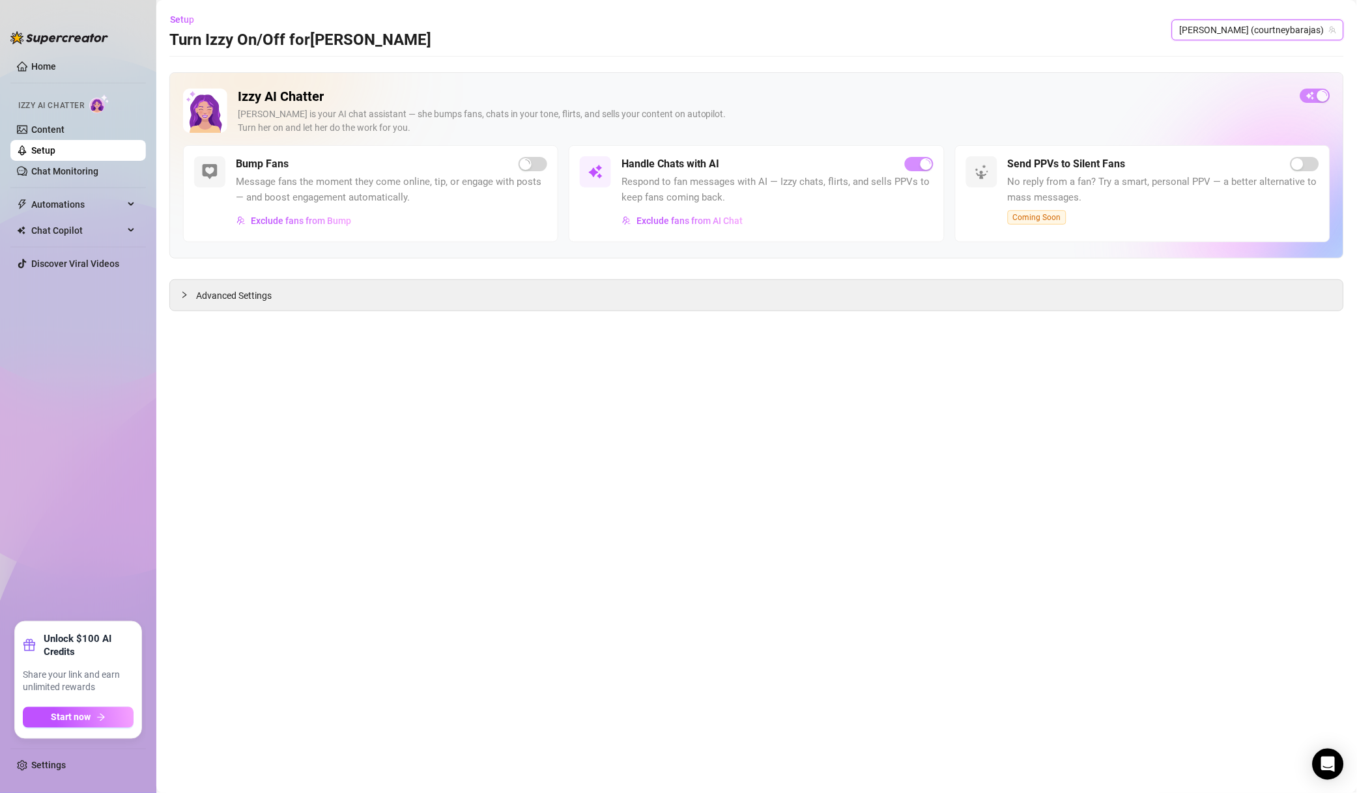
click at [730, 219] on span "Exclude fans from AI Chat" at bounding box center [689, 221] width 106 height 10
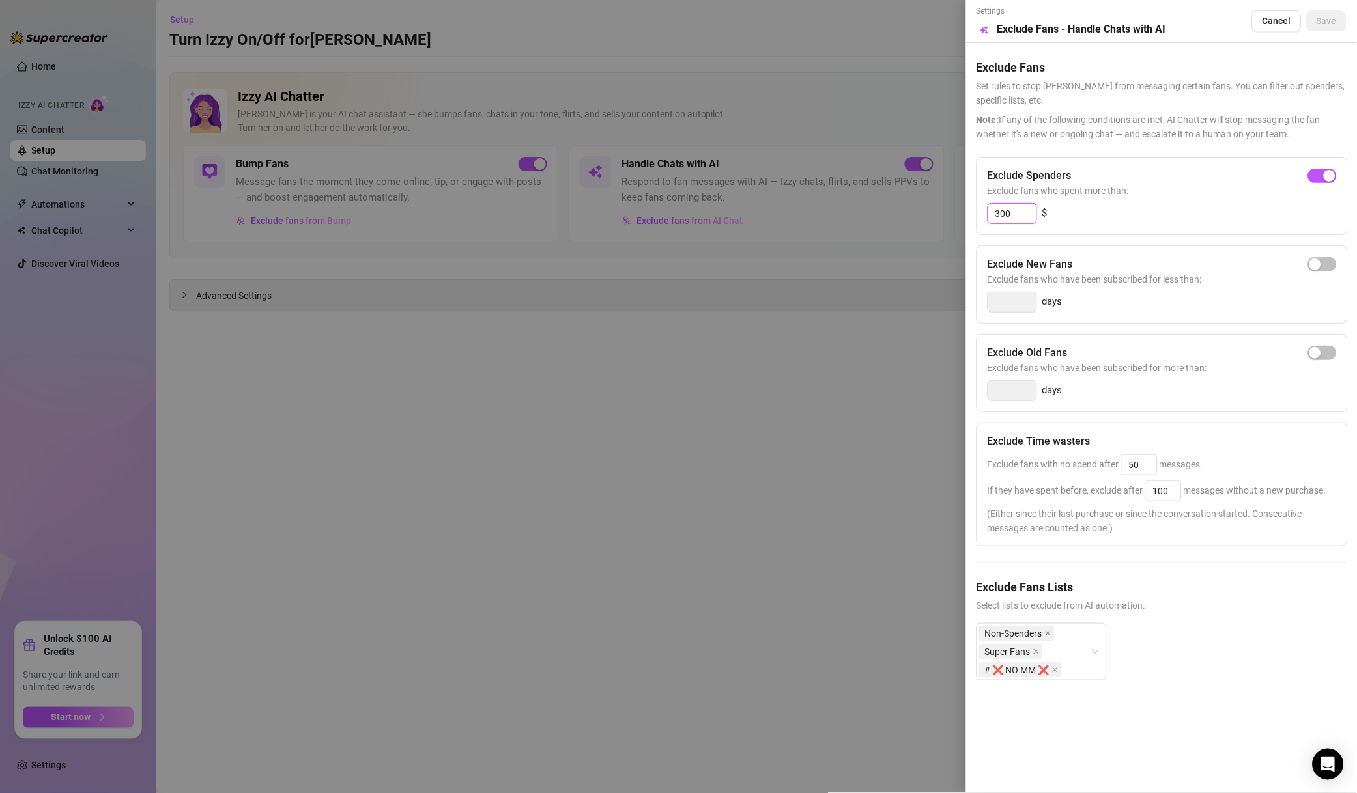
drag, startPoint x: 998, startPoint y: 218, endPoint x: 991, endPoint y: 219, distance: 7.3
click at [991, 219] on input "300" at bounding box center [1012, 214] width 48 height 20
drag, startPoint x: 1006, startPoint y: 210, endPoint x: 992, endPoint y: 214, distance: 14.1
click at [992, 214] on input "300" at bounding box center [1012, 214] width 48 height 20
type input "500"
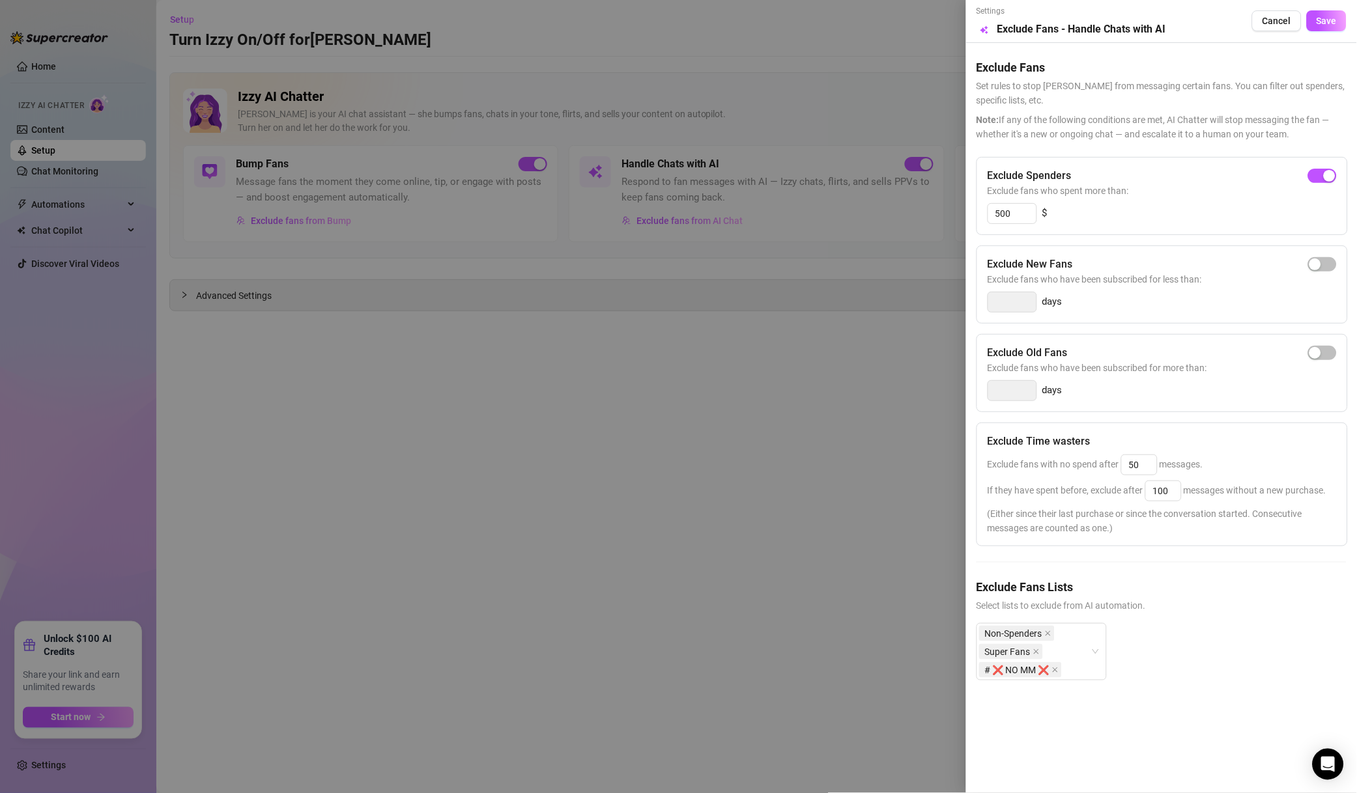
click at [1320, 19] on span "Save" at bounding box center [1326, 21] width 20 height 10
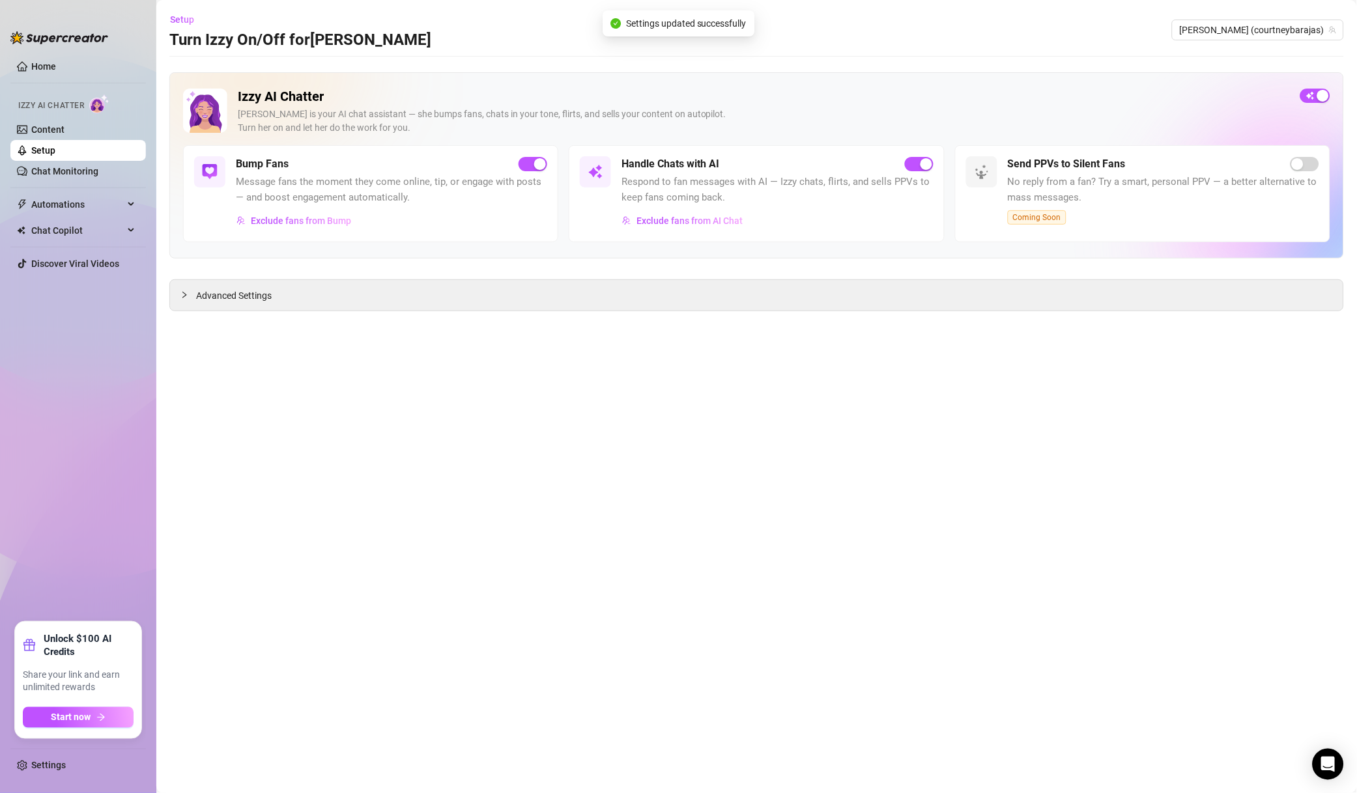
click at [334, 221] on span "Exclude fans from Bump" at bounding box center [301, 221] width 100 height 10
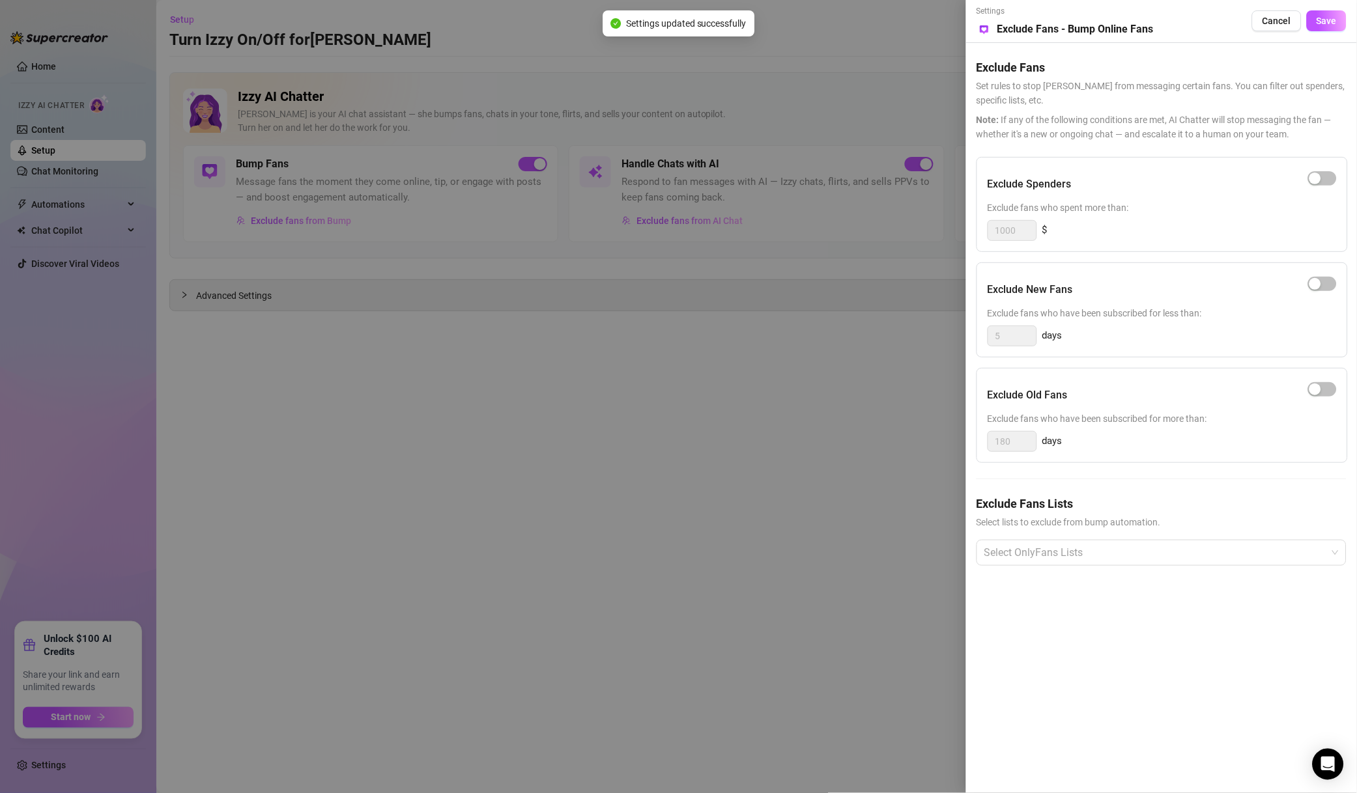
click at [1311, 180] on div "button" at bounding box center [1315, 179] width 12 height 12
drag, startPoint x: 1015, startPoint y: 235, endPoint x: 964, endPoint y: 234, distance: 51.5
click at [964, 234] on div "Settings Preview Exclude Fans - Bump Online Fans Cancel Save Exclude Fans Set r…" at bounding box center [678, 396] width 1357 height 793
click at [1043, 543] on div at bounding box center [1154, 552] width 351 height 23
type input "500"
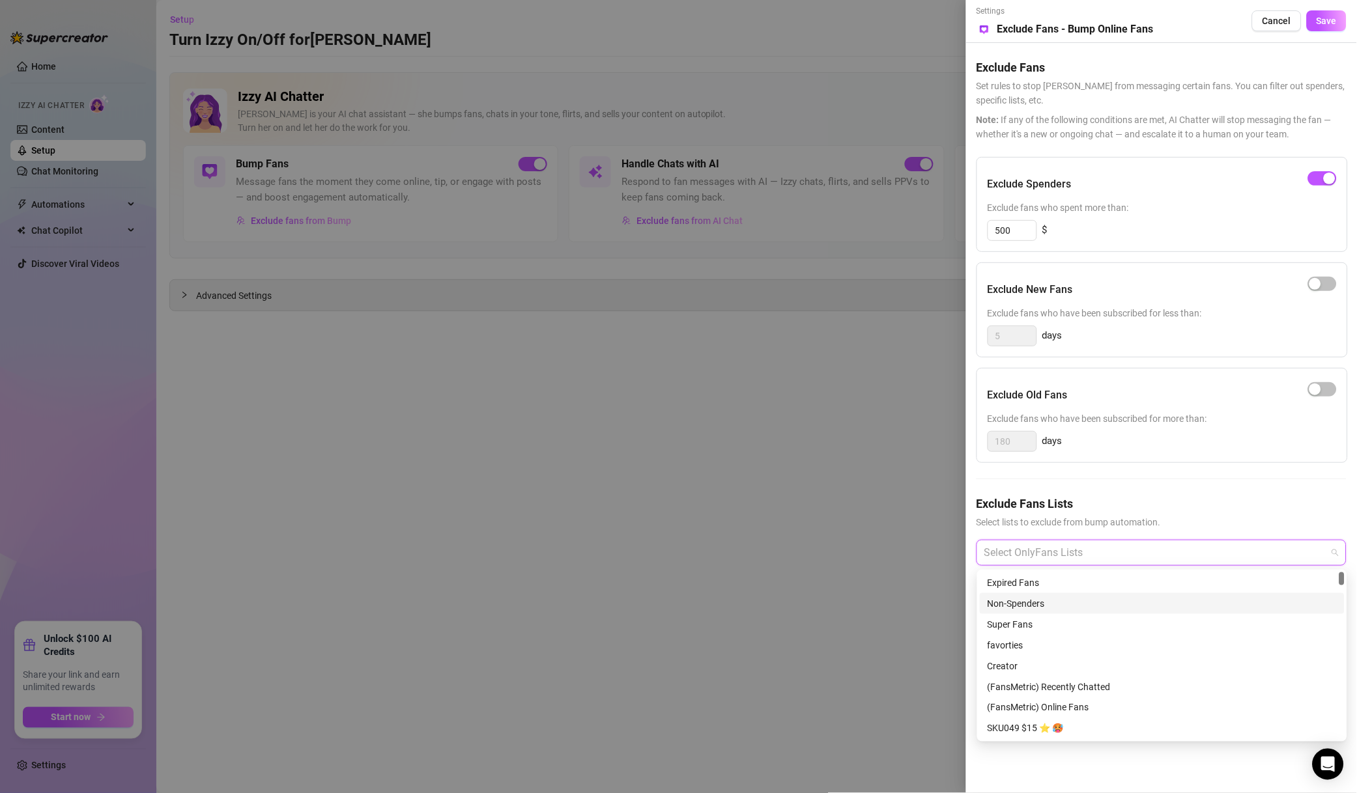
drag, startPoint x: 1017, startPoint y: 595, endPoint x: 1021, endPoint y: 613, distance: 19.2
click at [1019, 595] on div "Non-Spenders" at bounding box center [1161, 603] width 365 height 21
click at [1021, 613] on div "Non-Spenders" at bounding box center [1161, 603] width 365 height 21
click at [1051, 611] on div "Non-Spenders" at bounding box center [1161, 603] width 365 height 21
click at [1042, 619] on div "Super Fans" at bounding box center [1161, 624] width 349 height 14
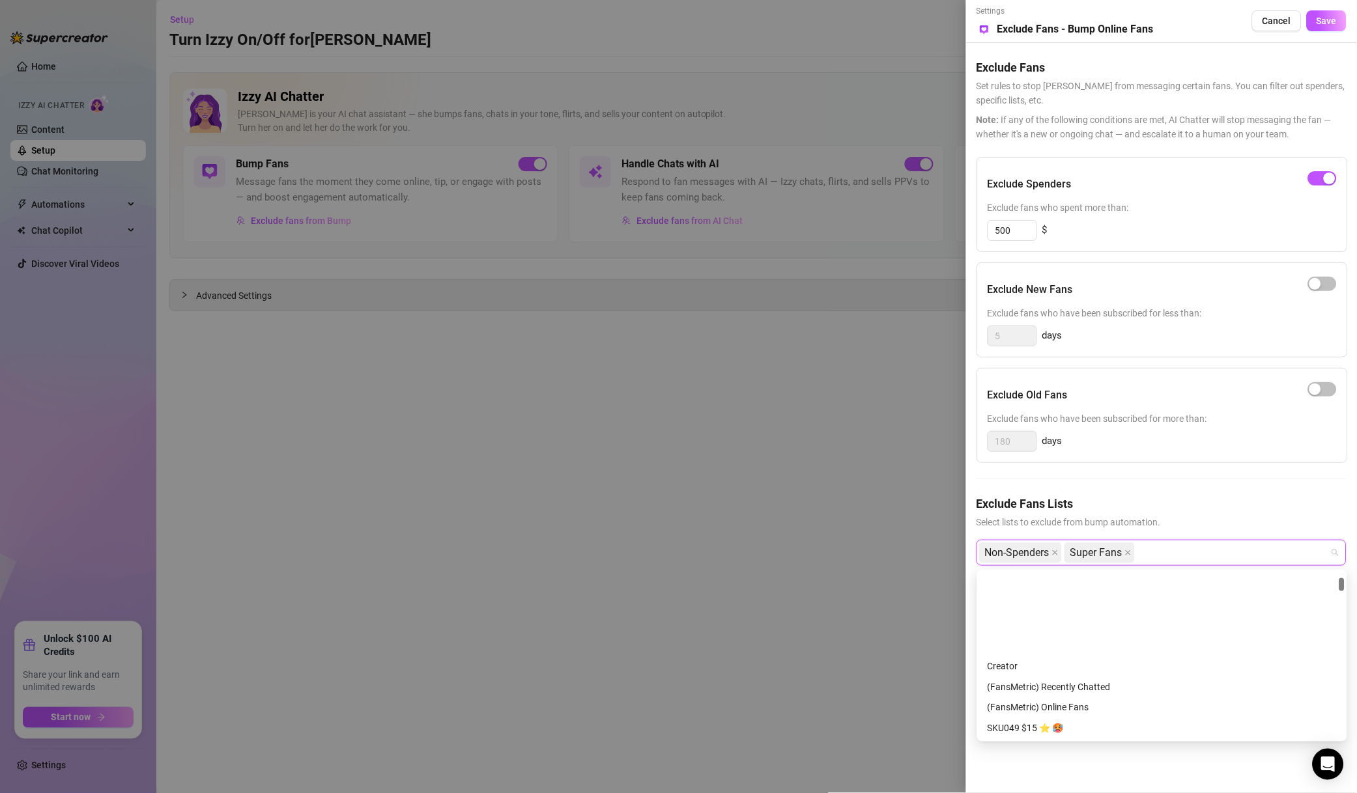
scroll to position [92, 0]
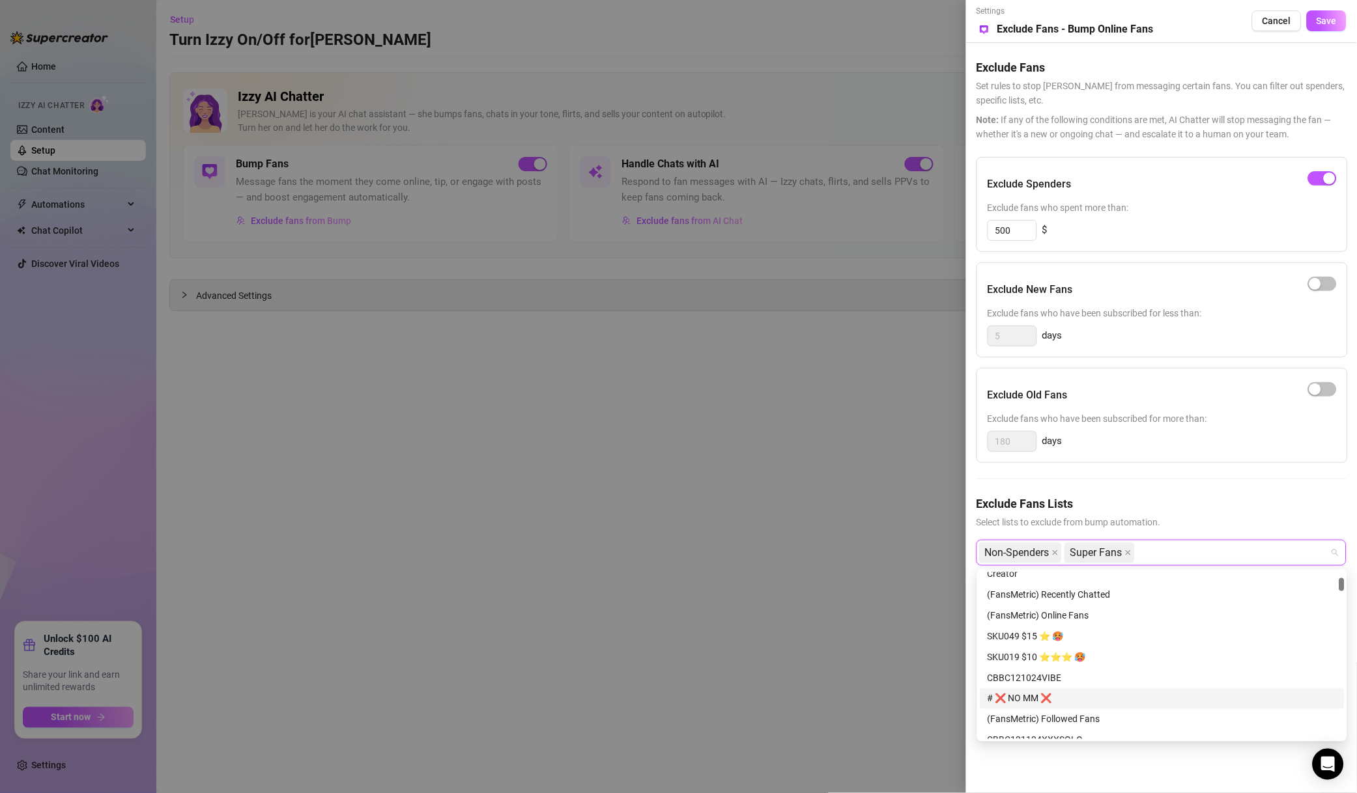
click at [1040, 701] on div "# ❌ NO MM ❌" at bounding box center [1161, 699] width 349 height 14
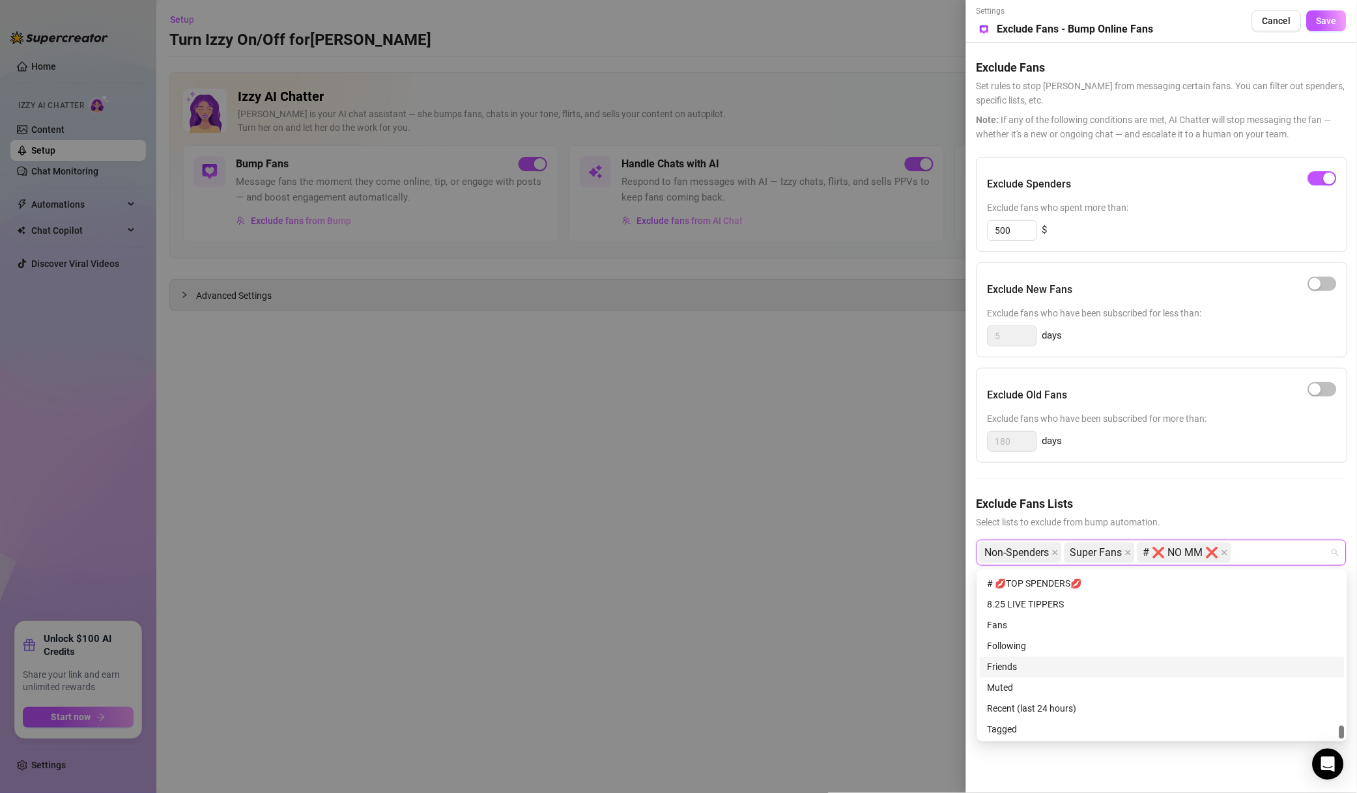
scroll to position [2344, 0]
click at [1070, 644] on div "# ⭐️VIP⭐️" at bounding box center [1161, 635] width 365 height 21
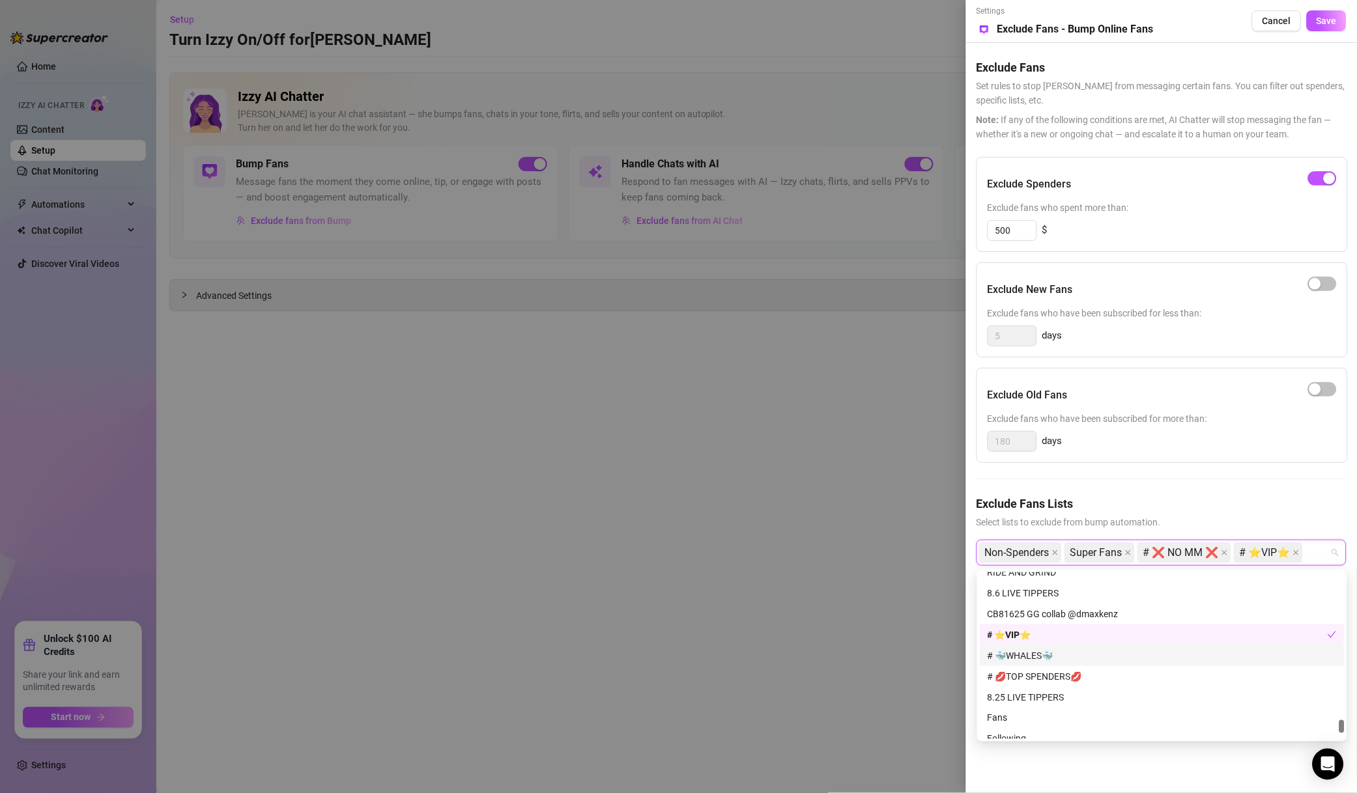
click at [1076, 649] on div "# 🐳WHALES🐳" at bounding box center [1161, 656] width 349 height 14
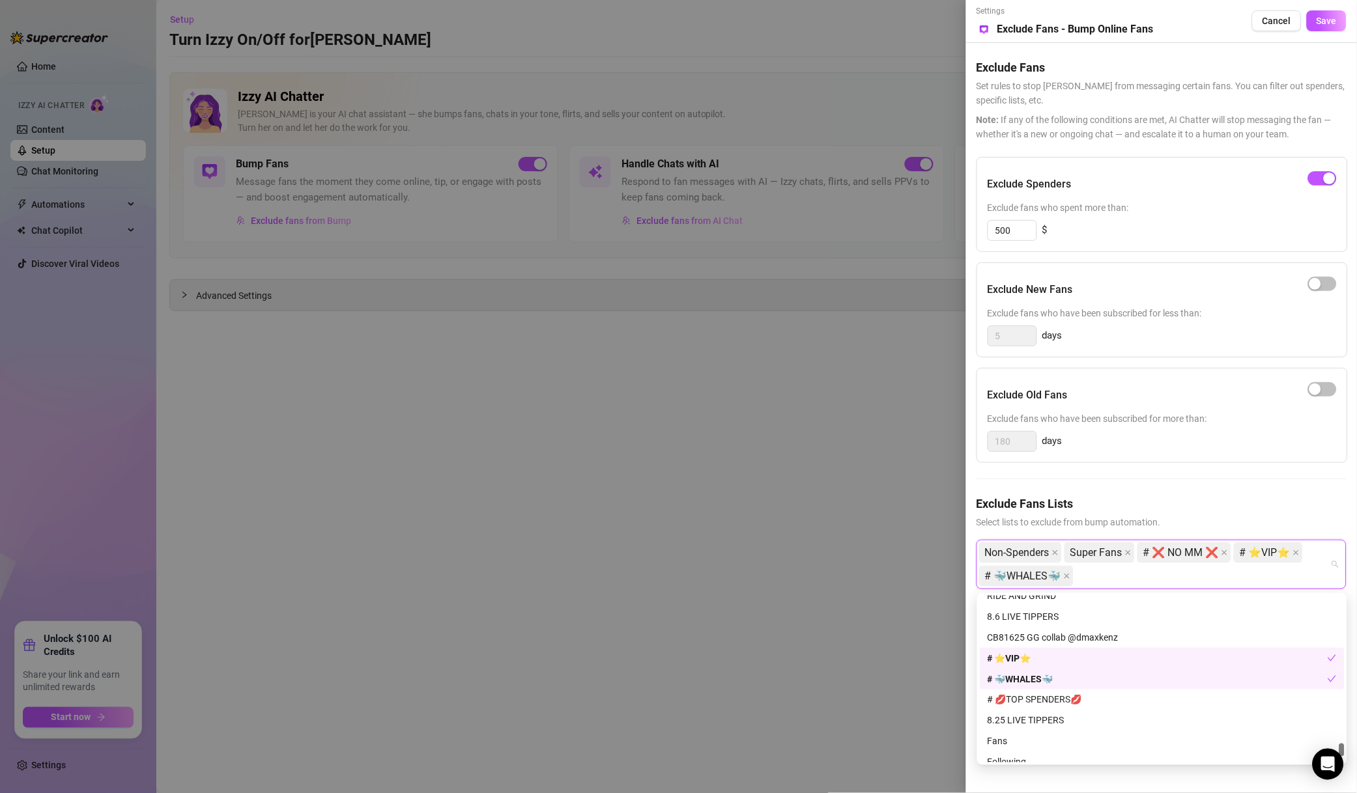
click at [1078, 679] on div "# 🐳WHALES🐳" at bounding box center [1157, 679] width 340 height 14
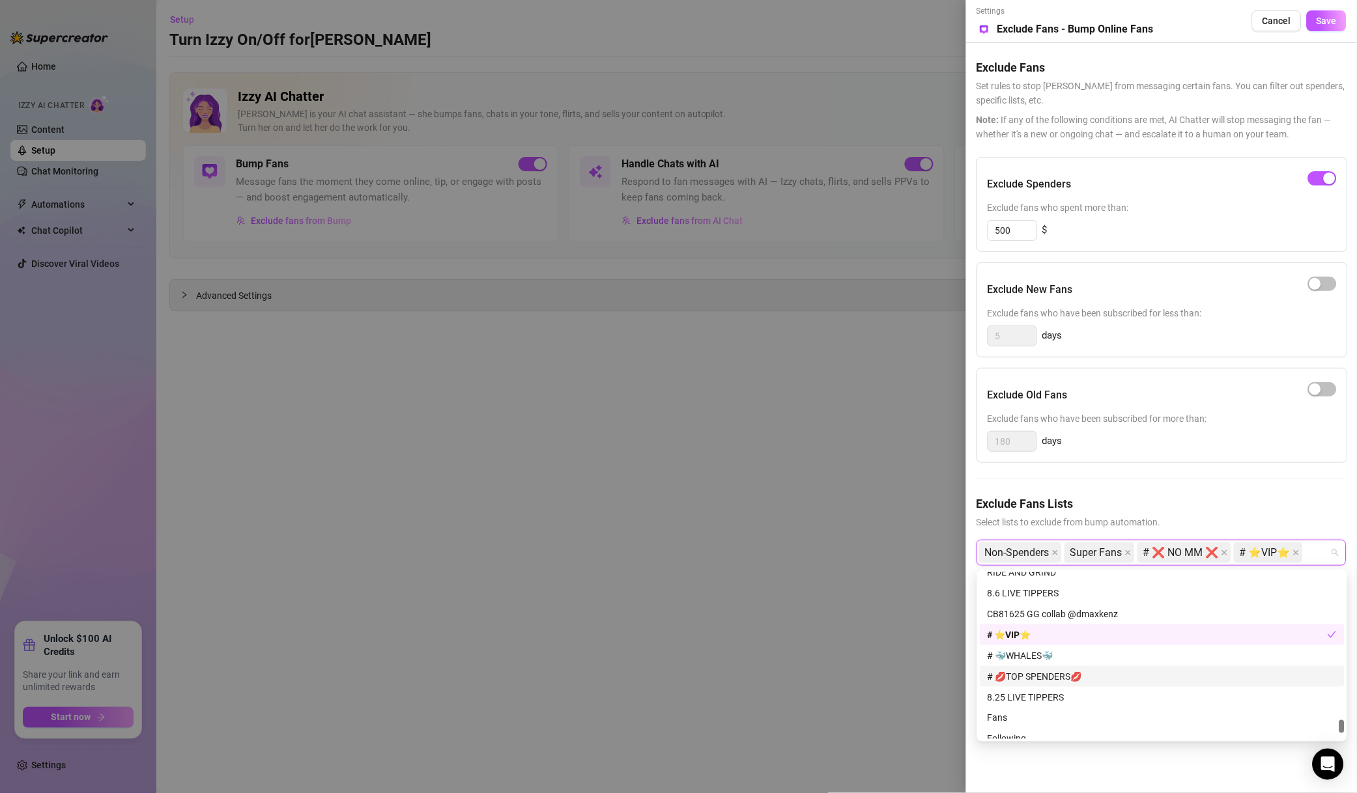
click at [1086, 664] on div "# 🐳WHALES🐳" at bounding box center [1161, 655] width 365 height 21
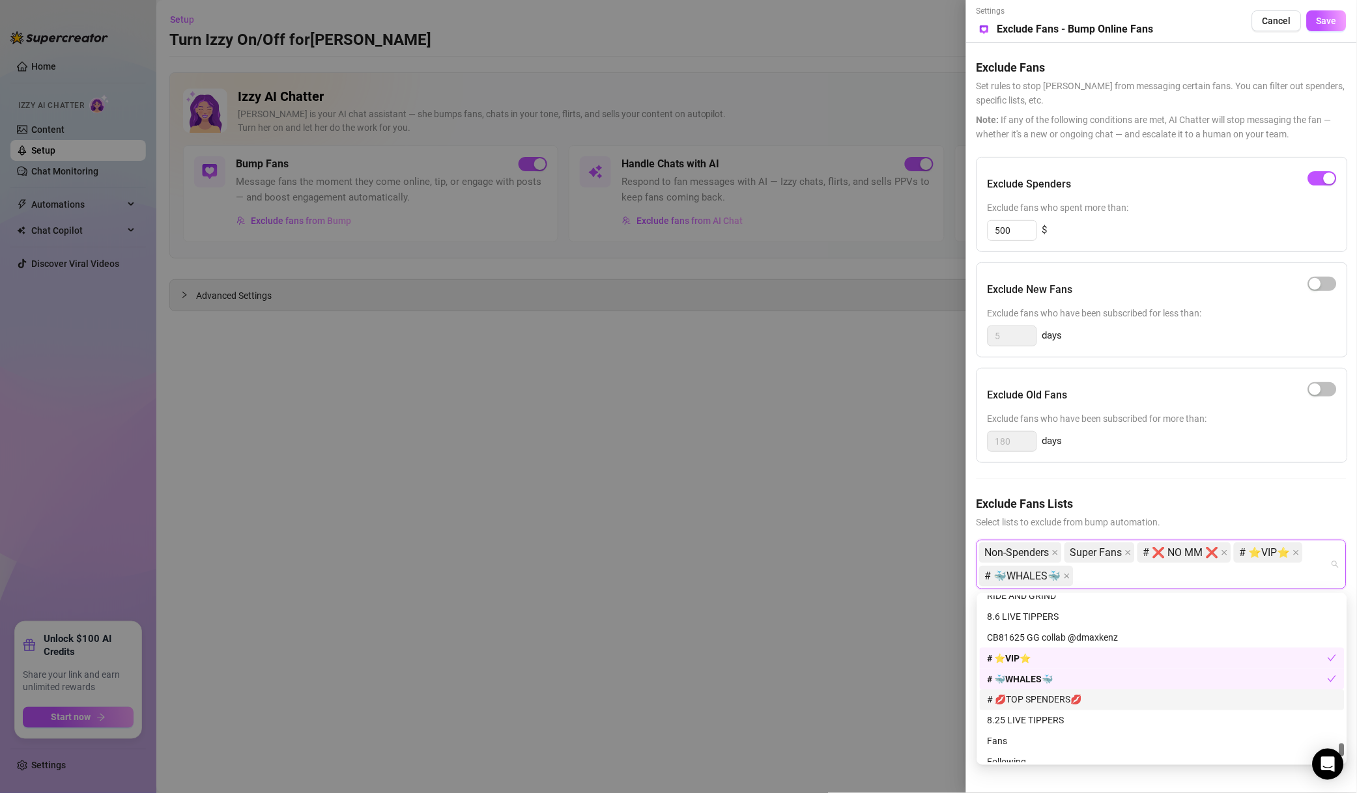
click at [1092, 694] on div "# 💋TOP SPENDERS💋" at bounding box center [1161, 700] width 349 height 14
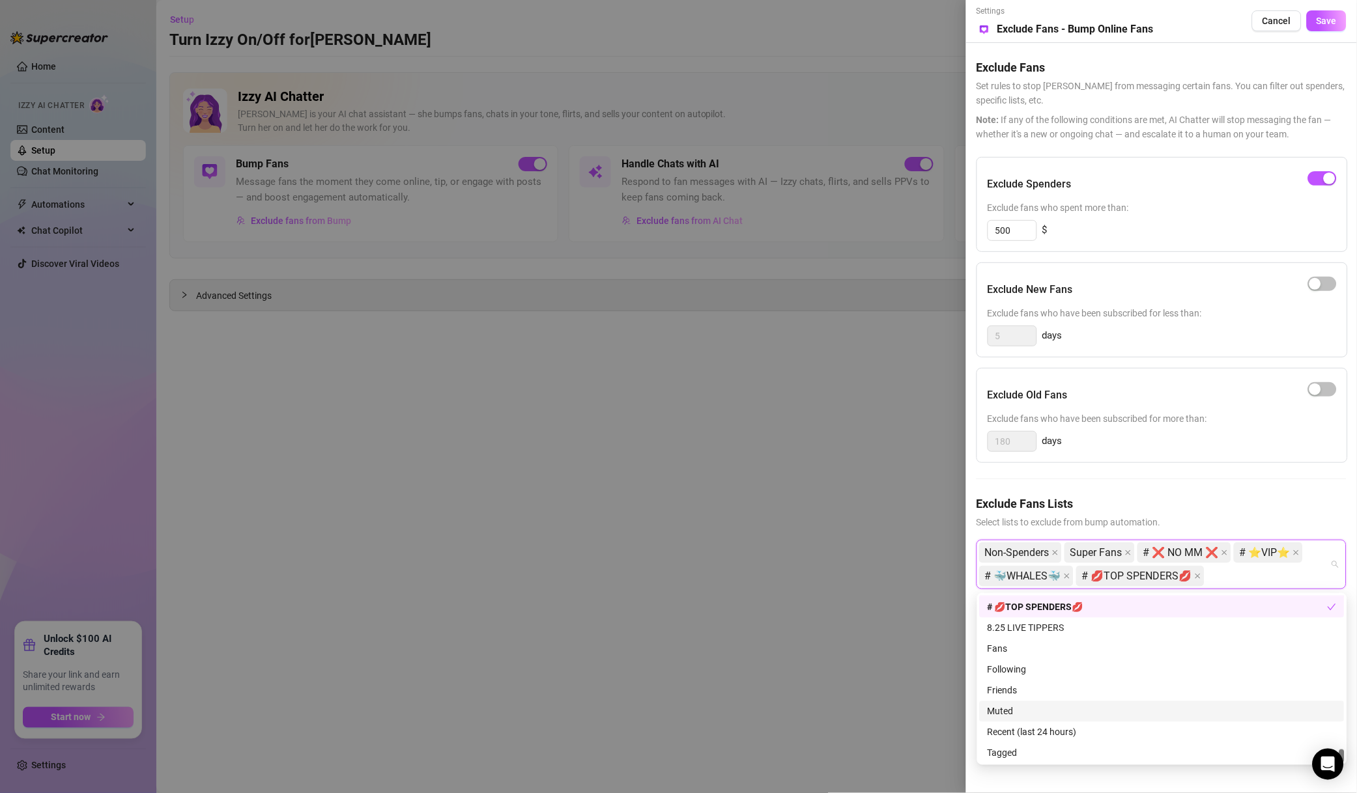
click at [1036, 705] on div "Muted" at bounding box center [1161, 712] width 349 height 14
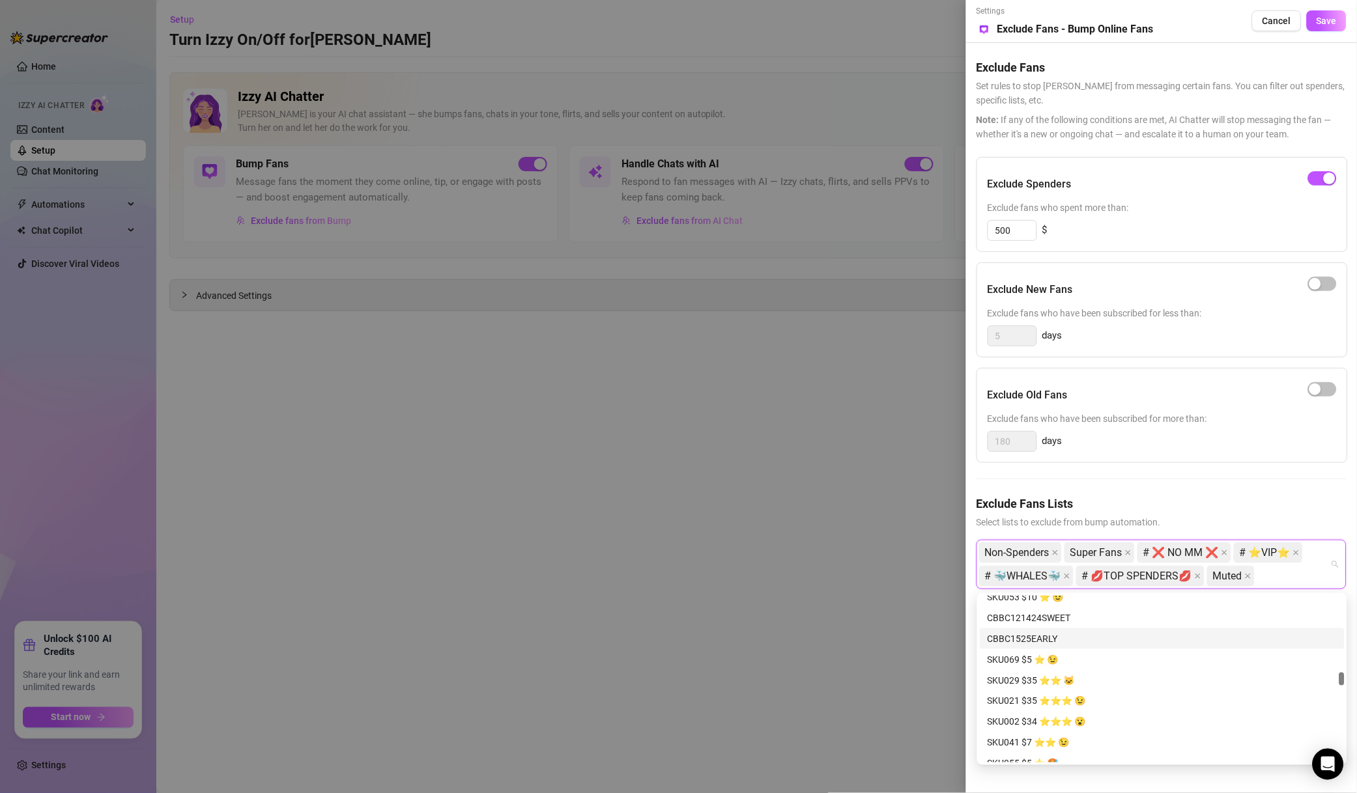
scroll to position [843, 0]
click at [1320, 21] on span "Save" at bounding box center [1326, 21] width 20 height 10
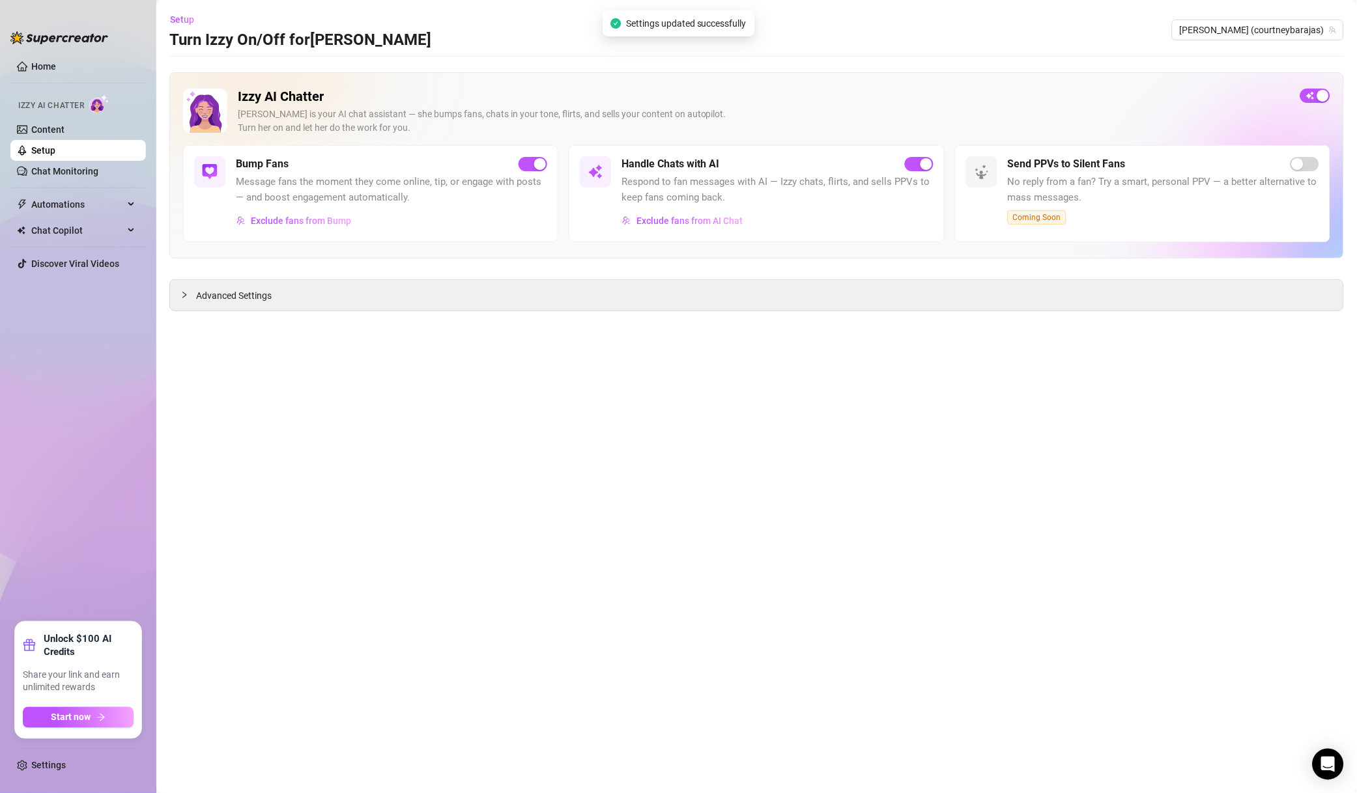
click at [1293, 26] on span "[PERSON_NAME] (courtneybarajas)" at bounding box center [1257, 30] width 156 height 20
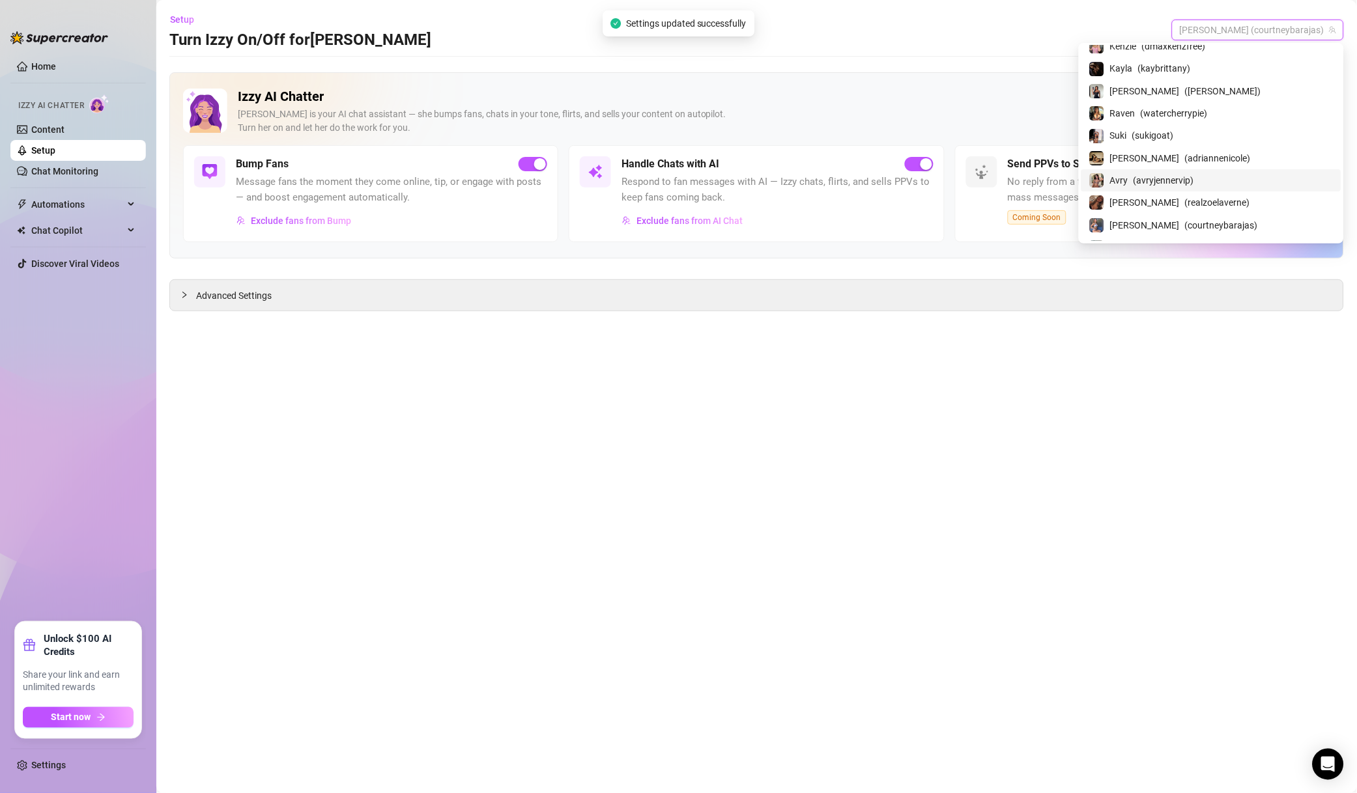
scroll to position [1310, 0]
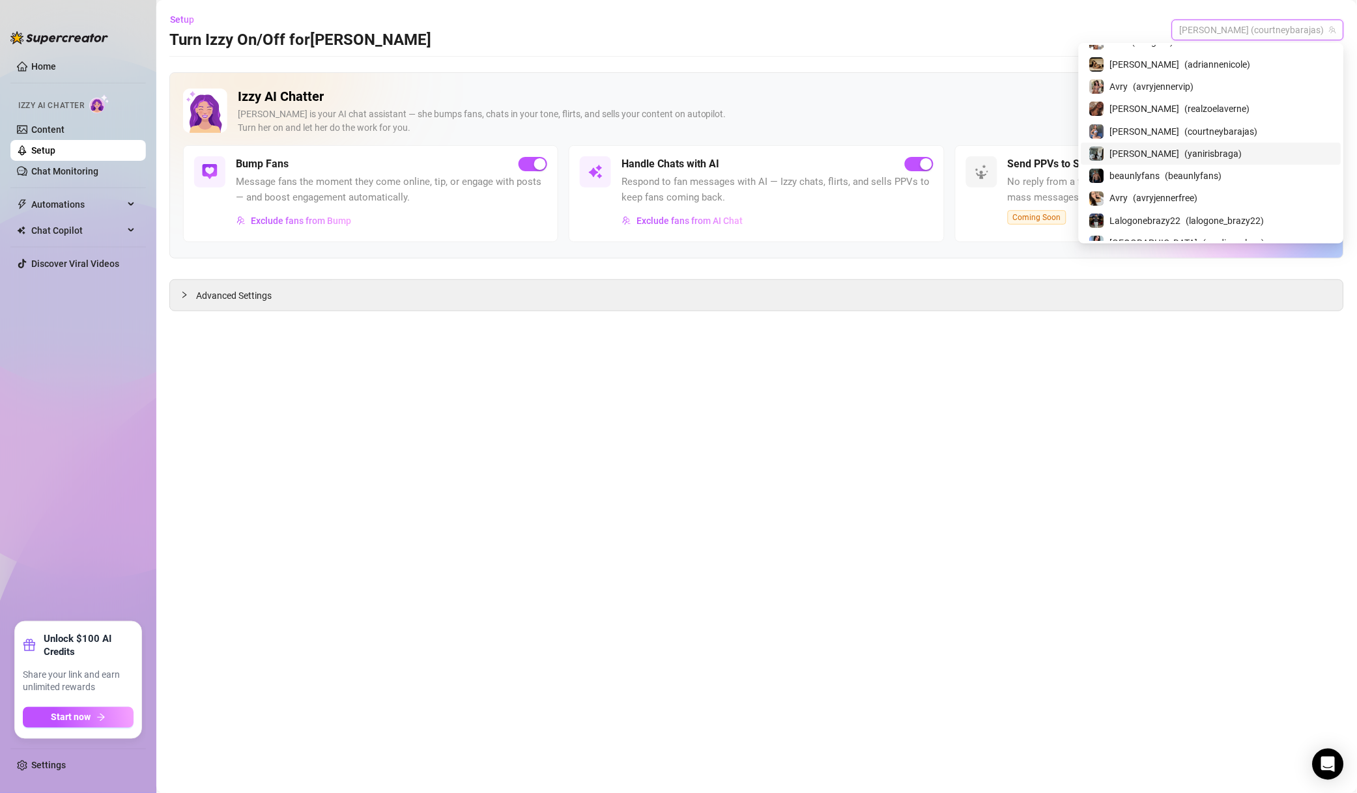
click at [1207, 161] on span "( yanirisbraga )" at bounding box center [1213, 154] width 57 height 14
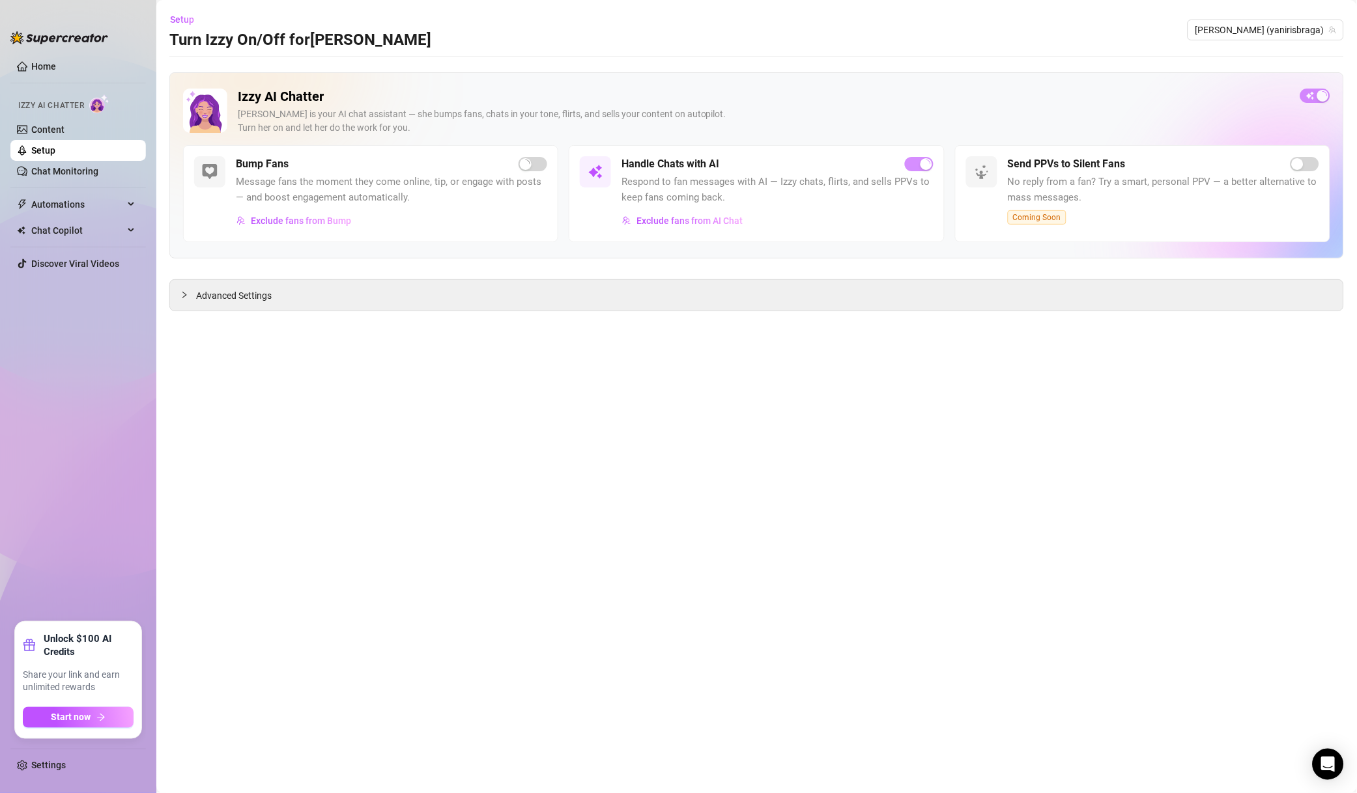
click at [711, 220] on span "Exclude fans from AI Chat" at bounding box center [689, 221] width 106 height 10
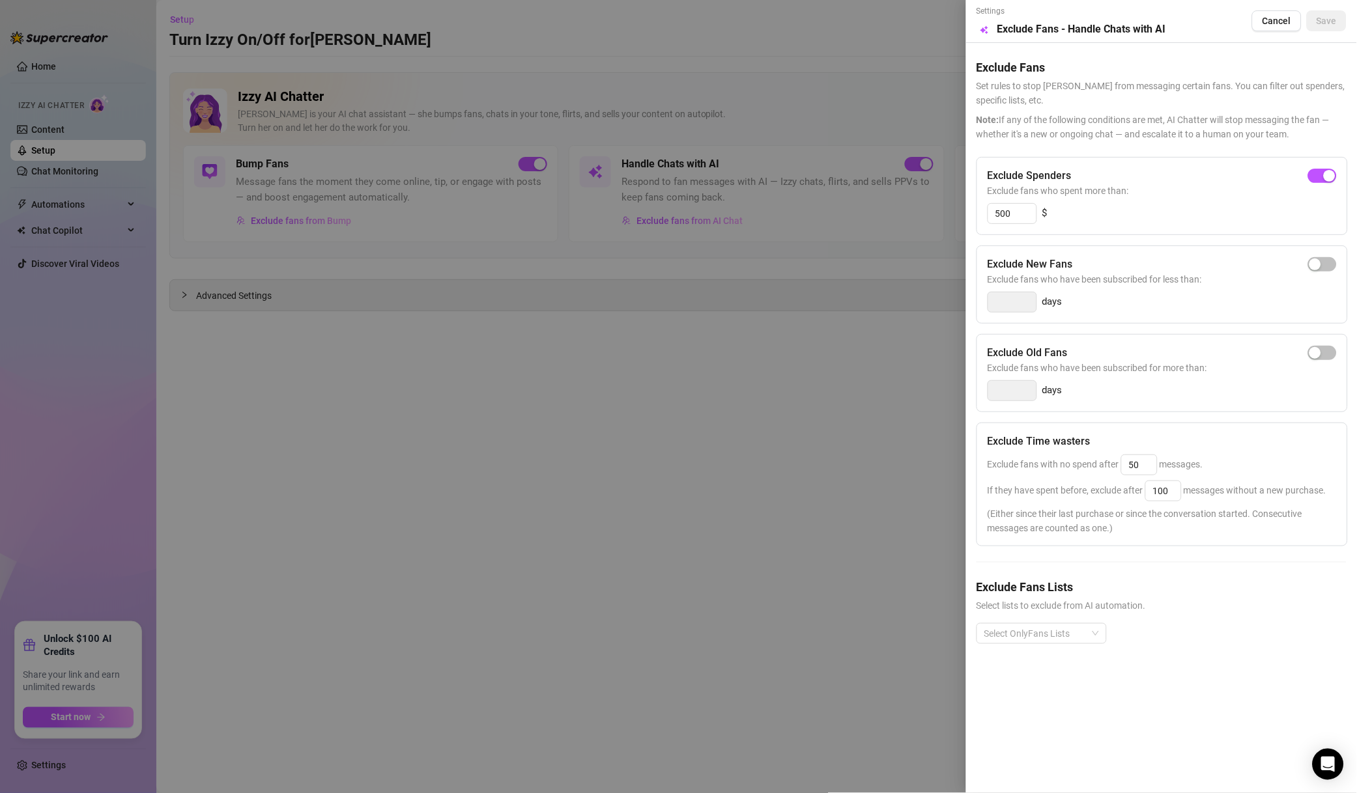
click at [1065, 640] on div at bounding box center [1034, 634] width 111 height 18
drag, startPoint x: 1027, startPoint y: 481, endPoint x: 1029, endPoint y: 497, distance: 15.8
click at [1027, 481] on div "Non-Spenders" at bounding box center [1041, 484] width 109 height 14
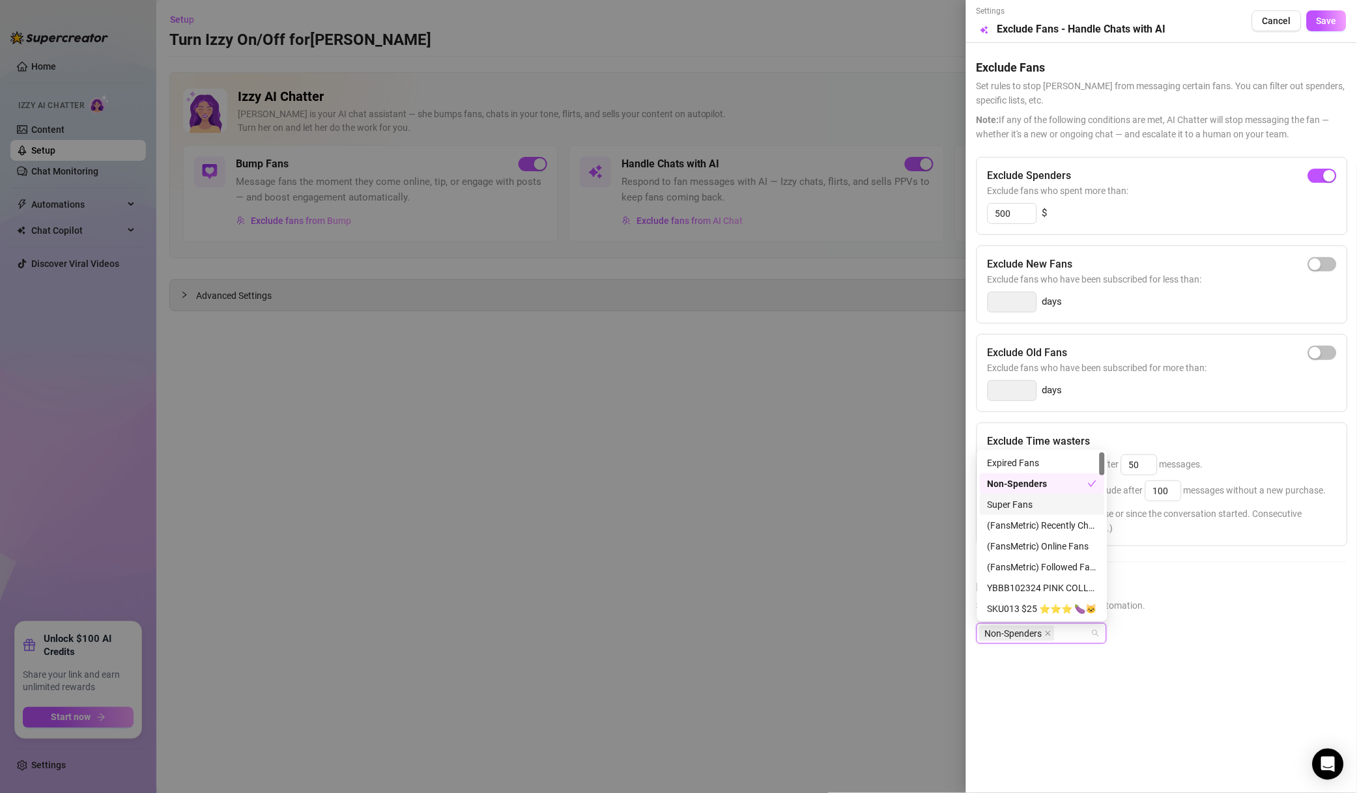
click at [1031, 513] on div "Super Fans" at bounding box center [1041, 504] width 125 height 21
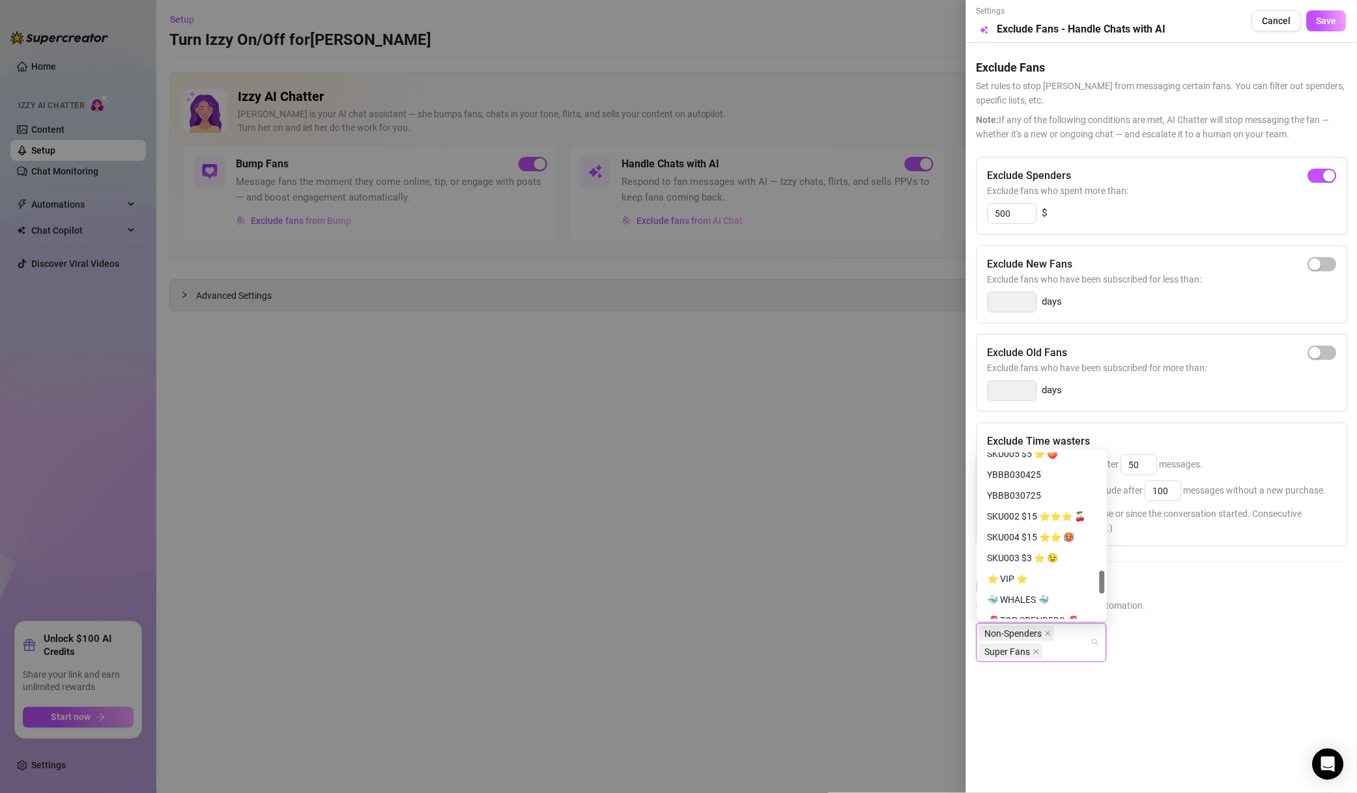
scroll to position [655, 0]
click at [1042, 504] on div "❌ NO MM ❌" at bounding box center [1041, 495] width 125 height 21
click at [1025, 579] on div "⭐️ VIP ⭐️" at bounding box center [1041, 579] width 109 height 14
click at [1032, 598] on div "🐳 WHALES 🐳" at bounding box center [1041, 600] width 109 height 14
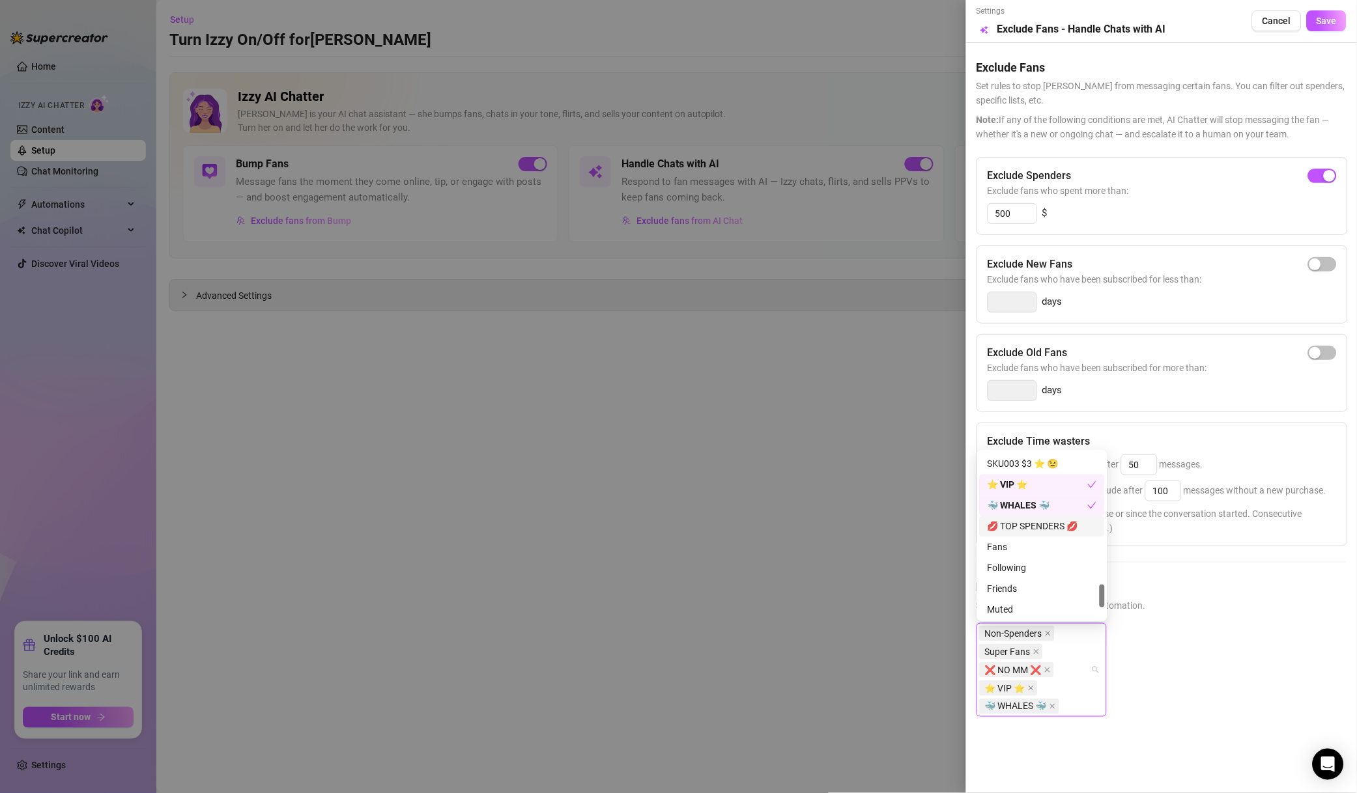
click at [1036, 528] on div "💋 TOP SPENDERS 💋" at bounding box center [1041, 527] width 109 height 14
click at [1019, 532] on div "Muted" at bounding box center [1041, 526] width 109 height 14
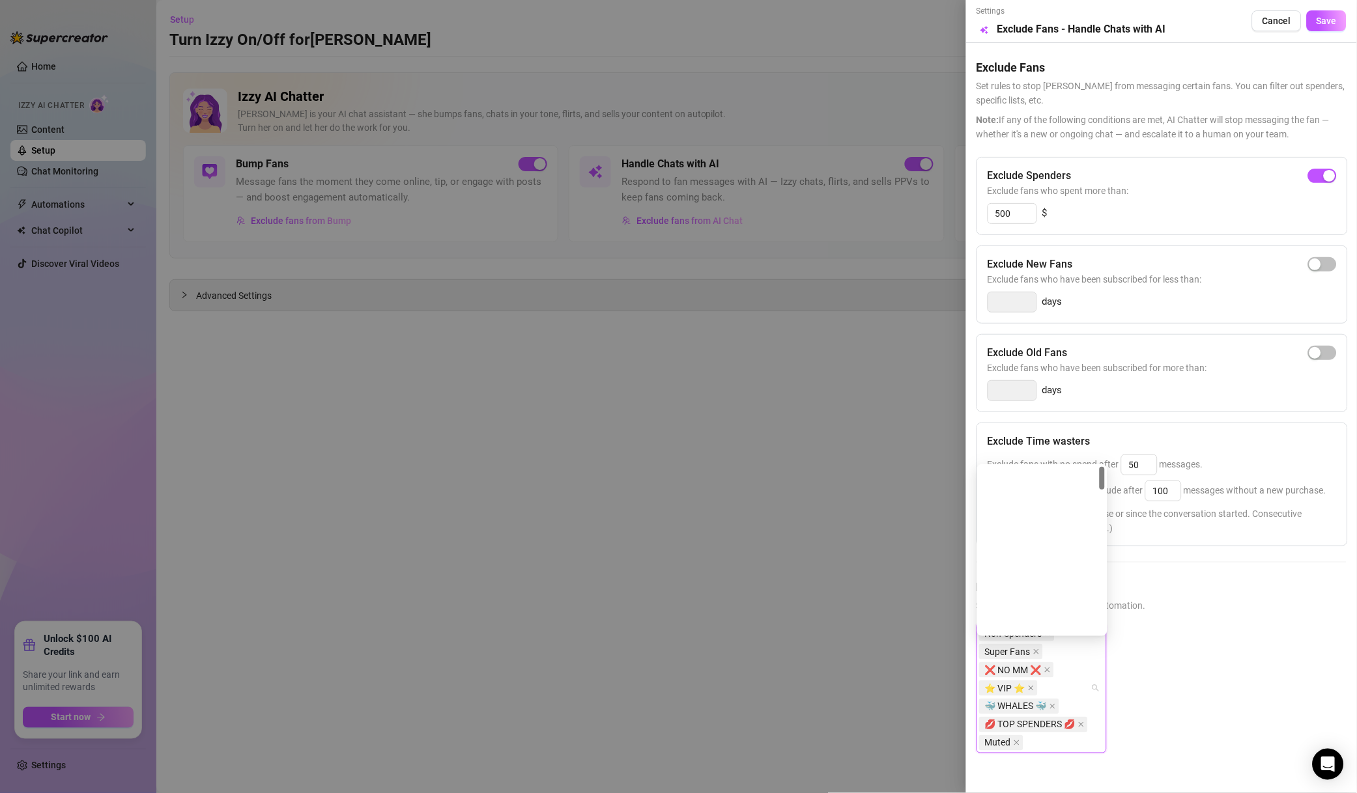
scroll to position [0, 0]
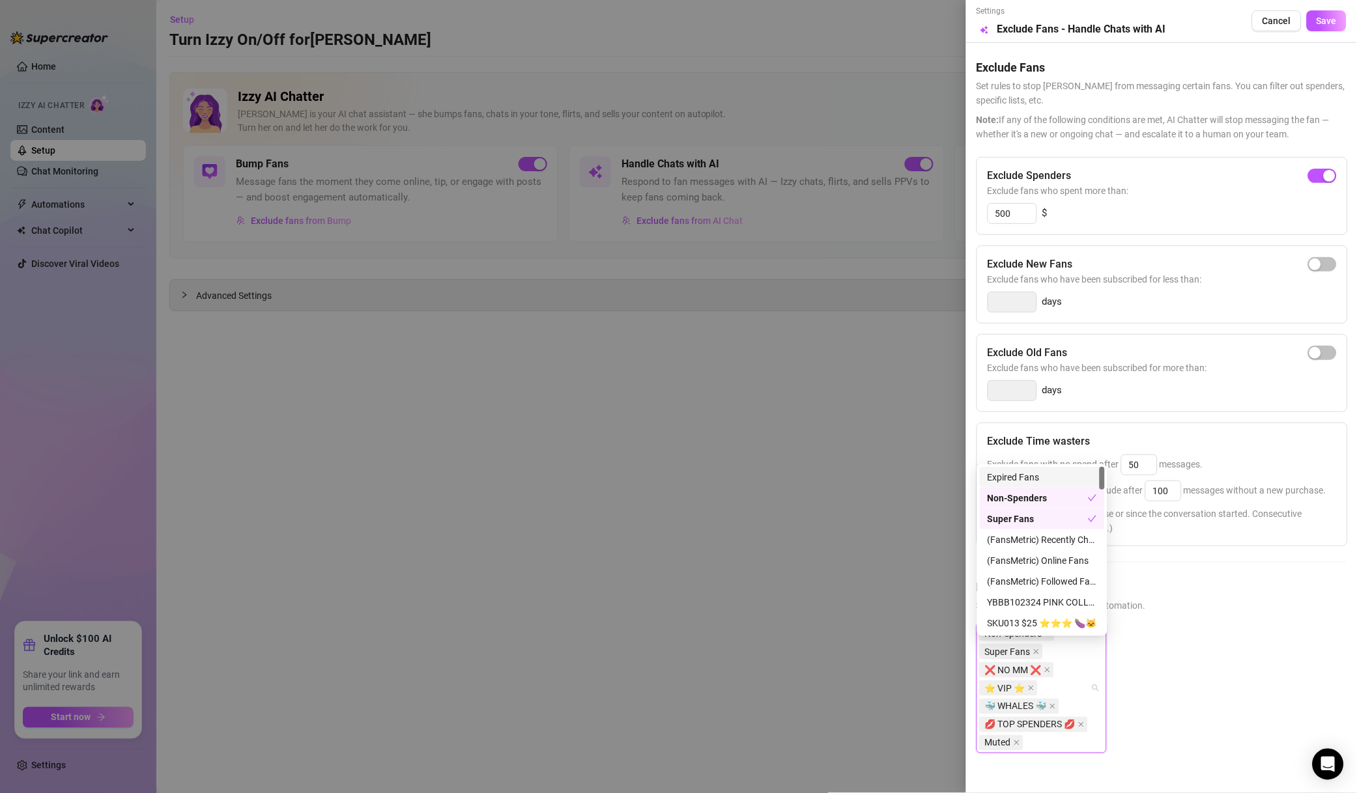
click at [1321, 18] on span "Save" at bounding box center [1326, 21] width 20 height 10
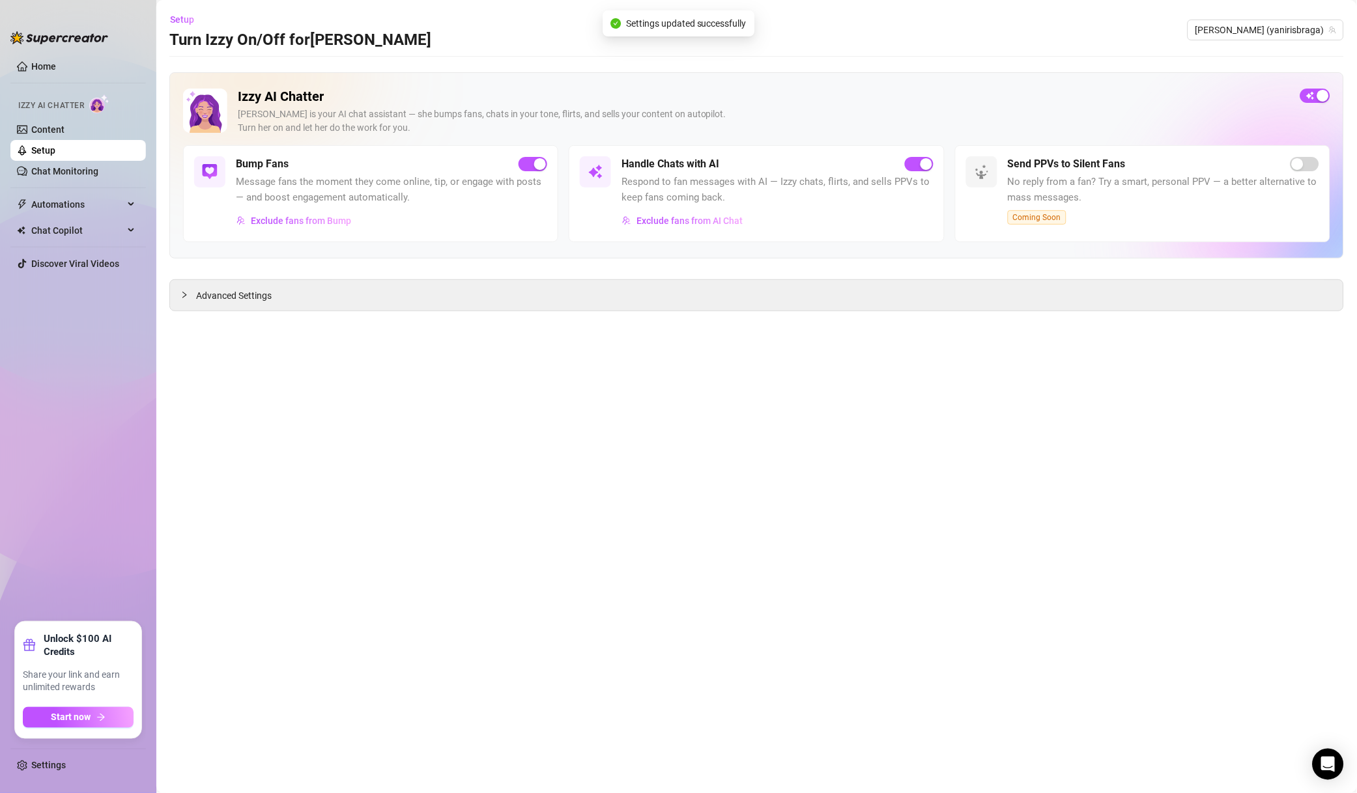
click at [324, 219] on span "Exclude fans from Bump" at bounding box center [301, 221] width 100 height 10
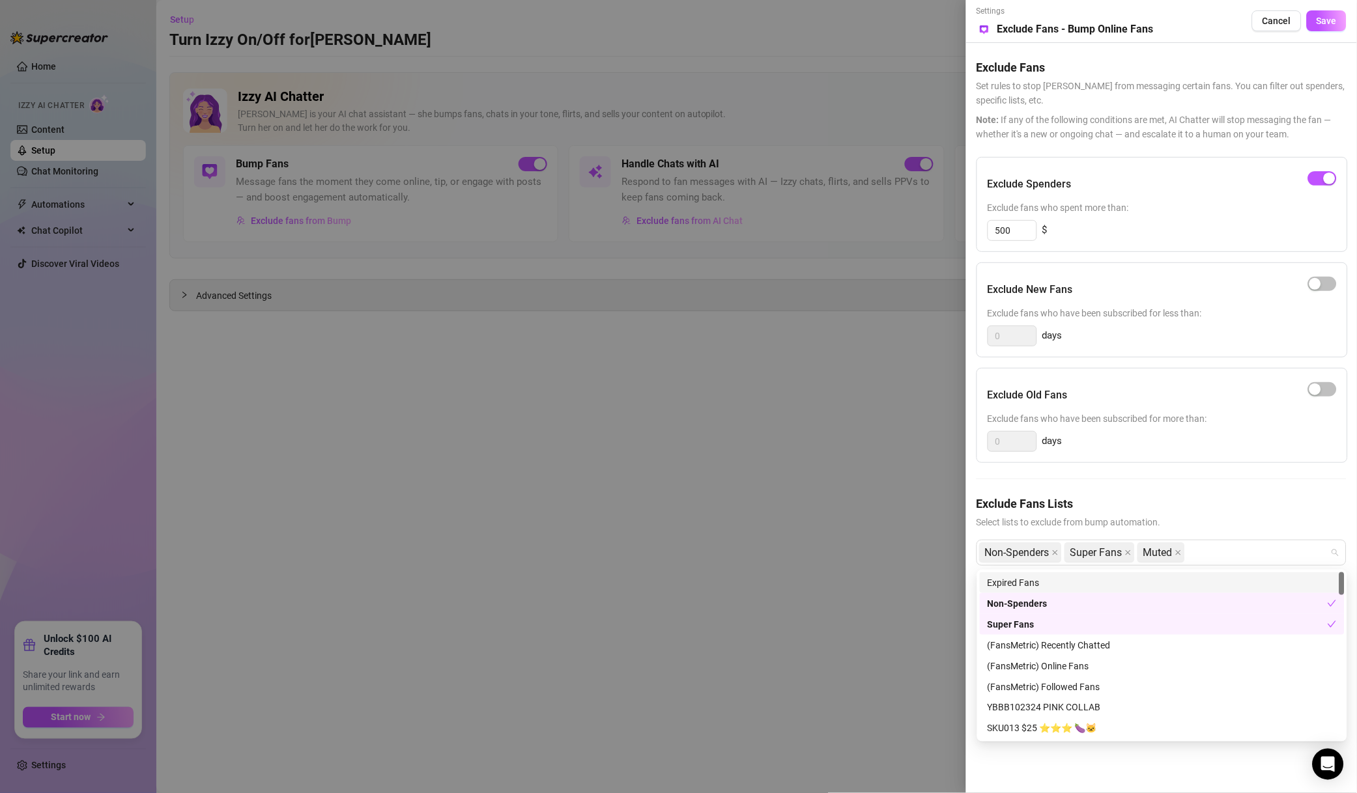
click at [1243, 551] on div "Non-Spenders Super Fans Muted" at bounding box center [1154, 552] width 351 height 23
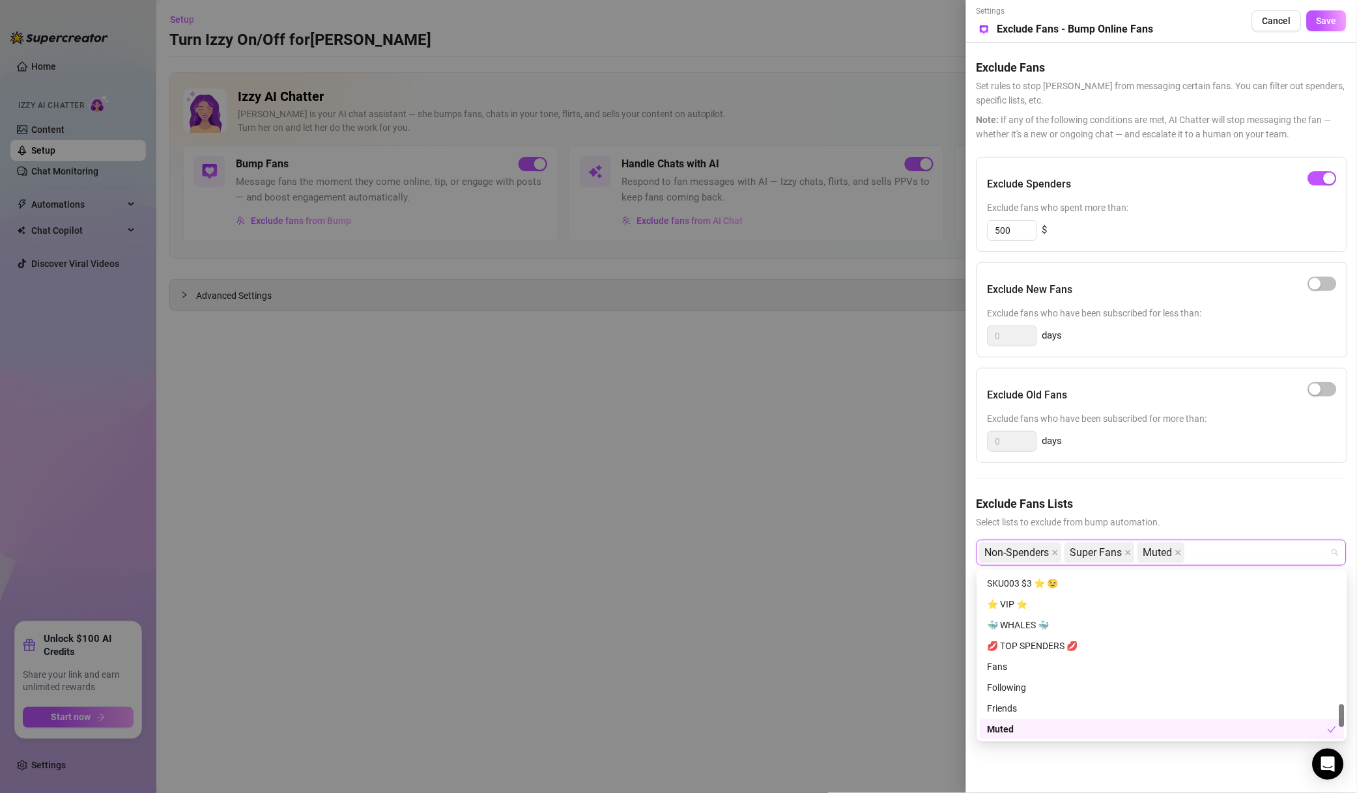
scroll to position [655, 0]
click at [1042, 612] on div "❌ NO MM ❌" at bounding box center [1161, 615] width 349 height 14
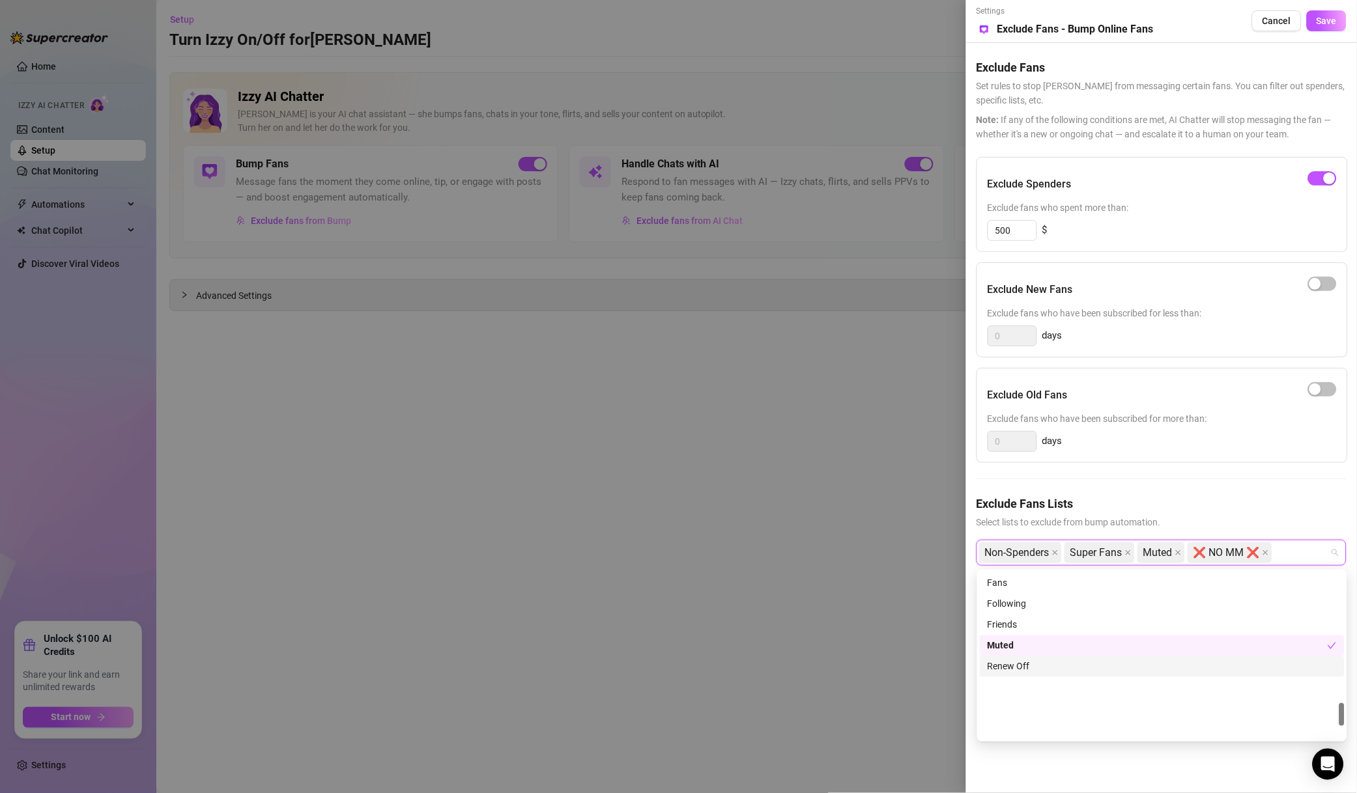
scroll to position [927, 0]
click at [1053, 637] on div "🐳 WHALES 🐳" at bounding box center [1161, 635] width 349 height 14
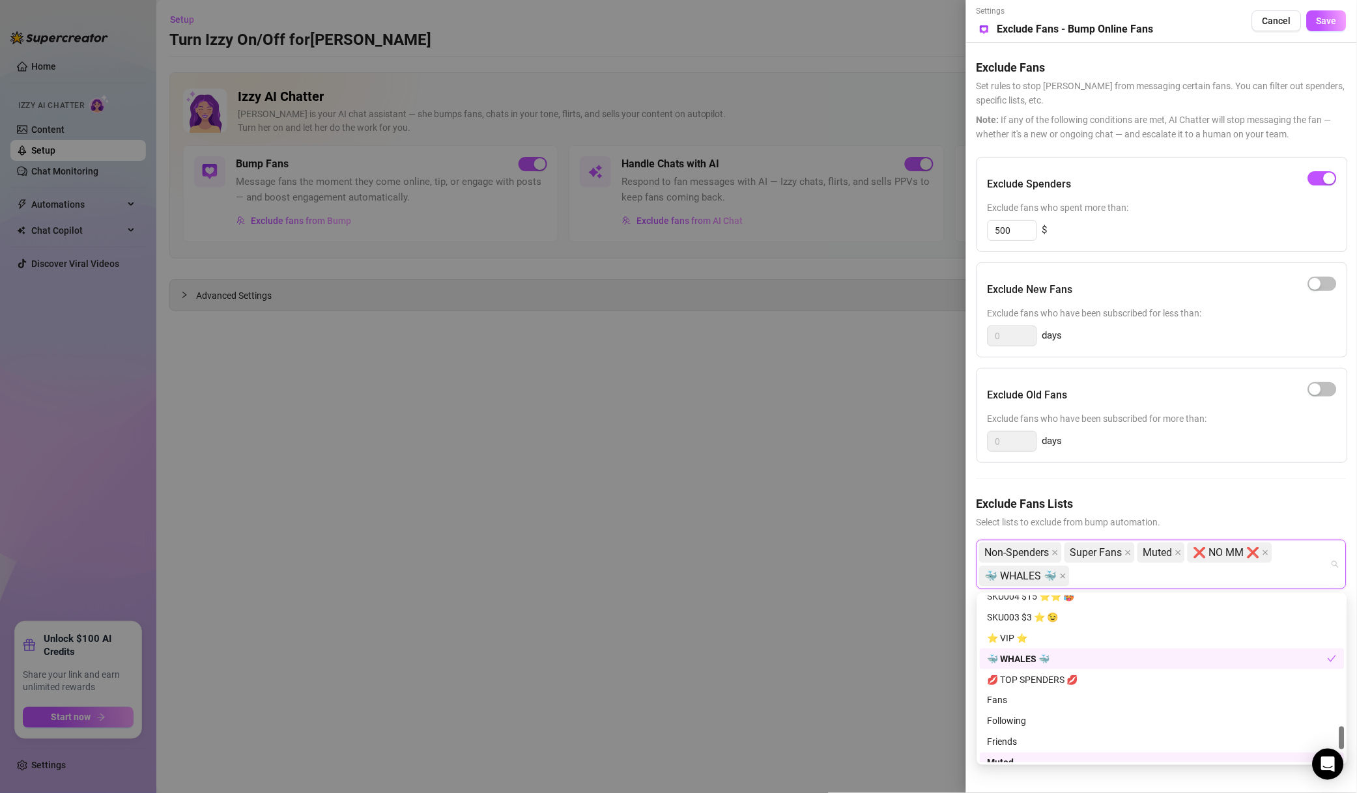
click at [1051, 650] on div "🐳 WHALES 🐳" at bounding box center [1161, 659] width 365 height 21
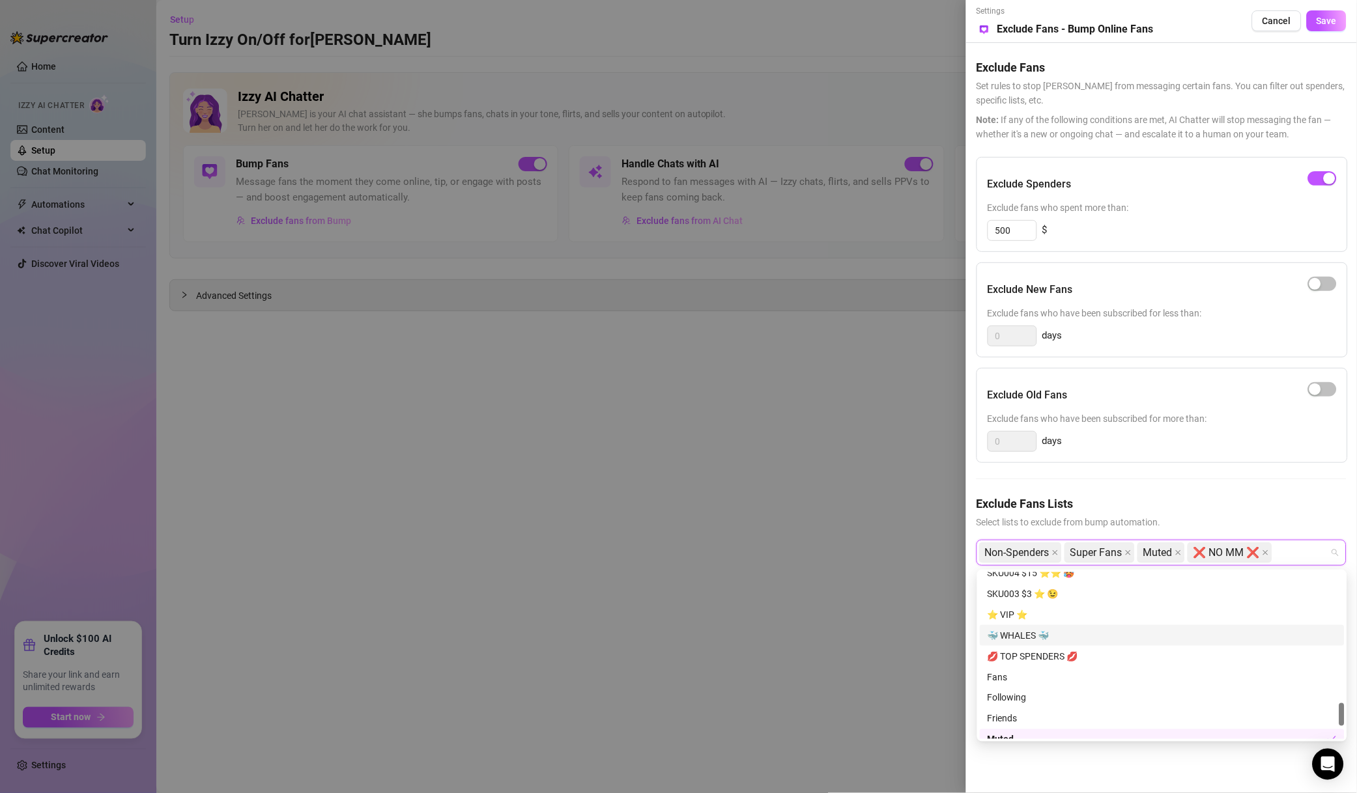
click at [1075, 618] on div "⭐️ VIP ⭐️" at bounding box center [1161, 615] width 349 height 14
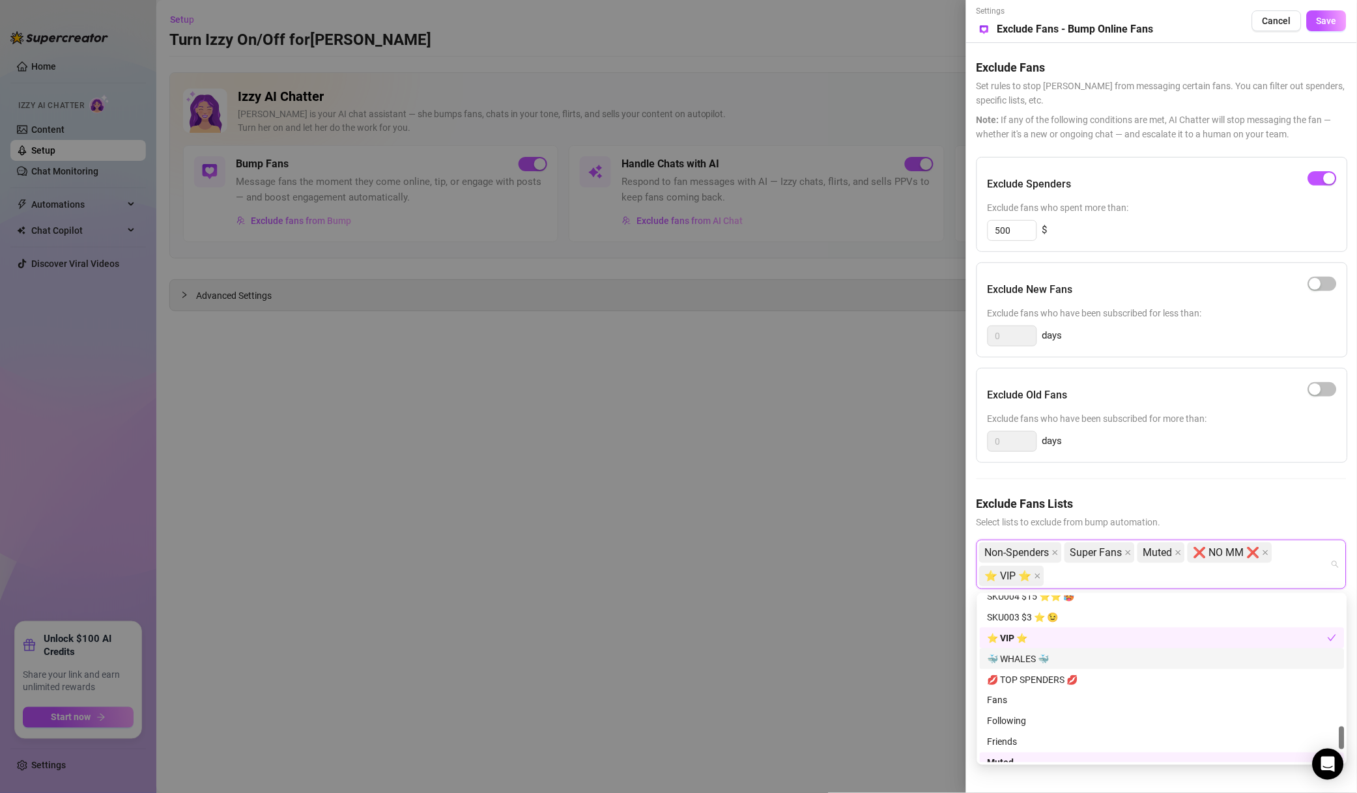
click at [1073, 652] on div "🐳 WHALES 🐳" at bounding box center [1161, 659] width 349 height 14
click at [1070, 674] on div "💋 TOP SPENDERS 💋" at bounding box center [1161, 680] width 349 height 14
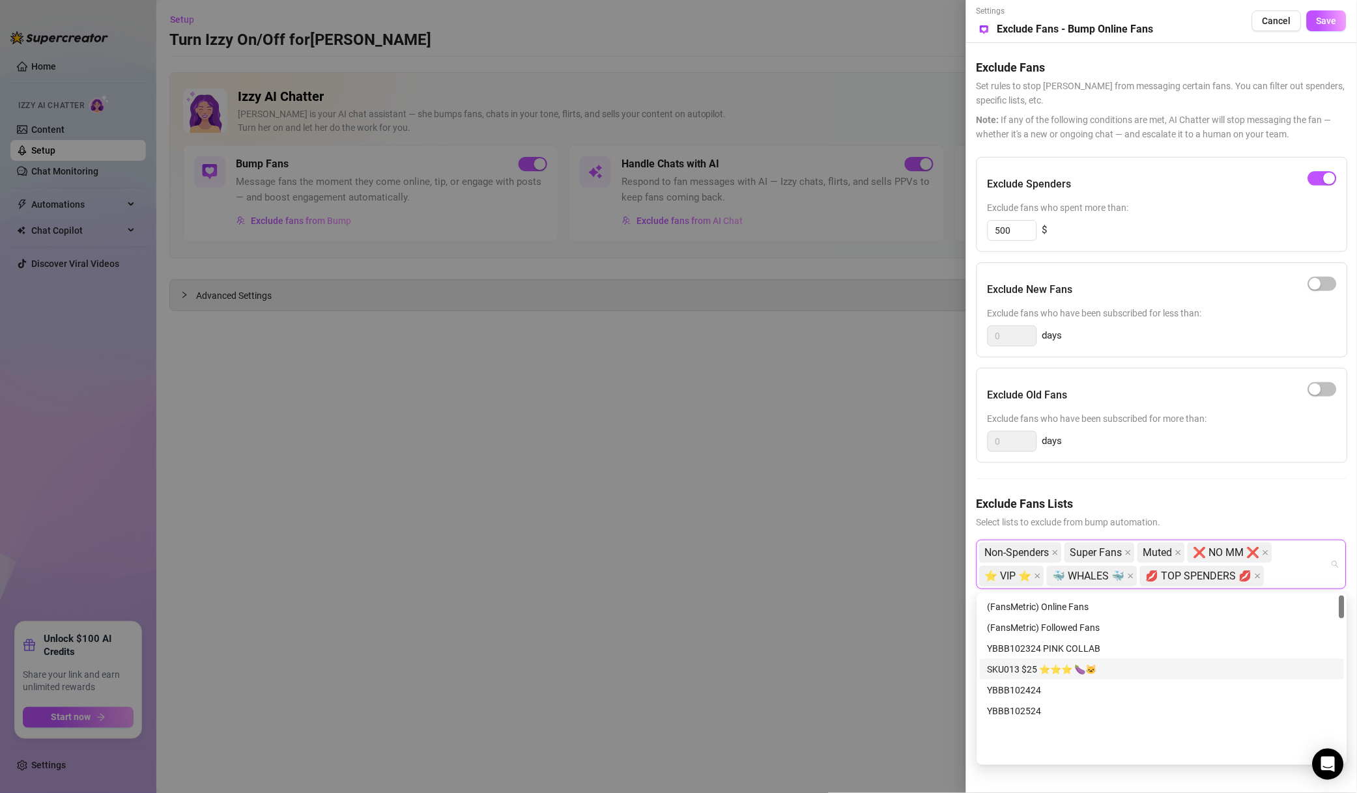
scroll to position [0, 0]
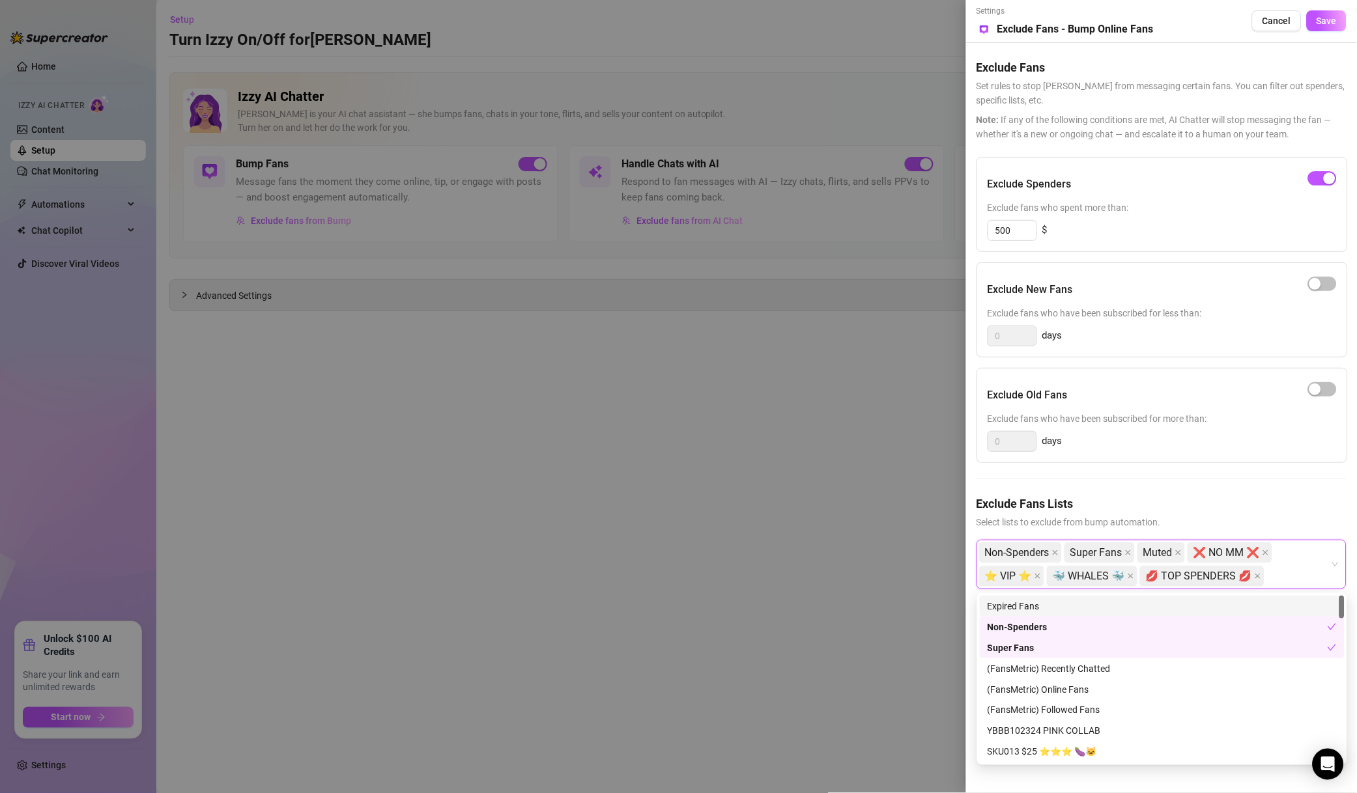
click at [1316, 27] on button "Save" at bounding box center [1326, 20] width 40 height 21
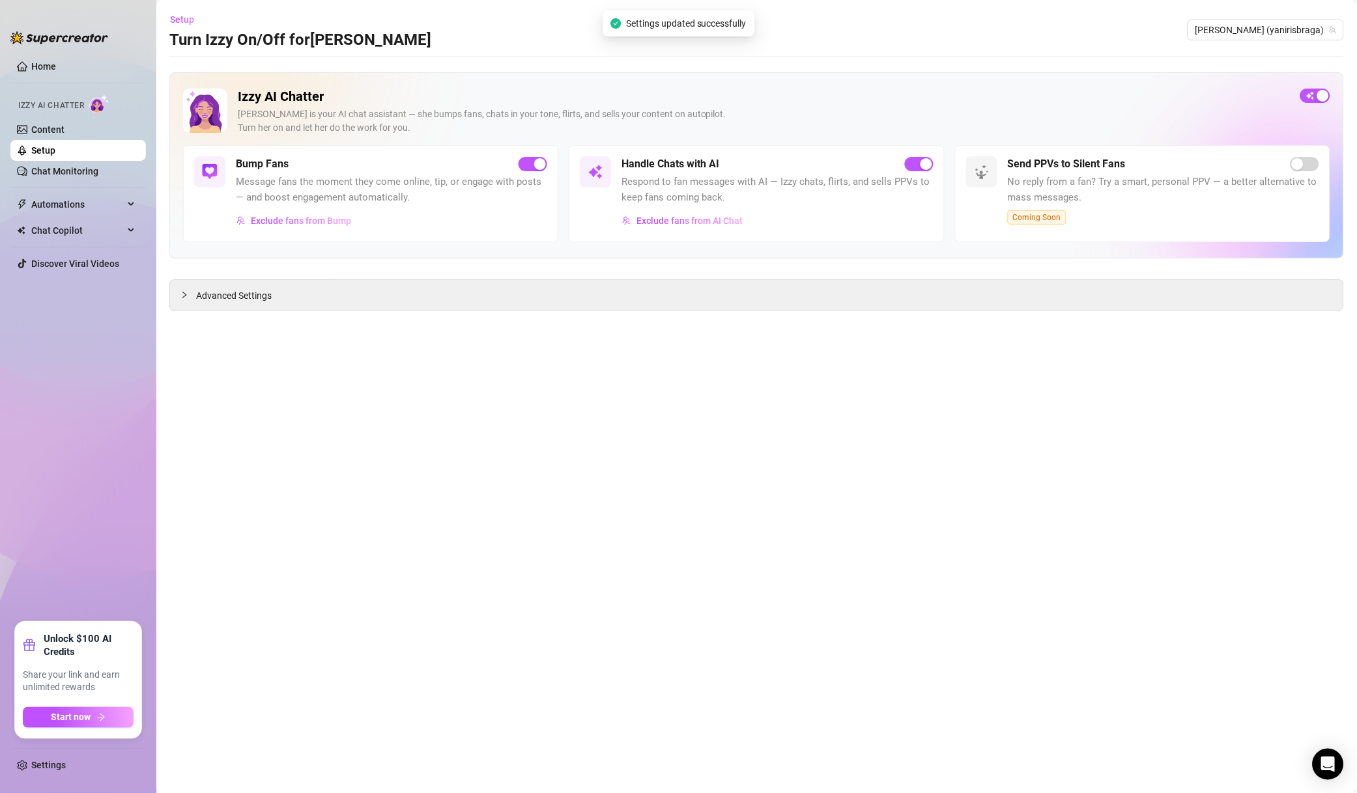
click at [1288, 27] on span "[PERSON_NAME] (yanirisbraga)" at bounding box center [1265, 30] width 141 height 20
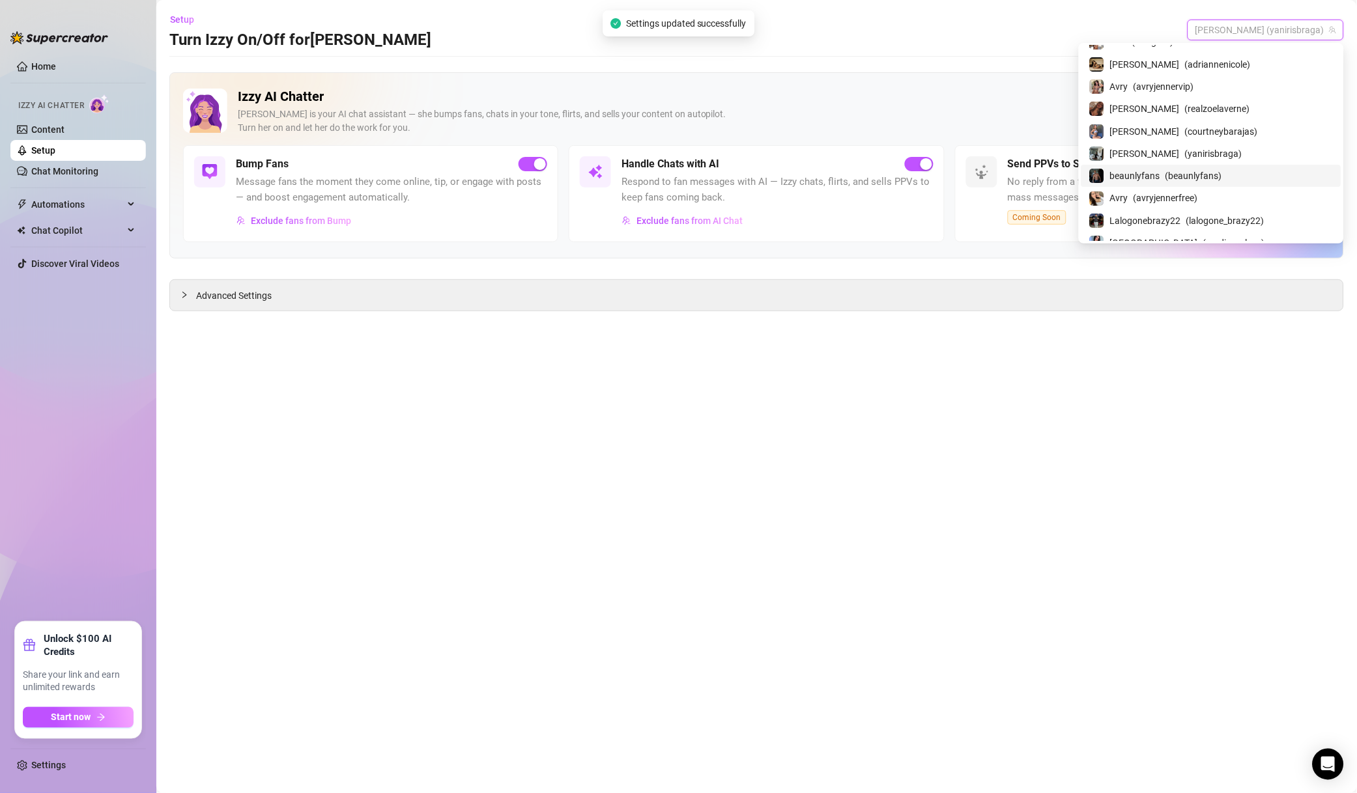
click at [1160, 183] on span "beaunlyfans" at bounding box center [1135, 176] width 50 height 14
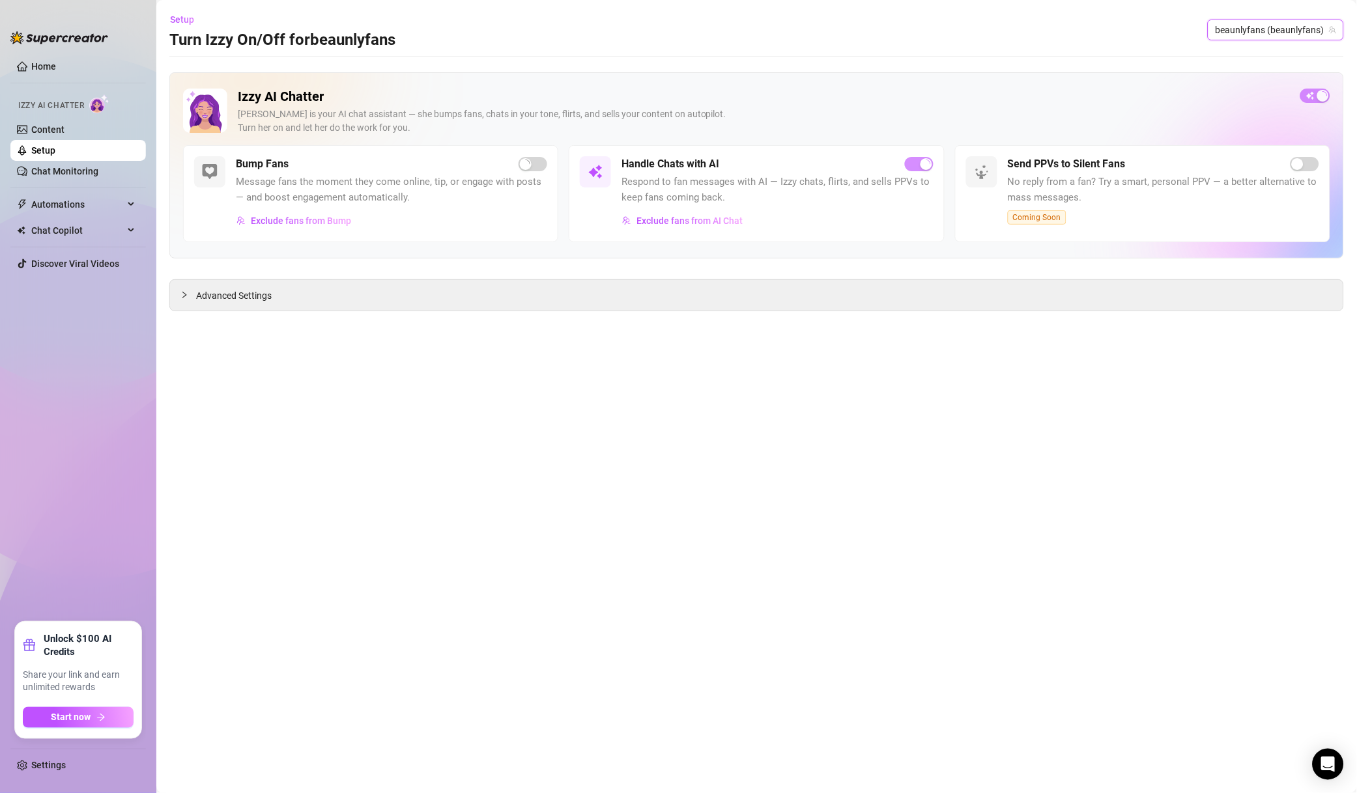
click at [720, 212] on button "Exclude fans from AI Chat" at bounding box center [682, 220] width 122 height 21
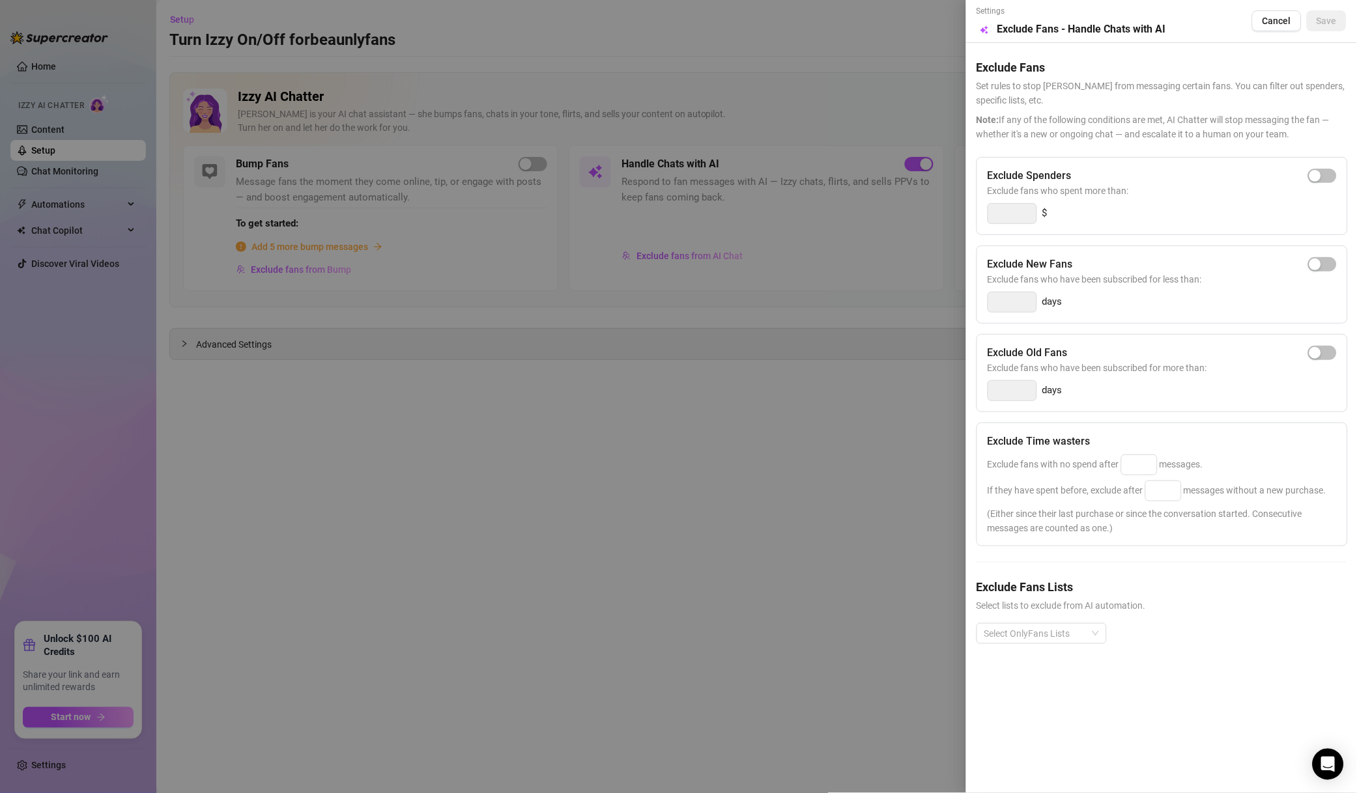
click at [1330, 178] on span "button" at bounding box center [1322, 176] width 29 height 14
drag, startPoint x: 1015, startPoint y: 219, endPoint x: 966, endPoint y: 220, distance: 49.5
click at [966, 220] on div "Settings Preview Exclude Fans - Handle Chats with AI Cancel Save Exclude Fans S…" at bounding box center [1161, 396] width 391 height 793
type input "500"
click at [1148, 466] on input at bounding box center [1138, 465] width 35 height 20
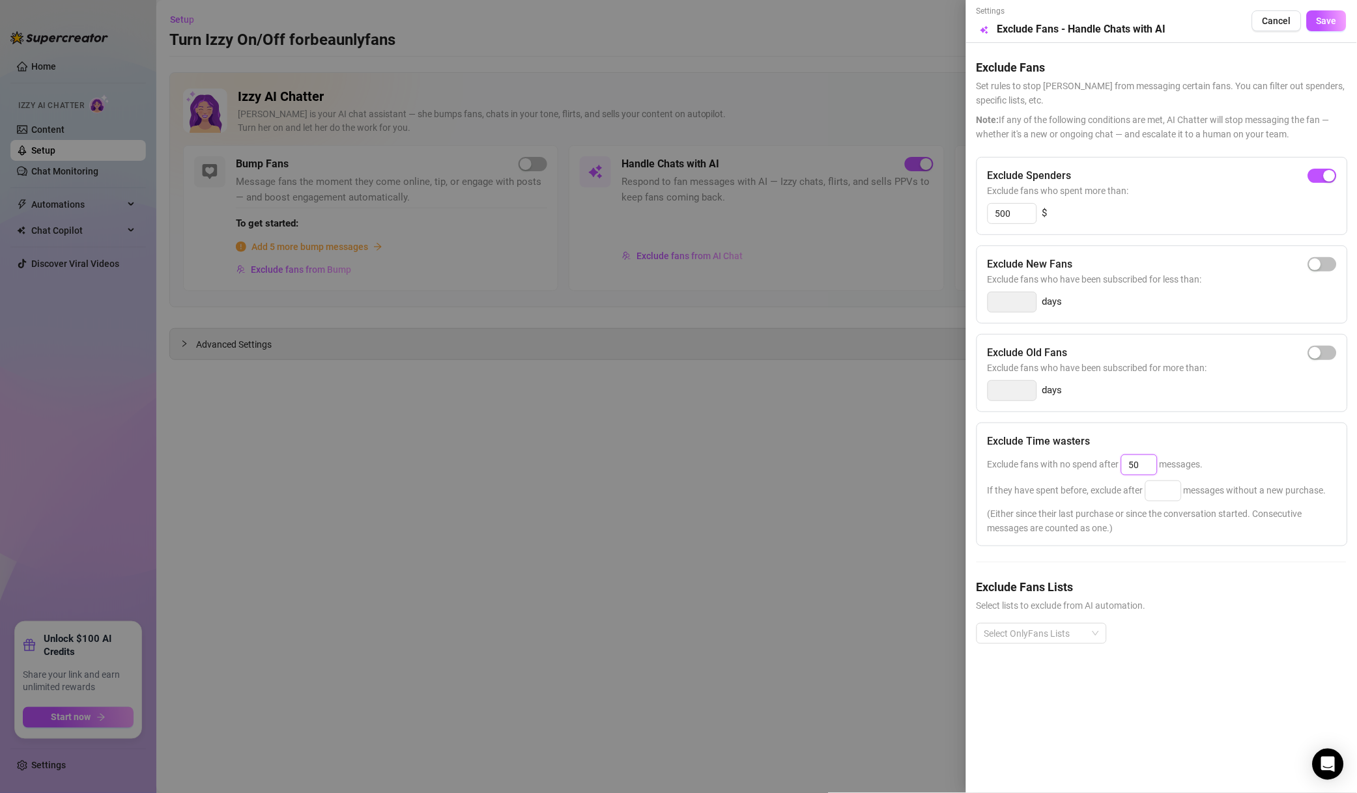
type input "50"
click at [1161, 492] on input at bounding box center [1163, 491] width 35 height 20
type input "100"
click at [1077, 619] on div "Exclude Fans Lists Select lists to exclude from AI automation. Select OnlyFans …" at bounding box center [1161, 621] width 370 height 87
click at [1074, 640] on div at bounding box center [1034, 634] width 111 height 18
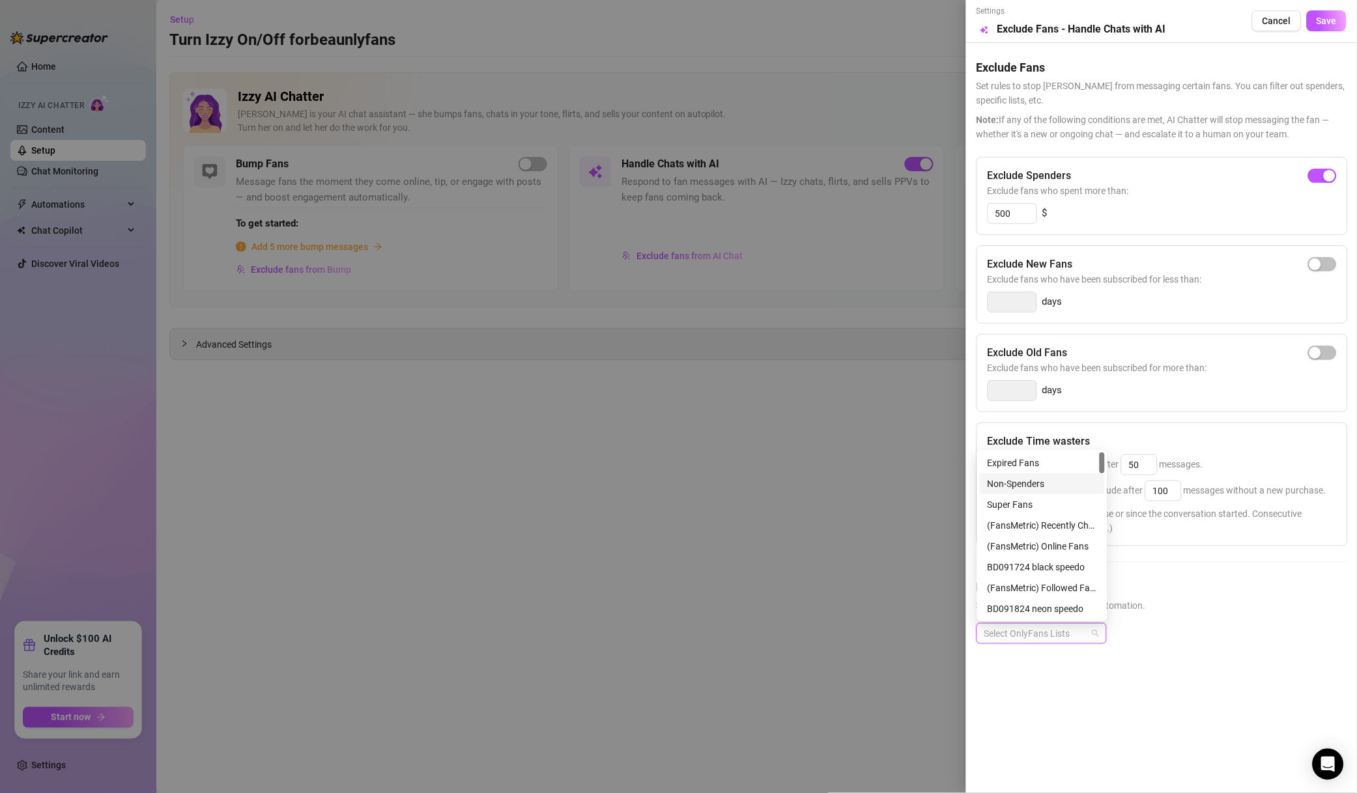
click at [1049, 487] on div "Non-Spenders" at bounding box center [1041, 484] width 109 height 14
click at [1049, 505] on div "Super Fans" at bounding box center [1041, 505] width 109 height 14
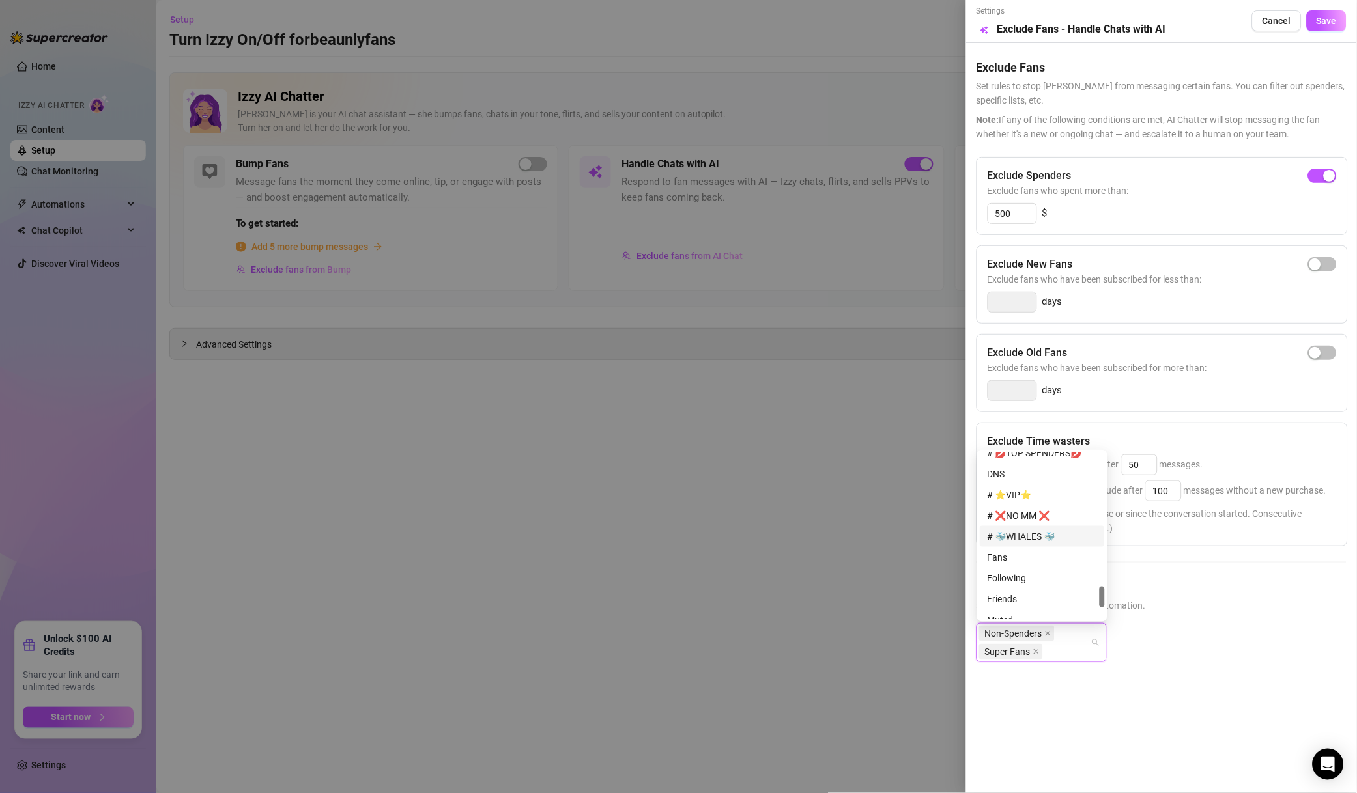
click at [1047, 531] on div "# 🐳WHALES 🐳" at bounding box center [1041, 536] width 109 height 14
click at [1054, 519] on div "# ❌NO MM ❌" at bounding box center [1041, 516] width 109 height 14
click at [1063, 501] on div "# ⭐️VIP⭐️" at bounding box center [1041, 495] width 109 height 14
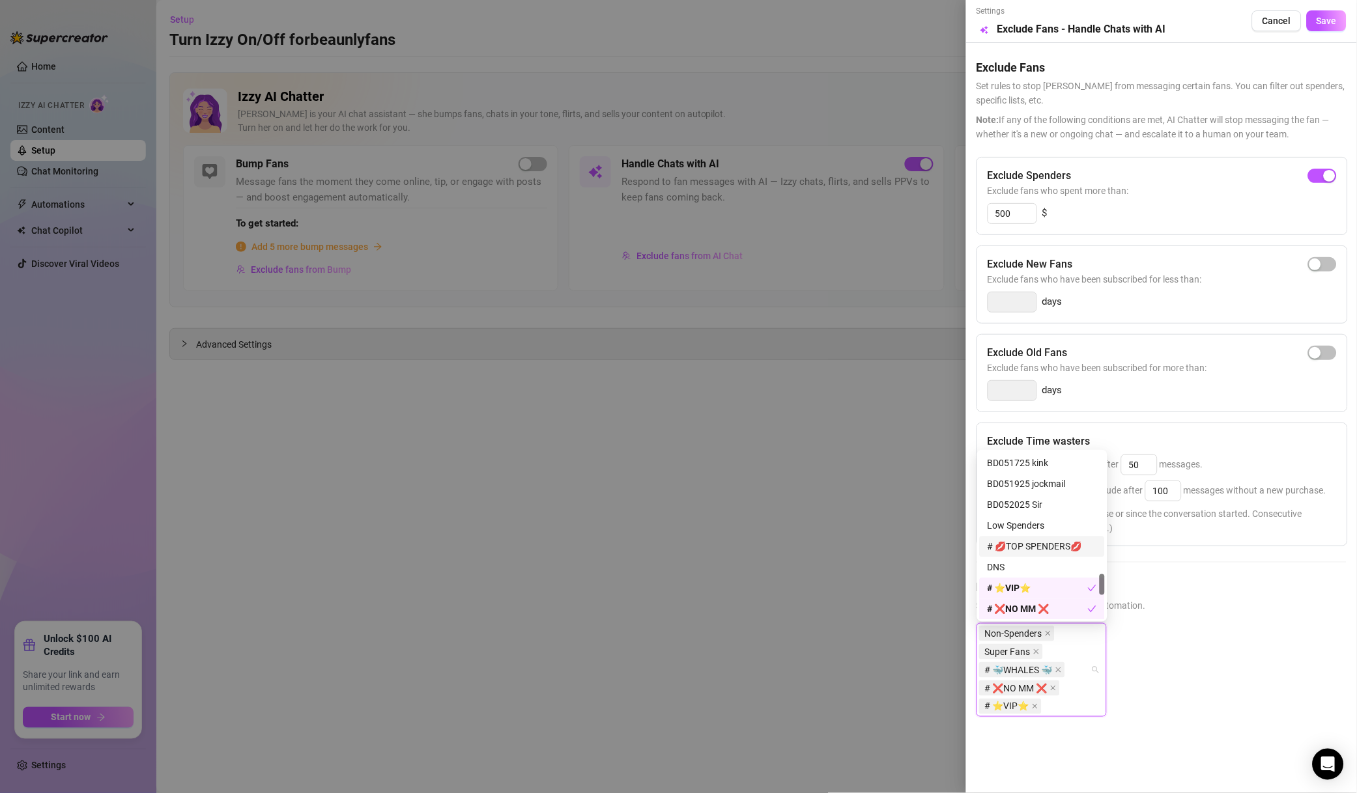
click at [1060, 550] on div "# 💋TOP SPENDERS💋" at bounding box center [1041, 547] width 109 height 14
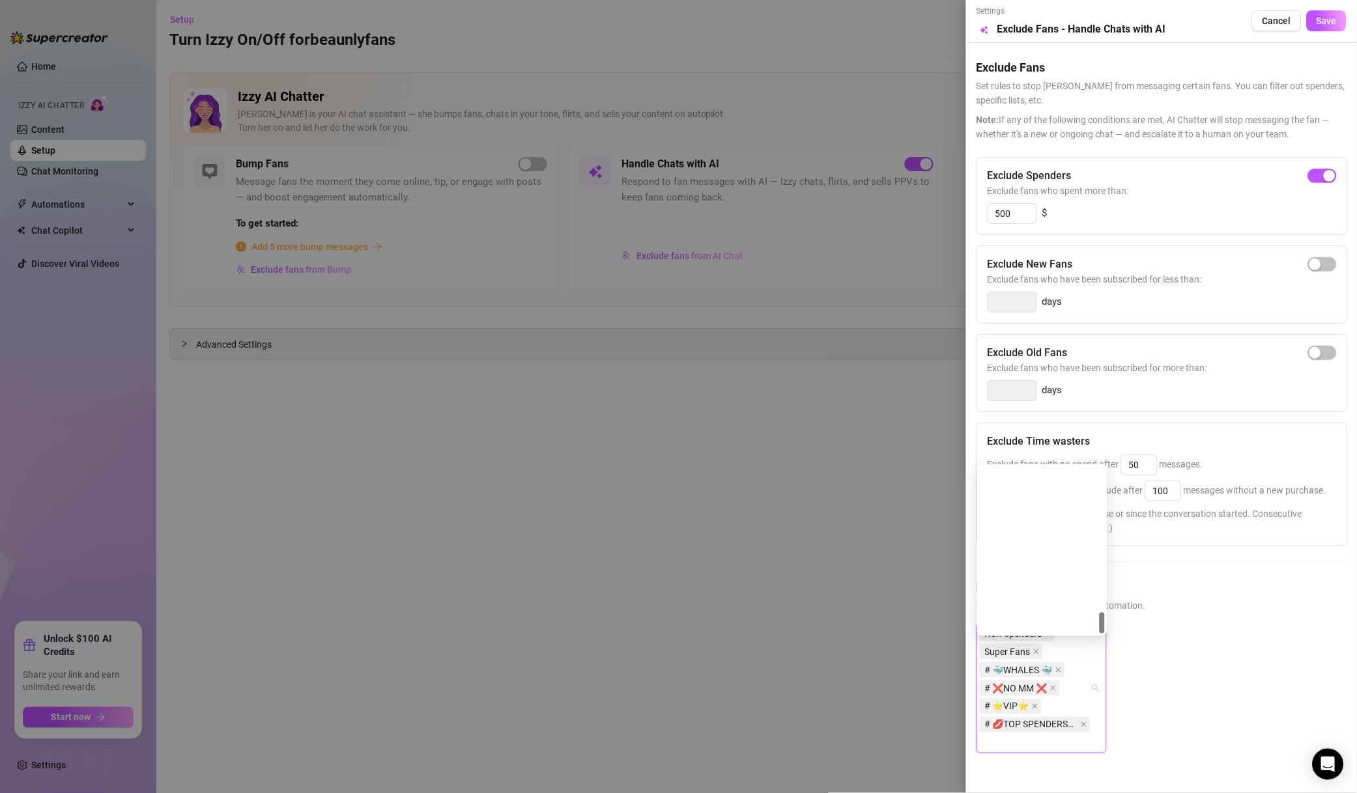
scroll to position [1146, 0]
click at [1033, 551] on div "Renew Off" at bounding box center [1041, 561] width 125 height 21
click at [1037, 545] on div "Muted" at bounding box center [1041, 540] width 109 height 14
click at [1040, 572] on div "Renew On" at bounding box center [1041, 582] width 125 height 21
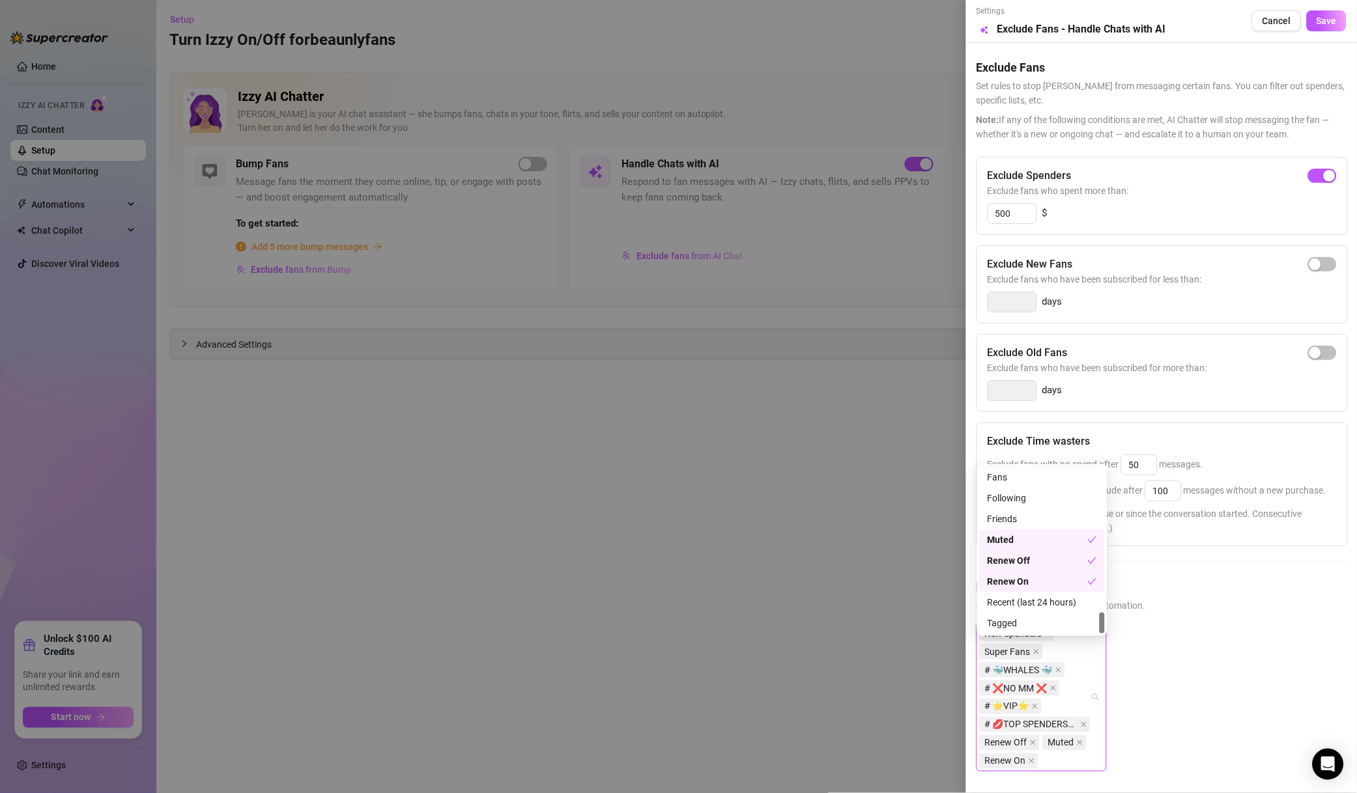
click at [1045, 565] on div "Renew Off" at bounding box center [1037, 561] width 100 height 14
click at [1049, 576] on div "Renew On" at bounding box center [1037, 582] width 100 height 14
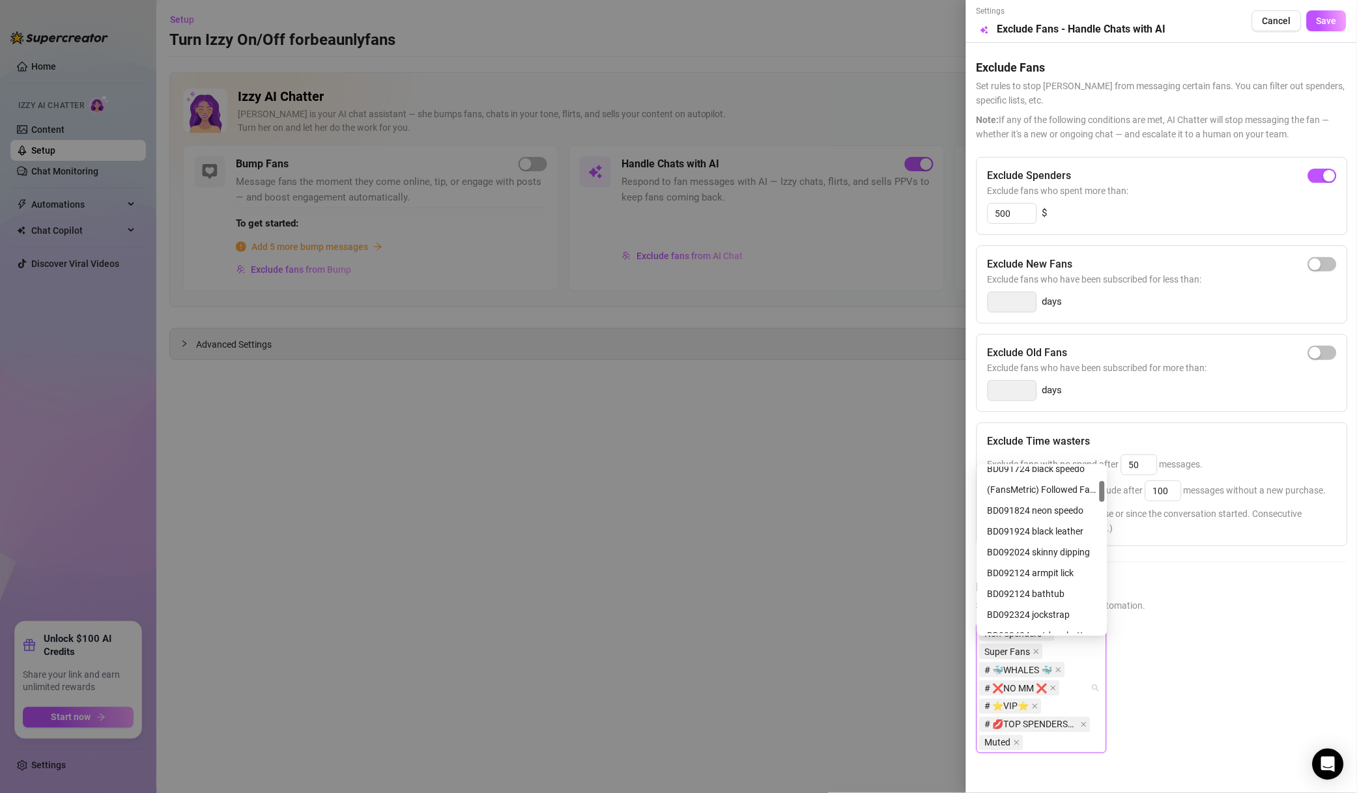
scroll to position [0, 0]
click at [1319, 31] on button "Save" at bounding box center [1326, 20] width 40 height 21
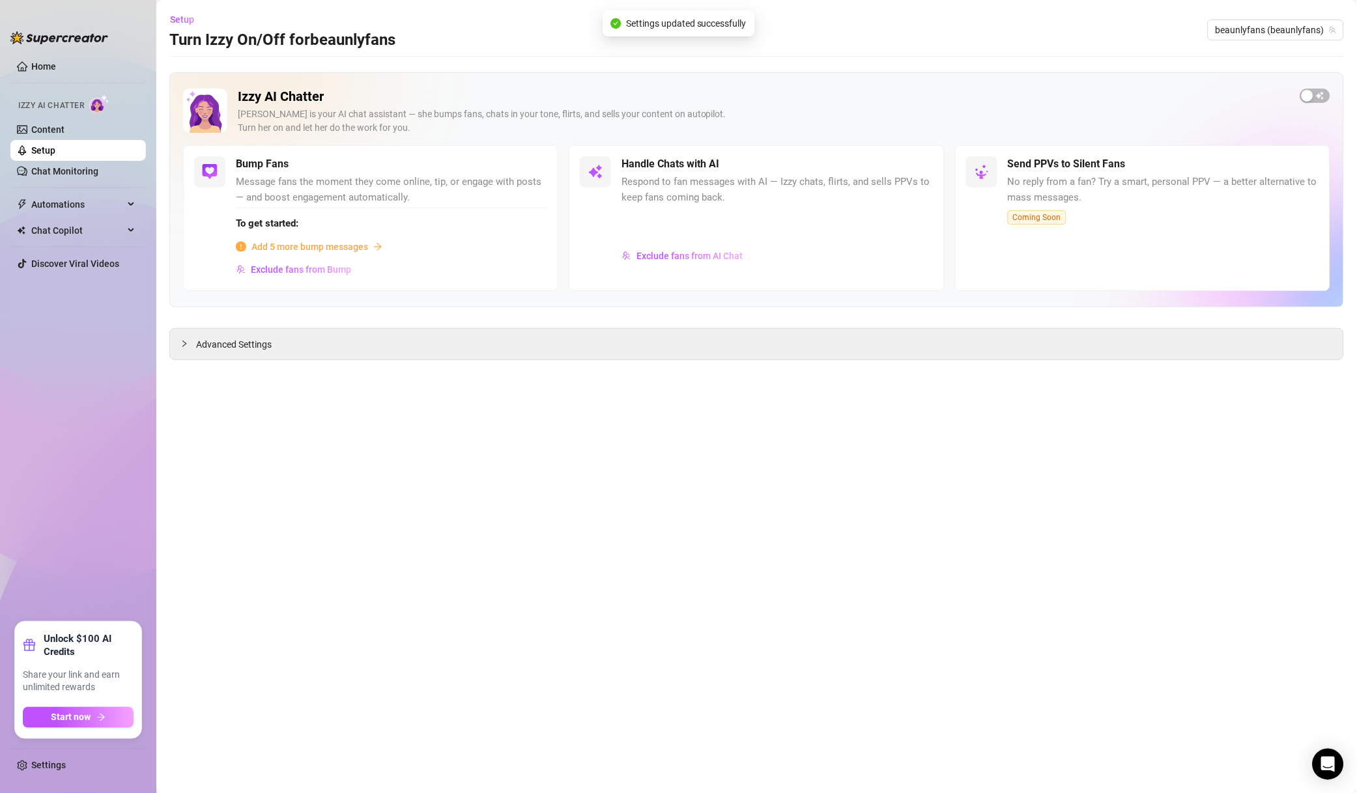
click at [294, 270] on span "Exclude fans from Bump" at bounding box center [301, 269] width 100 height 10
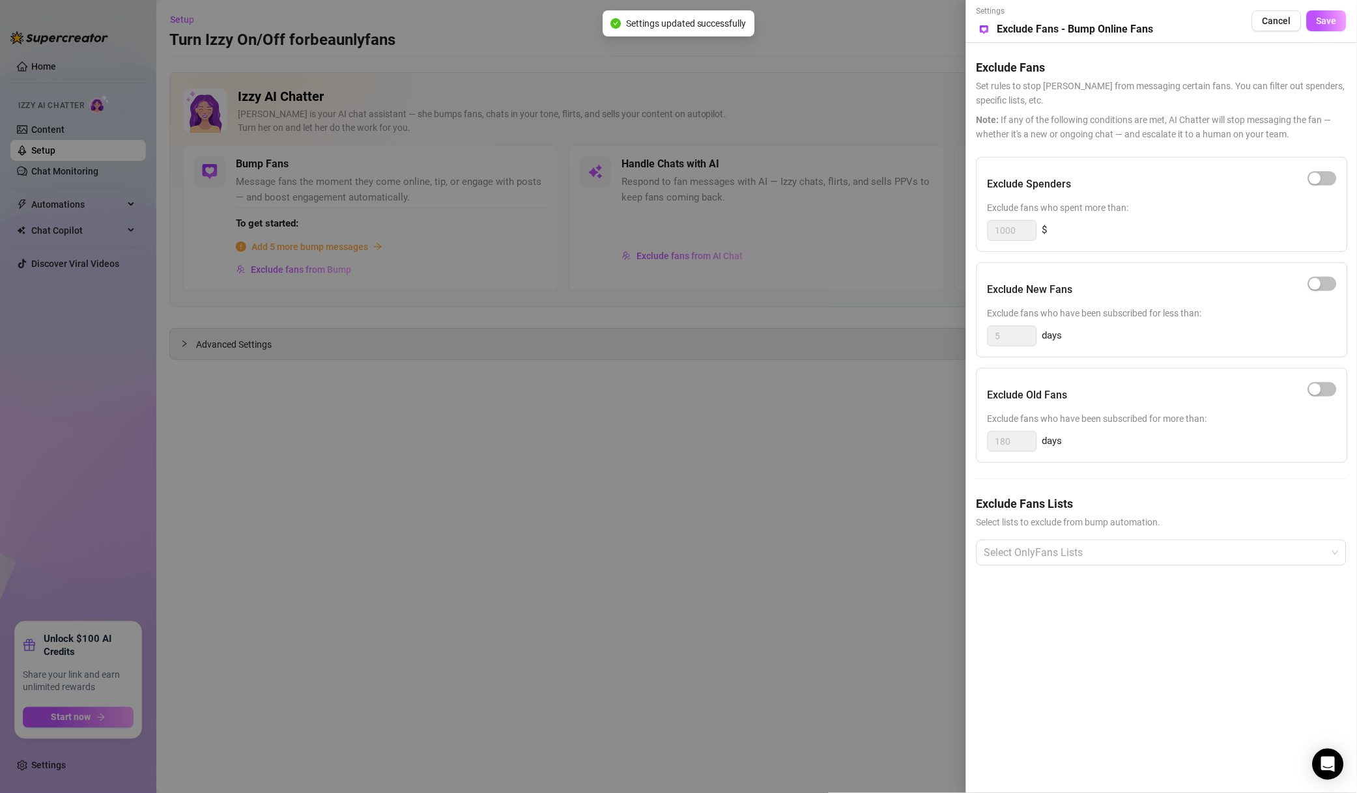
click at [1311, 176] on div "button" at bounding box center [1315, 179] width 12 height 12
drag, startPoint x: 1015, startPoint y: 234, endPoint x: 938, endPoint y: 234, distance: 77.5
click at [938, 234] on div "Settings Preview Exclude Fans - Bump Online Fans Cancel Save Exclude Fans Set r…" at bounding box center [678, 396] width 1357 height 793
click at [1039, 554] on div at bounding box center [1154, 552] width 351 height 23
type input "500"
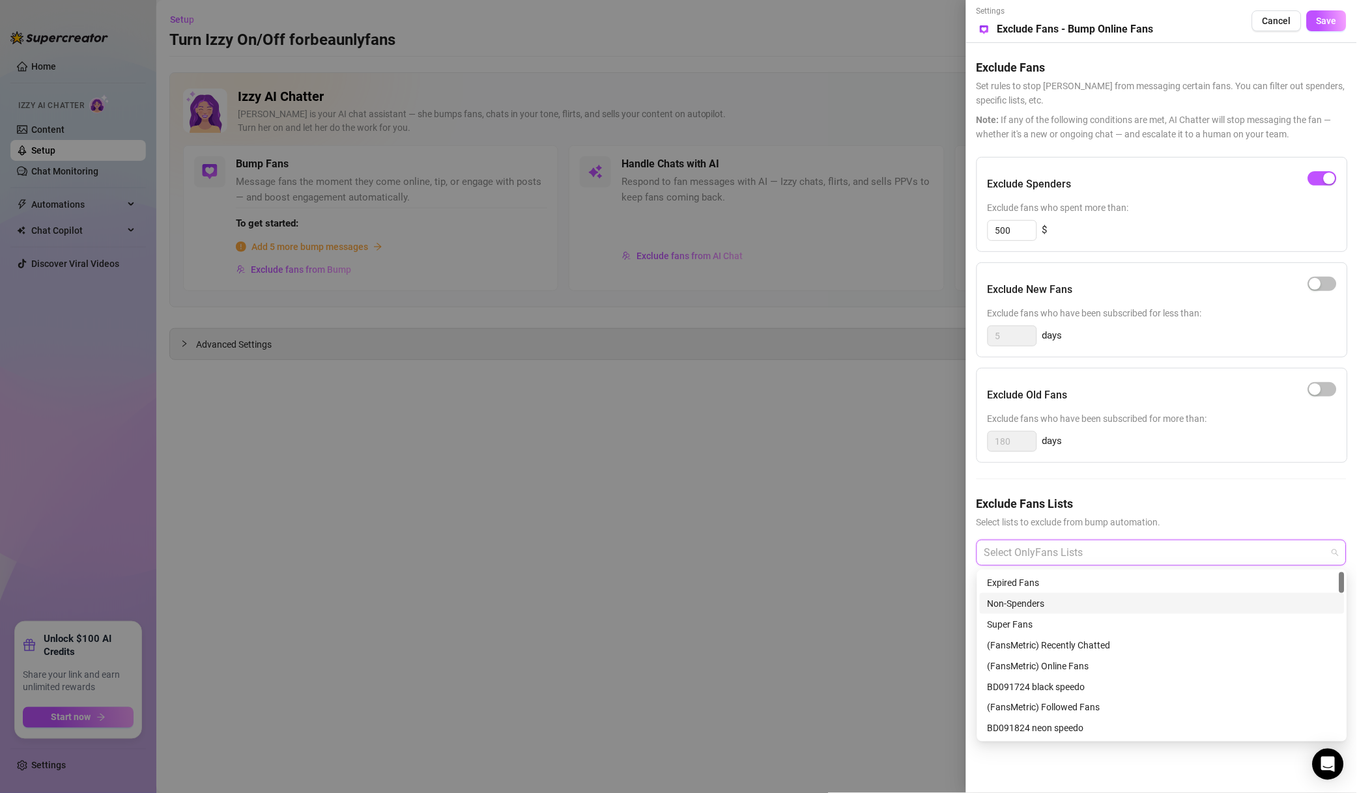
click at [1064, 608] on div "Non-Spenders" at bounding box center [1161, 604] width 349 height 14
click at [1063, 621] on div "Super Fans" at bounding box center [1161, 624] width 349 height 14
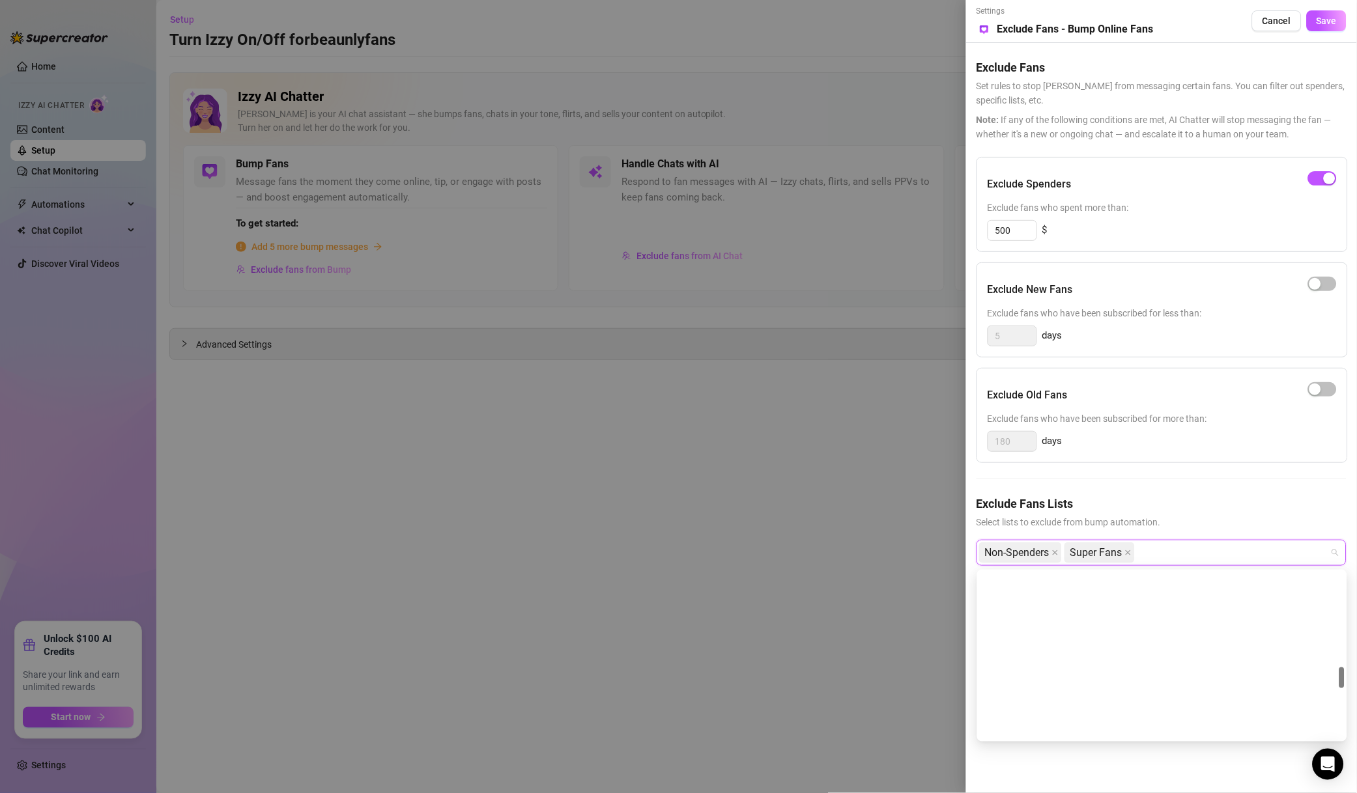
scroll to position [749, 0]
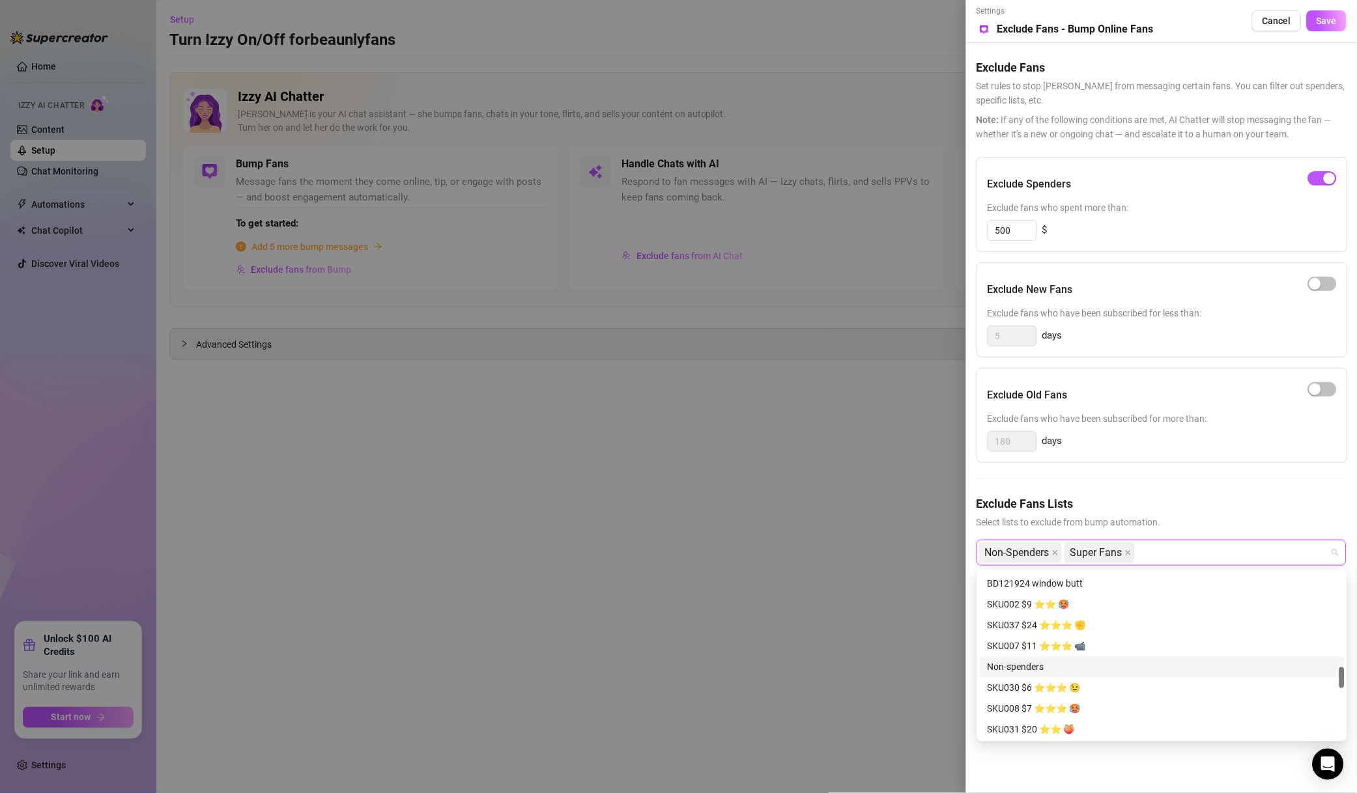
click at [1039, 660] on div "Non-spenders" at bounding box center [1161, 667] width 349 height 14
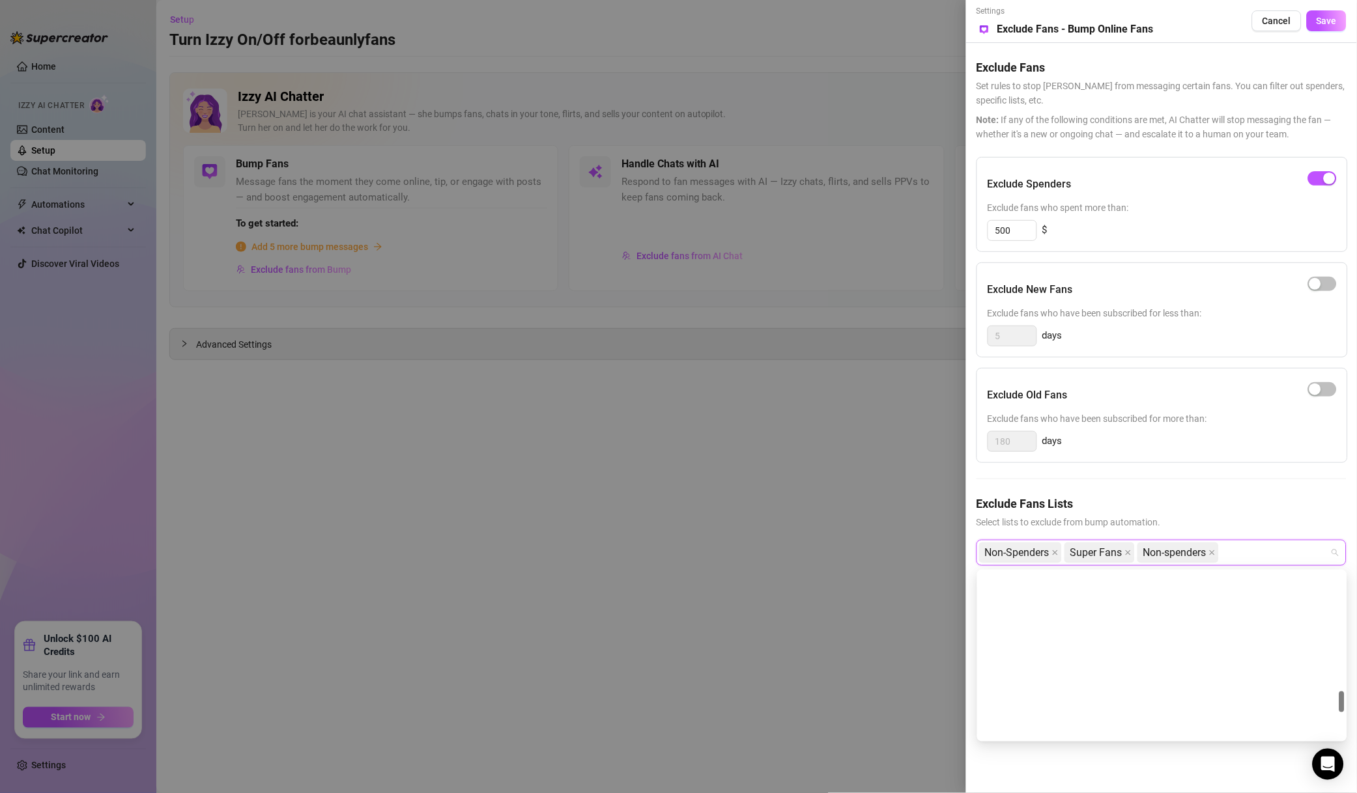
scroll to position [936, 0]
click at [1047, 695] on div "# 💋TOP SPENDERS💋" at bounding box center [1161, 688] width 365 height 21
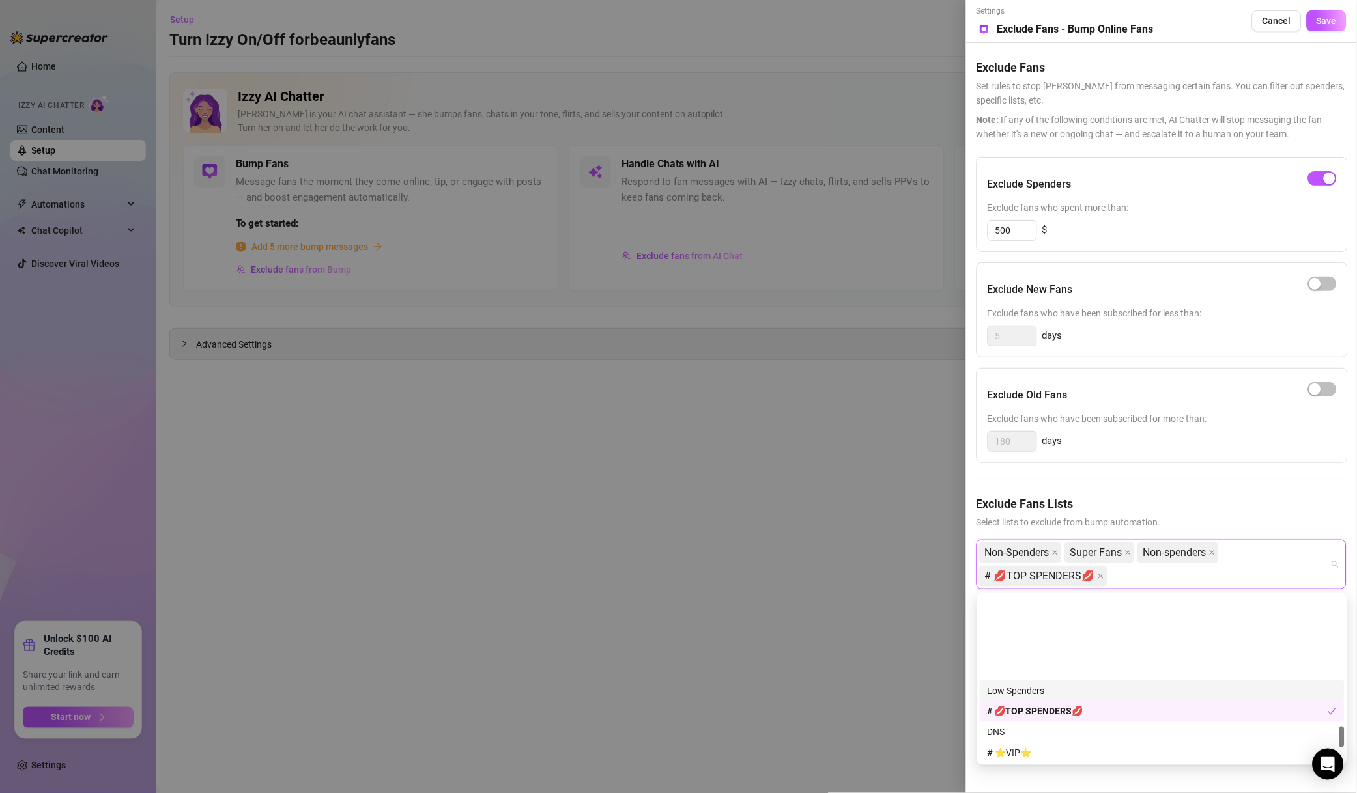
scroll to position [1030, 0]
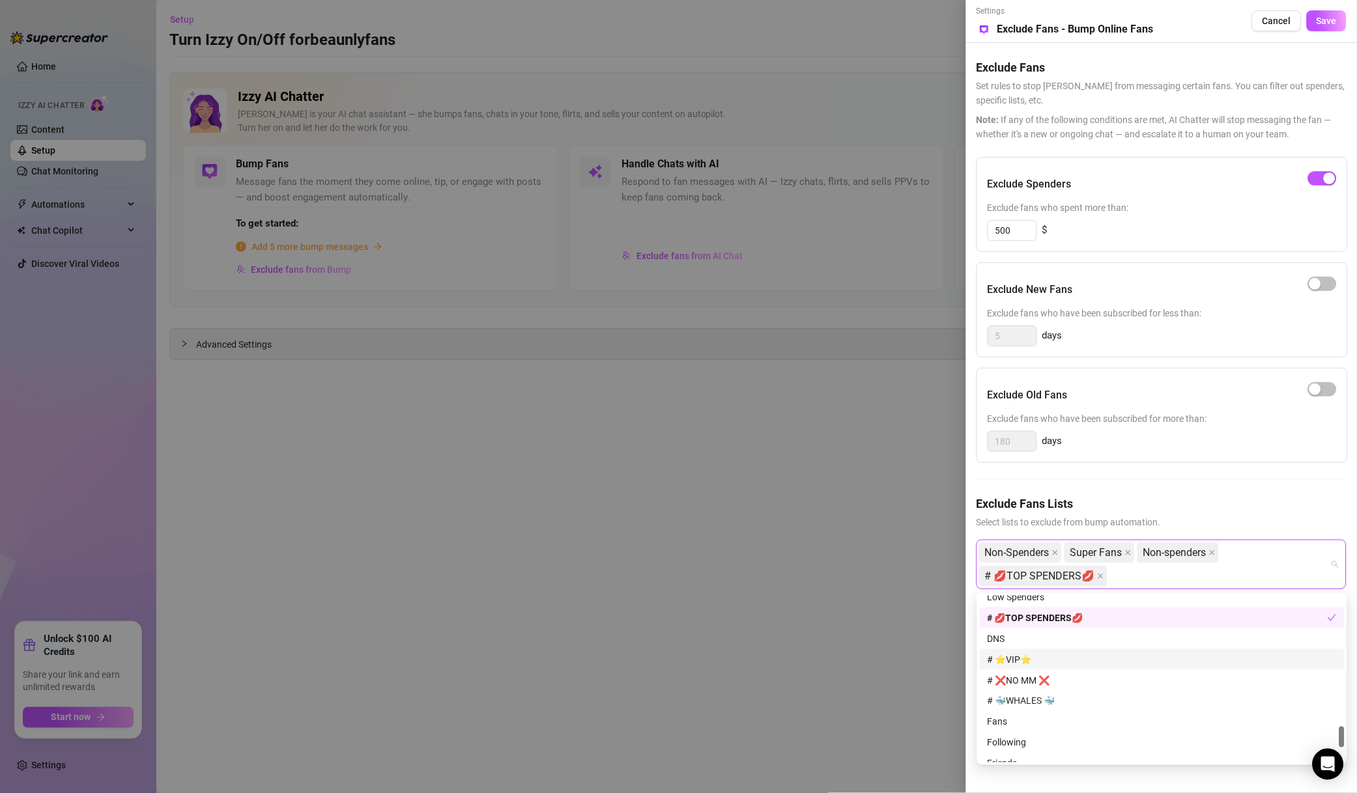
click at [1036, 634] on div "DNS" at bounding box center [1161, 639] width 349 height 14
drag, startPoint x: 1041, startPoint y: 660, endPoint x: 1043, endPoint y: 670, distance: 10.6
click at [1041, 660] on div "# ⭐️VIP⭐️" at bounding box center [1161, 660] width 349 height 14
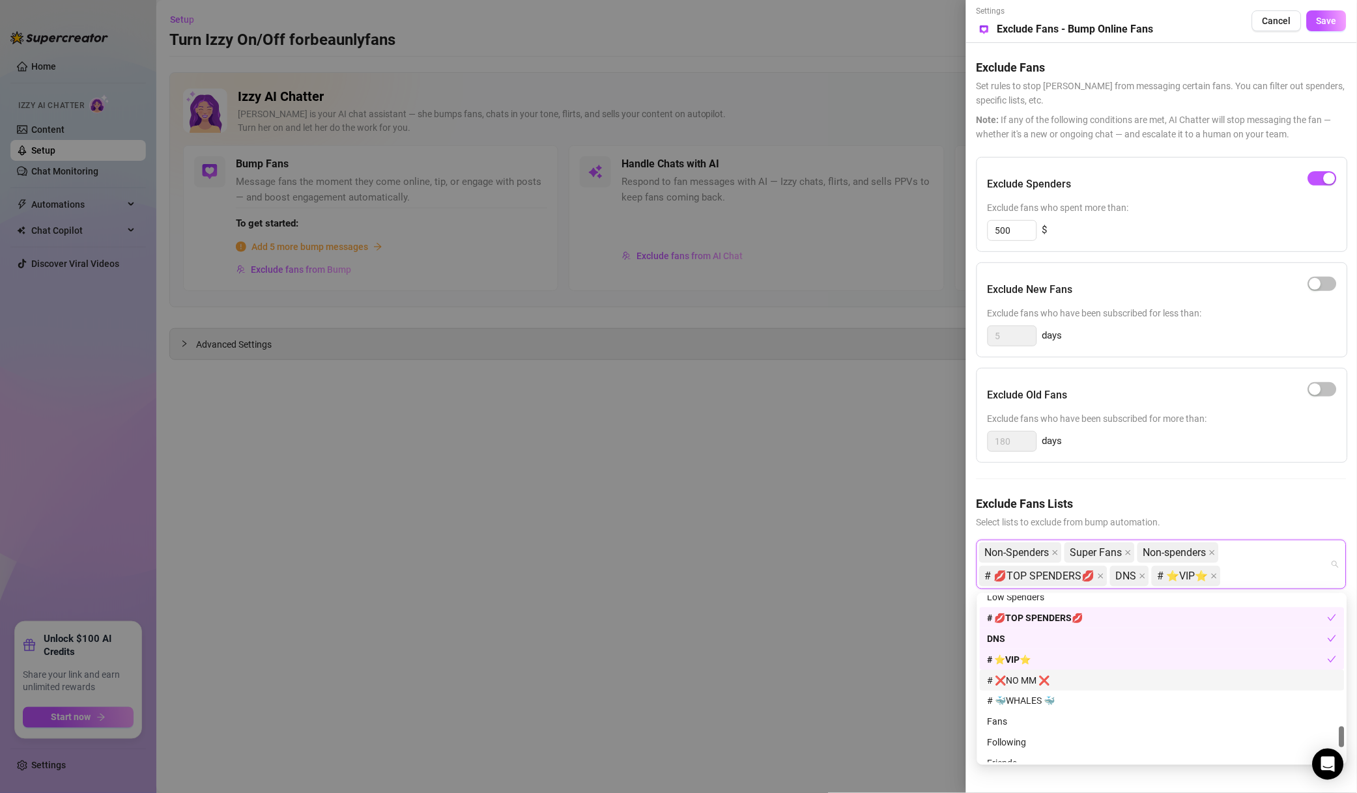
click at [1044, 682] on div "# ❌NO MM ❌" at bounding box center [1161, 680] width 349 height 14
drag, startPoint x: 1045, startPoint y: 692, endPoint x: 1045, endPoint y: 700, distance: 7.8
click at [1045, 692] on div "# 🐳WHALES 🐳" at bounding box center [1161, 701] width 365 height 21
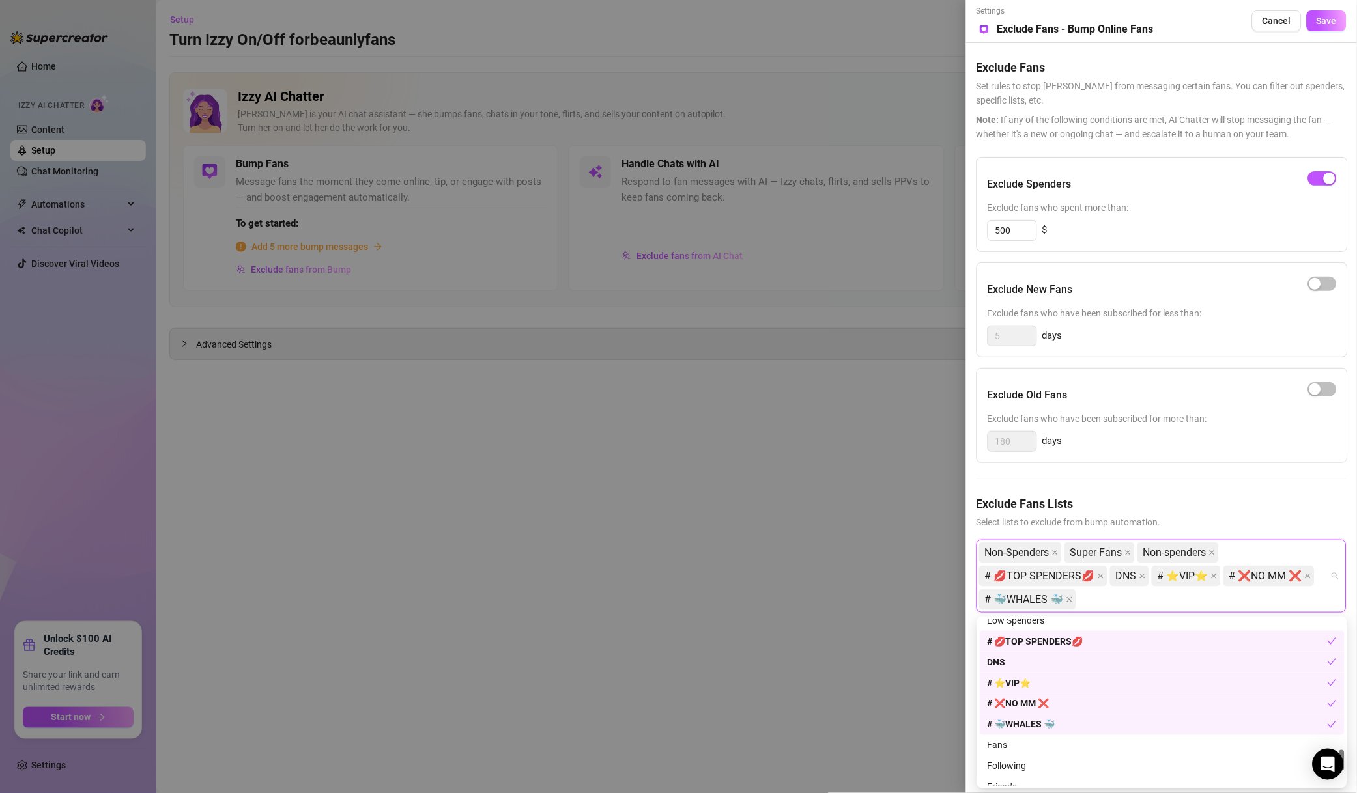
scroll to position [1146, 0]
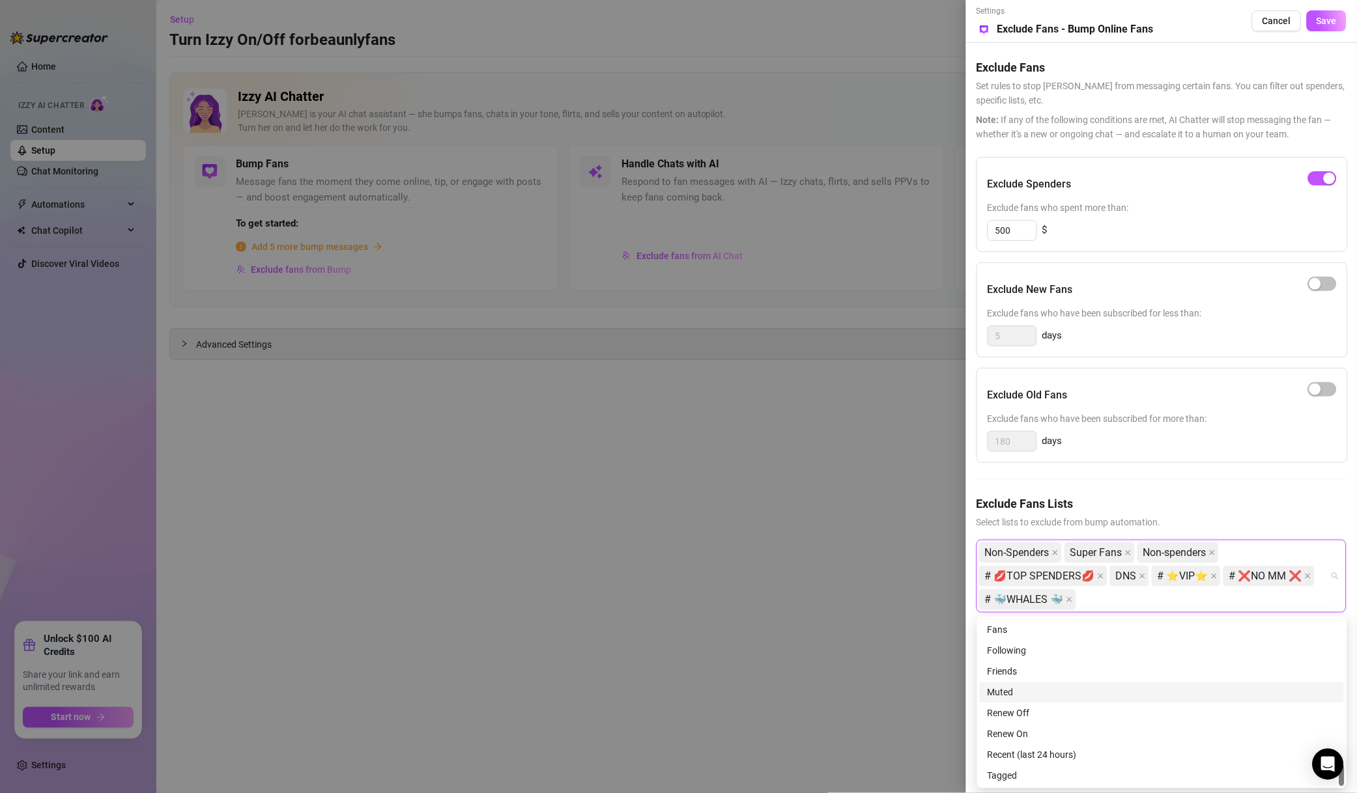
click at [1041, 692] on div "Muted" at bounding box center [1161, 693] width 349 height 14
click at [1334, 26] on span "Save" at bounding box center [1326, 21] width 20 height 10
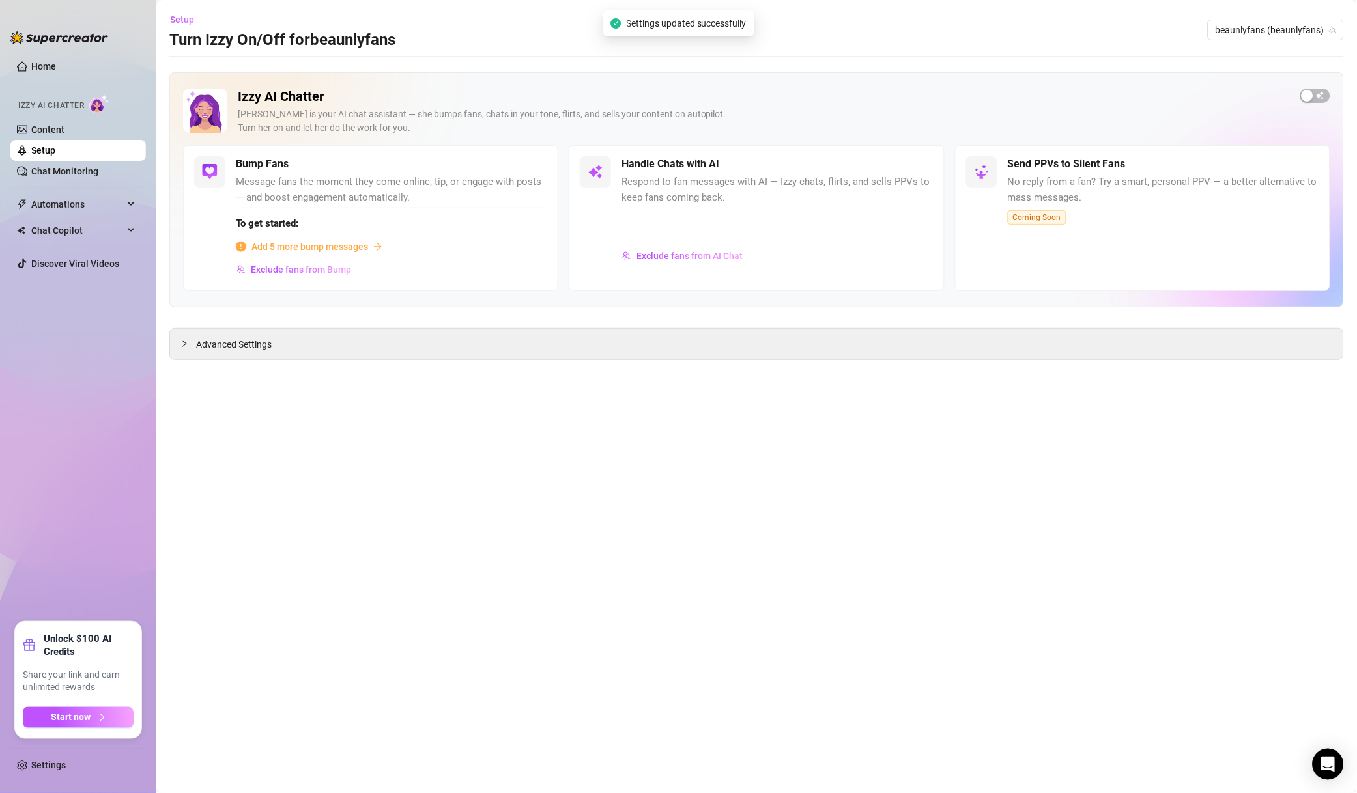
click at [735, 256] on span "Exclude fans from AI Chat" at bounding box center [689, 256] width 106 height 10
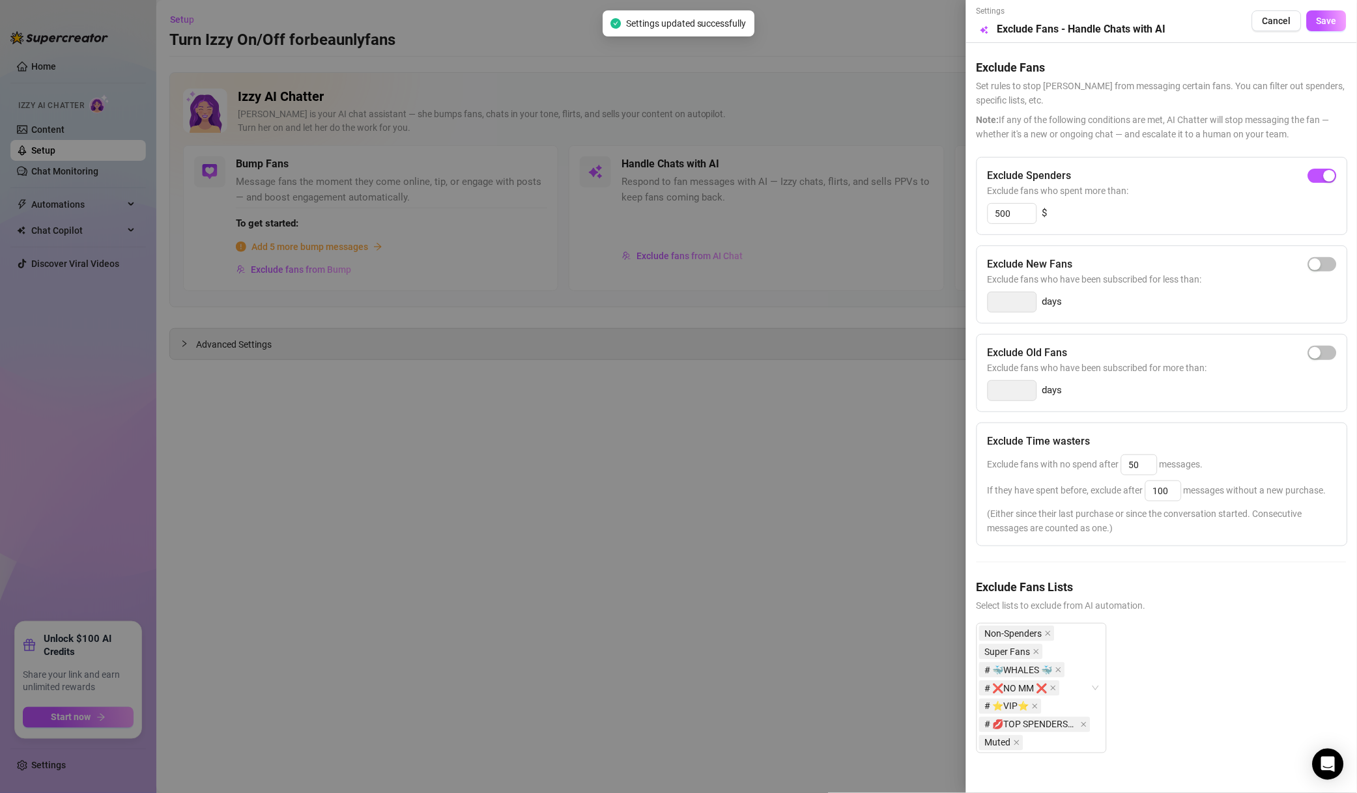
click at [1075, 677] on div "Non-Spenders Super Fans # 🐳WHALES 🐳 # ❌NO MM ❌ # ⭐️VIP⭐️ # 💋TOP SPENDERS💋 Muted" at bounding box center [1034, 689] width 111 height 128
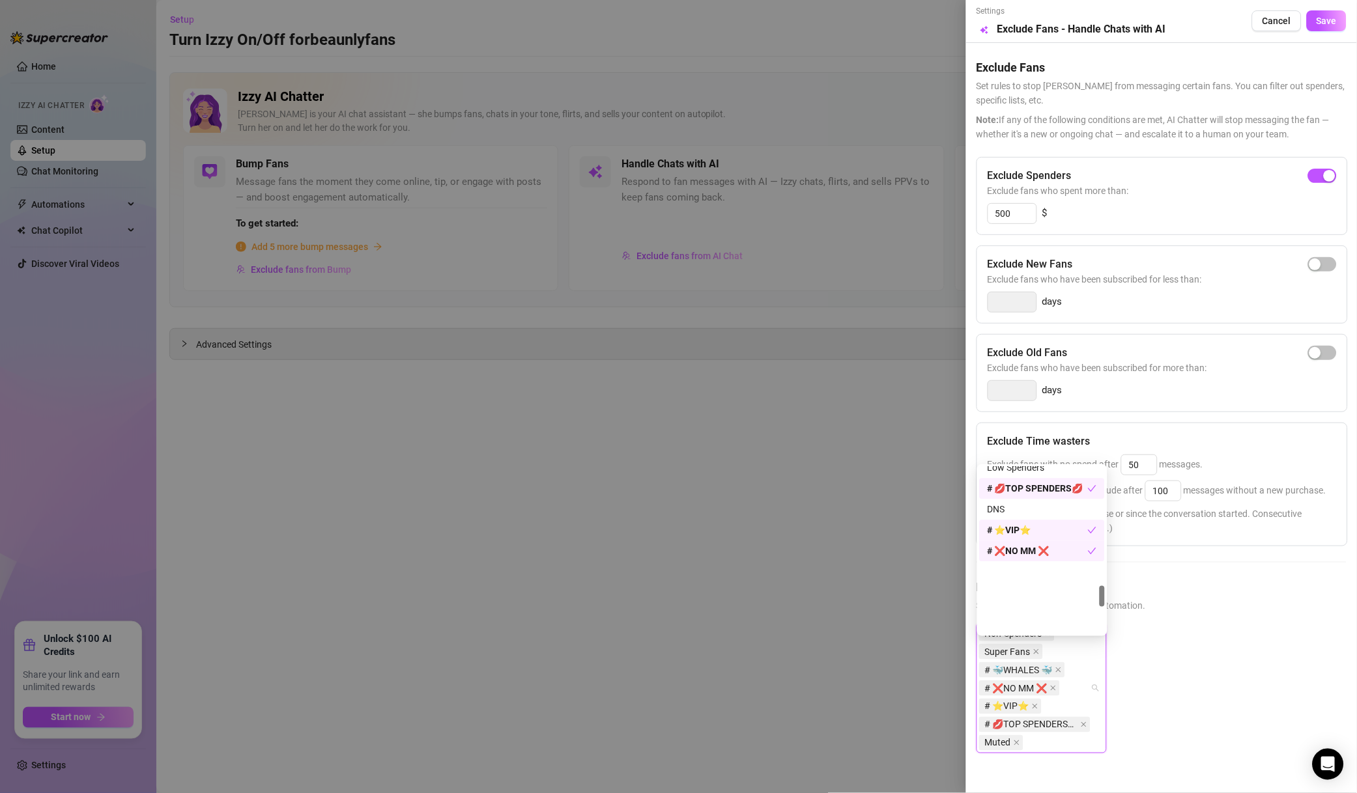
scroll to position [936, 0]
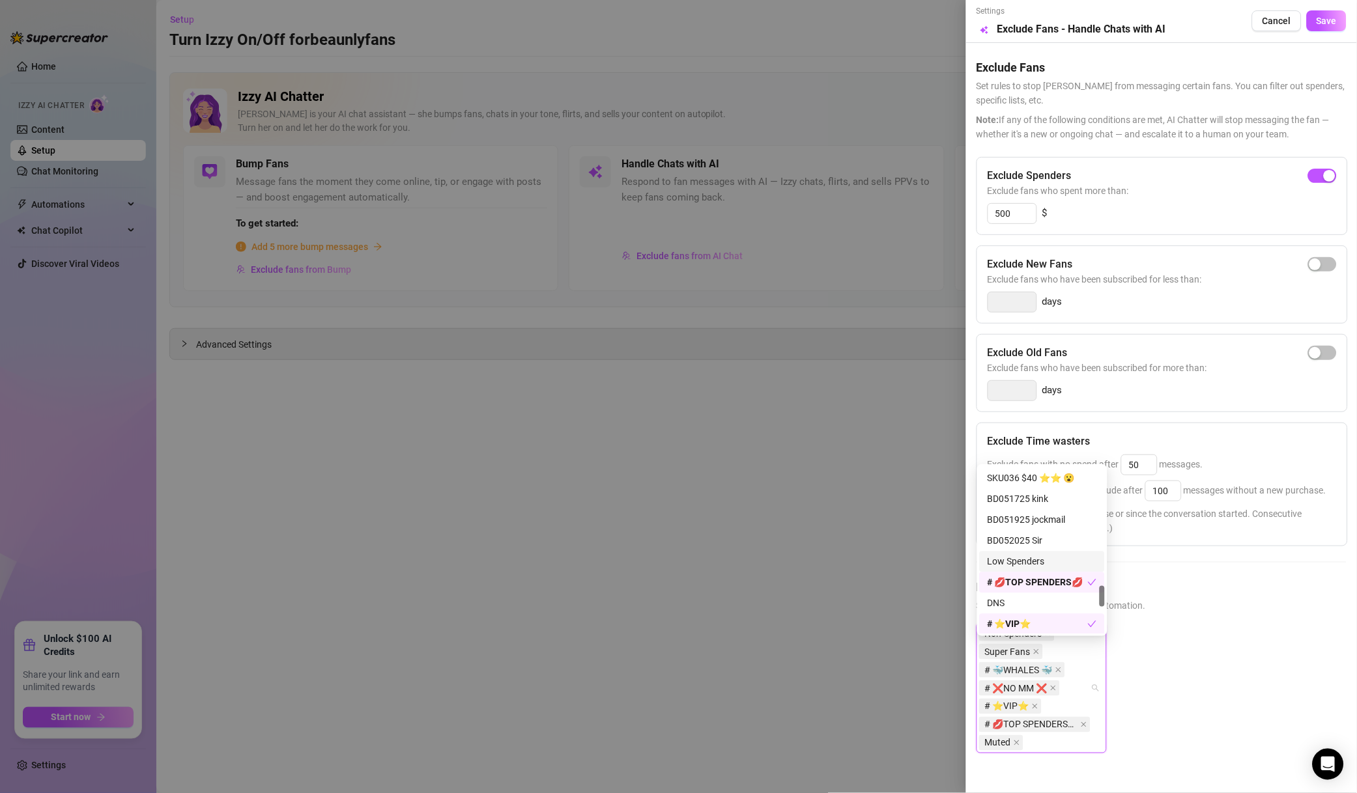
click at [1034, 559] on div "Low Spenders" at bounding box center [1041, 562] width 109 height 14
click at [1028, 604] on div "DNS" at bounding box center [1041, 604] width 109 height 14
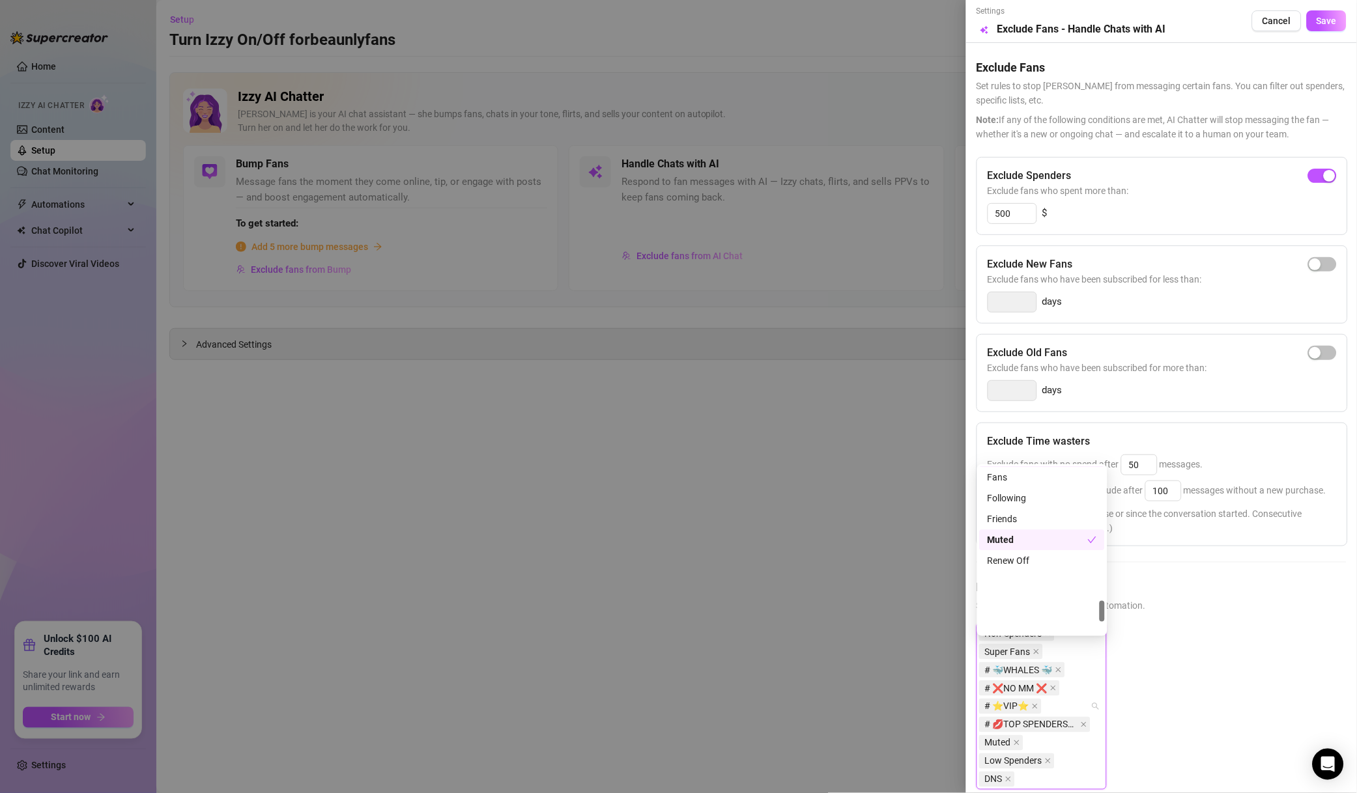
scroll to position [864, 0]
click at [1316, 22] on span "Save" at bounding box center [1326, 21] width 20 height 10
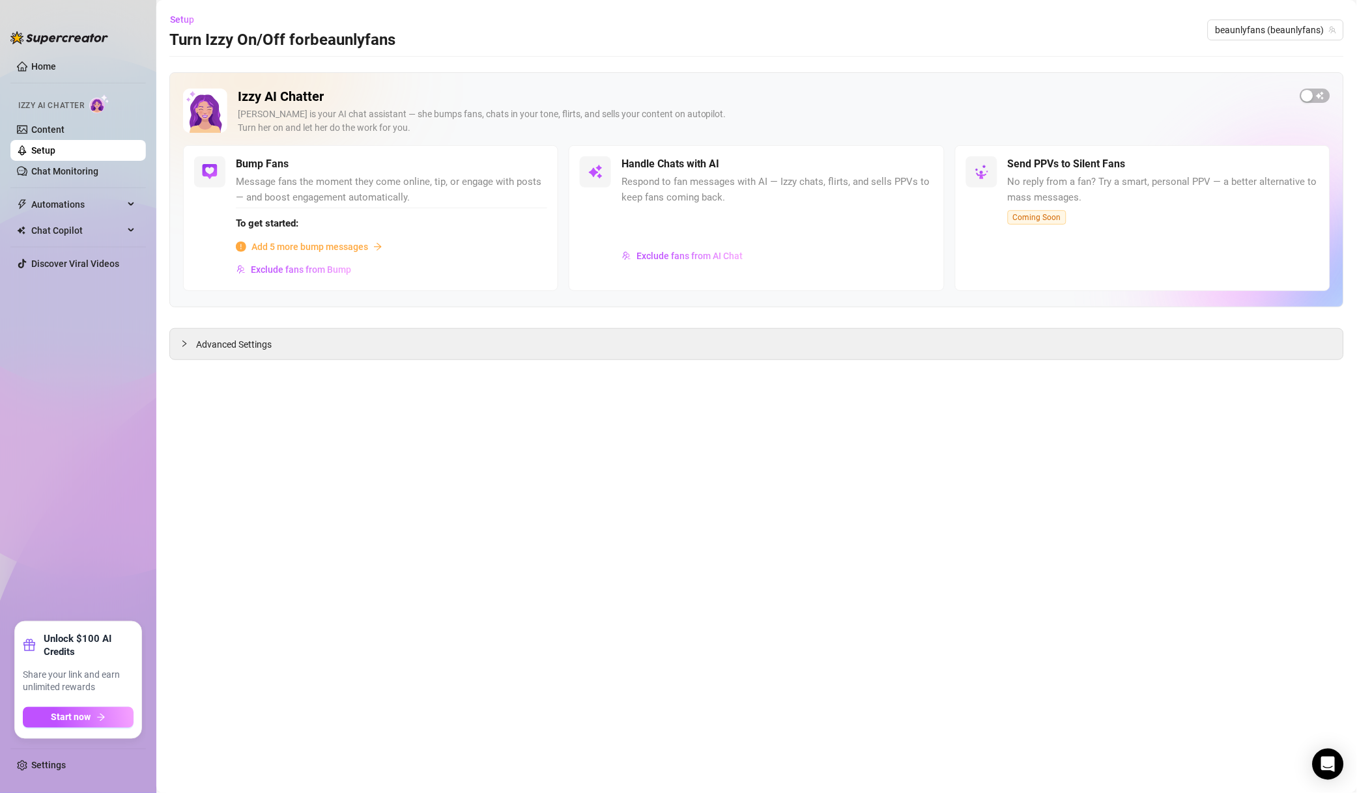
click at [1296, 36] on span "beaunlyfans (beaunlyfans)" at bounding box center [1275, 30] width 120 height 20
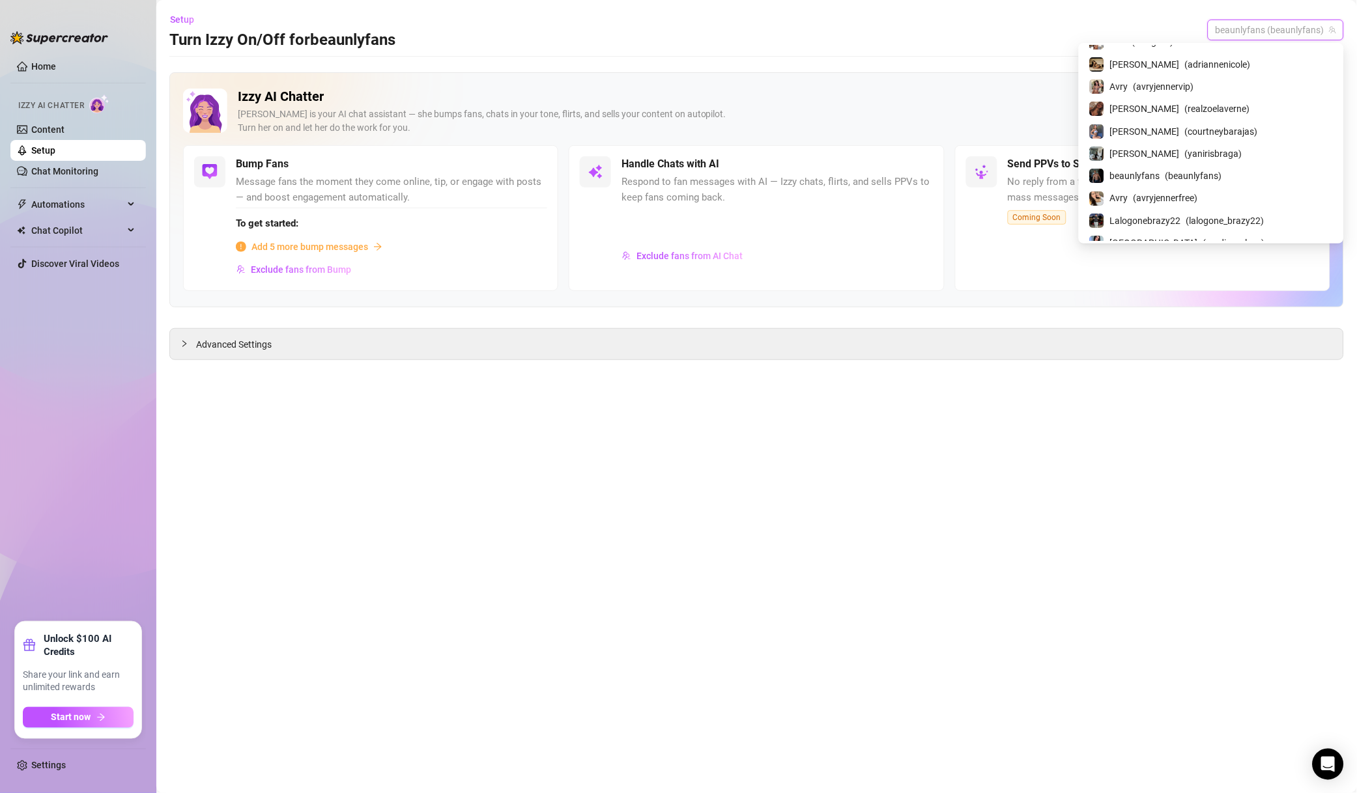
scroll to position [1404, 0]
click at [1198, 111] on span "( avryjennerfree )" at bounding box center [1165, 104] width 64 height 14
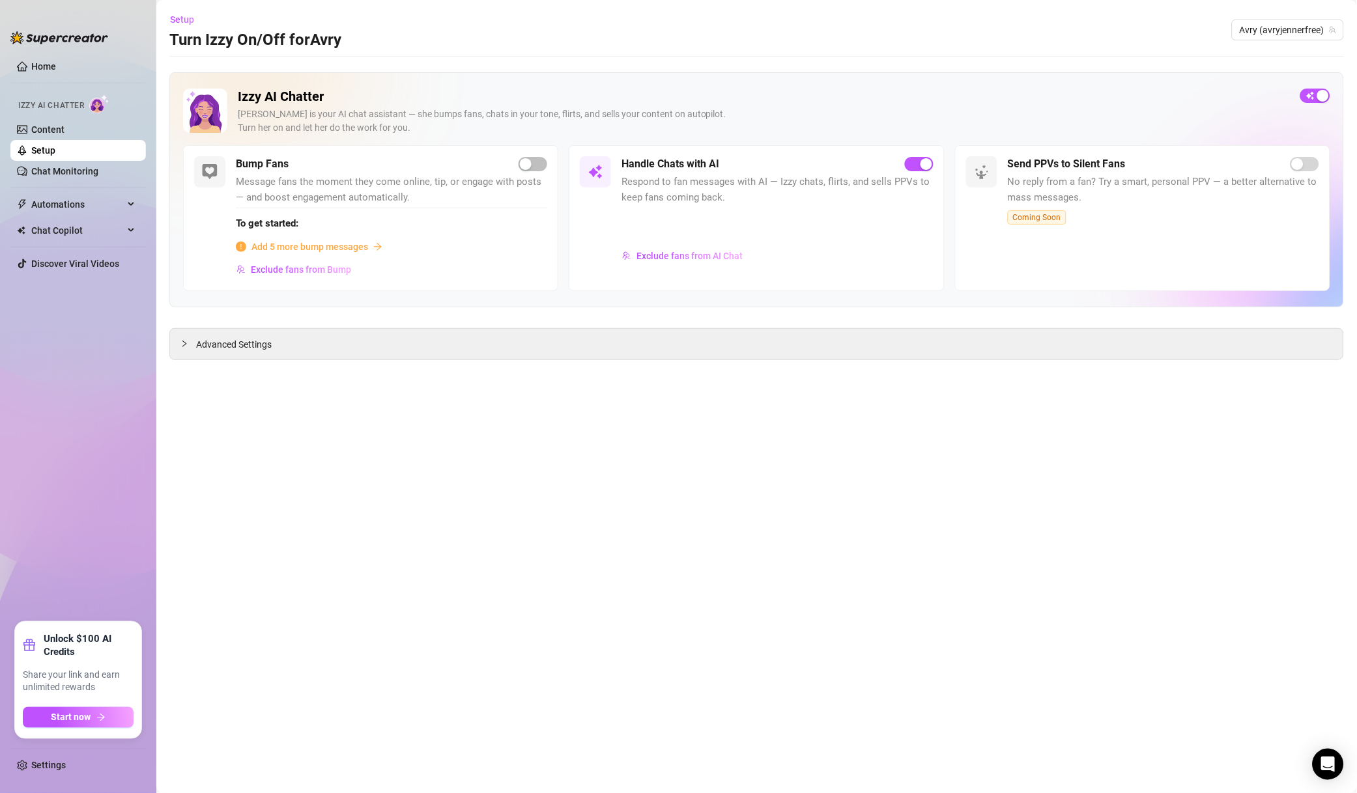
click
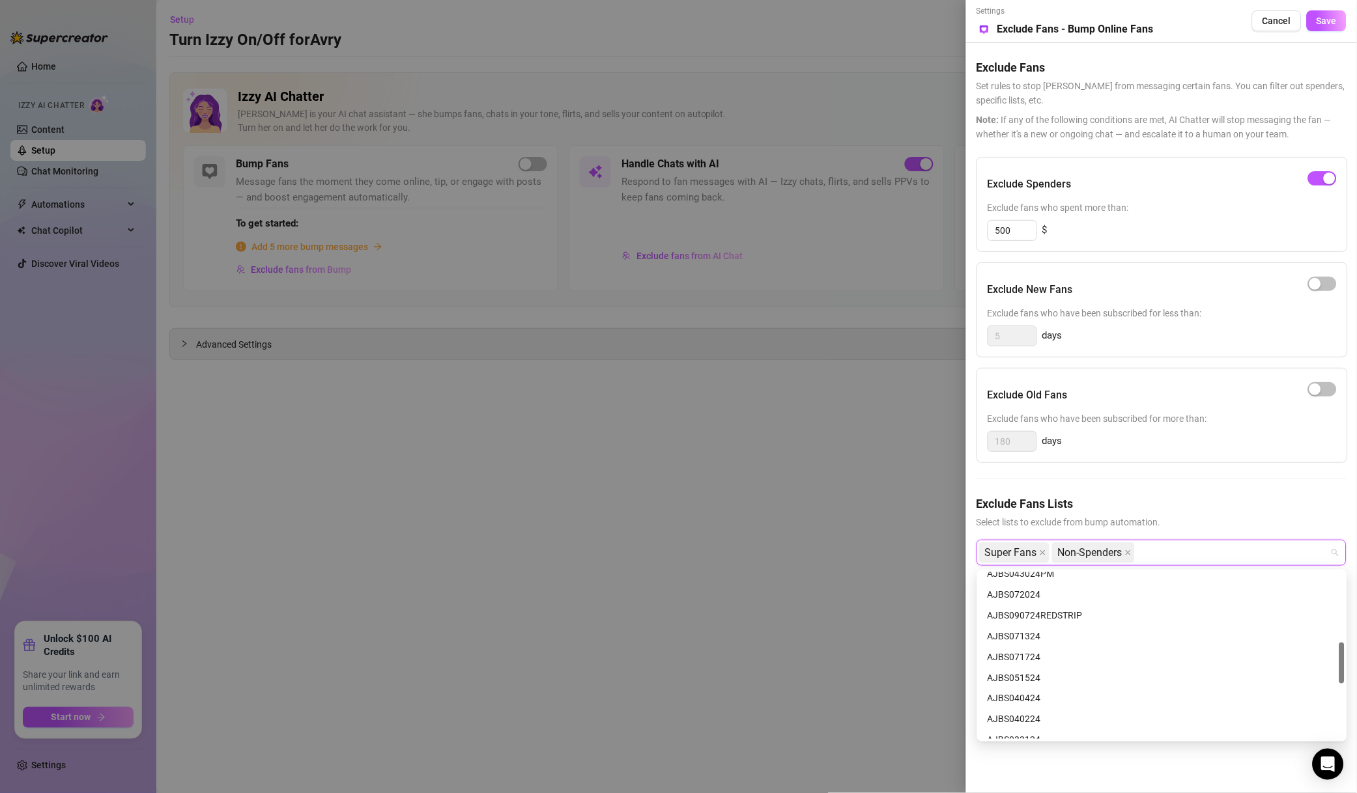
scroll to position [500, 0]
click at [1021, 690] on div "Muted" at bounding box center [1161, 688] width 349 height 14
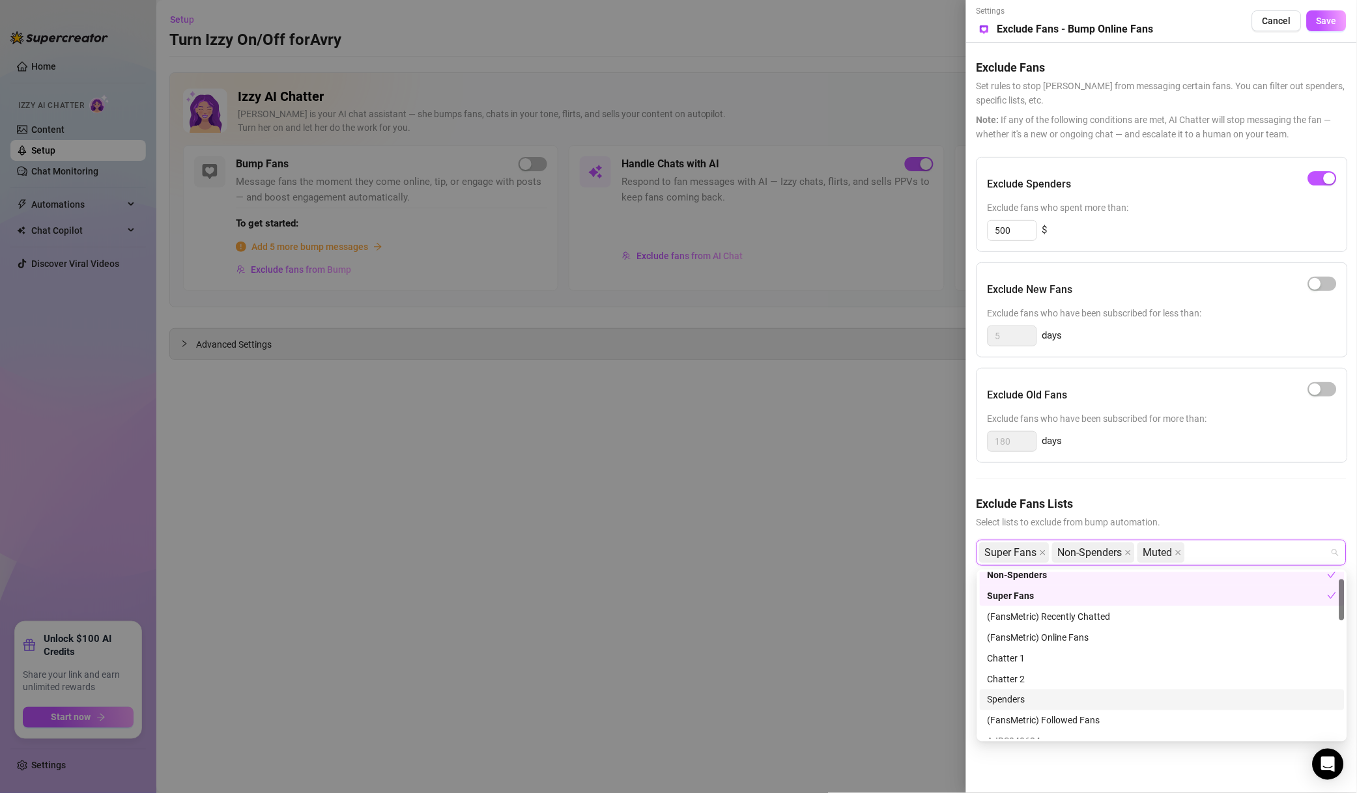
click at [1059, 702] on div "Spenders" at bounding box center [1161, 700] width 349 height 14
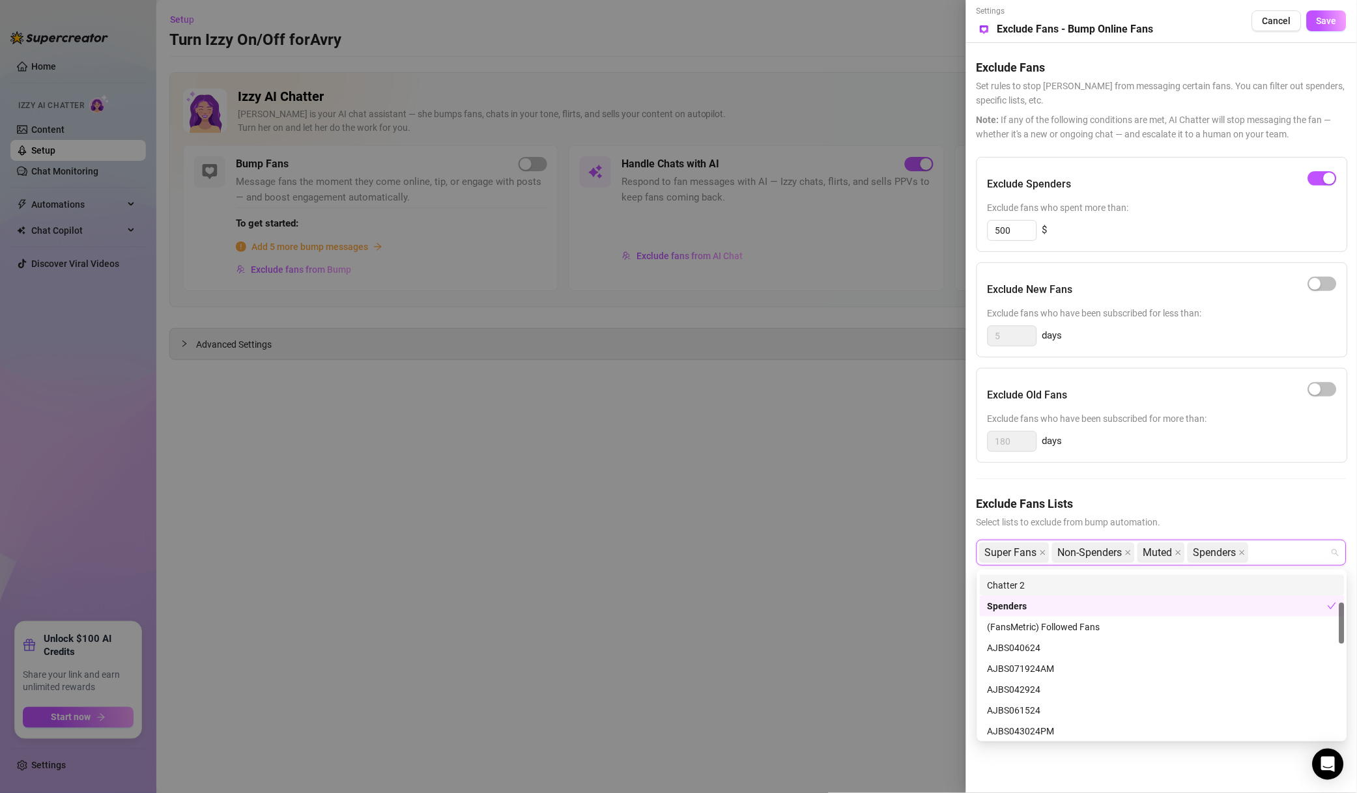
scroll to position [0, 0]
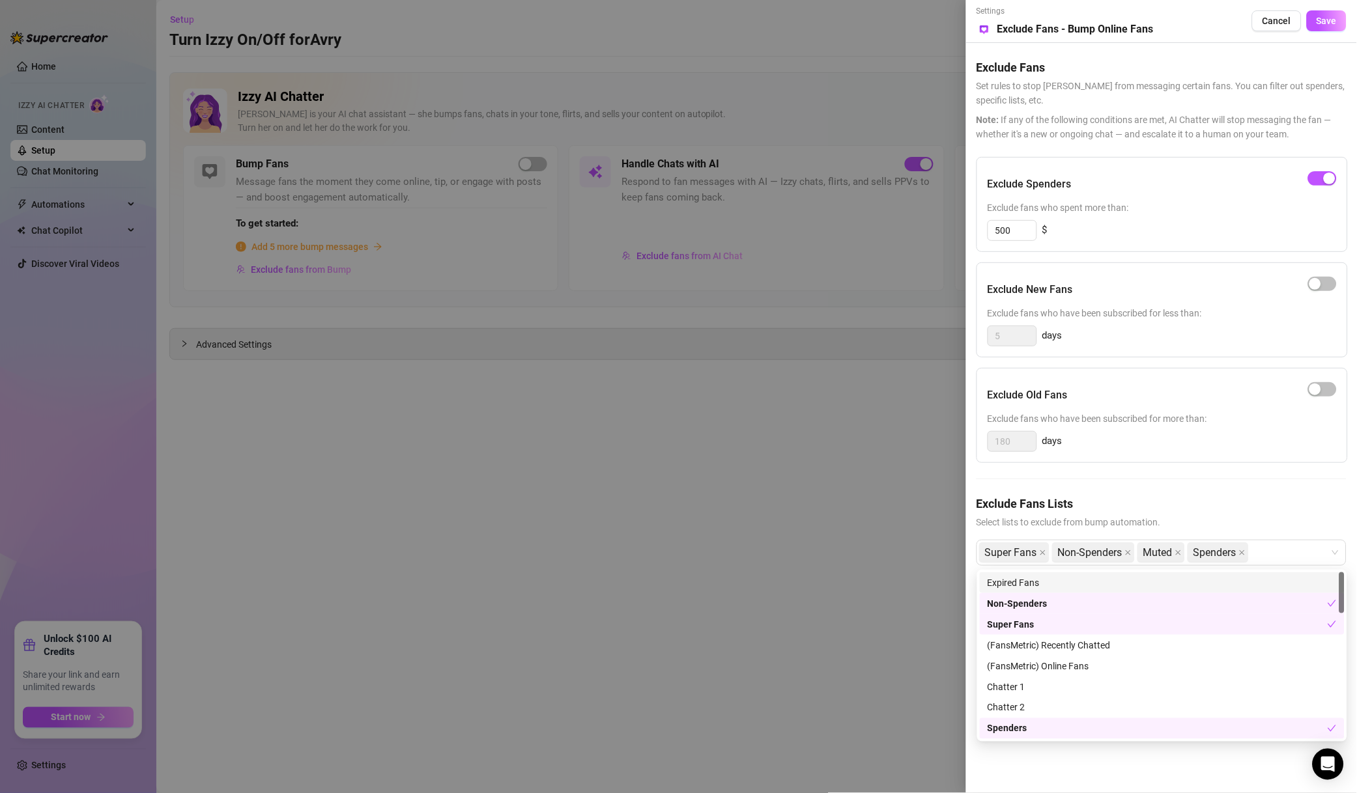
click at [1328, 26] on span "Save" at bounding box center [1326, 21] width 20 height 10
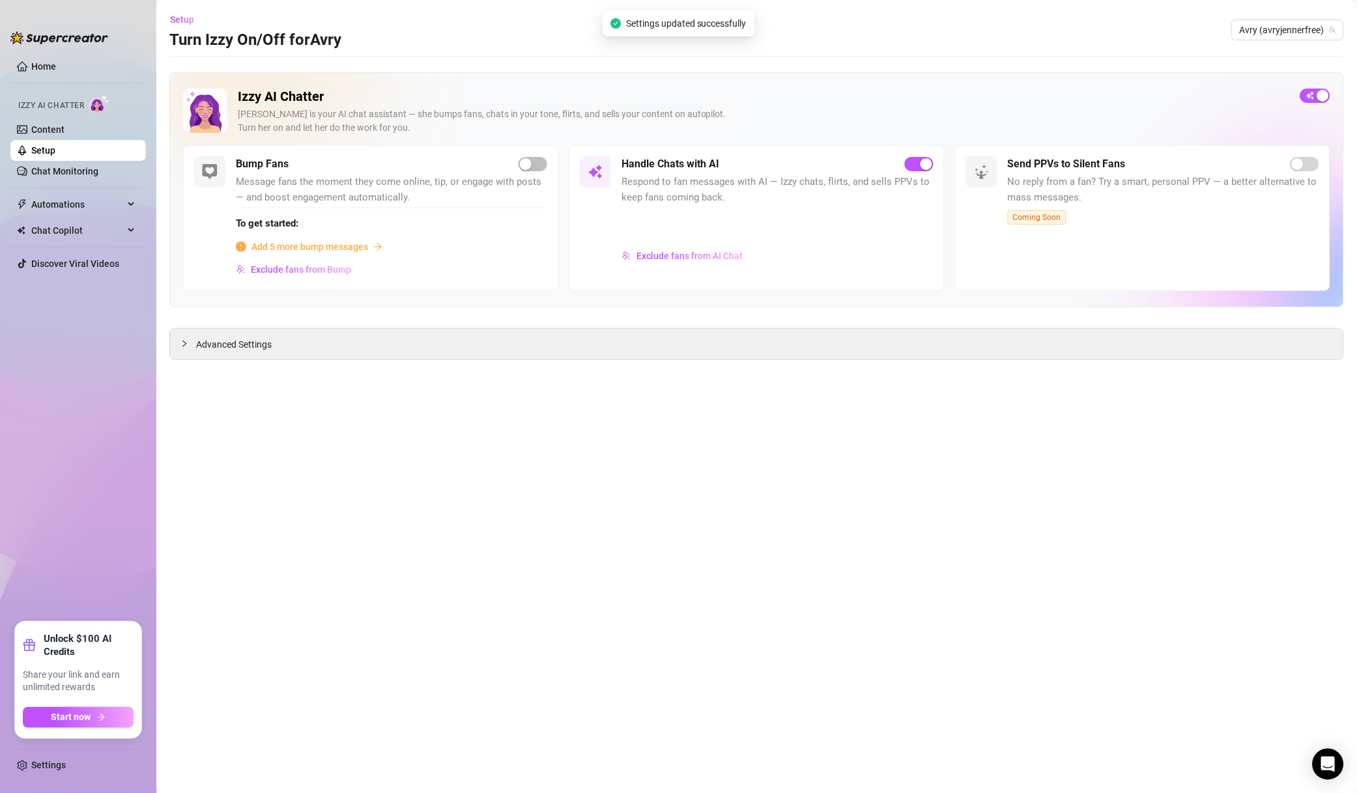
click at [711, 253] on span "Exclude fans from AI Chat" at bounding box center [689, 256] width 106 height 10
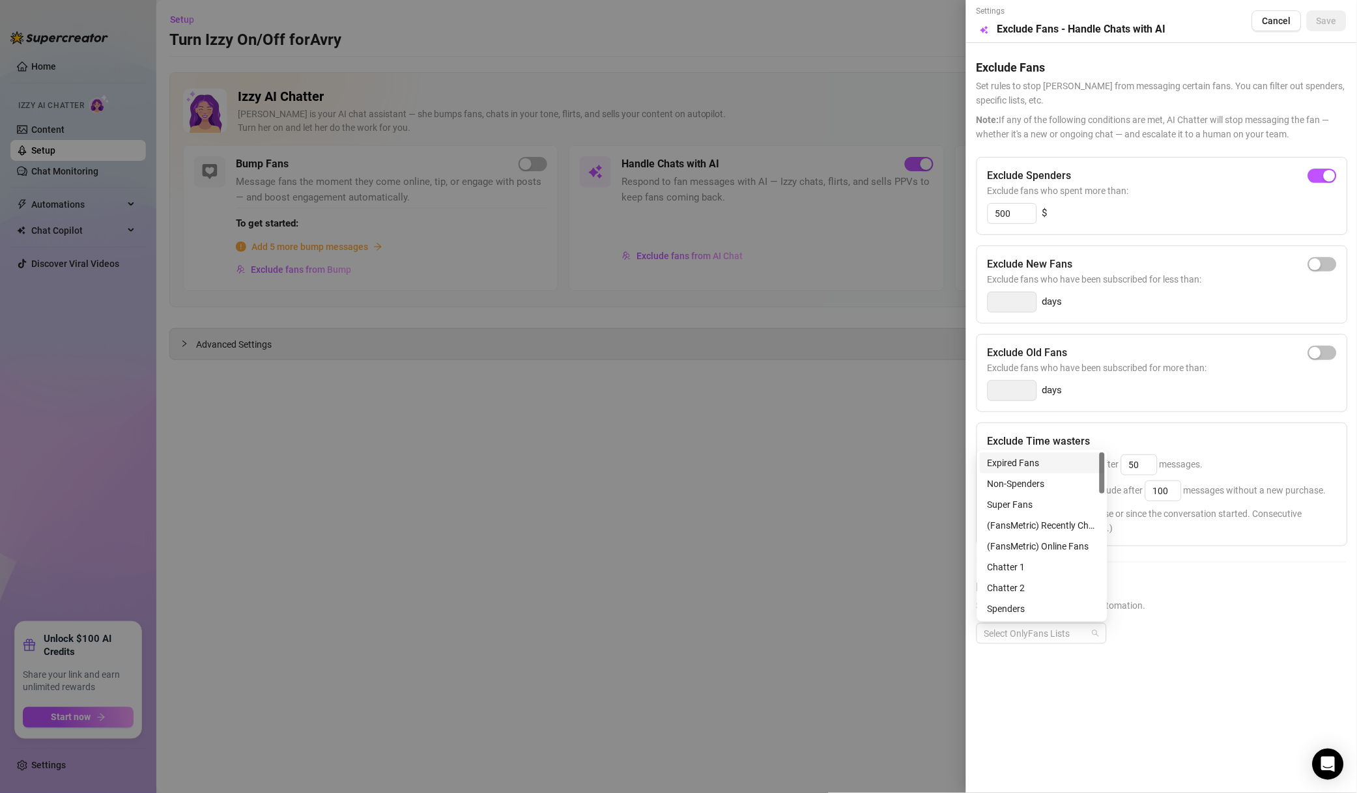
click at [1056, 643] on div at bounding box center [1034, 634] width 111 height 18
click at [1058, 481] on div "Non-Spenders" at bounding box center [1041, 484] width 109 height 14
click at [1056, 503] on div "Super Fans" at bounding box center [1041, 505] width 109 height 14
click at [1032, 613] on div "Spenders" at bounding box center [1041, 609] width 109 height 14
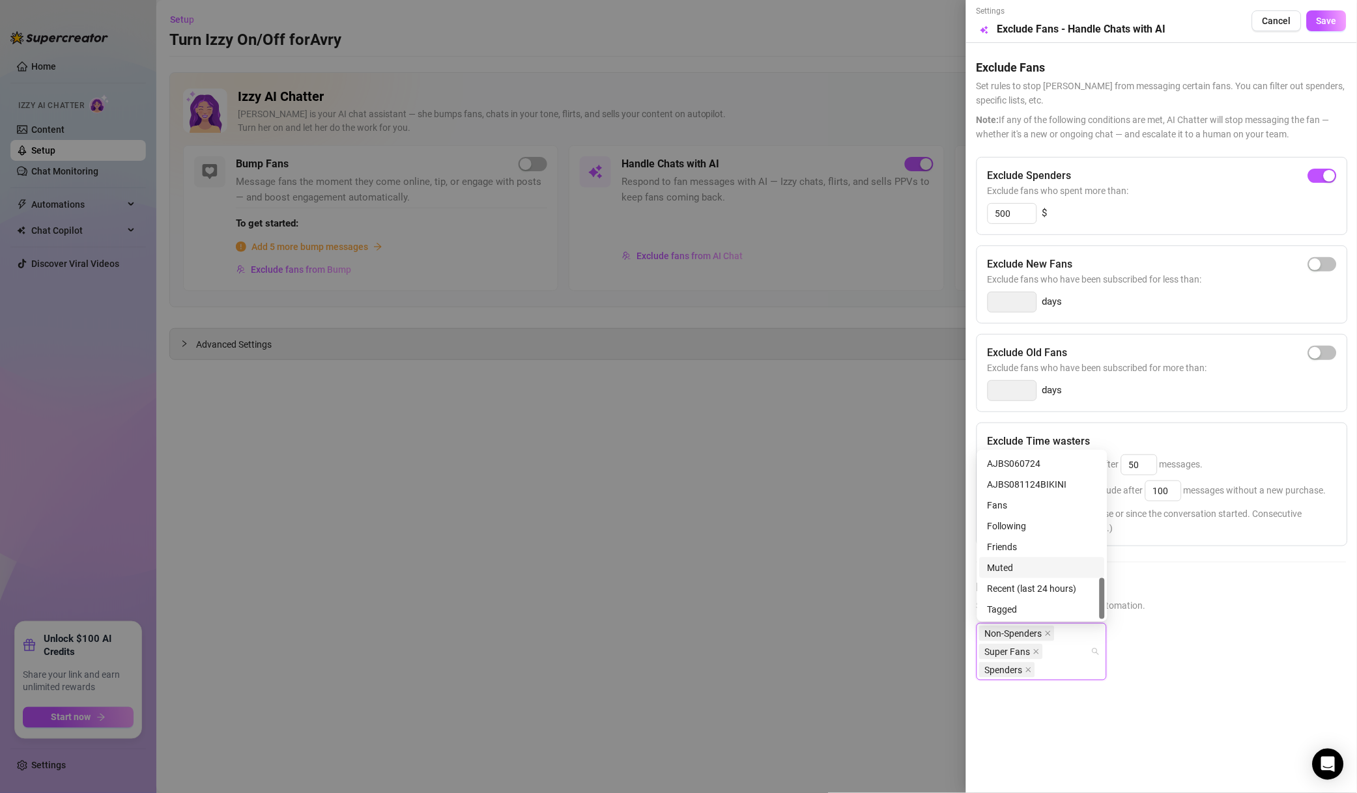
click at [1031, 564] on div "Muted" at bounding box center [1041, 568] width 109 height 14
click at [1333, 9] on div "Settings Preview Exclude Fans - Handle Chats with AI Cancel Save" at bounding box center [1161, 21] width 370 height 32
click at [1335, 21] on span "Save" at bounding box center [1326, 21] width 20 height 10
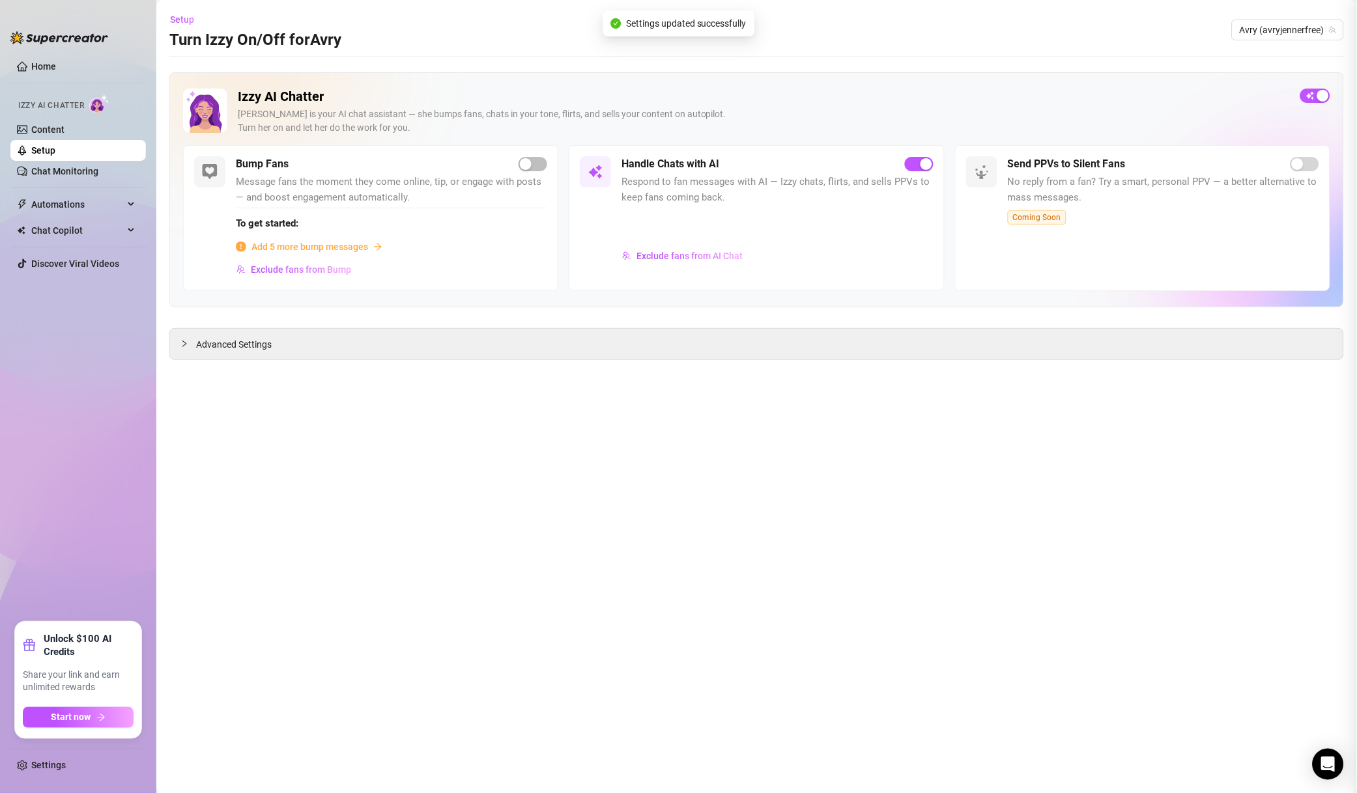
click at [1291, 33] on span "Avry (avryjennerfree)" at bounding box center [1287, 30] width 96 height 20
click at [1259, 31] on span "Avry (avryjennerfree)" at bounding box center [1287, 30] width 96 height 20
click at [1273, 31] on span "Avry (avryjennerfree)" at bounding box center [1287, 30] width 96 height 20
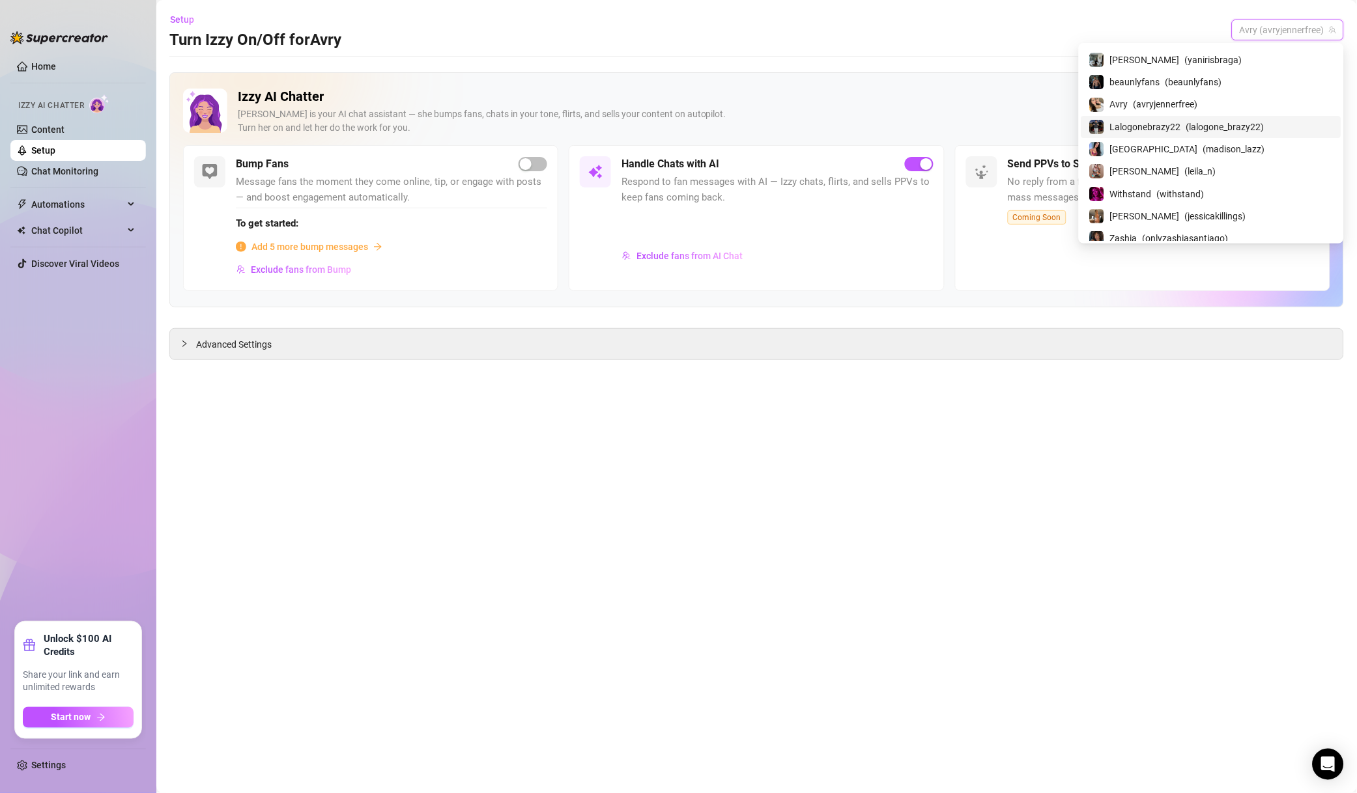
click at [1233, 135] on div "Lalogonebrazy22 ( lalogone_brazy22 )" at bounding box center [1211, 127] width 244 height 16
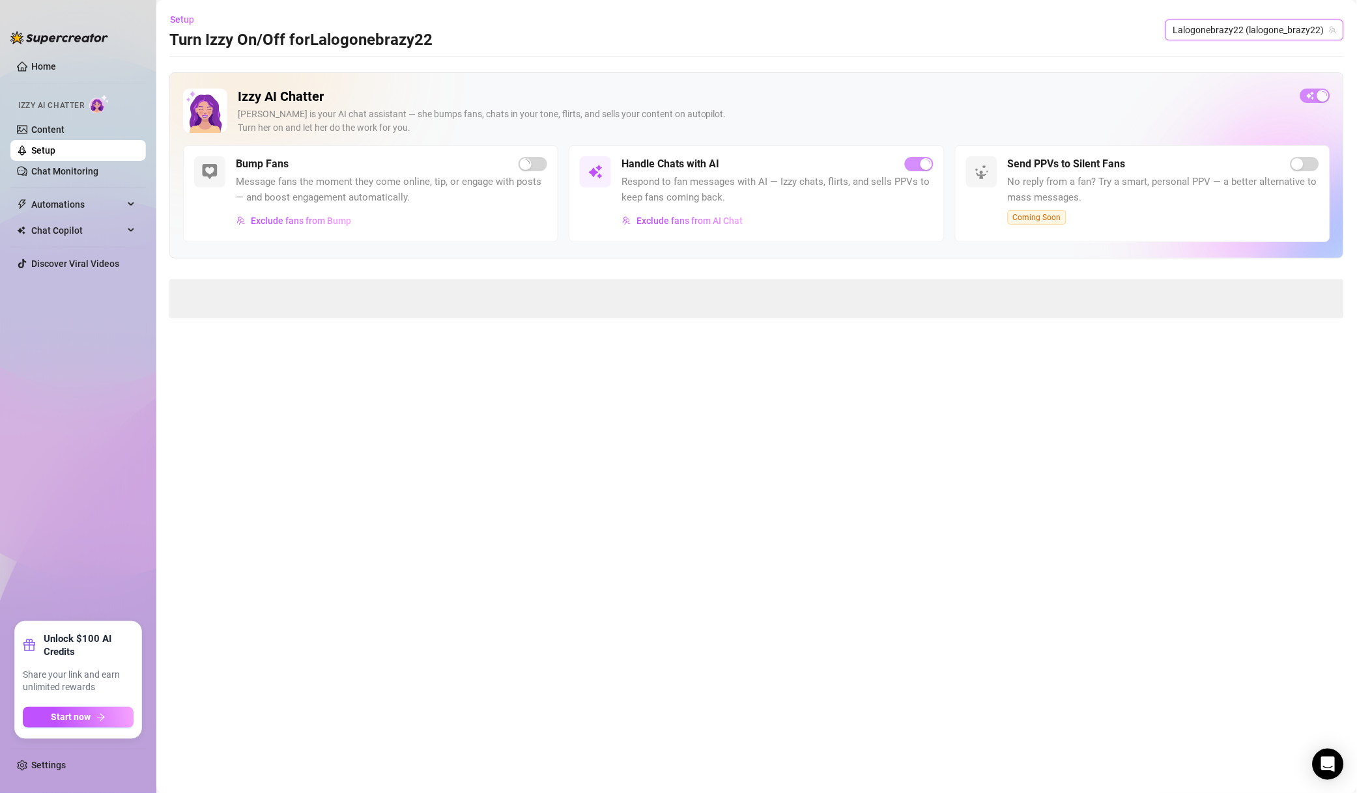
click at [727, 219] on span "Exclude fans from AI Chat" at bounding box center [689, 221] width 106 height 10
click at [1323, 172] on div at bounding box center [678, 396] width 1357 height 793
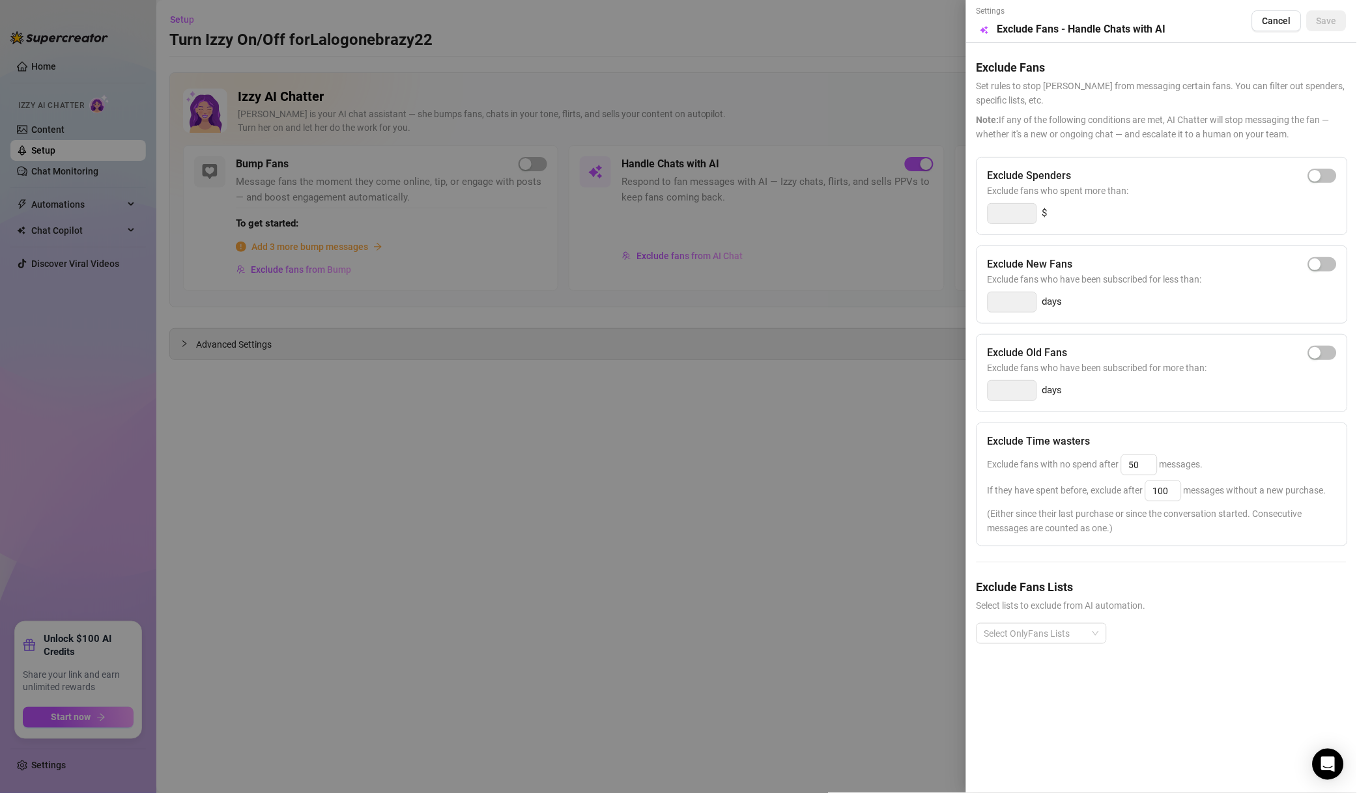
click at [707, 255] on div at bounding box center [678, 396] width 1357 height 793
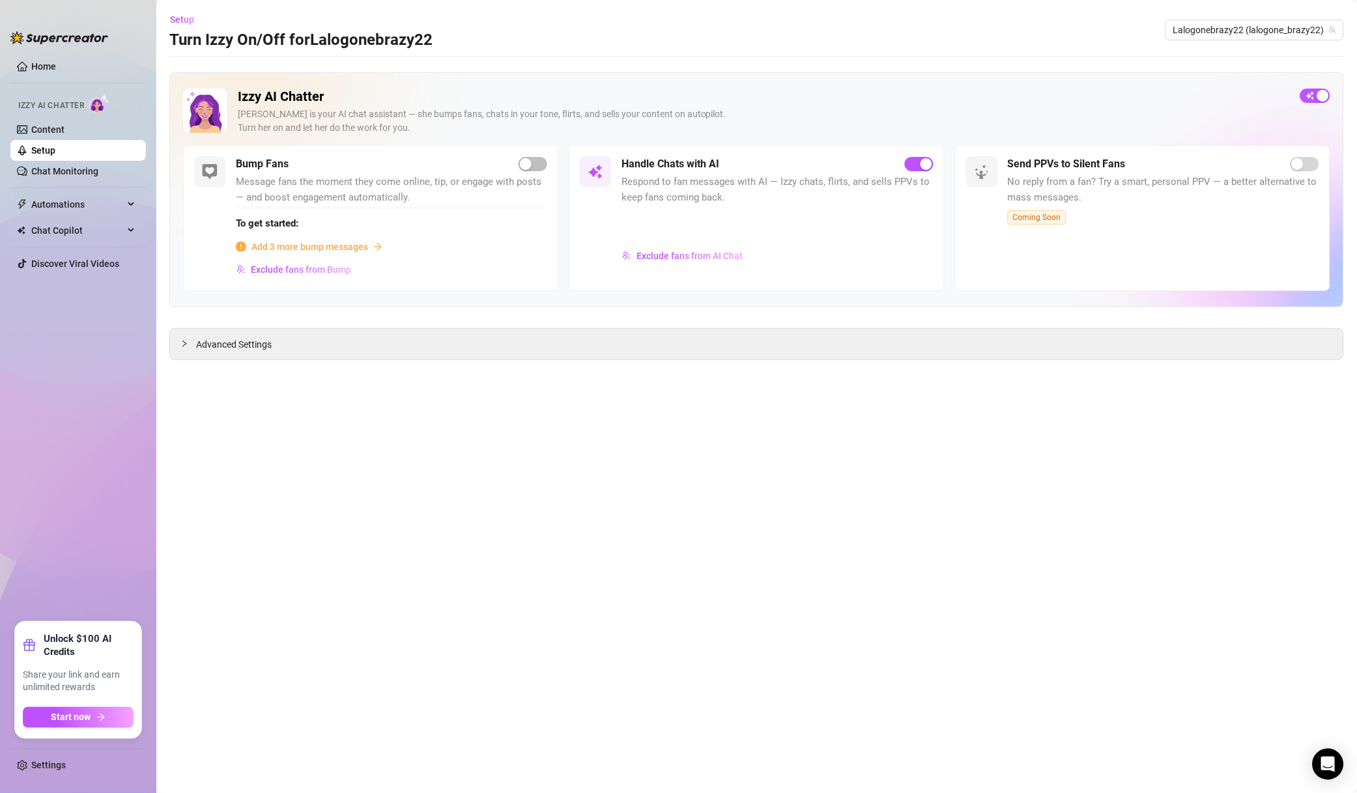
click at [697, 253] on span "Exclude fans from AI Chat" at bounding box center [689, 256] width 106 height 10
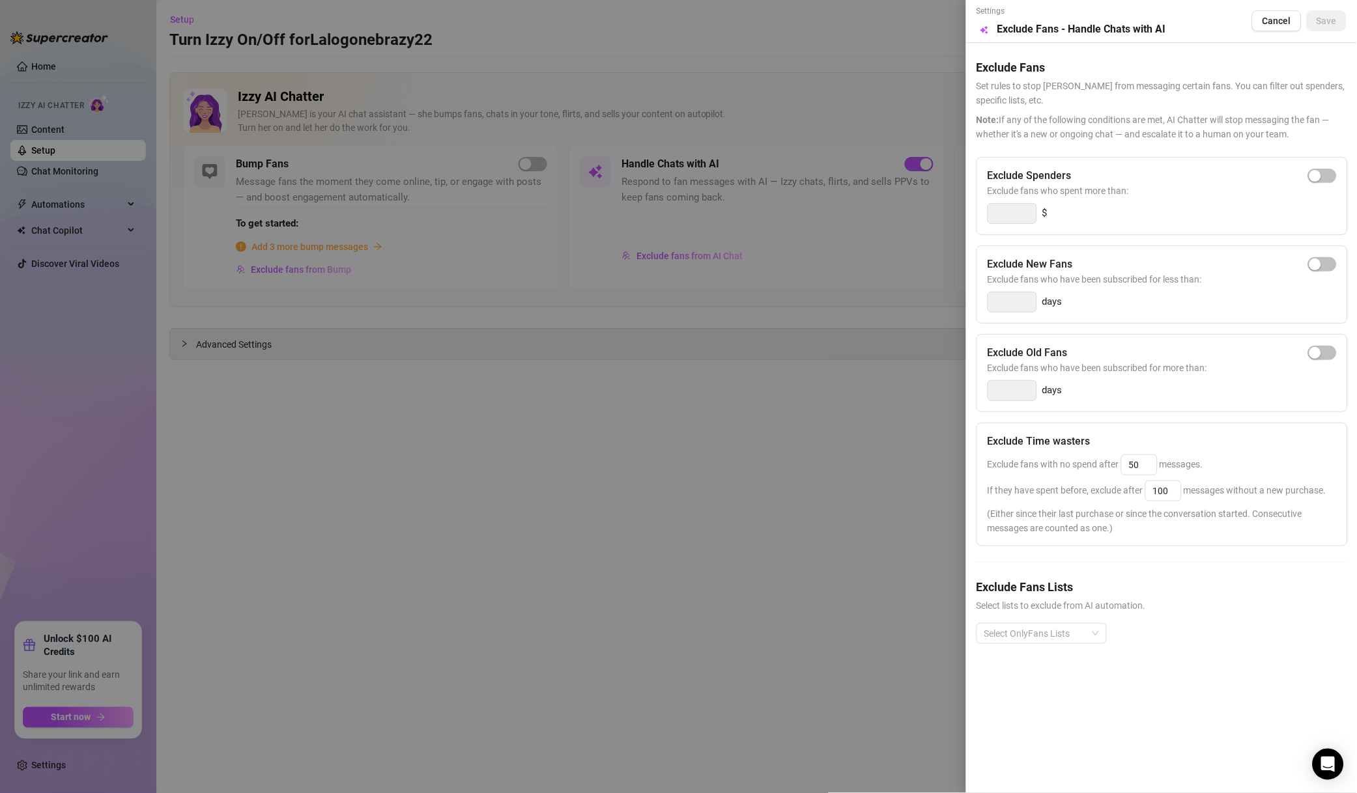
click at [1314, 173] on div "Exclude Spenders" at bounding box center [1161, 176] width 349 height 16
click at [1316, 174] on div "button" at bounding box center [1315, 176] width 12 height 12
drag, startPoint x: 980, startPoint y: 223, endPoint x: 910, endPoint y: 201, distance: 73.5
click at [965, 223] on div "Settings Preview Exclude Fans - Handle Chats with AI Cancel Save Exclude Fans S…" at bounding box center [678, 396] width 1357 height 793
click at [1068, 626] on div at bounding box center [1034, 634] width 111 height 18
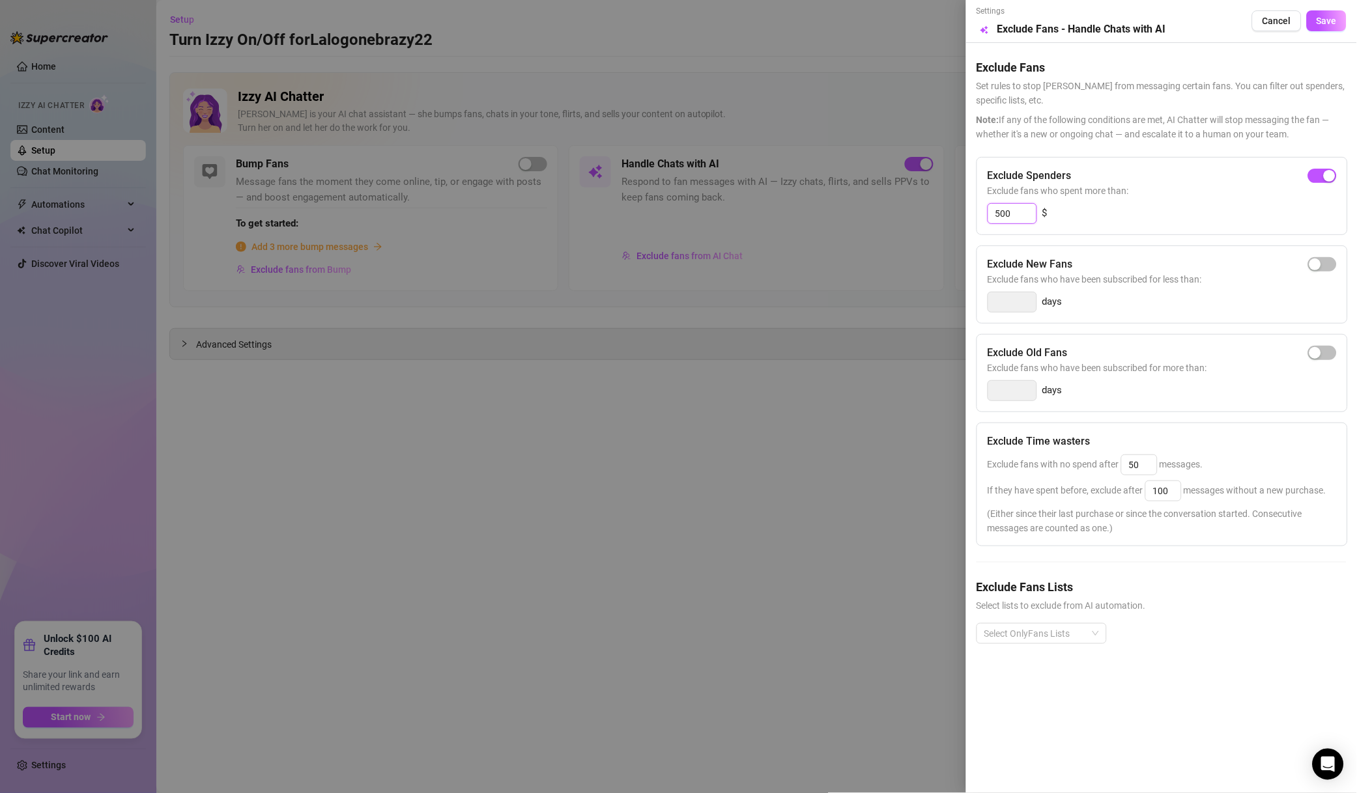
type input "500"
click at [1034, 612] on div "VIP club" at bounding box center [1041, 609] width 109 height 14
click at [1039, 490] on div "Non-Spenders" at bounding box center [1041, 484] width 109 height 14
click at [1039, 504] on div "Super Fans" at bounding box center [1041, 505] width 109 height 14
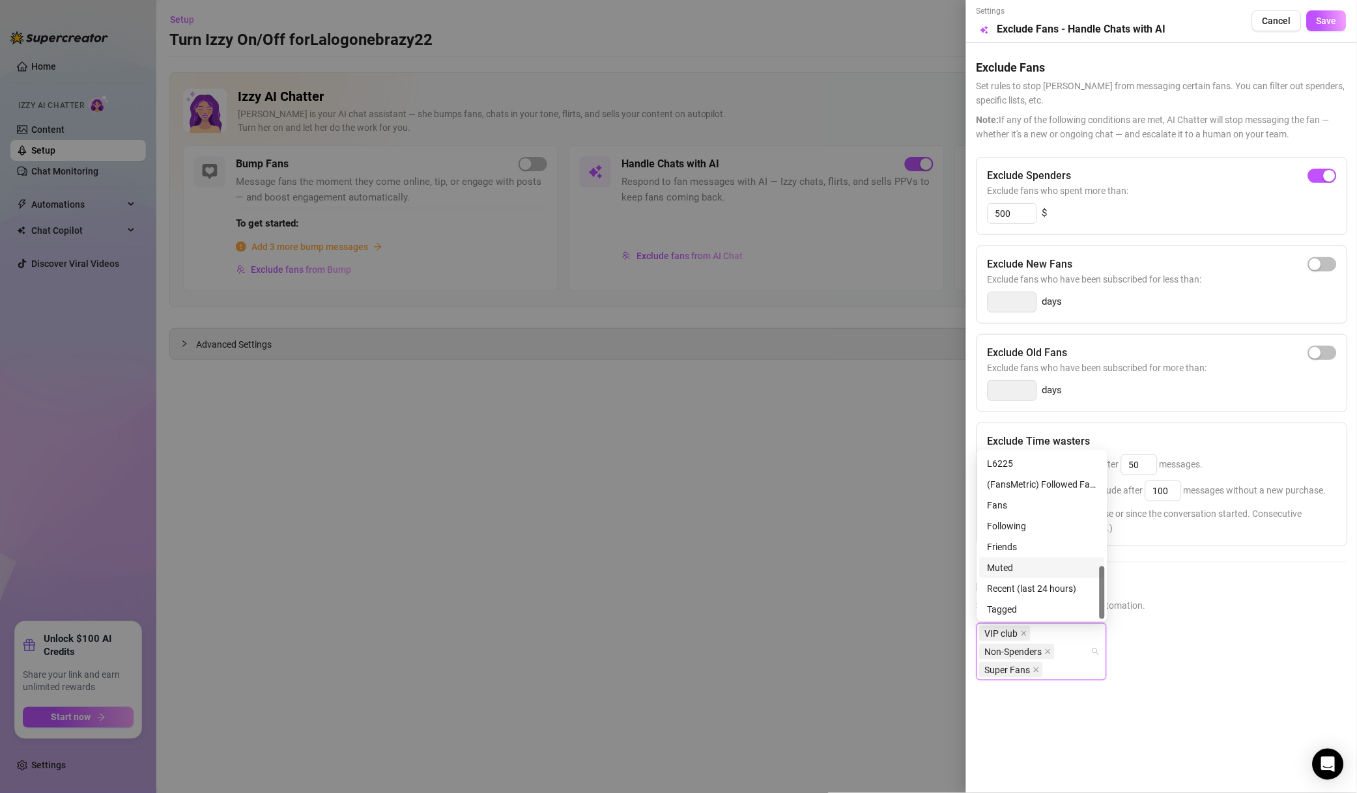
click at [1033, 564] on div "Muted" at bounding box center [1041, 568] width 109 height 14
click at [1327, 17] on span "Save" at bounding box center [1326, 21] width 20 height 10
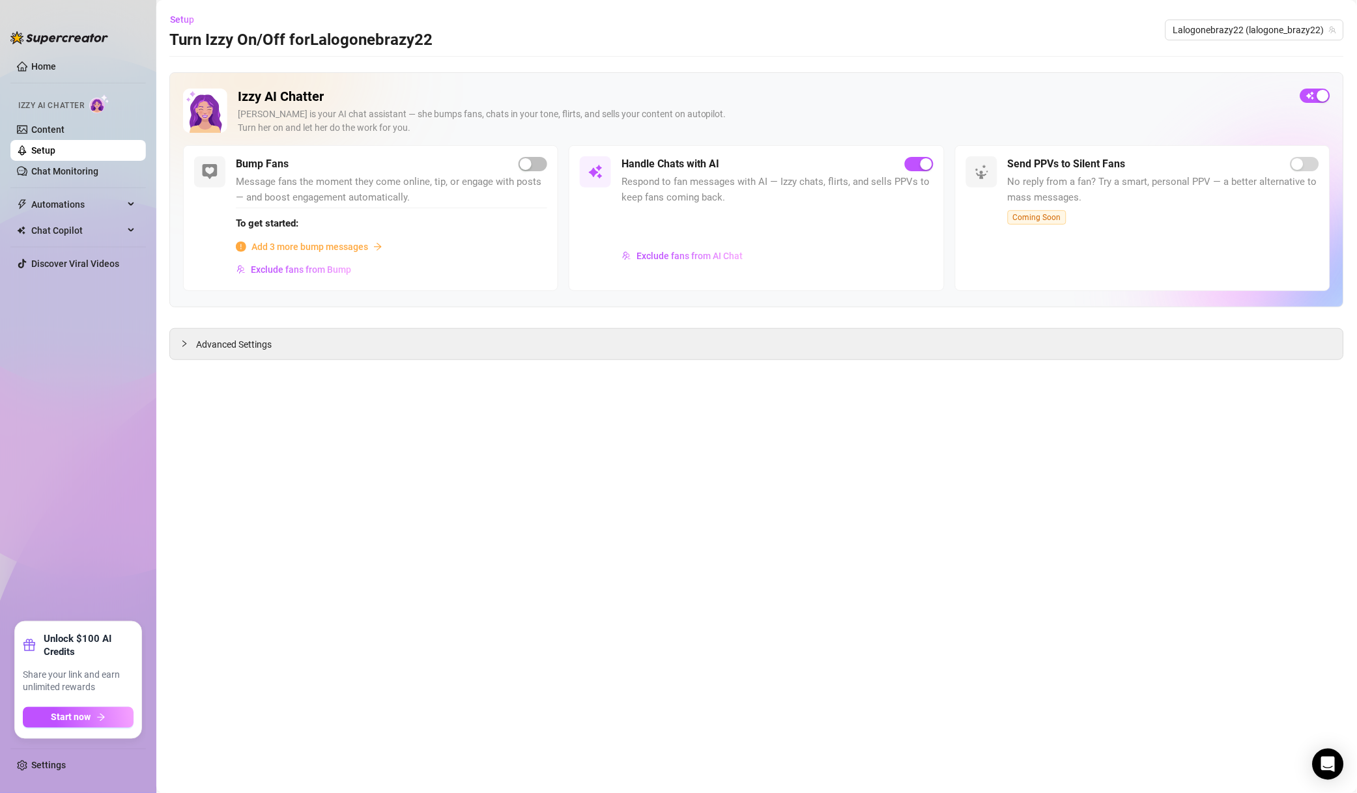
click at [328, 268] on span "Exclude fans from Bump" at bounding box center [301, 269] width 100 height 10
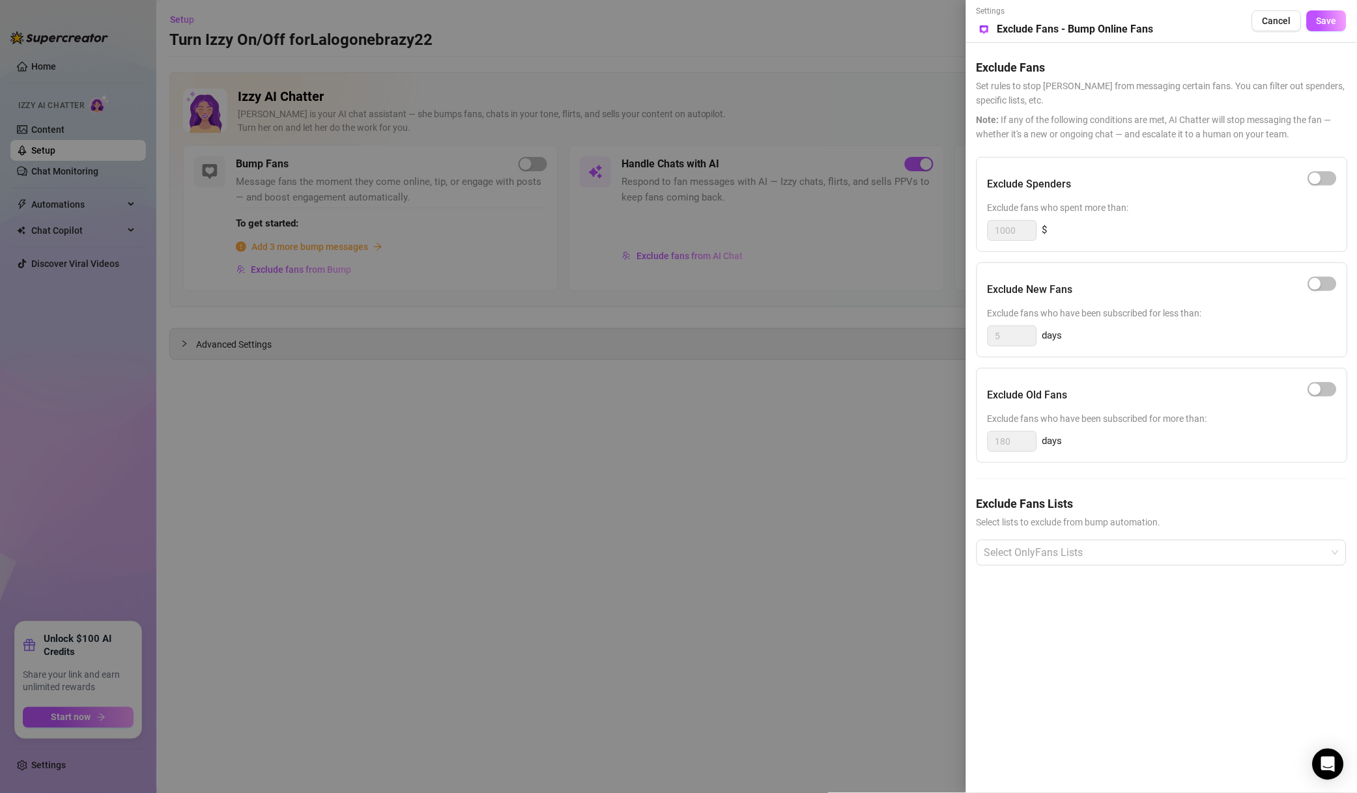
click at [1318, 178] on div "button" at bounding box center [1315, 179] width 12 height 12
drag, startPoint x: 1005, startPoint y: 231, endPoint x: 971, endPoint y: 232, distance: 33.9
click at [972, 232] on div "Settings Preview Exclude Fans - Bump Online Fans Cancel Save Exclude Fans Set r…" at bounding box center [1161, 396] width 391 height 793
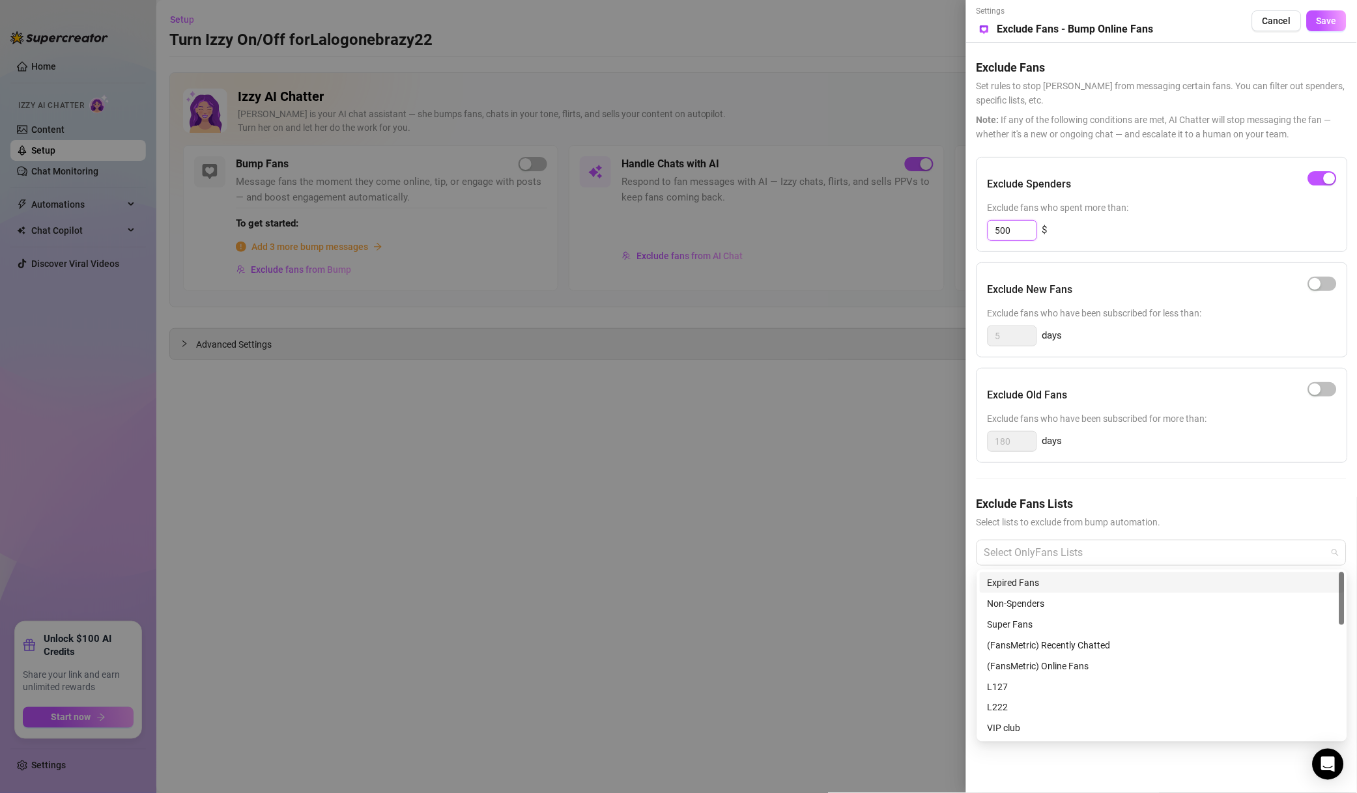
click at [1144, 544] on div at bounding box center [1154, 552] width 351 height 23
type input "500"
click at [1019, 613] on div "Non-Spenders" at bounding box center [1161, 603] width 365 height 21
click at [1024, 626] on div "Super Fans" at bounding box center [1161, 624] width 349 height 14
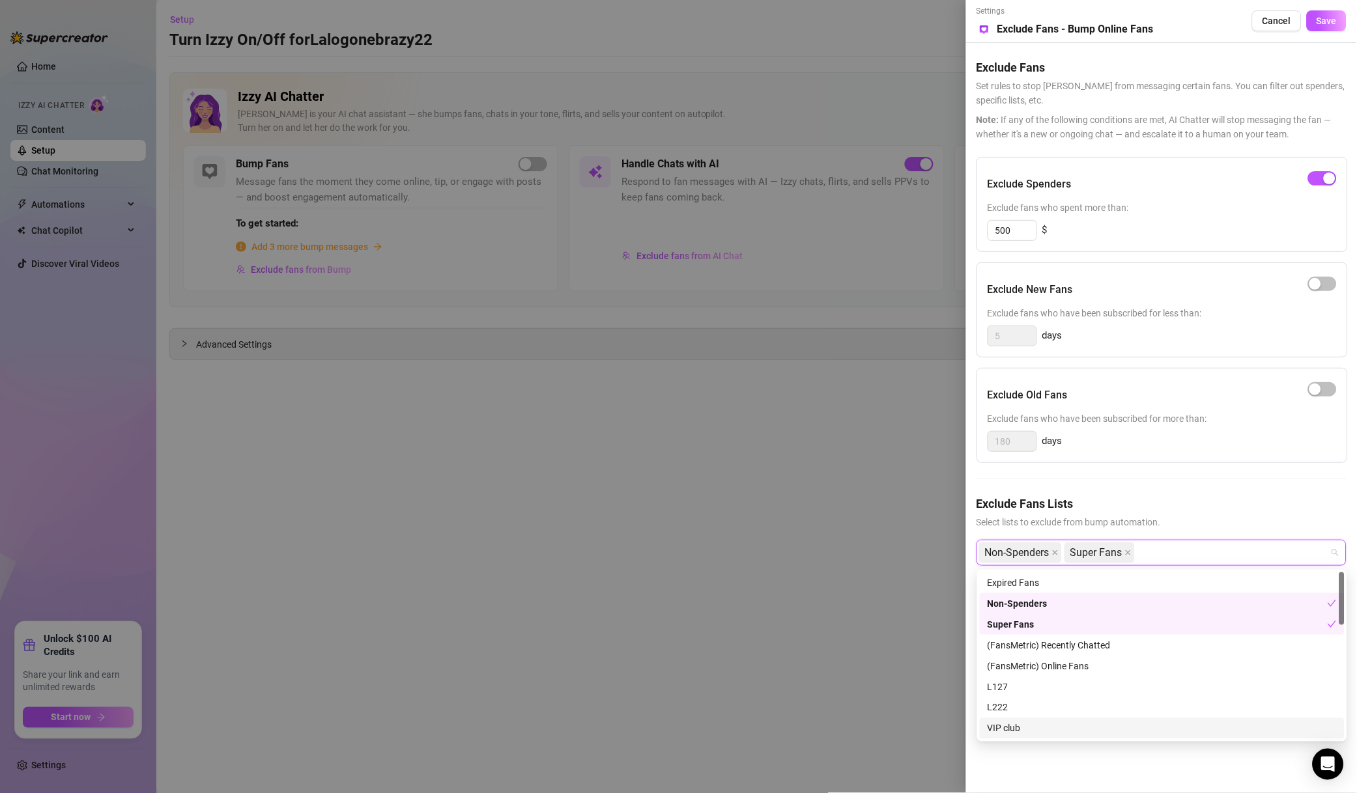
click at [1017, 727] on div "VIP club" at bounding box center [1161, 729] width 349 height 14
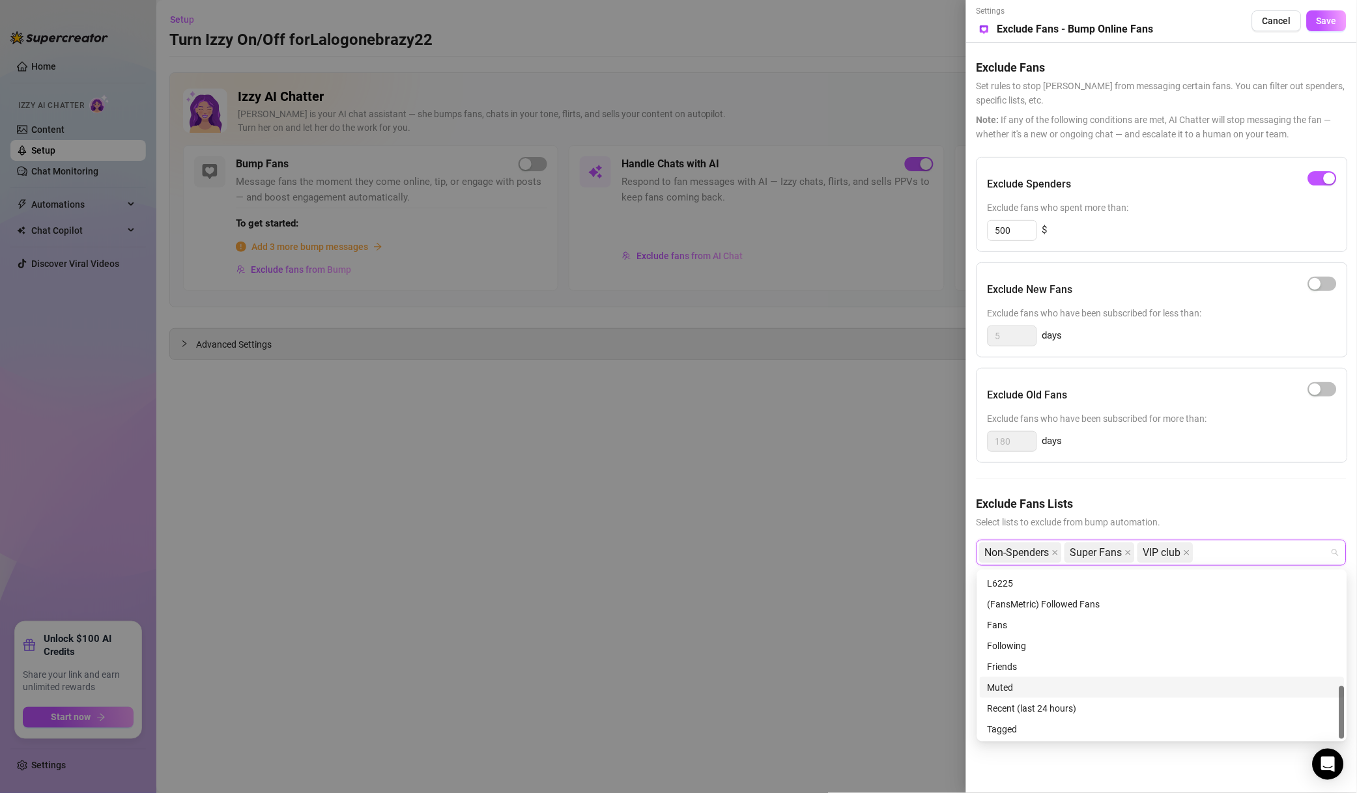
click at [1031, 690] on div "Muted" at bounding box center [1161, 688] width 349 height 14
click at [1323, 21] on span "Save" at bounding box center [1326, 21] width 20 height 10
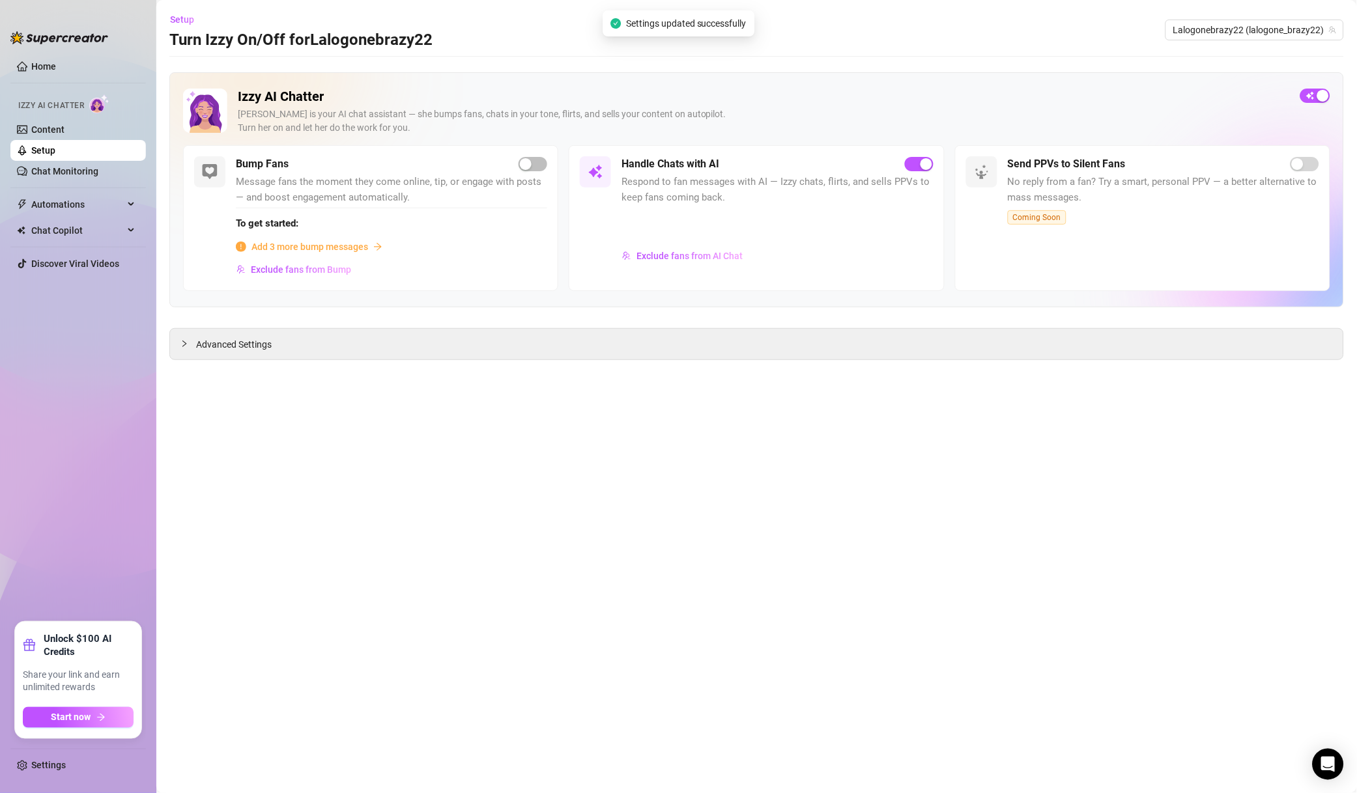
click at [1264, 37] on span "Lalogonebrazy22 (lalogone_brazy22)" at bounding box center [1254, 30] width 163 height 20
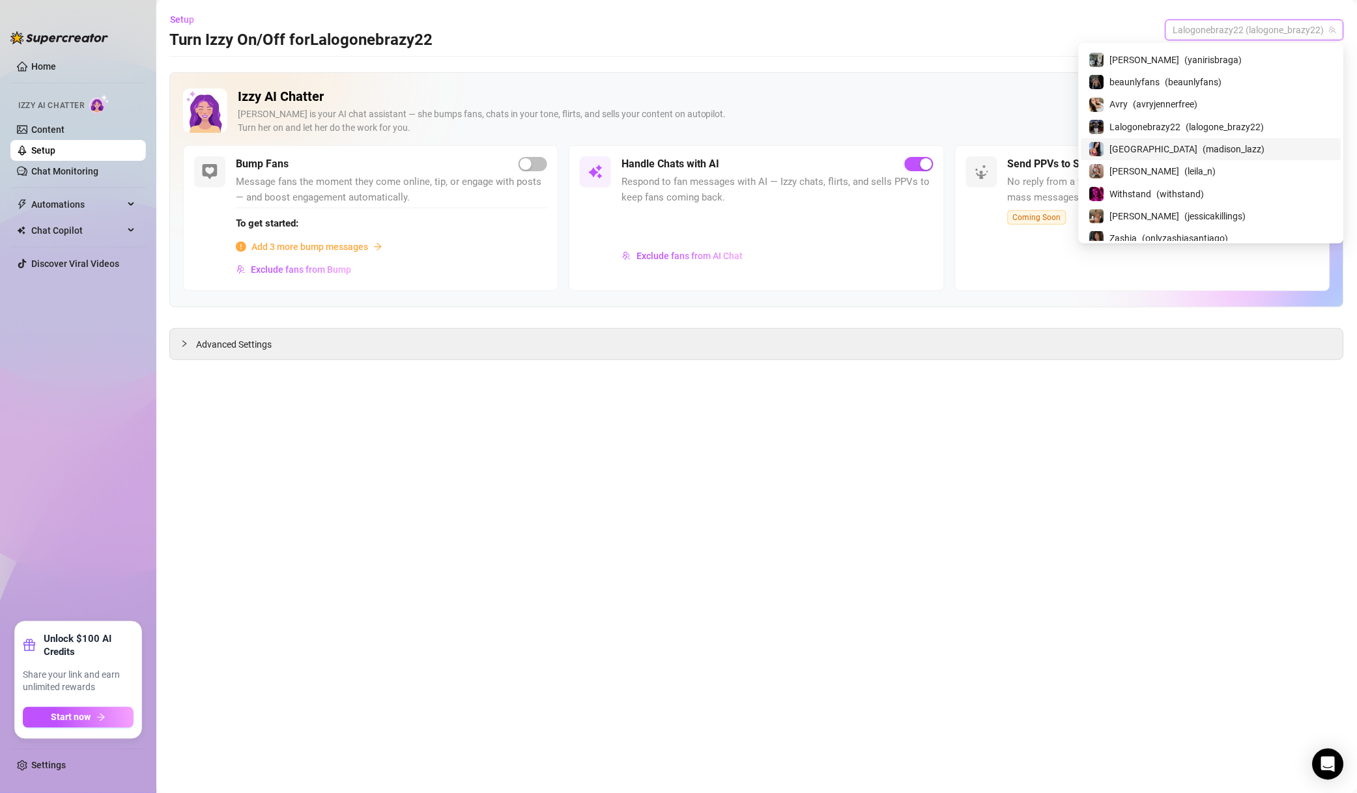
click at [1239, 155] on span "( madison_lazz )" at bounding box center [1234, 149] width 62 height 14
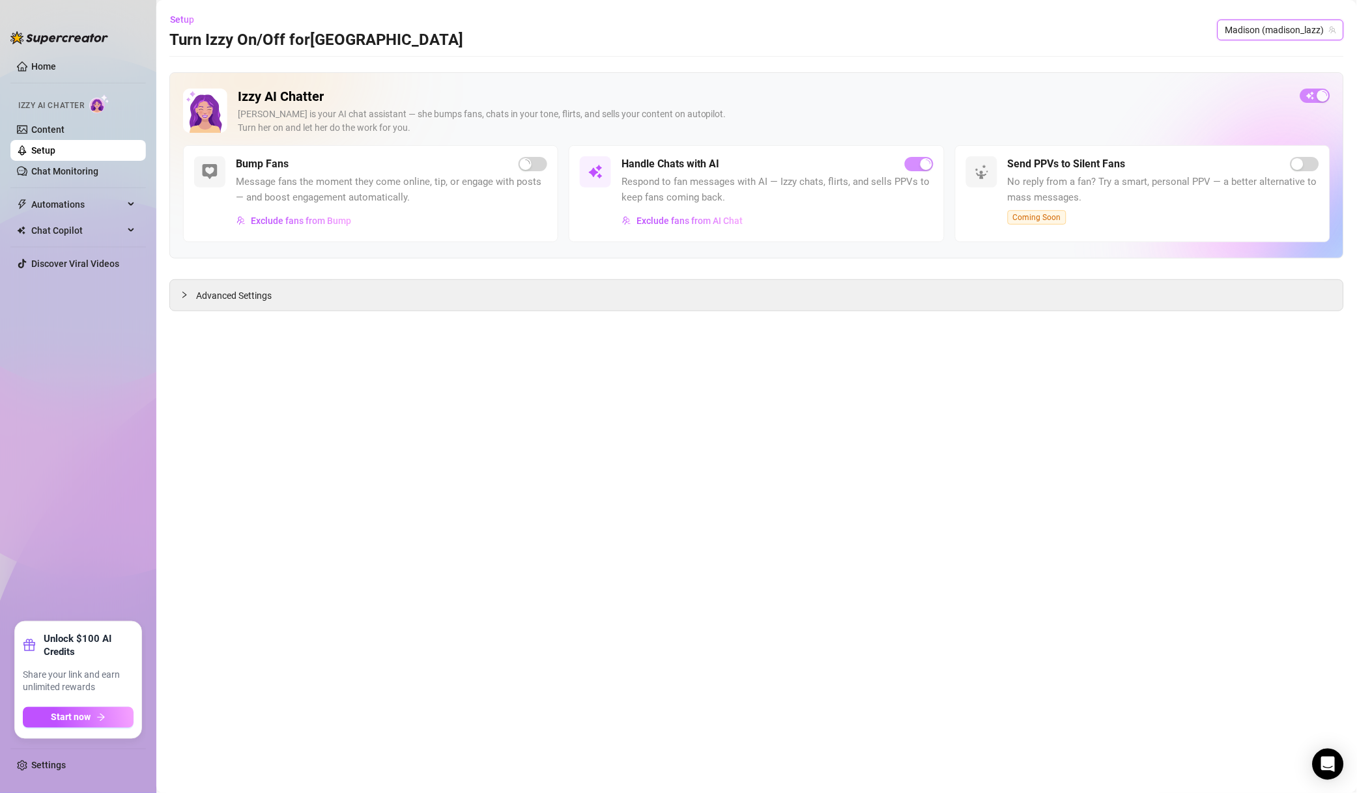
click at [688, 230] on button "Exclude fans from AI Chat" at bounding box center [682, 220] width 122 height 21
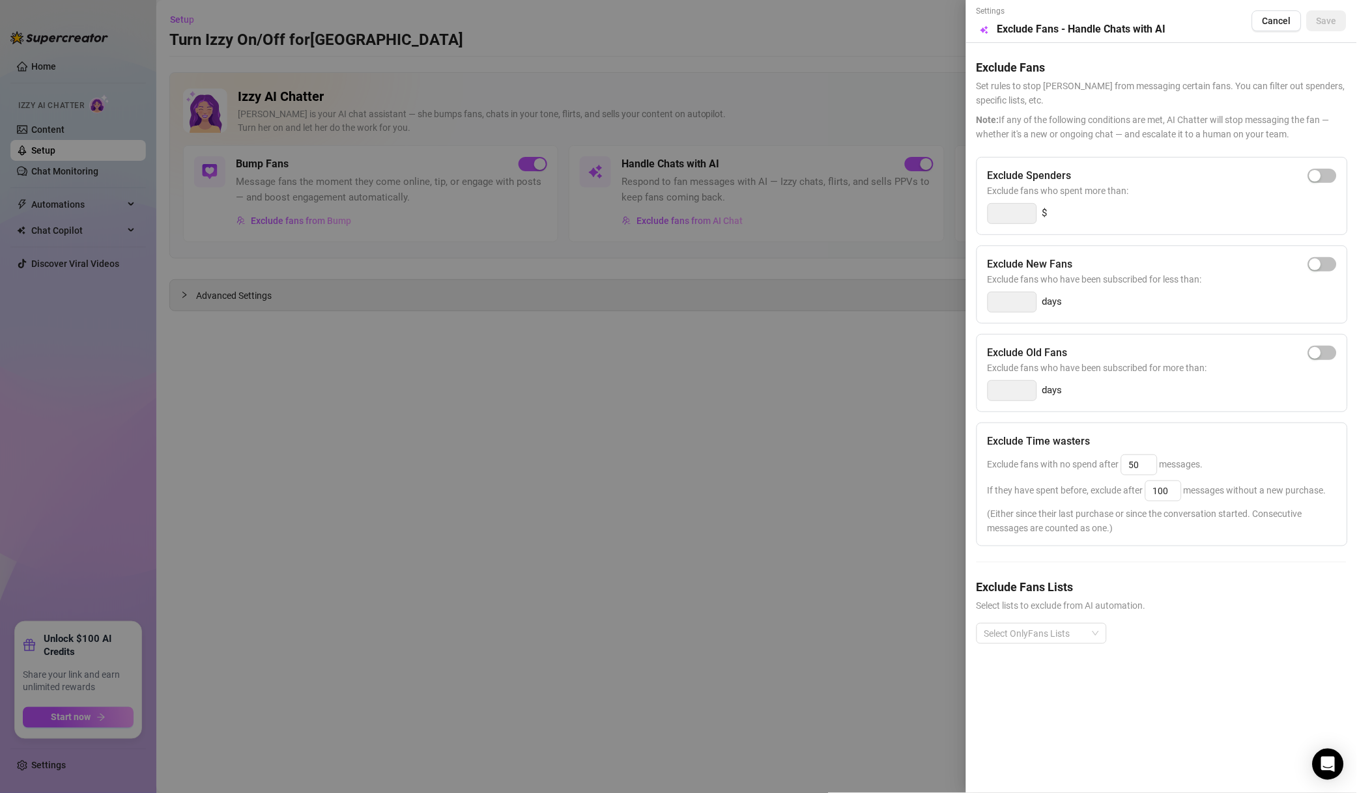
click at [1326, 174] on span "button" at bounding box center [1322, 176] width 29 height 14
drag, startPoint x: 1015, startPoint y: 220, endPoint x: 958, endPoint y: 214, distance: 57.0
click at [958, 214] on div "Settings Preview Exclude Fans - Handle Chats with AI Cancel Save Exclude Fans S…" at bounding box center [678, 396] width 1357 height 793
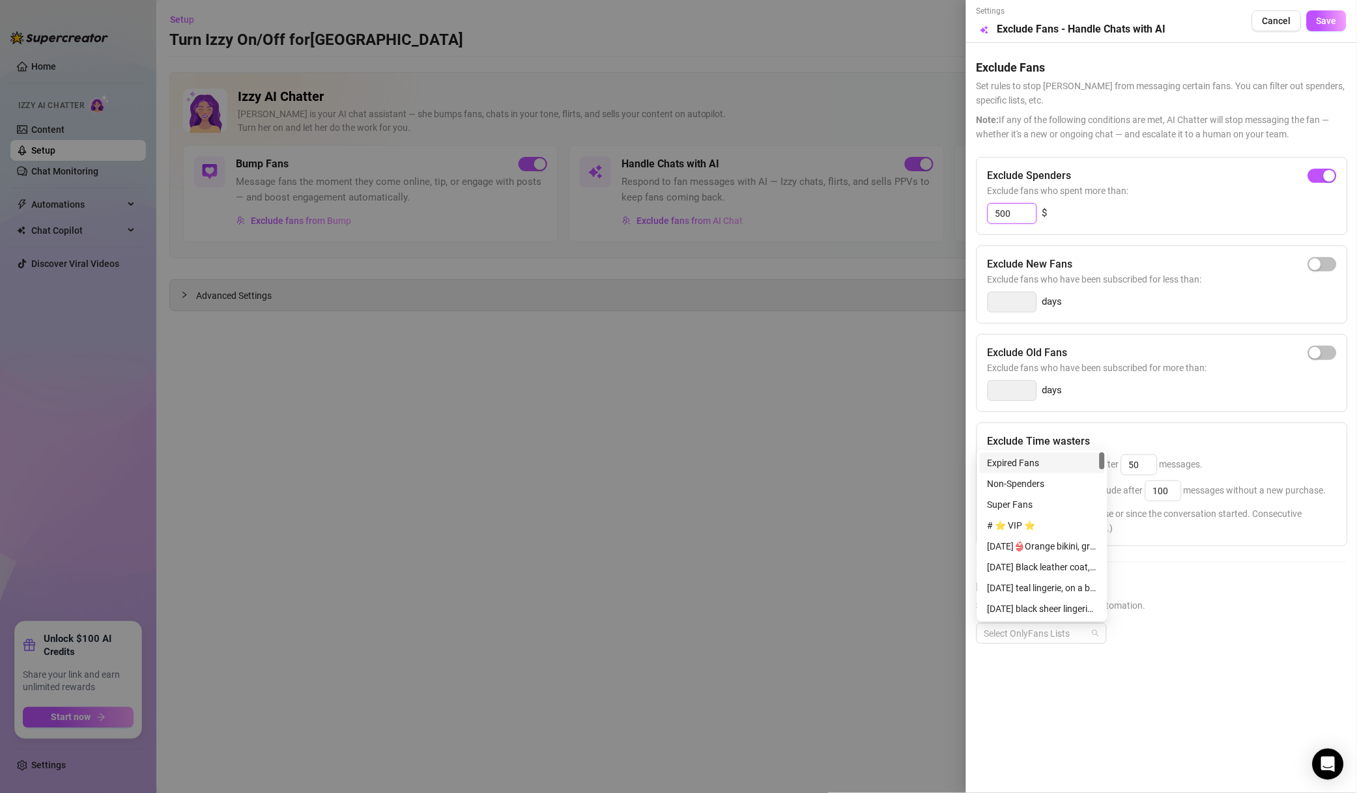
click at [1053, 635] on div at bounding box center [1034, 634] width 111 height 18
type input "500"
click at [1024, 522] on div "# ⭐️ VIP ⭐️" at bounding box center [1041, 525] width 109 height 14
click at [1036, 477] on div "Non-Spenders" at bounding box center [1041, 484] width 109 height 14
click at [1038, 502] on div "Super Fans" at bounding box center [1041, 505] width 109 height 14
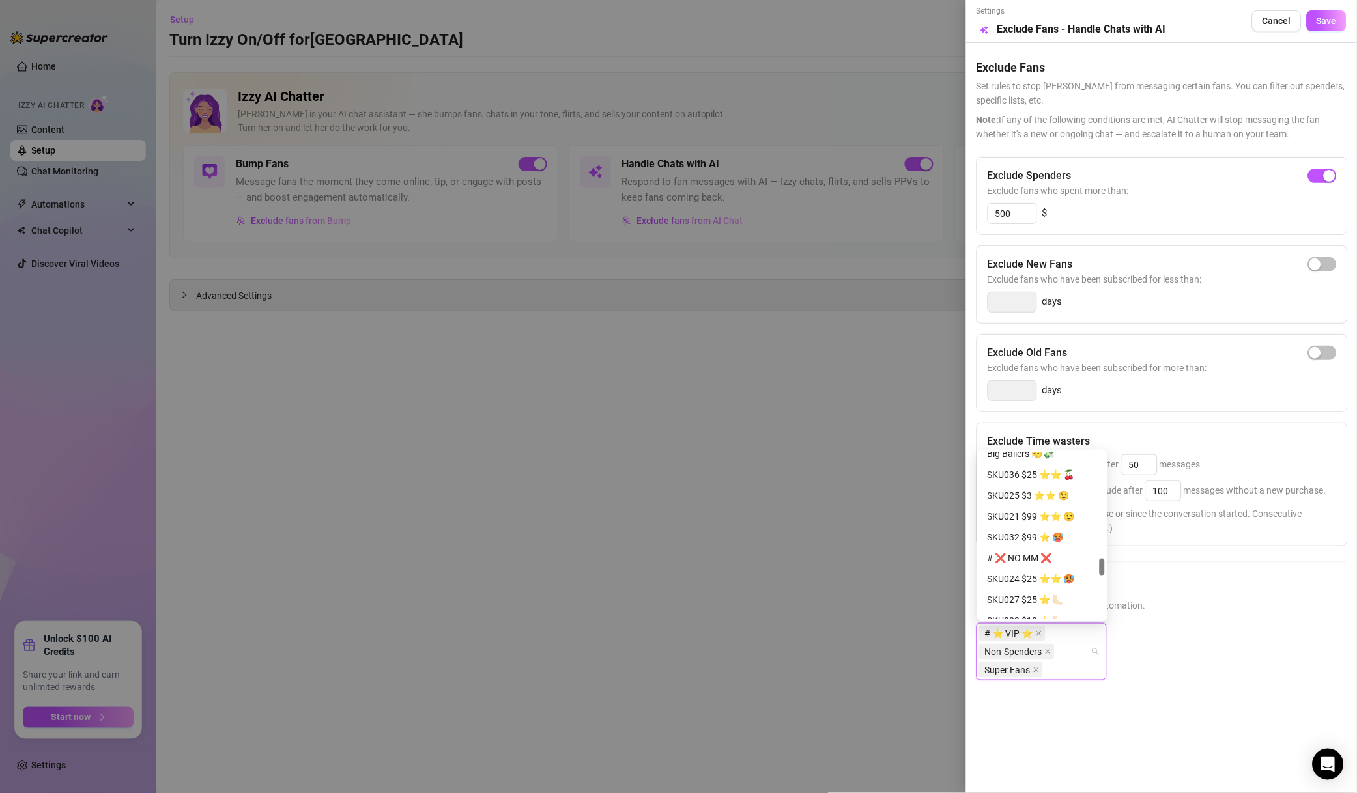
scroll to position [1124, 0]
click at [1034, 469] on div "# ❌ NO MM ❌" at bounding box center [1041, 464] width 109 height 14
drag, startPoint x: 1041, startPoint y: 554, endPoint x: 1043, endPoint y: 561, distance: 7.4
click at [1041, 554] on div "# 🐳 WHALES 🐳" at bounding box center [1041, 557] width 109 height 14
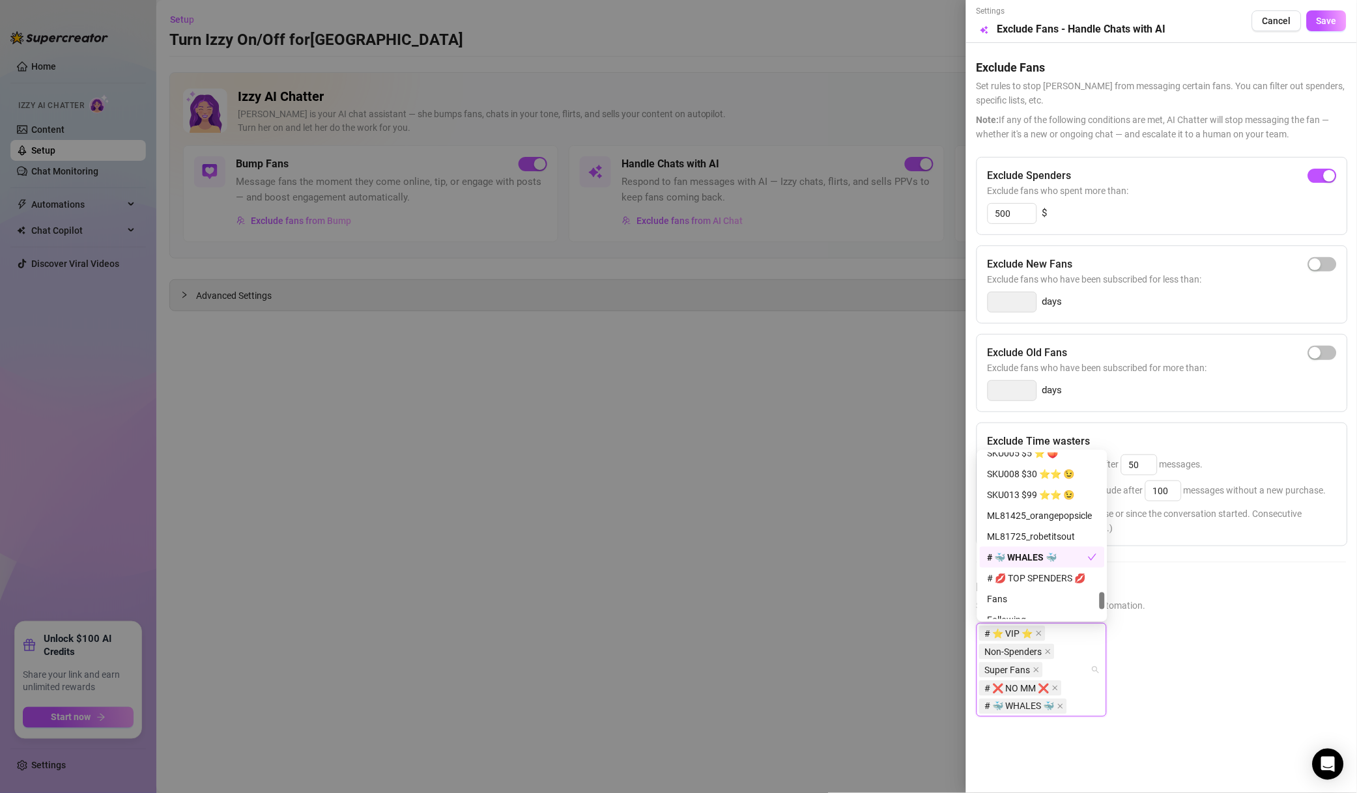
click at [1050, 578] on div "# 💋 TOP SPENDERS 💋" at bounding box center [1041, 578] width 109 height 14
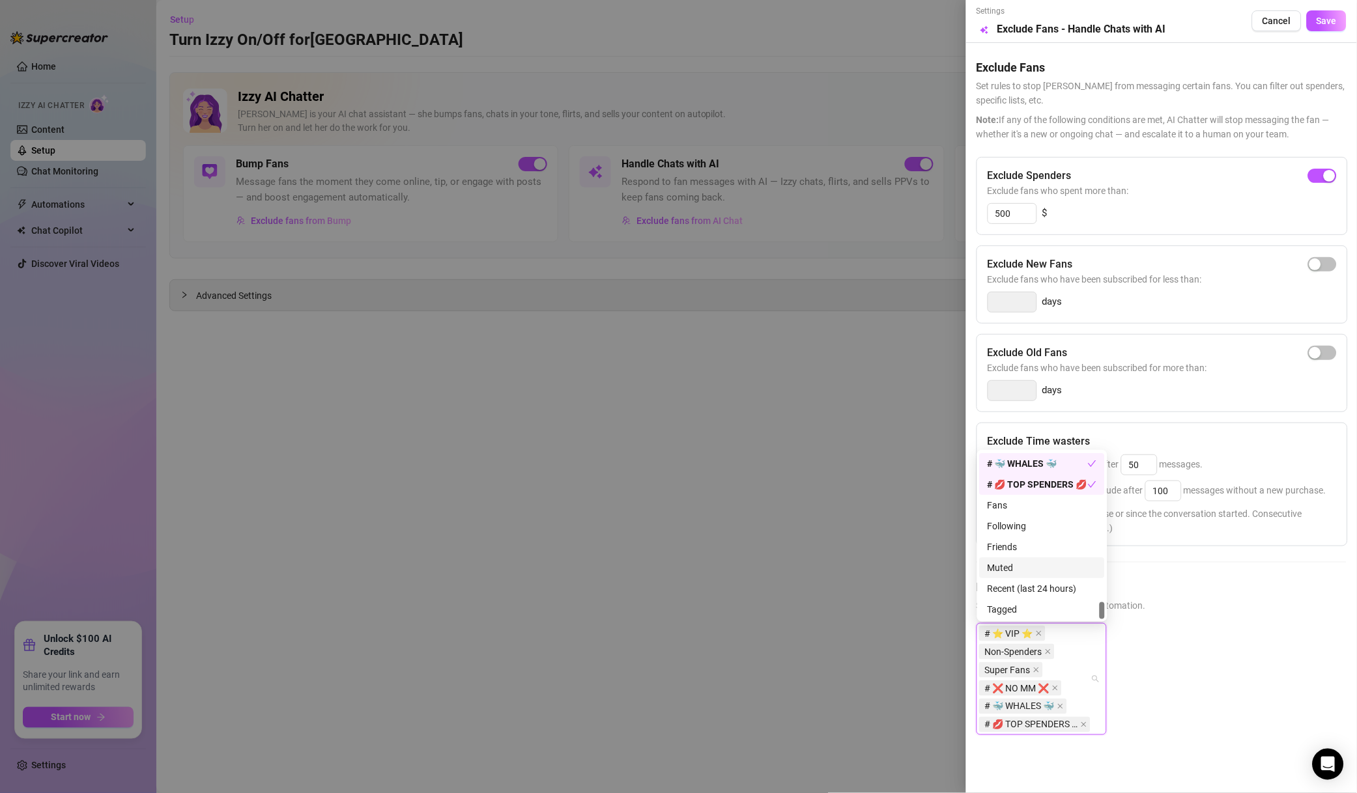
click at [1031, 568] on div "Muted" at bounding box center [1041, 568] width 109 height 14
click at [1316, 25] on span "Save" at bounding box center [1326, 21] width 20 height 10
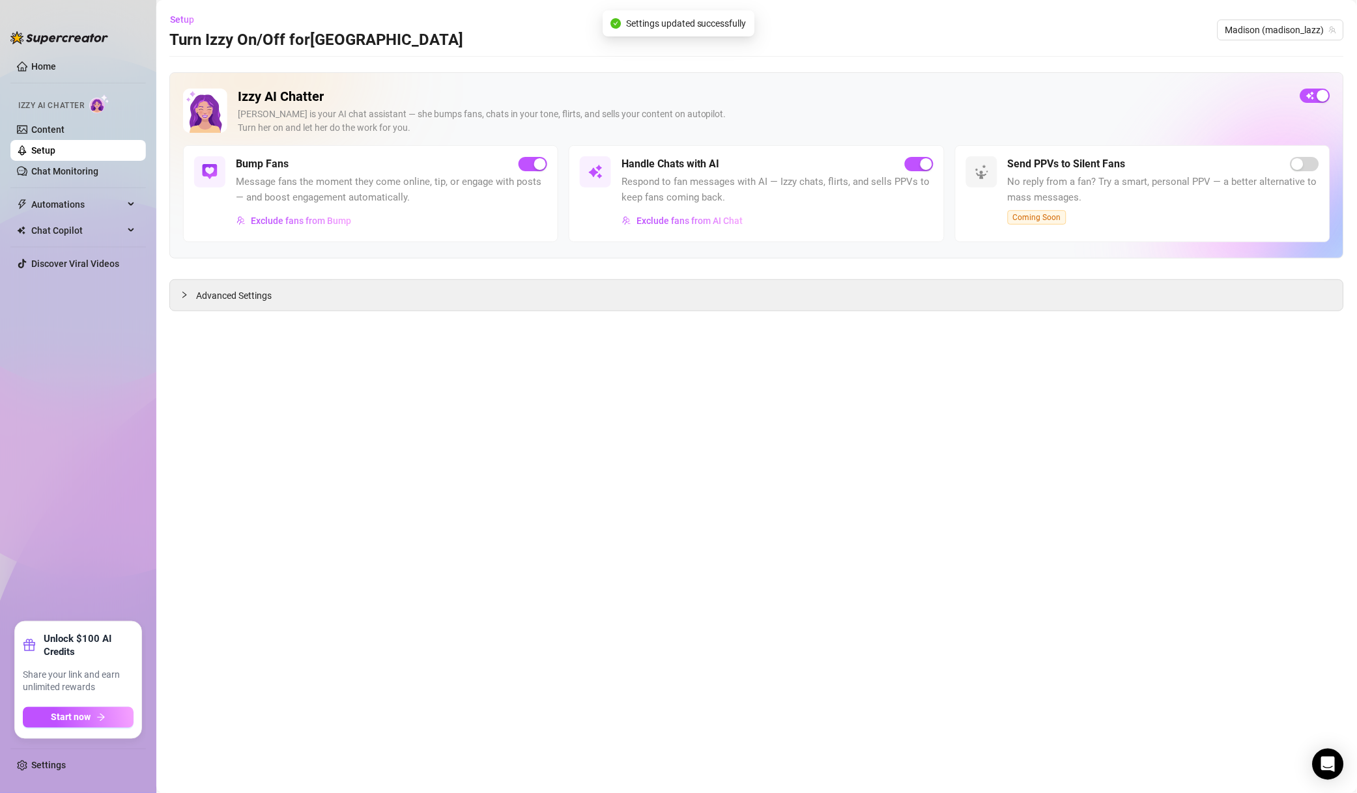
click at [328, 221] on span "Exclude fans from Bump" at bounding box center [301, 221] width 100 height 10
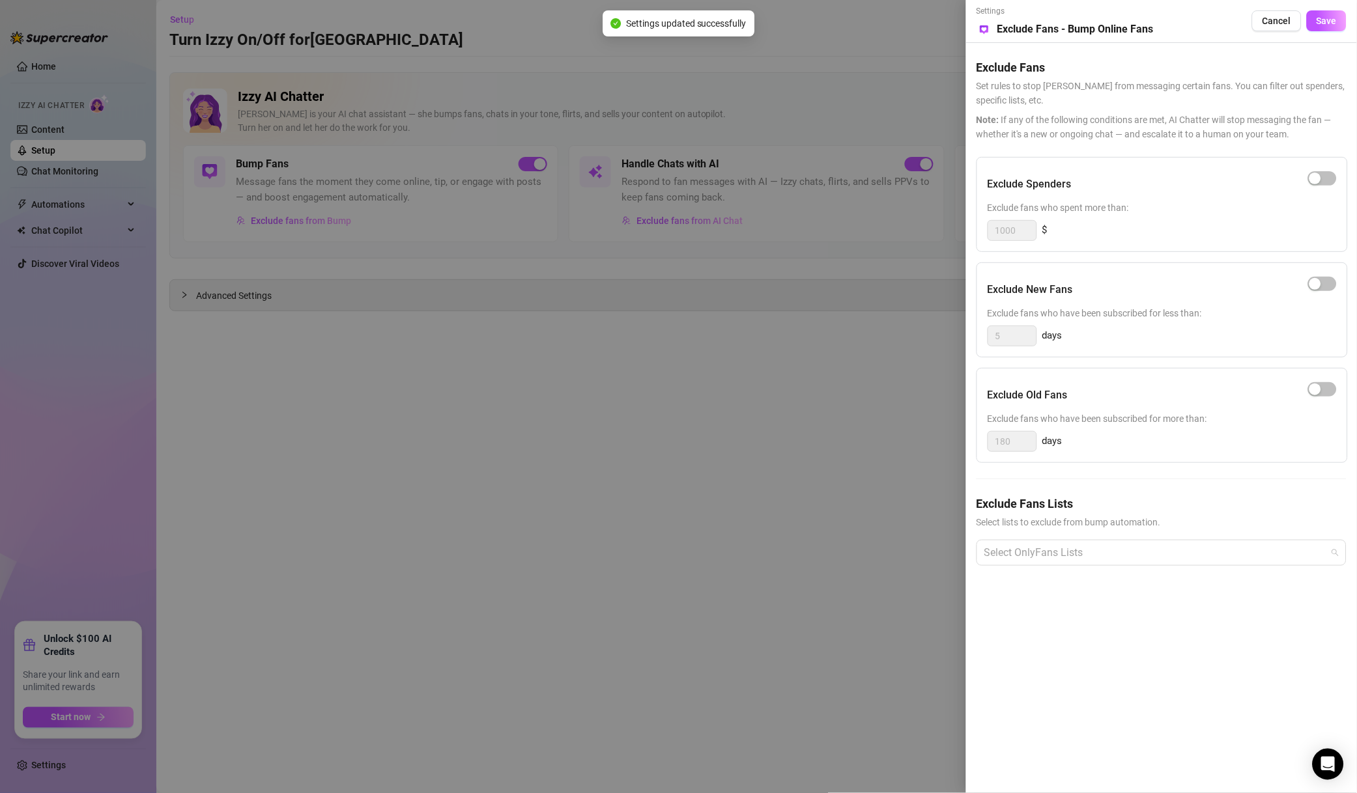
click at [1063, 560] on div at bounding box center [1154, 552] width 351 height 23
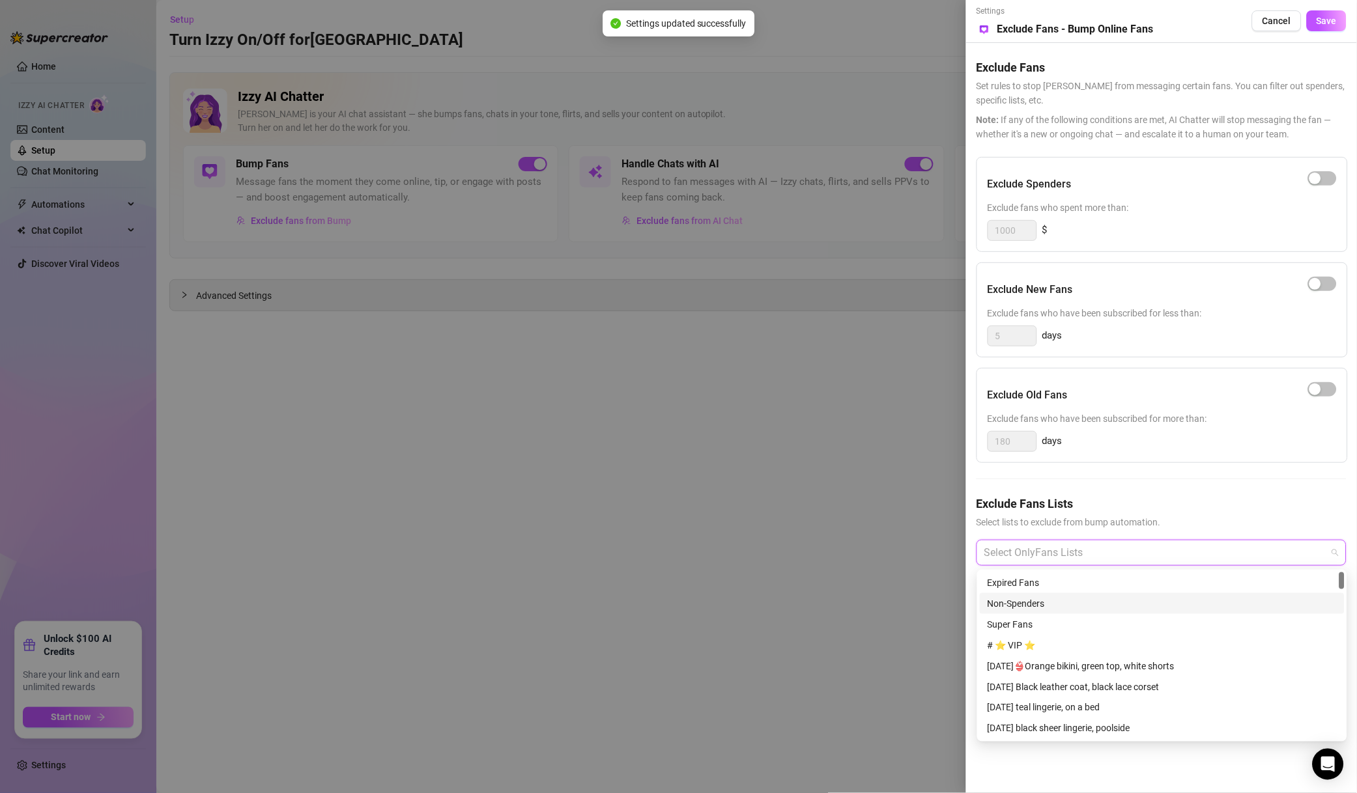
click at [1045, 606] on div "Non-Spenders" at bounding box center [1161, 604] width 349 height 14
click at [1045, 619] on div "Super Fans" at bounding box center [1161, 624] width 349 height 14
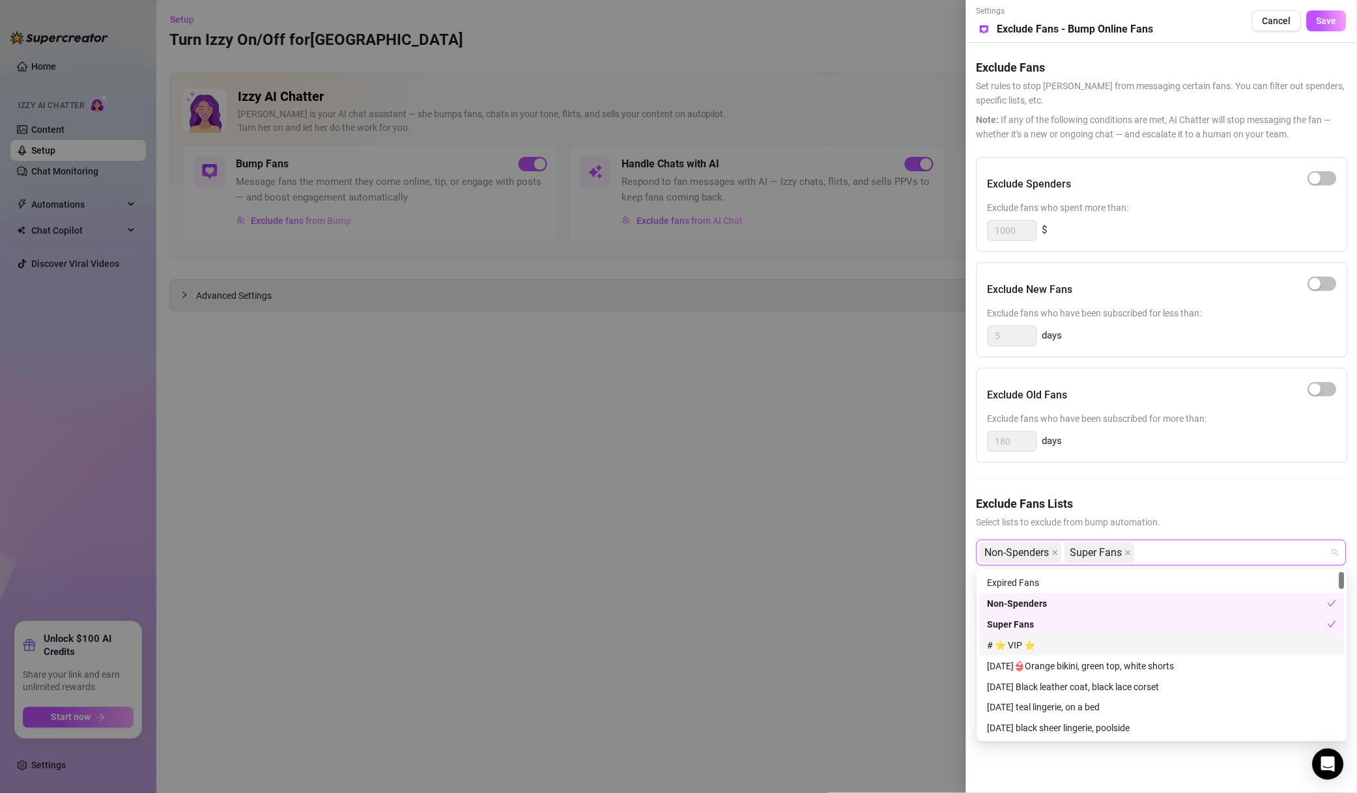
click at [1044, 641] on div "# ⭐️ VIP ⭐️" at bounding box center [1161, 645] width 349 height 14
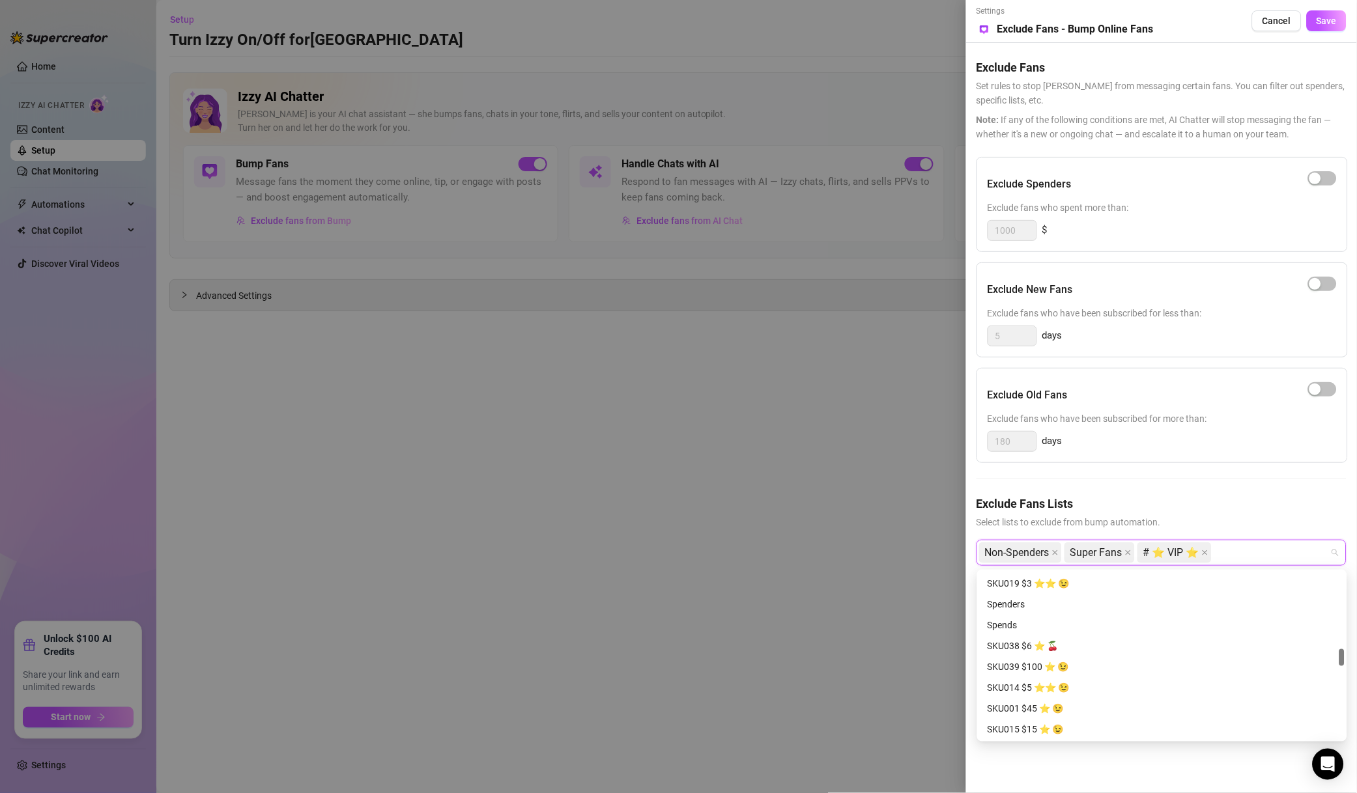
scroll to position [1030, 0]
click at [1011, 675] on div "# ❌ NO MM ❌" at bounding box center [1161, 678] width 349 height 14
click at [1039, 637] on div "# 🐳 WHALES 🐳" at bounding box center [1161, 636] width 349 height 14
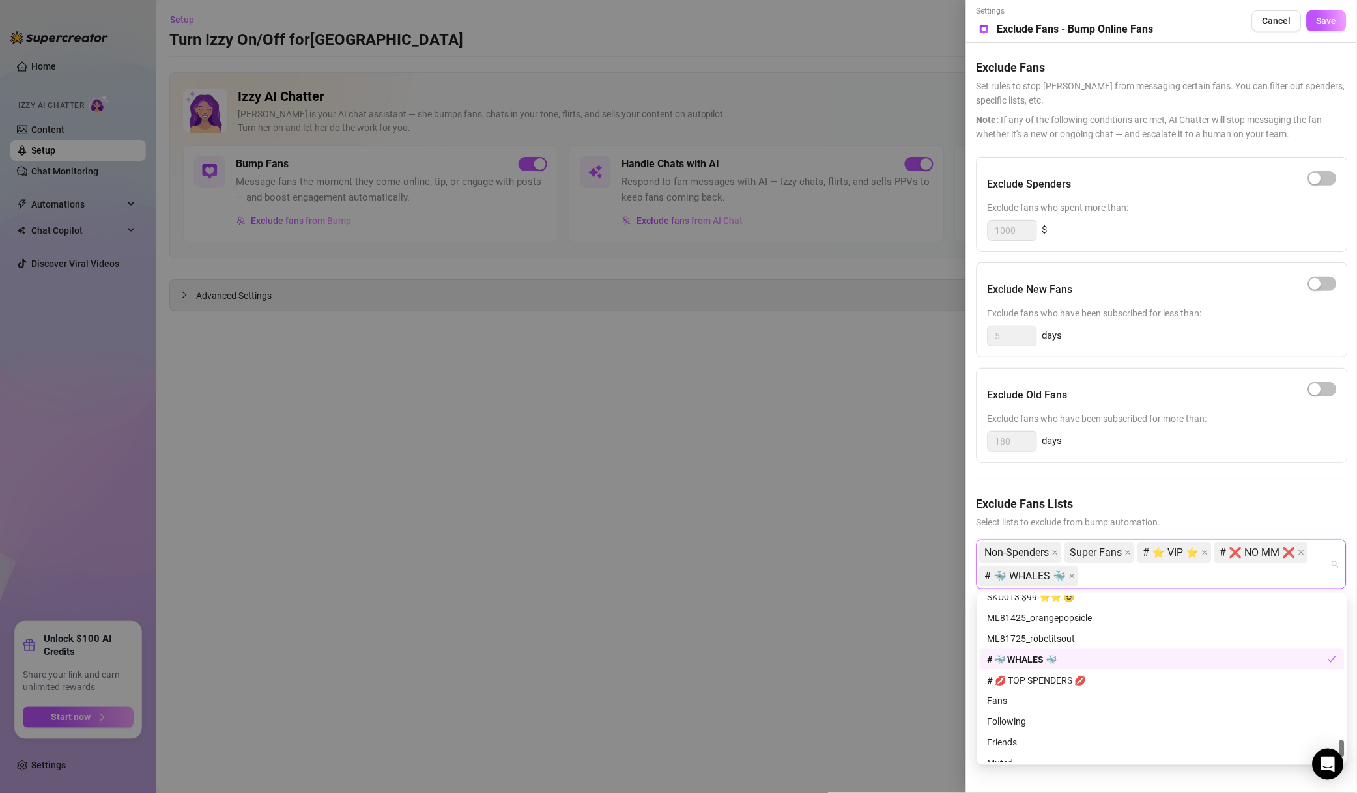
click at [1041, 653] on div "# 🐳 WHALES 🐳" at bounding box center [1157, 660] width 340 height 14
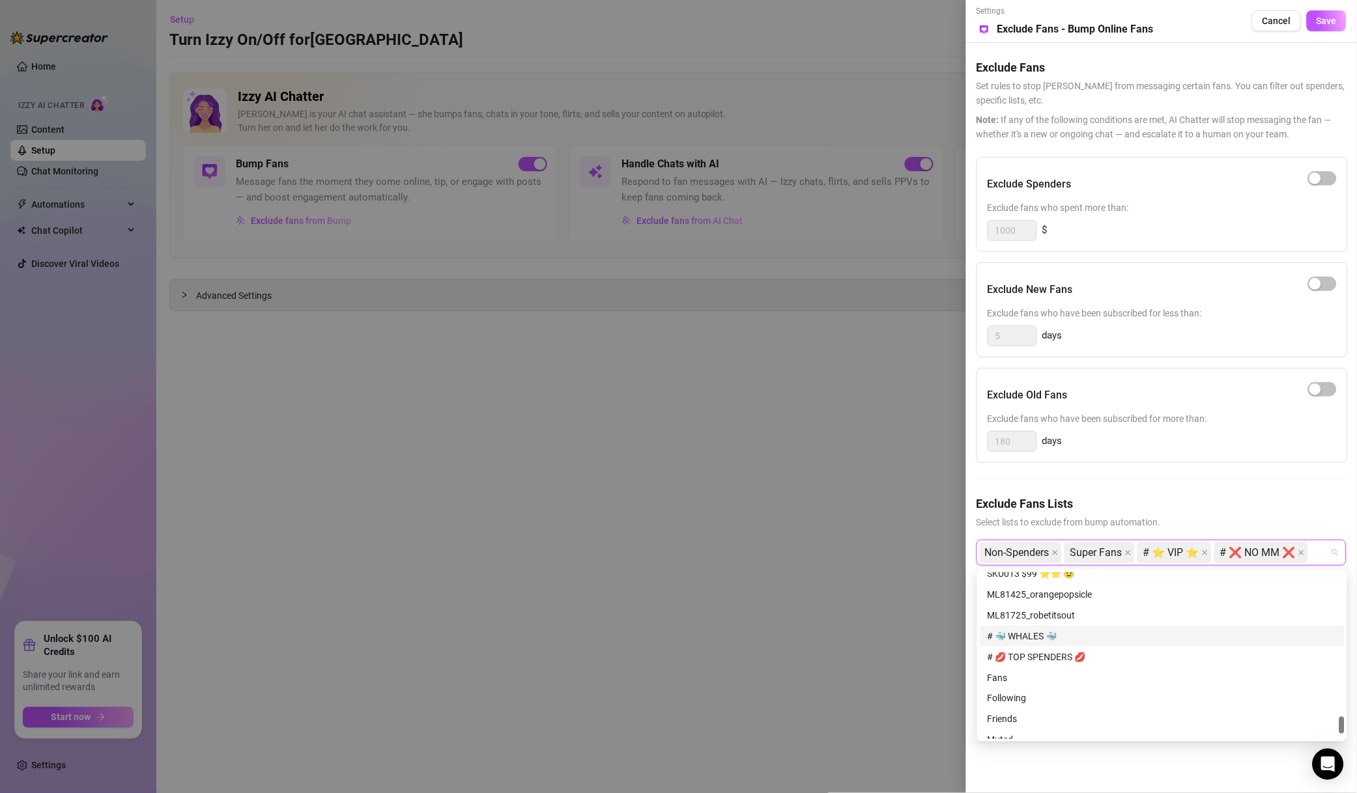
click at [1049, 642] on div "# 🐳 WHALES 🐳" at bounding box center [1161, 636] width 349 height 14
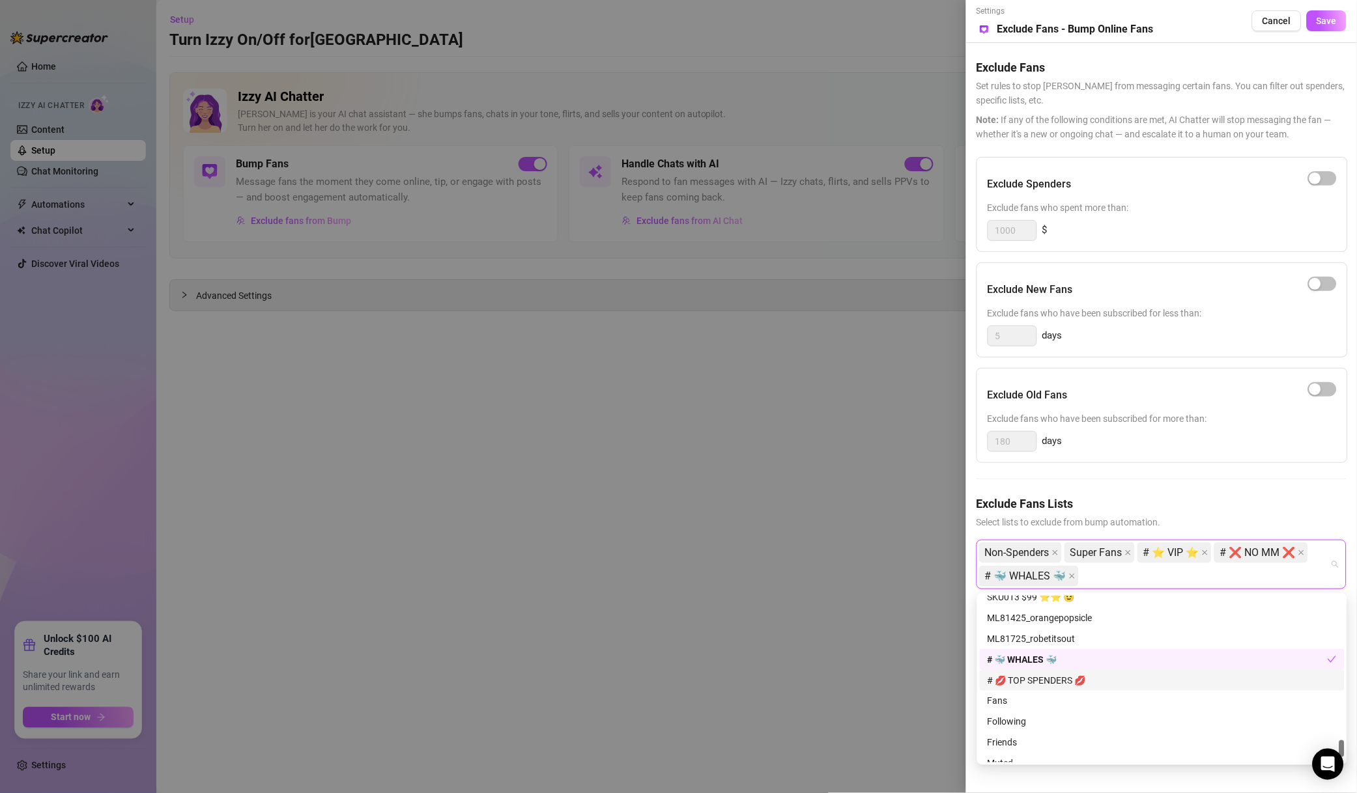
click at [1056, 675] on div "# 💋 TOP SPENDERS 💋" at bounding box center [1161, 680] width 349 height 14
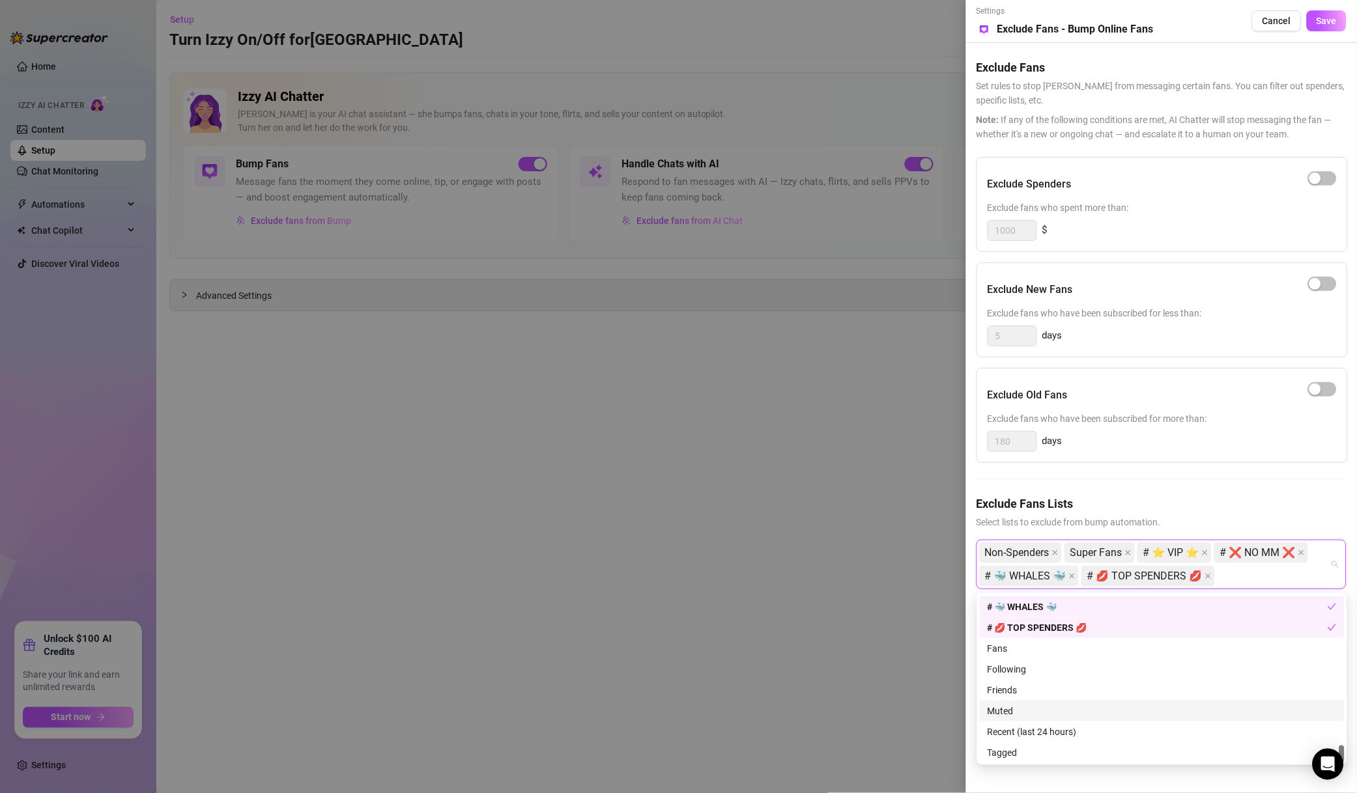
click at [1011, 716] on div "Muted" at bounding box center [1161, 711] width 349 height 14
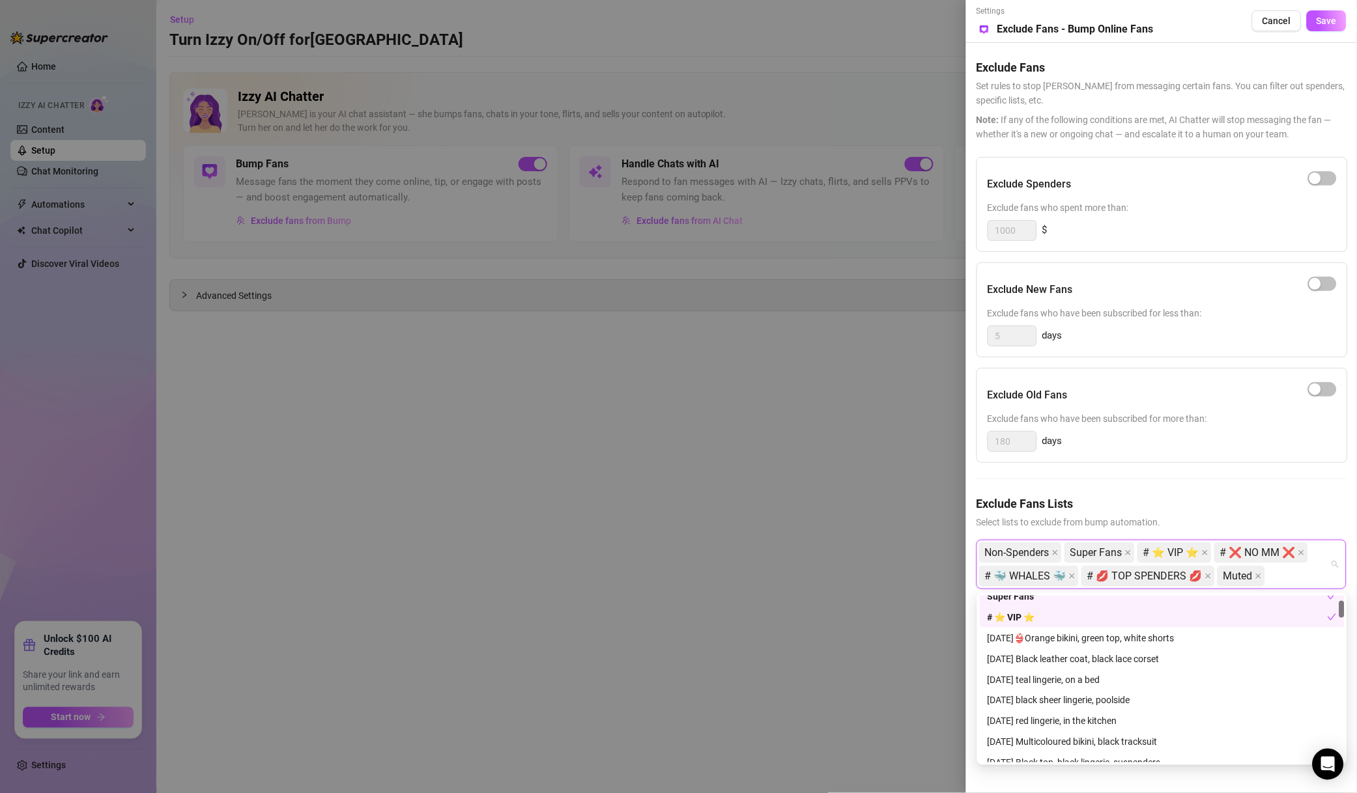
scroll to position [0, 0]
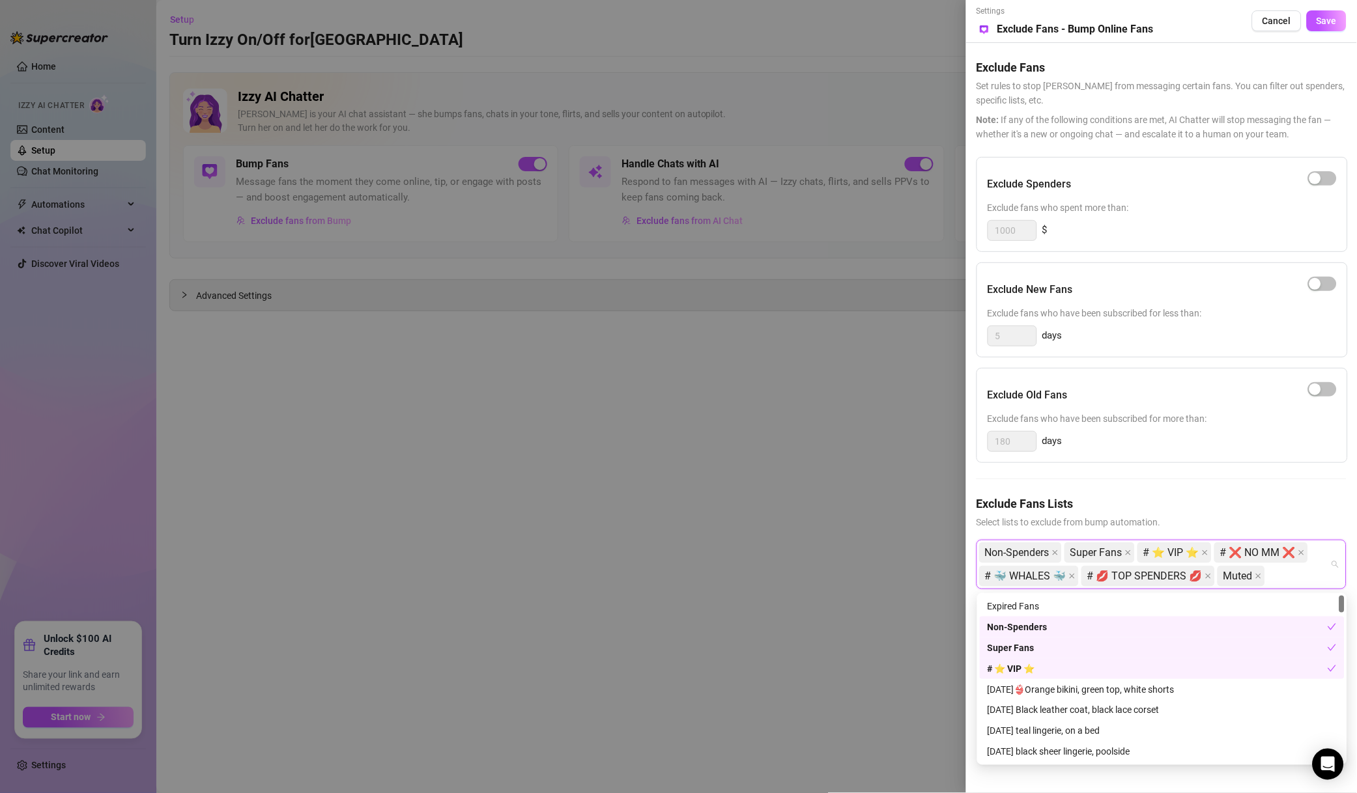
click at [1328, 14] on button "Save" at bounding box center [1326, 20] width 40 height 21
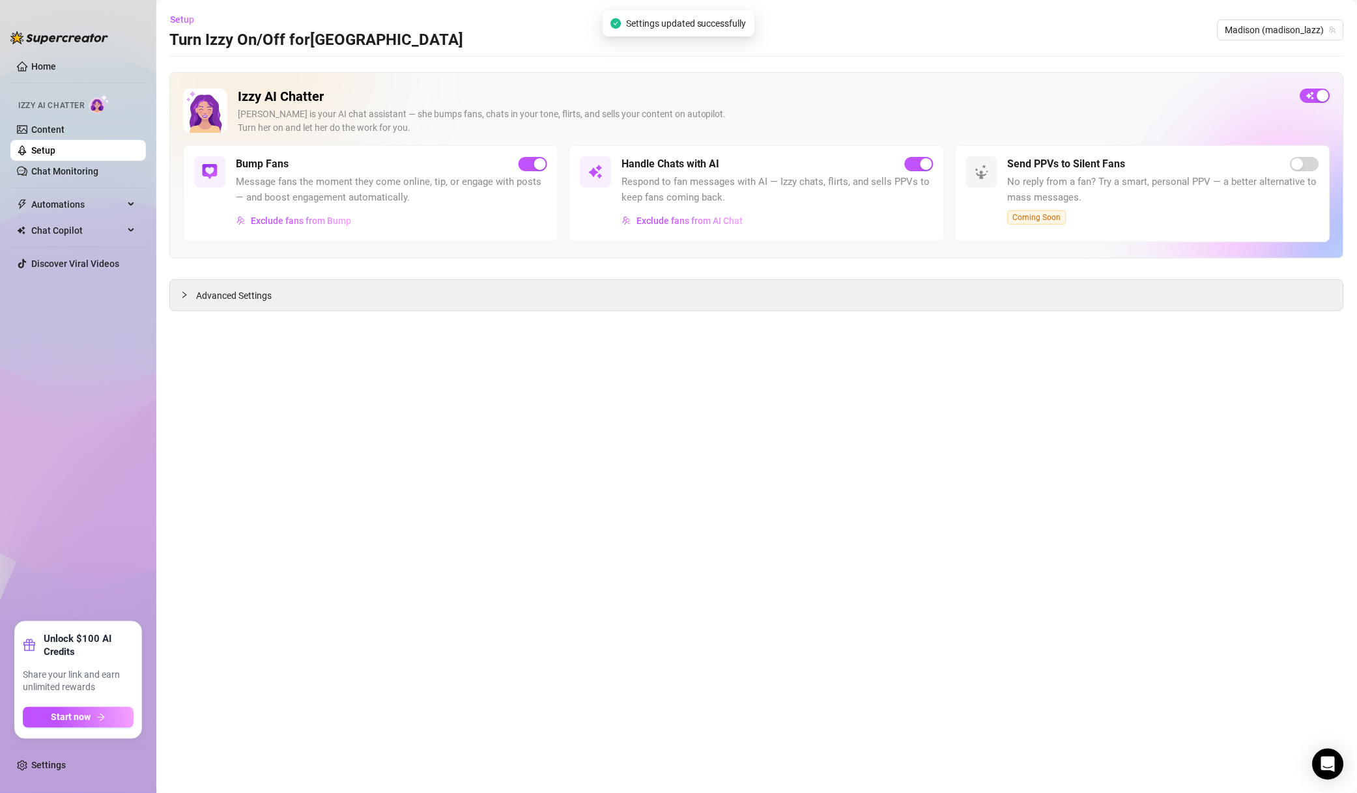
click at [303, 224] on span "Exclude fans from Bump" at bounding box center [301, 221] width 100 height 10
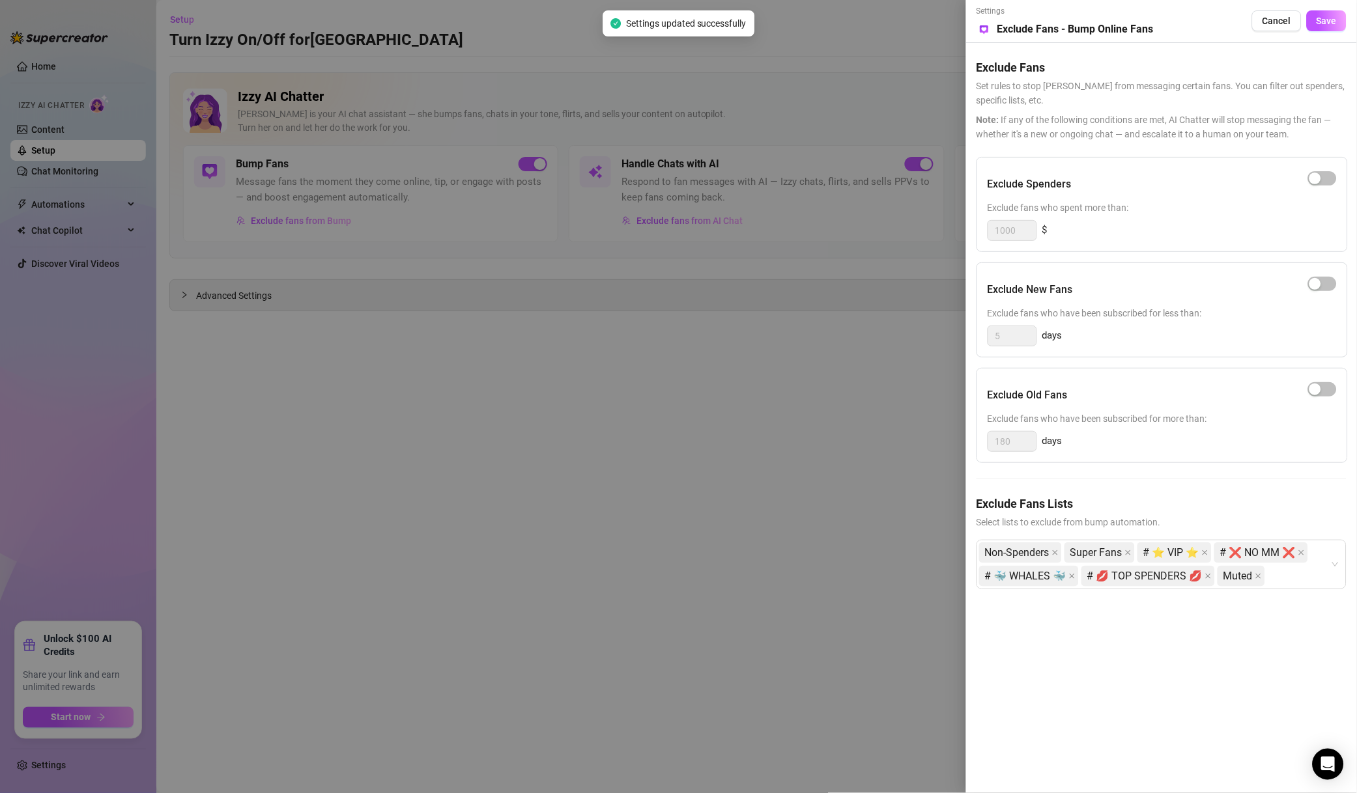
click at [1317, 183] on div "button" at bounding box center [1315, 179] width 12 height 12
click at [915, 233] on div "Settings Preview Exclude Fans - Bump Online Fans Cancel Save Exclude Fans Set r…" at bounding box center [678, 396] width 1357 height 793
type input "500"
click at [1325, 16] on span "Save" at bounding box center [1326, 21] width 20 height 10
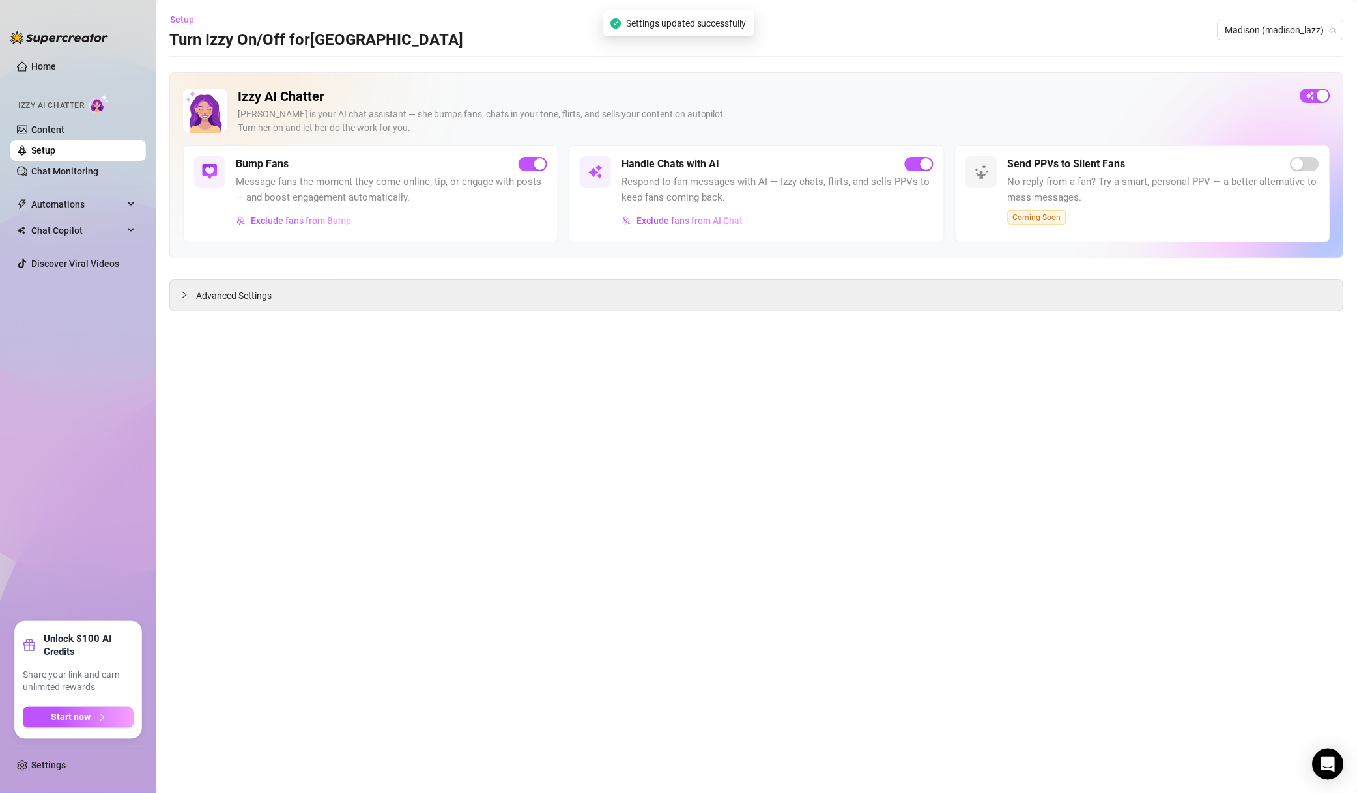
click at [1263, 41] on div "Setup Turn Izzy On/Off for [PERSON_NAME] (madison_lazz)" at bounding box center [756, 30] width 1174 height 42
click at [1273, 33] on span "Madison (madison_lazz)" at bounding box center [1280, 30] width 111 height 20
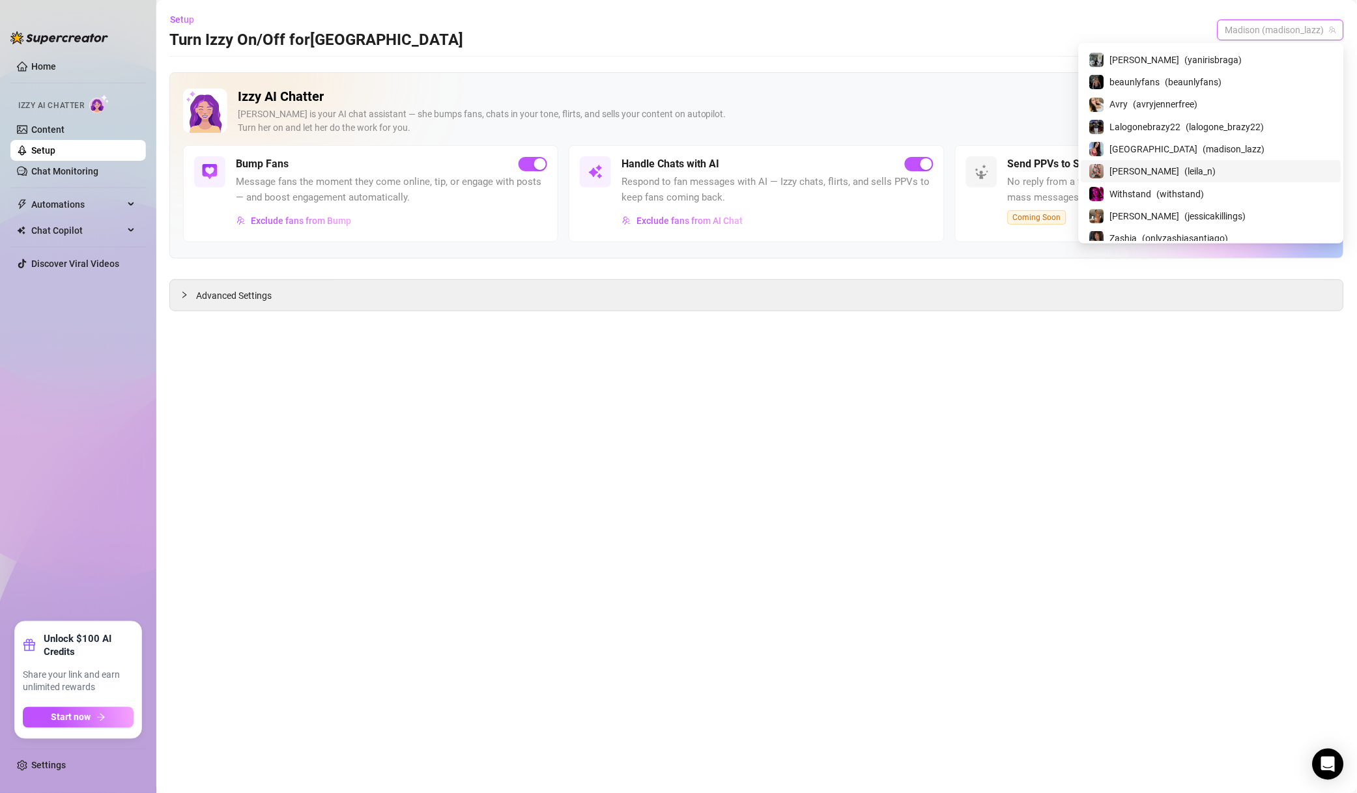
click at [1214, 175] on span "( leila_n )" at bounding box center [1200, 171] width 31 height 14
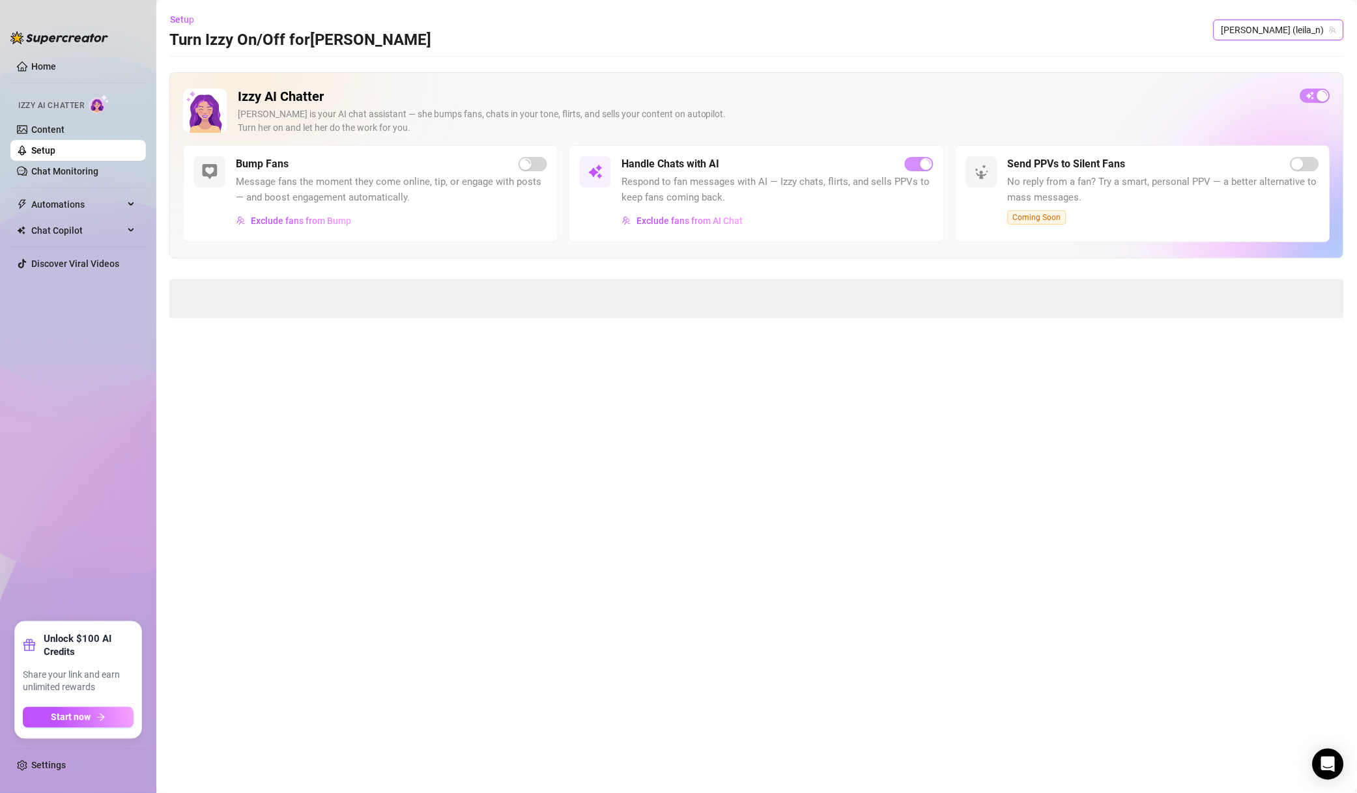
click at [695, 223] on span "Exclude fans from AI Chat" at bounding box center [689, 221] width 106 height 10
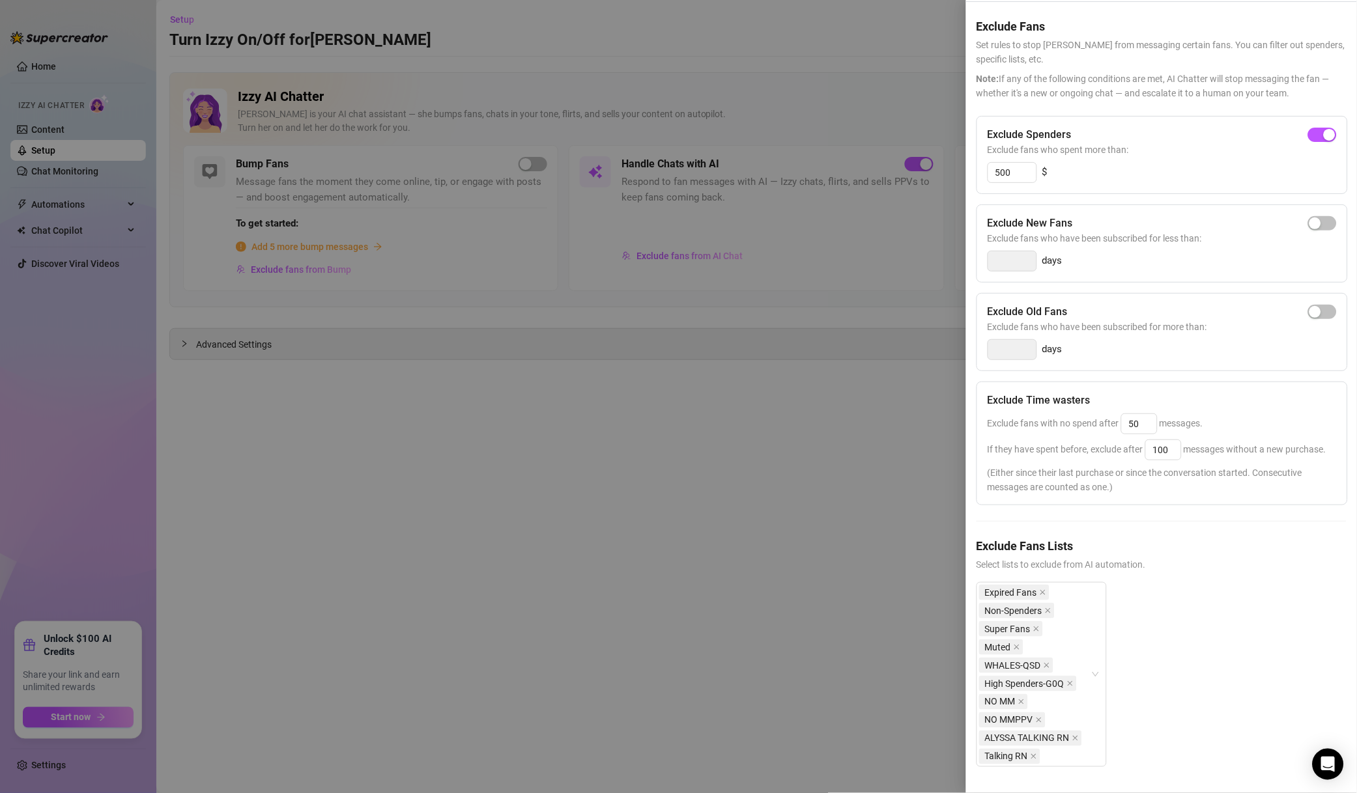
scroll to position [72, 0]
click at [873, 552] on div at bounding box center [678, 396] width 1357 height 793
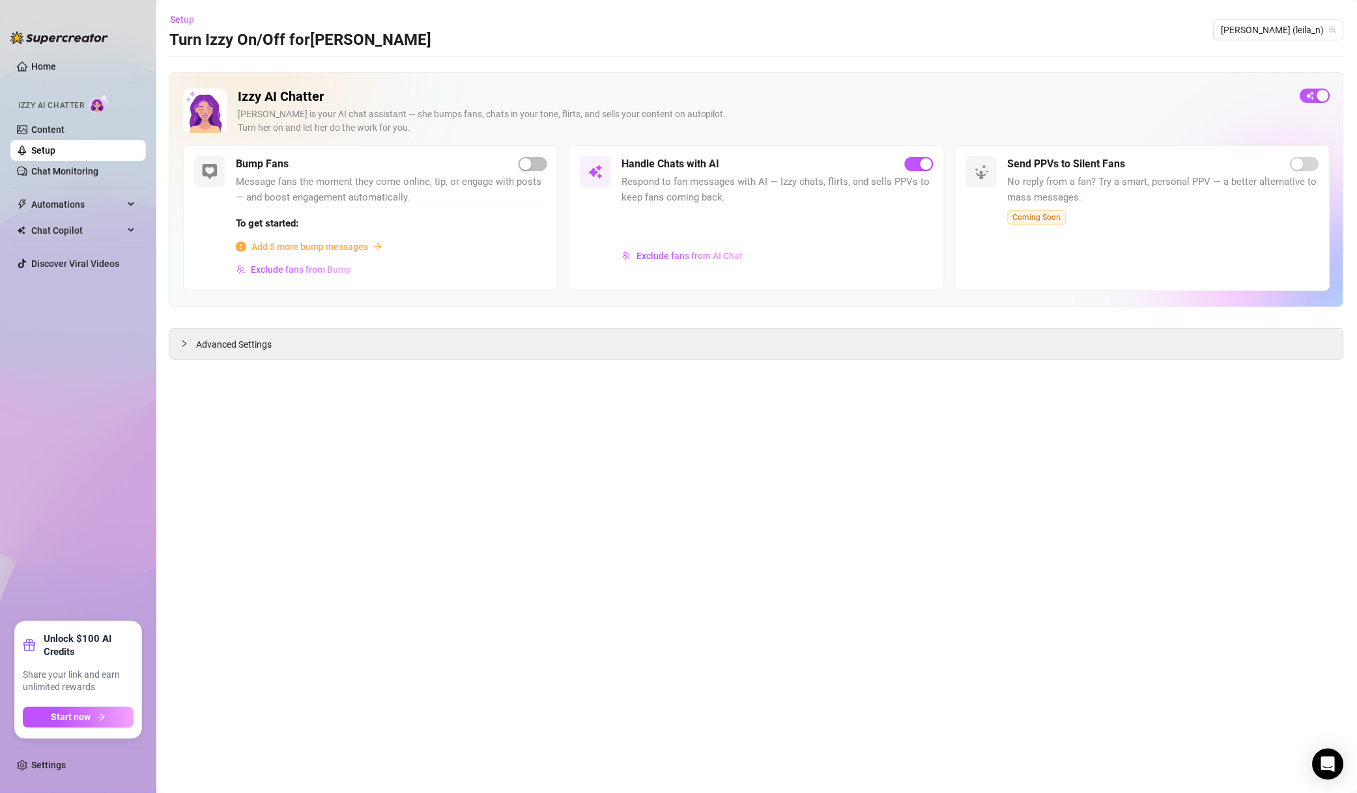
click at [1316, 18] on div "Setup Turn Izzy On/Off for [PERSON_NAME] [PERSON_NAME] (leila_n)" at bounding box center [756, 30] width 1174 height 42
click at [1308, 23] on span "[PERSON_NAME] (leila_n)" at bounding box center [1278, 30] width 115 height 20
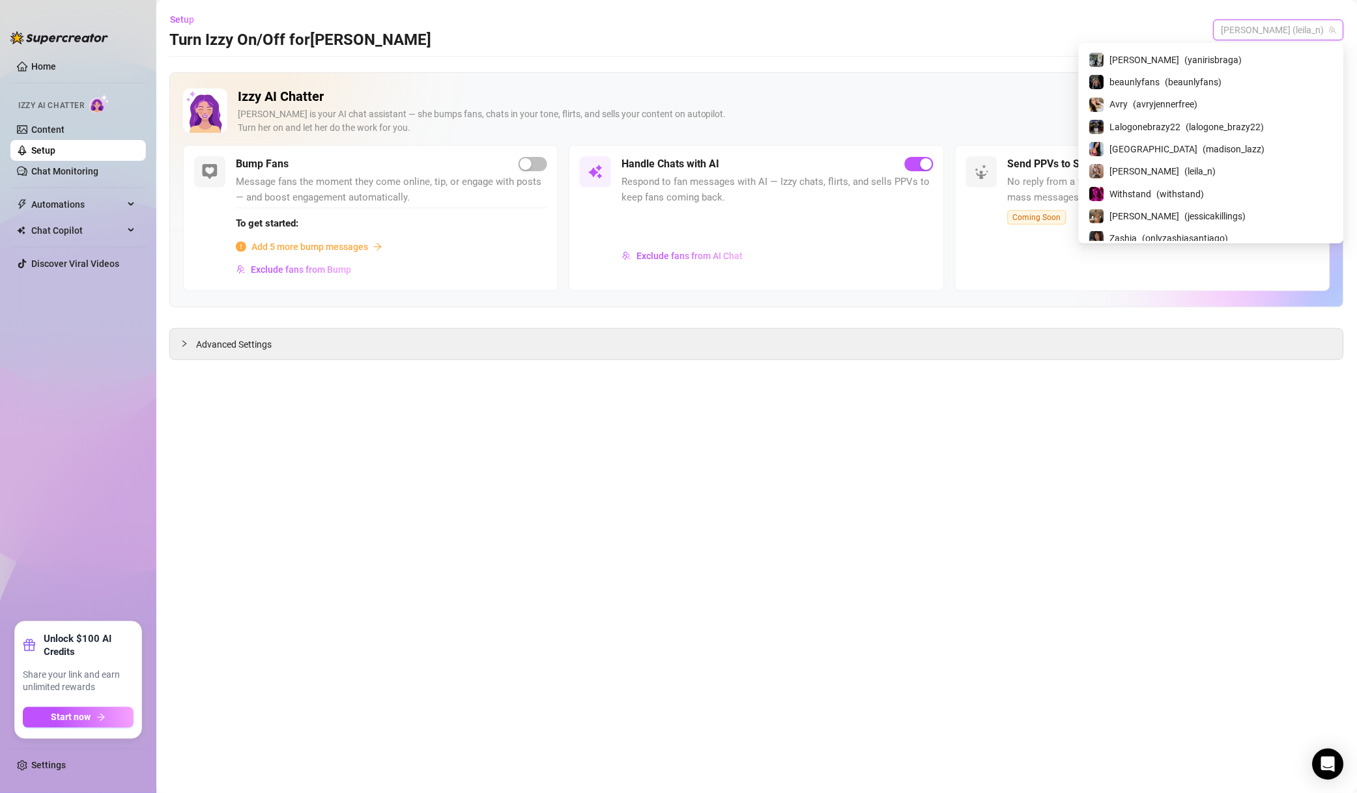
scroll to position [1498, 0]
click at [1204, 104] on span "( withstand )" at bounding box center [1181, 100] width 48 height 14
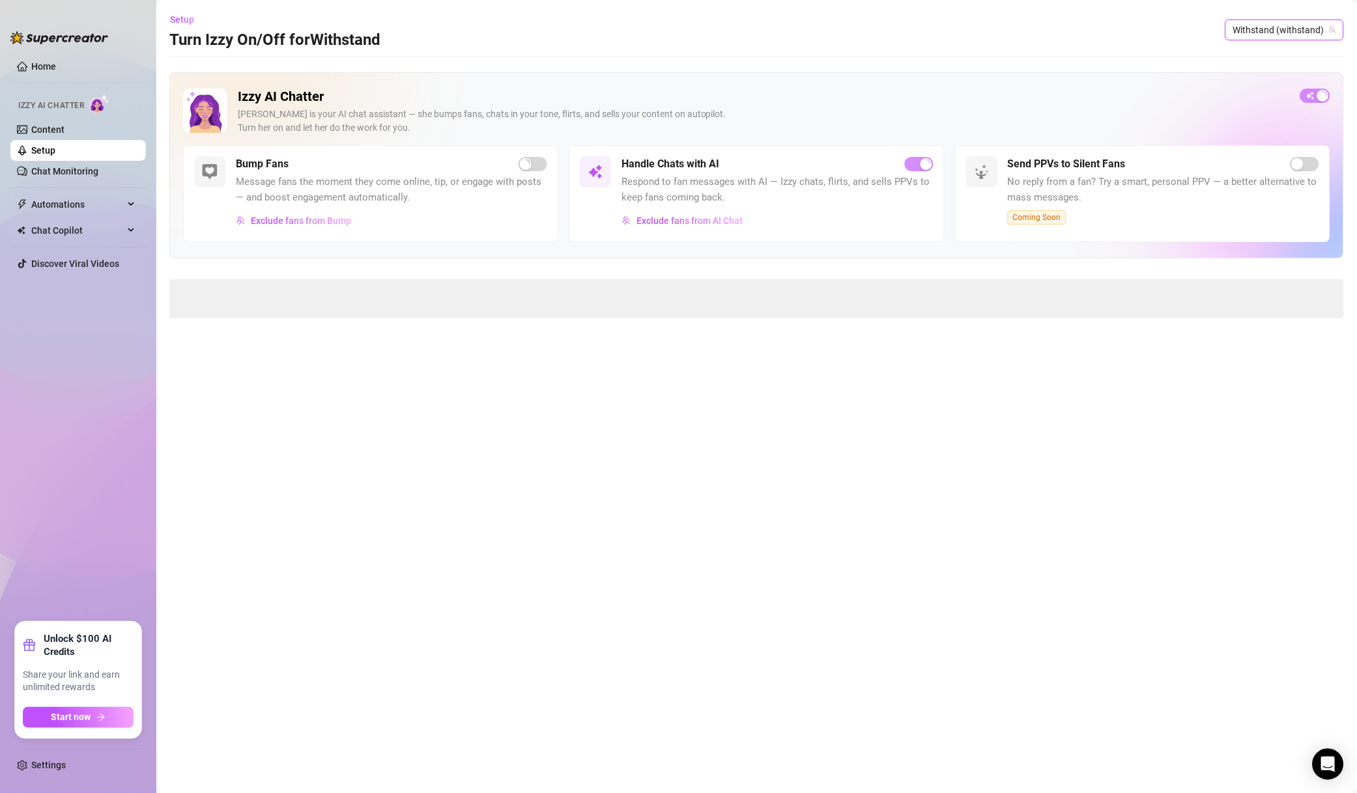
click at [730, 208] on div "Handle Chats with AI Respond to fan messages with AI — Izzy chats, flirts, and …" at bounding box center [776, 193] width 311 height 75
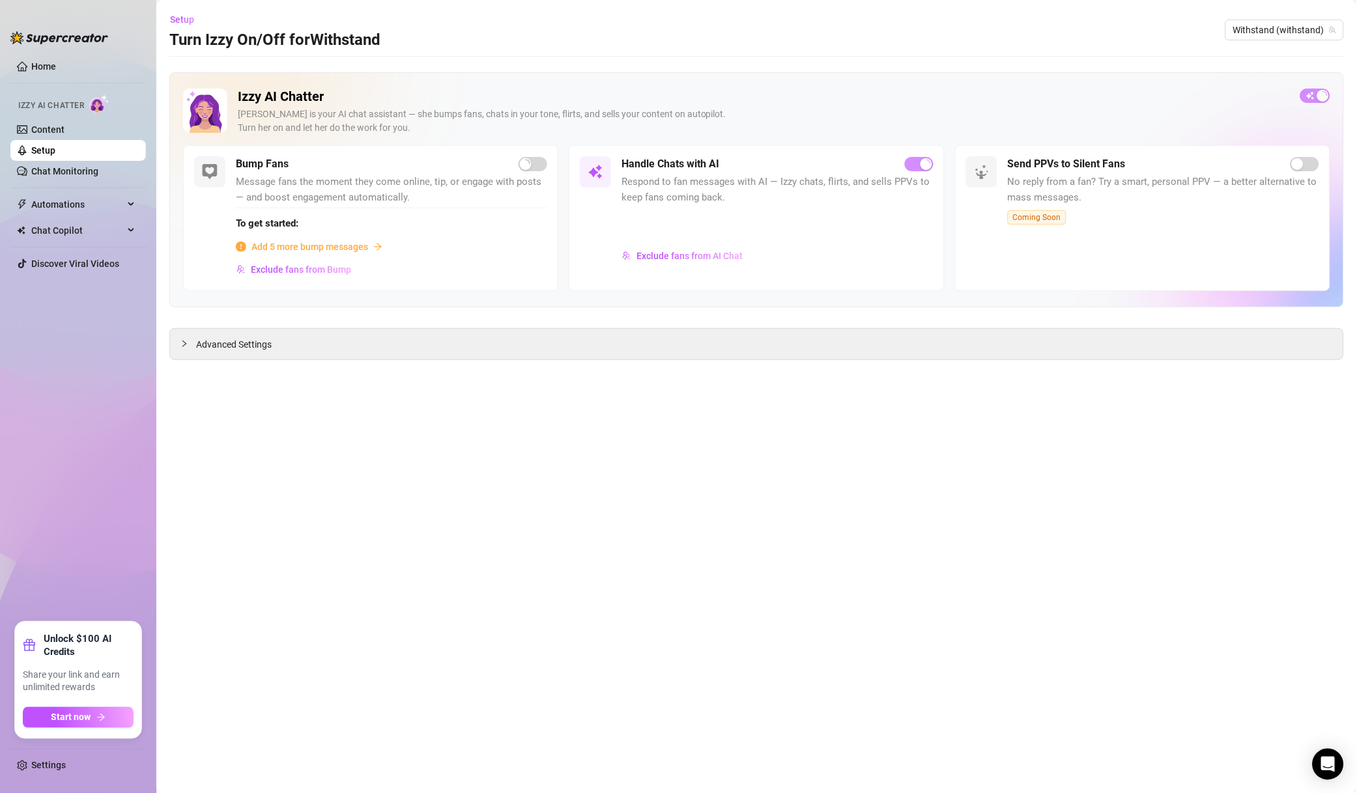
click at [724, 246] on button "Exclude fans from AI Chat" at bounding box center [682, 256] width 122 height 21
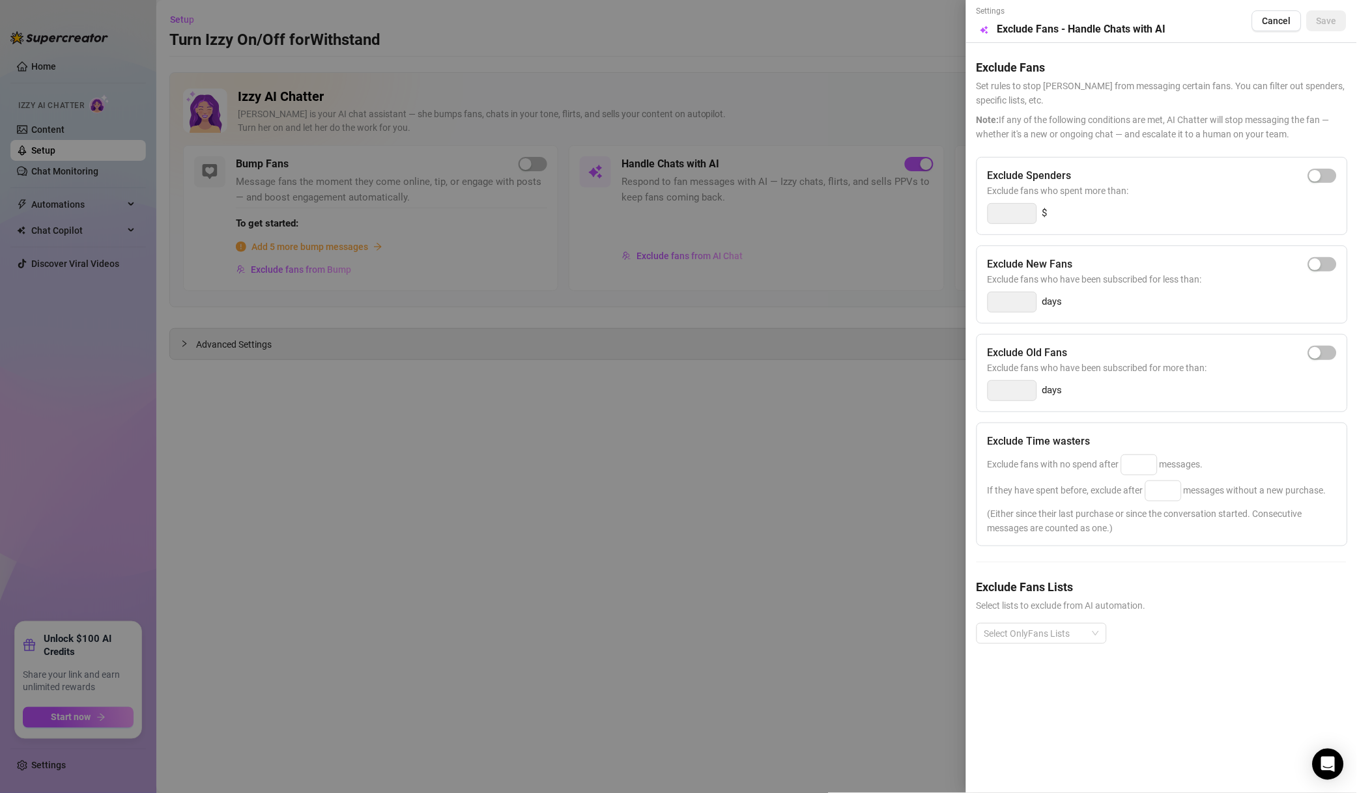
click at [1331, 175] on span "button" at bounding box center [1322, 176] width 29 height 14
drag, startPoint x: 1005, startPoint y: 219, endPoint x: 956, endPoint y: 219, distance: 48.8
click at [956, 219] on div "Settings Preview Exclude Fans - Handle Chats with AI Cancel Save Exclude Fans S…" at bounding box center [678, 396] width 1357 height 793
click at [1082, 639] on div at bounding box center [1034, 634] width 111 height 18
type input "500"
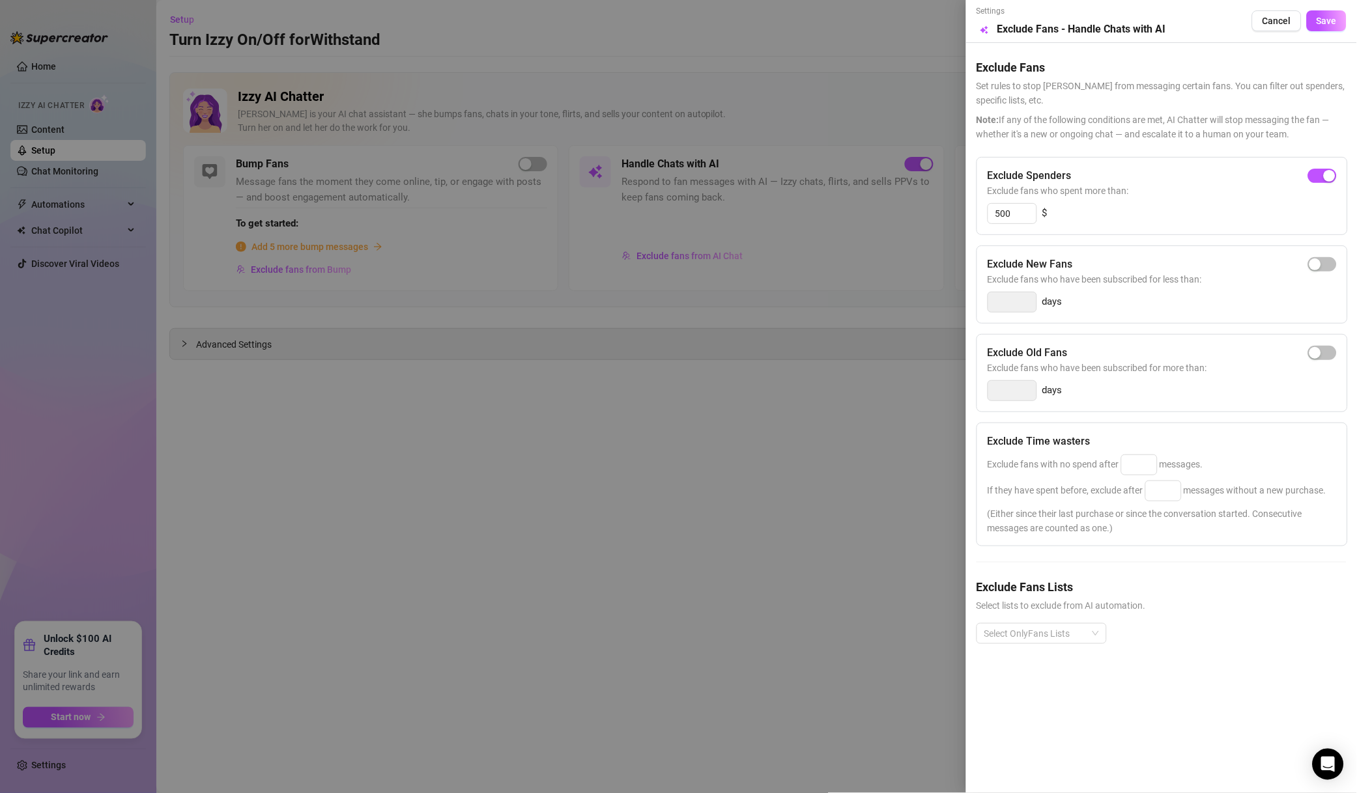
click at [1030, 631] on div at bounding box center [1034, 634] width 111 height 18
click at [1071, 630] on div at bounding box center [1034, 634] width 111 height 18
click at [1056, 484] on div "Non-Spenders" at bounding box center [1041, 484] width 109 height 14
click at [1052, 506] on div "Super Fans" at bounding box center [1041, 505] width 109 height 14
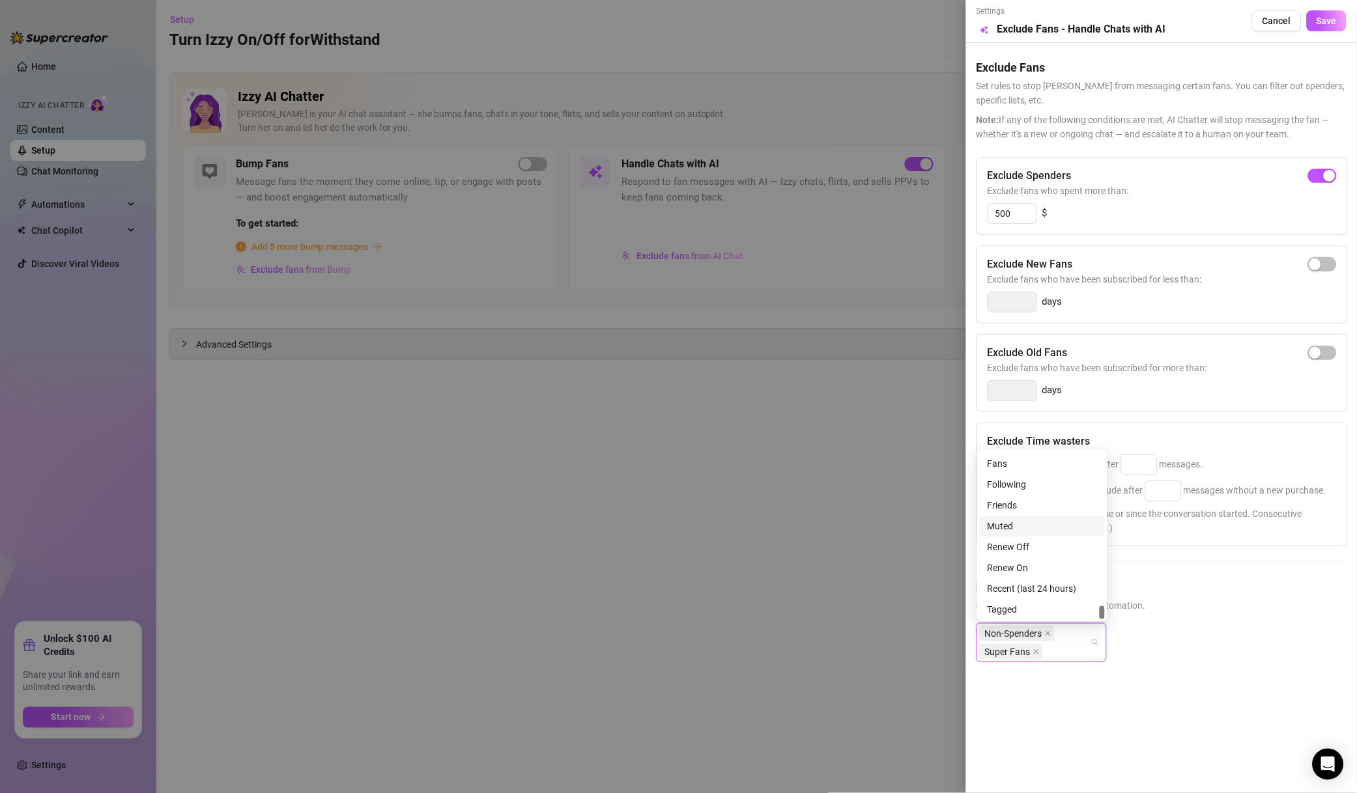
click at [1031, 522] on div "Muted" at bounding box center [1041, 526] width 109 height 14
click at [1333, 19] on span "Save" at bounding box center [1326, 21] width 20 height 10
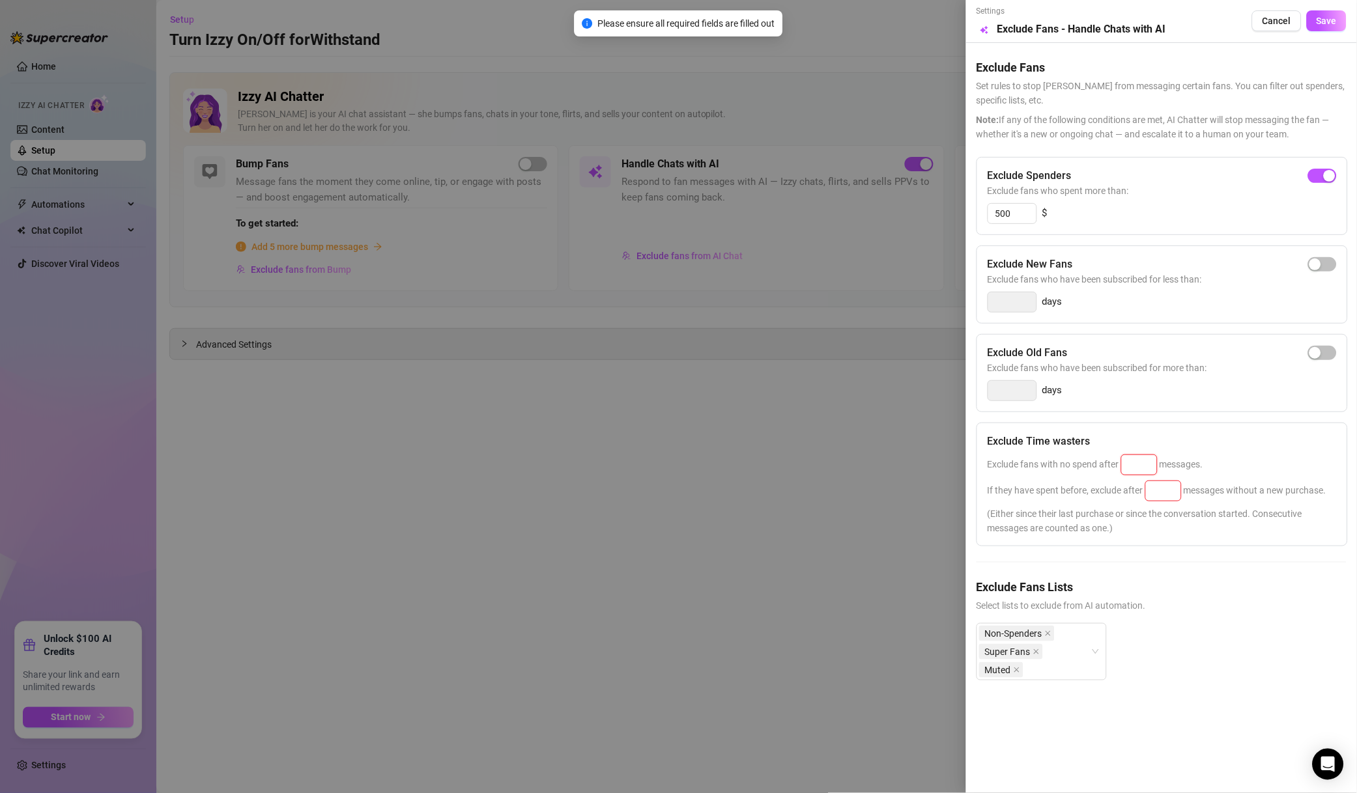
click at [1150, 468] on input at bounding box center [1138, 465] width 35 height 20
type input "50"
click at [1159, 495] on input at bounding box center [1163, 491] width 35 height 20
type input "100"
click at [1312, 33] on div "Settings Preview Exclude Fans - Handle Chats with AI Cancel Save" at bounding box center [1161, 21] width 370 height 32
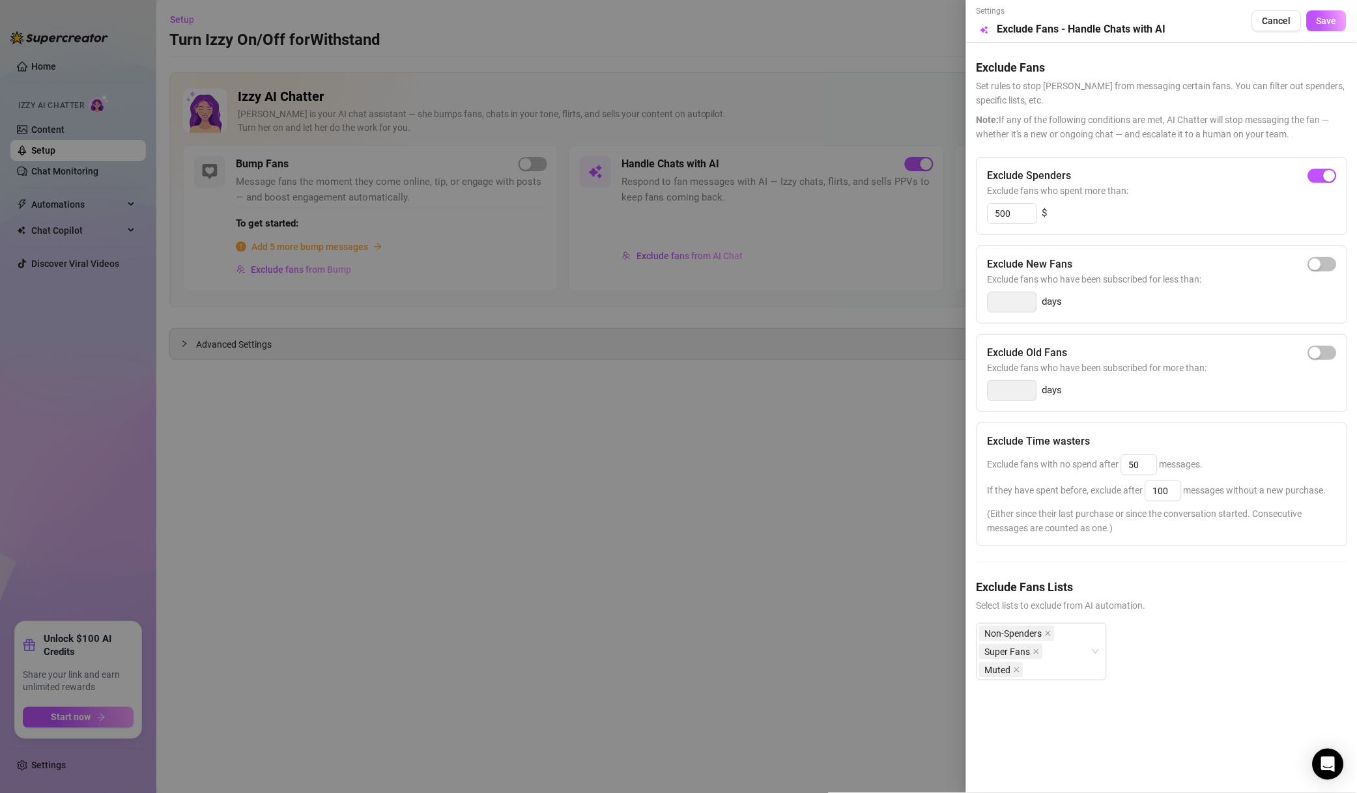
click at [1322, 23] on span "Save" at bounding box center [1326, 21] width 20 height 10
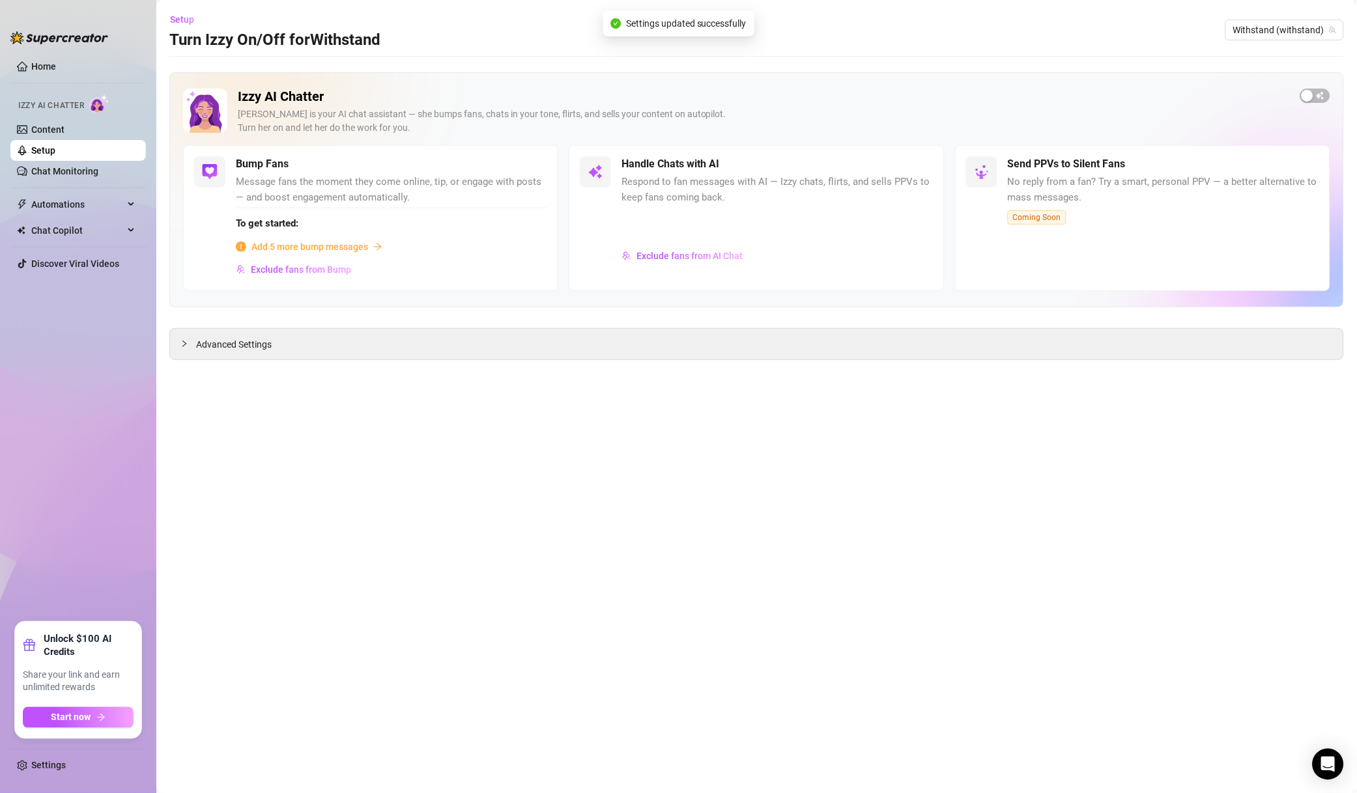
click at [1288, 26] on span "Withstand (withstand)" at bounding box center [1284, 30] width 103 height 20
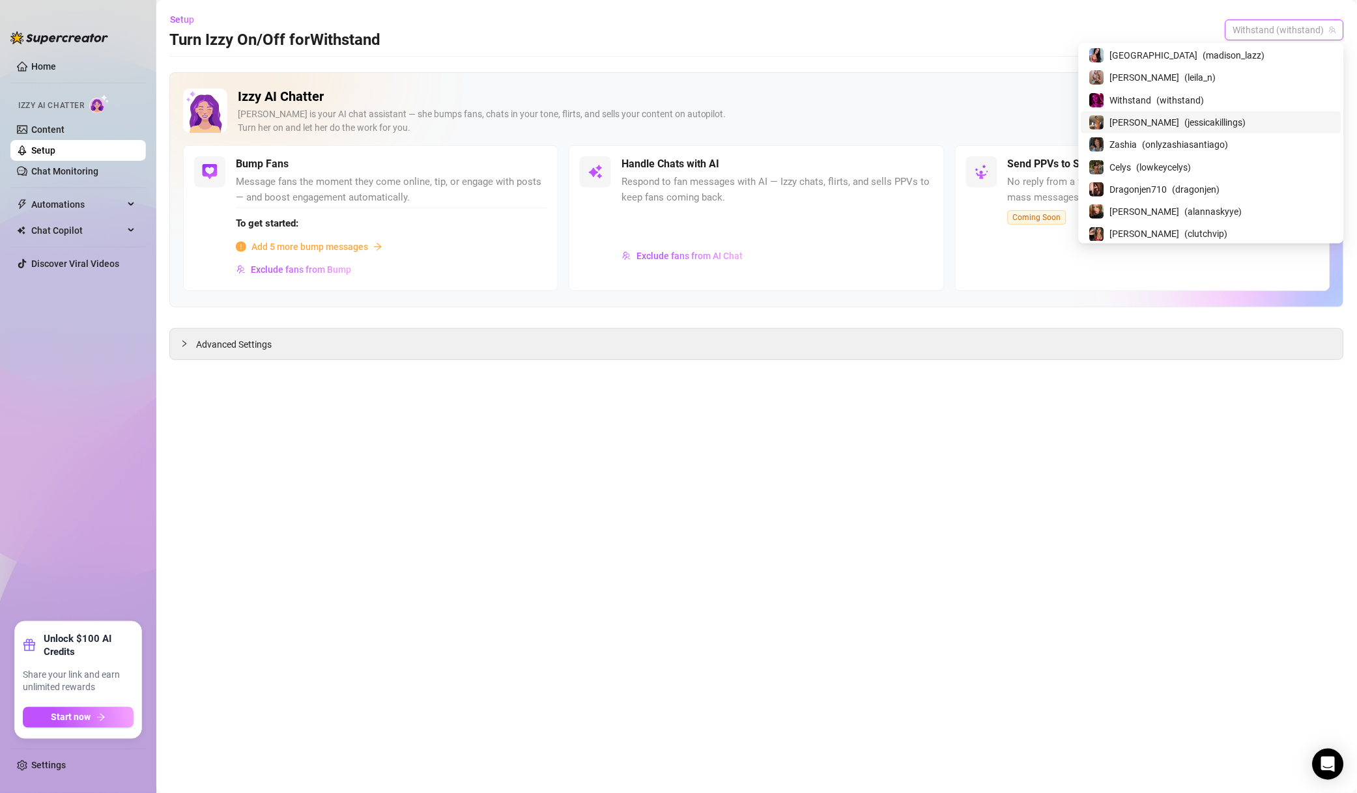
click at [1230, 130] on span "( jessicakillings )" at bounding box center [1215, 122] width 61 height 14
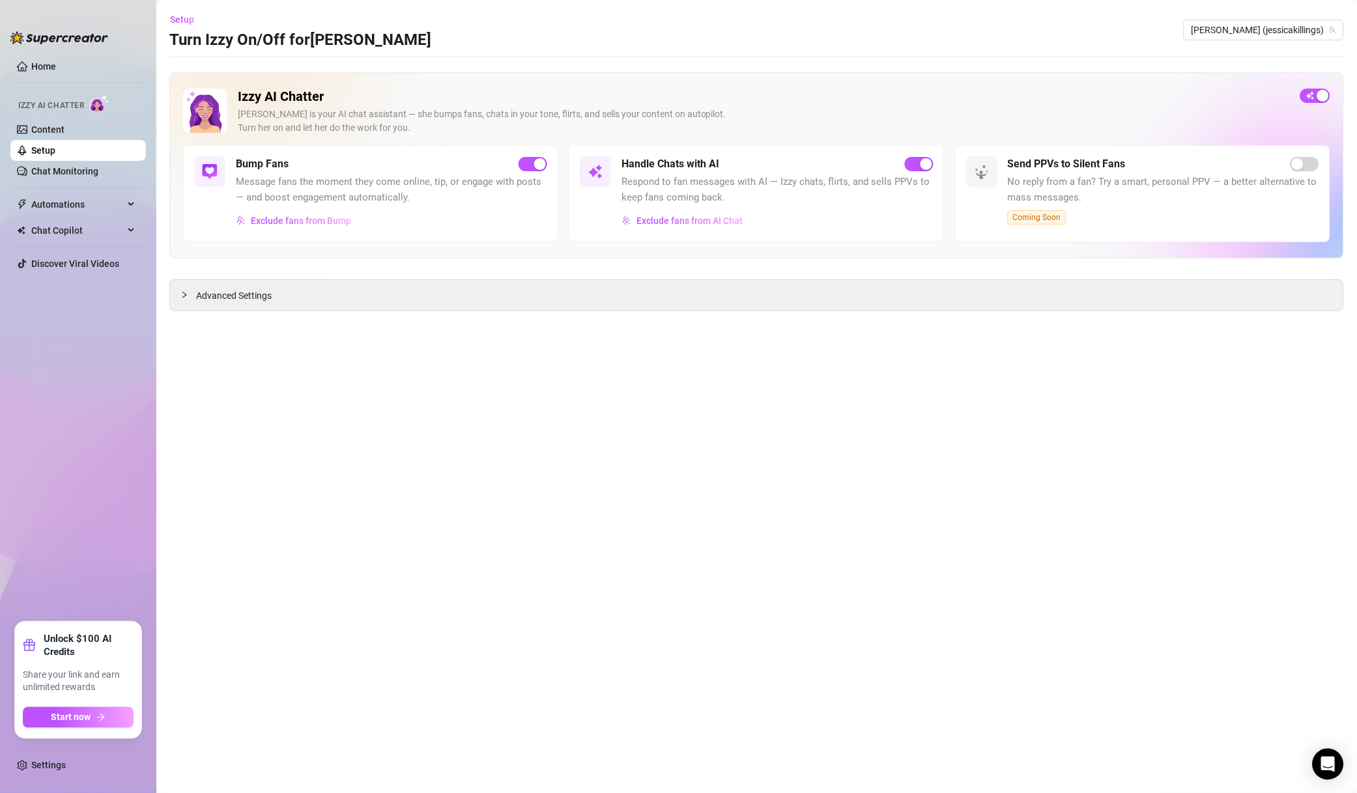
click at [322, 223] on span "Exclude fans from Bump" at bounding box center [301, 221] width 100 height 10
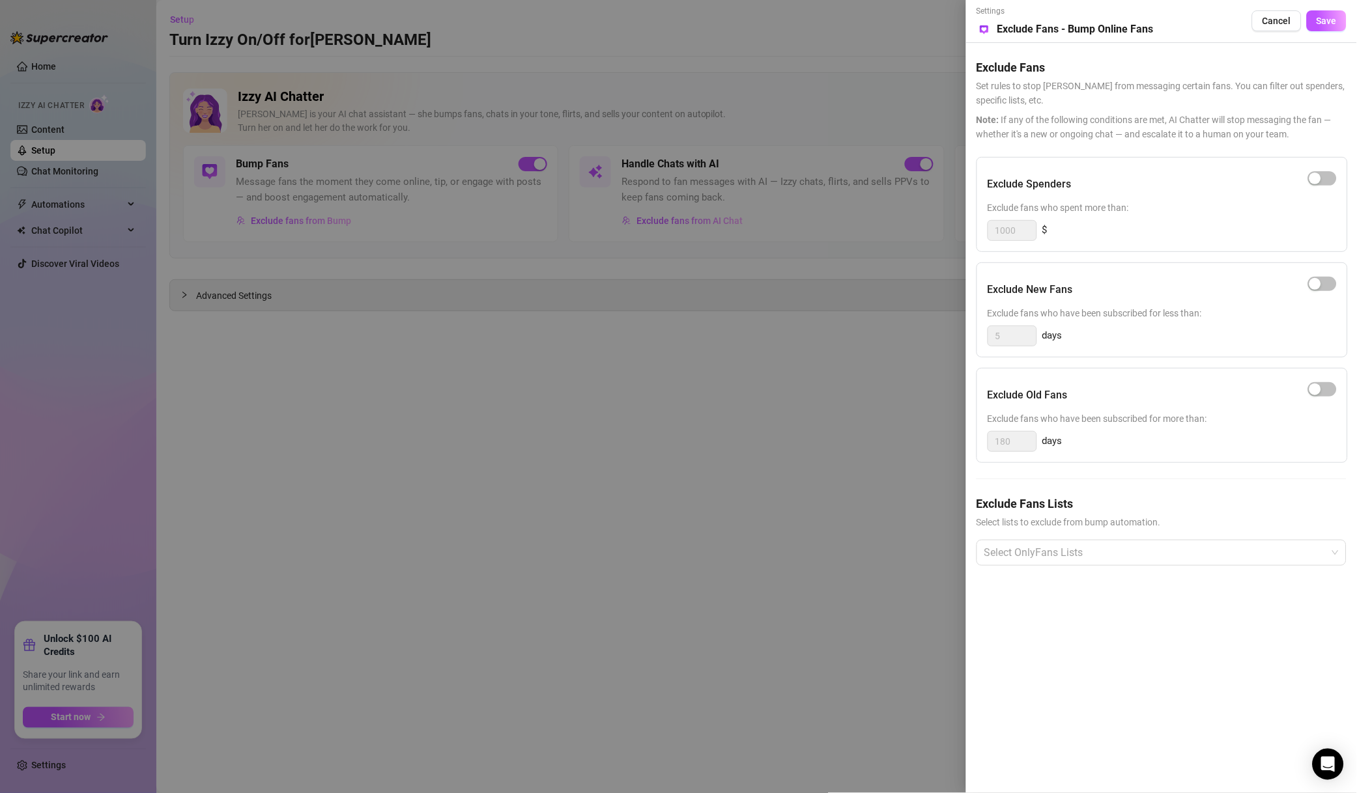
click at [1325, 182] on span "button" at bounding box center [1322, 178] width 29 height 14
drag, startPoint x: 1023, startPoint y: 232, endPoint x: 948, endPoint y: 233, distance: 75.5
click at [948, 233] on div "Settings Preview Exclude Fans - Bump Online Fans Cancel Save Exclude Fans Set r…" at bounding box center [678, 396] width 1357 height 793
click at [1119, 554] on div at bounding box center [1154, 552] width 351 height 23
type input "500"
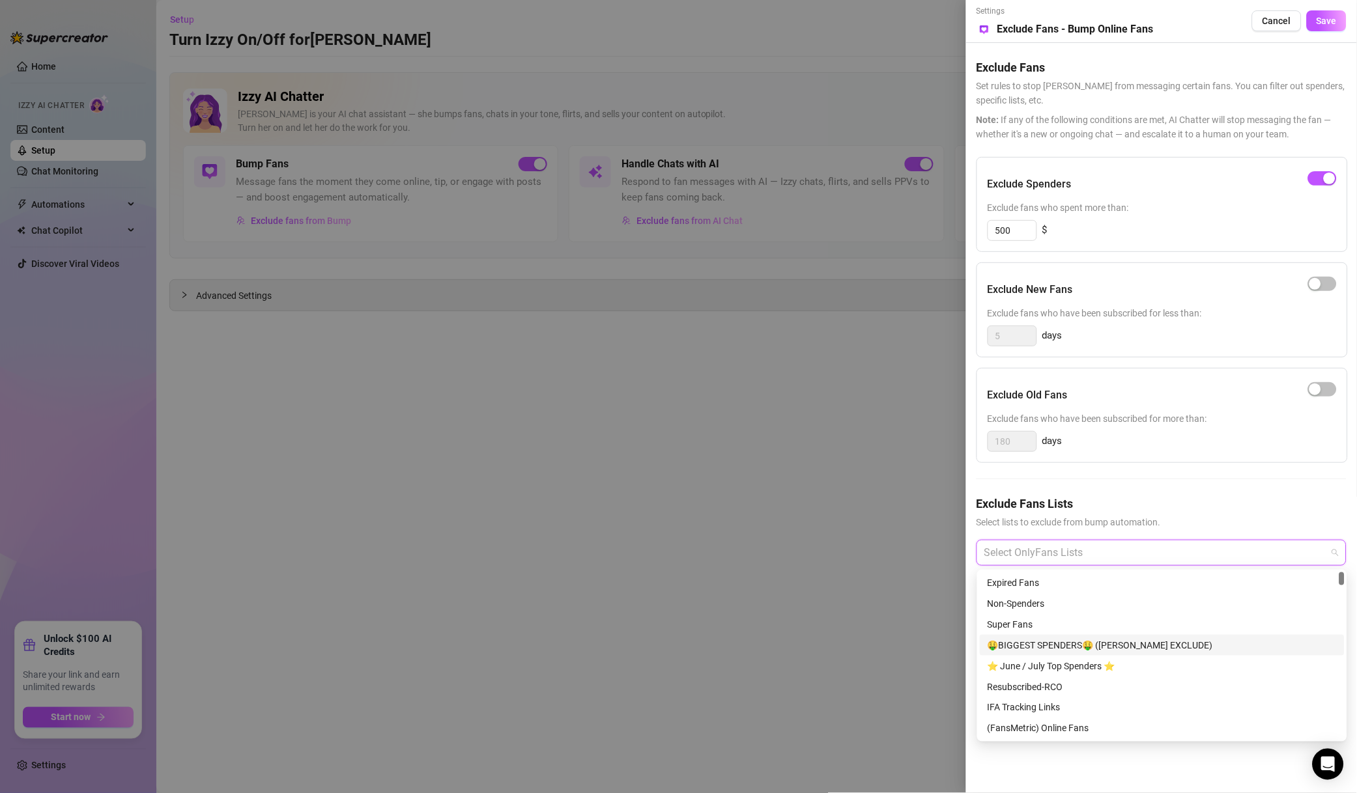
click at [1080, 645] on div "🤑BIGGEST SPENDERS🤑 ([PERSON_NAME] EXCLUDE)" at bounding box center [1161, 645] width 349 height 14
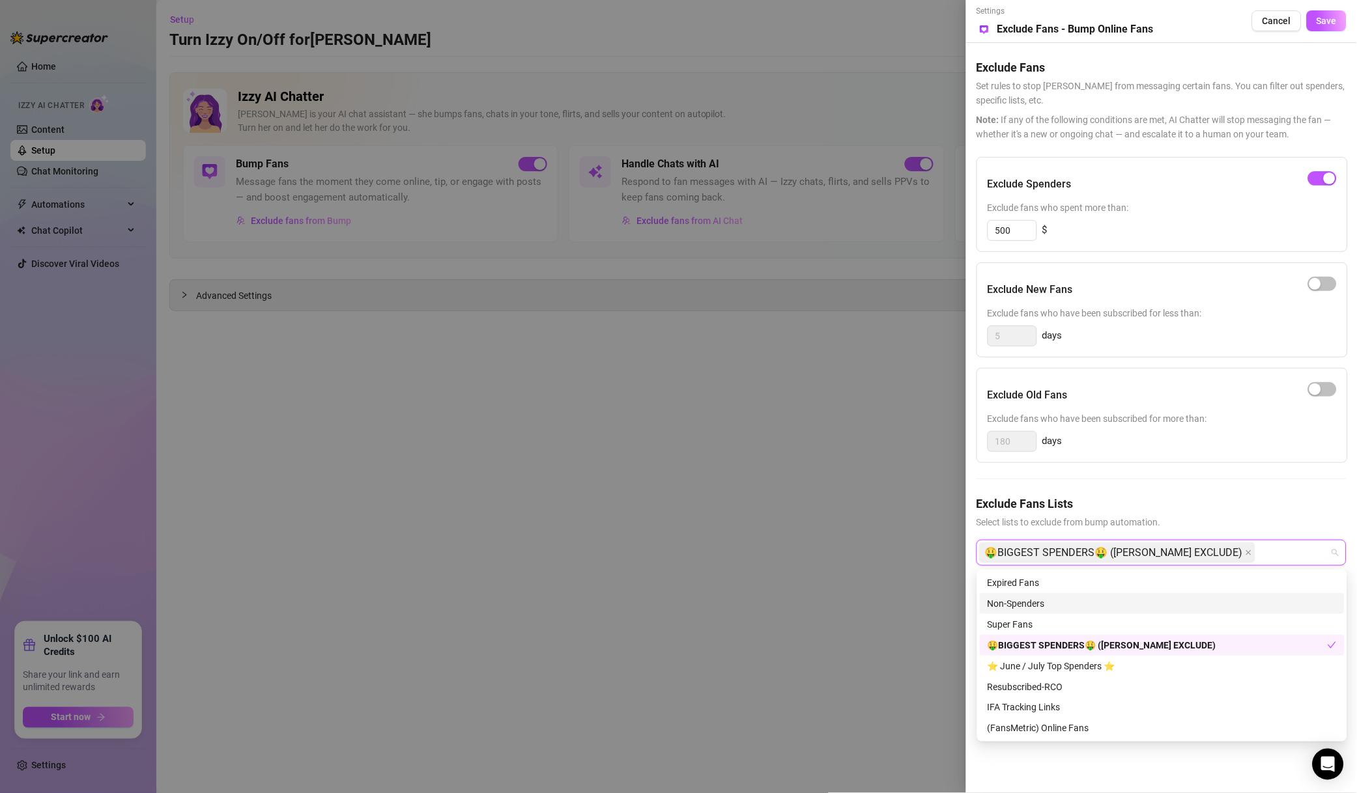
drag, startPoint x: 1075, startPoint y: 606, endPoint x: 1079, endPoint y: 630, distance: 23.9
click at [1075, 608] on div "Non-Spenders" at bounding box center [1161, 604] width 349 height 14
click at [1079, 630] on div "Super Fans" at bounding box center [1161, 624] width 349 height 14
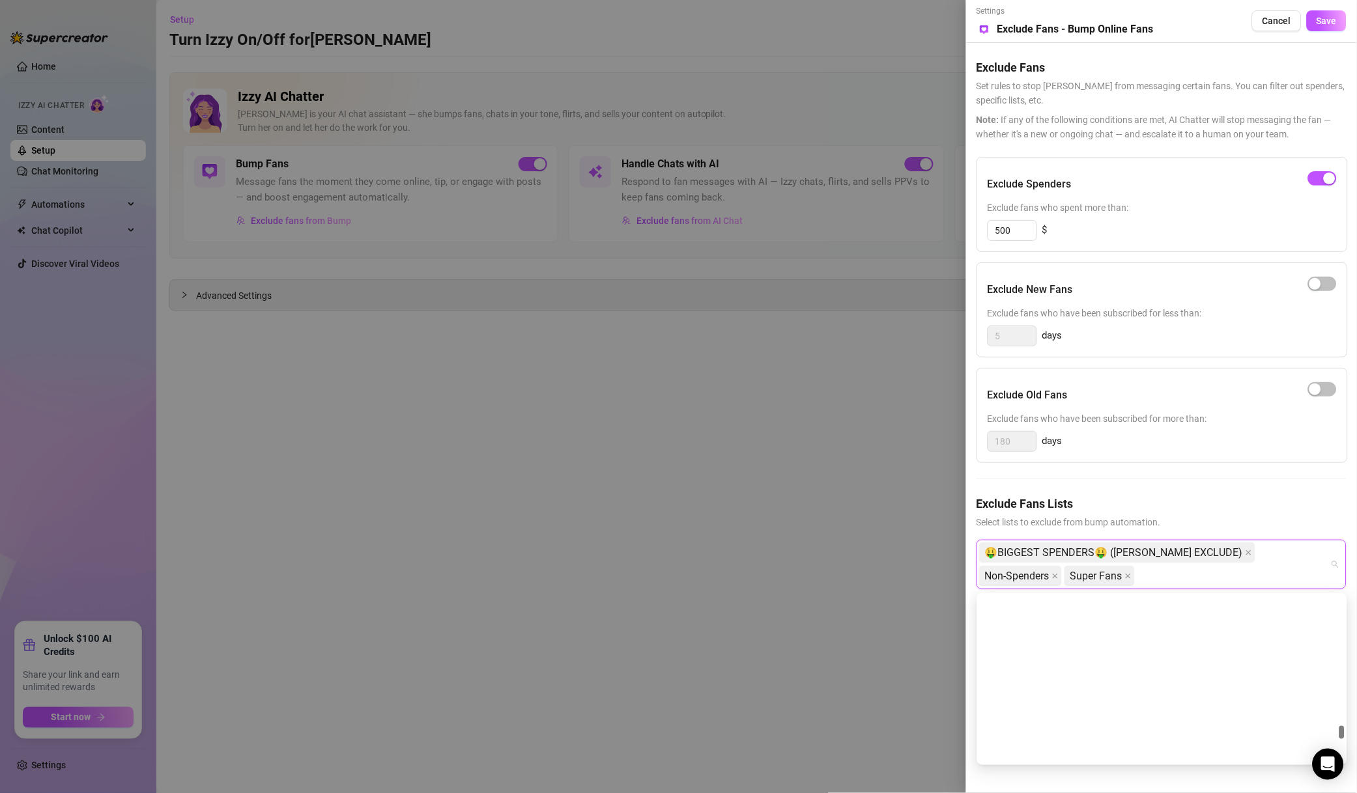
scroll to position [1968, 0]
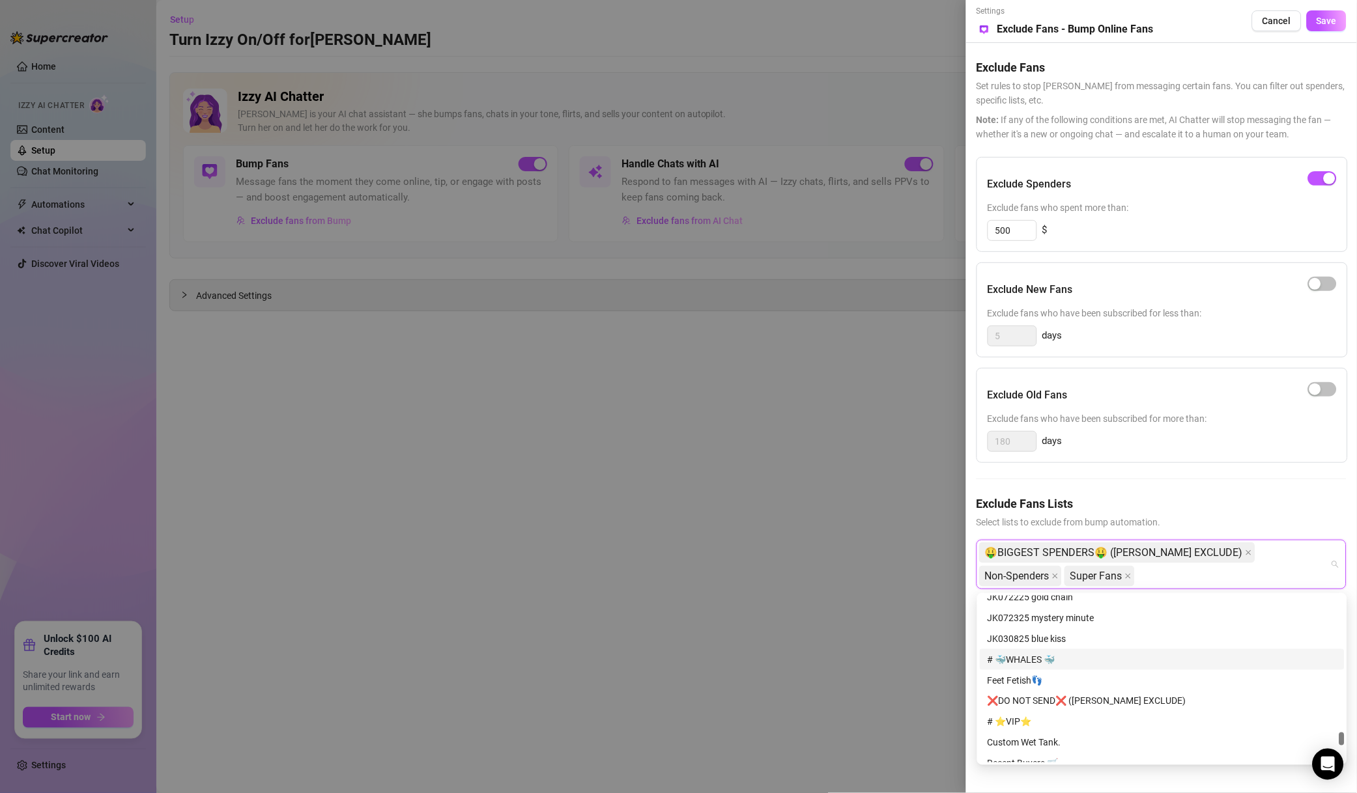
click at [1063, 651] on div "# 🐳WHALES 🐳" at bounding box center [1161, 659] width 365 height 21
click at [1069, 683] on div "Feet Fetish👣" at bounding box center [1161, 680] width 349 height 14
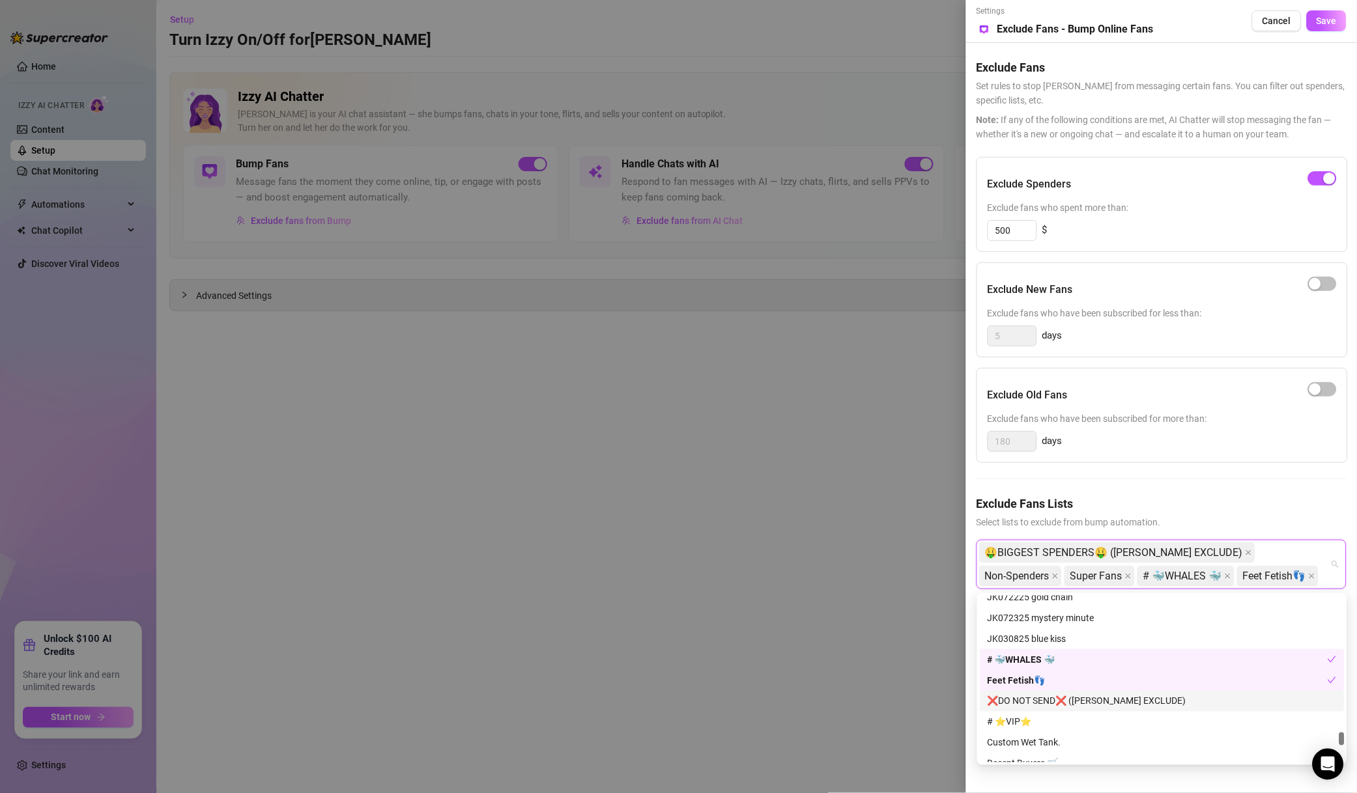
click at [1074, 694] on div "❌DO NOT SEND❌ ([PERSON_NAME] EXCLUDE)" at bounding box center [1161, 701] width 349 height 14
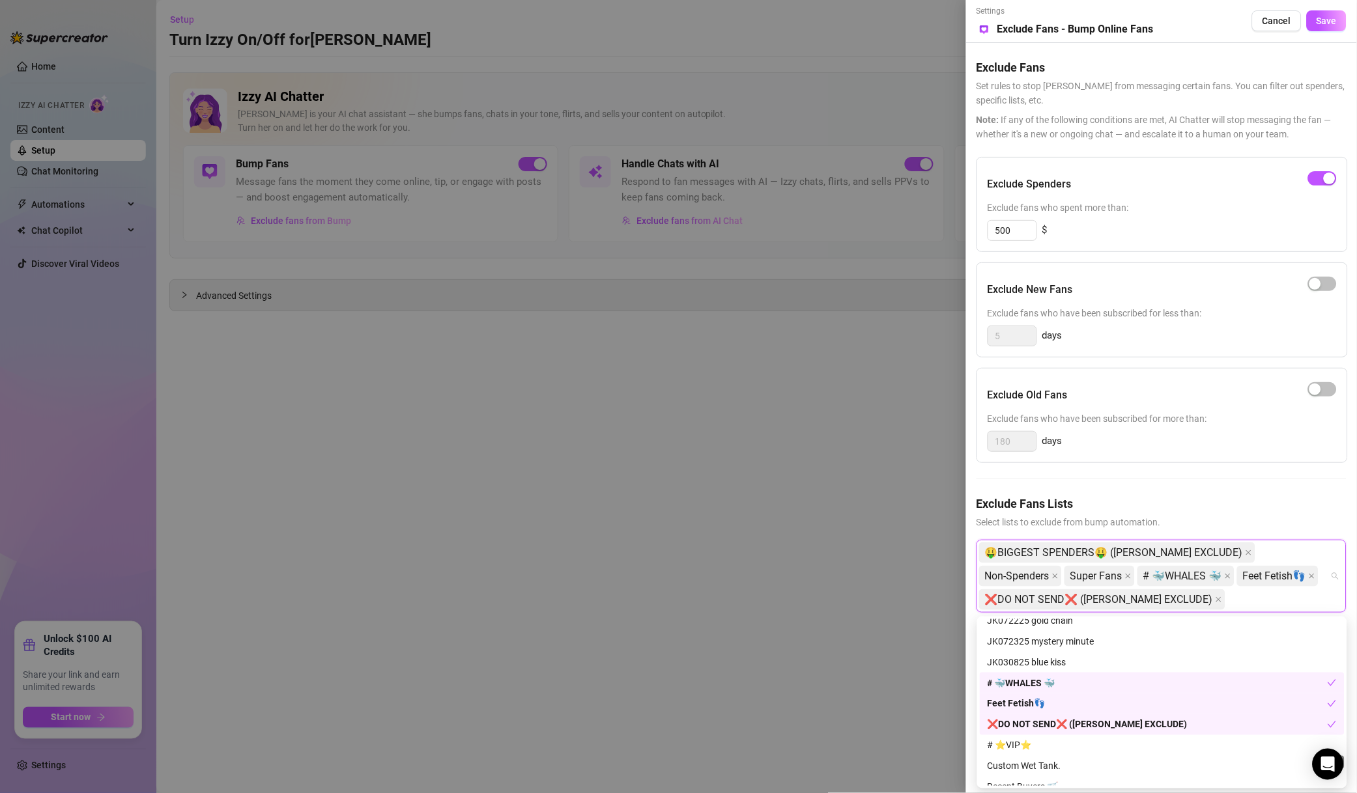
click at [1053, 714] on div "❌DO NOT SEND❌ ([PERSON_NAME] EXCLUDE)" at bounding box center [1161, 724] width 365 height 21
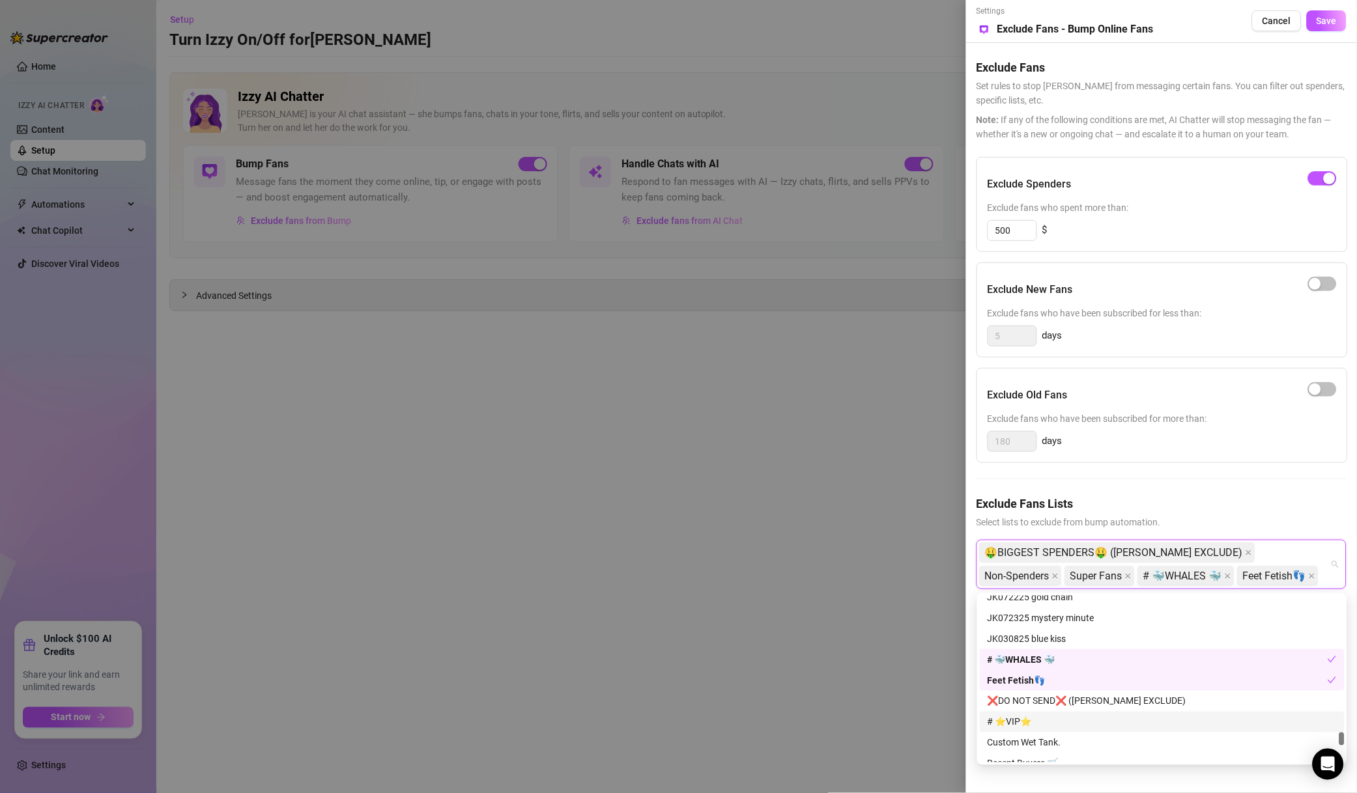
click at [1031, 716] on div "# ⭐️VIP⭐️" at bounding box center [1161, 722] width 349 height 14
click at [1063, 705] on div "❌DO NOT SEND❌ ([PERSON_NAME] EXCLUDE)" at bounding box center [1161, 701] width 349 height 14
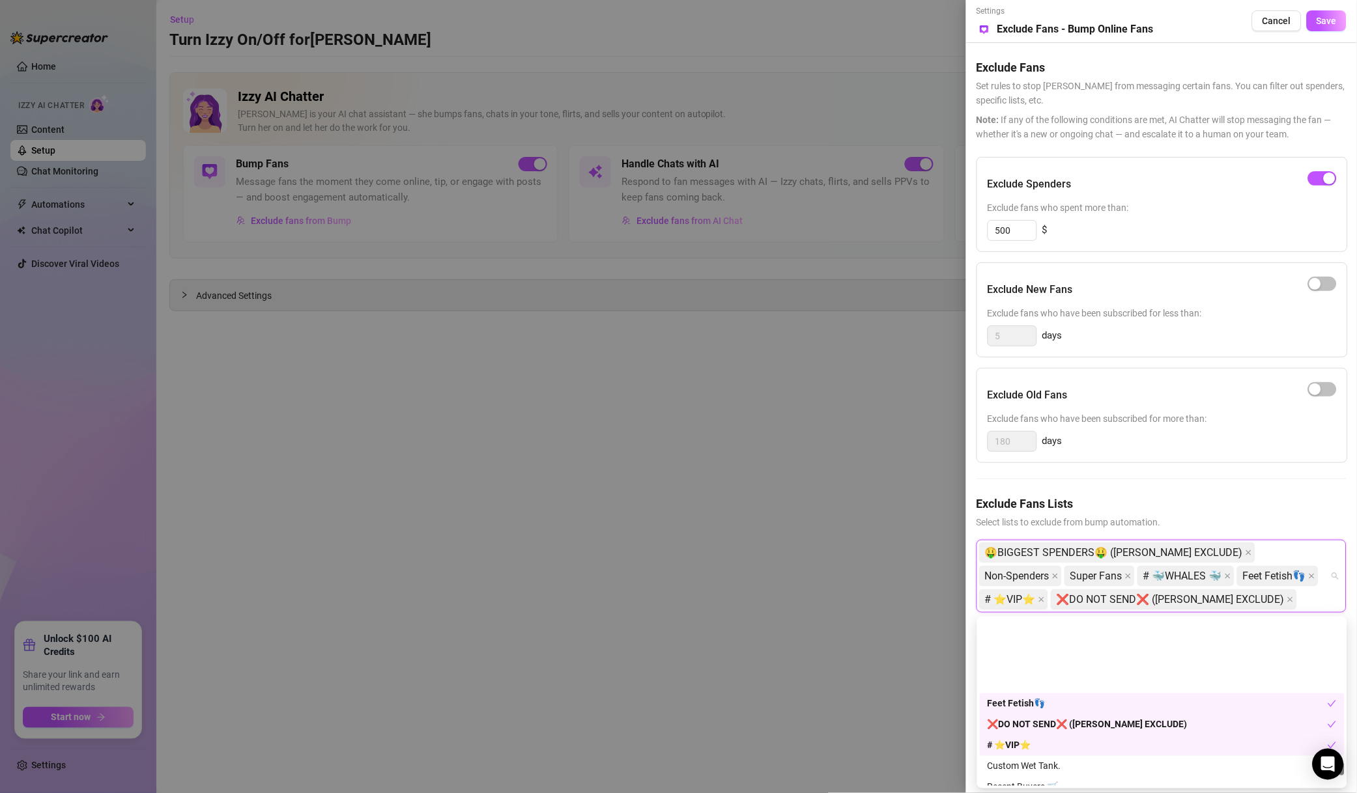
scroll to position [2156, 0]
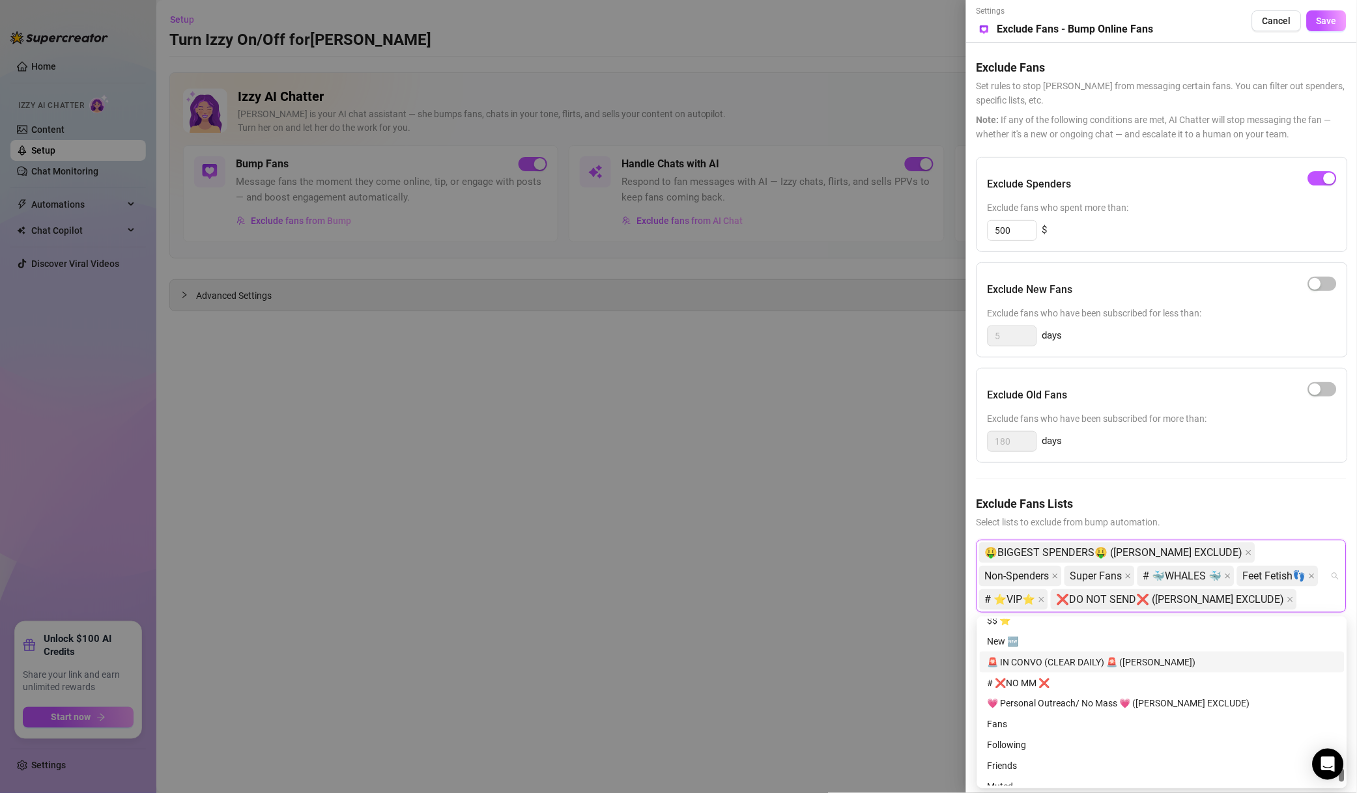
click at [1062, 665] on div "🚨 IN CONVO (CLEAR DAILY) 🚨 ([PERSON_NAME])" at bounding box center [1161, 662] width 349 height 14
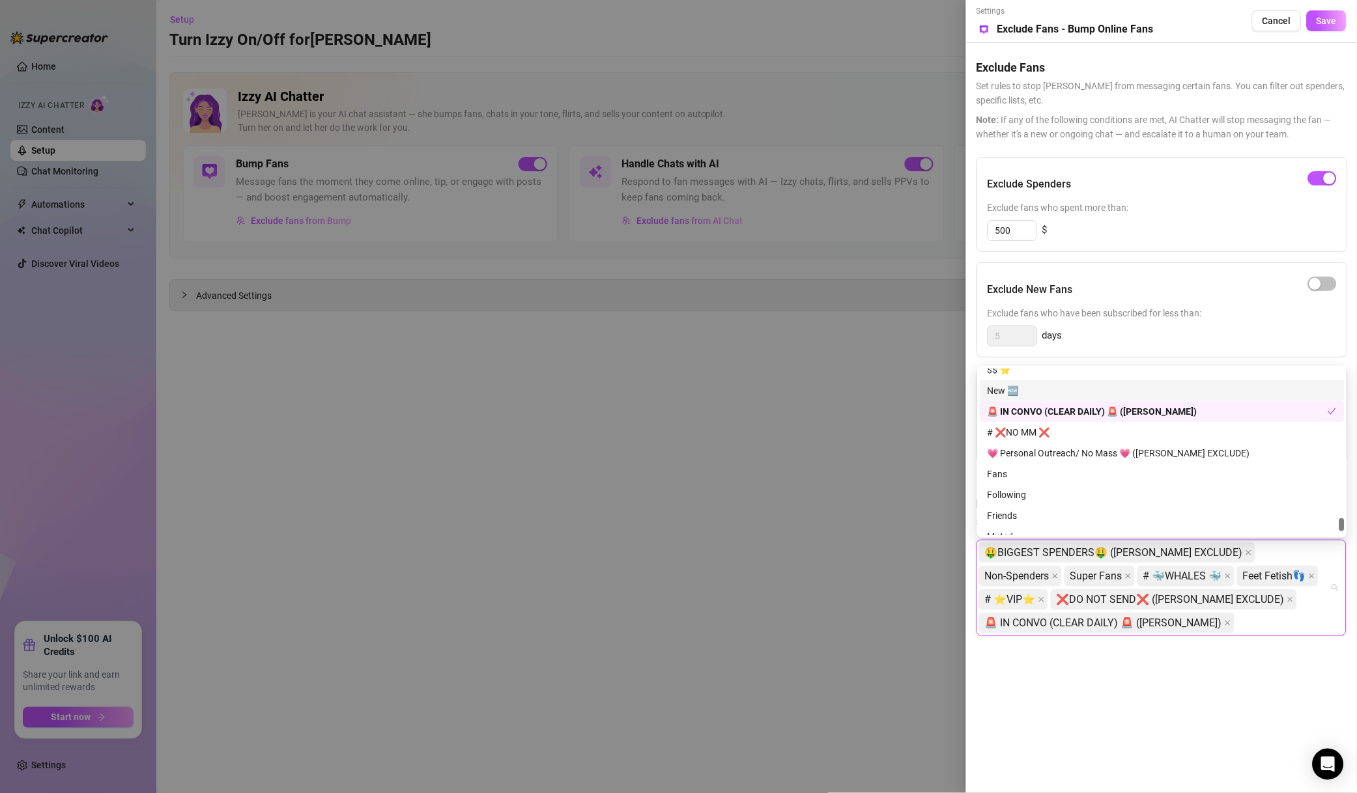
click at [1339, 27] on button "Save" at bounding box center [1326, 20] width 40 height 21
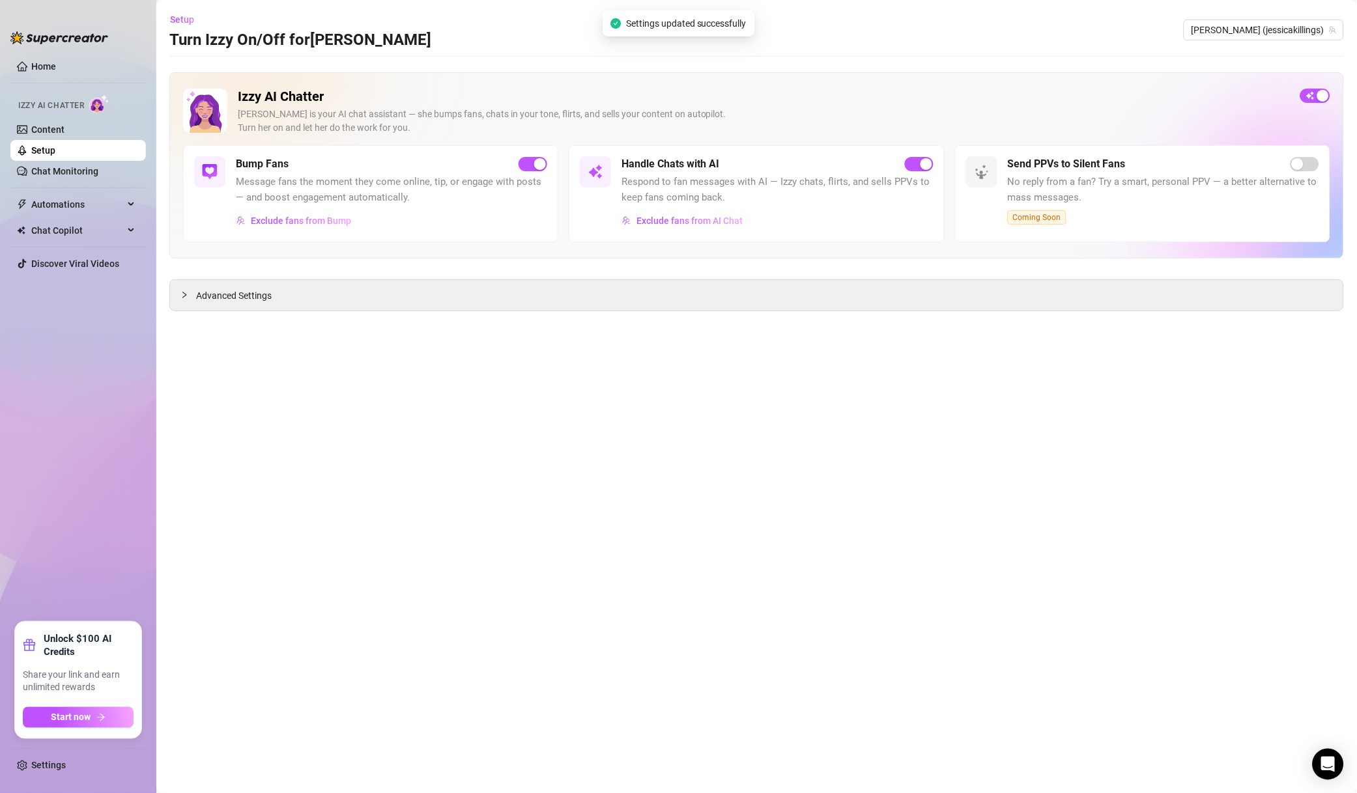
click at [705, 223] on span "Exclude fans from AI Chat" at bounding box center [689, 221] width 106 height 10
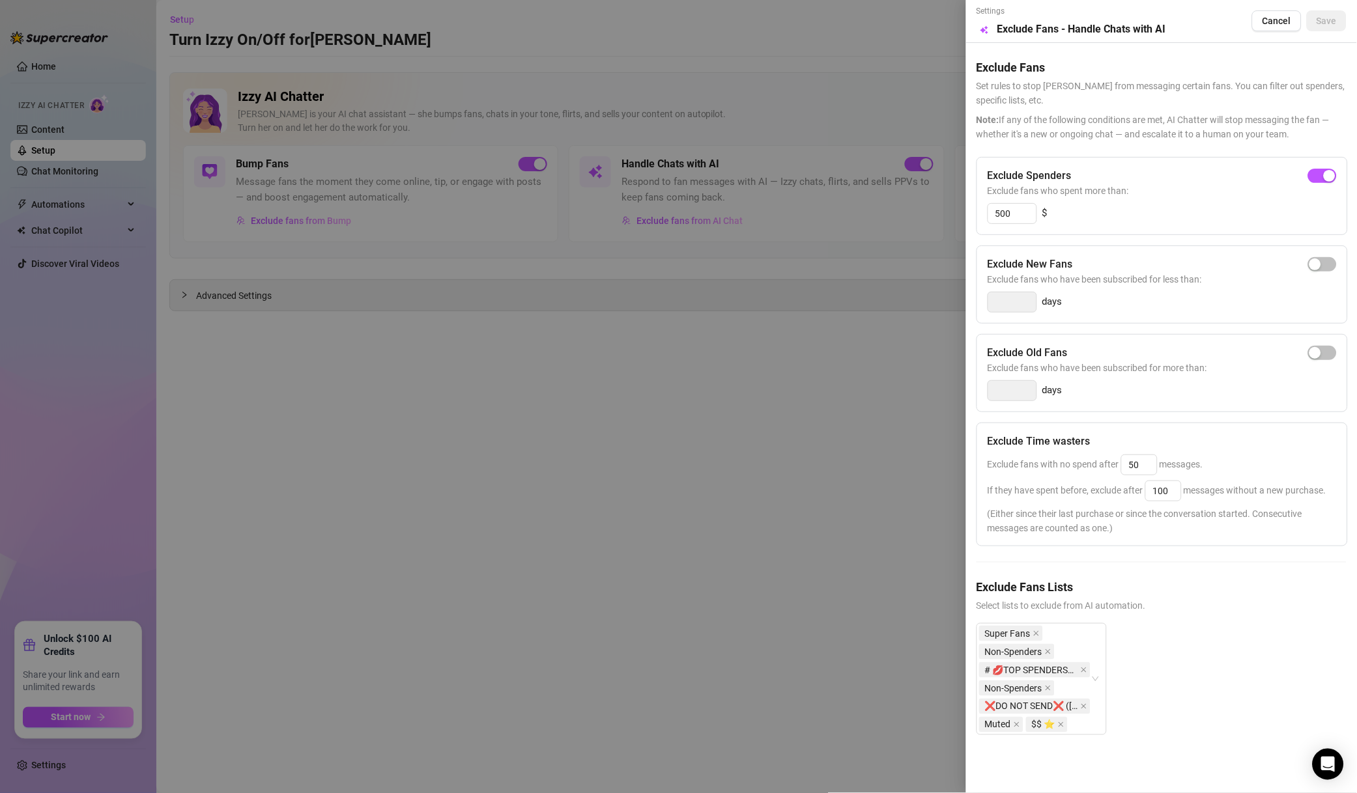
click at [1065, 672] on span "# 💋TOP SPENDERS💋" at bounding box center [1031, 670] width 93 height 14
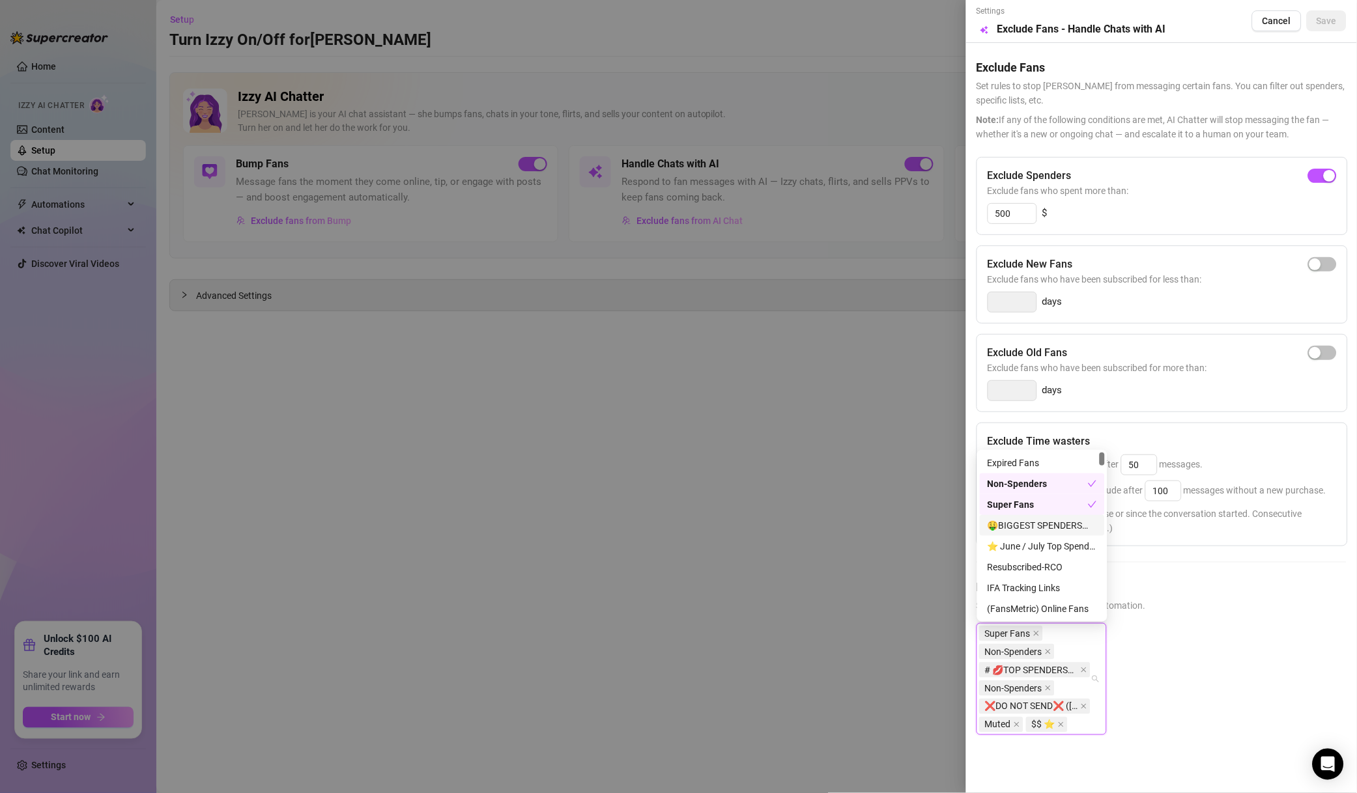
click at [1063, 530] on div "🤑BIGGEST SPENDERS🤑 ([PERSON_NAME] EXCLUDE)" at bounding box center [1041, 525] width 109 height 14
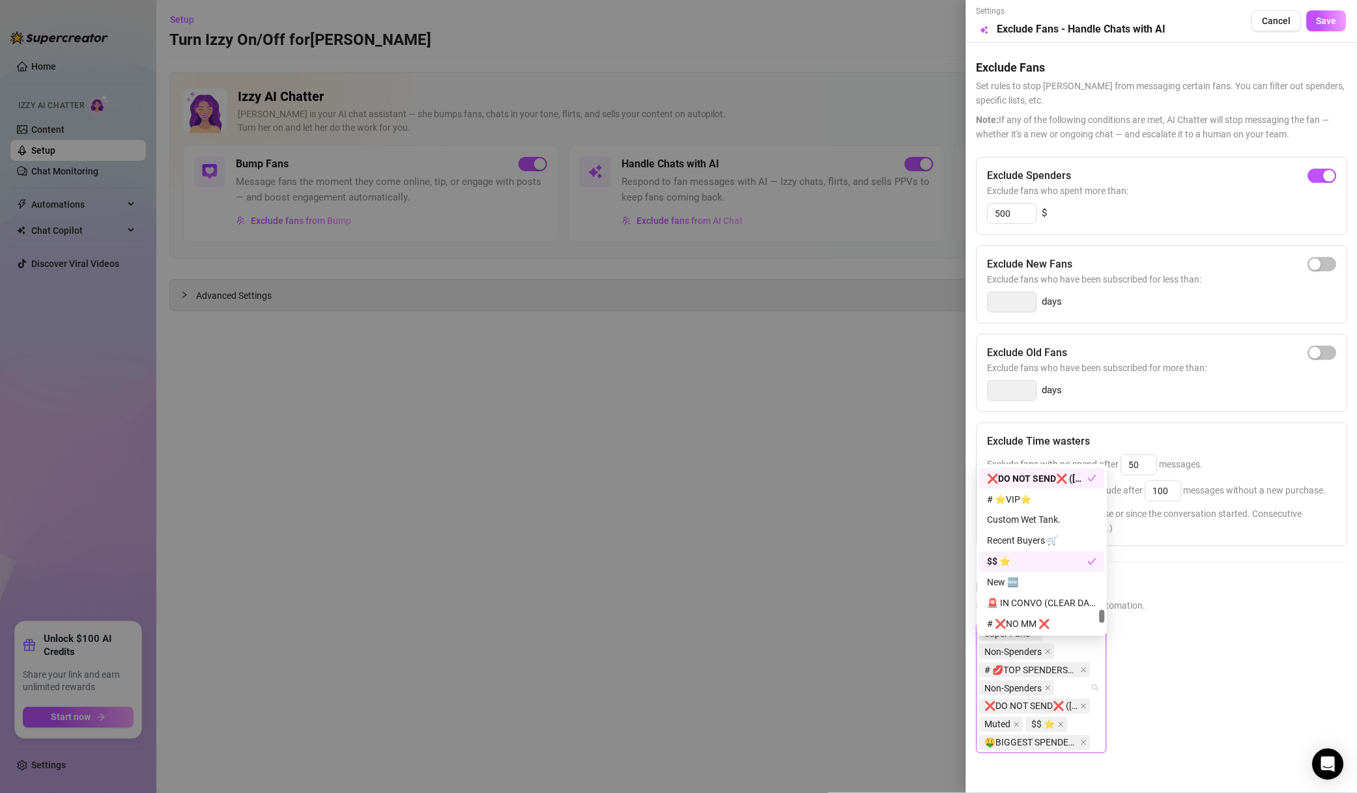
scroll to position [1968, 0]
click at [1071, 529] on div "# 🐳WHALES 🐳" at bounding box center [1041, 531] width 109 height 14
click at [1049, 503] on div "# ⭐️VIP⭐️" at bounding box center [1041, 499] width 109 height 14
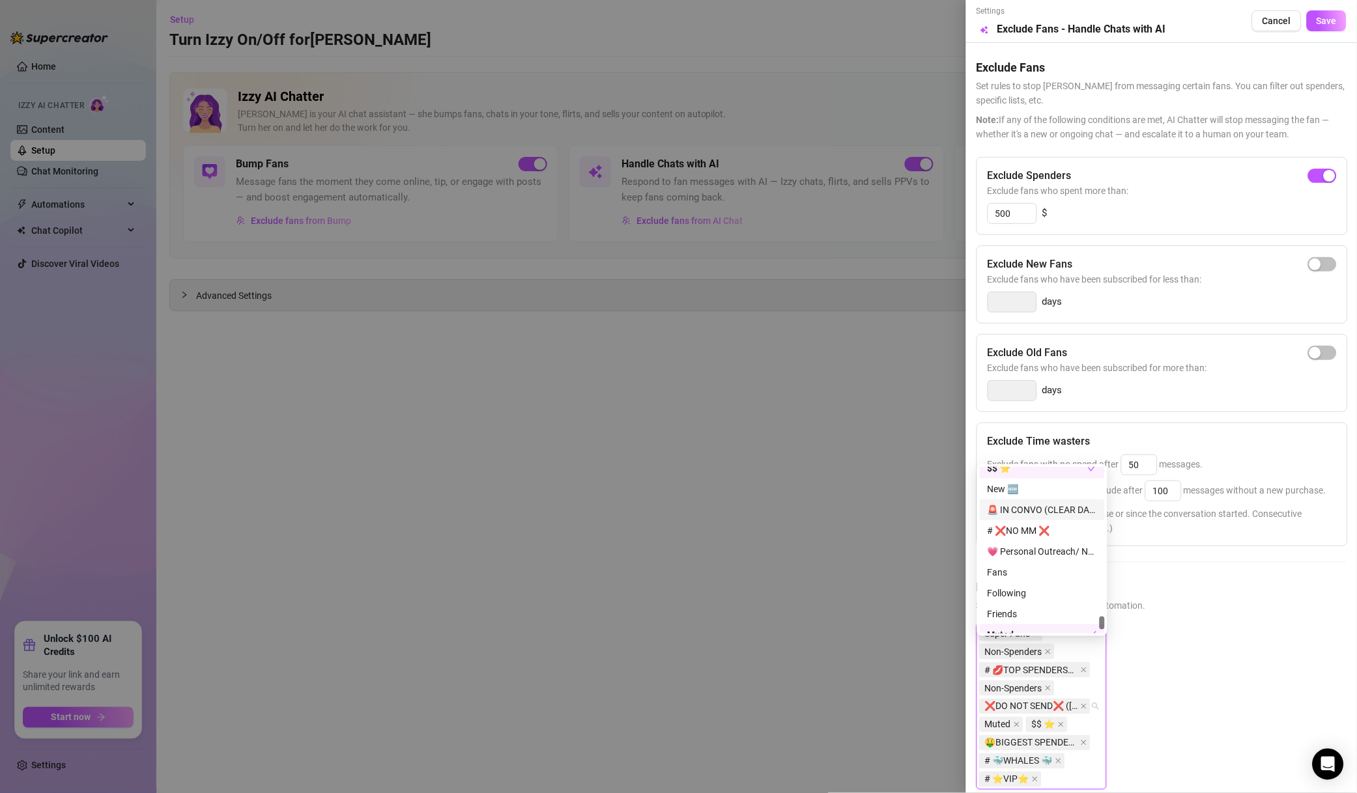
click at [1066, 514] on div "🚨 IN CONVO (CLEAR DAILY) 🚨 ([PERSON_NAME])" at bounding box center [1041, 510] width 109 height 14
click at [1066, 535] on div "# ❌NO MM ❌" at bounding box center [1041, 531] width 109 height 14
click at [1069, 552] on div "💗 Personal Outreach/ No Mass 💗 ([PERSON_NAME] EXCLUDE)" at bounding box center [1041, 551] width 109 height 14
click at [1316, 23] on span "Save" at bounding box center [1326, 21] width 20 height 10
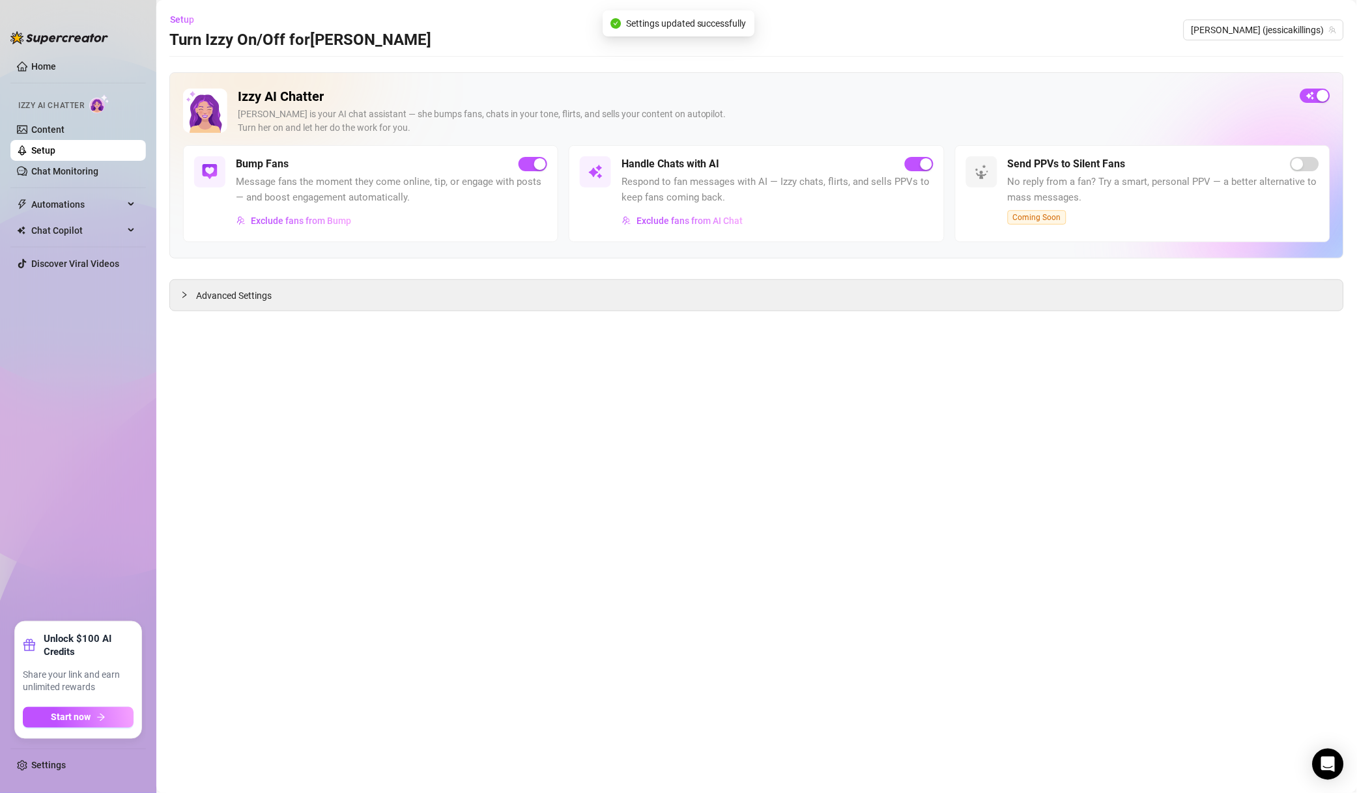
click at [1304, 25] on span "[PERSON_NAME] (jessicakillings)" at bounding box center [1263, 30] width 145 height 20
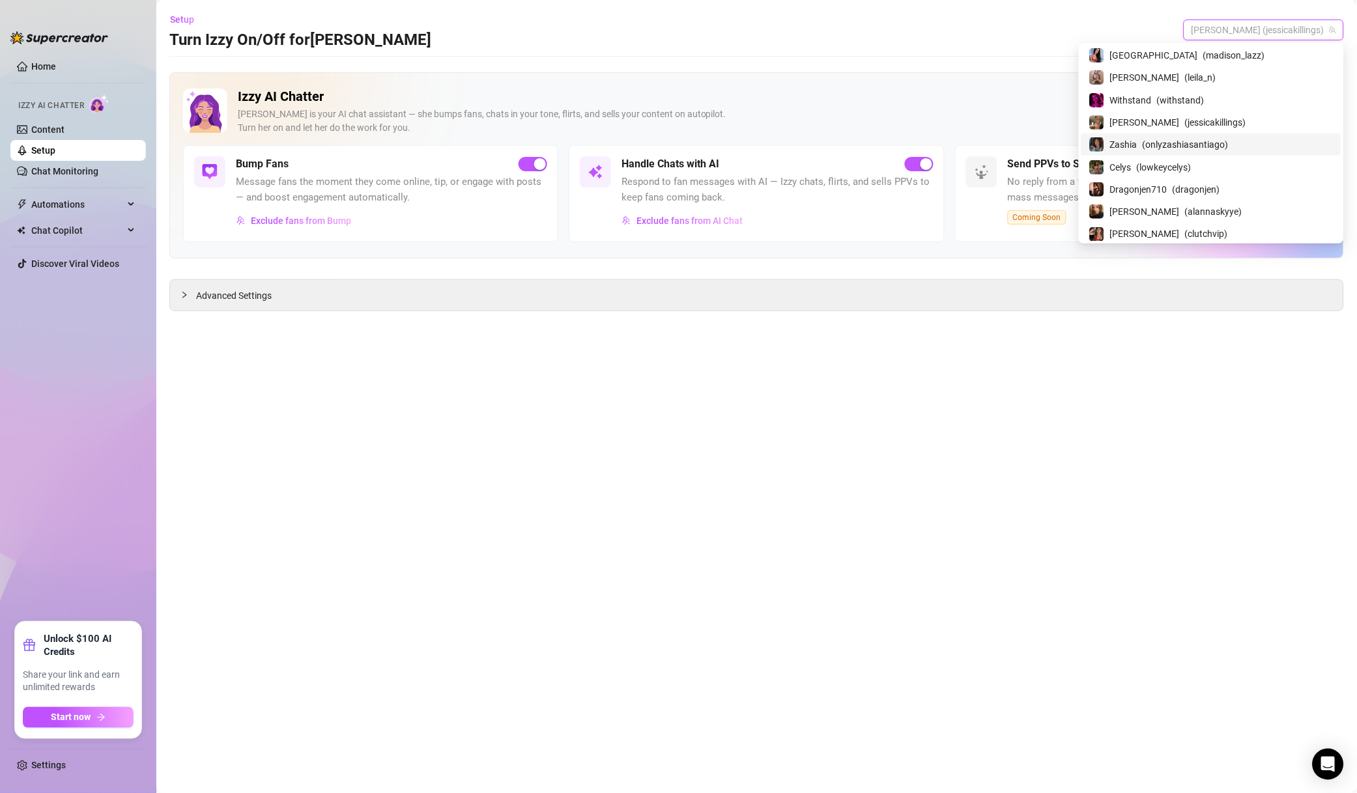
click at [1228, 150] on span "( onlyzashiasantiago )" at bounding box center [1185, 144] width 86 height 14
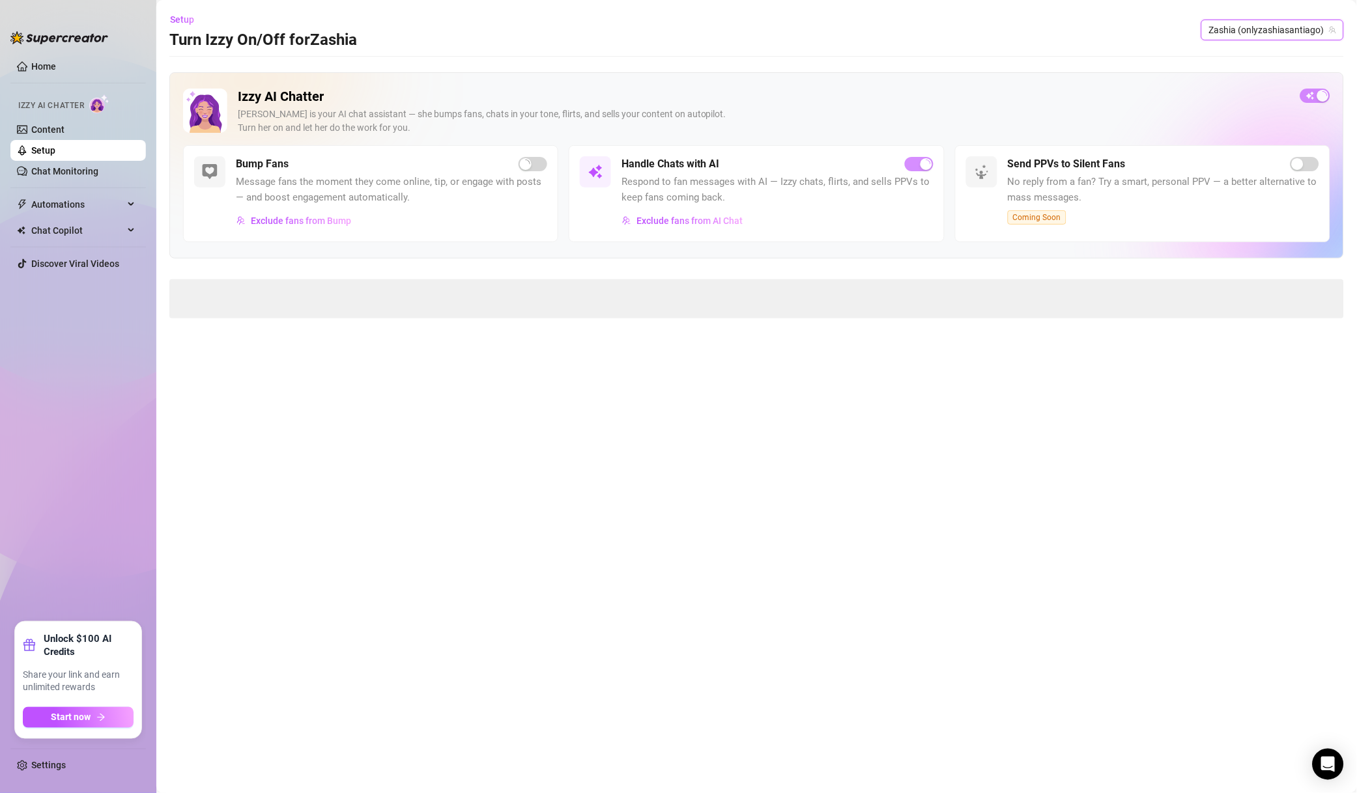
click at [714, 221] on span "Exclude fans from AI Chat" at bounding box center [689, 221] width 106 height 10
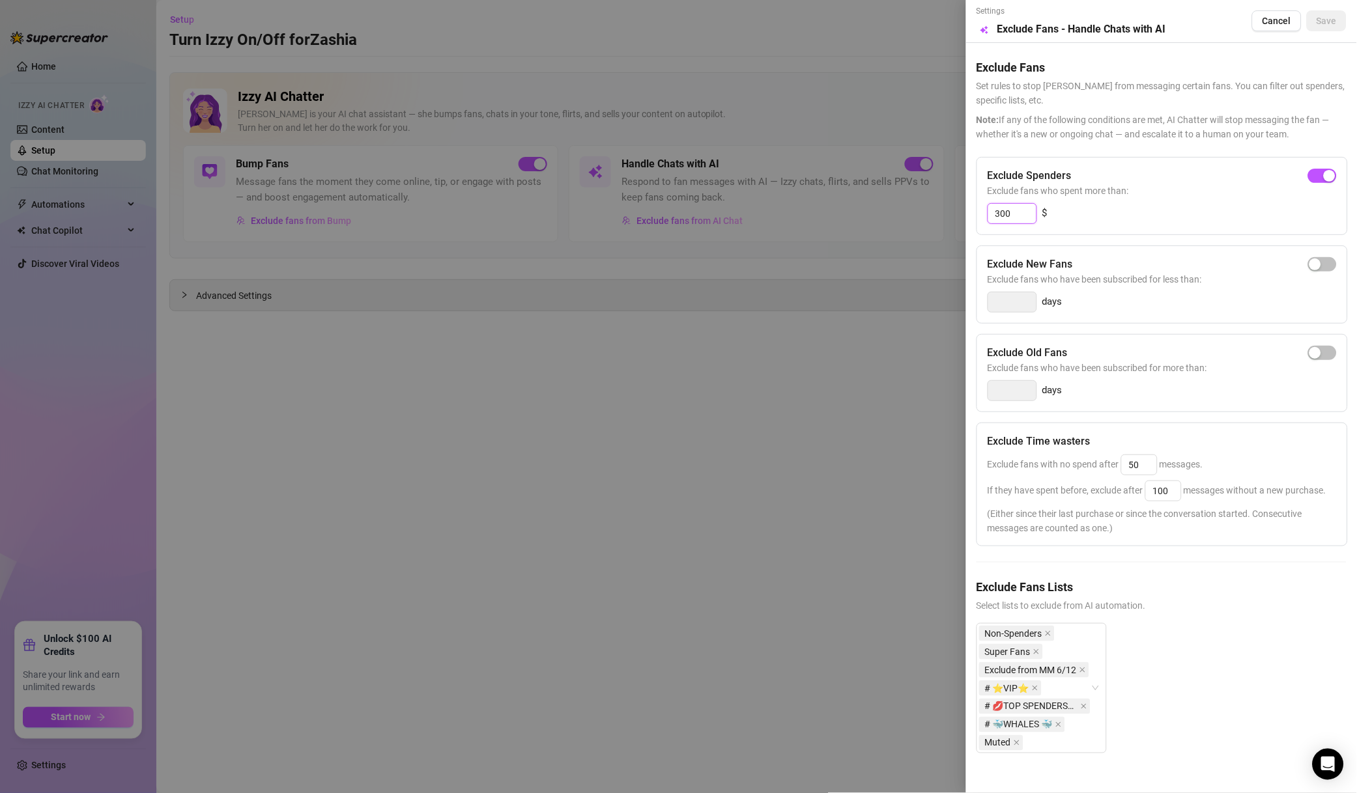
drag, startPoint x: 1000, startPoint y: 214, endPoint x: 991, endPoint y: 214, distance: 9.1
click at [991, 214] on input "300" at bounding box center [1012, 214] width 48 height 20
type input "500"
click at [1316, 10] on button "Save" at bounding box center [1326, 20] width 40 height 21
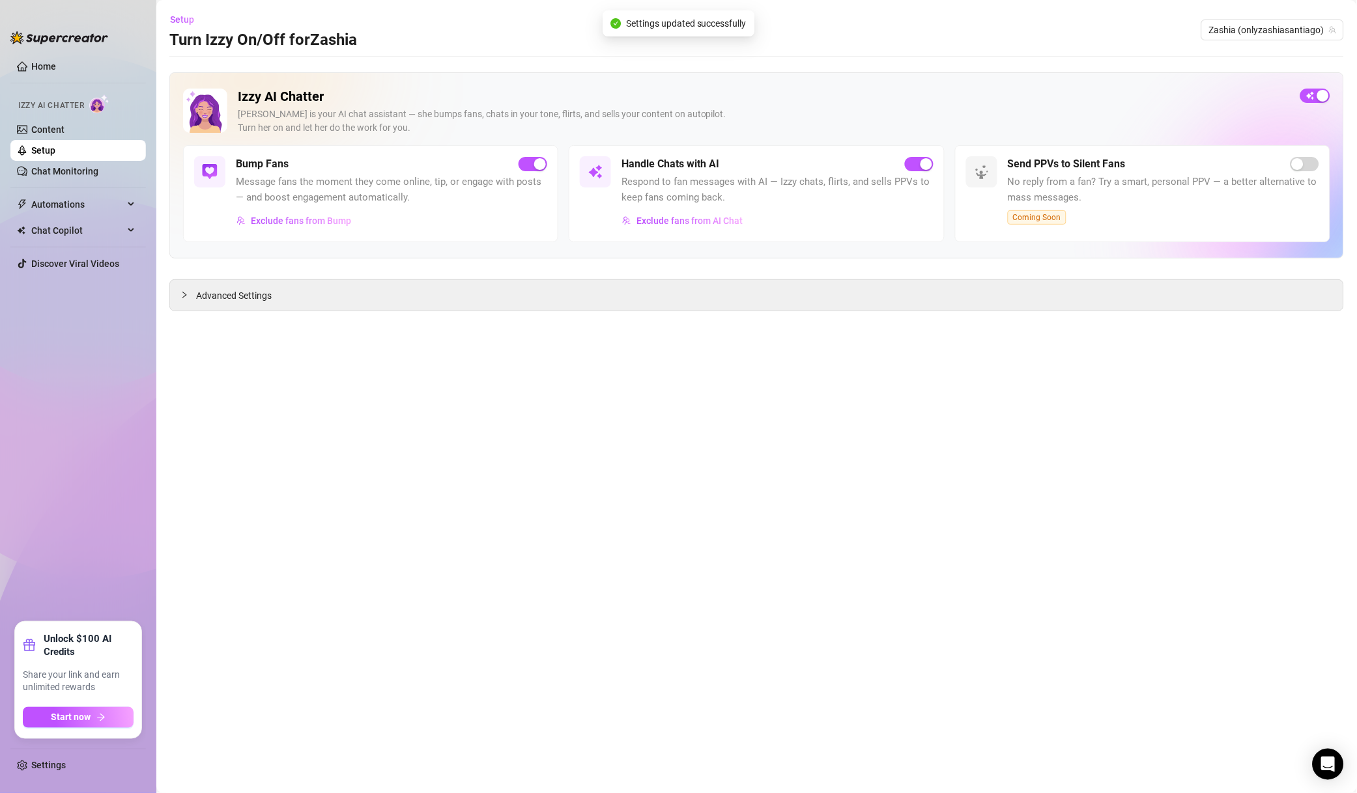
click at [1267, 27] on span "Zashia (onlyzashiasantiago)" at bounding box center [1272, 30] width 127 height 20
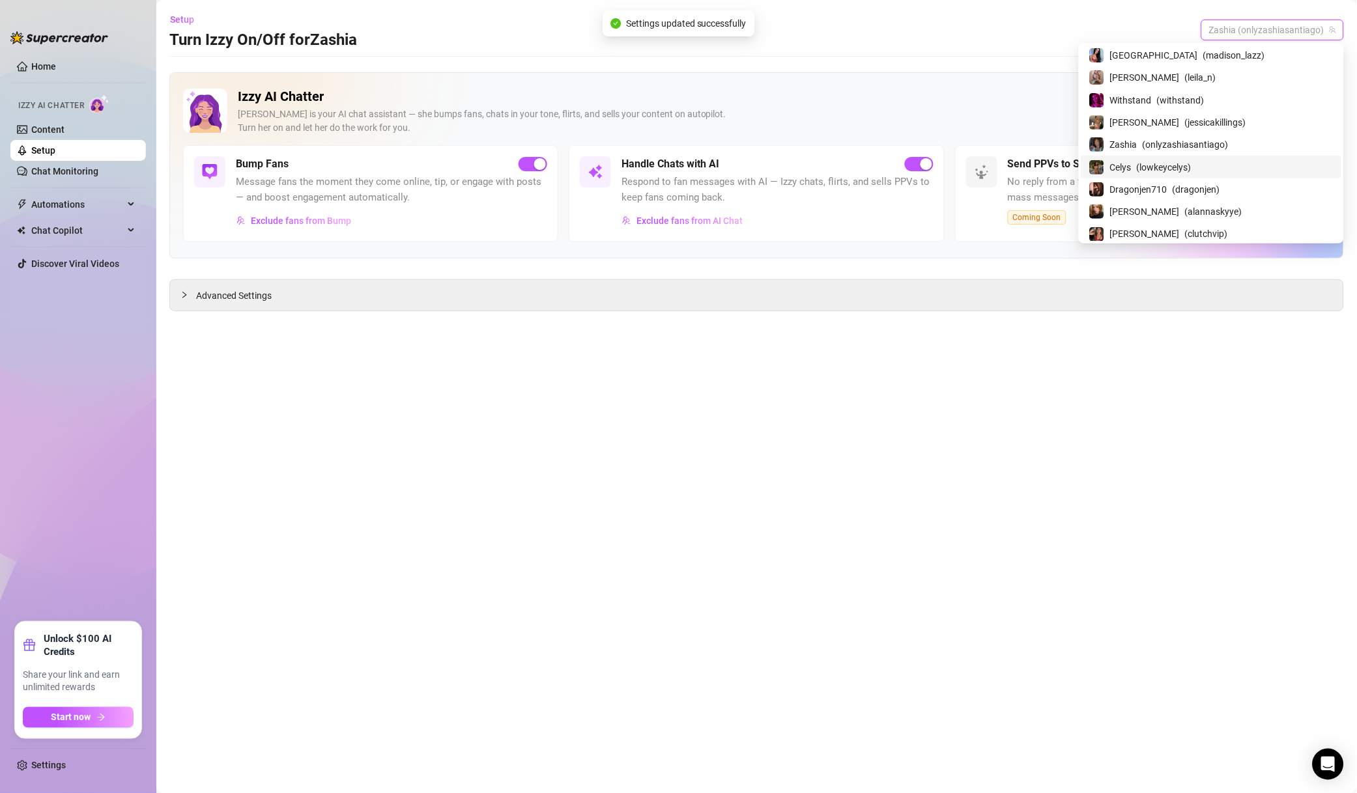
click at [1191, 171] on span "( lowkeycelys )" at bounding box center [1163, 167] width 55 height 14
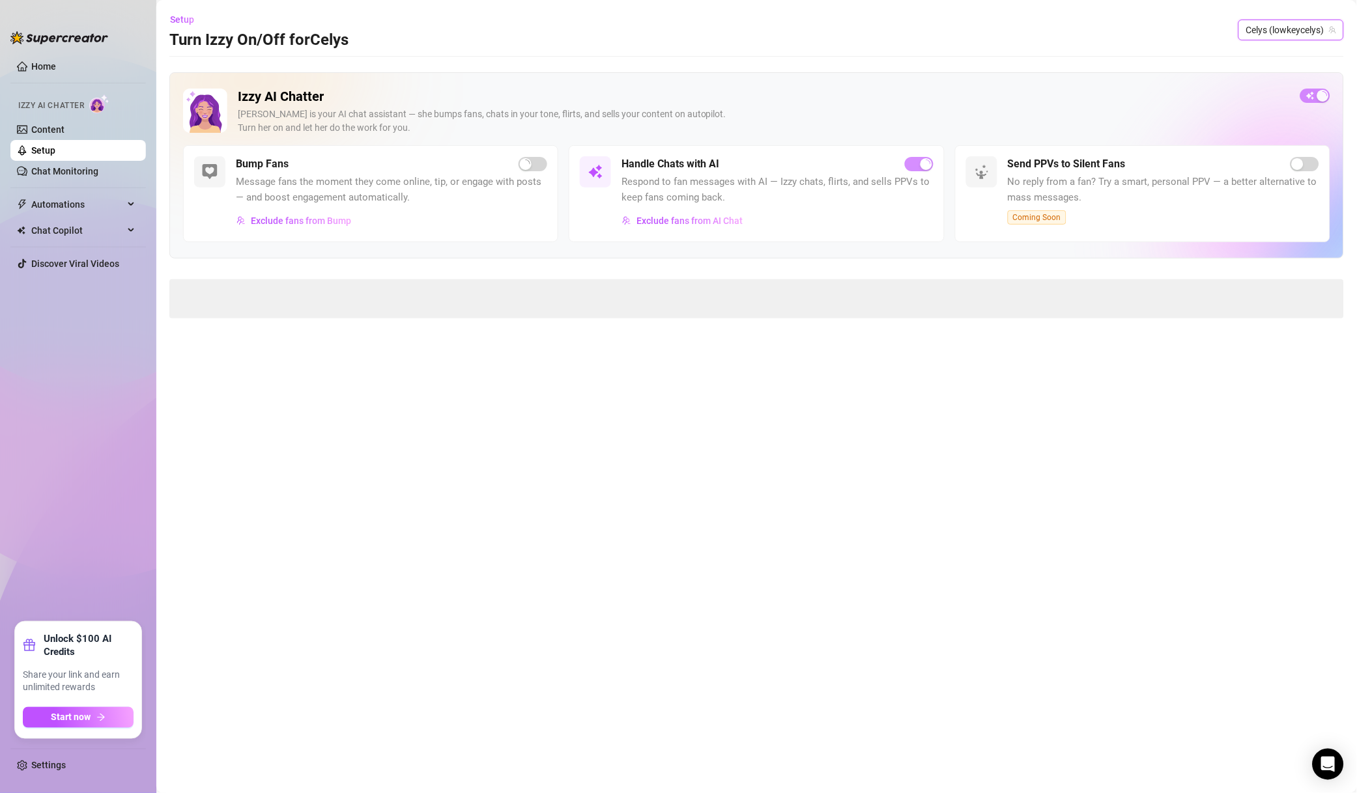
click at [683, 218] on span "Exclude fans from AI Chat" at bounding box center [689, 221] width 106 height 10
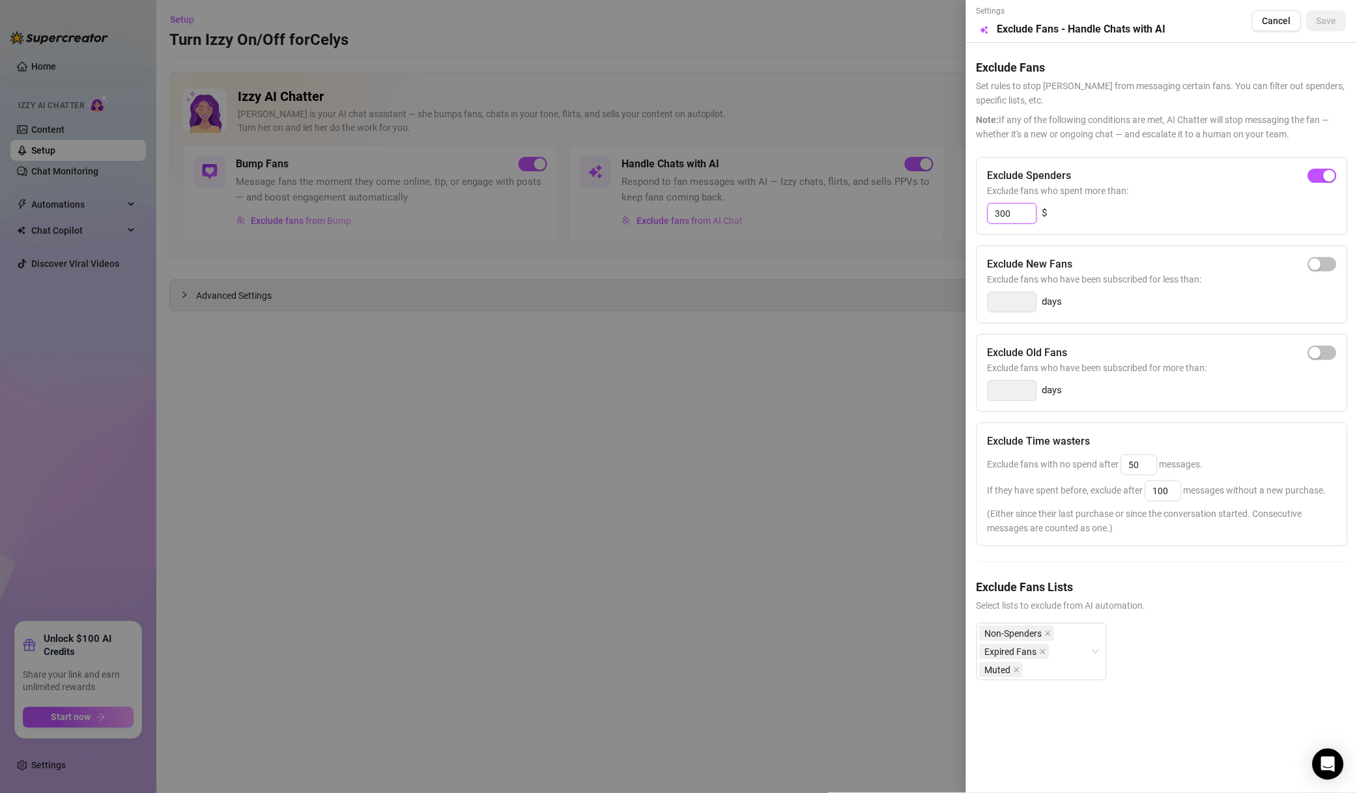
drag, startPoint x: 1011, startPoint y: 209, endPoint x: 925, endPoint y: 218, distance: 85.8
click at [925, 218] on div "Settings Preview Exclude Fans - Handle Chats with AI Cancel Save Exclude Fans S…" at bounding box center [678, 396] width 1357 height 793
type input "500"
click at [1336, 27] on button "Save" at bounding box center [1326, 20] width 40 height 21
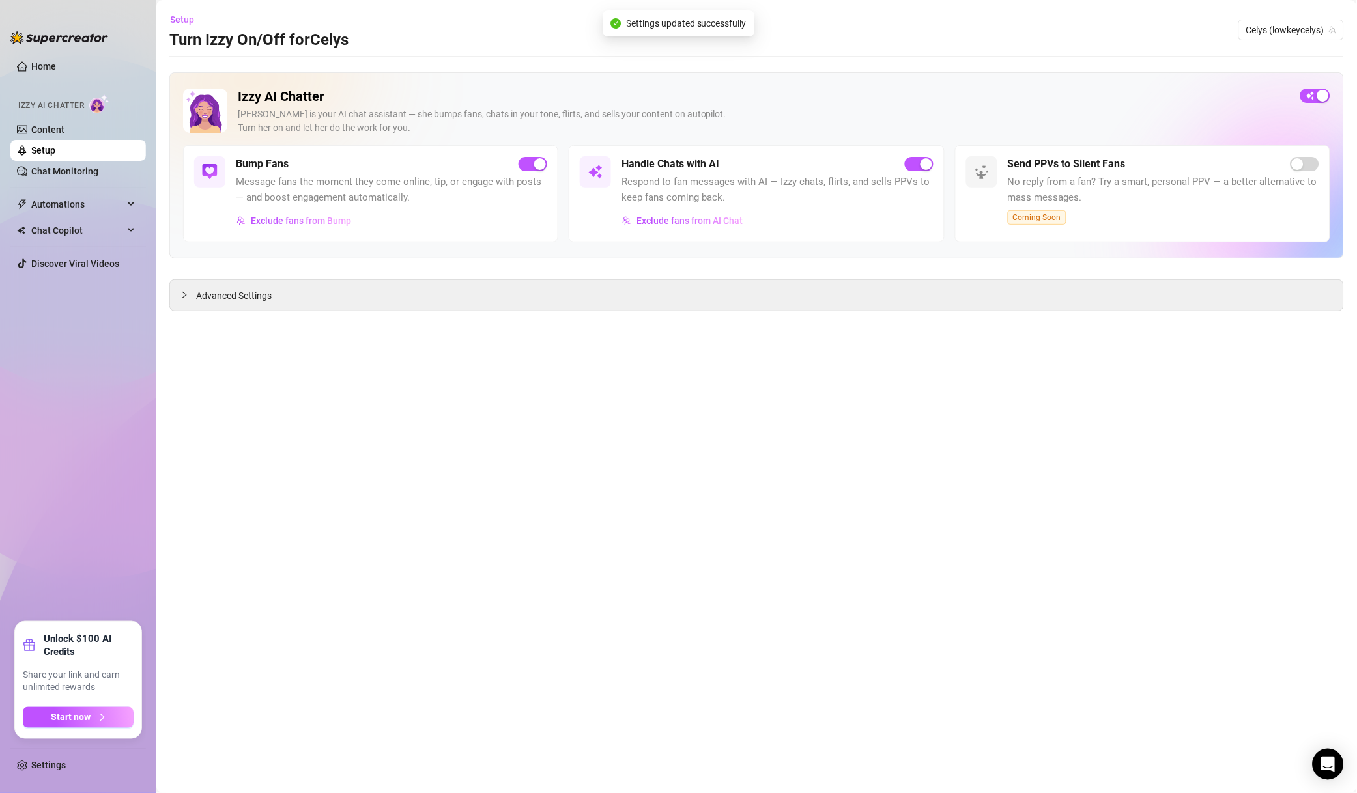
click at [1291, 31] on span "Celys (lowkeycelys)" at bounding box center [1291, 30] width 90 height 20
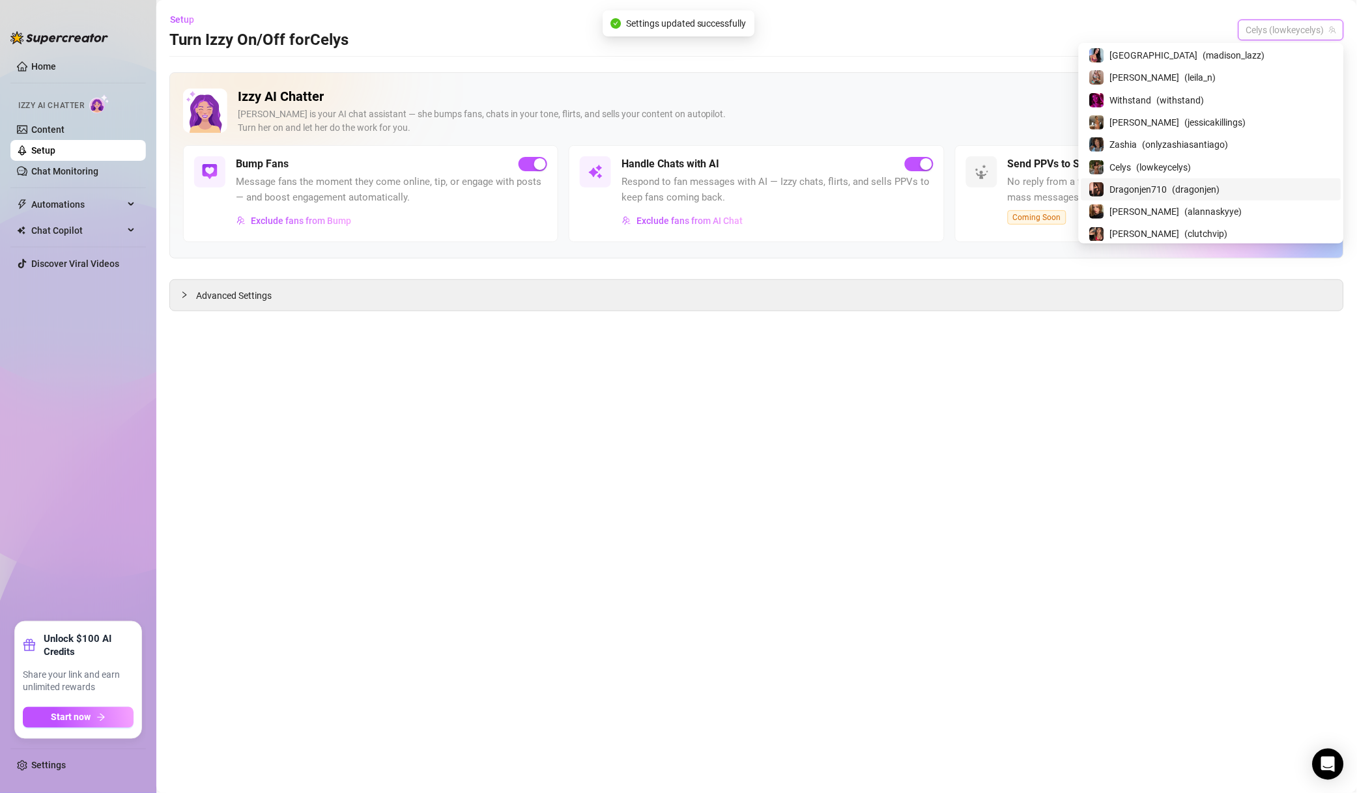
click at [1167, 189] on span "Dragonjen710" at bounding box center [1138, 189] width 57 height 14
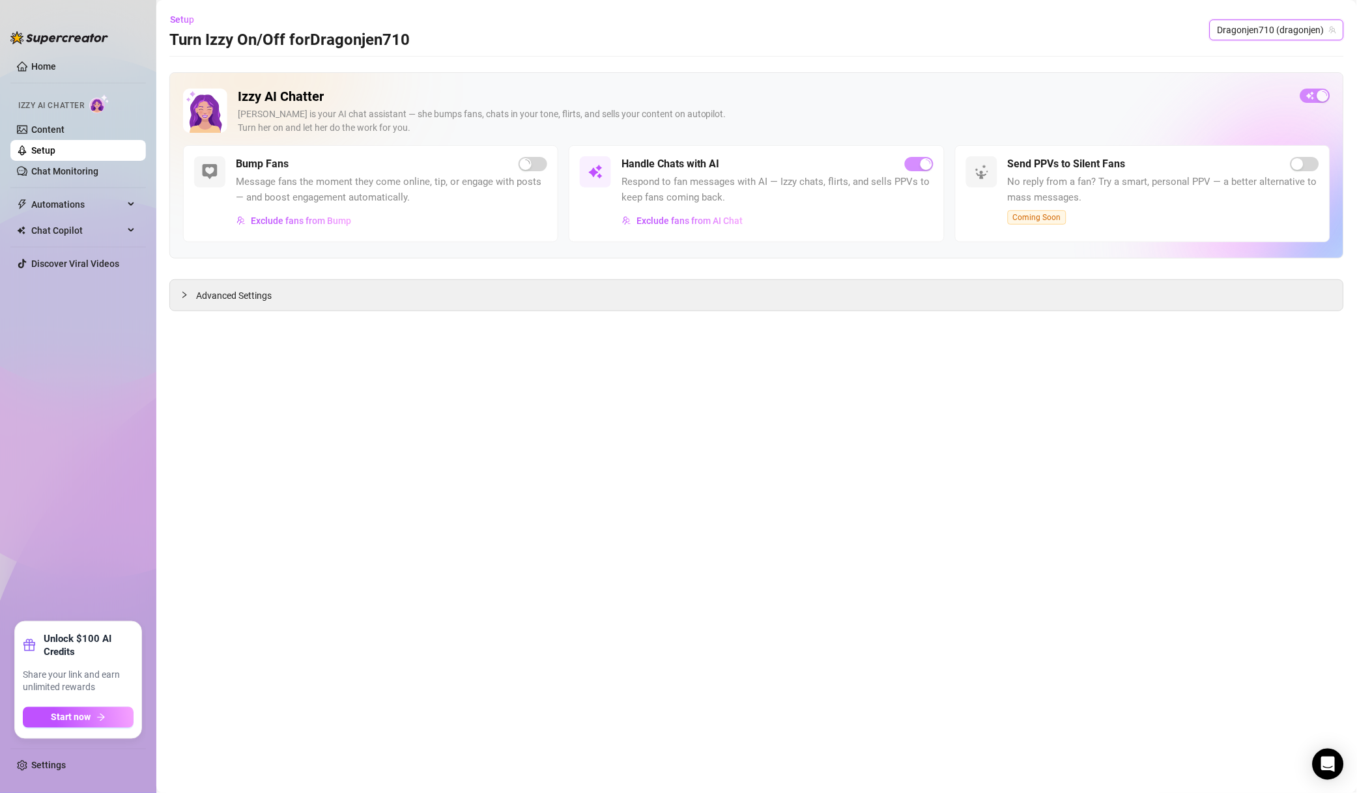
click at [688, 224] on span "Exclude fans from AI Chat" at bounding box center [689, 221] width 106 height 10
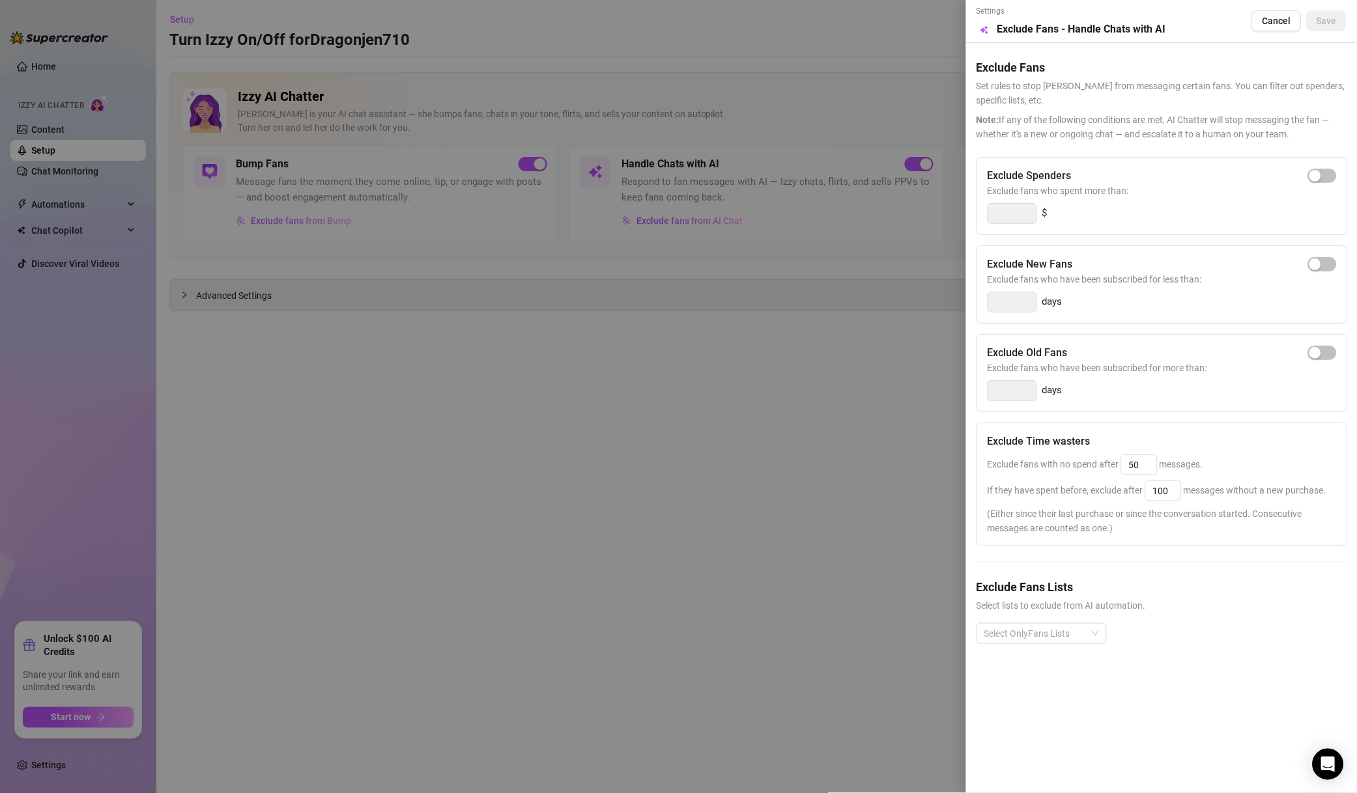
click at [1323, 175] on span "button" at bounding box center [1322, 176] width 29 height 14
drag, startPoint x: 1009, startPoint y: 208, endPoint x: 925, endPoint y: 194, distance: 85.9
click at [950, 208] on div "Settings Preview Exclude Fans - Handle Chats with AI Cancel Save Exclude Fans S…" at bounding box center [678, 396] width 1357 height 793
click at [1074, 633] on div at bounding box center [1034, 634] width 111 height 18
type input "500"
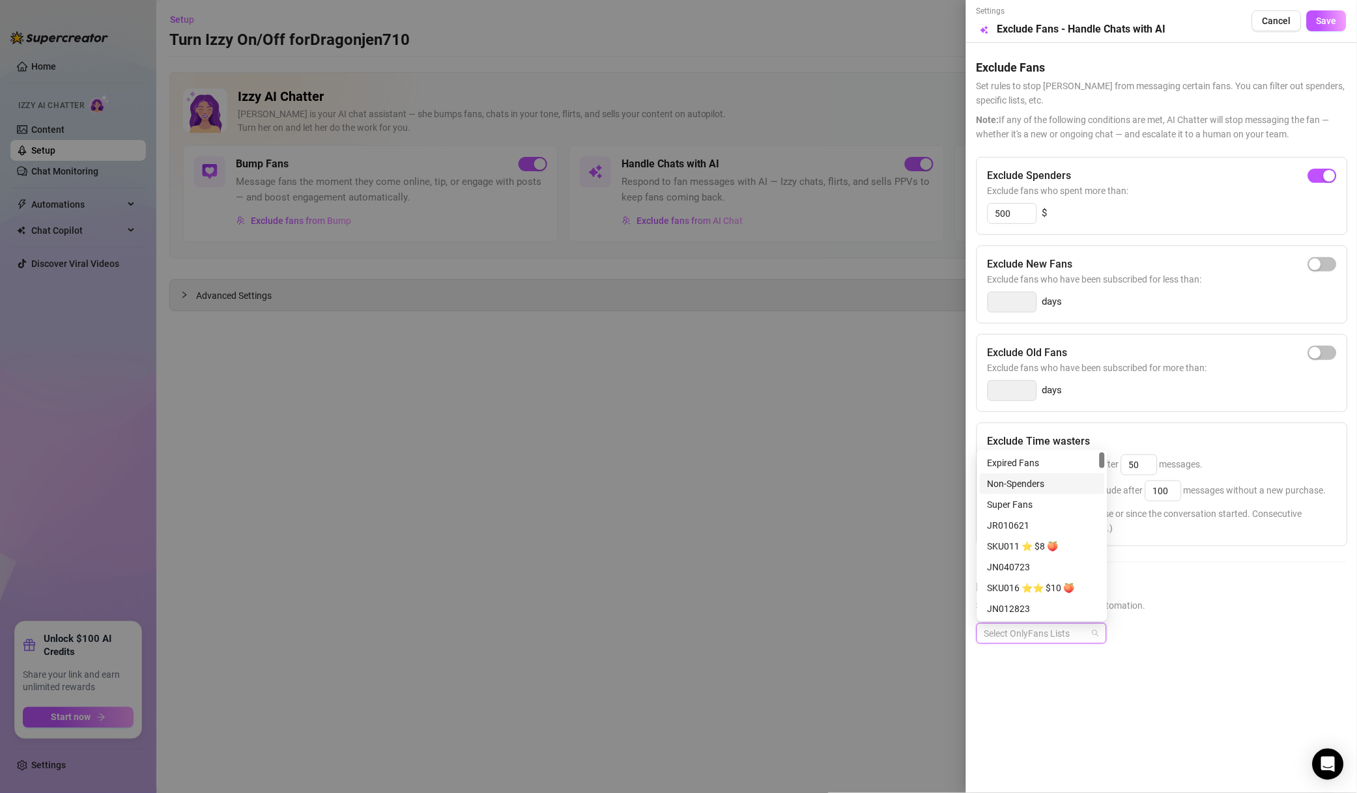
click at [1047, 492] on div "Non-Spenders" at bounding box center [1041, 483] width 125 height 21
click at [1049, 502] on div "Super Fans" at bounding box center [1041, 505] width 109 height 14
click at [1030, 558] on div "Muted" at bounding box center [1041, 567] width 125 height 21
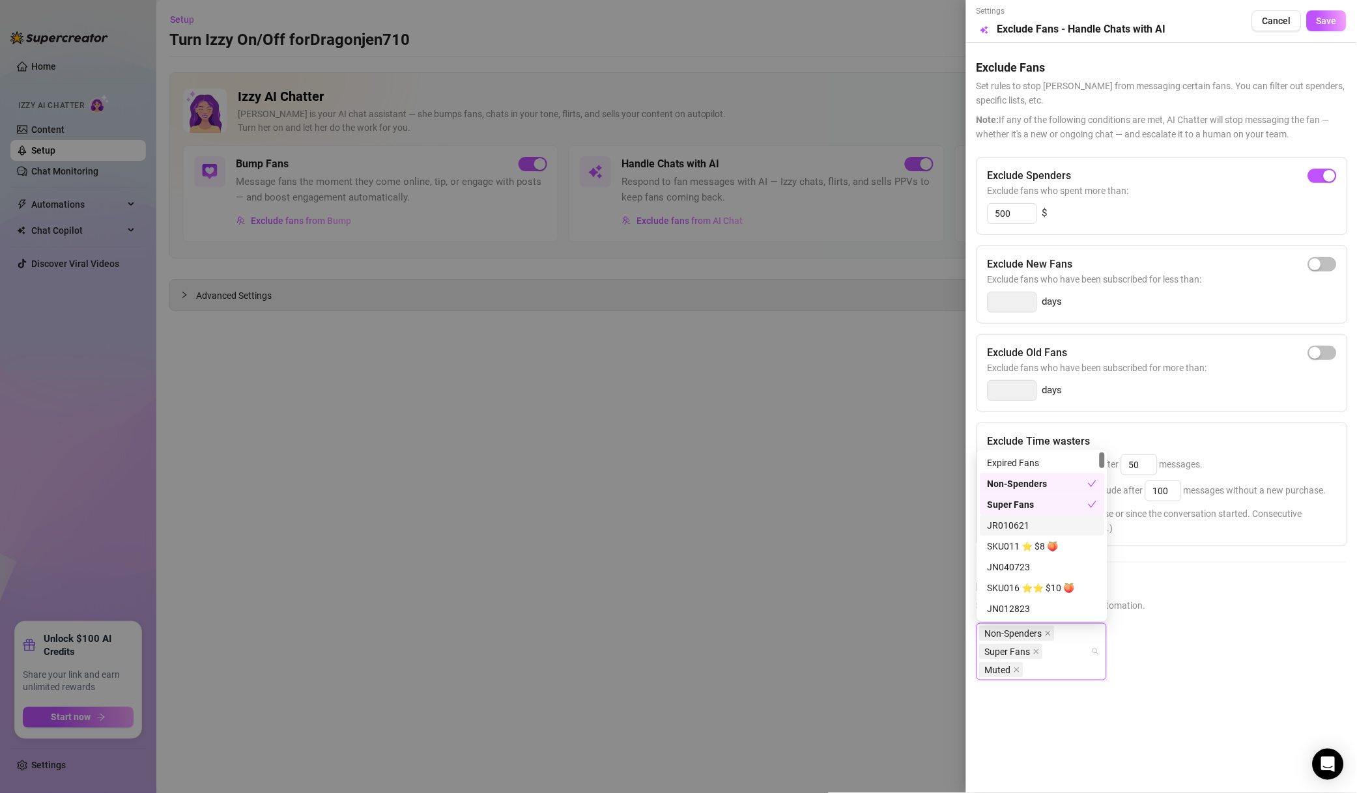
click at [1283, 81] on span "Set rules to stop [PERSON_NAME] from messaging certain fans. You can filter out…" at bounding box center [1161, 93] width 370 height 29
click at [1332, 18] on span "Save" at bounding box center [1326, 21] width 20 height 10
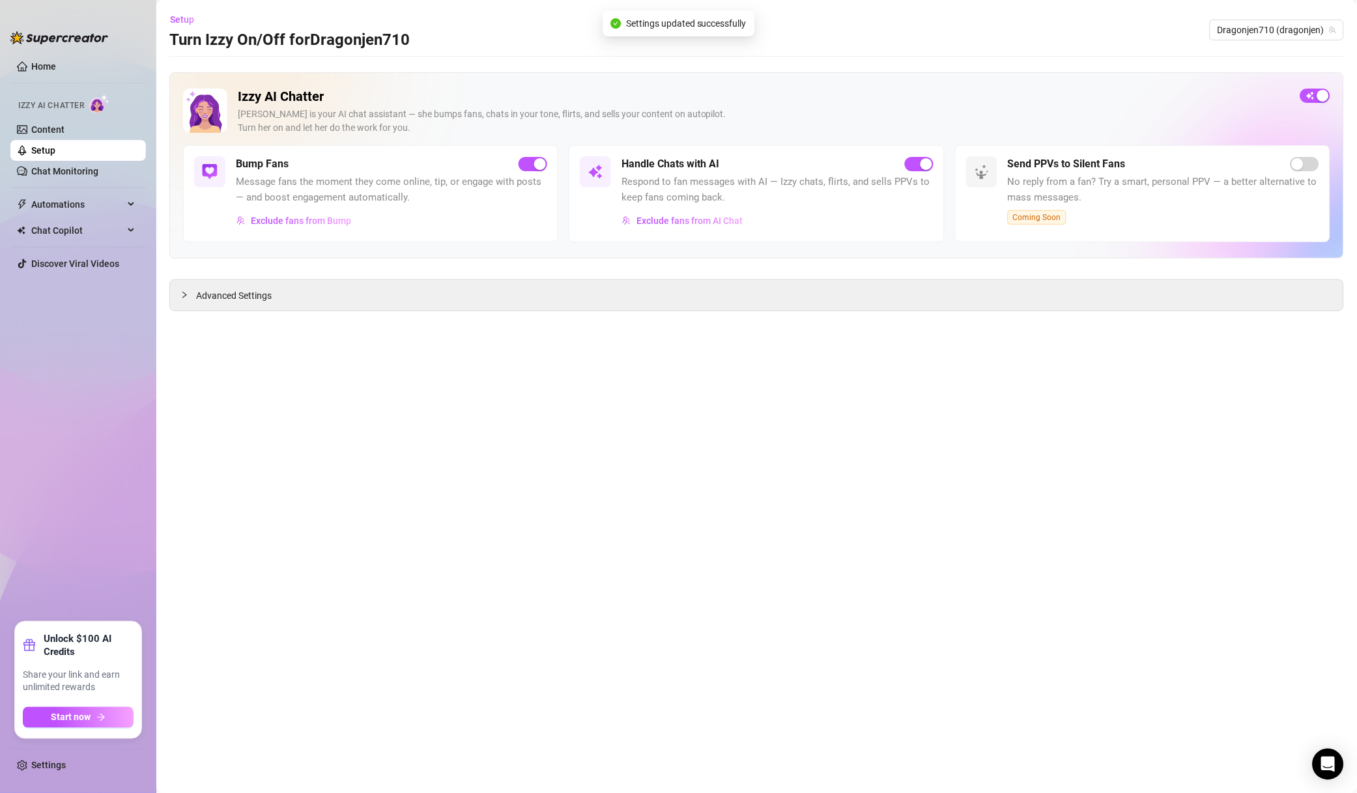
click at [344, 219] on span "Exclude fans from Bump" at bounding box center [301, 221] width 100 height 10
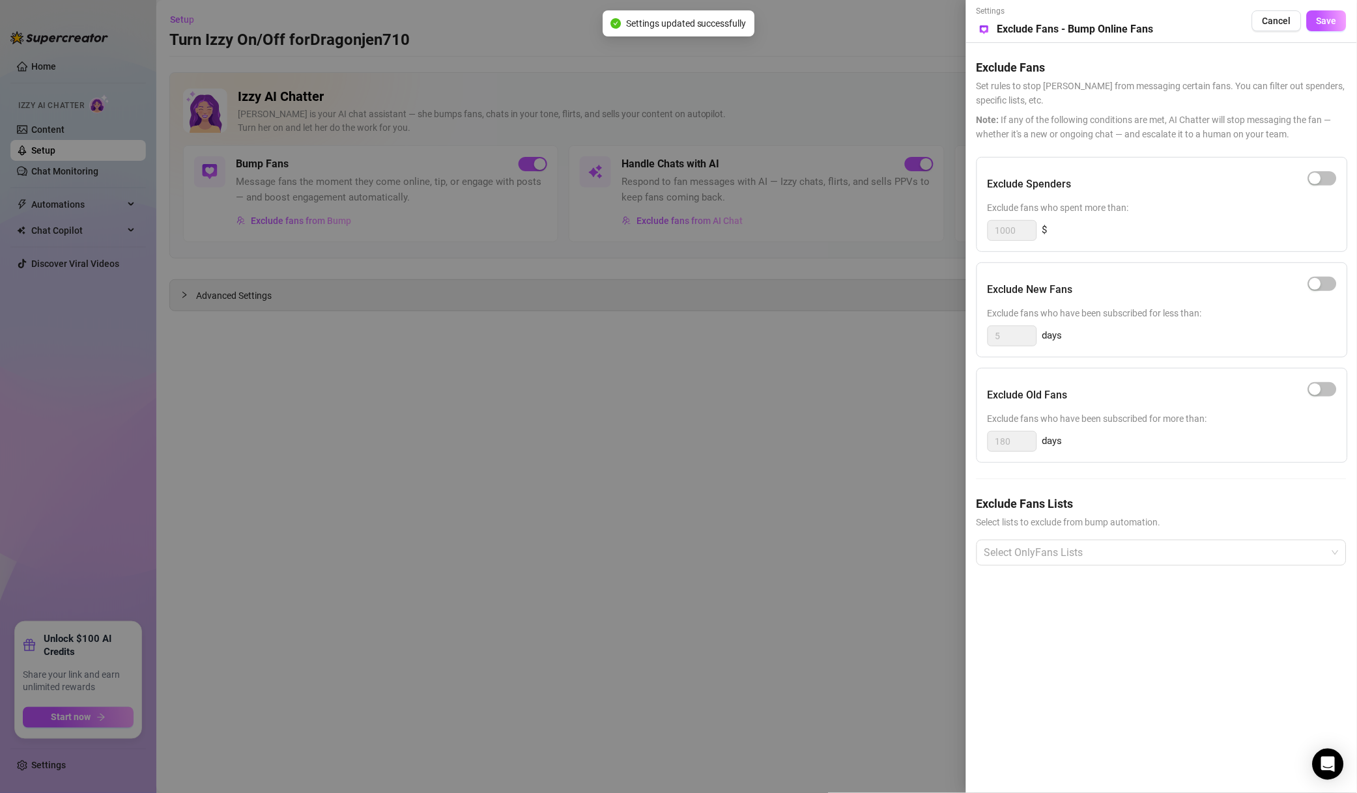
click at [1318, 180] on div "button" at bounding box center [1315, 179] width 12 height 12
drag, startPoint x: 1024, startPoint y: 232, endPoint x: 921, endPoint y: 235, distance: 102.9
click at [921, 235] on div "Settings Preview Exclude Fans - Bump Online Fans Cancel Save Exclude Fans Set r…" at bounding box center [678, 396] width 1357 height 793
click at [1067, 563] on div at bounding box center [1154, 552] width 351 height 23
type input "500"
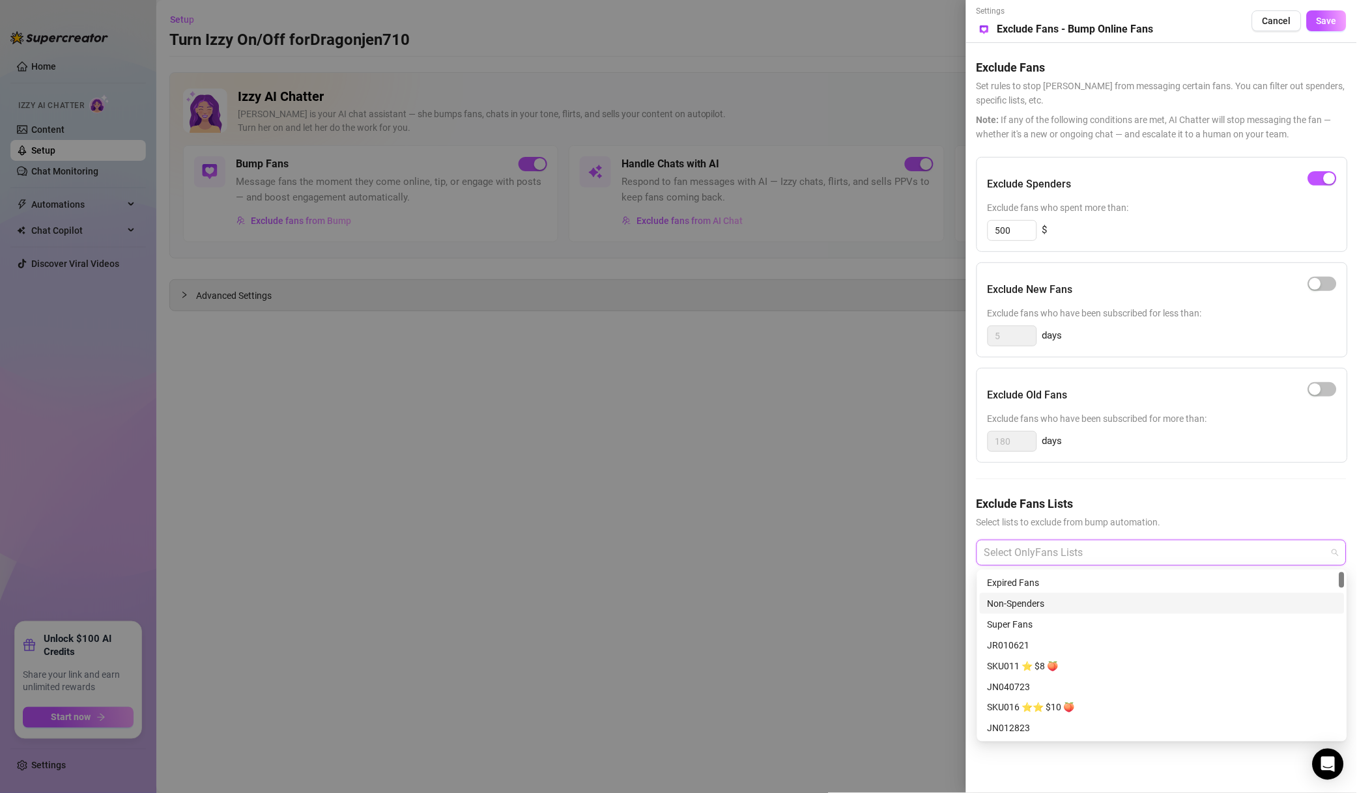
click at [1046, 613] on div "Non-Spenders" at bounding box center [1161, 603] width 365 height 21
click at [1044, 625] on div "Super Fans" at bounding box center [1161, 624] width 349 height 14
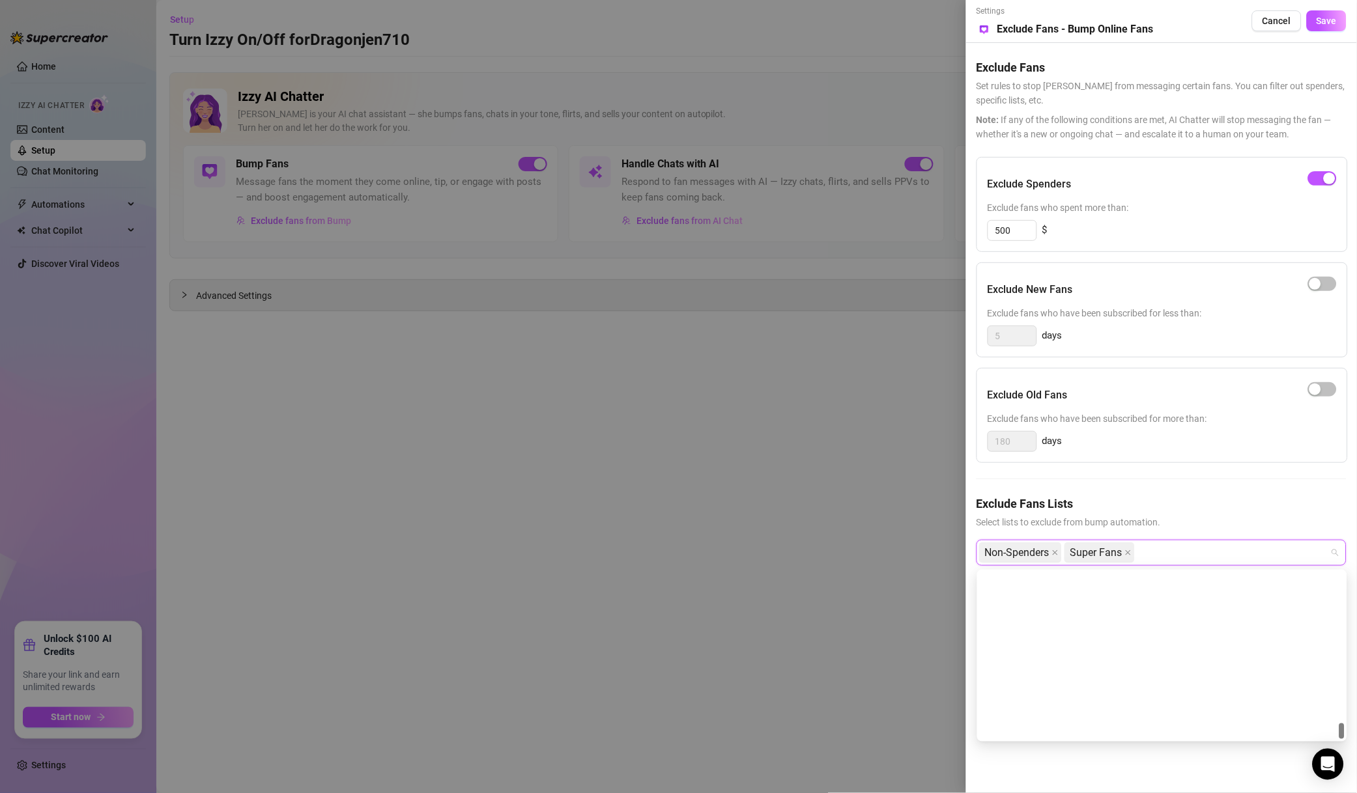
scroll to position [1562, 0]
click at [1024, 690] on div "Muted" at bounding box center [1161, 688] width 349 height 14
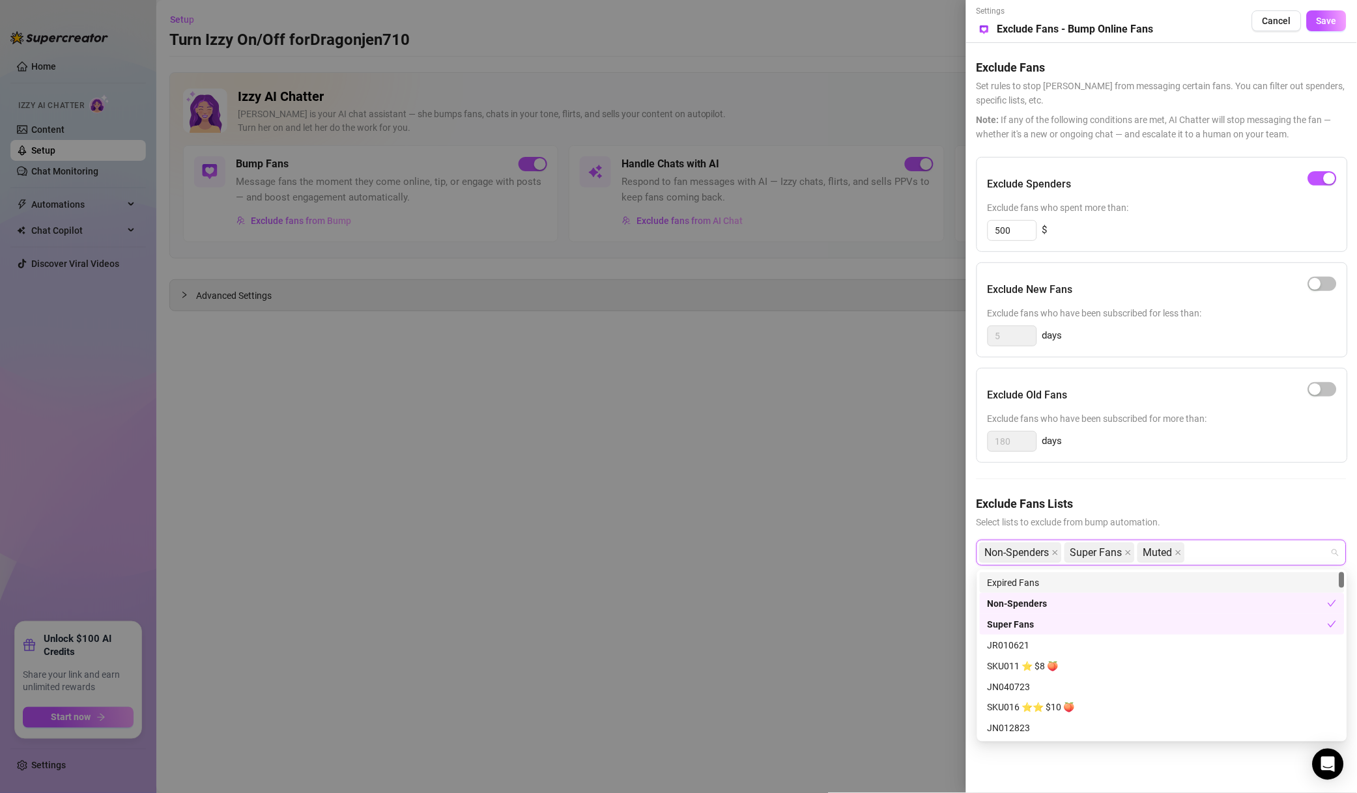
click at [1320, 21] on span "Save" at bounding box center [1326, 21] width 20 height 10
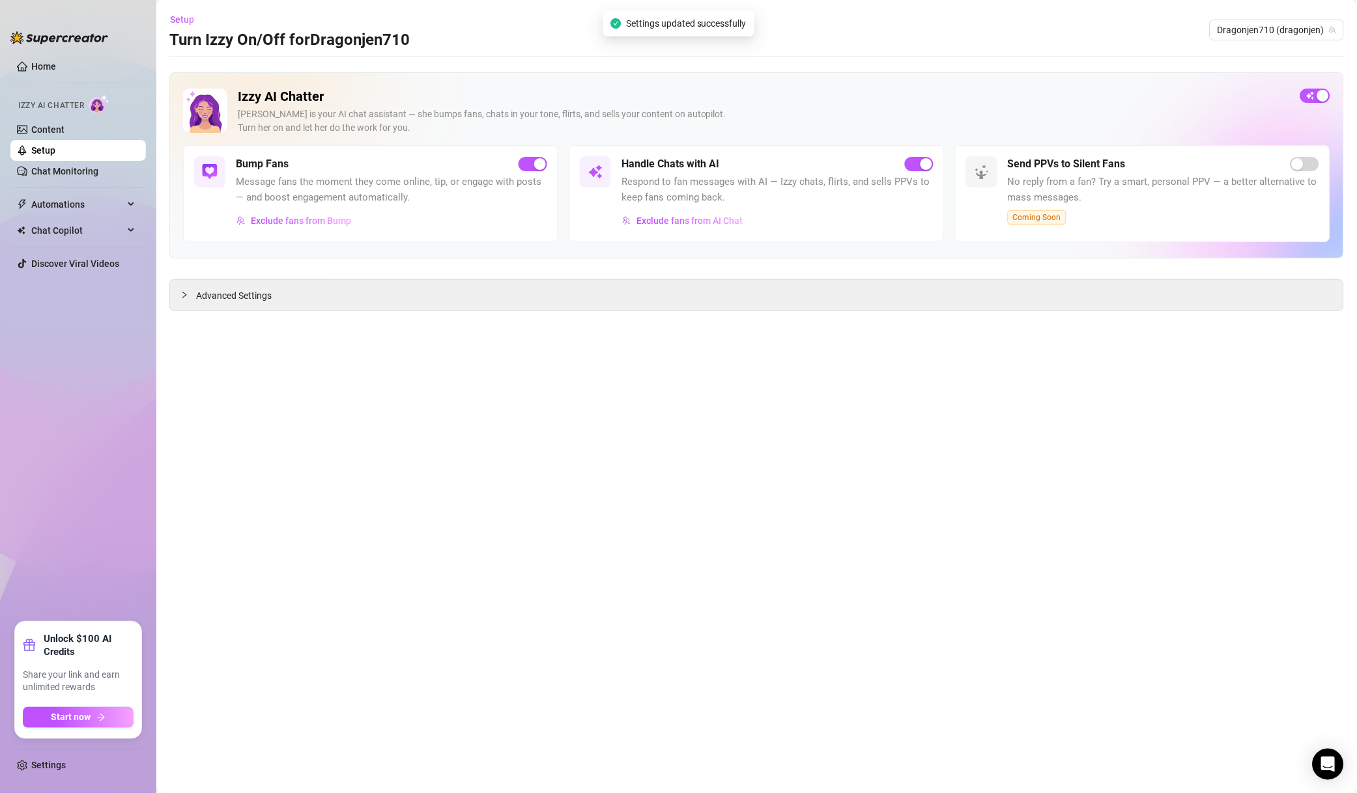
click at [345, 223] on span "Exclude fans from Bump" at bounding box center [301, 221] width 100 height 10
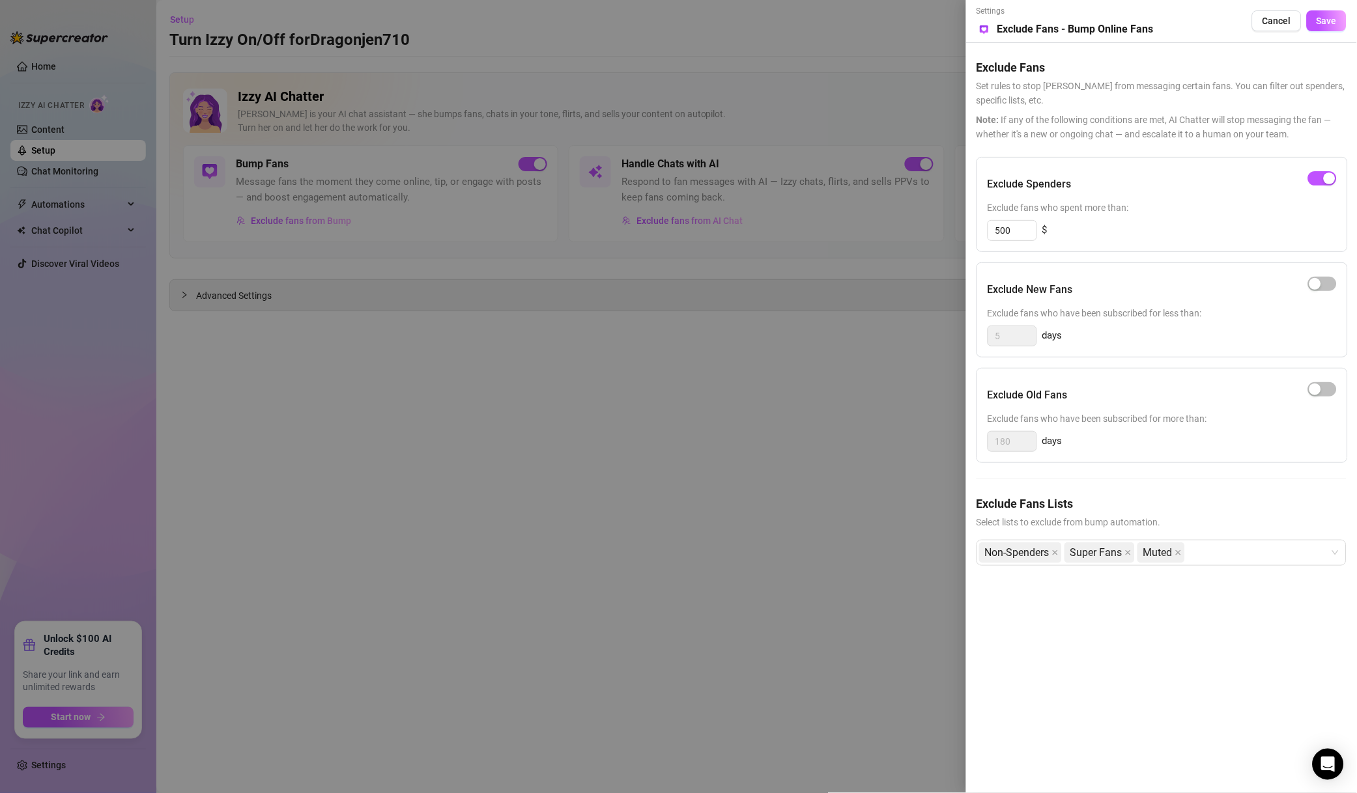
click at [1333, 23] on span "Save" at bounding box center [1326, 21] width 20 height 10
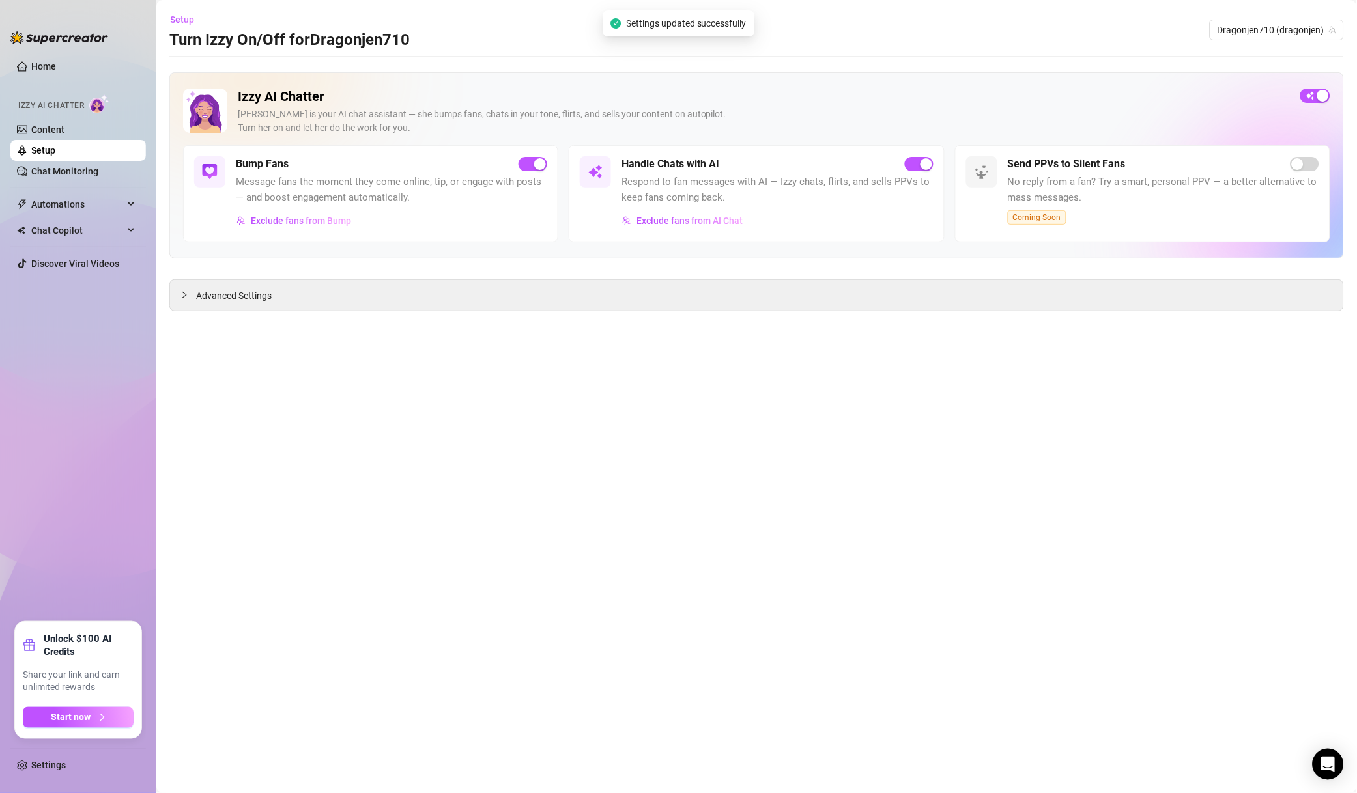
click at [1311, 25] on span "Dragonjen710 (dragonjen)" at bounding box center [1276, 30] width 119 height 20
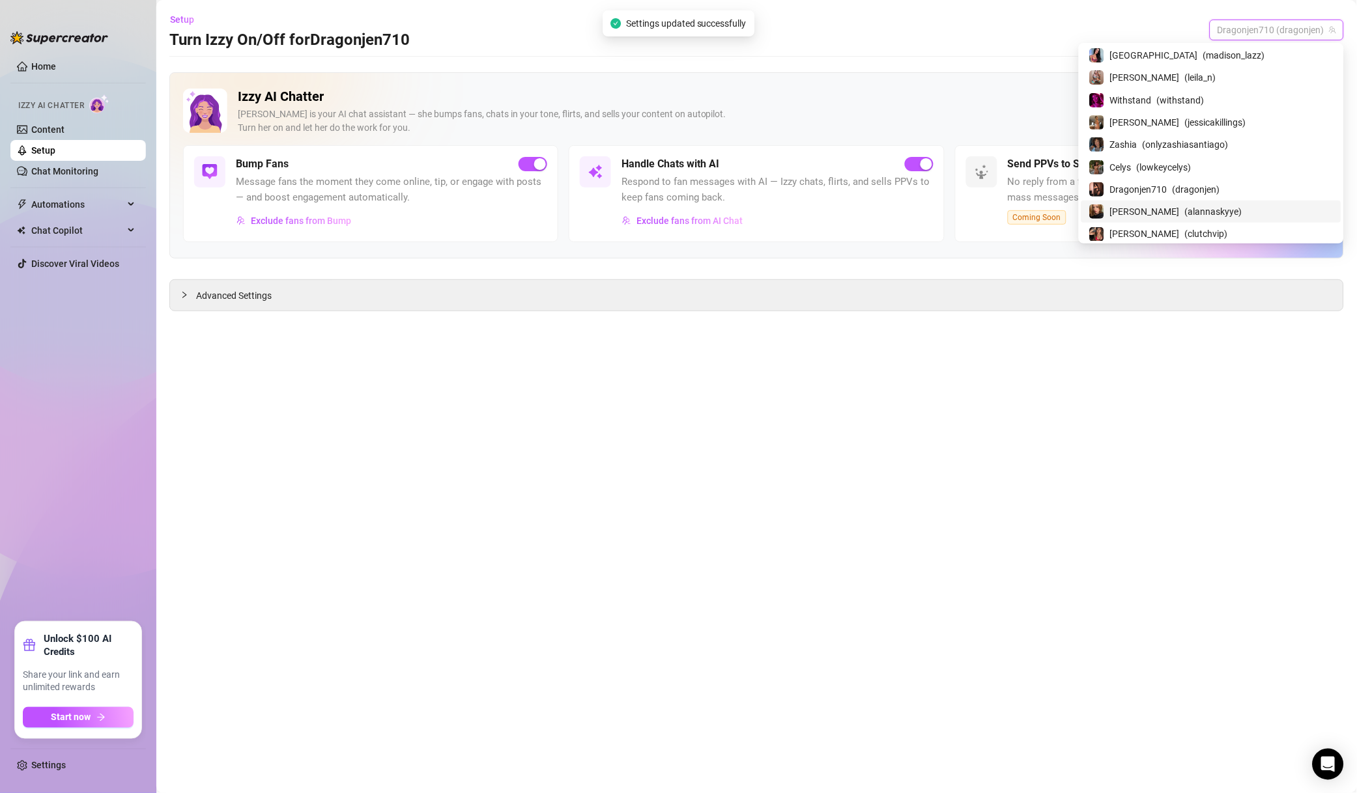
click at [1213, 219] on span "( alannaskyye )" at bounding box center [1213, 211] width 57 height 14
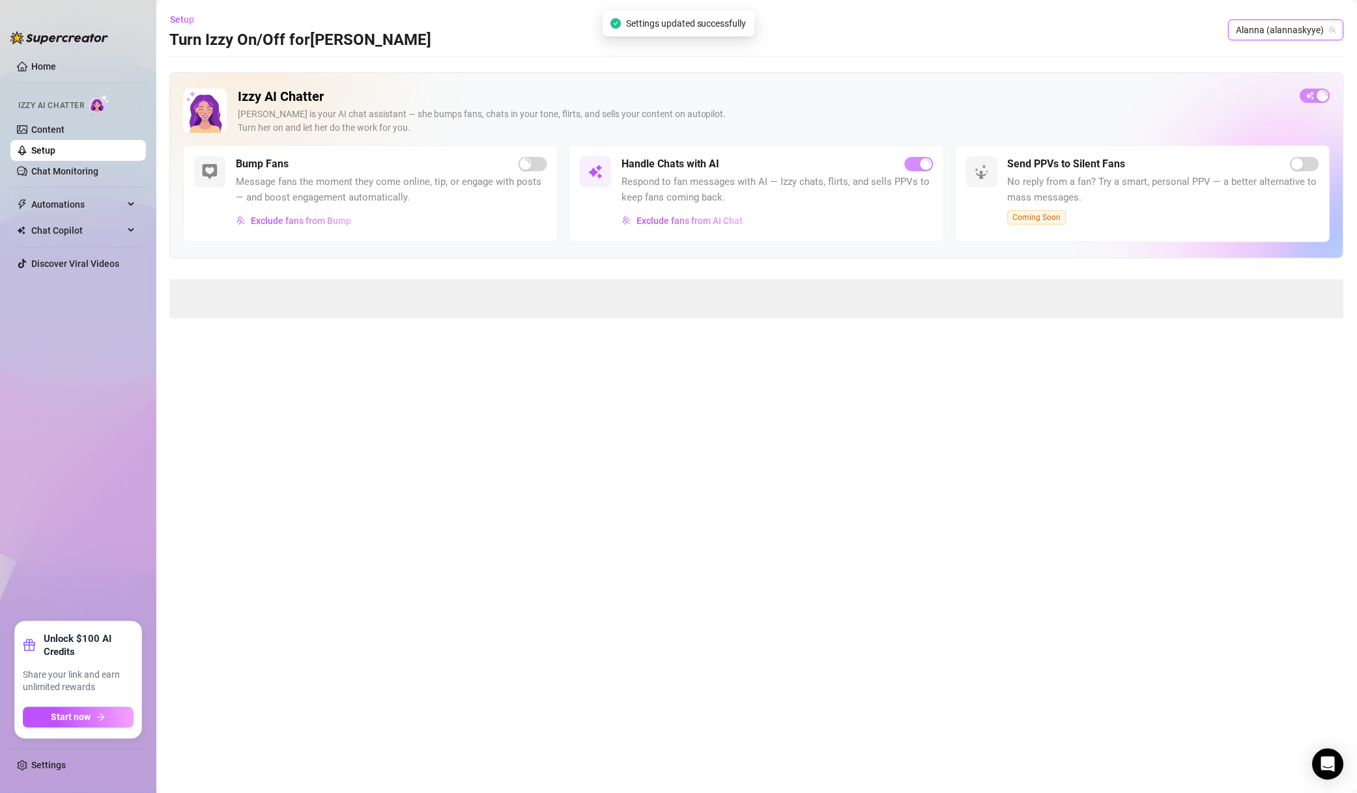
click at [679, 231] on div "Handle Chats with AI Respond to fan messages with AI — Izzy chats, flirts, and …" at bounding box center [756, 193] width 375 height 97
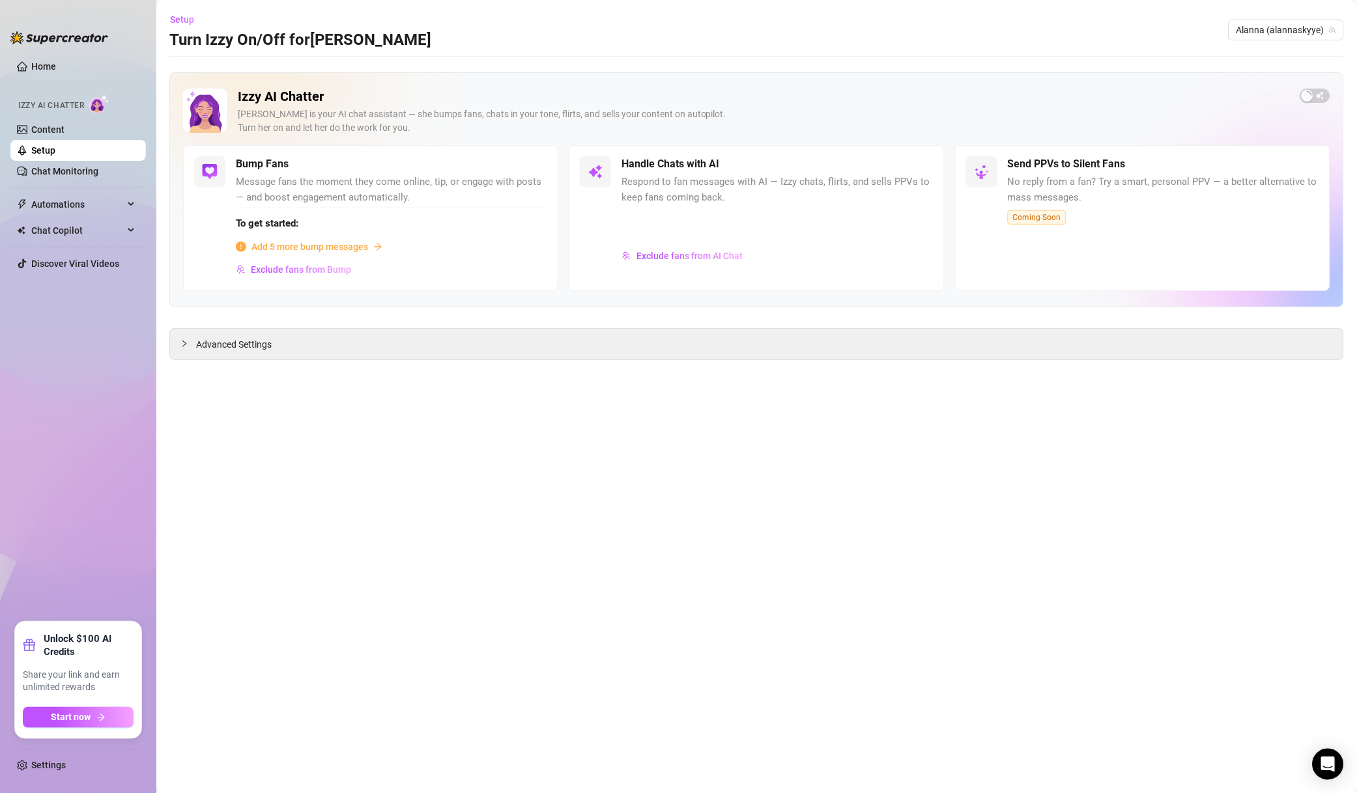
click at [700, 225] on div at bounding box center [776, 225] width 311 height 35
click at [708, 254] on span "Exclude fans from AI Chat" at bounding box center [689, 256] width 106 height 10
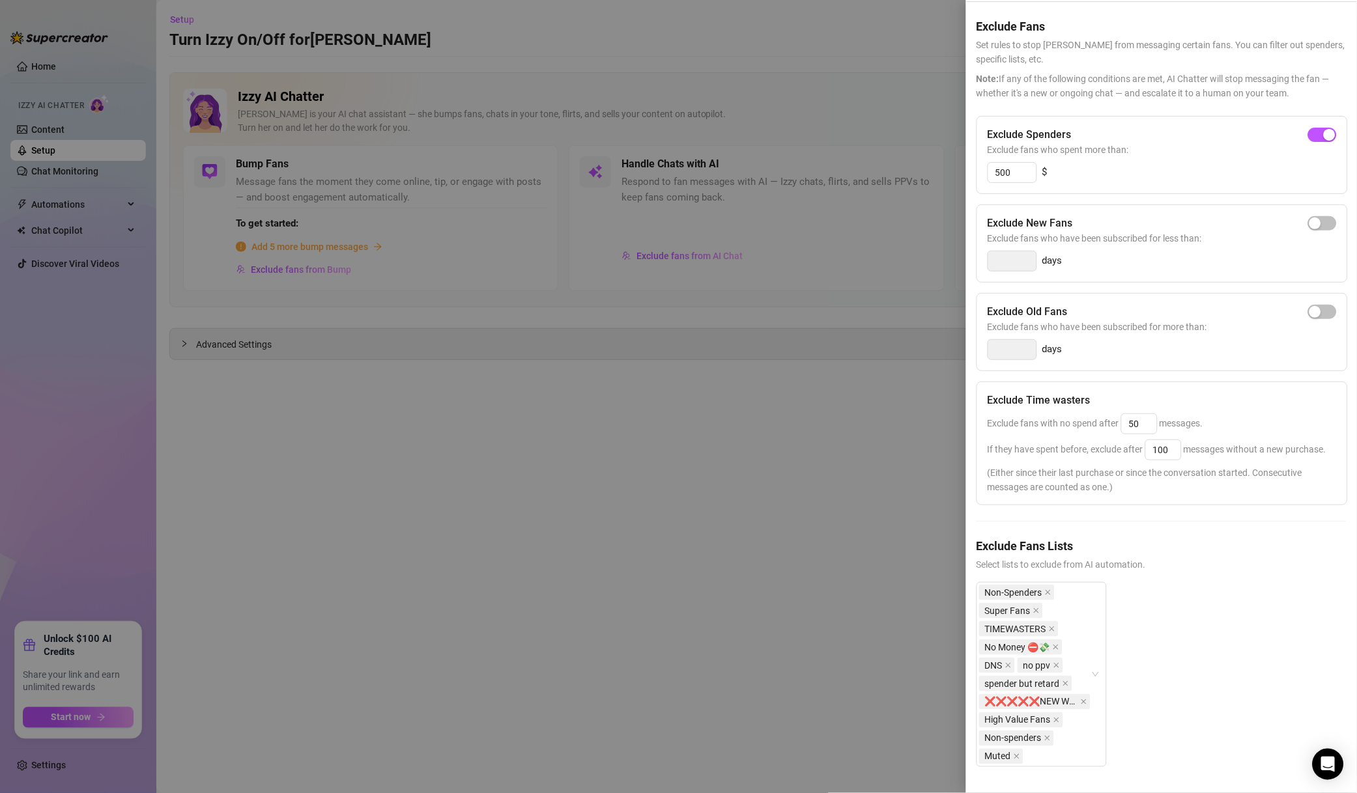
scroll to position [72, 0]
click at [894, 440] on div at bounding box center [678, 396] width 1357 height 793
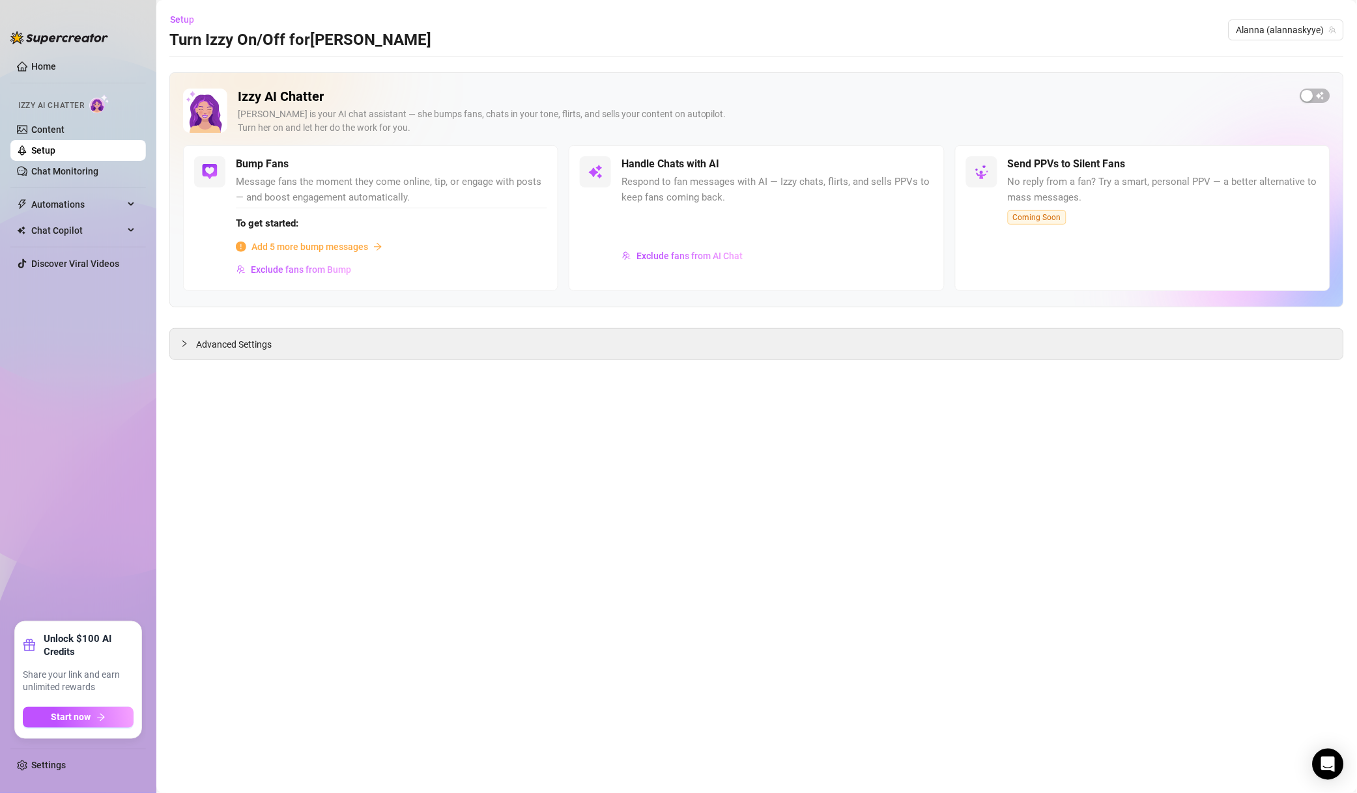
click at [1296, 36] on span "Alanna (alannaskyye)" at bounding box center [1286, 30] width 100 height 20
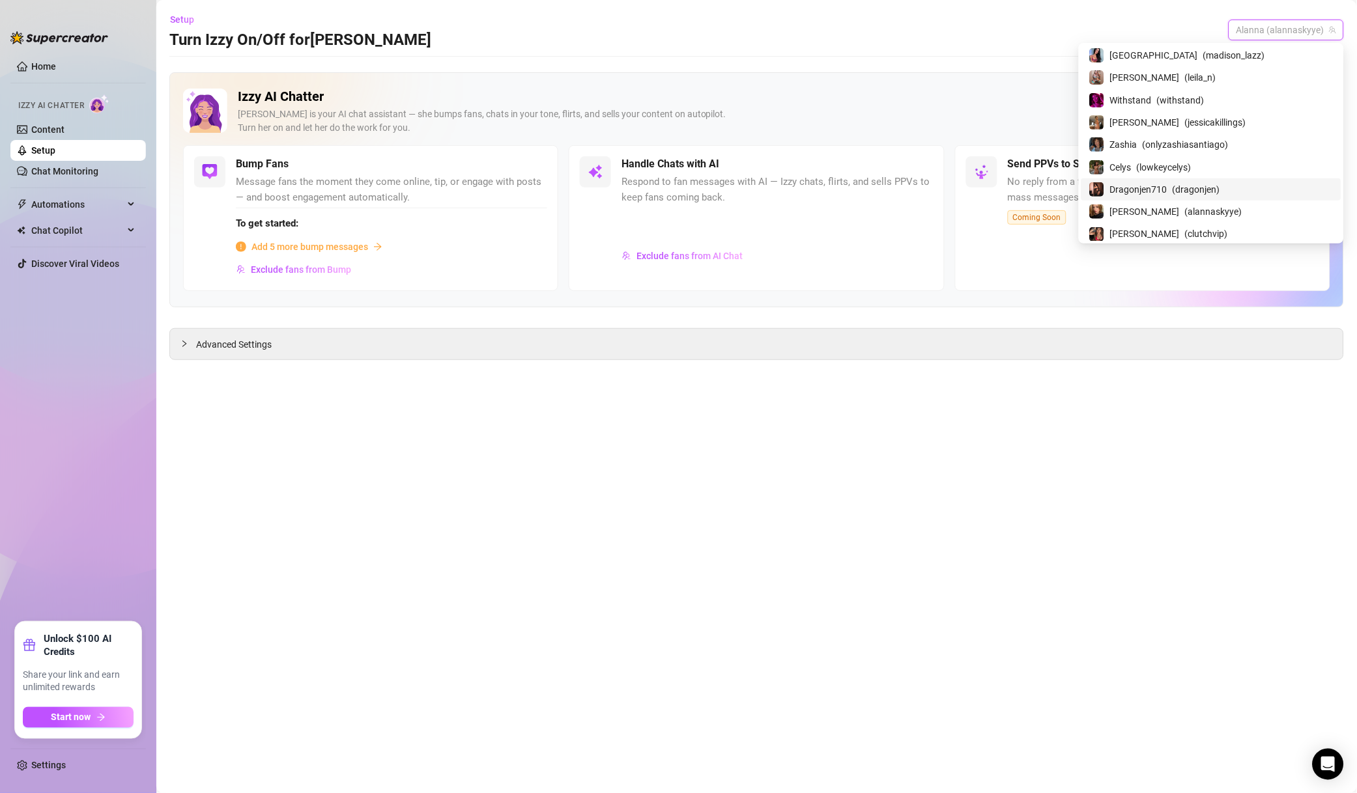
scroll to position [1592, 0]
click at [1218, 141] on span "( clutchvip )" at bounding box center [1206, 140] width 43 height 14
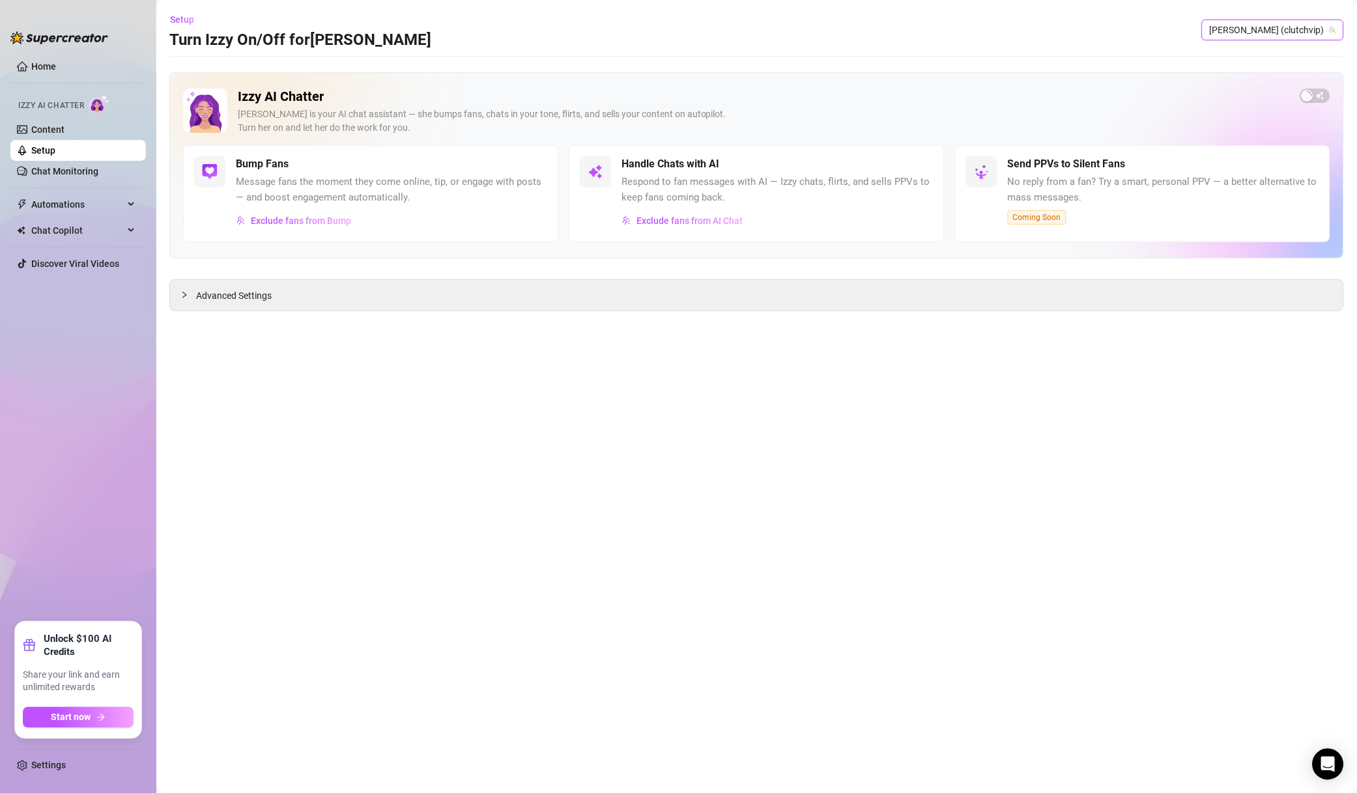
click at [709, 230] on button "Exclude fans from AI Chat" at bounding box center [682, 220] width 122 height 21
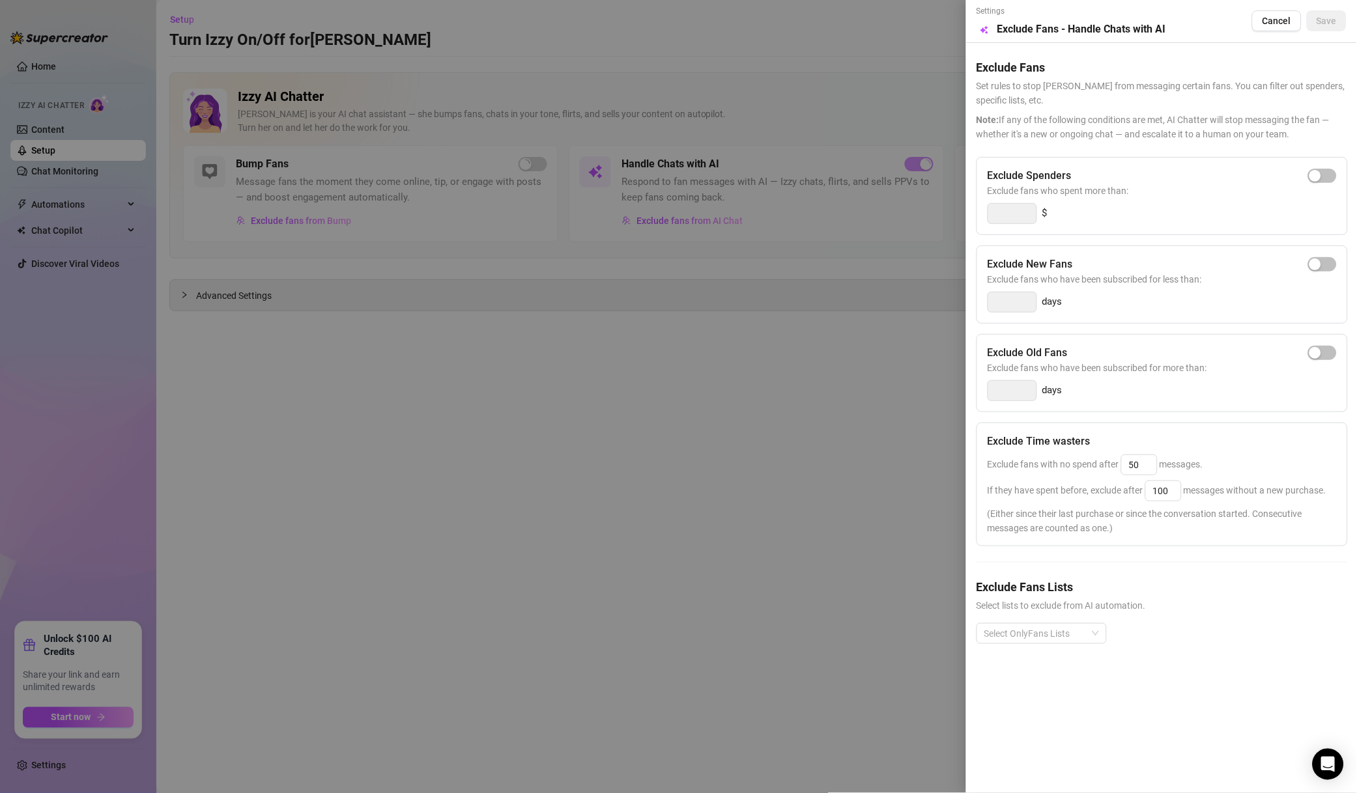
drag, startPoint x: 1334, startPoint y: 175, endPoint x: 1286, endPoint y: 183, distance: 48.9
click at [1332, 175] on span "button" at bounding box center [1322, 176] width 29 height 14
drag, startPoint x: 1016, startPoint y: 219, endPoint x: 935, endPoint y: 219, distance: 81.4
click at [935, 219] on div "Settings Preview Exclude Fans - Handle Chats with AI Cancel Save Exclude Fans S…" at bounding box center [678, 396] width 1357 height 793
type input "500"
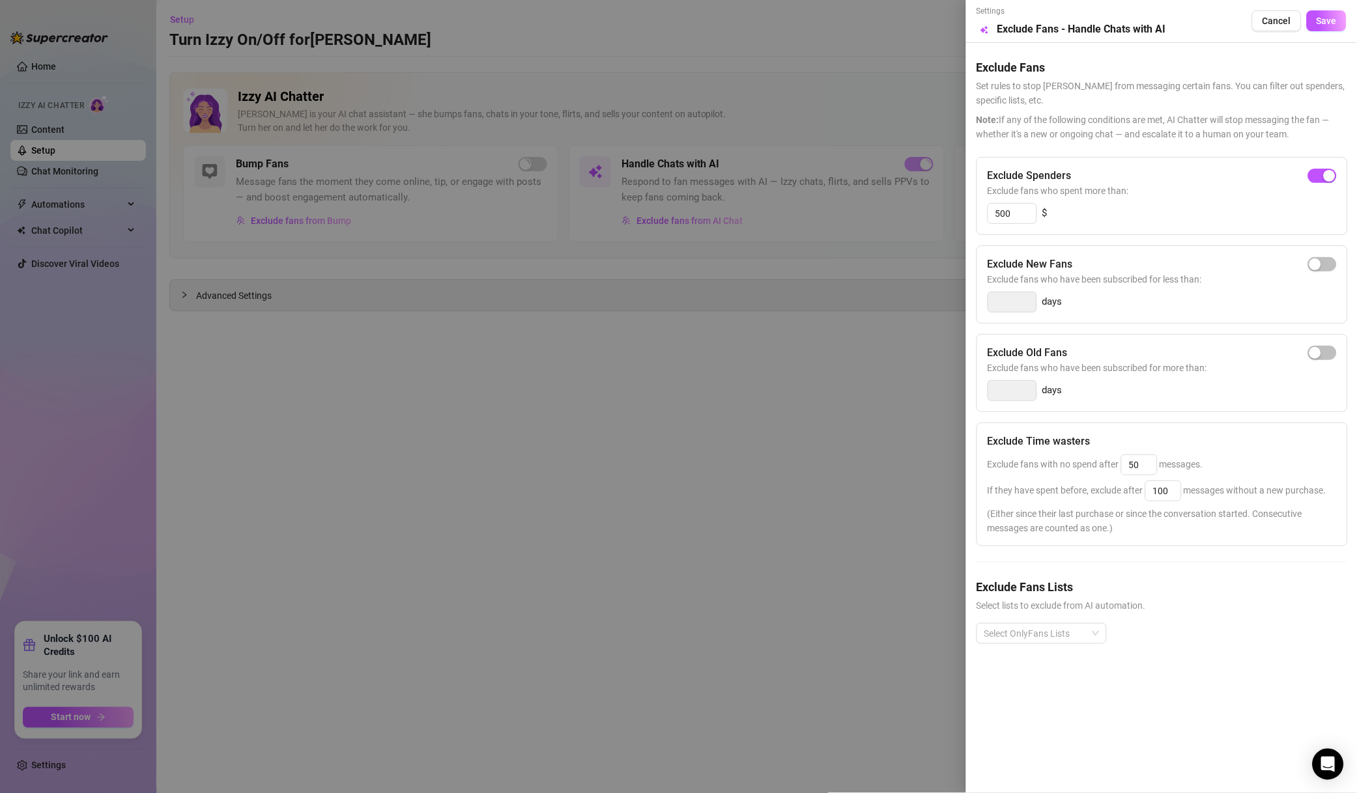
click at [1031, 652] on div "Select OnlyFans Lists" at bounding box center [1161, 644] width 370 height 42
click at [1035, 630] on div at bounding box center [1034, 634] width 111 height 18
click at [1035, 485] on div "Non-Spenders" at bounding box center [1041, 484] width 109 height 14
click at [1046, 500] on div "Super Fans" at bounding box center [1041, 505] width 109 height 14
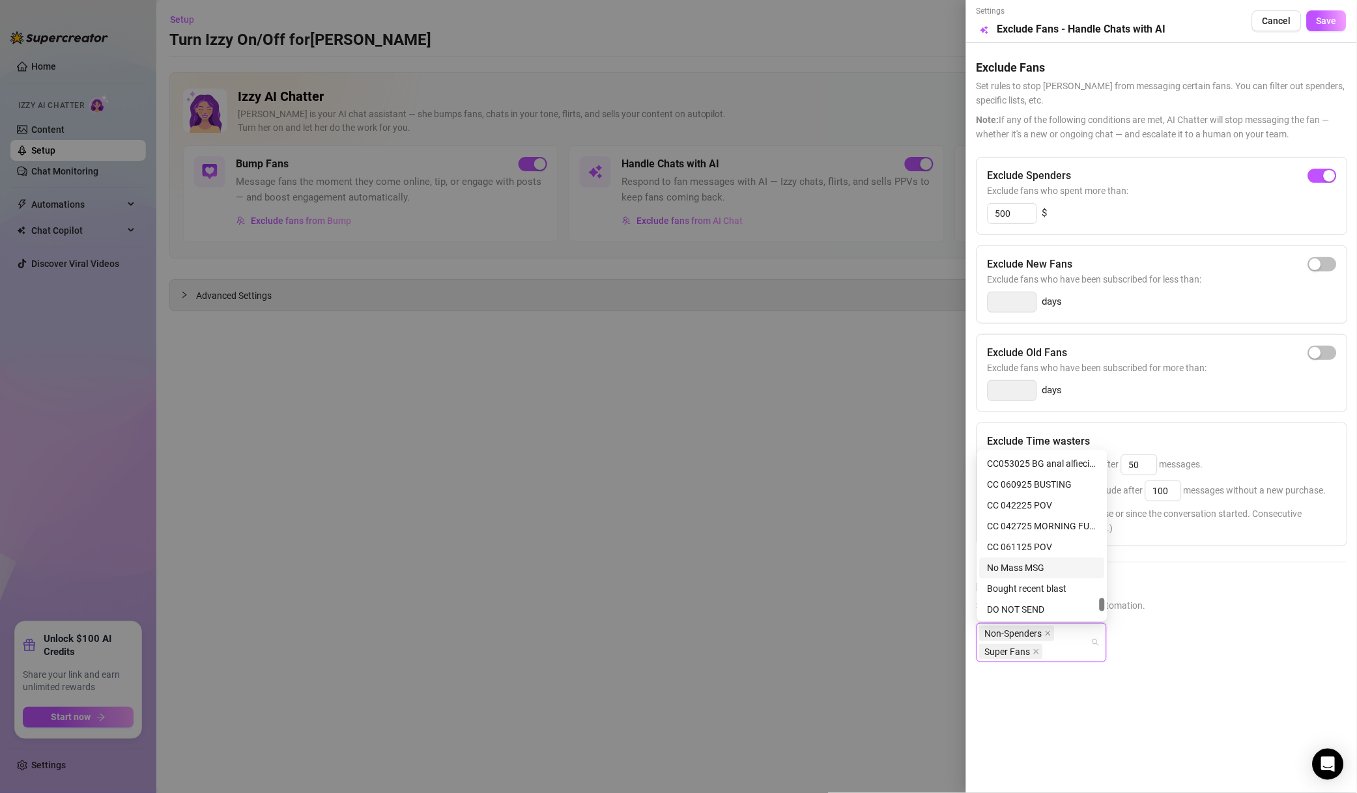
click at [1058, 568] on div "No Mass MSG" at bounding box center [1041, 568] width 109 height 14
drag, startPoint x: 1026, startPoint y: 515, endPoint x: 1031, endPoint y: 520, distance: 6.9
click at [1026, 515] on div "DO NOT SEND" at bounding box center [1041, 516] width 109 height 14
click at [1034, 539] on div "$$ ⭐" at bounding box center [1041, 537] width 109 height 14
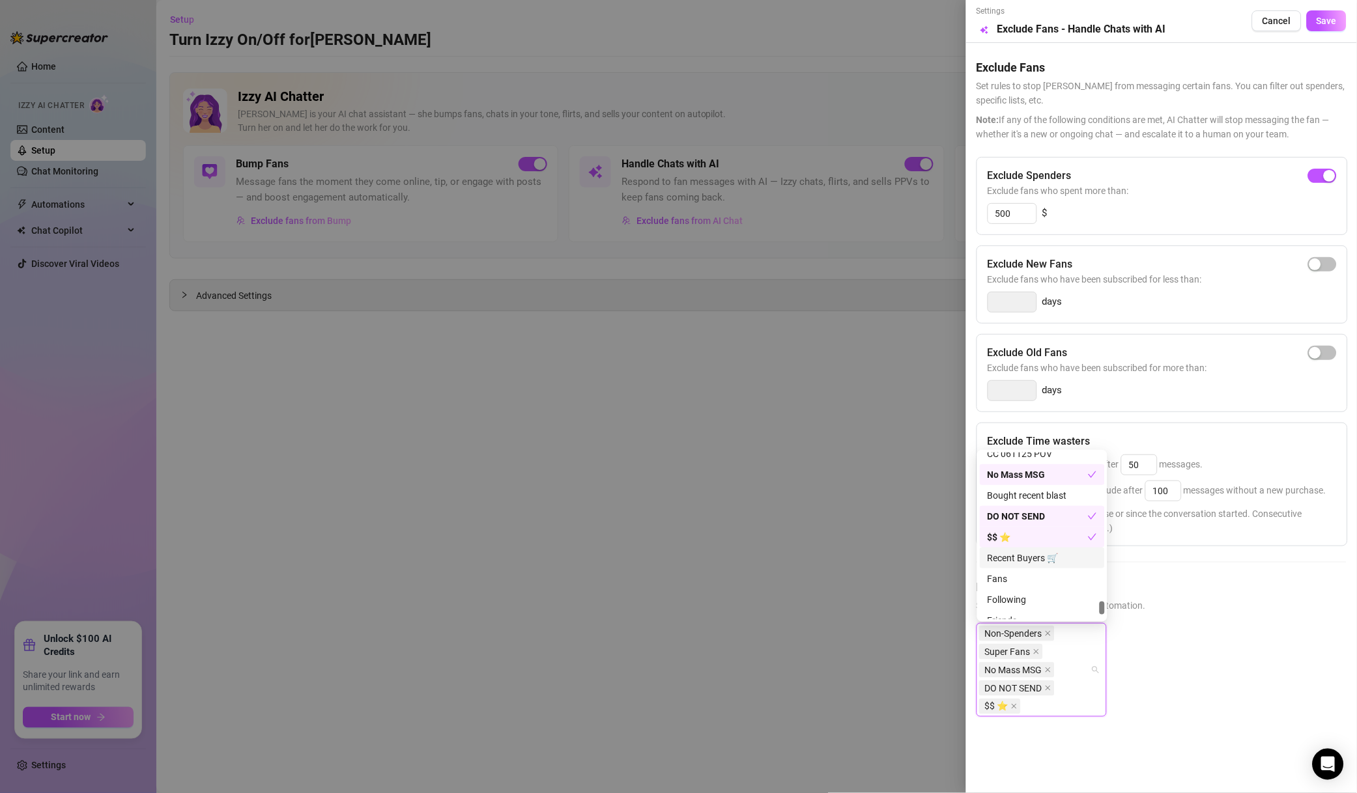
scroll to position [3959, 0]
click at [1032, 529] on div "Muted" at bounding box center [1041, 526] width 109 height 14
click at [1330, 21] on span "Save" at bounding box center [1326, 21] width 20 height 10
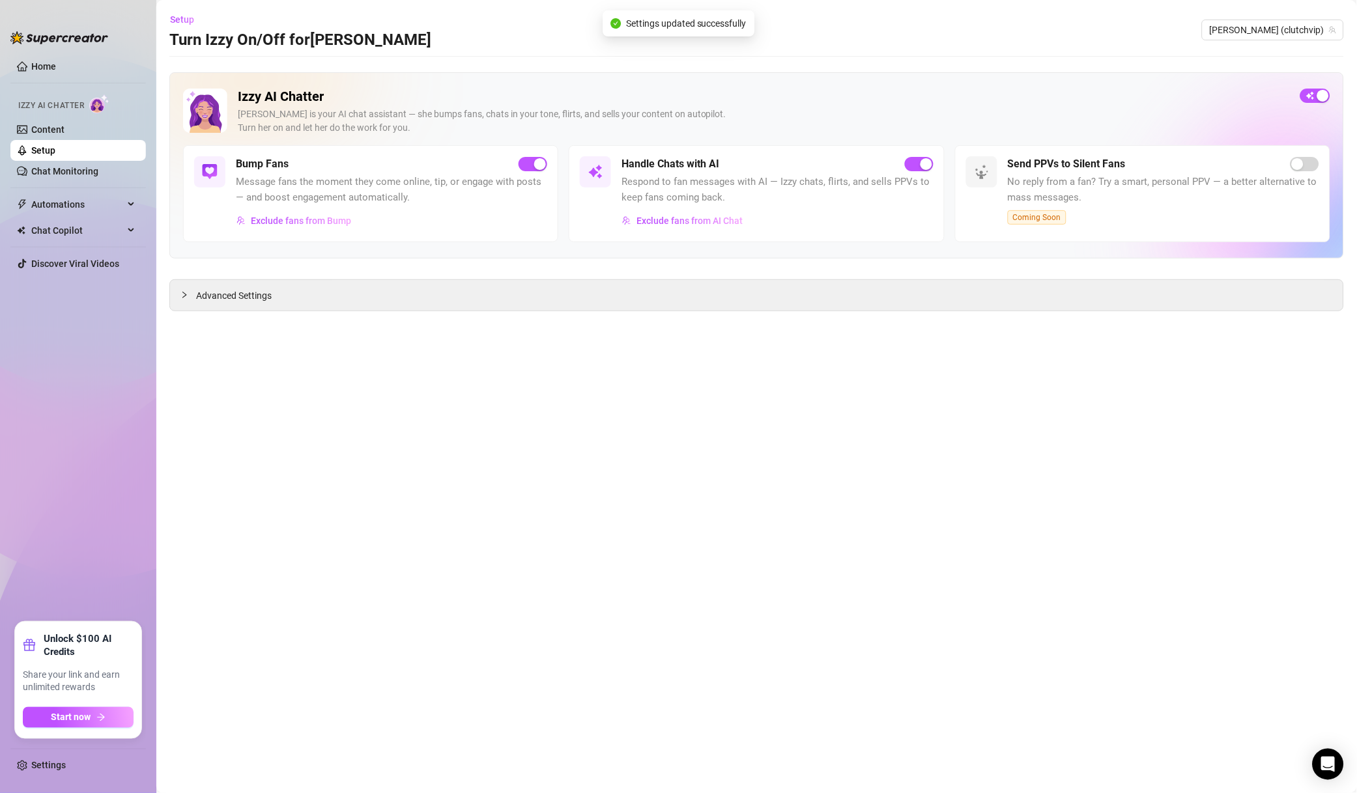
click at [316, 219] on span "Exclude fans from Bump" at bounding box center [301, 221] width 100 height 10
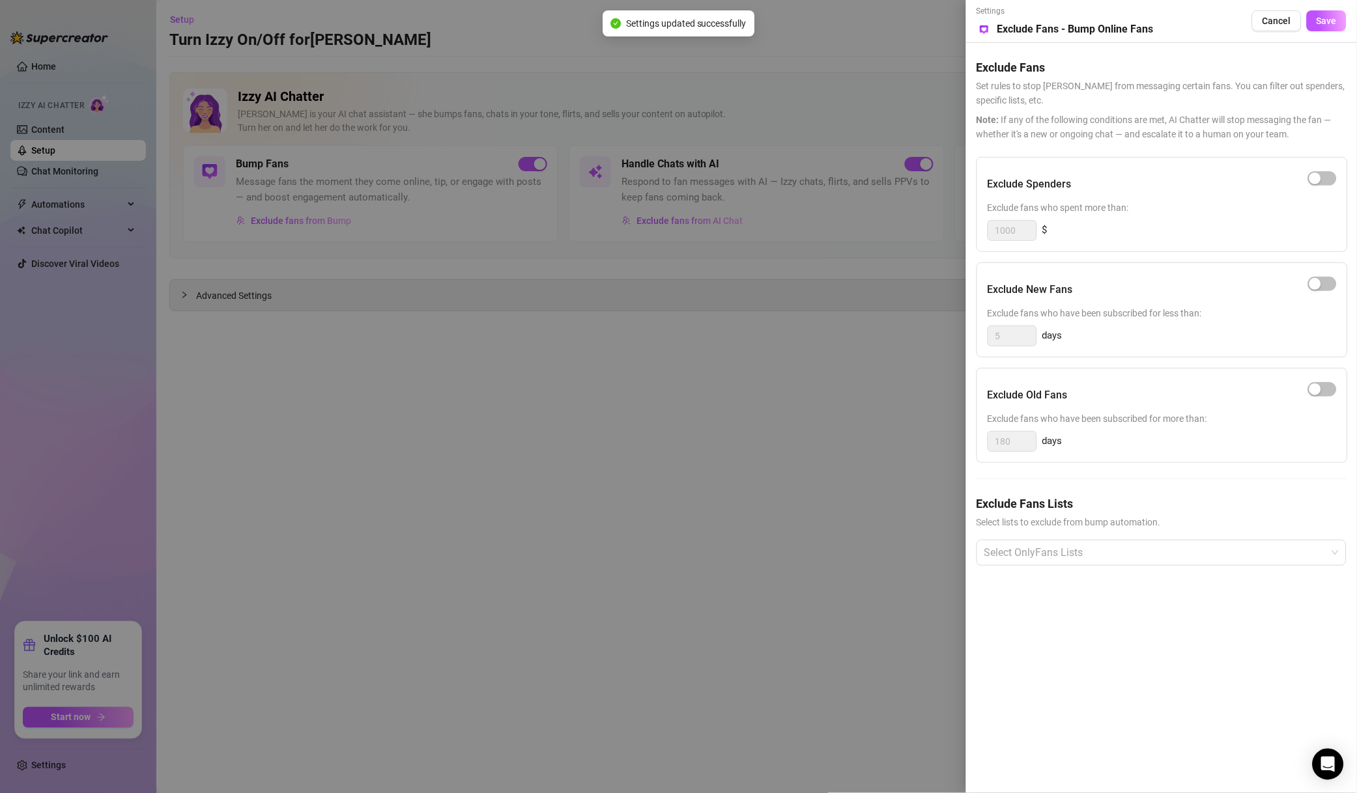
click at [1317, 183] on div "button" at bounding box center [1315, 179] width 12 height 12
drag, startPoint x: 1015, startPoint y: 231, endPoint x: 925, endPoint y: 223, distance: 89.5
click at [925, 223] on div "Settings Preview Exclude Fans - Bump Online Fans Cancel Save Exclude Fans Set r…" at bounding box center [678, 396] width 1357 height 793
click at [1082, 560] on div at bounding box center [1154, 552] width 351 height 23
type input "500"
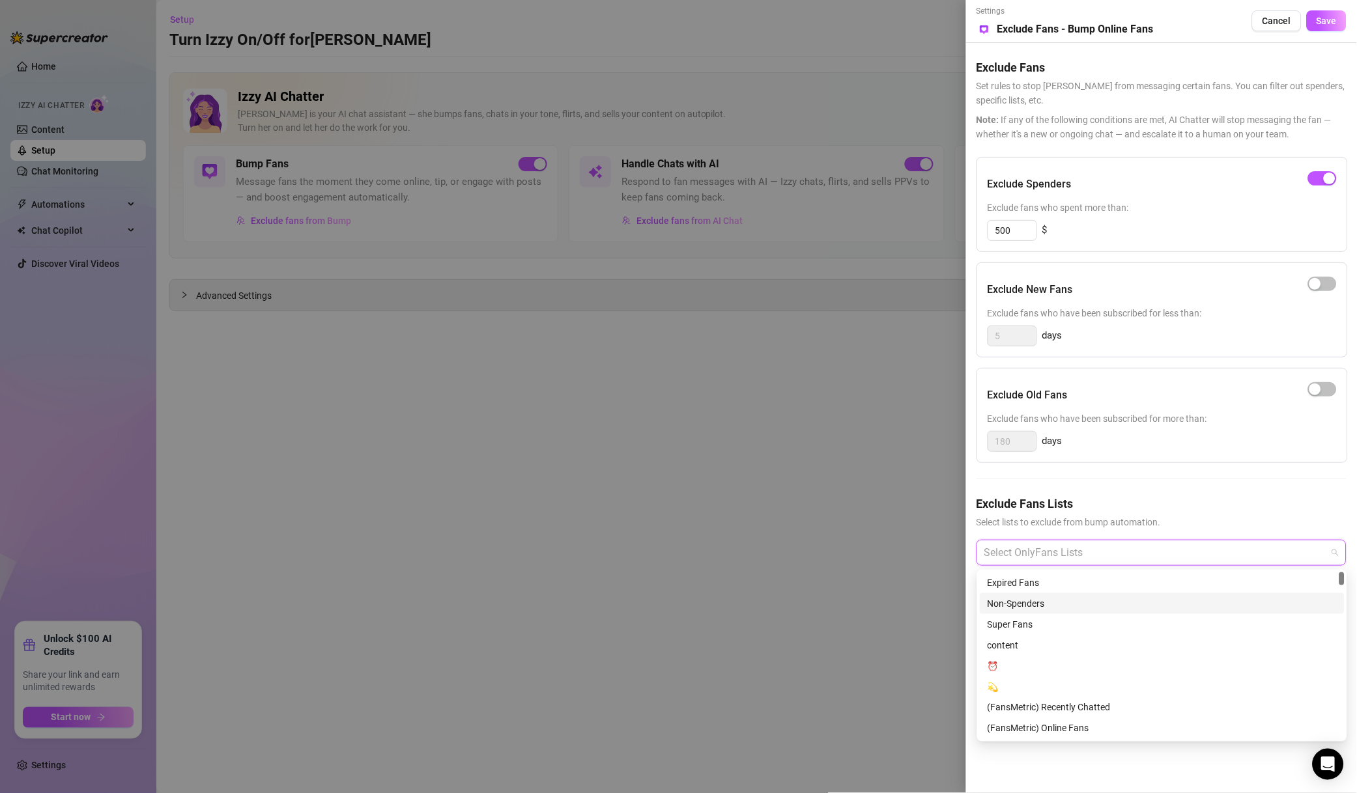
drag, startPoint x: 1032, startPoint y: 596, endPoint x: 1034, endPoint y: 608, distance: 12.6
click at [1032, 598] on div "Non-Spenders" at bounding box center [1161, 604] width 349 height 14
drag, startPoint x: 1036, startPoint y: 617, endPoint x: 1044, endPoint y: 614, distance: 8.5
click at [1037, 617] on div "Super Fans" at bounding box center [1161, 624] width 349 height 14
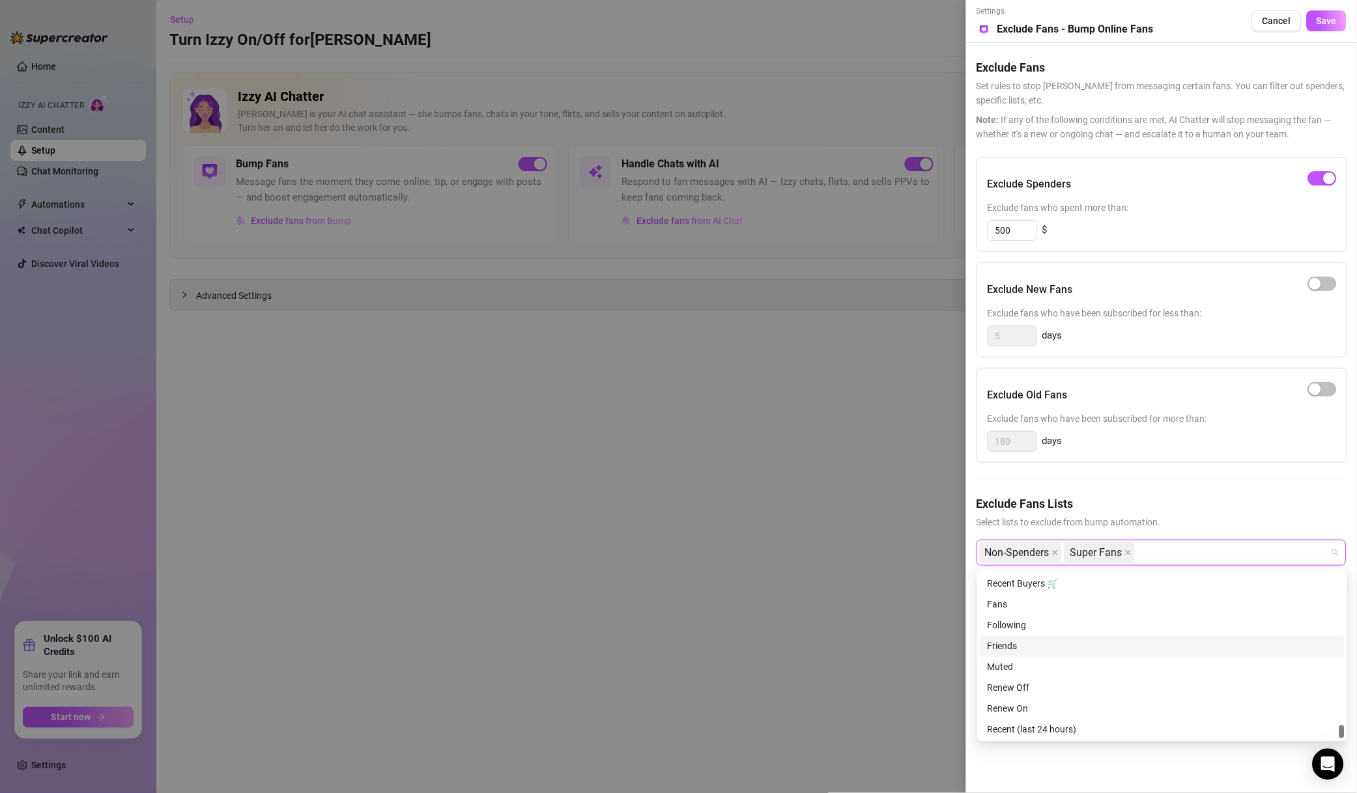
scroll to position [3844, 0]
click at [1064, 639] on div "DO NOT SEND" at bounding box center [1161, 636] width 349 height 14
click at [1039, 639] on div "Muted" at bounding box center [1161, 646] width 349 height 14
click at [1336, 23] on span "Save" at bounding box center [1326, 21] width 20 height 10
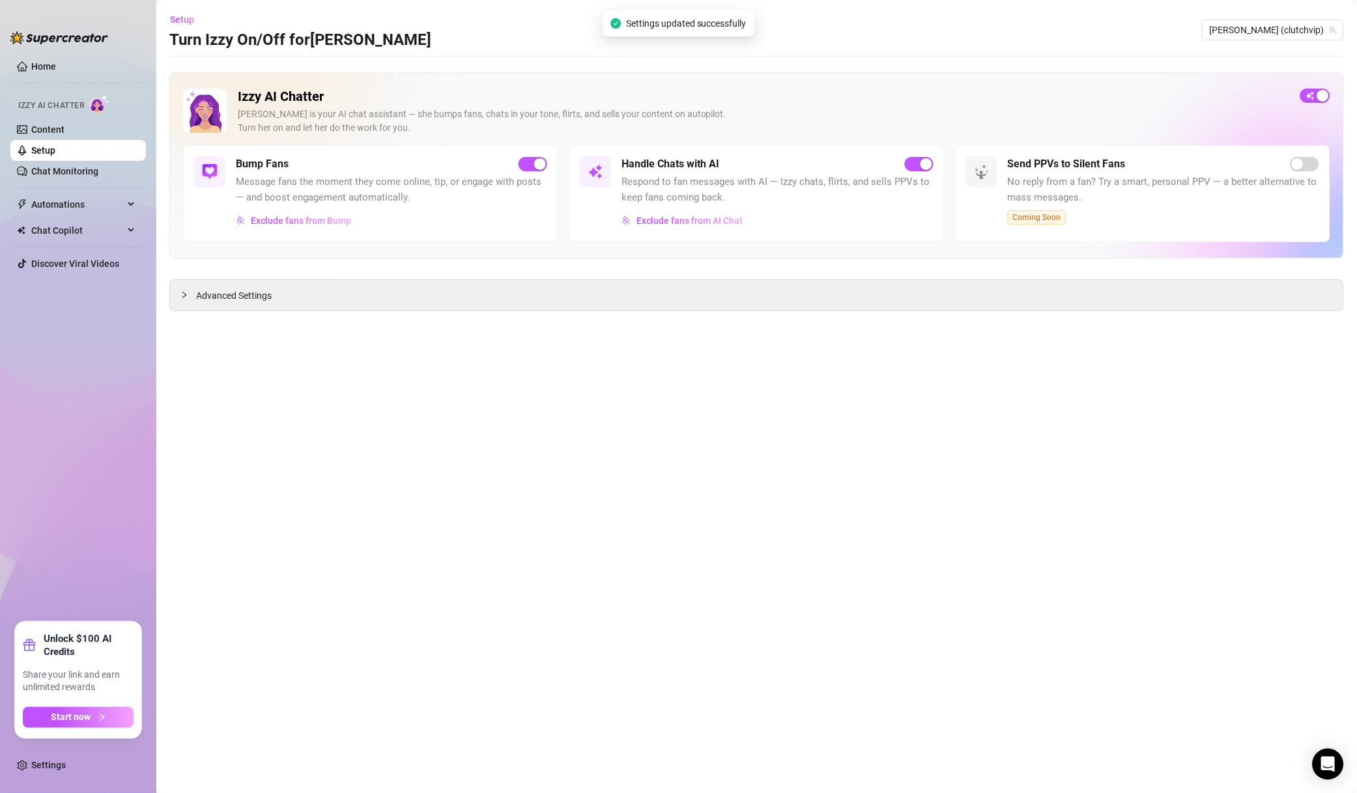
click at [1311, 27] on span "[PERSON_NAME] (clutchvip)" at bounding box center [1272, 30] width 126 height 20
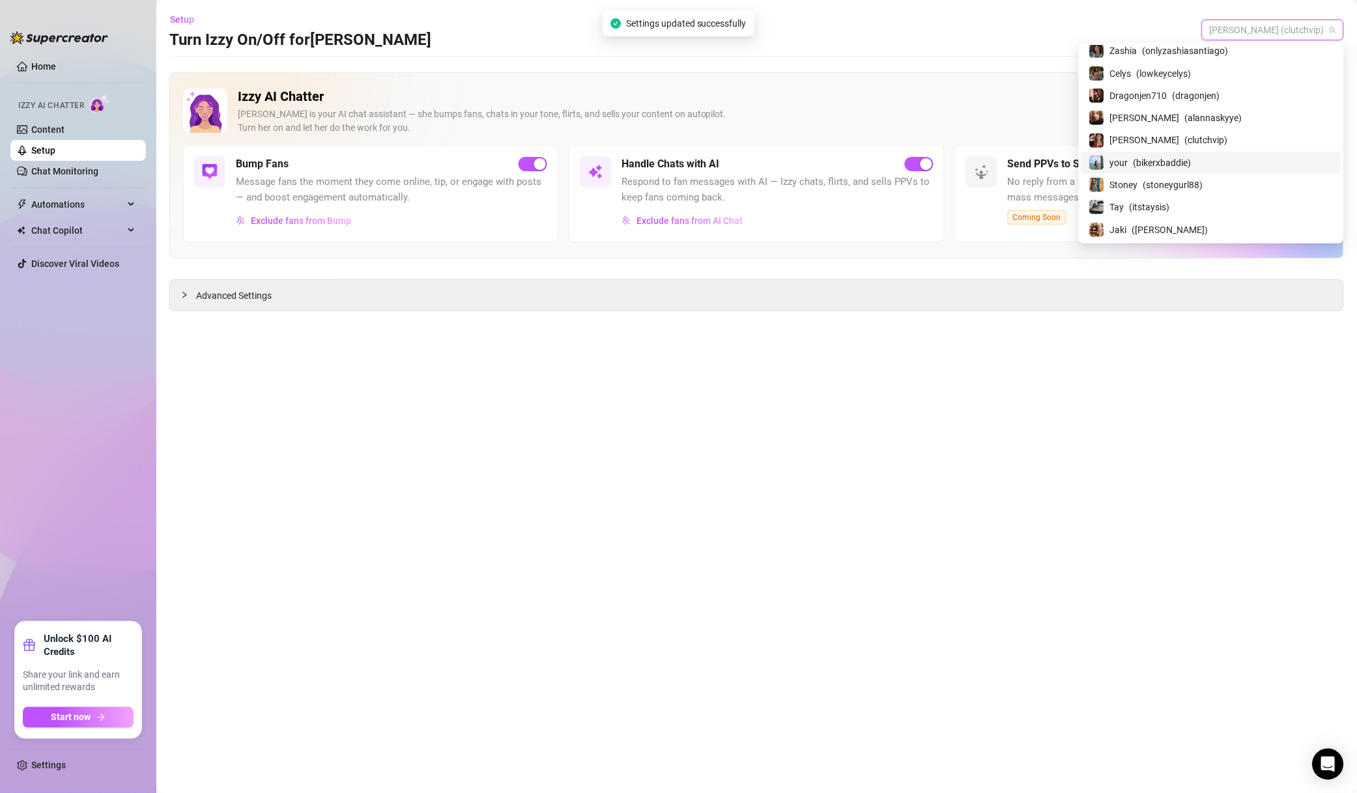
click at [1191, 169] on span "( bikerxbaddie )" at bounding box center [1162, 163] width 58 height 14
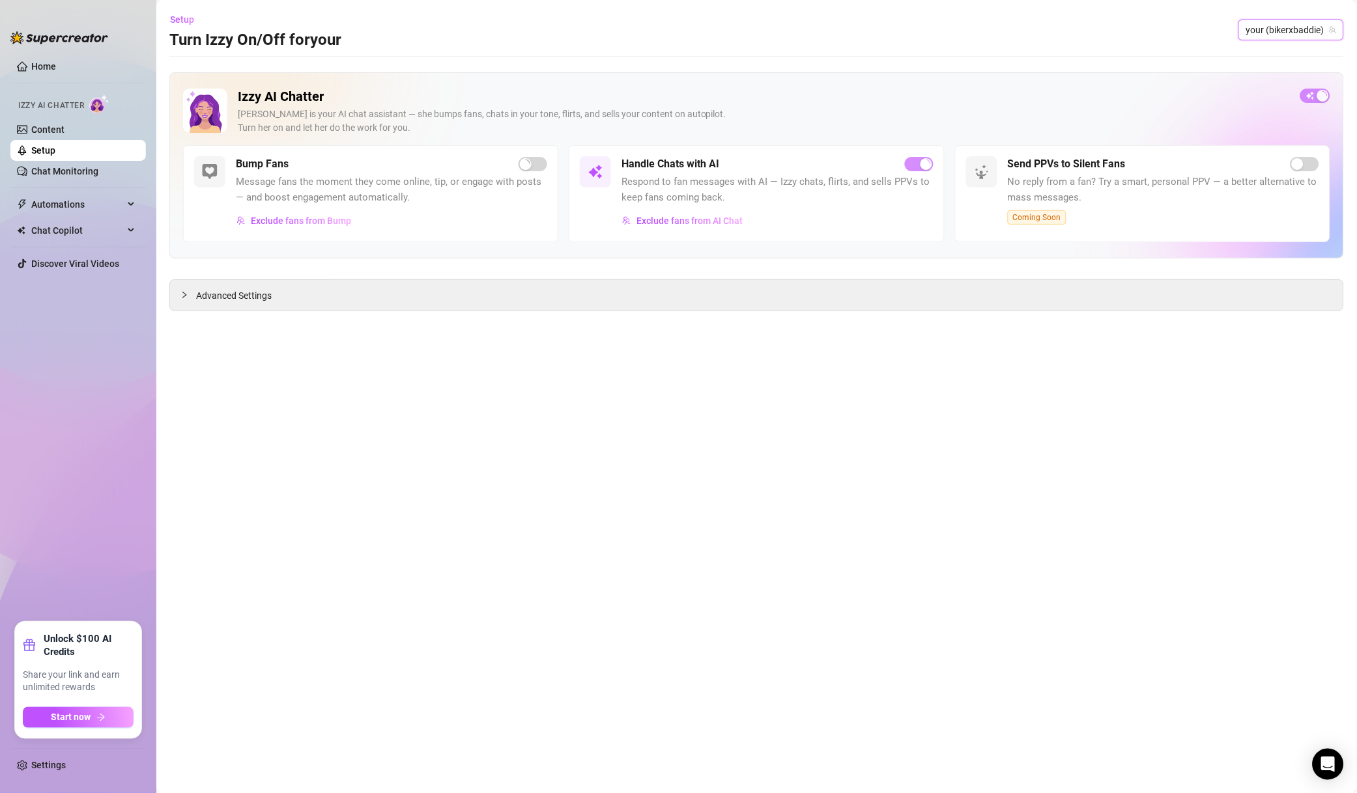
click at [688, 216] on span "Exclude fans from AI Chat" at bounding box center [689, 221] width 106 height 10
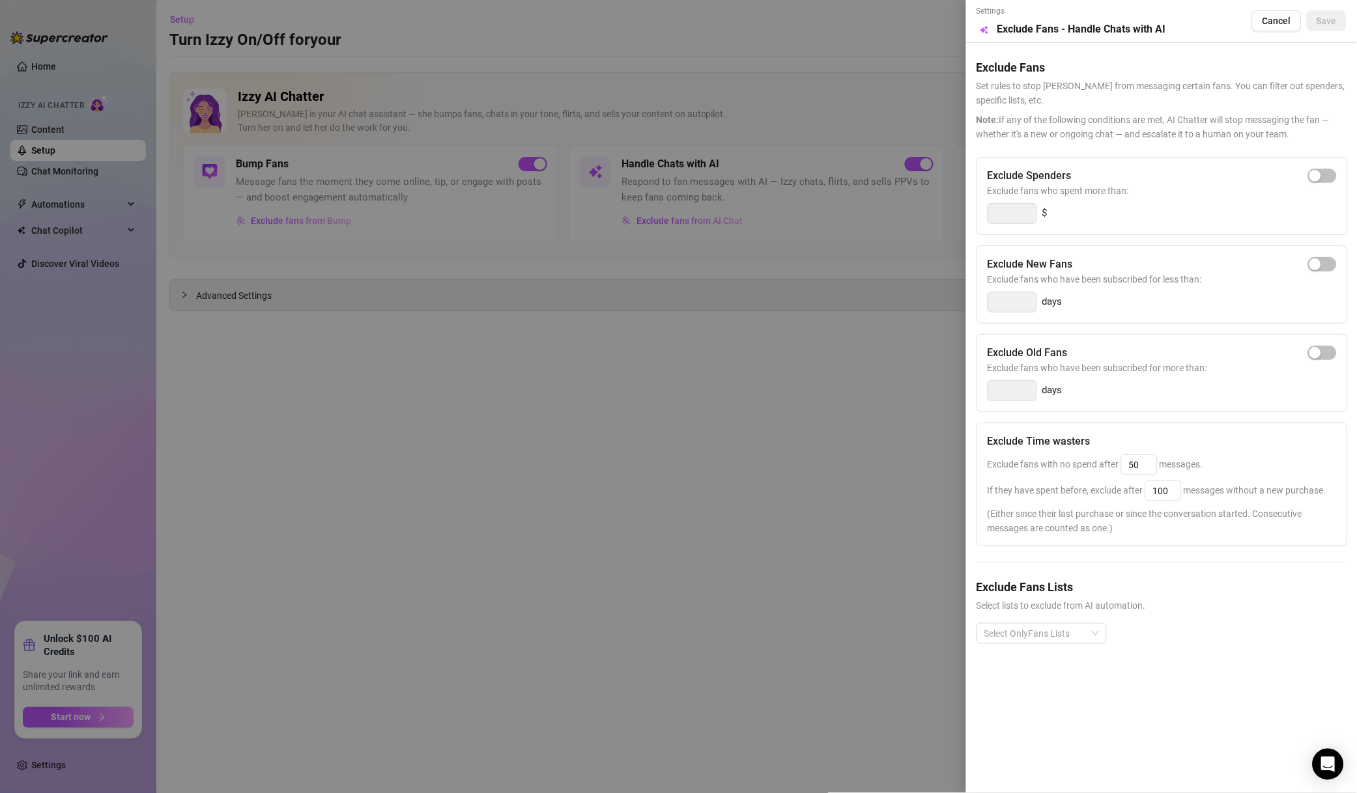
click at [1328, 175] on span "button" at bounding box center [1322, 176] width 29 height 14
drag, startPoint x: 1013, startPoint y: 216, endPoint x: 957, endPoint y: 220, distance: 56.2
click at [959, 220] on div "Settings Preview Exclude Fans - Handle Chats with AI Cancel Save Exclude Fans S…" at bounding box center [678, 396] width 1357 height 793
click at [1015, 644] on div "Select OnlyFans Lists" at bounding box center [1041, 633] width 130 height 21
type input "500"
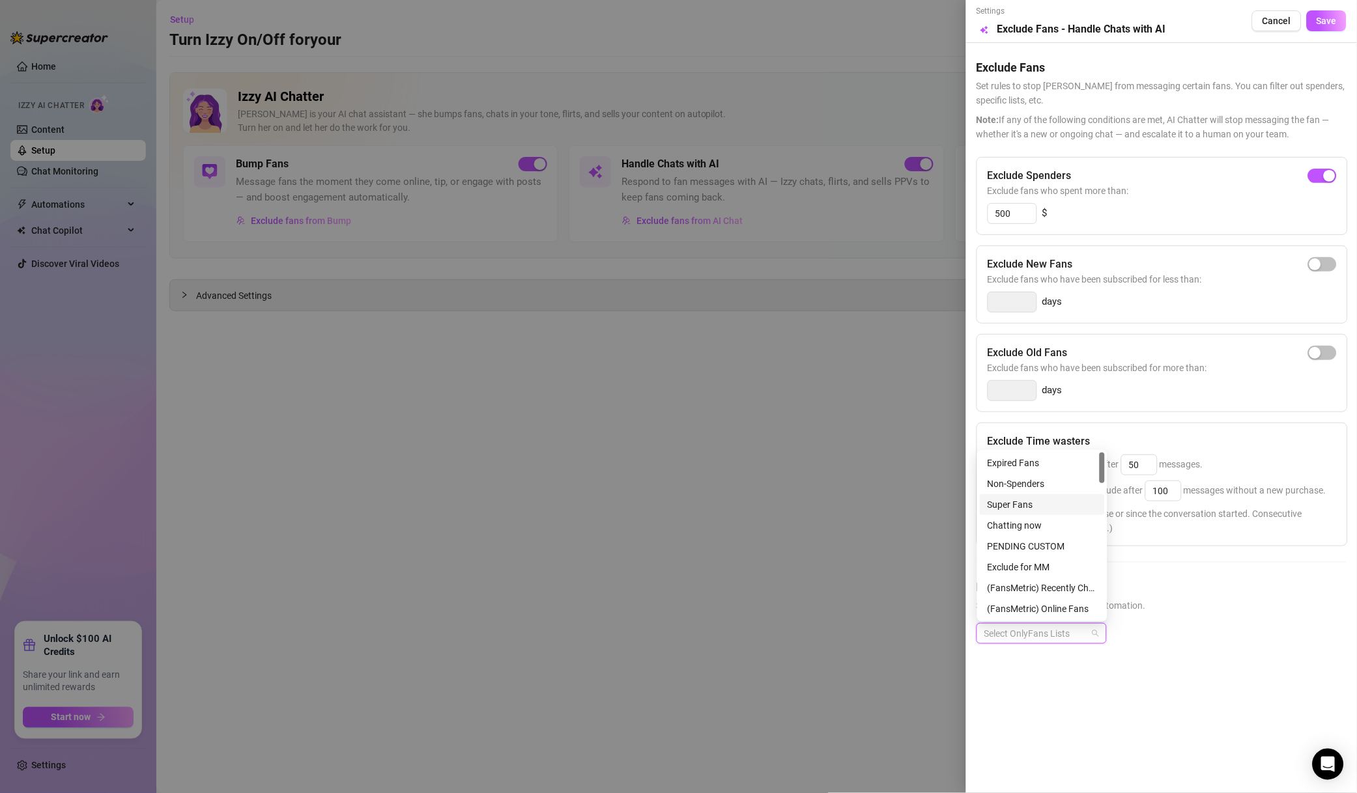
click at [1049, 501] on div "Super Fans" at bounding box center [1041, 505] width 109 height 14
click at [1051, 489] on div "Non-Spenders" at bounding box center [1041, 484] width 109 height 14
click at [1054, 522] on div "Muted" at bounding box center [1041, 526] width 109 height 14
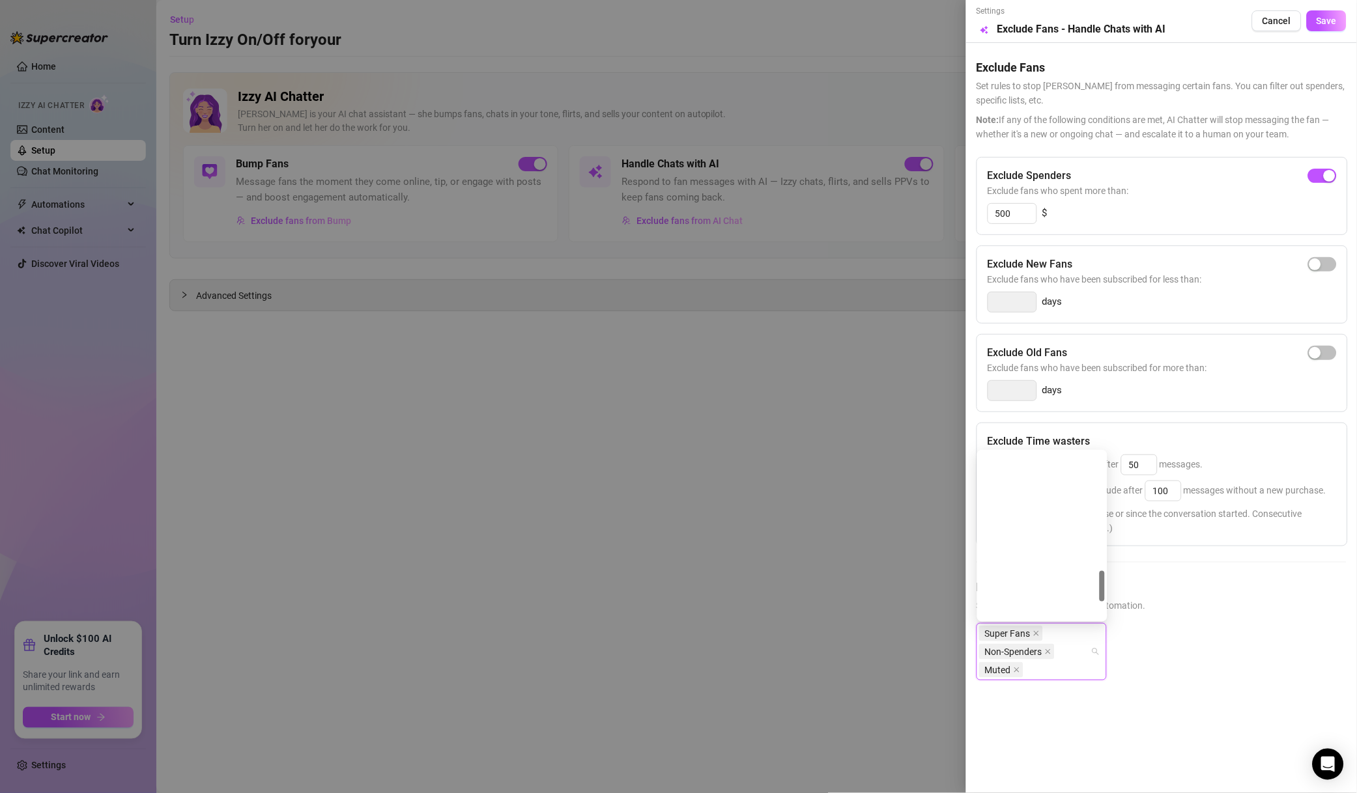
scroll to position [635, 0]
click at [1336, 20] on span "Save" at bounding box center [1326, 21] width 20 height 10
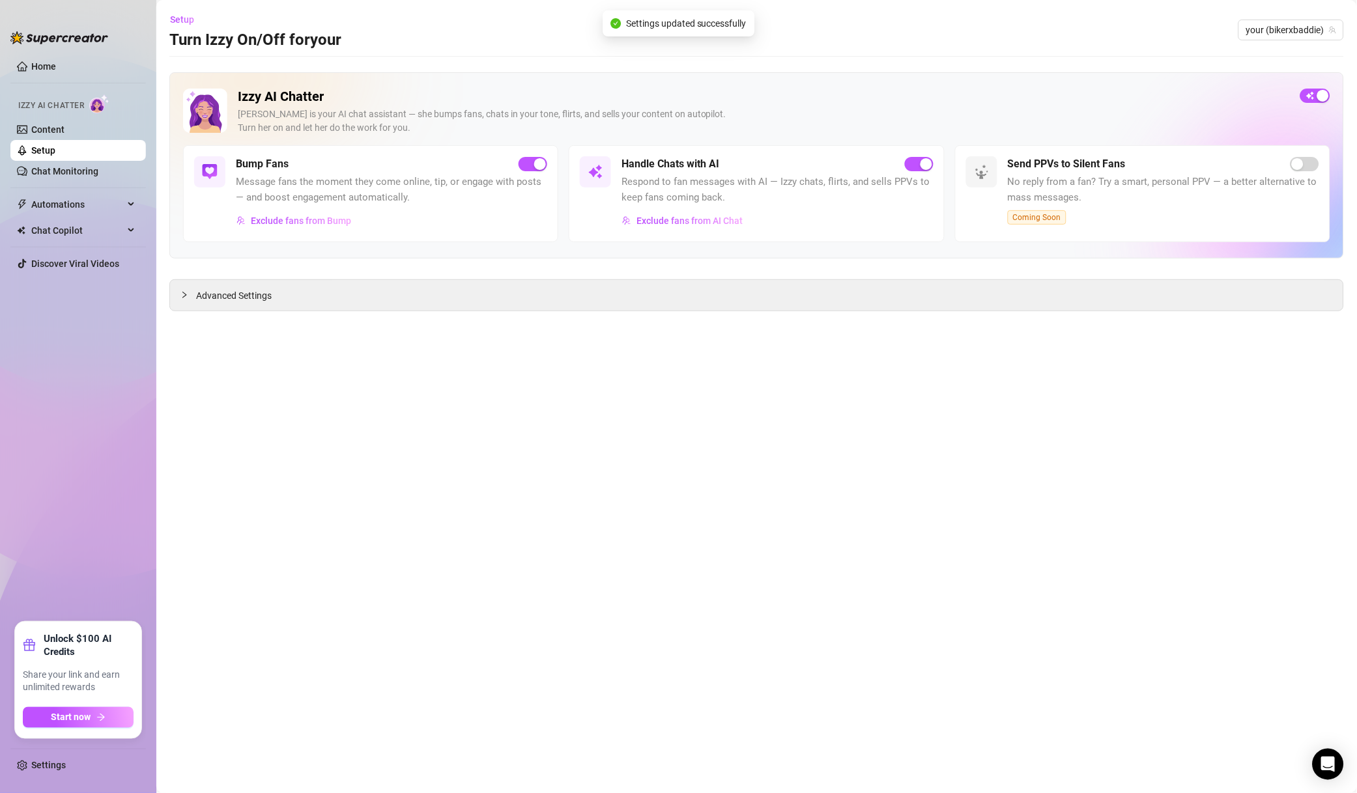
click at [315, 224] on span "Exclude fans from Bump" at bounding box center [301, 221] width 100 height 10
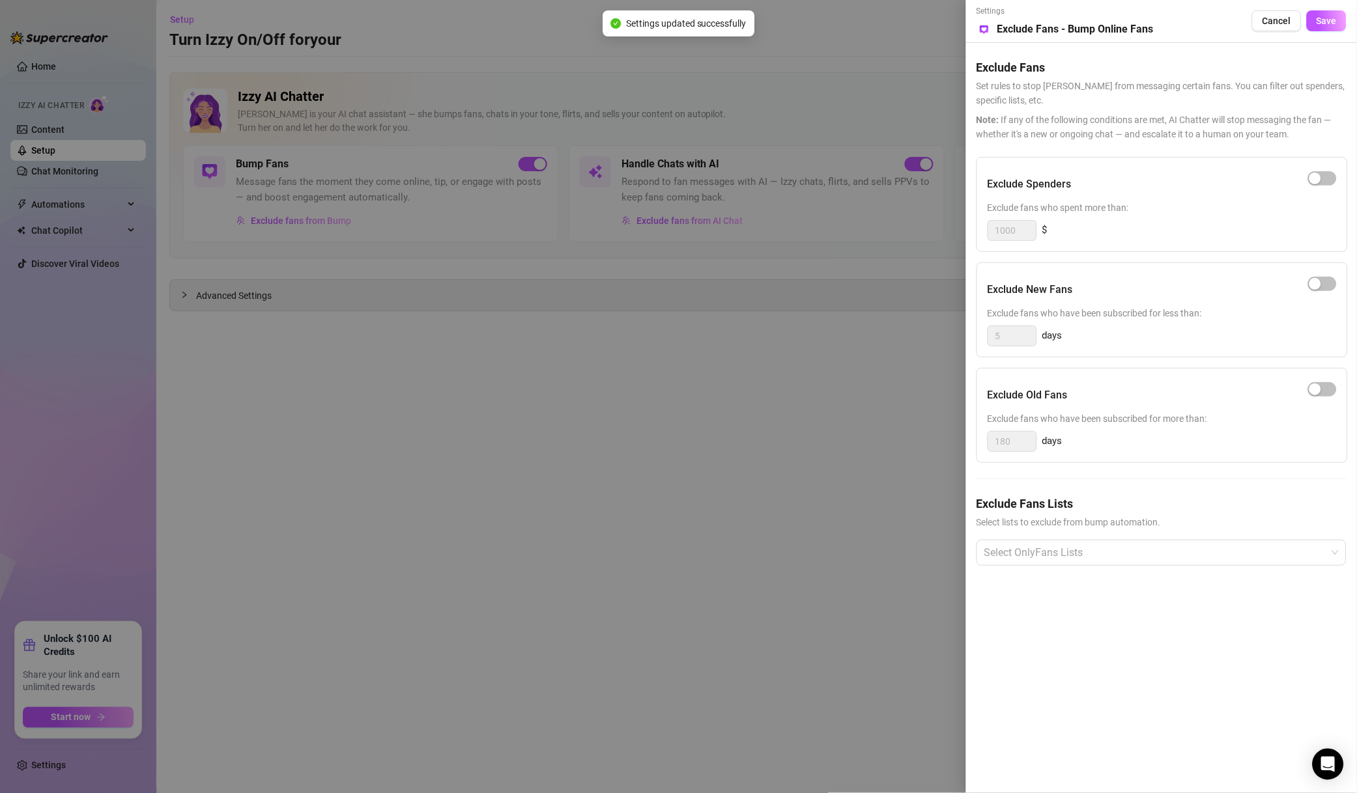
click at [1323, 178] on span "button" at bounding box center [1322, 178] width 29 height 14
drag, startPoint x: 1026, startPoint y: 238, endPoint x: 941, endPoint y: 234, distance: 85.4
click at [944, 234] on div "Settings Preview Exclude Fans - Bump Online Fans Cancel Save Exclude Fans Set r…" at bounding box center [678, 396] width 1357 height 793
click at [1105, 546] on div at bounding box center [1154, 552] width 351 height 23
type input "500"
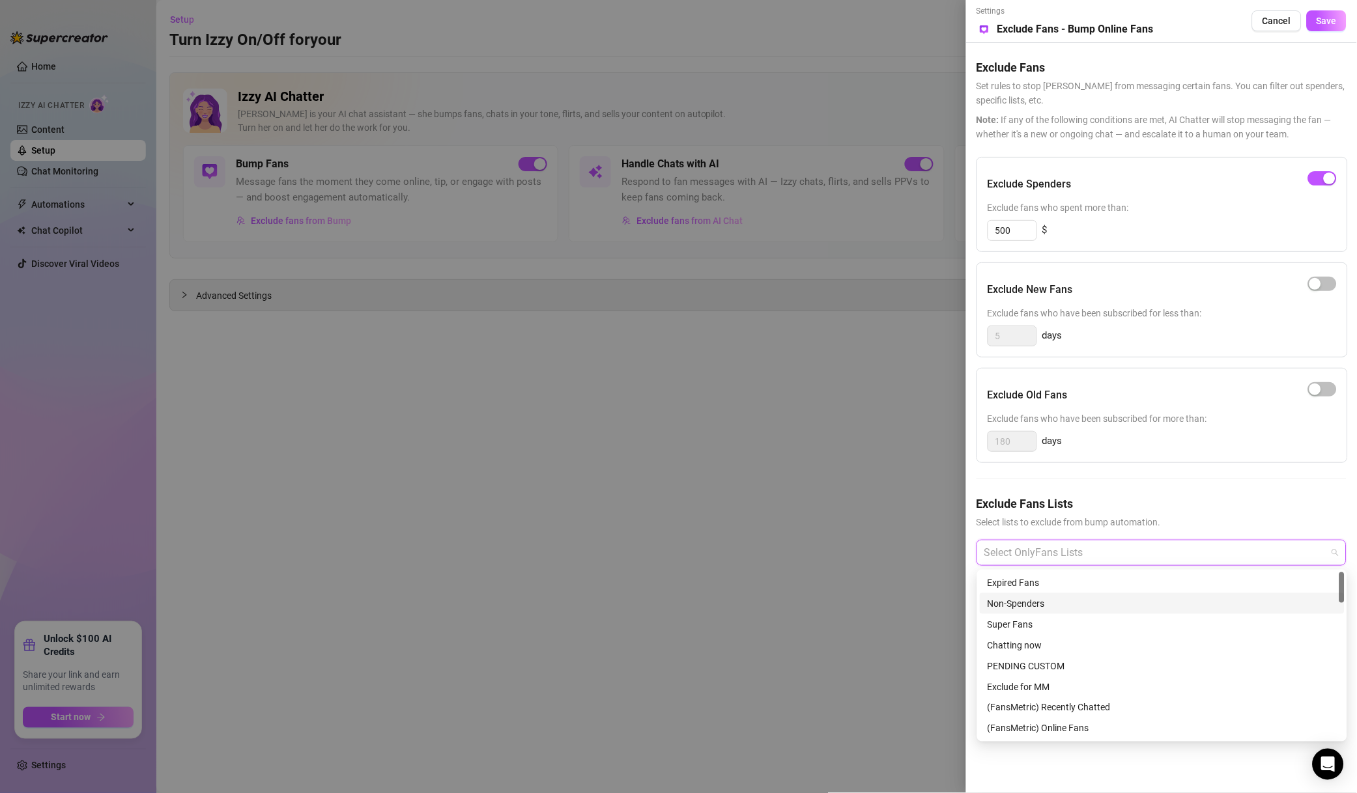
click at [1030, 603] on div "Non-Spenders" at bounding box center [1161, 604] width 349 height 14
click at [1034, 623] on div "Super Fans" at bounding box center [1161, 624] width 349 height 14
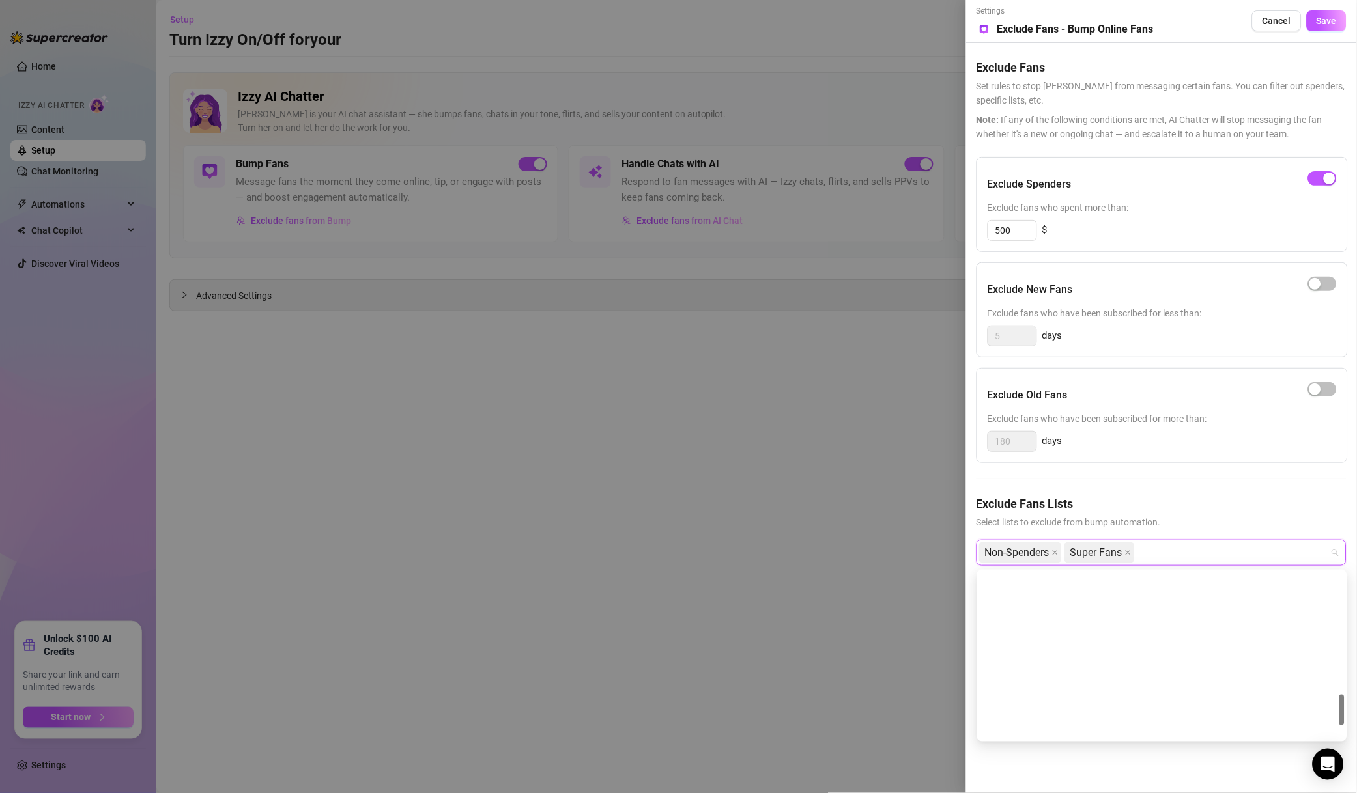
scroll to position [655, 0]
click at [1021, 712] on div "Muted" at bounding box center [1161, 719] width 349 height 14
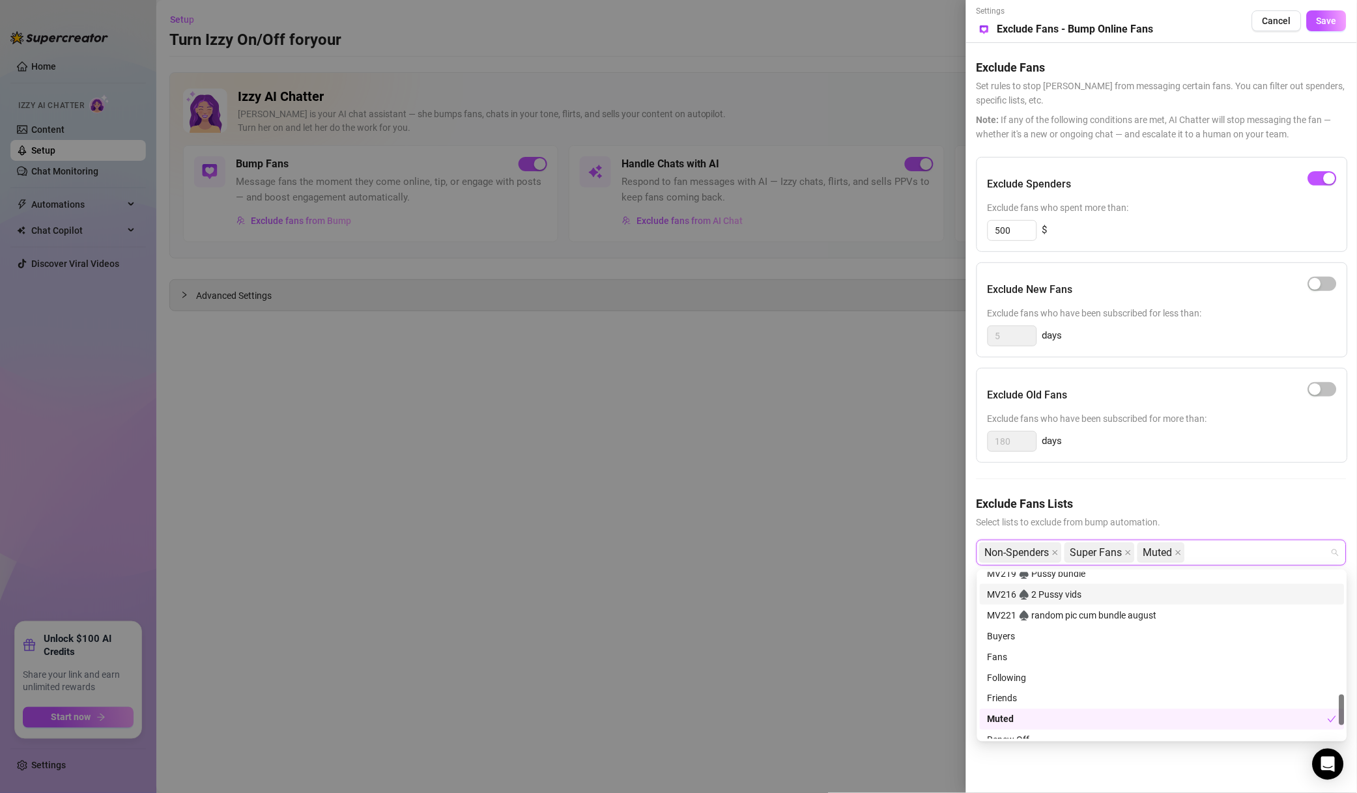
click at [1335, 18] on span "Save" at bounding box center [1326, 21] width 20 height 10
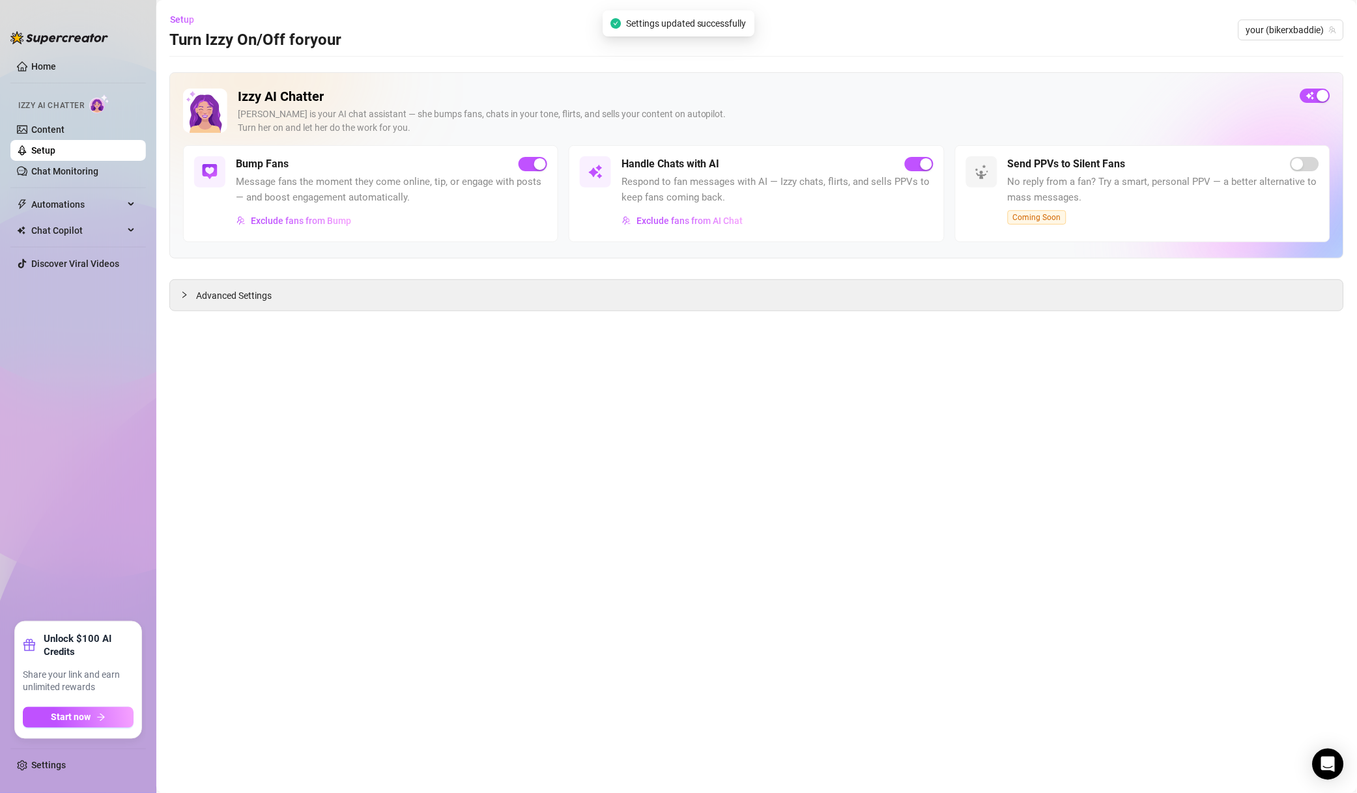
click at [1287, 27] on span "your (bikerxbaddie)" at bounding box center [1291, 30] width 90 height 20
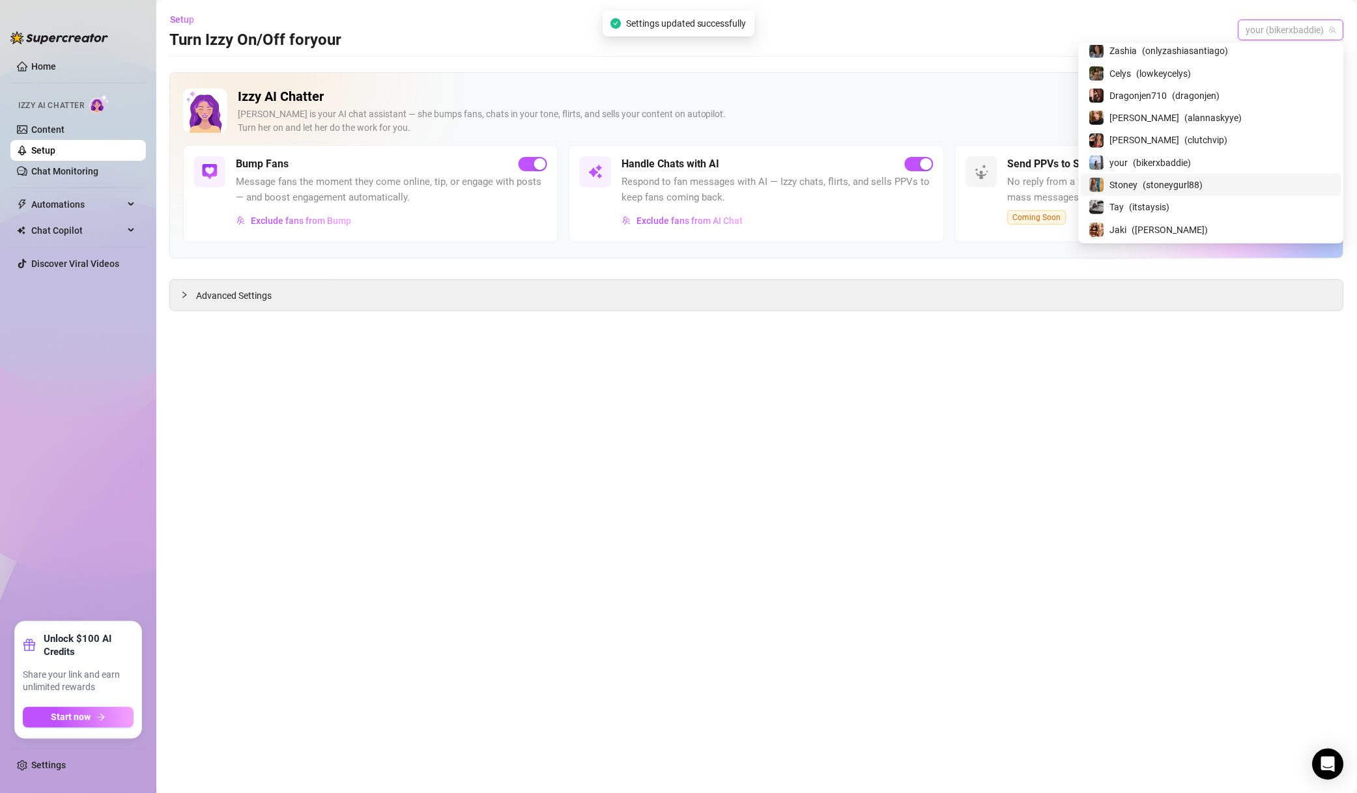
click at [1207, 196] on div "Stoney ( stoneygurl88 )" at bounding box center [1211, 185] width 260 height 22
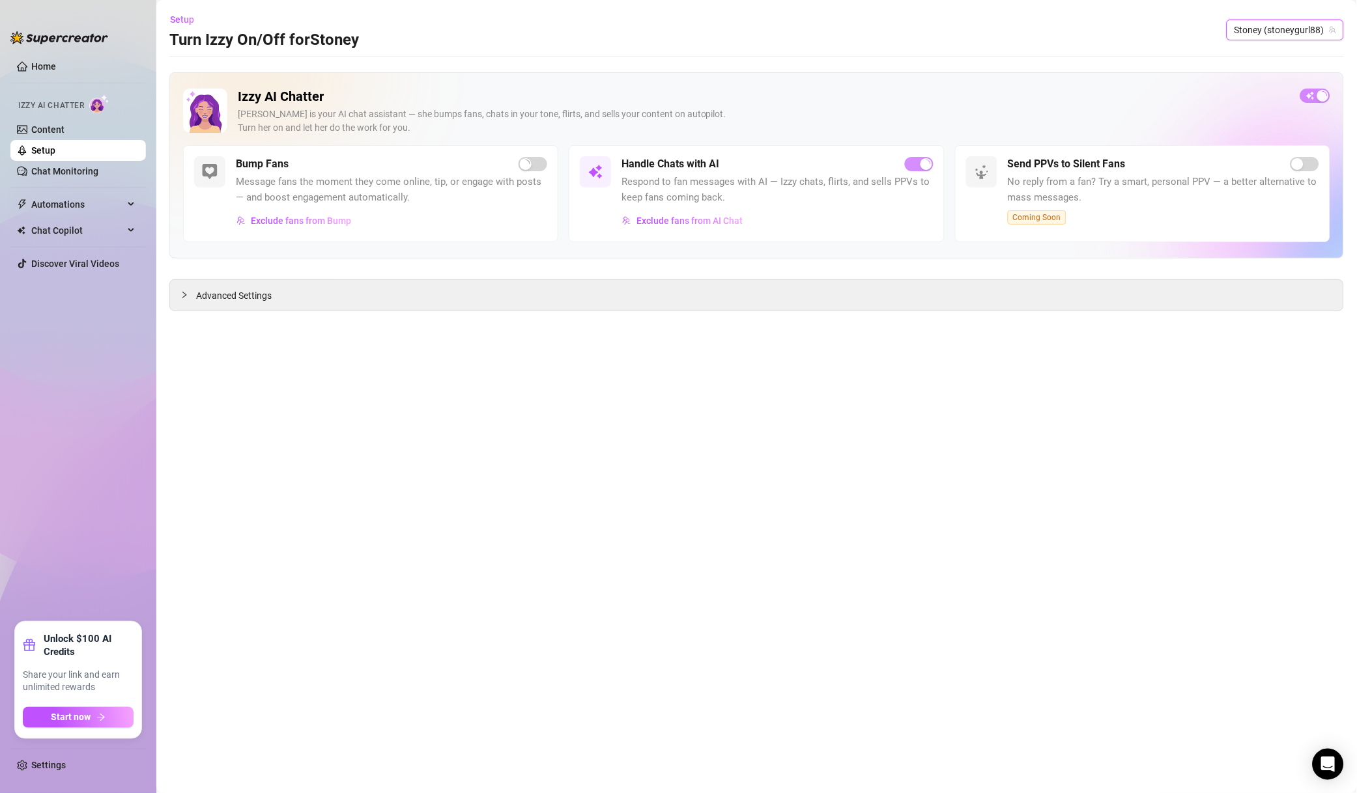
click at [733, 225] on span "Exclude fans from AI Chat" at bounding box center [689, 221] width 106 height 10
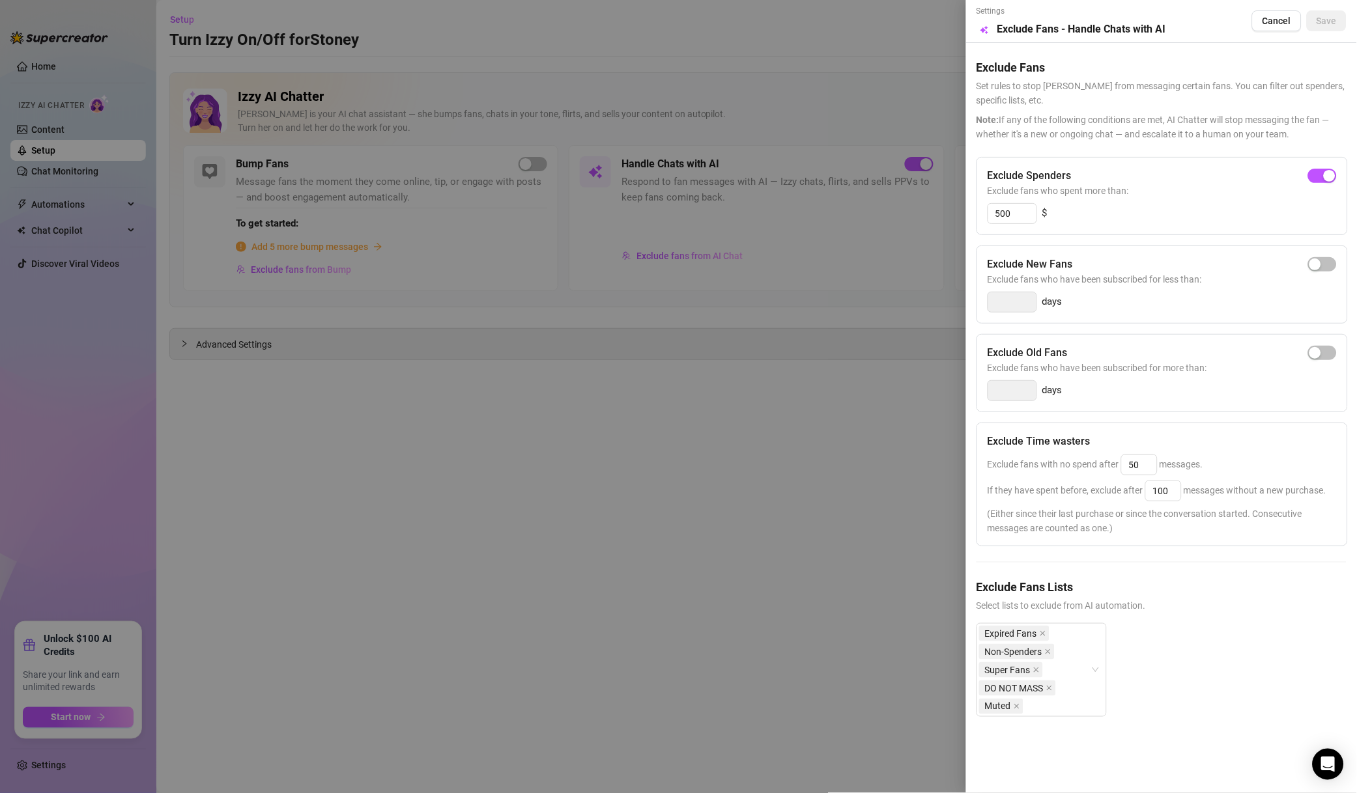
click at [557, 371] on div at bounding box center [678, 396] width 1357 height 793
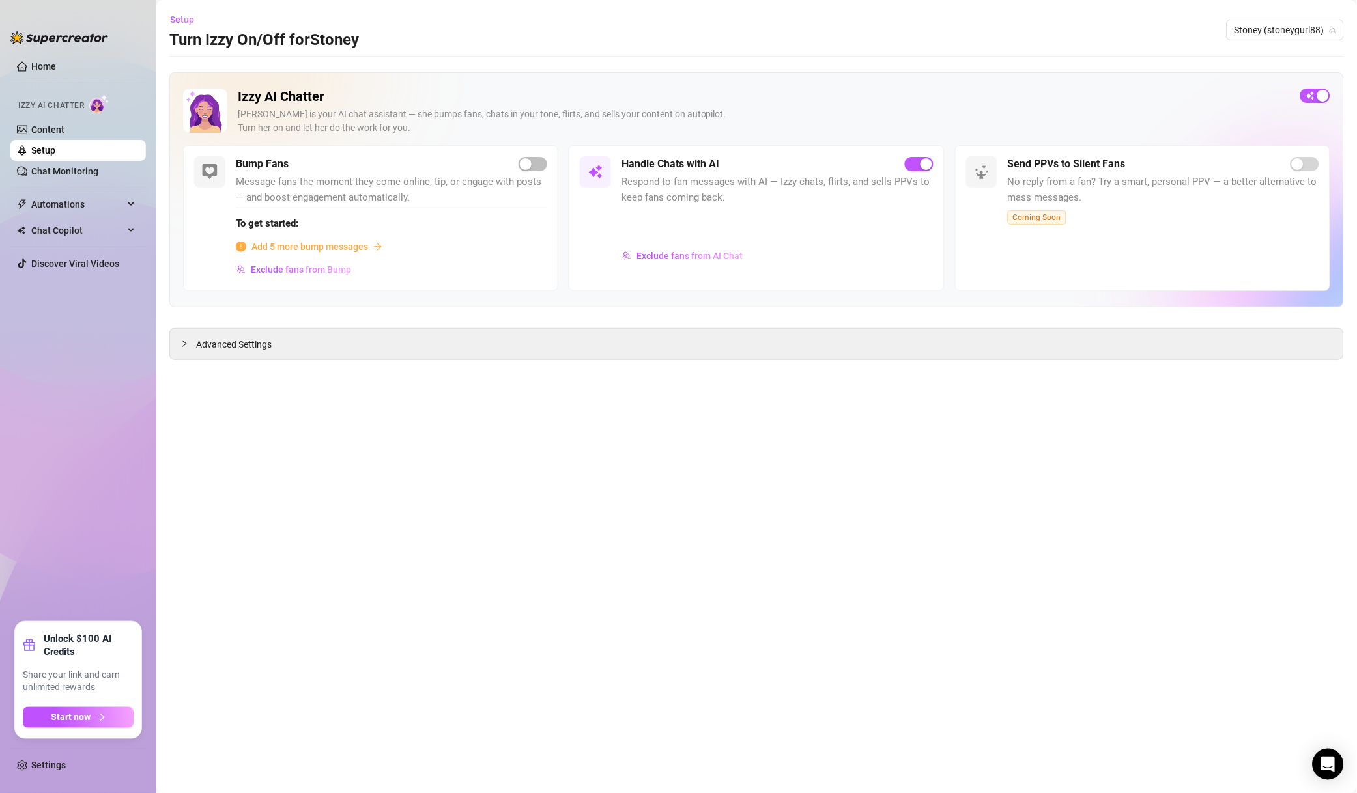
click at [290, 264] on span "Exclude fans from Bump" at bounding box center [301, 269] width 100 height 10
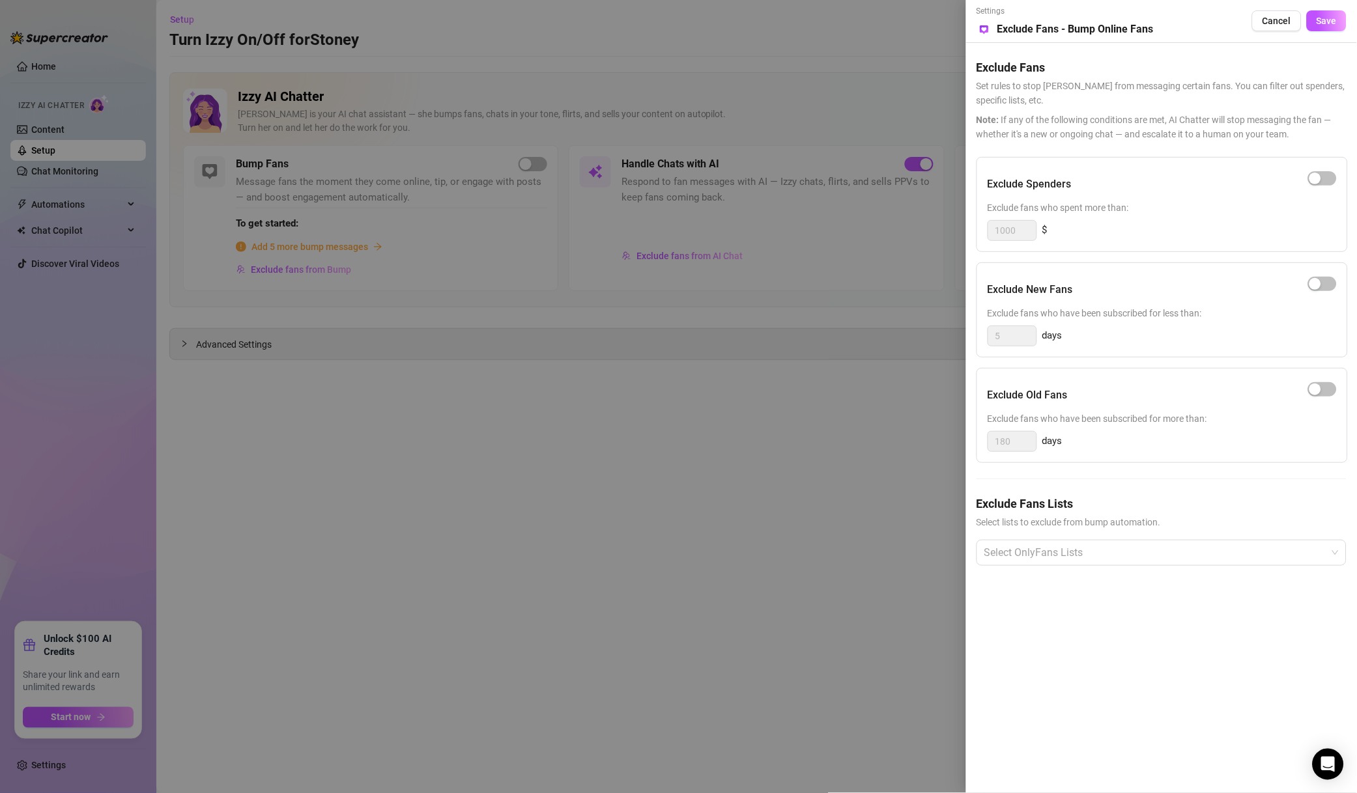
click at [1319, 181] on div "button" at bounding box center [1315, 179] width 12 height 12
drag, startPoint x: 1015, startPoint y: 231, endPoint x: 935, endPoint y: 234, distance: 79.5
click at [936, 234] on div "Settings Preview Exclude Fans - Bump Online Fans Cancel Save Exclude Fans Set r…" at bounding box center [678, 396] width 1357 height 793
click at [1097, 547] on div at bounding box center [1154, 552] width 351 height 23
type input "500"
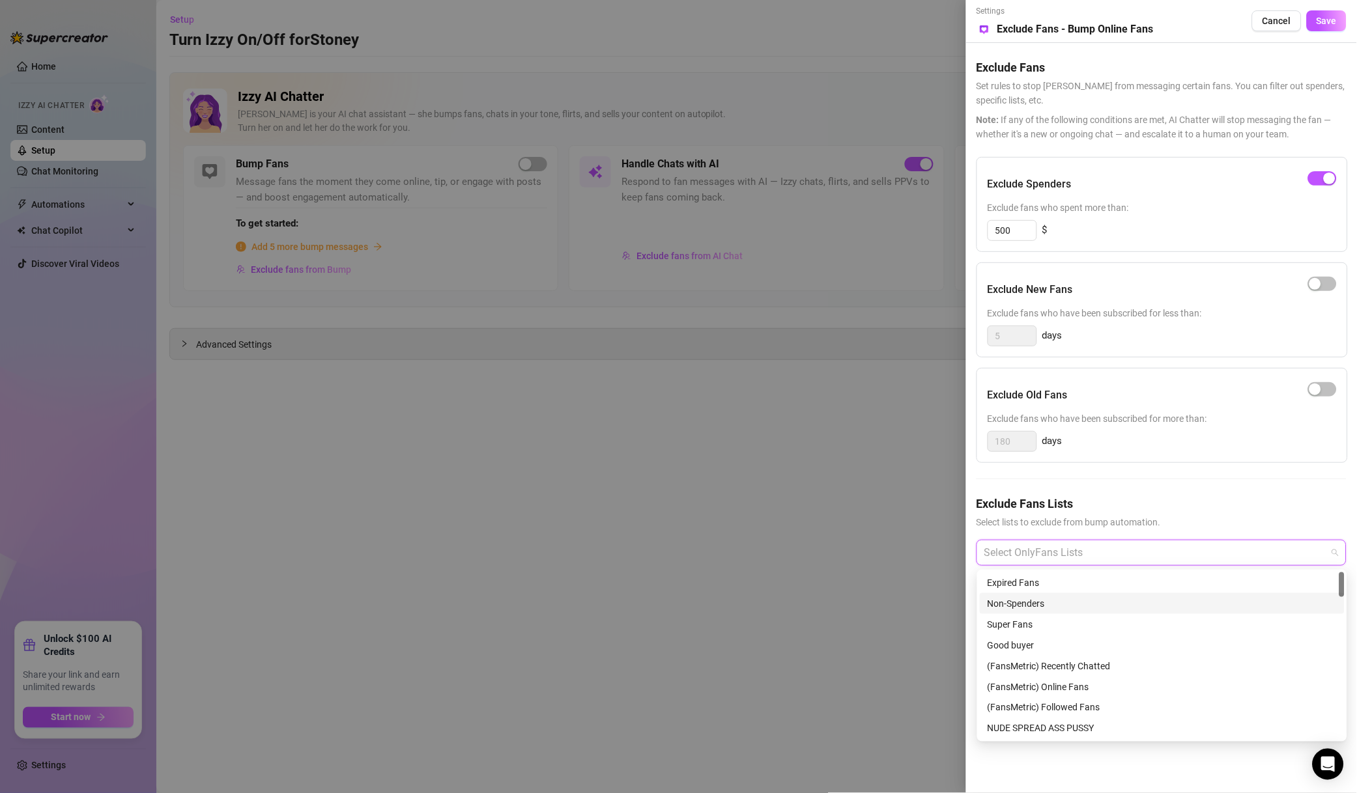
click at [1061, 600] on div "Non-Spenders" at bounding box center [1161, 604] width 349 height 14
click at [1059, 623] on div "Super Fans" at bounding box center [1161, 624] width 349 height 14
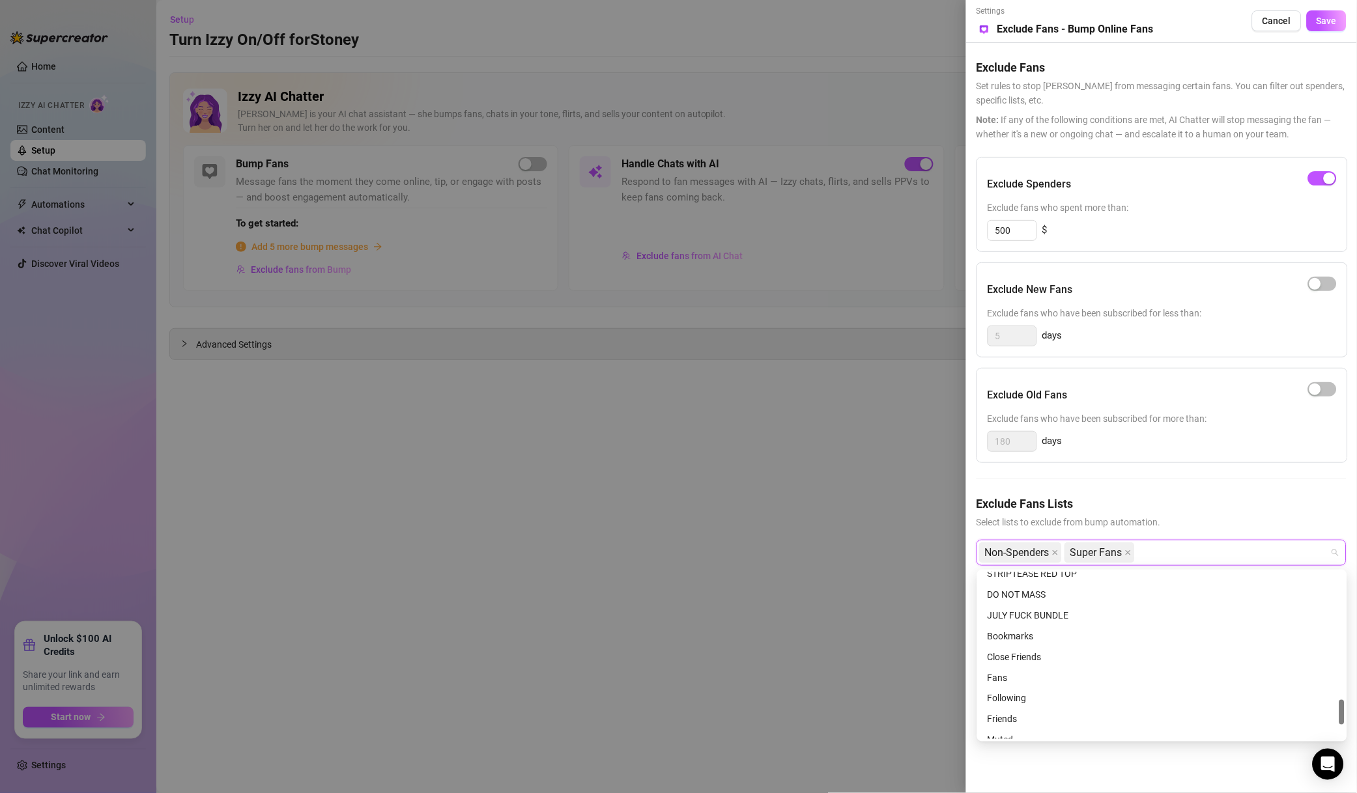
scroll to position [936, 0]
click at [1035, 641] on div "Muted" at bounding box center [1161, 647] width 349 height 14
click at [1066, 681] on div "DO NOT MASS" at bounding box center [1161, 688] width 349 height 14
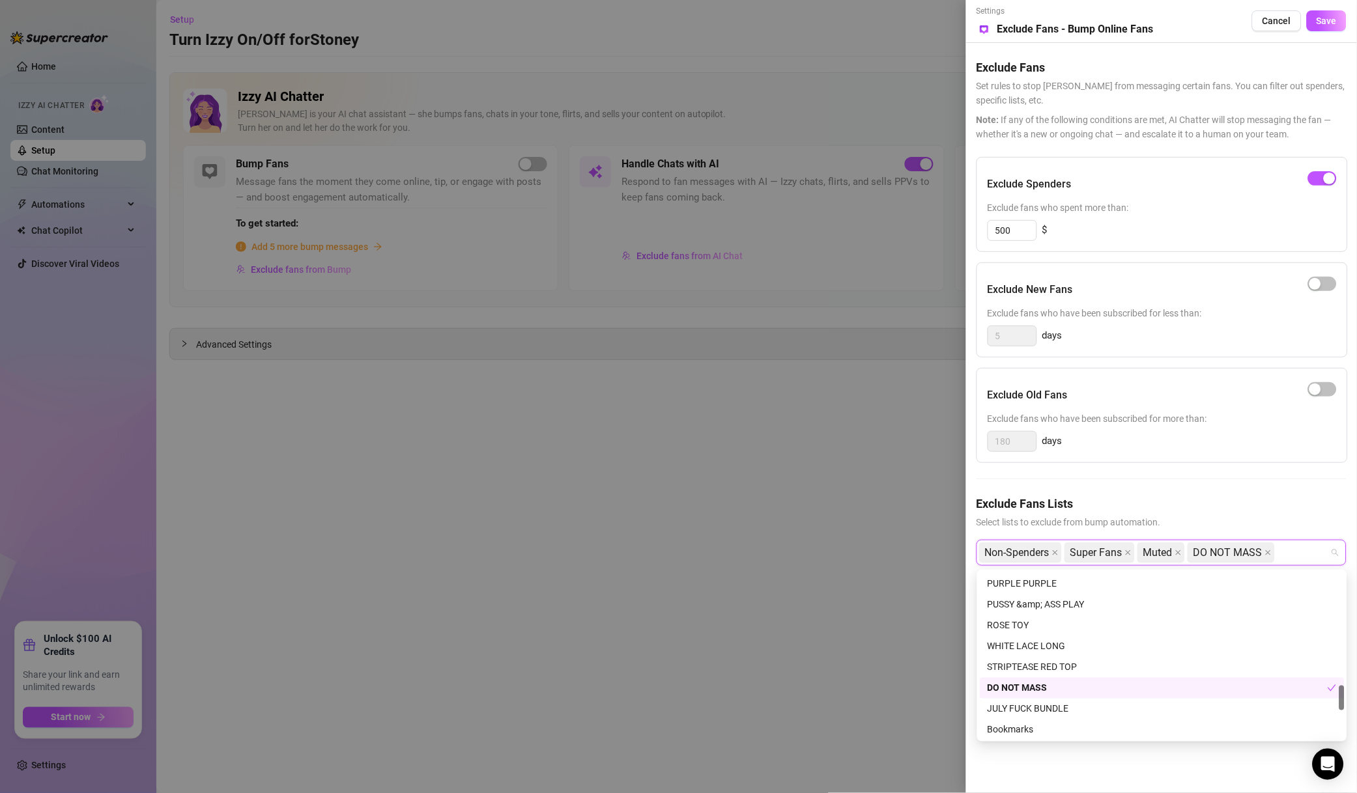
scroll to position [938, 0]
click at [1329, 8] on div "Settings Preview Exclude Fans - Bump Online Fans Cancel Save" at bounding box center [1161, 21] width 370 height 32
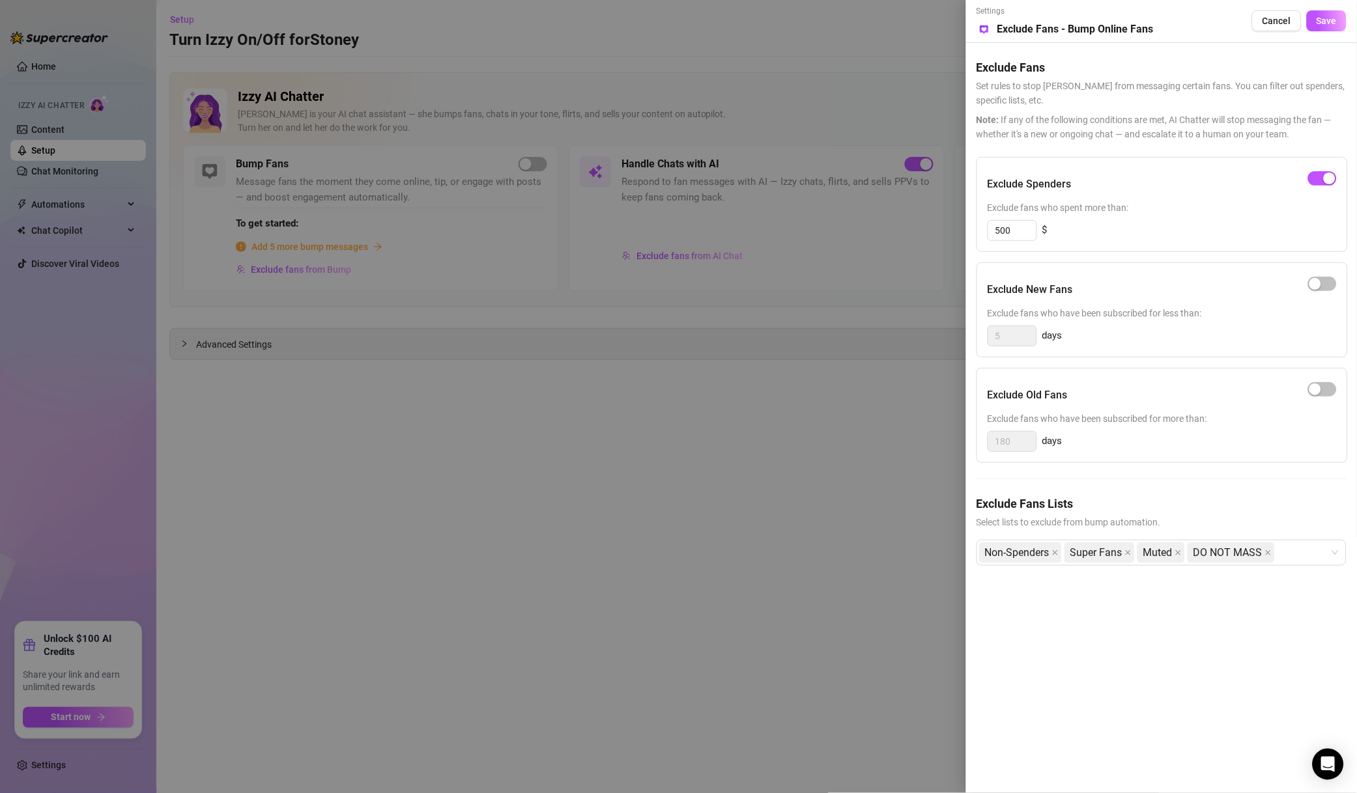
click at [1321, 18] on span "Save" at bounding box center [1326, 21] width 20 height 10
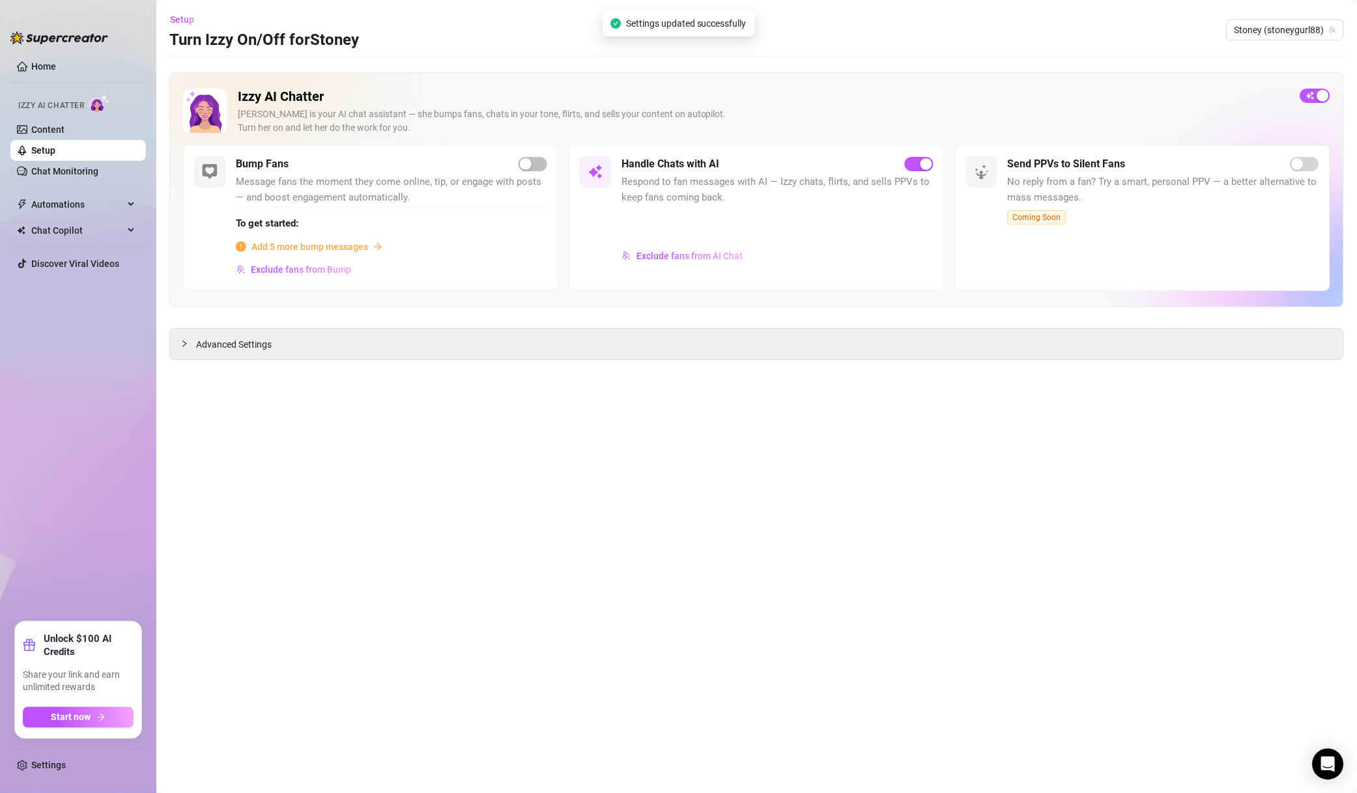
click at [1308, 31] on span "Stoney (stoneygurl88)" at bounding box center [1285, 30] width 102 height 20
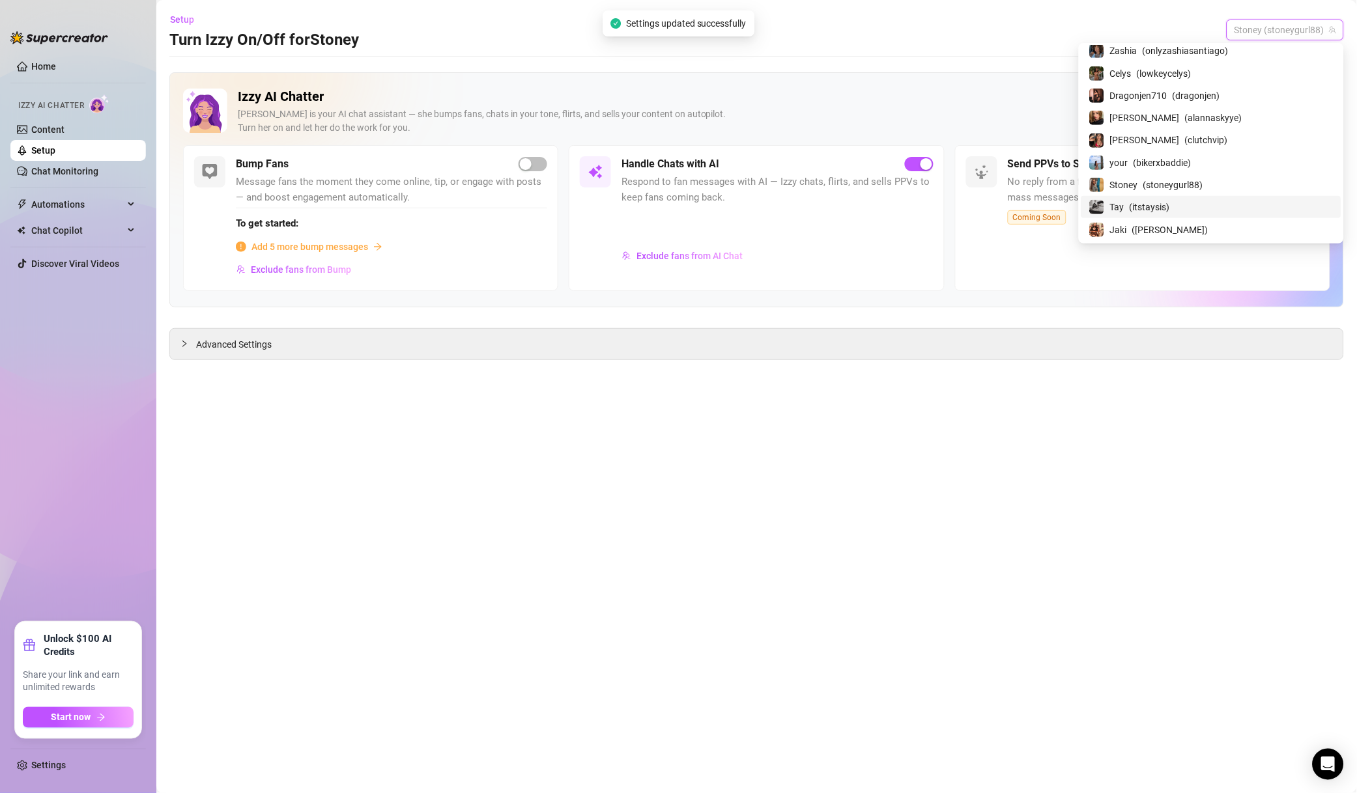
click at [1180, 208] on div "Tay️ ( itstaysis )" at bounding box center [1211, 207] width 244 height 16
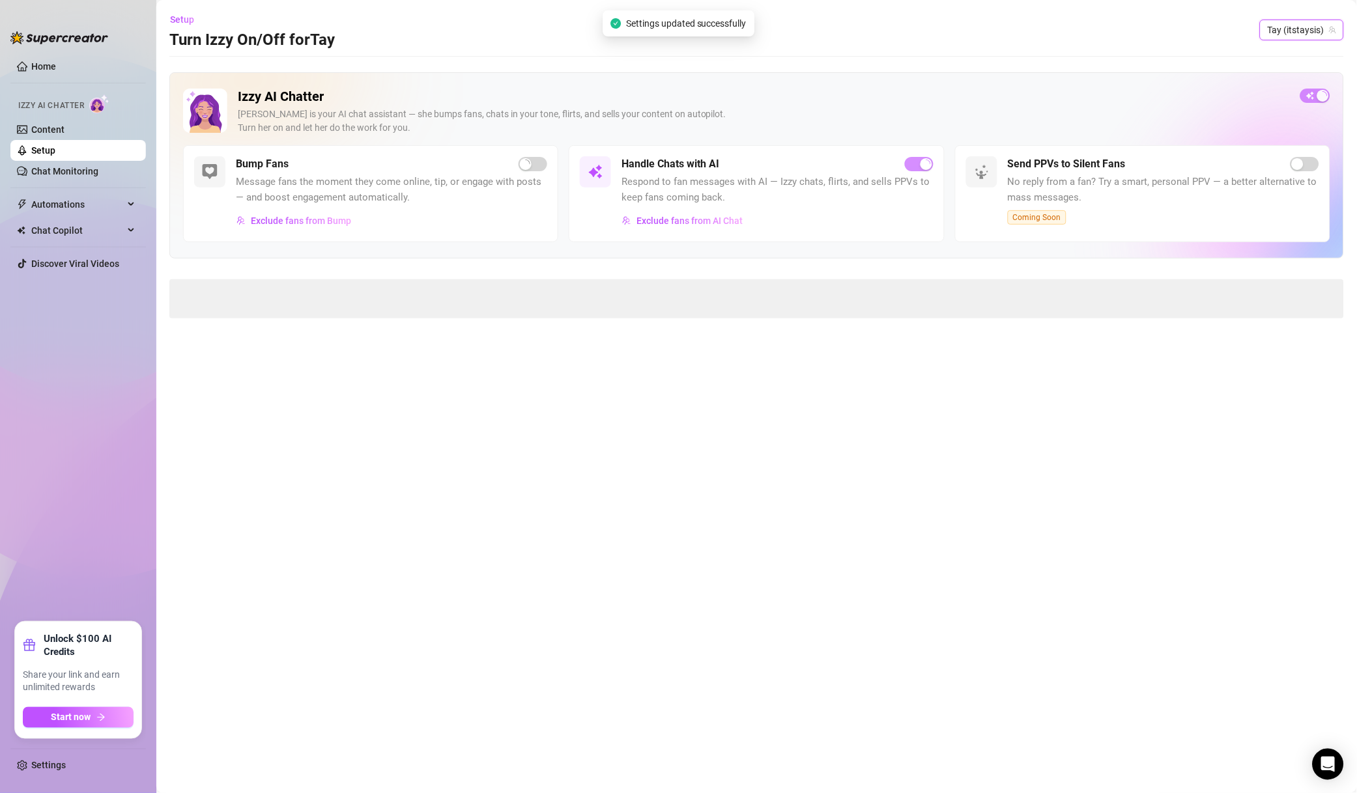
click at [706, 214] on div "Handle Chats with AI Respond to fan messages with AI — Izzy chats, flirts, and …" at bounding box center [776, 193] width 311 height 75
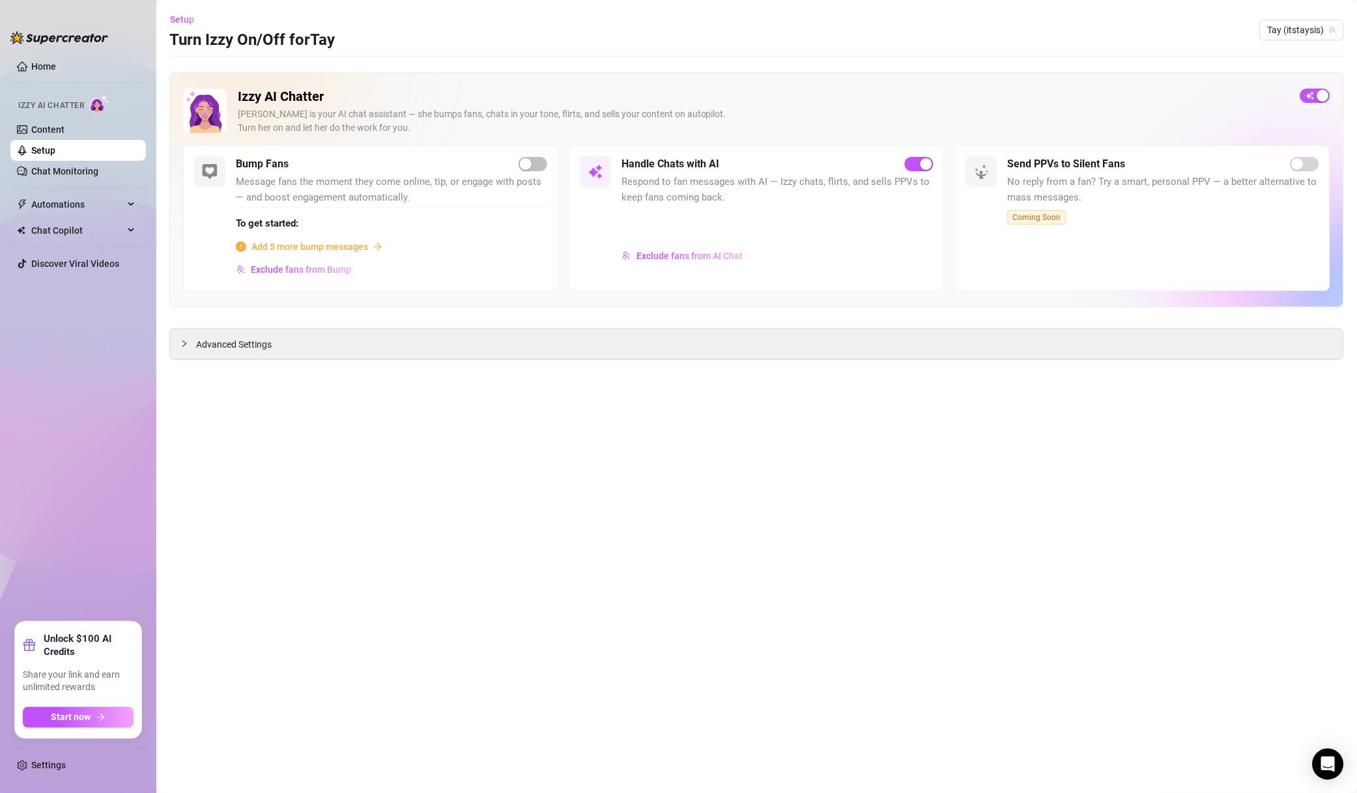
click at [691, 268] on div "Exclude fans from AI Chat" at bounding box center [776, 263] width 311 height 35
click at [711, 255] on span "Exclude fans from AI Chat" at bounding box center [689, 256] width 106 height 10
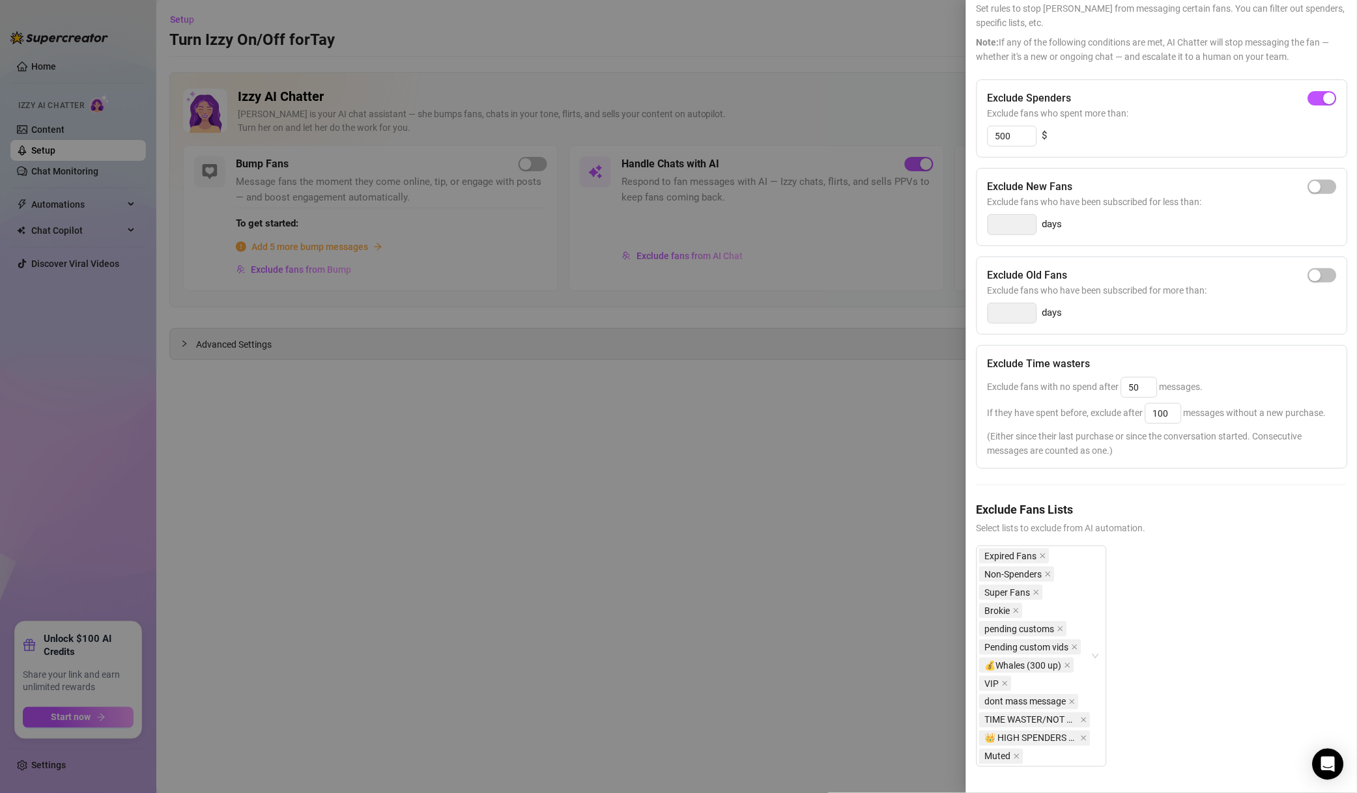
scroll to position [109, 0]
click at [834, 563] on div at bounding box center [678, 396] width 1357 height 793
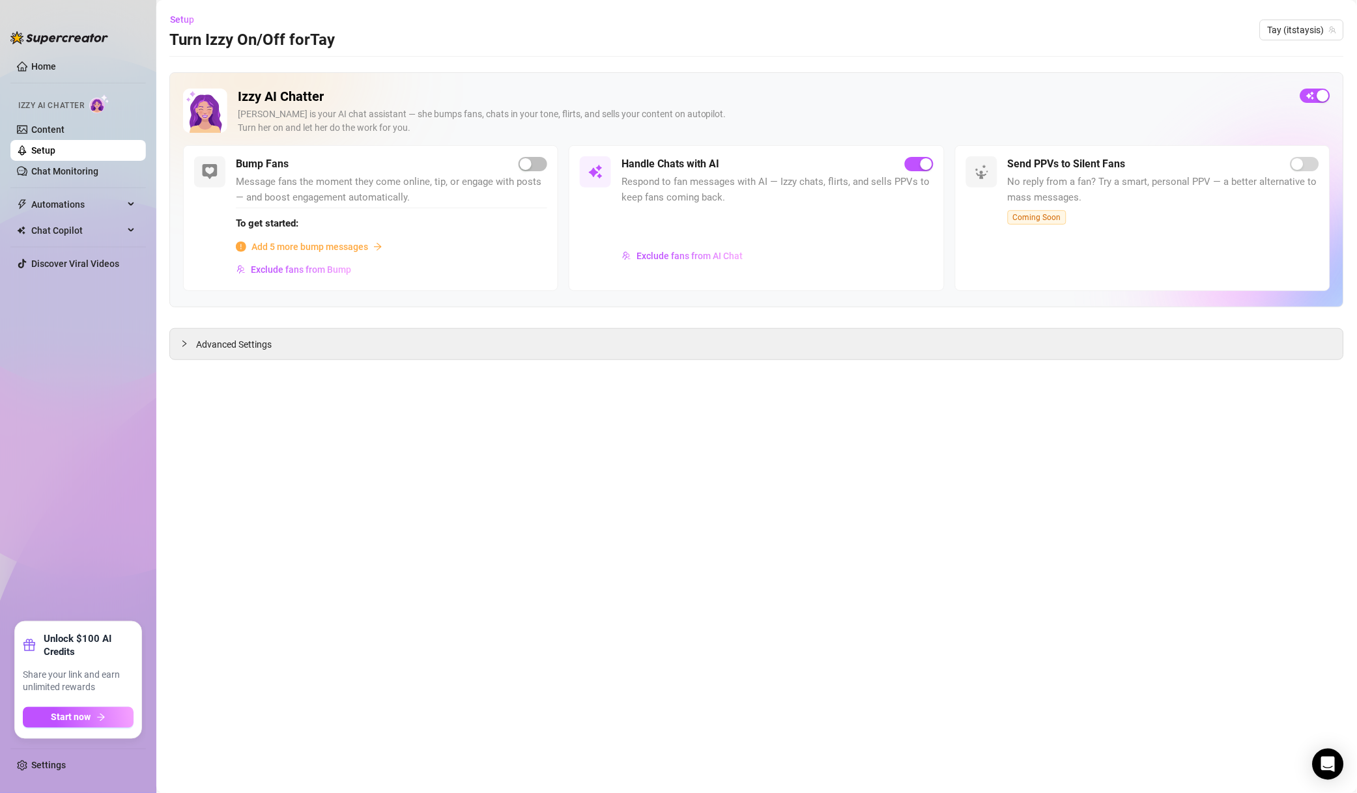
drag, startPoint x: 1291, startPoint y: 42, endPoint x: 1298, endPoint y: 33, distance: 11.7
click at [1296, 36] on div "Setup Turn Izzy On/Off for Tay️ Tay️ (itstaysis)" at bounding box center [756, 30] width 1174 height 42
click at [1298, 33] on span "Tay️ (itstaysis)" at bounding box center [1301, 30] width 68 height 20
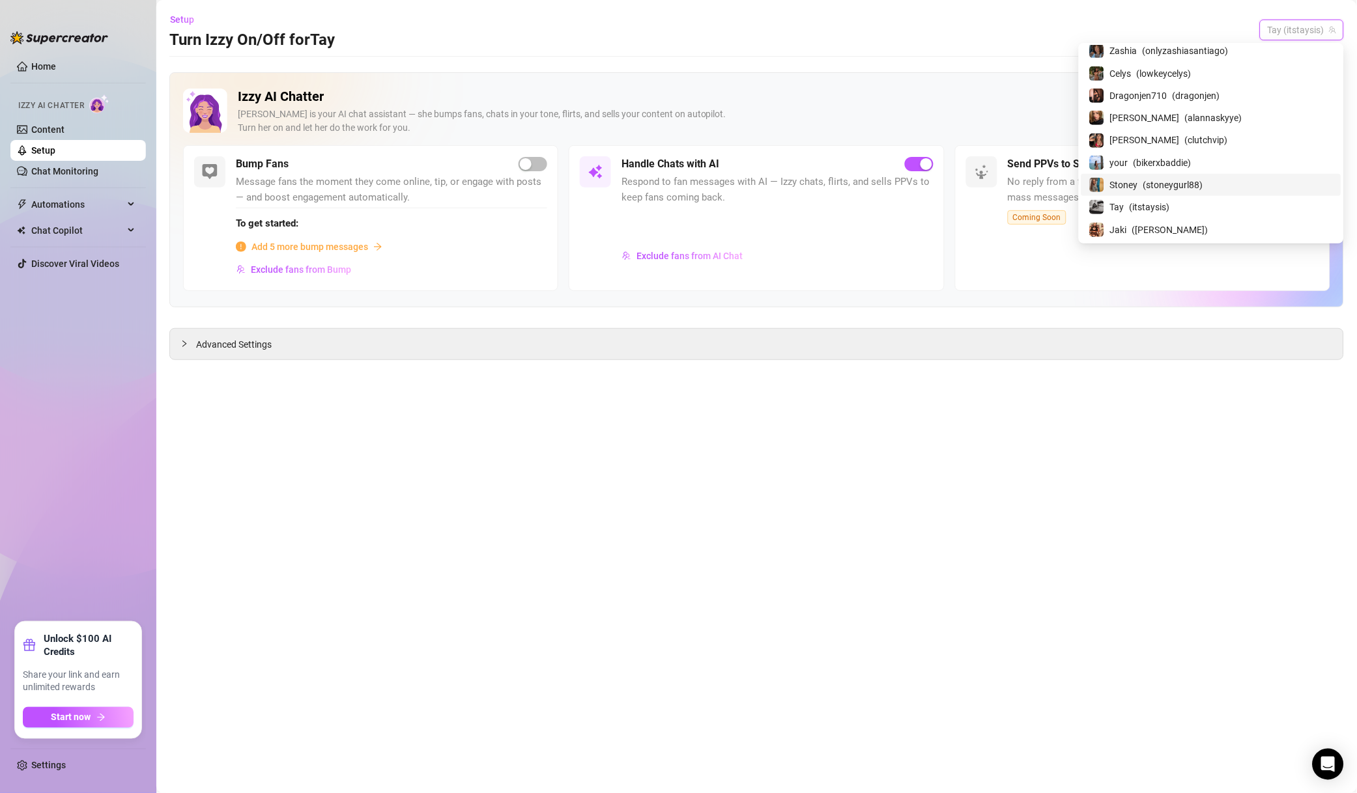
scroll to position [1685, 0]
click at [1208, 137] on span "( [PERSON_NAME] )" at bounding box center [1170, 136] width 76 height 14
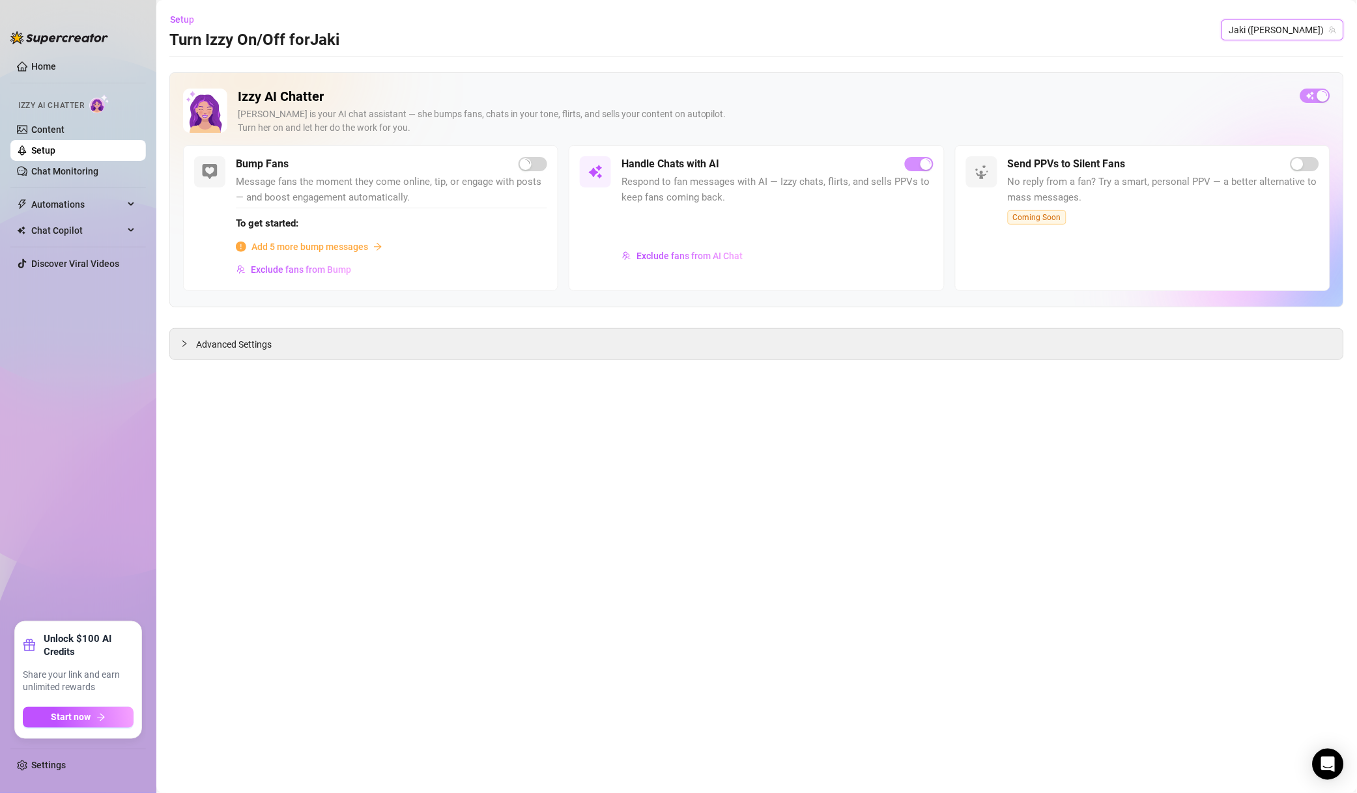
click at [718, 218] on div at bounding box center [776, 225] width 311 height 35
click at [736, 248] on button "Exclude fans from AI Chat" at bounding box center [682, 256] width 122 height 21
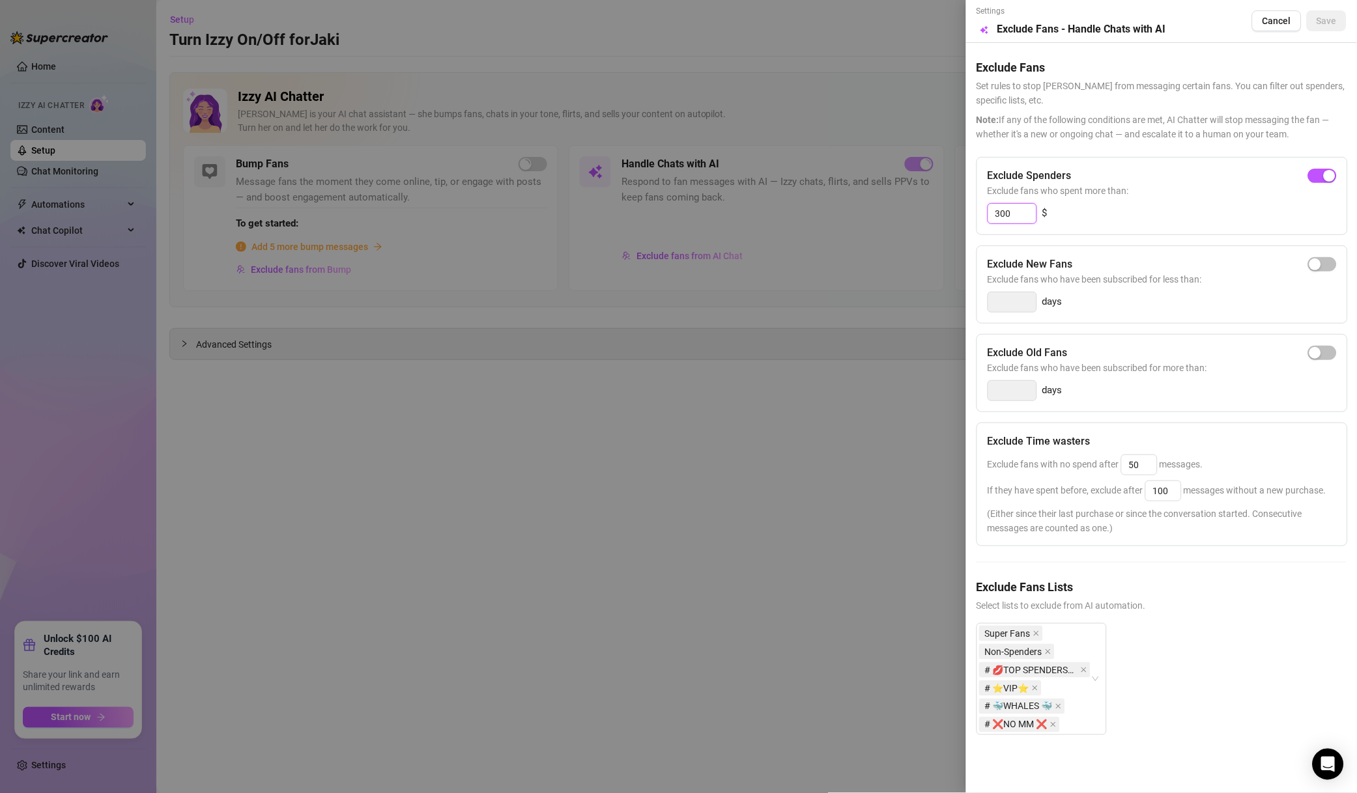
drag, startPoint x: 1006, startPoint y: 214, endPoint x: 978, endPoint y: 215, distance: 28.0
click at [978, 215] on div "Exclude Spenders Exclude fans who spent more than: 300 $" at bounding box center [1161, 196] width 371 height 78
type input "500"
click at [1331, 23] on span "Save" at bounding box center [1326, 21] width 20 height 10
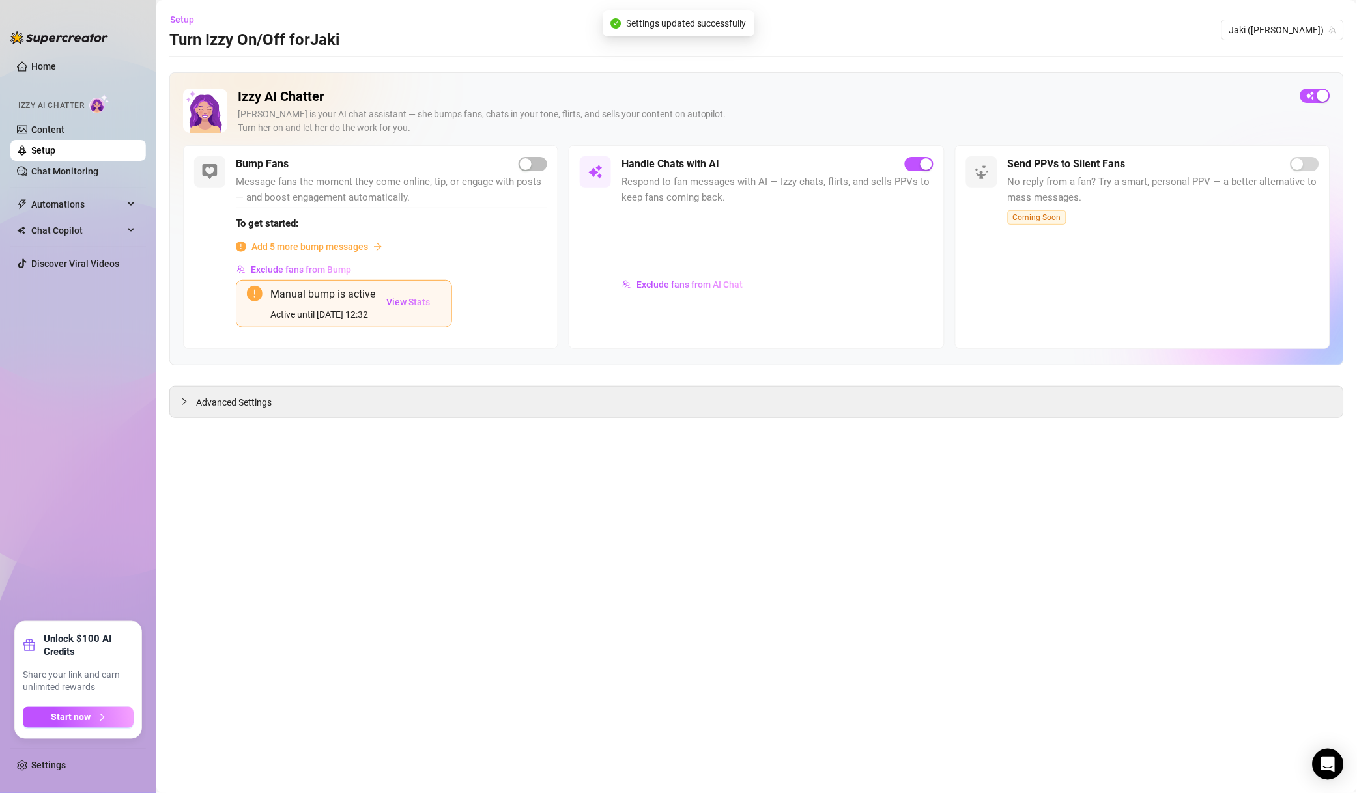
click at [1302, 30] on span "Jaki ([PERSON_NAME])" at bounding box center [1282, 30] width 107 height 20
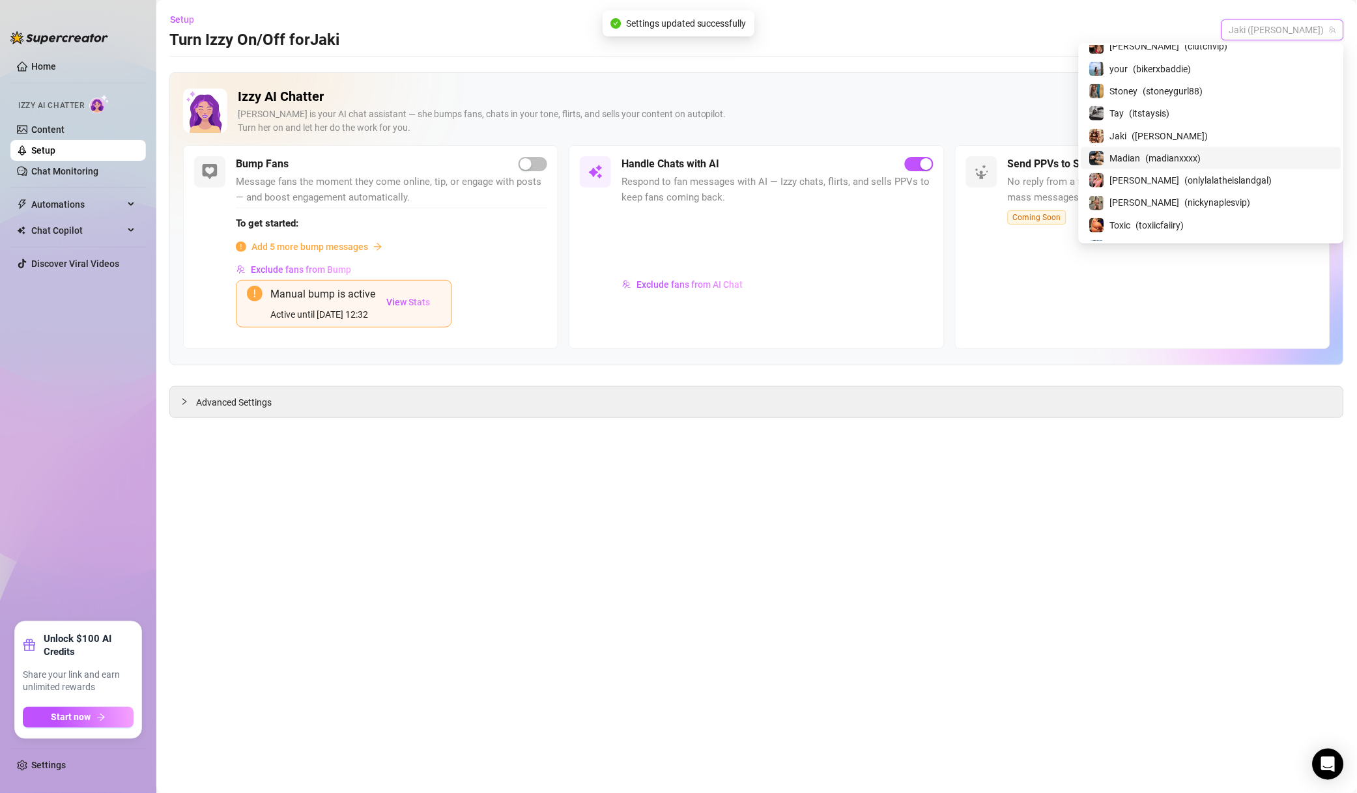
click at [1212, 166] on div "Madian ( madianxxxx )" at bounding box center [1211, 158] width 244 height 16
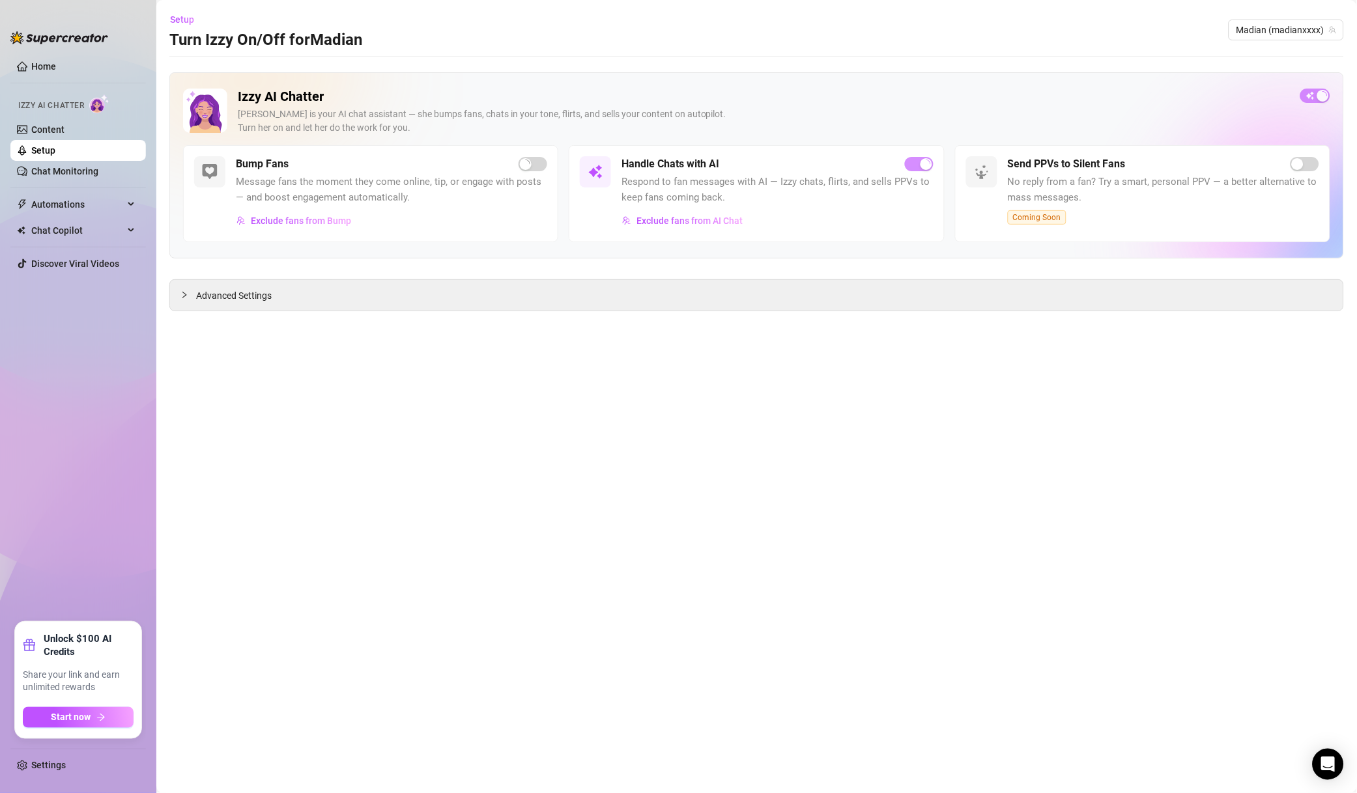
click at [724, 225] on span "Exclude fans from AI Chat" at bounding box center [689, 221] width 106 height 10
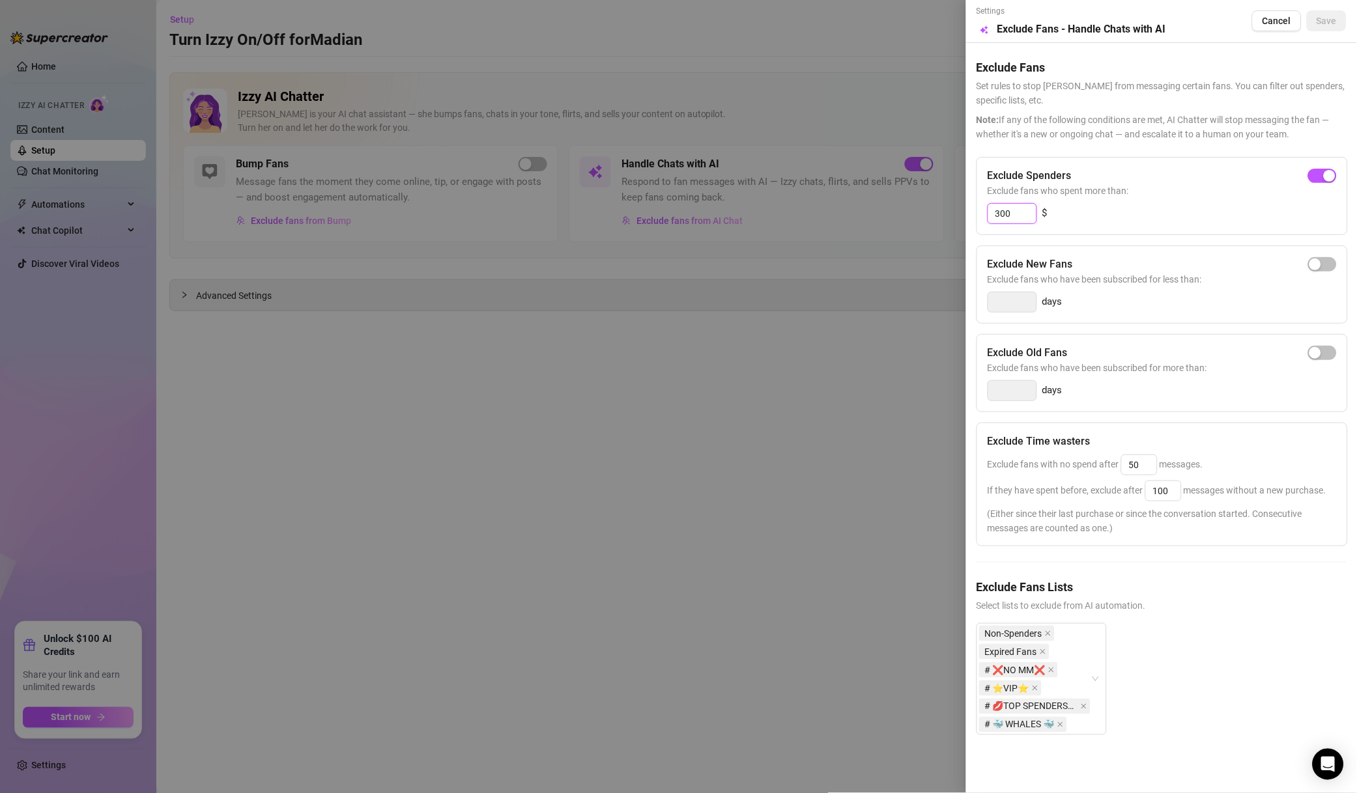
drag, startPoint x: 1009, startPoint y: 210, endPoint x: 902, endPoint y: 198, distance: 108.1
click at [905, 204] on div "Settings Preview Exclude Fans - Handle Chats with AI Cancel Save Exclude Fans S…" at bounding box center [678, 396] width 1357 height 793
type input "500"
click at [1323, 18] on span "Save" at bounding box center [1326, 21] width 20 height 10
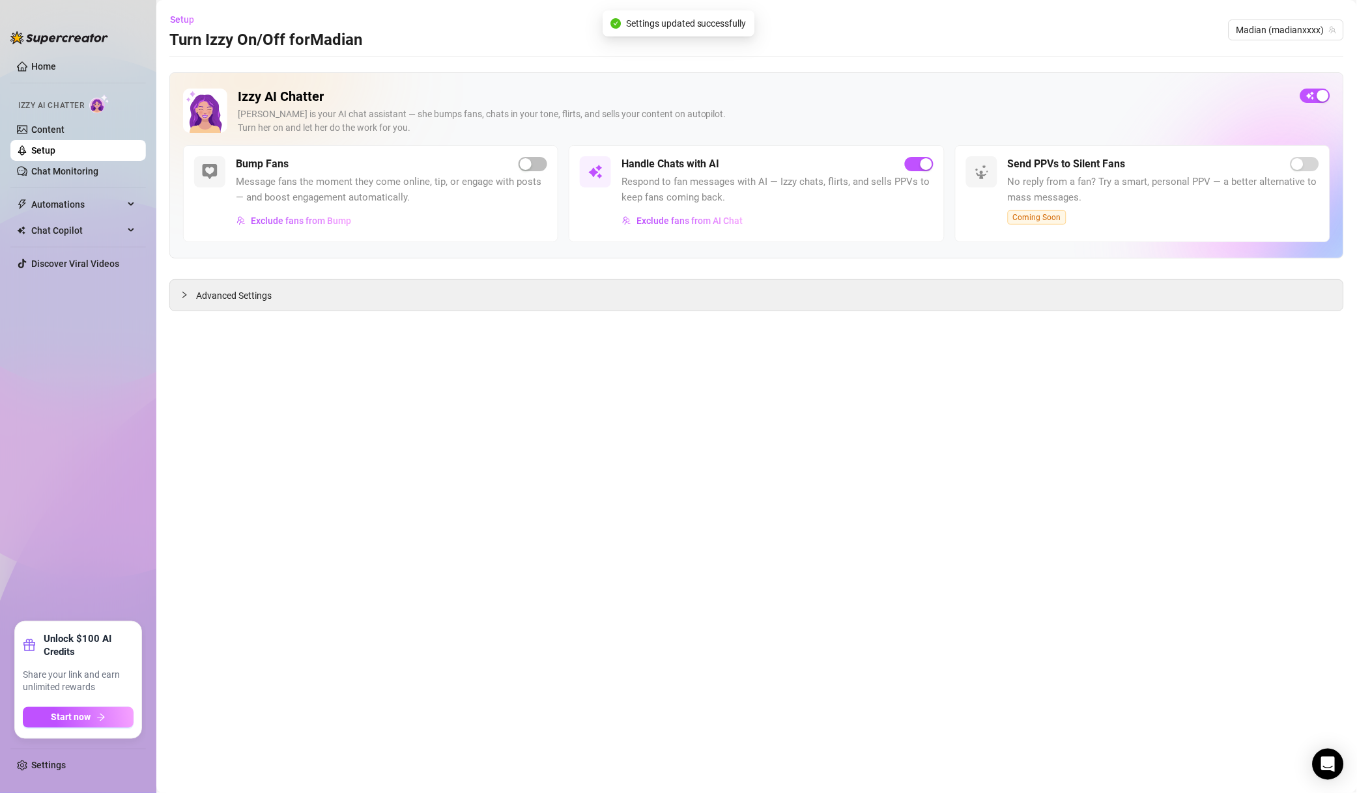
click at [1323, 23] on span "Madian (madianxxxx)" at bounding box center [1286, 30] width 100 height 20
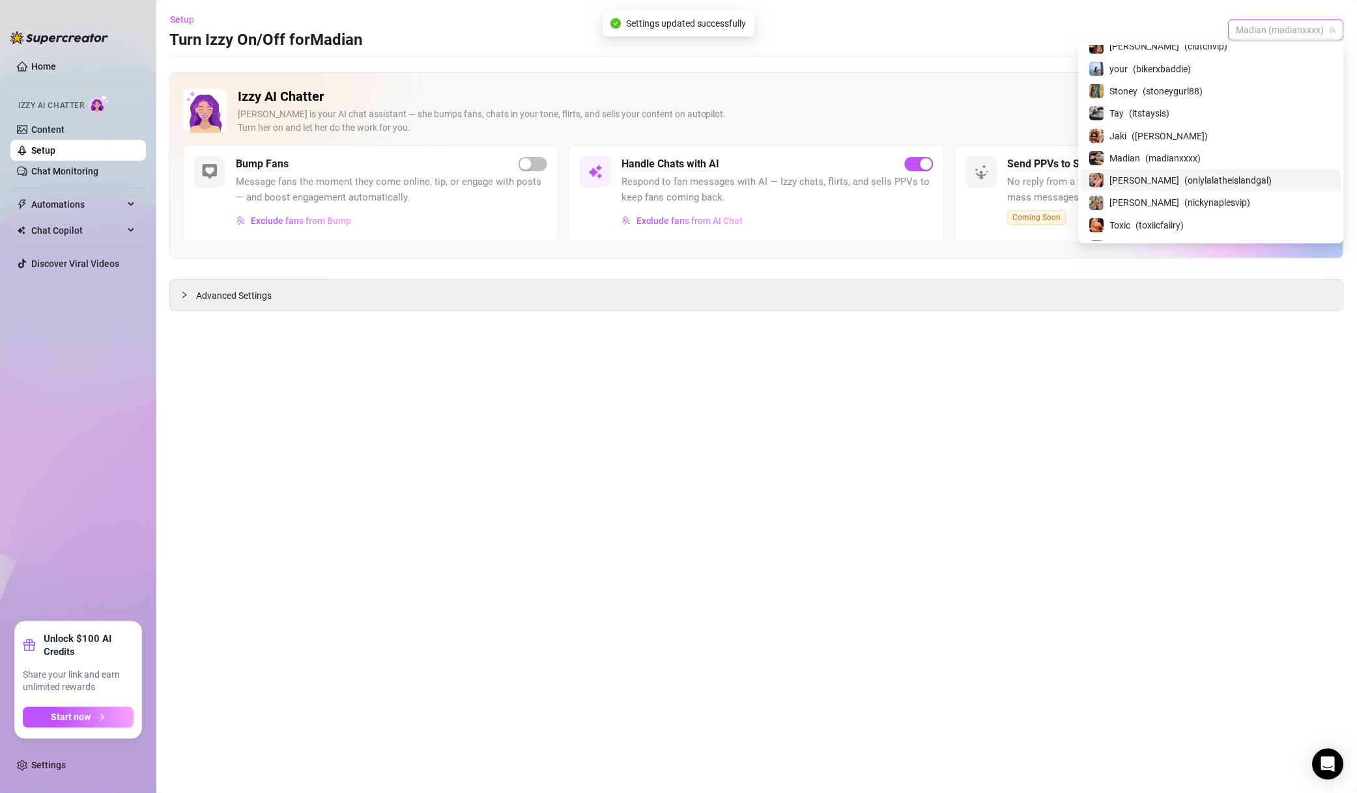
click at [1211, 186] on span "( onlylalatheislandgal )" at bounding box center [1228, 180] width 87 height 14
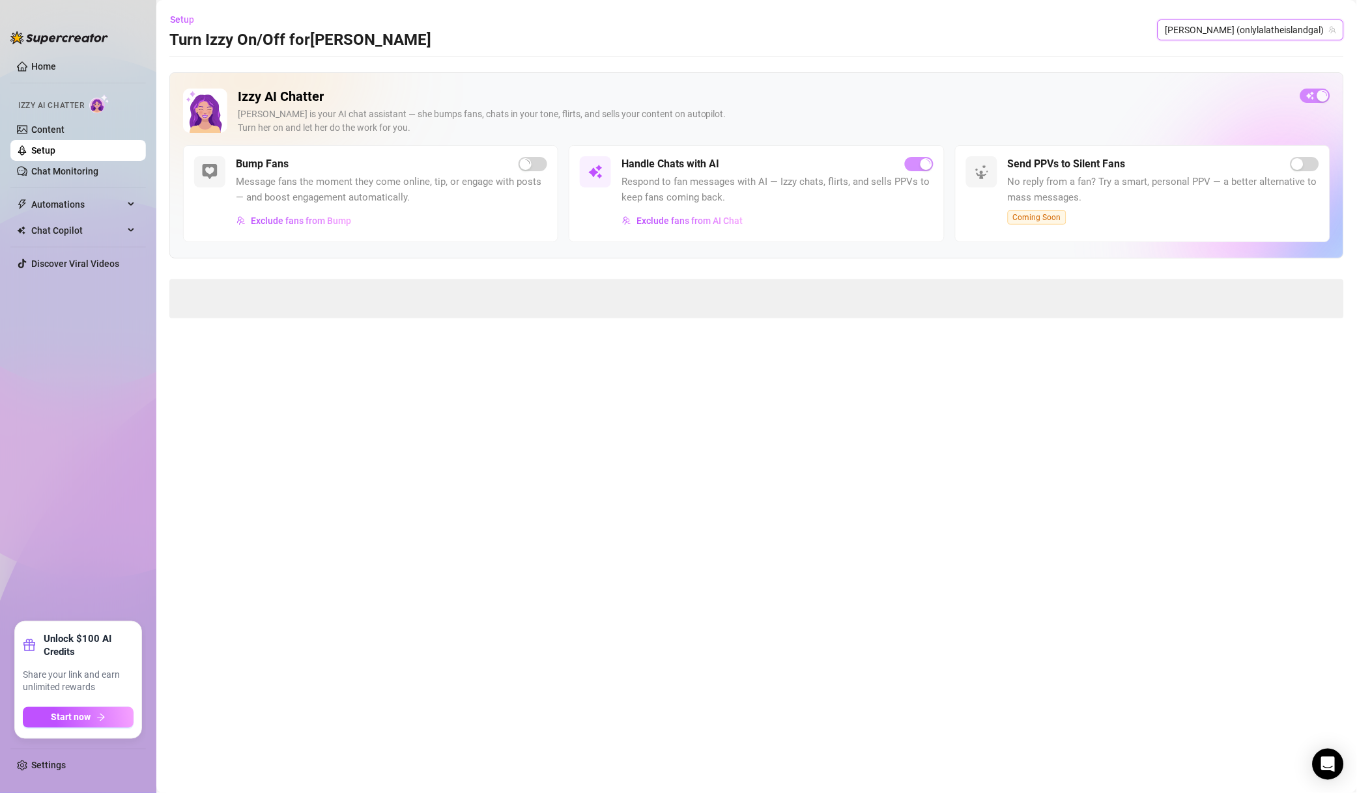
click at [725, 224] on span "Exclude fans from AI Chat" at bounding box center [689, 221] width 106 height 10
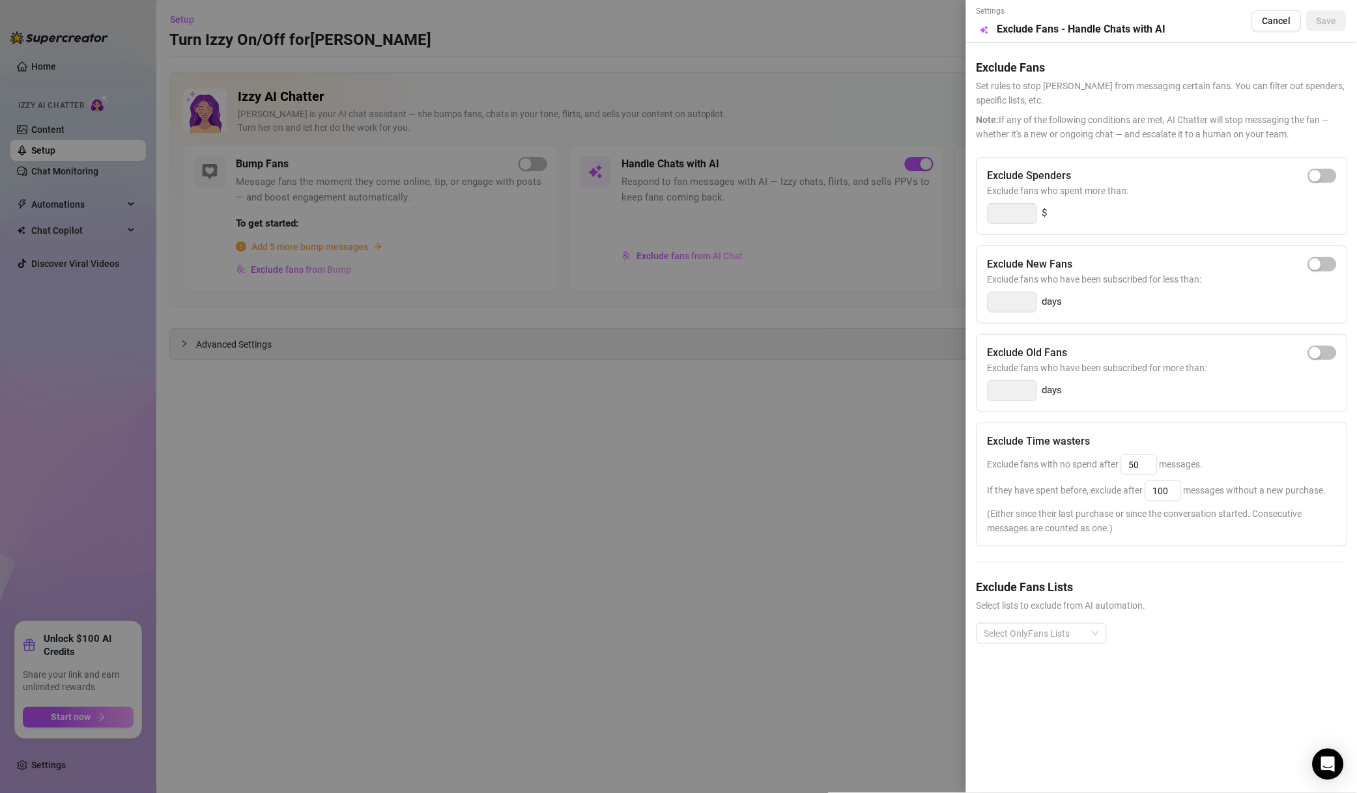
click at [1323, 178] on span "button" at bounding box center [1322, 176] width 29 height 14
drag, startPoint x: 1005, startPoint y: 216, endPoint x: 941, endPoint y: 218, distance: 63.9
click at [942, 218] on div "Settings Preview Exclude Fans - Handle Chats with AI Cancel Save Exclude Fans S…" at bounding box center [678, 396] width 1357 height 793
click at [1059, 629] on div at bounding box center [1034, 634] width 111 height 18
type input "500"
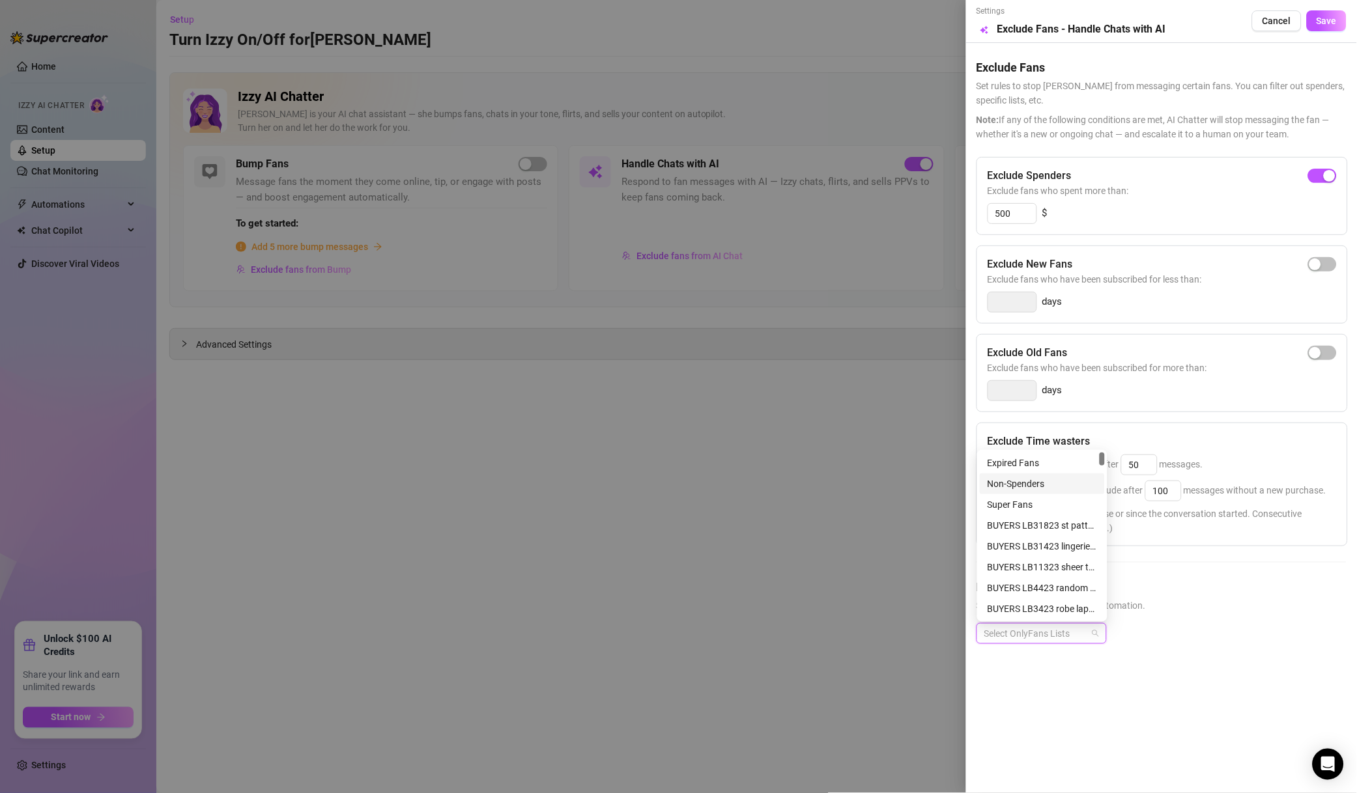
click at [1038, 489] on div "Non-Spenders" at bounding box center [1041, 484] width 109 height 14
click at [1039, 496] on div "Super Fans" at bounding box center [1041, 504] width 125 height 21
click at [1005, 524] on div "# ❌NO MM ❌" at bounding box center [1041, 527] width 109 height 14
click at [1023, 552] on div "# ⭐️VIP⭐️" at bounding box center [1041, 548] width 109 height 14
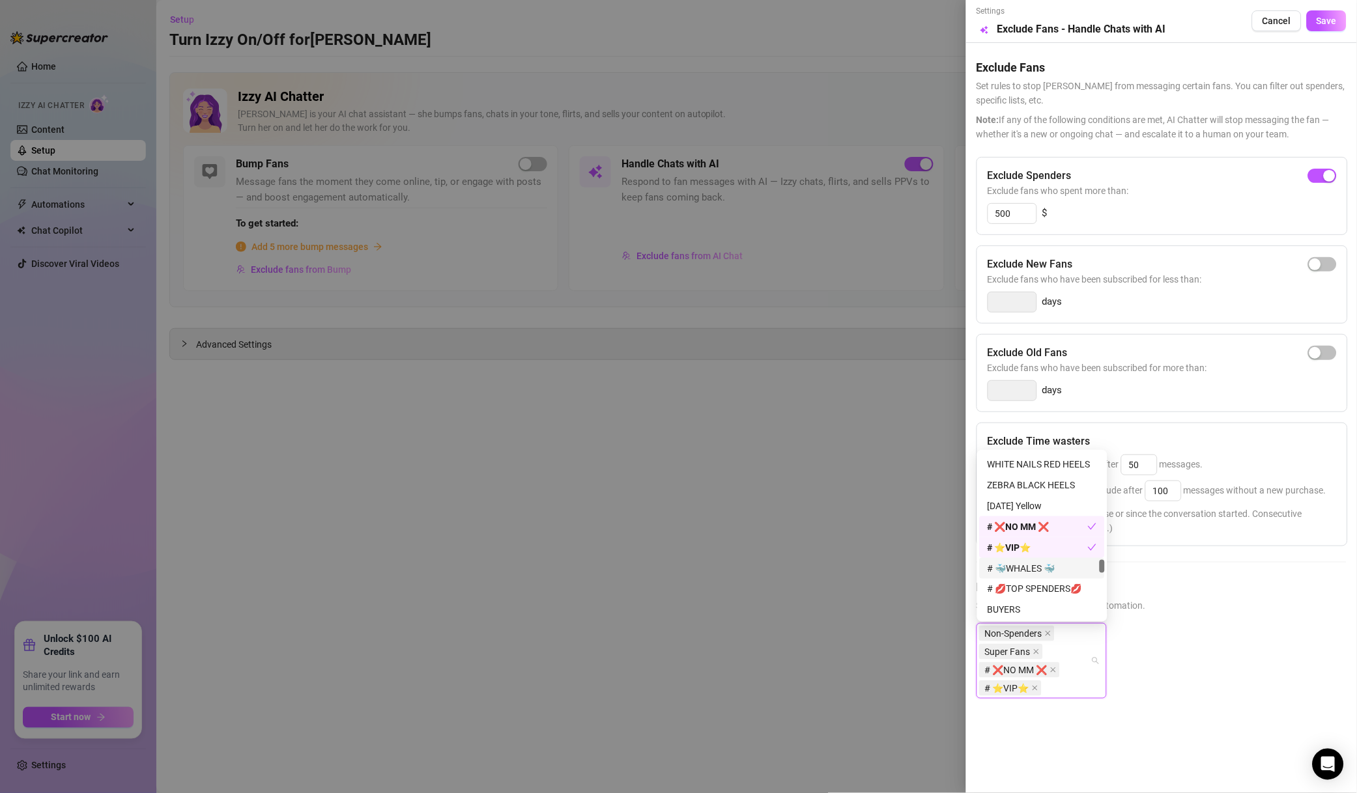
click at [1031, 565] on div "# 🐳WHALES 🐳" at bounding box center [1041, 568] width 109 height 14
click at [1041, 584] on div "# 💋TOP SPENDERS💋" at bounding box center [1041, 589] width 109 height 14
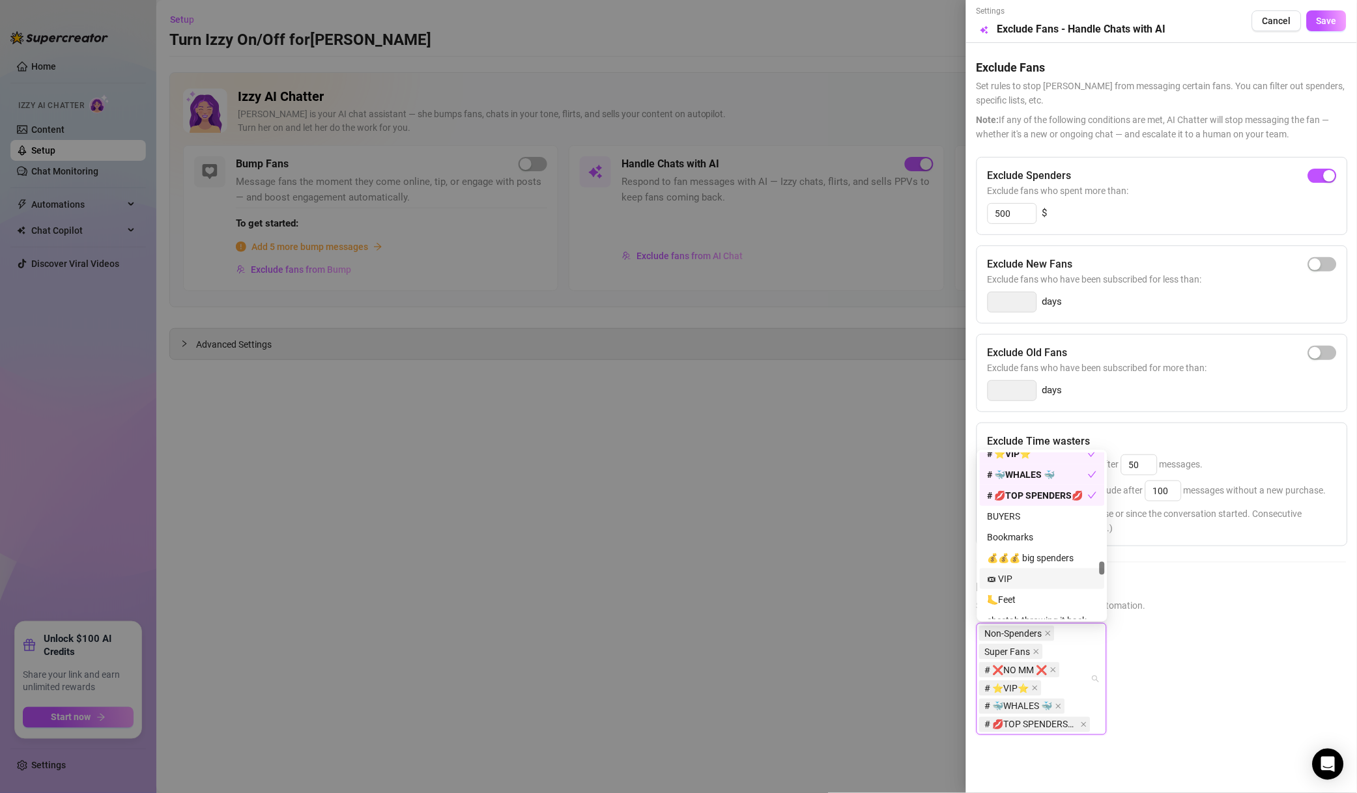
click at [1021, 570] on div "🎟 VIP" at bounding box center [1041, 579] width 125 height 21
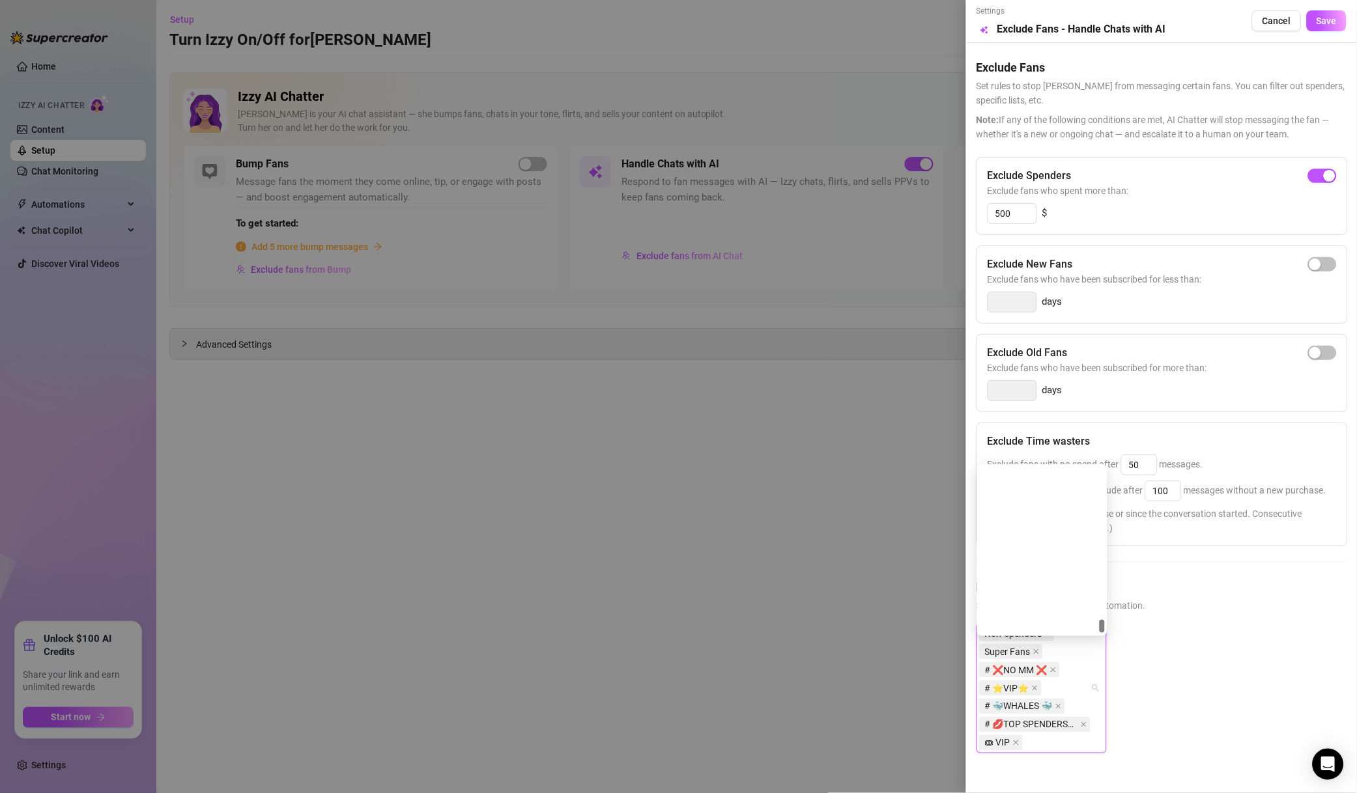
scroll to position [8835, 0]
click at [1032, 570] on div "Friends" at bounding box center [1041, 561] width 125 height 21
click at [1036, 579] on div "Muted" at bounding box center [1041, 582] width 109 height 14
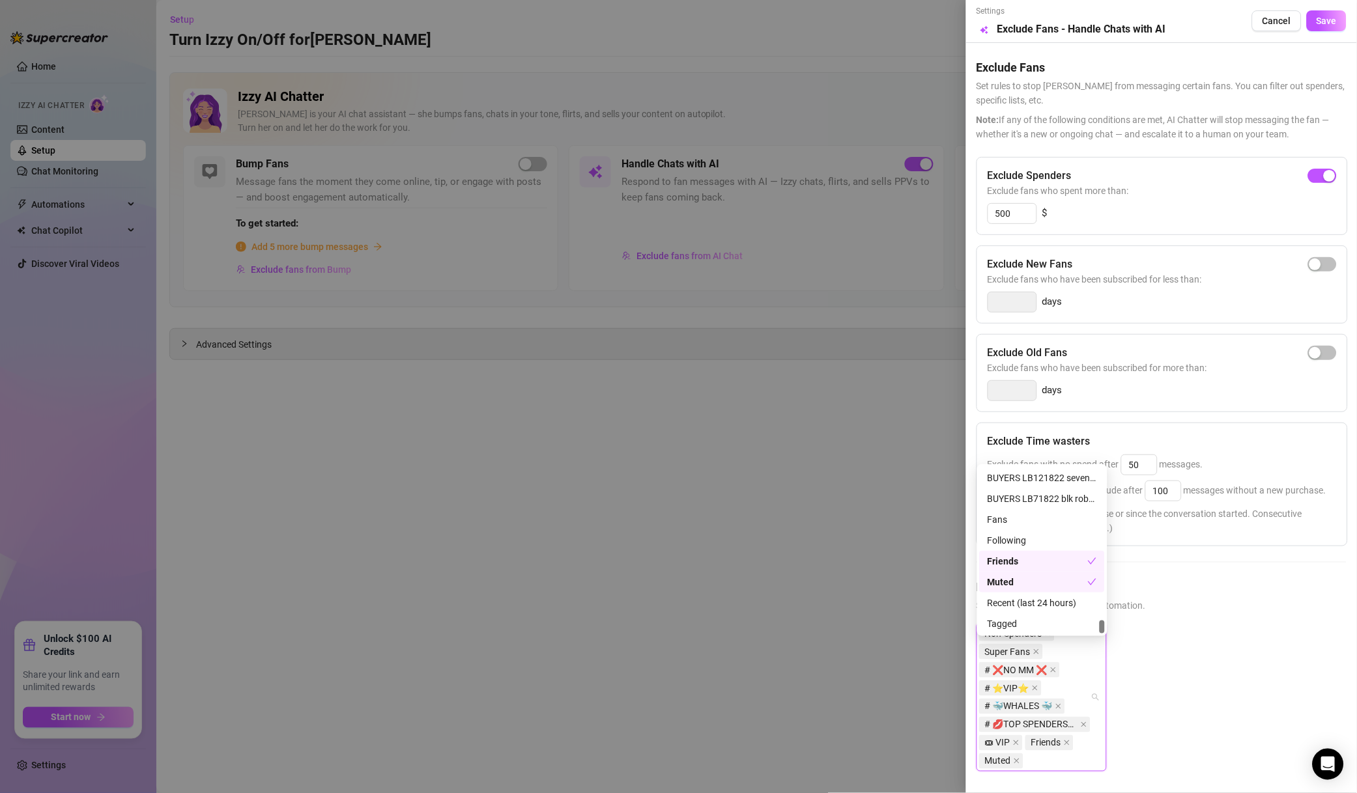
click at [1049, 563] on div "Friends" at bounding box center [1037, 561] width 100 height 14
click at [1176, 596] on h5 "Exclude Fans Lists" at bounding box center [1161, 587] width 370 height 18
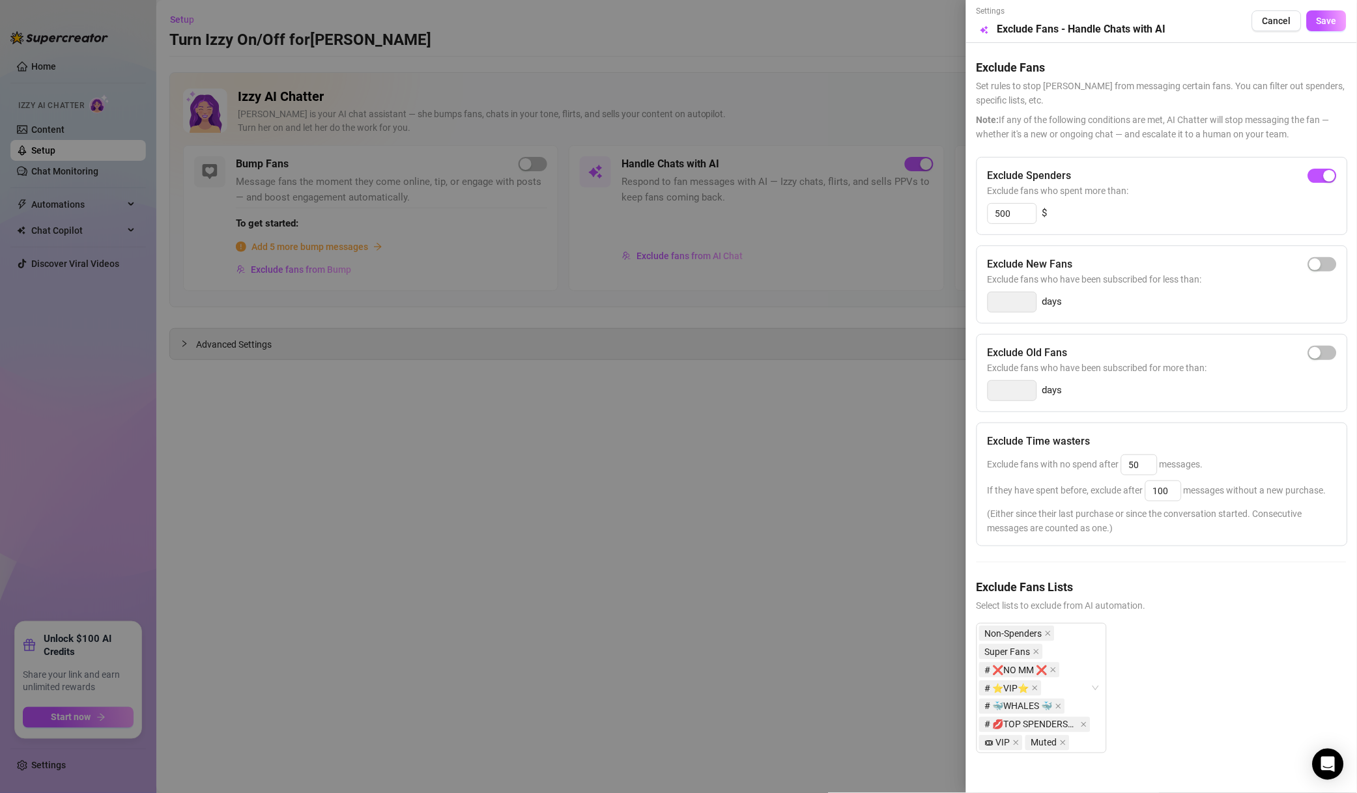
click at [1301, 8] on div "Settings Preview Exclude Fans - Handle Chats with AI Cancel Save" at bounding box center [1161, 21] width 370 height 32
click at [1316, 23] on span "Save" at bounding box center [1326, 21] width 20 height 10
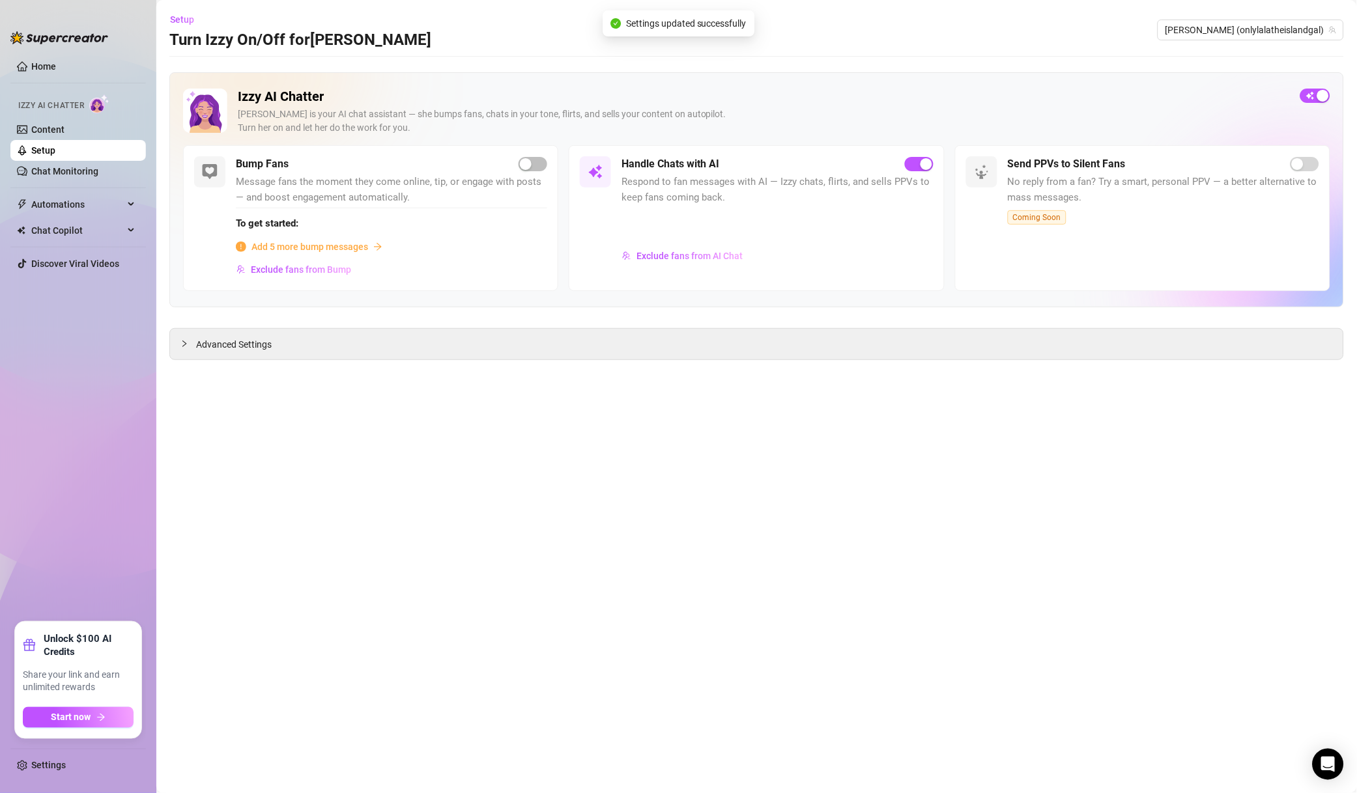
click at [1226, 42] on div "Setup Turn Izzy On/Off for [PERSON_NAME] [PERSON_NAME] (onlylalatheislandgal)" at bounding box center [756, 30] width 1174 height 42
click at [1229, 36] on span "[PERSON_NAME] (onlylalatheislandgal)" at bounding box center [1250, 30] width 171 height 20
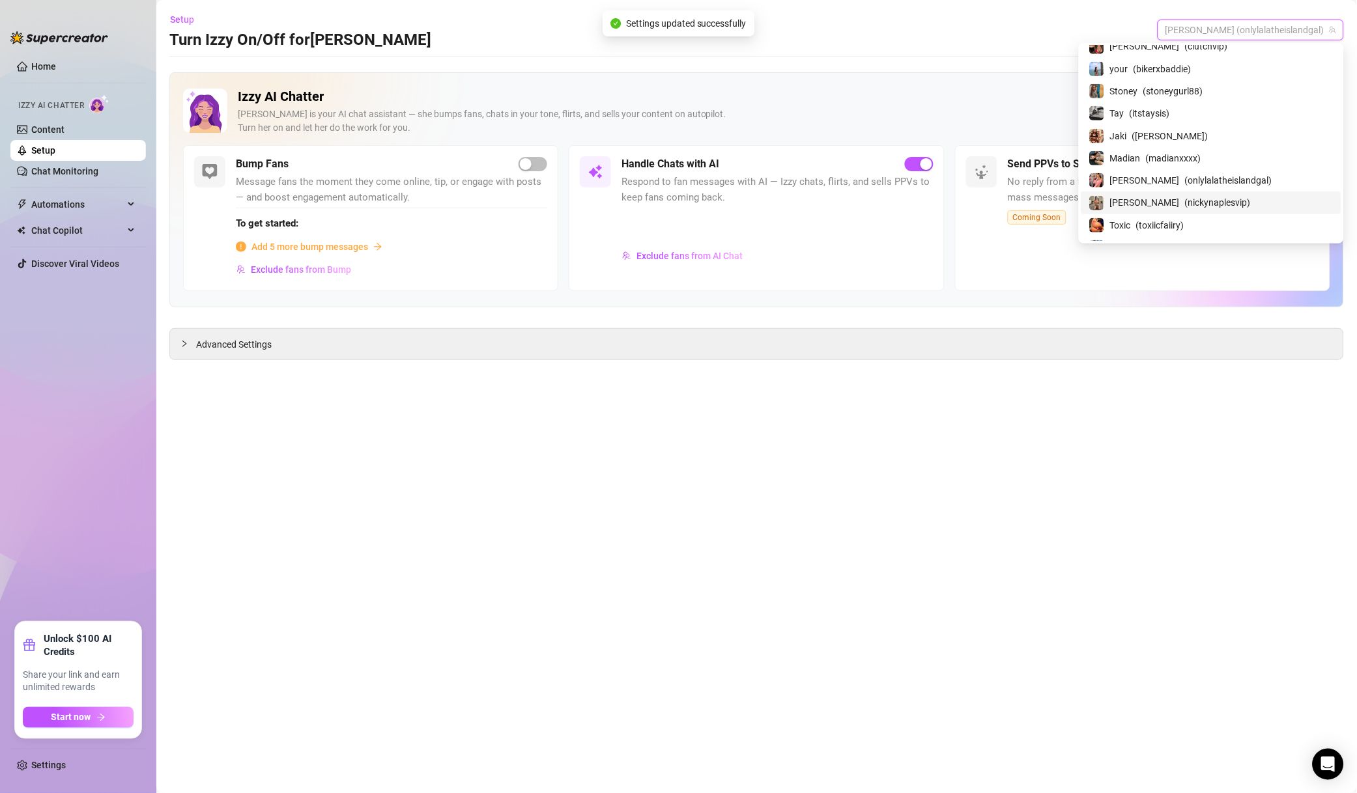
click at [1189, 204] on div "[PERSON_NAME] ( nickynaplesvip )" at bounding box center [1211, 203] width 244 height 16
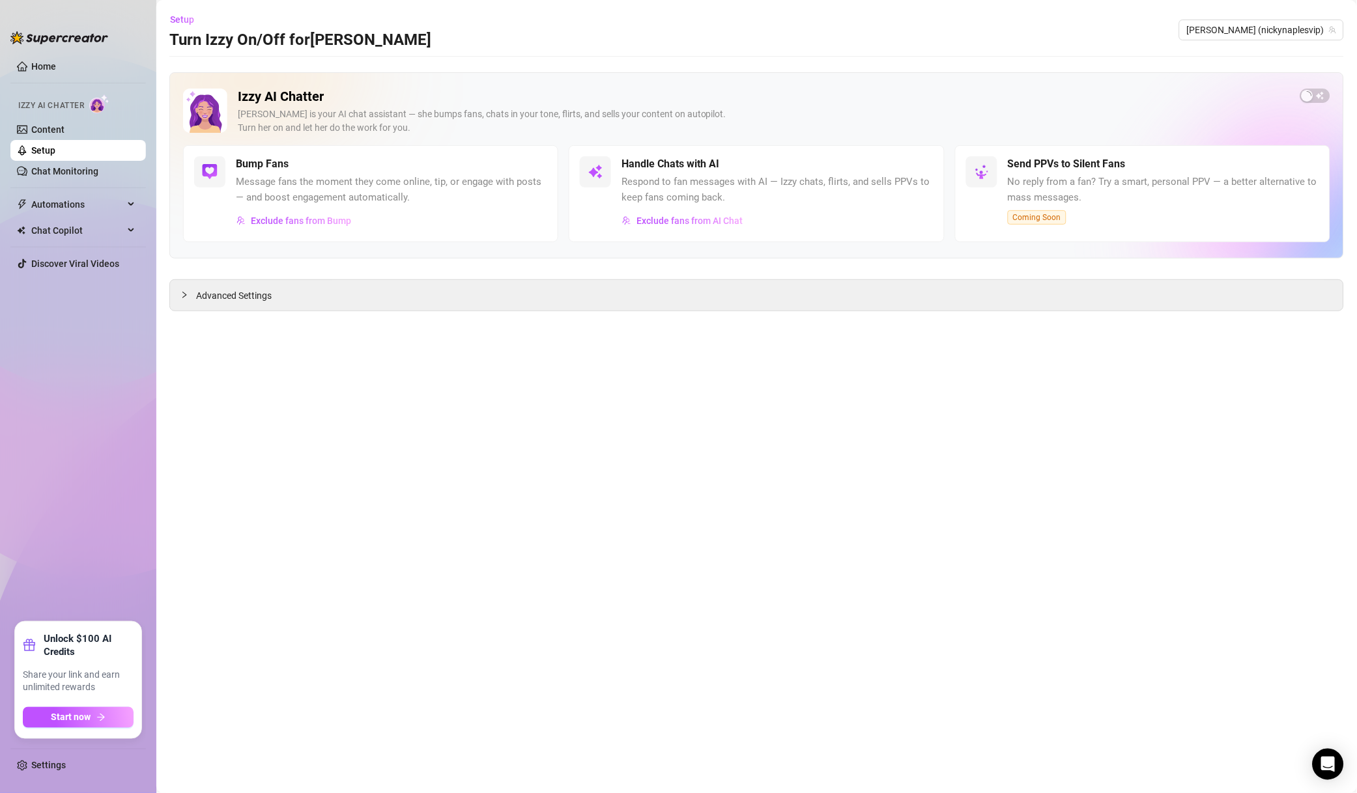
click at [1274, 41] on div "Setup Turn Izzy On/Off for [PERSON_NAME] [PERSON_NAME] (nickynaplesvip)" at bounding box center [756, 30] width 1174 height 42
click at [1277, 32] on span "[PERSON_NAME] (nickynaplesvip)" at bounding box center [1261, 30] width 149 height 20
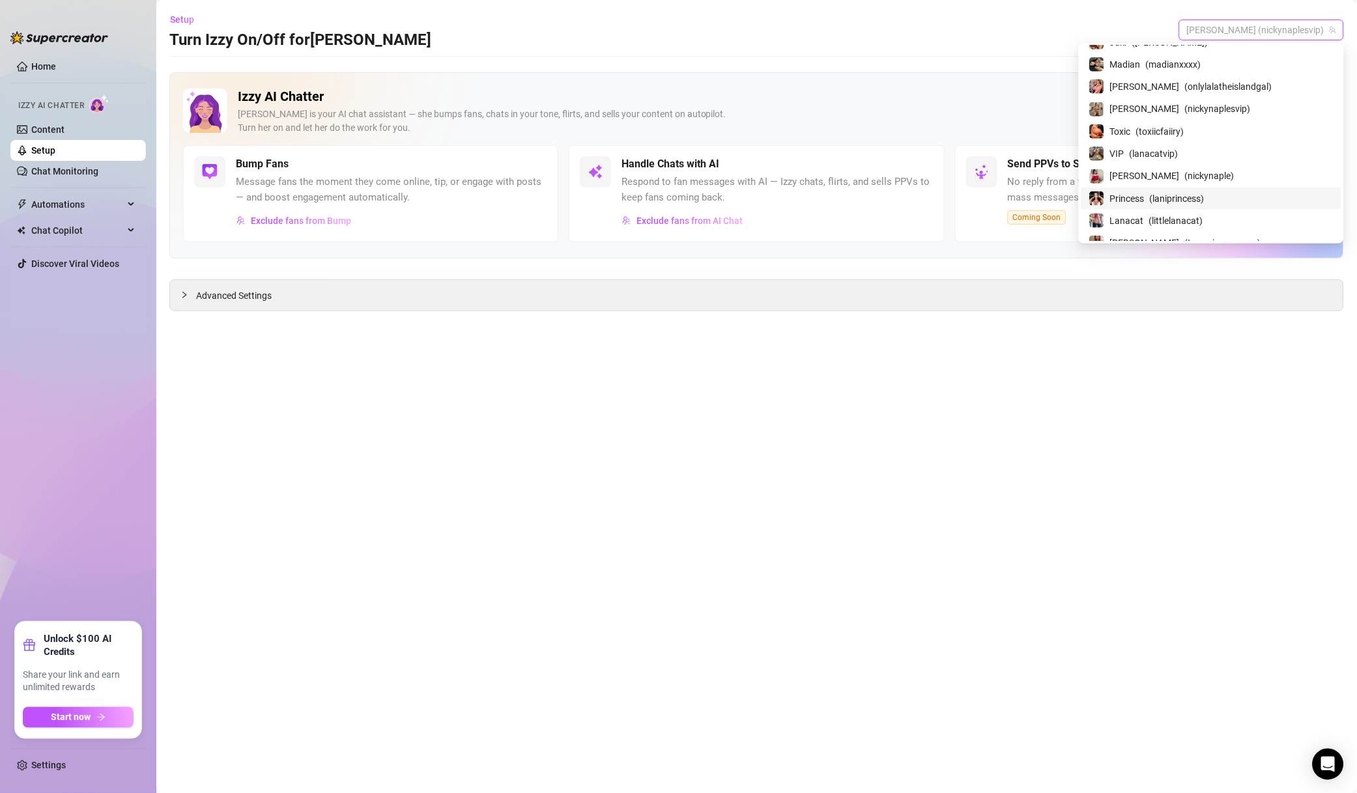
scroll to position [1843, 0]
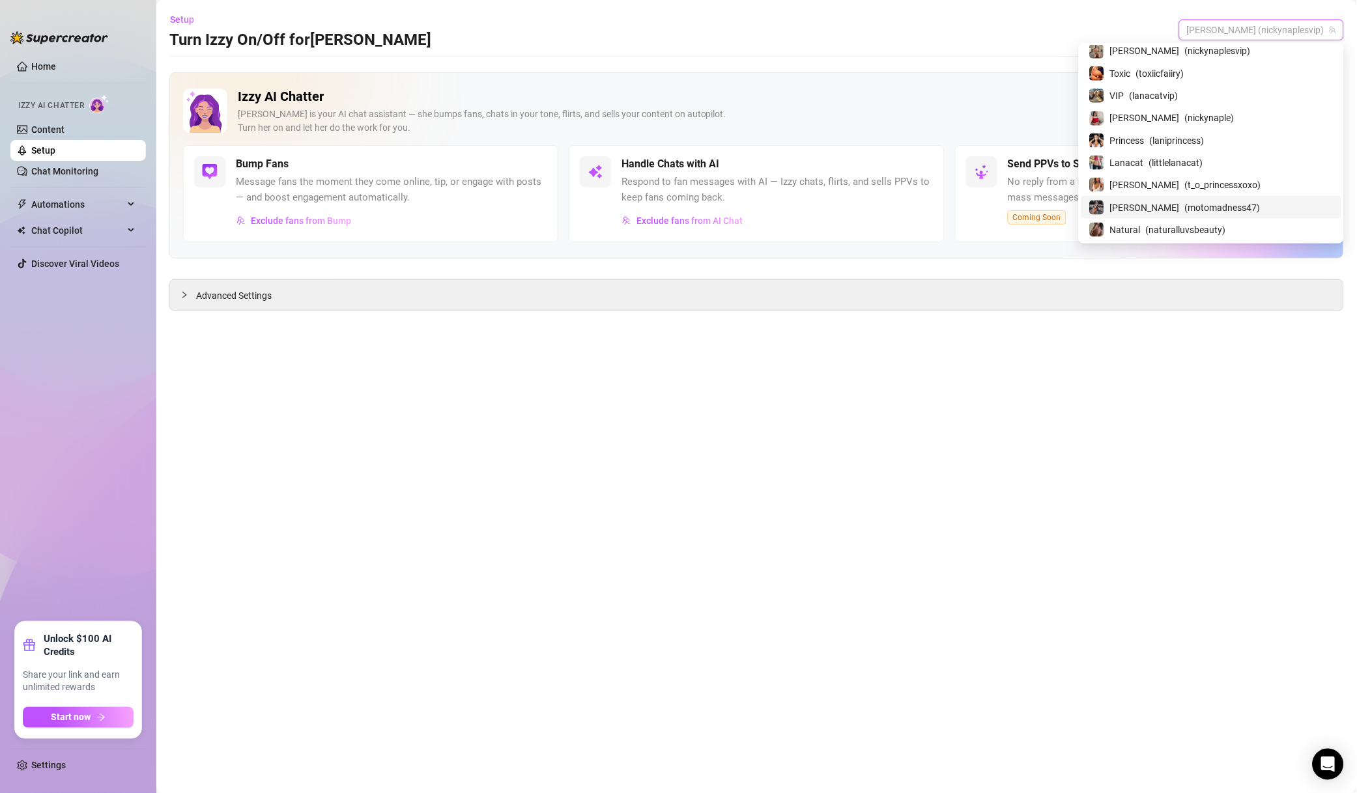
click at [1237, 203] on span "( motomadness47 )" at bounding box center [1223, 208] width 76 height 14
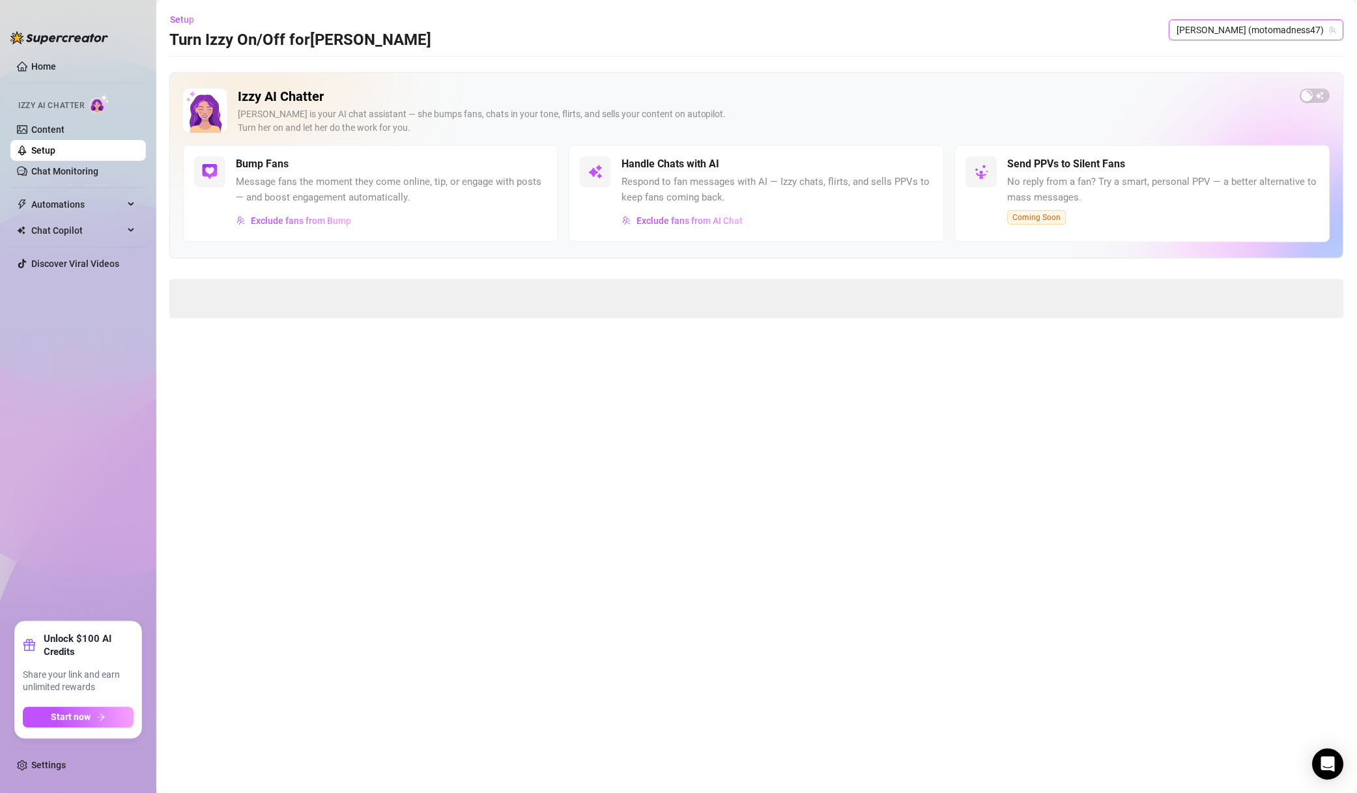
click at [1025, 45] on div "Setup Turn Izzy On/Off for [PERSON_NAME] (motomadness47) [PERSON_NAME] (motomad…" at bounding box center [756, 30] width 1174 height 42
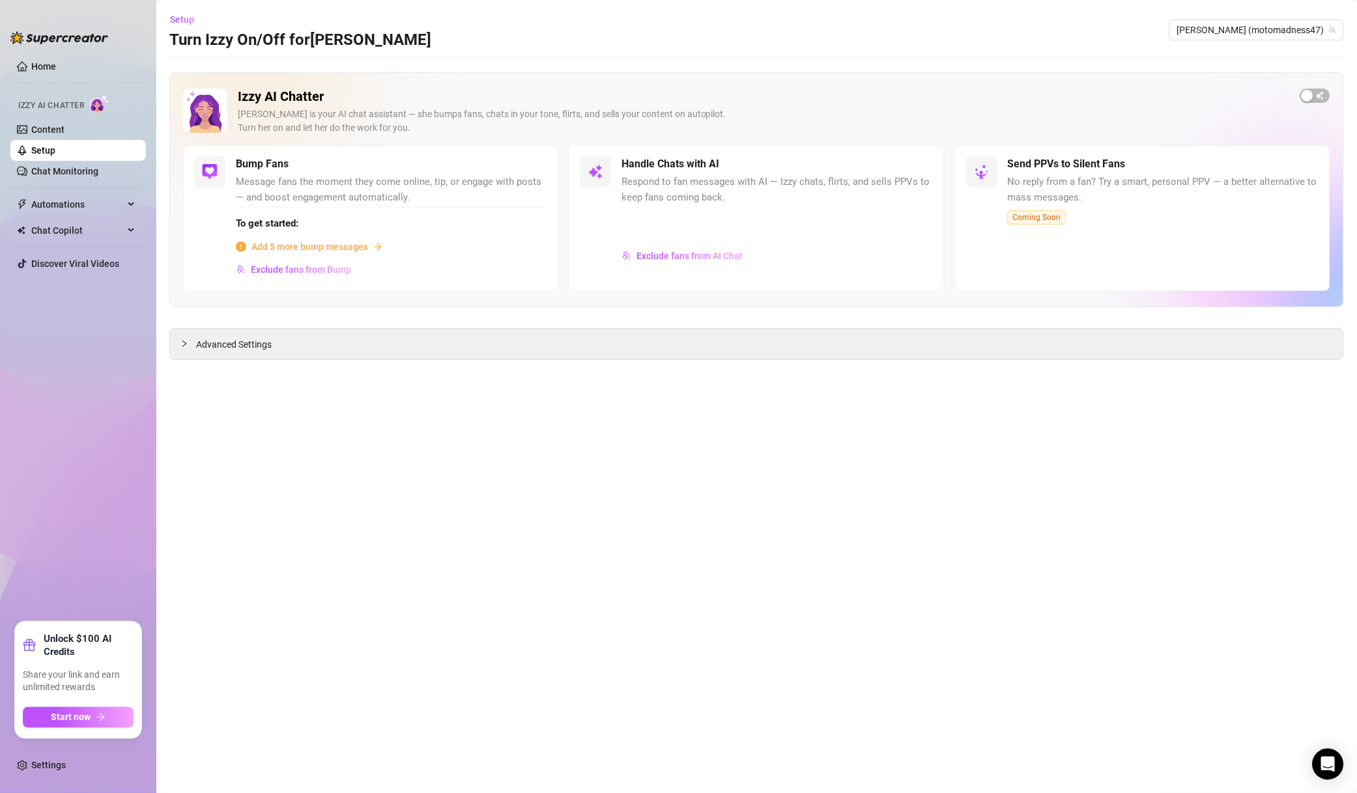
click at [700, 255] on span "Exclude fans from AI Chat" at bounding box center [689, 256] width 106 height 10
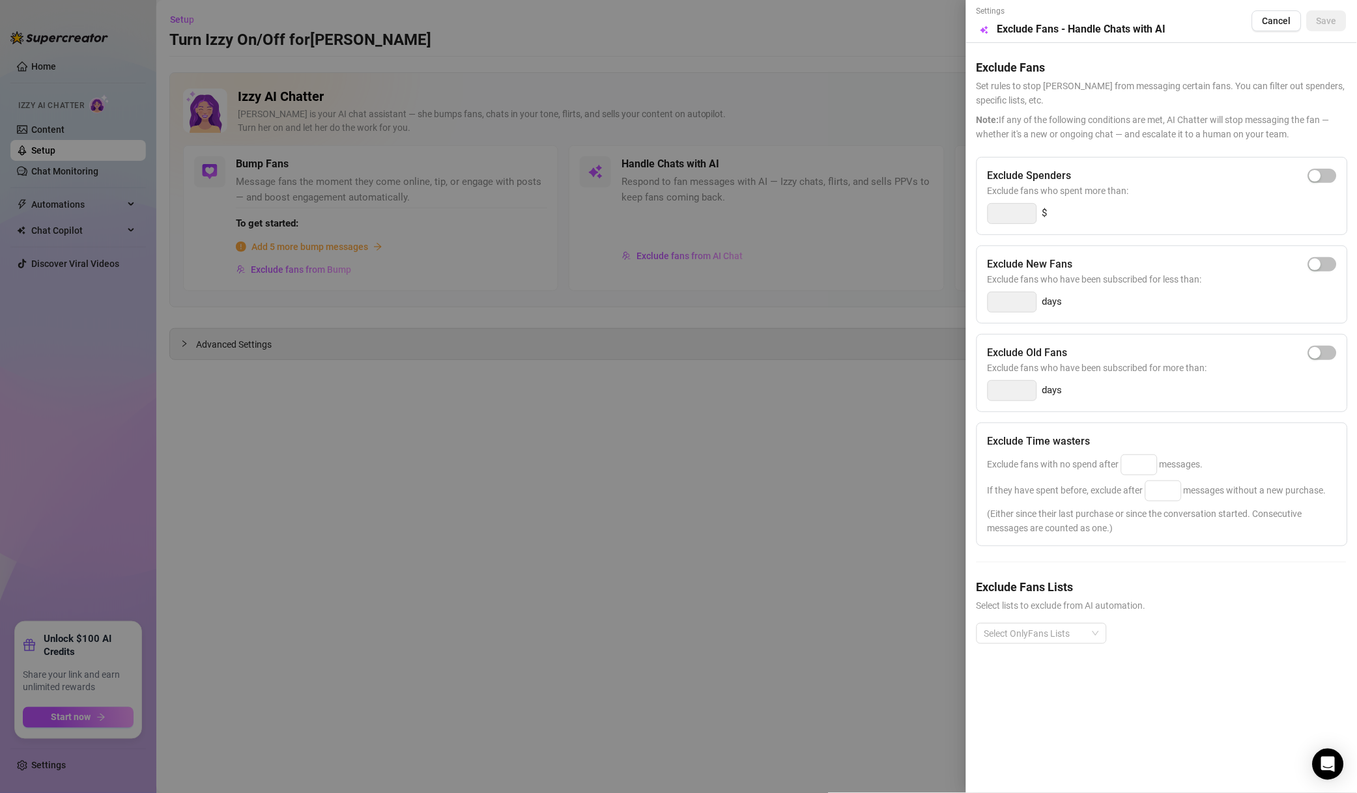
click at [1336, 176] on span "button" at bounding box center [1322, 176] width 29 height 14
drag, startPoint x: 1011, startPoint y: 211, endPoint x: 946, endPoint y: 210, distance: 65.1
click at [946, 210] on div "Settings Preview Exclude Fans - Handle Chats with AI Cancel Save Exclude Fans S…" at bounding box center [678, 396] width 1357 height 793
type input "500"
drag, startPoint x: 1135, startPoint y: 485, endPoint x: 1143, endPoint y: 475, distance: 13.0
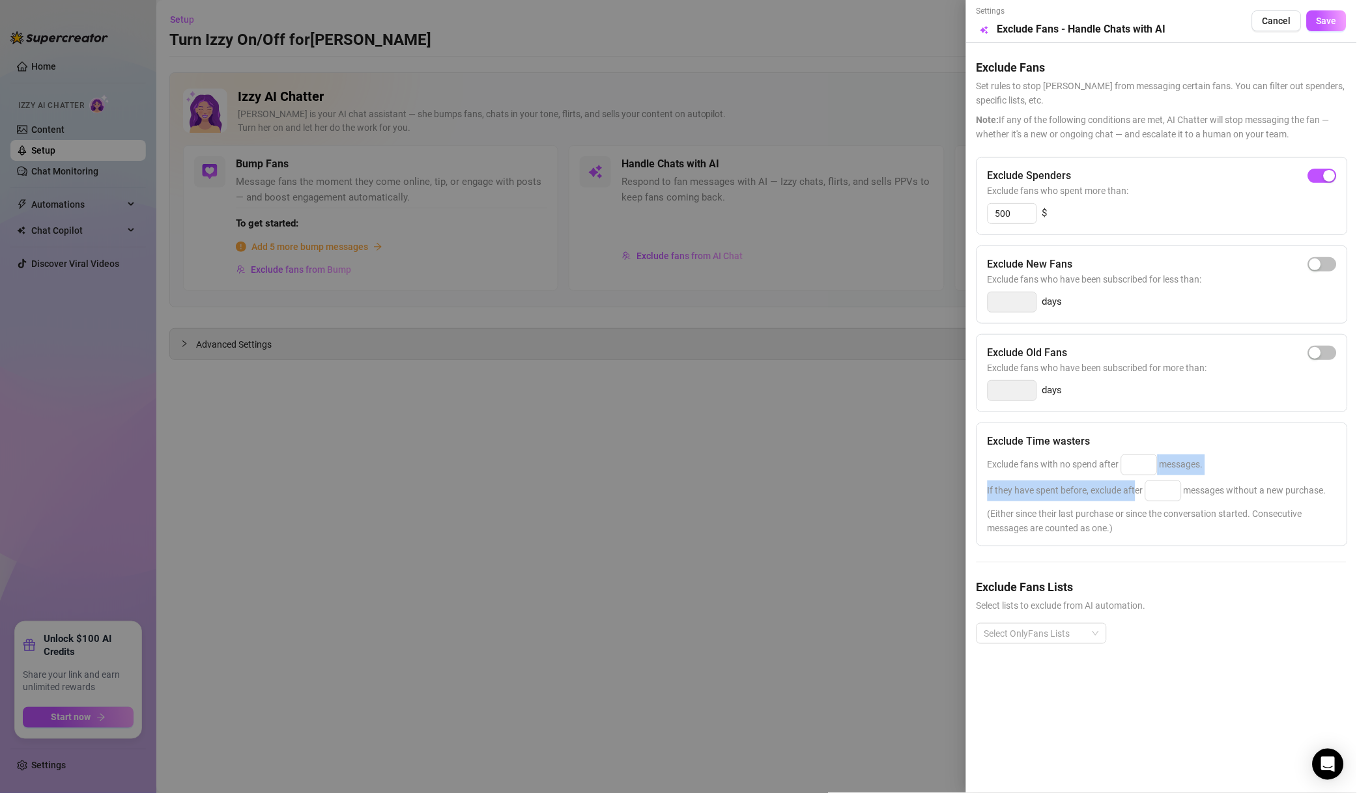
click at [1143, 475] on div "Exclude Time wasters Exclude fans with no spend after messages. If they have sp…" at bounding box center [1161, 485] width 371 height 124
click at [1147, 465] on input at bounding box center [1138, 465] width 35 height 20
type input "50"
click at [1159, 487] on input at bounding box center [1163, 491] width 35 height 20
click at [1050, 636] on div at bounding box center [1034, 634] width 111 height 18
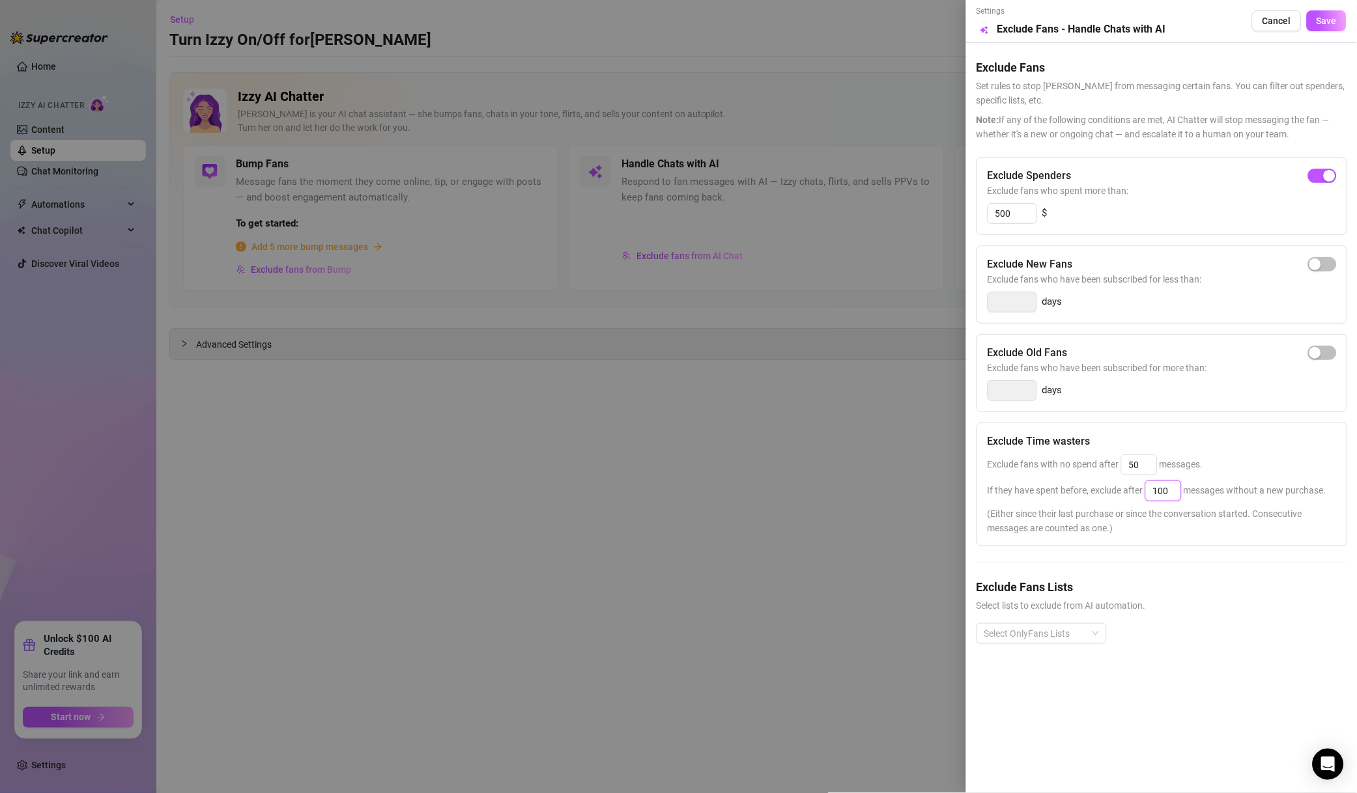
type input "100"
click at [1054, 483] on div "Non-Spenders" at bounding box center [1041, 484] width 109 height 14
click at [1054, 496] on div "Super Fans" at bounding box center [1041, 504] width 125 height 21
click at [1037, 534] on div "Muted" at bounding box center [1041, 526] width 125 height 21
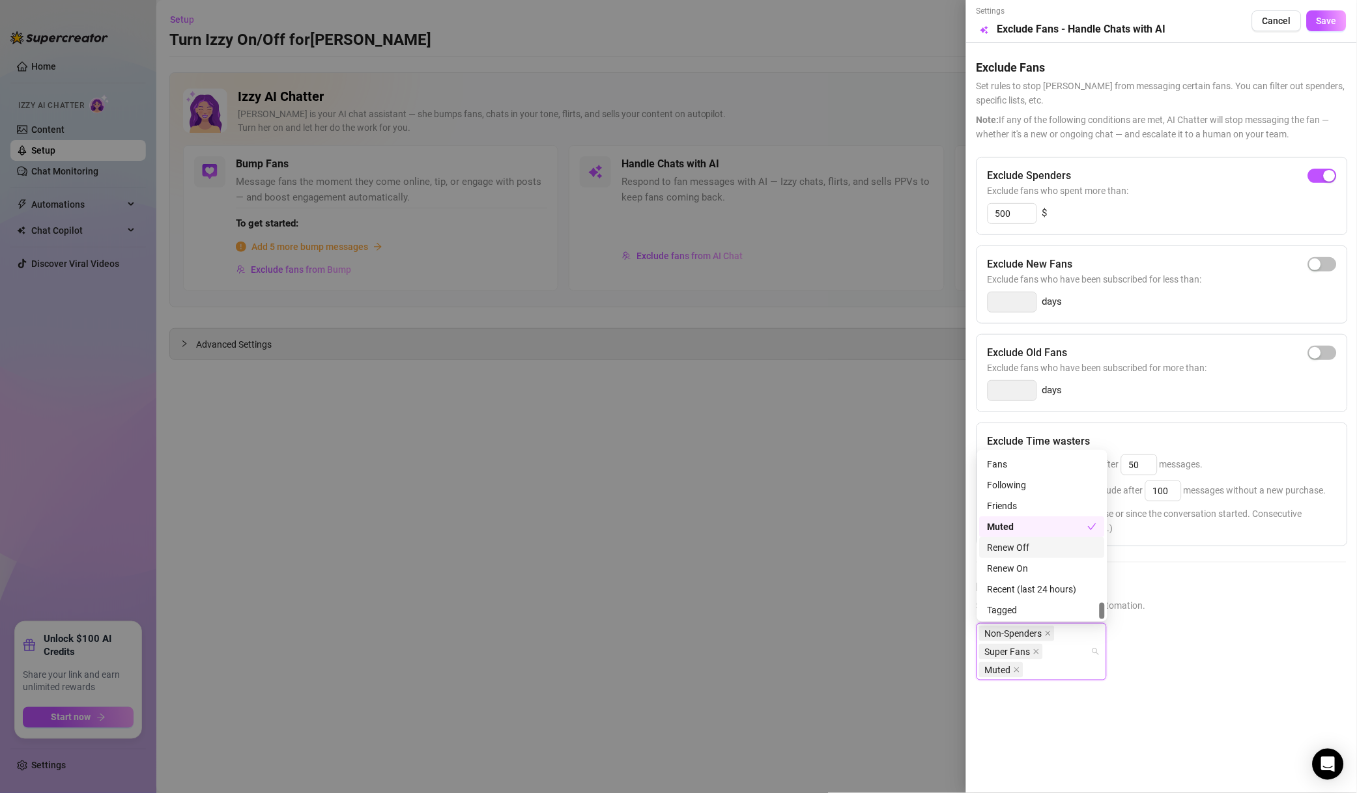
click at [1332, 18] on span "Save" at bounding box center [1326, 21] width 20 height 10
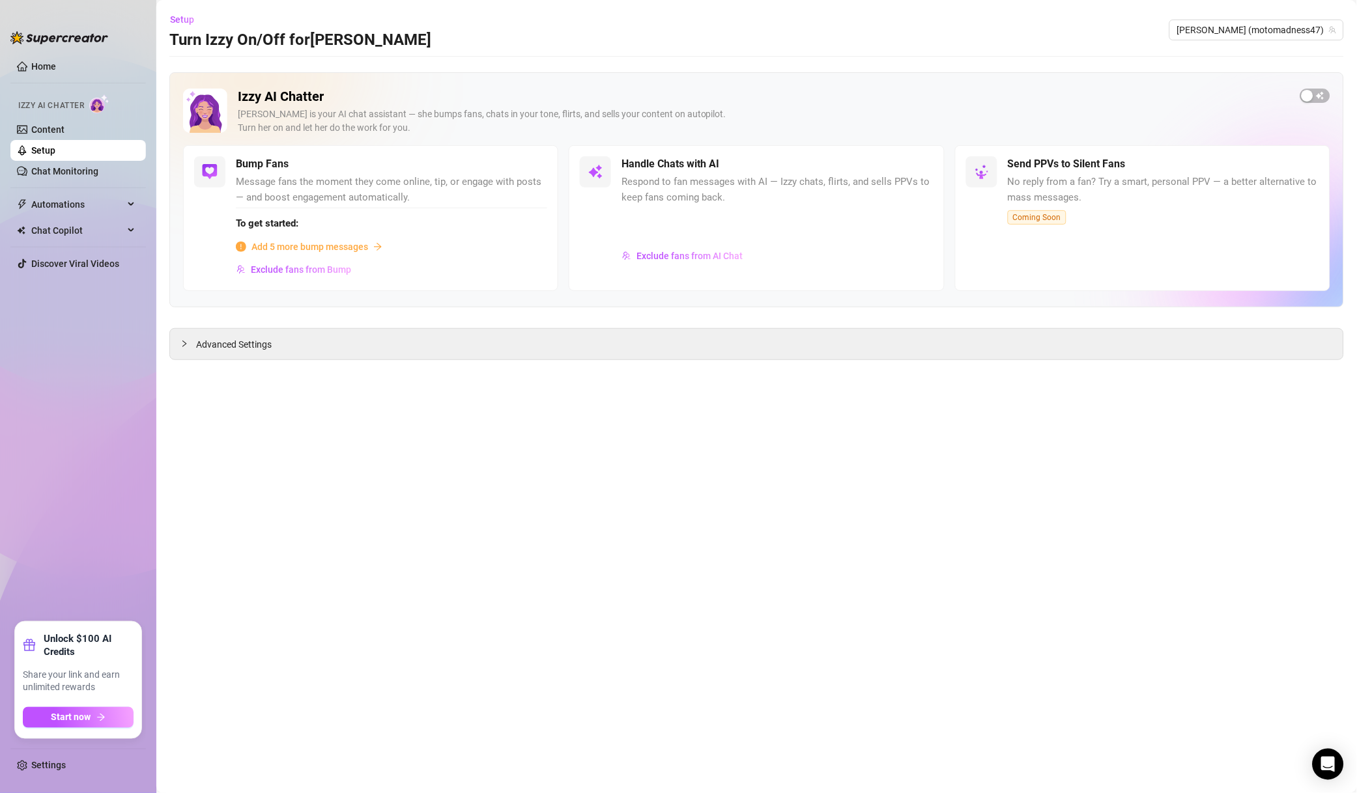
click at [1282, 37] on span "[PERSON_NAME] (motomadness47)" at bounding box center [1256, 30] width 159 height 20
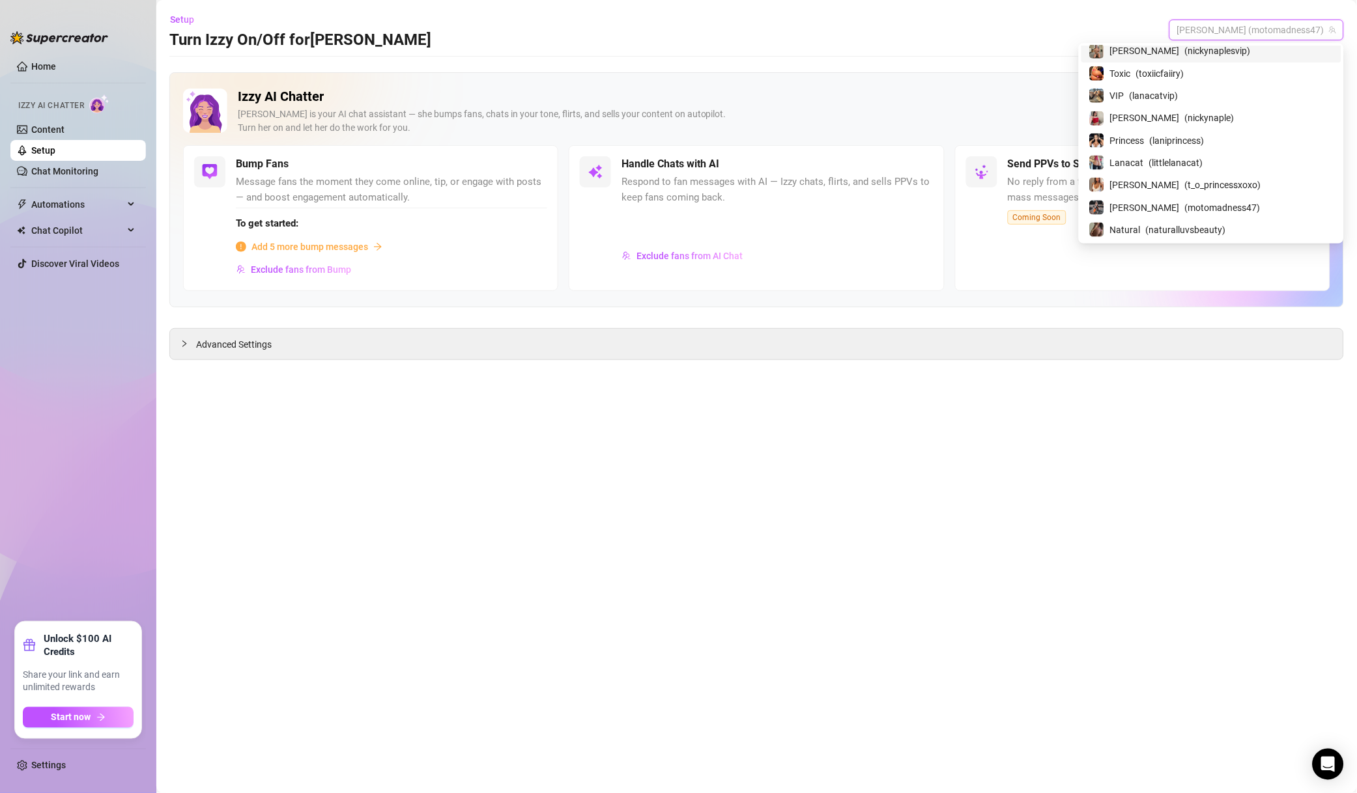
click at [1000, 110] on div "[PERSON_NAME] is your AI chat assistant — she bumps fans, chats in your tone, f…" at bounding box center [764, 120] width 1052 height 27
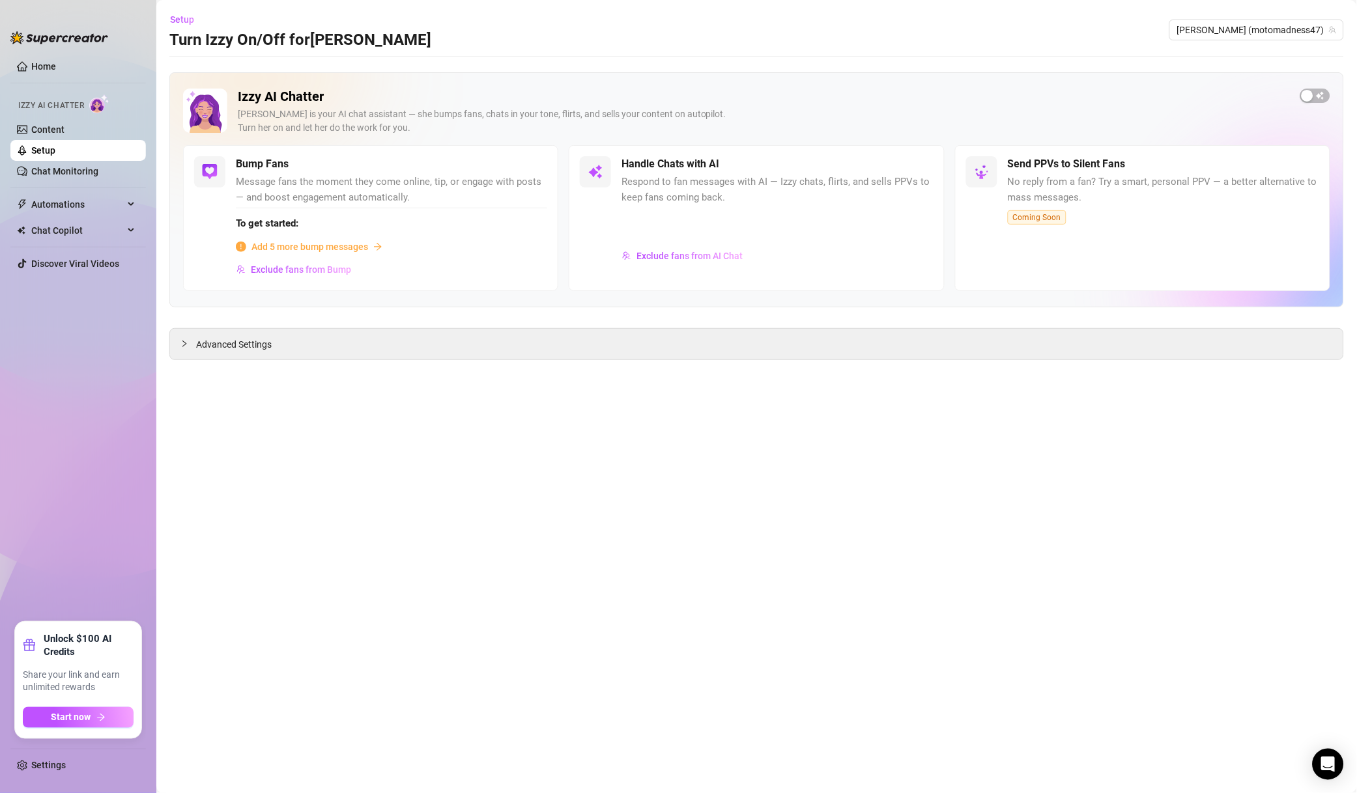
click at [318, 267] on span "Exclude fans from Bump" at bounding box center [301, 269] width 100 height 10
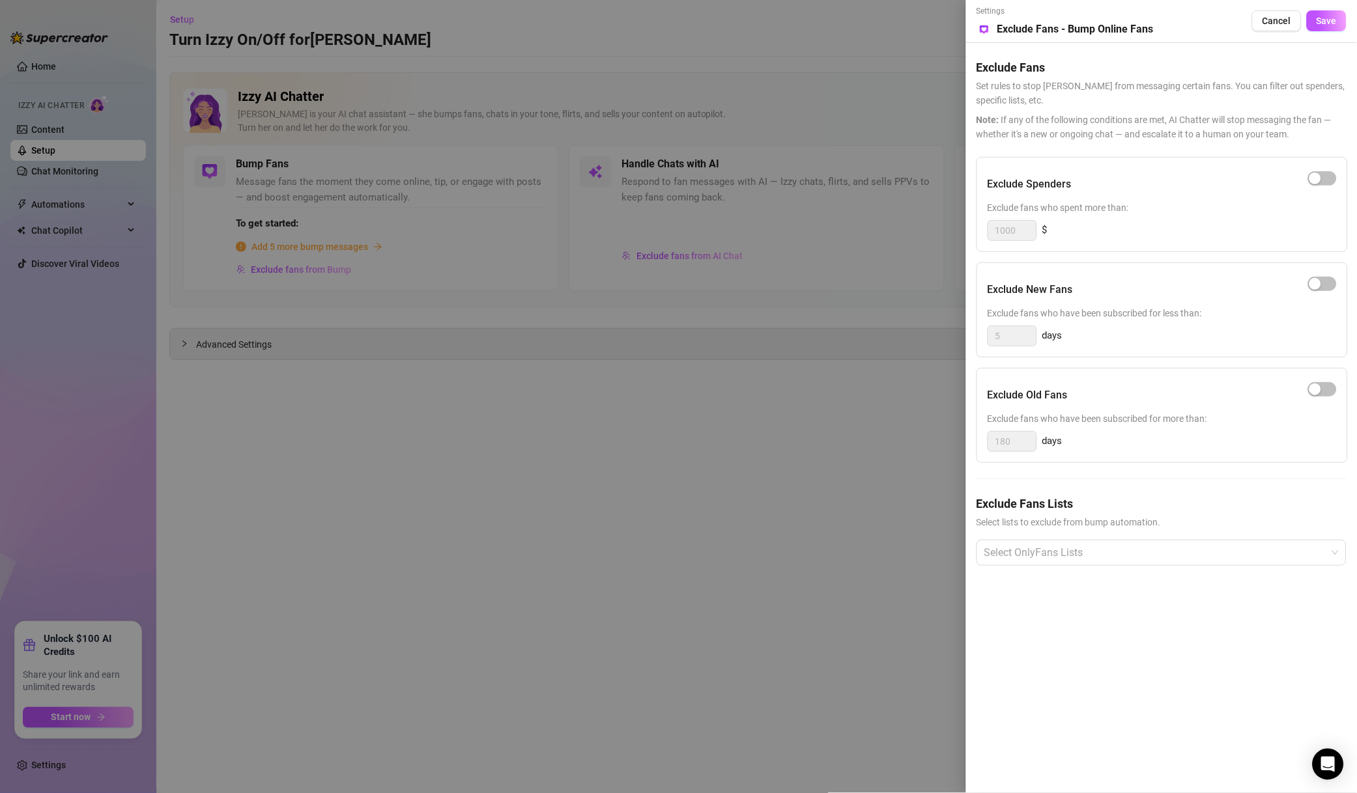
click at [1317, 175] on div "button" at bounding box center [1315, 179] width 12 height 12
drag, startPoint x: 1020, startPoint y: 234, endPoint x: 931, endPoint y: 234, distance: 88.6
click at [936, 234] on div "Settings Preview Exclude Fans - Bump Online Fans Cancel Save Exclude Fans Set r…" at bounding box center [678, 396] width 1357 height 793
type input "500"
click at [1046, 575] on div "Exclude Fans Lists Select lists to exclude from bump automation. Select OnlyFan…" at bounding box center [1161, 541] width 370 height 92
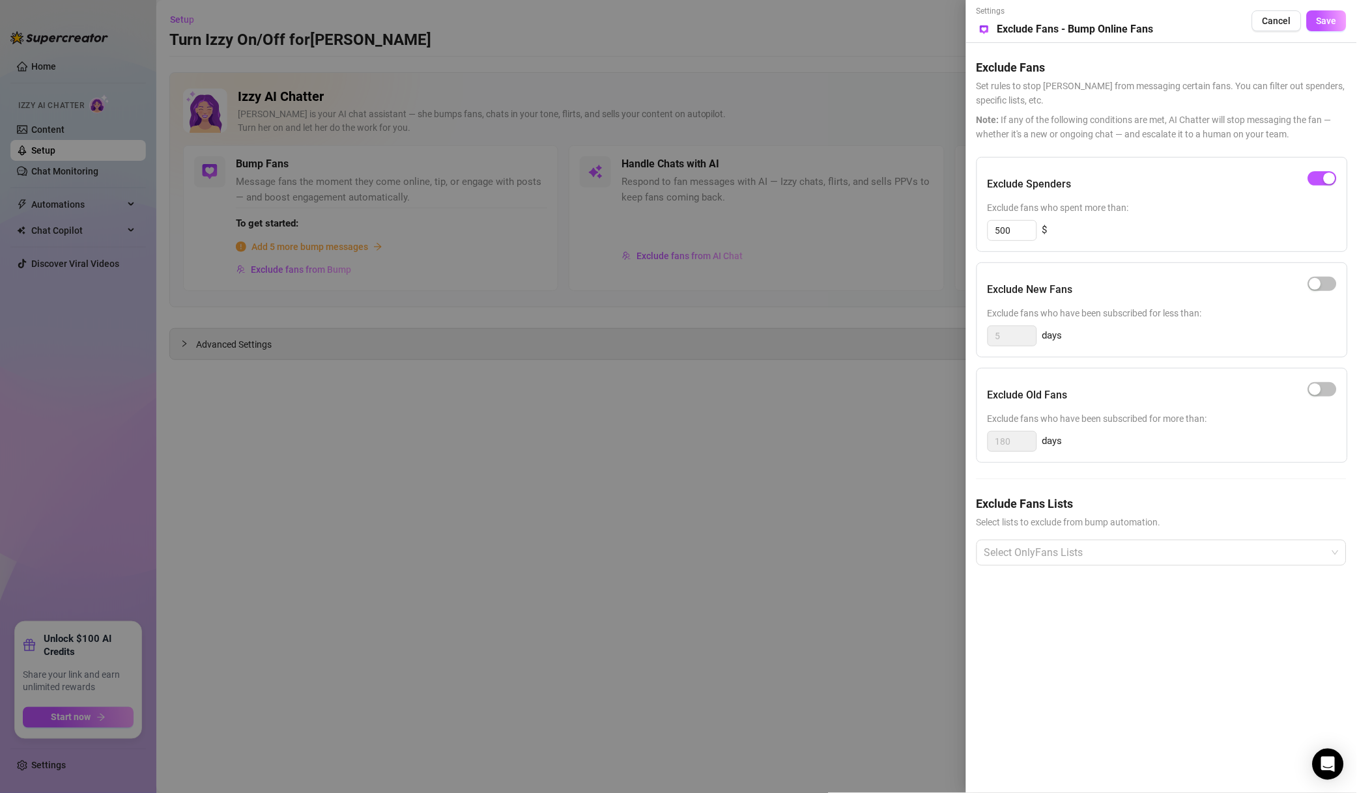
click at [1047, 555] on div at bounding box center [1154, 552] width 351 height 23
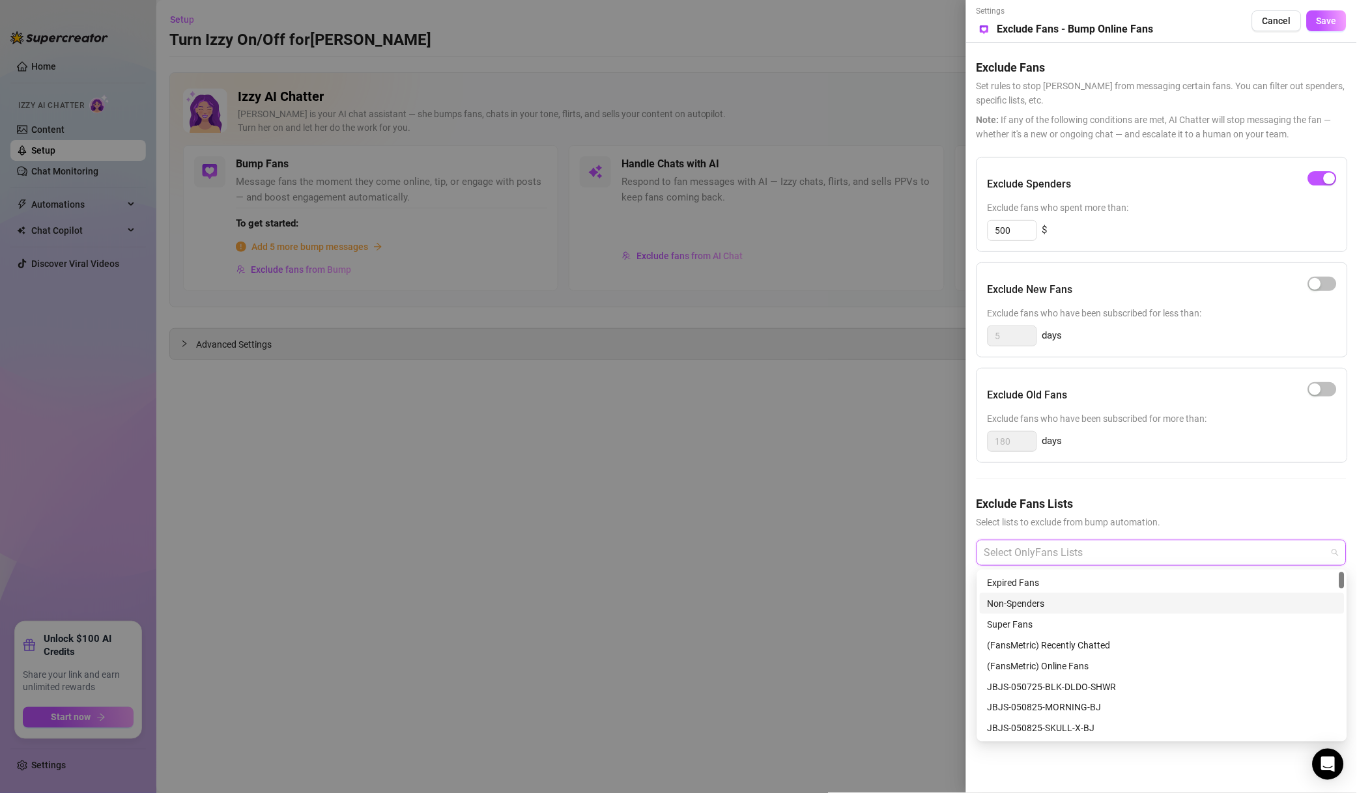
click at [1022, 600] on div "Non-Spenders" at bounding box center [1161, 604] width 349 height 14
click at [1029, 620] on div "Super Fans" at bounding box center [1161, 624] width 349 height 14
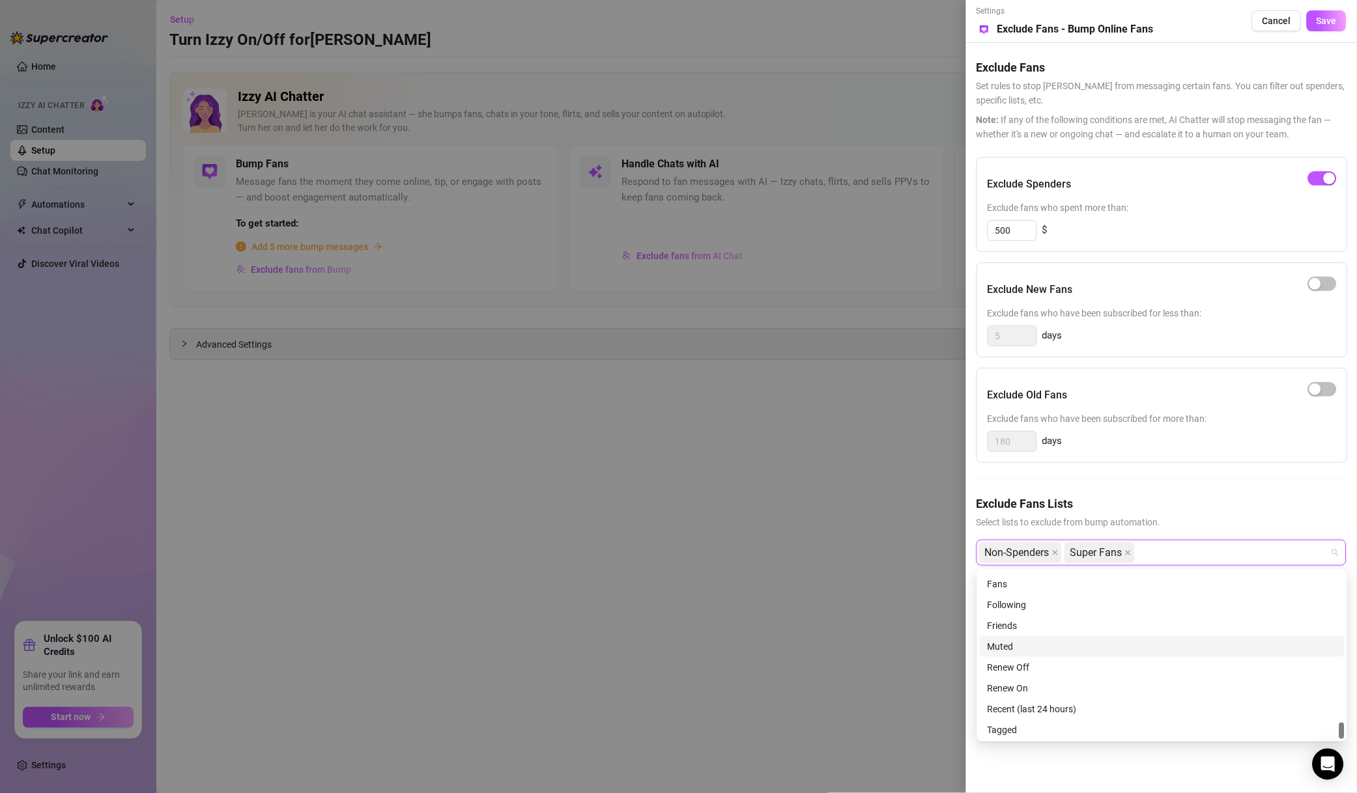
click at [1035, 653] on div "Muted" at bounding box center [1161, 646] width 365 height 21
click at [1339, 28] on button "Save" at bounding box center [1326, 20] width 40 height 21
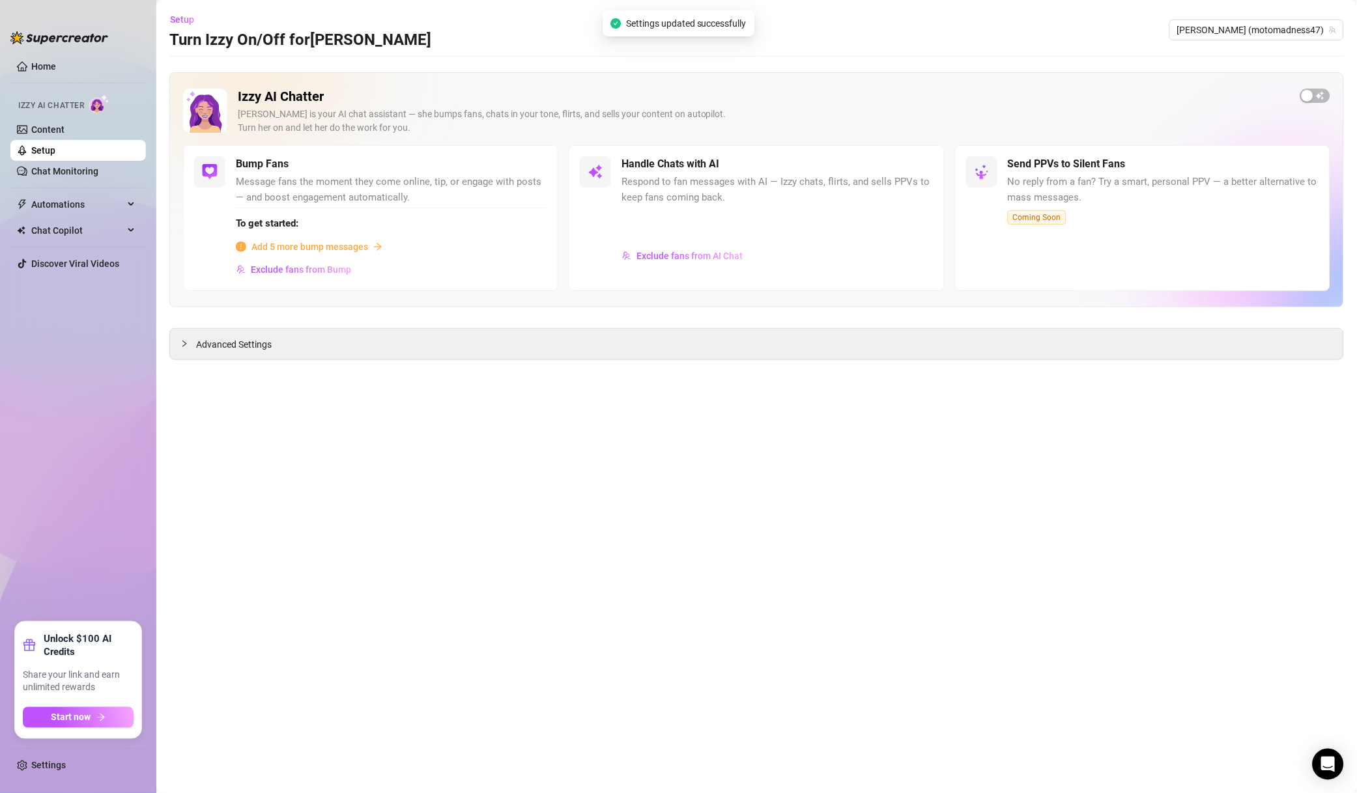
click at [868, 548] on main "Setup Turn Izzy On/Off for [PERSON_NAME] (motomadness47) Izzy AI Chatter [PERSO…" at bounding box center [756, 396] width 1200 height 793
click at [684, 537] on main "Setup Turn Izzy On/Off for [PERSON_NAME] (motomadness47) Izzy AI Chatter [PERSO…" at bounding box center [756, 396] width 1200 height 793
